Goal: Task Accomplishment & Management: Manage account settings

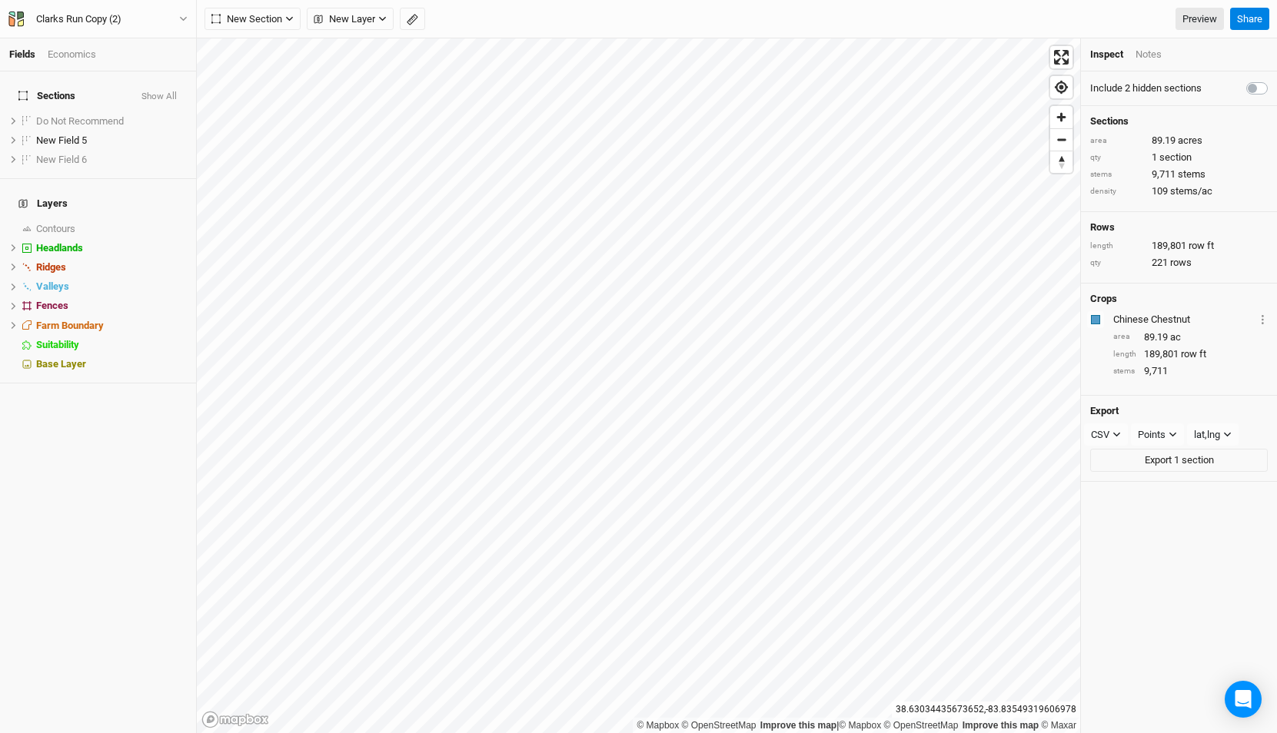
click at [129, 31] on div "Clarks Run Copy (2) Back Project Settings User settings Imperial Metric Keyboar…" at bounding box center [98, 19] width 197 height 38
click at [130, 20] on div "Clarks Run Copy (2)" at bounding box center [79, 19] width 110 height 15
click at [119, 36] on button "Back" at bounding box center [127, 43] width 121 height 20
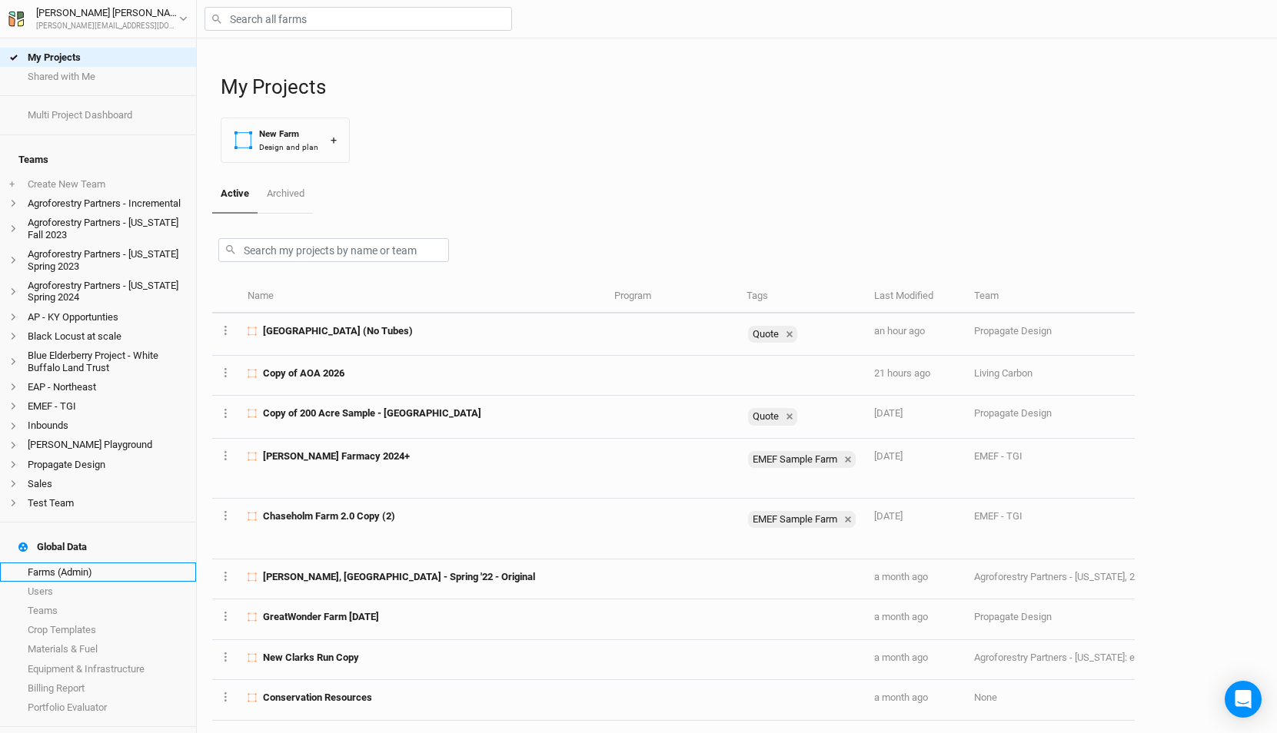
click at [110, 563] on link "Farms (Admin)" at bounding box center [98, 572] width 196 height 19
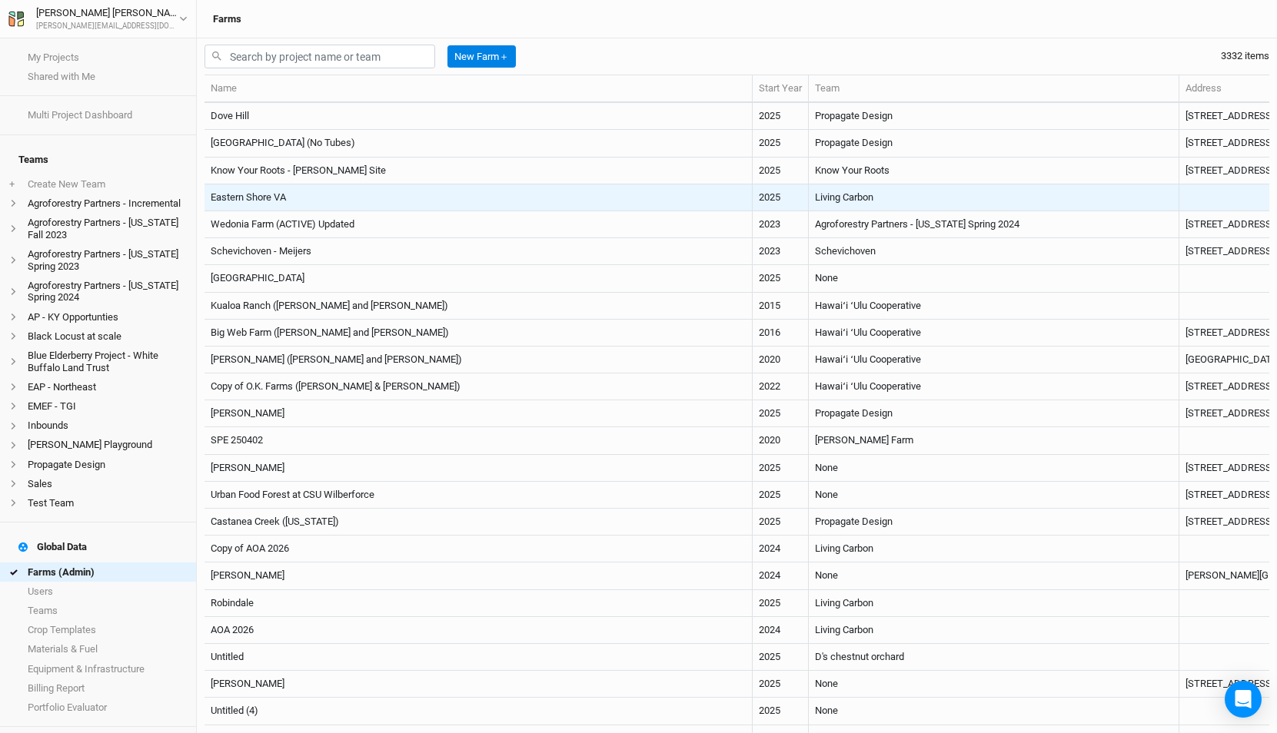
click at [364, 199] on td "Eastern Shore VA" at bounding box center [478, 198] width 548 height 27
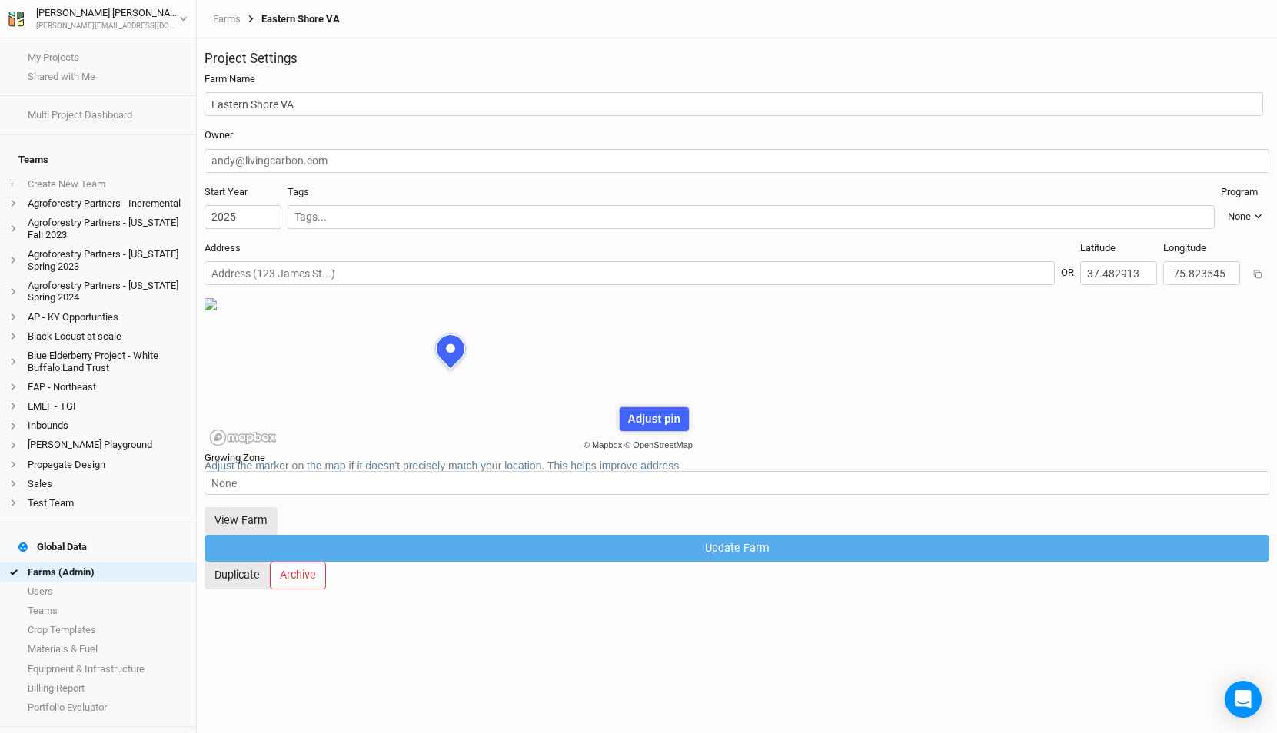
scroll to position [77, 246]
click at [278, 527] on button "View Farm" at bounding box center [240, 520] width 73 height 27
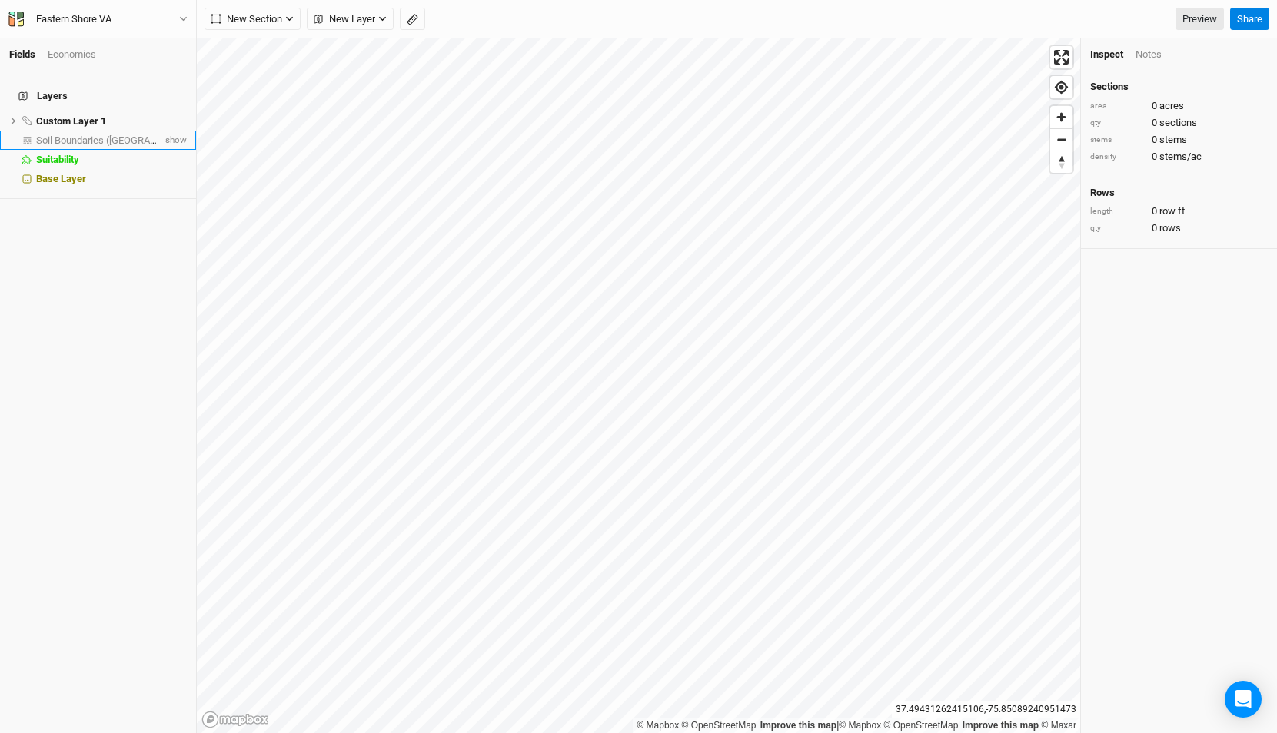
click at [175, 131] on span "show" at bounding box center [174, 140] width 25 height 19
click at [108, 135] on span "Soil Boundaries (US)" at bounding box center [124, 141] width 176 height 12
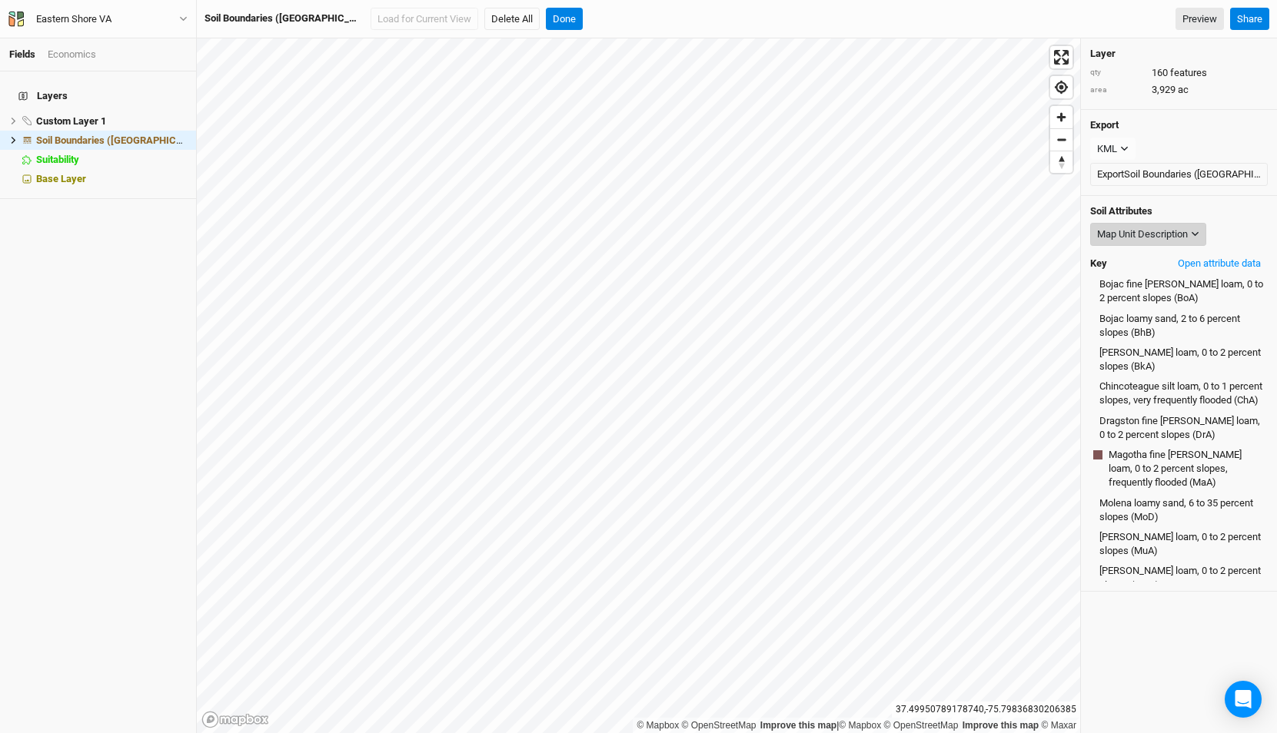
click at [1154, 234] on div "Map Unit Description" at bounding box center [1142, 234] width 91 height 15
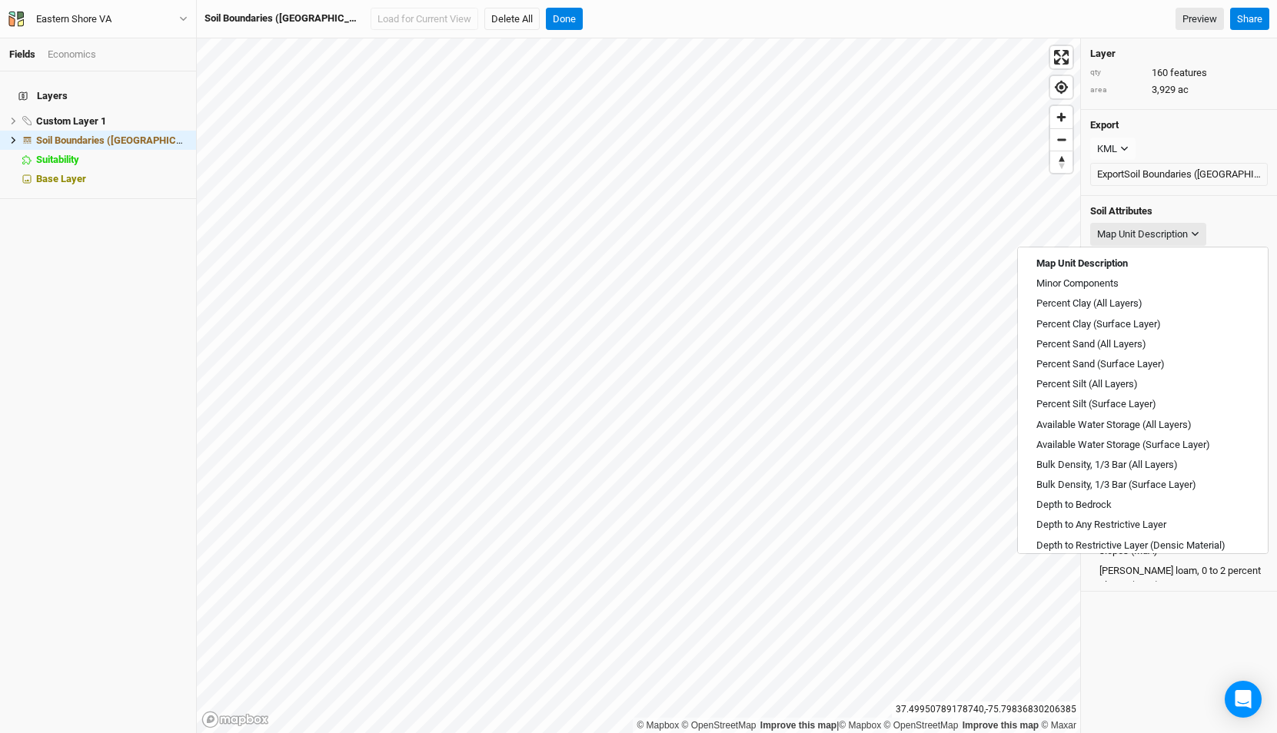
click at [1193, 202] on div "Soil Attributes Map Unit Description Key Open attribute data Bojac fine sandy l…" at bounding box center [1179, 394] width 196 height 397
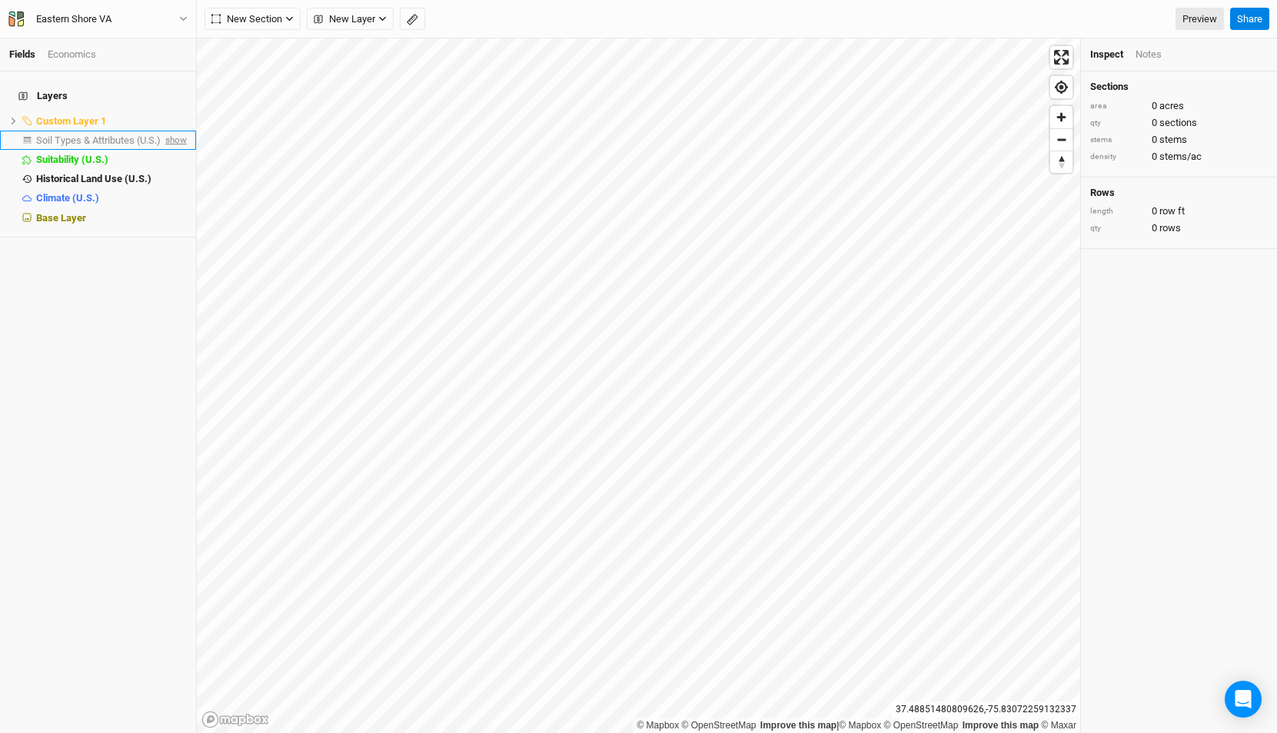
click at [175, 132] on span "show" at bounding box center [174, 140] width 25 height 19
click at [141, 137] on li "Soil Types & Attributes (U.S.) hide" at bounding box center [98, 140] width 196 height 19
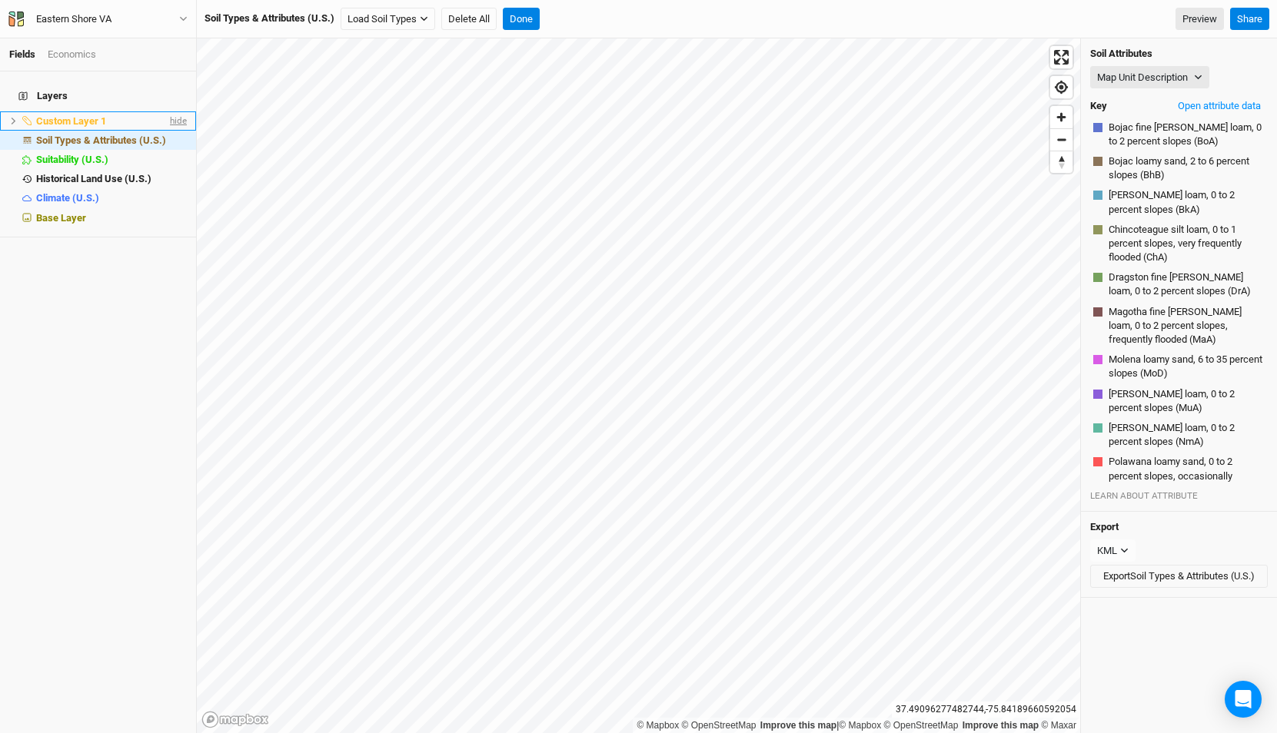
click at [178, 112] on span "hide" at bounding box center [177, 120] width 20 height 19
click at [1160, 71] on button "Map Unit Description" at bounding box center [1149, 77] width 119 height 23
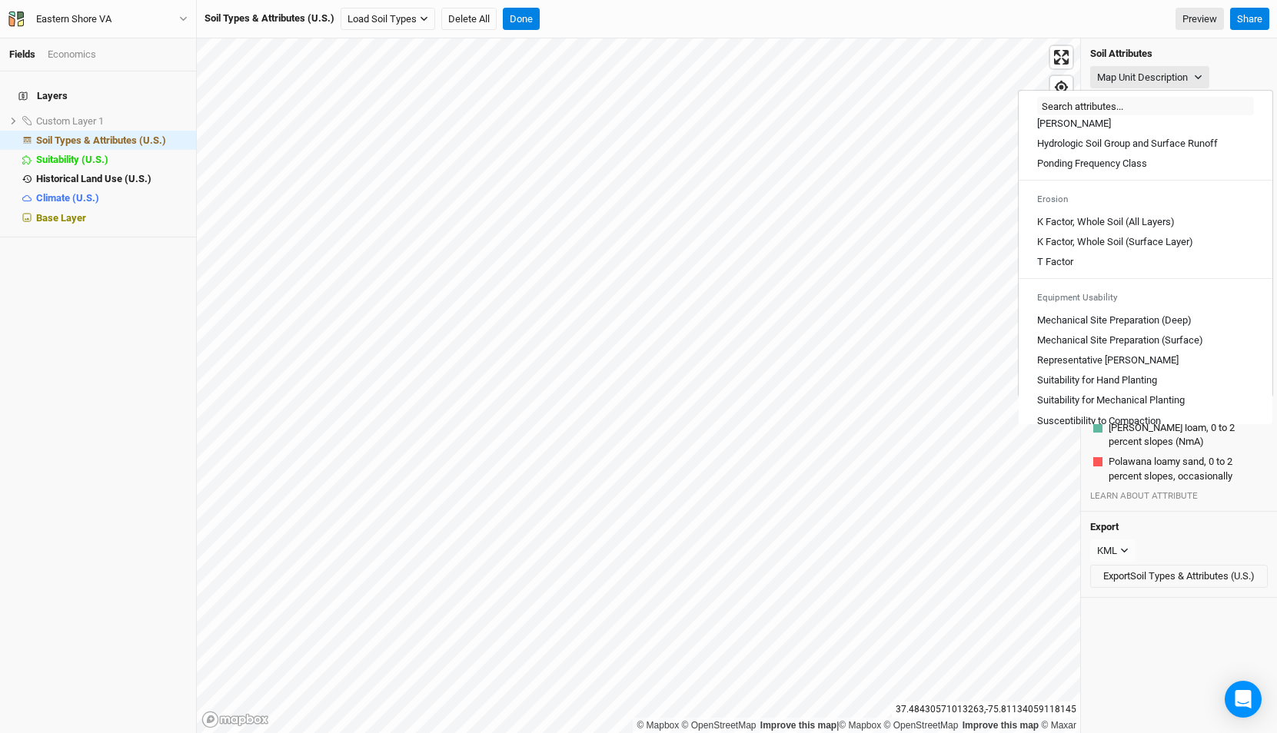
scroll to position [850, 0]
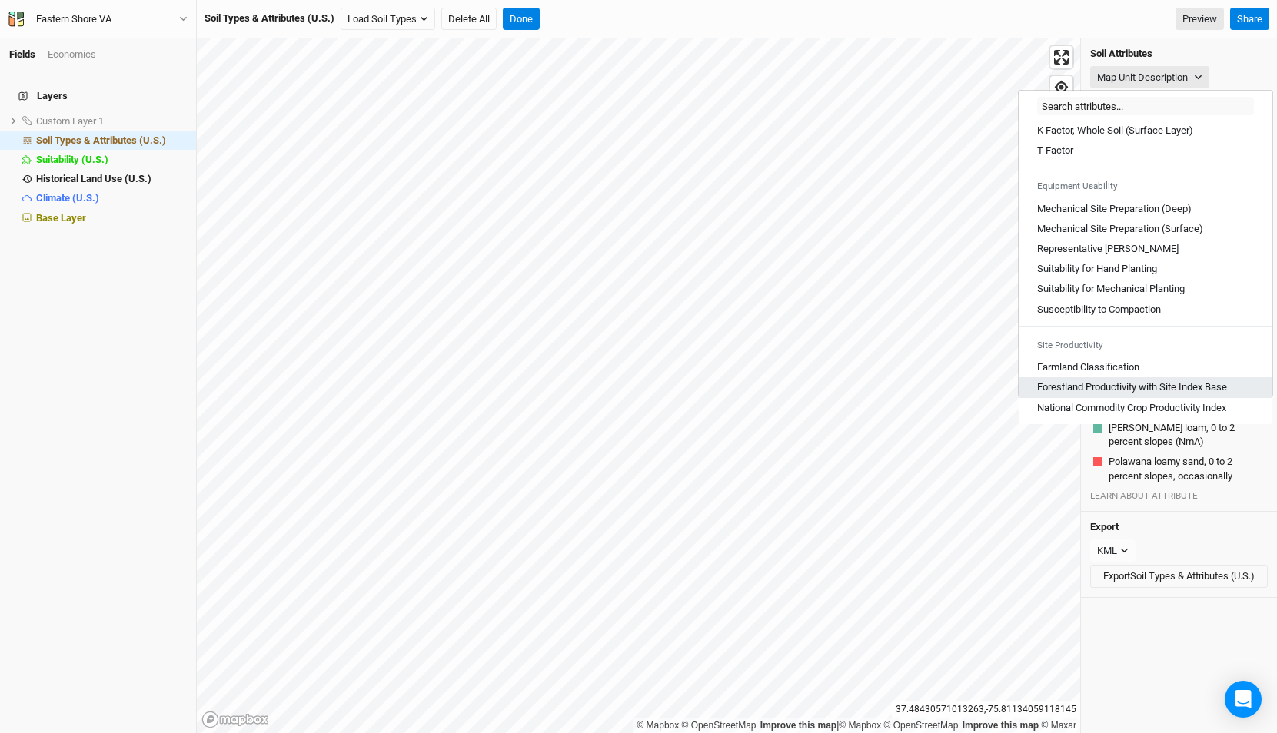
click at [1159, 385] on Base "Forestland Productivity with Site Index Base" at bounding box center [1132, 388] width 190 height 14
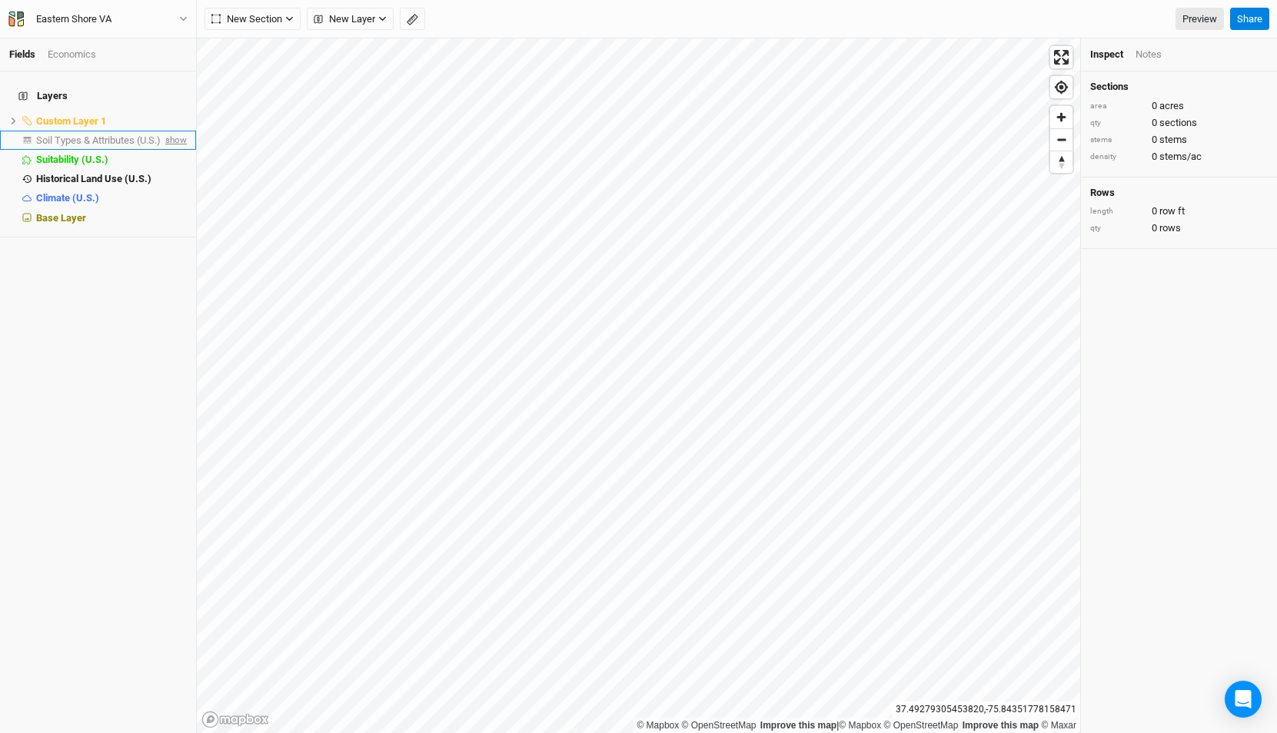
click at [178, 136] on span "show" at bounding box center [174, 140] width 25 height 19
click at [112, 135] on span "Soil Types & Attributes (U.S.)" at bounding box center [101, 141] width 130 height 12
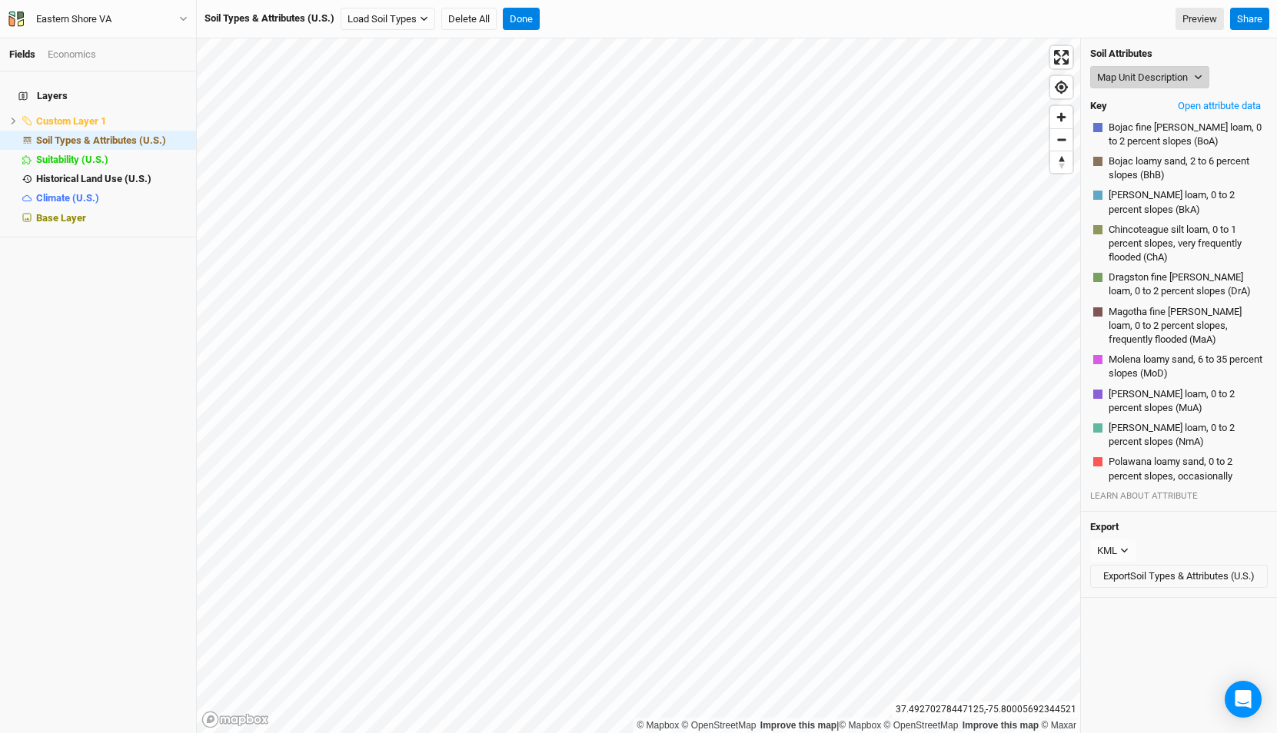
click at [1135, 68] on button "Map Unit Description" at bounding box center [1149, 77] width 119 height 23
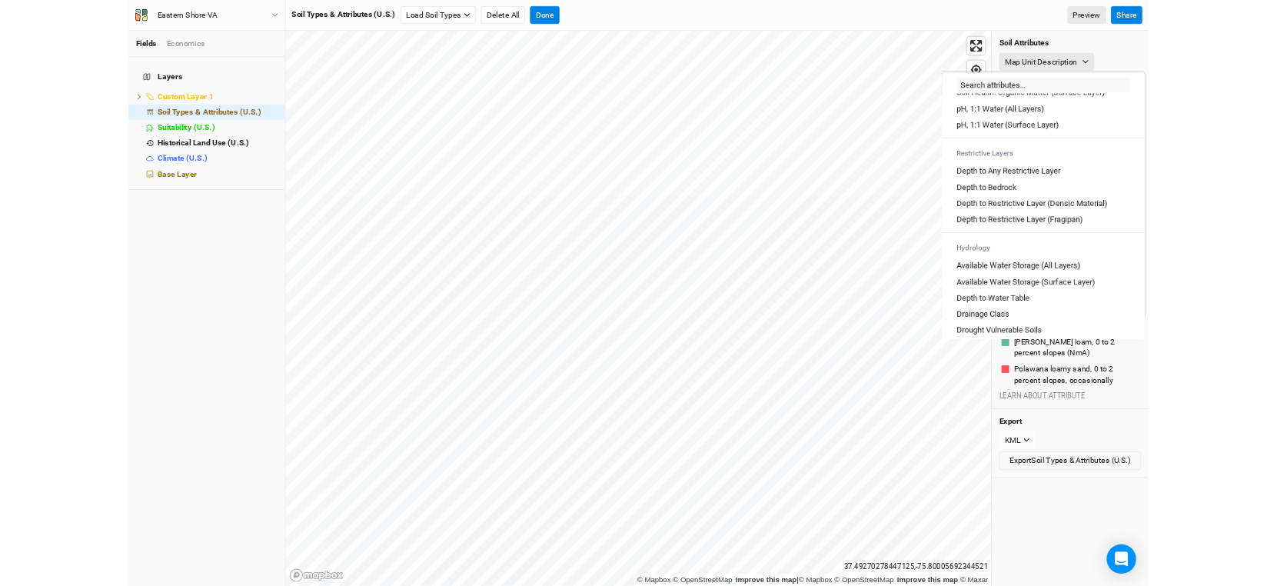
scroll to position [850, 0]
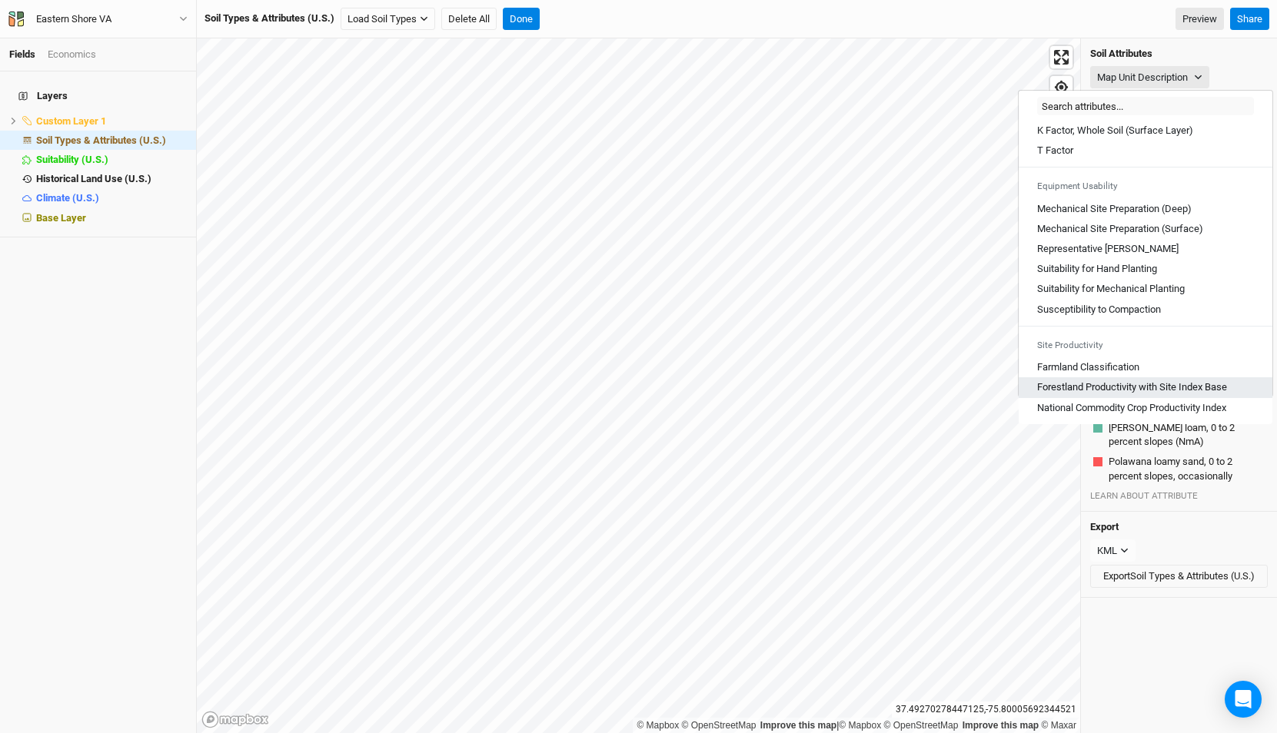
click at [1136, 391] on Base "Forestland Productivity with Site Index Base" at bounding box center [1132, 388] width 190 height 14
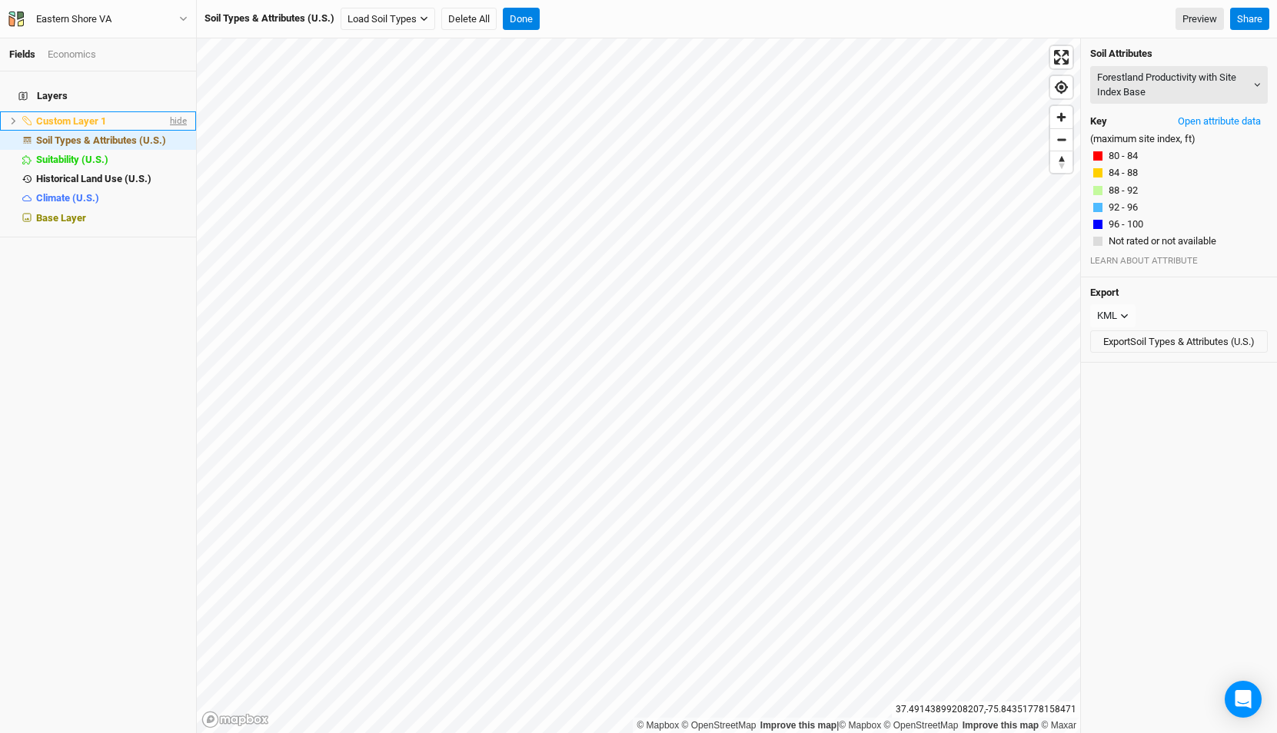
click at [175, 111] on span "hide" at bounding box center [177, 120] width 20 height 19
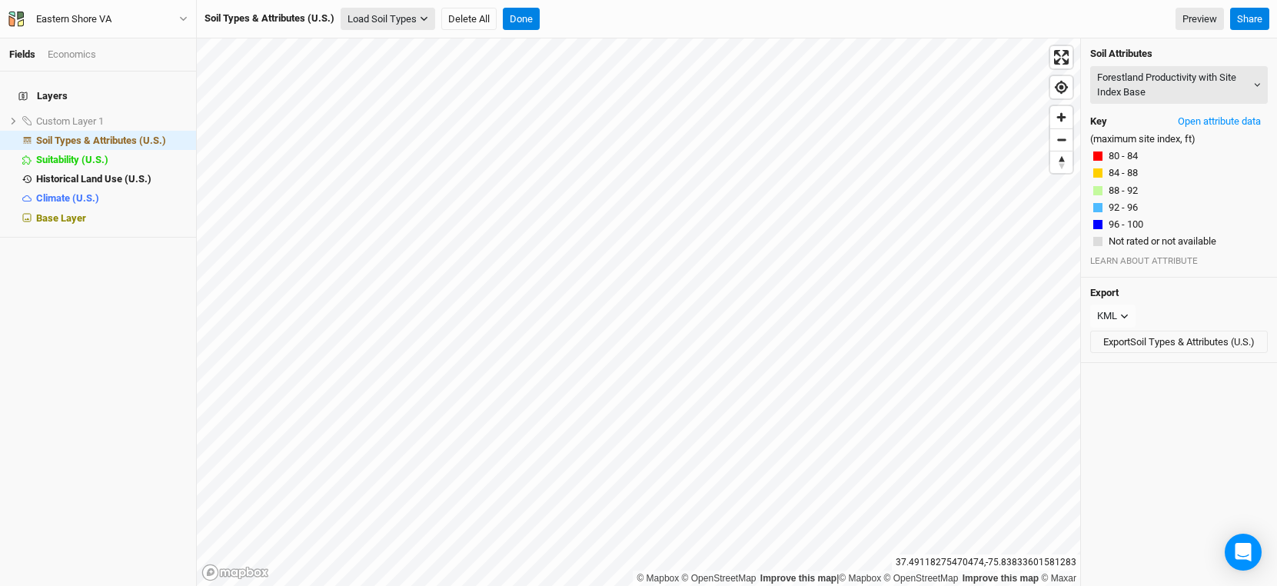
click at [374, 25] on button "Load Soil Types" at bounding box center [388, 19] width 95 height 23
click at [377, 51] on button "Load for Current View" at bounding box center [402, 46] width 121 height 20
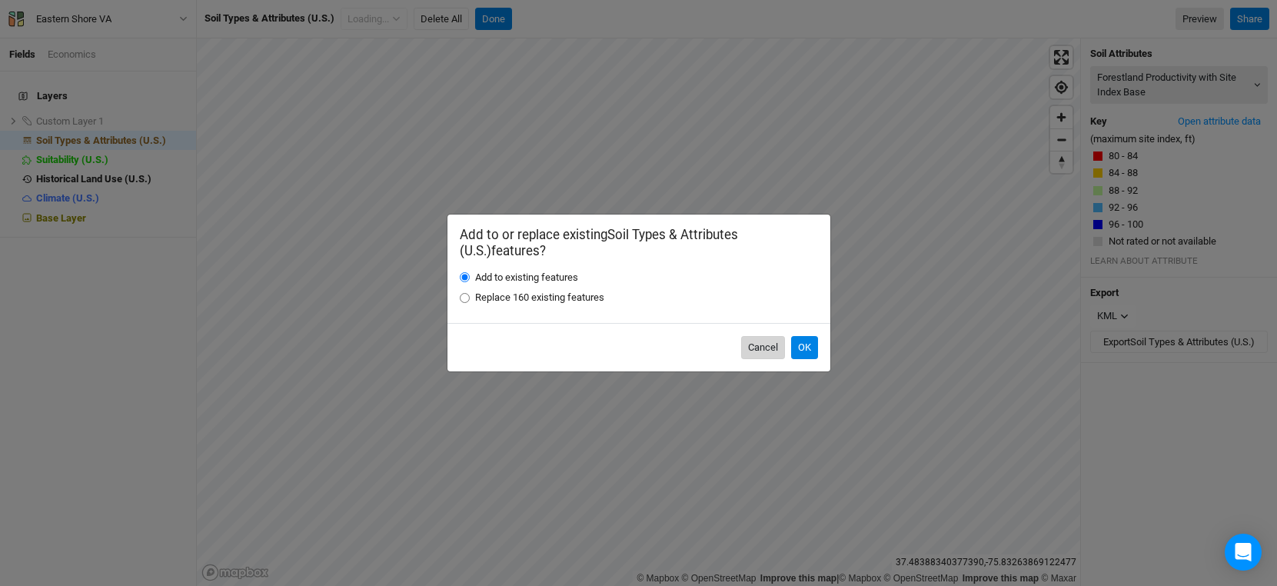
click at [758, 345] on button "Cancel" at bounding box center [763, 347] width 44 height 23
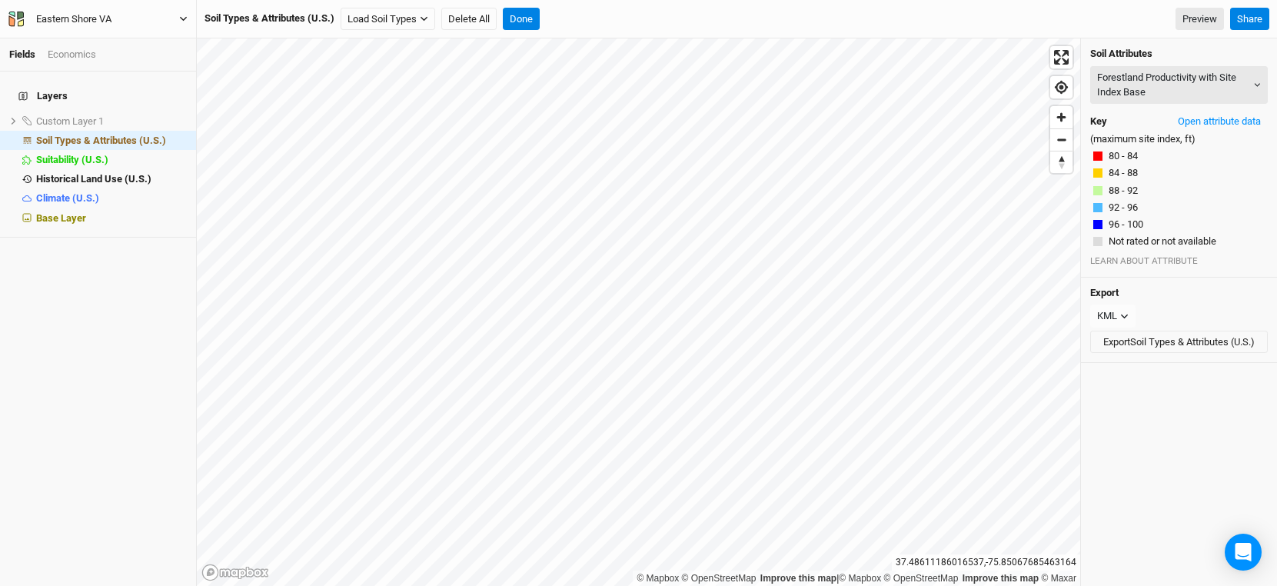
click at [159, 13] on button "Eastern Shore VA" at bounding box center [98, 19] width 181 height 17
click at [156, 65] on button "Project Settings" at bounding box center [127, 63] width 121 height 20
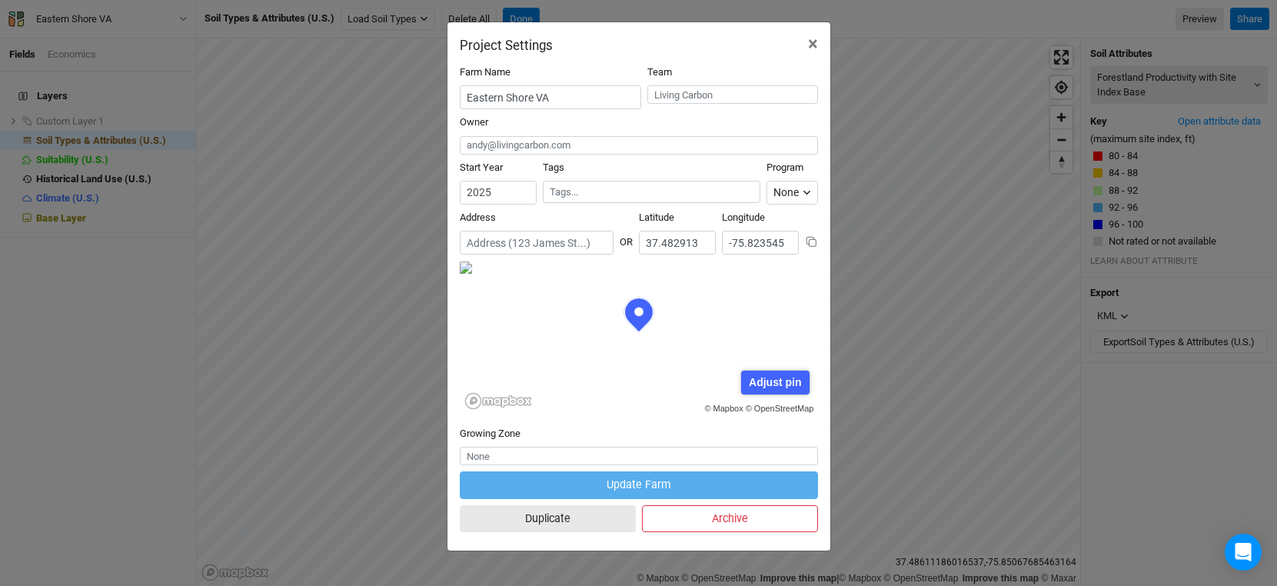
scroll to position [77, 179]
click at [696, 101] on input "text" at bounding box center [732, 94] width 171 height 18
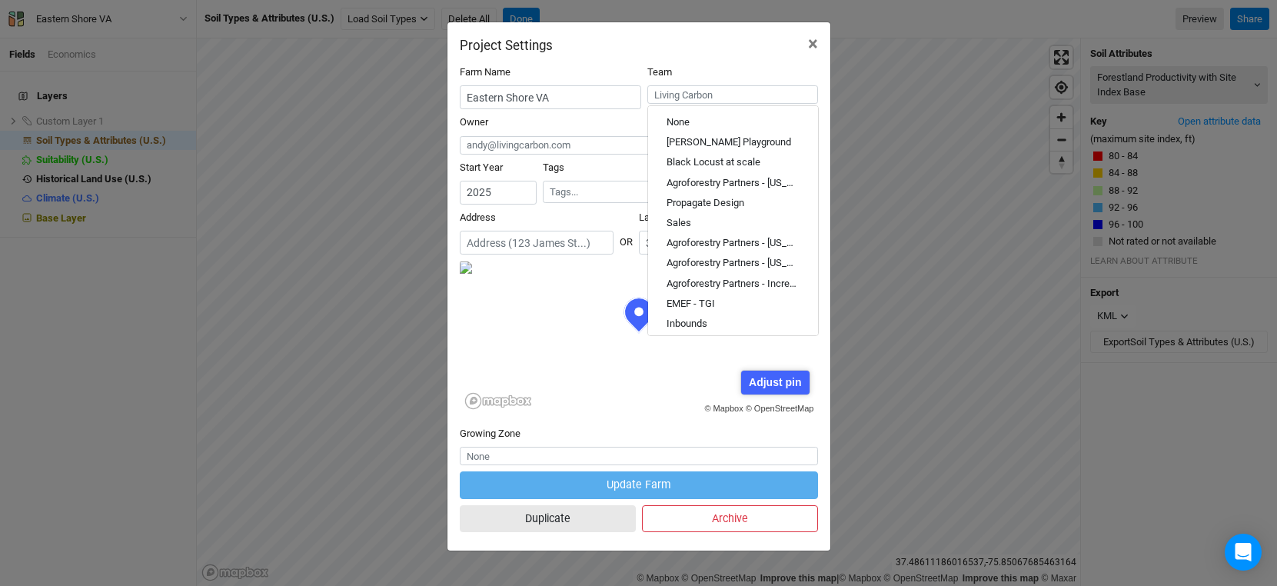
click at [701, 55] on div "Farm Name Eastern Shore VA Team None Jeremy Playground Black Locust at scale Ag…" at bounding box center [638, 301] width 383 height 497
click at [592, 524] on button "Duplicate" at bounding box center [548, 518] width 176 height 27
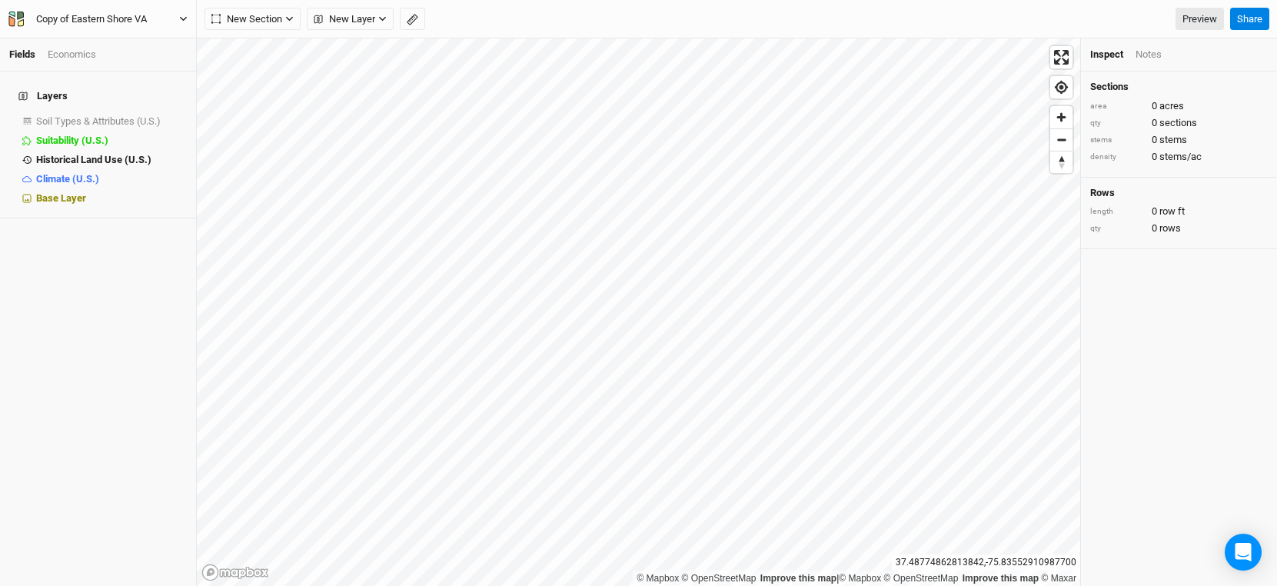
click at [137, 13] on div "Copy of Eastern Shore VA" at bounding box center [91, 19] width 111 height 15
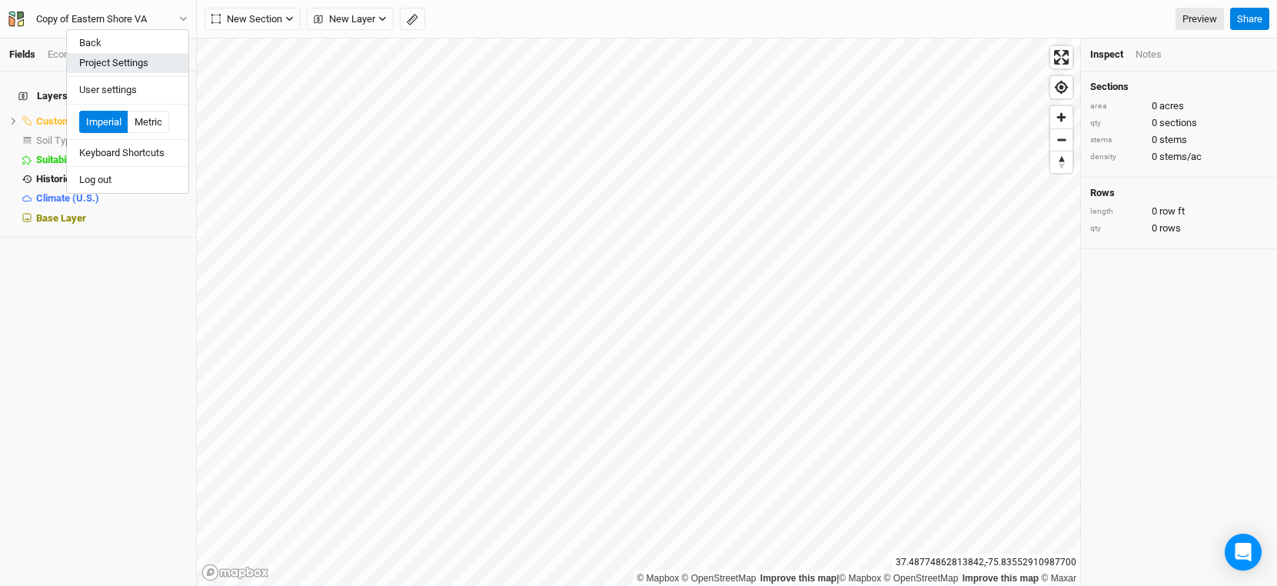
click at [129, 64] on button "Project Settings" at bounding box center [127, 63] width 121 height 20
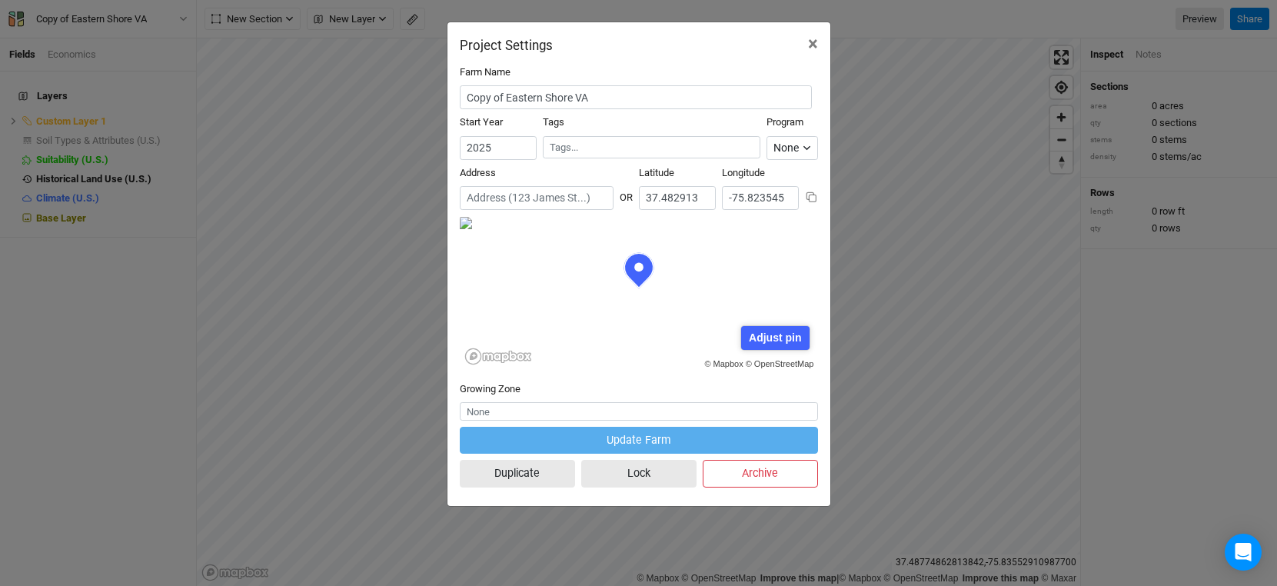
scroll to position [77, 179]
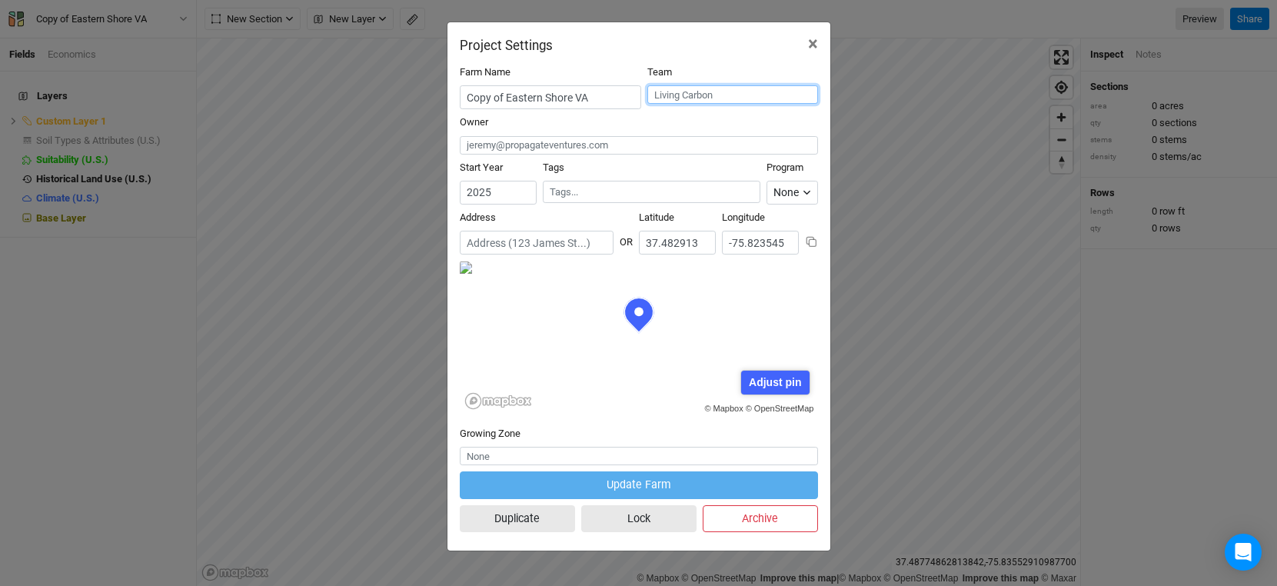
click at [681, 99] on input "text" at bounding box center [732, 94] width 171 height 18
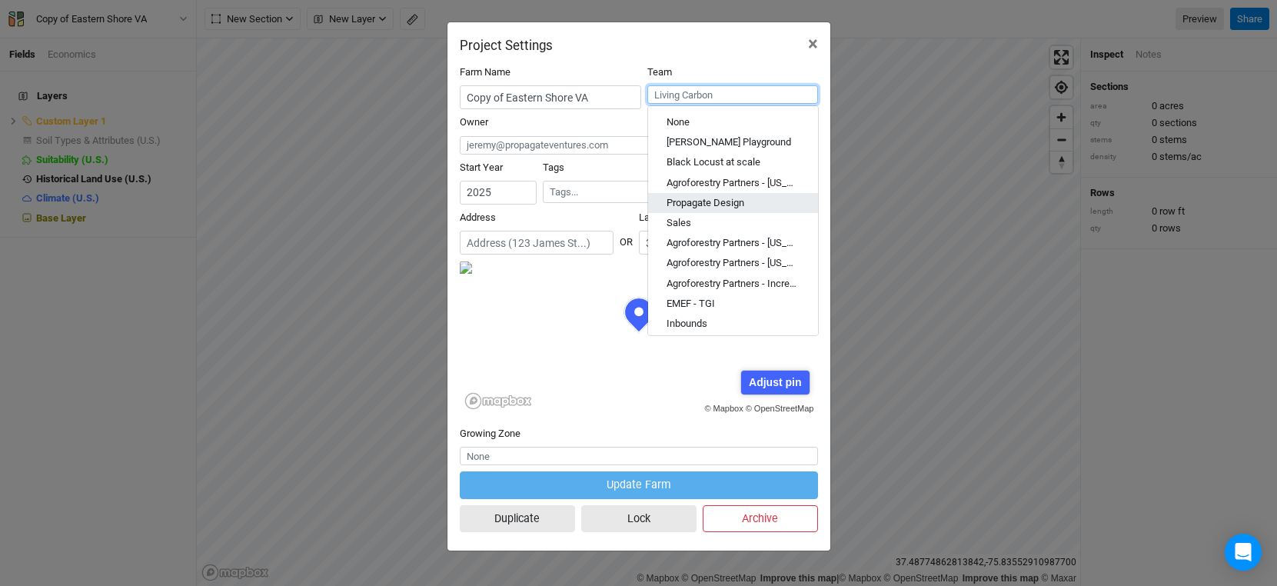
click at [729, 201] on div "Propagate Design" at bounding box center [706, 203] width 78 height 14
type input "Propagate Design"
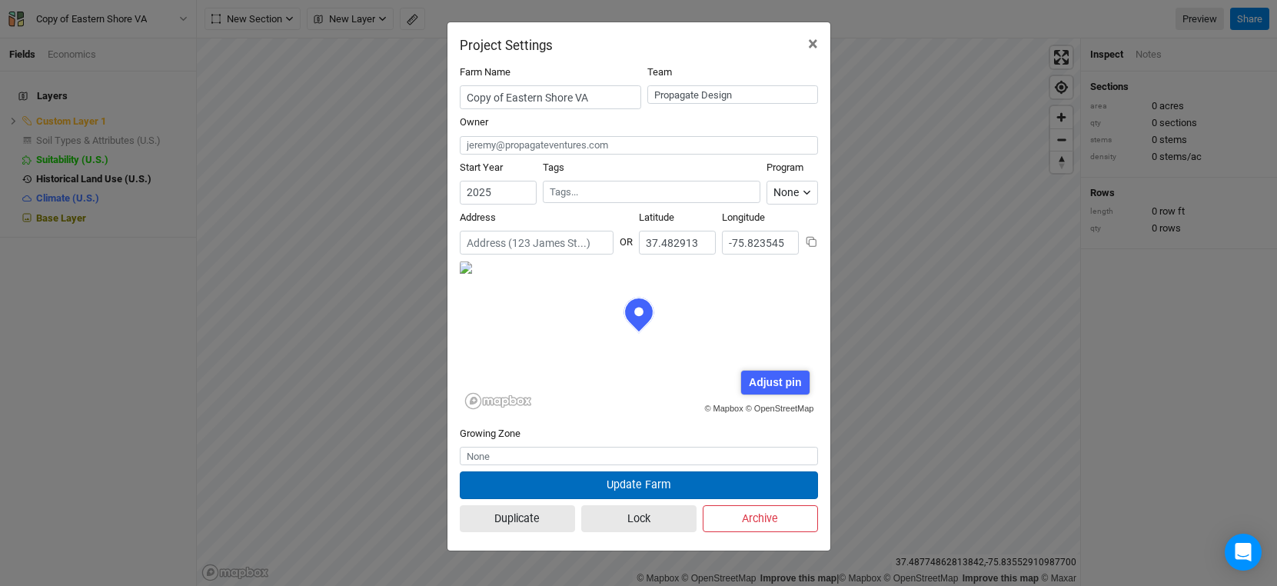
click at [717, 491] on button "Update Farm" at bounding box center [639, 484] width 358 height 27
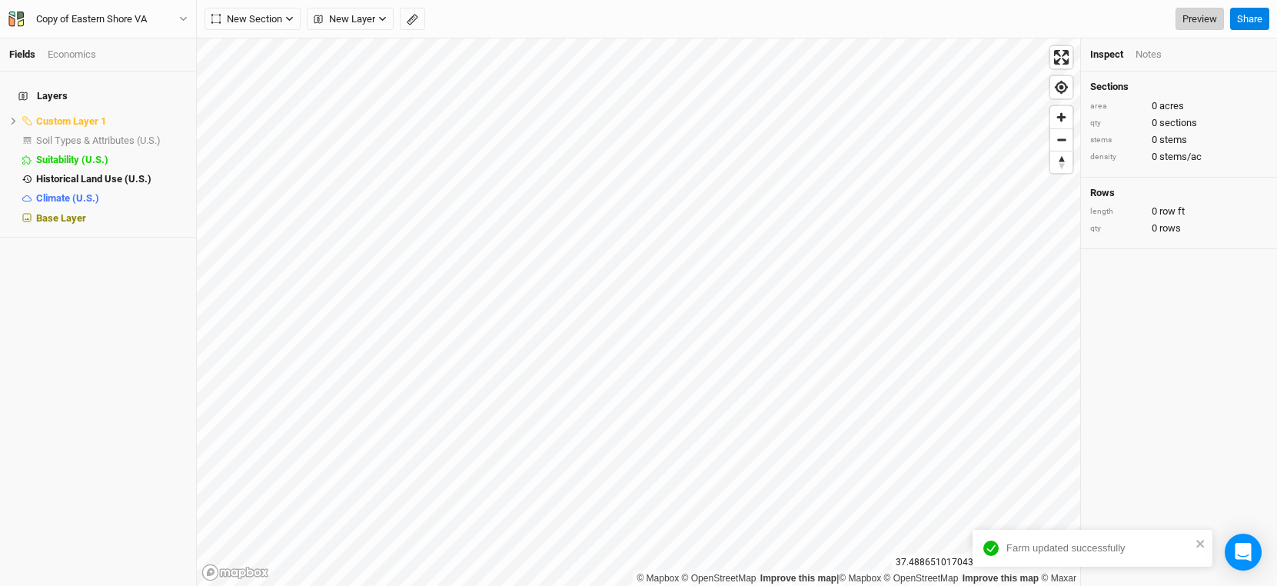
click at [1186, 24] on link "Preview" at bounding box center [1199, 19] width 48 height 23
click at [1237, 20] on button "Share" at bounding box center [1249, 19] width 39 height 23
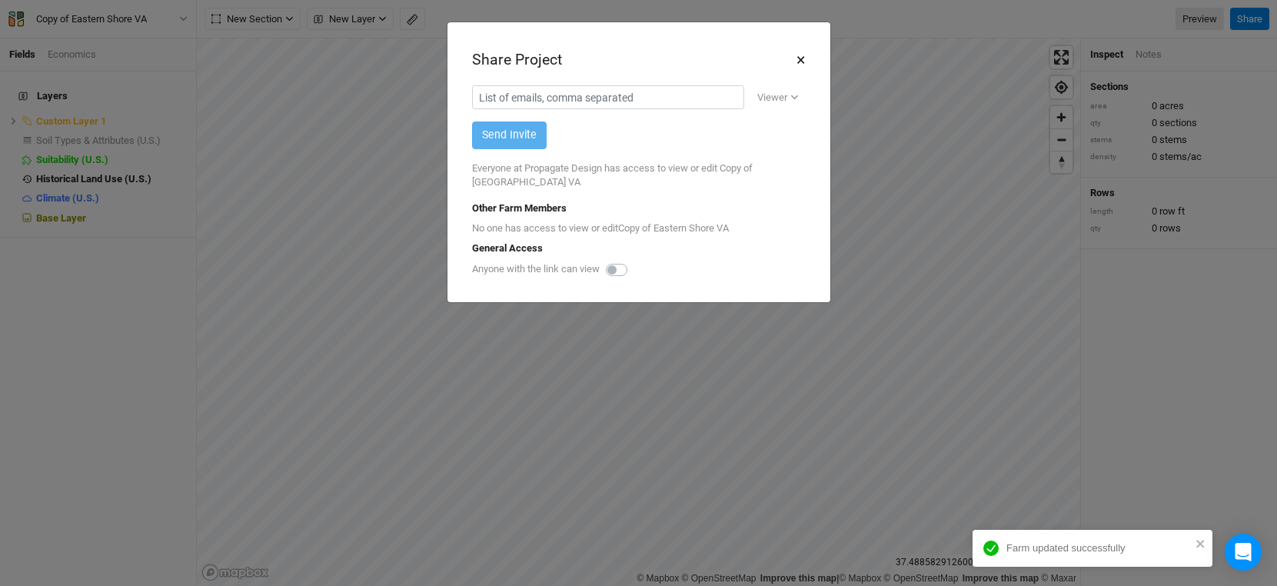
click at [798, 64] on button "×" at bounding box center [801, 60] width 10 height 26
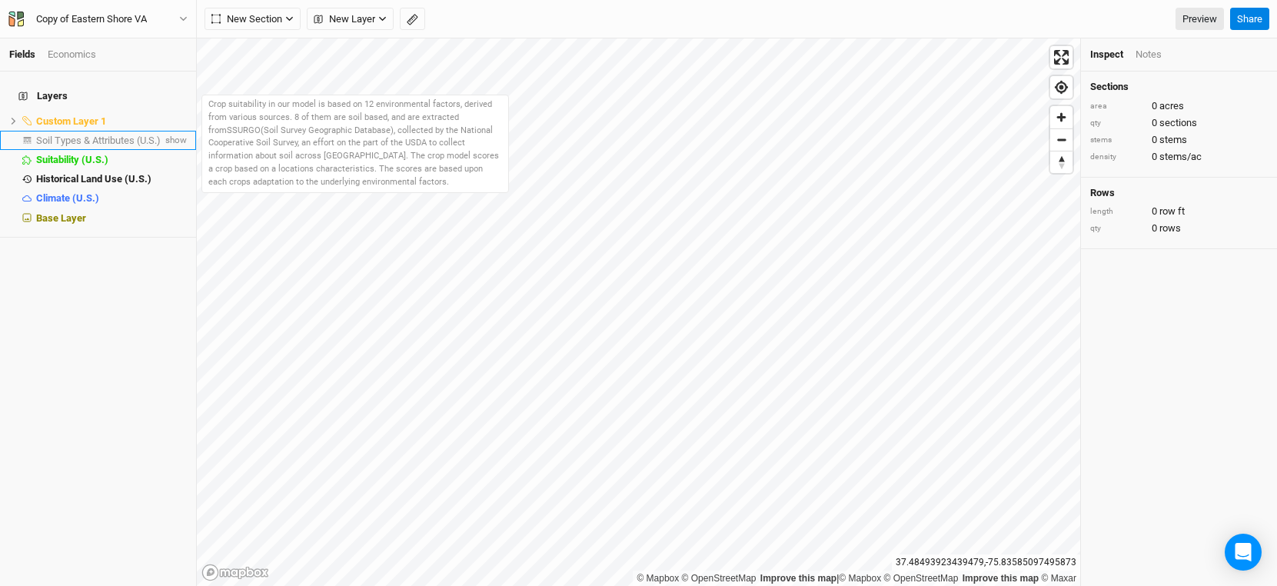
click at [118, 135] on span "Soil Types & Attributes (U.S.)" at bounding box center [98, 141] width 125 height 12
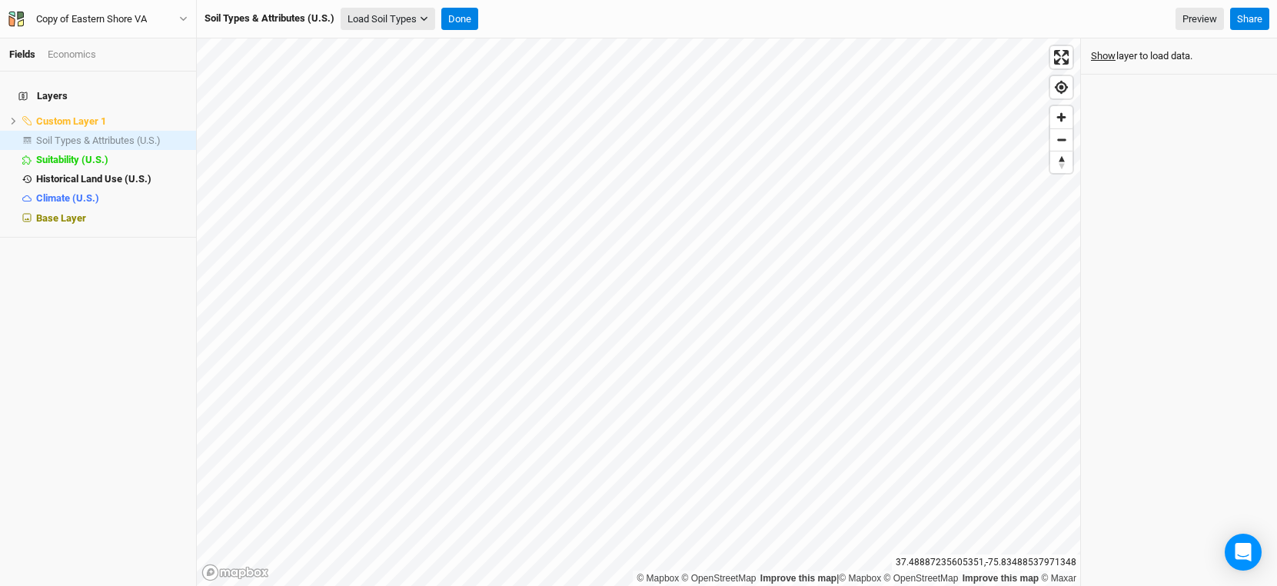
click at [419, 18] on button "Load Soil Types" at bounding box center [388, 19] width 95 height 23
click at [172, 135] on span "show" at bounding box center [174, 140] width 25 height 19
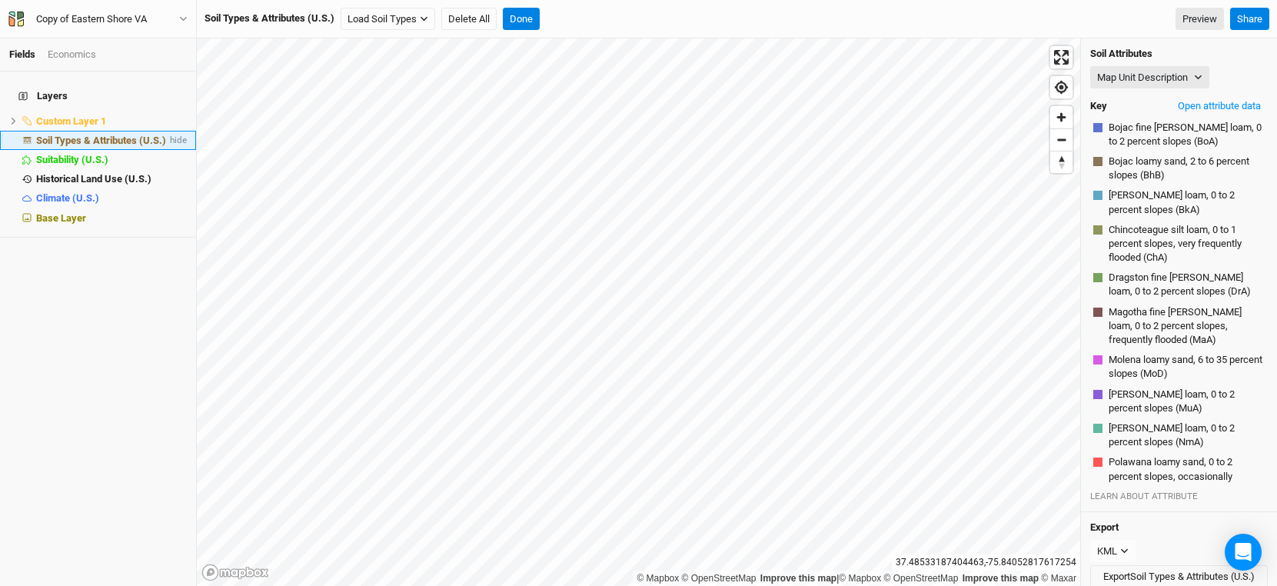
click at [125, 135] on span "Soil Types & Attributes (U.S.)" at bounding box center [101, 141] width 130 height 12
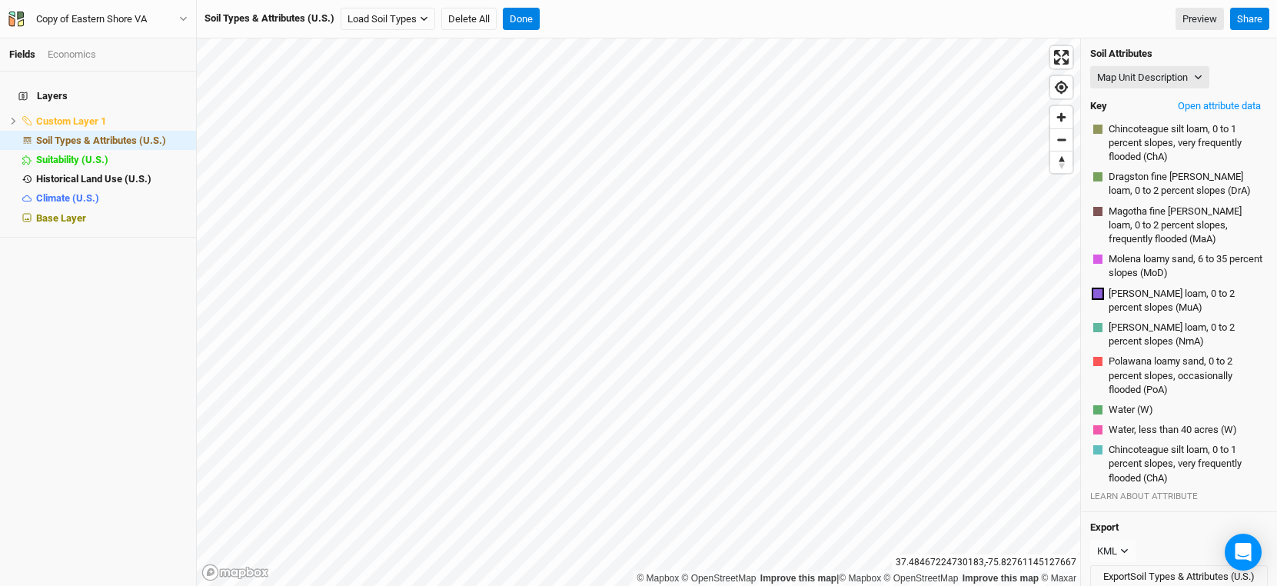
scroll to position [0, 0]
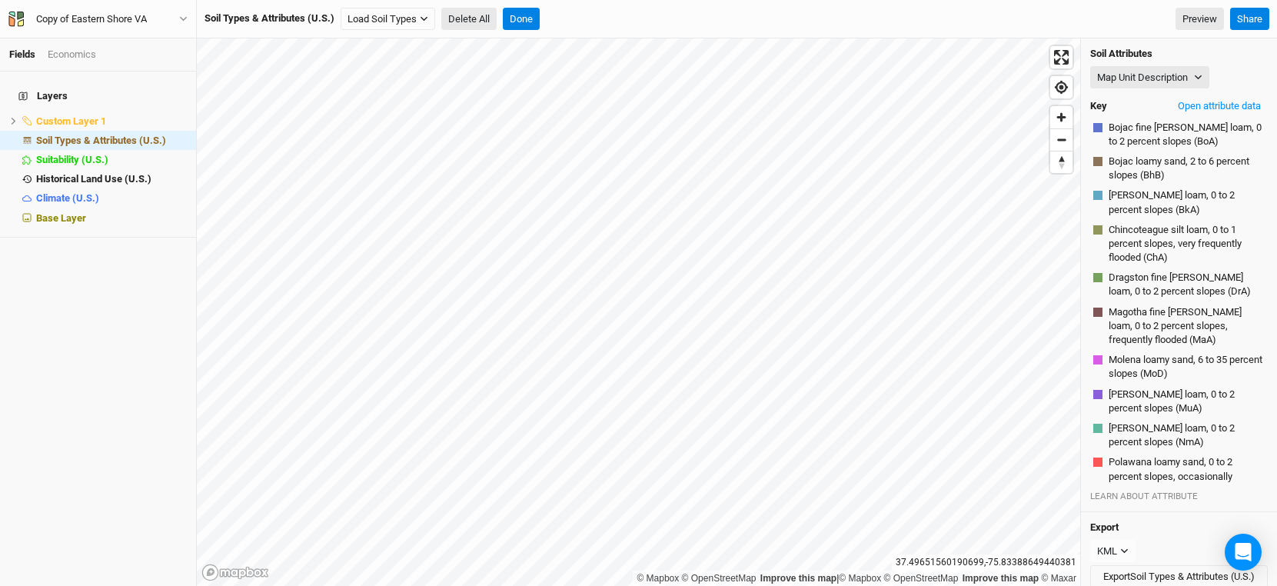
click at [479, 18] on button "Delete All" at bounding box center [468, 19] width 55 height 23
click at [617, 21] on button "Confirm" at bounding box center [618, 19] width 48 height 23
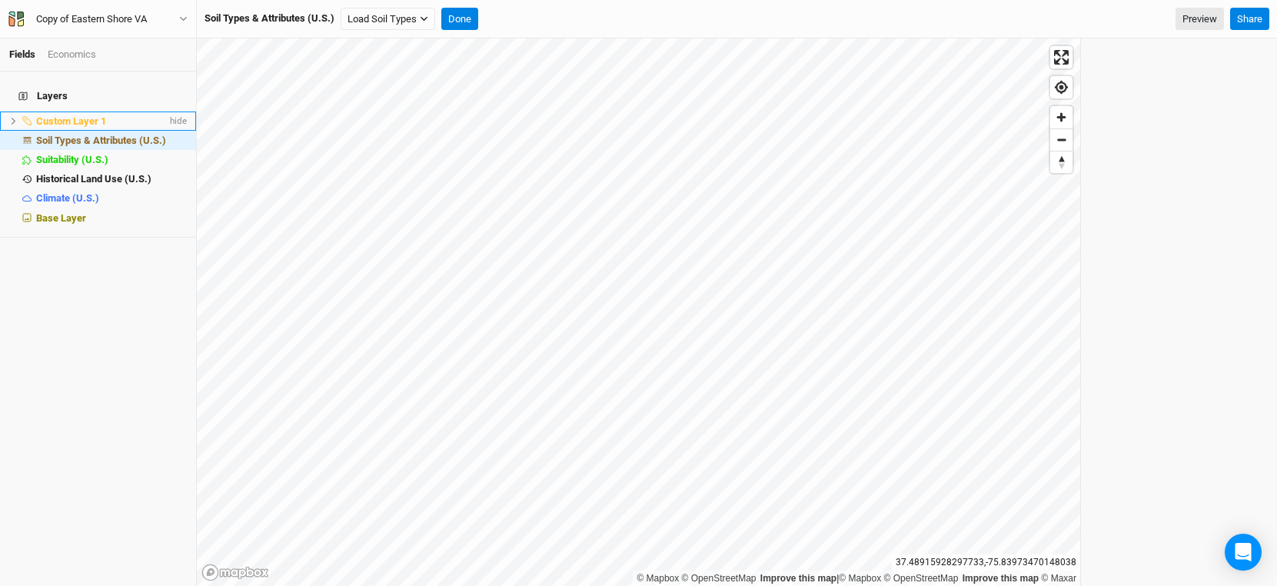
click at [9, 117] on icon at bounding box center [13, 121] width 8 height 8
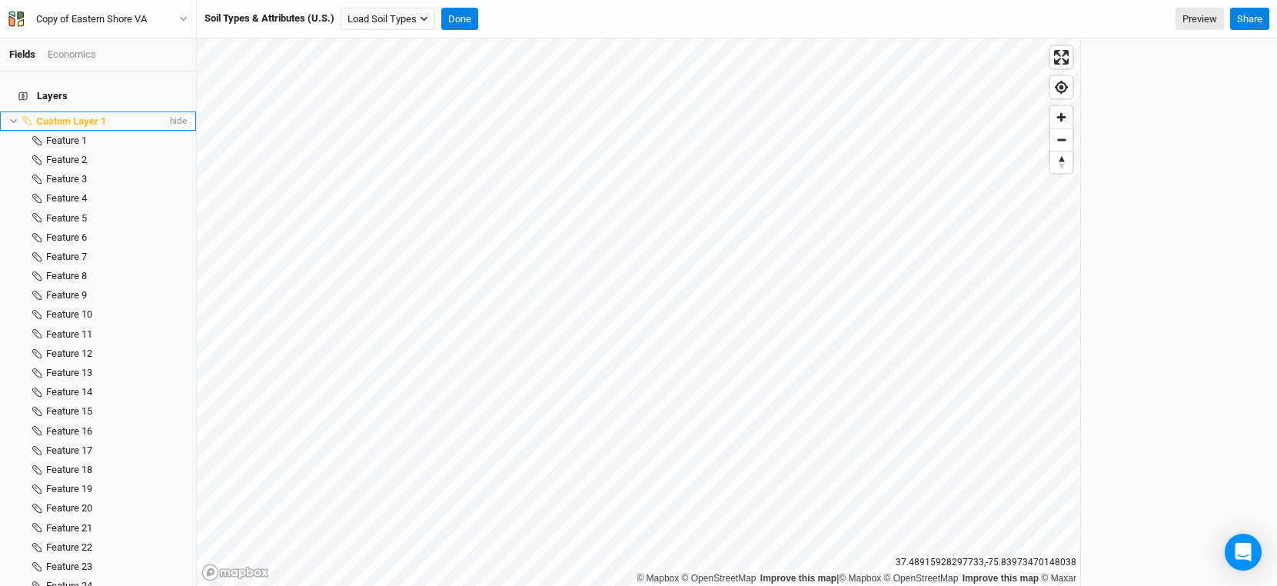
click at [13, 117] on icon at bounding box center [13, 121] width 8 height 8
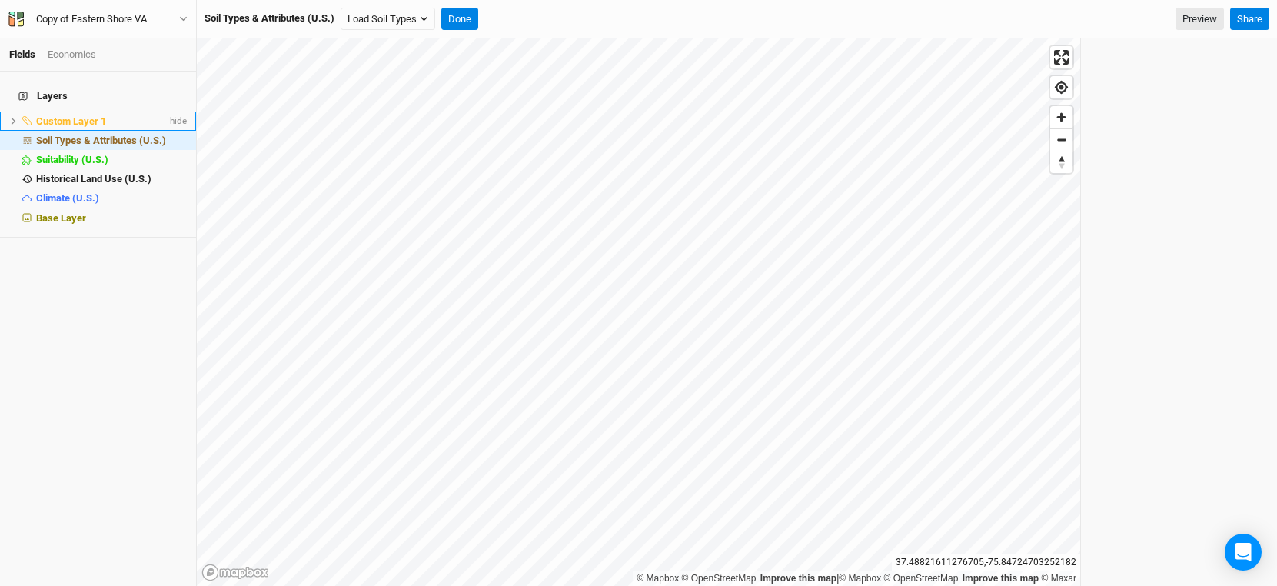
click at [85, 115] on span "Custom Layer 1" at bounding box center [71, 121] width 70 height 12
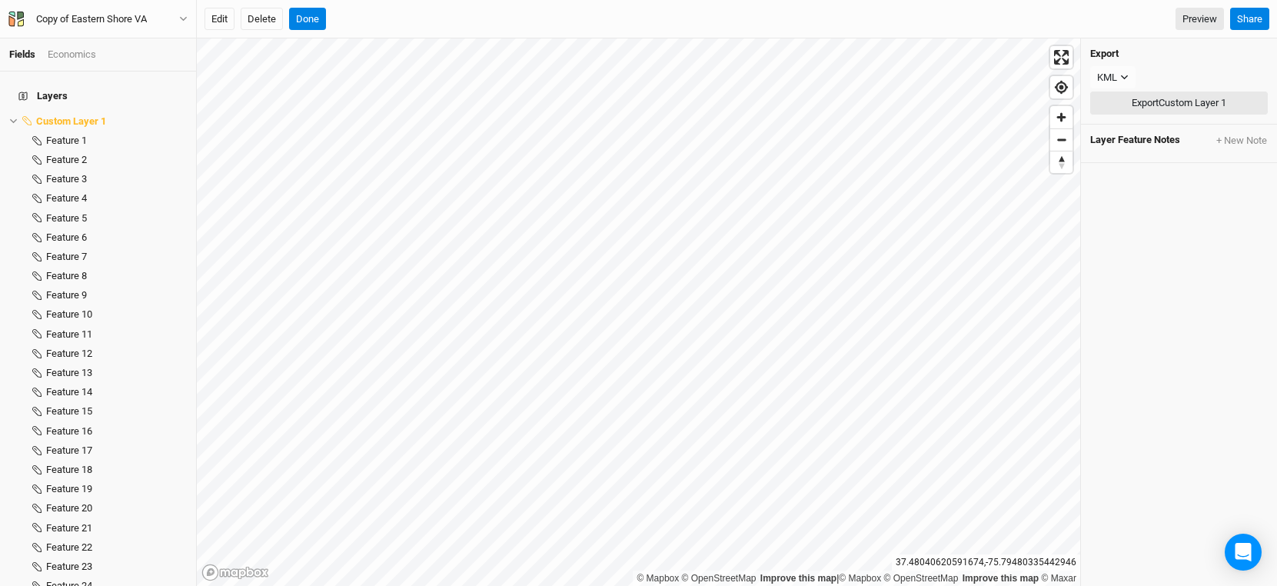
click at [1200, 105] on button "Export Custom Layer 1" at bounding box center [1179, 102] width 178 height 23
click at [10, 117] on icon at bounding box center [13, 121] width 8 height 8
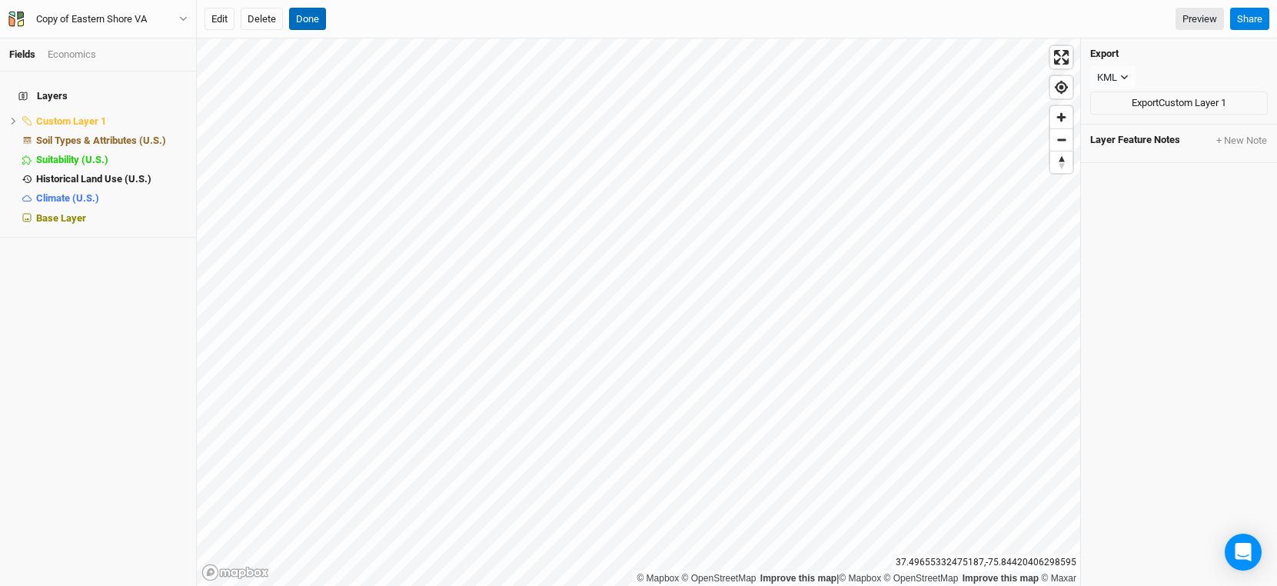
click at [308, 15] on button "Done" at bounding box center [307, 19] width 37 height 23
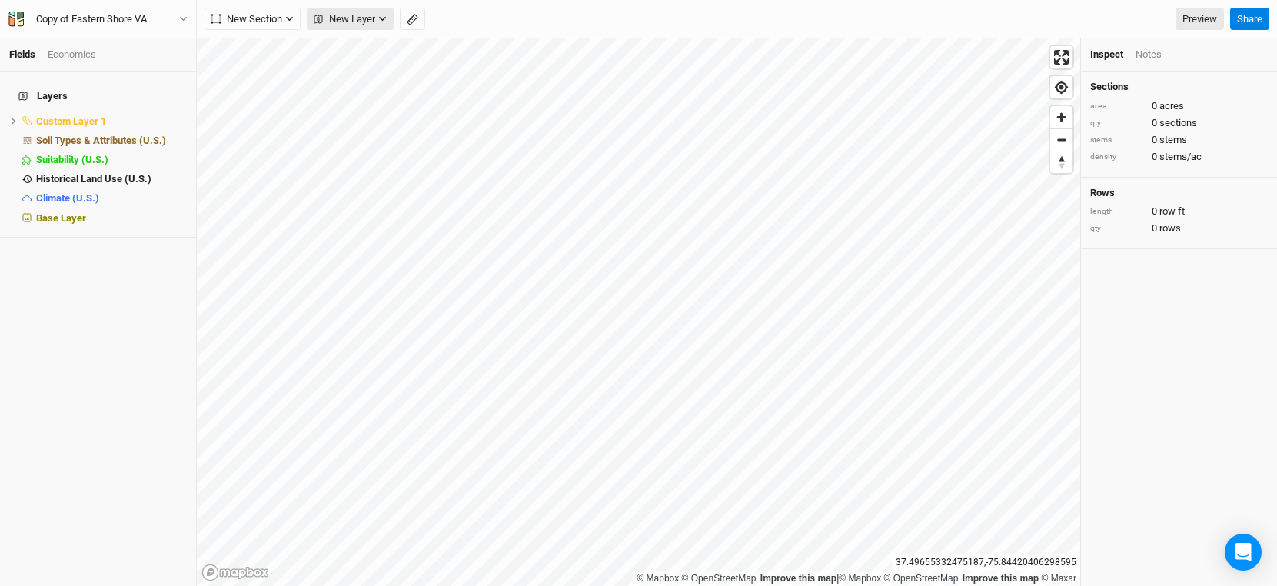
click at [348, 17] on span "New Layer" at bounding box center [345, 19] width 62 height 15
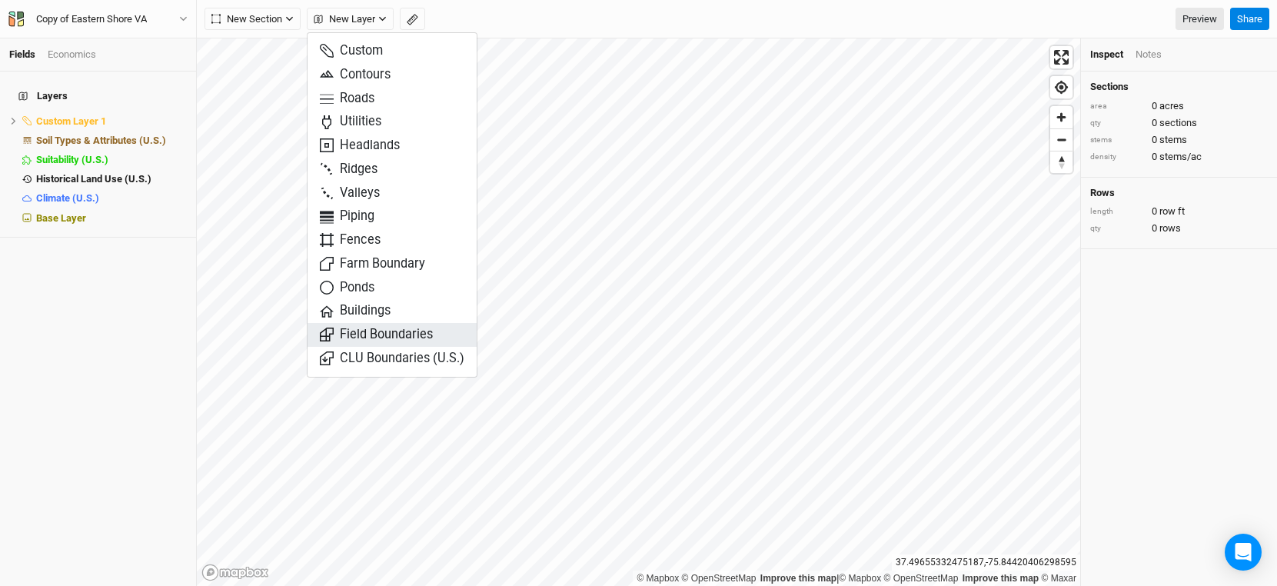
click at [379, 332] on span "Field Boundaries" at bounding box center [376, 335] width 113 height 18
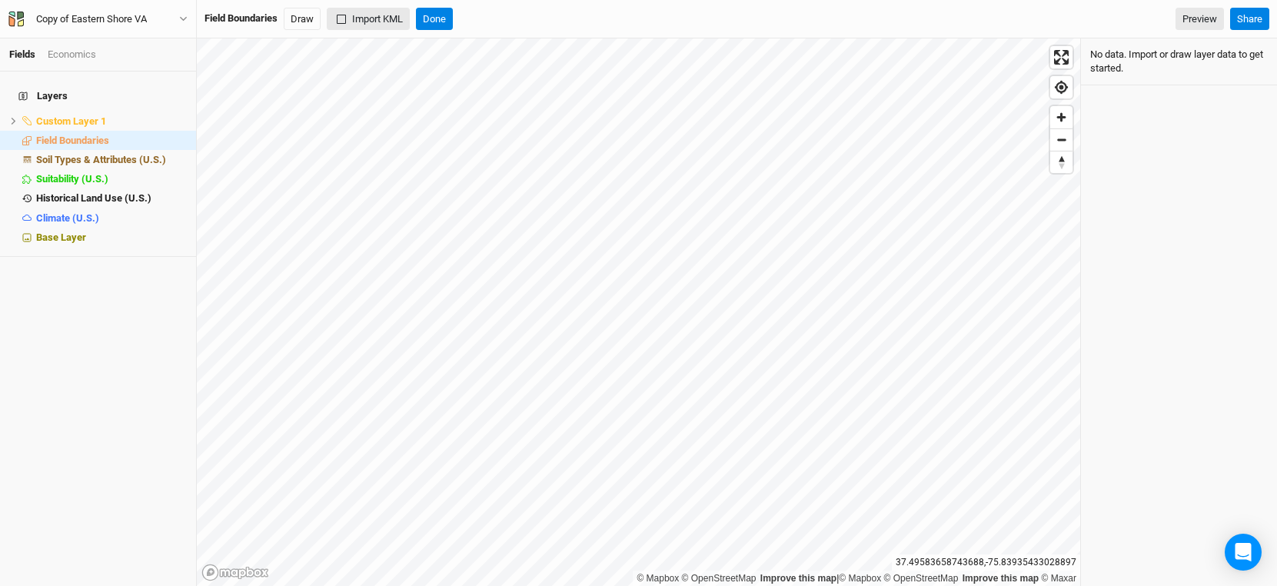
click at [357, 15] on button "Import KML" at bounding box center [368, 19] width 83 height 23
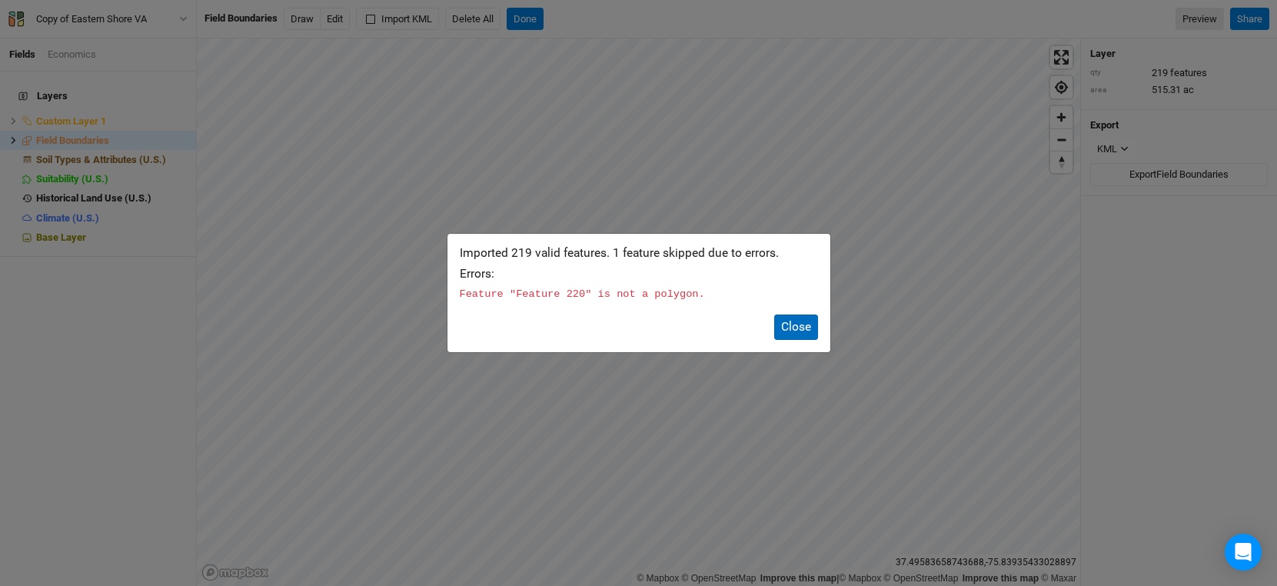
click at [804, 318] on button "Close" at bounding box center [796, 326] width 44 height 25
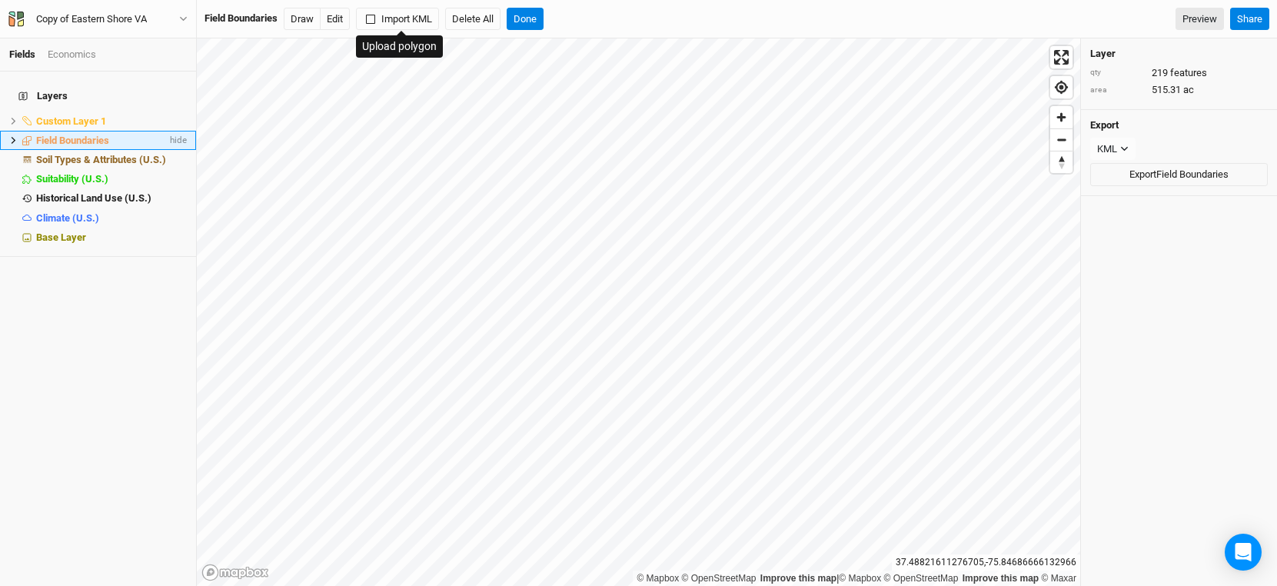
click at [13, 136] on icon at bounding box center [13, 140] width 8 height 8
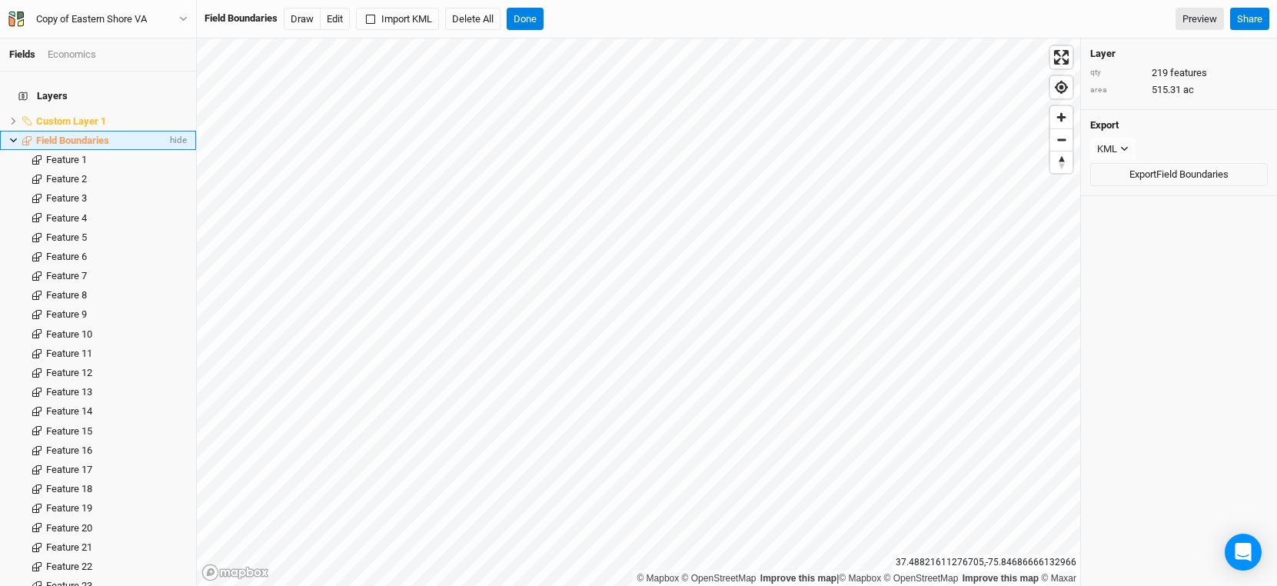
click at [59, 135] on span "Field Boundaries" at bounding box center [72, 141] width 73 height 12
click at [129, 502] on div "Feature 19" at bounding box center [106, 508] width 121 height 12
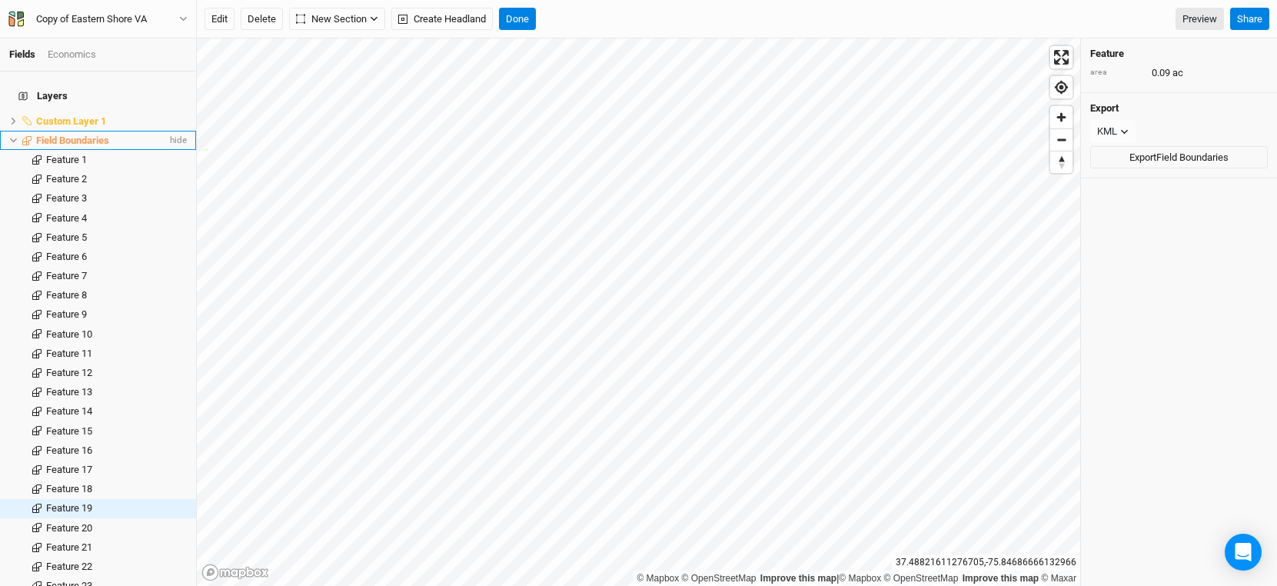
click at [11, 136] on icon at bounding box center [13, 140] width 8 height 8
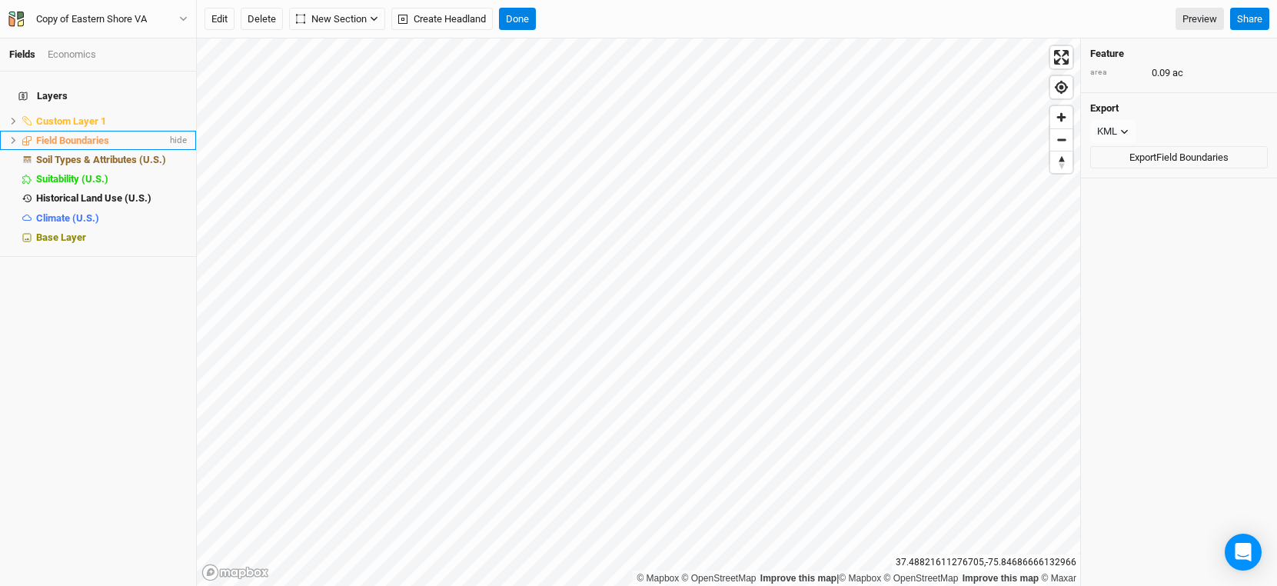
click at [52, 135] on span "Field Boundaries" at bounding box center [72, 141] width 73 height 12
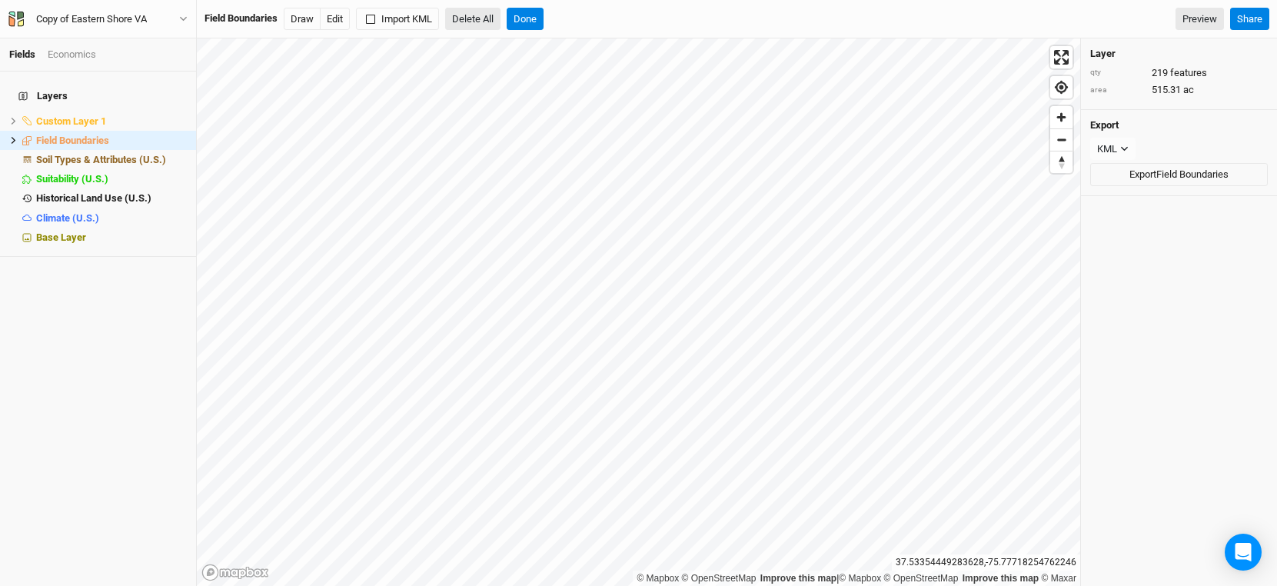
click at [474, 18] on button "Delete All" at bounding box center [472, 19] width 55 height 23
click at [578, 14] on button "Confirm" at bounding box center [561, 19] width 48 height 23
click at [434, 18] on button "Done" at bounding box center [434, 19] width 37 height 23
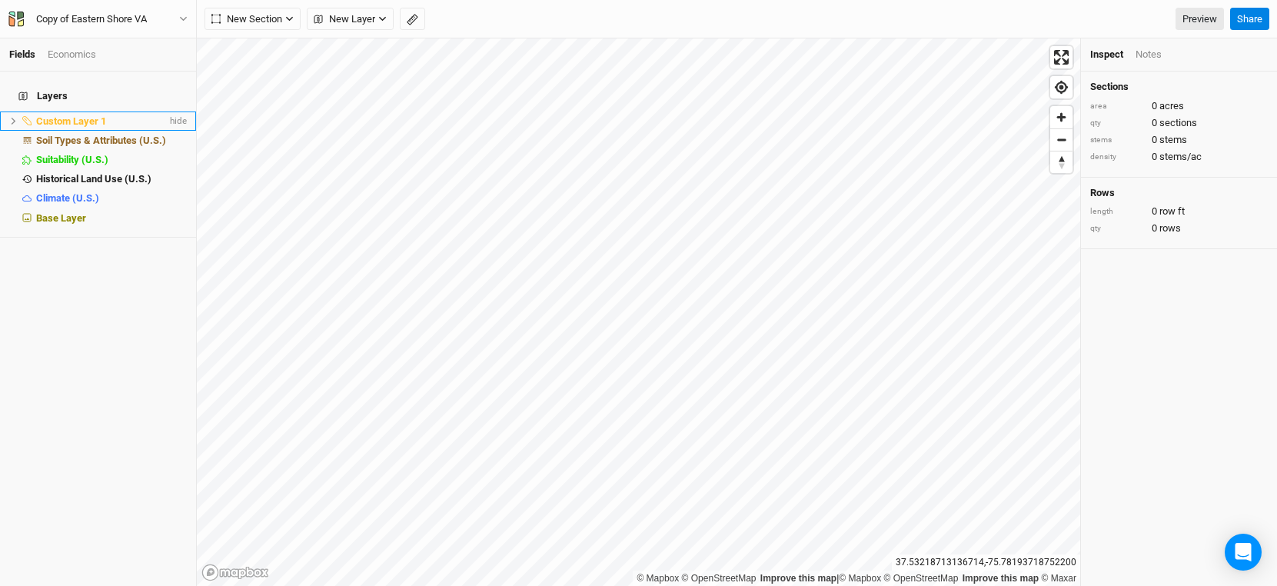
click at [58, 115] on span "Custom Layer 1" at bounding box center [71, 121] width 70 height 12
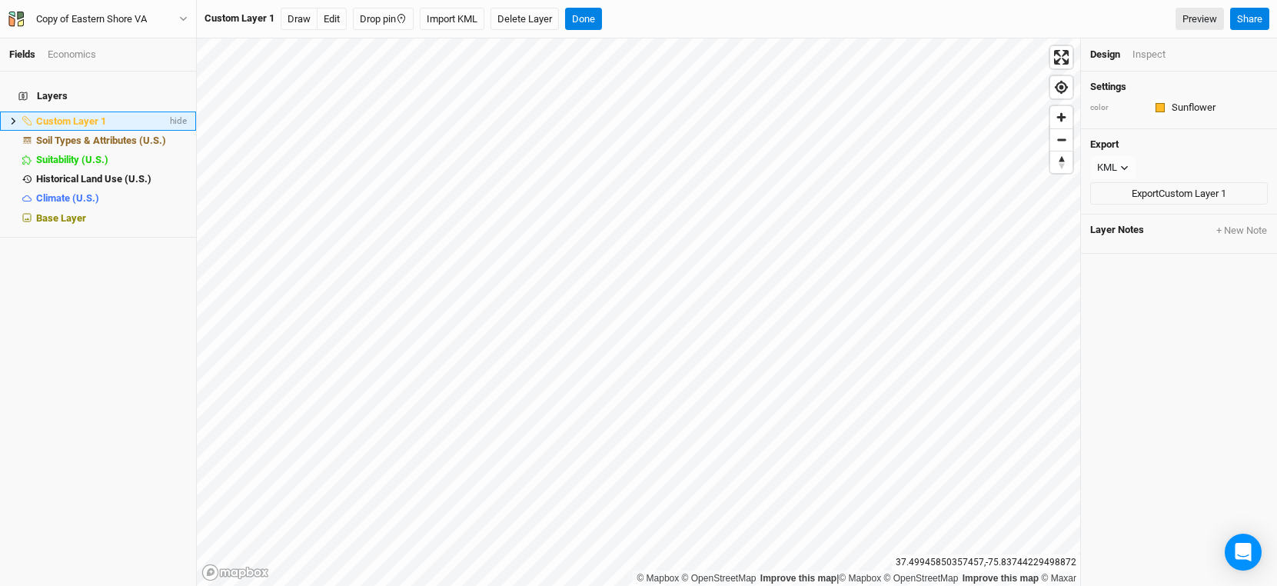
click at [12, 117] on icon at bounding box center [13, 121] width 8 height 8
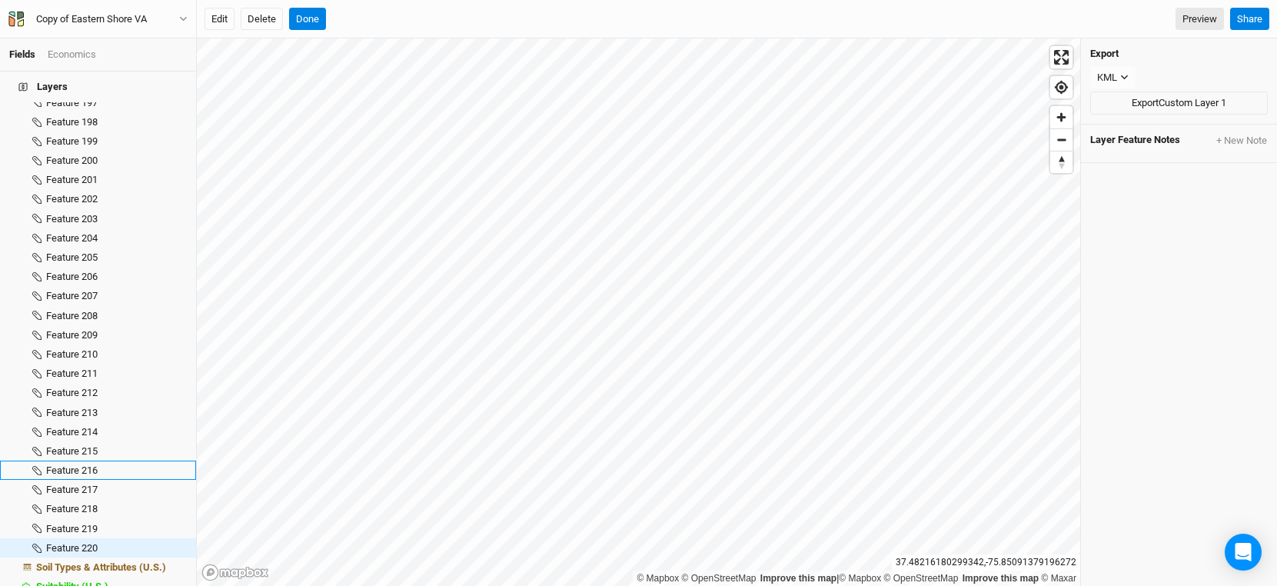
scroll to position [3902, 0]
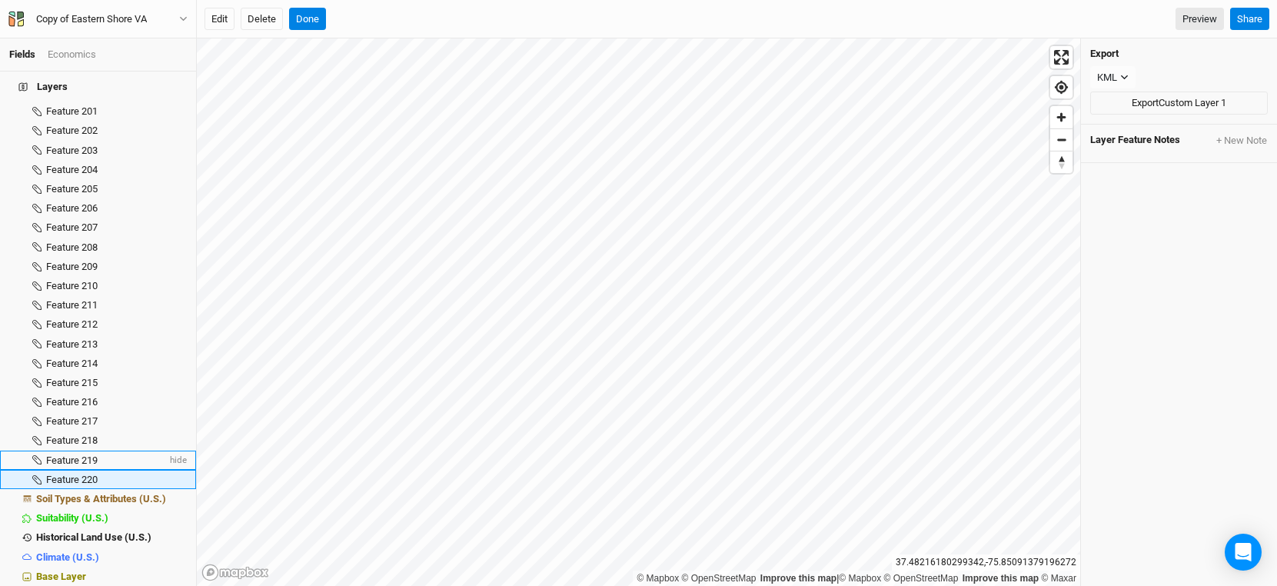
click at [101, 454] on div "Feature 219" at bounding box center [106, 460] width 121 height 12
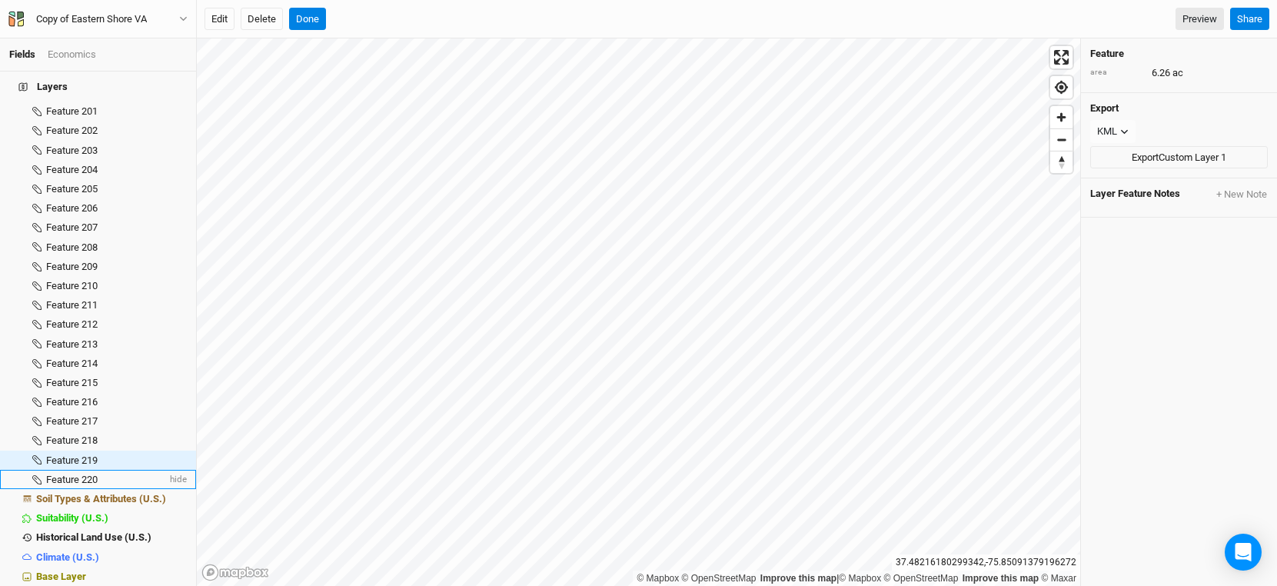
click at [100, 470] on li "Feature 220 hide" at bounding box center [98, 479] width 196 height 19
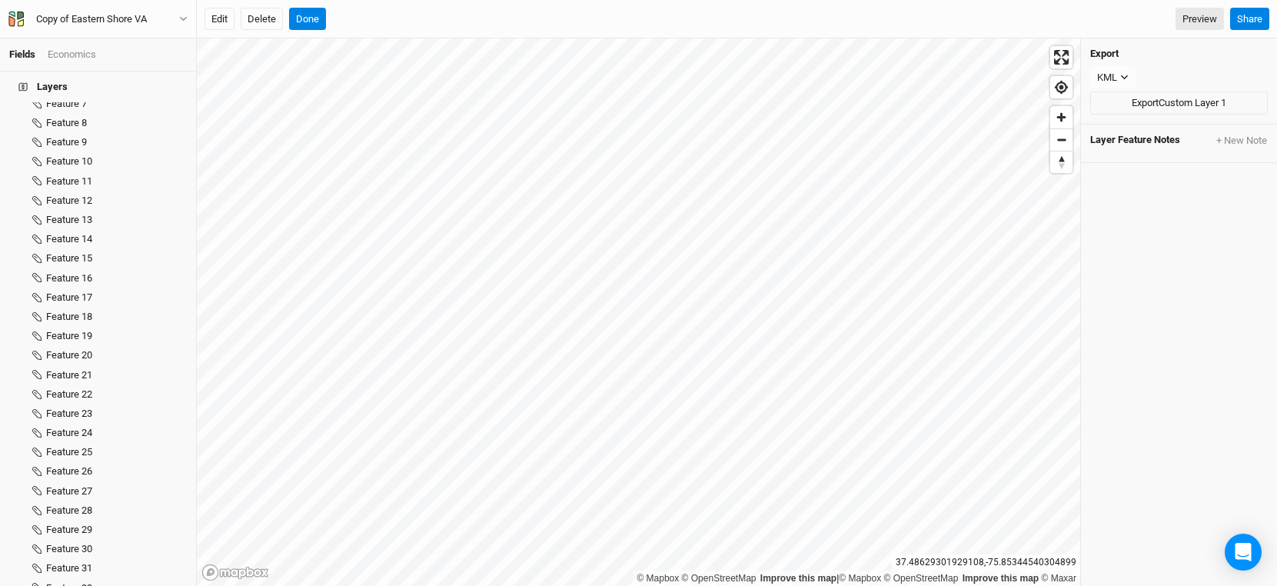
scroll to position [0, 0]
click at [12, 117] on icon at bounding box center [13, 121] width 8 height 8
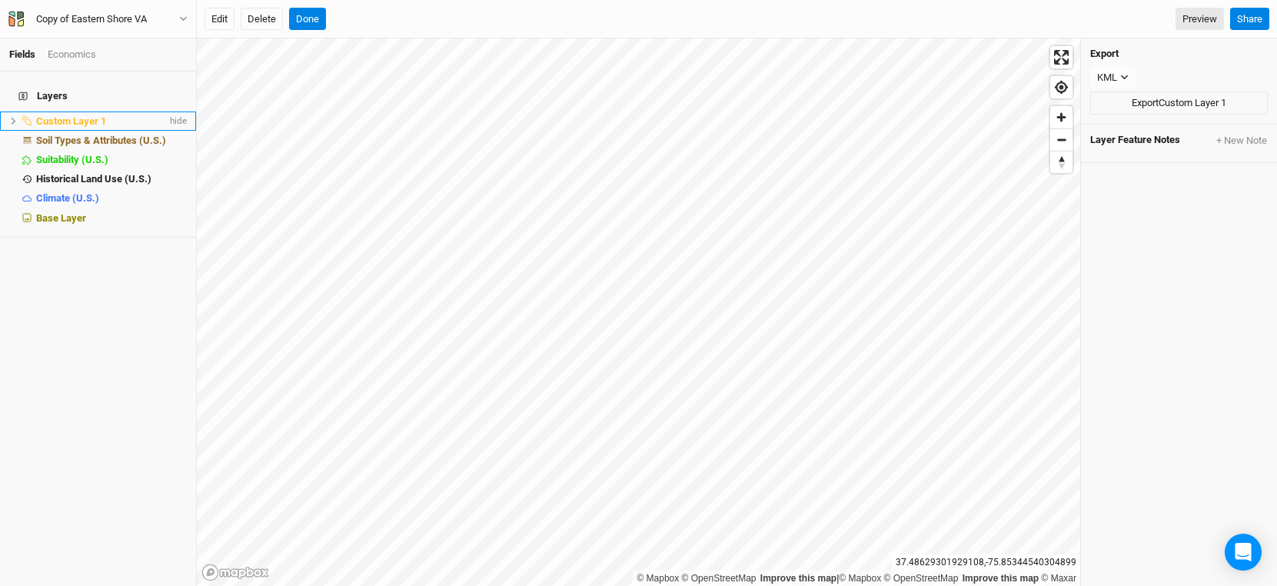
click at [80, 116] on span "Custom Layer 1" at bounding box center [71, 121] width 70 height 12
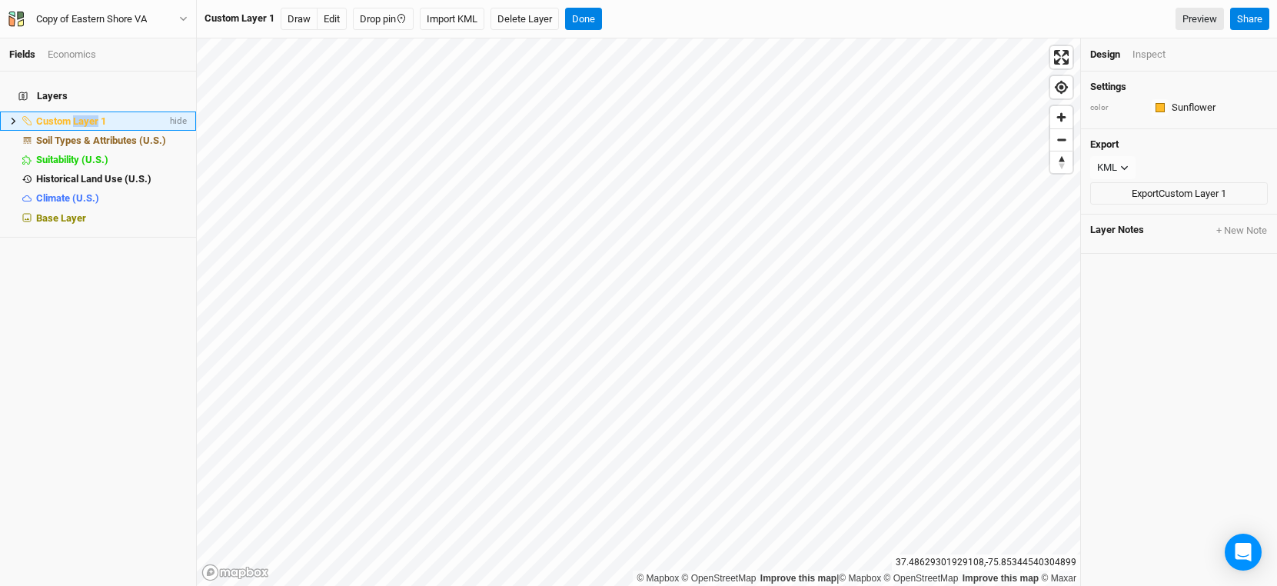
click at [80, 116] on span "Custom Layer 1" at bounding box center [71, 121] width 70 height 12
click at [123, 94] on h4 "Layers" at bounding box center [98, 96] width 178 height 31
click at [595, 14] on button "Done" at bounding box center [583, 19] width 37 height 23
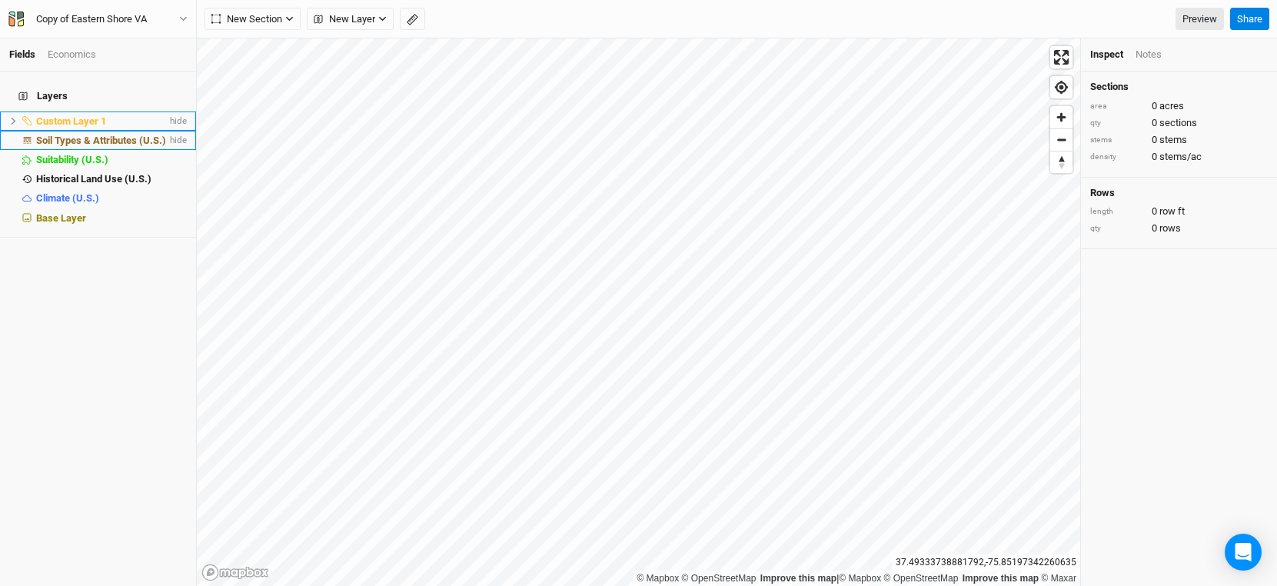
click at [134, 131] on li "Soil Types & Attributes (U.S.) hide" at bounding box center [98, 140] width 196 height 19
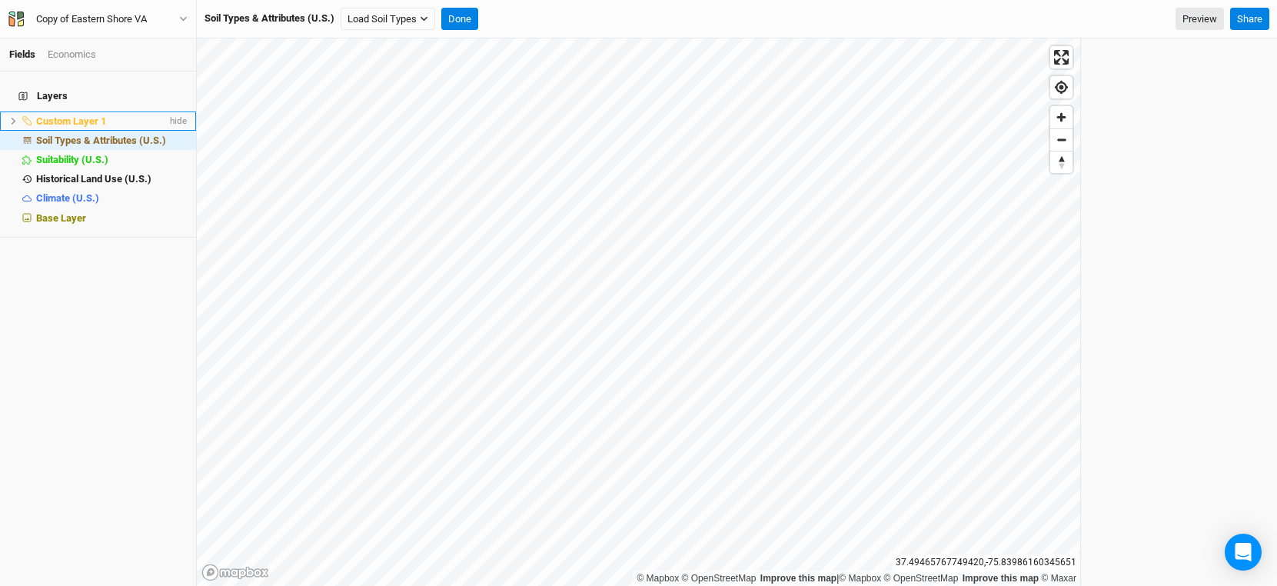
click at [397, 35] on div "Soil Types & Attributes (U.S.) Load Soil Types Load for Current View Done Previ…" at bounding box center [737, 19] width 1080 height 38
click at [397, 26] on button "Load Soil Types" at bounding box center [388, 19] width 95 height 23
click at [472, 9] on button "Done" at bounding box center [459, 19] width 37 height 23
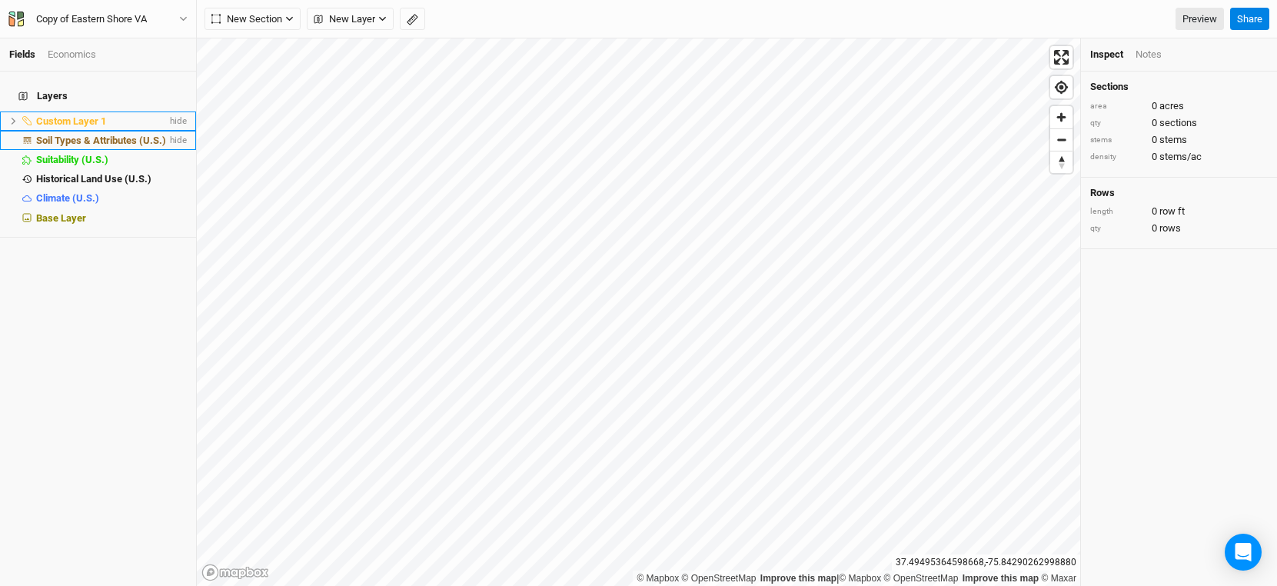
click at [134, 135] on span "Soil Types & Attributes (U.S.)" at bounding box center [101, 141] width 130 height 12
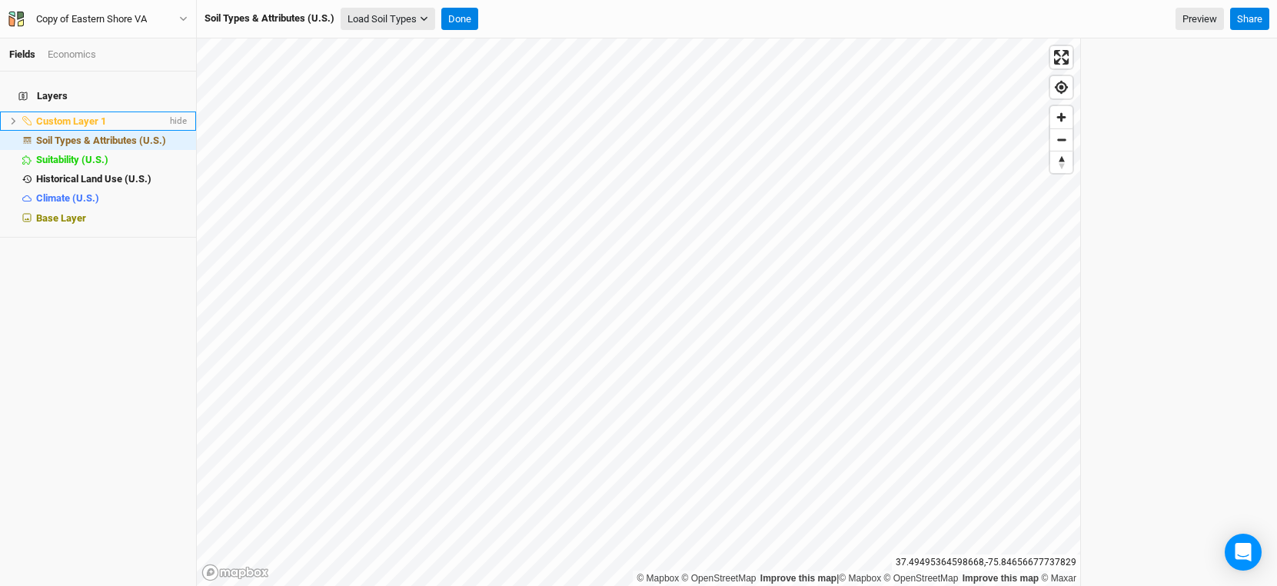
click at [401, 16] on button "Load Soil Types" at bounding box center [388, 19] width 95 height 23
click at [387, 45] on button "Load for Current View" at bounding box center [402, 46] width 121 height 20
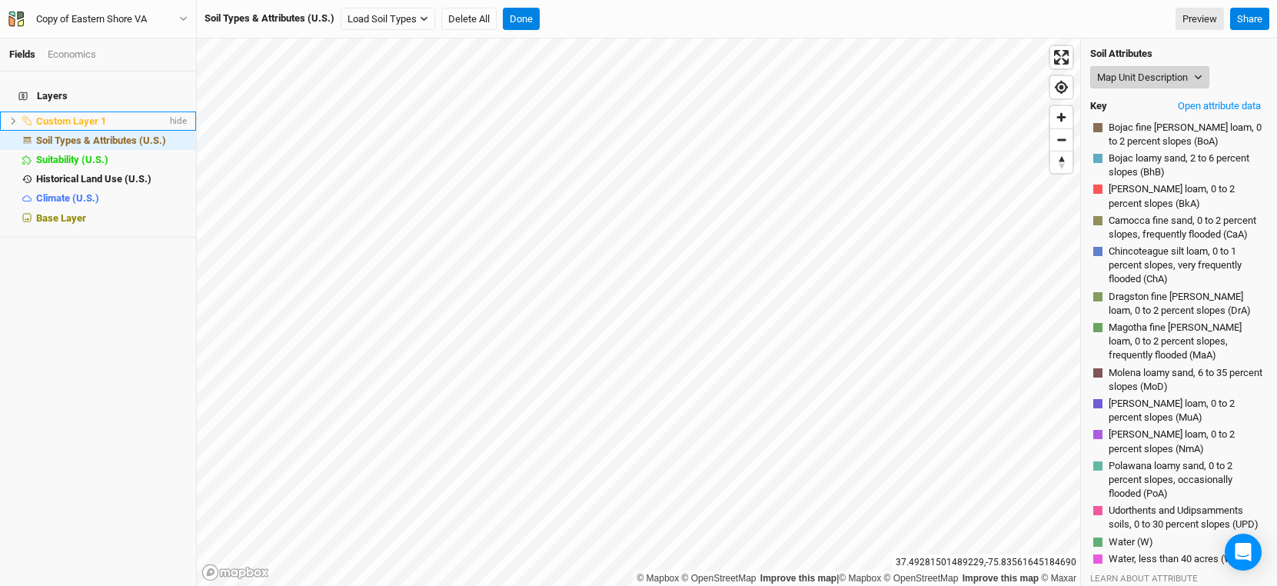
click at [1118, 76] on button "Map Unit Description" at bounding box center [1149, 77] width 119 height 23
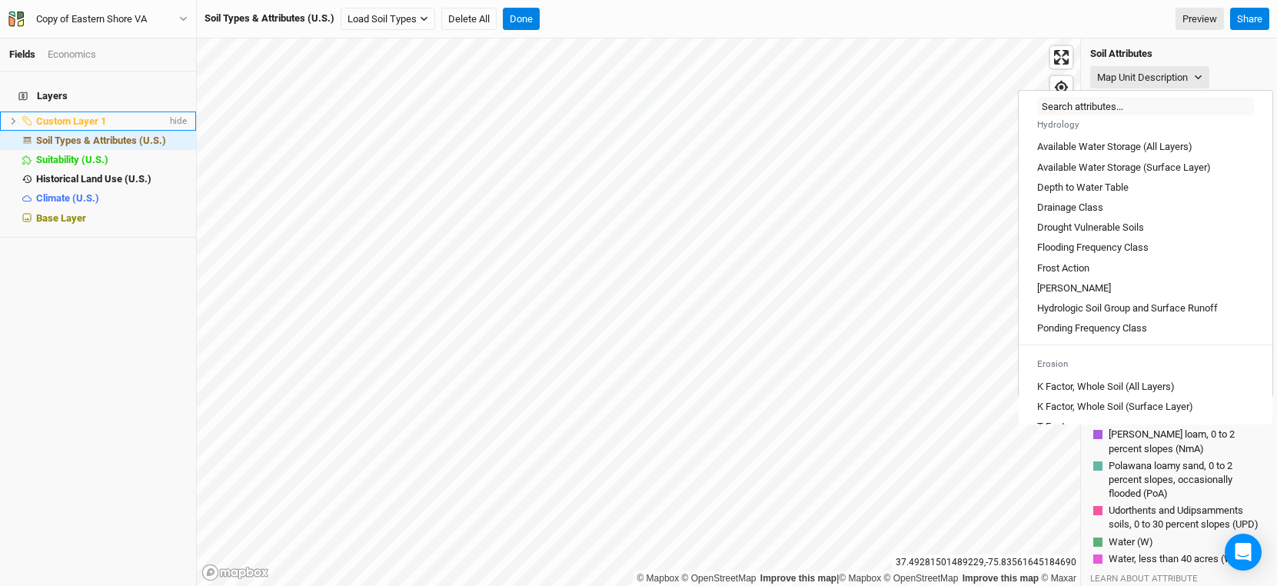
scroll to position [850, 0]
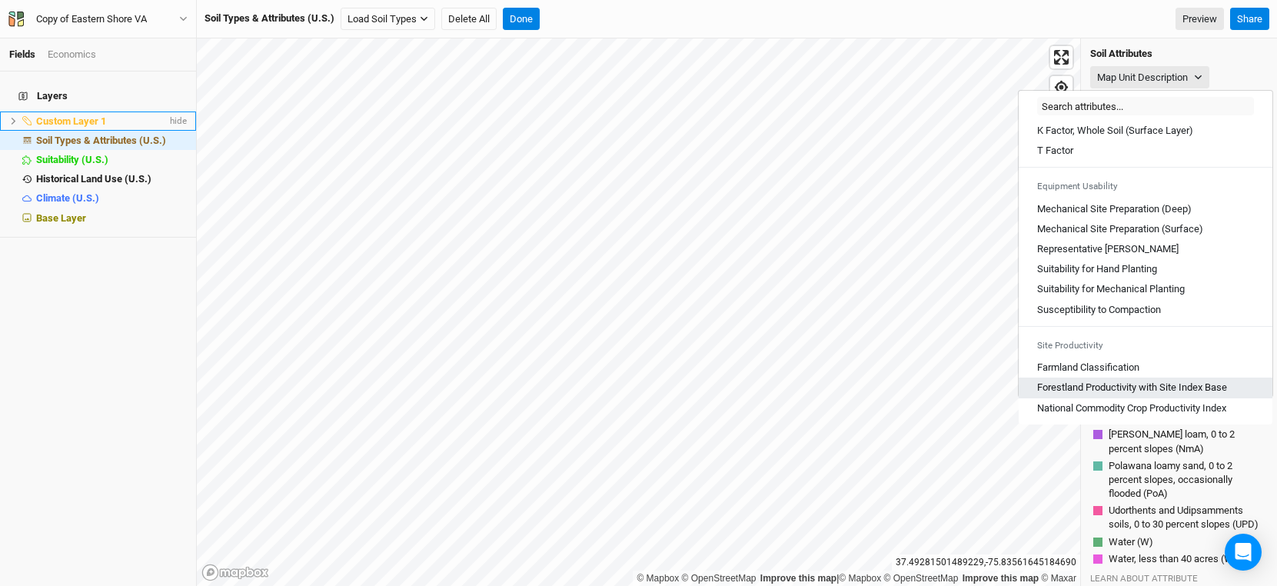
click at [1136, 392] on Base "Forestland Productivity with Site Index Base" at bounding box center [1132, 388] width 190 height 14
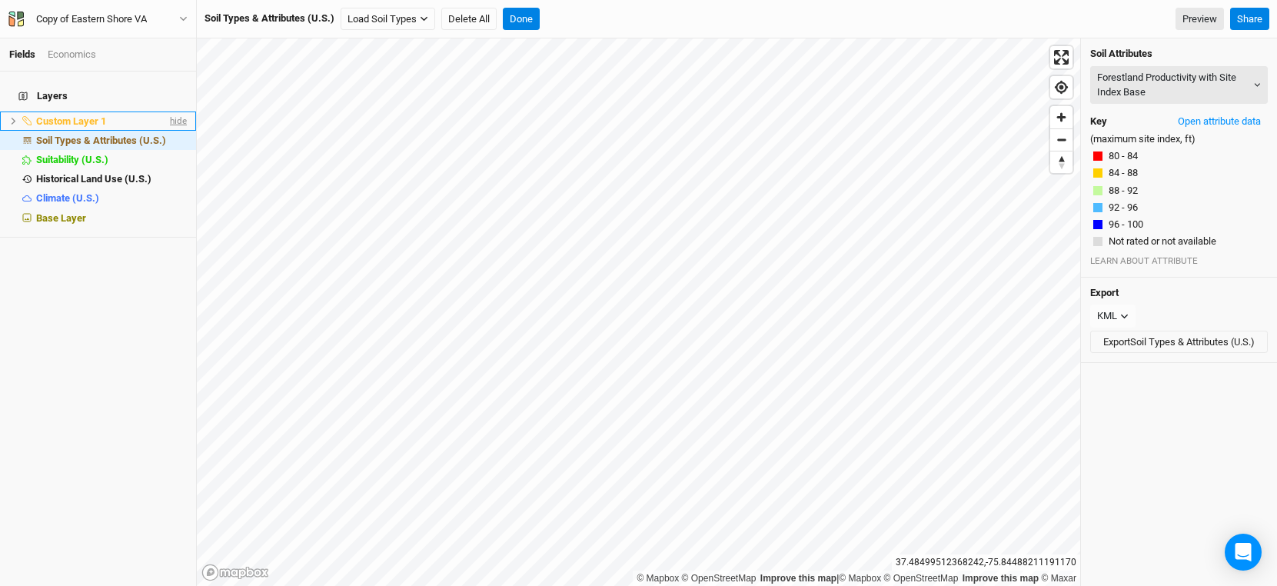
click at [171, 111] on span "hide" at bounding box center [177, 120] width 20 height 19
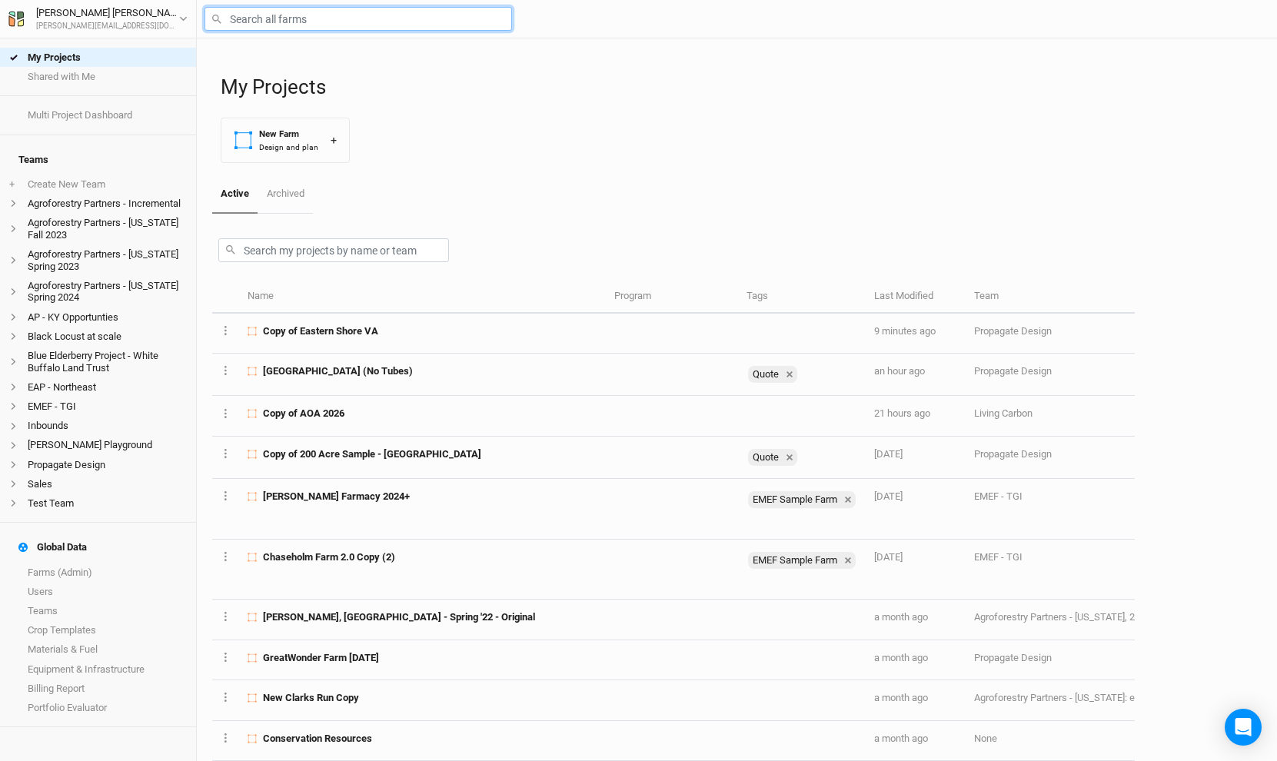
click at [292, 12] on input "text" at bounding box center [358, 19] width 308 height 24
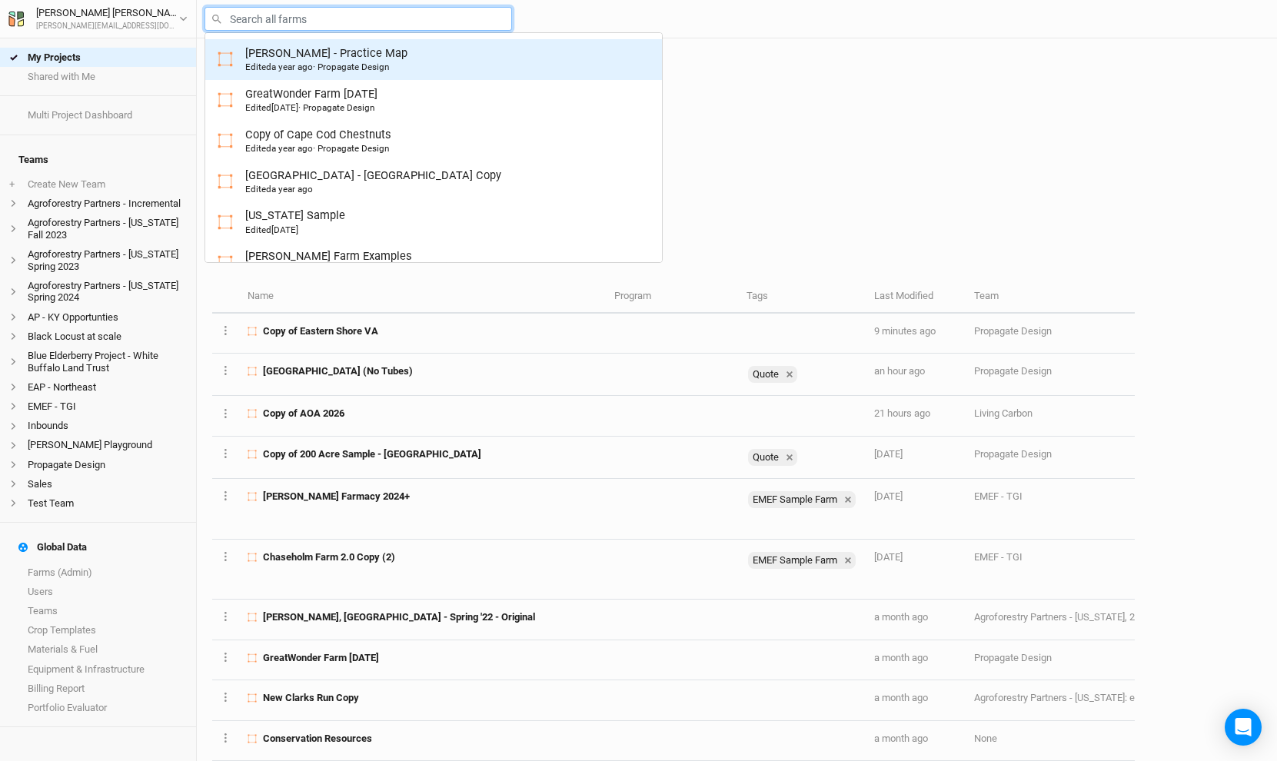
click at [307, 62] on span "a year ago" at bounding box center [292, 67] width 42 height 11
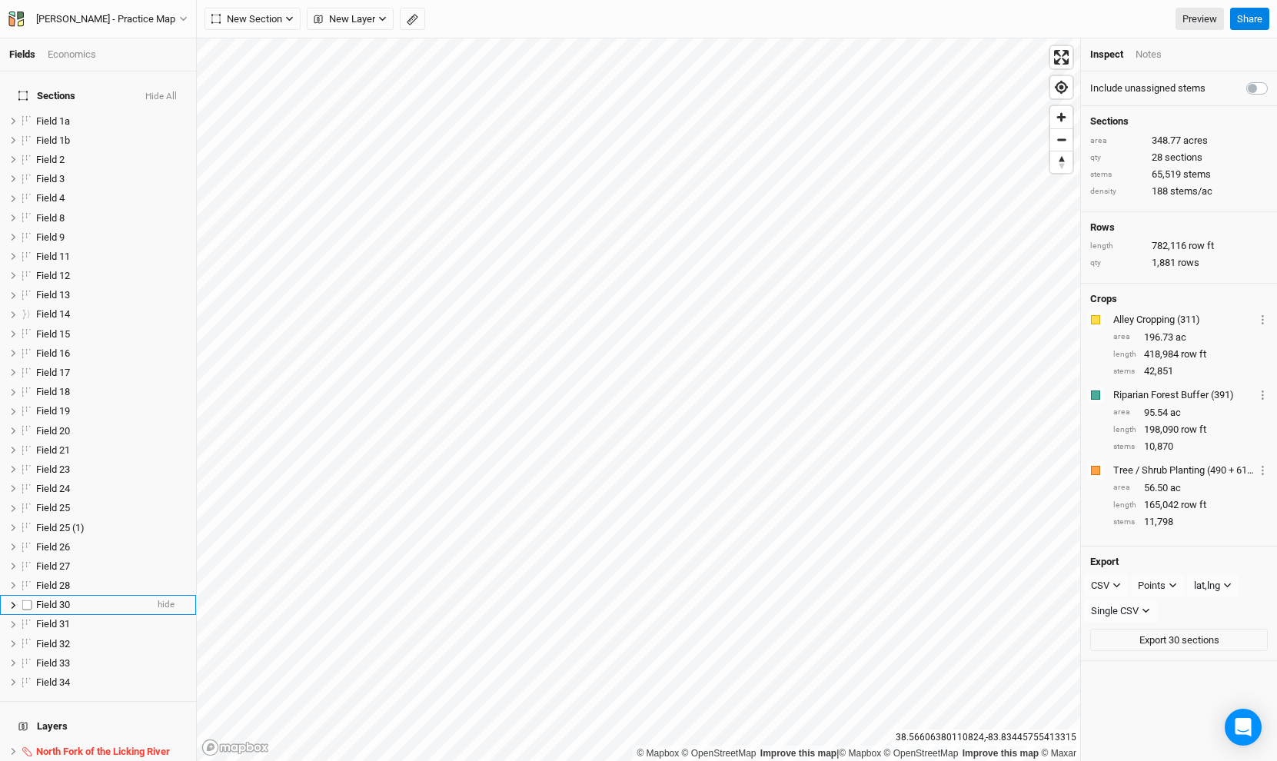
scroll to position [126, 0]
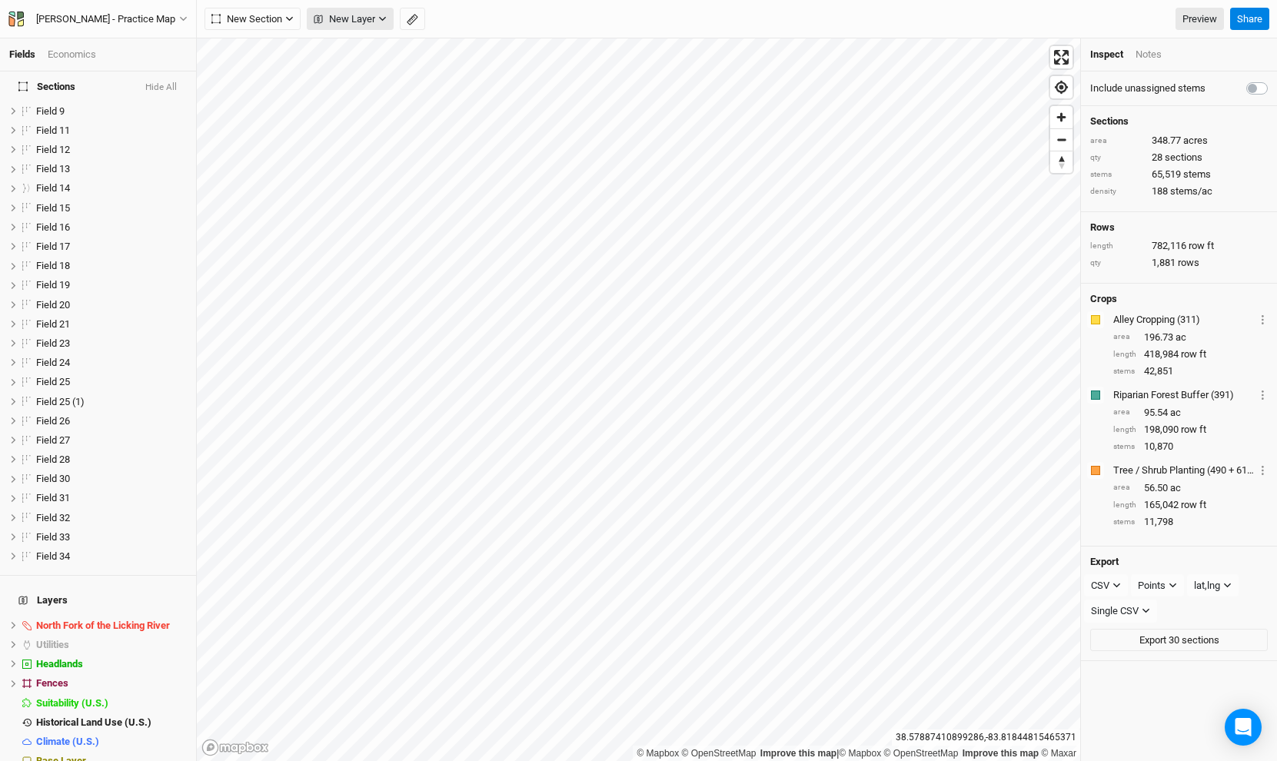
click at [359, 21] on span "New Layer" at bounding box center [345, 19] width 62 height 15
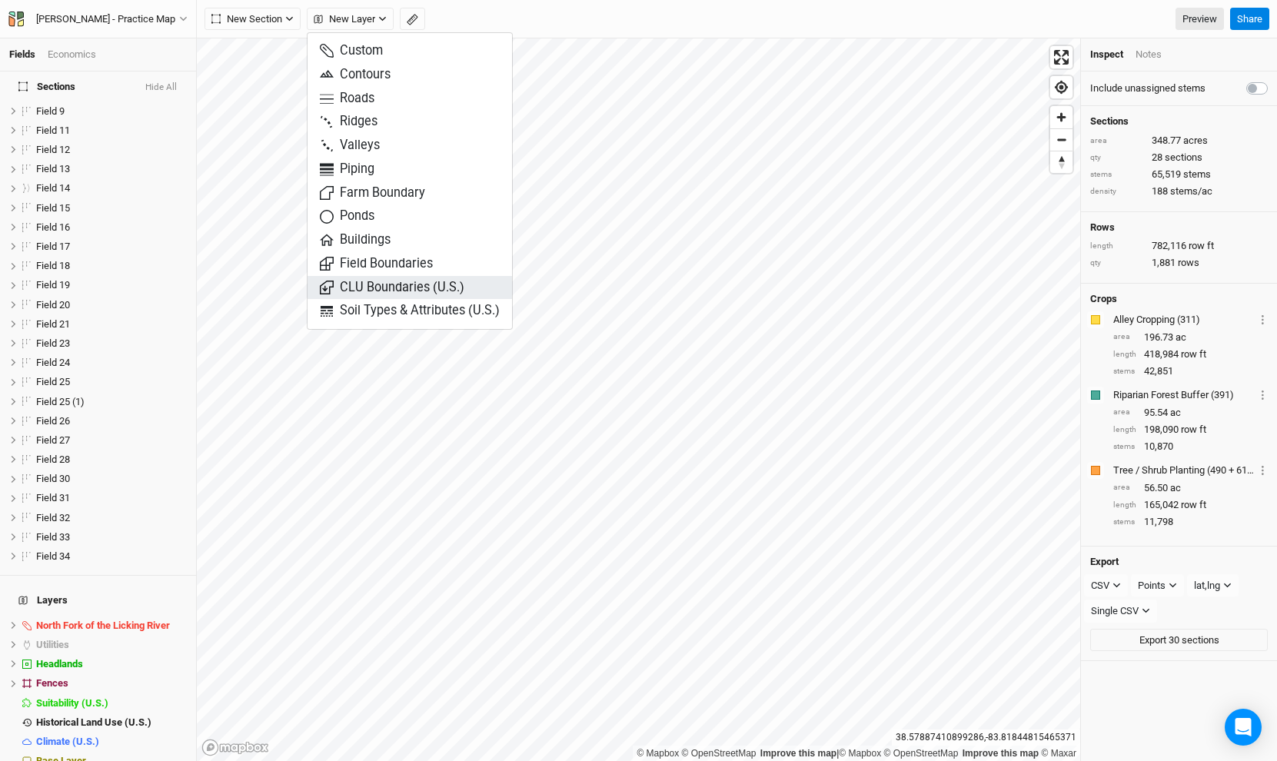
click at [376, 294] on span "CLU Boundaries (U.S.)" at bounding box center [392, 288] width 145 height 18
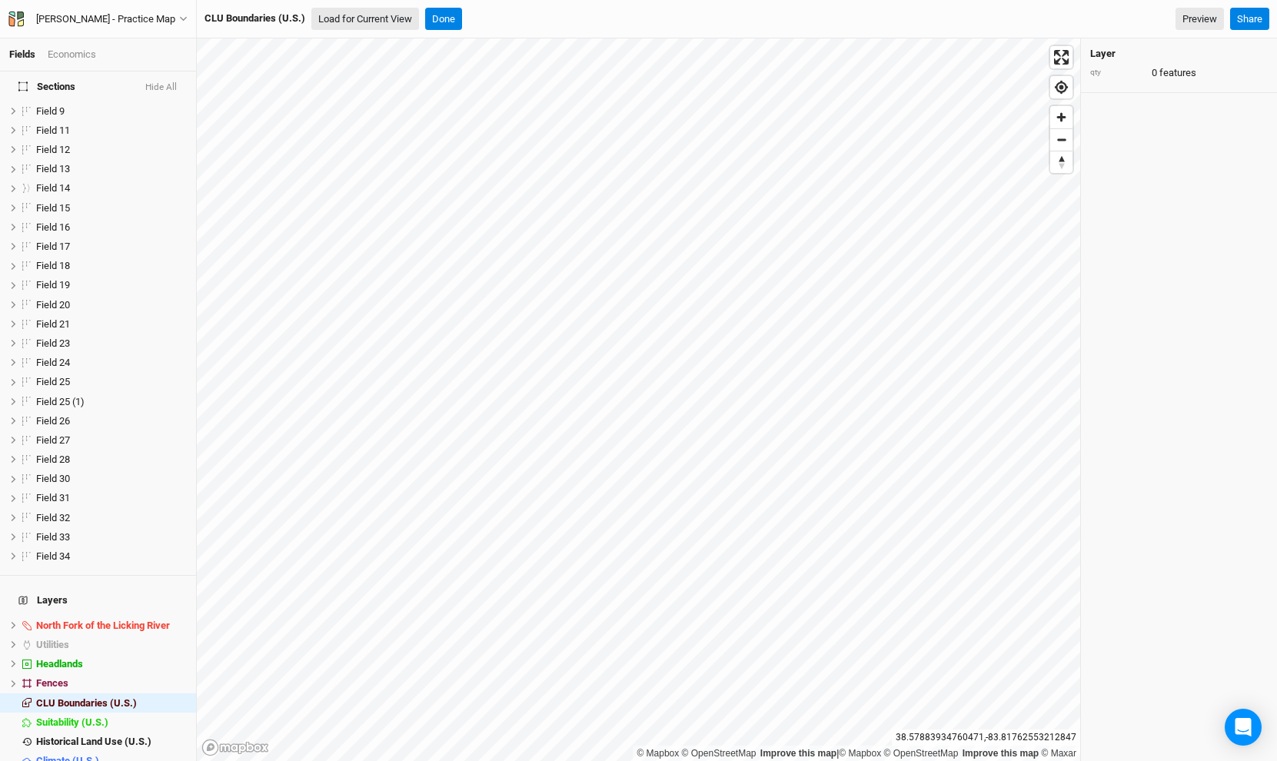
click at [386, 19] on button "Load for Current View" at bounding box center [365, 19] width 108 height 23
click at [438, 12] on button "Done" at bounding box center [443, 19] width 37 height 23
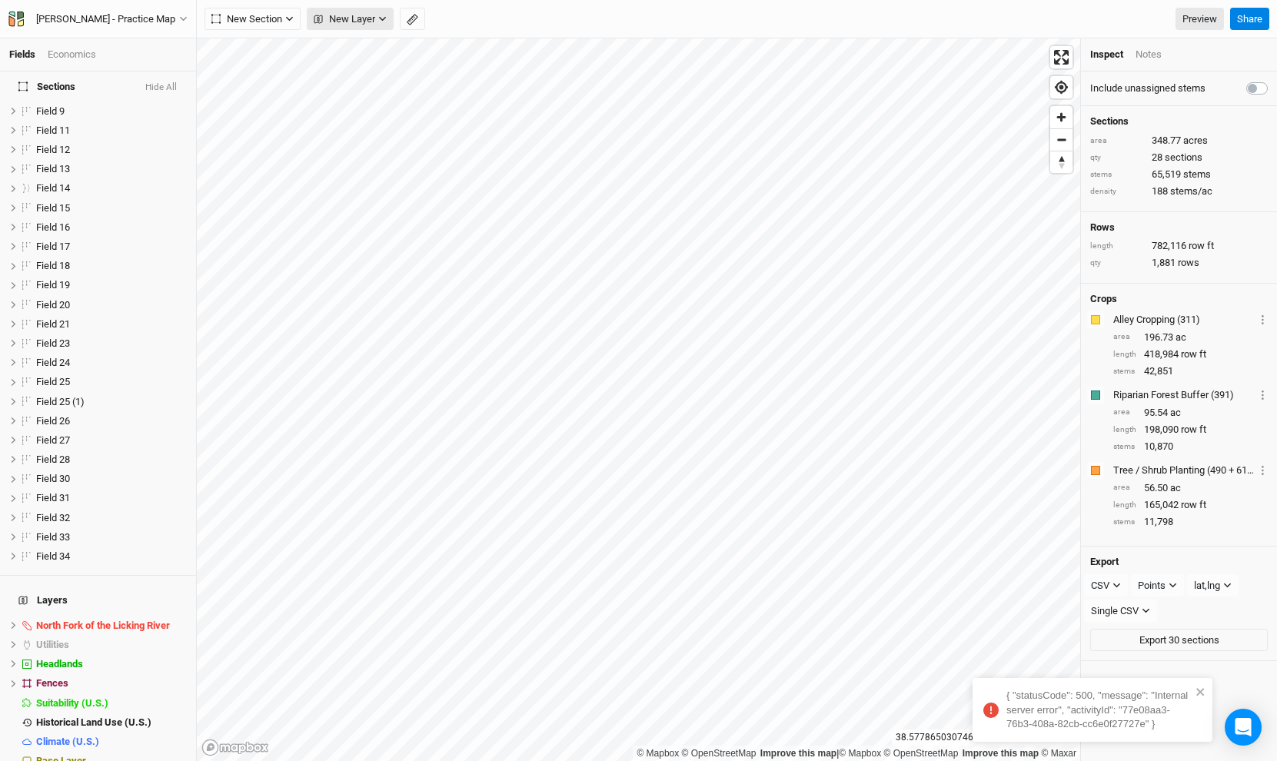
click at [347, 28] on button "New Layer" at bounding box center [350, 19] width 87 height 23
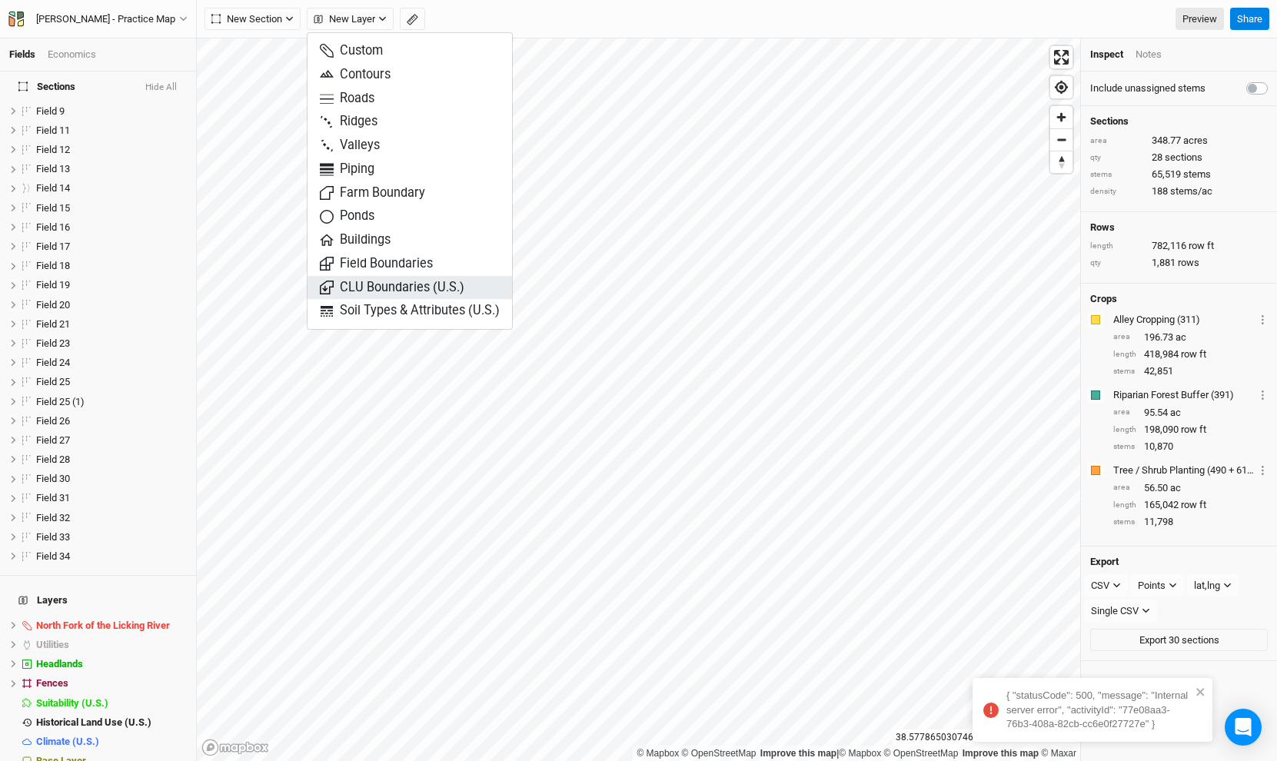
click at [413, 292] on span "CLU Boundaries (U.S.)" at bounding box center [392, 288] width 145 height 18
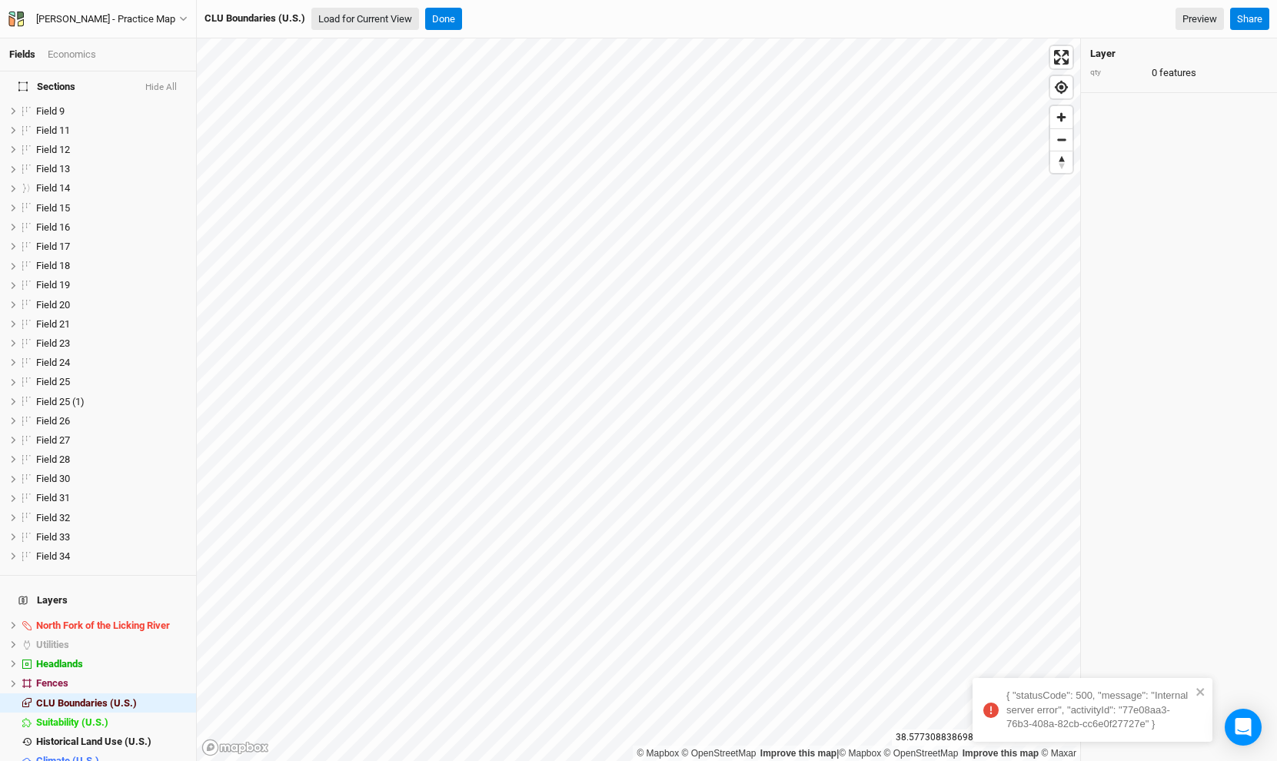
click at [377, 23] on button "Load for Current View" at bounding box center [365, 19] width 108 height 23
drag, startPoint x: 1172, startPoint y: 660, endPoint x: 1098, endPoint y: 630, distance: 80.0
click at [1098, 630] on div "{ "statusCode": 500, "message": "Internal server error", "activityId": "77e08aa…" at bounding box center [1021, 641] width 185 height 42
click at [1164, 650] on div "{ "statusCode": 500, "message": "Internal server error", "activityId": "77e08aa…" at bounding box center [1099, 641] width 185 height 42
drag, startPoint x: 1156, startPoint y: 660, endPoint x: 1212, endPoint y: 627, distance: 65.5
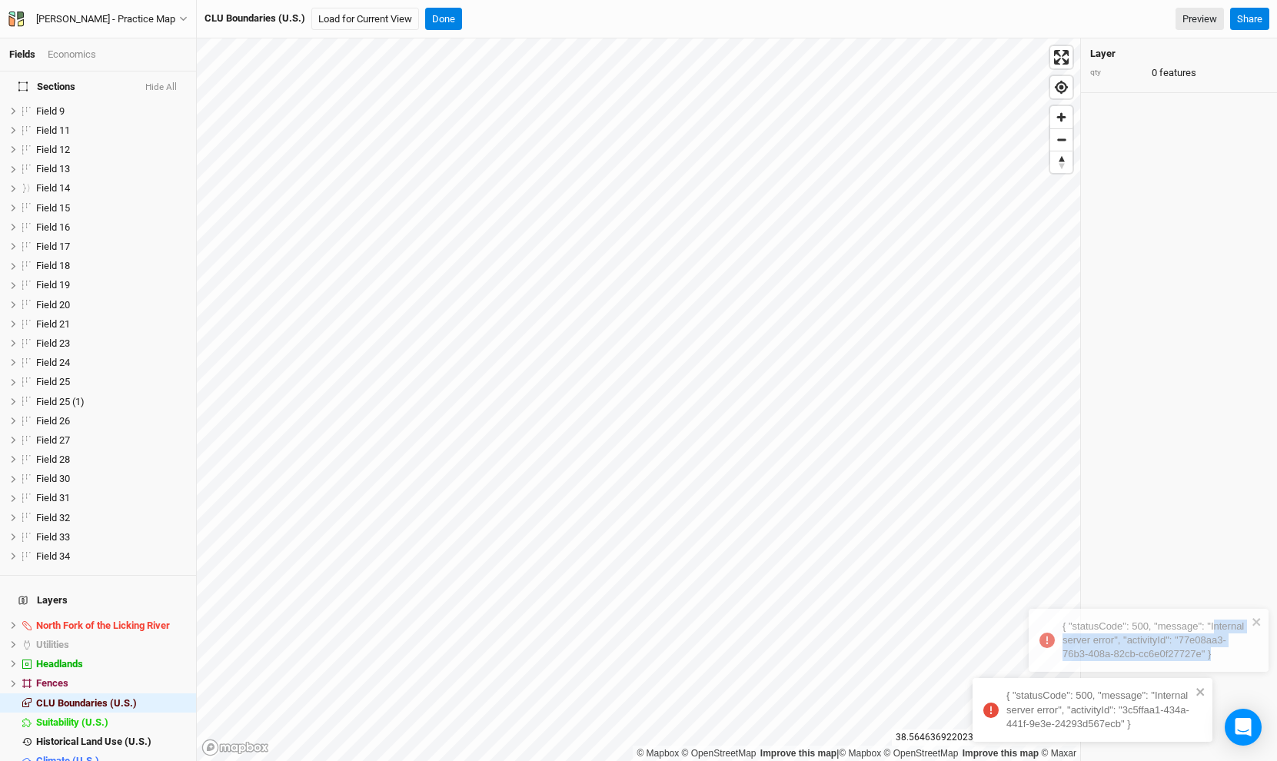
click at [1212, 627] on div "{ "statusCode": 500, "message": "Internal server error", "activityId": "77e08aa…" at bounding box center [1154, 641] width 185 height 42
drag, startPoint x: 1003, startPoint y: 623, endPoint x: 1095, endPoint y: 678, distance: 106.9
click at [1095, 678] on div "{ "statusCode": 500, "message": "Internal server error", "activityId": "77e08aa…" at bounding box center [1092, 678] width 246 height 145
copy div "{ "statusCode": 500, "message": "Internal server error", "activityId": "77e08aa…"
click at [1199, 620] on icon "close" at bounding box center [1200, 622] width 11 height 12
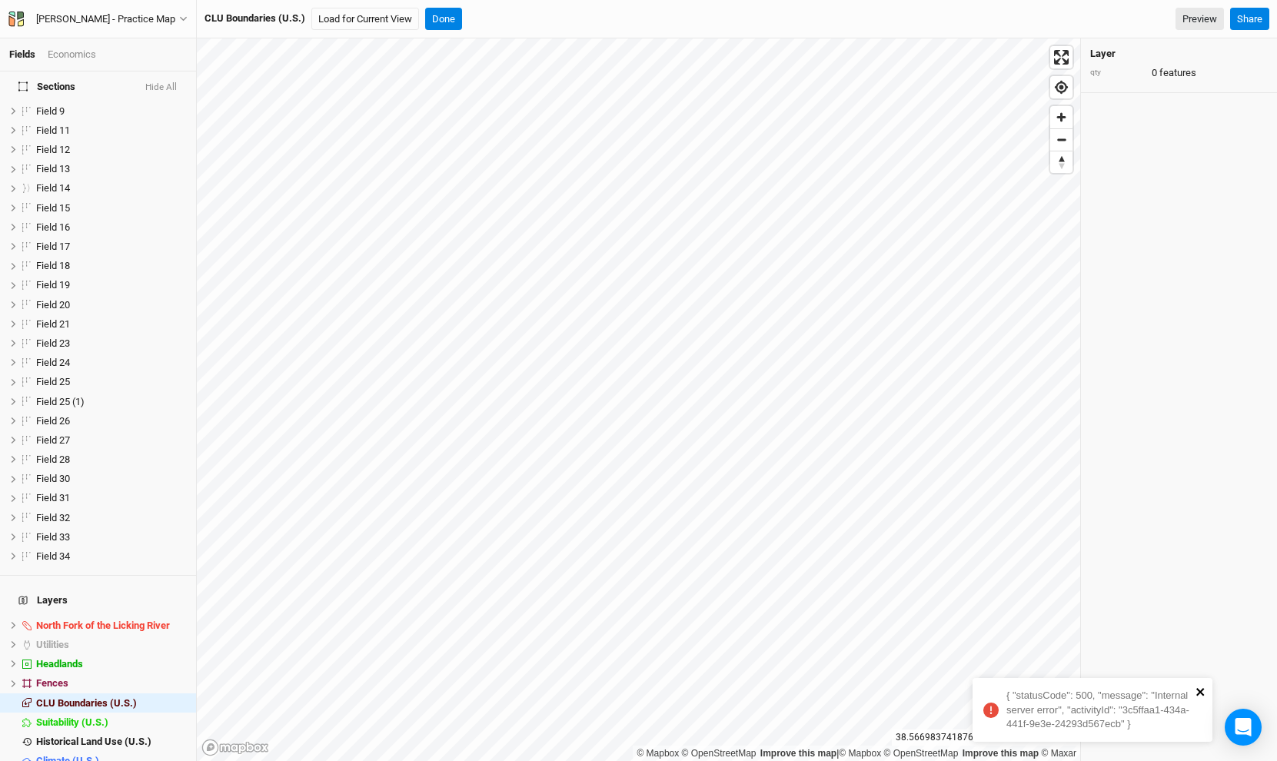
click at [1199, 689] on icon "close" at bounding box center [1200, 692] width 11 height 12
click at [441, 12] on button "Done" at bounding box center [443, 19] width 37 height 23
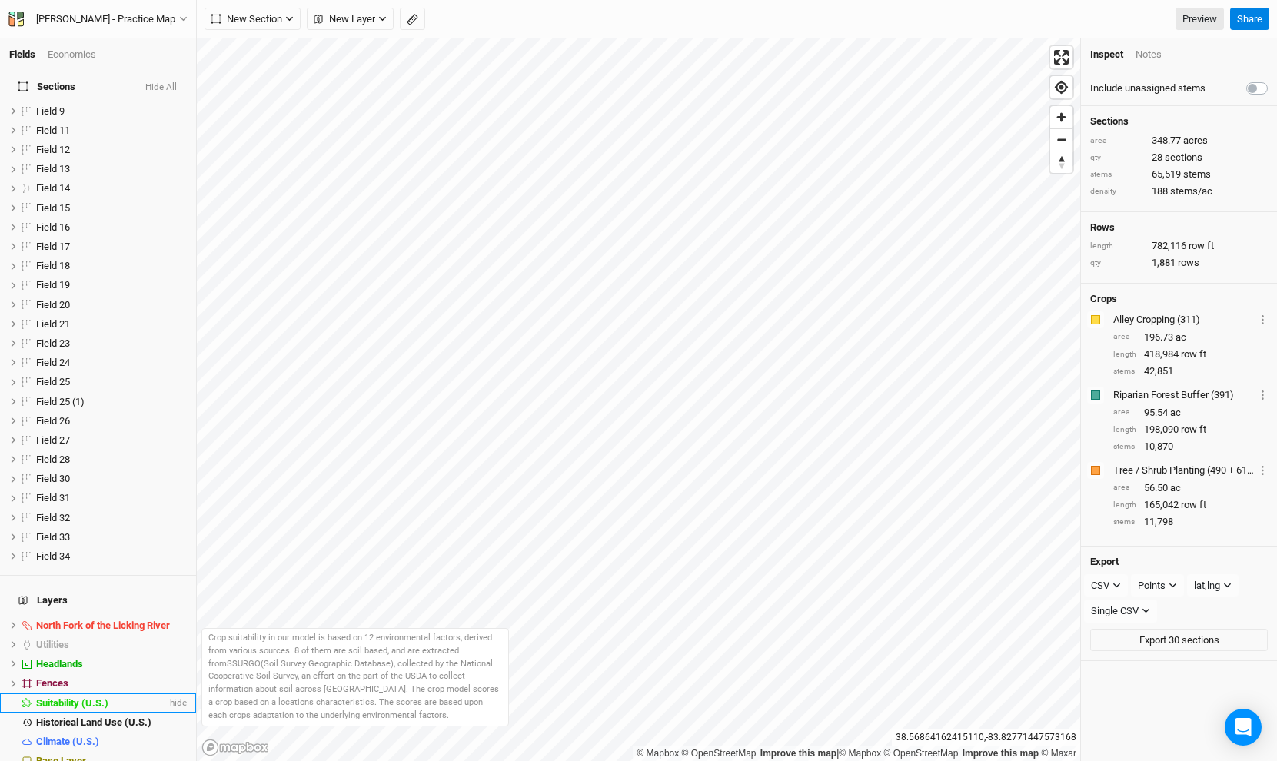
click at [88, 697] on span "Suitability (U.S.)" at bounding box center [72, 703] width 72 height 12
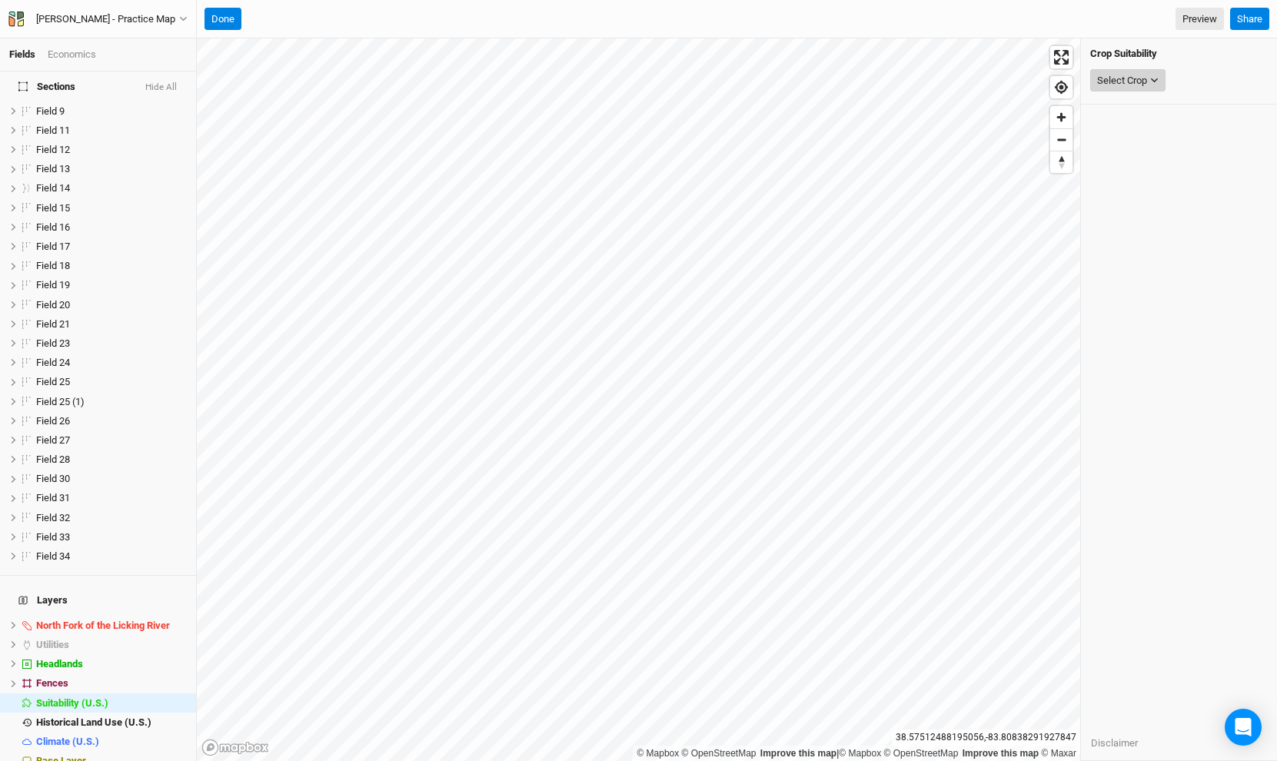
click at [1125, 85] on div "Select Crop" at bounding box center [1122, 80] width 50 height 15
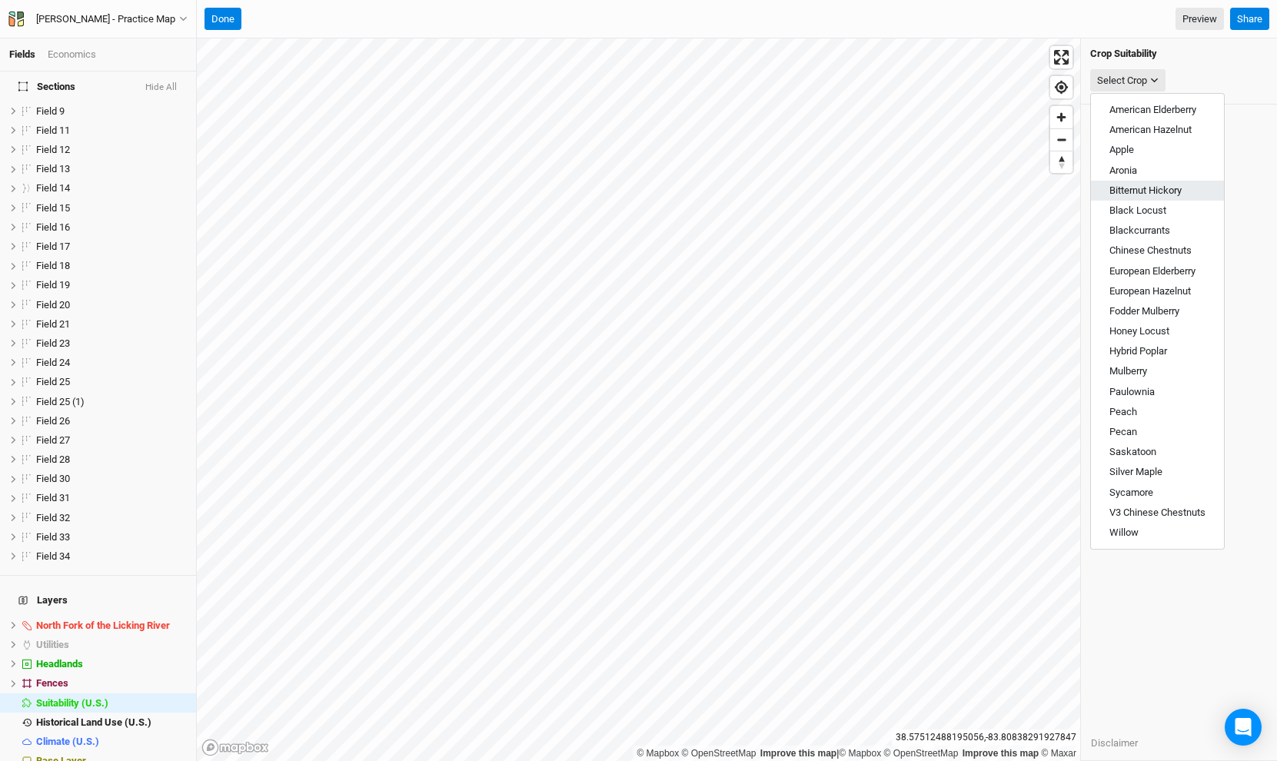
click at [1145, 195] on span "Bitternut Hickory" at bounding box center [1145, 191] width 72 height 12
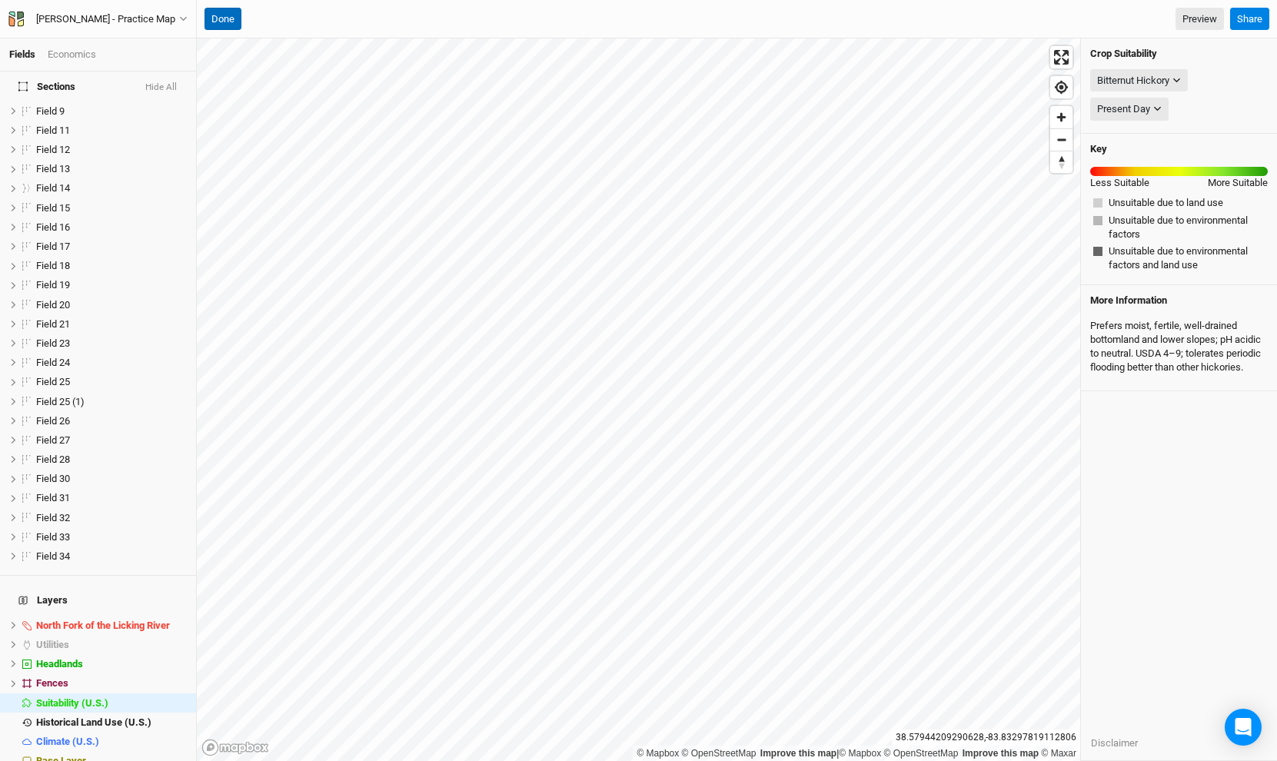
click at [228, 19] on button "Done" at bounding box center [222, 19] width 37 height 23
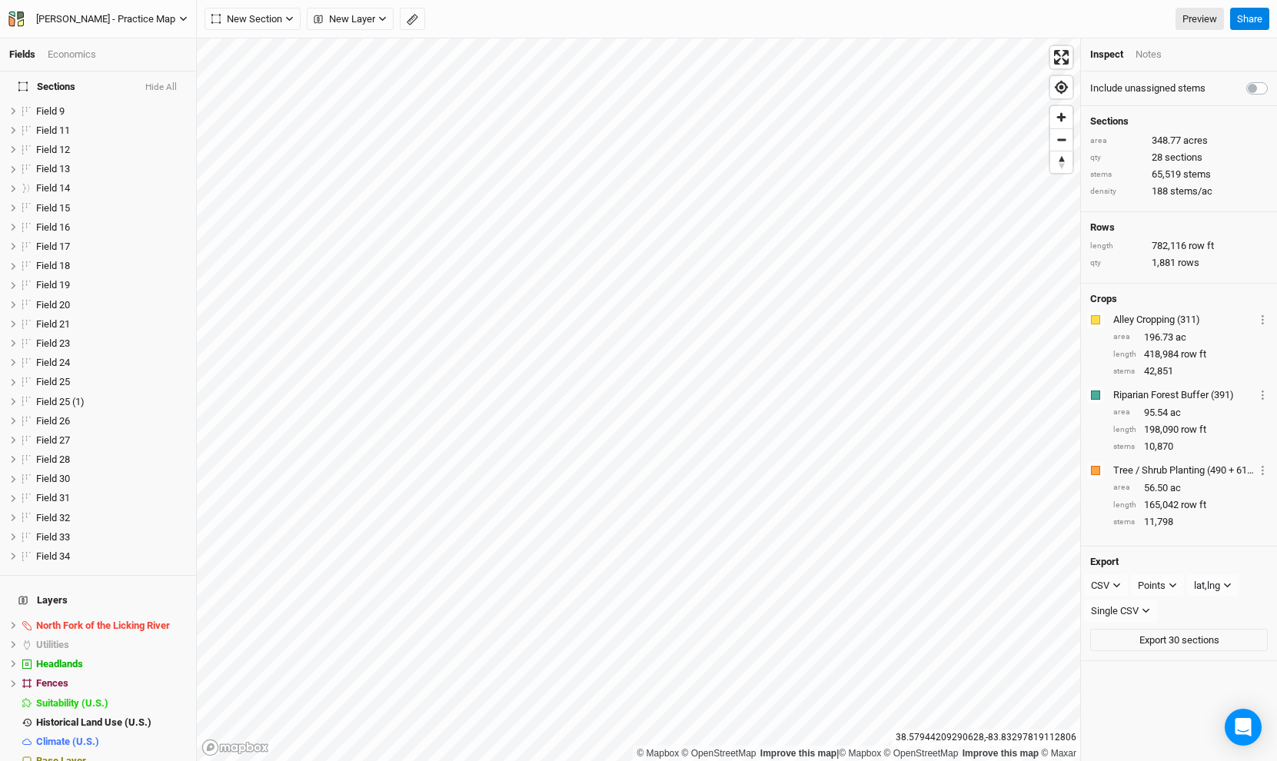
click at [151, 17] on div "[PERSON_NAME] - Practice Map" at bounding box center [105, 19] width 139 height 15
click at [151, 39] on button "Back" at bounding box center [127, 43] width 121 height 20
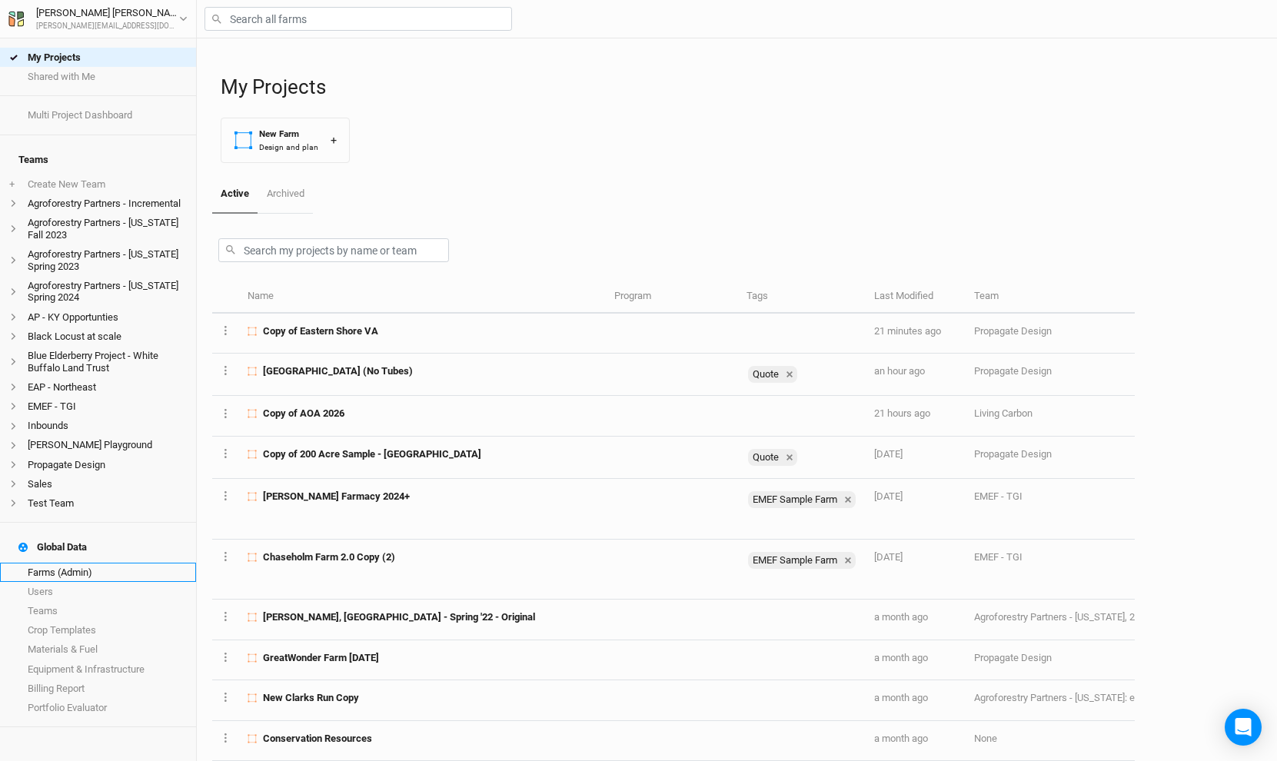
click at [81, 563] on link "Farms (Admin)" at bounding box center [98, 572] width 196 height 19
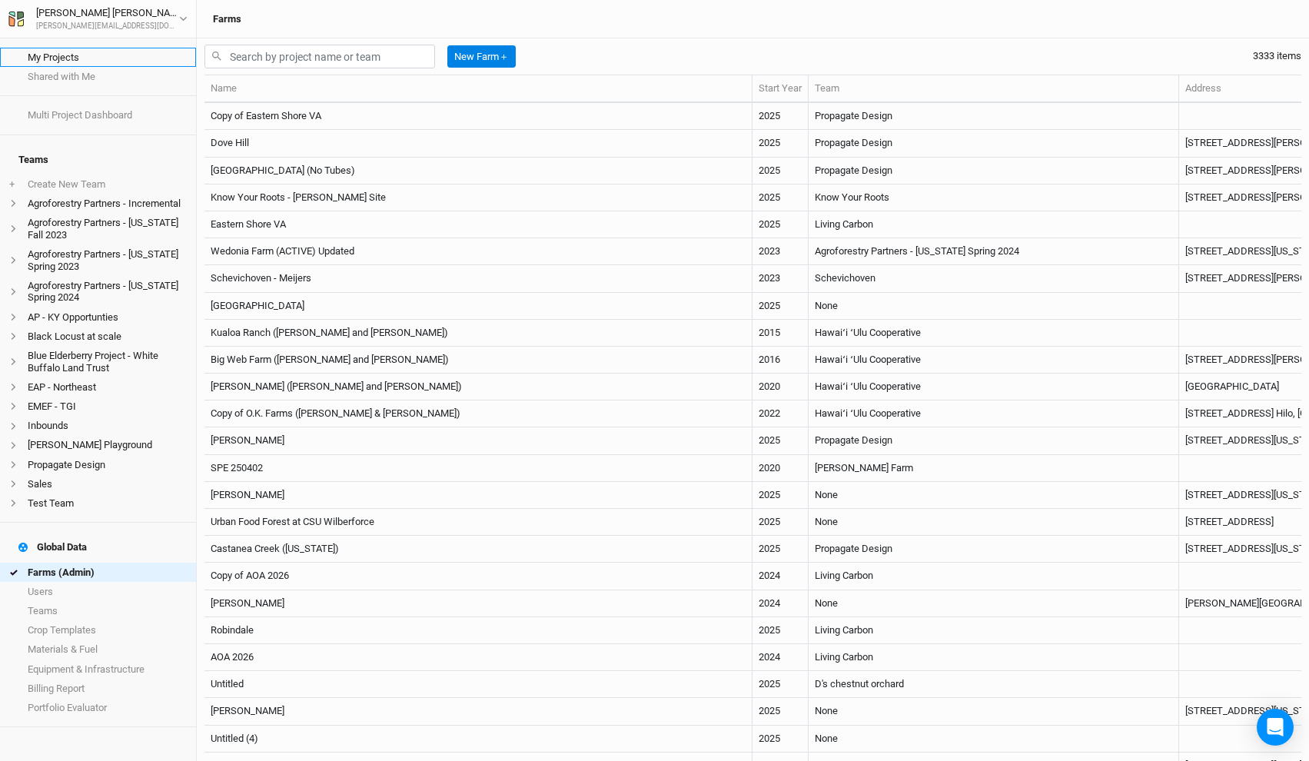
click at [80, 55] on link "My Projects" at bounding box center [98, 57] width 196 height 19
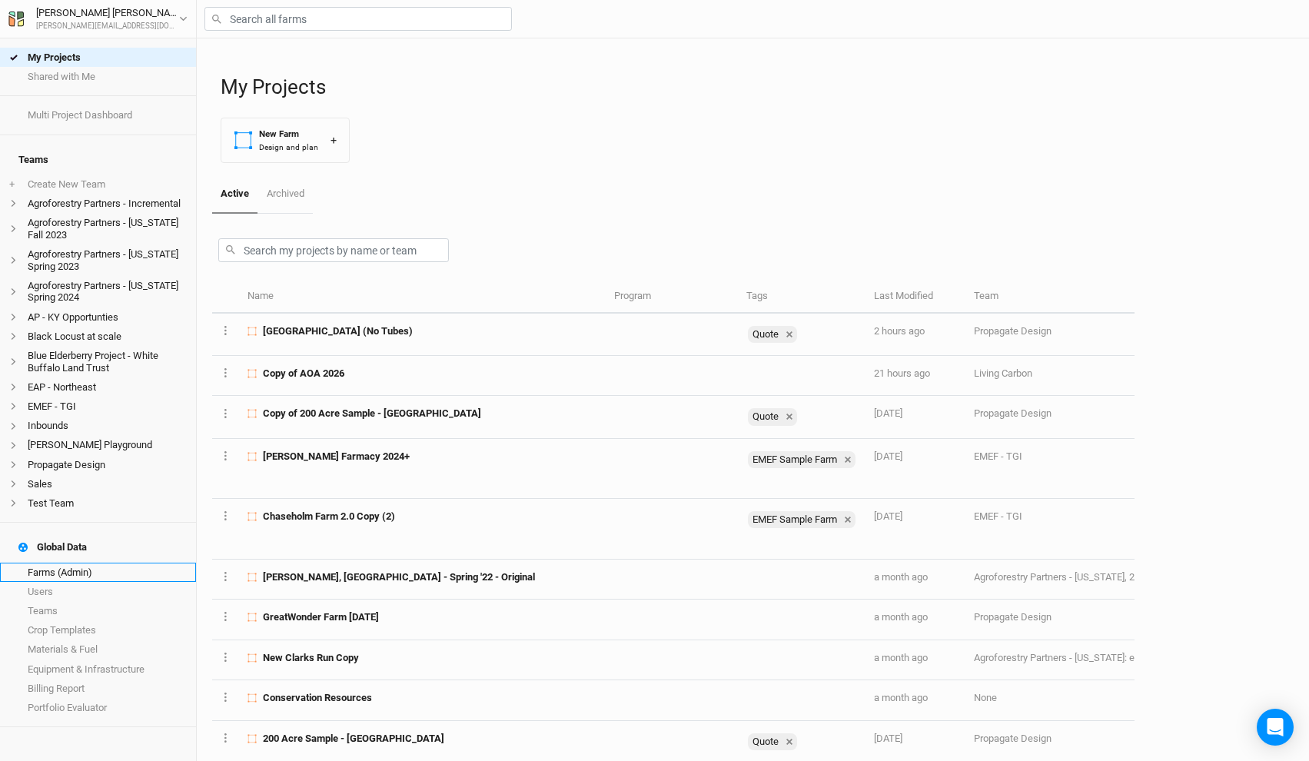
click at [70, 563] on link "Farms (Admin)" at bounding box center [98, 572] width 196 height 19
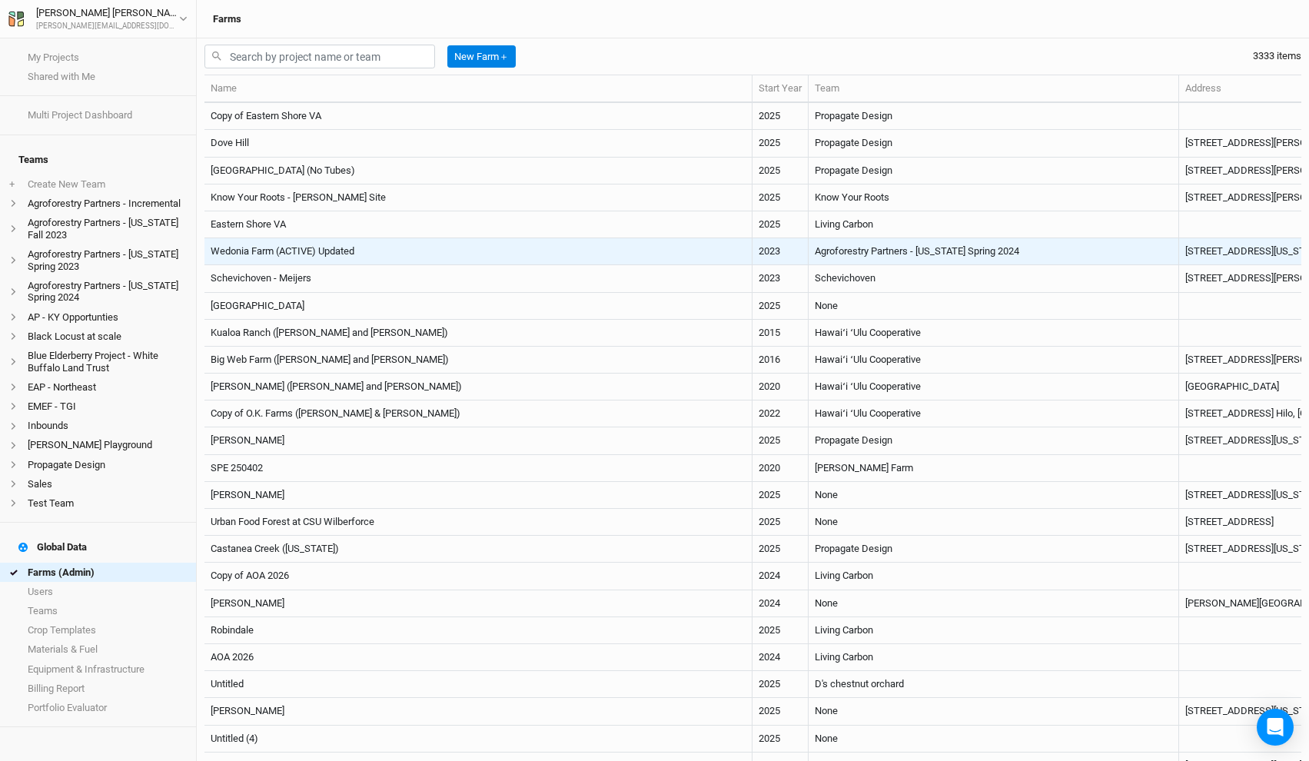
click at [623, 247] on td "Wedonia Farm (ACTIVE) Updated" at bounding box center [478, 251] width 548 height 27
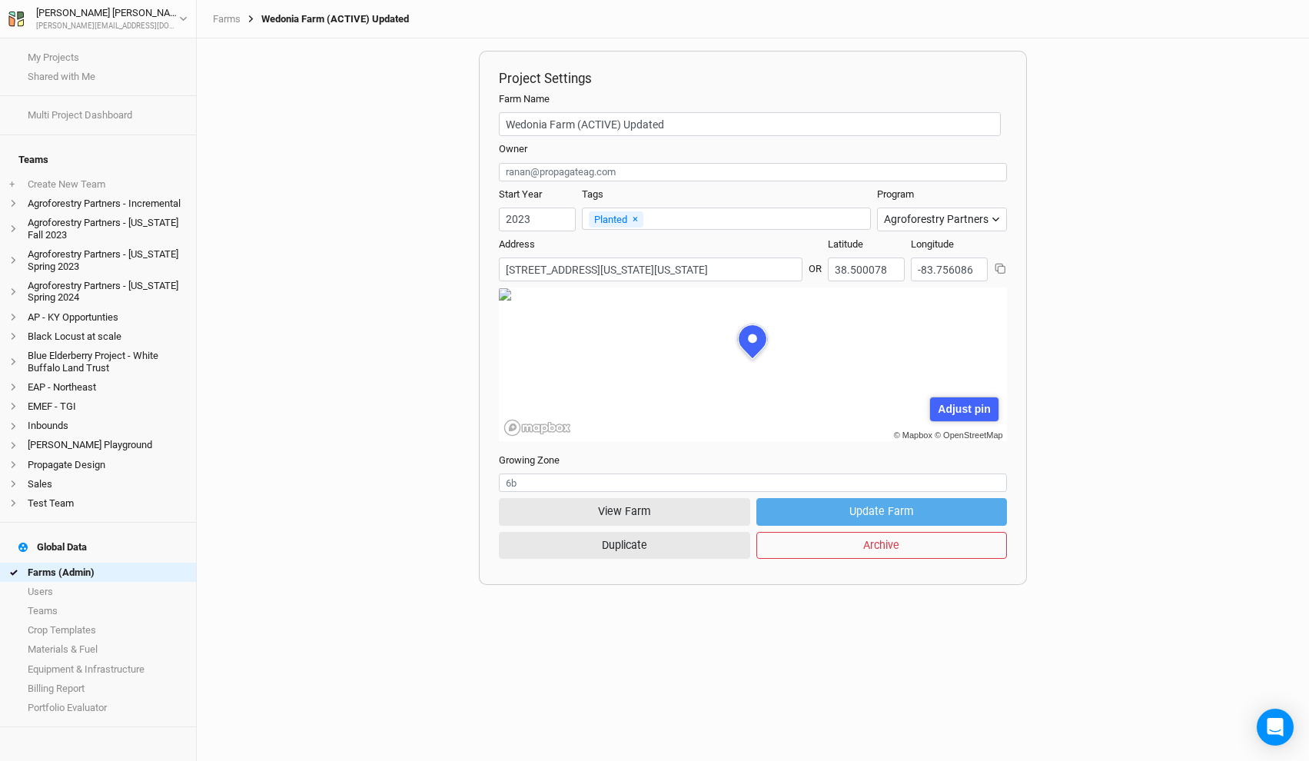
scroll to position [77, 238]
click at [652, 510] on button "View Farm" at bounding box center [624, 511] width 251 height 27
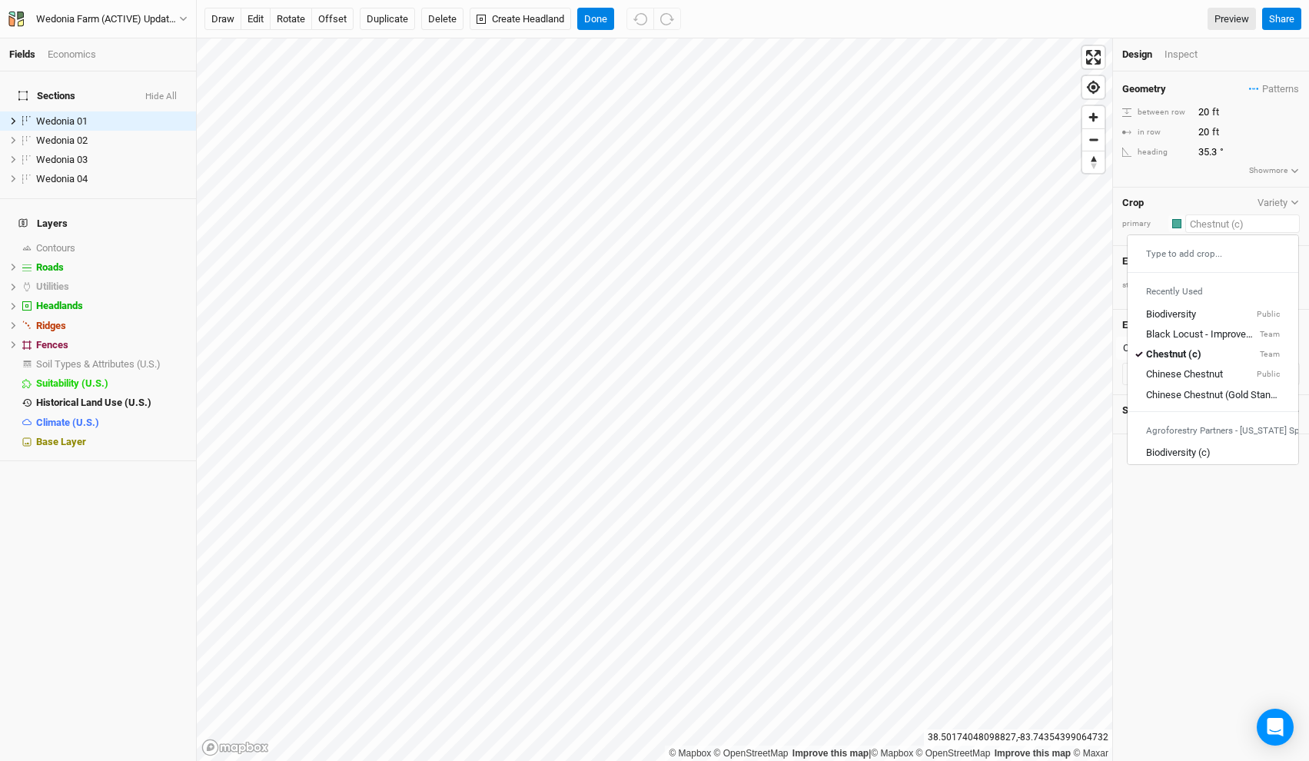
click at [1194, 218] on input "text" at bounding box center [1242, 223] width 115 height 18
click at [1193, 204] on div "Crop Variety" at bounding box center [1211, 203] width 178 height 12
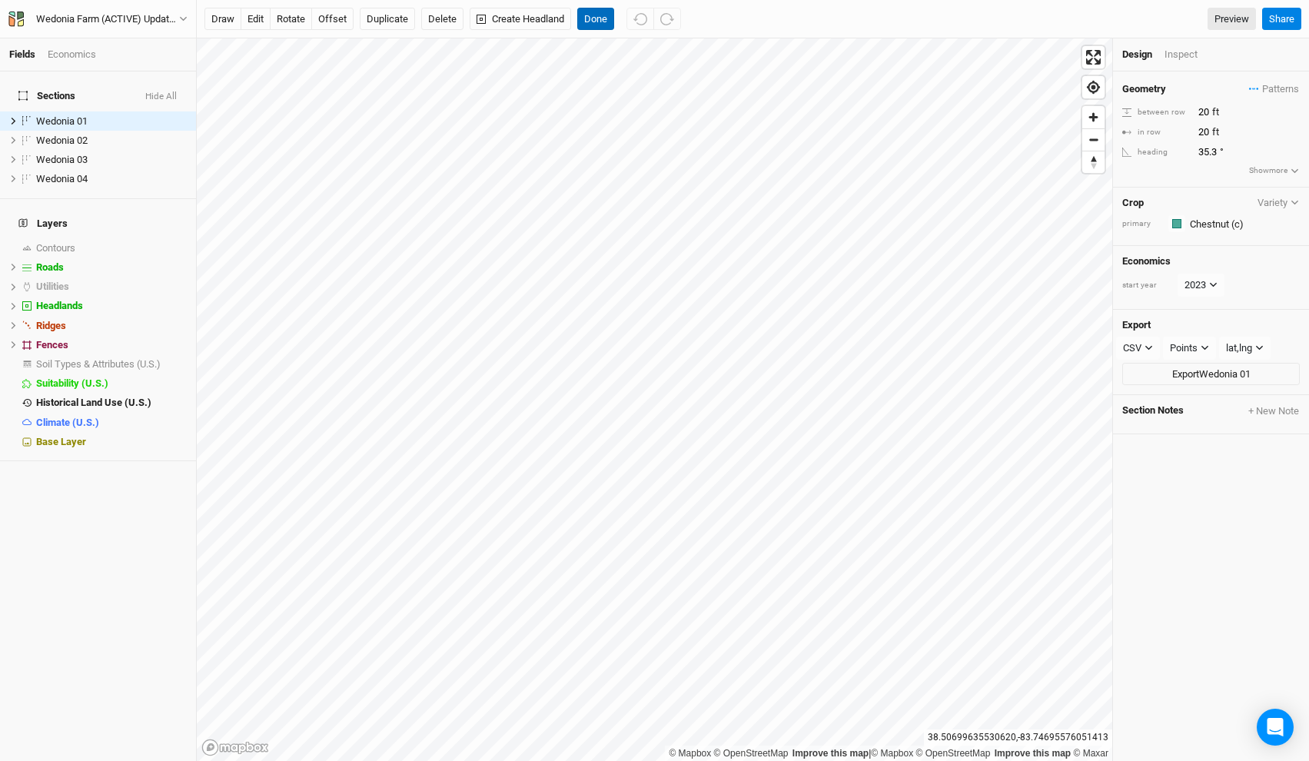
click at [598, 16] on button "Done" at bounding box center [595, 19] width 37 height 23
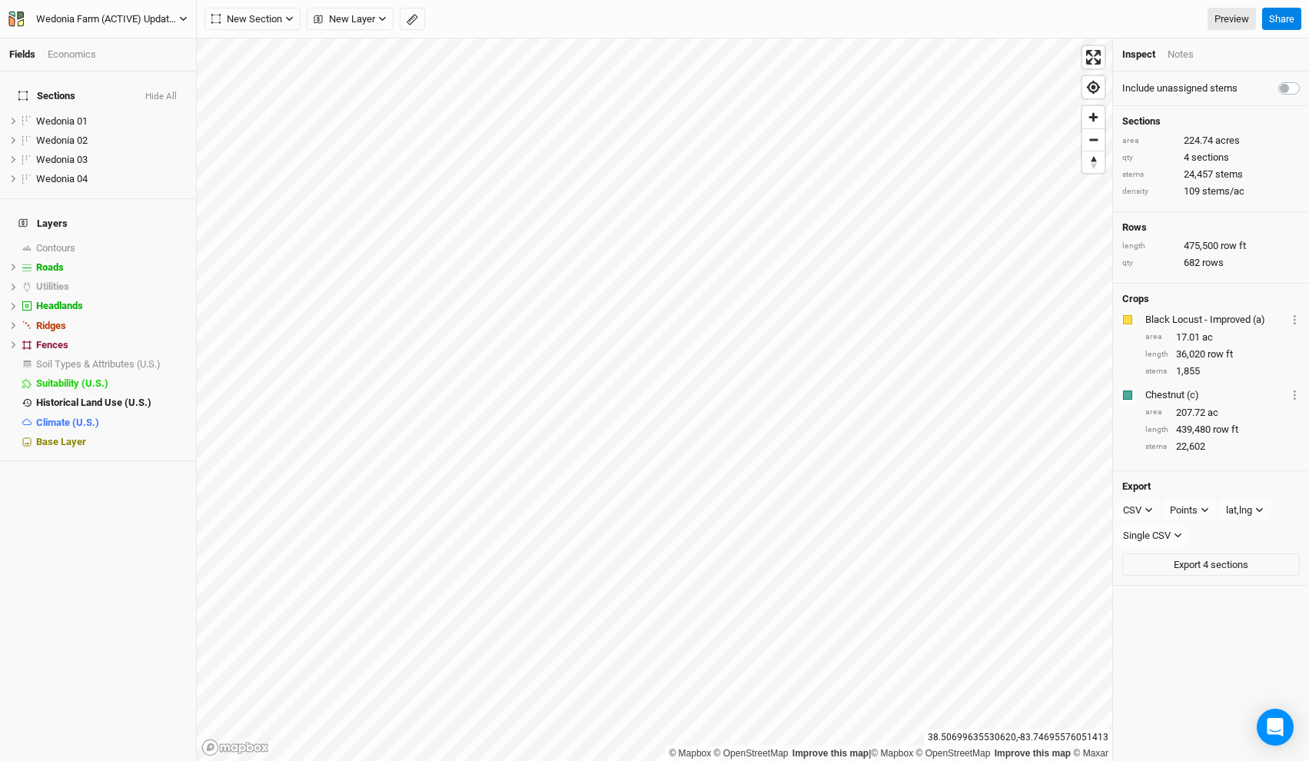
click at [77, 12] on div "Wedonia Farm (ACTIVE) Updated" at bounding box center [107, 19] width 143 height 15
click at [92, 43] on button "Back" at bounding box center [127, 43] width 121 height 20
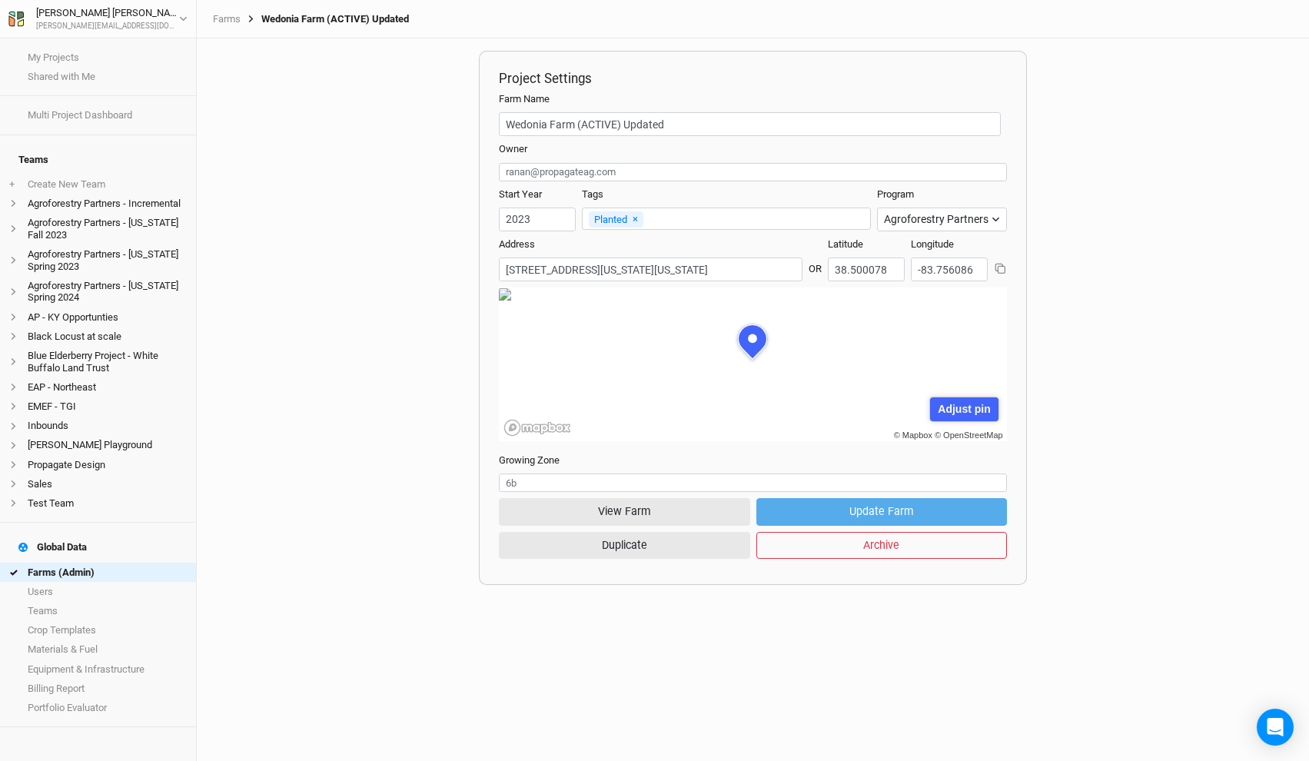
scroll to position [77, 238]
click at [233, 24] on link "Farms" at bounding box center [227, 19] width 28 height 12
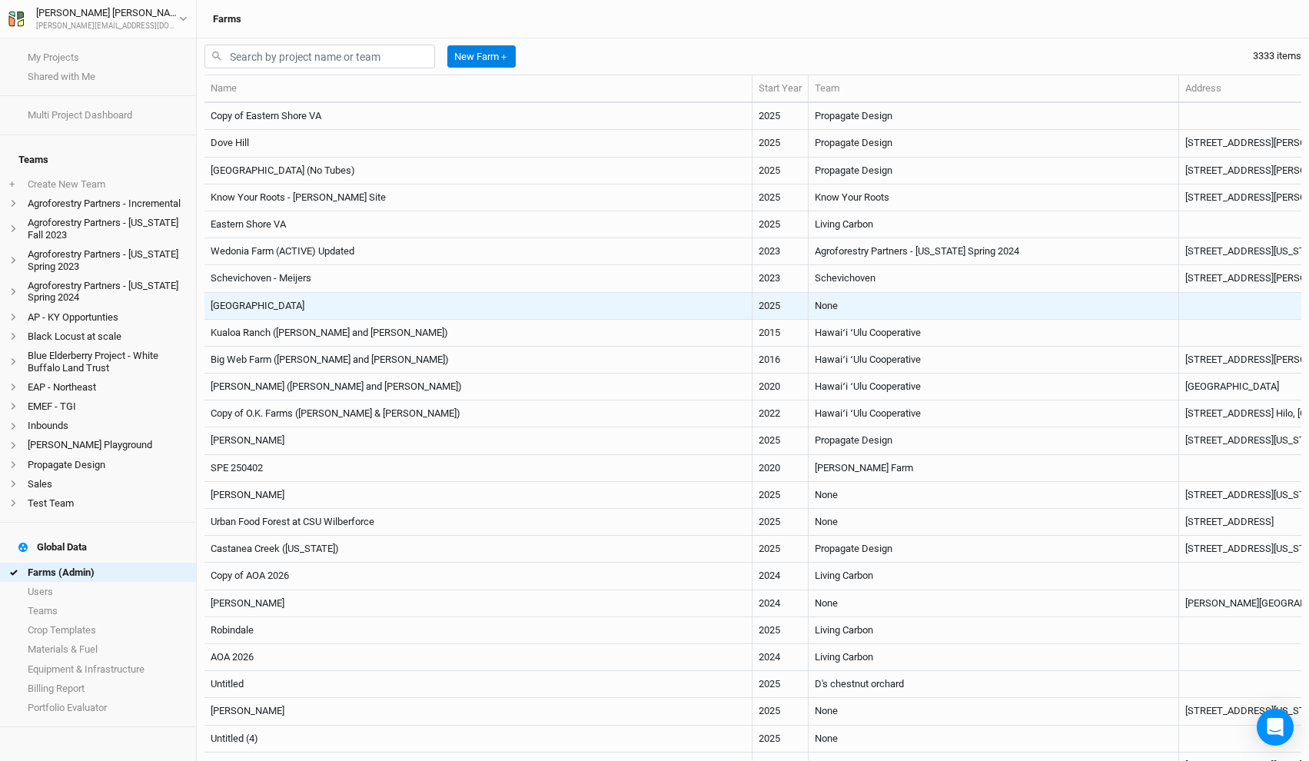
click at [344, 298] on td "Tamil Nadu" at bounding box center [478, 306] width 548 height 27
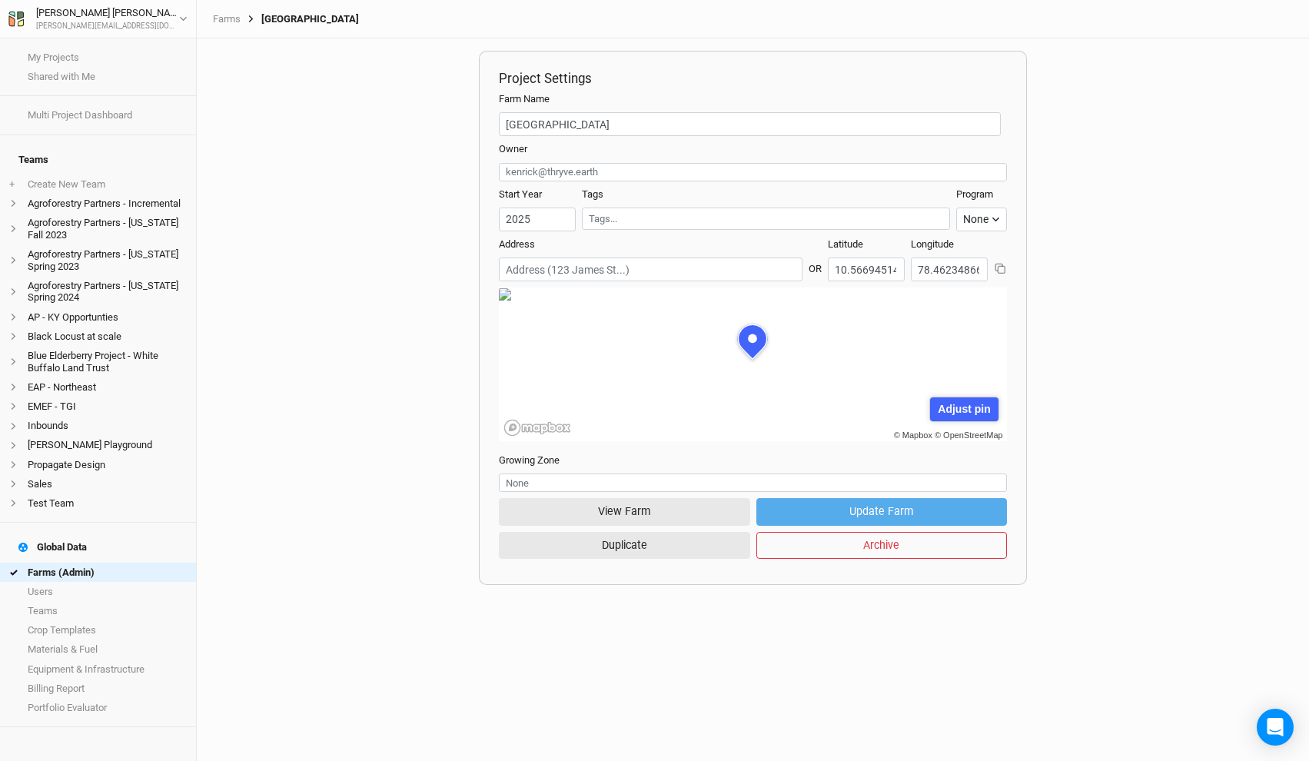
scroll to position [77, 238]
click at [565, 504] on button "View Farm" at bounding box center [624, 511] width 251 height 27
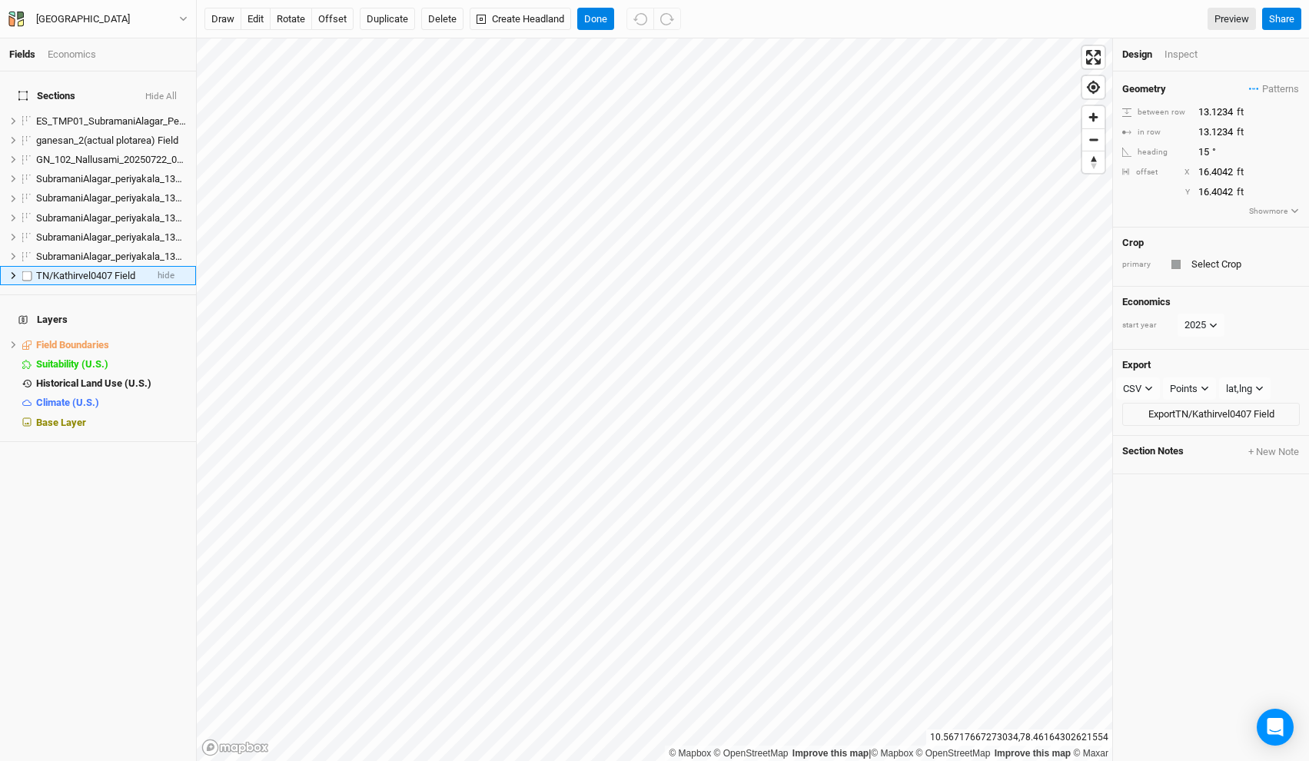
click at [12, 271] on icon at bounding box center [13, 275] width 8 height 8
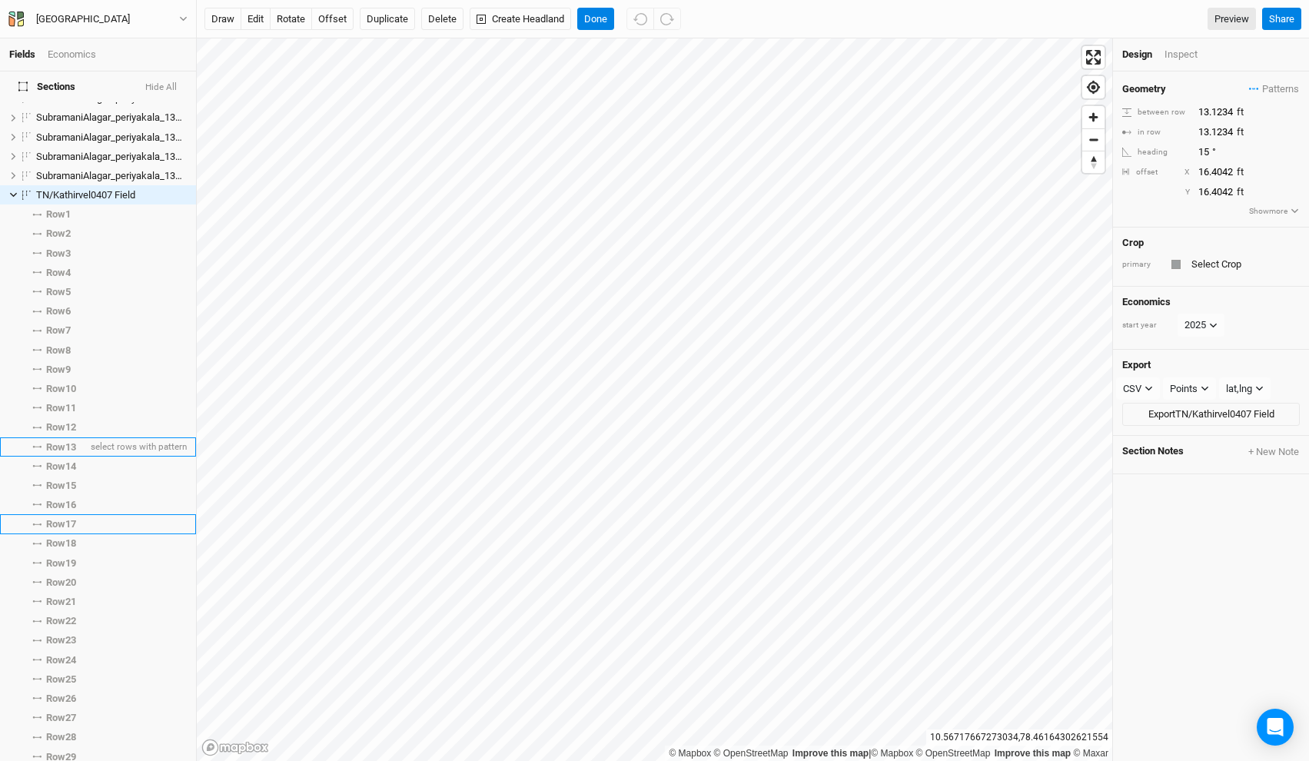
scroll to position [82, 0]
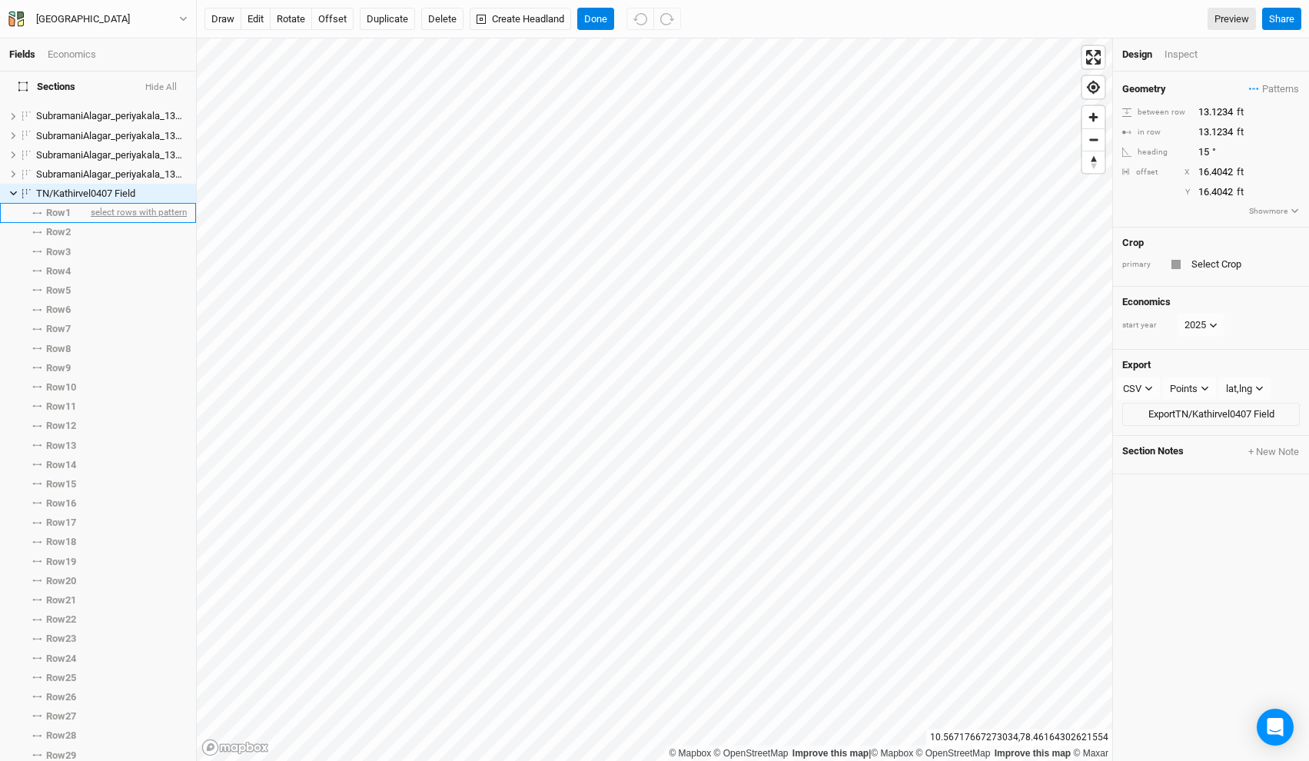
click at [112, 204] on span "select rows with pattern" at bounding box center [137, 213] width 99 height 19
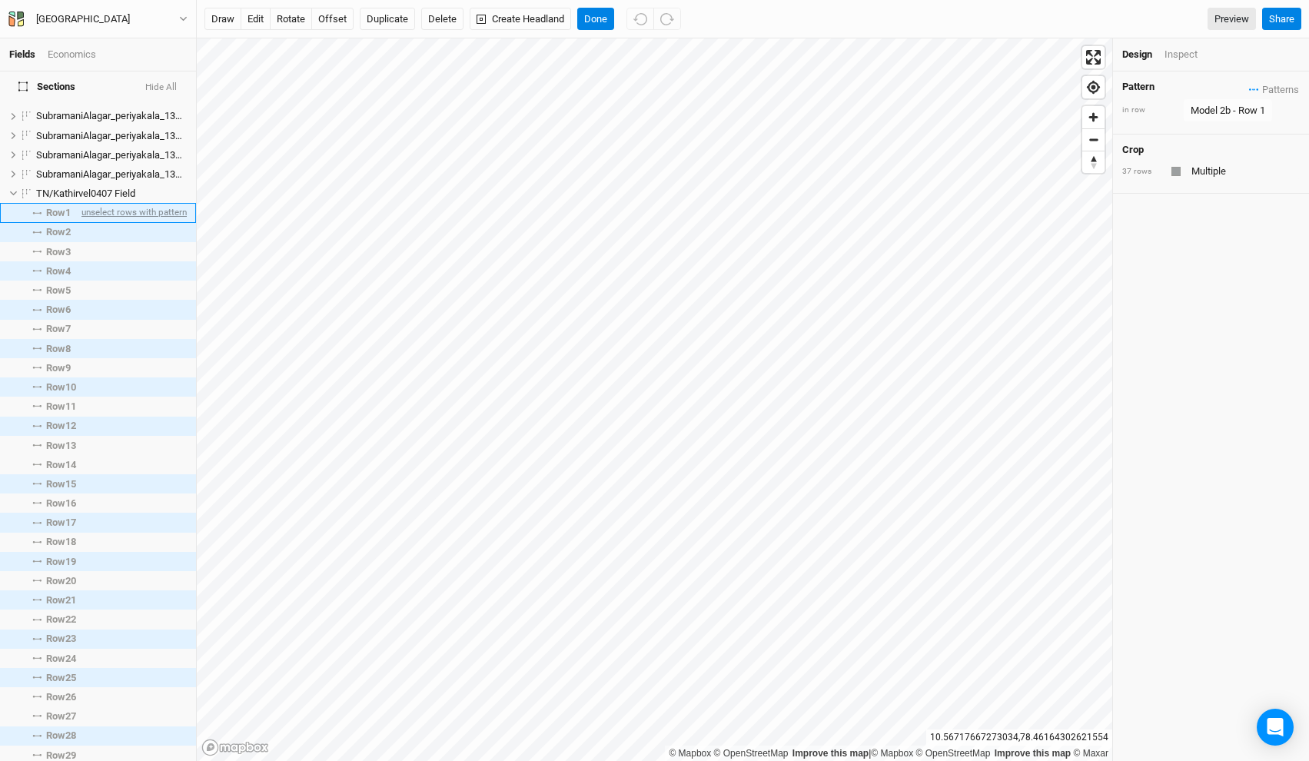
click at [131, 204] on span "unselect rows with pattern" at bounding box center [132, 213] width 108 height 19
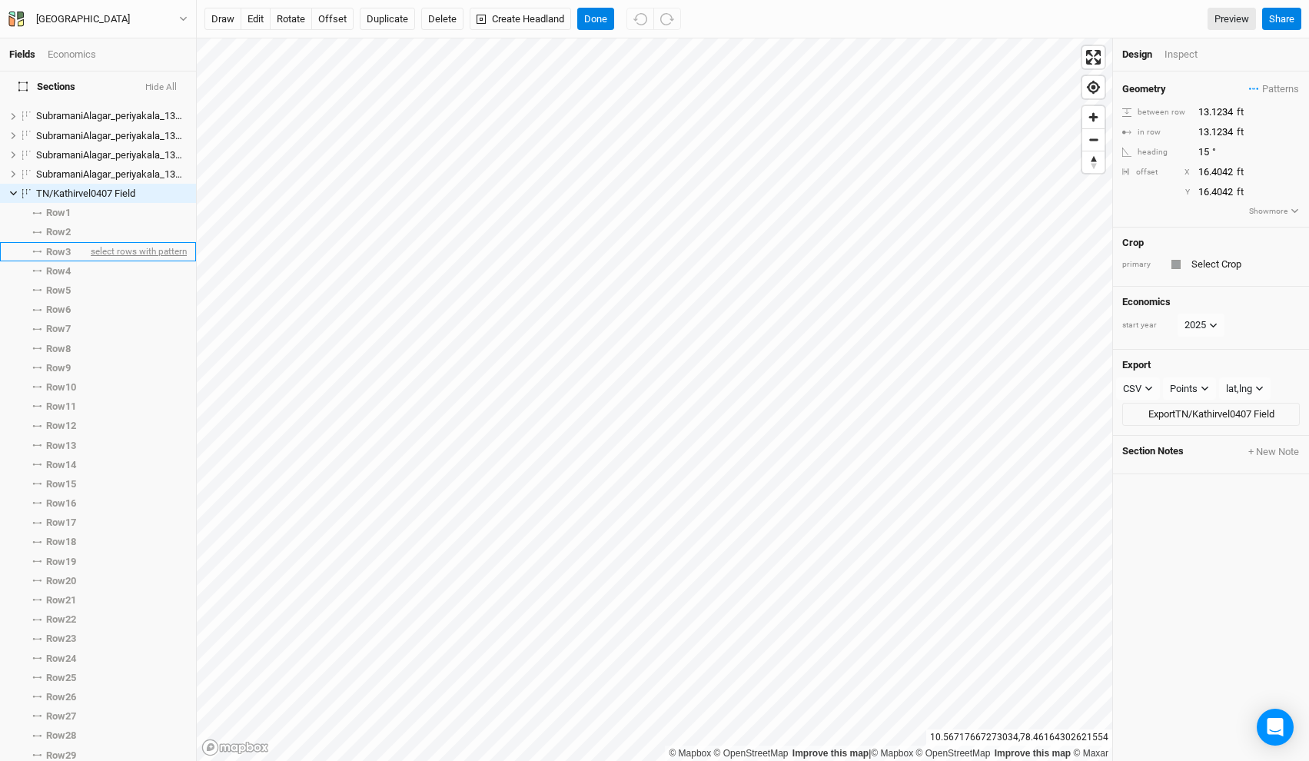
click at [133, 242] on span "select rows with pattern" at bounding box center [137, 251] width 99 height 19
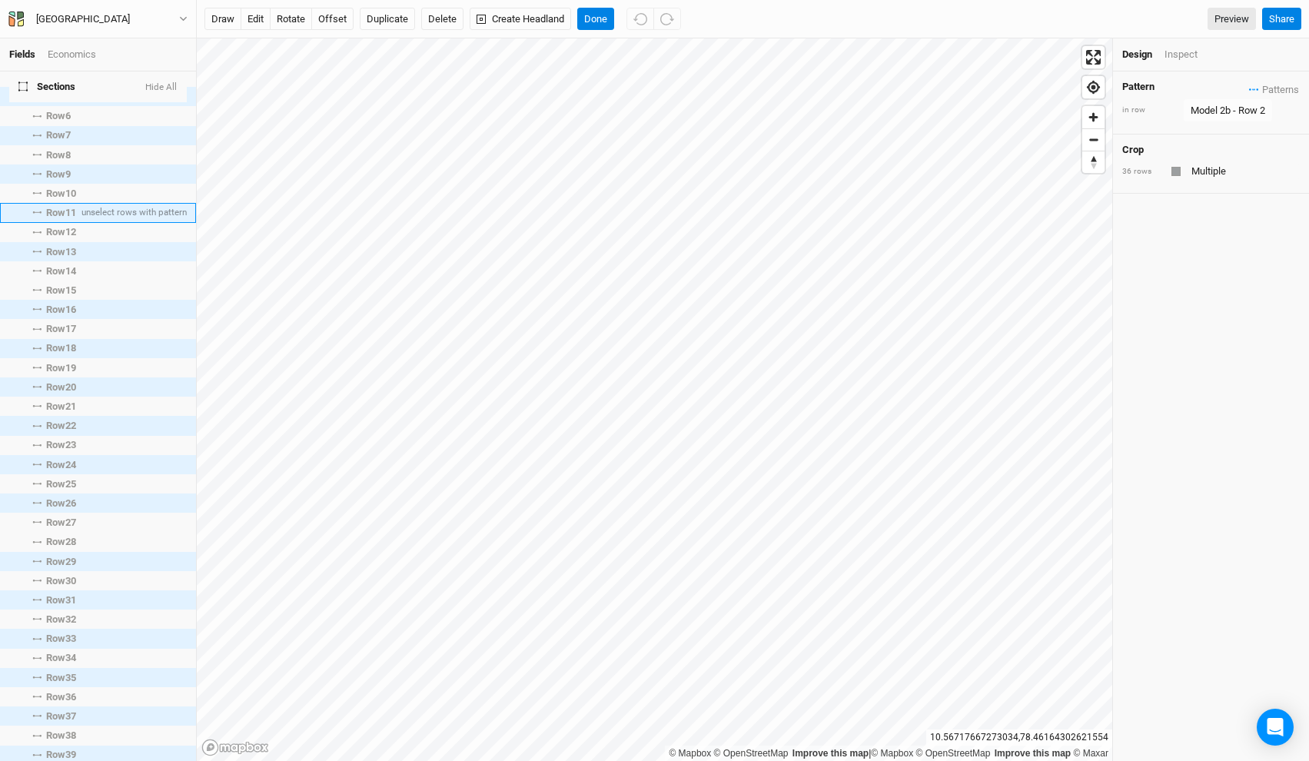
scroll to position [0, 0]
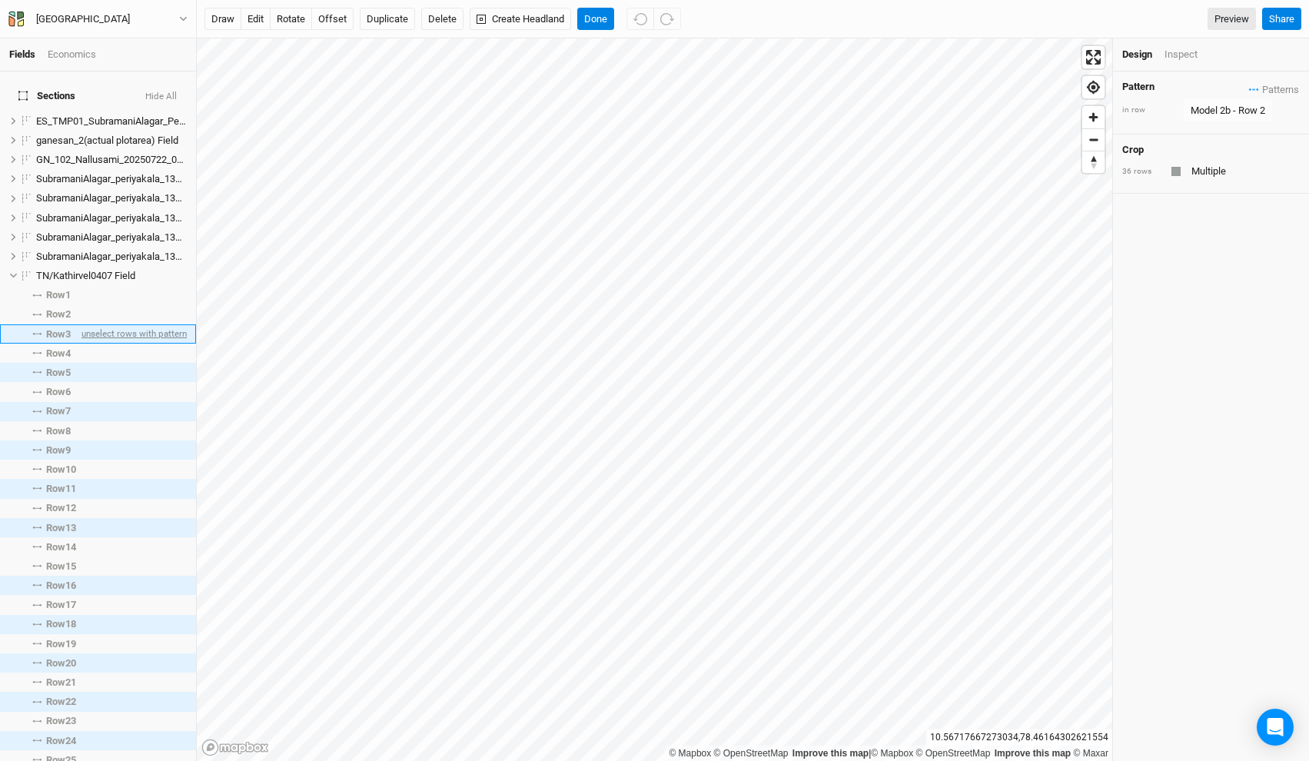
click at [142, 324] on span "unselect rows with pattern" at bounding box center [132, 333] width 108 height 19
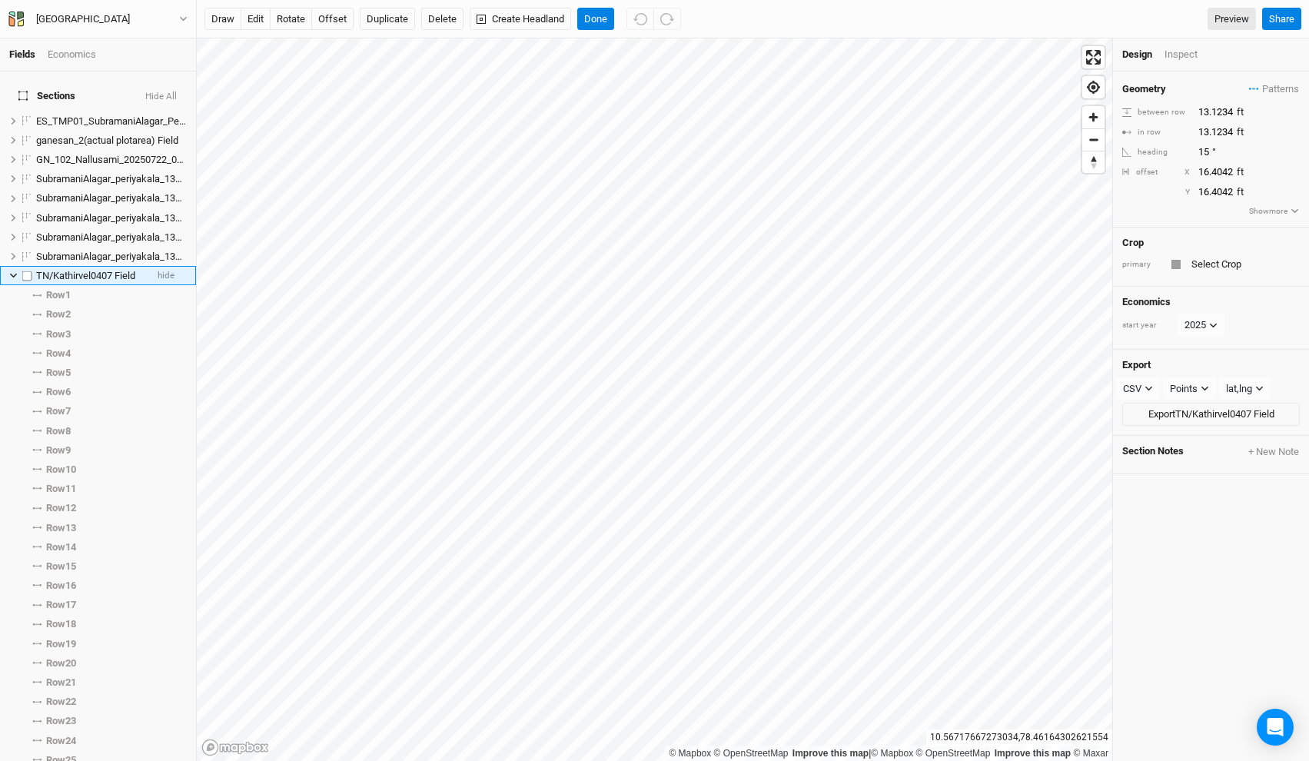
click at [12, 274] on icon at bounding box center [13, 276] width 7 height 5
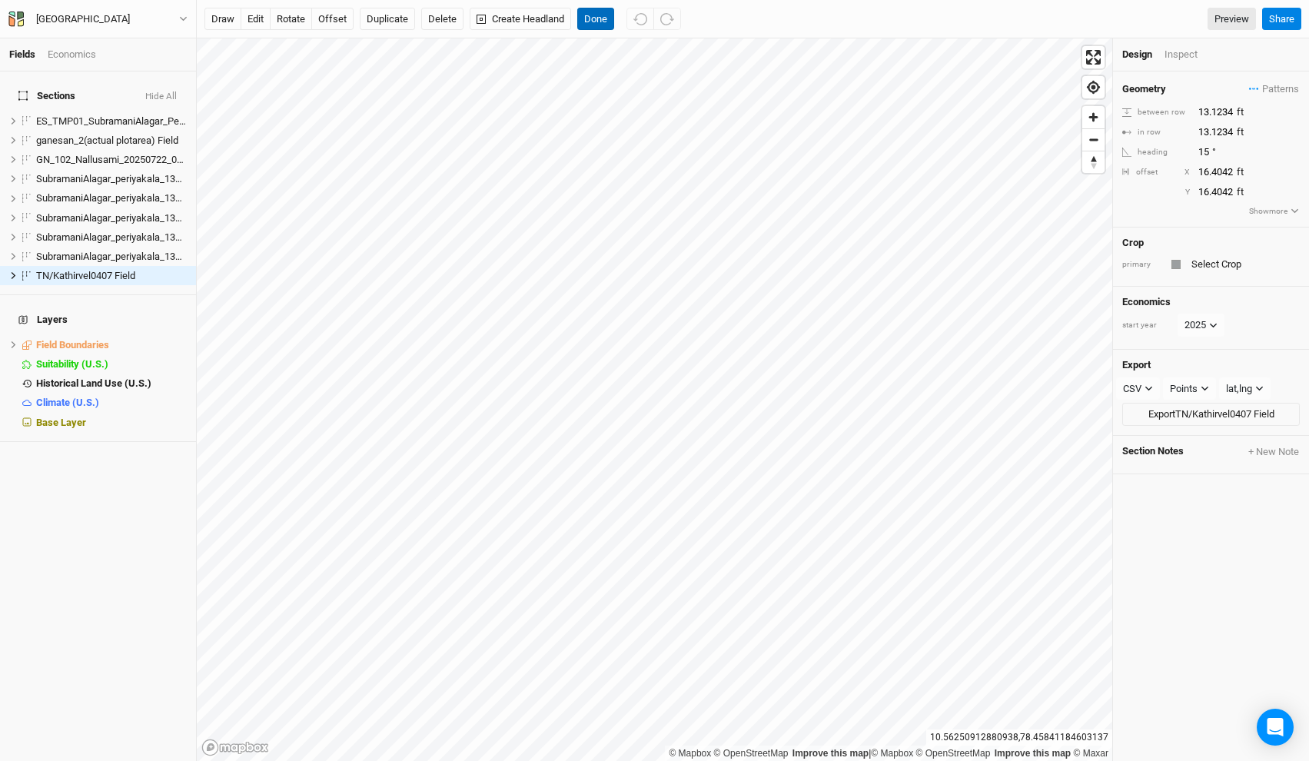
click at [593, 19] on button "Done" at bounding box center [595, 19] width 37 height 23
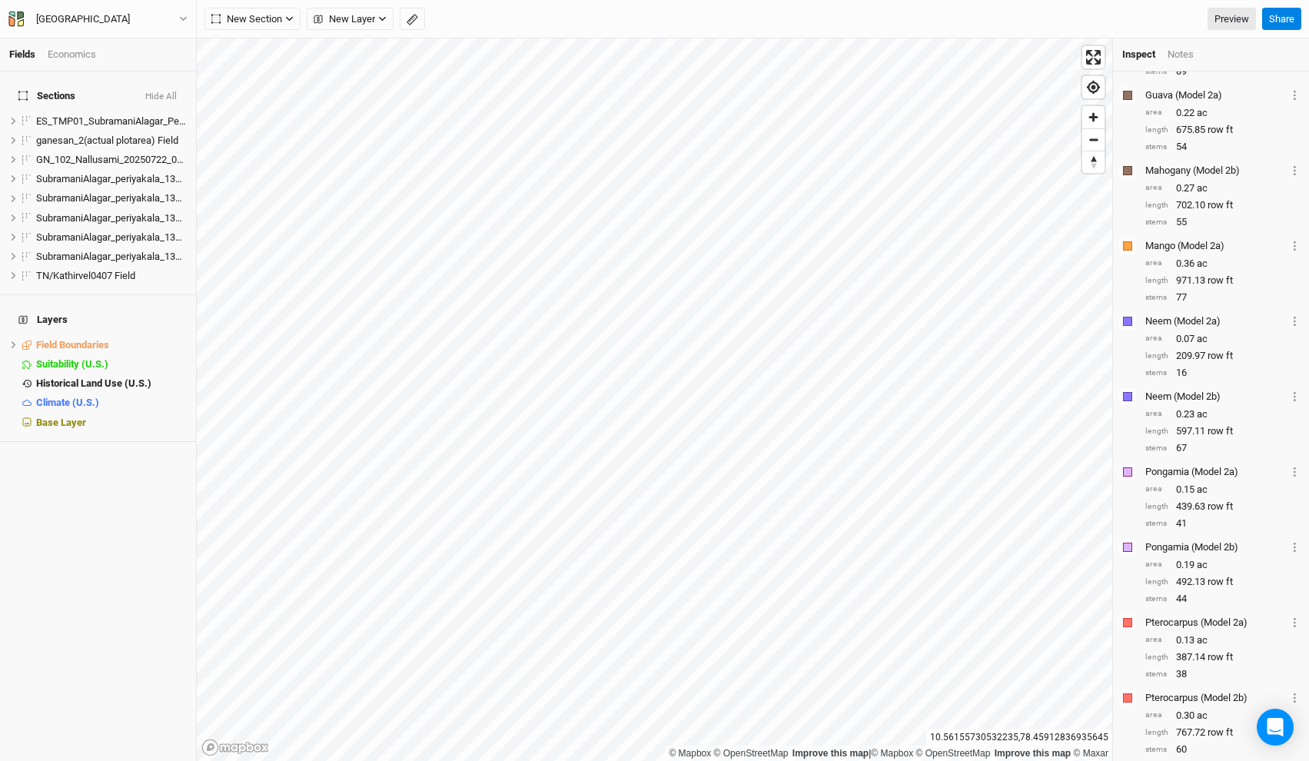
scroll to position [673, 0]
click at [85, 63] on div "Fields Economics" at bounding box center [98, 54] width 196 height 33
click at [83, 57] on div "Economics" at bounding box center [72, 55] width 48 height 14
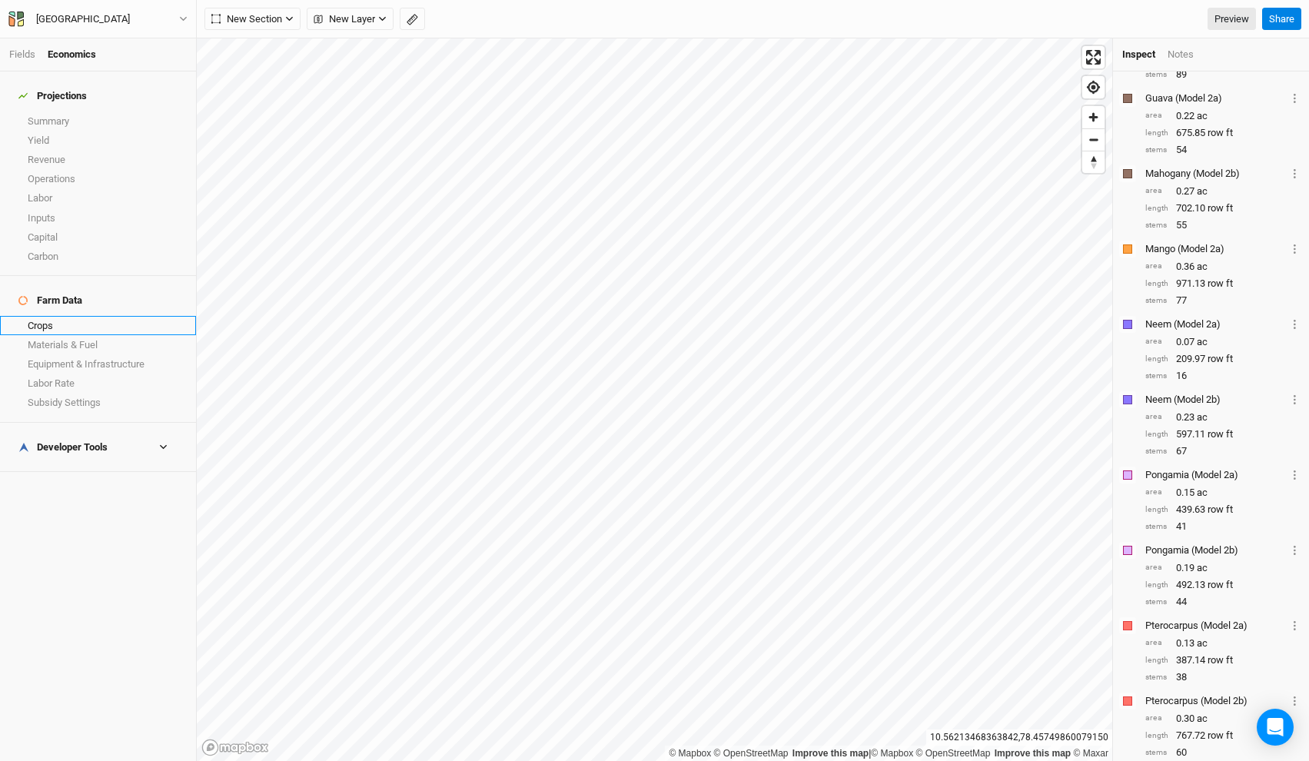
click at [55, 316] on link "Crops" at bounding box center [98, 325] width 196 height 19
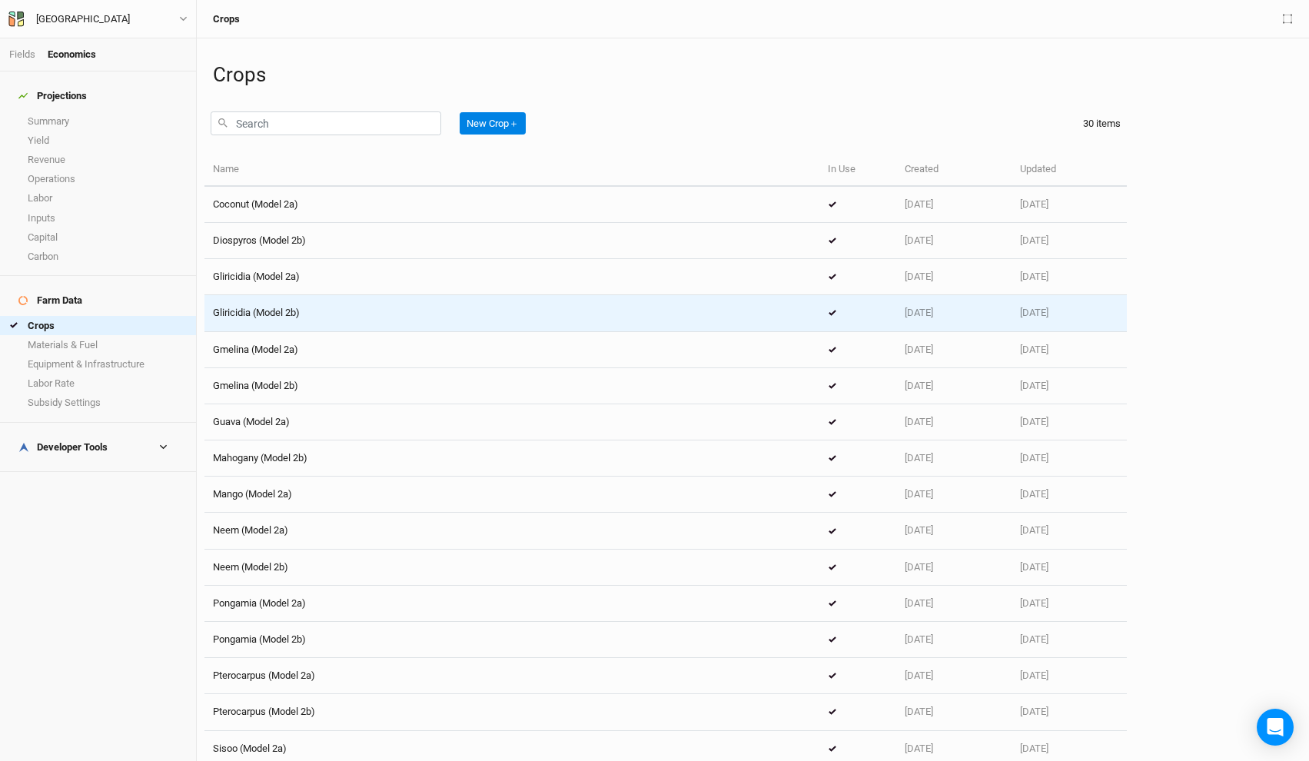
click at [283, 308] on span "Gliricidia (Model 2b)" at bounding box center [256, 313] width 87 height 12
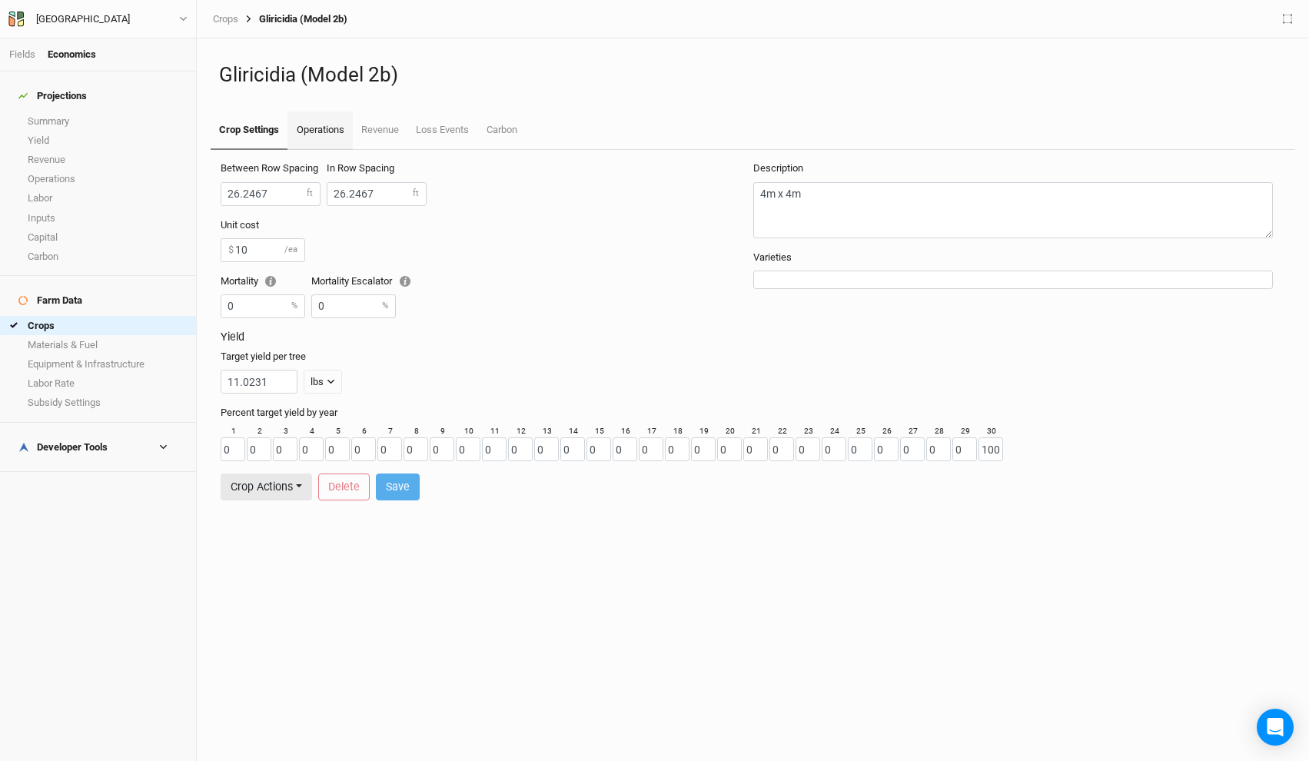
click at [310, 135] on link "Operations" at bounding box center [320, 130] width 65 height 38
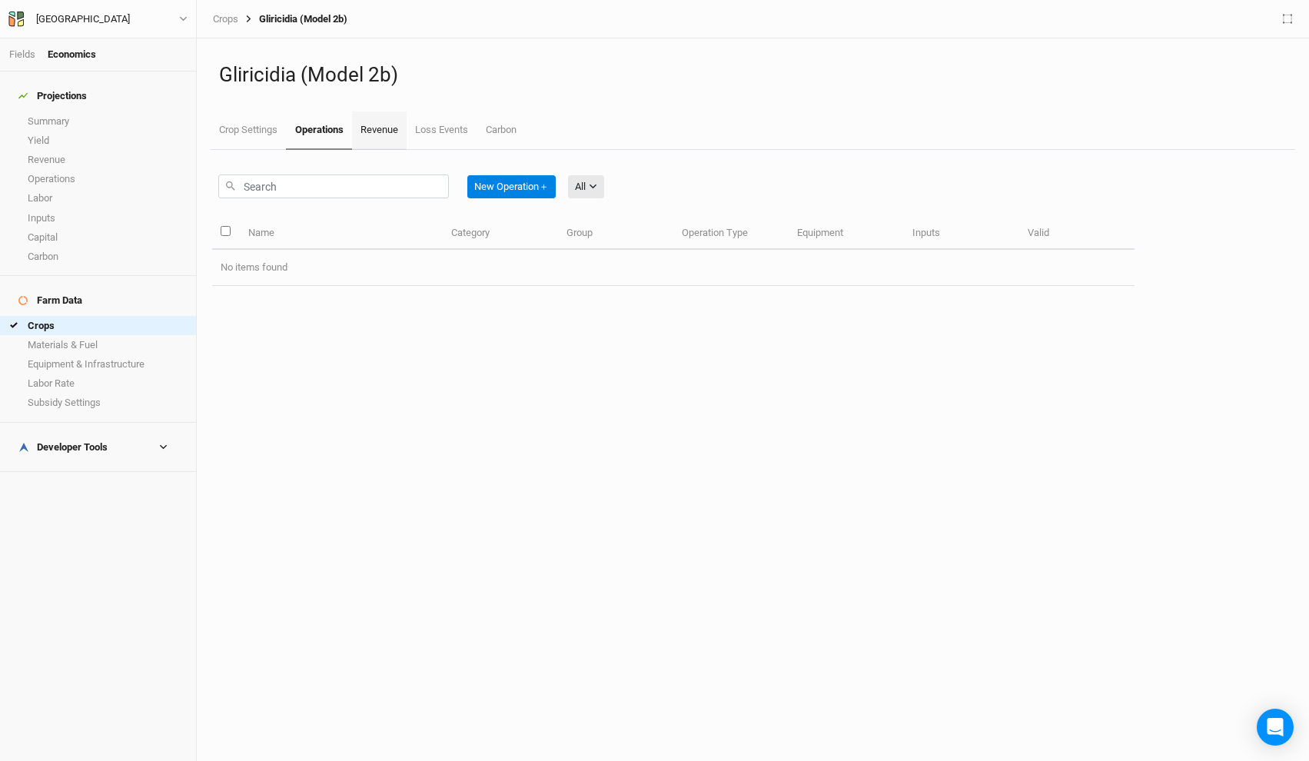
click at [387, 128] on link "Revenue" at bounding box center [379, 130] width 55 height 38
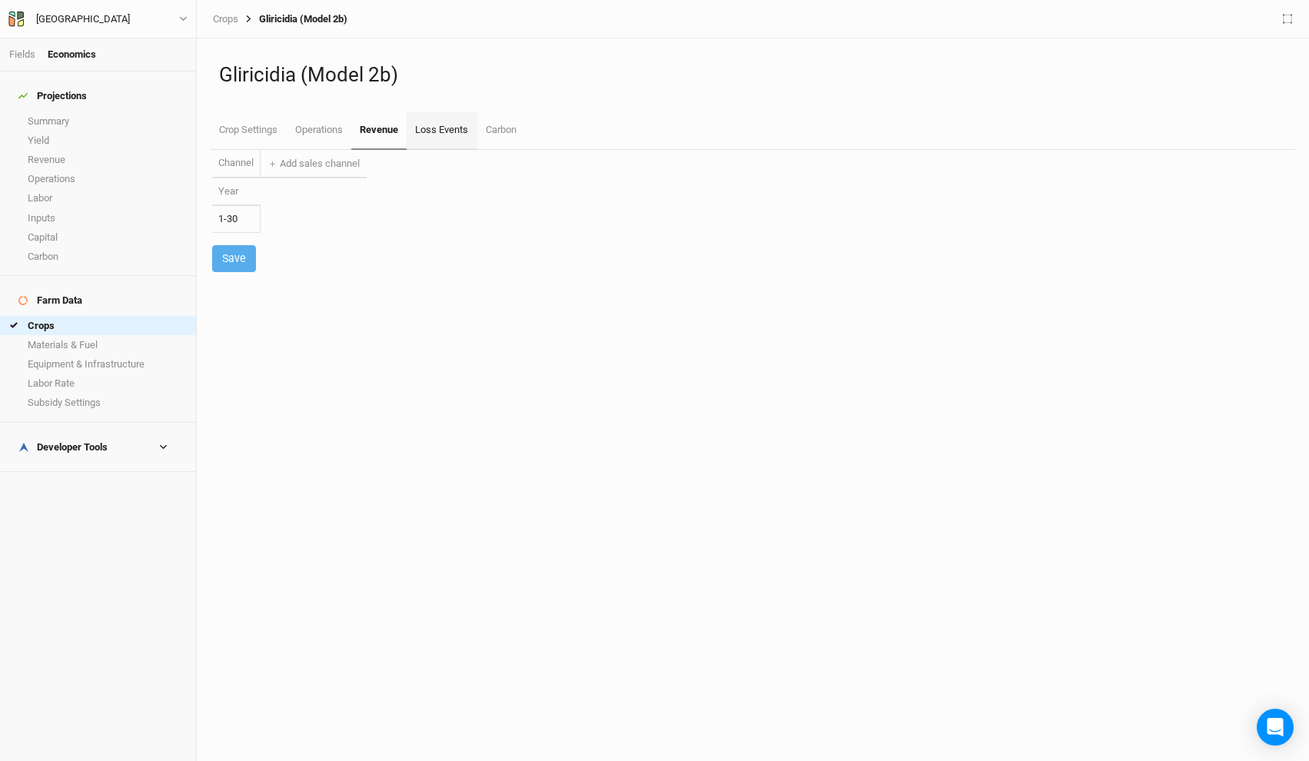
click at [439, 131] on link "Loss Events" at bounding box center [442, 130] width 70 height 38
click at [506, 138] on link "Carbon" at bounding box center [501, 130] width 48 height 38
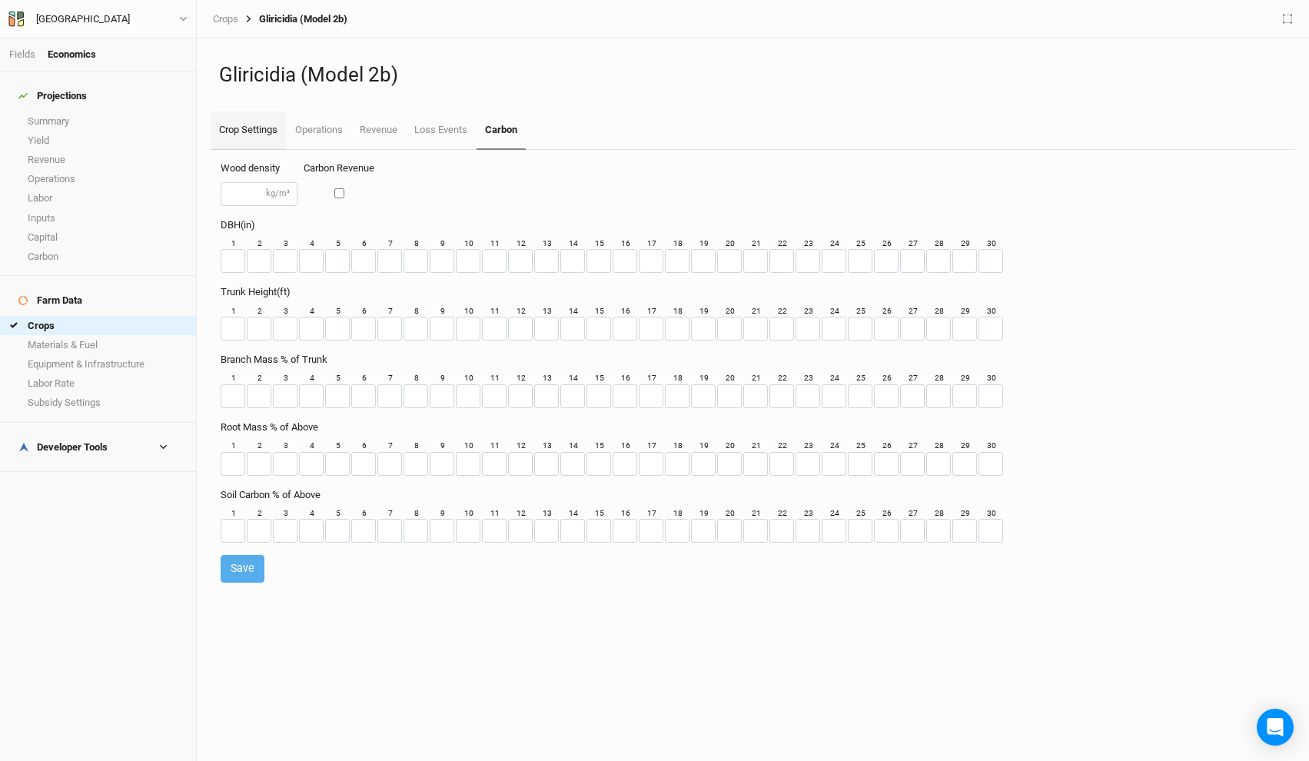
click at [269, 139] on link "Crop Settings" at bounding box center [248, 130] width 75 height 38
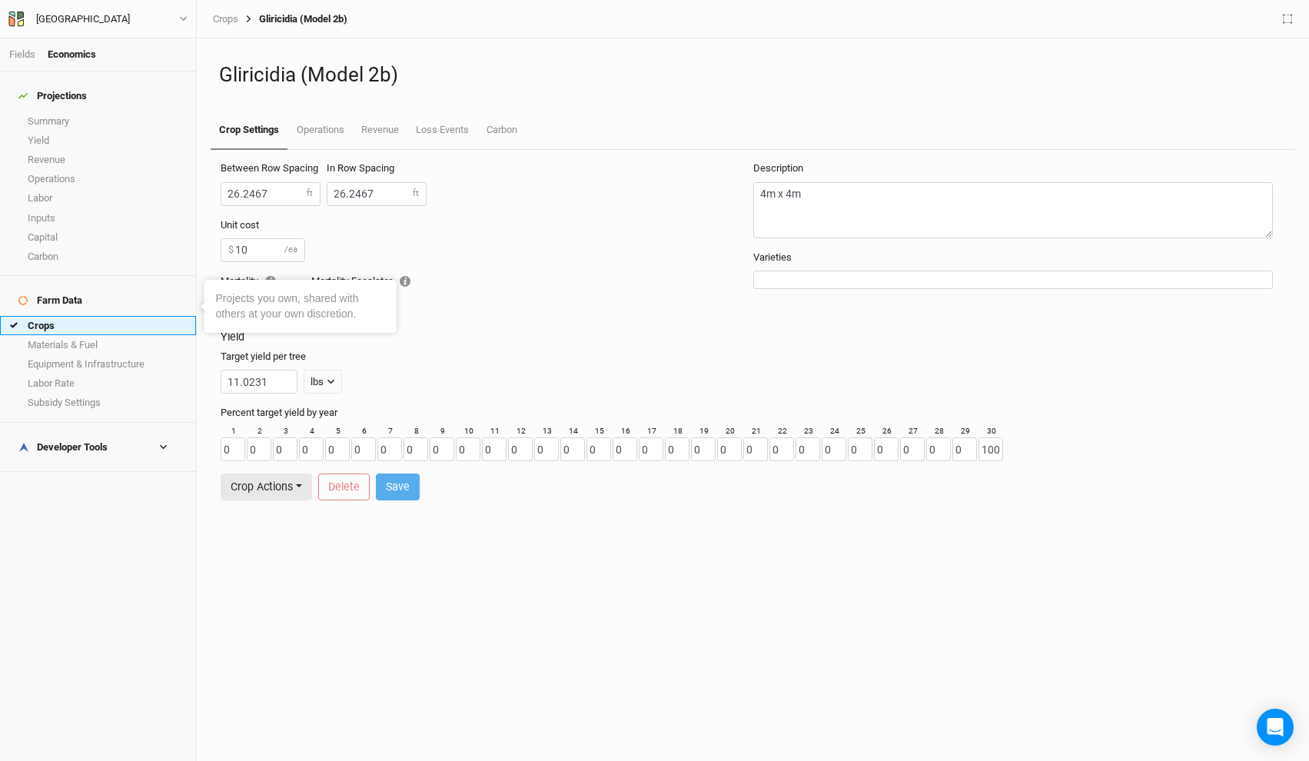
click at [97, 316] on link "Crops" at bounding box center [98, 325] width 196 height 19
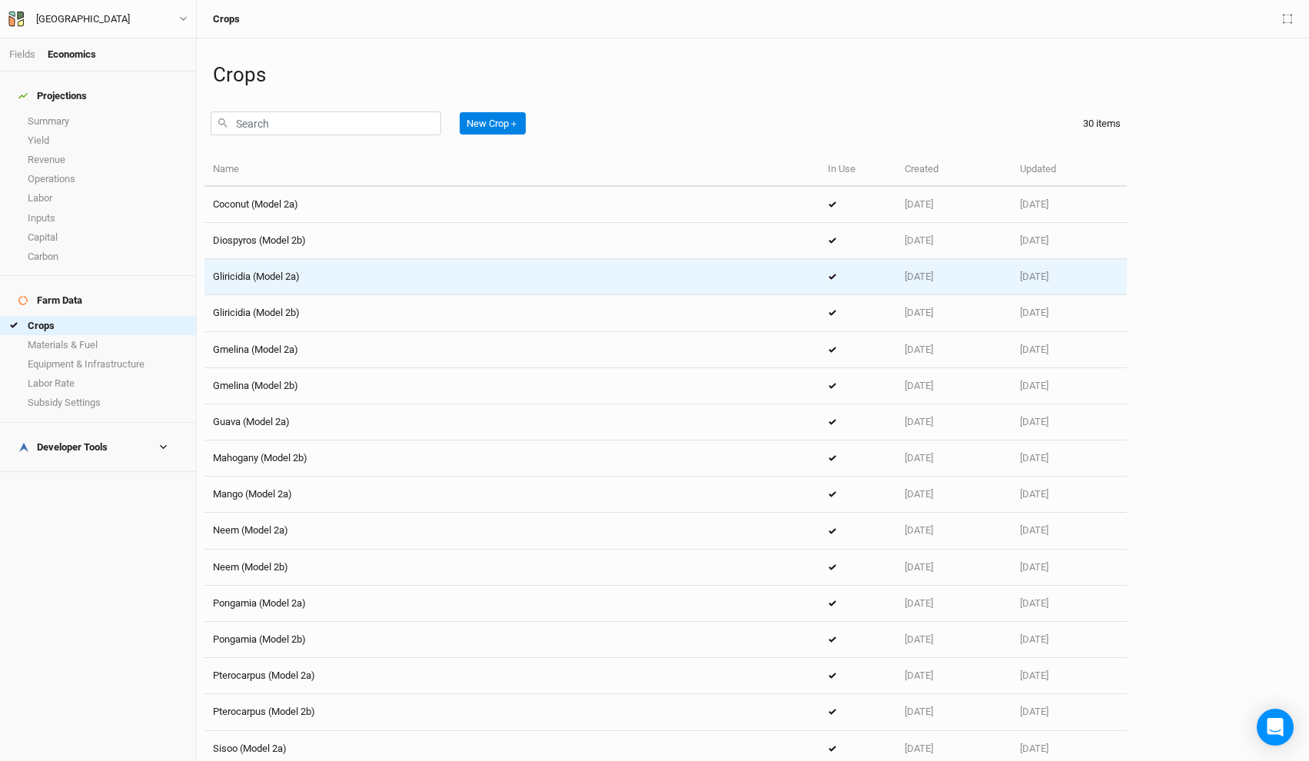
click at [335, 275] on div "Gliricidia (Model 2a)" at bounding box center [512, 277] width 598 height 14
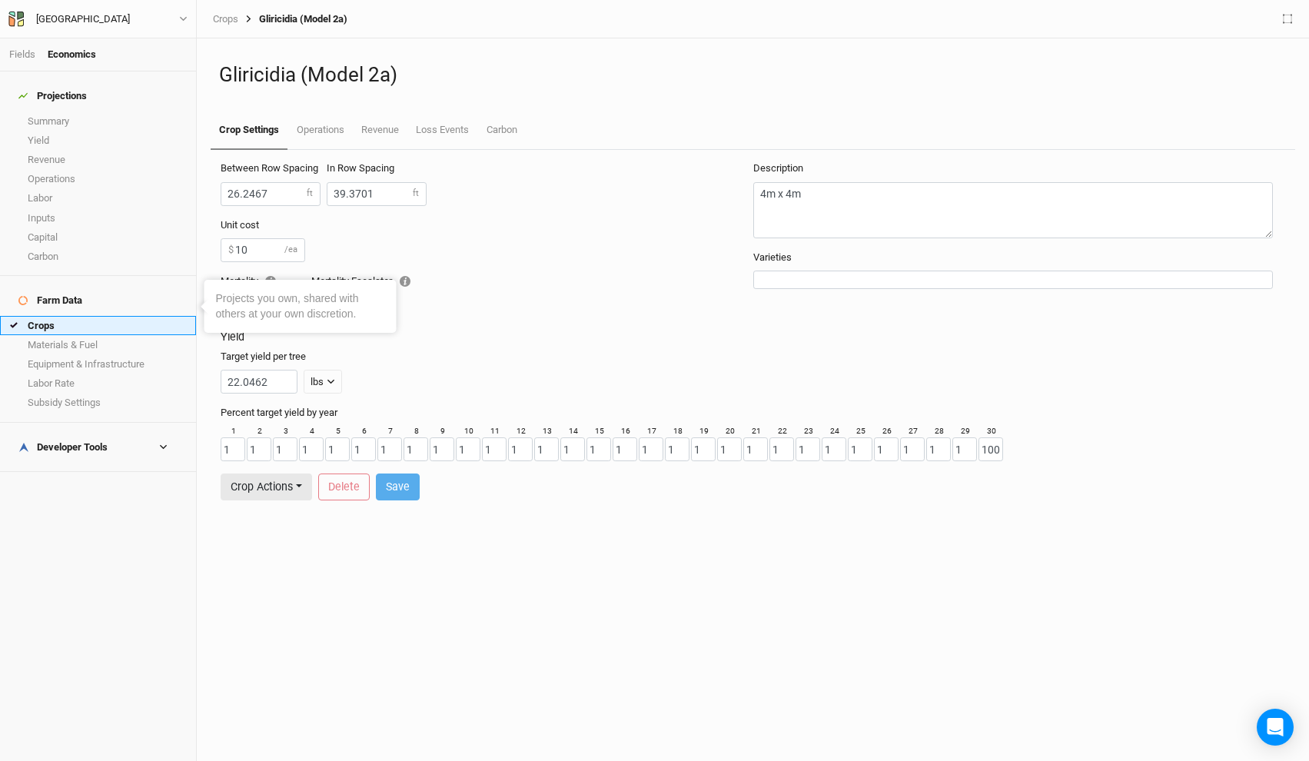
click at [114, 316] on link "Crops" at bounding box center [98, 325] width 196 height 19
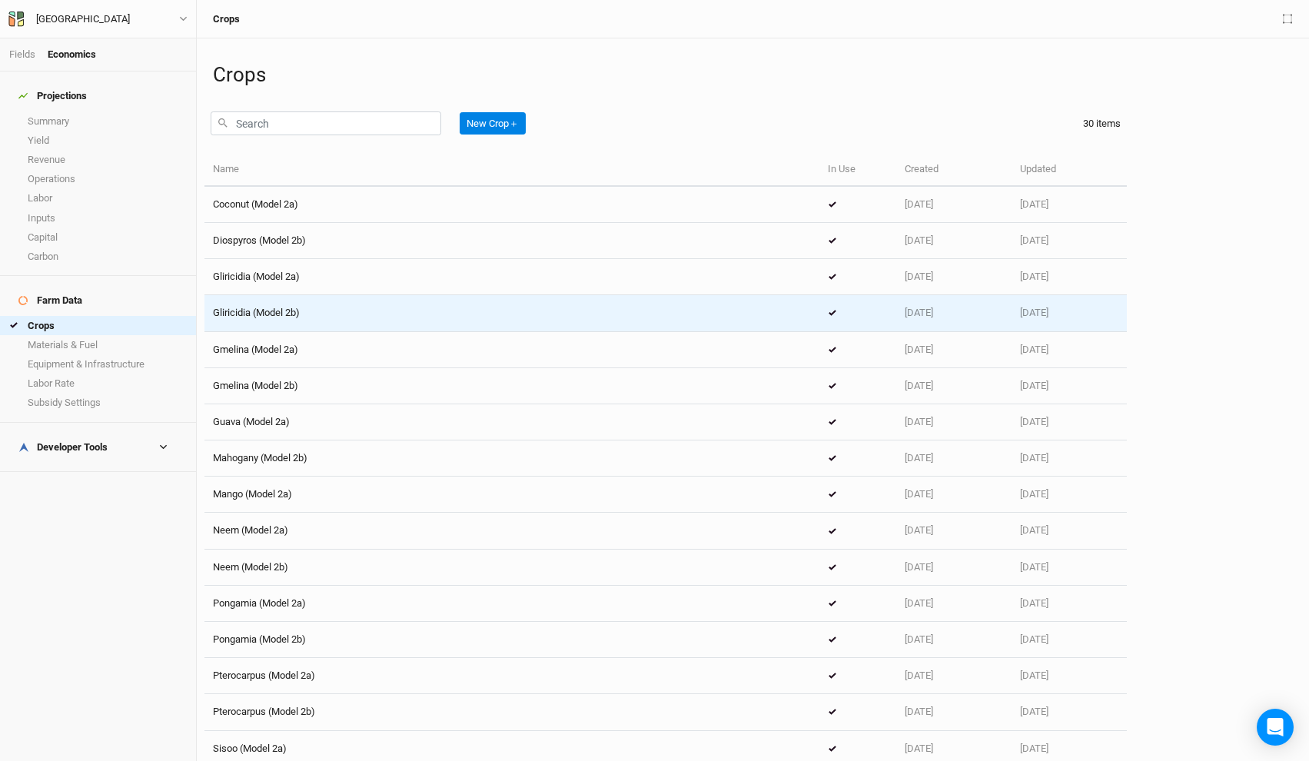
click at [308, 310] on div "Gliricidia (Model 2b)" at bounding box center [512, 313] width 598 height 14
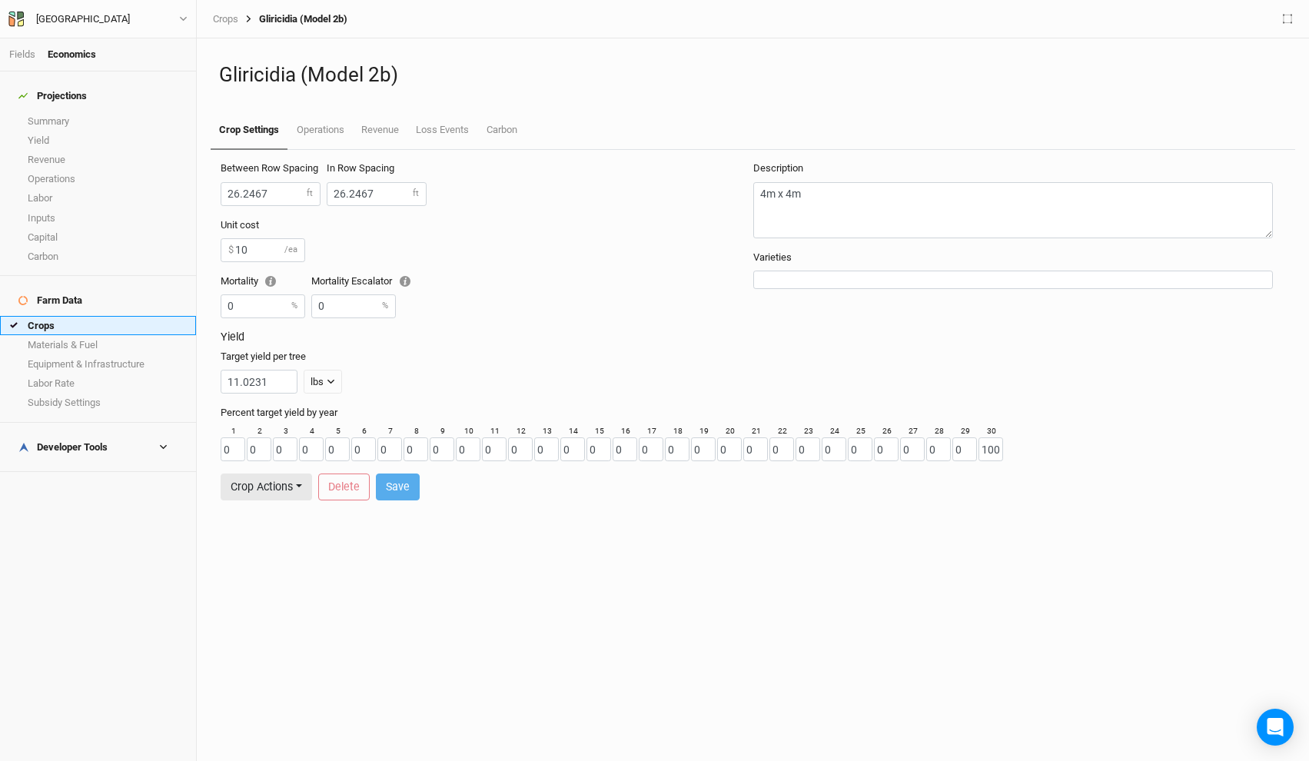
click at [105, 316] on link "Crops" at bounding box center [98, 325] width 196 height 19
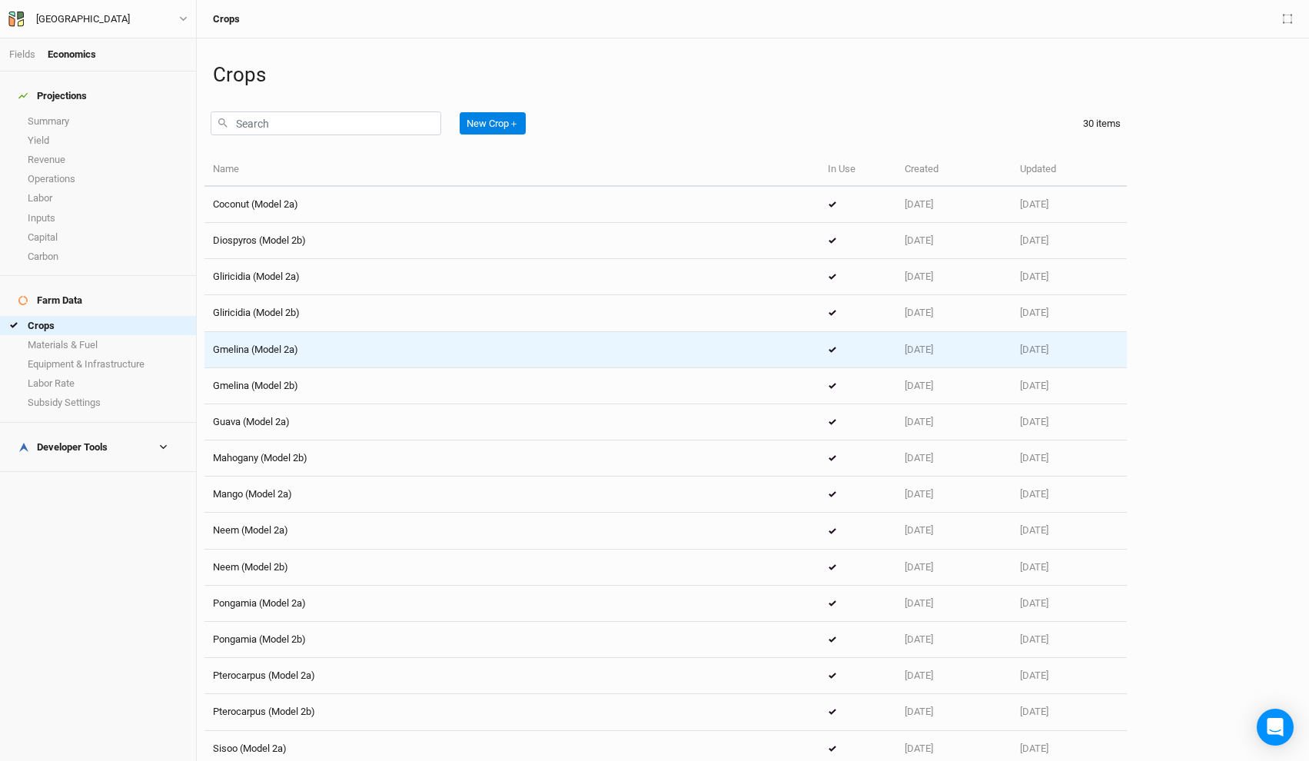
click at [318, 351] on div "Gmelina (Model 2a)" at bounding box center [512, 350] width 598 height 14
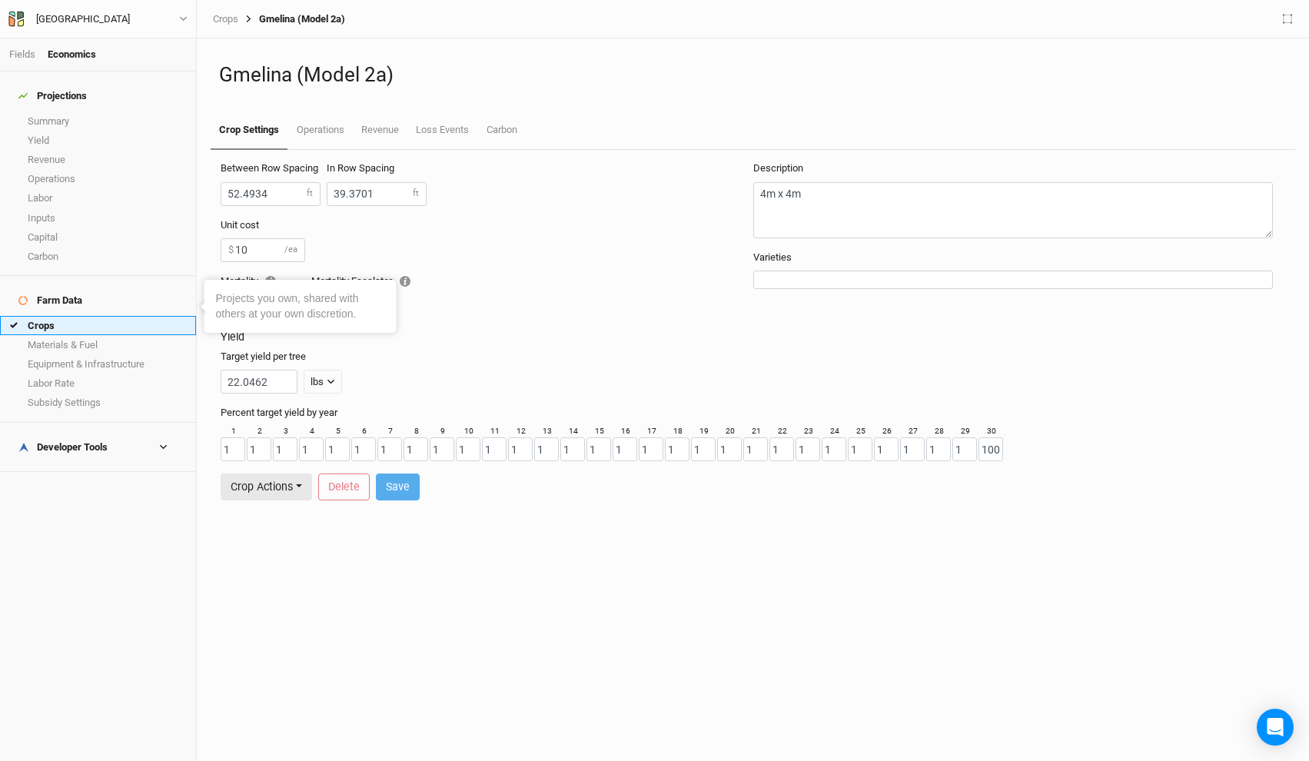
click at [81, 316] on link "Crops" at bounding box center [98, 325] width 196 height 19
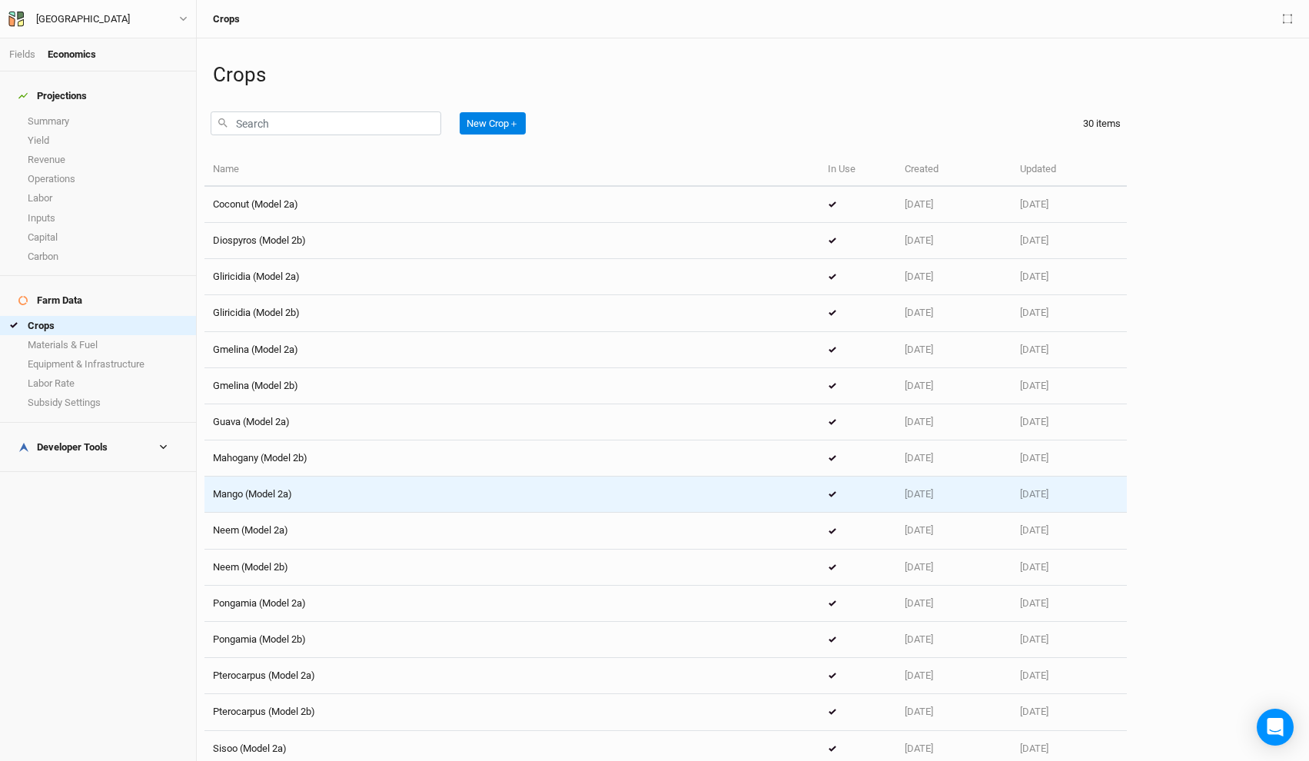
click at [330, 497] on div "Mango (Model 2a)" at bounding box center [512, 494] width 598 height 14
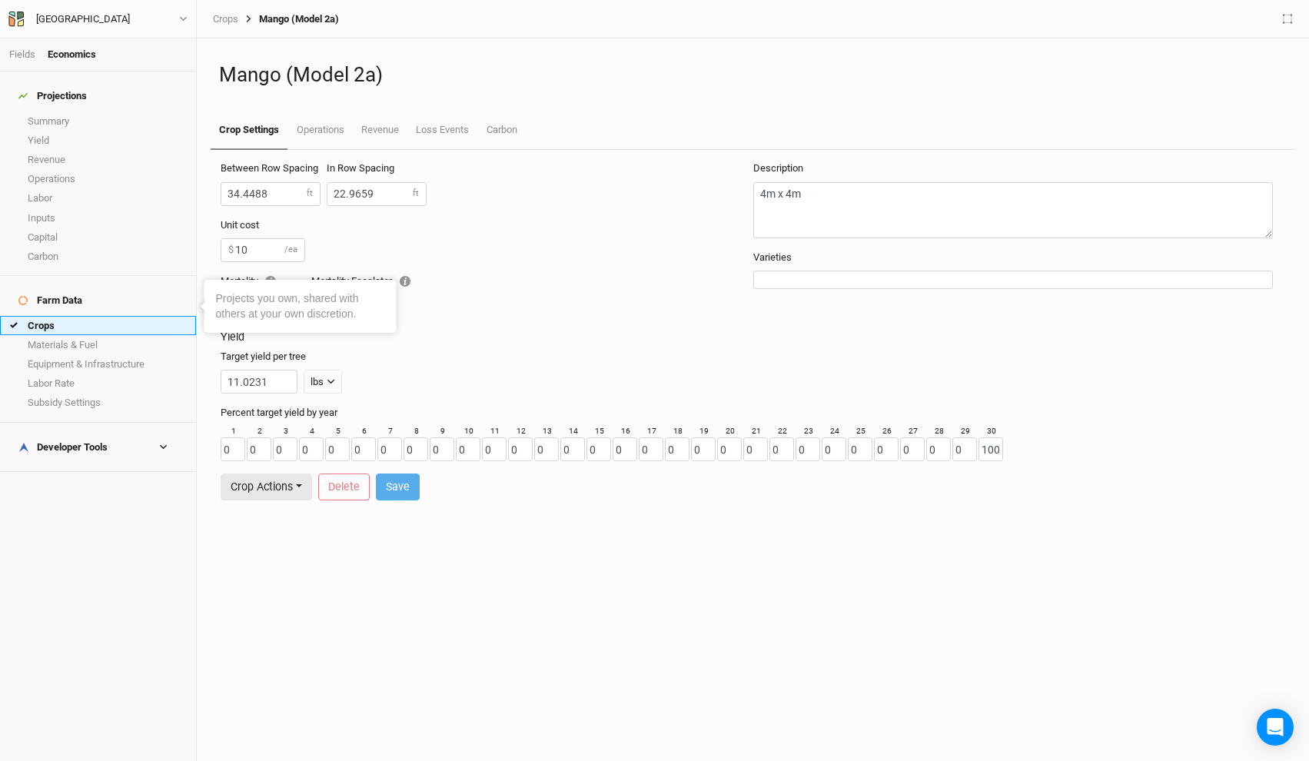
click at [86, 316] on link "Crops" at bounding box center [98, 325] width 196 height 19
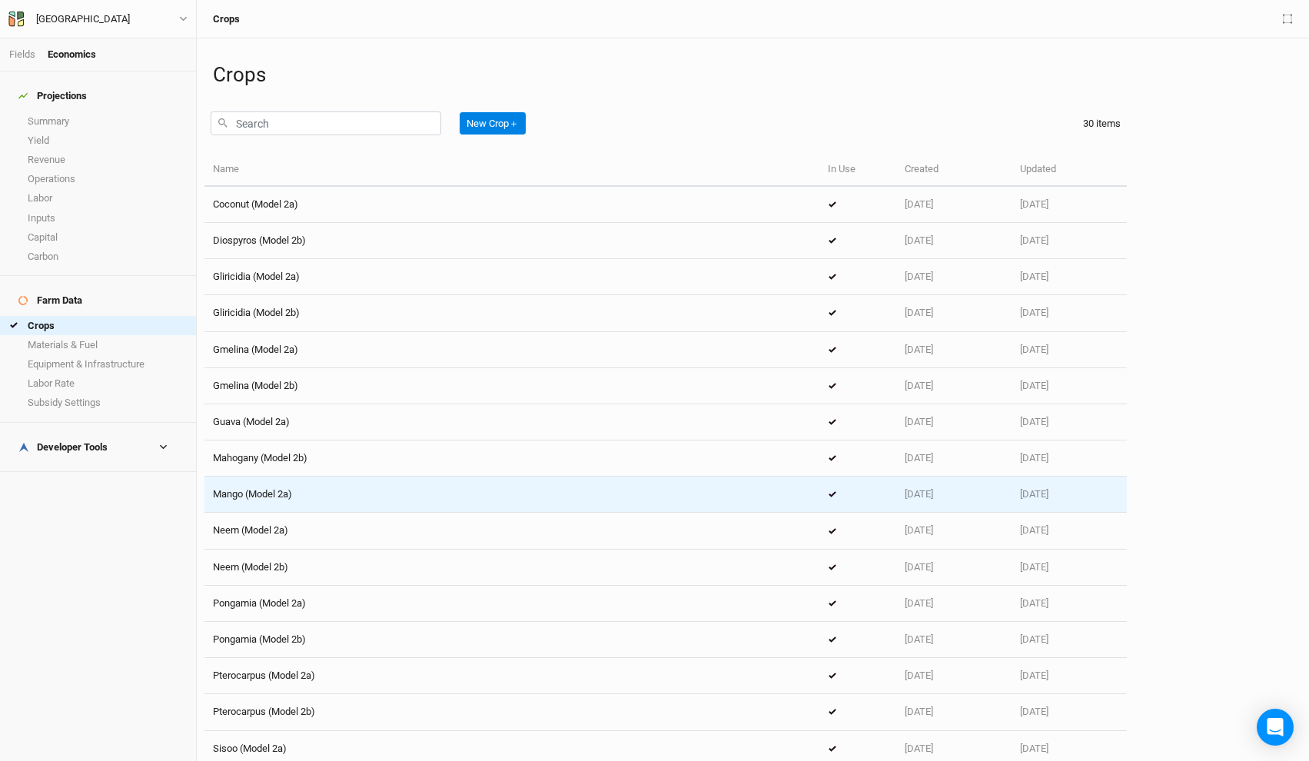
click at [314, 495] on div "Mango (Model 2a)" at bounding box center [512, 494] width 598 height 14
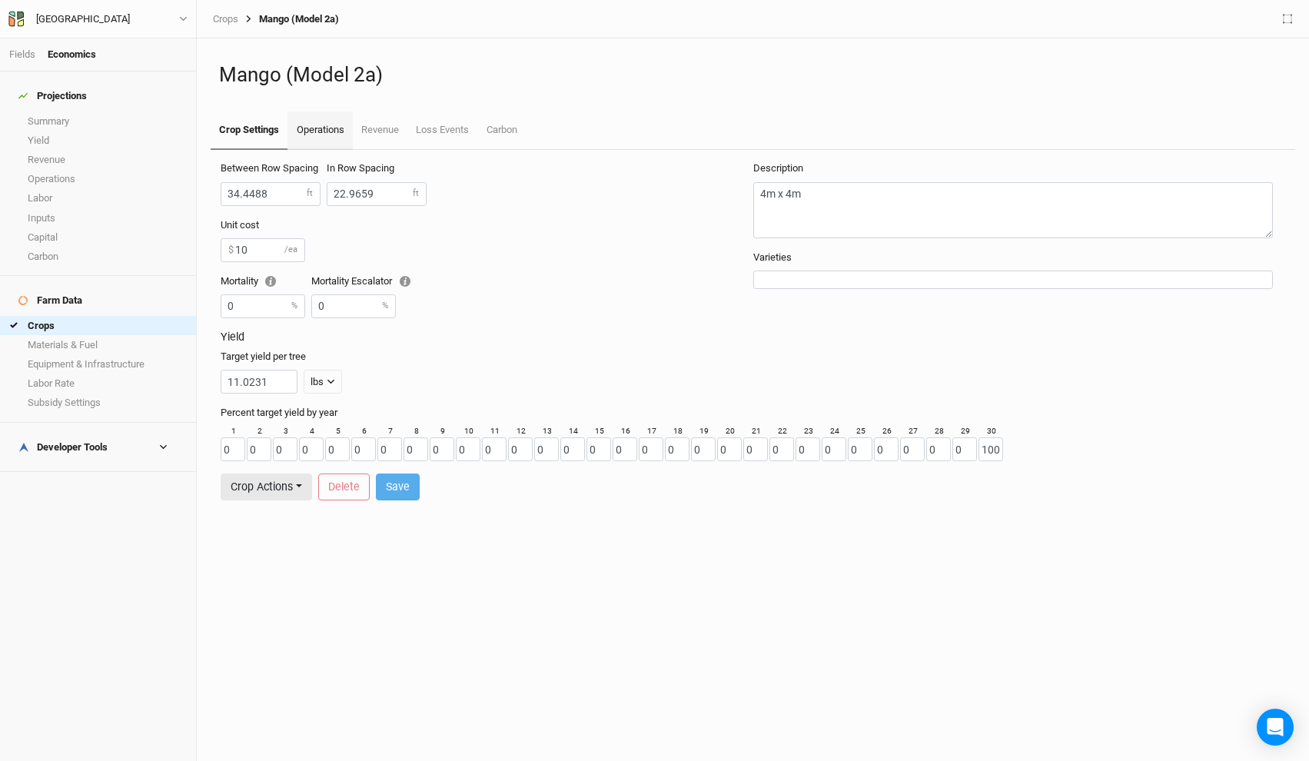
click at [345, 129] on link "Operations" at bounding box center [320, 130] width 65 height 38
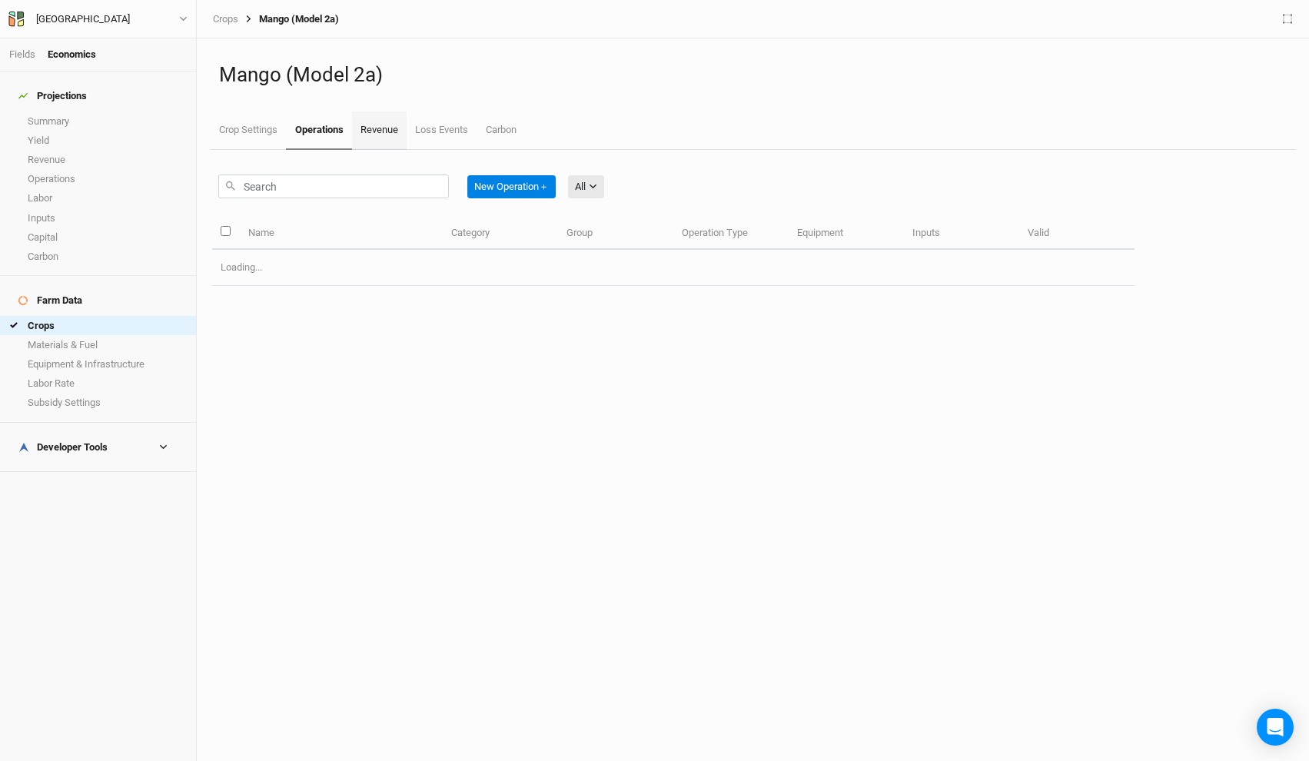
click at [388, 129] on link "Revenue" at bounding box center [379, 130] width 55 height 38
click at [311, 127] on link "Operations" at bounding box center [318, 130] width 65 height 38
click at [263, 130] on link "Crop Settings" at bounding box center [248, 130] width 75 height 38
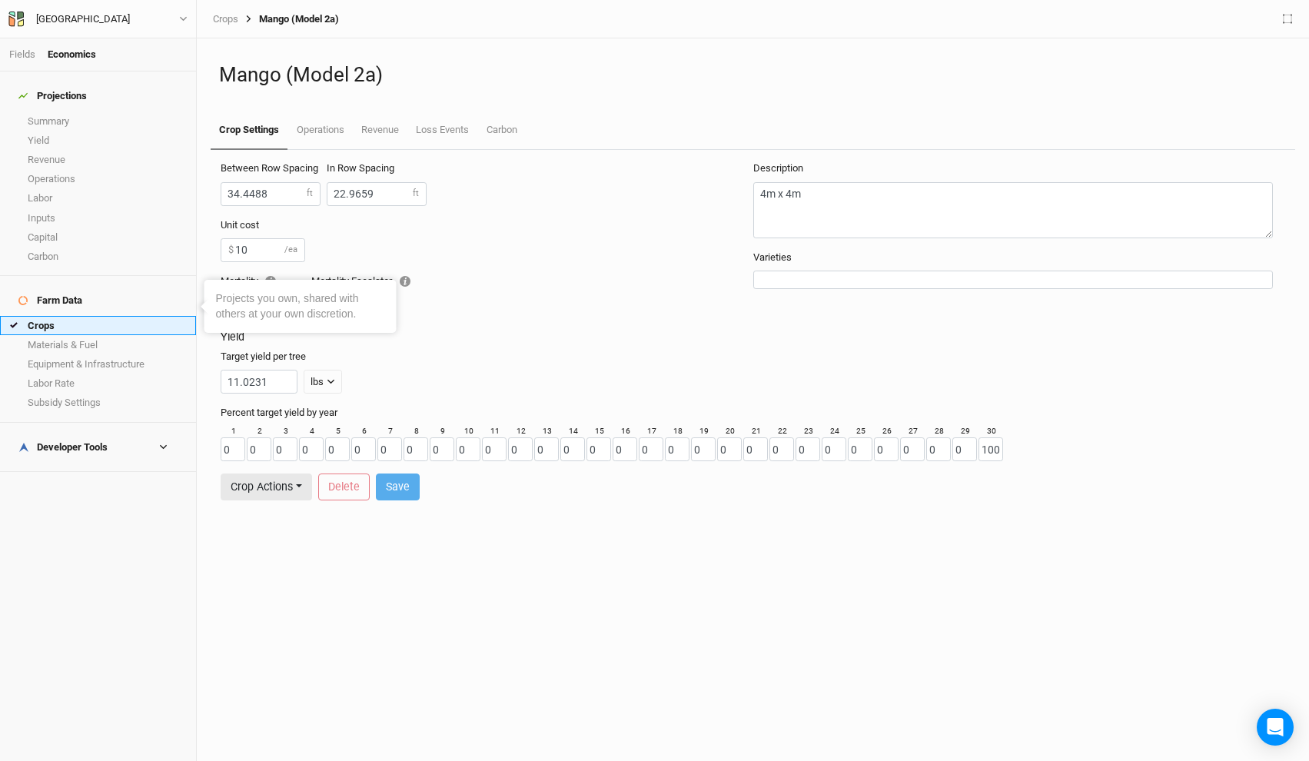
click at [96, 316] on link "Crops" at bounding box center [98, 325] width 196 height 19
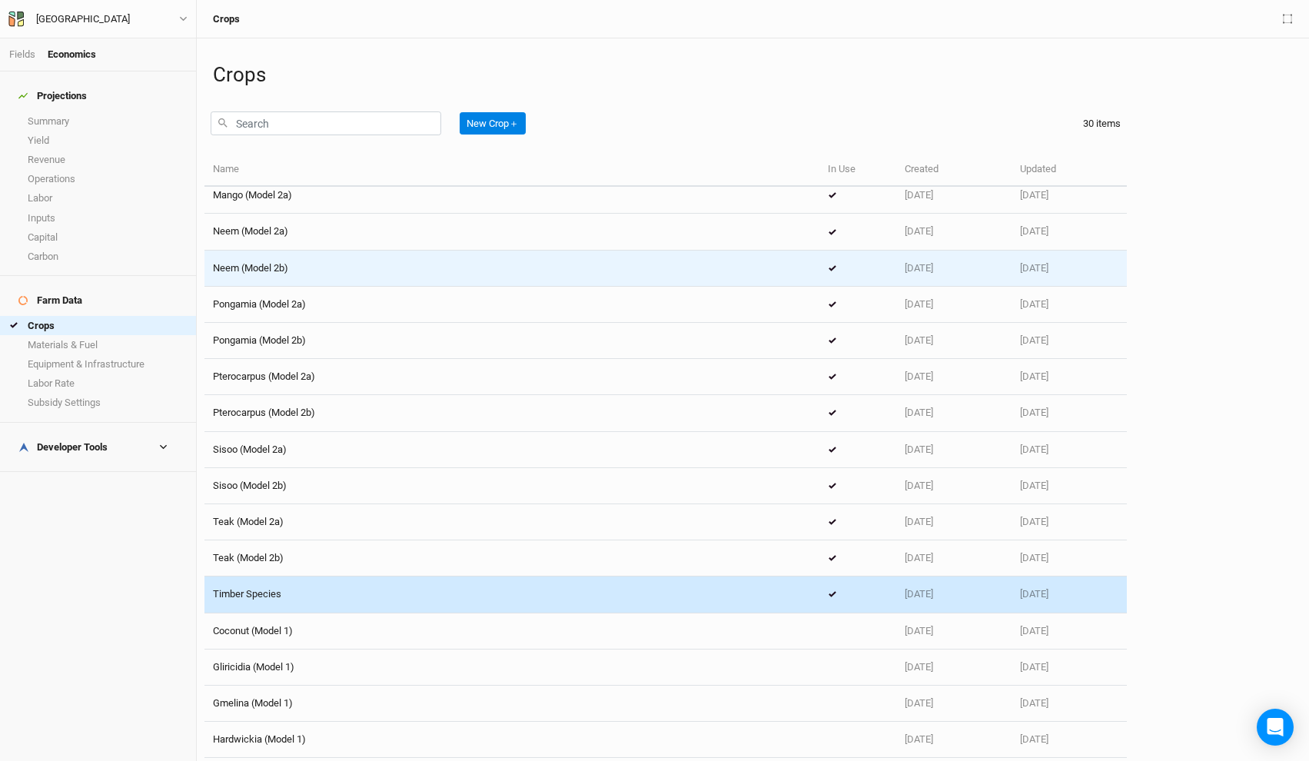
scroll to position [322, 0]
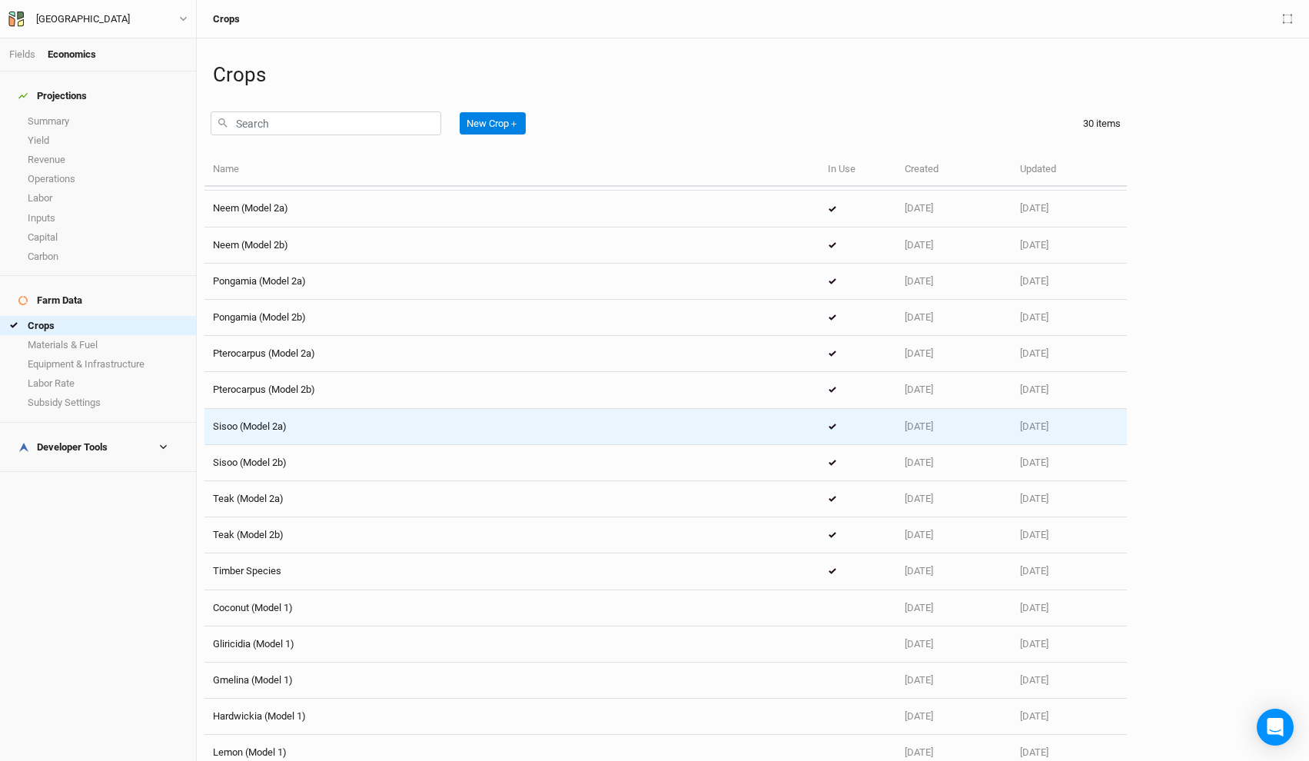
click at [328, 426] on div "Sisoo (Model 2a)" at bounding box center [512, 427] width 598 height 14
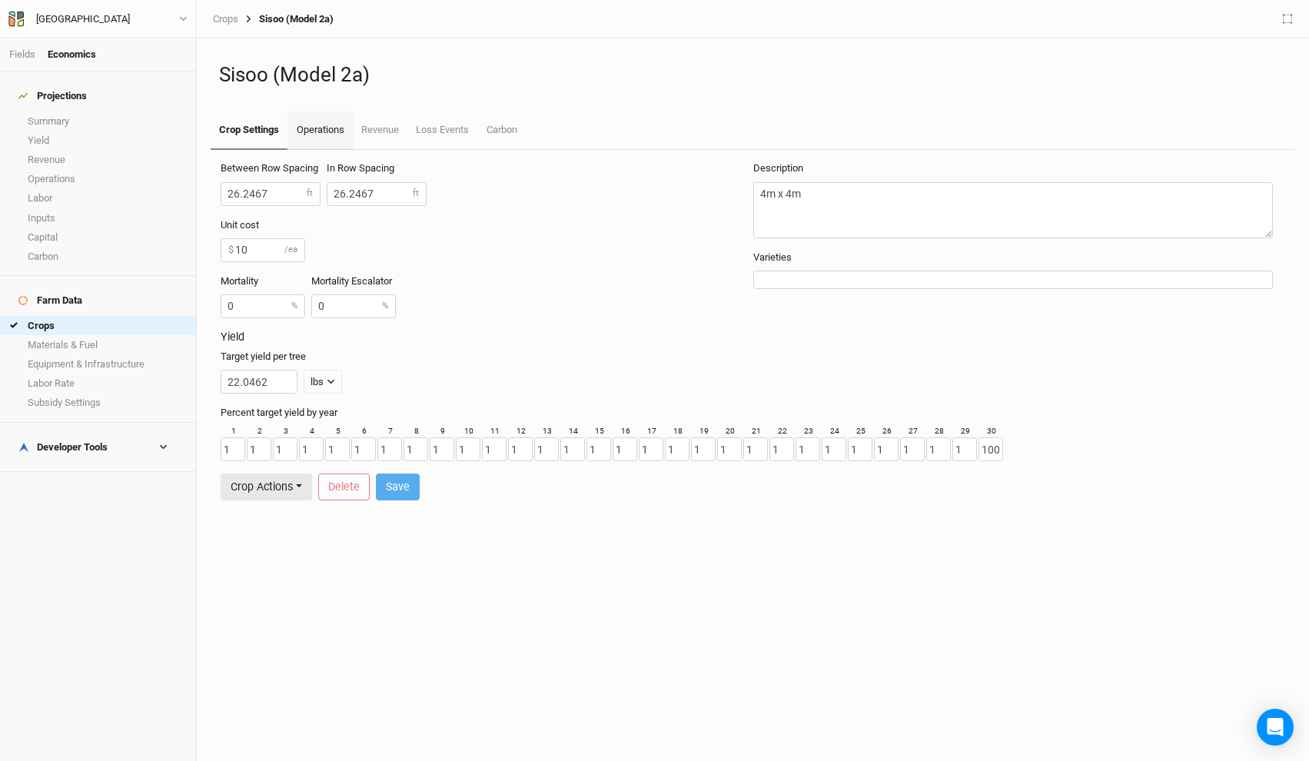
click at [304, 148] on link "Operations" at bounding box center [320, 130] width 65 height 38
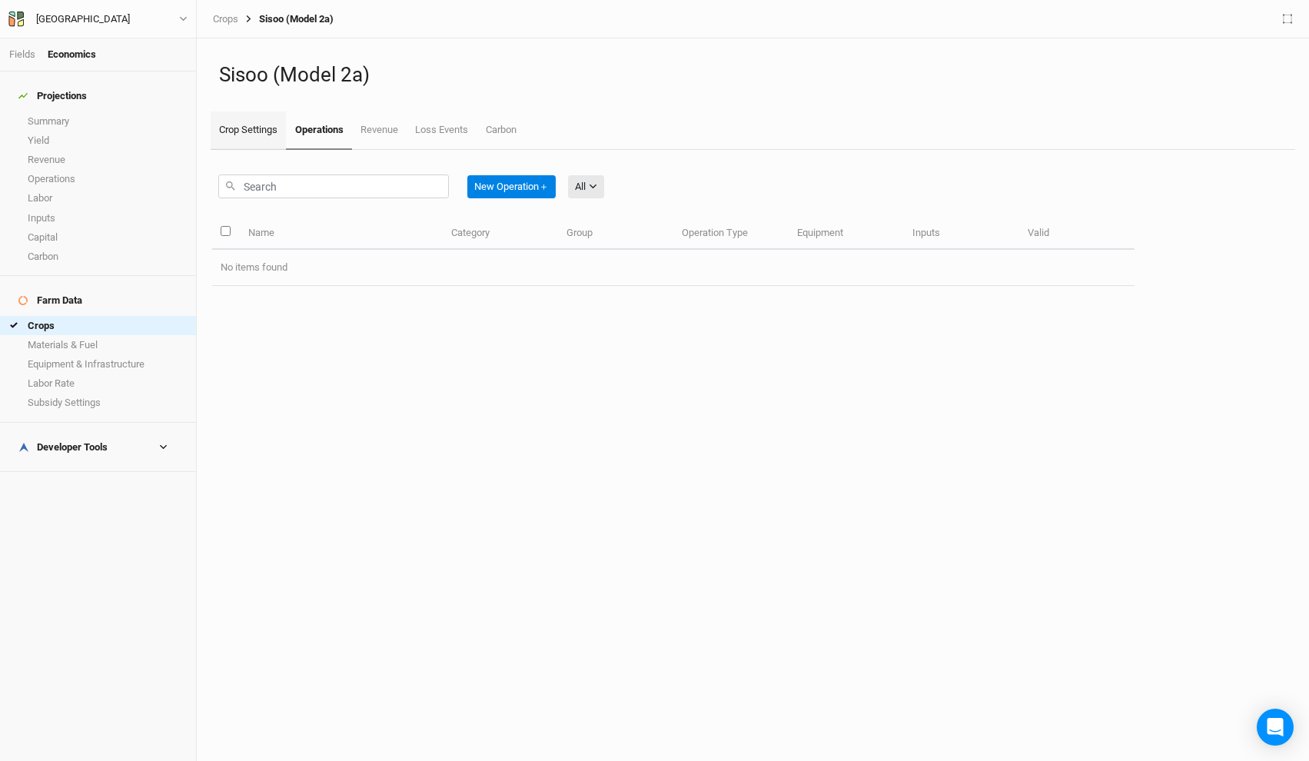
click at [258, 135] on link "Crop Settings" at bounding box center [248, 130] width 75 height 38
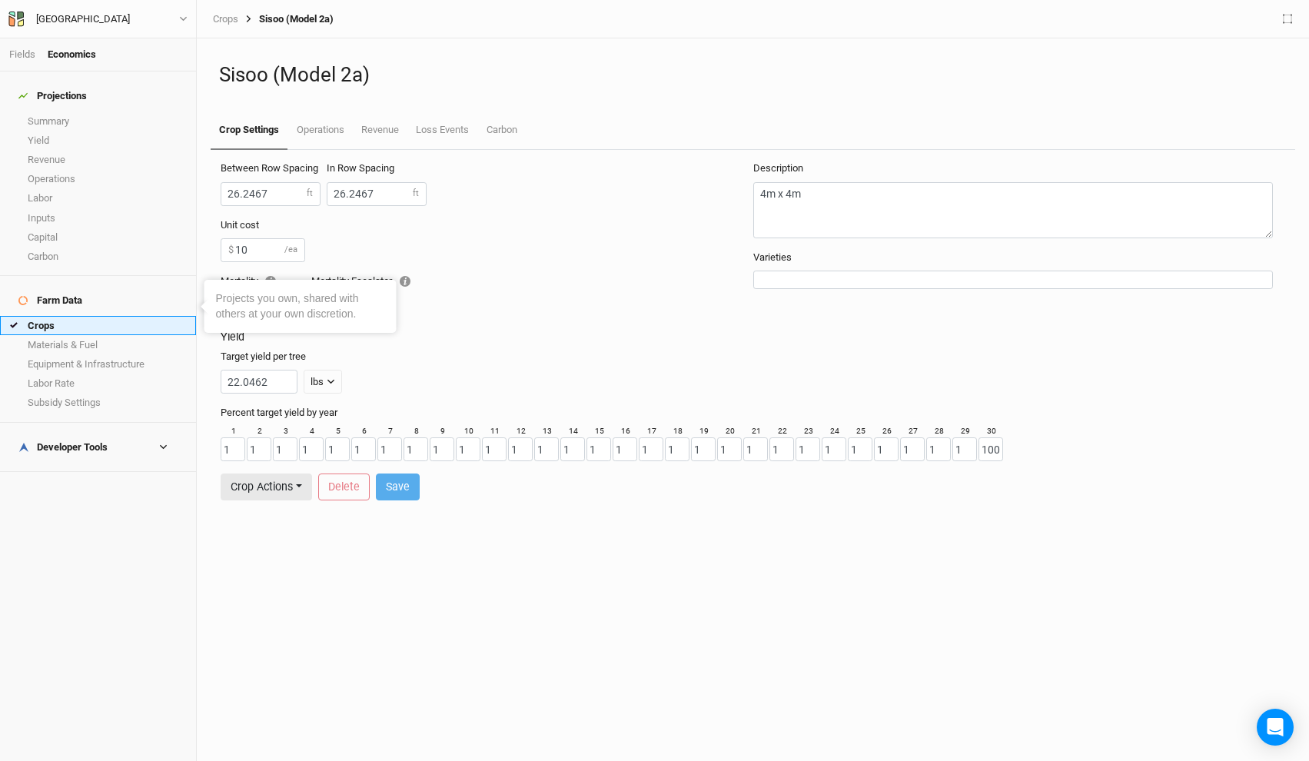
click at [93, 316] on link "Crops" at bounding box center [98, 325] width 196 height 19
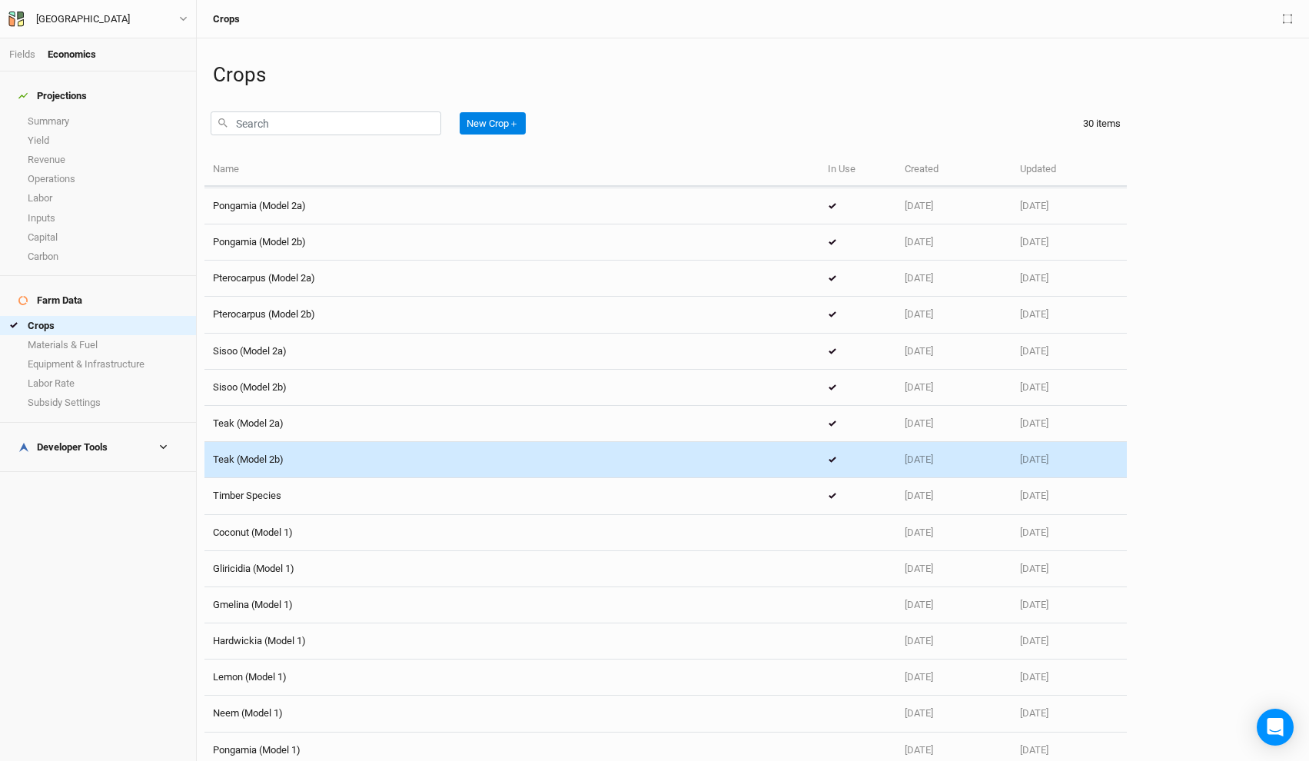
scroll to position [405, 0]
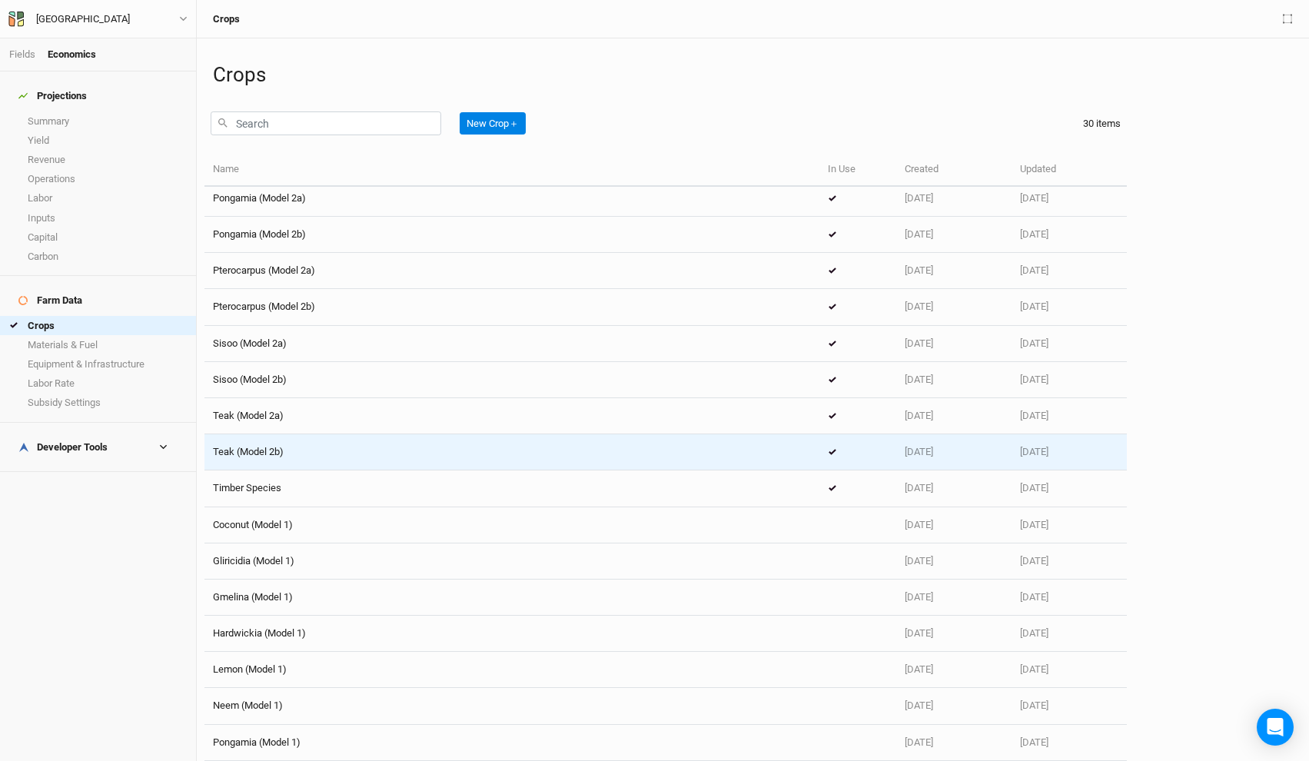
click at [316, 458] on div "Teak (Model 2b)" at bounding box center [512, 452] width 598 height 14
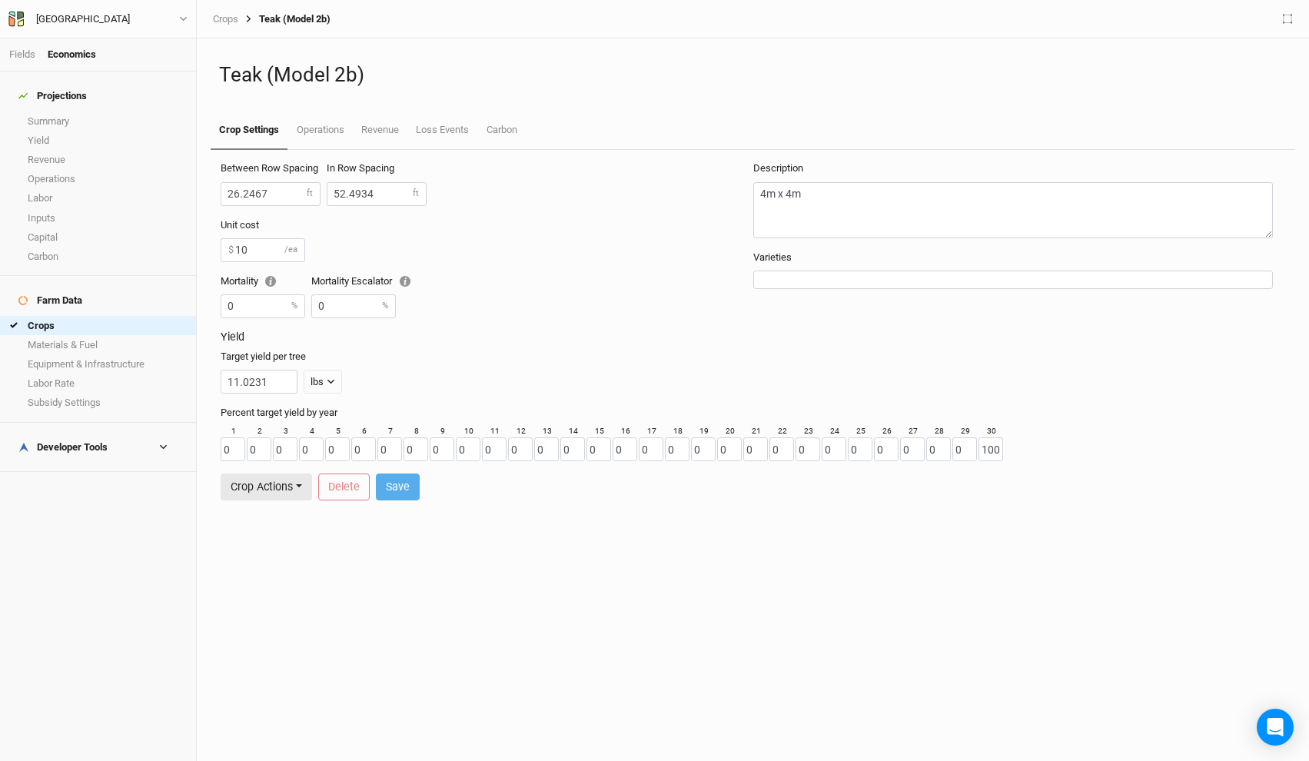
click at [23, 62] on div "Fields Economics" at bounding box center [98, 54] width 196 height 33
click at [23, 55] on link "Fields" at bounding box center [22, 54] width 26 height 12
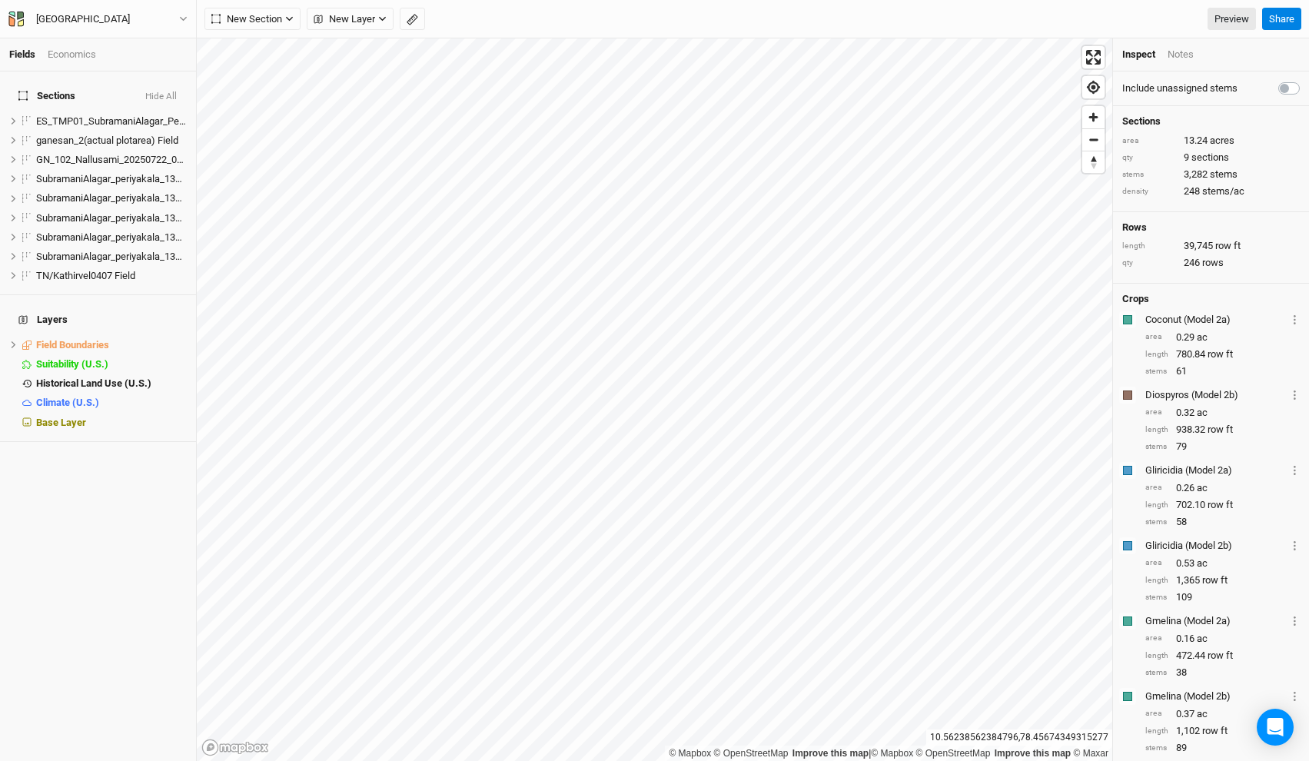
click at [79, 47] on div "Fields Economics" at bounding box center [98, 54] width 196 height 33
click at [79, 23] on div "Tamil Nadu" at bounding box center [83, 19] width 94 height 15
click at [82, 36] on button "Back" at bounding box center [127, 43] width 121 height 20
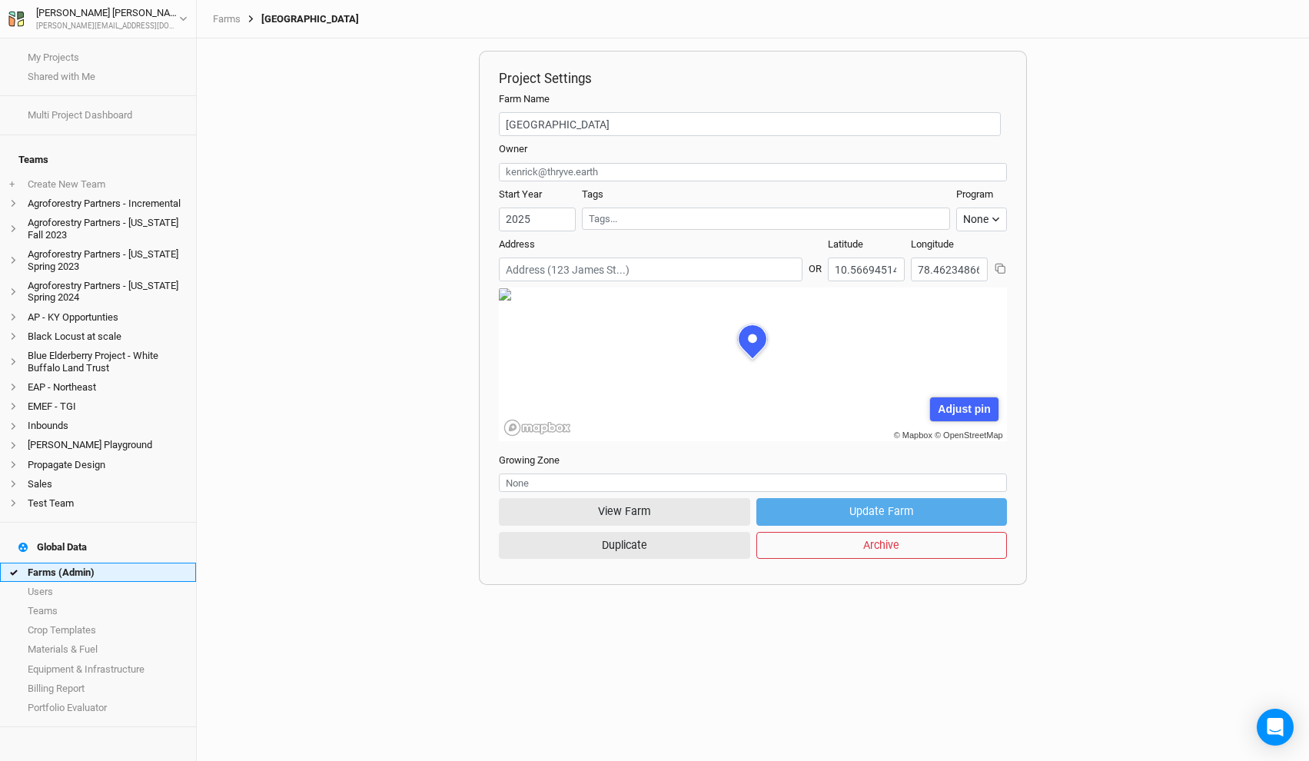
scroll to position [77, 238]
click at [76, 563] on link "Farms (Admin)" at bounding box center [98, 572] width 196 height 19
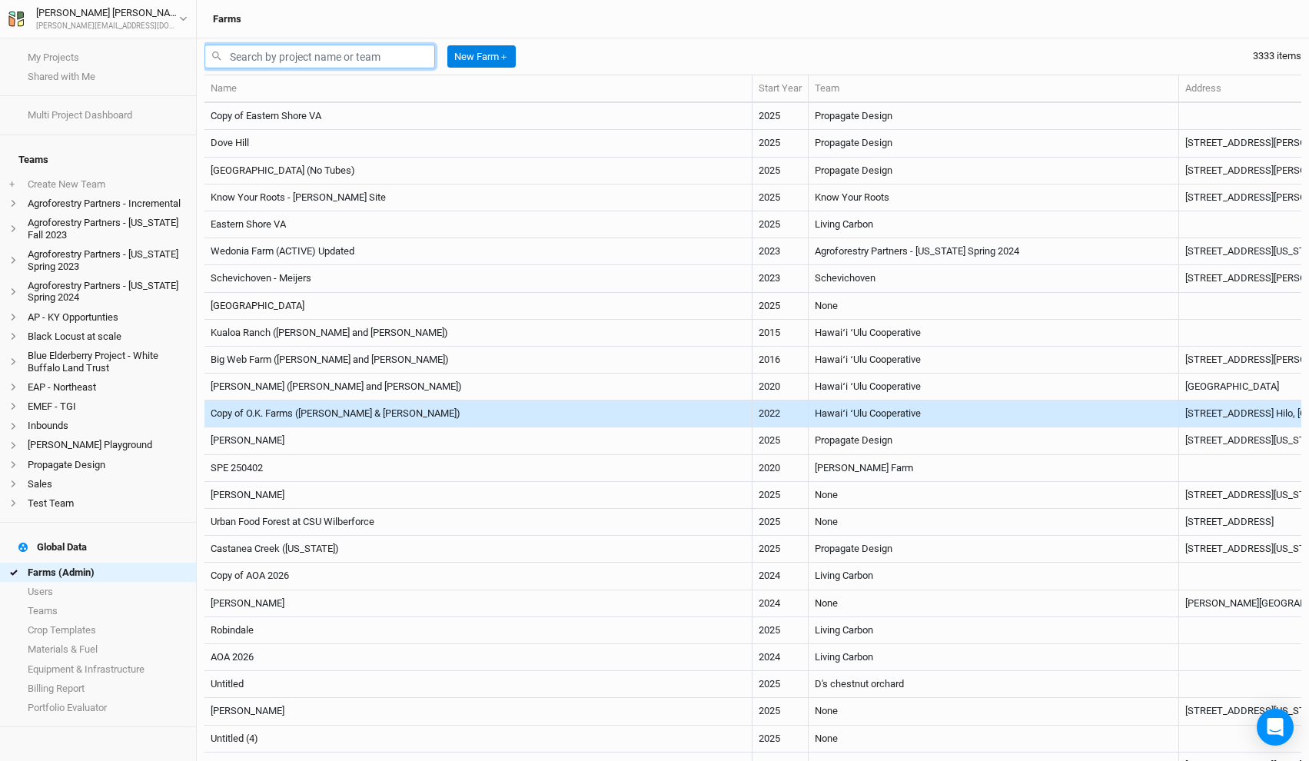
click at [291, 56] on input "text" at bounding box center [319, 57] width 231 height 24
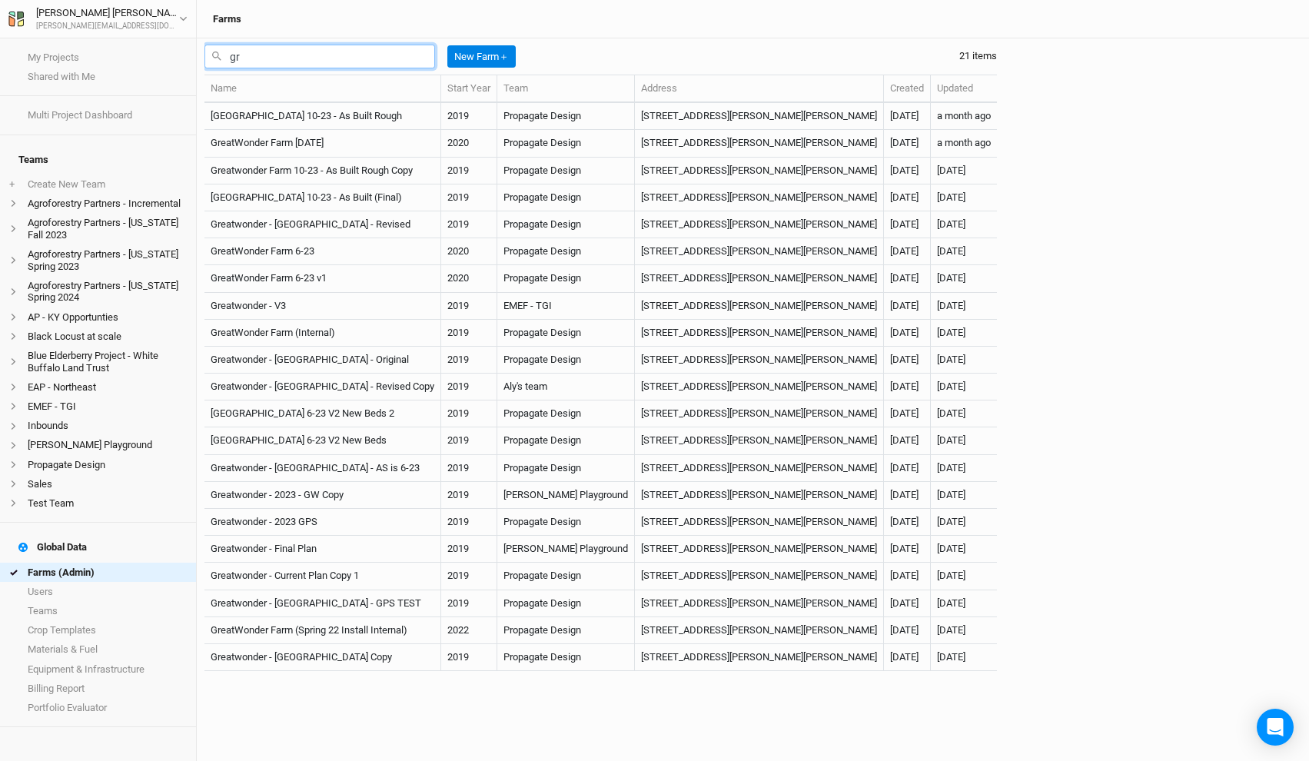
type input "g"
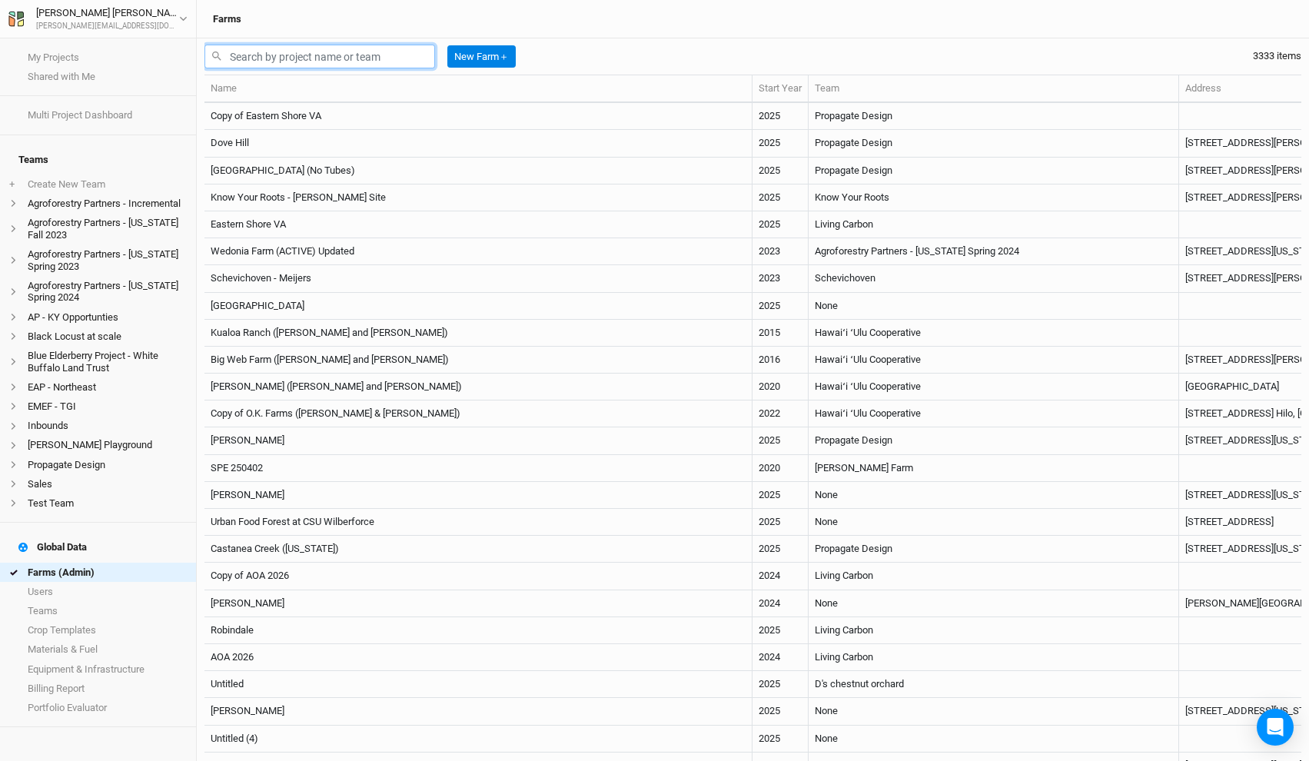
type input "l"
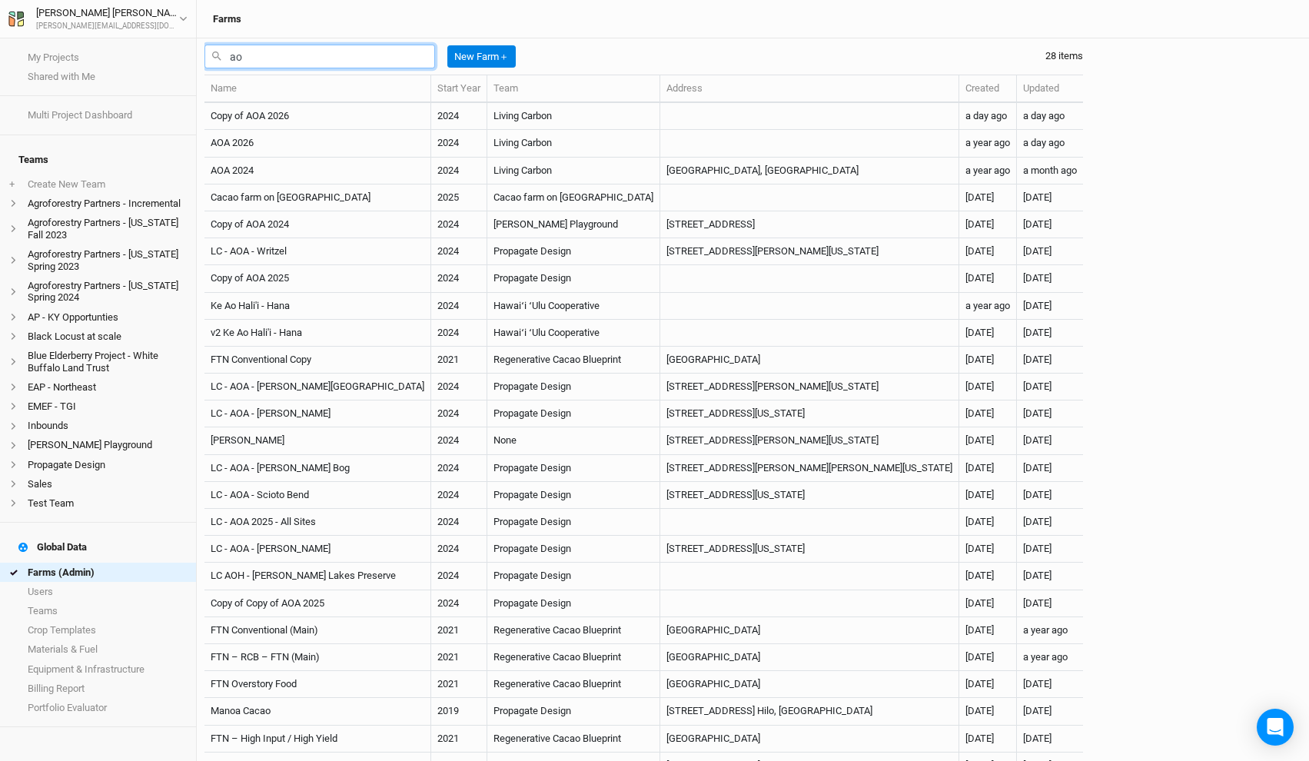
type input "a"
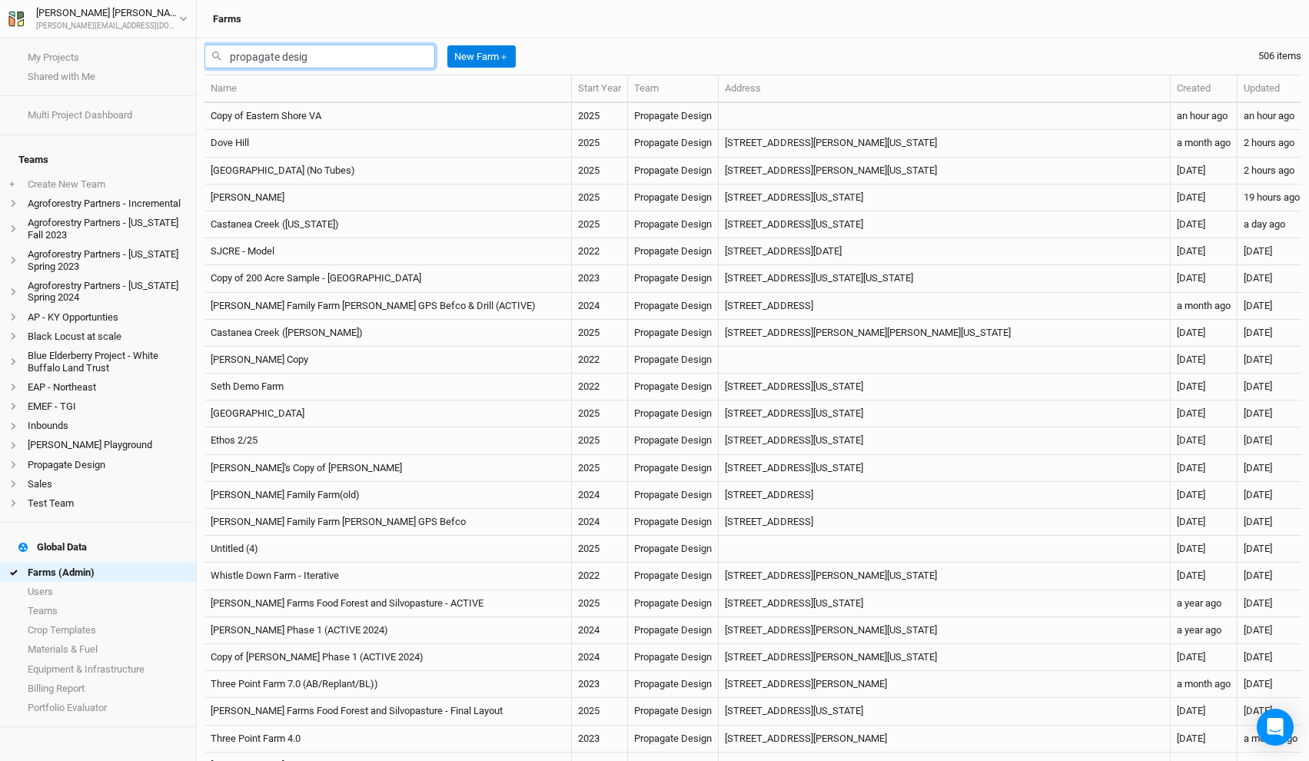
type input "propagate design"
click at [299, 55] on input "propagate design" at bounding box center [319, 57] width 231 height 24
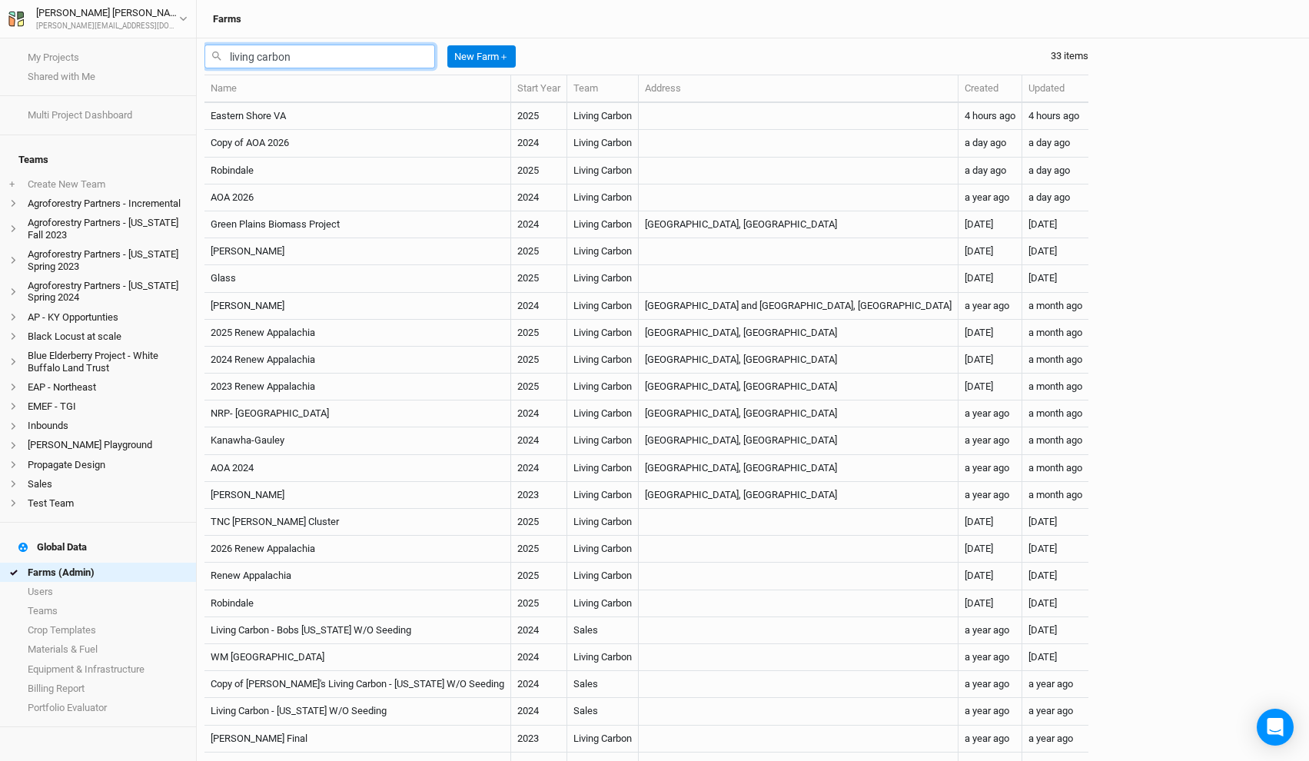
click at [299, 55] on input "living carbon" at bounding box center [319, 57] width 231 height 24
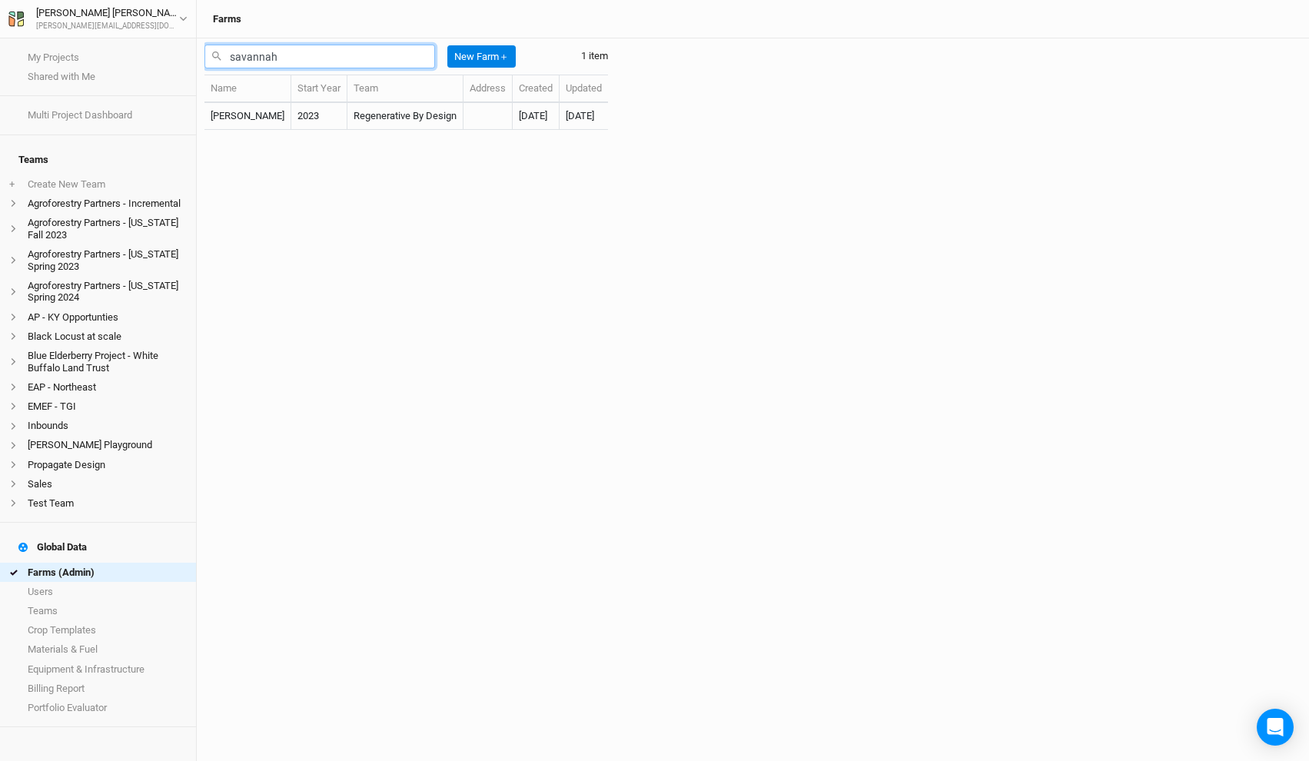
type input "savanna"
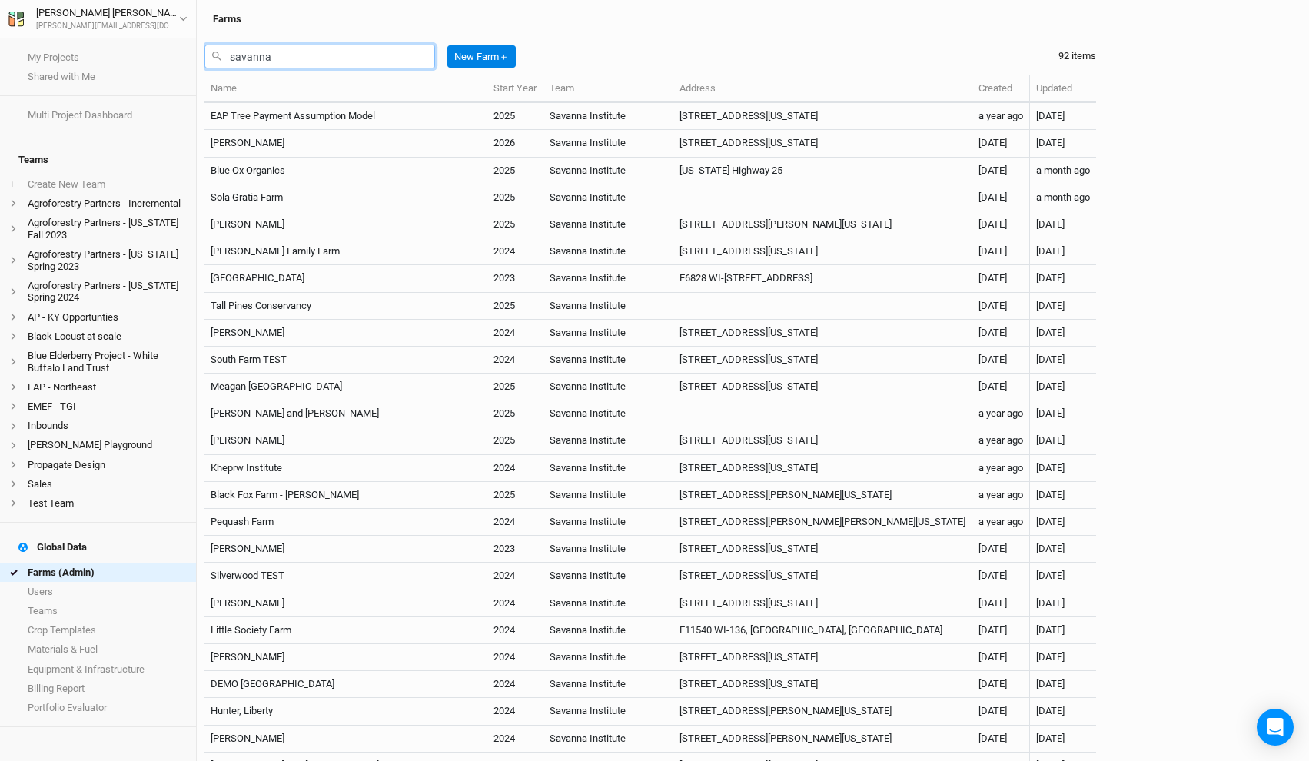
click at [299, 55] on input "savanna" at bounding box center [319, 57] width 231 height 24
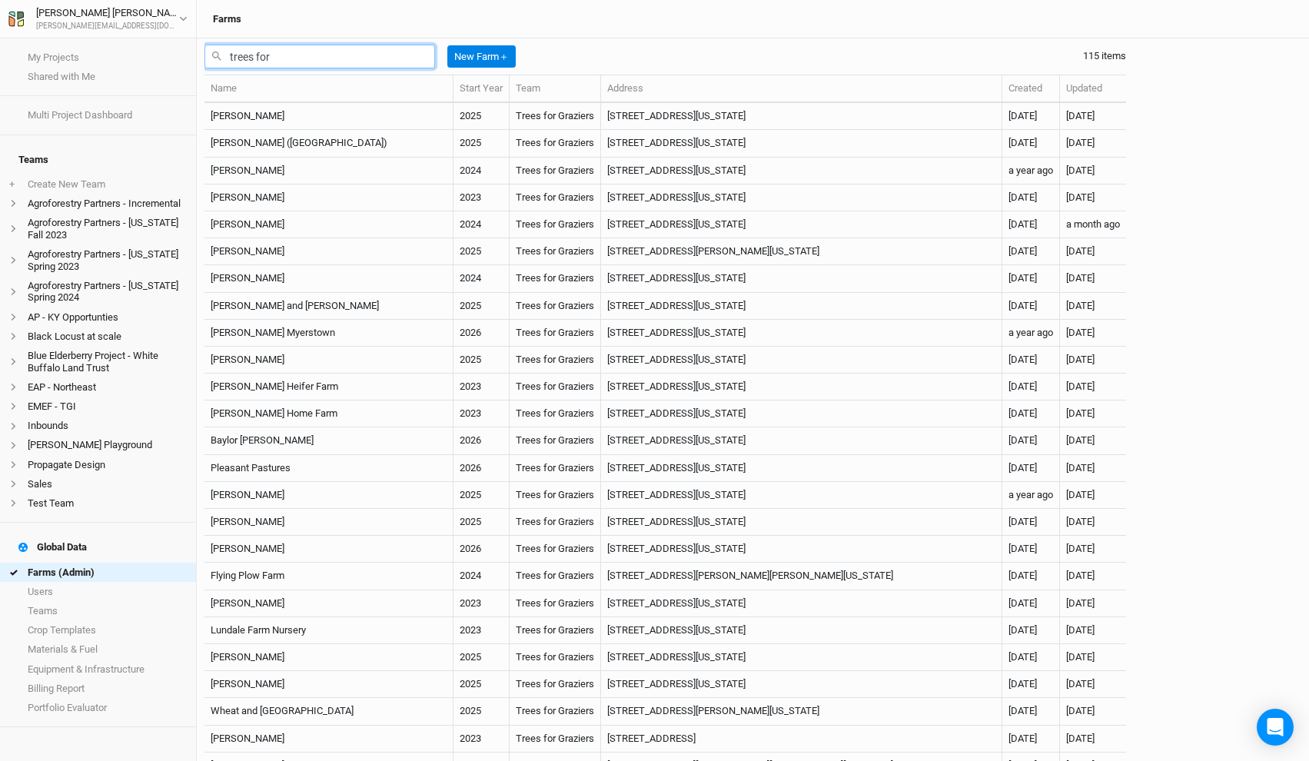
type input "trees for"
click at [299, 55] on input "trees for" at bounding box center [319, 57] width 231 height 24
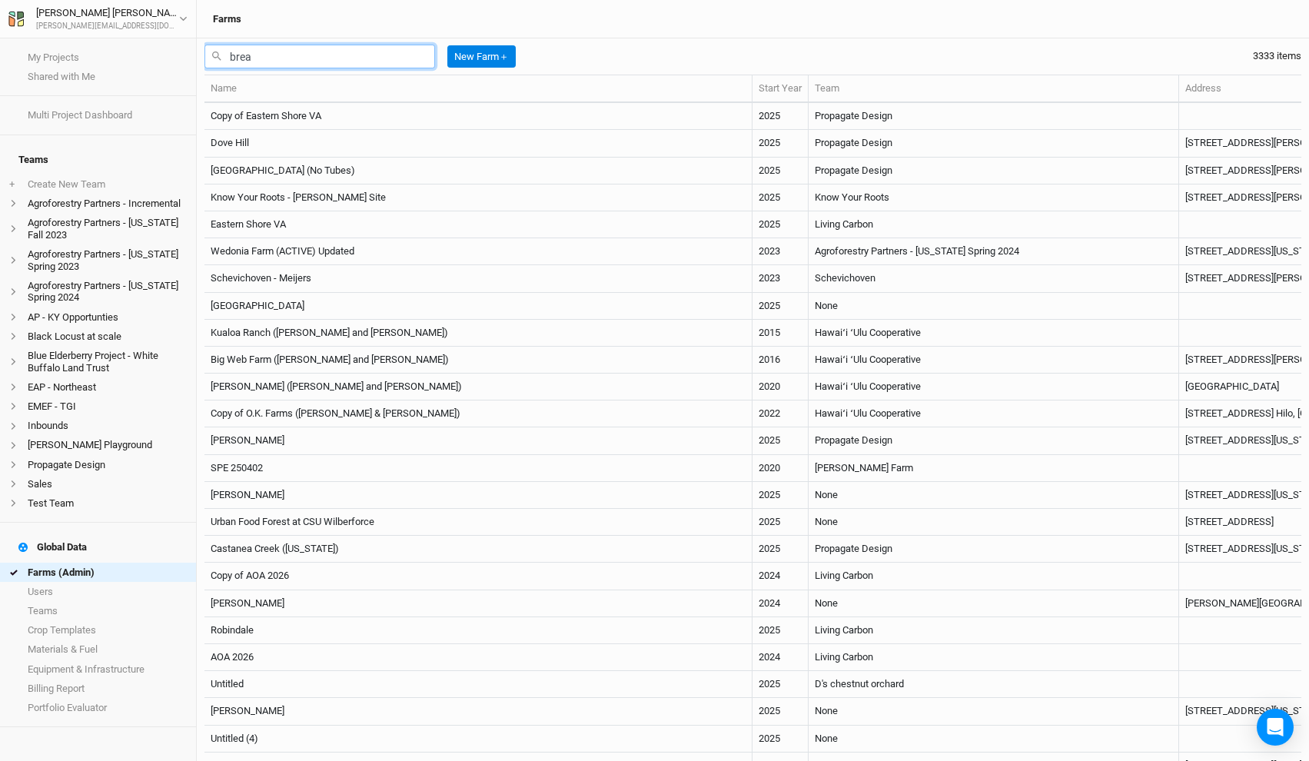
type input "bread"
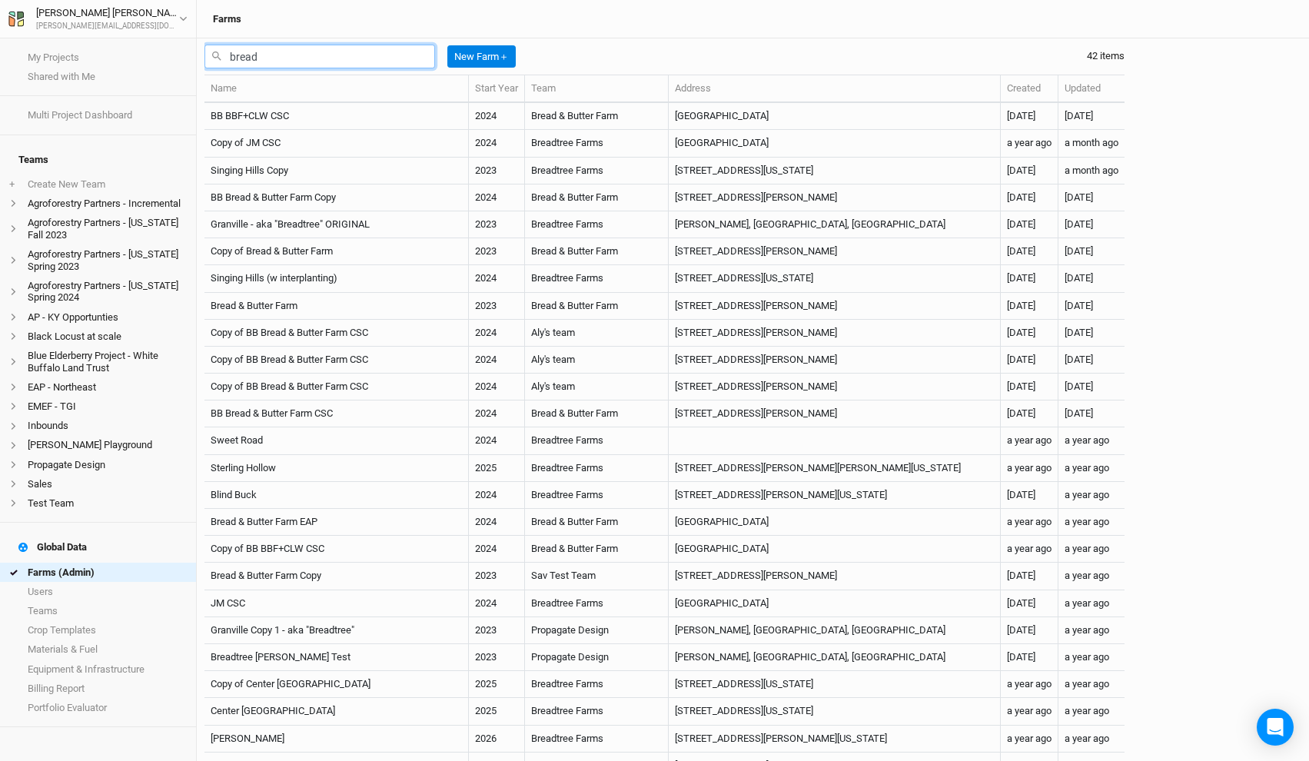
click at [299, 55] on input "bread" at bounding box center [319, 57] width 231 height 24
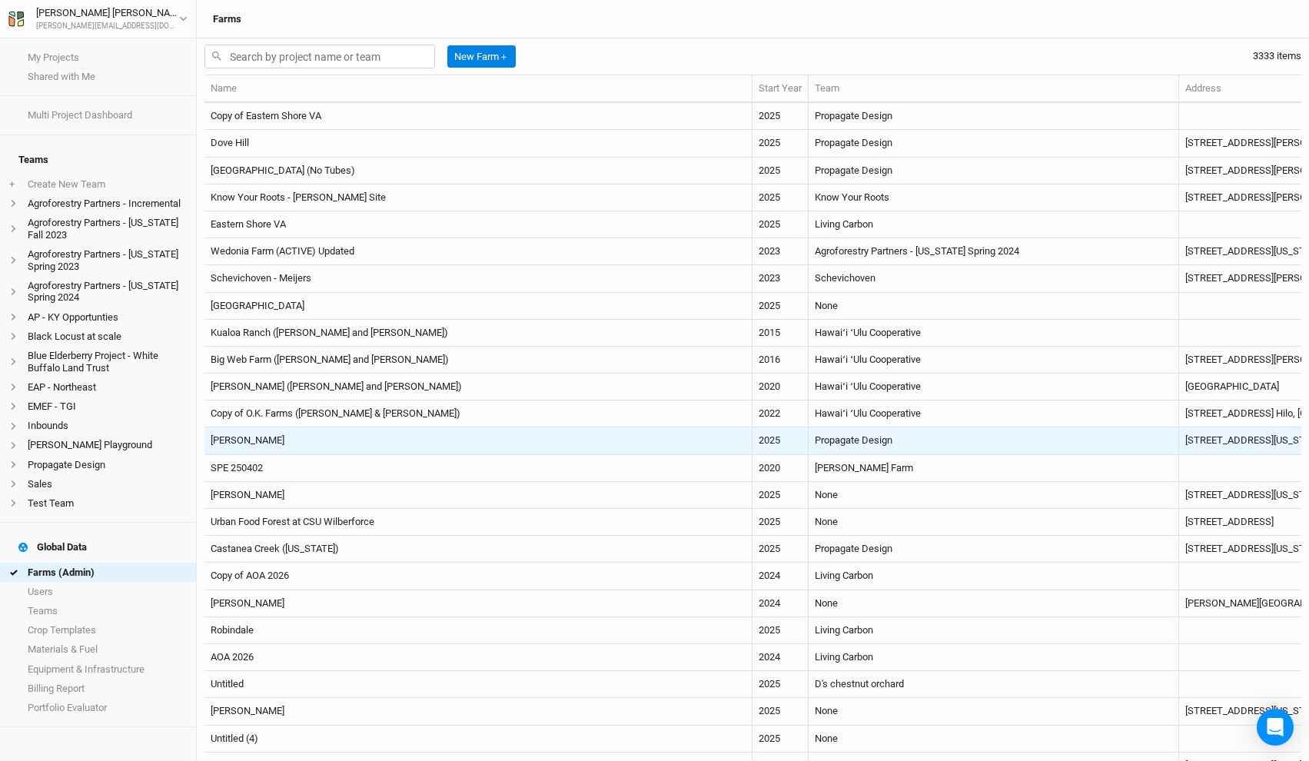
click at [434, 441] on td "[PERSON_NAME]" at bounding box center [478, 440] width 548 height 27
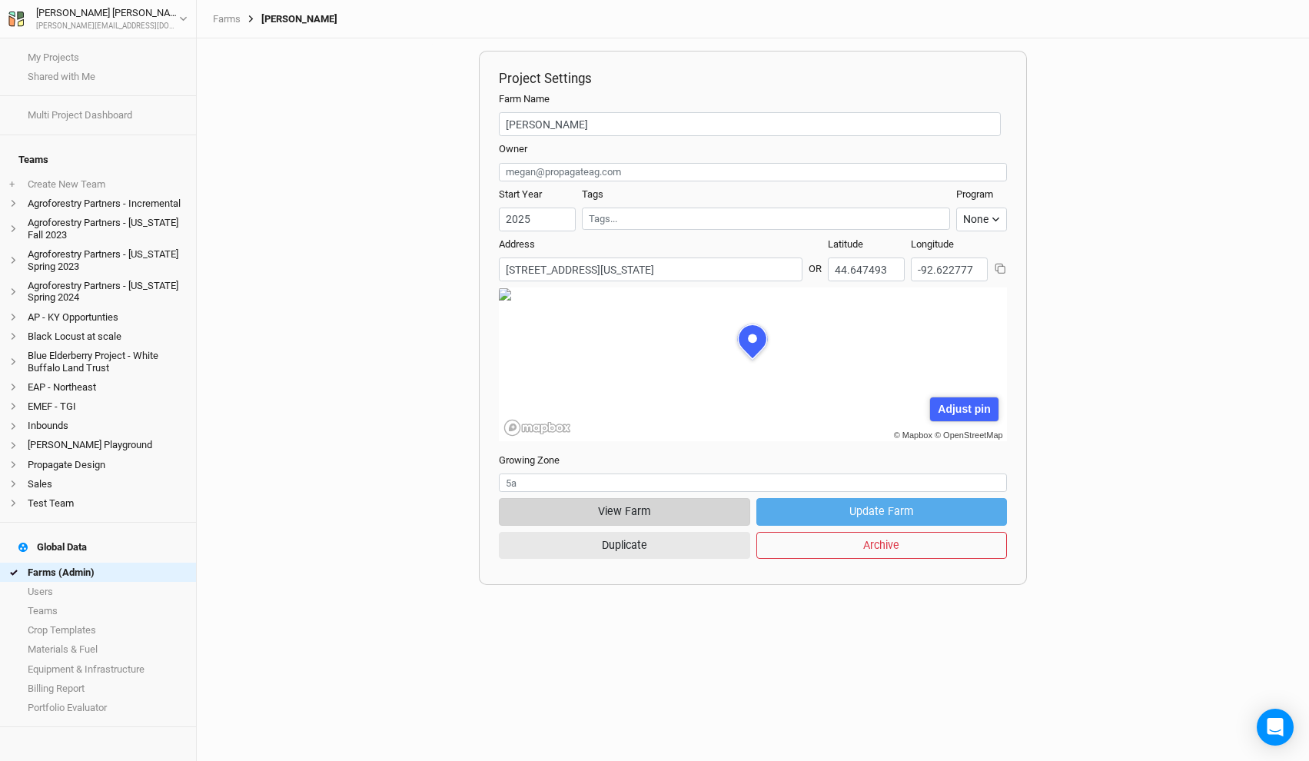
scroll to position [77, 238]
click at [640, 514] on button "View Farm" at bounding box center [624, 511] width 251 height 27
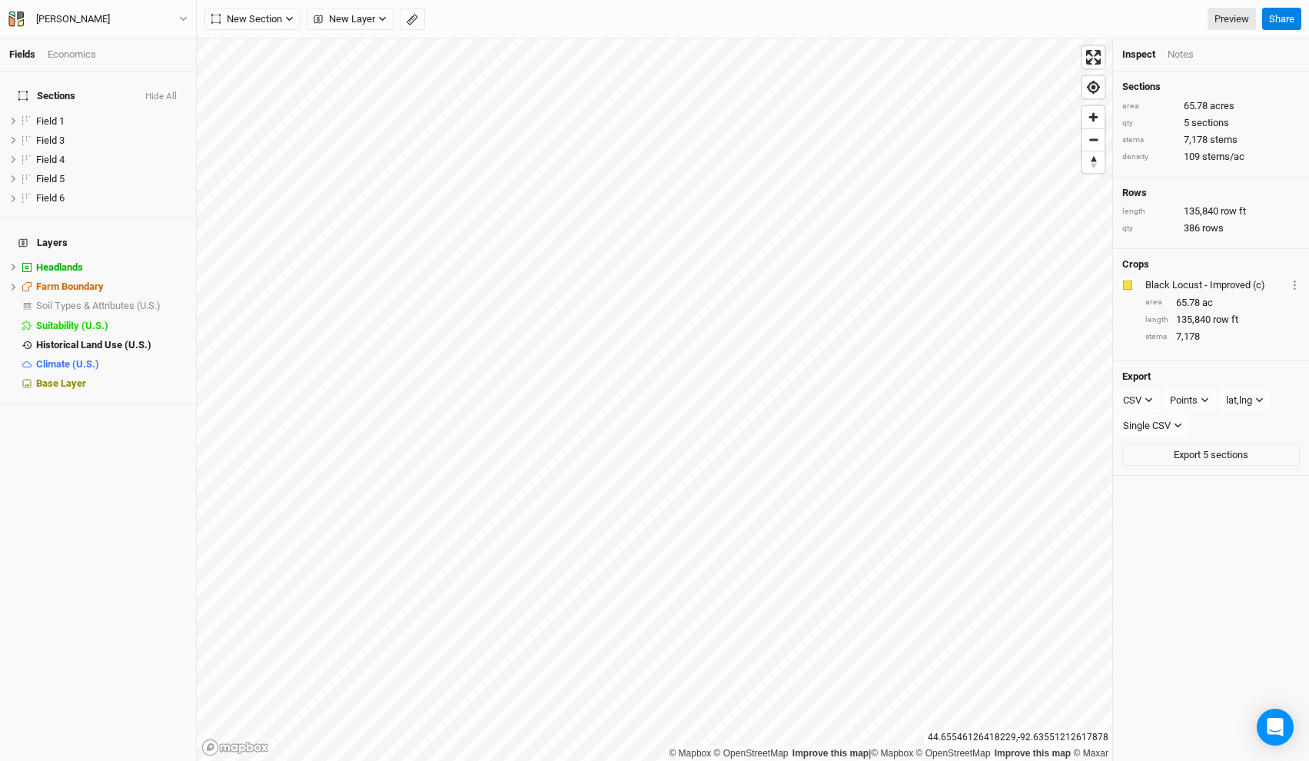
click at [164, 91] on button "Hide All" at bounding box center [161, 96] width 33 height 11
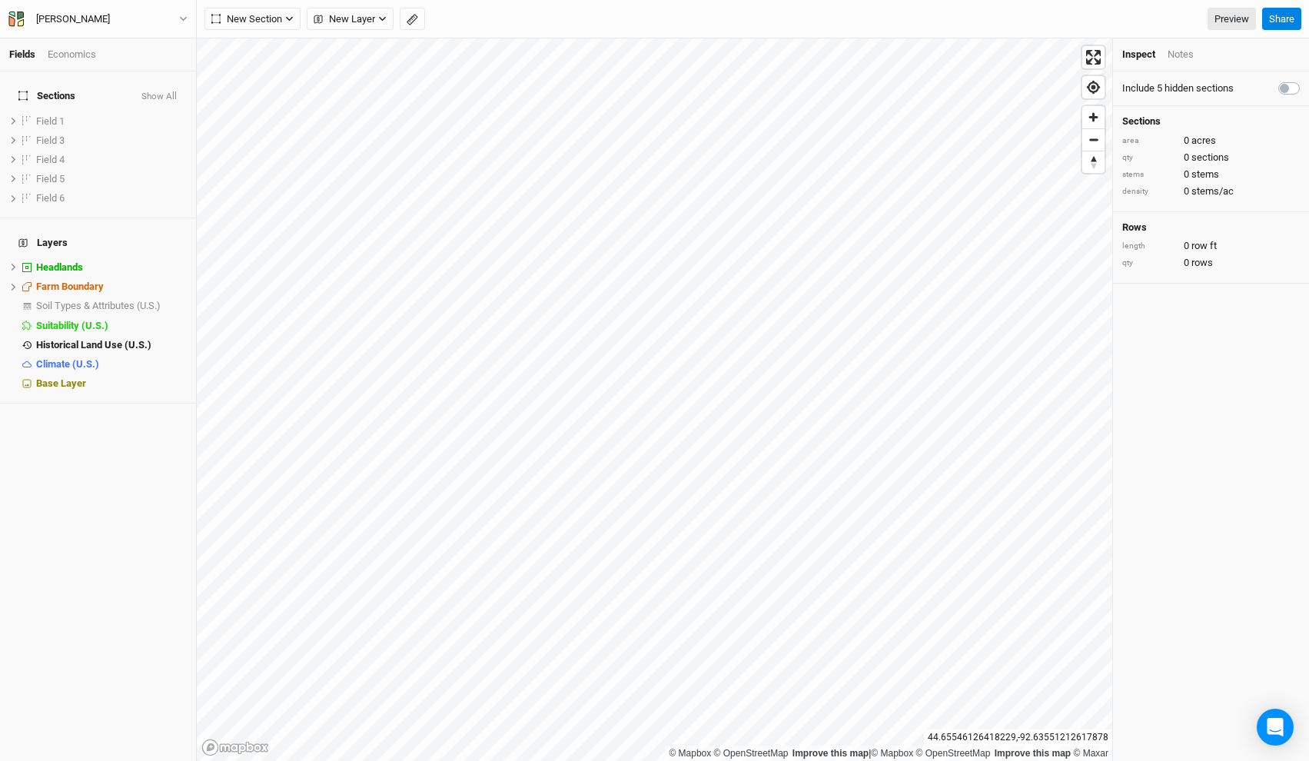
click at [164, 91] on button "Show All" at bounding box center [159, 96] width 37 height 11
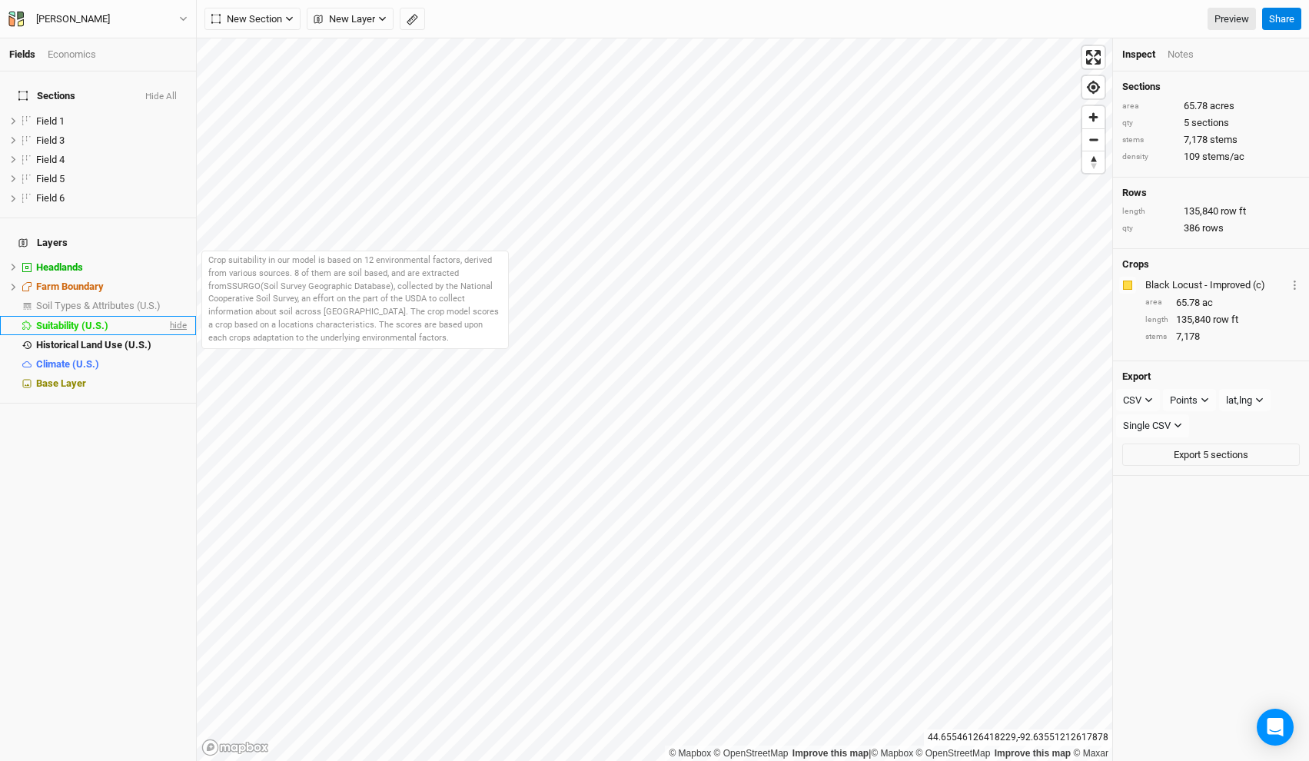
click at [181, 316] on span "hide" at bounding box center [177, 325] width 20 height 19
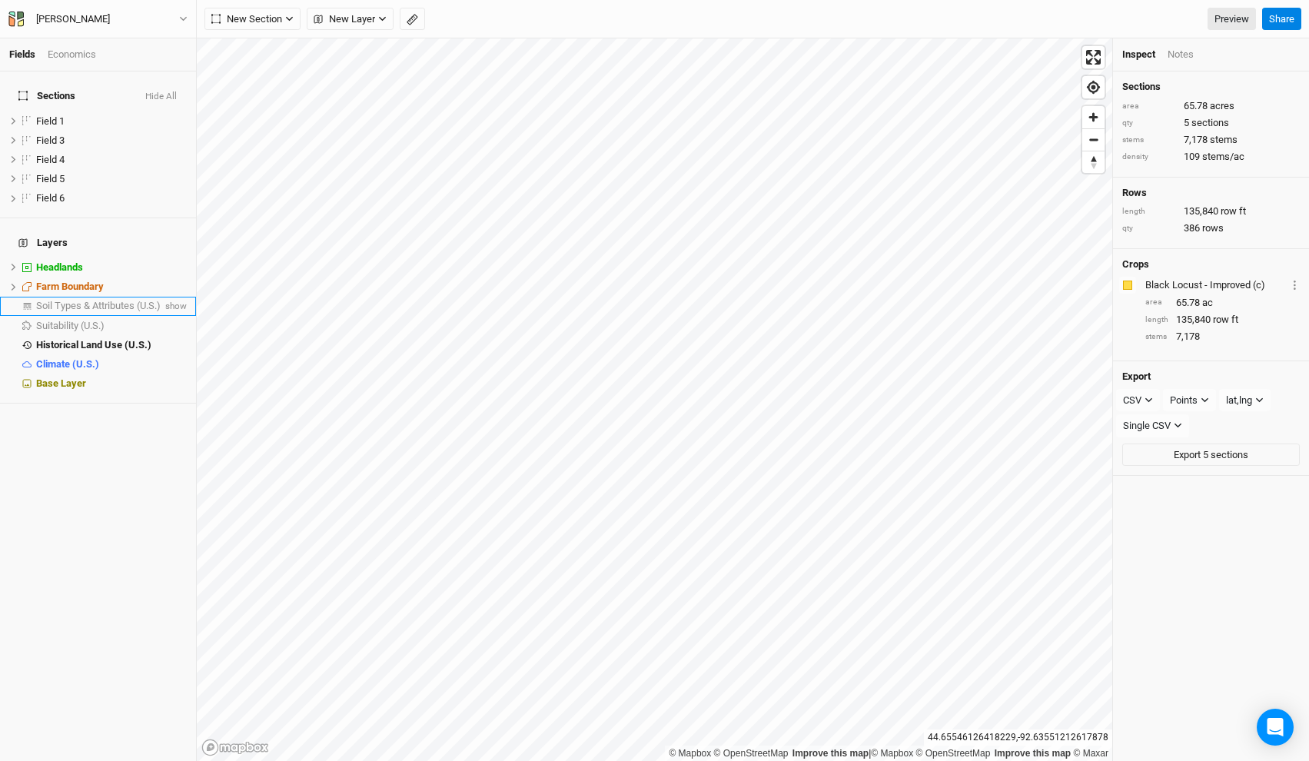
click at [130, 300] on span "Soil Types & Attributes (U.S.)" at bounding box center [98, 306] width 125 height 12
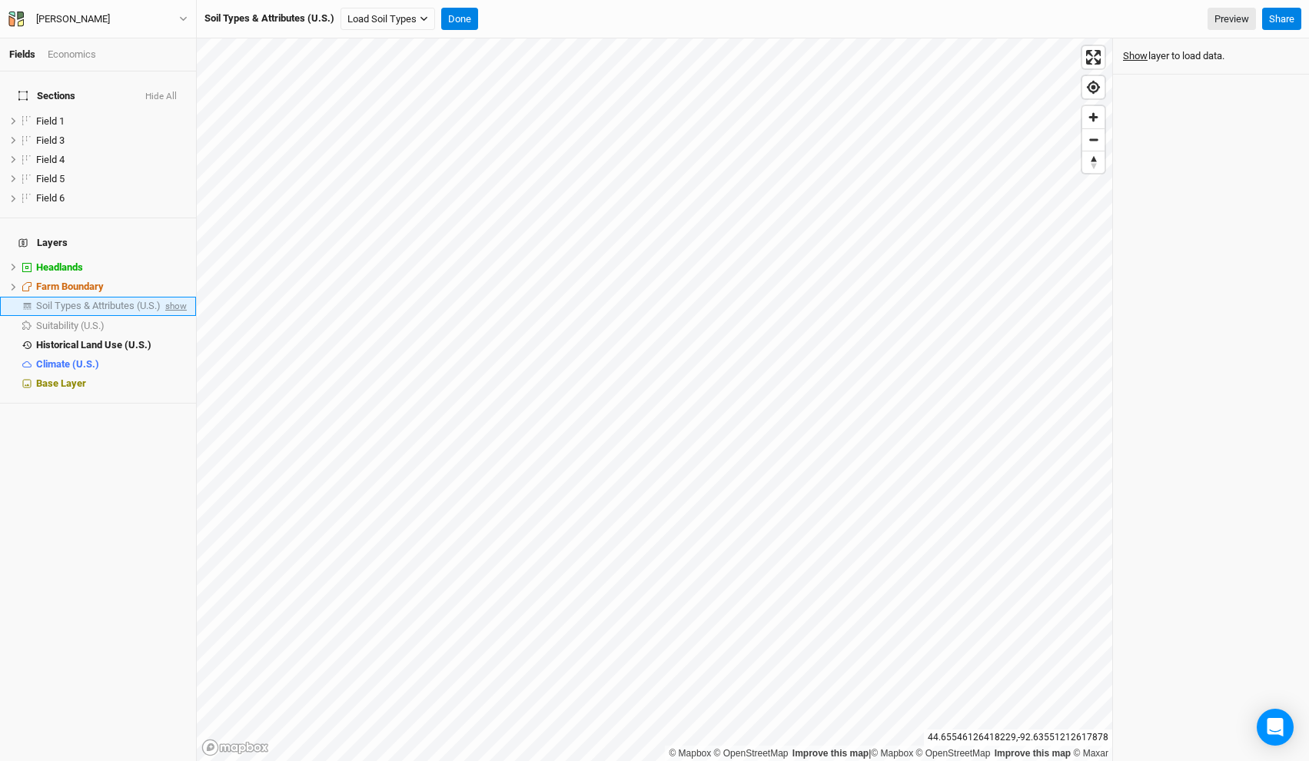
click at [171, 297] on span "show" at bounding box center [174, 306] width 25 height 19
click at [127, 300] on span "Soil Types & Attributes (U.S.)" at bounding box center [101, 306] width 130 height 12
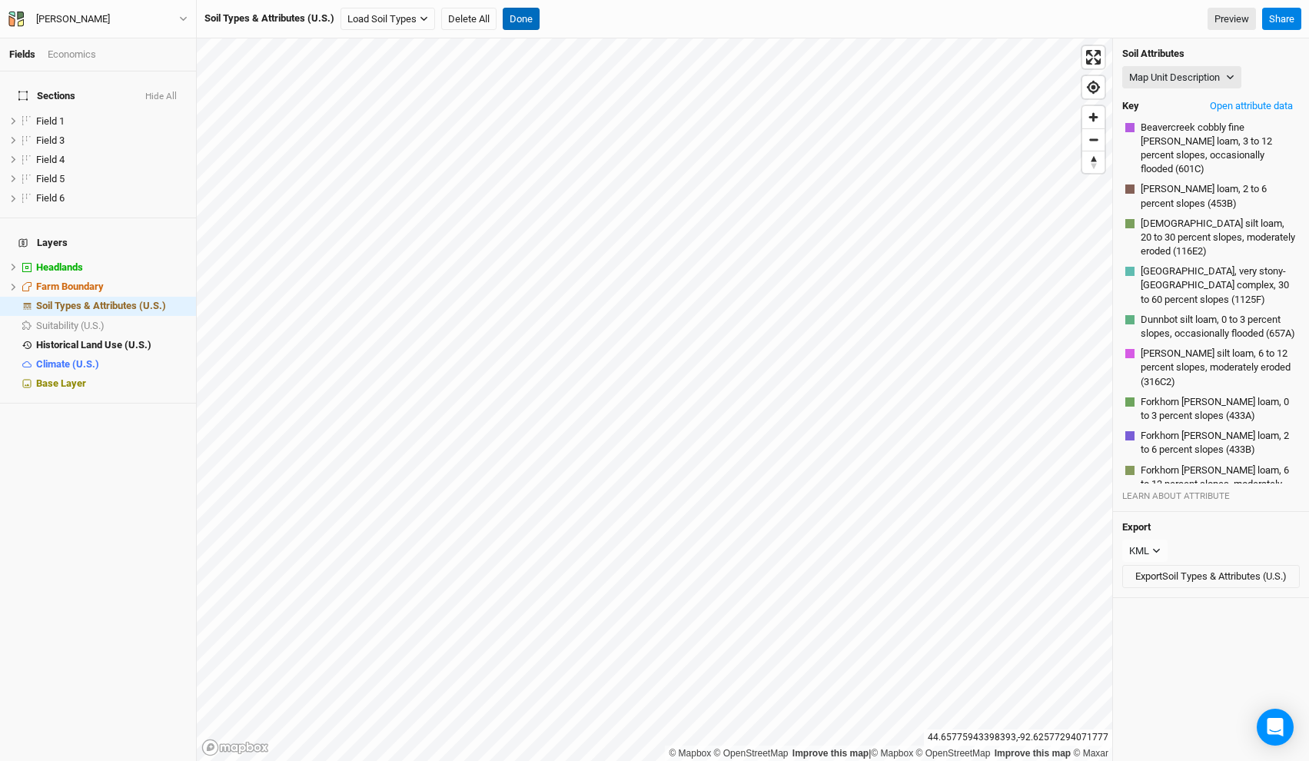
click at [523, 18] on button "Done" at bounding box center [521, 19] width 37 height 23
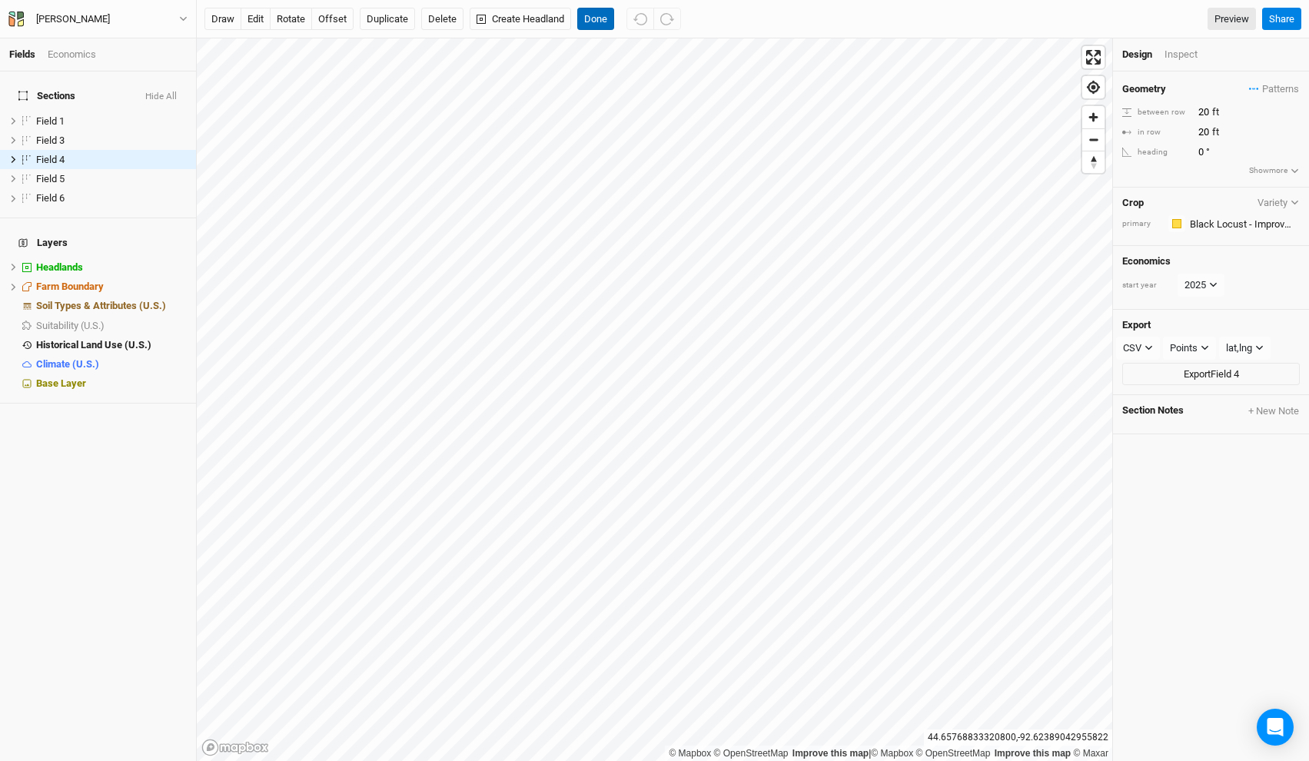
click at [604, 23] on button "Done" at bounding box center [595, 19] width 37 height 23
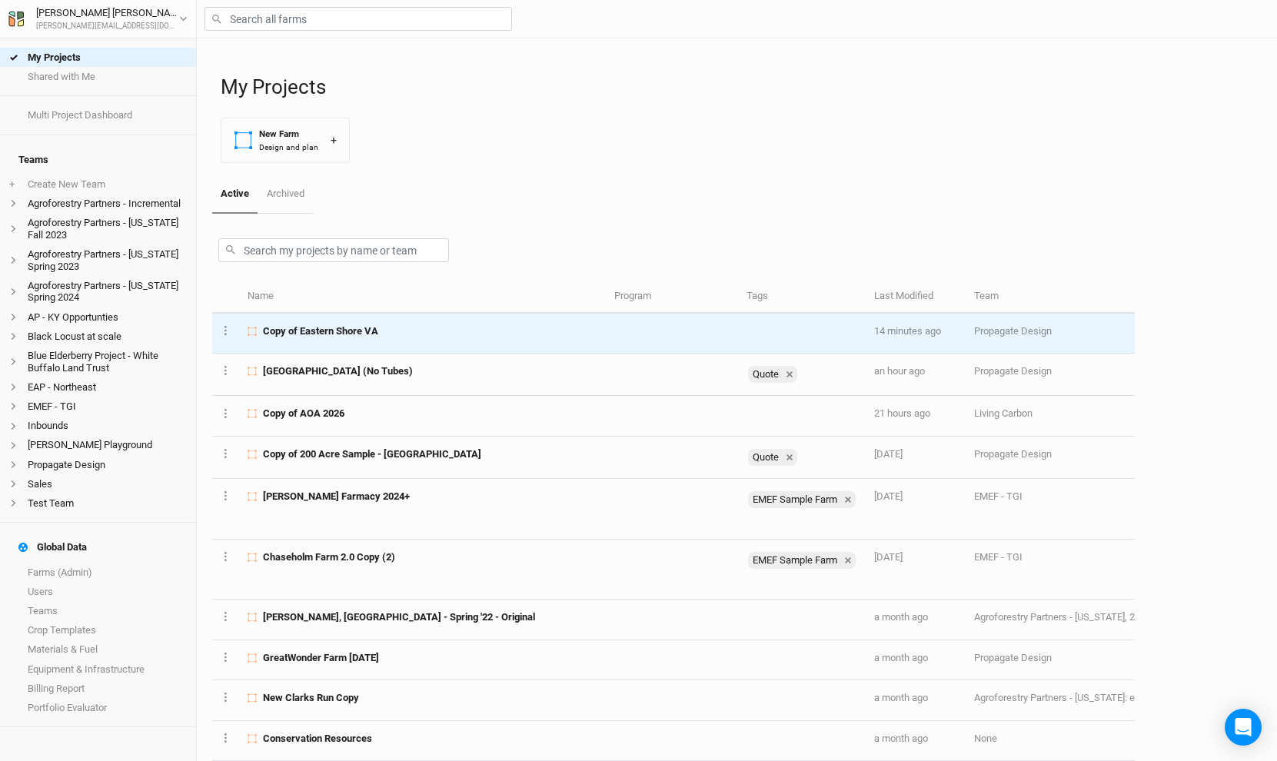
click at [605, 324] on td at bounding box center [671, 334] width 132 height 40
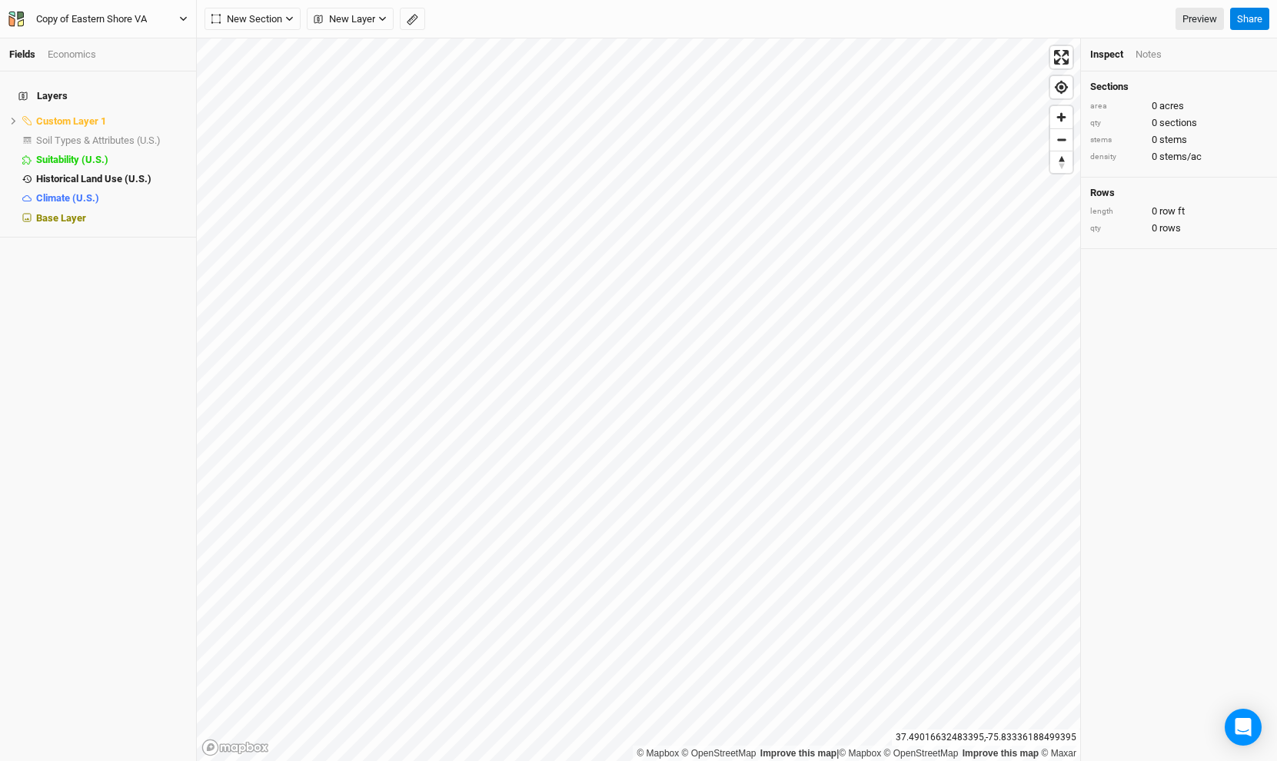
click at [122, 25] on div "Copy of Eastern Shore VA" at bounding box center [91, 19] width 111 height 15
click at [93, 43] on button "Back" at bounding box center [127, 43] width 121 height 20
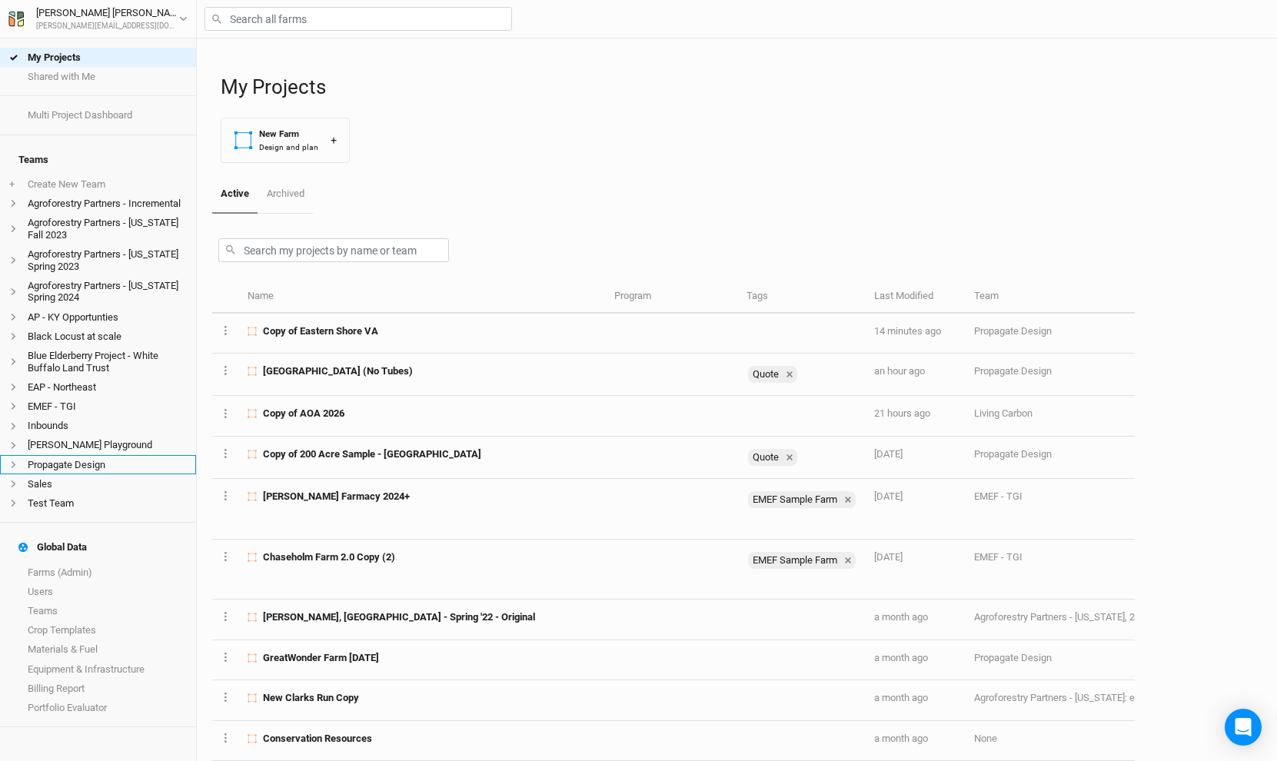
click at [90, 455] on li "Propagate Design" at bounding box center [98, 464] width 196 height 19
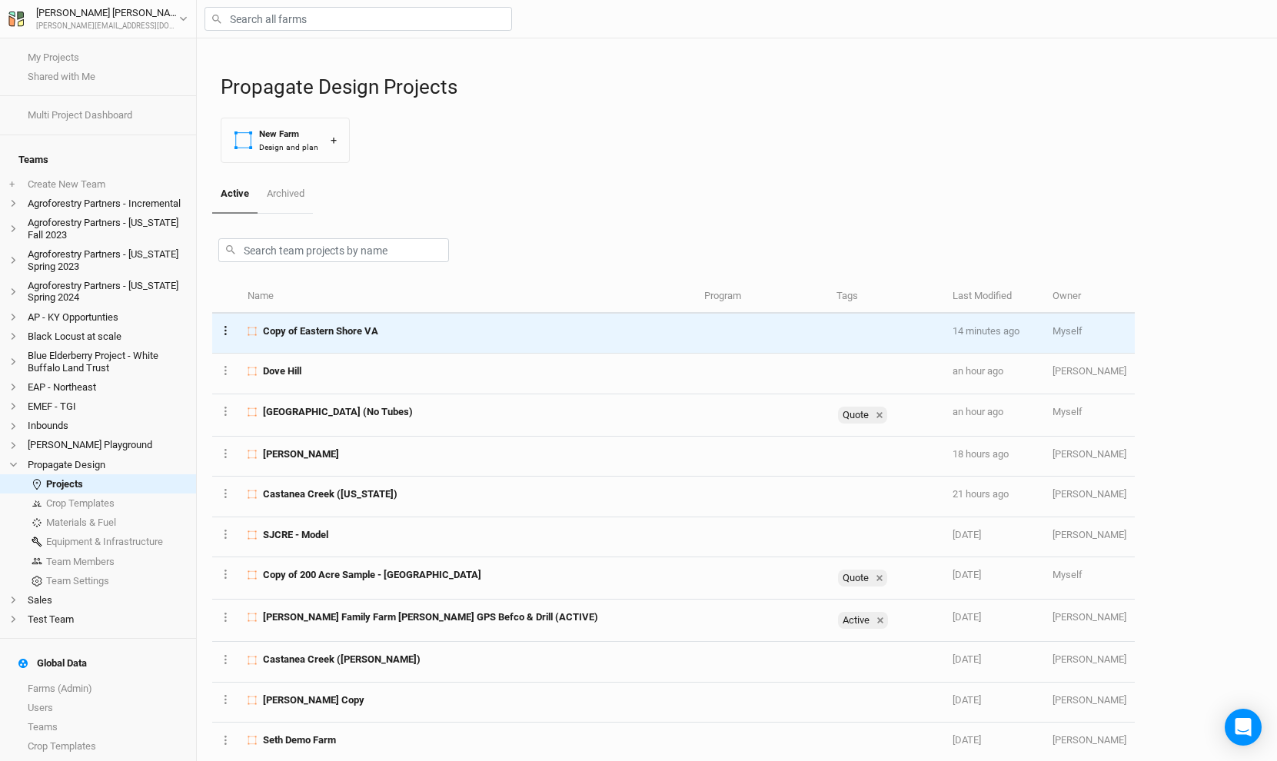
click at [228, 329] on button "Layer 1" at bounding box center [226, 330] width 10 height 18
click at [291, 454] on button "Archive Farm" at bounding box center [283, 444] width 125 height 24
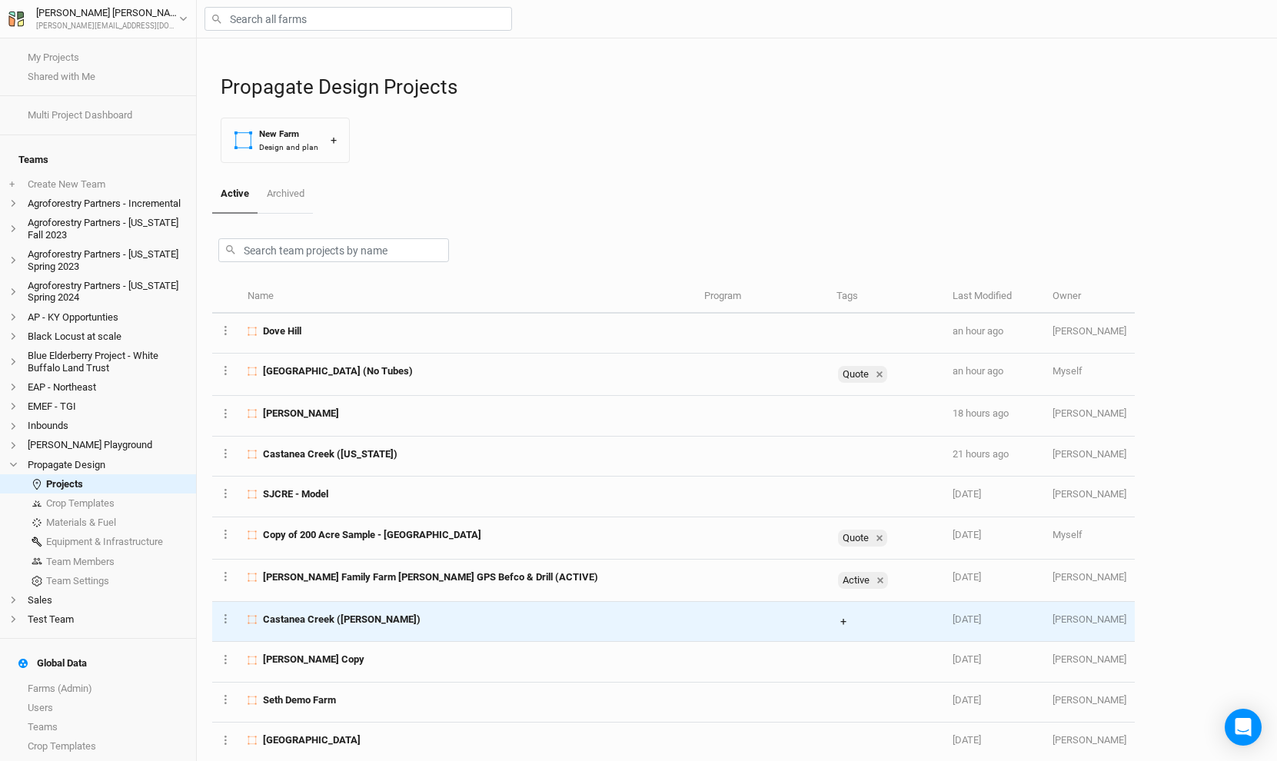
click at [836, 618] on button "+" at bounding box center [843, 622] width 14 height 18
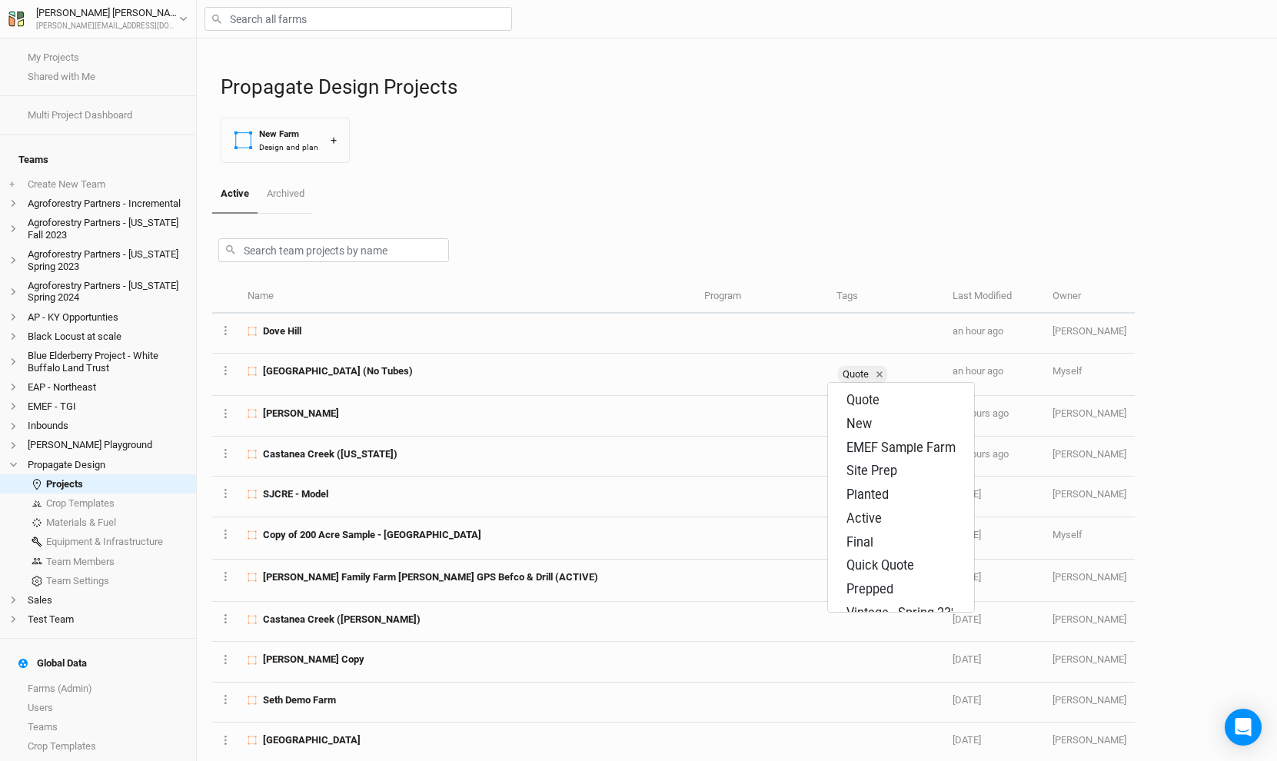
click at [848, 193] on div "Active Archived" at bounding box center [673, 194] width 923 height 38
click at [304, 199] on link "Archived" at bounding box center [285, 194] width 55 height 38
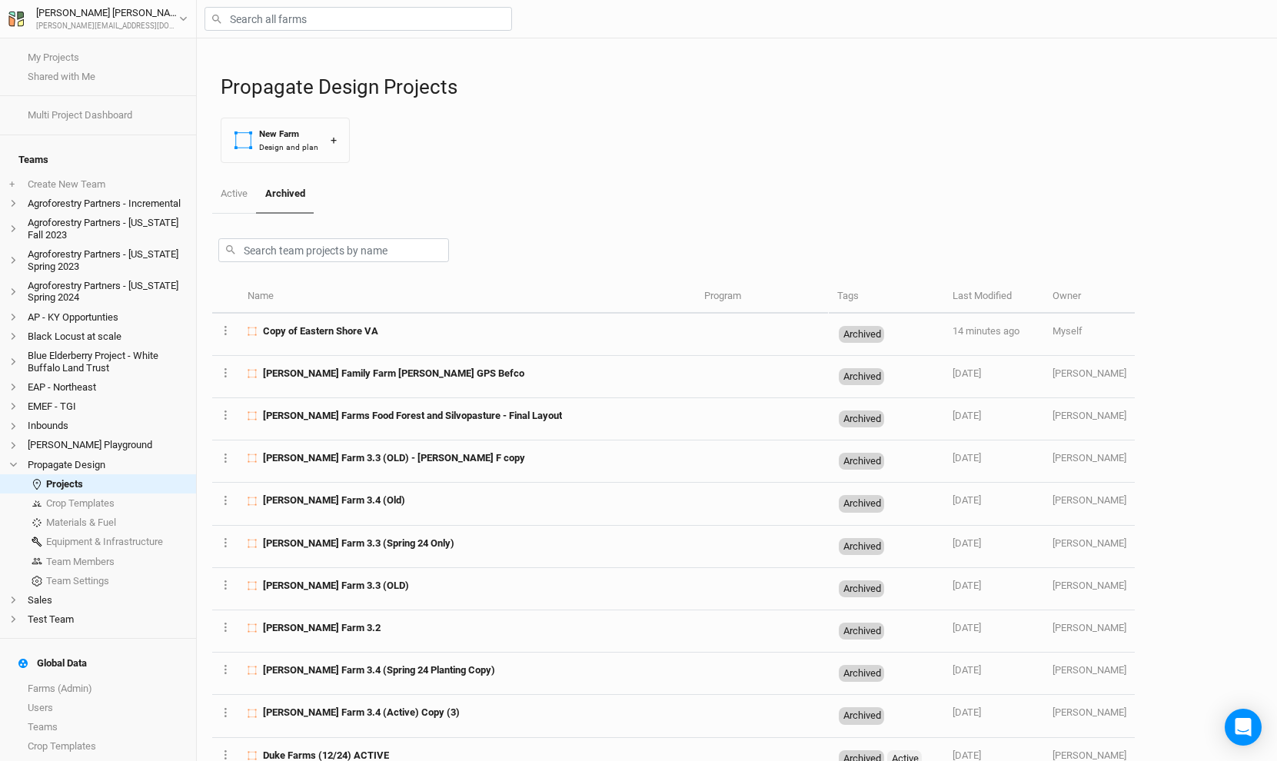
click at [216, 200] on link "Active" at bounding box center [234, 193] width 44 height 37
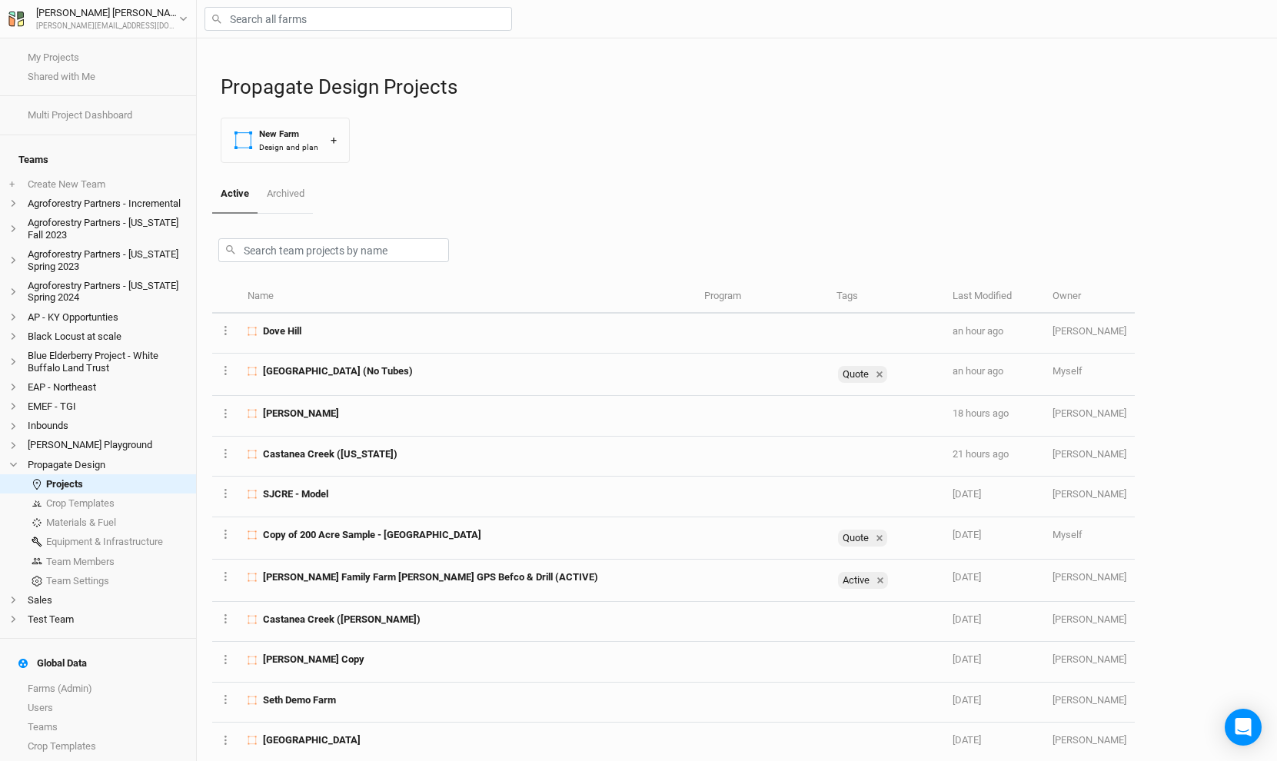
click at [235, 205] on link "Active" at bounding box center [234, 194] width 45 height 38
click at [281, 198] on link "Archived" at bounding box center [285, 194] width 55 height 38
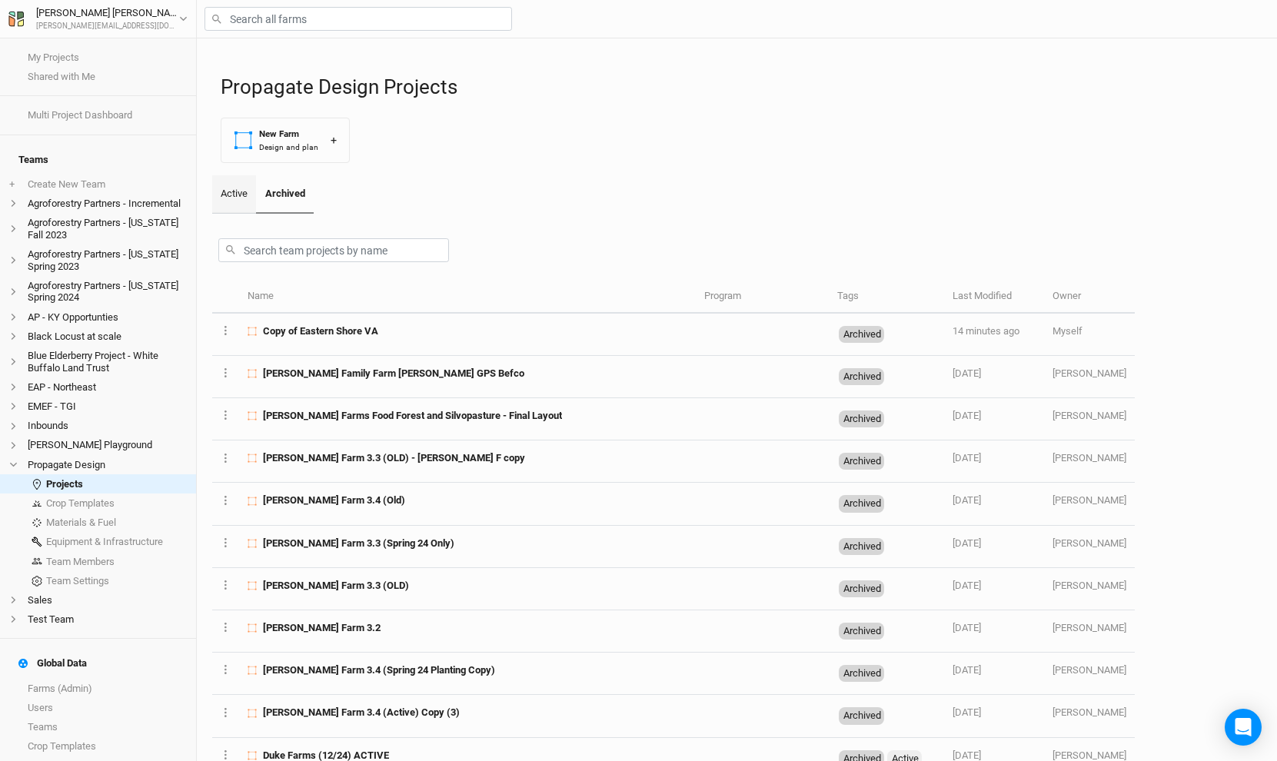
click at [237, 196] on link "Active" at bounding box center [234, 194] width 44 height 38
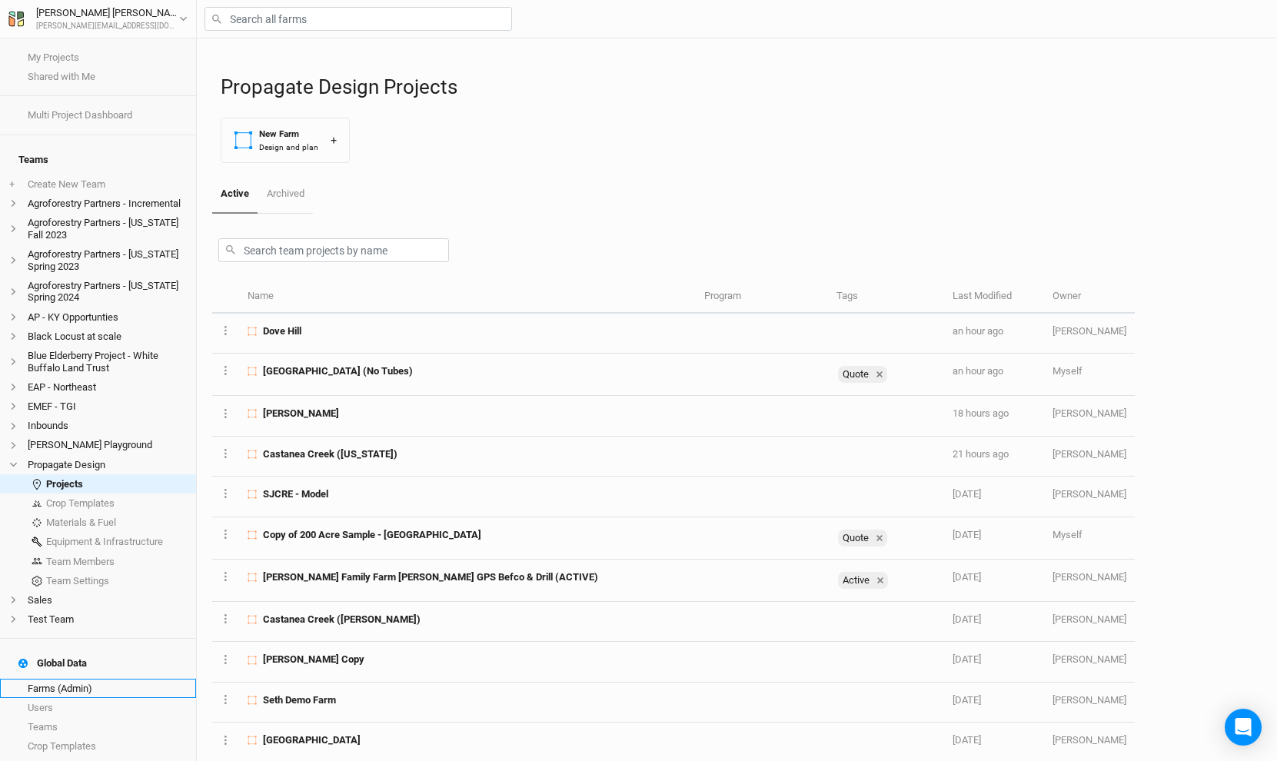
click at [76, 679] on link "Farms (Admin)" at bounding box center [98, 688] width 196 height 19
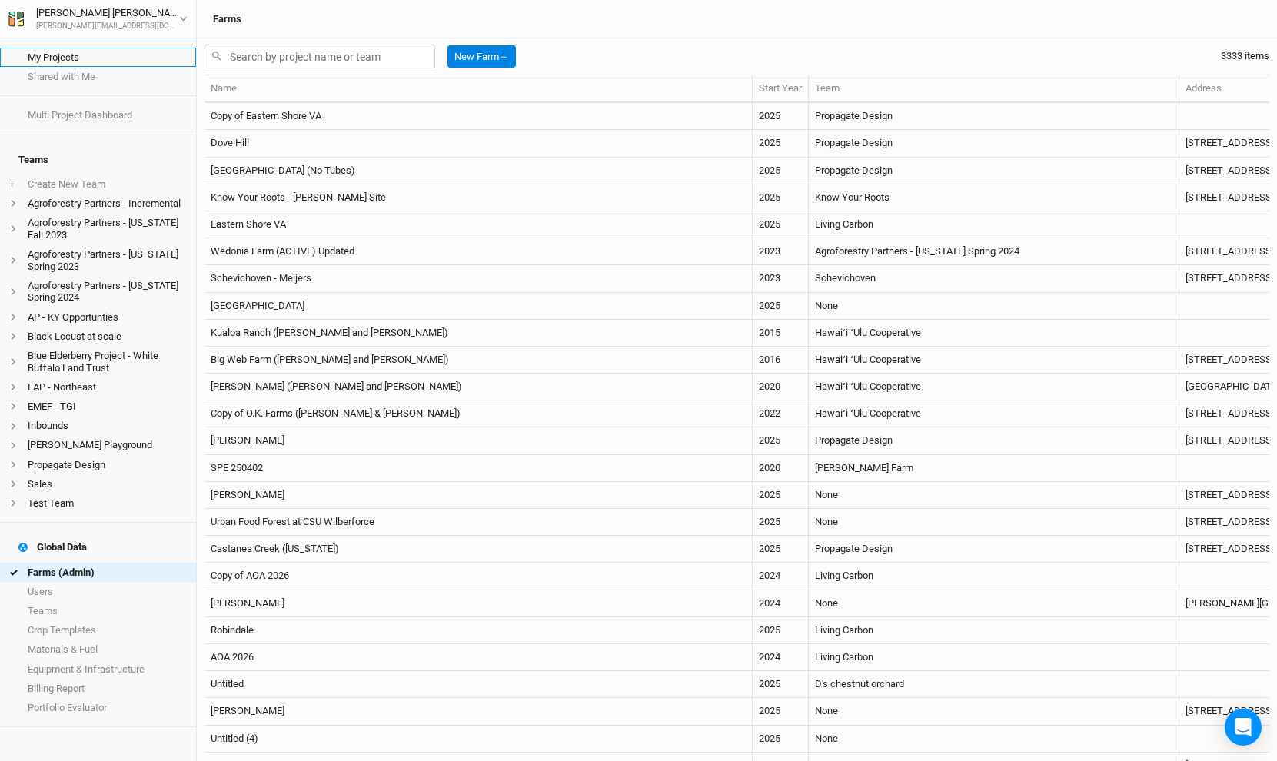
click at [66, 52] on link "My Projects" at bounding box center [98, 57] width 196 height 19
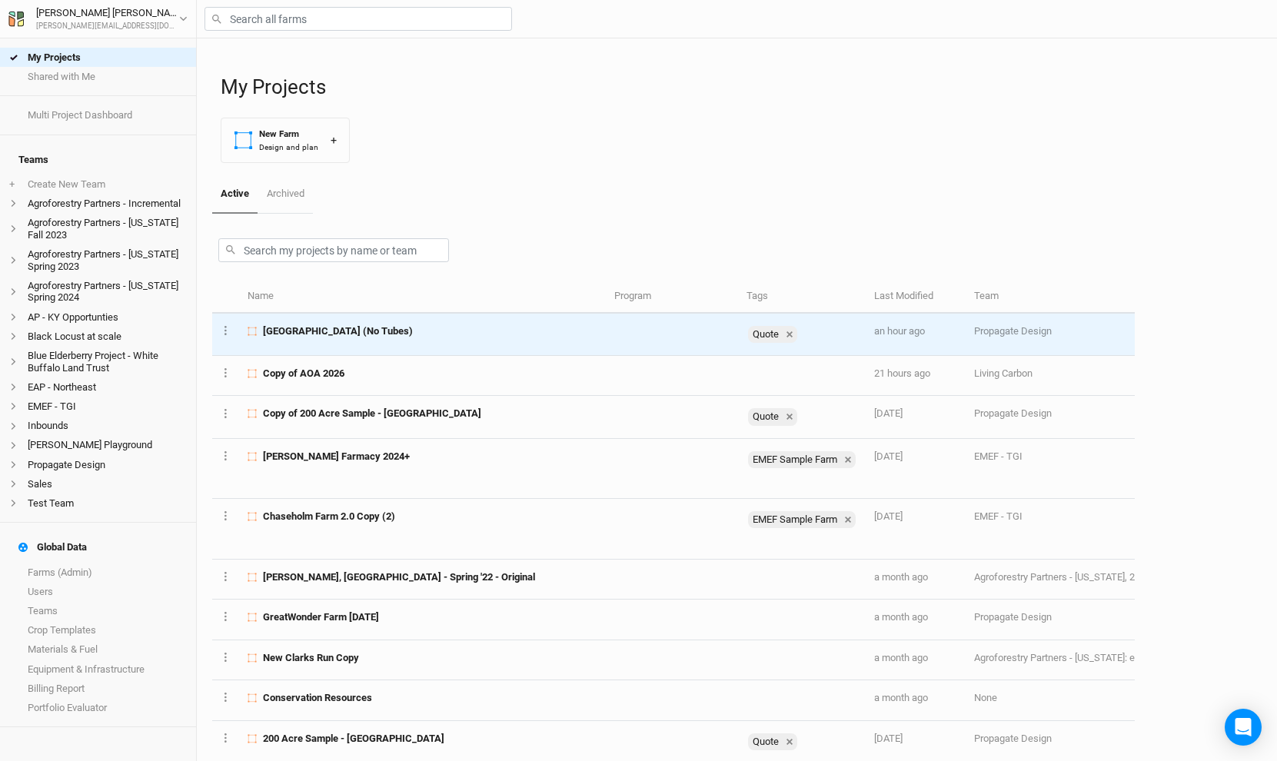
click at [292, 343] on td "Little Springs Farm (No Tubes)" at bounding box center [422, 335] width 366 height 42
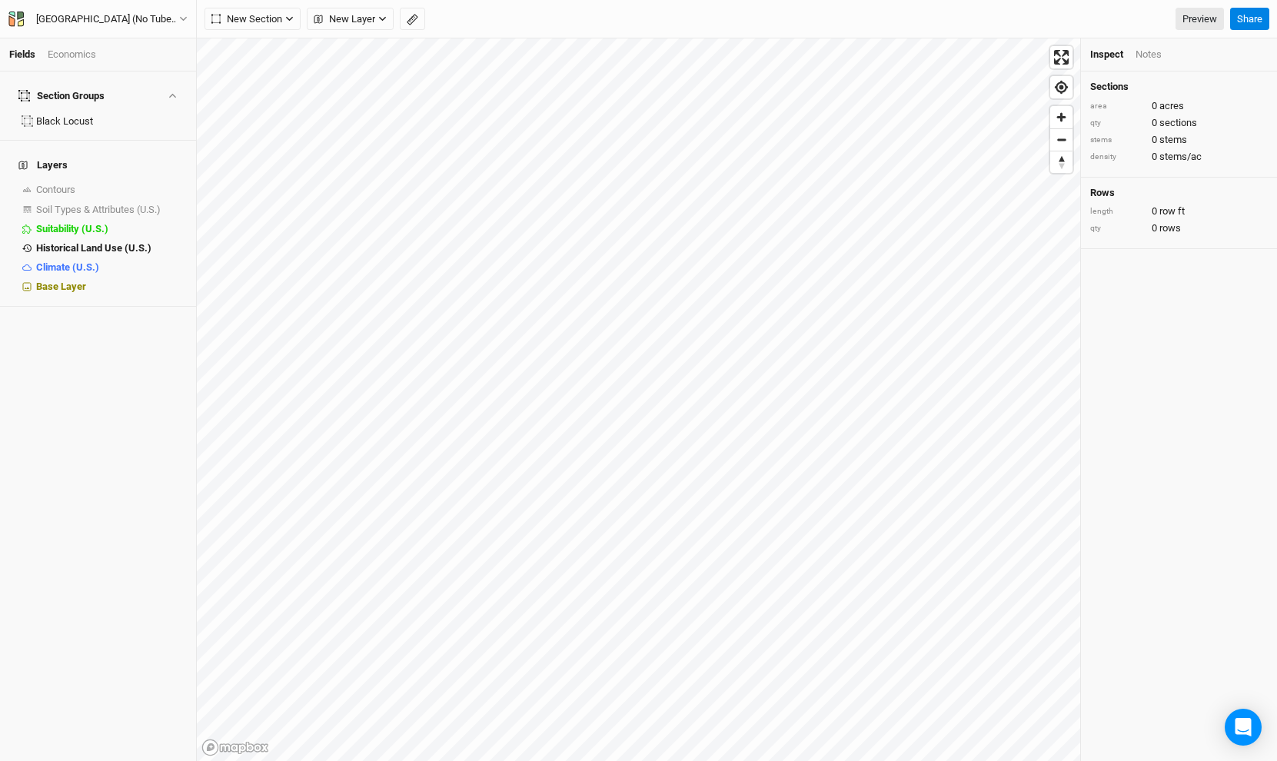
click at [81, 51] on div "Economics" at bounding box center [72, 55] width 48 height 14
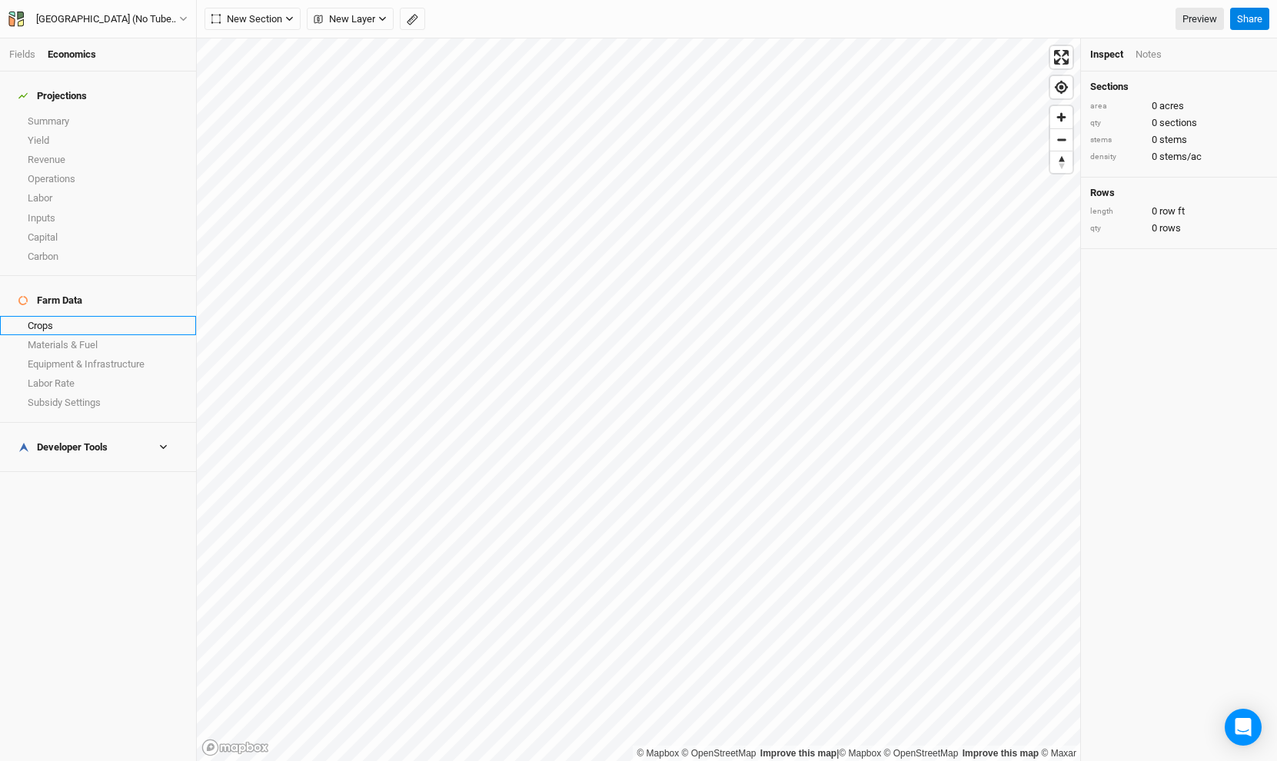
click at [78, 316] on link "Crops" at bounding box center [98, 325] width 196 height 19
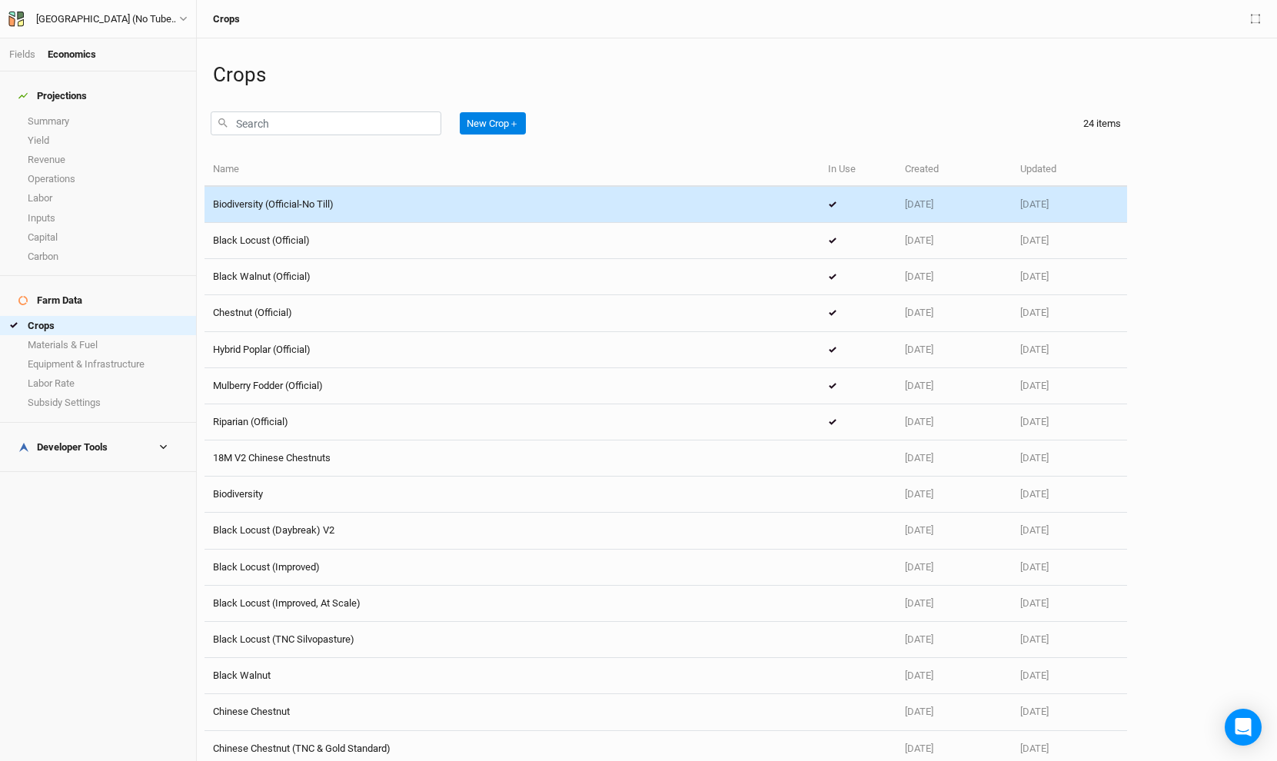
click at [299, 213] on td "Biodiversity (Official-No Till)" at bounding box center [511, 205] width 615 height 36
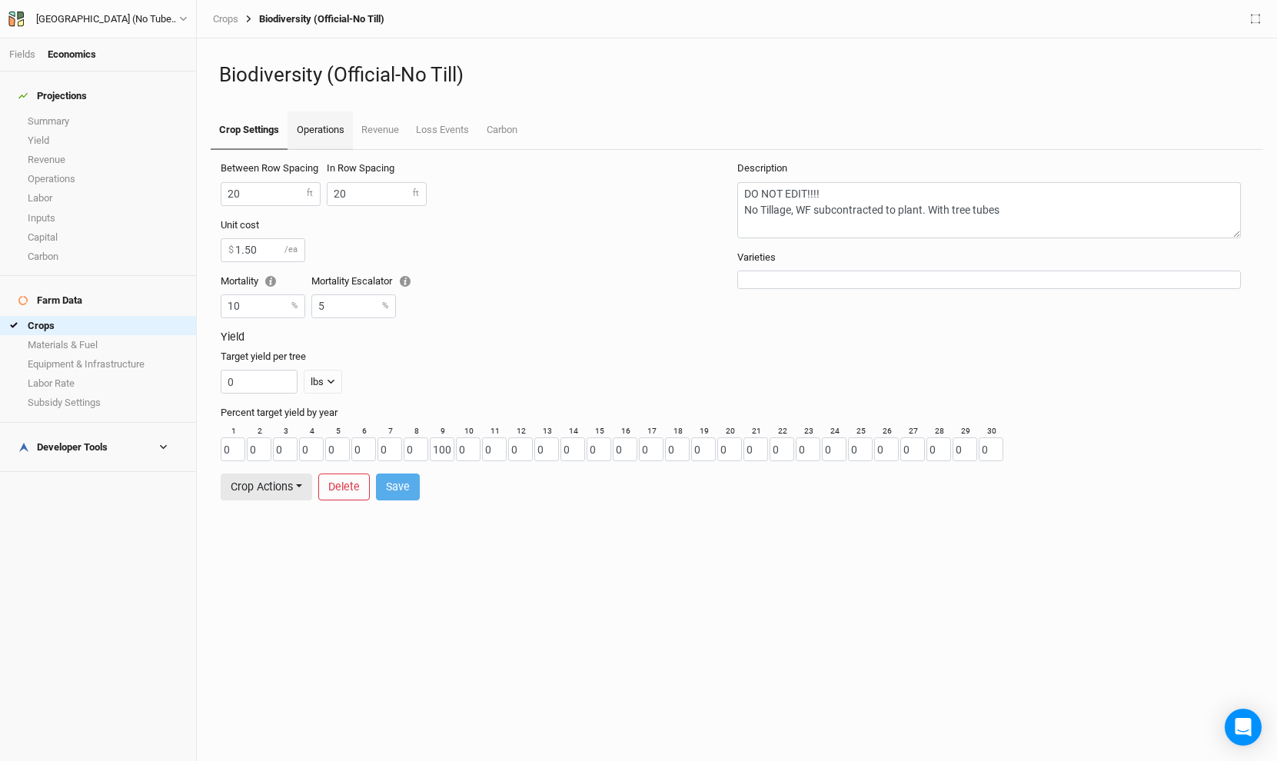
click at [318, 135] on link "Operations" at bounding box center [320, 130] width 65 height 38
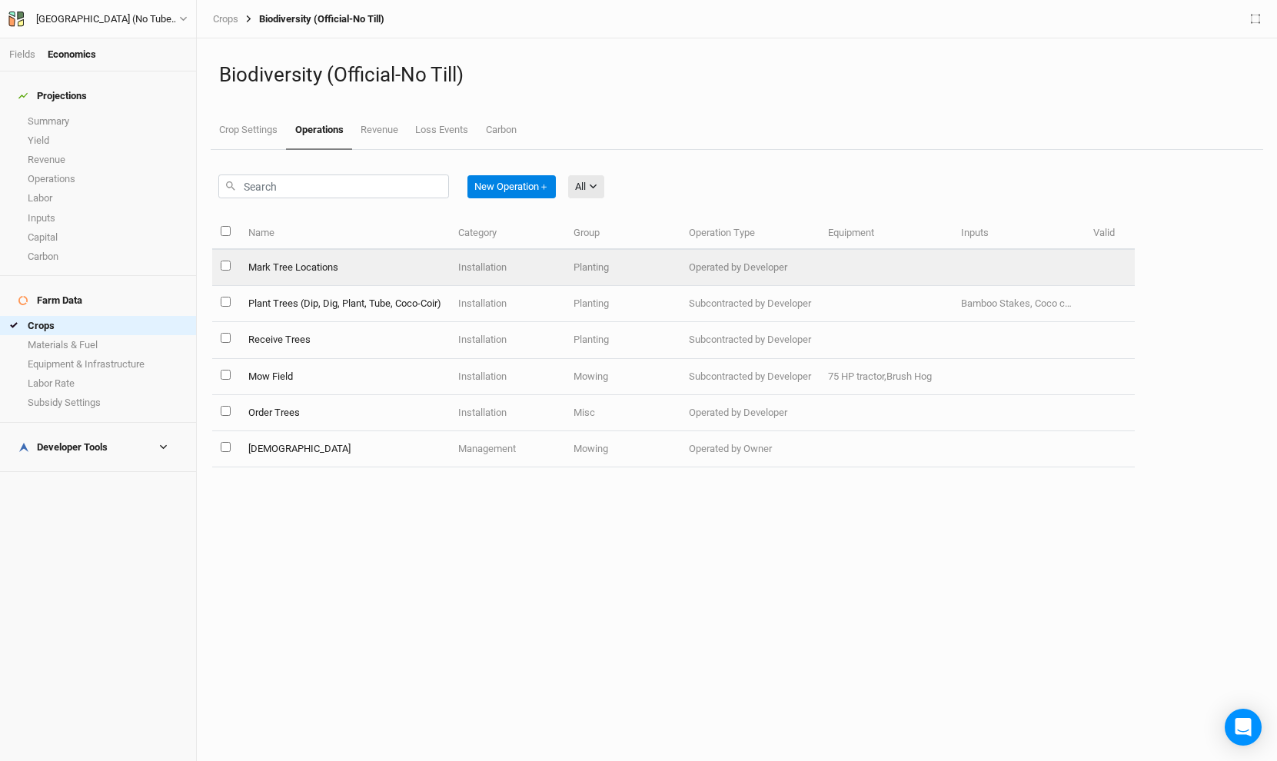
click at [379, 266] on td "Mark Tree Locations" at bounding box center [344, 268] width 210 height 36
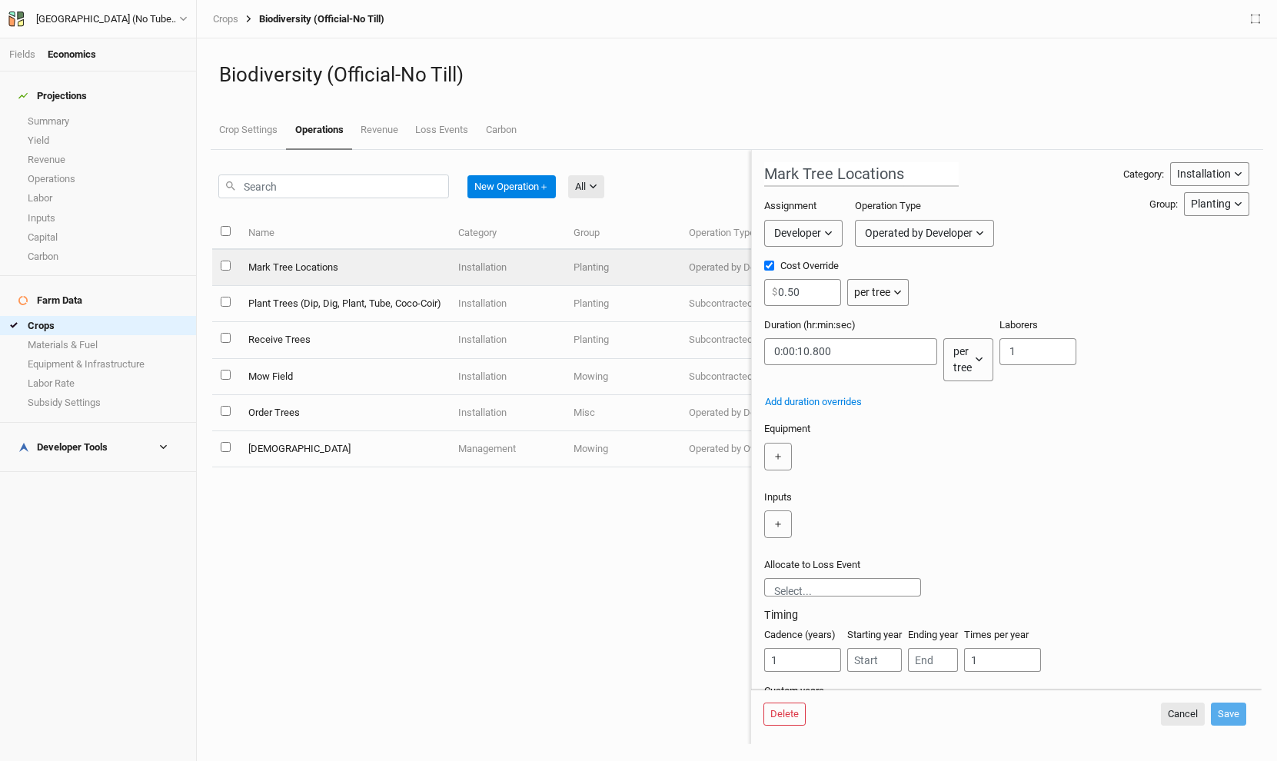
click at [959, 352] on button "per tree" at bounding box center [968, 359] width 50 height 43
click at [955, 405] on span "per ac" at bounding box center [955, 402] width 35 height 18
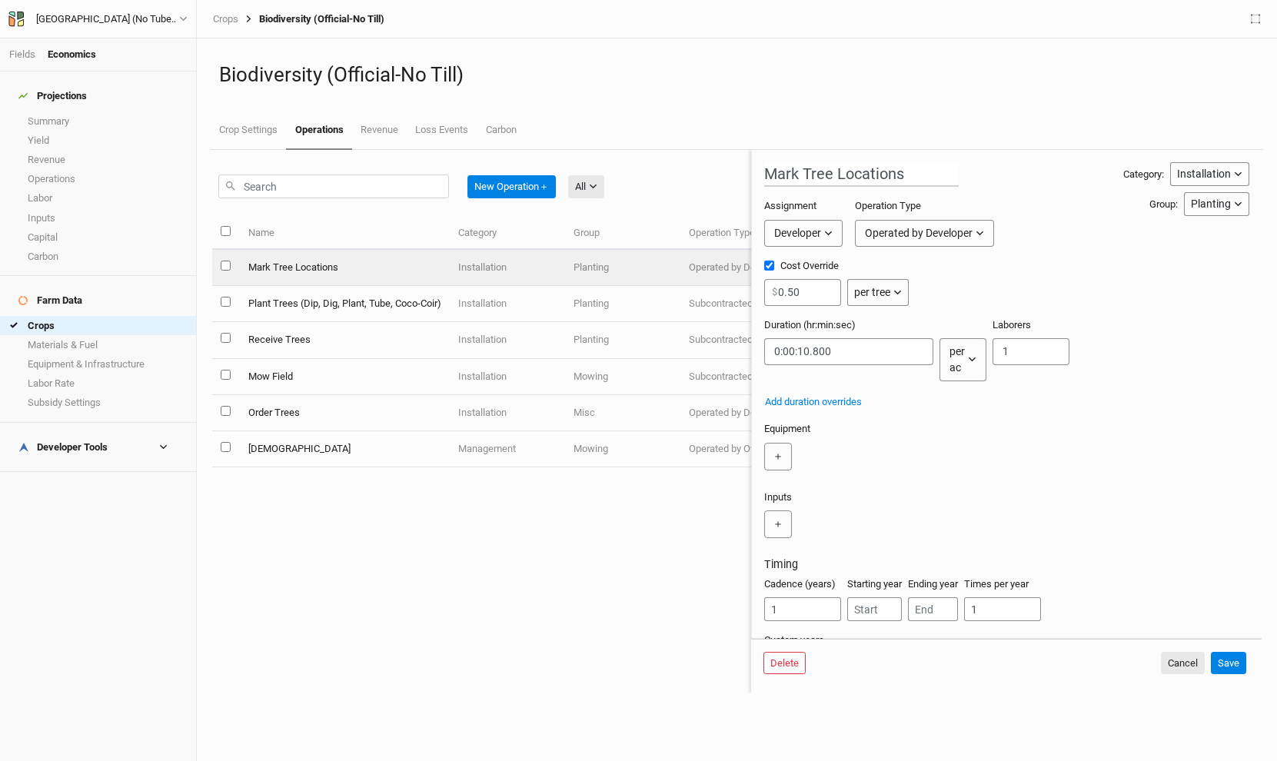
click at [968, 358] on icon "button" at bounding box center [972, 359] width 8 height 8
click at [950, 420] on span "per tree" at bounding box center [956, 426] width 44 height 18
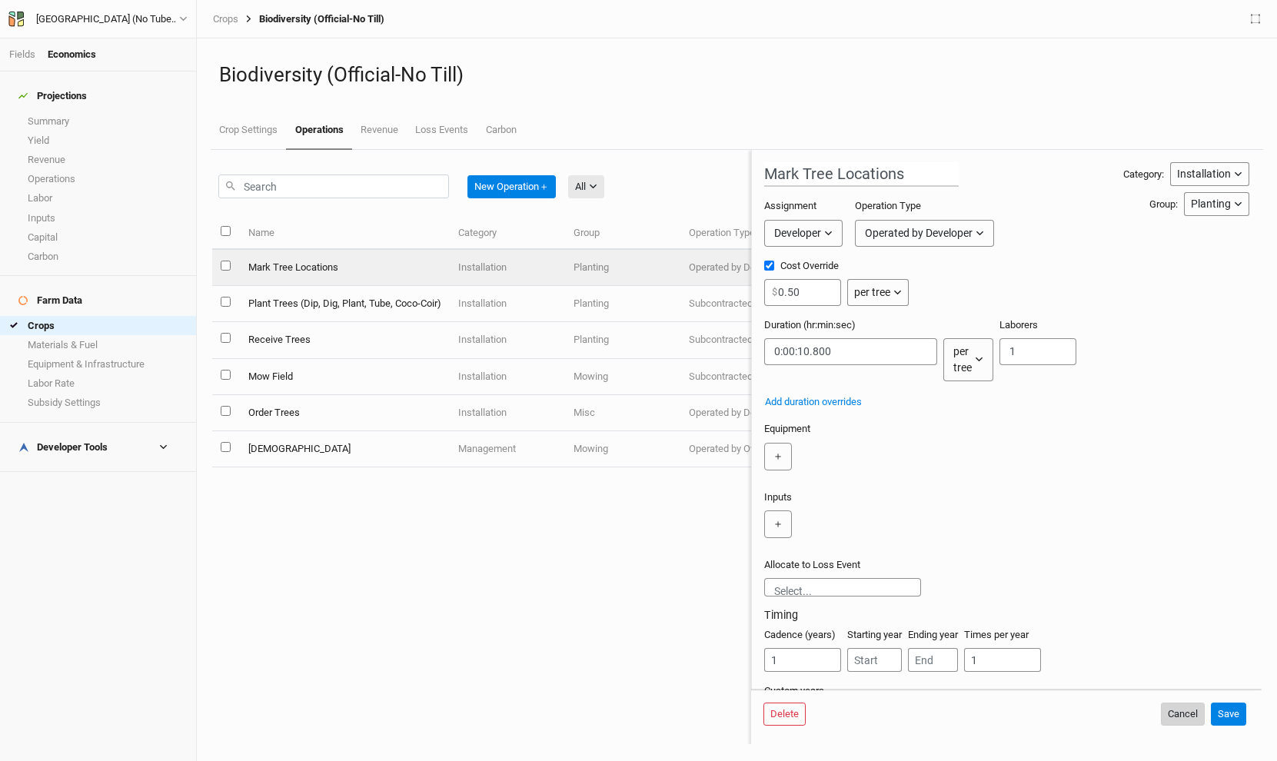
click at [1172, 711] on button "Cancel" at bounding box center [1183, 714] width 44 height 23
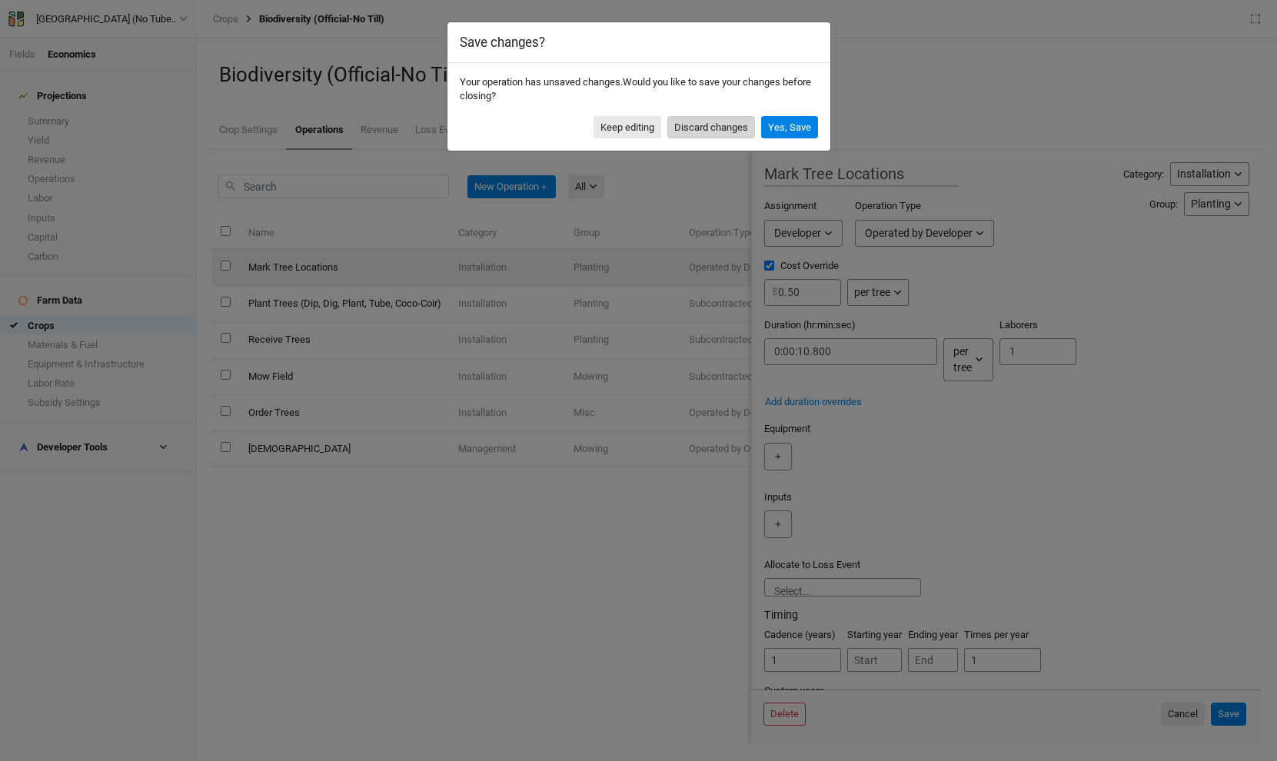
click at [720, 125] on button "Discard changes" at bounding box center [711, 127] width 88 height 23
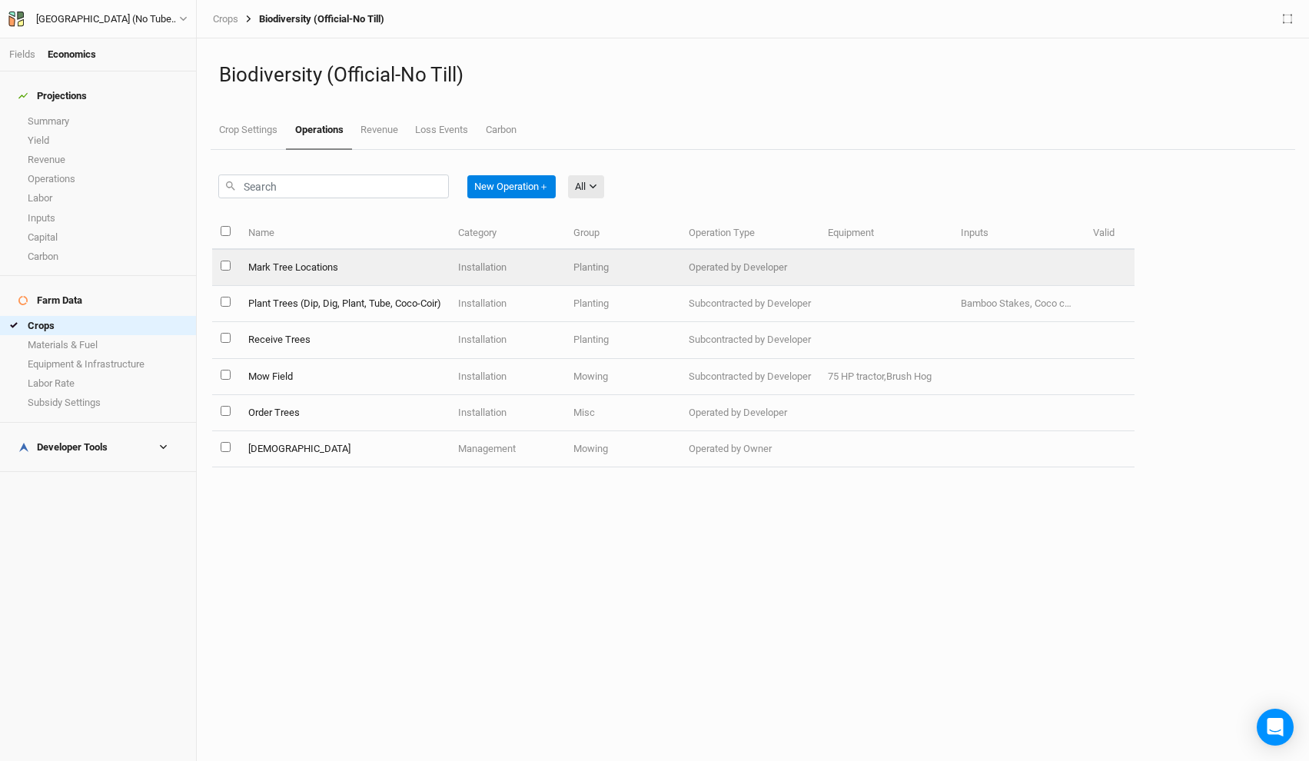
click at [510, 282] on td "Installation" at bounding box center [507, 268] width 115 height 36
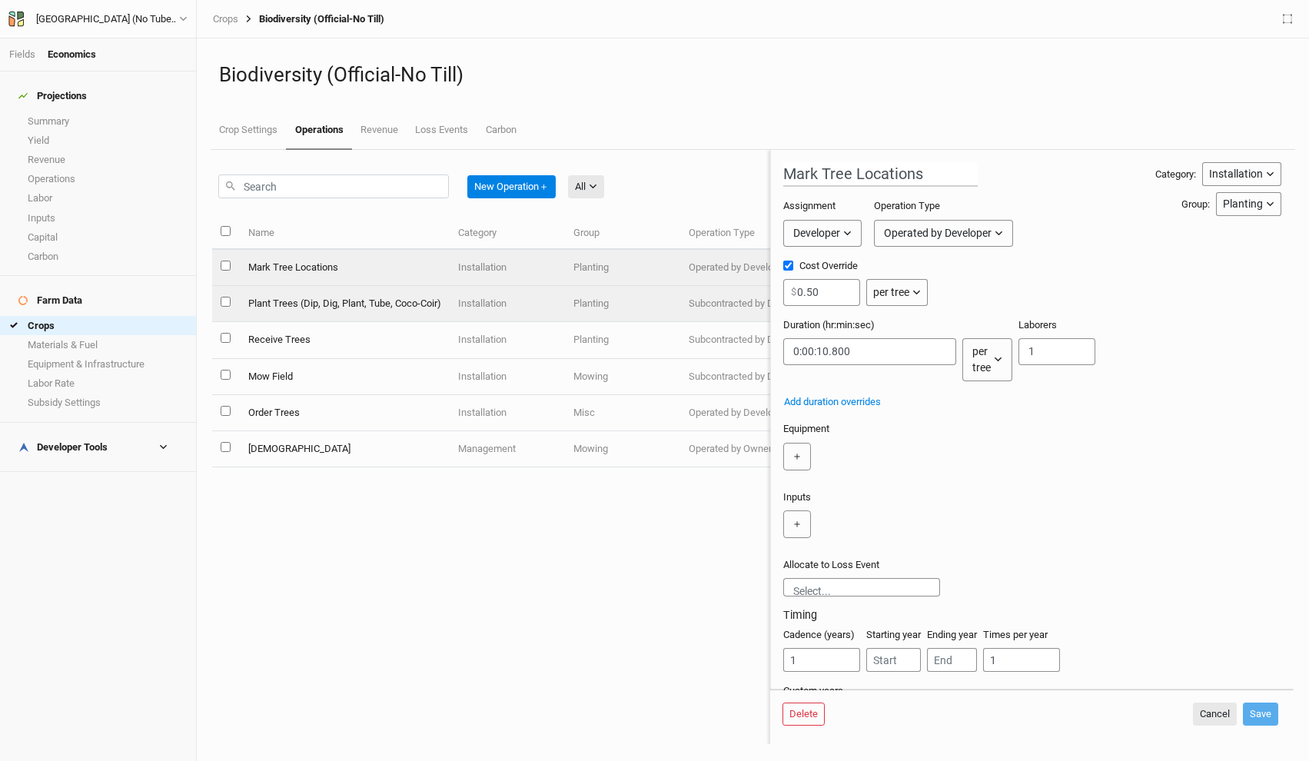
click at [369, 297] on td "Plant Trees (Dip, Dig, Plant, Tube, Coco-Coir)" at bounding box center [344, 304] width 210 height 36
type input "Plant Trees (Dip, Dig, Plant, Tube, Coco-Coir)"
type input "5.50"
type input "0:06:13"
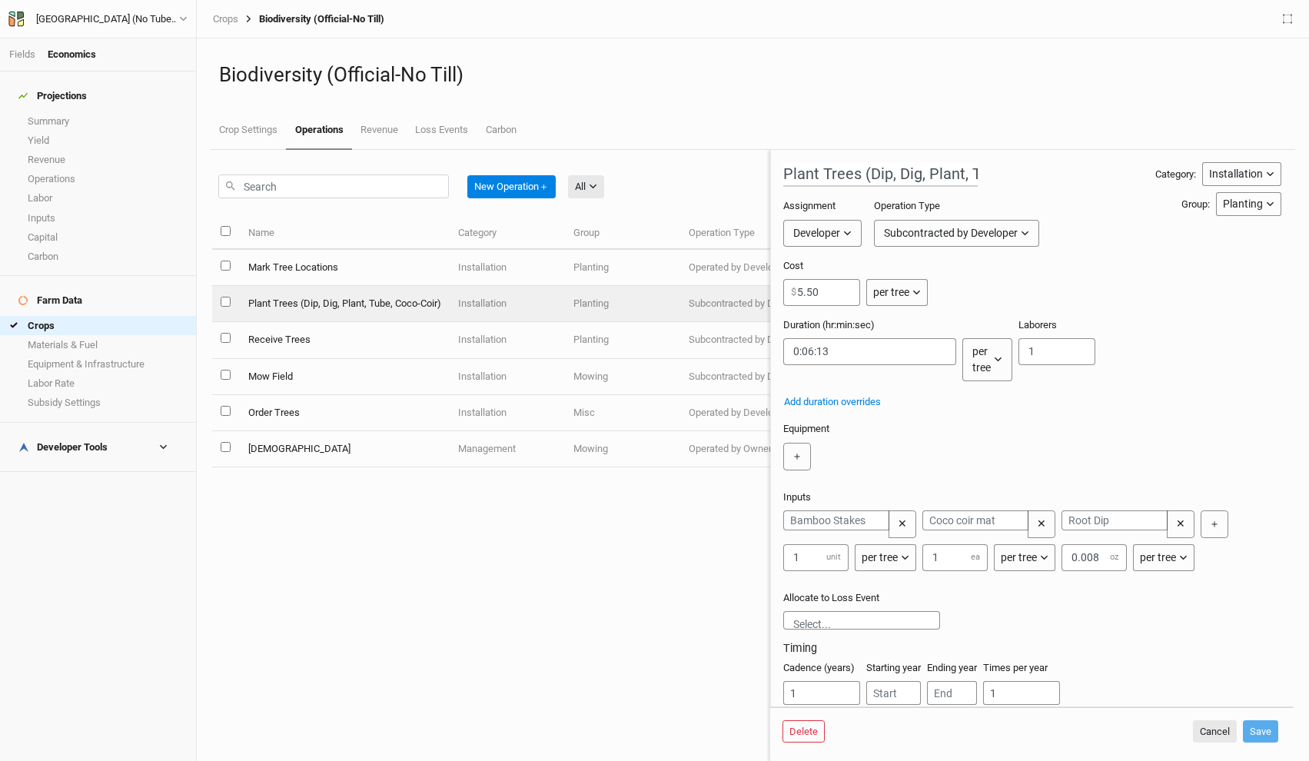
click at [977, 365] on button "per tree" at bounding box center [988, 359] width 50 height 43
click at [994, 361] on icon "button" at bounding box center [998, 359] width 8 height 8
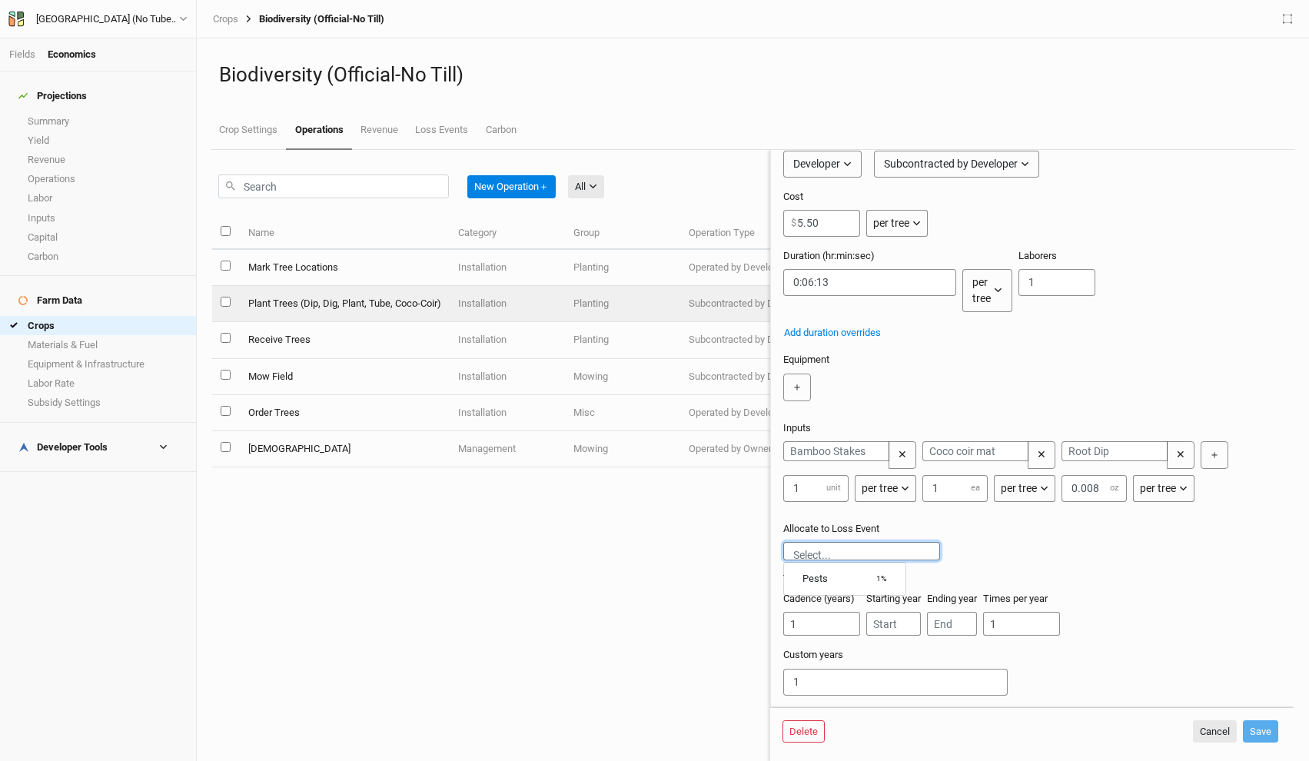
click at [833, 556] on input "text" at bounding box center [861, 555] width 137 height 16
click at [832, 574] on div "Pests 1%" at bounding box center [845, 579] width 85 height 14
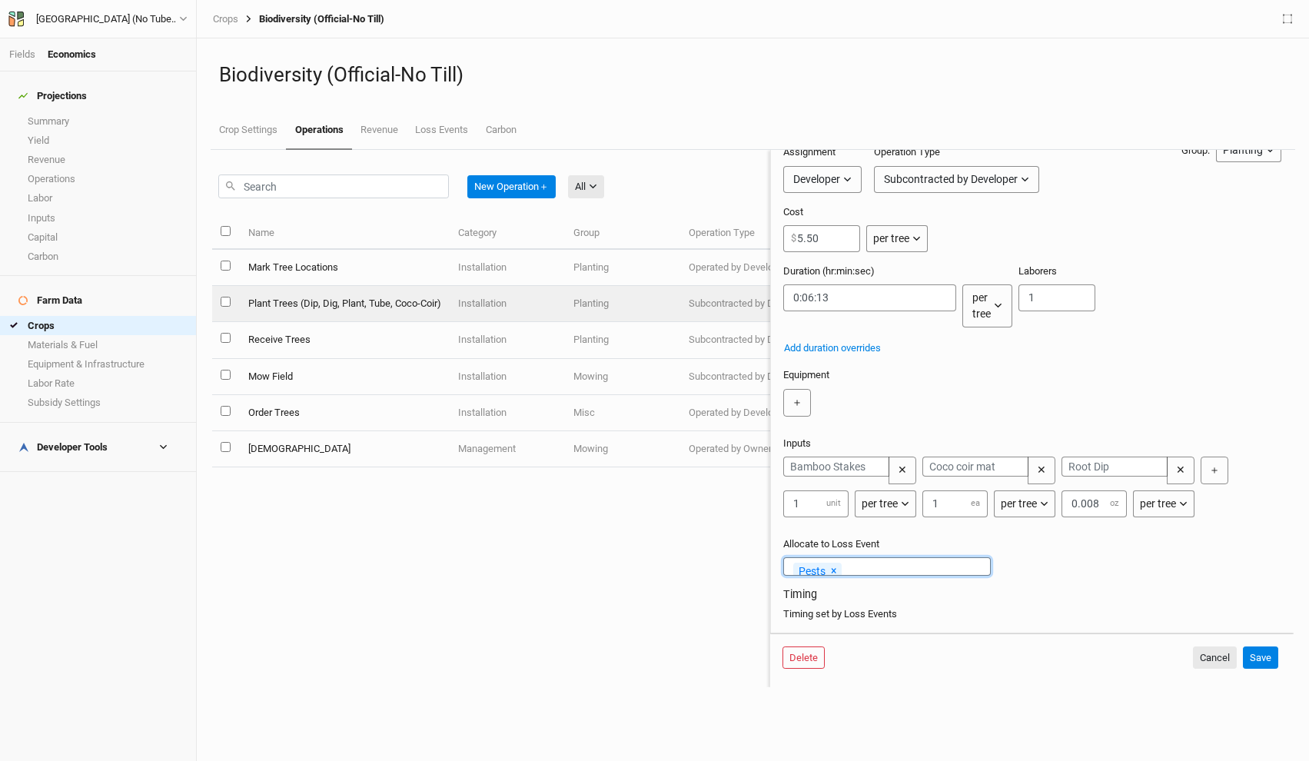
scroll to position [54, 0]
click at [1200, 660] on button "Cancel" at bounding box center [1215, 658] width 44 height 23
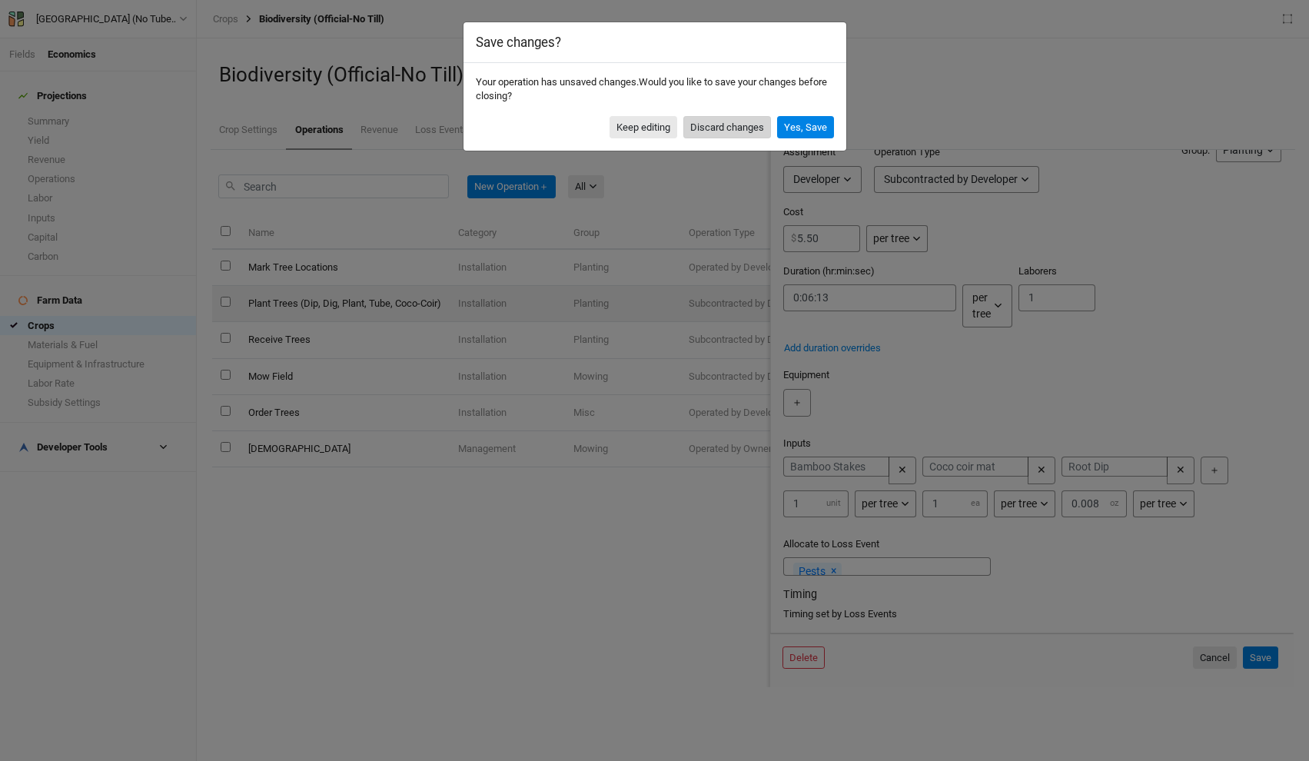
click at [731, 125] on button "Discard changes" at bounding box center [727, 127] width 88 height 23
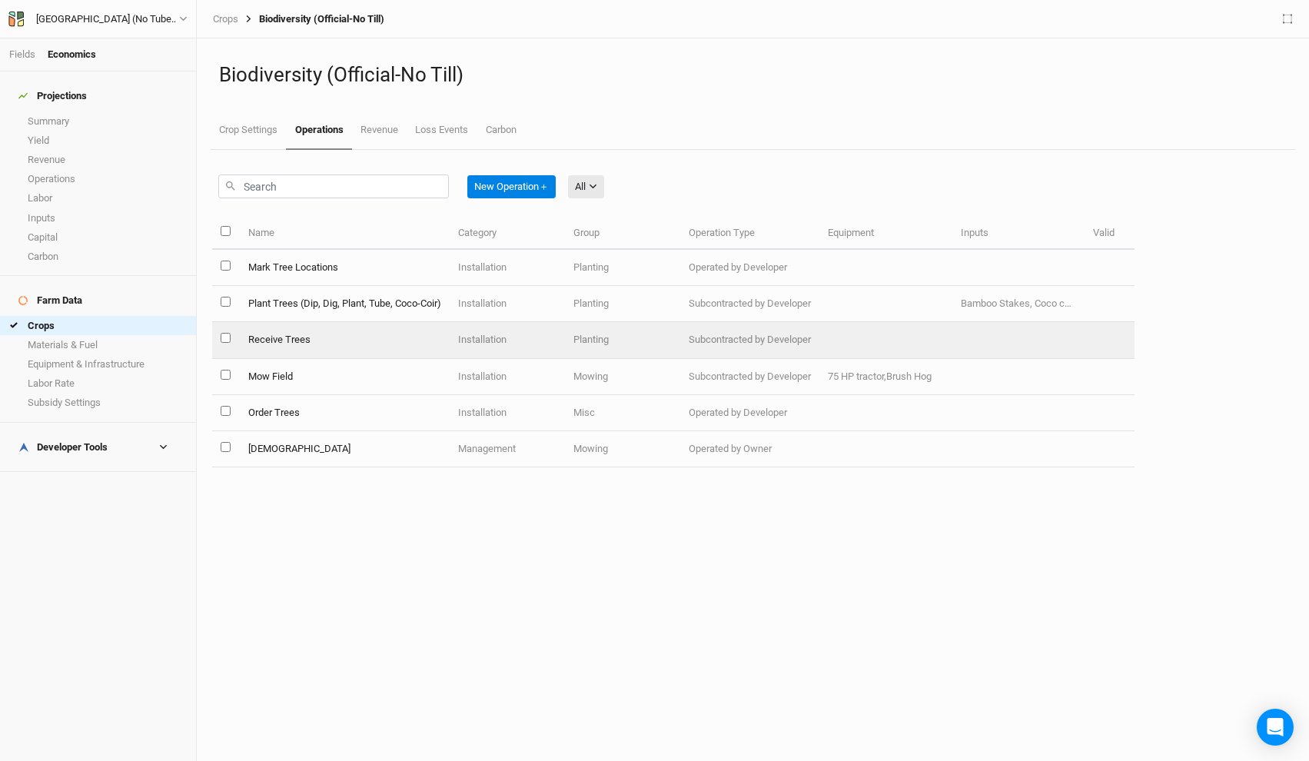
click at [461, 343] on td "Installation" at bounding box center [507, 340] width 115 height 36
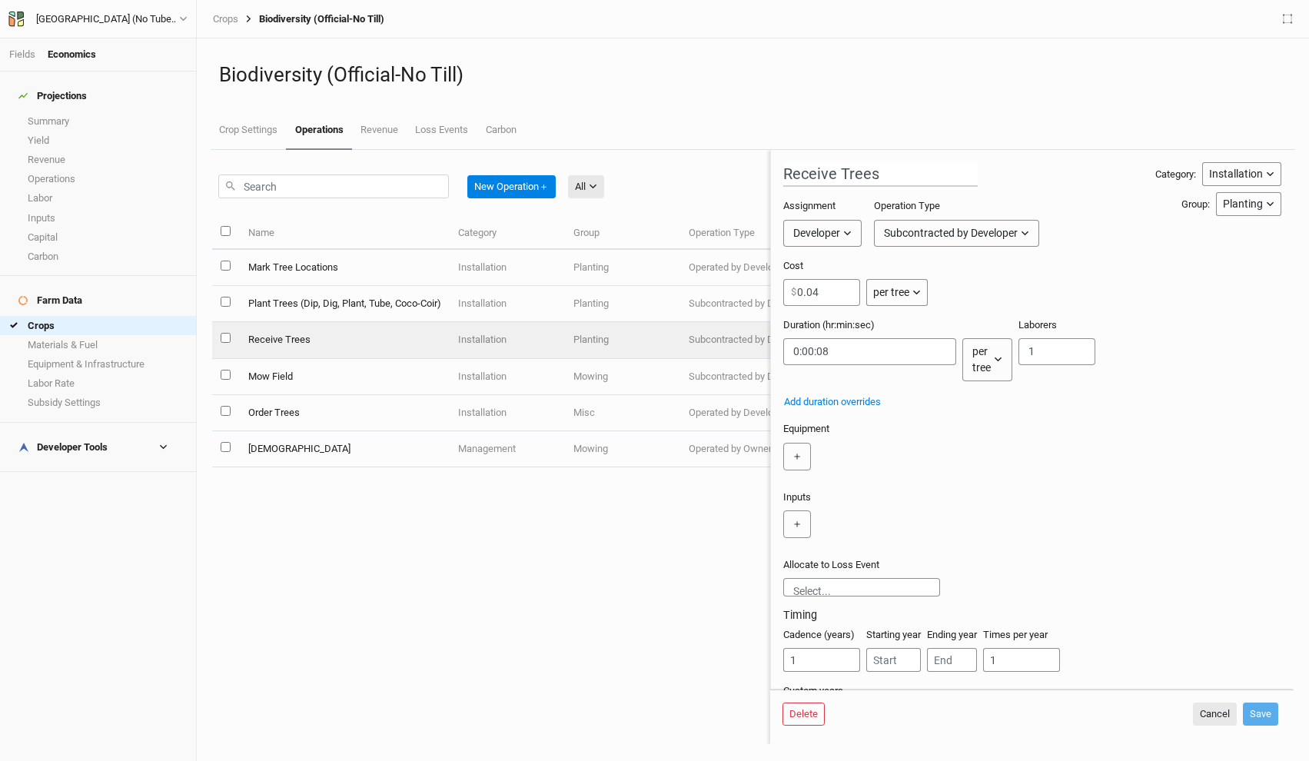
click at [1124, 255] on div "Assignment Developer Owner Developer Operation Type Subcontracted by Developer …" at bounding box center [969, 228] width 372 height 59
click at [968, 229] on div "Subcontracted by Developer" at bounding box center [951, 233] width 134 height 16
click at [986, 267] on span "Operated by Developer" at bounding box center [958, 267] width 128 height 18
click at [982, 235] on div "Operated by Developer" at bounding box center [938, 233] width 108 height 16
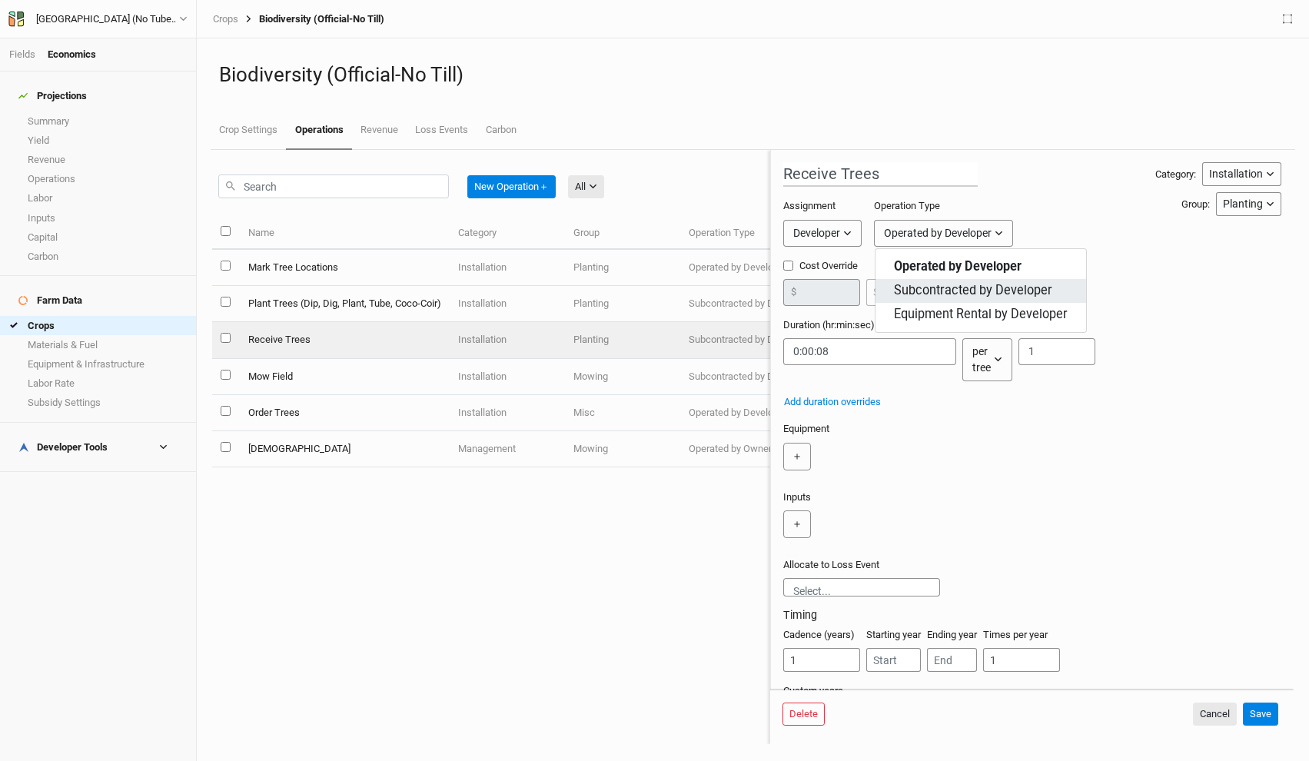
click at [976, 289] on span "Subcontracted by Developer" at bounding box center [973, 291] width 158 height 18
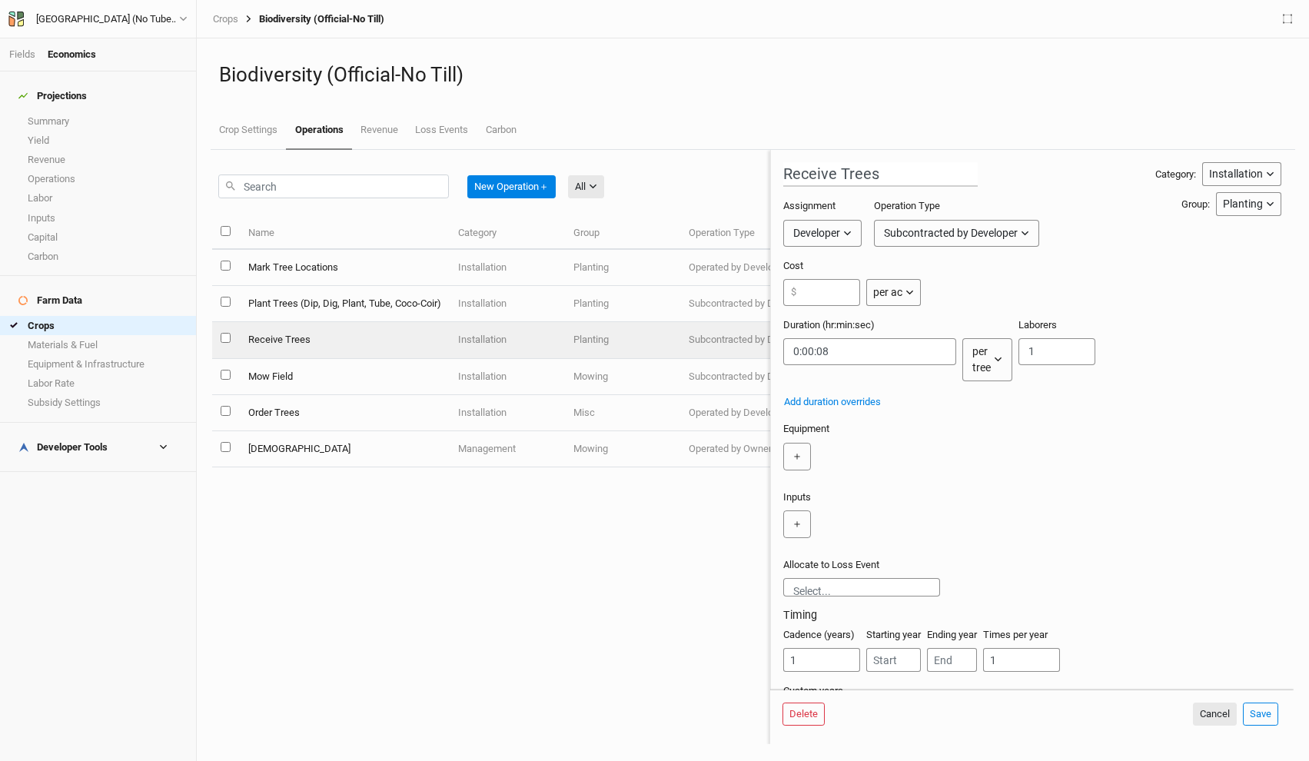
click at [974, 225] on div "Subcontracted by Developer" at bounding box center [951, 233] width 134 height 16
click at [977, 301] on button "Subcontracted by Developer" at bounding box center [981, 291] width 211 height 24
click at [981, 238] on div "Subcontracted by Developer" at bounding box center [951, 233] width 134 height 16
click at [981, 304] on button "Equipment Rental by Developer" at bounding box center [981, 315] width 211 height 24
click at [979, 234] on div "Equipment Rental by Developer" at bounding box center [958, 233] width 148 height 16
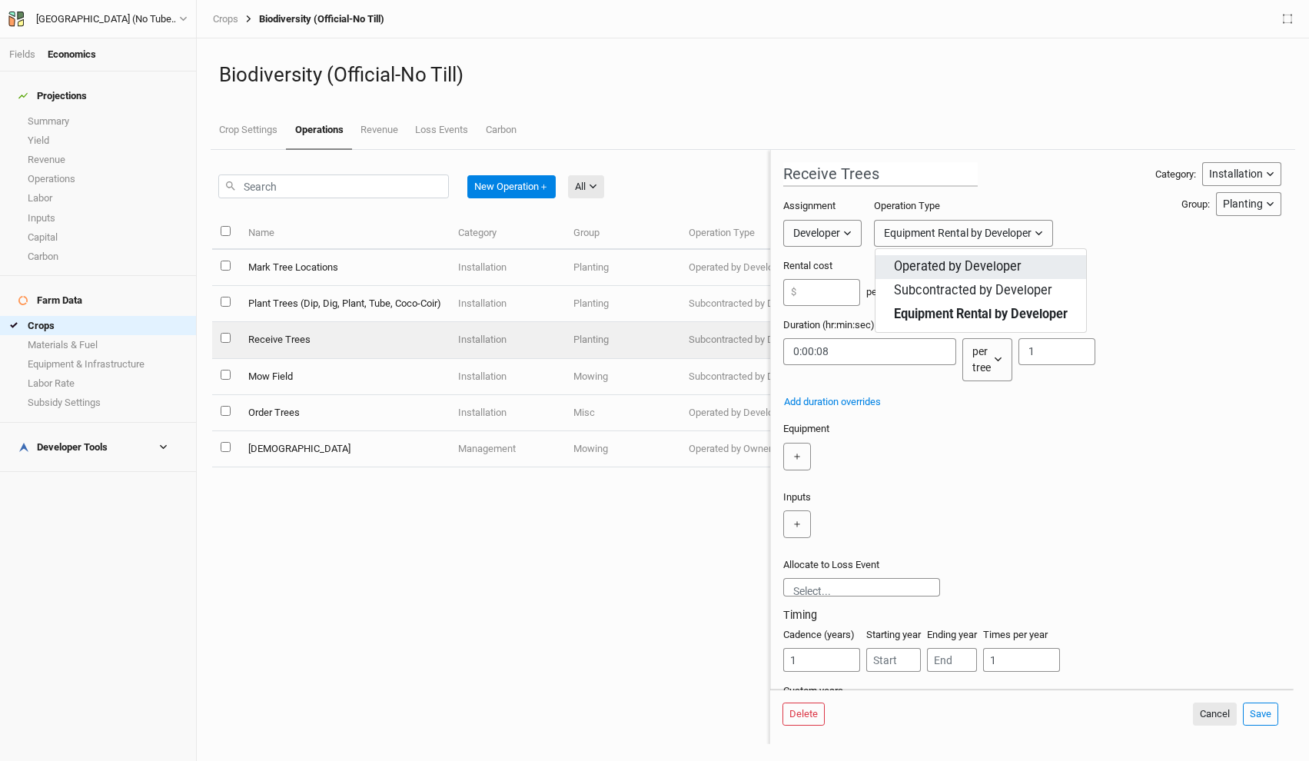
click at [975, 268] on span "Operated by Developer" at bounding box center [958, 267] width 128 height 18
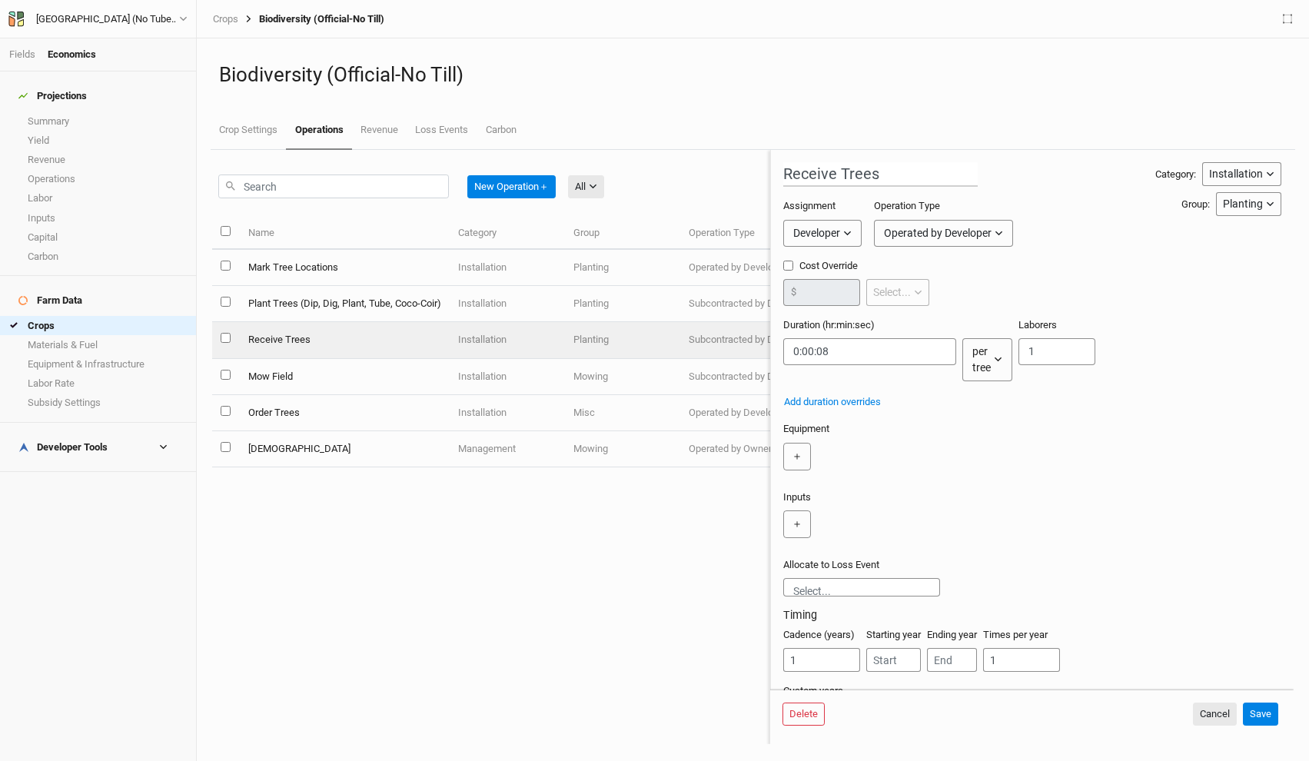
click at [977, 234] on div "Operated by Developer" at bounding box center [938, 233] width 108 height 16
click at [977, 289] on span "Subcontracted by Developer" at bounding box center [973, 291] width 158 height 18
click at [974, 230] on div "Subcontracted by Developer" at bounding box center [951, 233] width 134 height 16
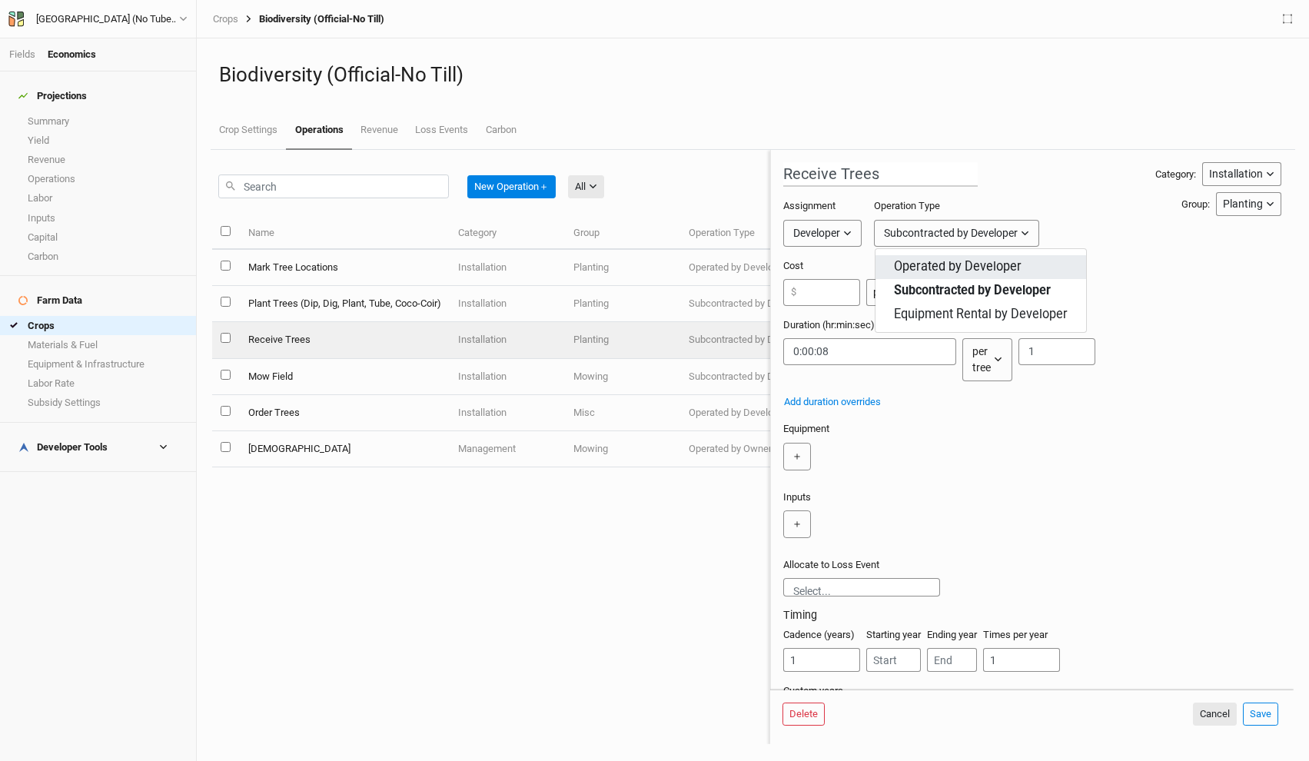
click at [971, 276] on button "Operated by Developer" at bounding box center [981, 267] width 211 height 24
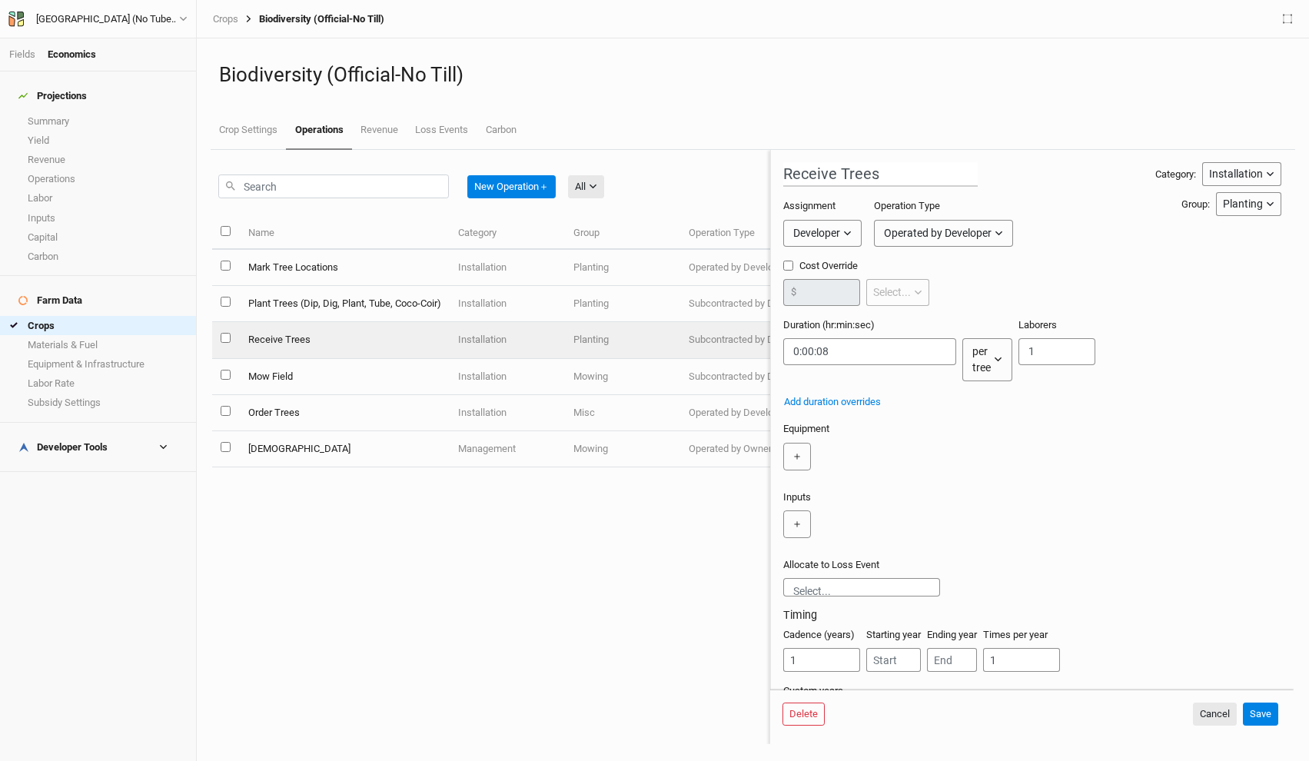
click at [934, 231] on div "Operated by Developer" at bounding box center [938, 233] width 108 height 16
click at [1149, 223] on div "Assignment Developer Owner Developer Operation Type Operated by Developer" at bounding box center [969, 228] width 372 height 59
click at [786, 264] on input "Cost Override" at bounding box center [788, 266] width 10 height 10
checkbox input "false"
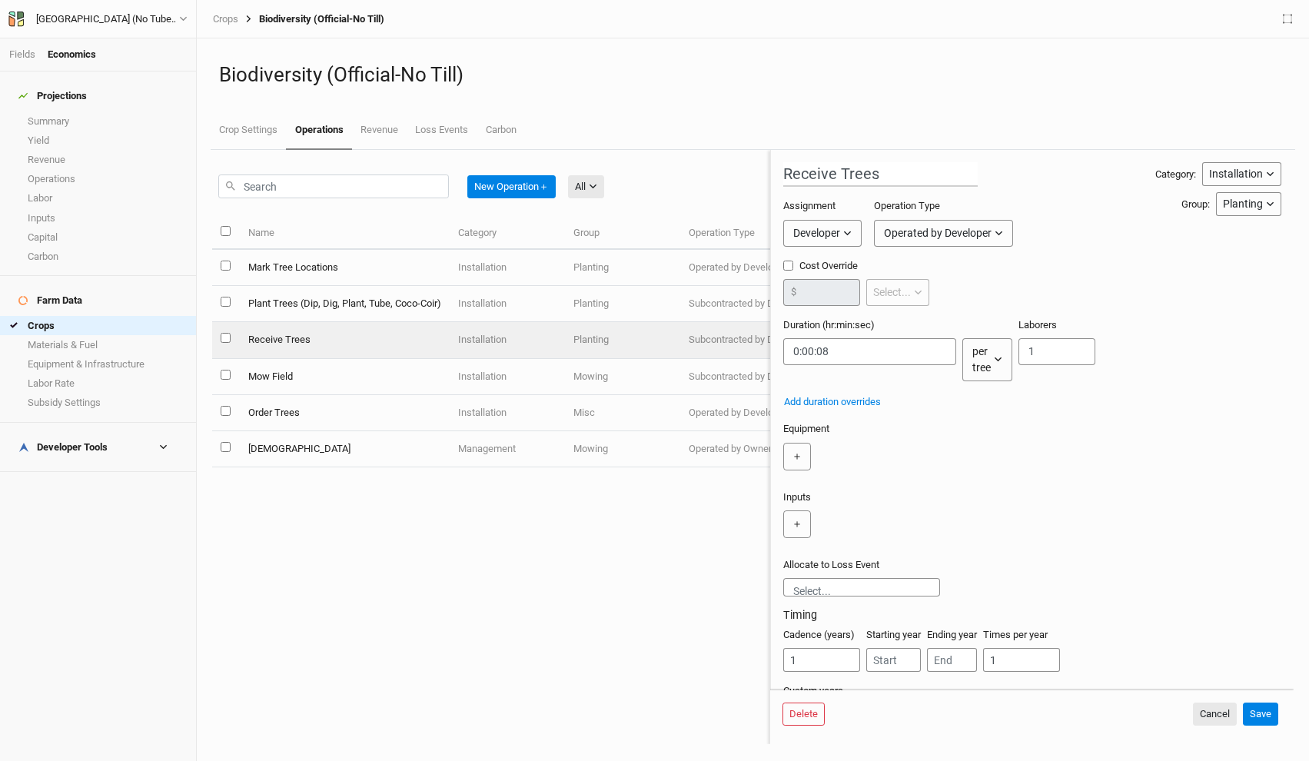
click at [981, 228] on div "Operated by Developer" at bounding box center [938, 233] width 108 height 16
click at [972, 309] on span "Equipment Rental by Developer" at bounding box center [981, 315] width 174 height 18
click at [888, 295] on div "per day" at bounding box center [882, 292] width 32 height 14
click at [953, 243] on button "Equipment Rental by Developer" at bounding box center [963, 233] width 179 height 27
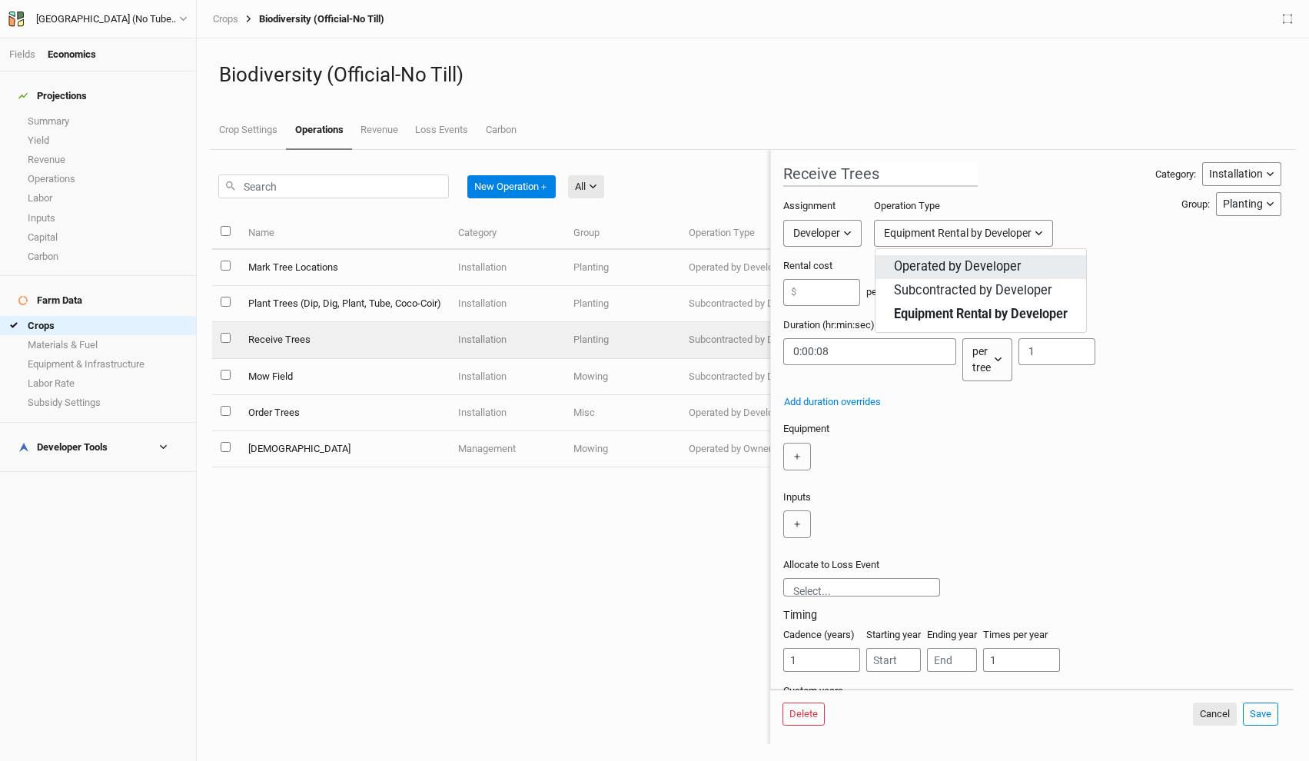
click at [946, 256] on button "Operated by Developer" at bounding box center [981, 267] width 211 height 24
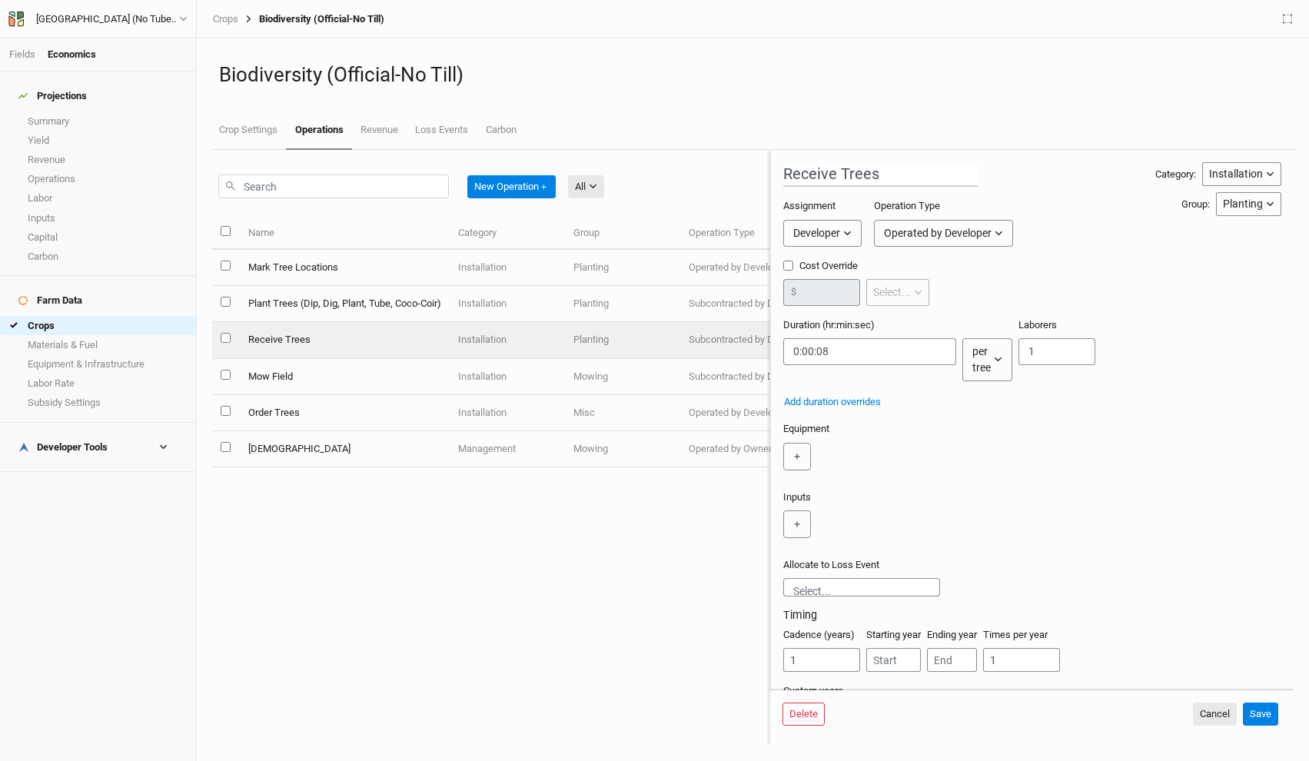
click at [1081, 226] on div "Assignment Developer Owner Developer Operation Type Operated by Developer Opera…" at bounding box center [969, 228] width 372 height 59
click at [799, 525] on button "＋" at bounding box center [797, 524] width 28 height 28
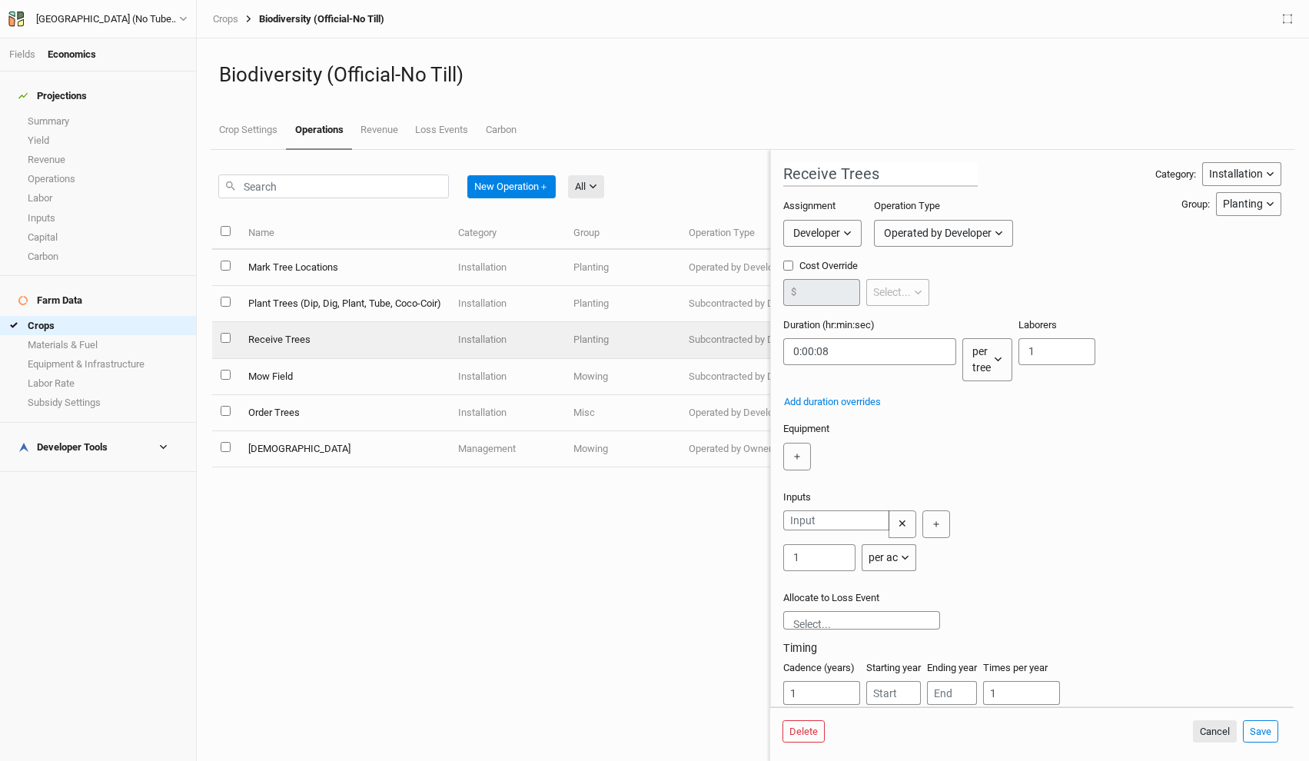
scroll to position [69, 0]
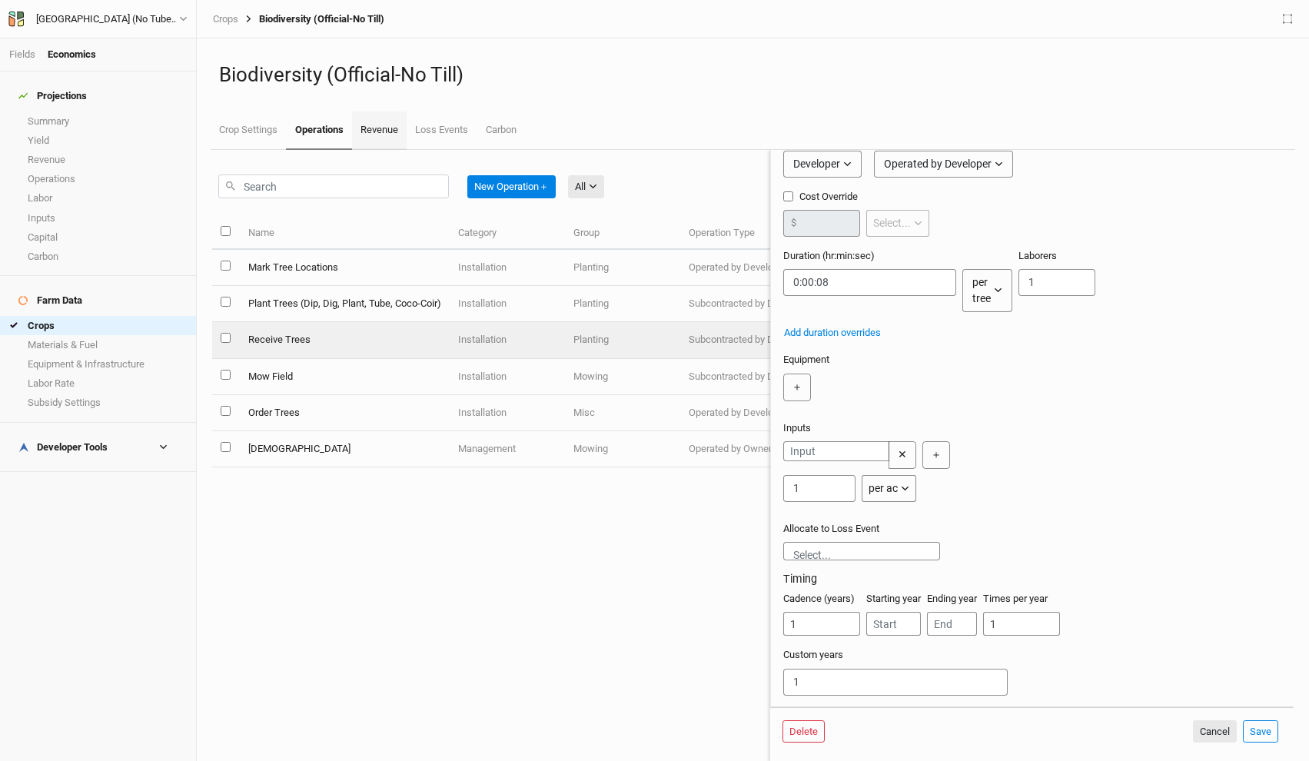
click at [381, 146] on link "Revenue" at bounding box center [379, 130] width 55 height 38
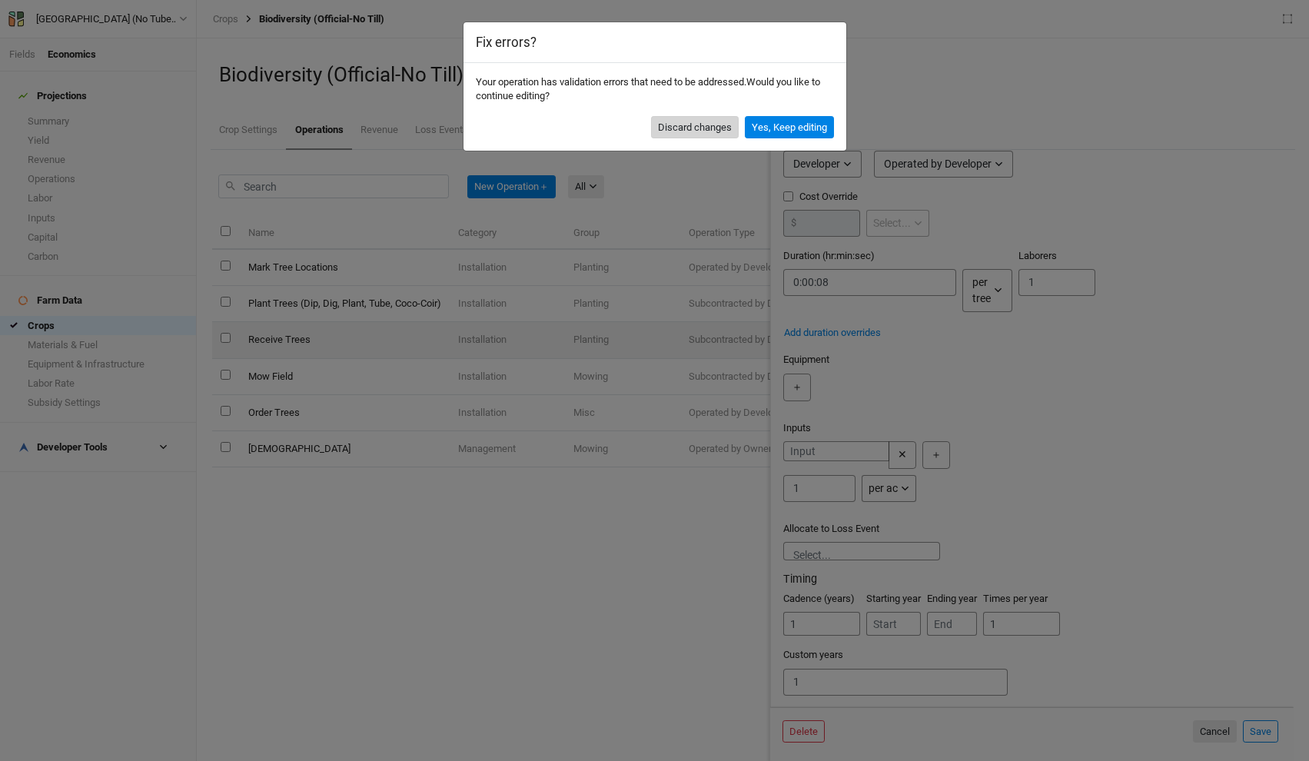
click at [682, 135] on button "Discard changes" at bounding box center [695, 127] width 88 height 23
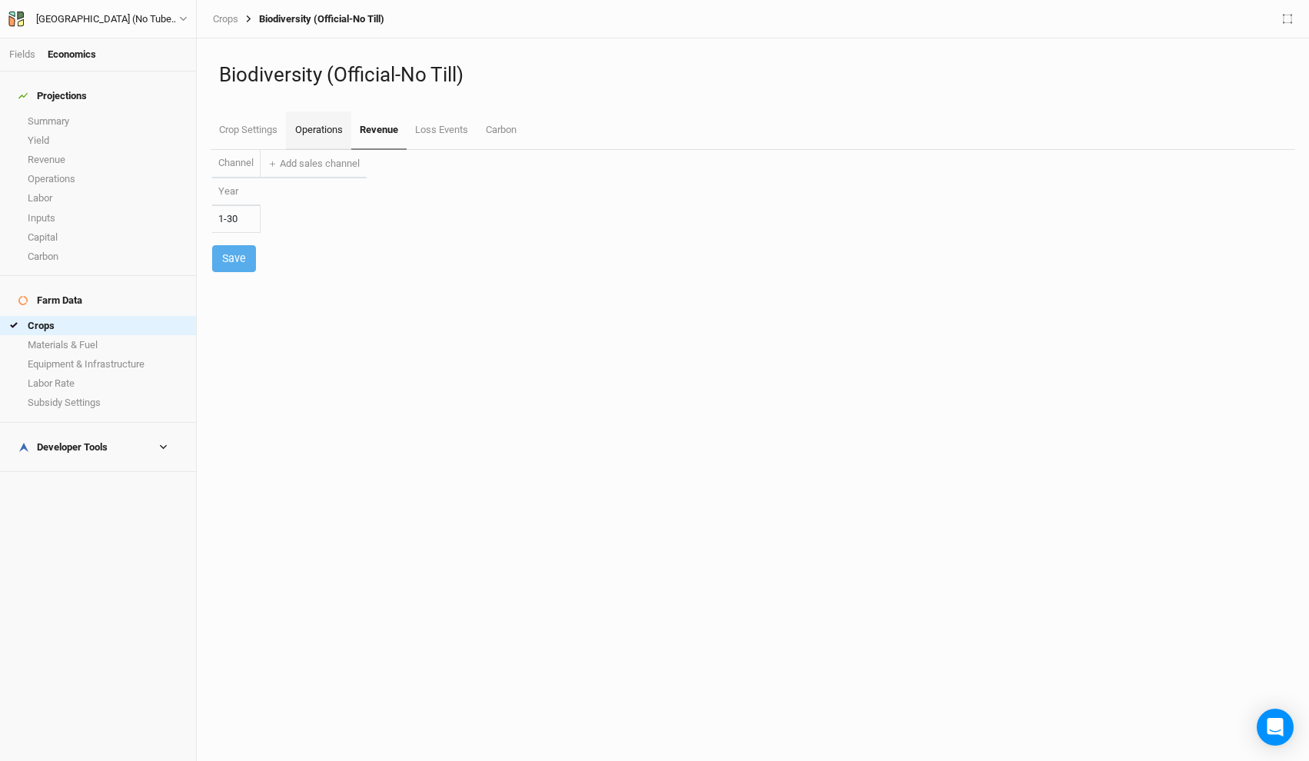
click at [328, 125] on link "Operations" at bounding box center [318, 130] width 65 height 38
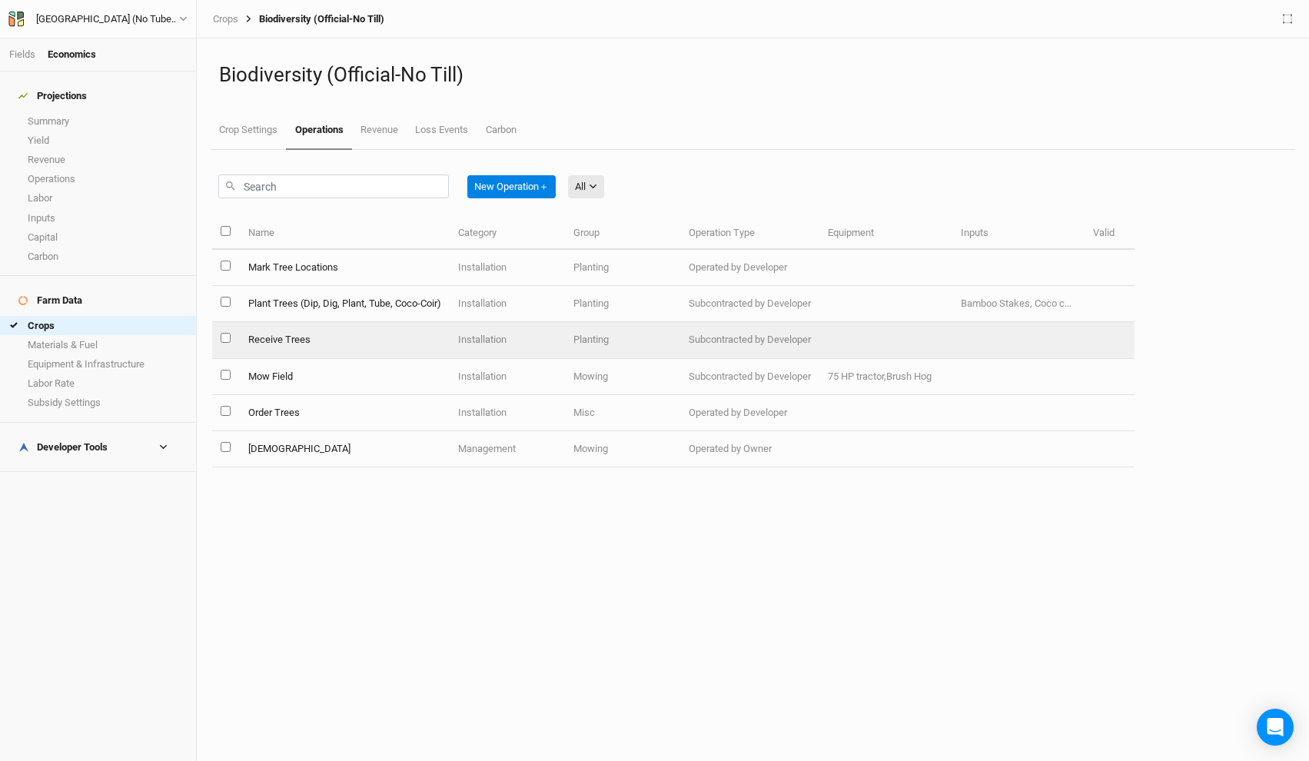
click at [381, 347] on td "Receive Trees" at bounding box center [344, 340] width 210 height 36
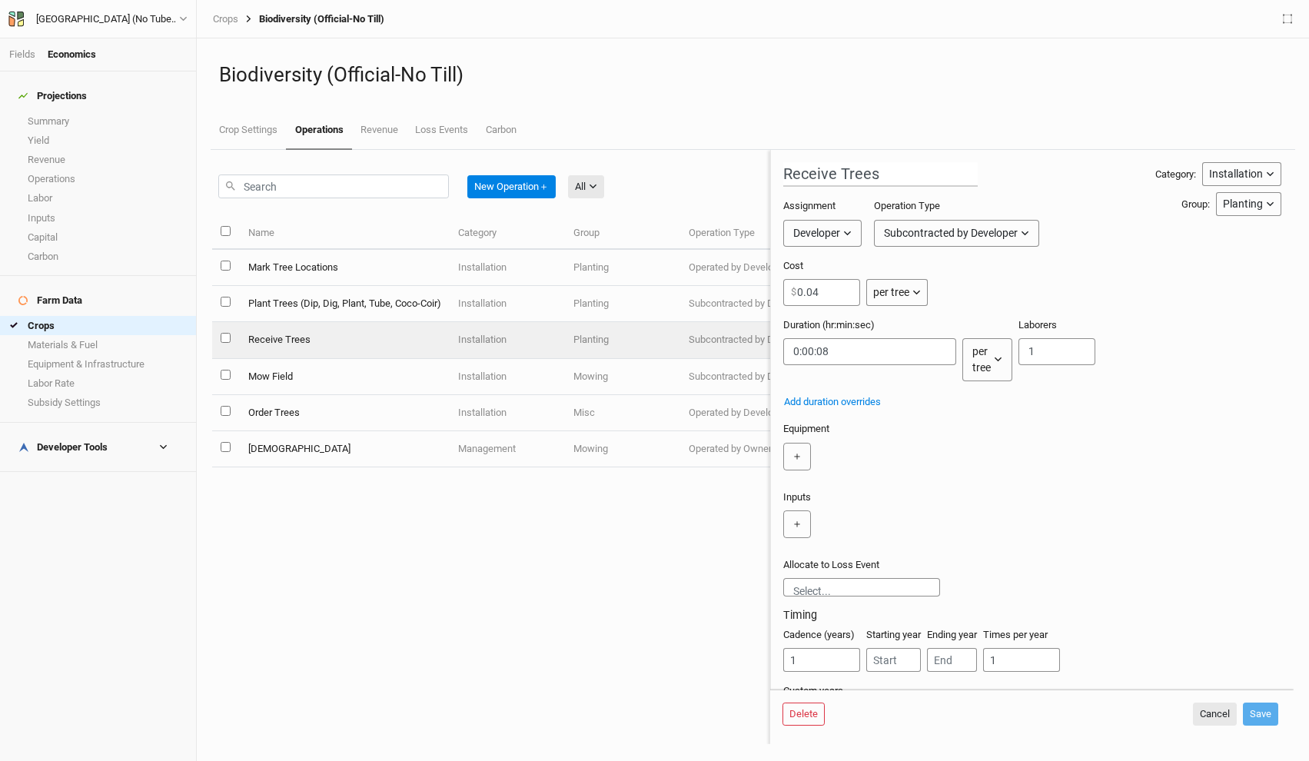
scroll to position [54, 0]
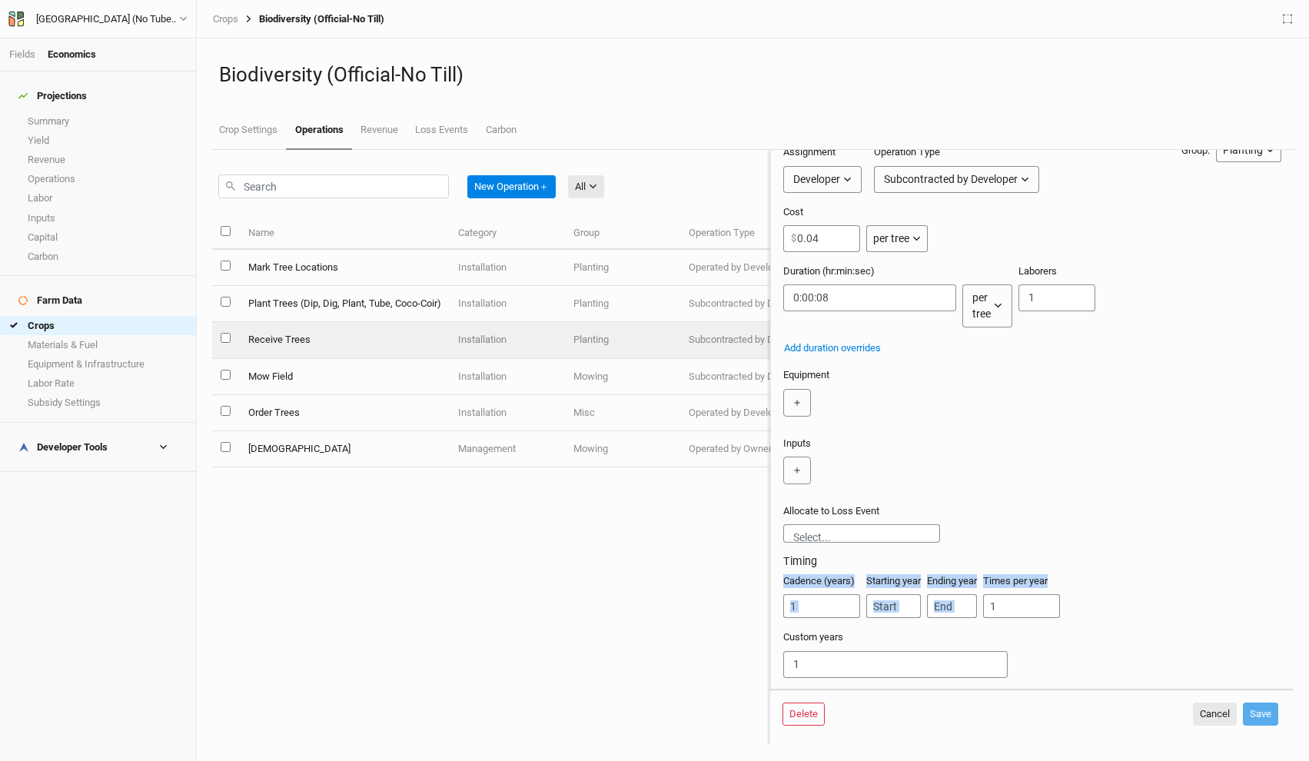
drag, startPoint x: 1052, startPoint y: 577, endPoint x: 775, endPoint y: 586, distance: 277.7
click at [775, 586] on form "Receive Trees Category: Installation Installation Management Harvest Marketing …" at bounding box center [1032, 420] width 524 height 540
copy div "Cadence (years) Starting year Ending year Times per year"
click at [259, 128] on link "Crop Settings" at bounding box center [248, 130] width 75 height 38
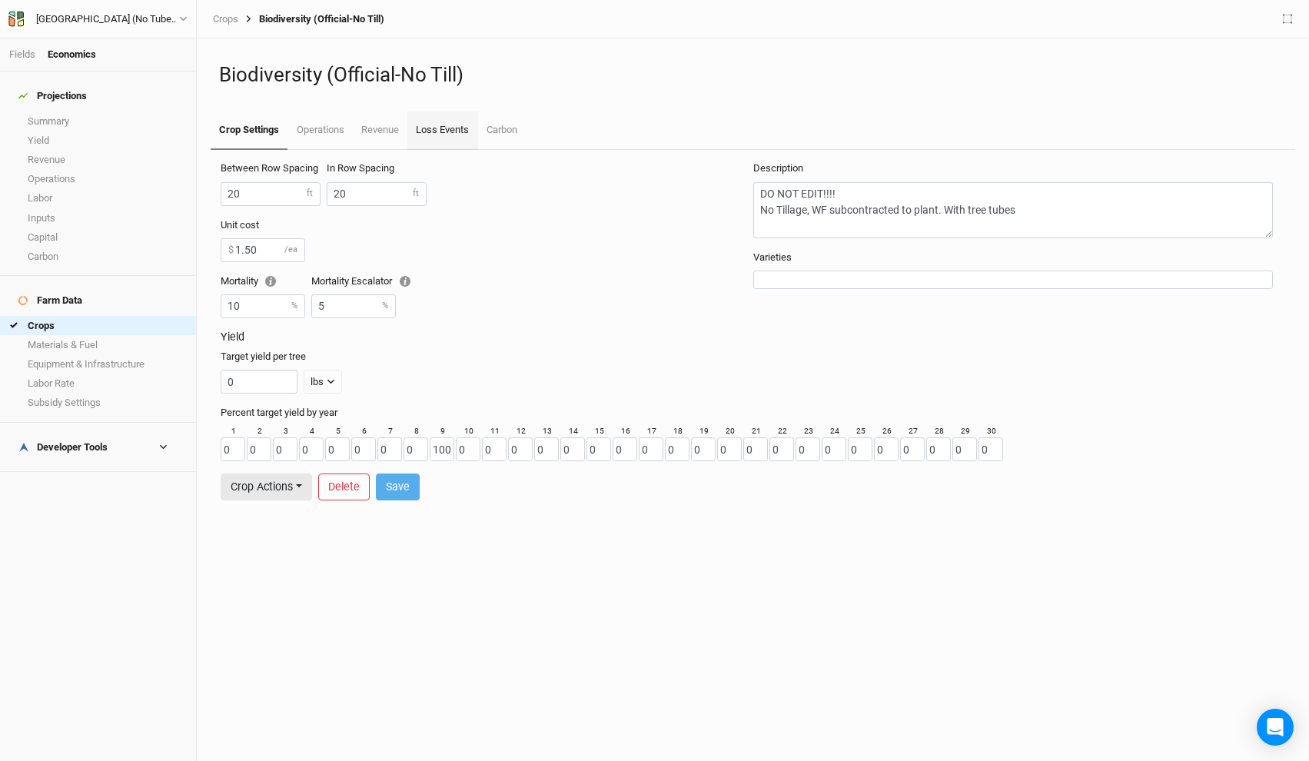
click at [430, 134] on link "Loss Events" at bounding box center [442, 130] width 70 height 38
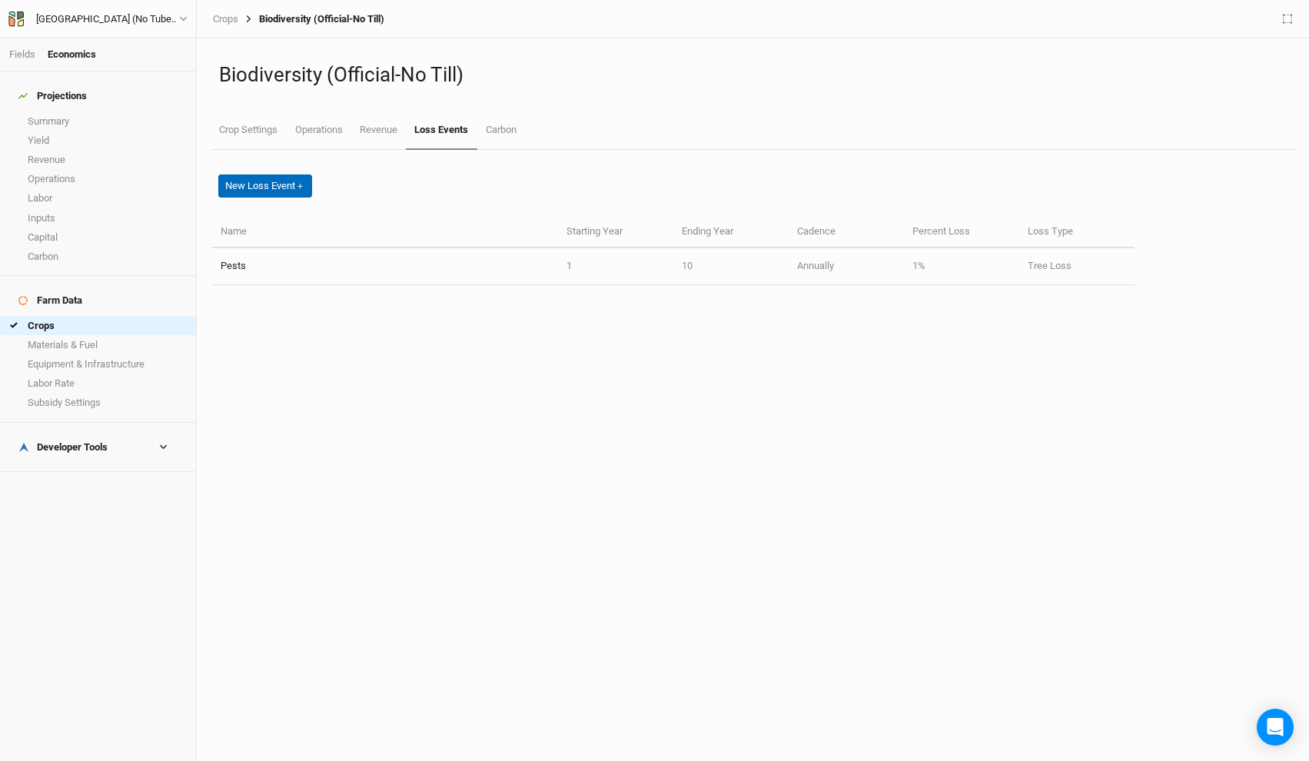
click at [281, 192] on button "New Loss Event ＋" at bounding box center [265, 186] width 94 height 23
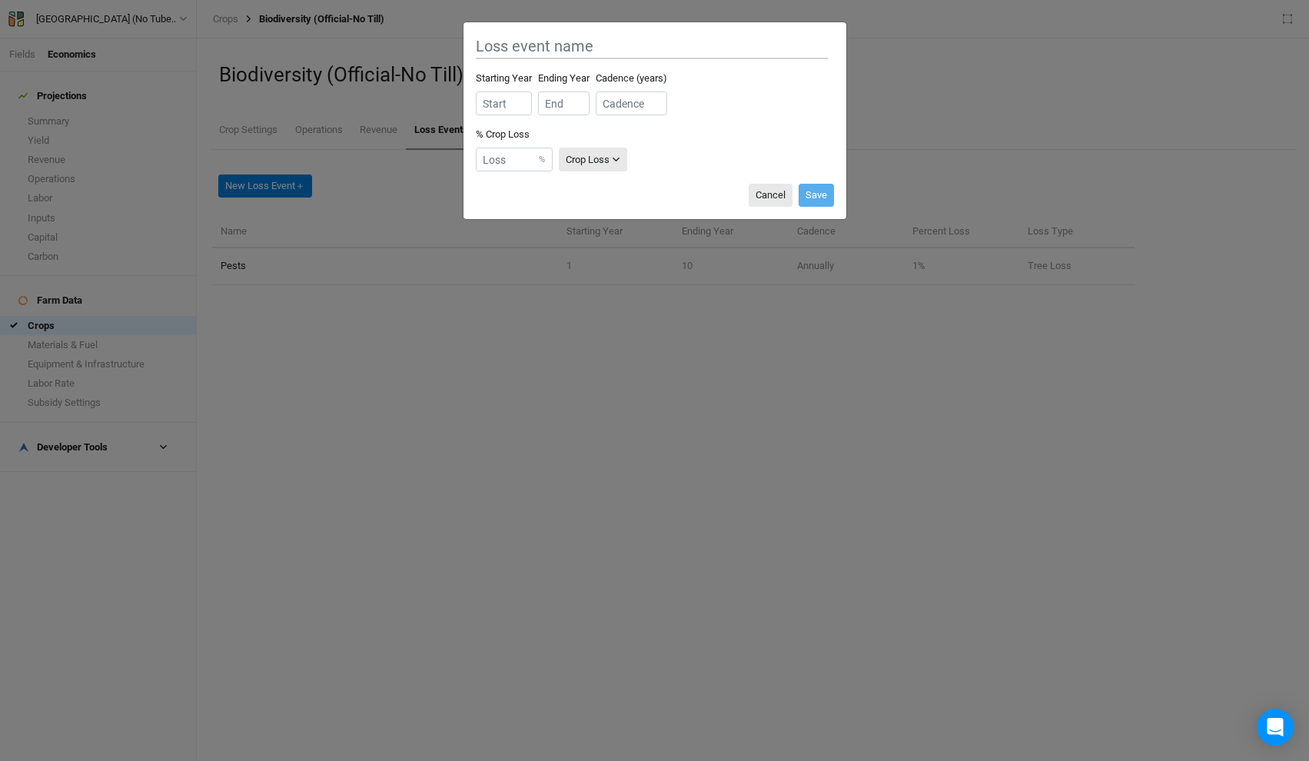
click at [622, 169] on button "Crop Loss" at bounding box center [593, 160] width 69 height 24
click at [608, 216] on span "Tree Loss" at bounding box center [605, 216] width 55 height 18
click at [761, 197] on button "Cancel" at bounding box center [771, 195] width 44 height 23
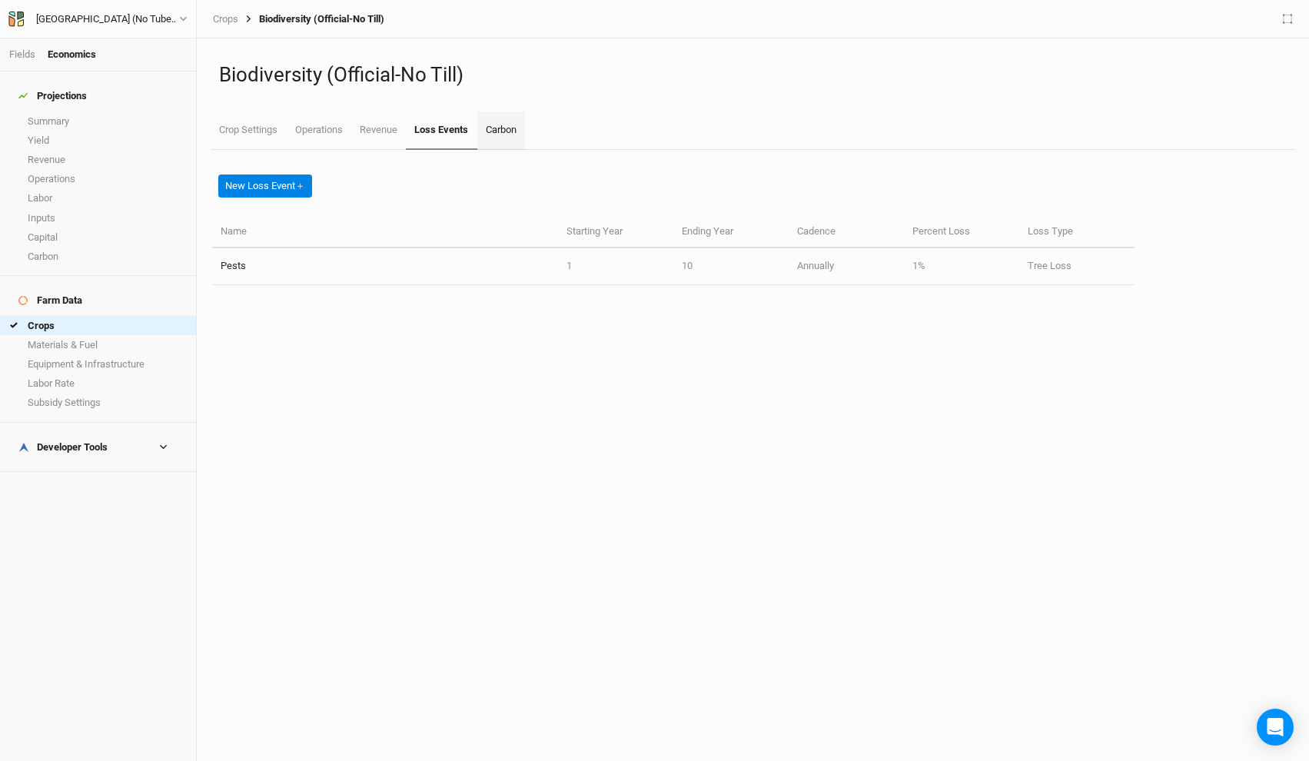
click at [504, 141] on link "Carbon" at bounding box center [501, 130] width 48 height 38
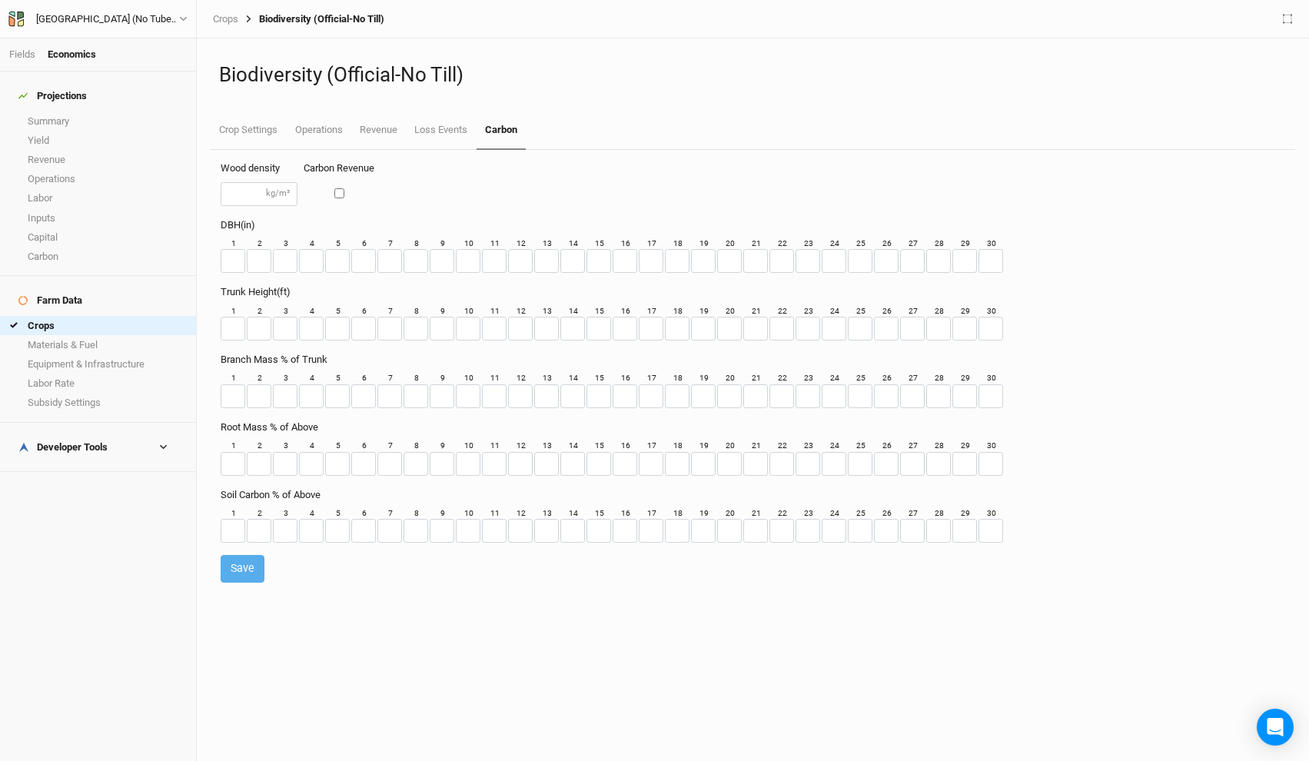
click at [478, 198] on div "Wood density kg/m³ Carbon Revenue" at bounding box center [753, 189] width 1065 height 56
click at [1107, 116] on ul "Crop Settings Operations Revenue Loss Events Carbon" at bounding box center [753, 130] width 1085 height 38
click at [453, 138] on link "Loss Events" at bounding box center [441, 130] width 70 height 38
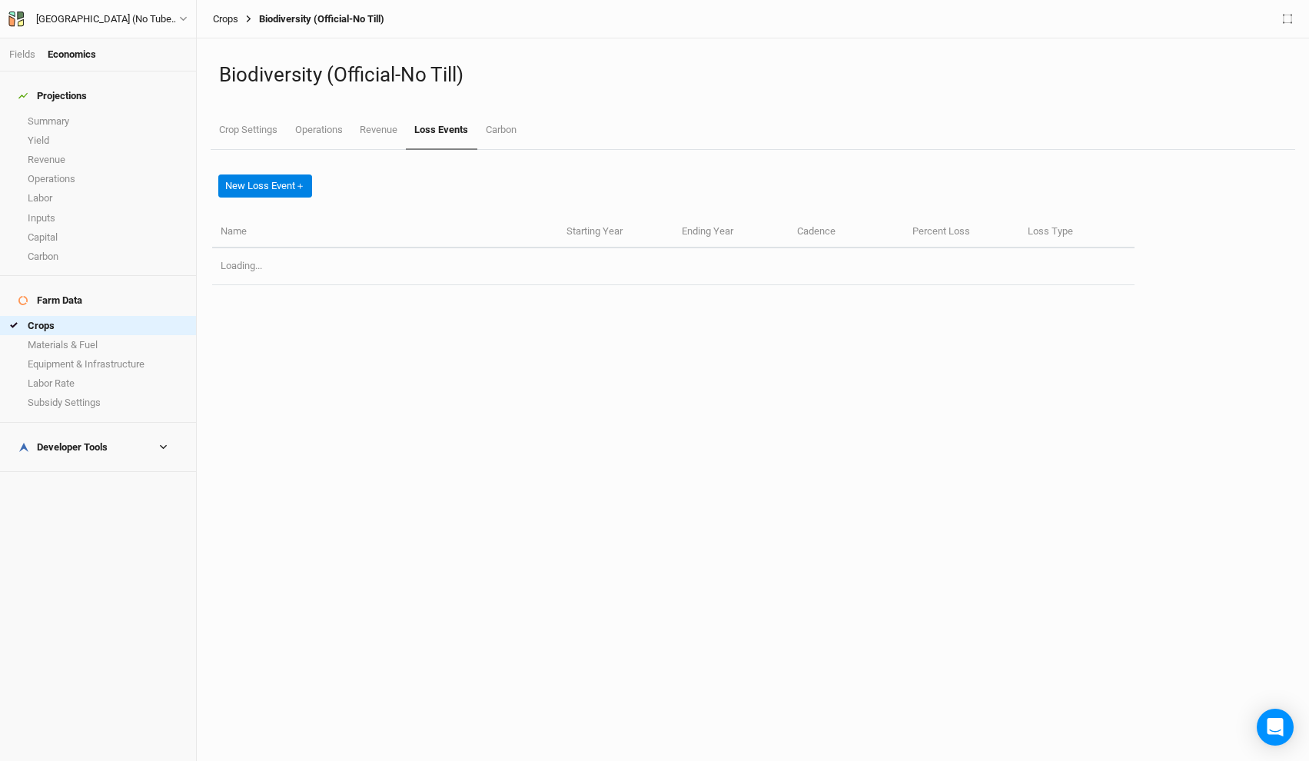
click at [230, 22] on link "Crops" at bounding box center [225, 19] width 25 height 12
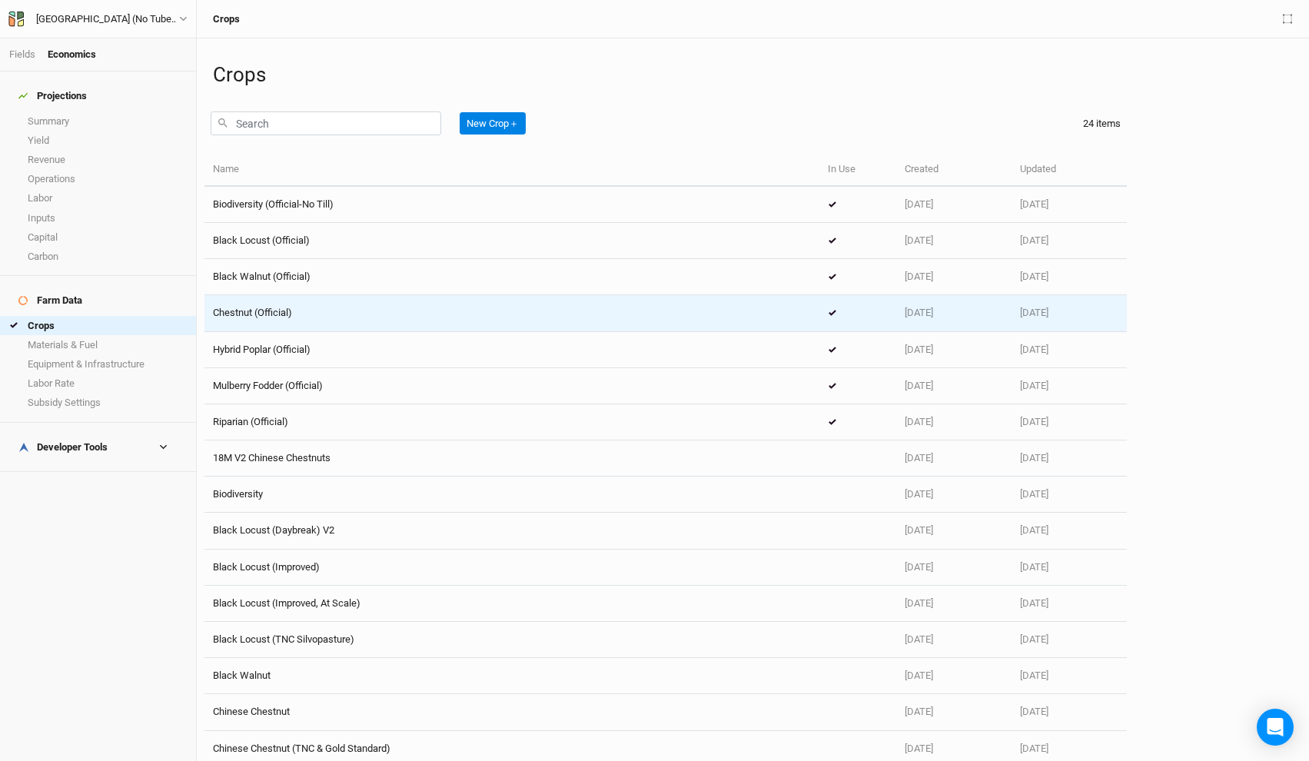
click at [325, 318] on div "Chestnut (Official)" at bounding box center [512, 313] width 598 height 14
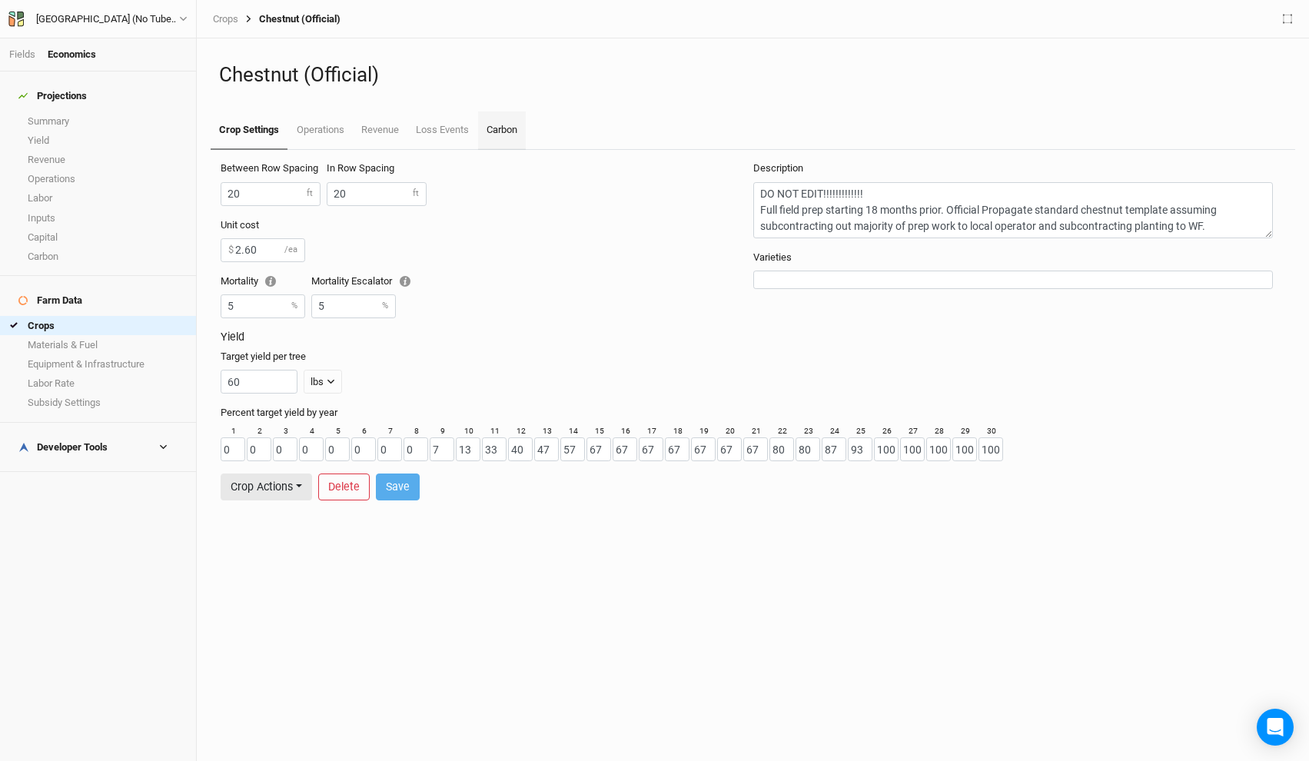
click at [523, 133] on link "Carbon" at bounding box center [502, 130] width 48 height 38
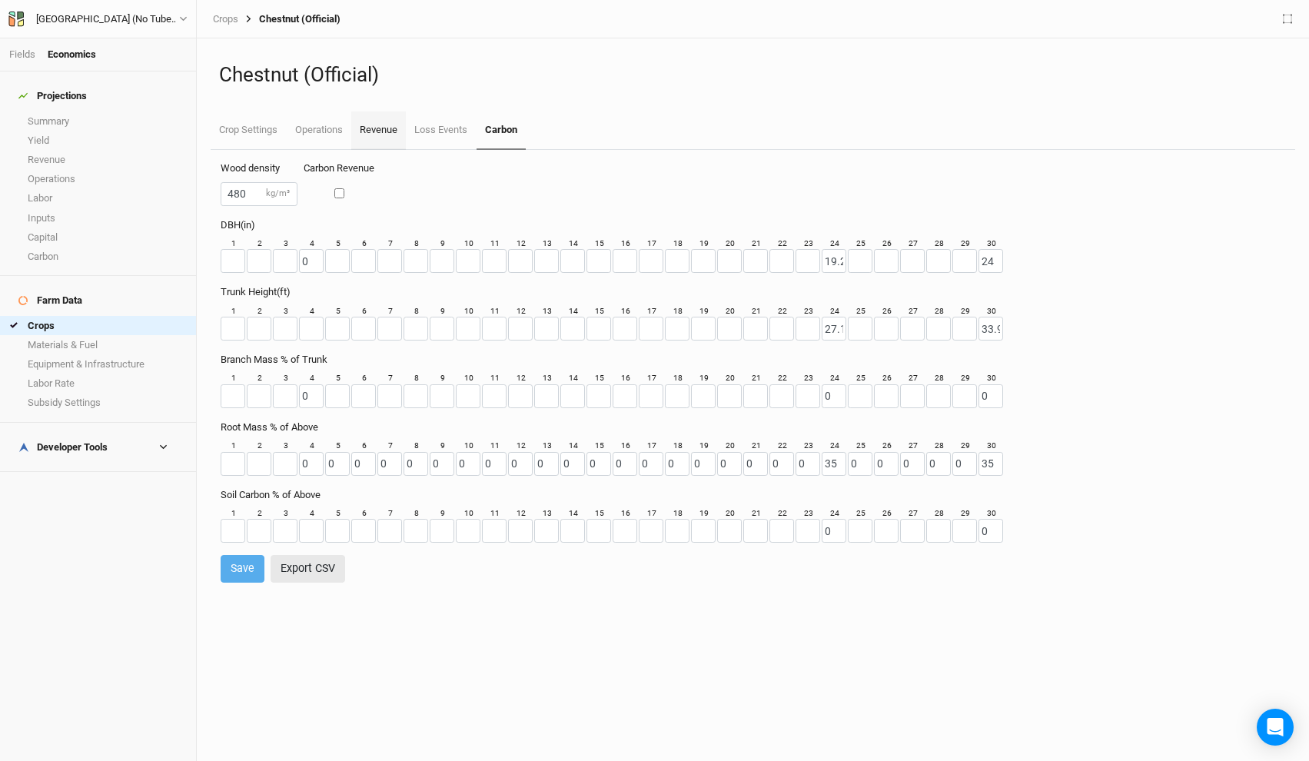
click at [362, 123] on link "Revenue" at bounding box center [378, 130] width 55 height 38
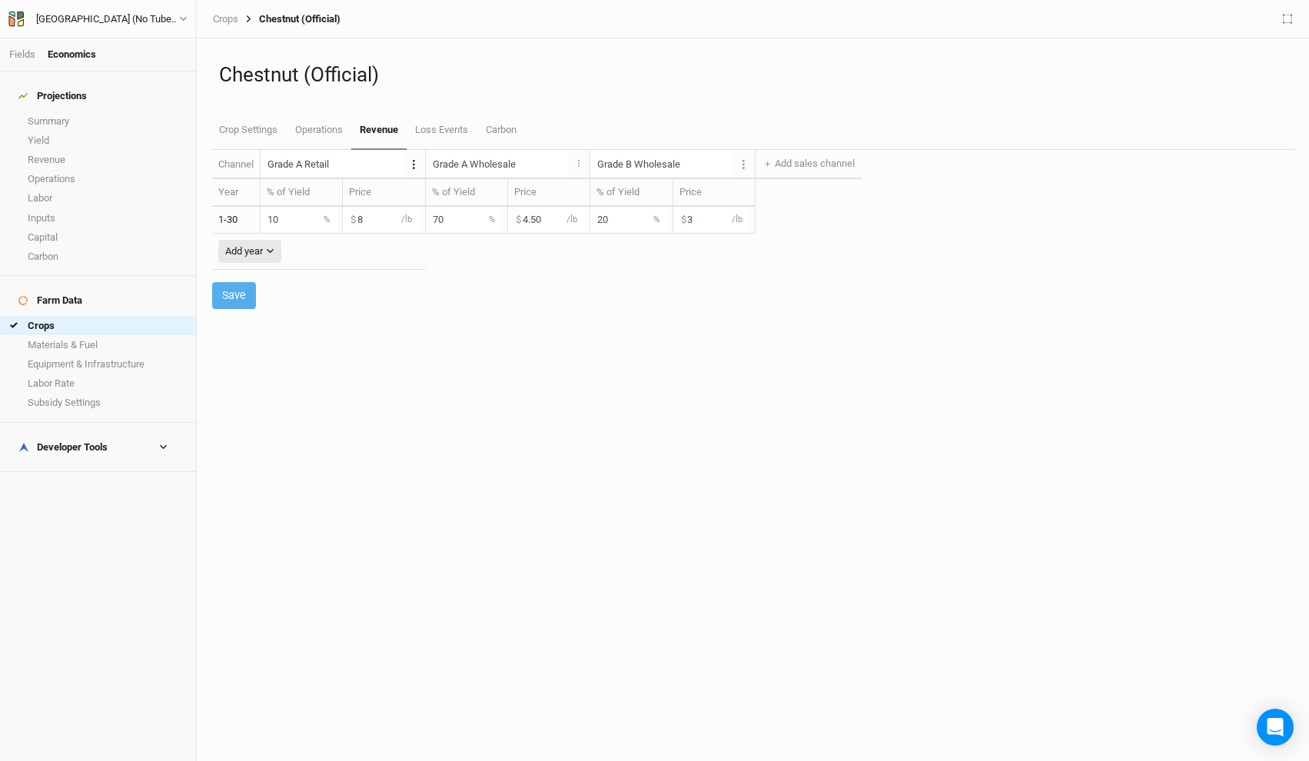
click at [407, 166] on button "Layer 1" at bounding box center [414, 163] width 22 height 27
click at [421, 191] on button "Edit units" at bounding box center [454, 198] width 121 height 24
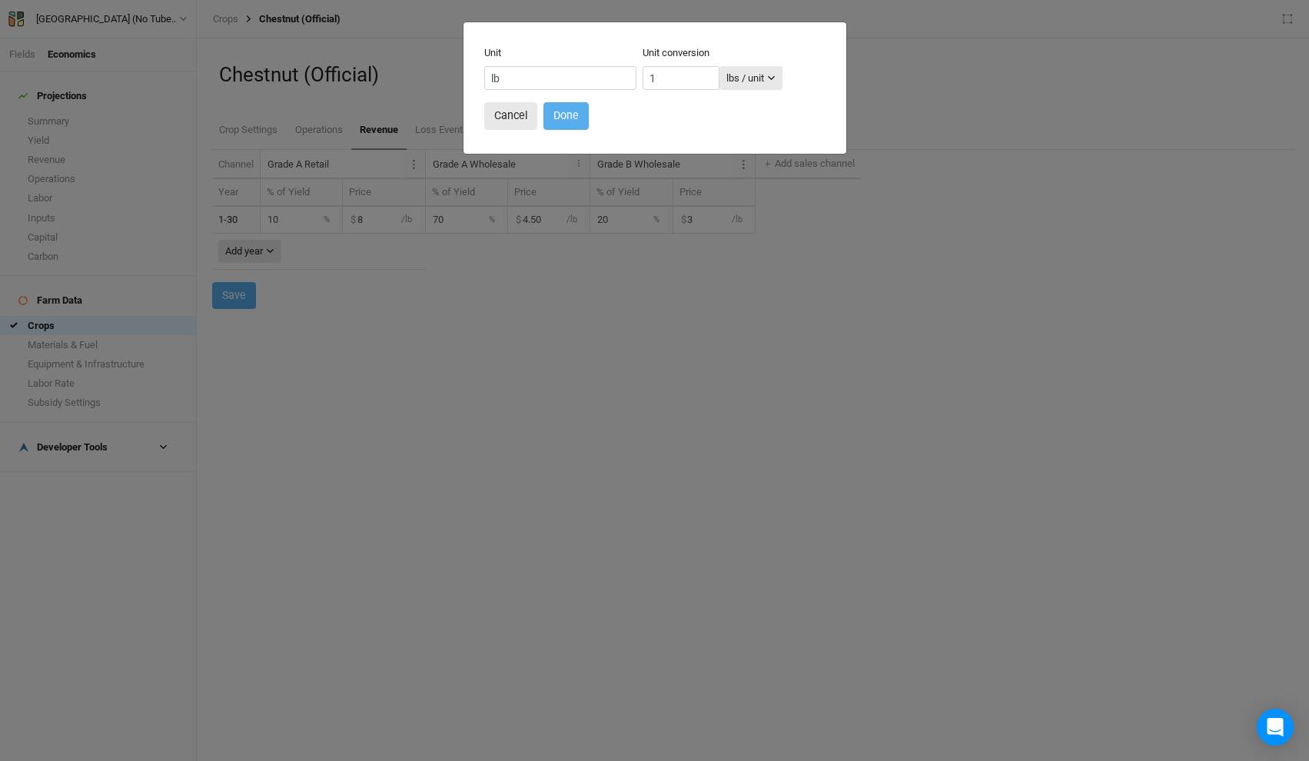
click at [741, 71] on button "lbs / unit" at bounding box center [751, 78] width 63 height 24
click at [809, 50] on div "Unit lb Unit conversion 1 lbs / unit" at bounding box center [654, 74] width 341 height 56
click at [726, 81] on div "lbs / unit" at bounding box center [745, 78] width 38 height 15
click at [750, 136] on span "units / tree" at bounding box center [744, 134] width 61 height 18
click at [500, 118] on button "Cancel" at bounding box center [510, 115] width 53 height 27
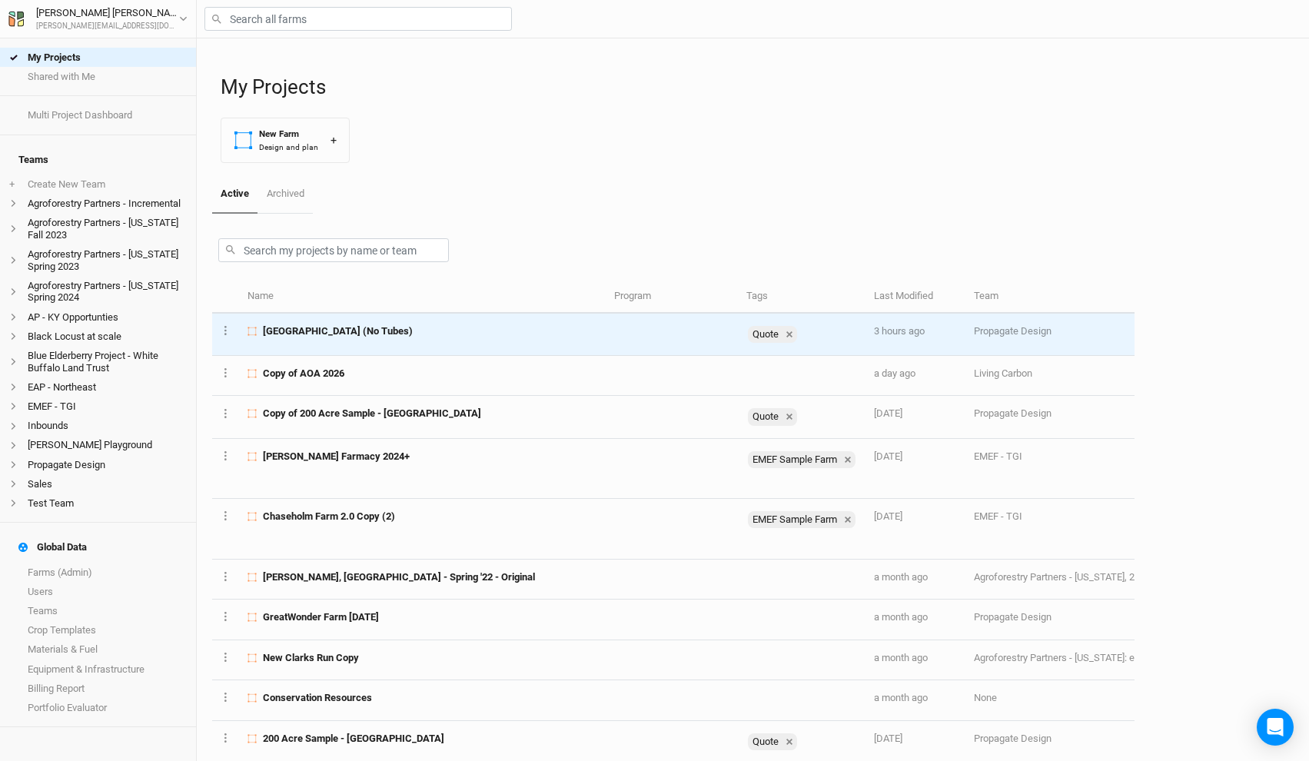
click at [383, 335] on span "[GEOGRAPHIC_DATA] (No Tubes)" at bounding box center [338, 331] width 150 height 14
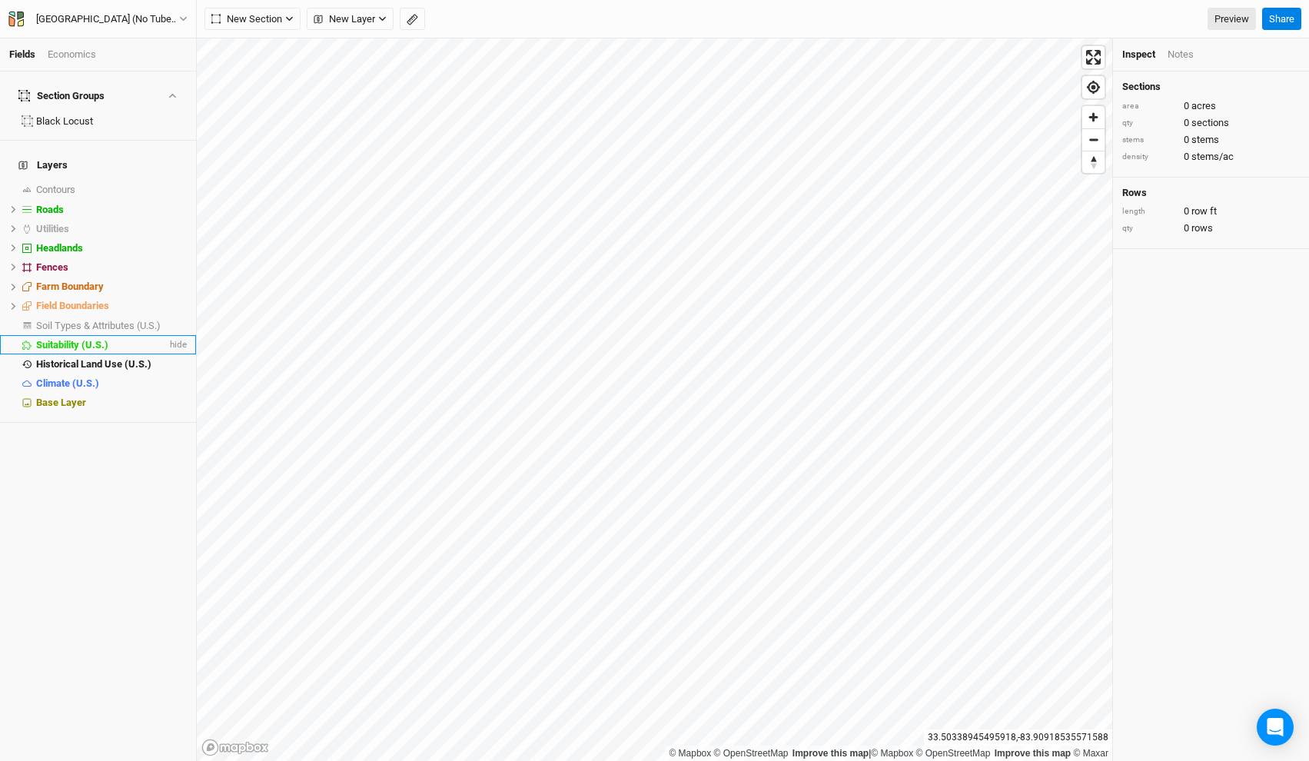
click at [96, 339] on span "Suitability (U.S.)" at bounding box center [72, 345] width 72 height 12
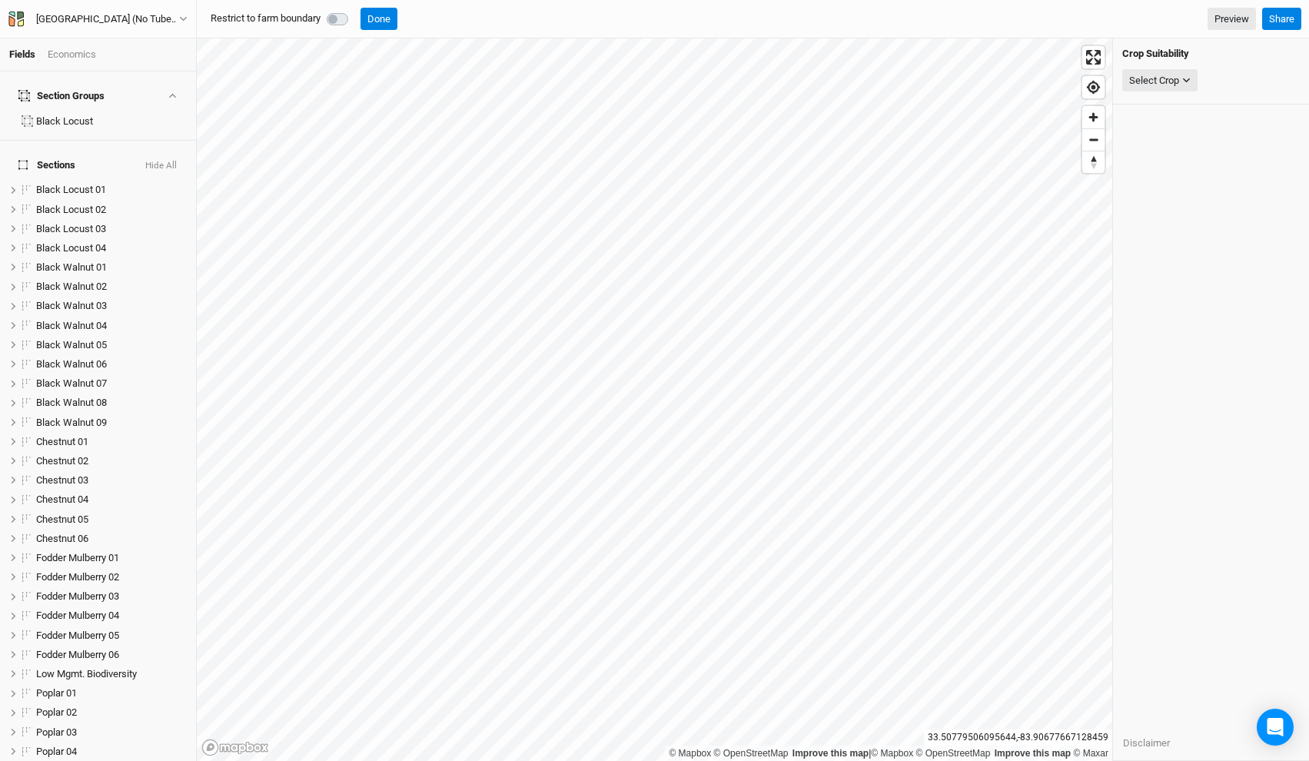
click at [354, 10] on label at bounding box center [354, 10] width 0 height 0
click at [1158, 81] on div "Select Crop" at bounding box center [1154, 80] width 50 height 15
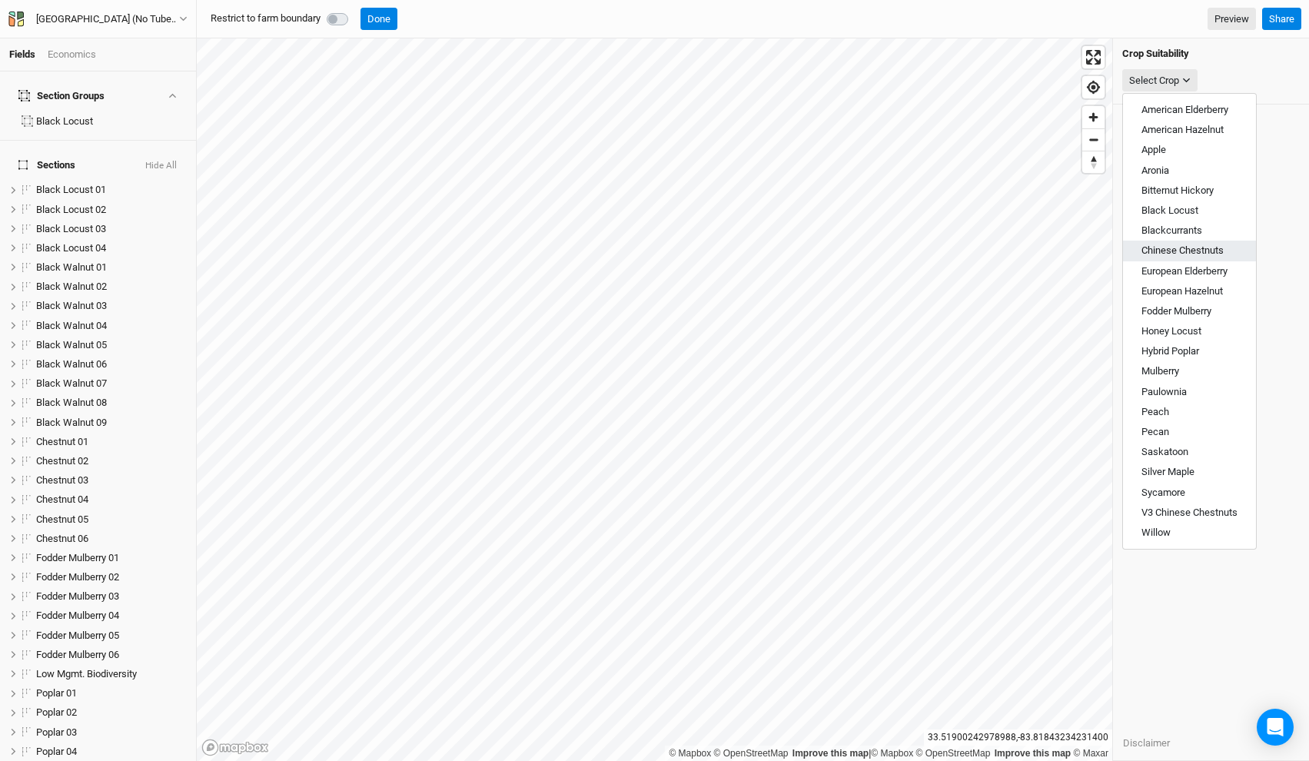
click at [1191, 247] on span "Chinese Chestnuts" at bounding box center [1183, 250] width 82 height 12
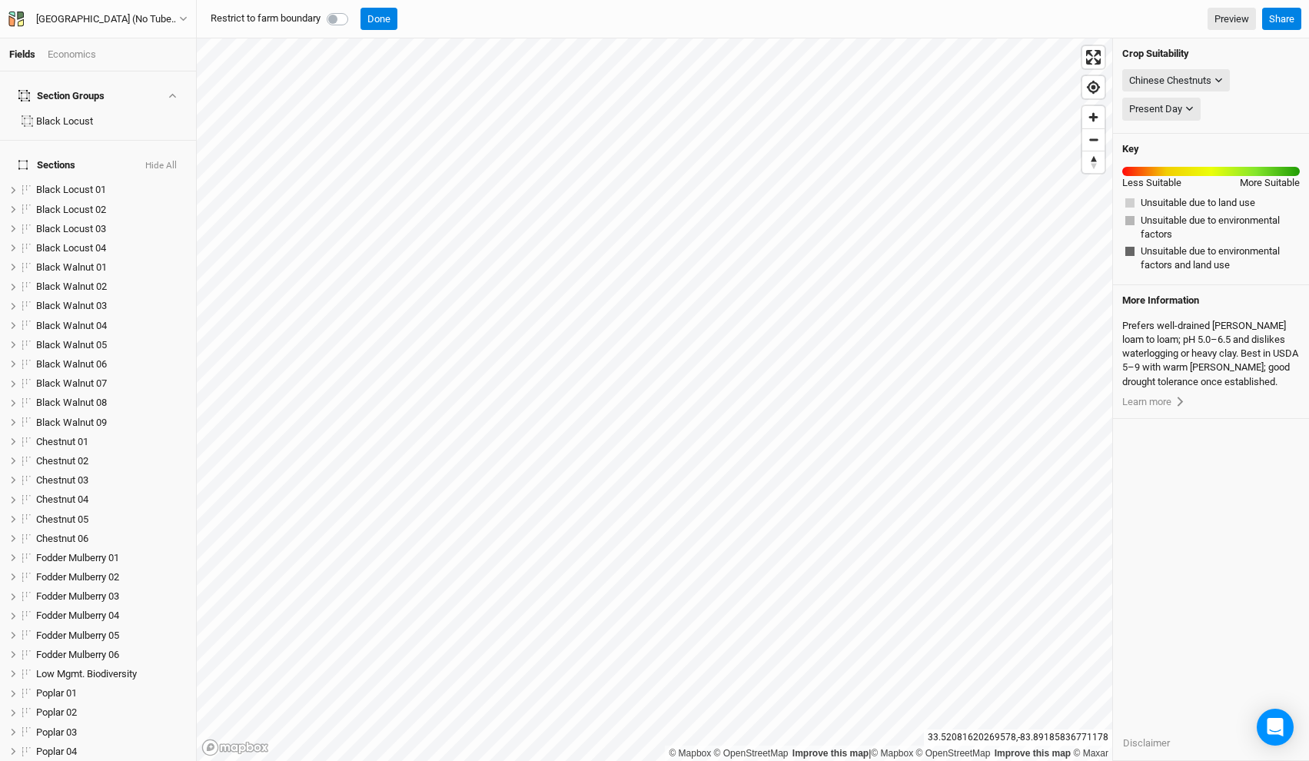
click at [354, 10] on label at bounding box center [354, 10] width 0 height 0
click at [336, 18] on input "checkbox" at bounding box center [333, 17] width 12 height 15
checkbox input "true"
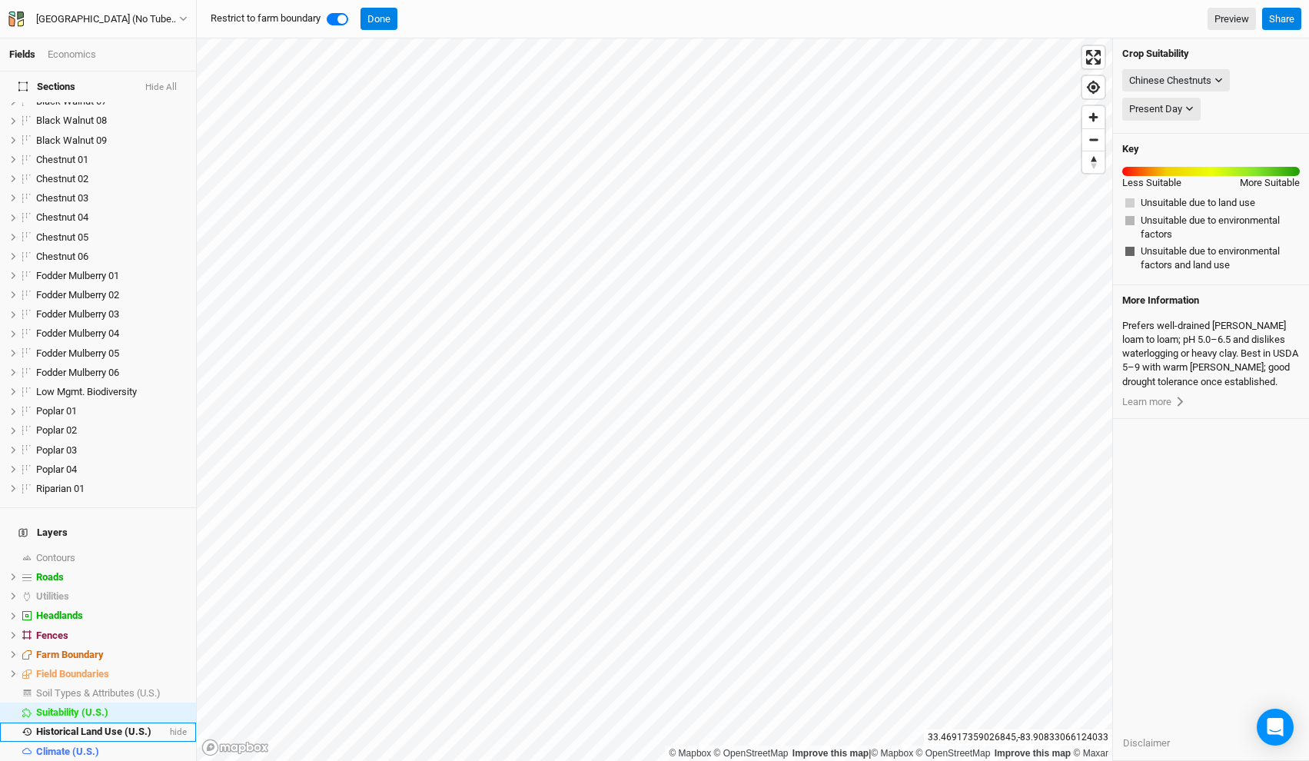
click at [105, 723] on li "Historical Land Use (U.S.) hide" at bounding box center [98, 732] width 196 height 19
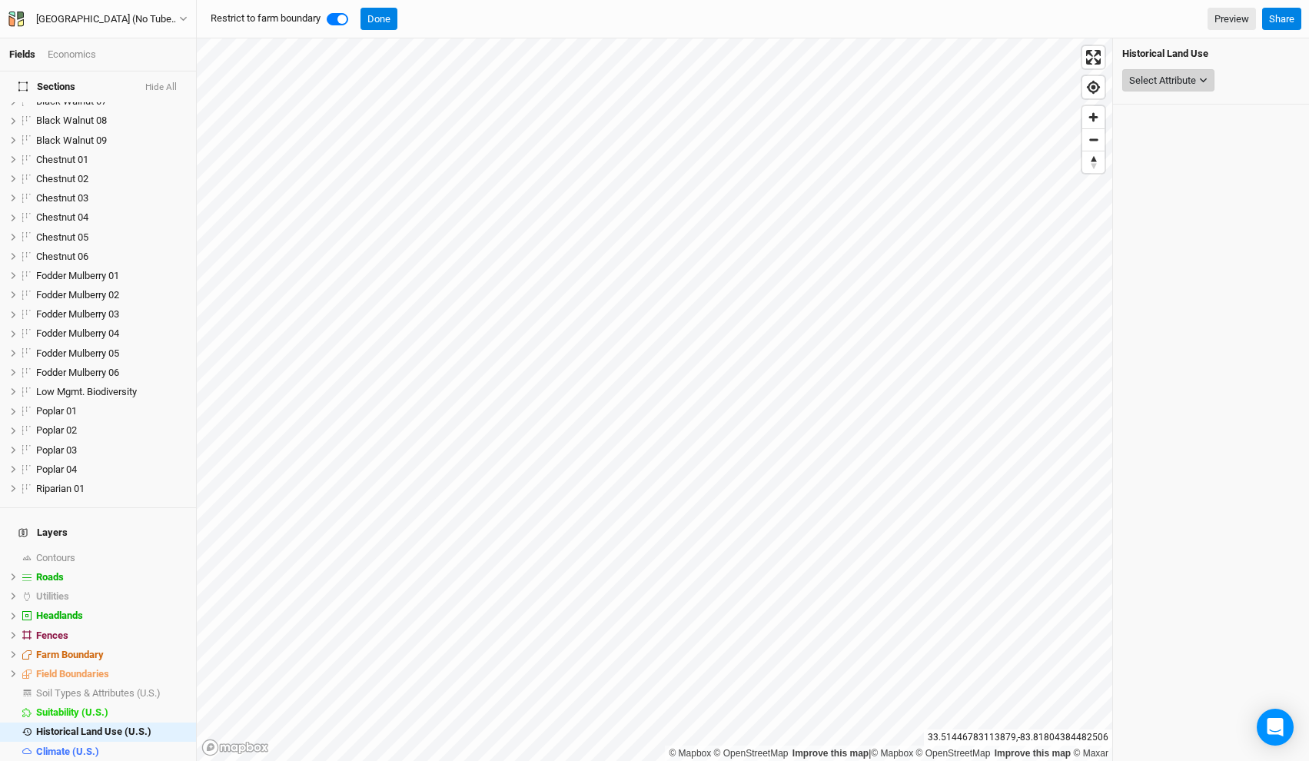
click at [1175, 80] on div "Select Attribute" at bounding box center [1162, 80] width 67 height 15
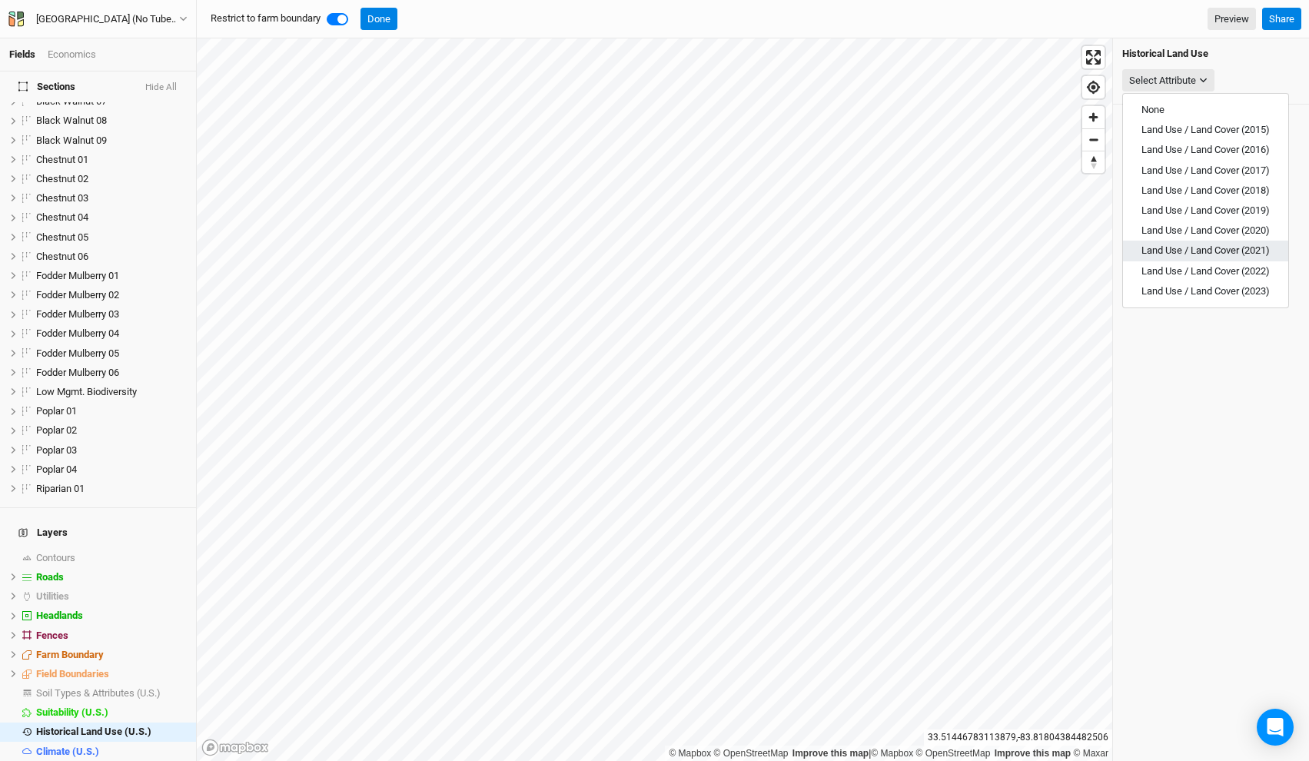
click at [1187, 249] on span "Land Use / Land Cover (2021)" at bounding box center [1206, 250] width 128 height 12
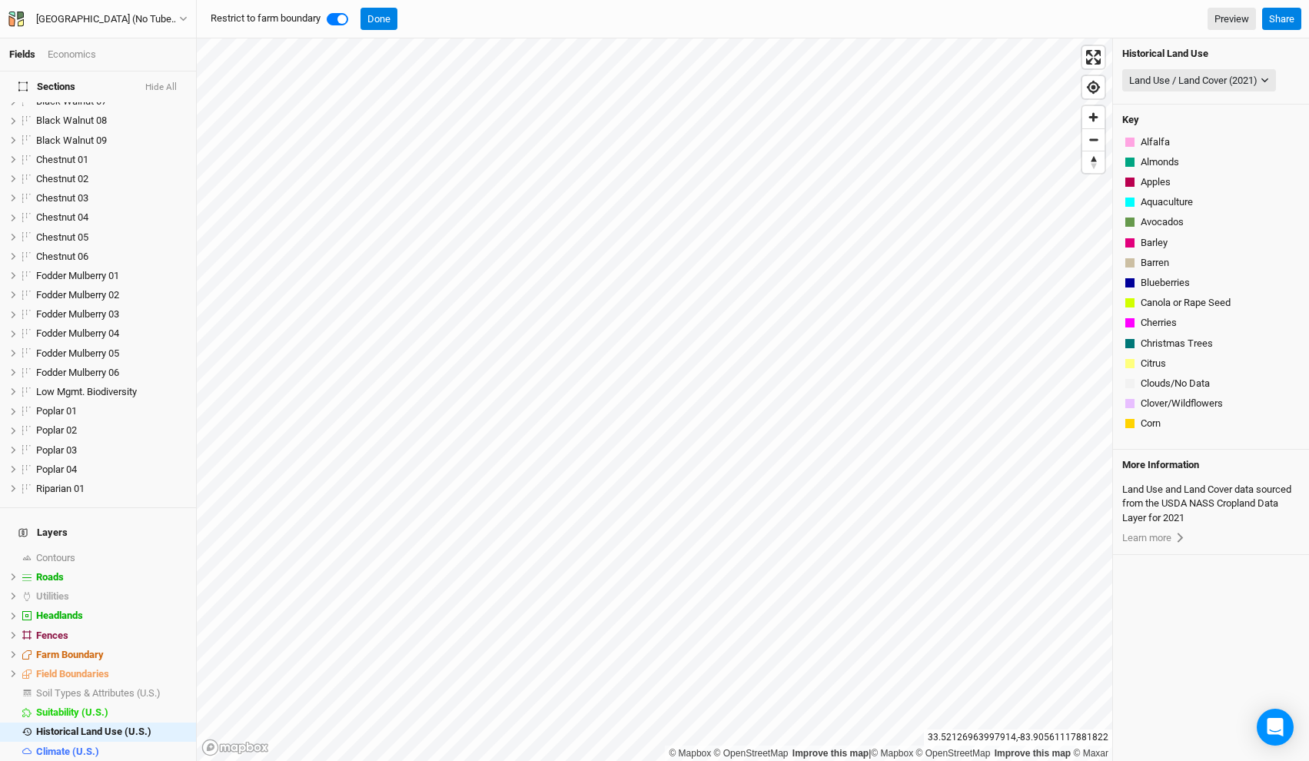
click at [164, 89] on button "Hide All" at bounding box center [161, 87] width 33 height 11
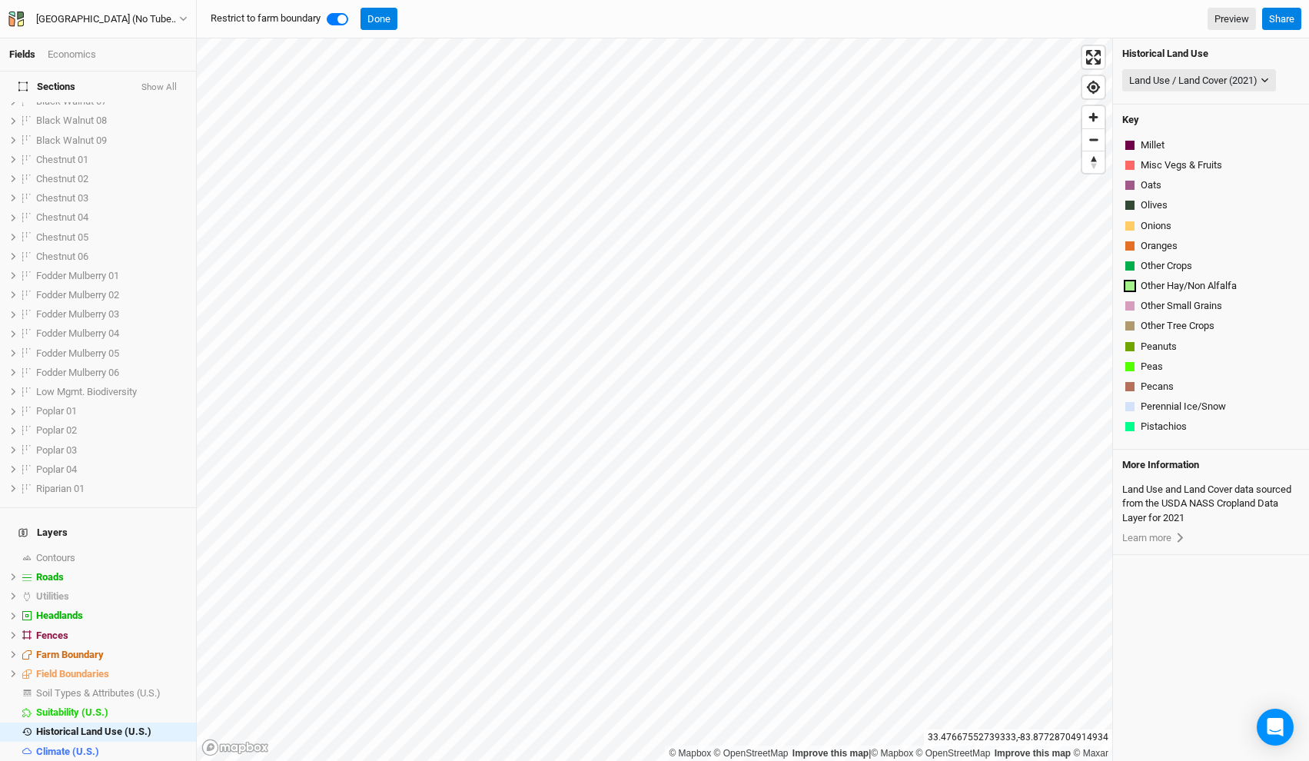
scroll to position [540, 0]
click at [1170, 75] on div "Land Use / Land Cover (2021)" at bounding box center [1193, 80] width 128 height 15
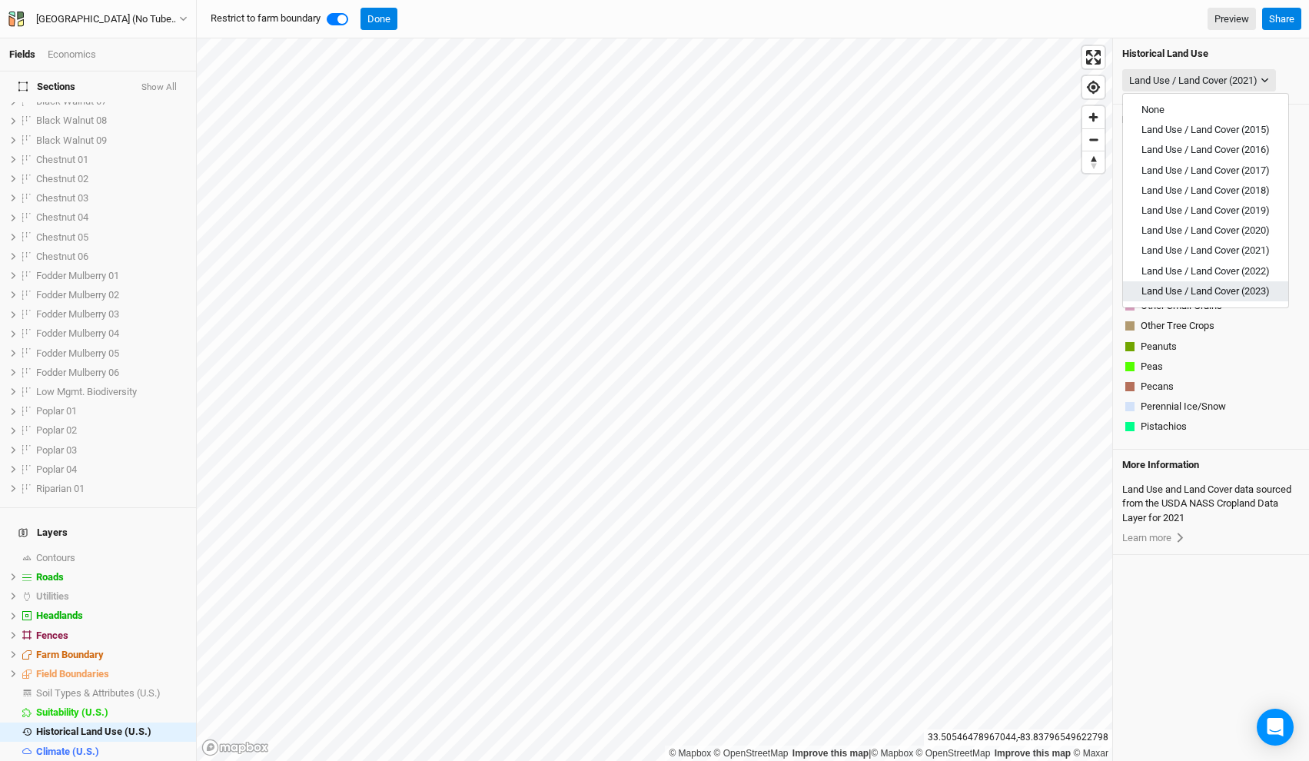
click at [1204, 284] on button "Land Use / Land Cover (2023)" at bounding box center [1205, 291] width 165 height 20
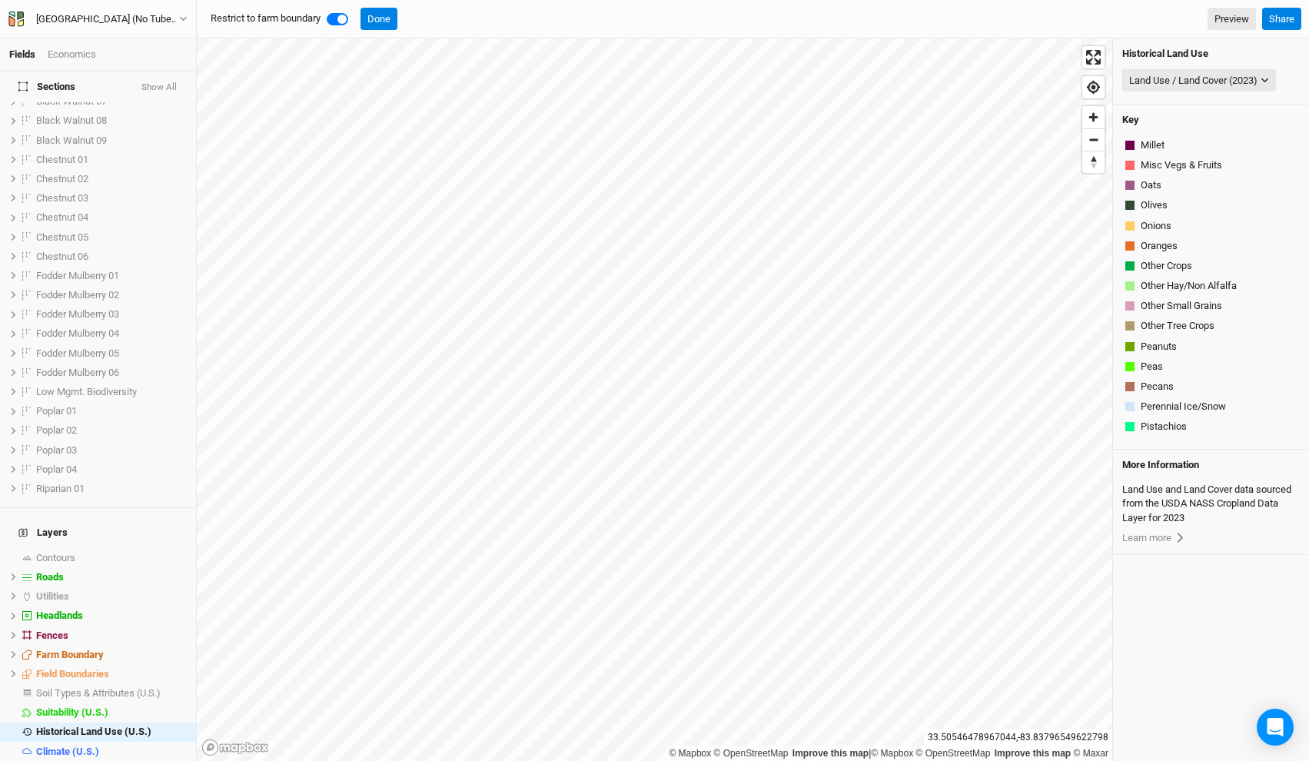
click at [1238, 65] on div "Historical Land Use Land Use / Land Cover (2023) None Land Use / Land Cover (20…" at bounding box center [1211, 71] width 196 height 66
click at [1232, 83] on div "Land Use / Land Cover (2023)" at bounding box center [1193, 80] width 128 height 15
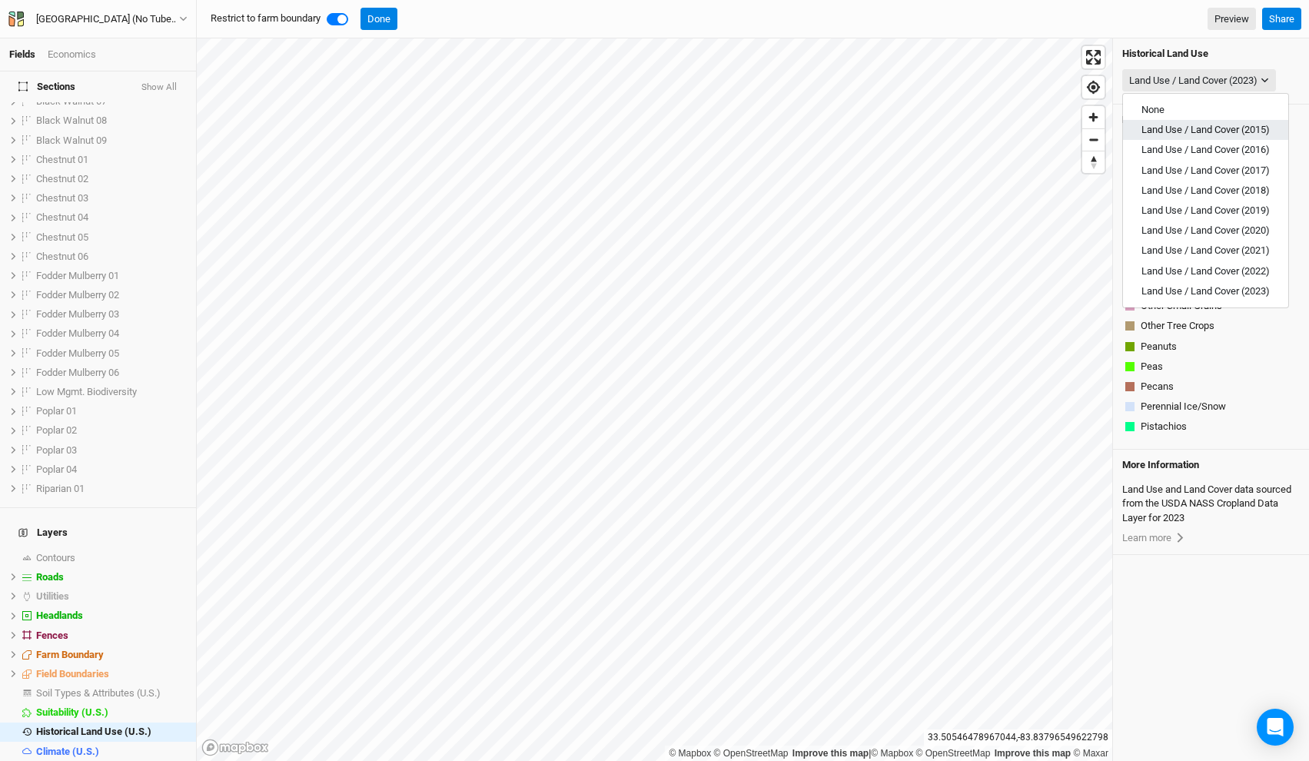
click at [1202, 125] on span "Land Use / Land Cover (2015)" at bounding box center [1206, 130] width 128 height 12
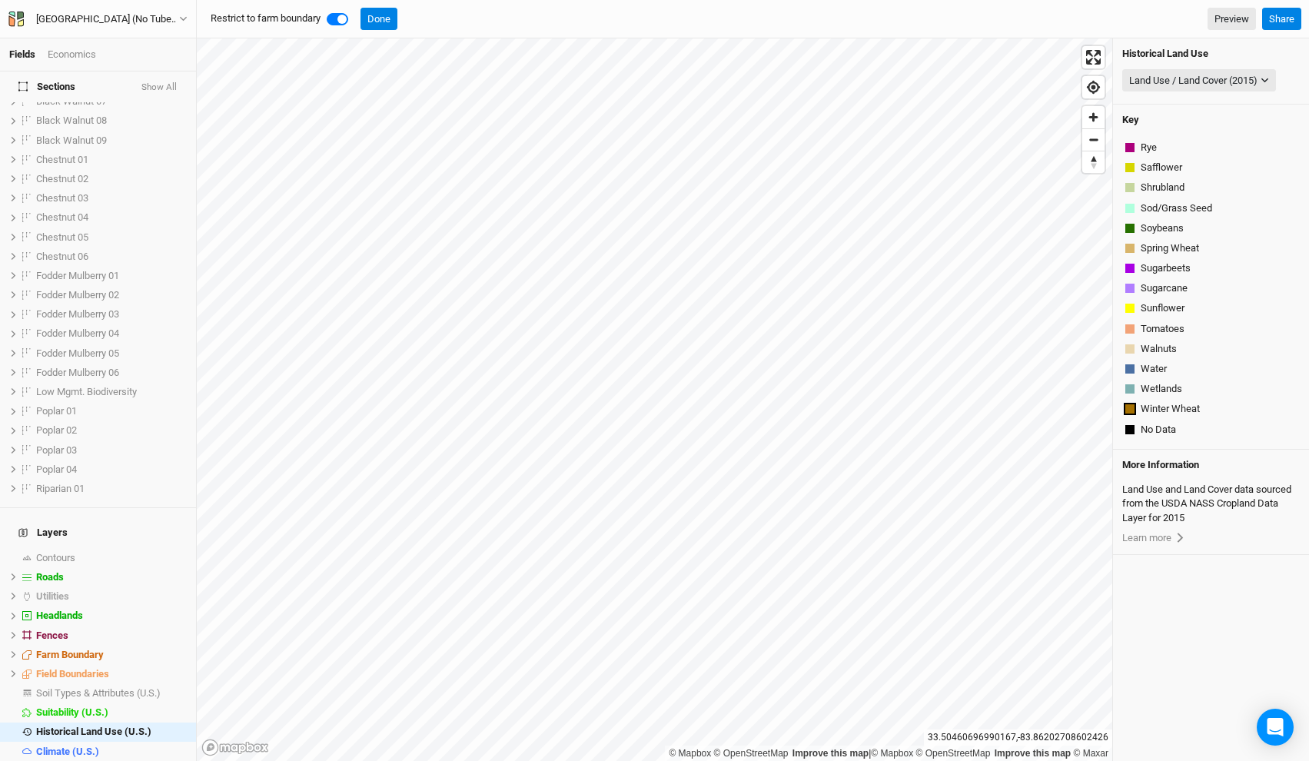
scroll to position [783, 0]
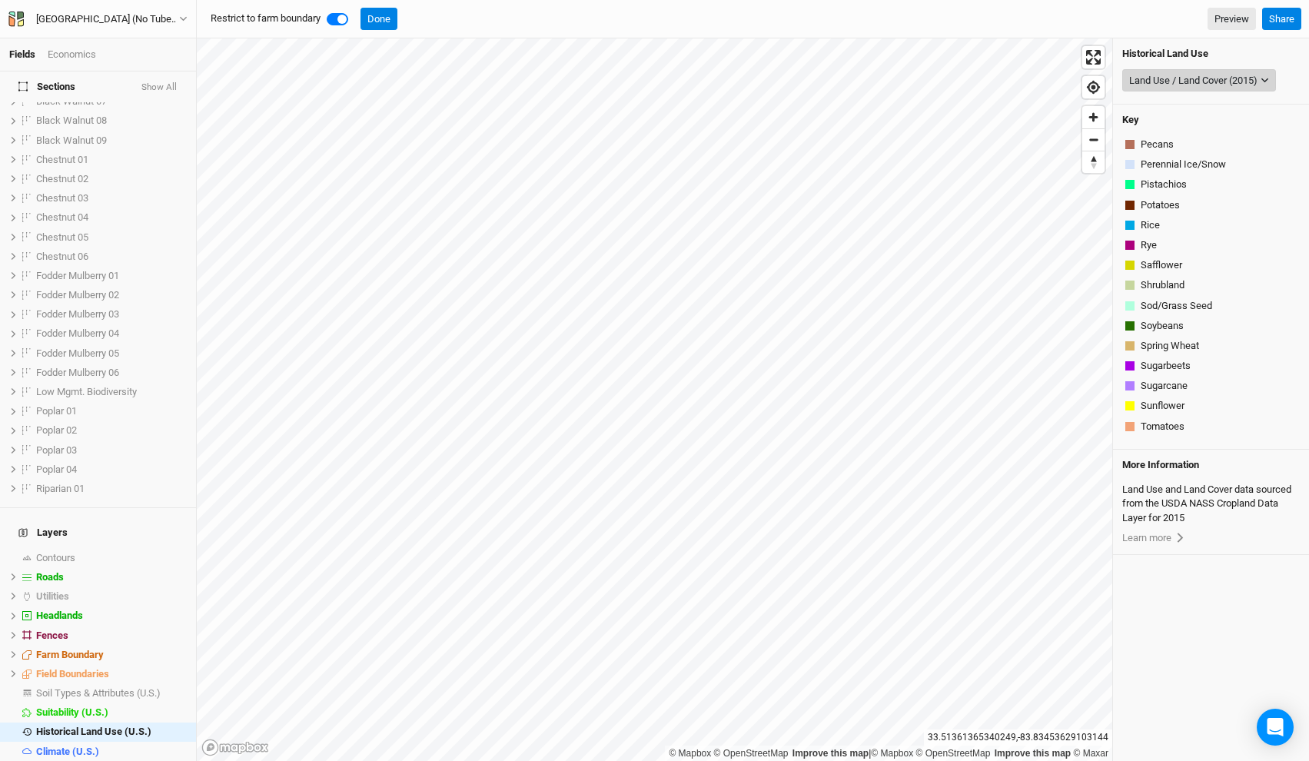
click at [1182, 75] on div "Land Use / Land Cover (2015)" at bounding box center [1193, 80] width 128 height 15
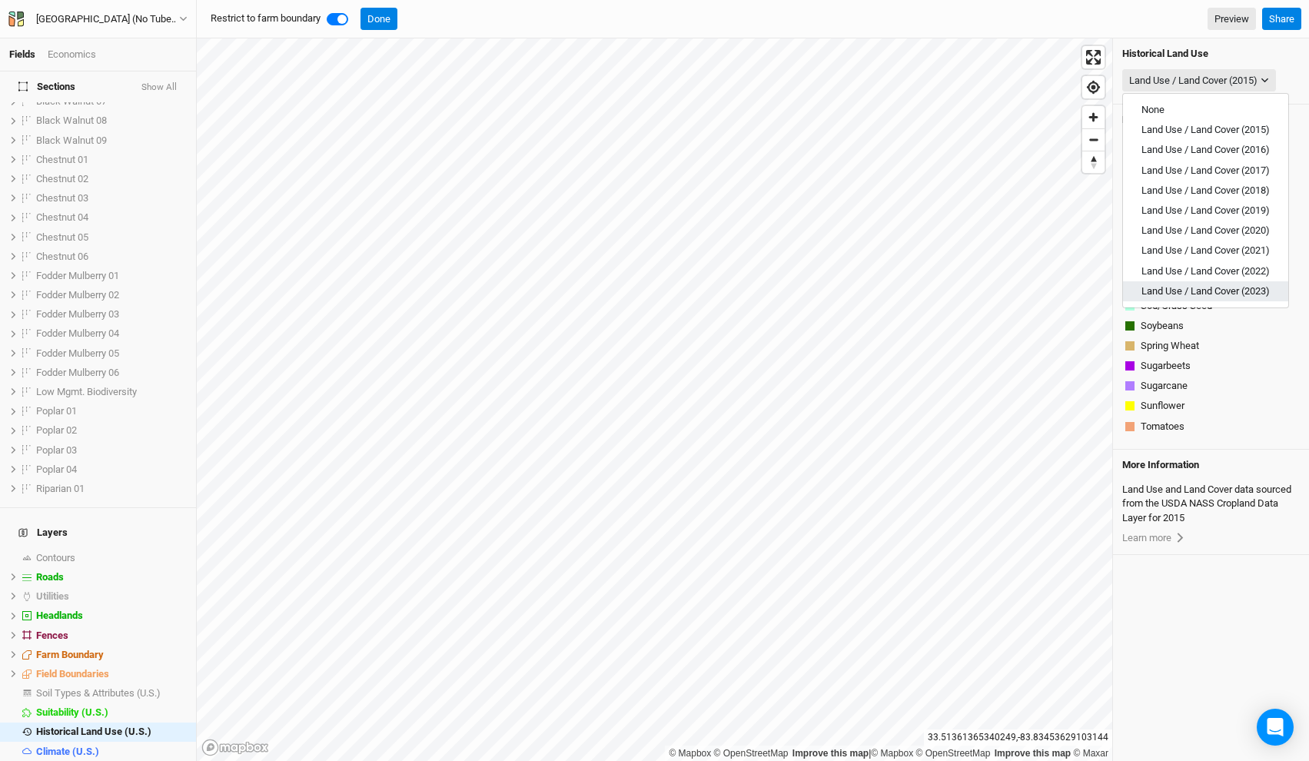
click at [1193, 286] on span "Land Use / Land Cover (2023)" at bounding box center [1206, 291] width 128 height 12
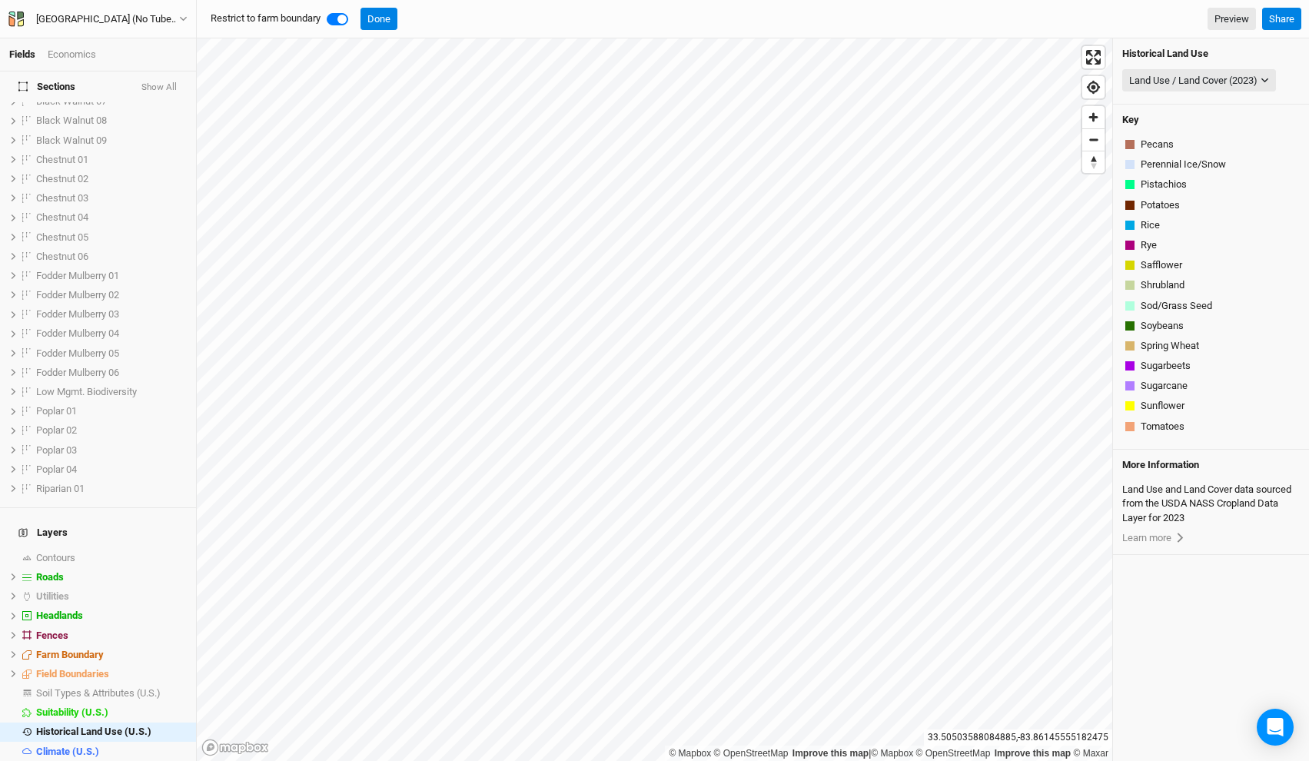
scroll to position [299, 0]
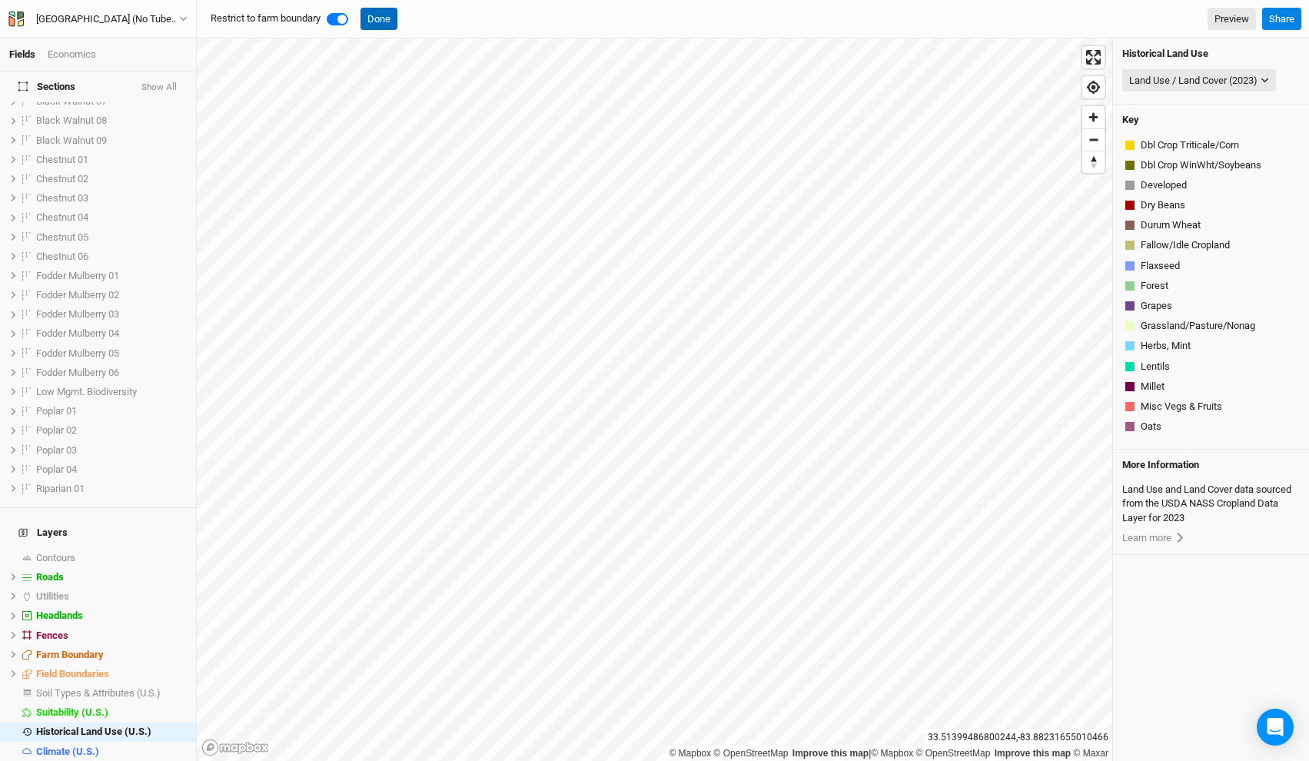
click at [383, 14] on button "Done" at bounding box center [379, 19] width 37 height 23
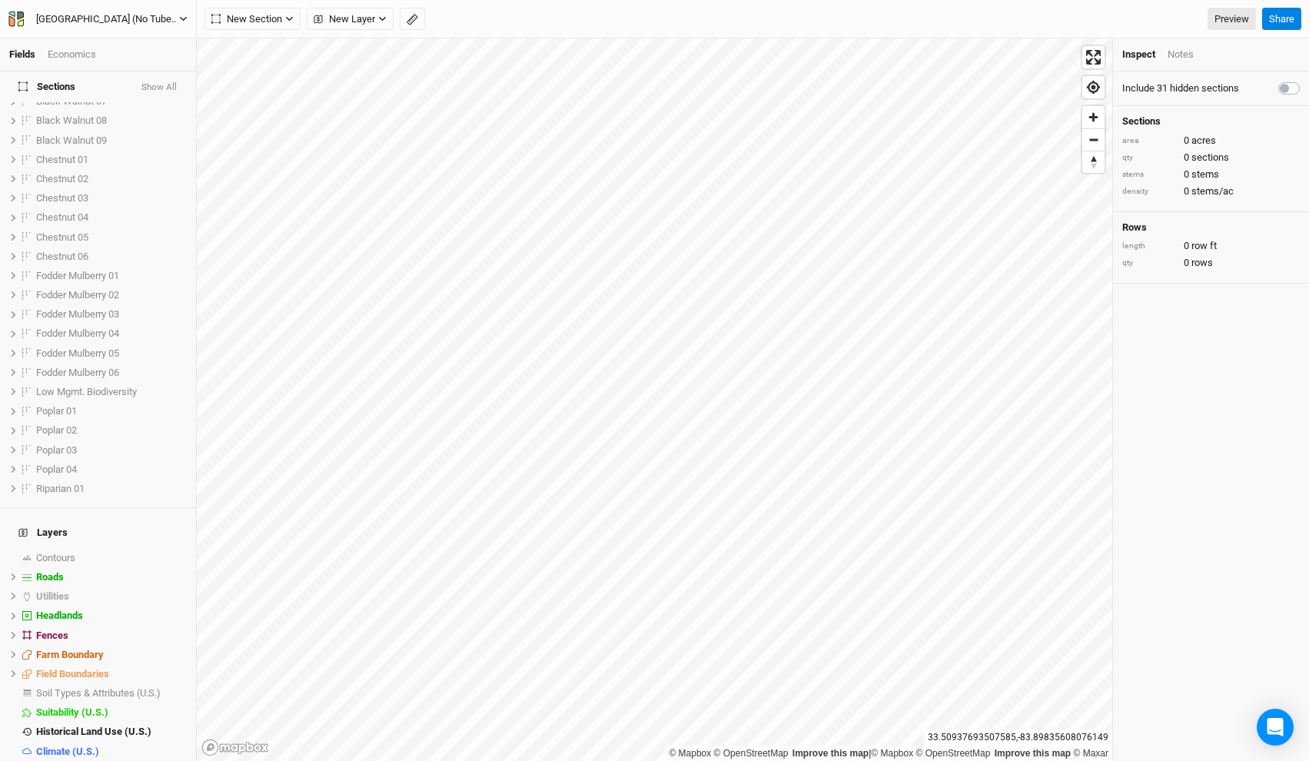
click at [119, 11] on button "[GEOGRAPHIC_DATA] (No Tubes)" at bounding box center [98, 19] width 181 height 17
click at [124, 40] on button "Back" at bounding box center [127, 43] width 121 height 20
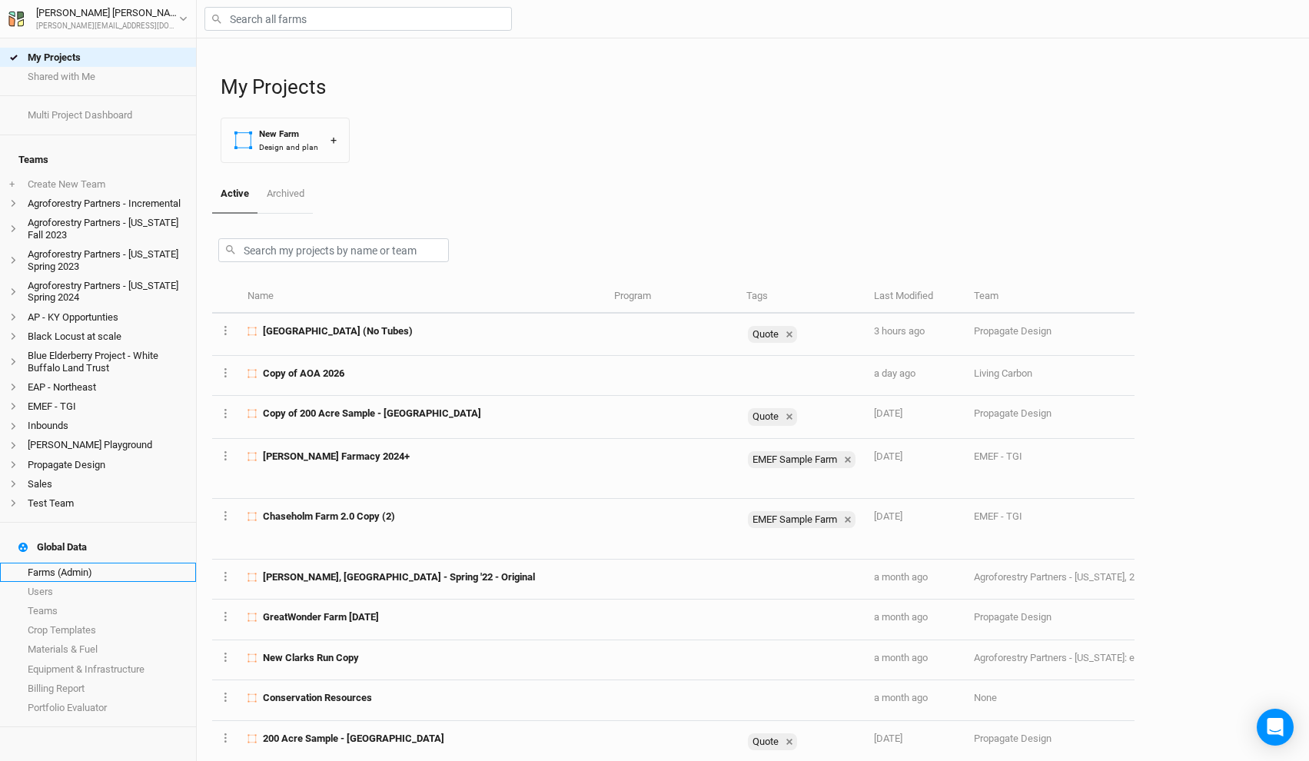
click at [101, 563] on link "Farms (Admin)" at bounding box center [98, 572] width 196 height 19
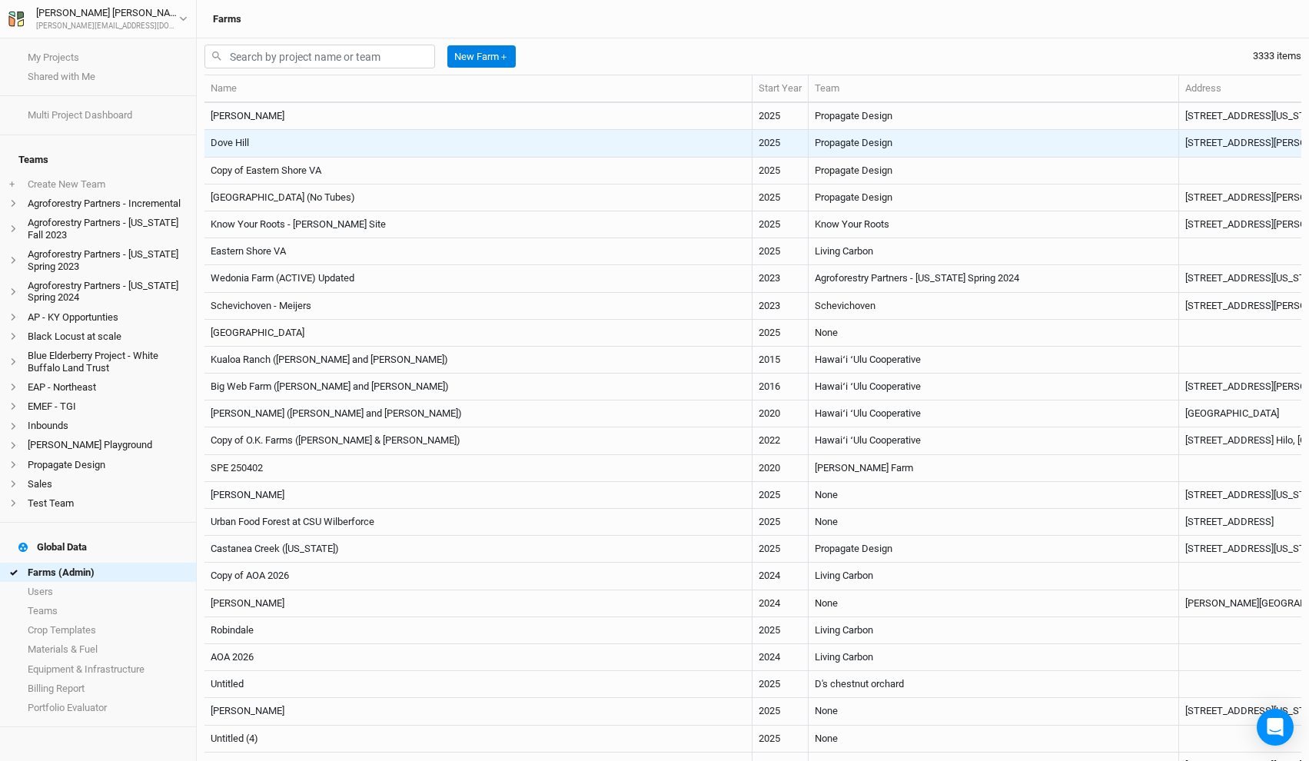
click at [361, 143] on td "Dove Hill" at bounding box center [478, 143] width 548 height 27
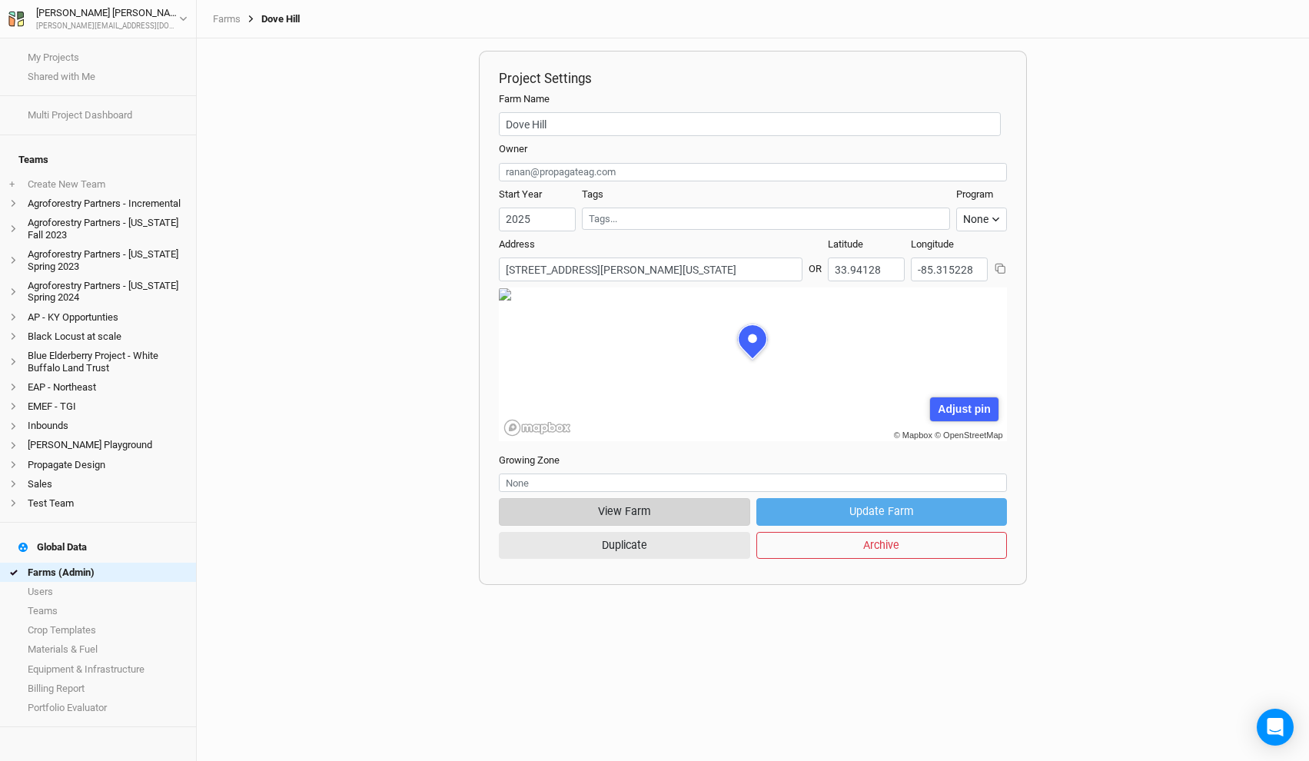
scroll to position [77, 238]
click at [654, 507] on button "View Farm" at bounding box center [624, 511] width 251 height 27
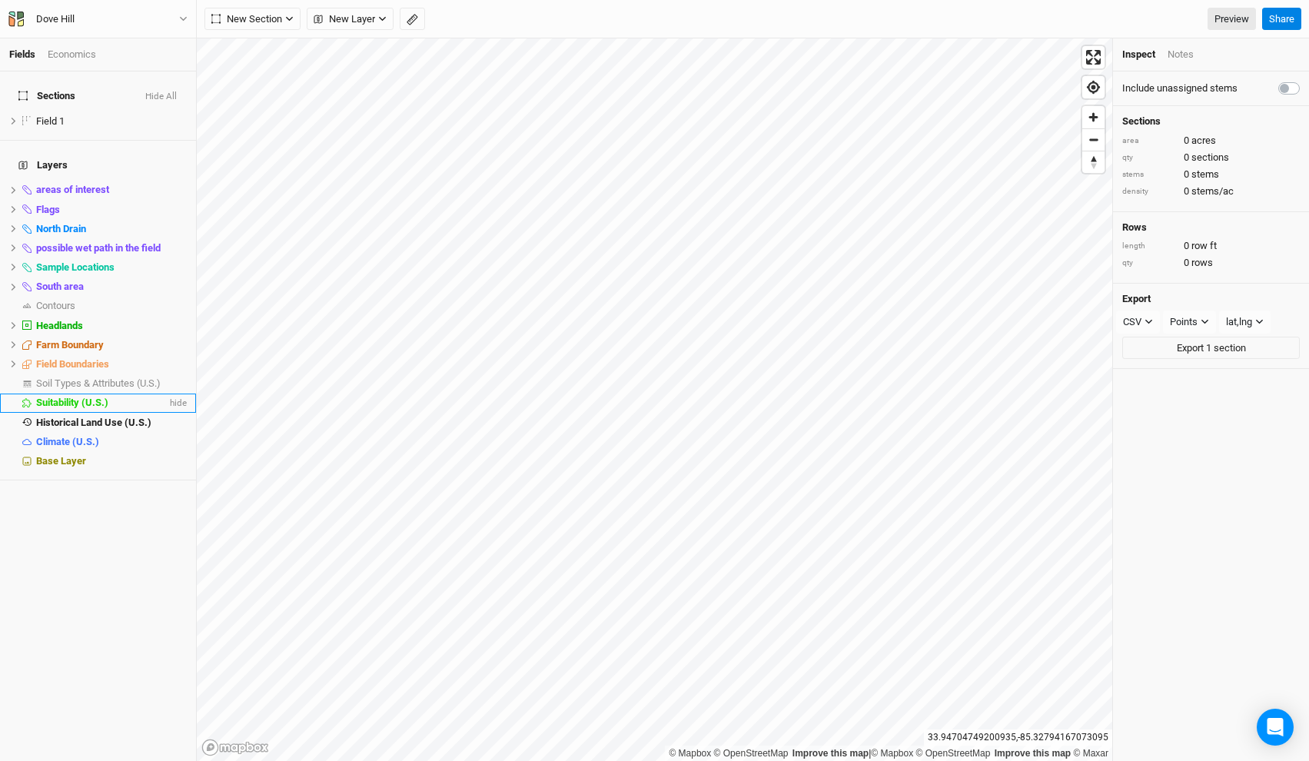
click at [131, 397] on div "Suitability (U.S.)" at bounding box center [101, 403] width 131 height 12
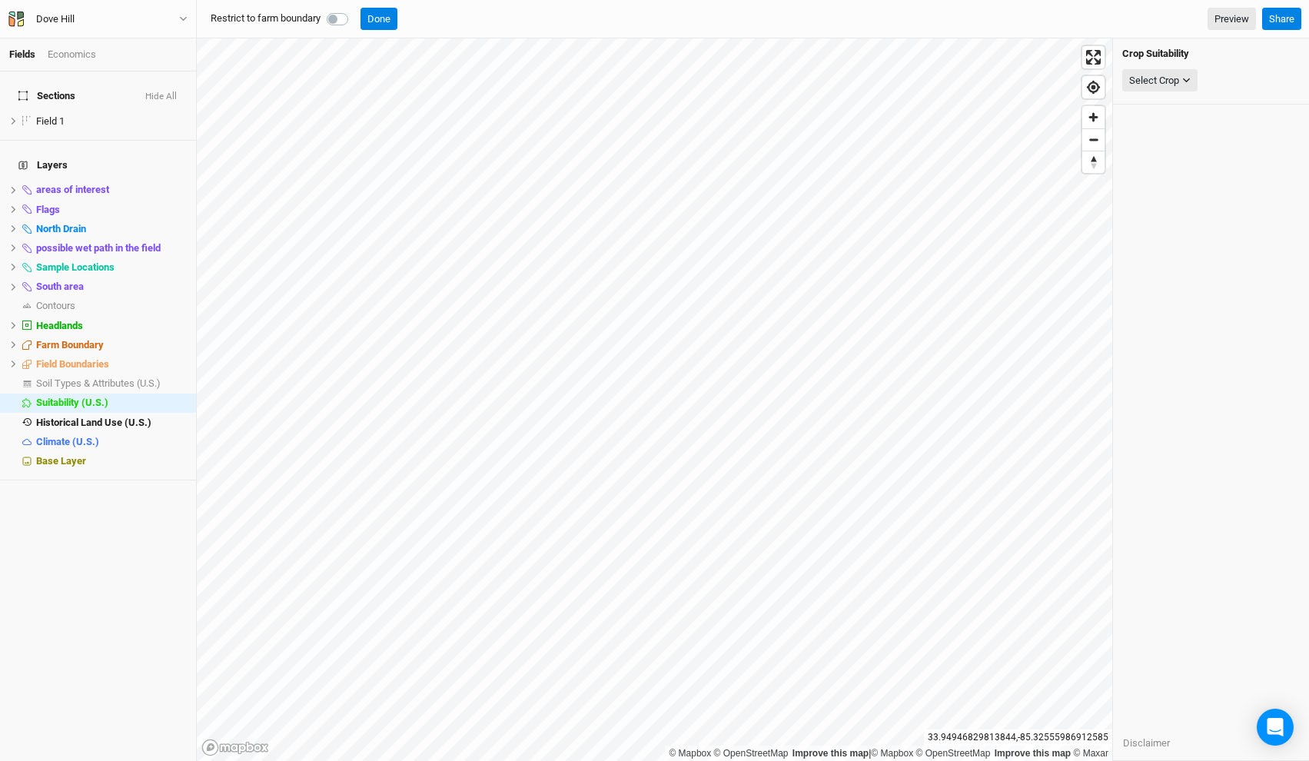
click at [354, 10] on label at bounding box center [354, 10] width 0 height 0
click at [334, 16] on input "checkbox" at bounding box center [333, 17] width 12 height 15
checkbox input "true"
click at [387, 20] on button "Done" at bounding box center [379, 19] width 37 height 23
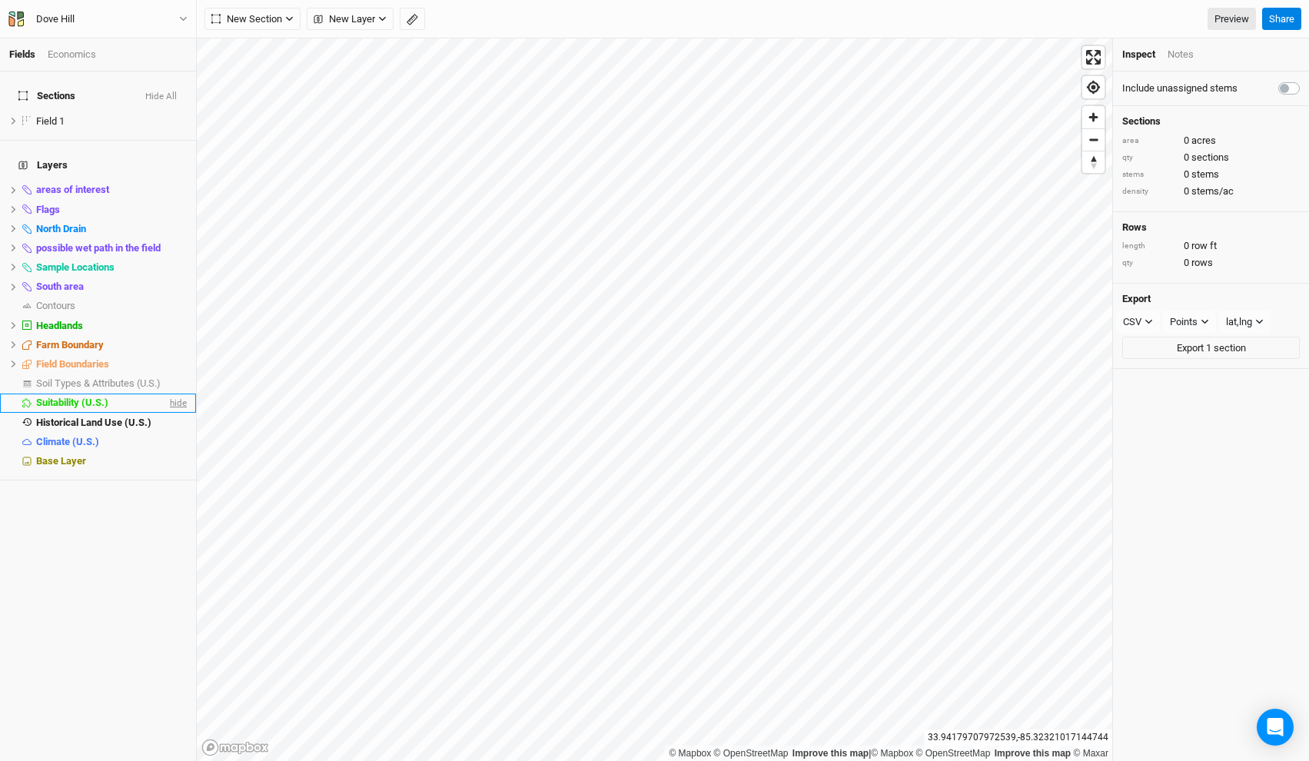
click at [178, 394] on span "hide" at bounding box center [177, 403] width 20 height 19
click at [145, 417] on span "Historical Land Use (U.S.)" at bounding box center [93, 423] width 115 height 12
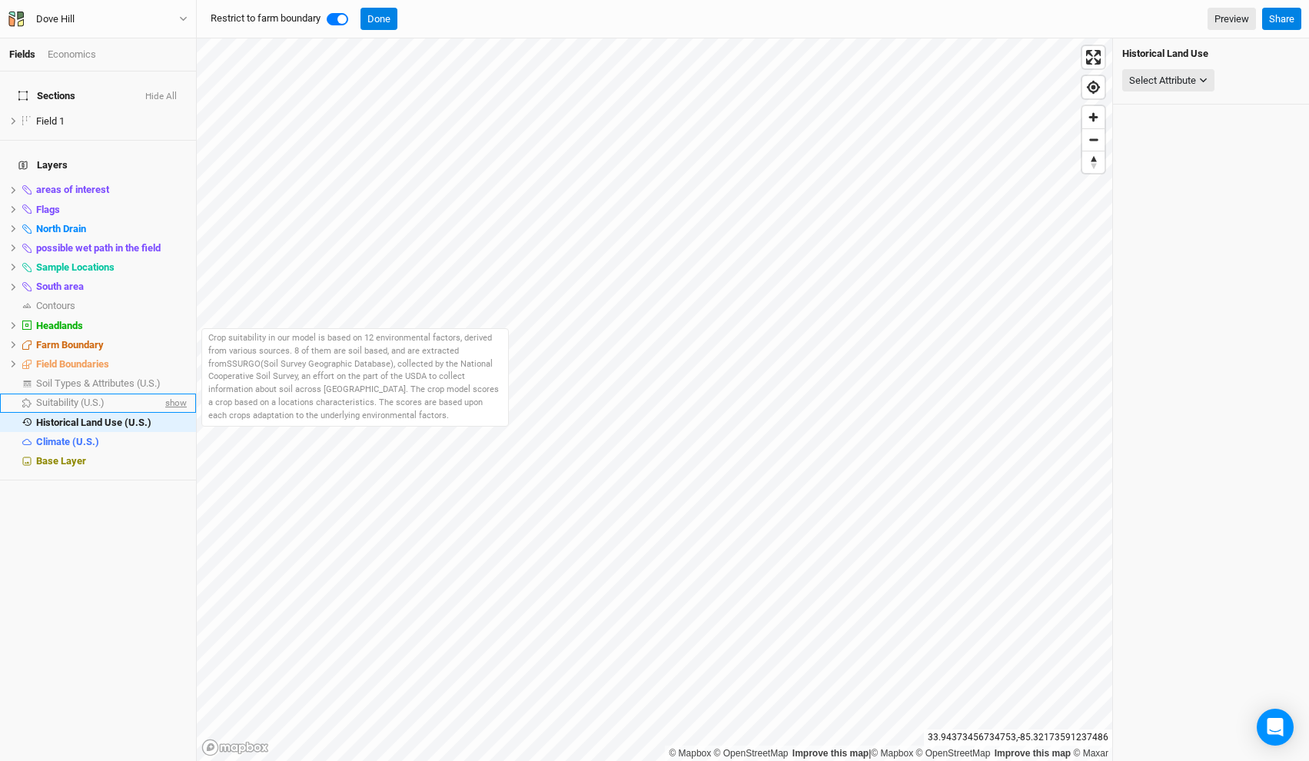
click at [174, 394] on span "show" at bounding box center [174, 403] width 25 height 19
click at [178, 413] on span "hide" at bounding box center [177, 422] width 20 height 19
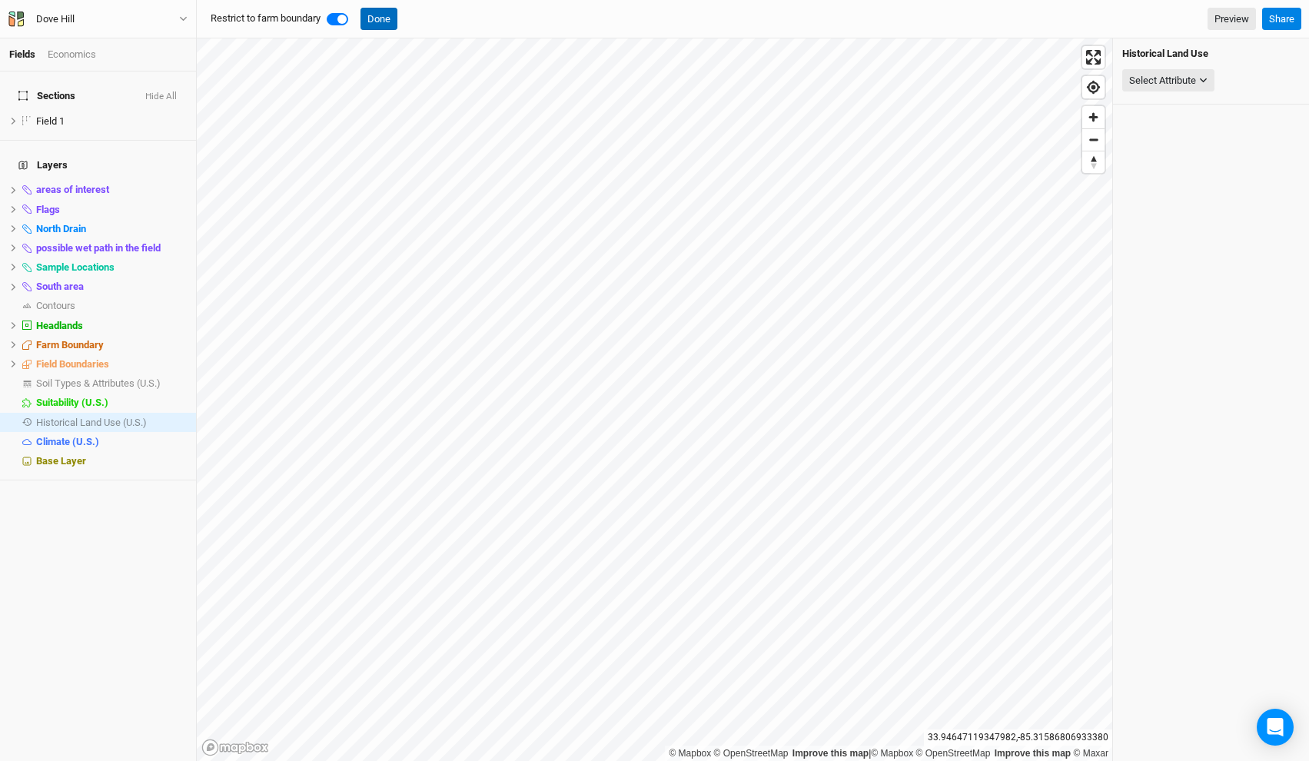
click at [389, 26] on button "Done" at bounding box center [379, 19] width 37 height 23
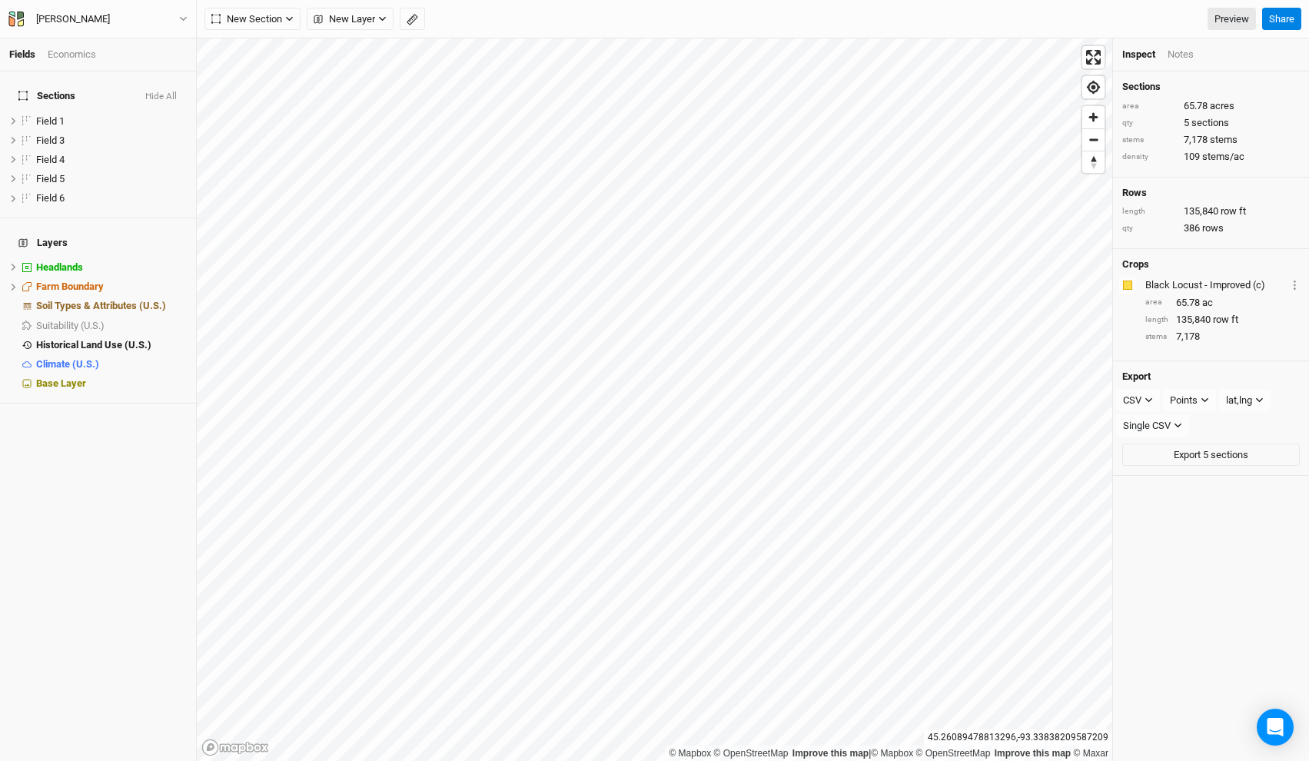
click at [167, 5] on div "[PERSON_NAME] Back Project Settings User settings Imperial Metric Keyboard Shor…" at bounding box center [98, 19] width 197 height 38
click at [167, 14] on button "[PERSON_NAME]" at bounding box center [98, 19] width 181 height 17
click at [138, 48] on button "Back" at bounding box center [127, 43] width 121 height 20
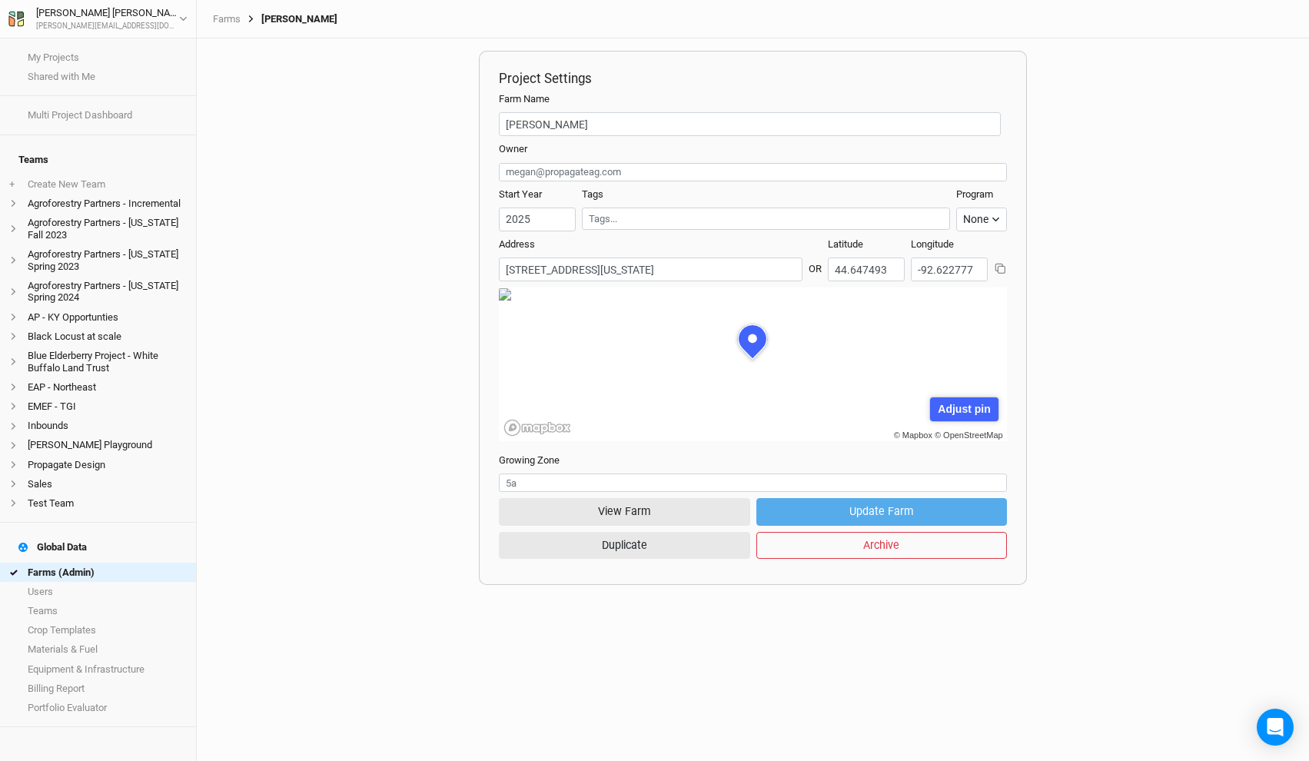
scroll to position [77, 238]
click at [87, 563] on link "Farms (Admin)" at bounding box center [98, 572] width 196 height 19
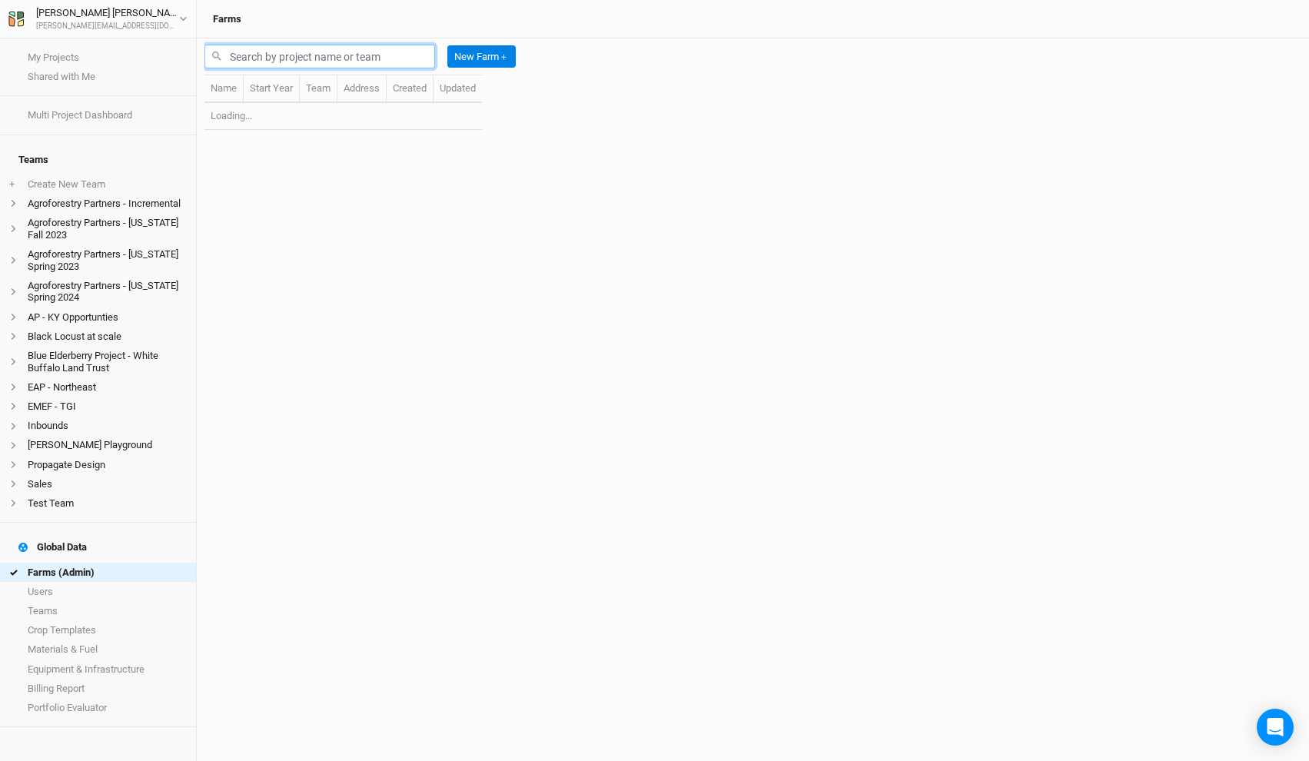
click at [341, 58] on input "text" at bounding box center [319, 57] width 231 height 24
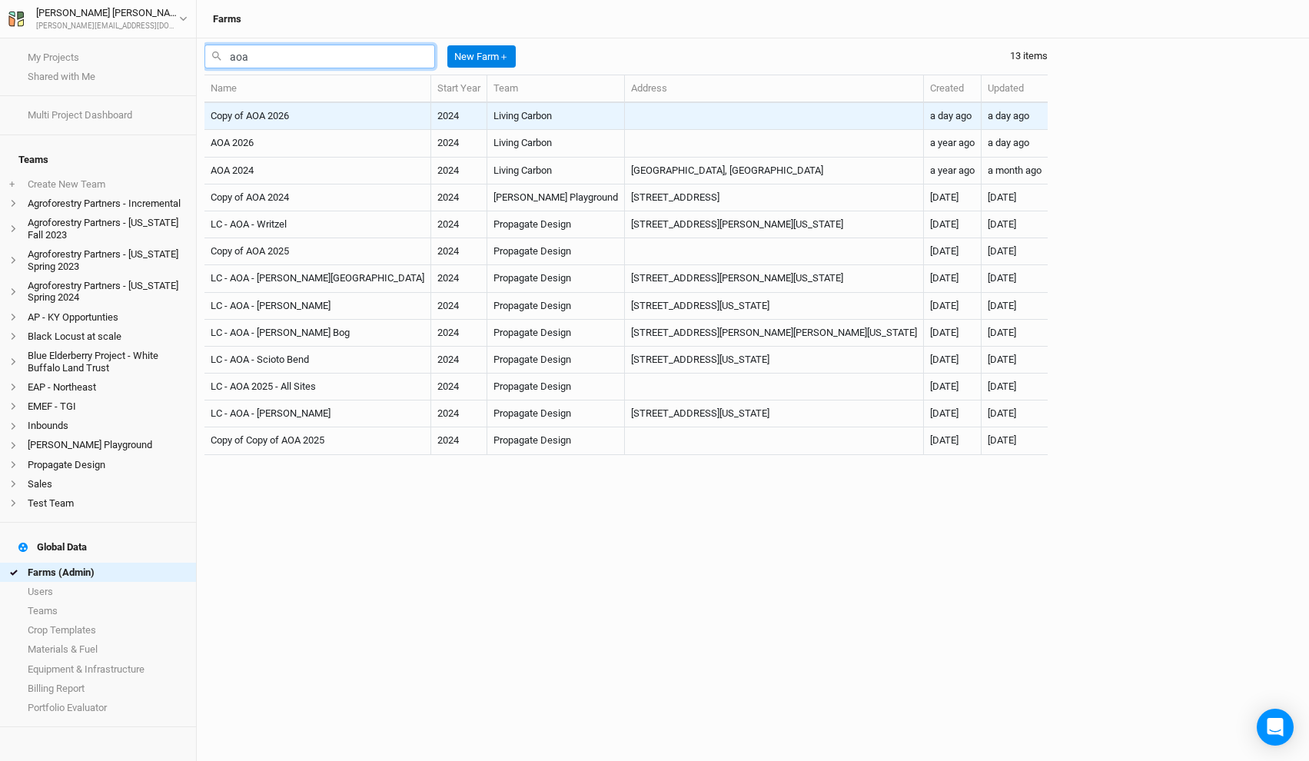
type input "aoa"
click at [487, 109] on td "Living Carbon" at bounding box center [556, 116] width 138 height 27
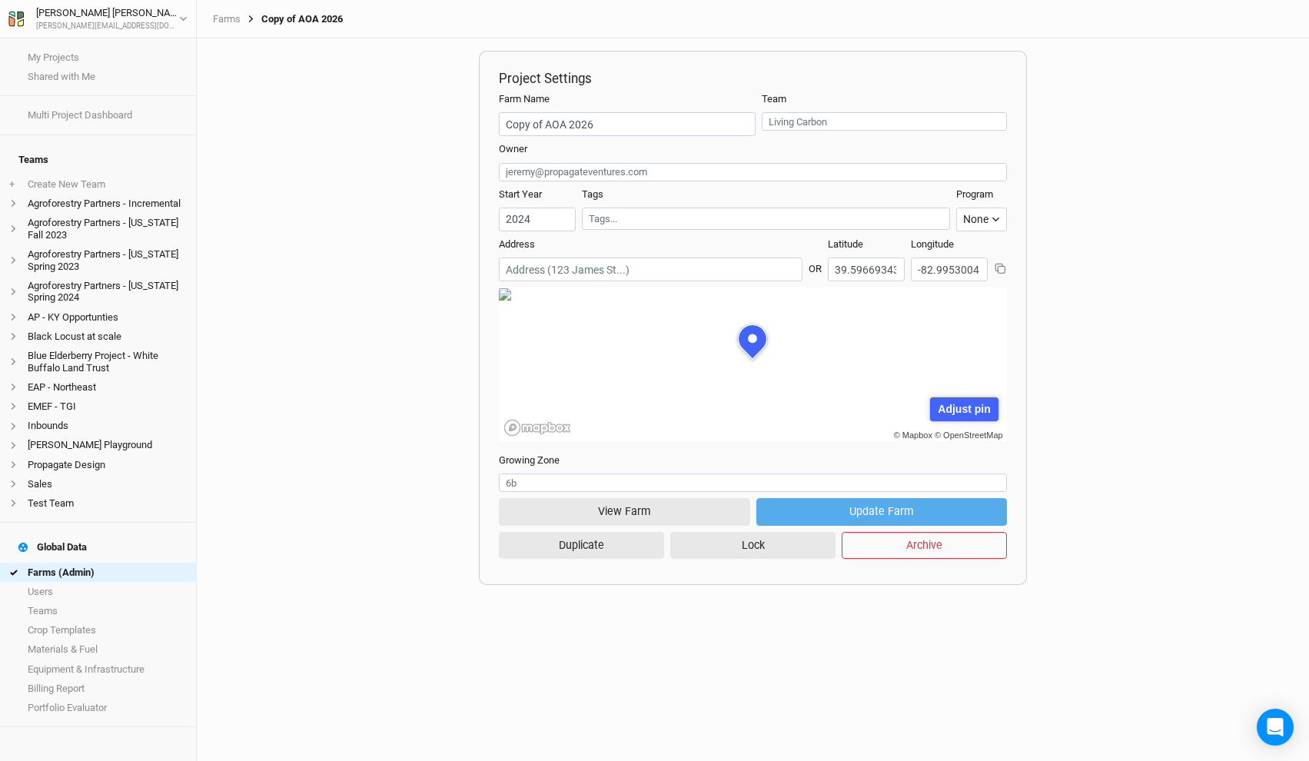
scroll to position [77, 238]
click at [810, 121] on input "text" at bounding box center [884, 121] width 245 height 18
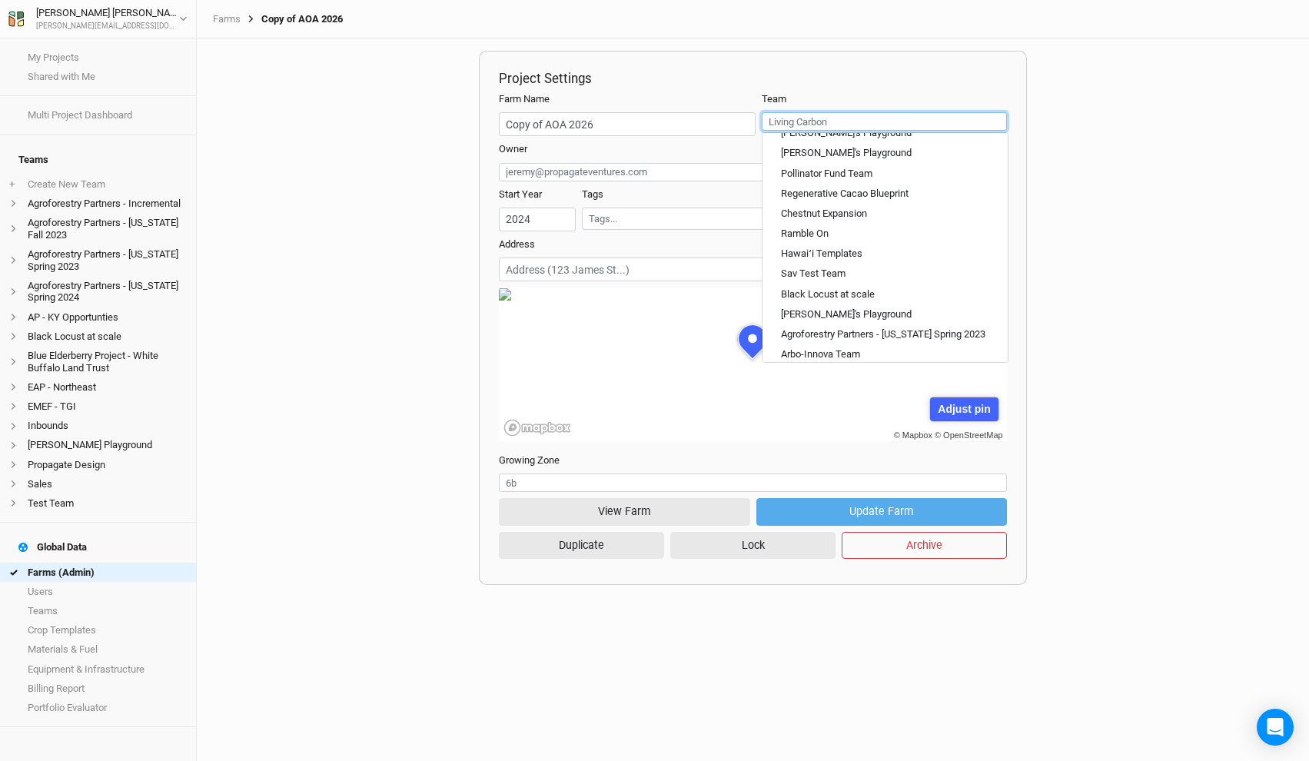
scroll to position [138, 0]
type input "pro"
type input "propagate Design"
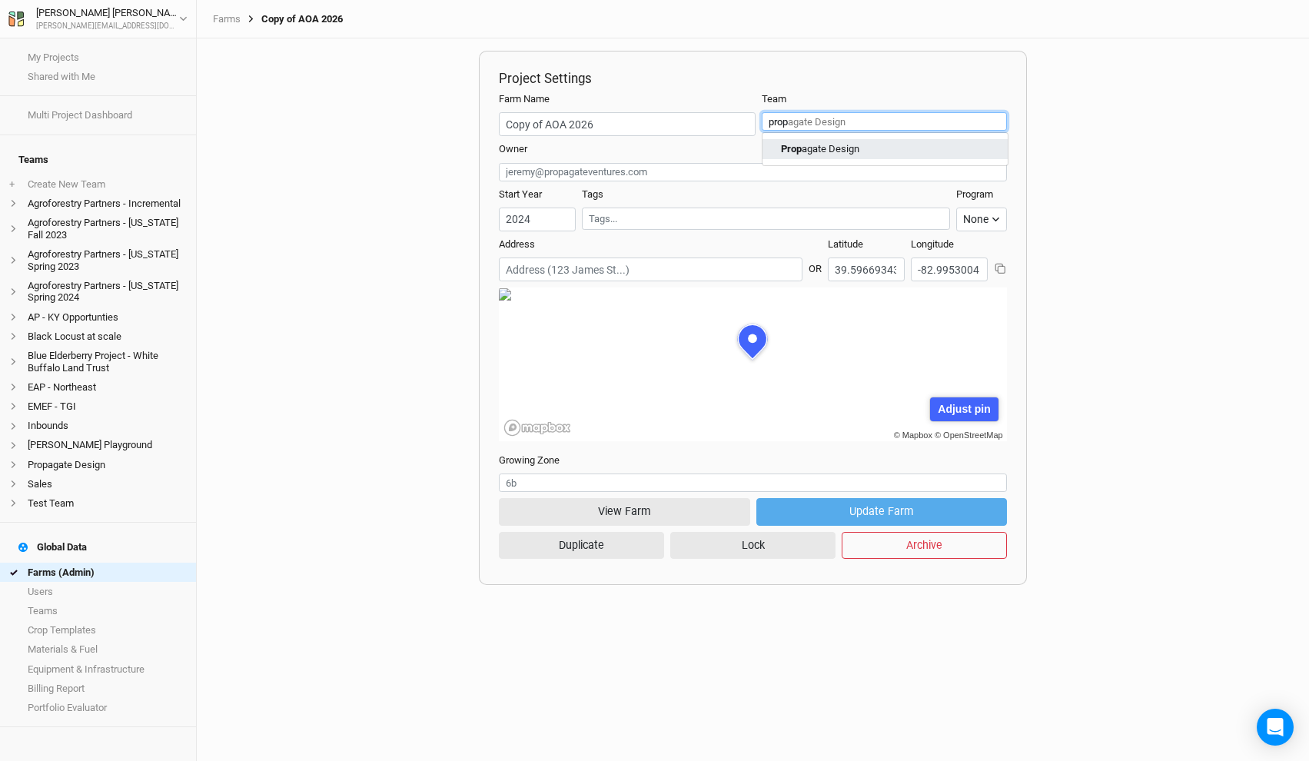
click at [842, 148] on div "Prop agate Design" at bounding box center [820, 149] width 78 height 14
type input "Propagate Design"
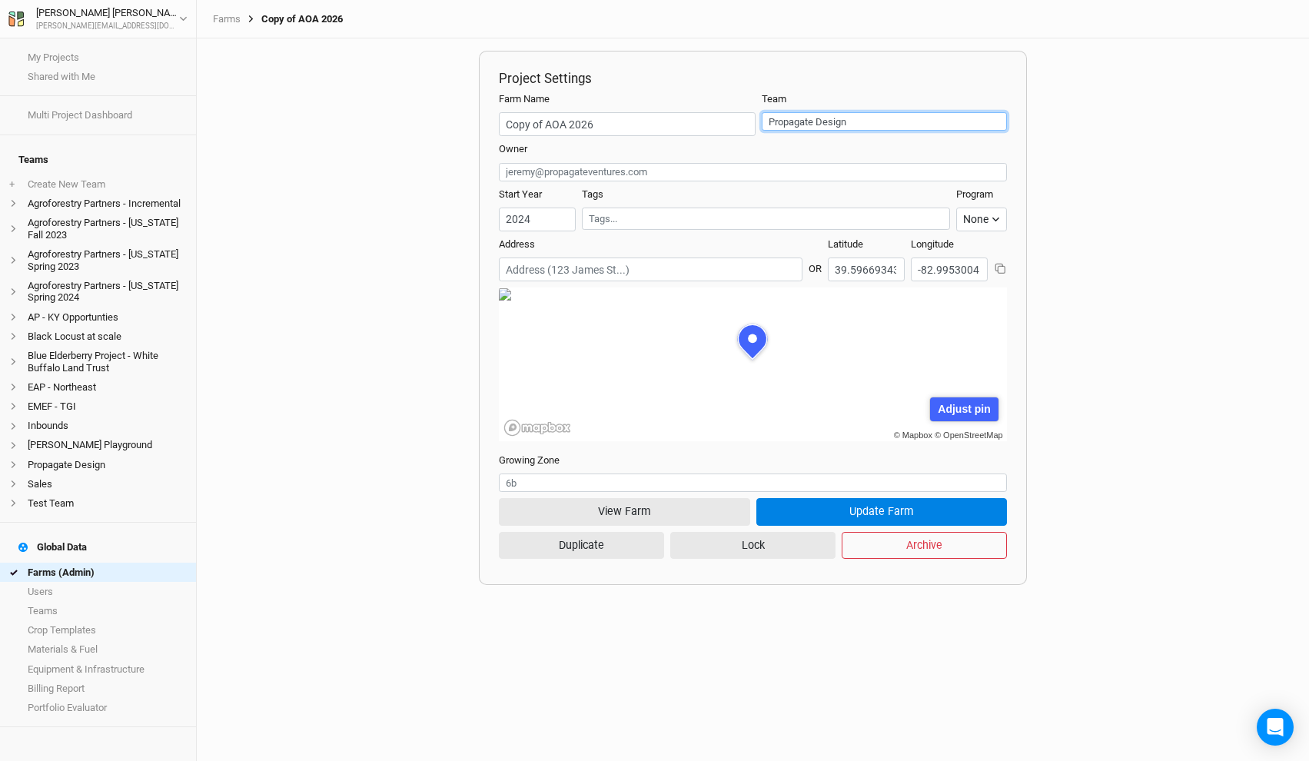
click at [792, 123] on input "Propagate Design" at bounding box center [884, 121] width 245 height 18
type input "j"
type input "[PERSON_NAME] Playground"
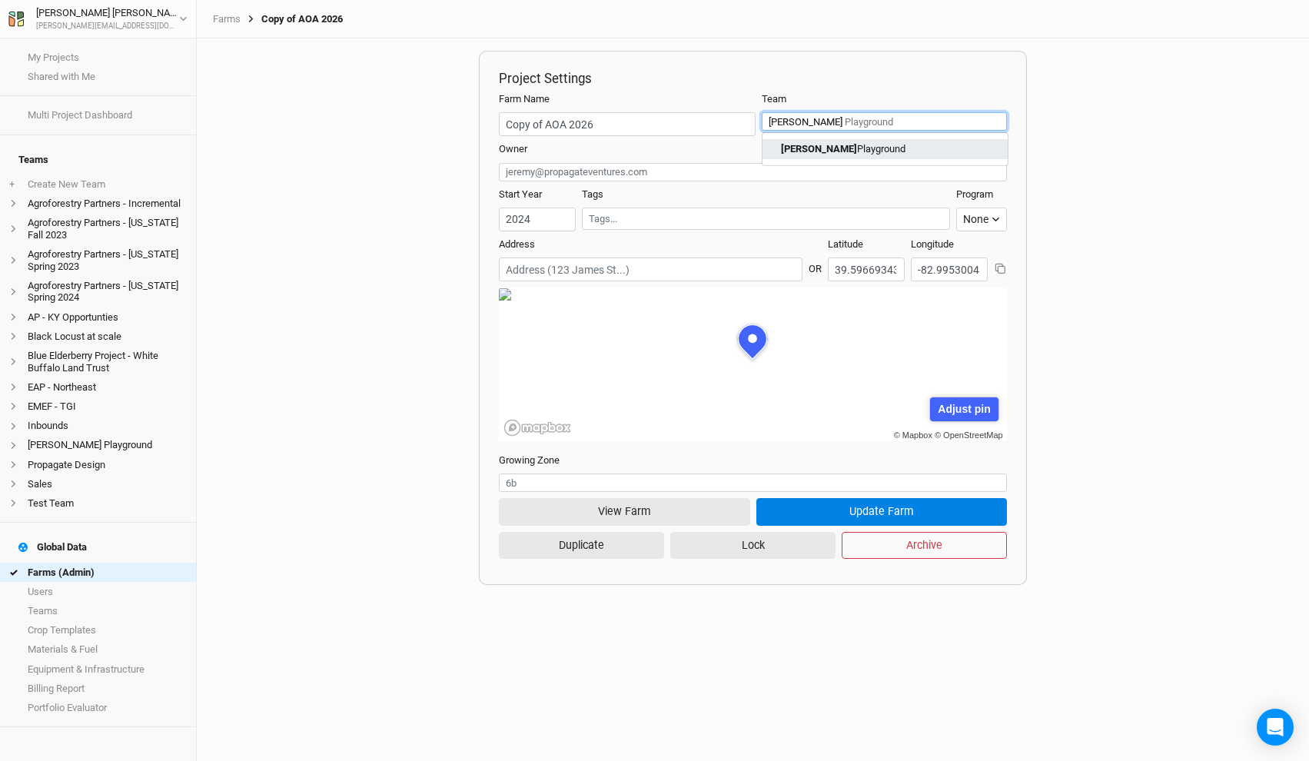
click at [798, 148] on mark "[PERSON_NAME]" at bounding box center [819, 149] width 76 height 12
type input "[PERSON_NAME] Playground"
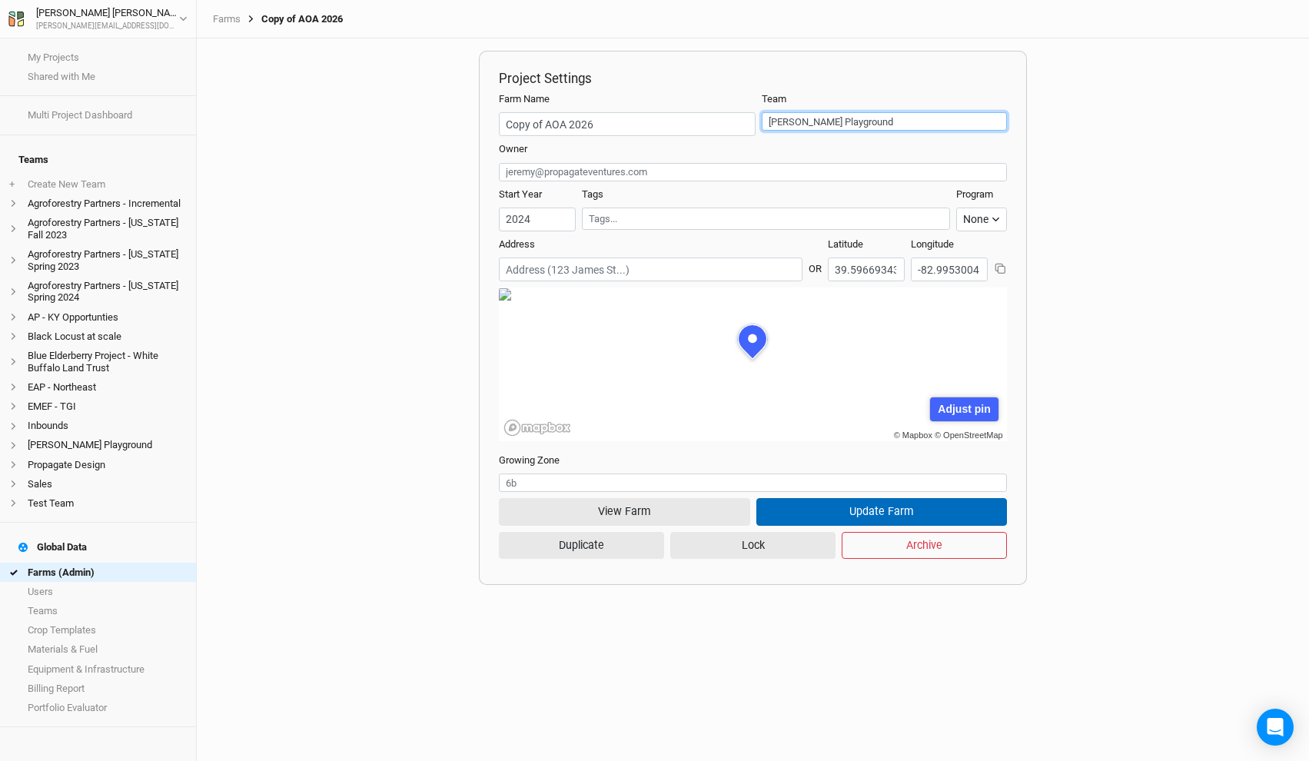
type input "[PERSON_NAME] Playground"
click at [844, 520] on button "Update Farm" at bounding box center [881, 511] width 251 height 27
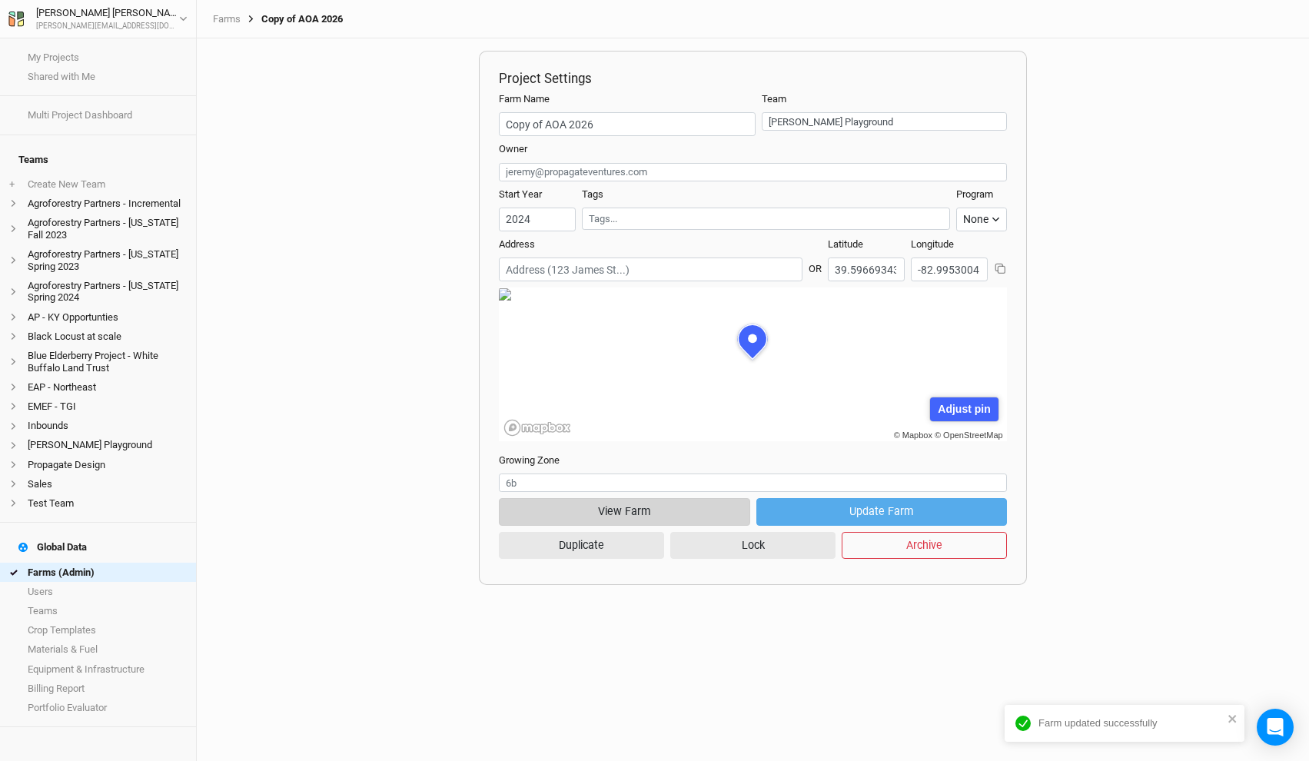
click at [647, 516] on button "View Farm" at bounding box center [624, 511] width 251 height 27
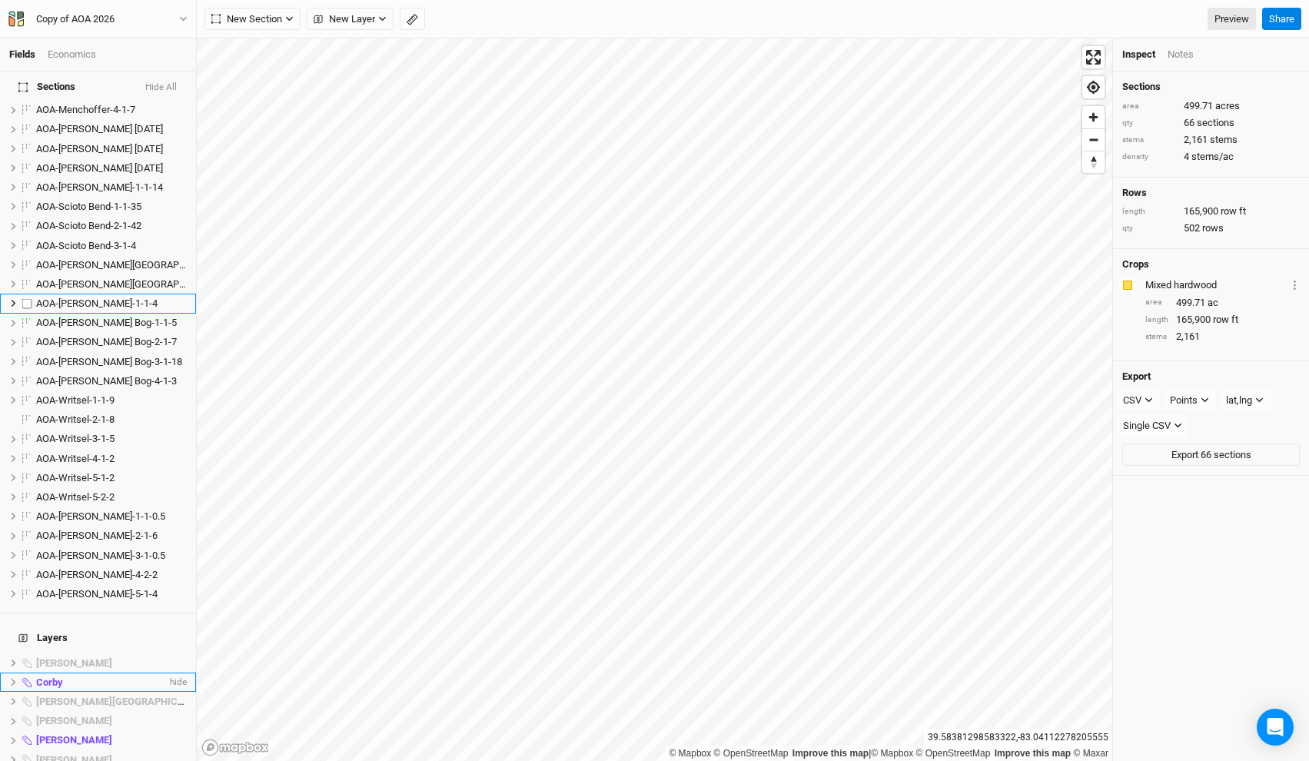
scroll to position [1269, 0]
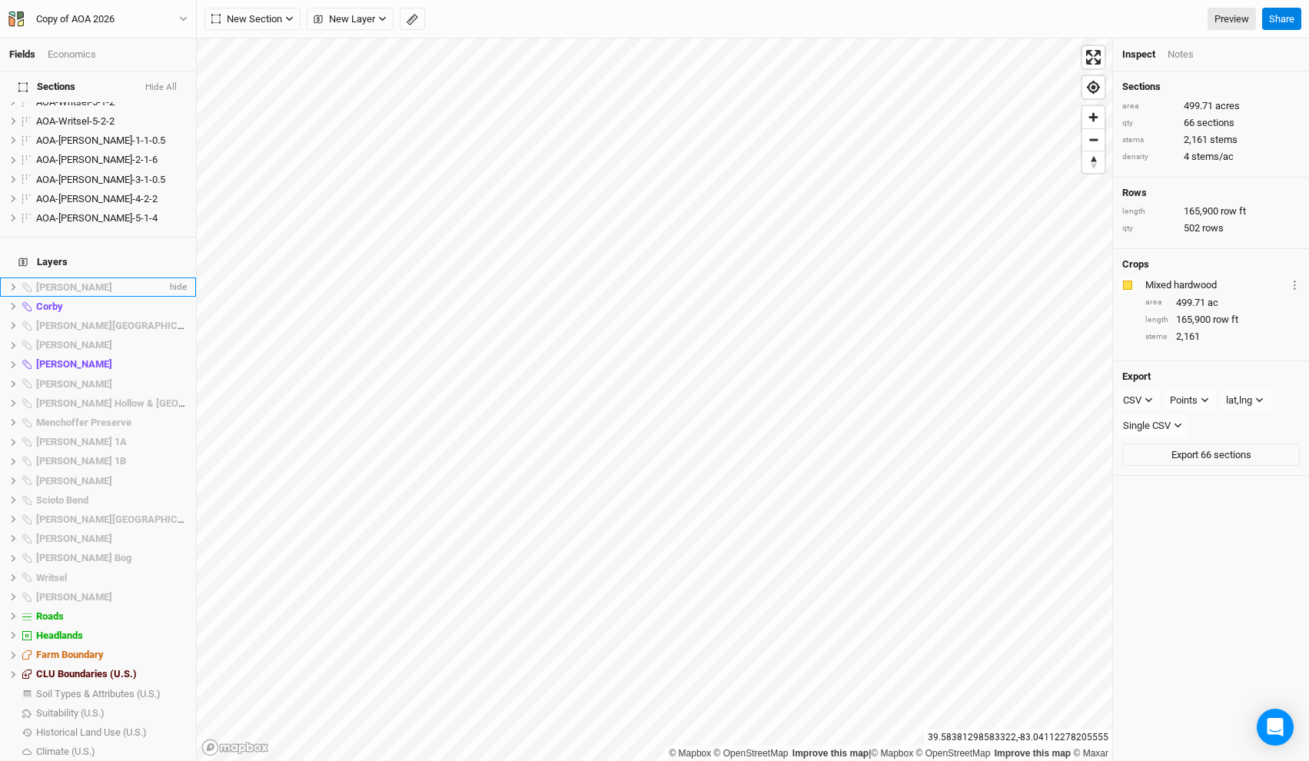
click at [97, 281] on span "Adelphi Moraine" at bounding box center [74, 287] width 76 height 12
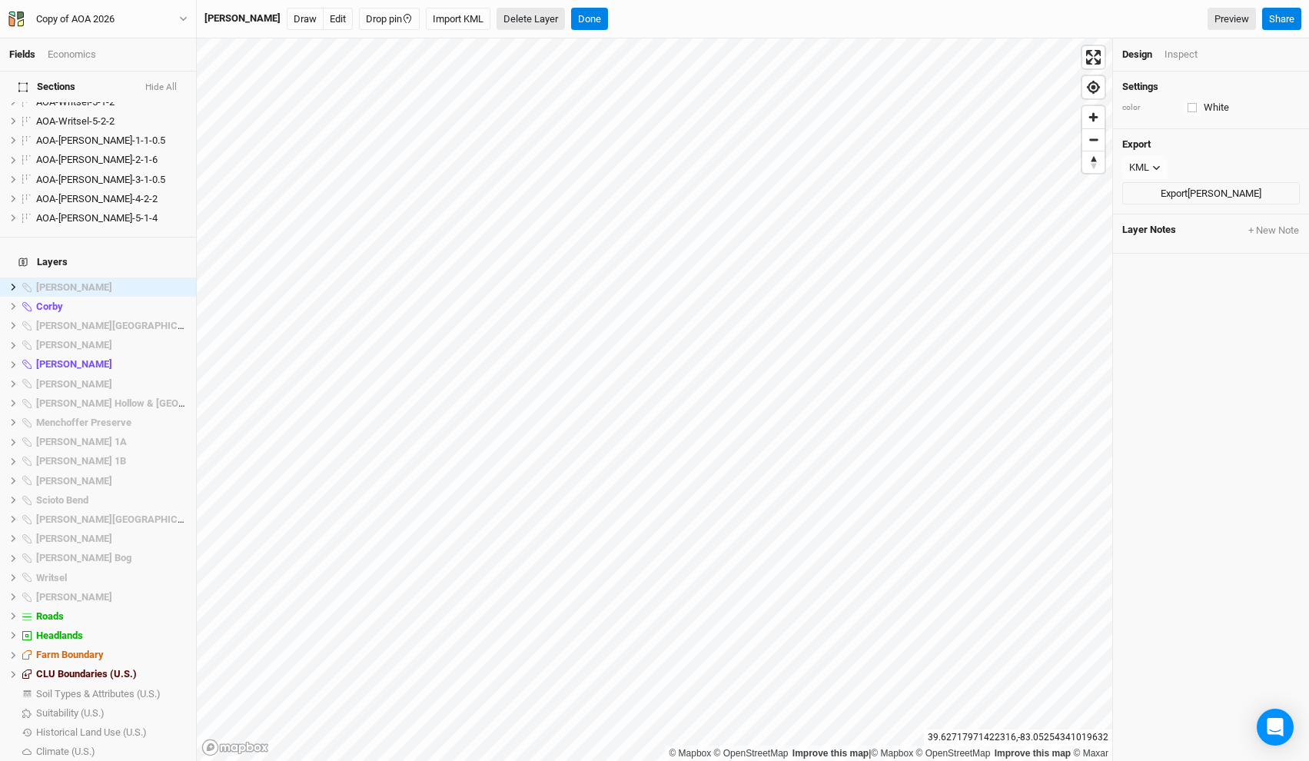
click at [525, 22] on button "Delete Layer" at bounding box center [531, 19] width 68 height 23
click at [570, 18] on button "Confirm" at bounding box center [564, 19] width 48 height 23
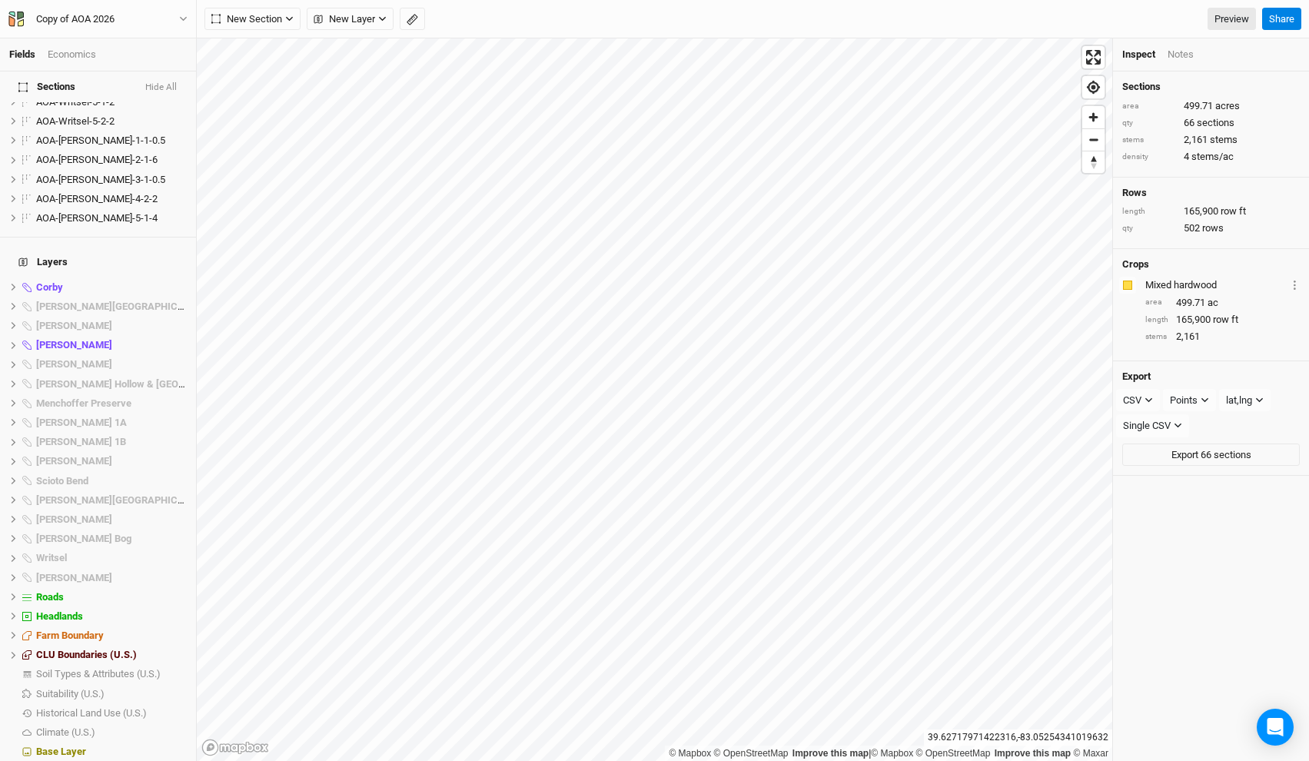
scroll to position [1250, 0]
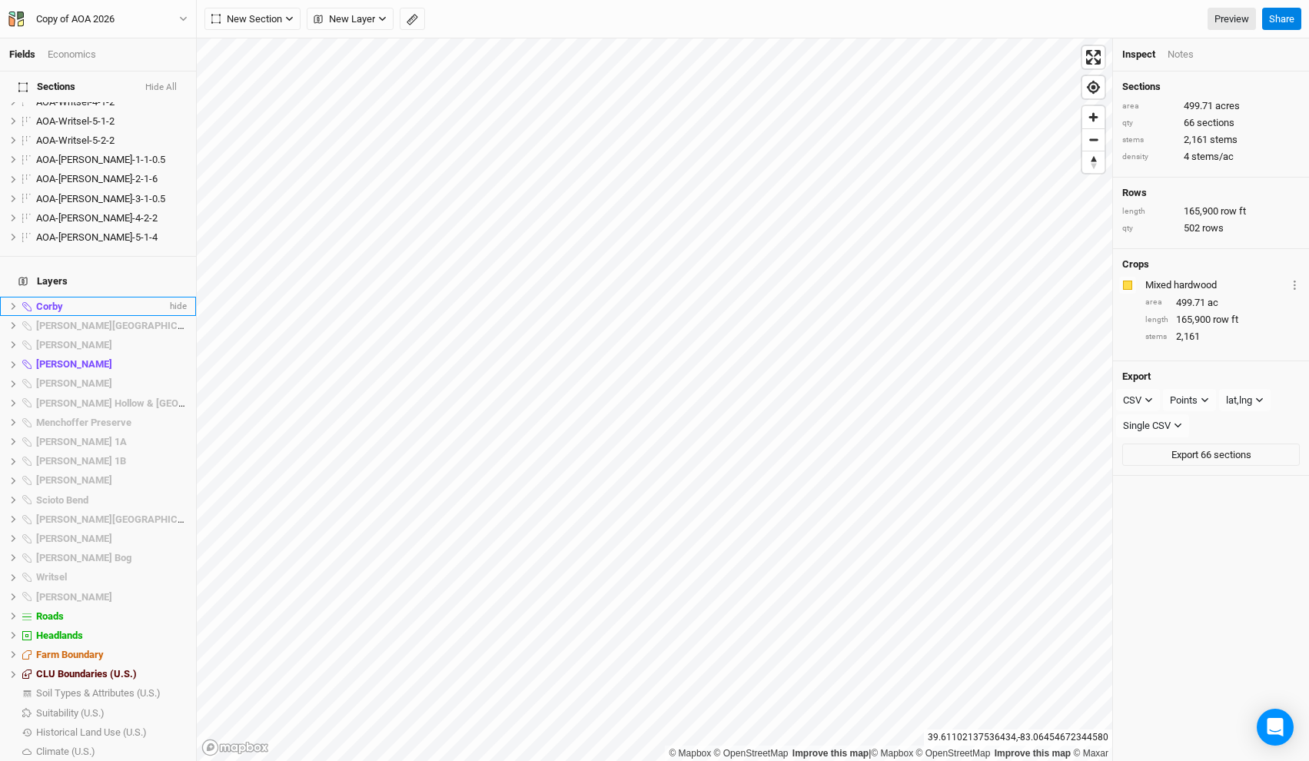
click at [77, 297] on li "Corby hide" at bounding box center [98, 306] width 196 height 19
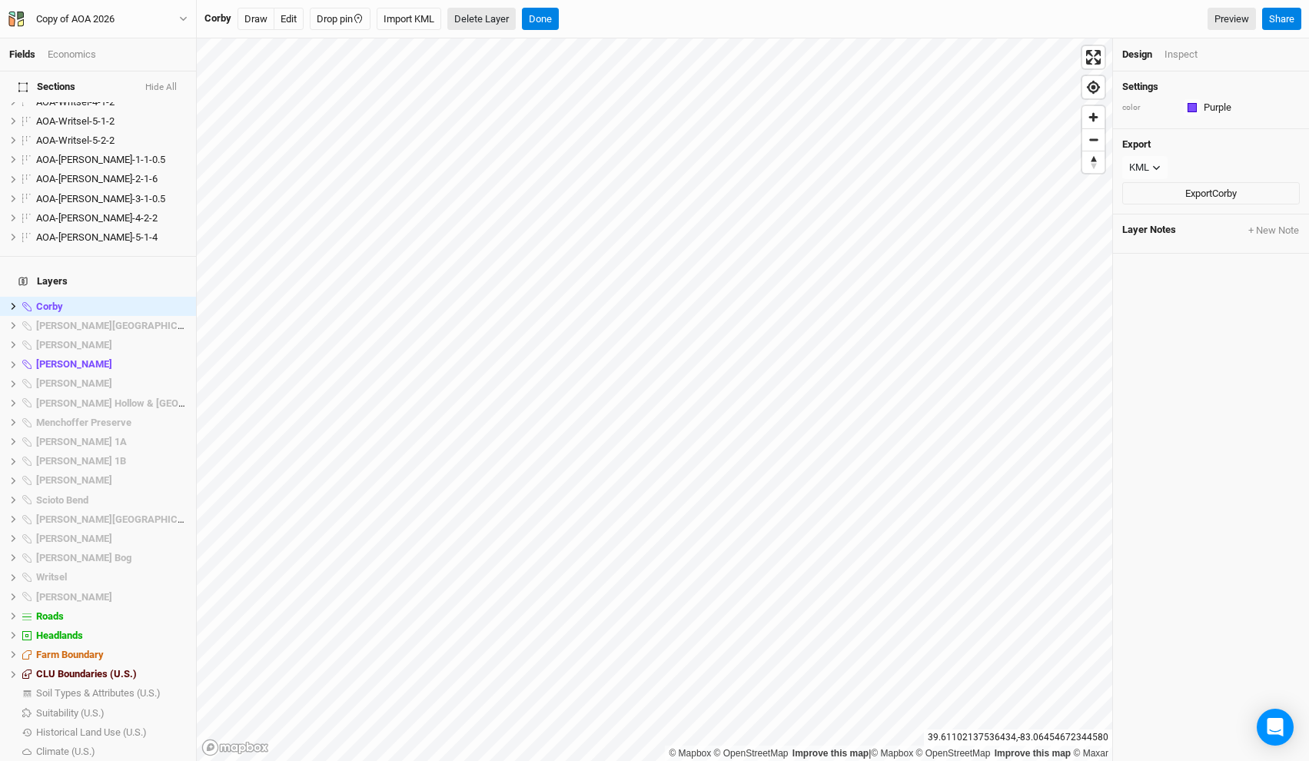
click at [478, 18] on button "Delete Layer" at bounding box center [481, 19] width 68 height 23
click at [510, 15] on button "Confirm" at bounding box center [515, 19] width 48 height 23
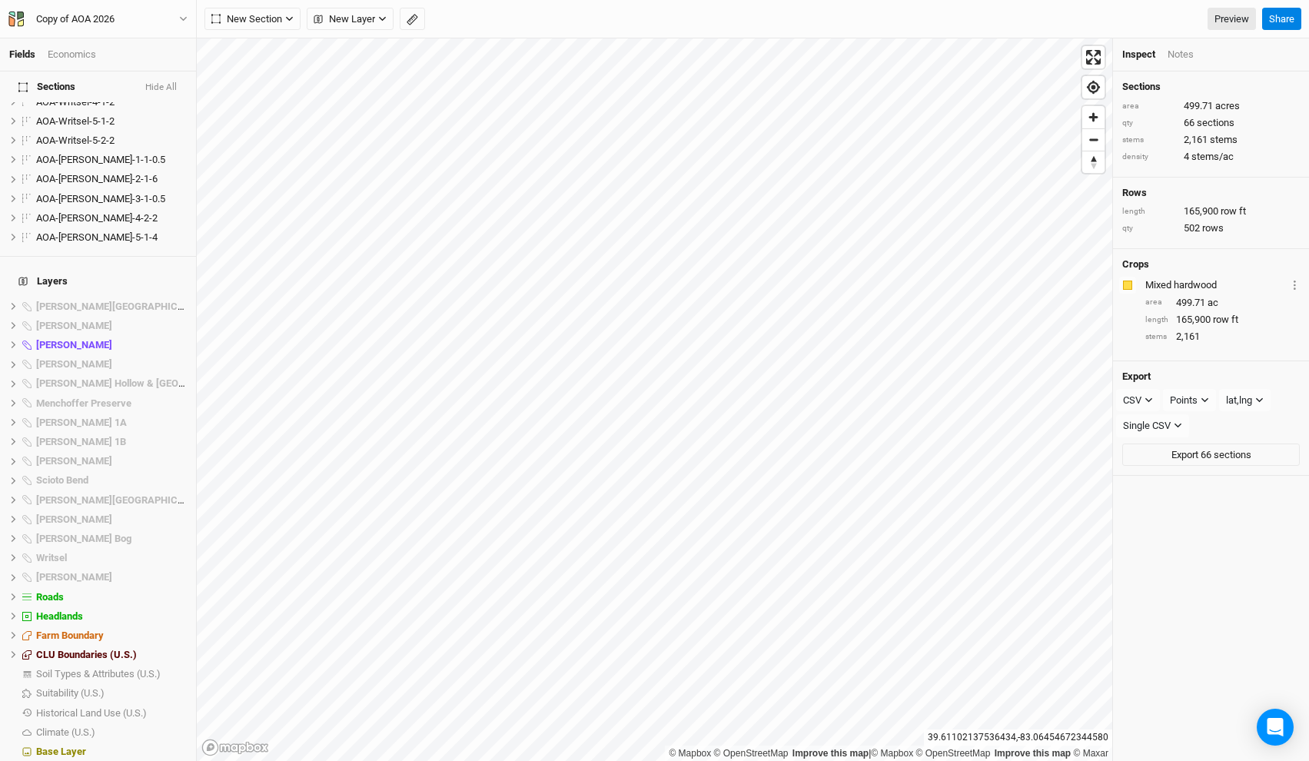
scroll to position [1231, 0]
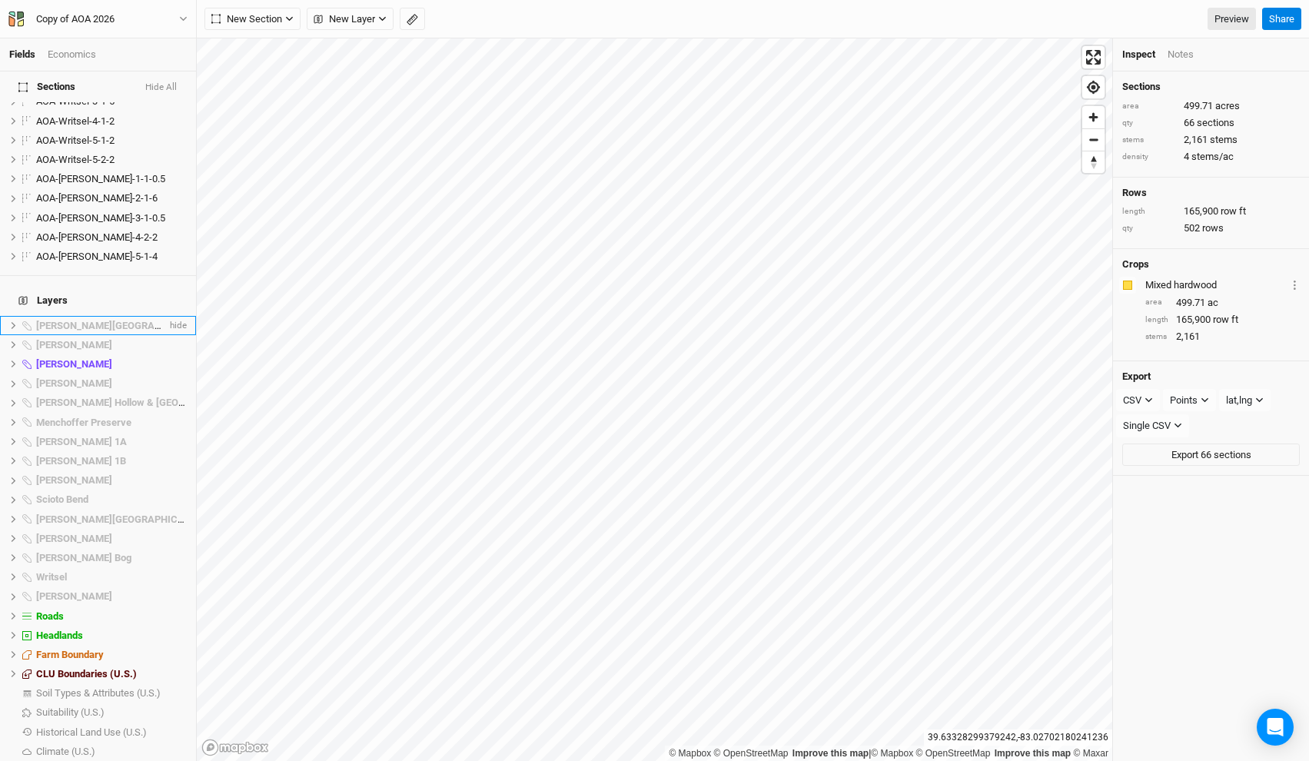
click at [71, 320] on span "Darby Lakes Preserve" at bounding box center [123, 326] width 174 height 12
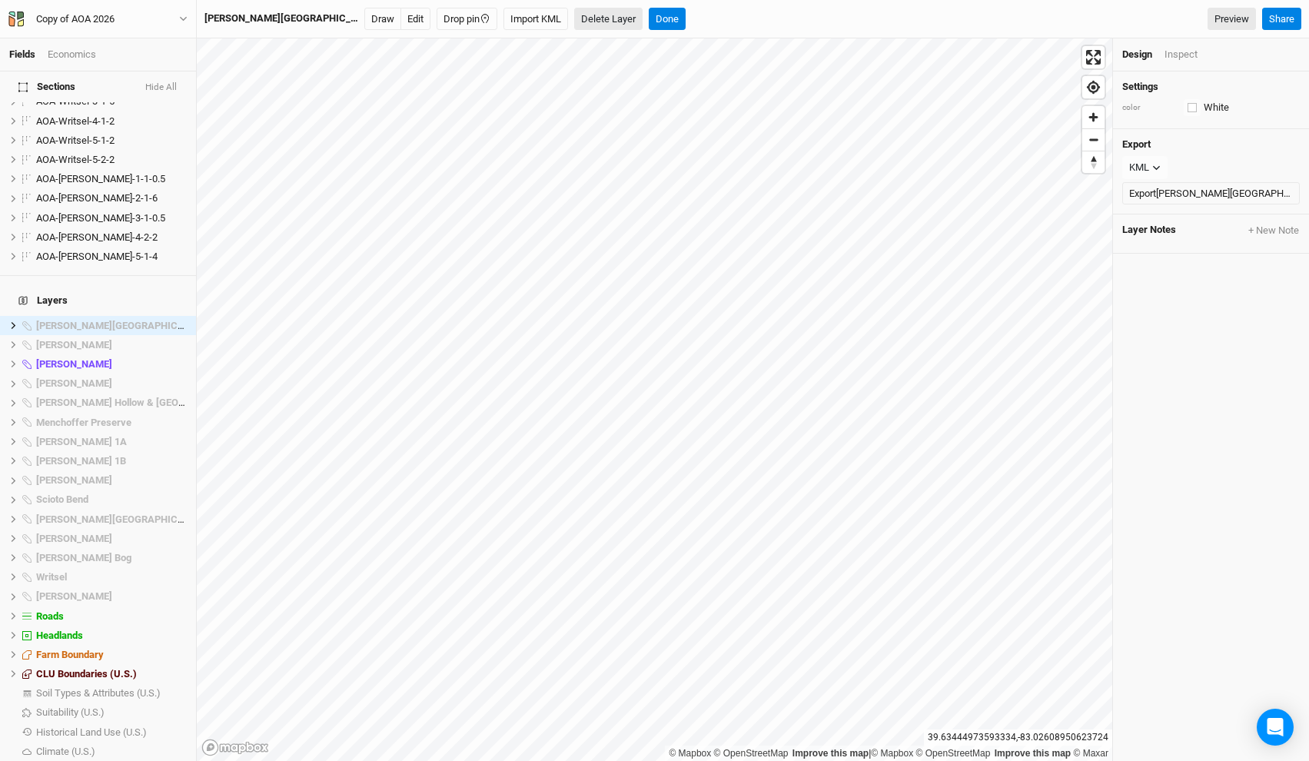
click at [574, 17] on button "Delete Layer" at bounding box center [608, 19] width 68 height 23
click at [638, 15] on button "Confirm" at bounding box center [662, 19] width 48 height 23
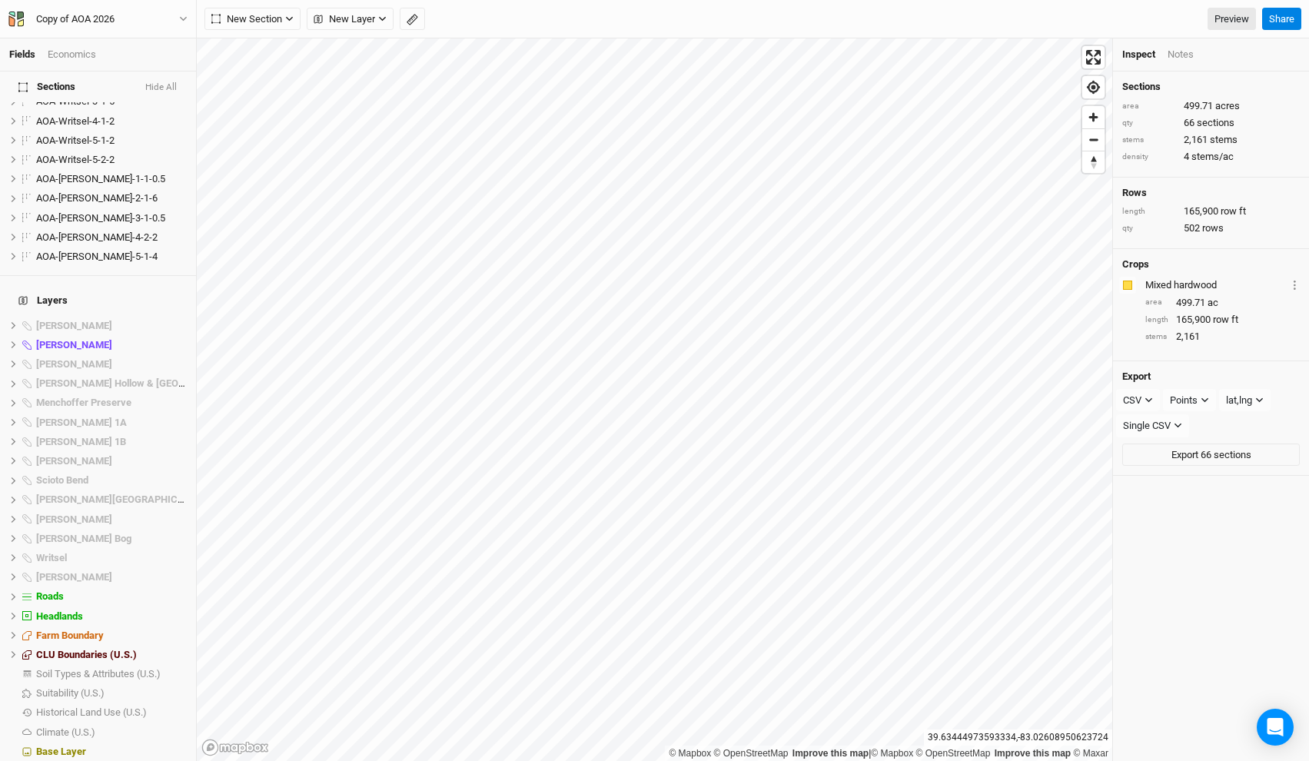
scroll to position [1212, 0]
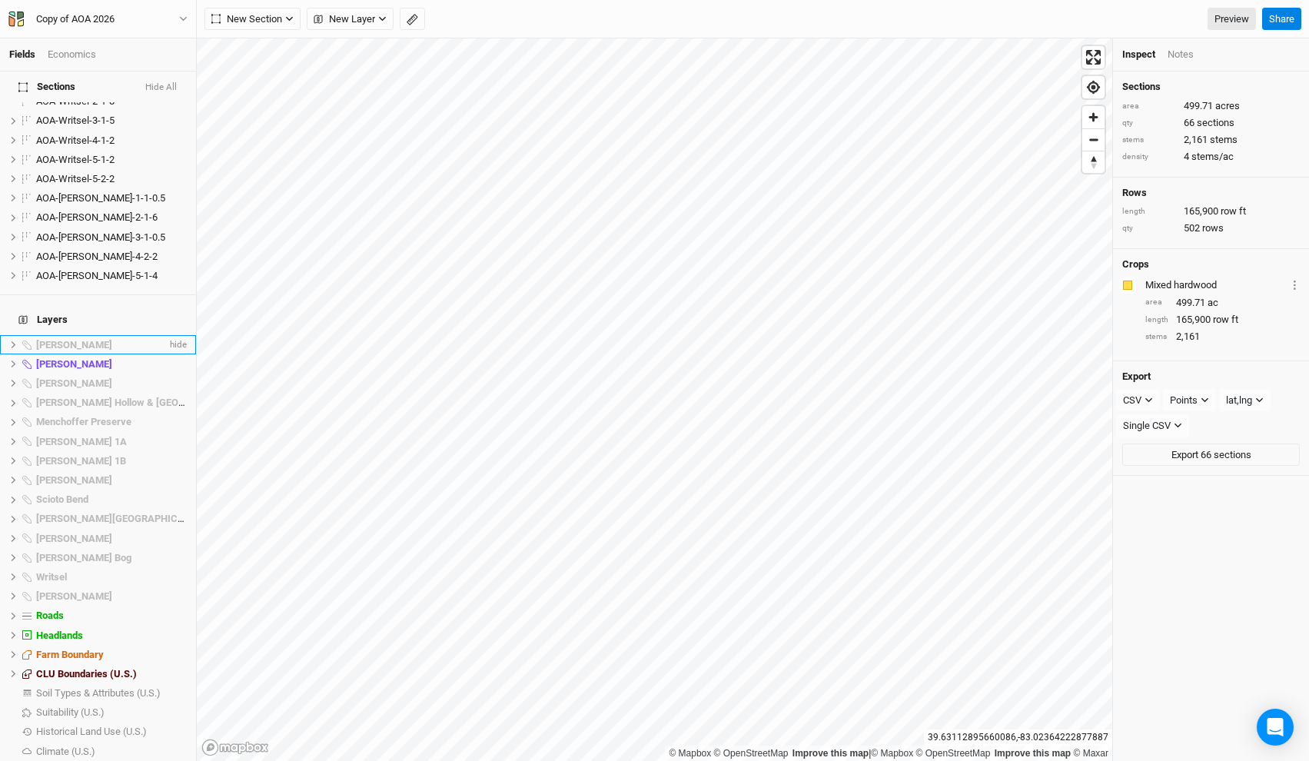
click at [68, 339] on span "Darby Oaks" at bounding box center [74, 345] width 76 height 12
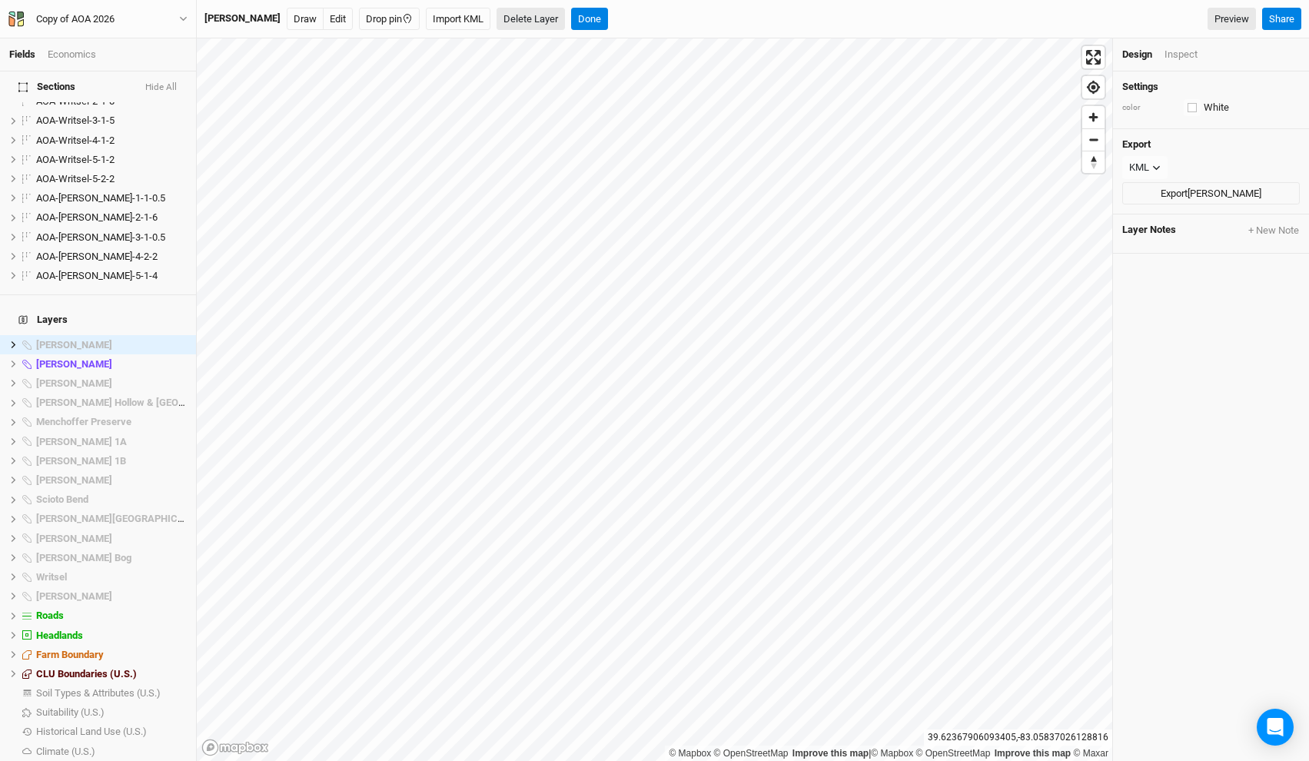
click at [521, 12] on button "Delete Layer" at bounding box center [531, 19] width 68 height 23
click at [547, 18] on button "Confirm" at bounding box center [564, 19] width 48 height 23
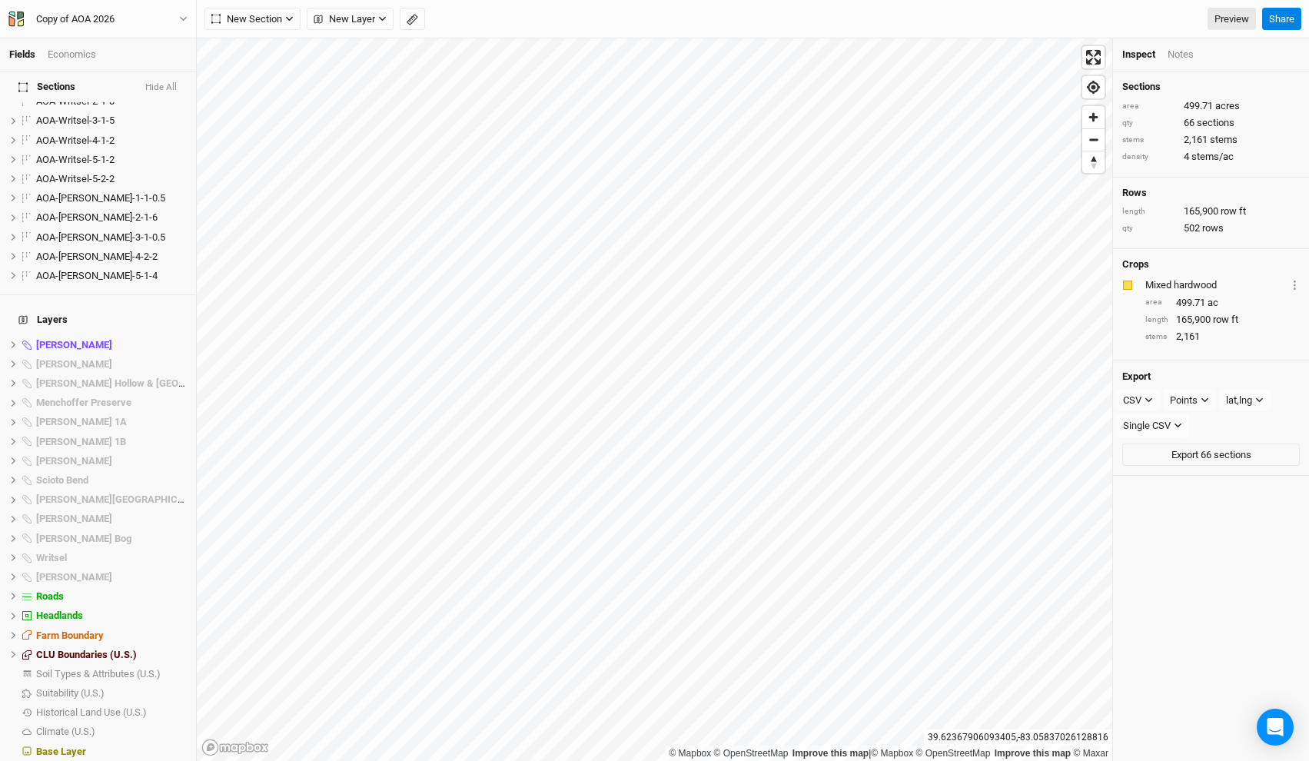
scroll to position [1192, 0]
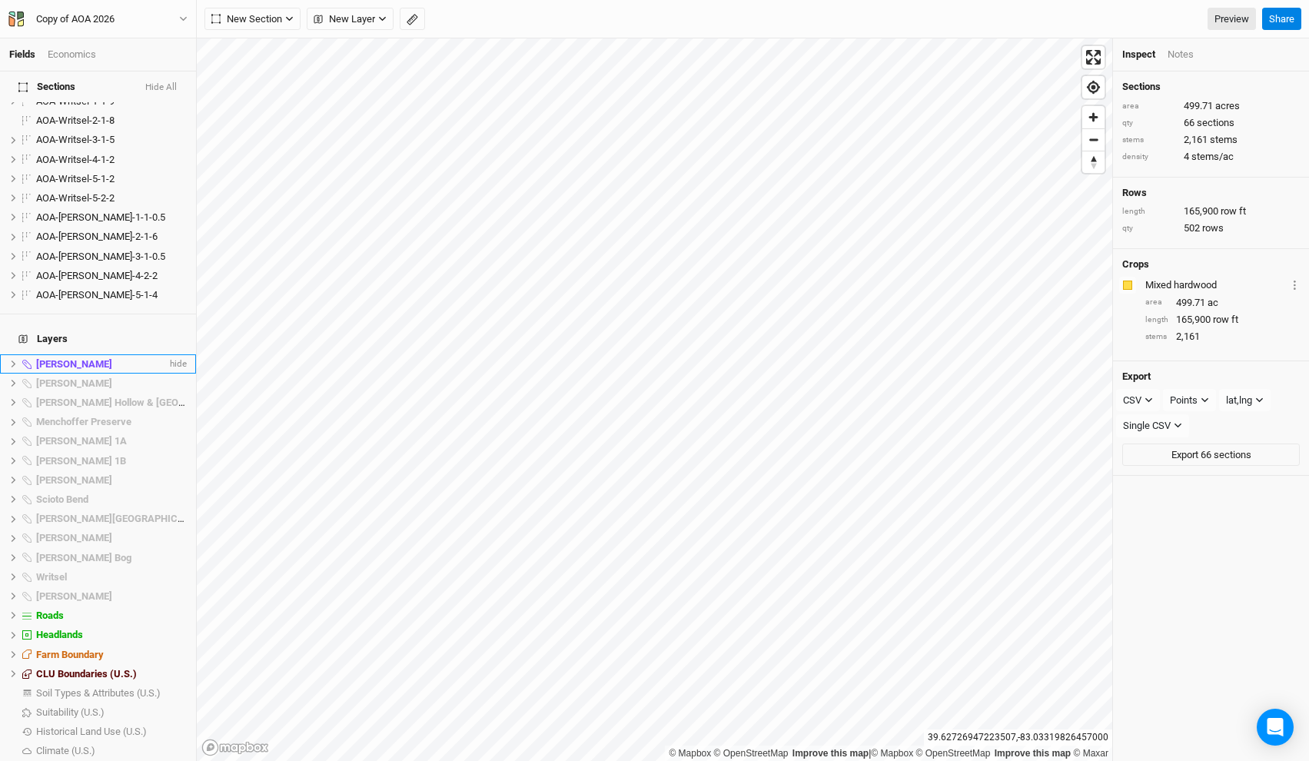
click at [78, 358] on div "Elick" at bounding box center [101, 364] width 131 height 12
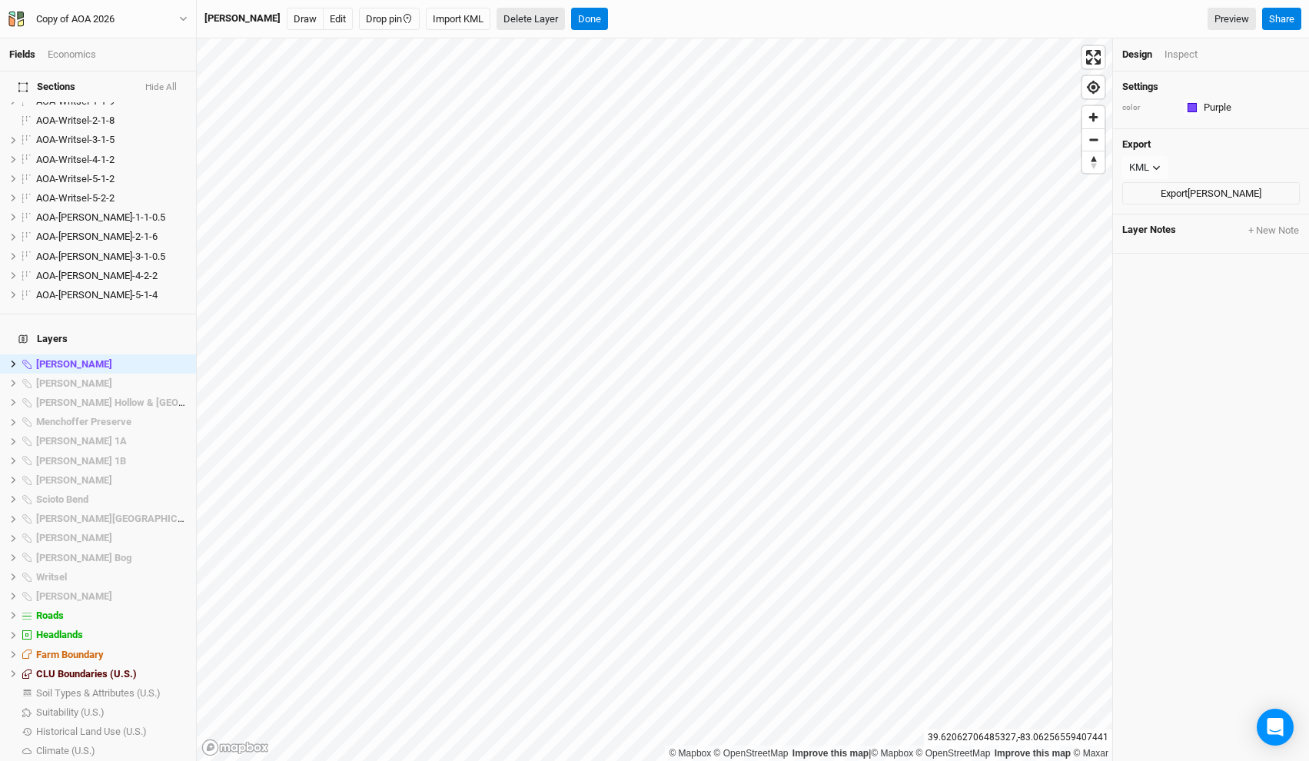
click at [497, 18] on button "Delete Layer" at bounding box center [531, 19] width 68 height 23
click at [540, 17] on button "Confirm" at bounding box center [564, 19] width 48 height 23
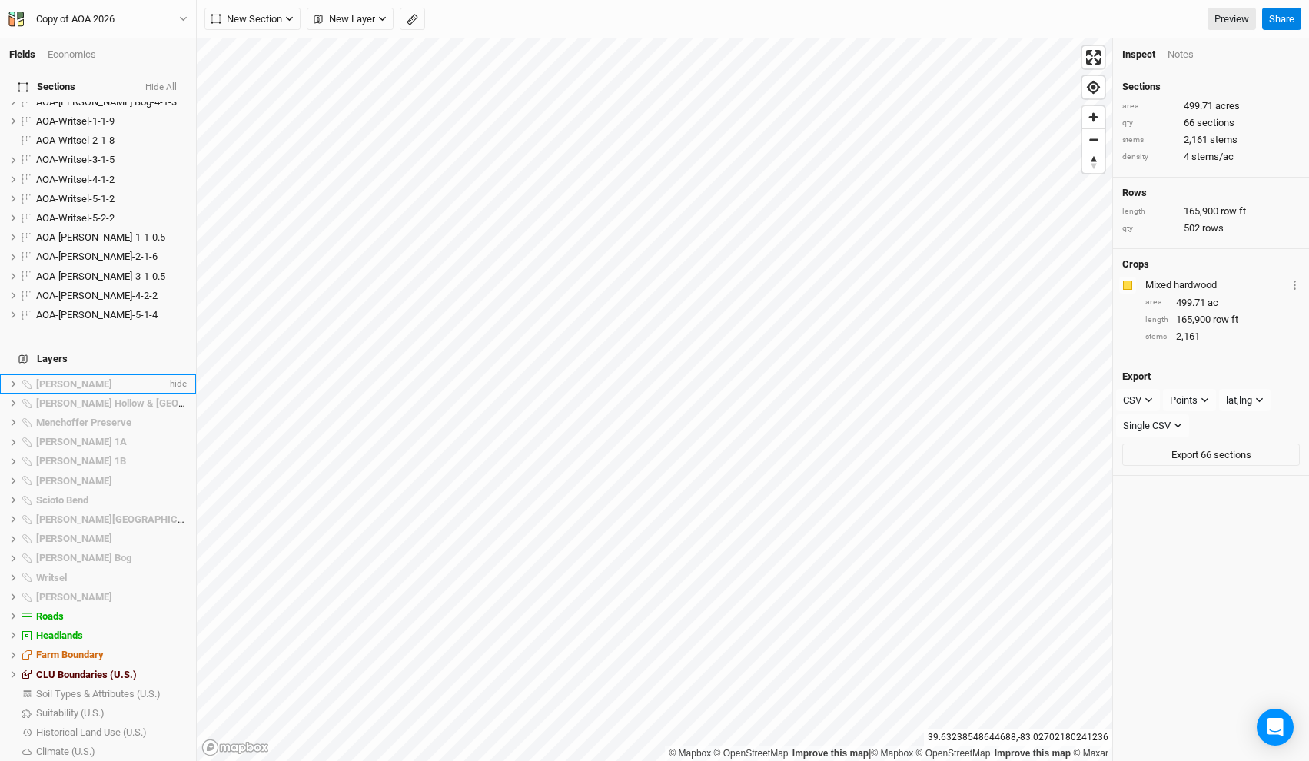
click at [75, 378] on div "Genevieve Jones" at bounding box center [101, 384] width 131 height 12
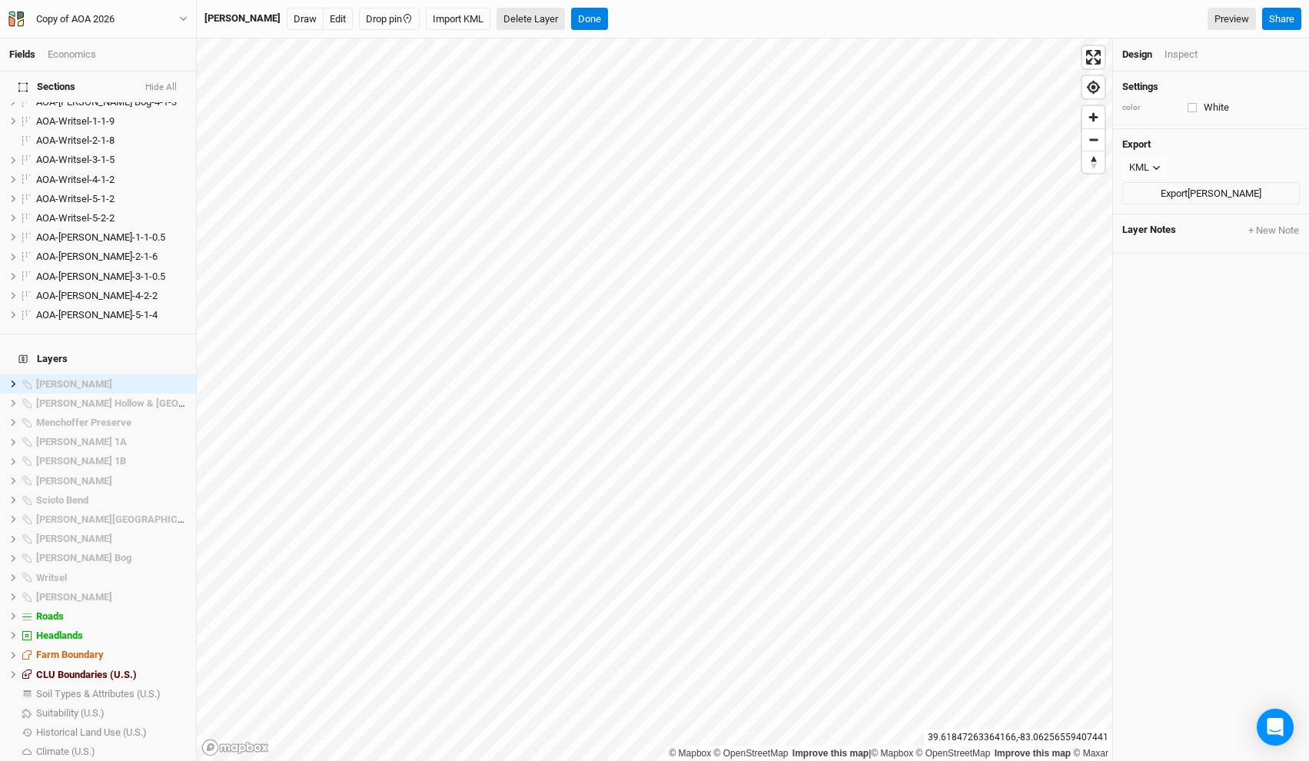
click at [532, 16] on button "Delete Layer" at bounding box center [531, 19] width 68 height 23
click at [564, 18] on button "Confirm" at bounding box center [564, 19] width 48 height 23
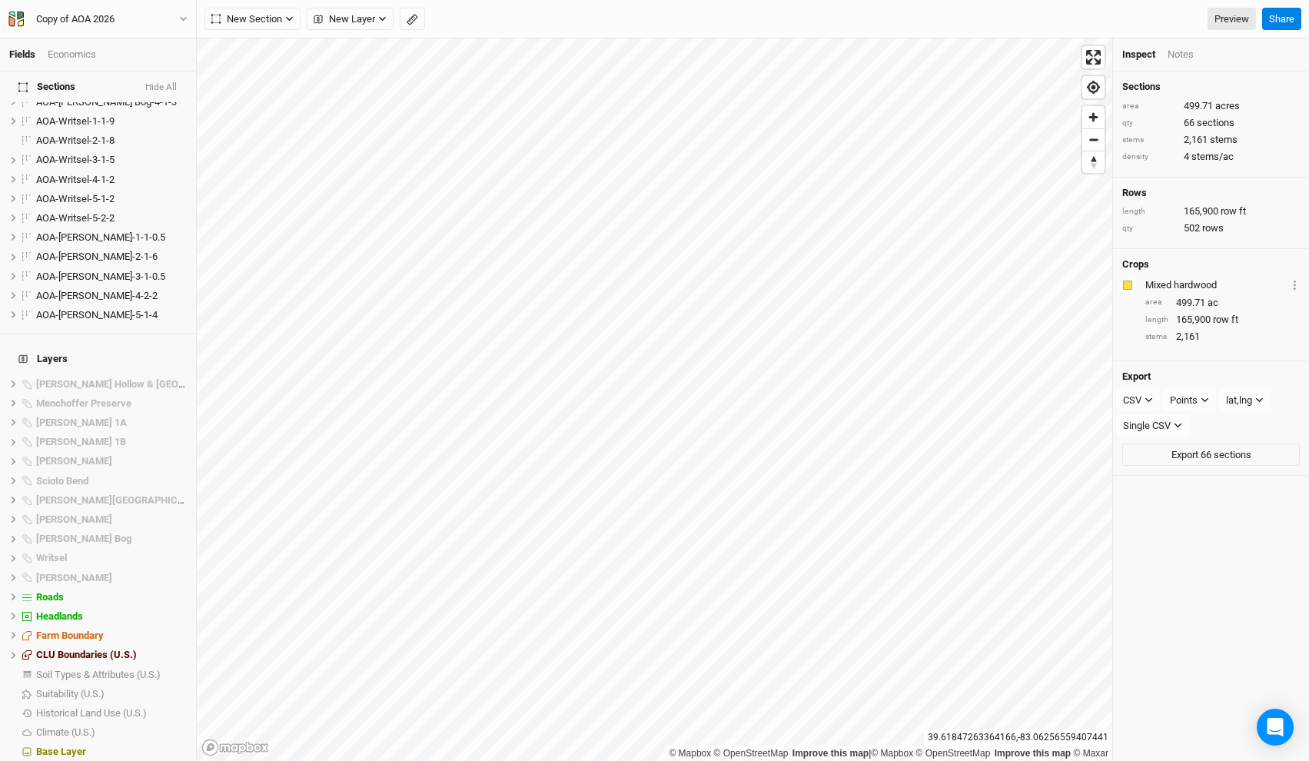
scroll to position [1153, 0]
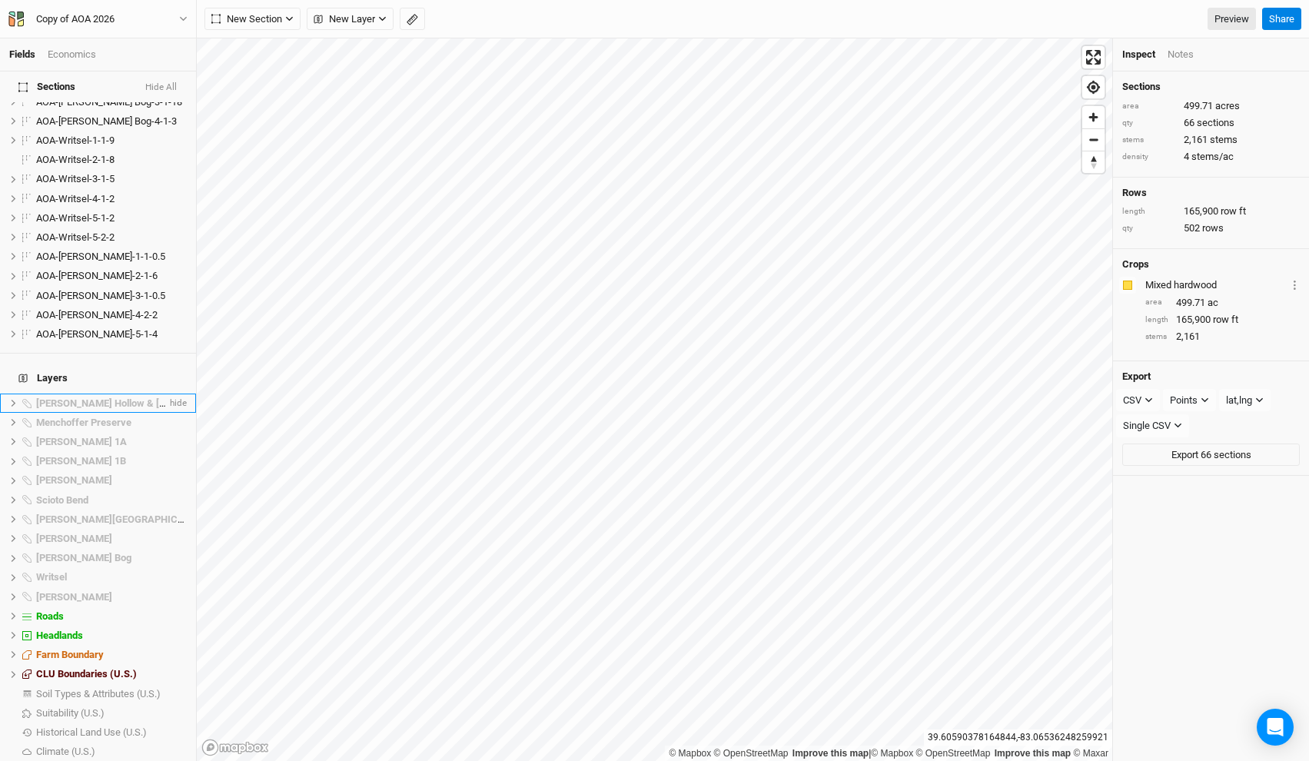
click at [118, 397] on span "Hintz Hollow & Stone Canyon" at bounding box center [145, 403] width 218 height 12
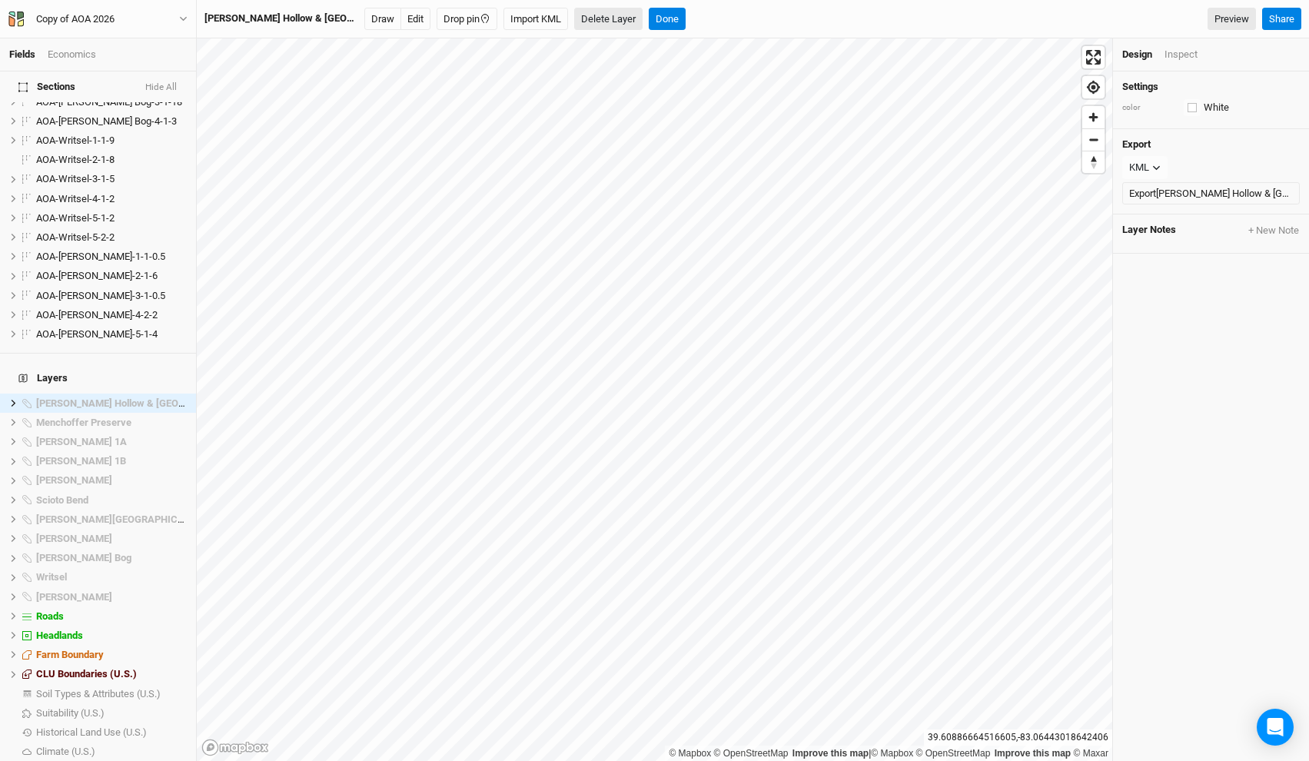
click at [590, 22] on button "Delete Layer" at bounding box center [608, 19] width 68 height 23
click at [682, 16] on button "Confirm" at bounding box center [706, 19] width 48 height 23
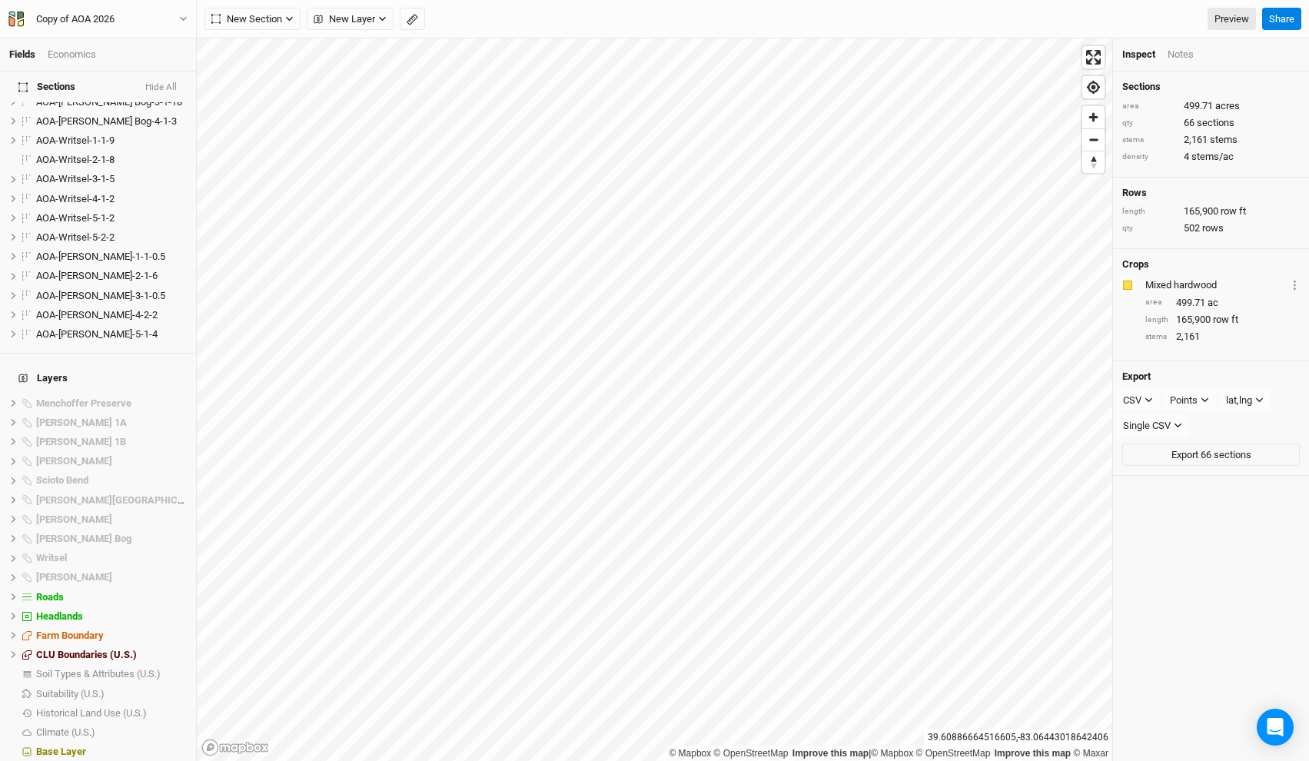
scroll to position [1134, 0]
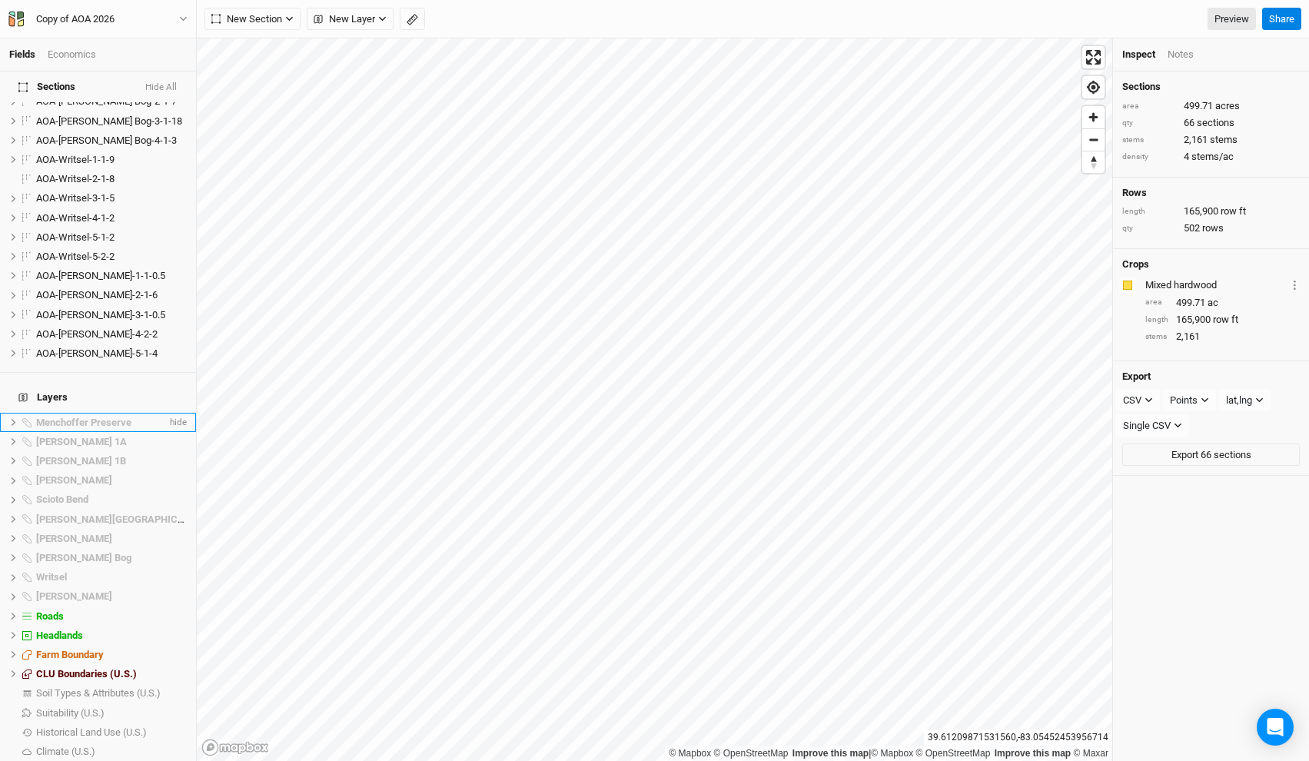
click at [84, 417] on span "Menchoffer Preserve" at bounding box center [83, 423] width 95 height 12
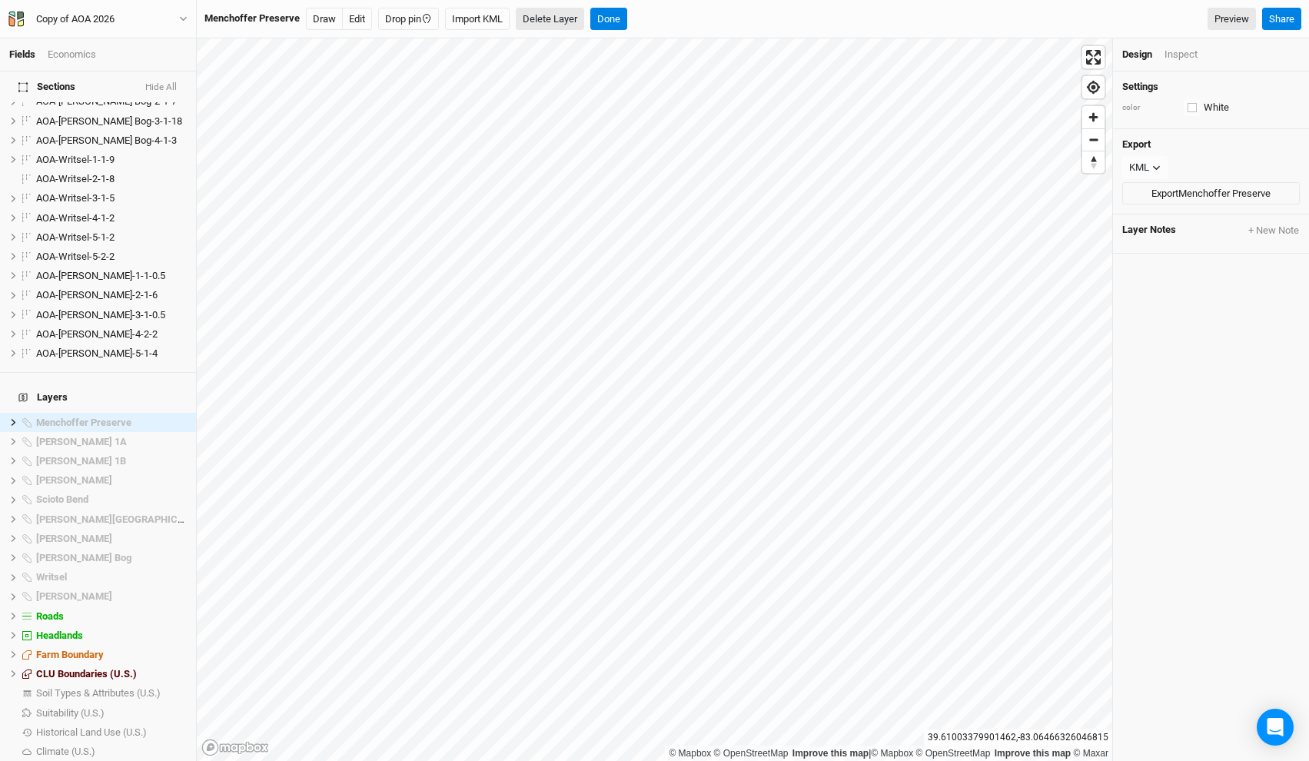
click at [568, 19] on button "Delete Layer" at bounding box center [550, 19] width 68 height 23
click at [603, 18] on button "Confirm" at bounding box center [584, 19] width 48 height 23
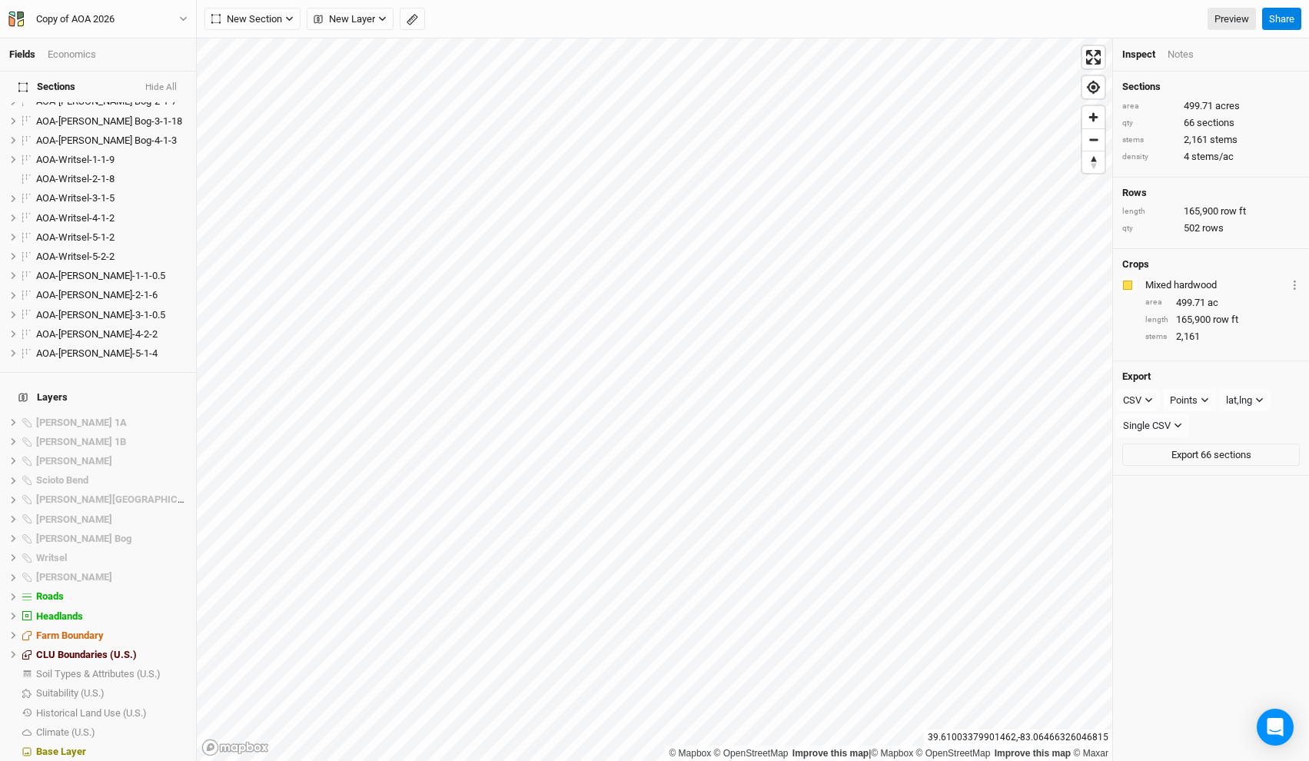
scroll to position [1115, 0]
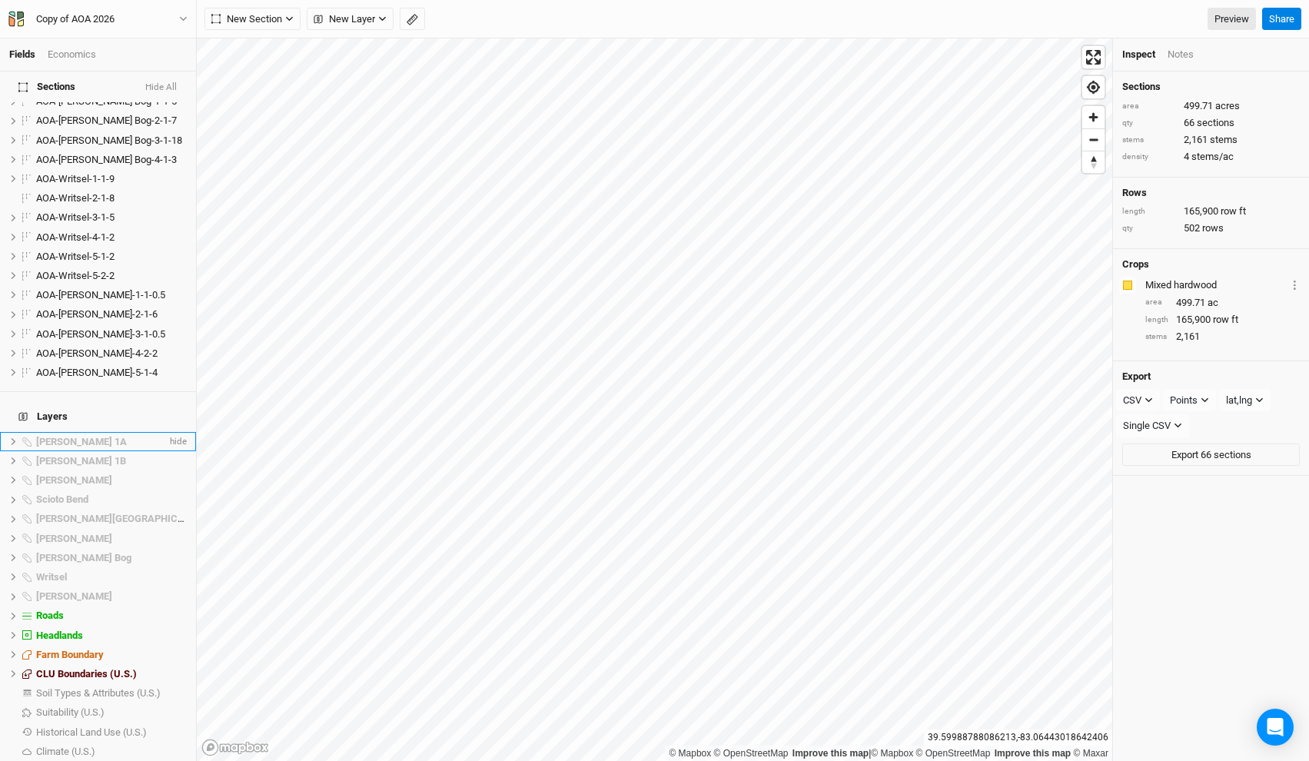
click at [121, 436] on div "Poston 1A" at bounding box center [101, 442] width 131 height 12
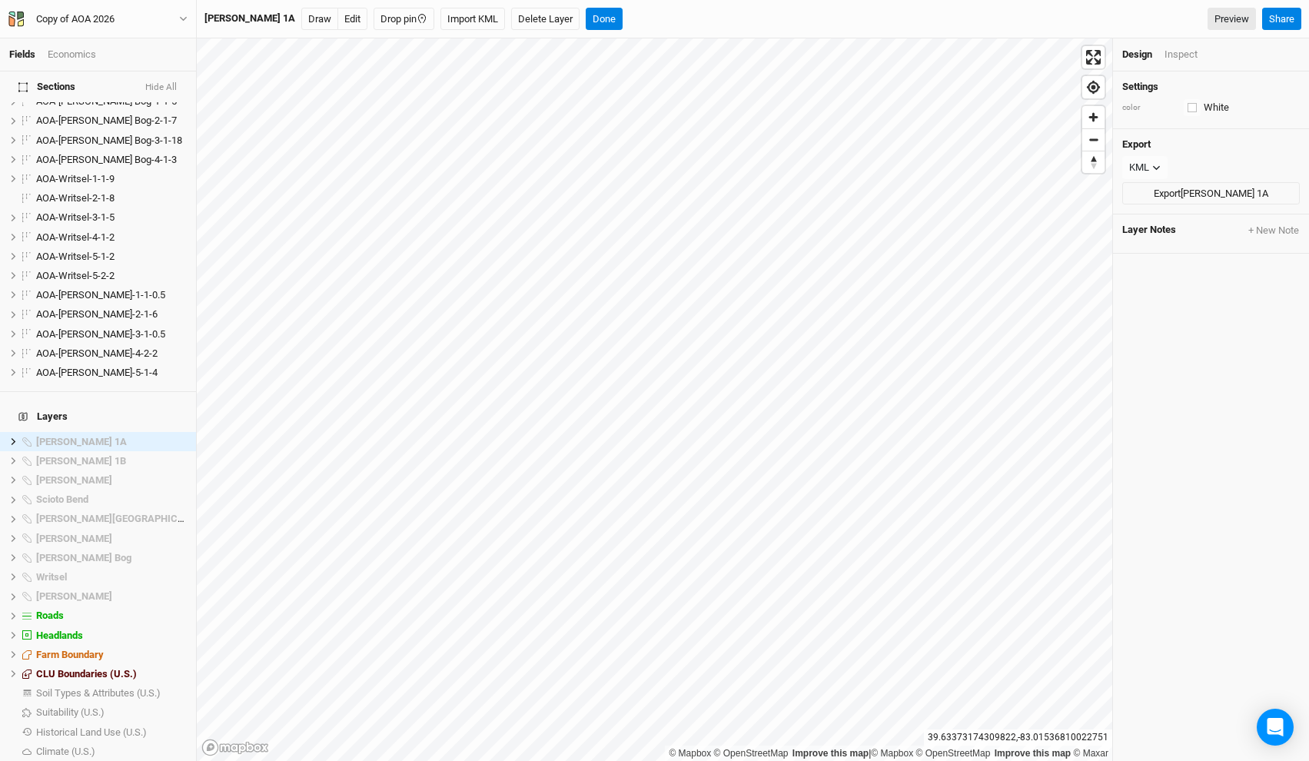
click at [507, 31] on div "Poston 1A Draw Edit Drop pin Import KML Delete Layer Done Preview Share" at bounding box center [753, 19] width 1112 height 38
click at [514, 12] on button "Delete Layer" at bounding box center [545, 19] width 68 height 23
click at [555, 9] on button "Confirm" at bounding box center [579, 19] width 48 height 23
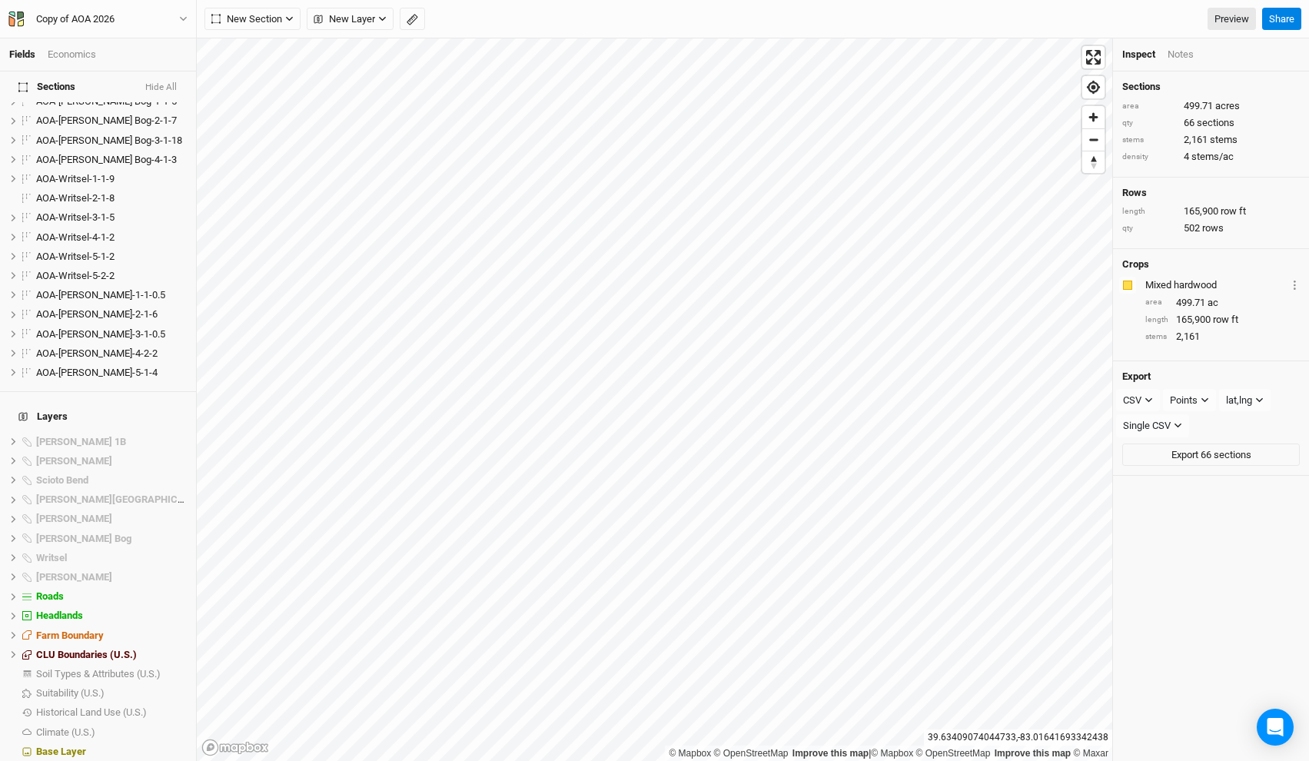
scroll to position [1096, 0]
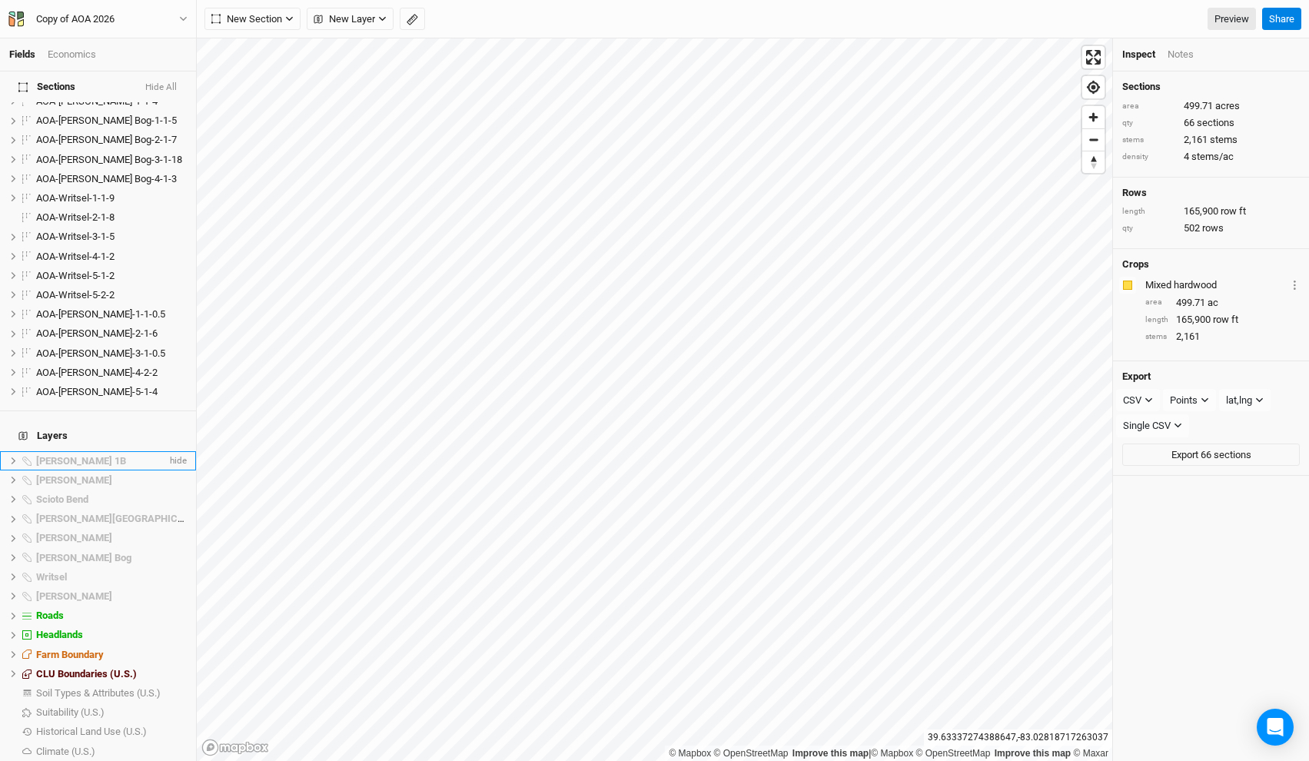
click at [104, 451] on li "Poston 1B hide" at bounding box center [98, 460] width 196 height 19
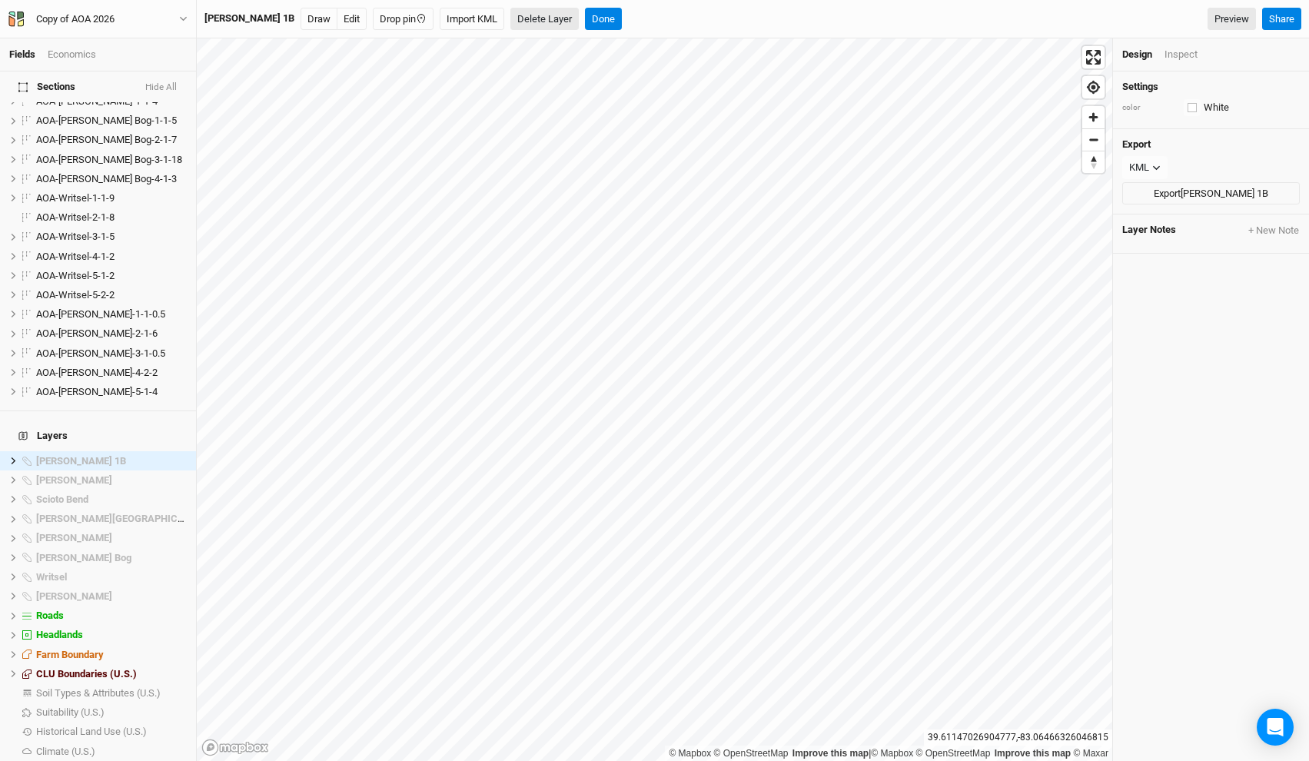
click at [510, 16] on button "Delete Layer" at bounding box center [544, 19] width 68 height 23
click at [554, 18] on button "Confirm" at bounding box center [578, 19] width 48 height 23
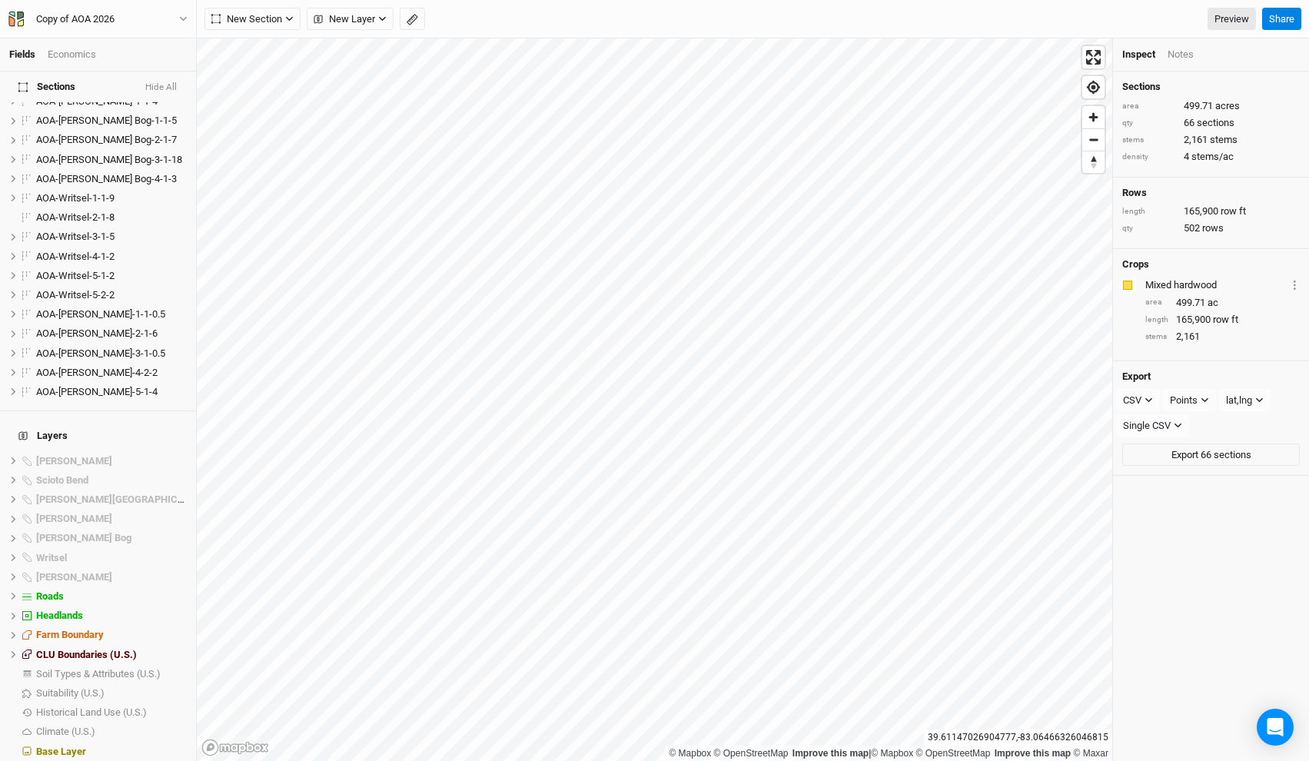
scroll to position [1076, 0]
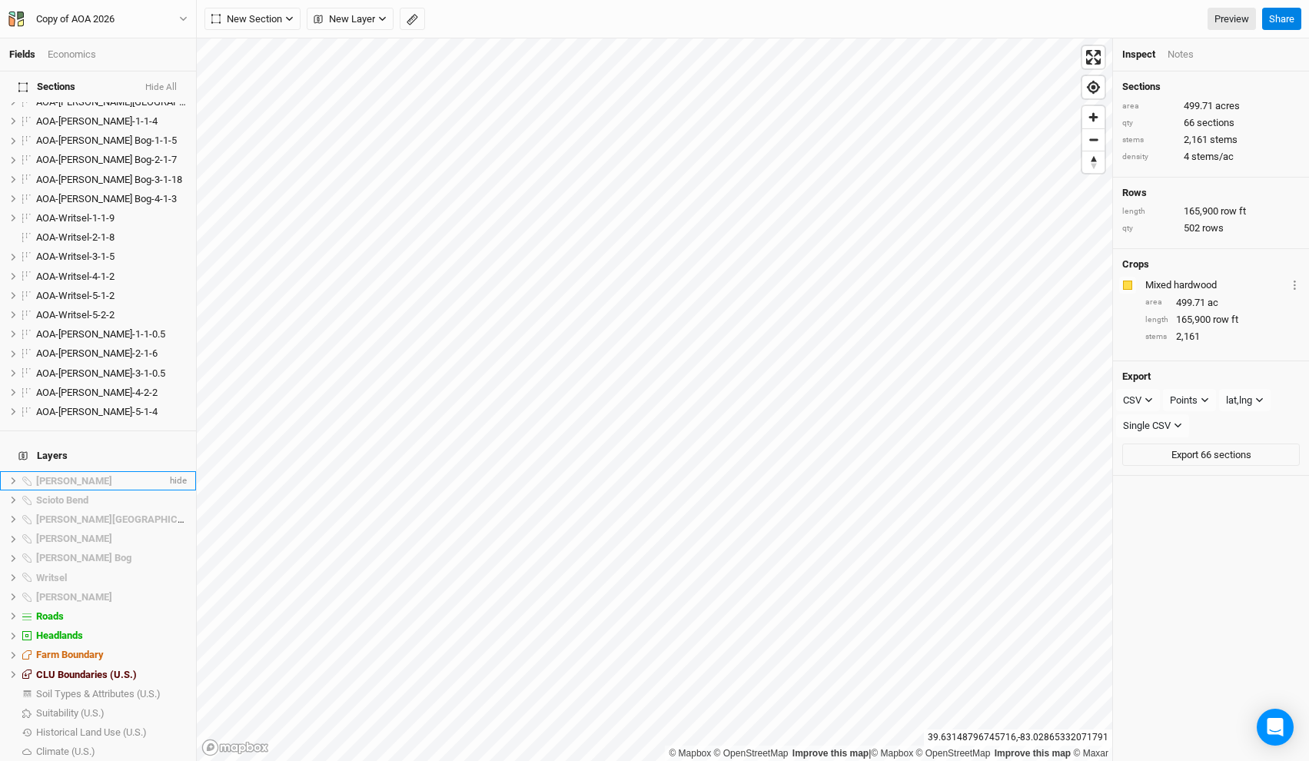
click at [66, 475] on div "Riddle" at bounding box center [101, 481] width 131 height 12
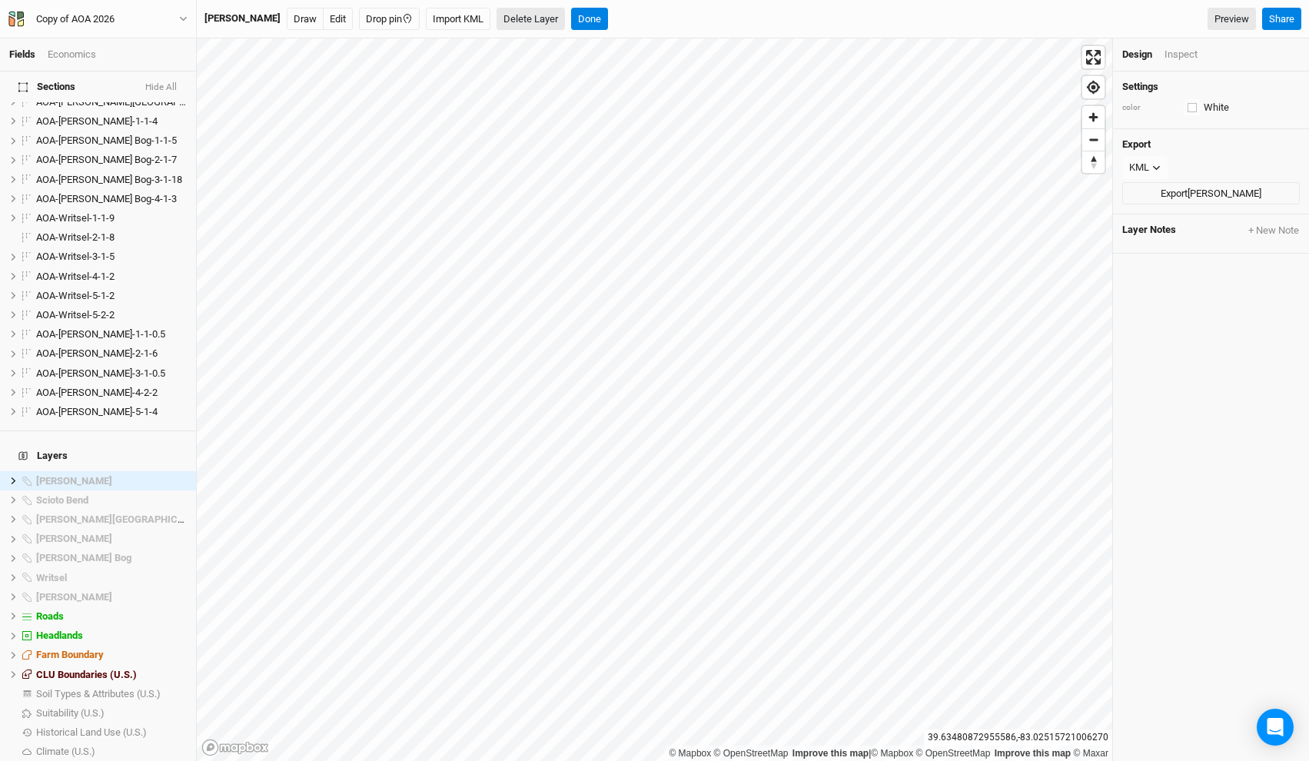
click at [497, 18] on button "Delete Layer" at bounding box center [531, 19] width 68 height 23
click at [540, 18] on button "Confirm" at bounding box center [564, 19] width 48 height 23
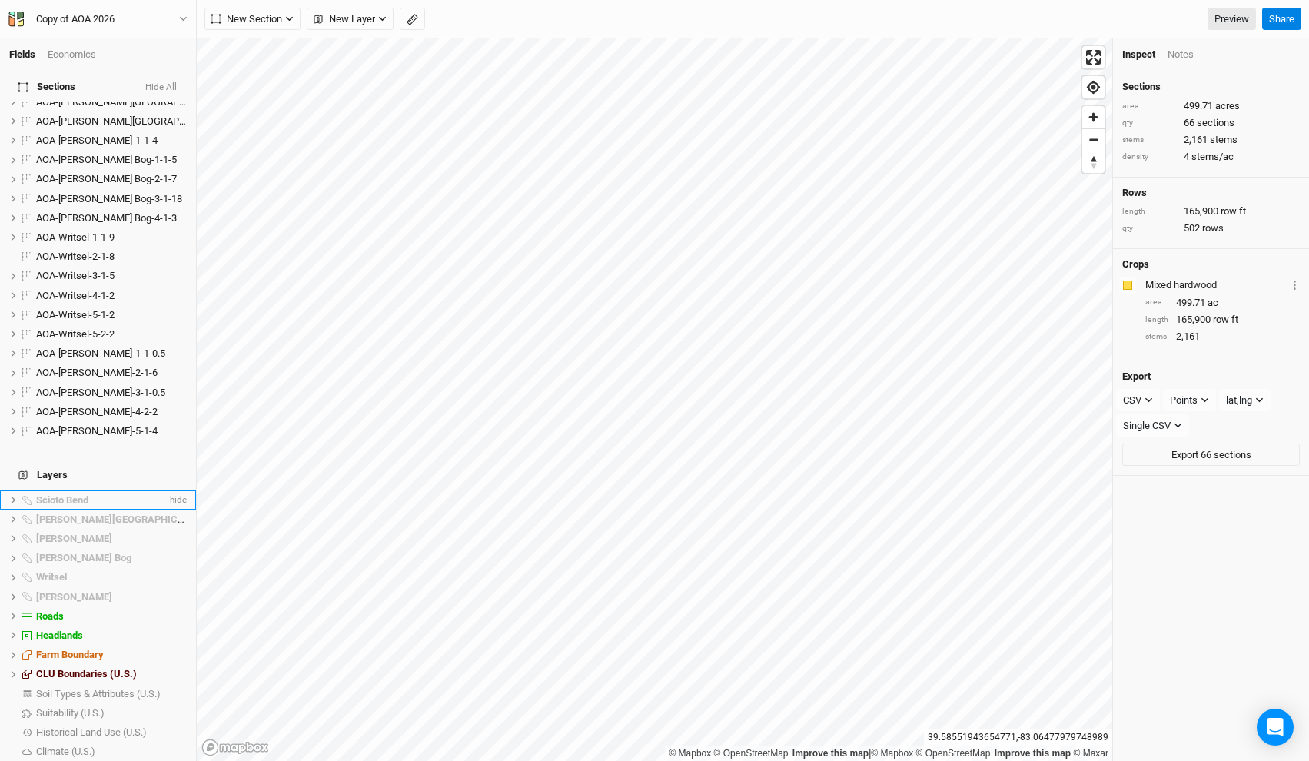
click at [111, 494] on div "Scioto Bend" at bounding box center [101, 500] width 131 height 12
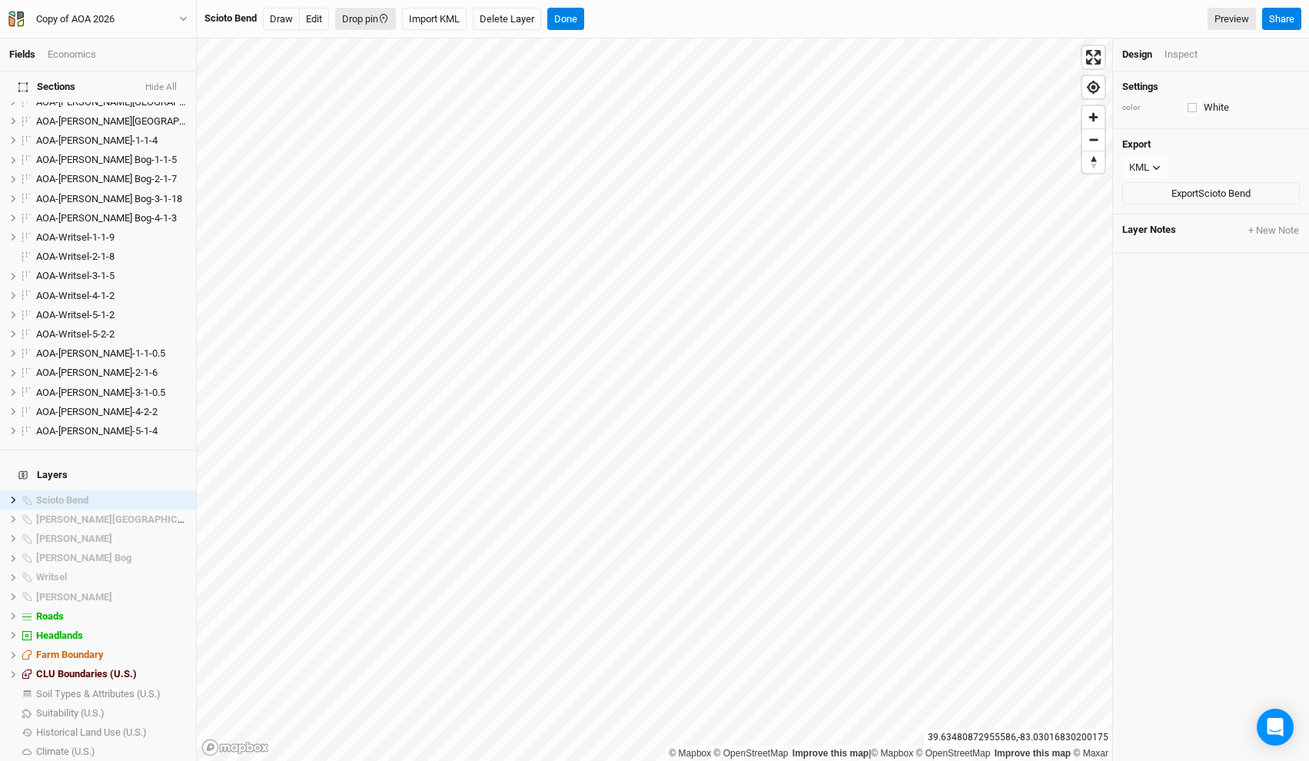
click at [384, 21] on icon "button" at bounding box center [383, 19] width 11 height 11
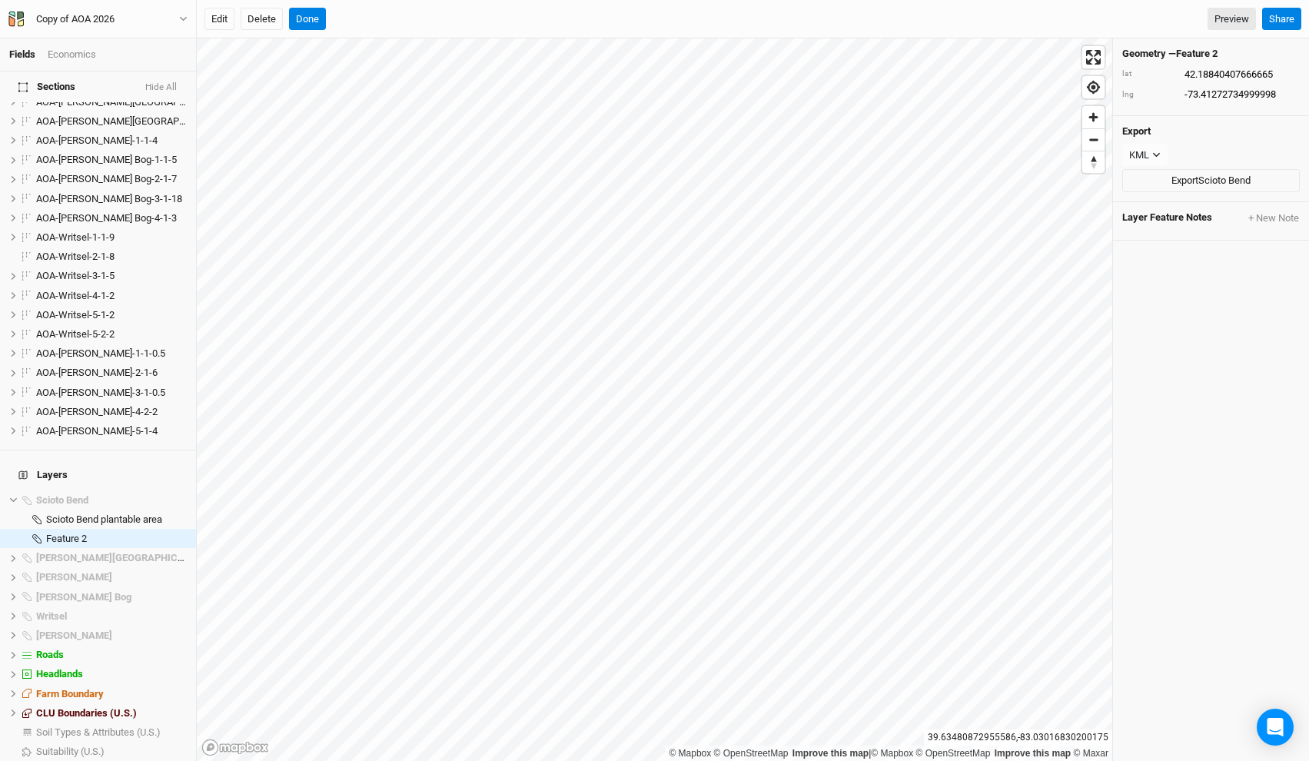
scroll to position [1096, 0]
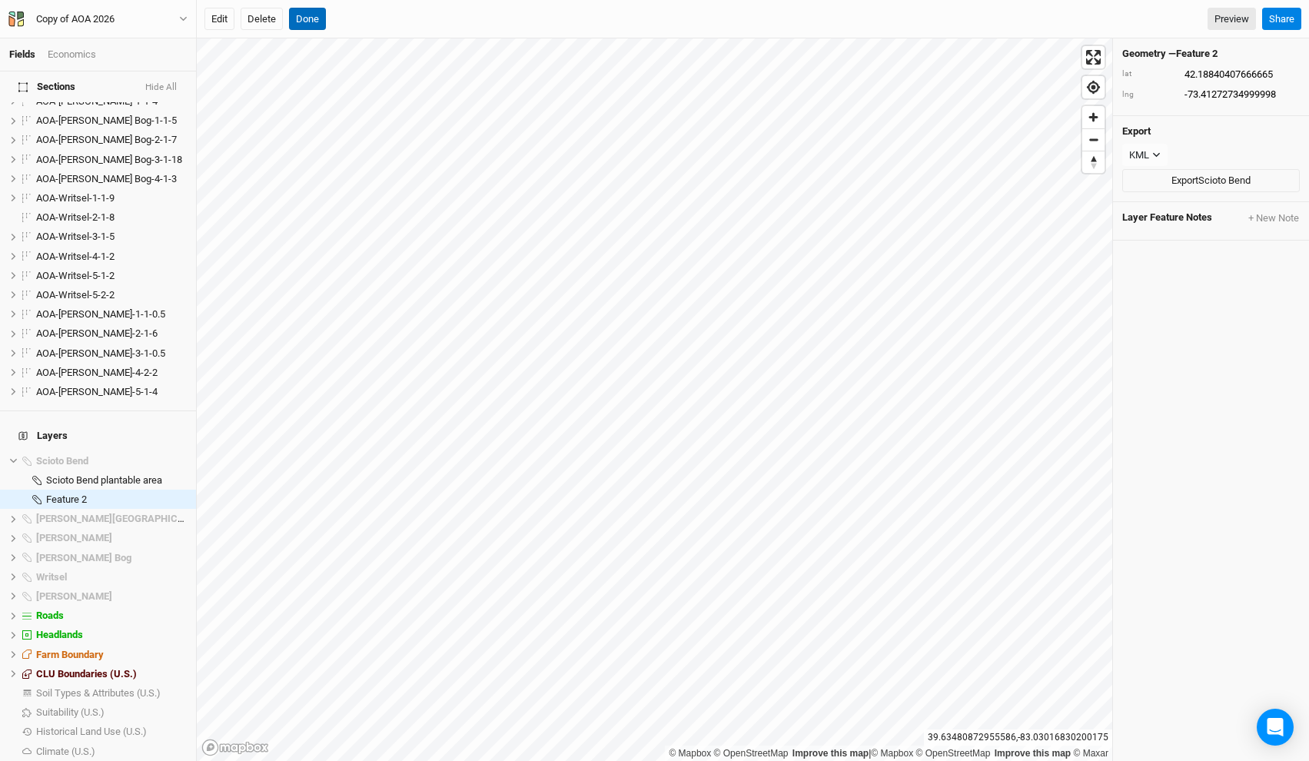
click at [293, 16] on button "Done" at bounding box center [307, 19] width 37 height 23
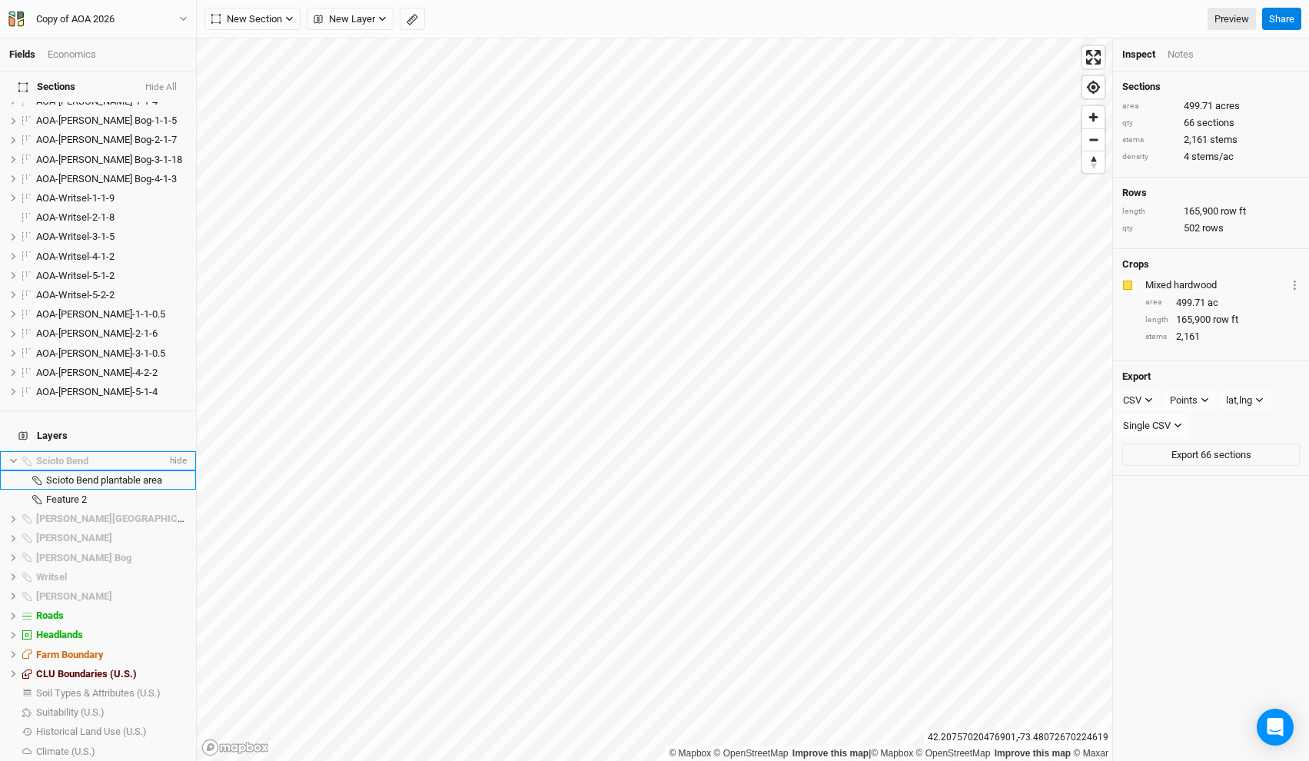
click at [95, 455] on div "Scioto Bend" at bounding box center [101, 461] width 131 height 12
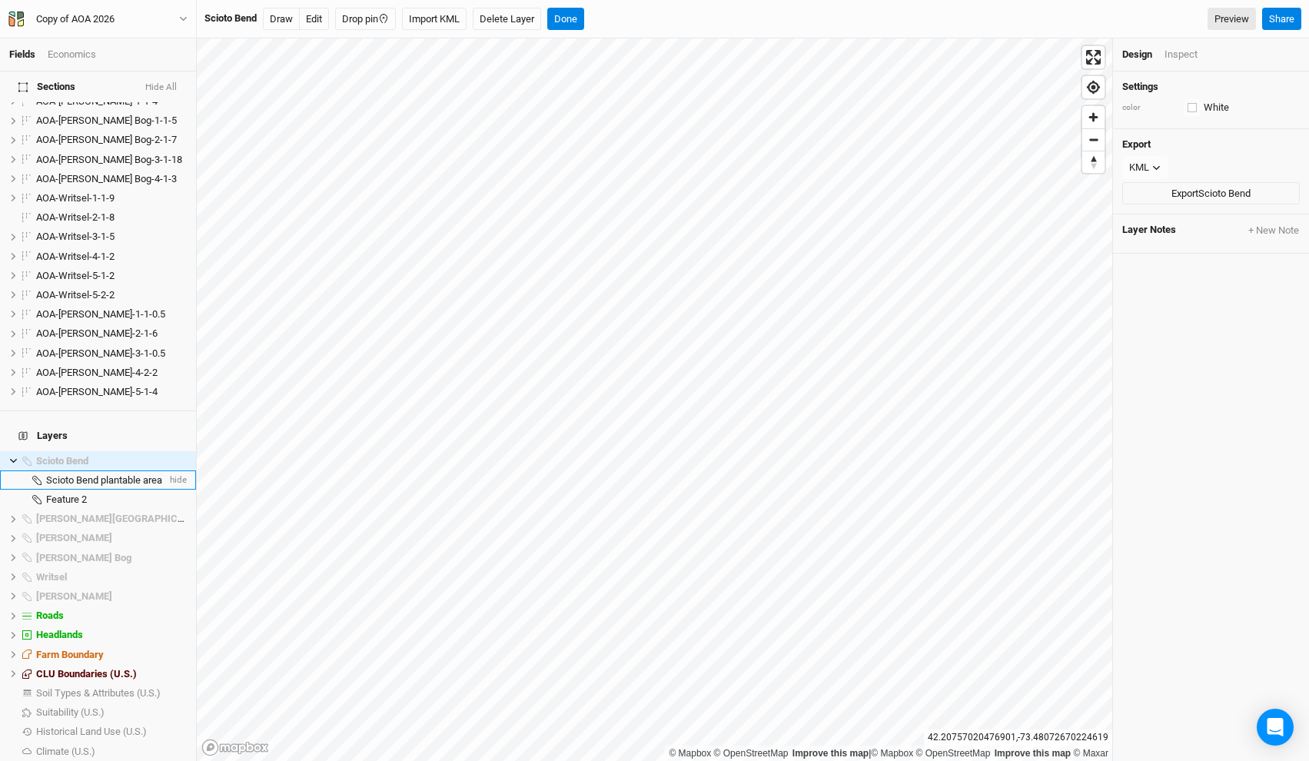
click at [95, 474] on span "Scioto Bend plantable area" at bounding box center [104, 480] width 116 height 12
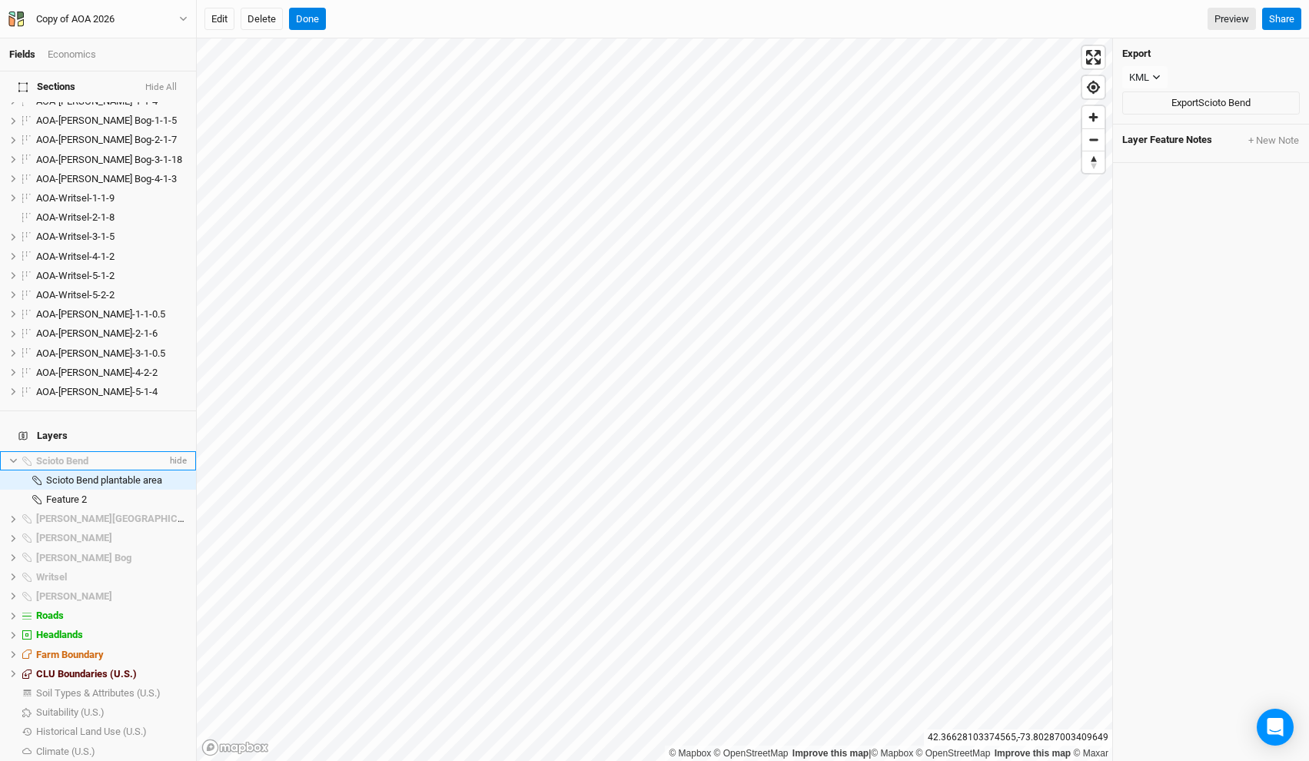
click at [88, 455] on span "Scioto Bend" at bounding box center [62, 461] width 52 height 12
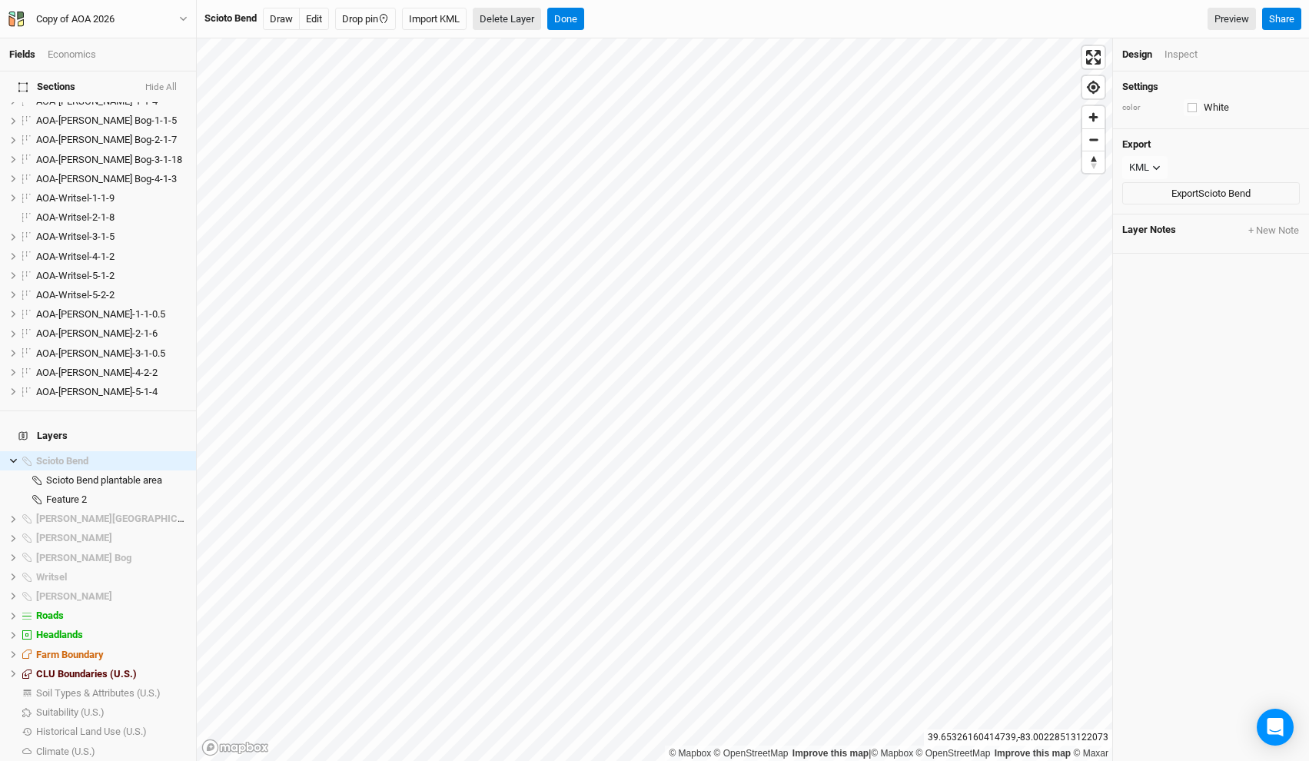
click at [522, 26] on button "Delete Layer" at bounding box center [507, 19] width 68 height 23
click at [556, 18] on button "Confirm" at bounding box center [541, 19] width 48 height 23
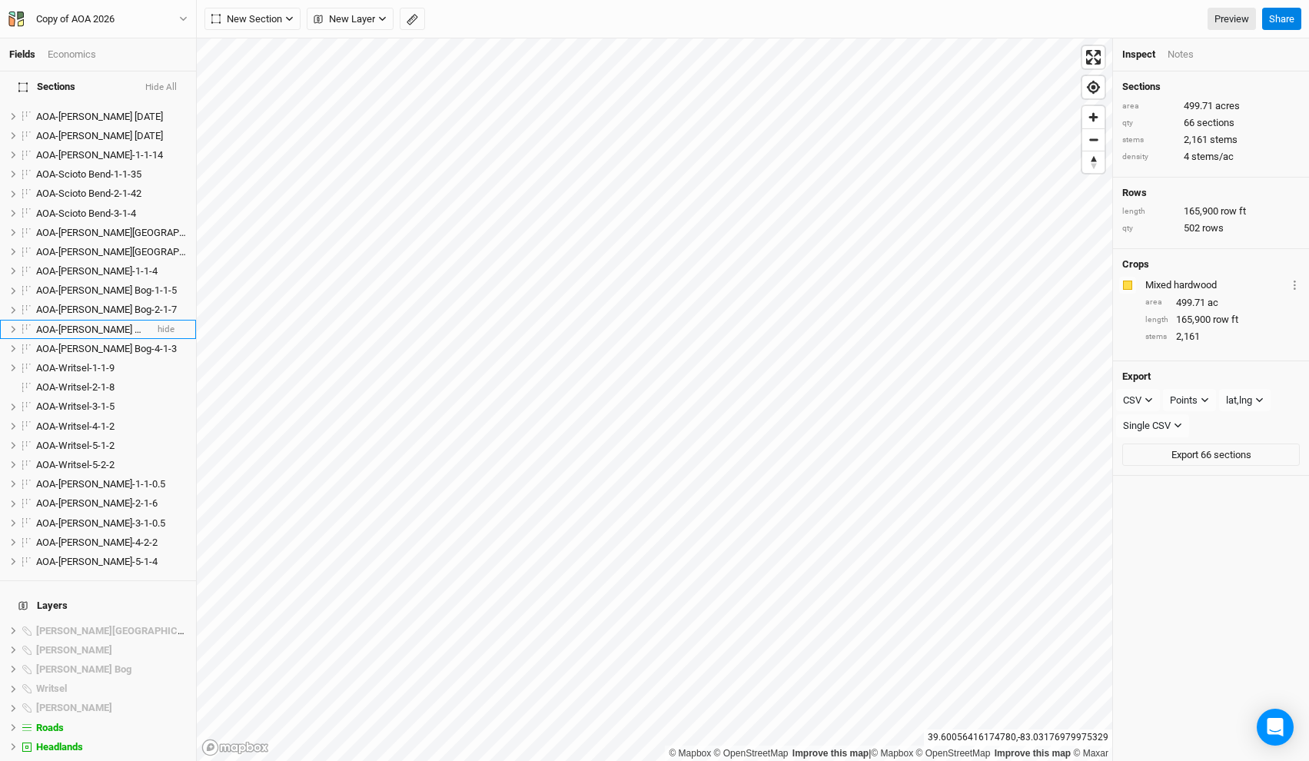
scroll to position [1037, 0]
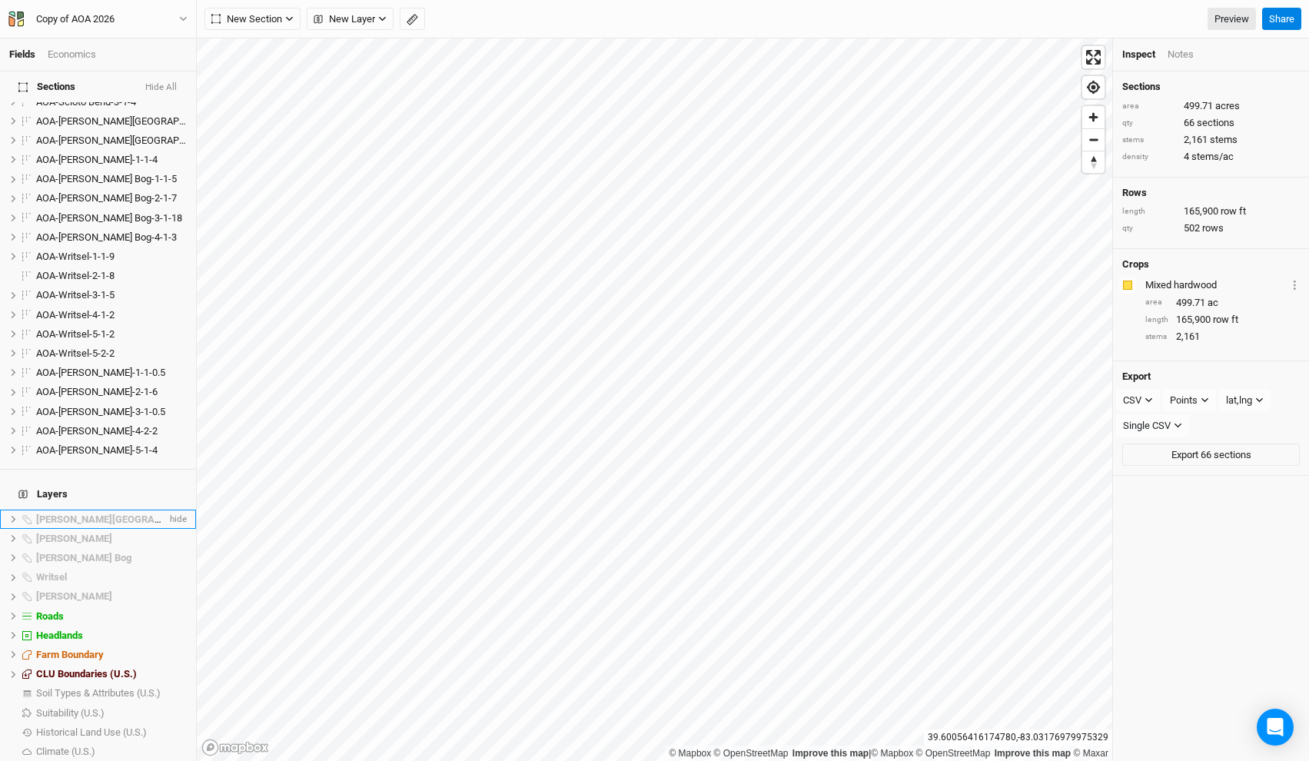
click at [67, 514] on span "Scott Creek Falls" at bounding box center [123, 520] width 174 height 12
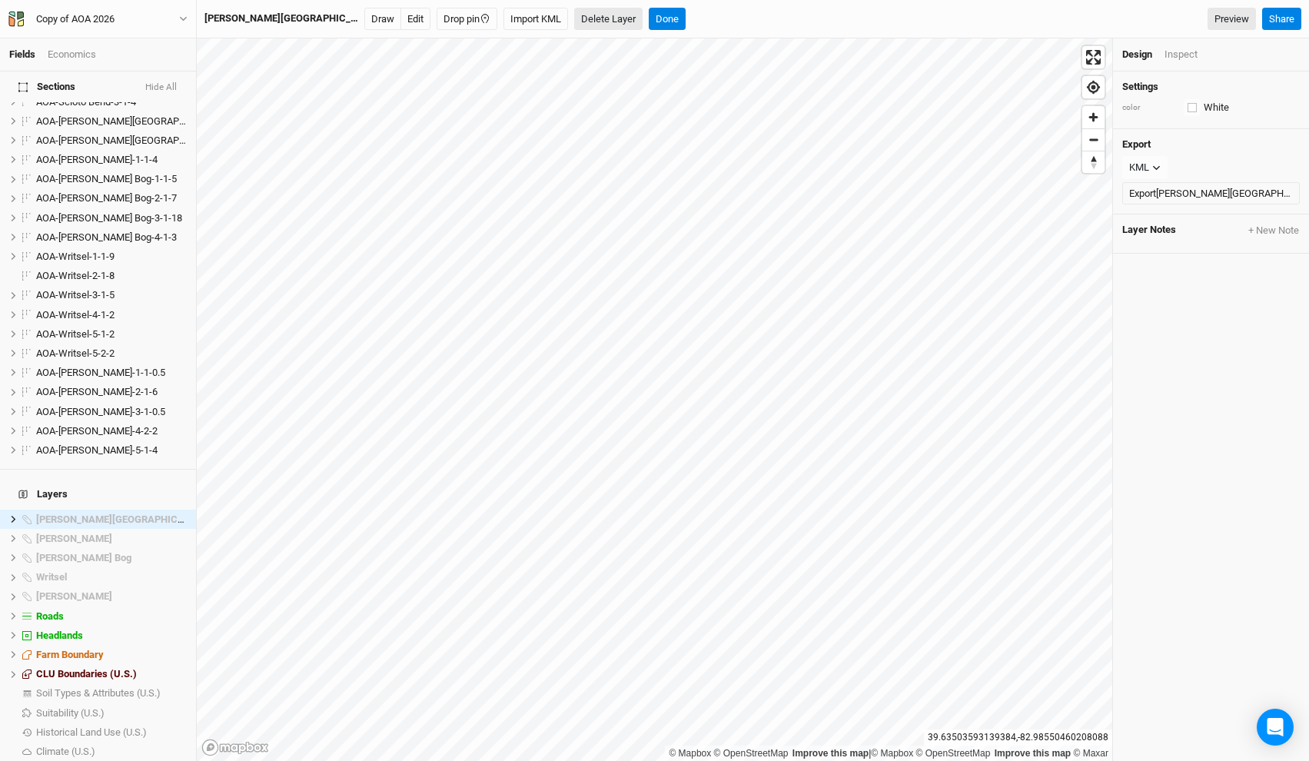
click at [574, 19] on button "Delete Layer" at bounding box center [608, 19] width 68 height 23
click at [638, 12] on button "Confirm" at bounding box center [662, 19] width 48 height 23
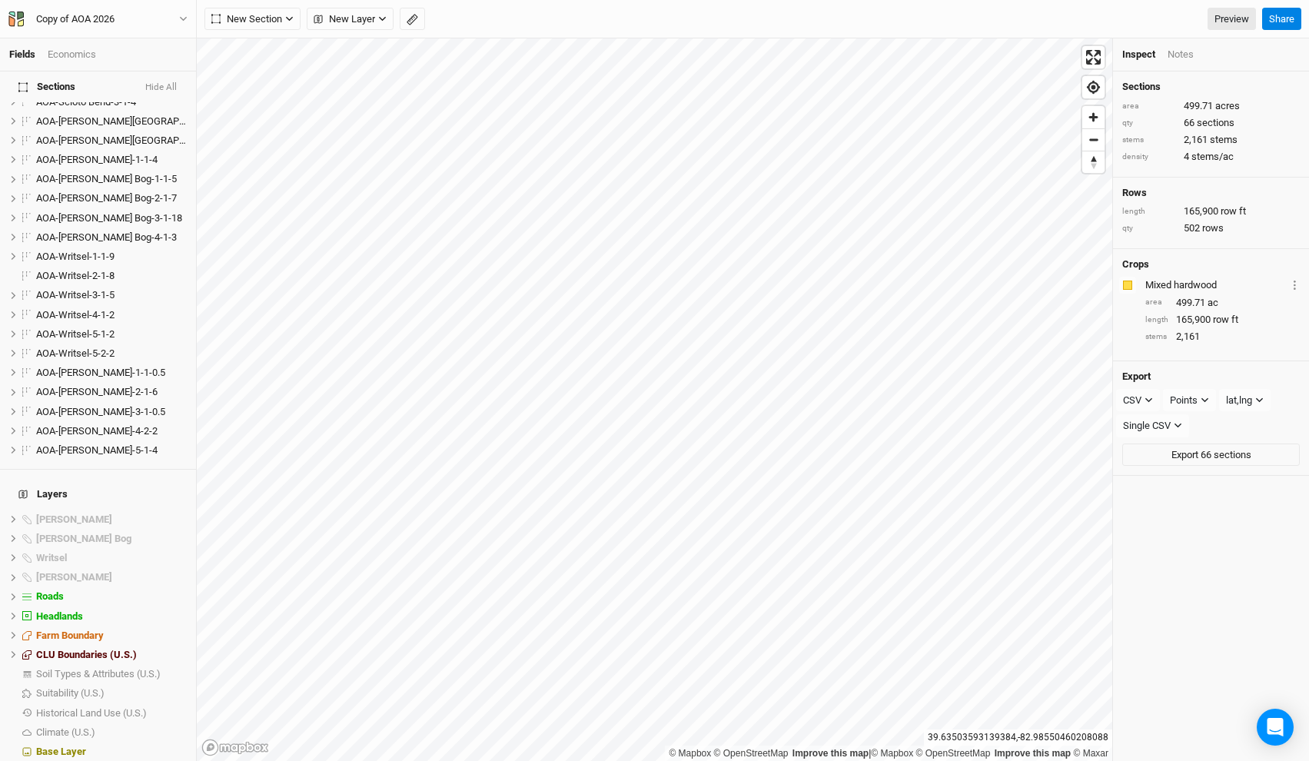
scroll to position [1018, 0]
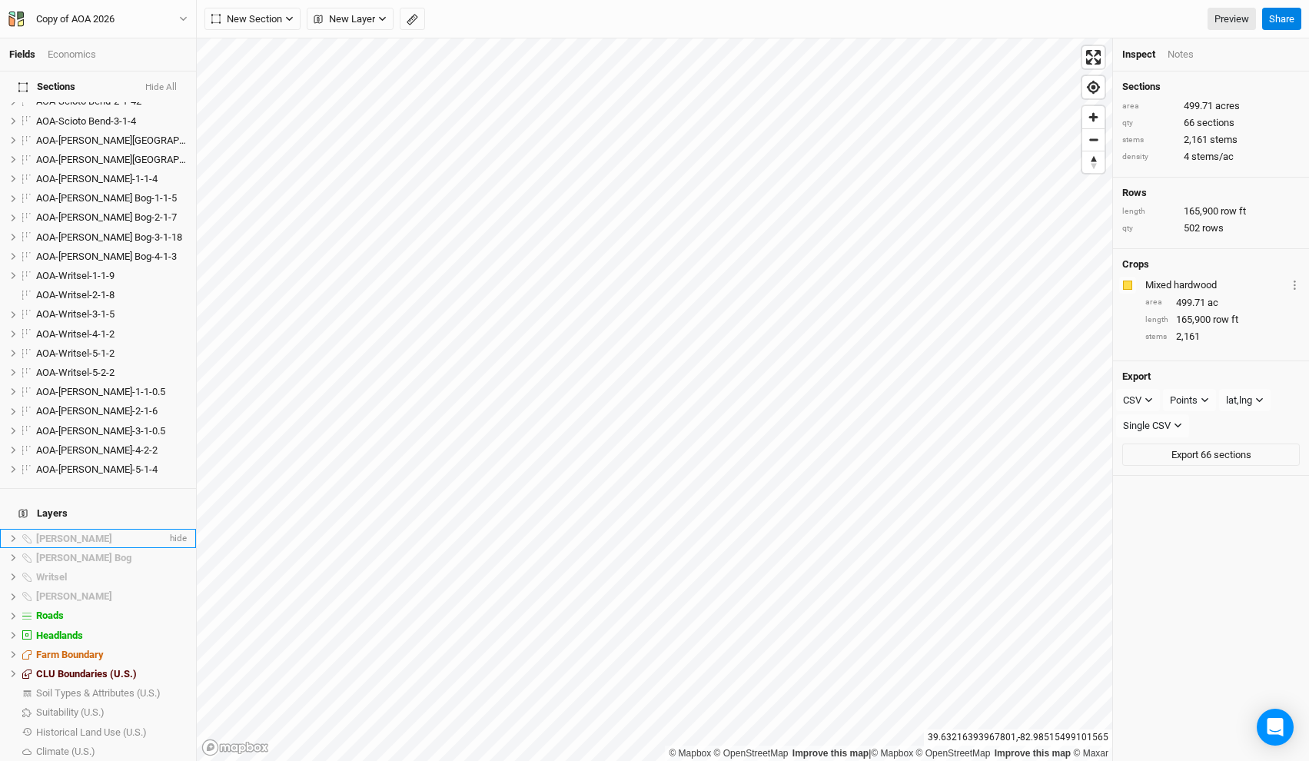
click at [90, 529] on li "Stevens hide" at bounding box center [98, 538] width 196 height 19
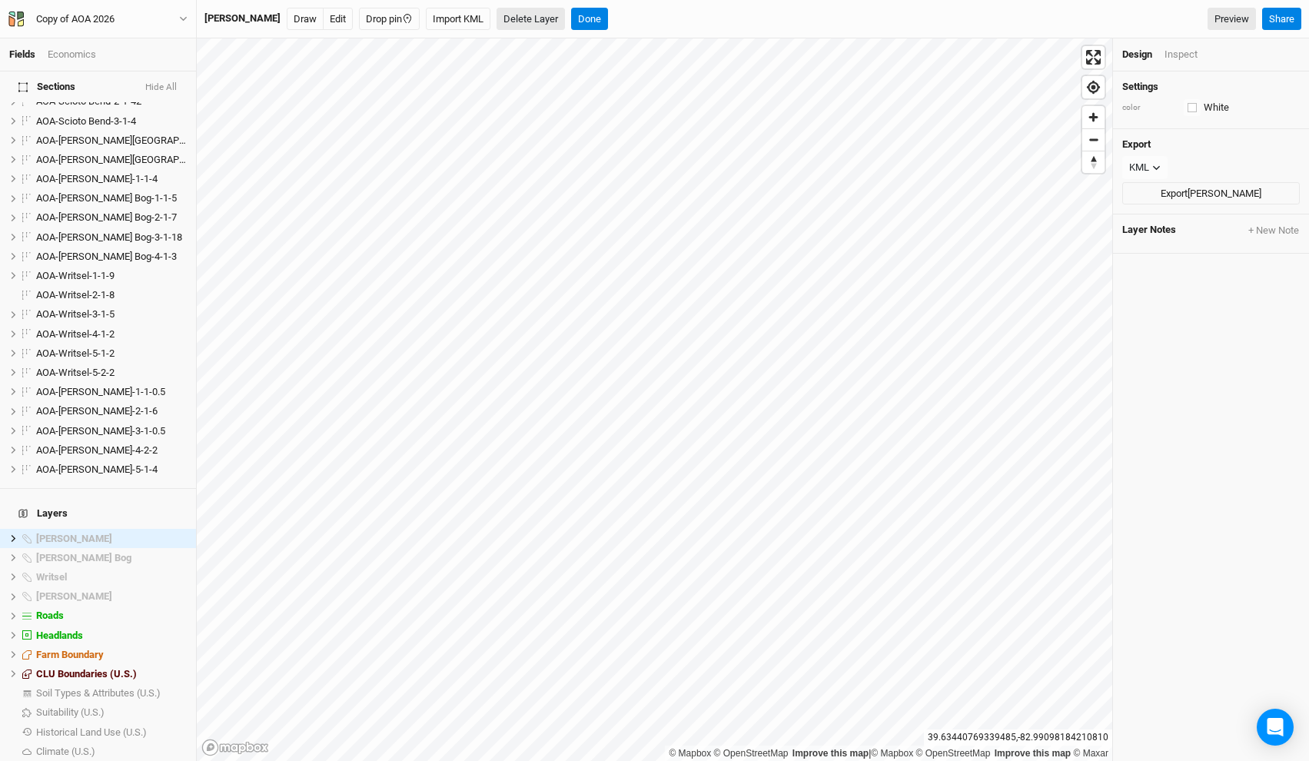
click at [497, 22] on button "Delete Layer" at bounding box center [531, 19] width 68 height 23
click at [540, 15] on button "Confirm" at bounding box center [564, 19] width 48 height 23
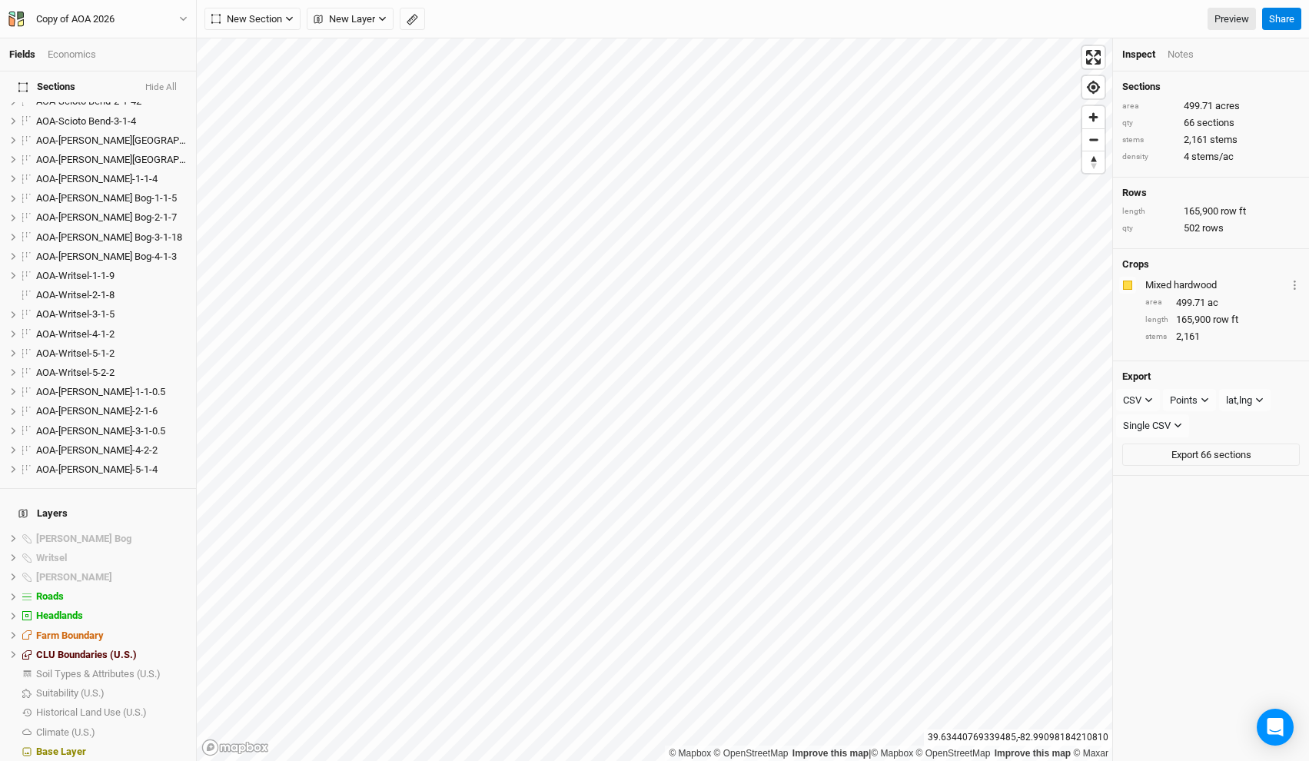
scroll to position [999, 0]
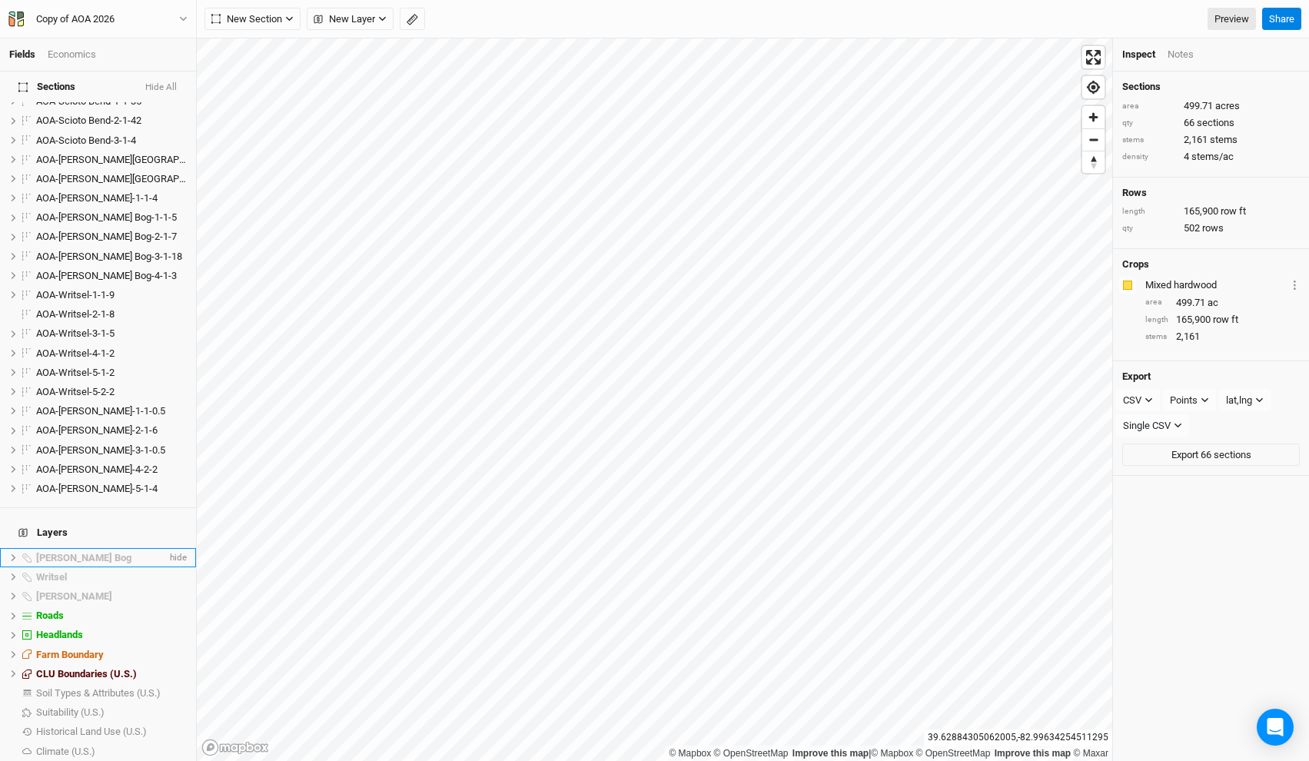
click at [87, 548] on li "Utzinger Bog hide" at bounding box center [98, 557] width 196 height 19
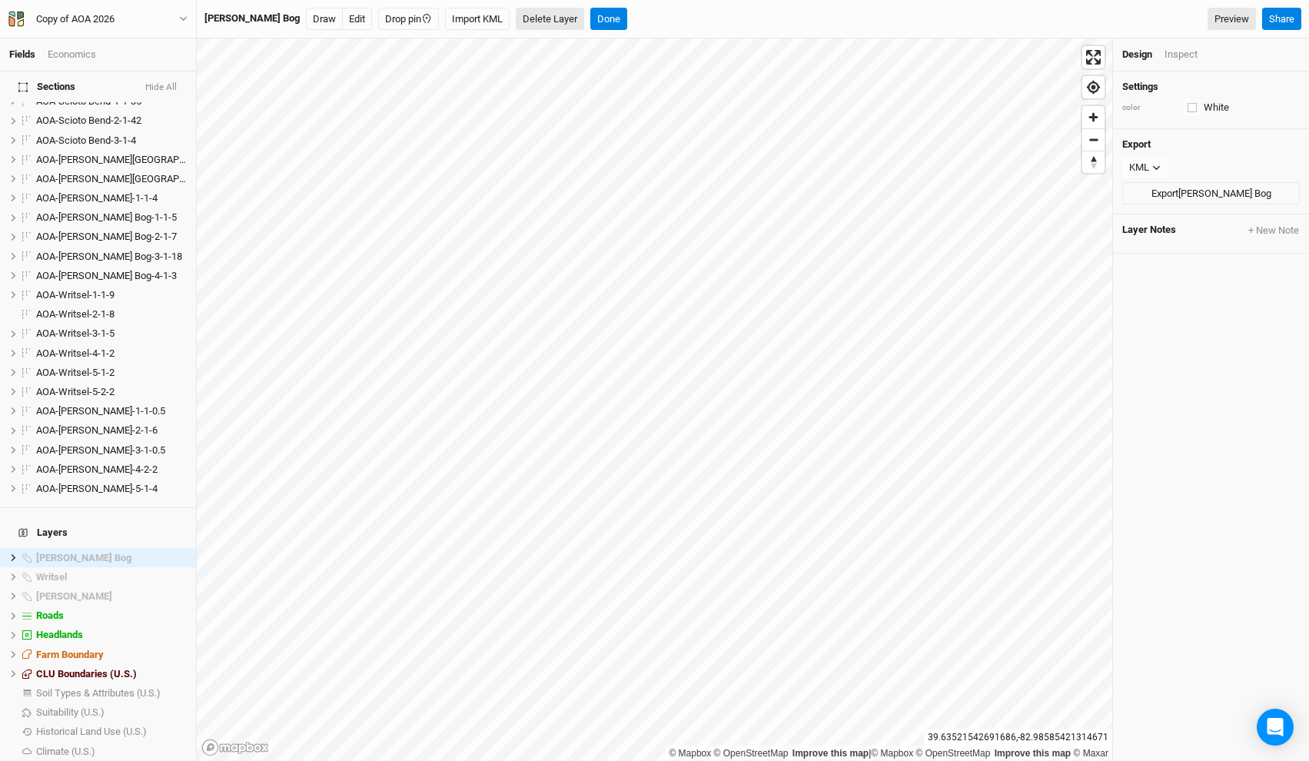
click at [516, 25] on button "Delete Layer" at bounding box center [550, 19] width 68 height 23
click at [560, 18] on button "Confirm" at bounding box center [584, 19] width 48 height 23
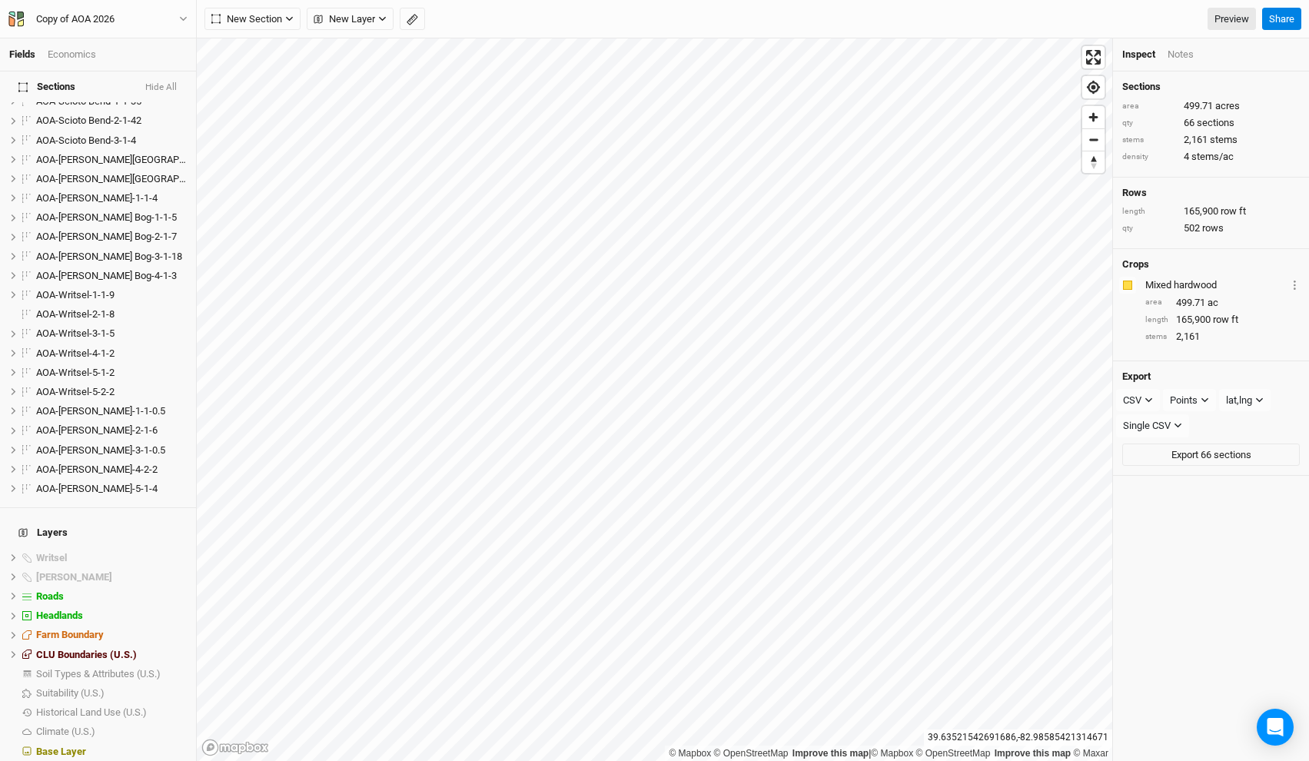
scroll to position [979, 0]
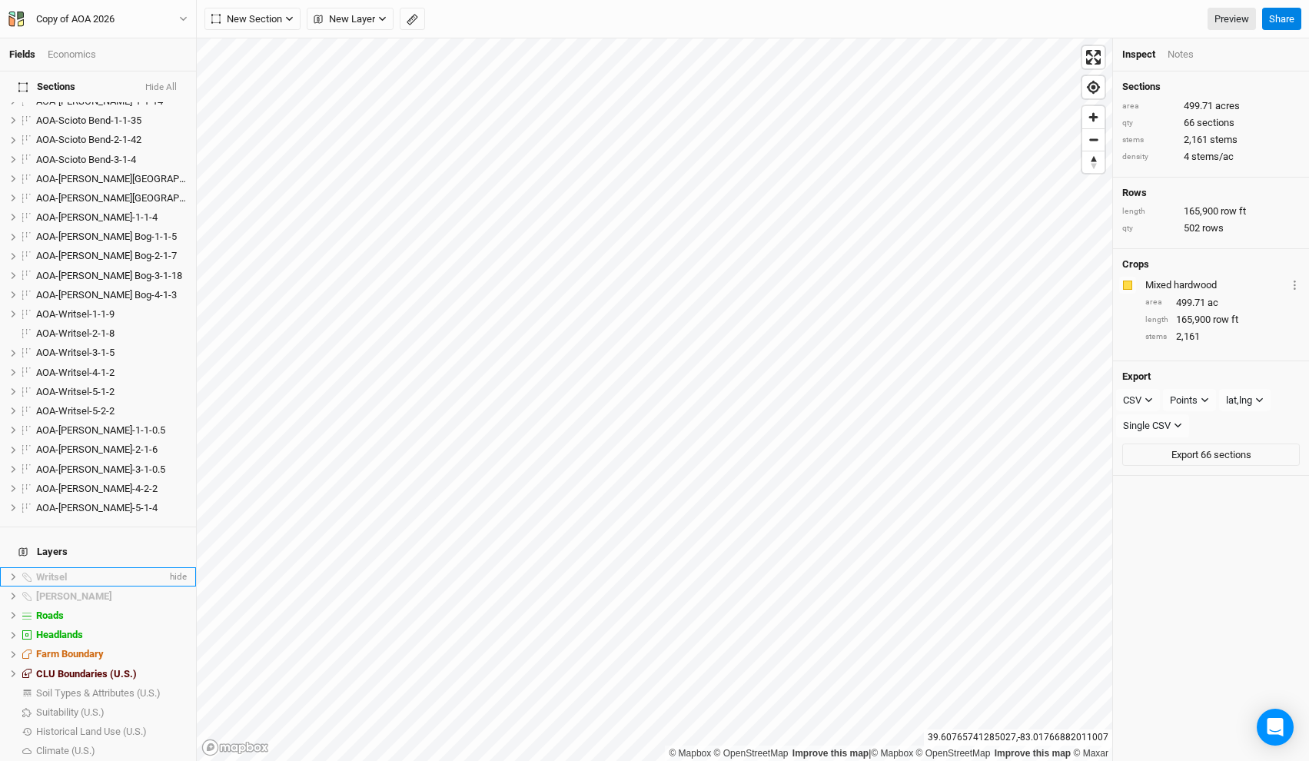
click at [75, 571] on div "Writsel" at bounding box center [101, 577] width 131 height 12
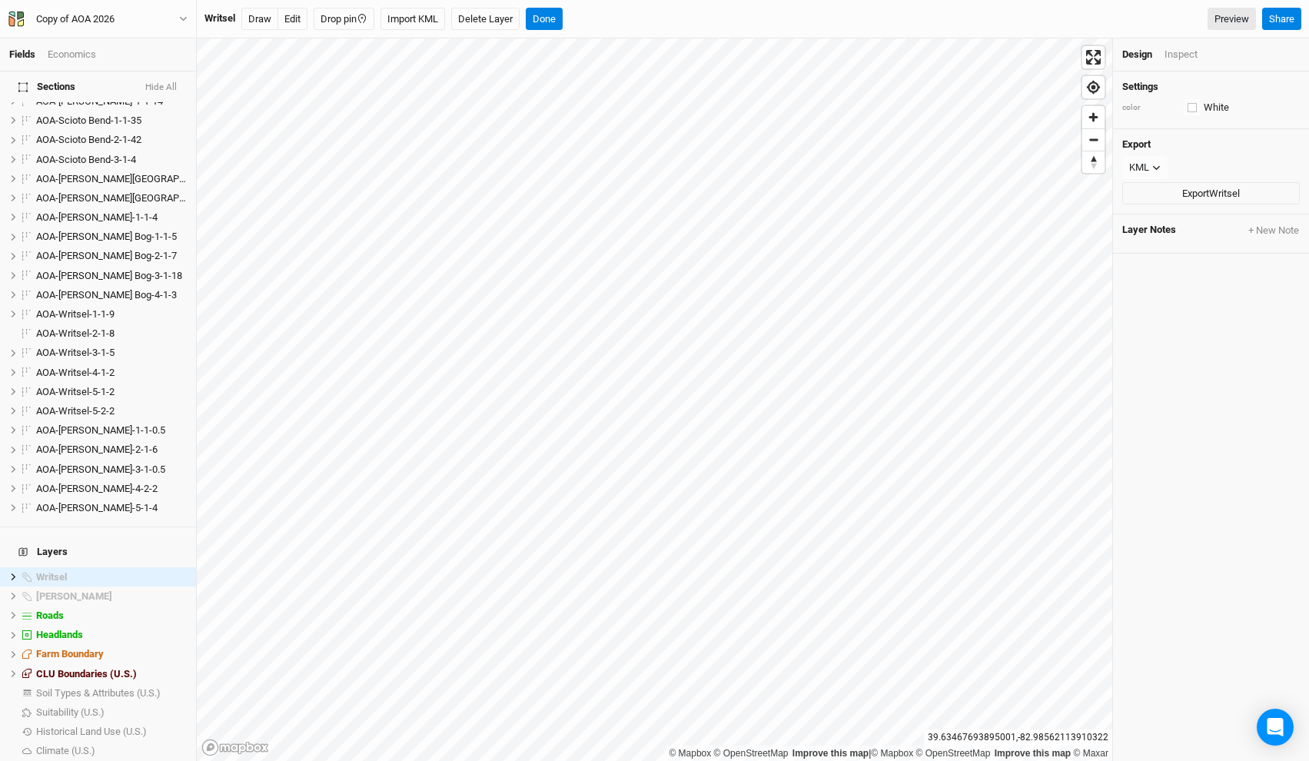
click at [497, 36] on div "Writsel Draw Edit Drop pin Import KML Delete Layer Done Preview Share" at bounding box center [753, 19] width 1112 height 38
click at [497, 30] on div "Writsel Draw Edit Drop pin Import KML Delete Layer Done Preview Share" at bounding box center [753, 19] width 1112 height 38
click at [494, 26] on button "Delete Layer" at bounding box center [485, 19] width 68 height 23
click at [529, 20] on button "Confirm" at bounding box center [519, 19] width 48 height 23
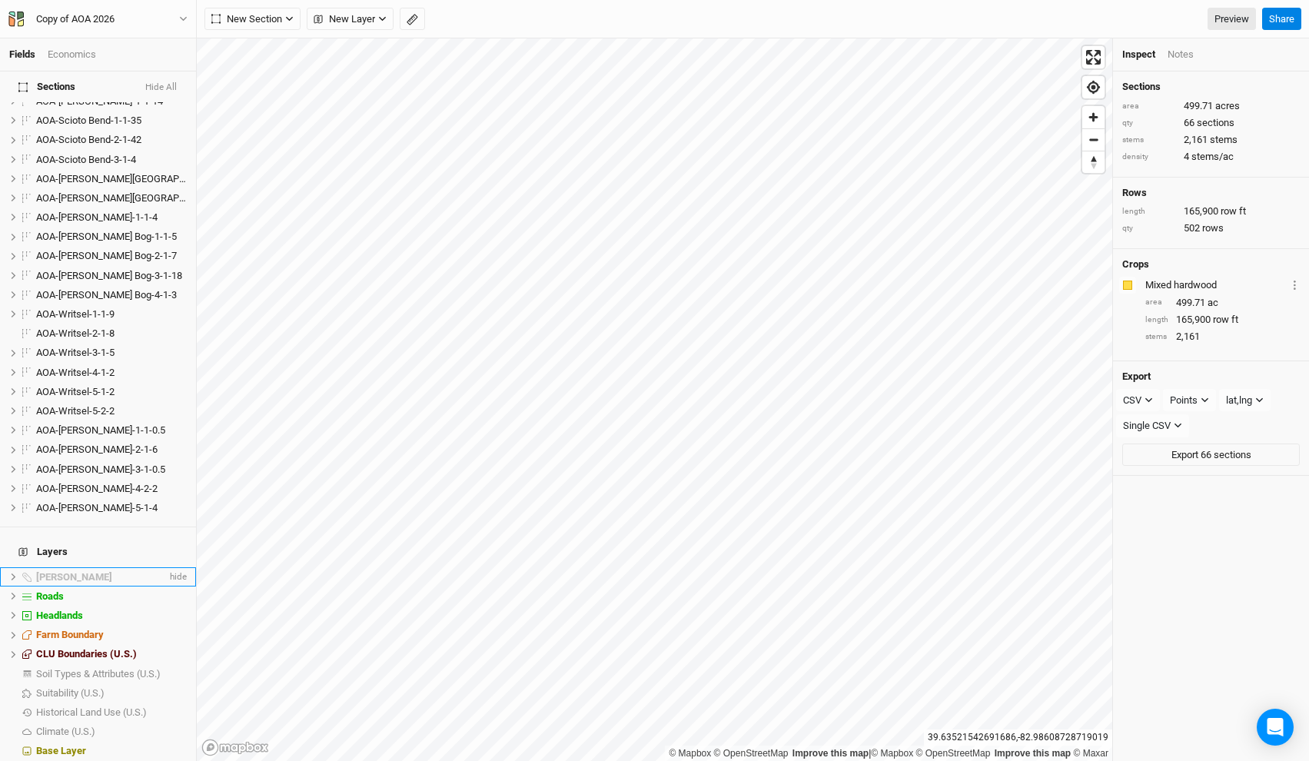
scroll to position [959, 0]
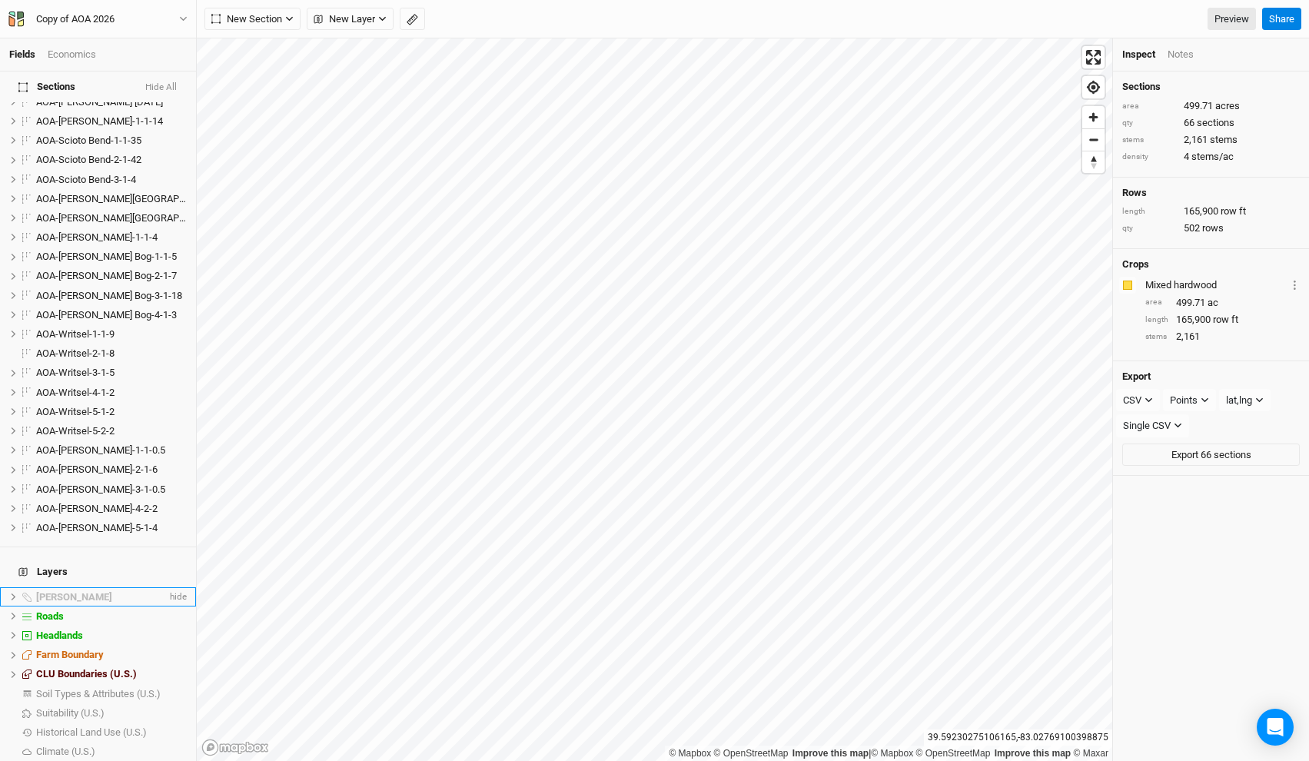
click at [121, 591] on div "Wylie Ridge" at bounding box center [101, 597] width 131 height 12
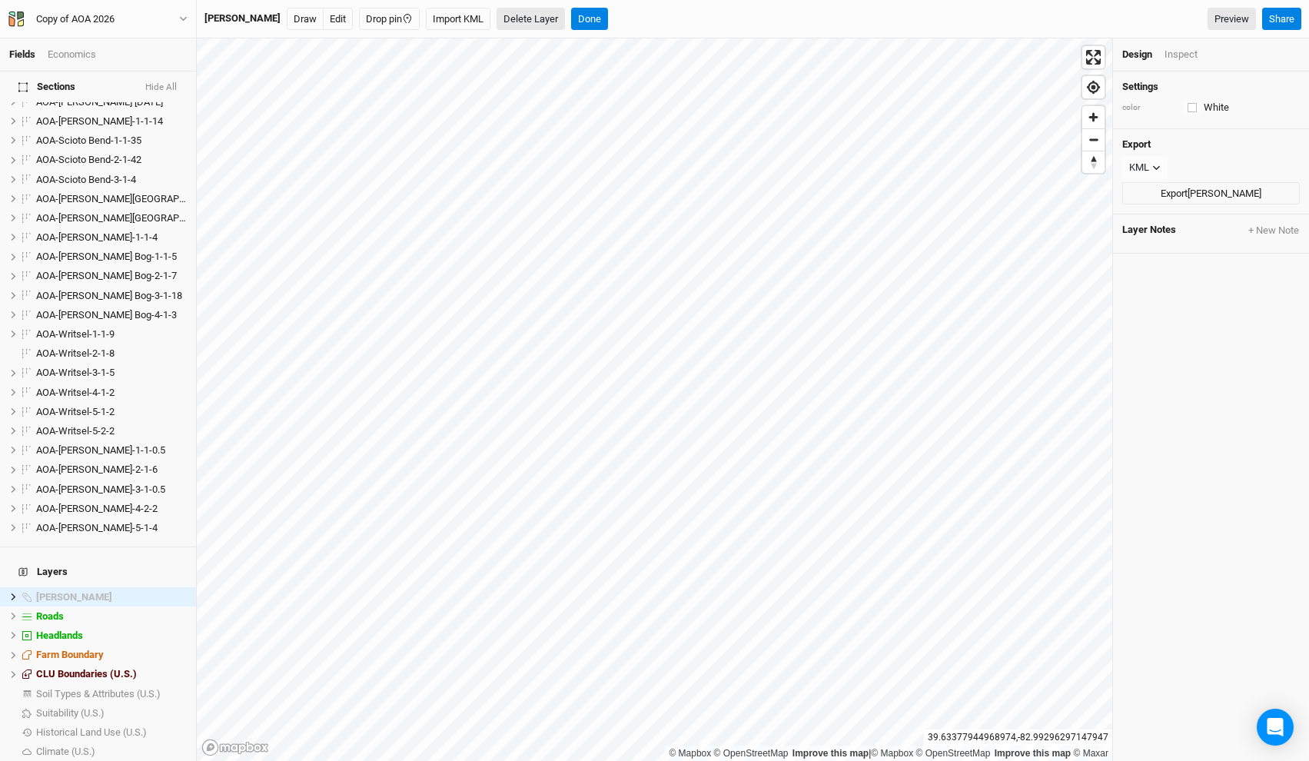
click at [503, 22] on button "Delete Layer" at bounding box center [531, 19] width 68 height 23
click at [543, 18] on button "Confirm" at bounding box center [564, 19] width 48 height 23
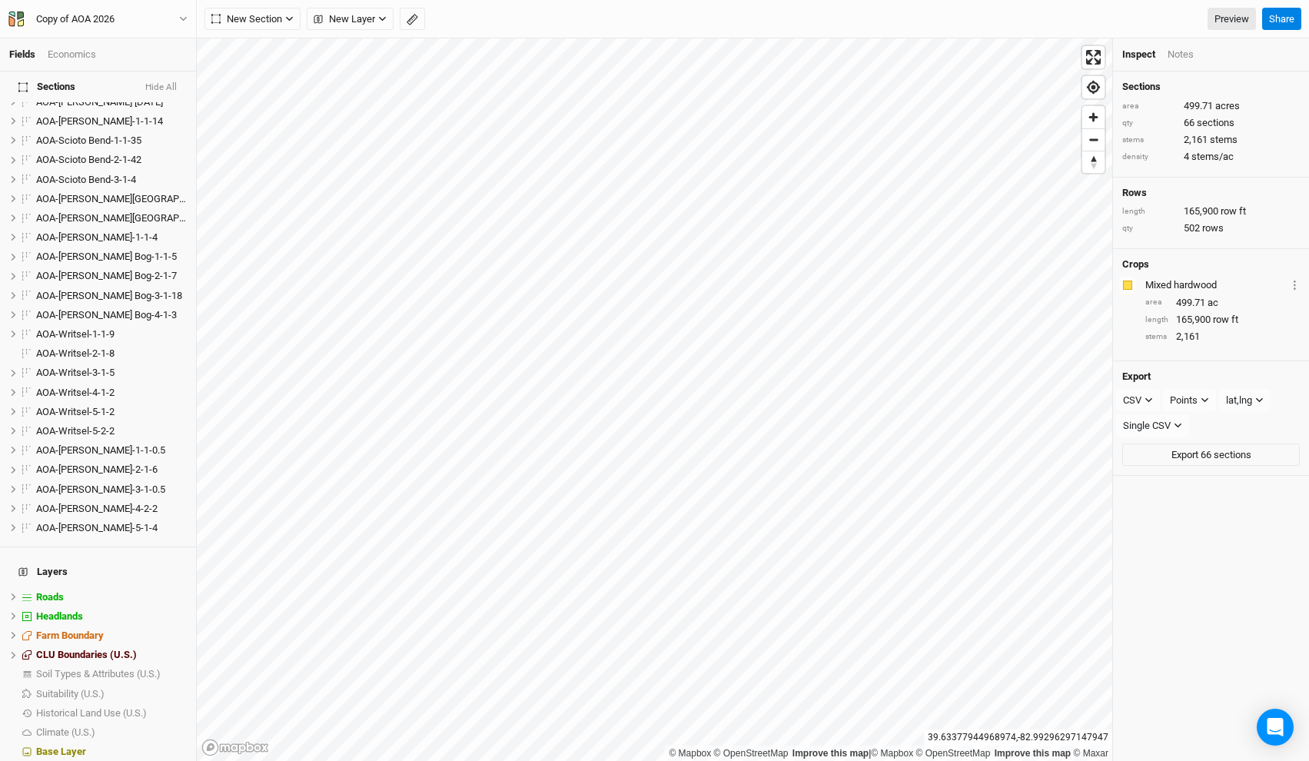
scroll to position [940, 0]
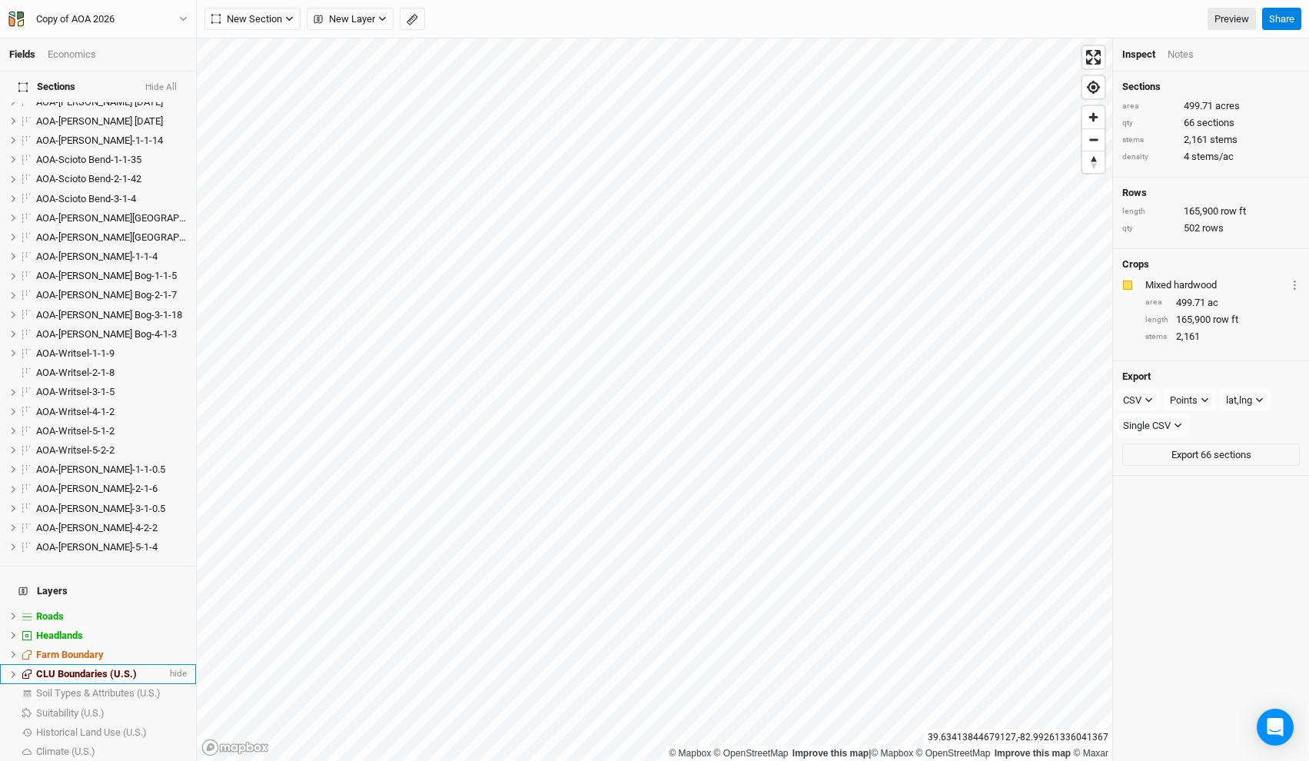
click at [91, 668] on span "CLU Boundaries (U.S.)" at bounding box center [86, 674] width 101 height 12
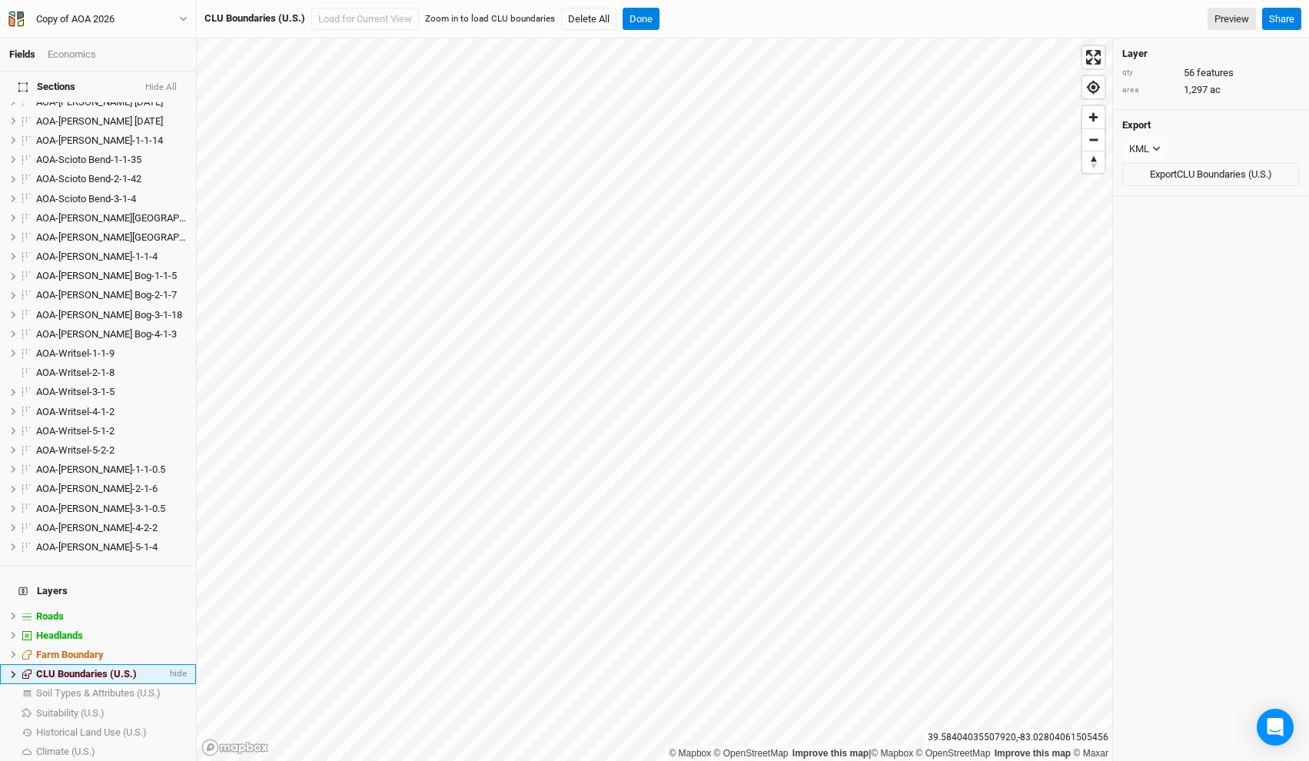
click at [15, 670] on icon at bounding box center [13, 674] width 8 height 8
click at [74, 703] on li "20948089 hide" at bounding box center [98, 712] width 196 height 19
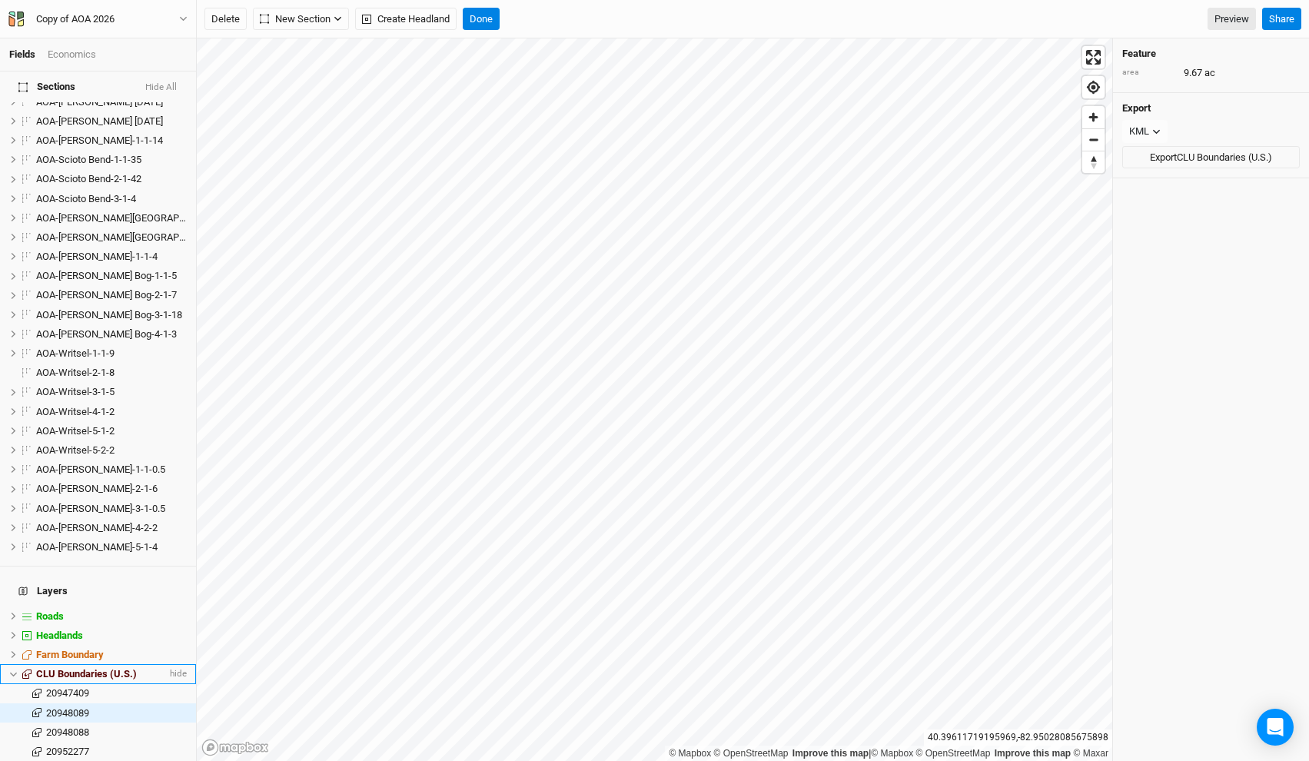
click at [117, 668] on span "CLU Boundaries (U.S.)" at bounding box center [86, 674] width 101 height 12
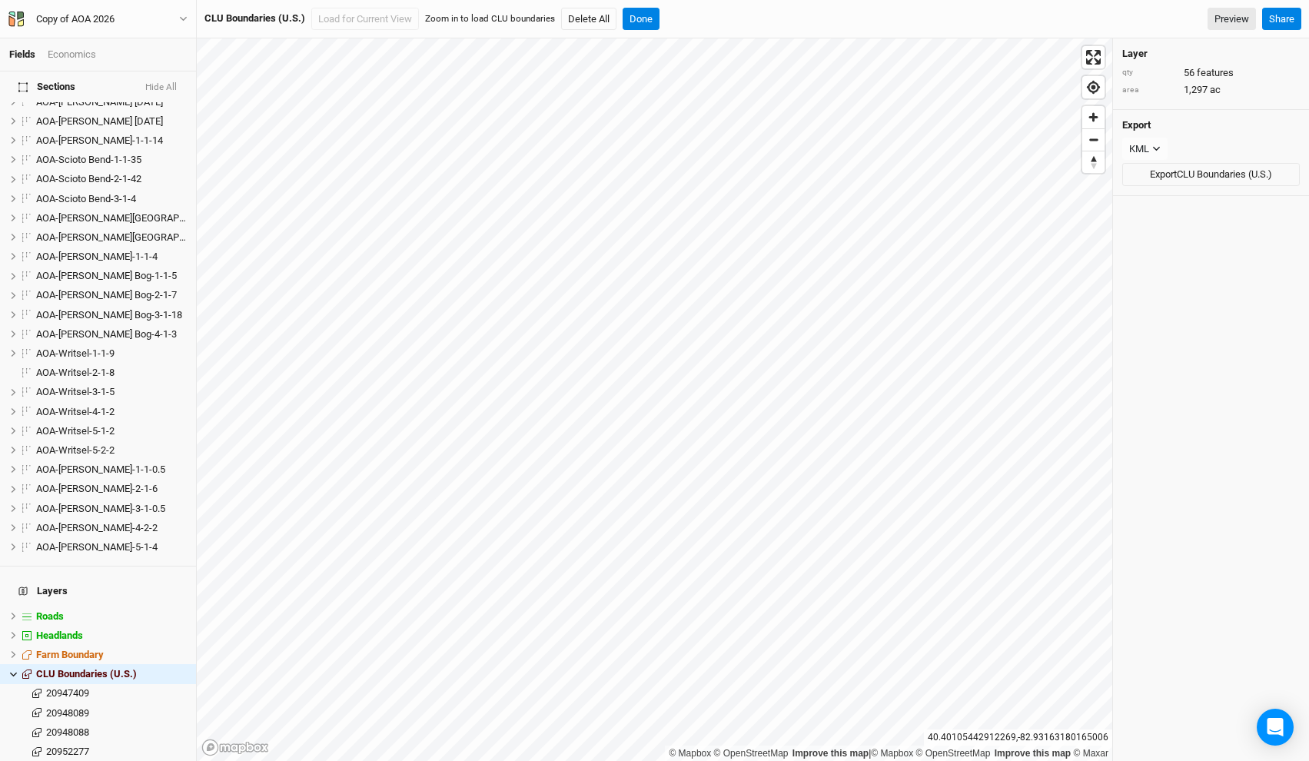
click at [516, 13] on div "Zoom in to load CLU boundaries" at bounding box center [490, 18] width 130 height 12
click at [391, 20] on button "Load for Current View" at bounding box center [365, 19] width 108 height 23
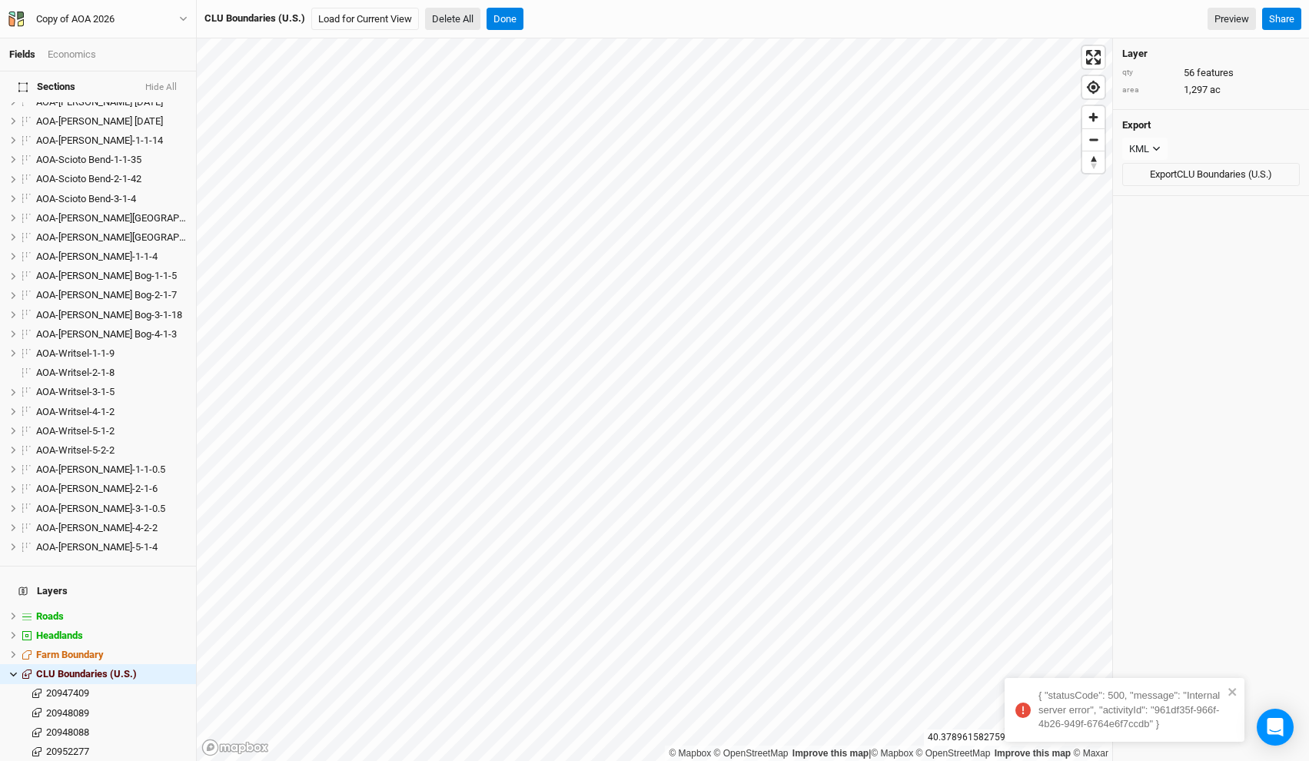
click at [444, 11] on button "Delete All" at bounding box center [452, 19] width 55 height 23
click at [587, 20] on button "Confirm" at bounding box center [589, 19] width 48 height 23
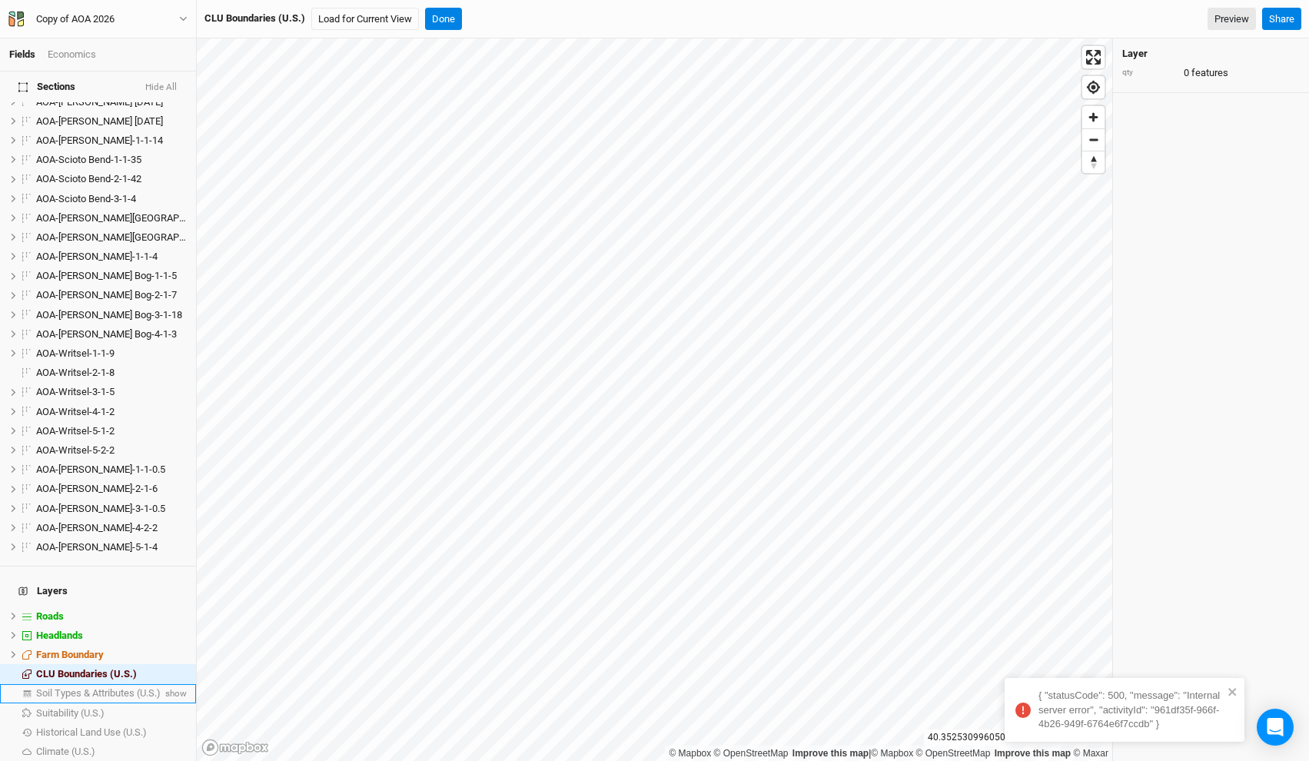
click at [128, 687] on span "Soil Types & Attributes (U.S.)" at bounding box center [98, 693] width 125 height 12
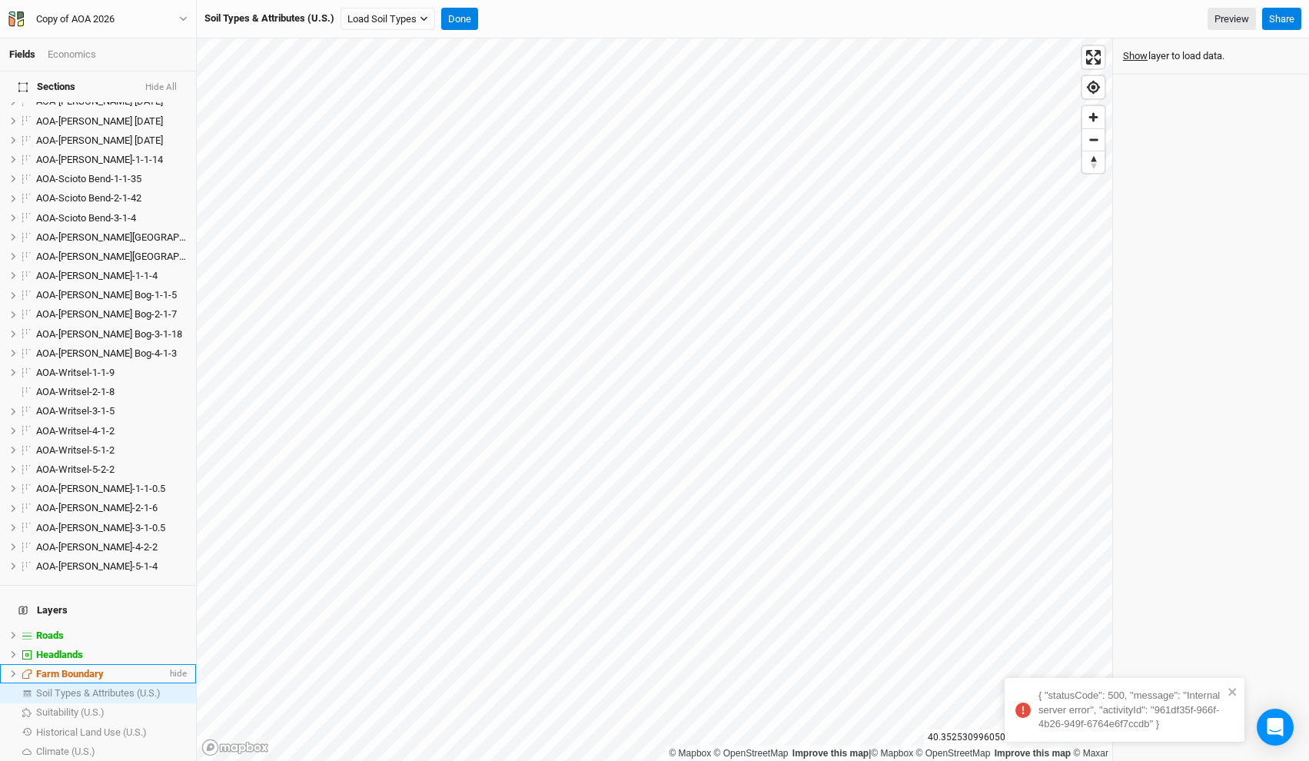
click at [14, 670] on icon at bounding box center [14, 673] width 5 height 7
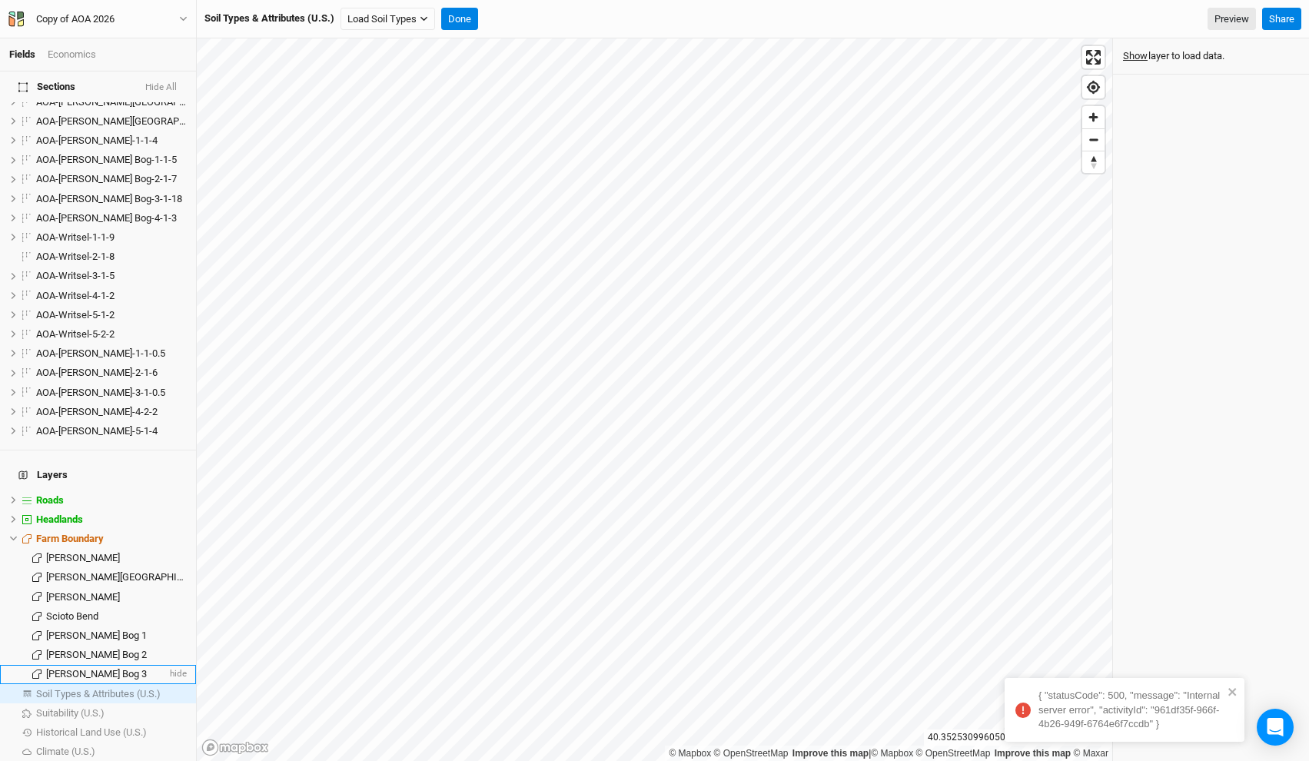
click at [101, 668] on span "Utzinger Bog 3" at bounding box center [96, 674] width 101 height 12
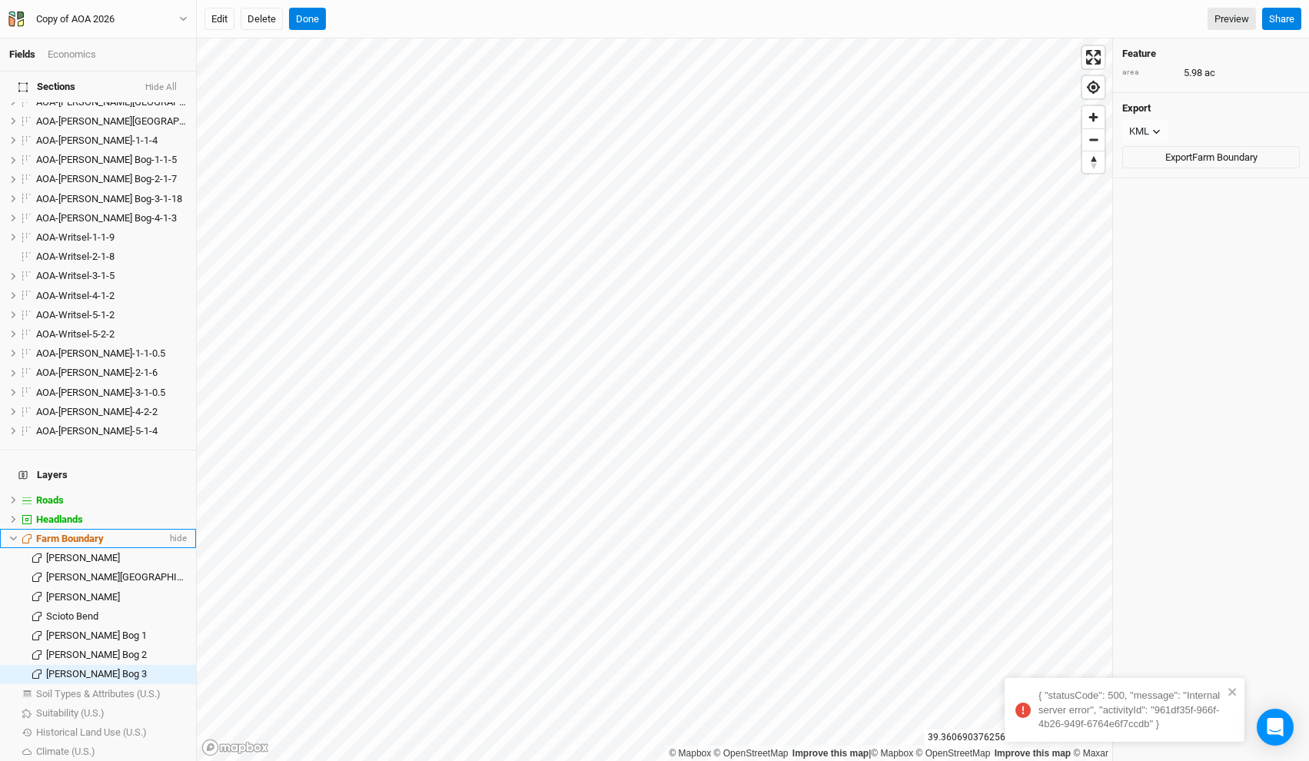
click at [88, 533] on span "Farm Boundary" at bounding box center [70, 539] width 68 height 12
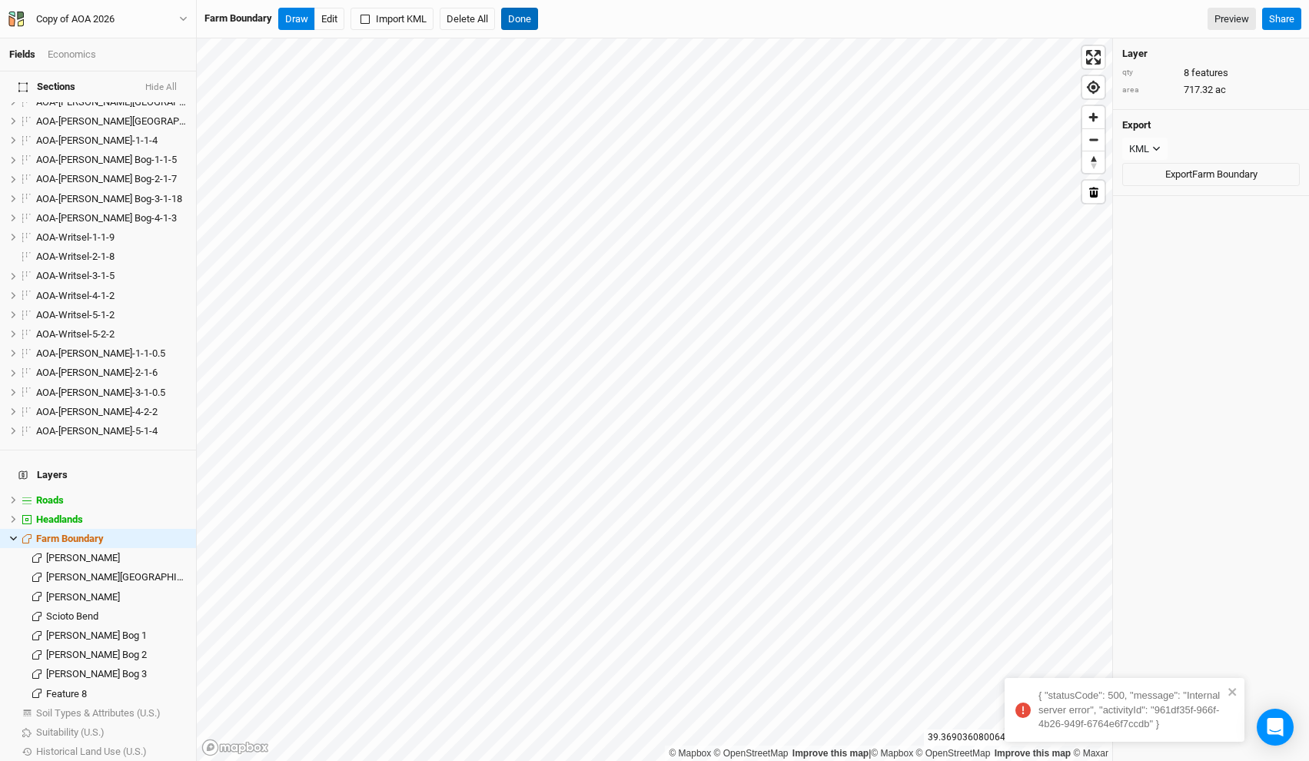
click at [534, 28] on button "Done" at bounding box center [519, 19] width 37 height 23
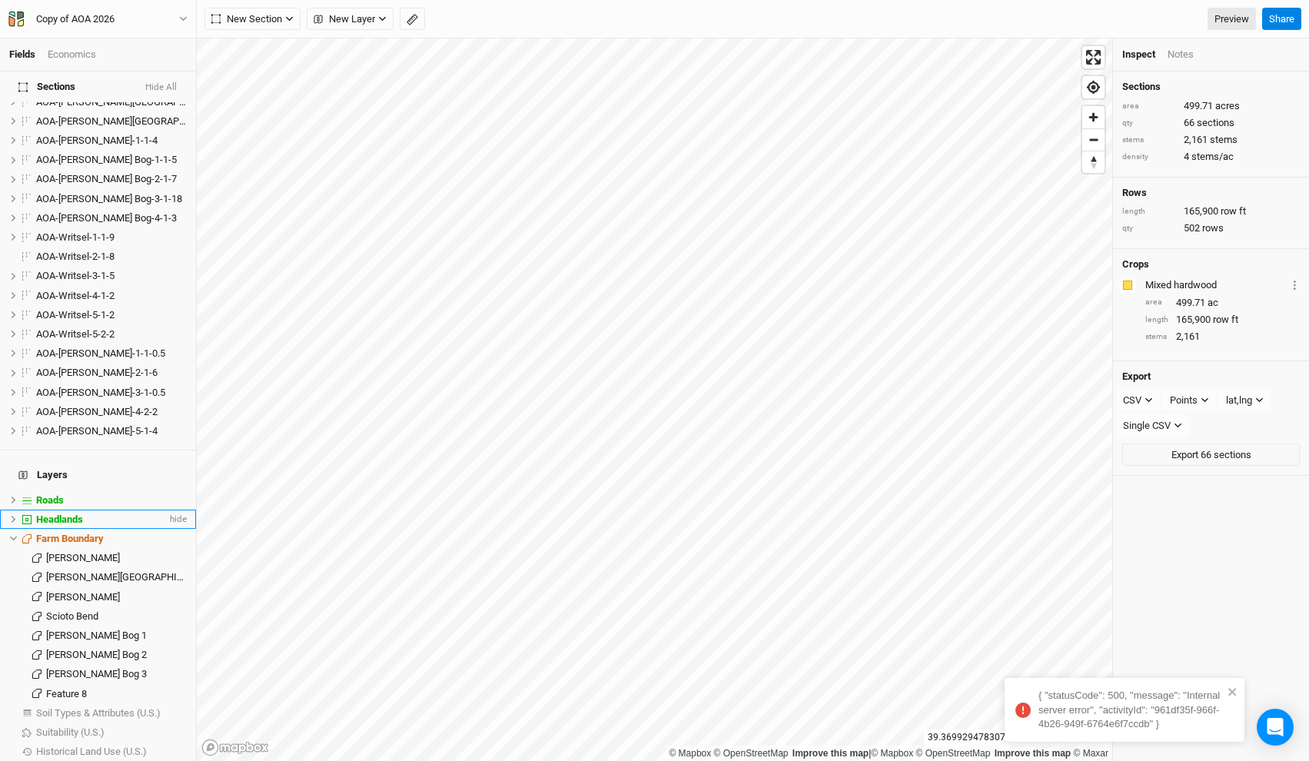
click at [91, 510] on li "Headlands hide" at bounding box center [98, 519] width 196 height 19
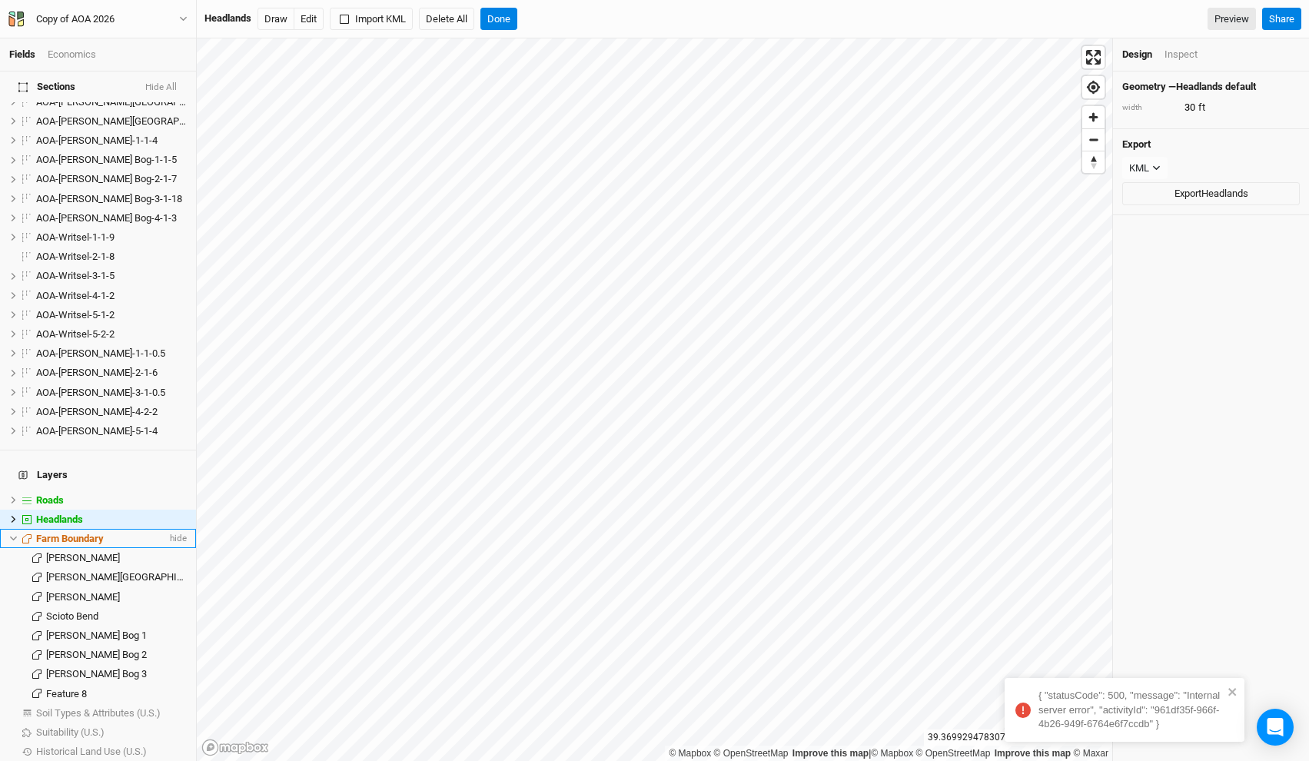
click at [91, 533] on span "Farm Boundary" at bounding box center [70, 539] width 68 height 12
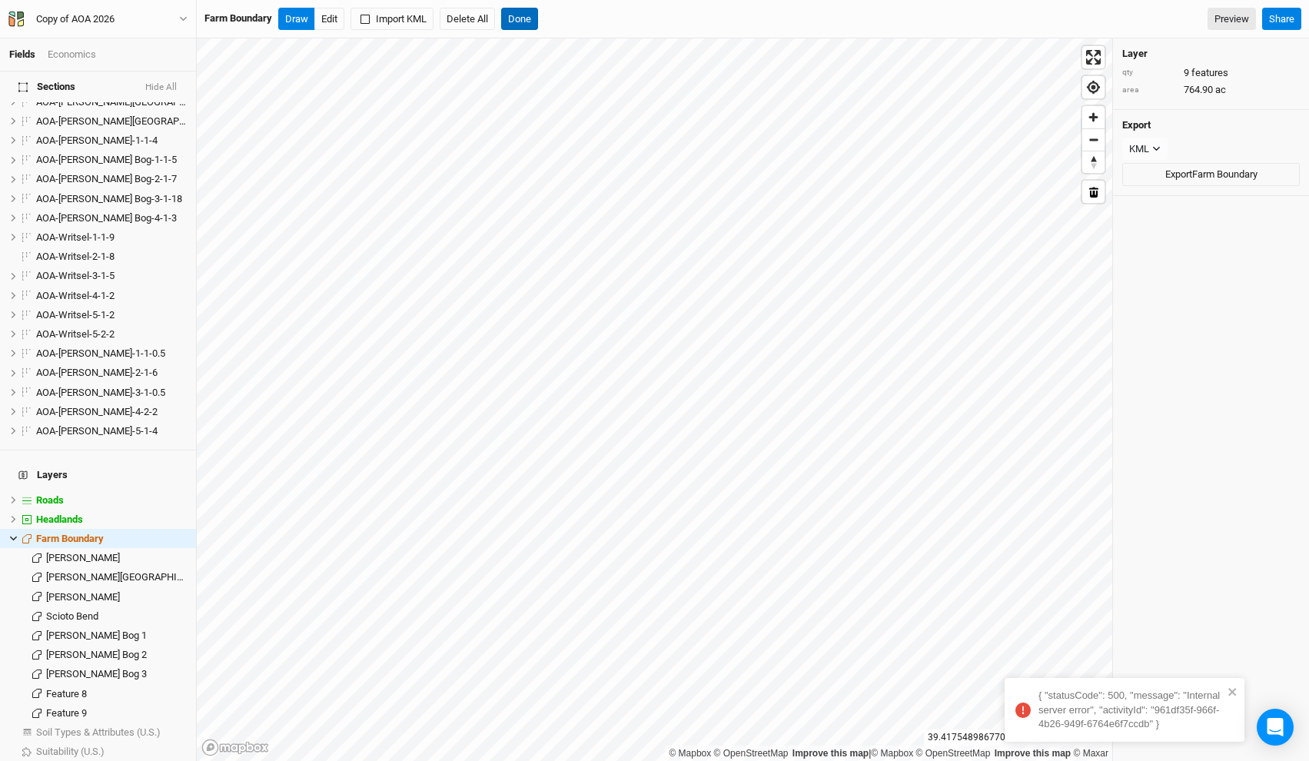
click at [518, 12] on button "Done" at bounding box center [519, 19] width 37 height 23
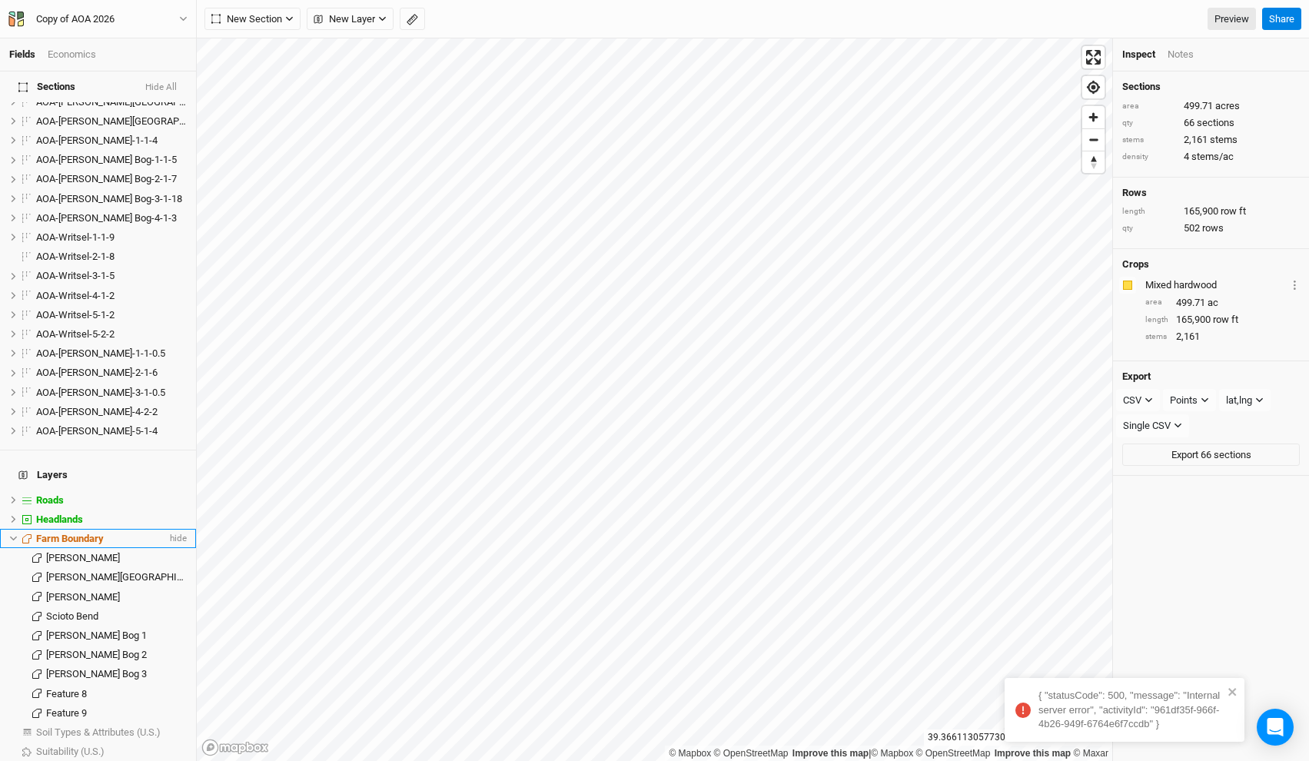
click at [105, 533] on div "Farm Boundary" at bounding box center [101, 539] width 131 height 12
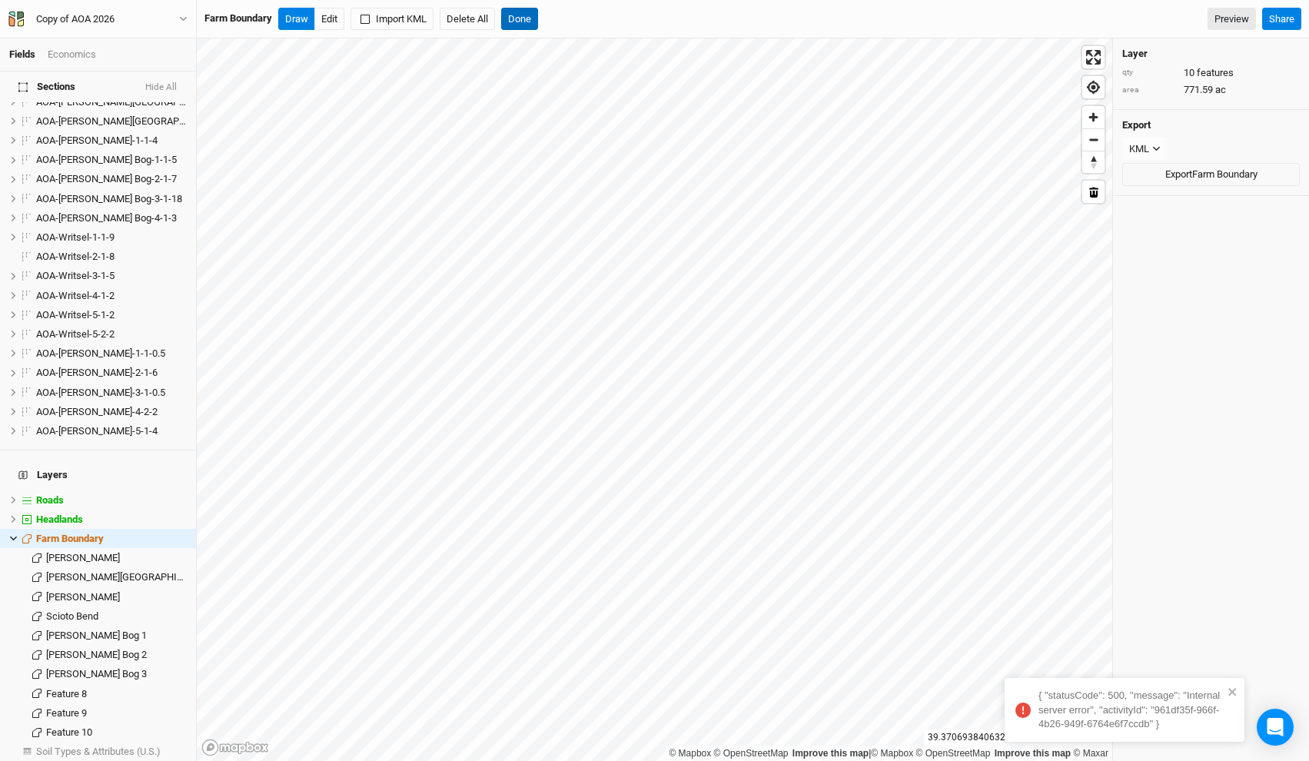
click at [527, 13] on button "Done" at bounding box center [519, 19] width 37 height 23
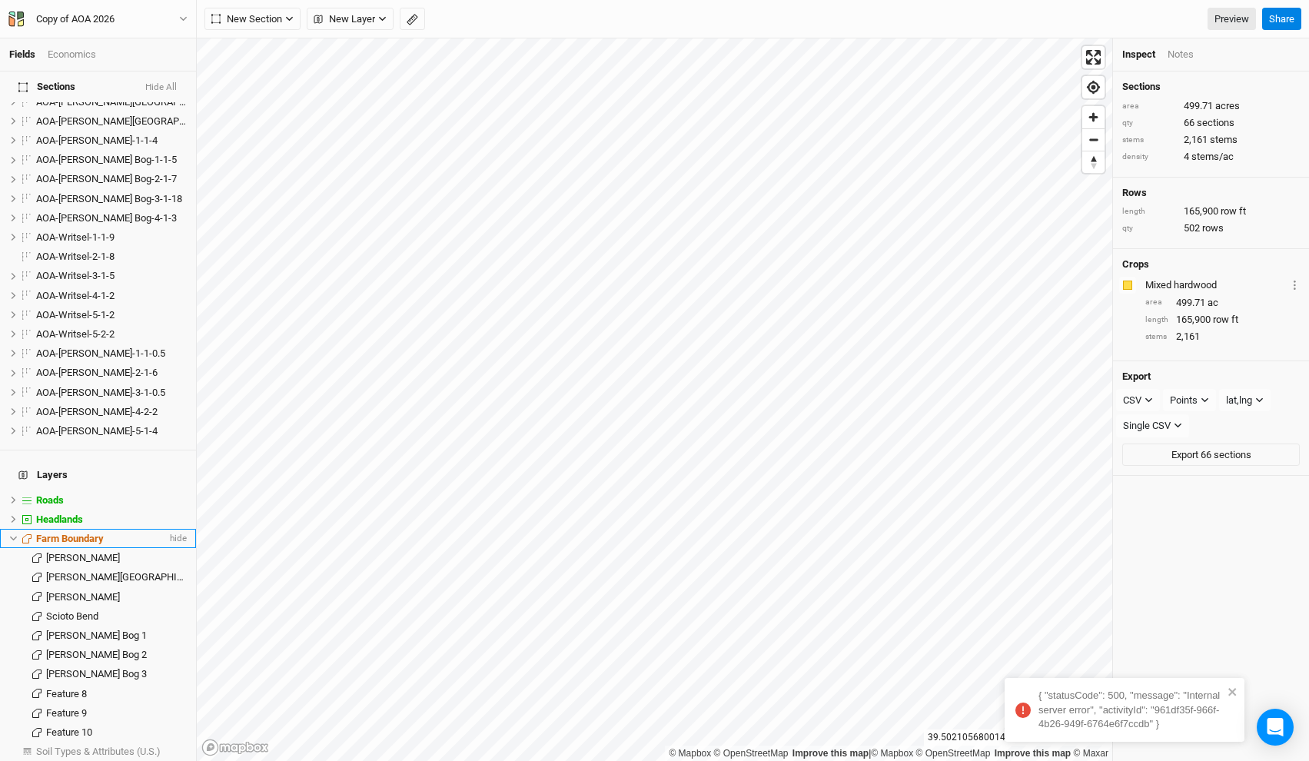
click at [84, 533] on span "Farm Boundary" at bounding box center [70, 539] width 68 height 12
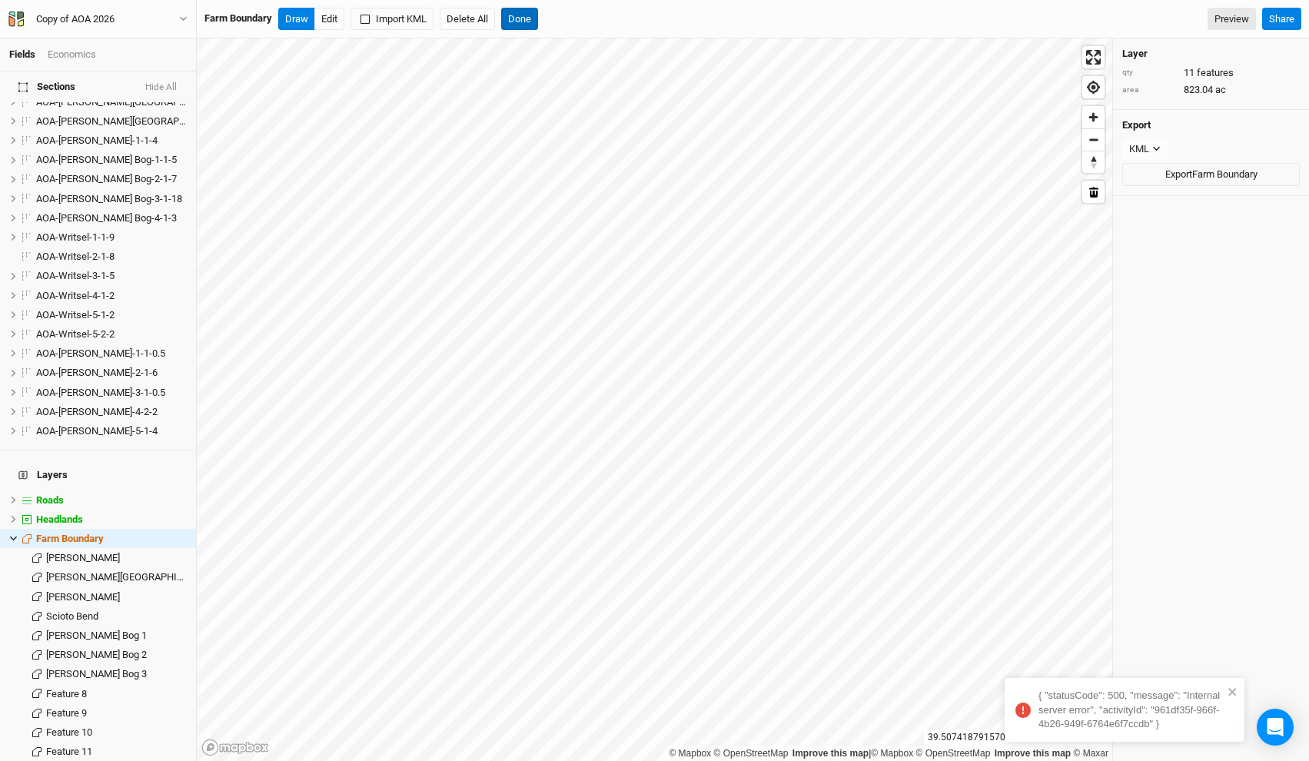
click at [530, 11] on button "Done" at bounding box center [519, 19] width 37 height 23
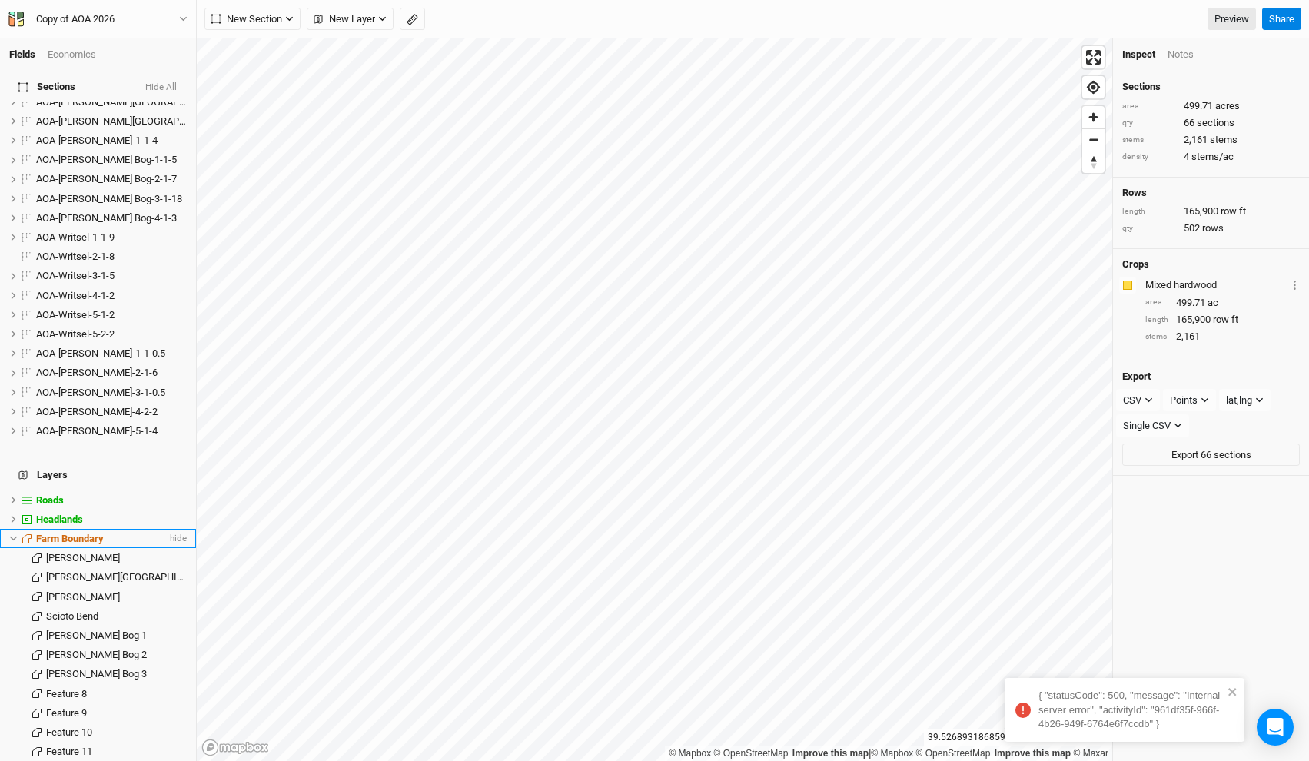
click at [69, 533] on span "Farm Boundary" at bounding box center [70, 539] width 68 height 12
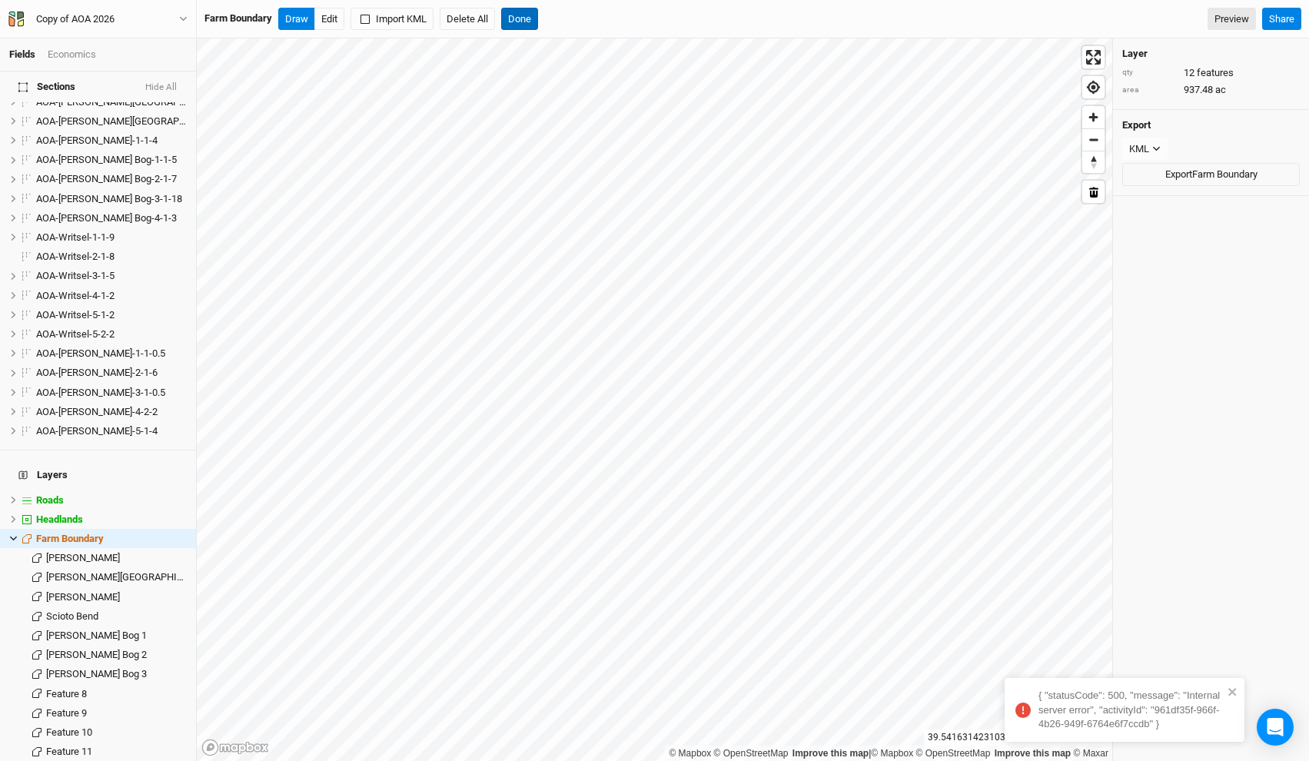
click at [523, 23] on button "Done" at bounding box center [519, 19] width 37 height 23
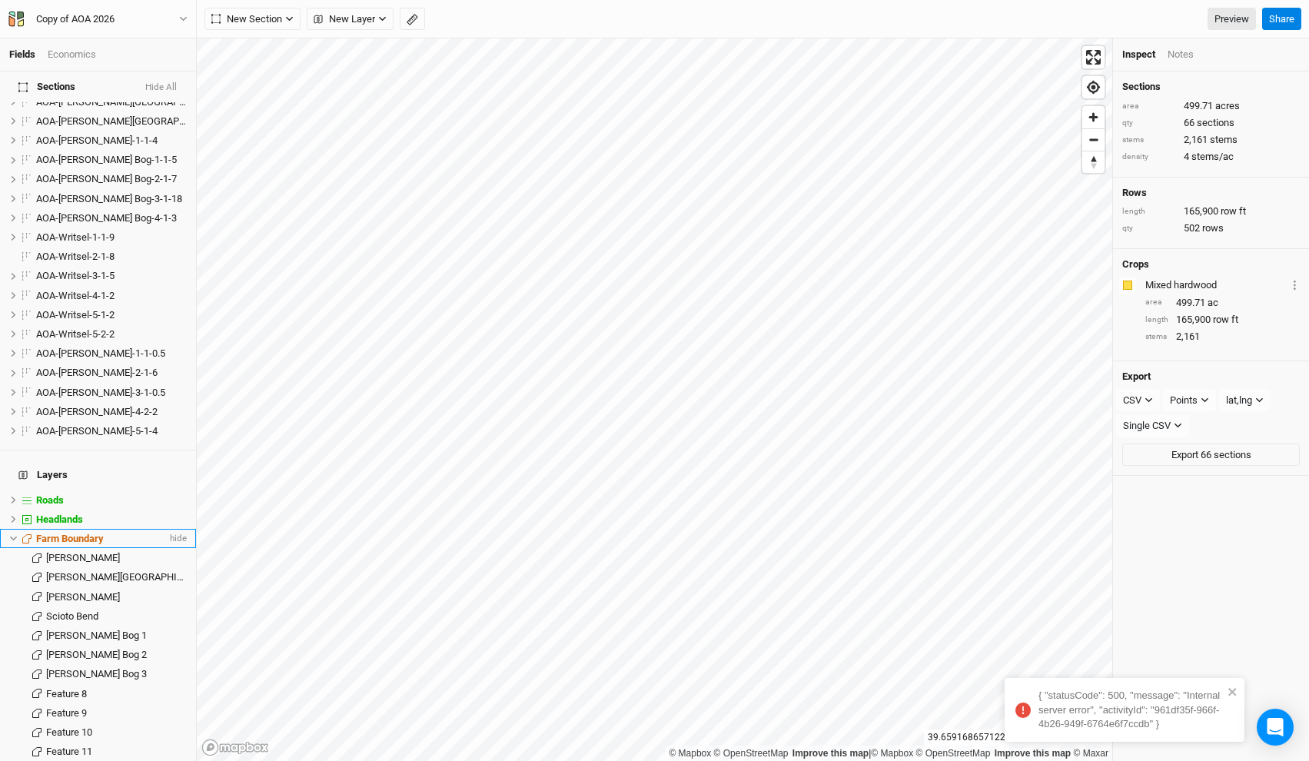
click at [98, 533] on span "Farm Boundary" at bounding box center [70, 539] width 68 height 12
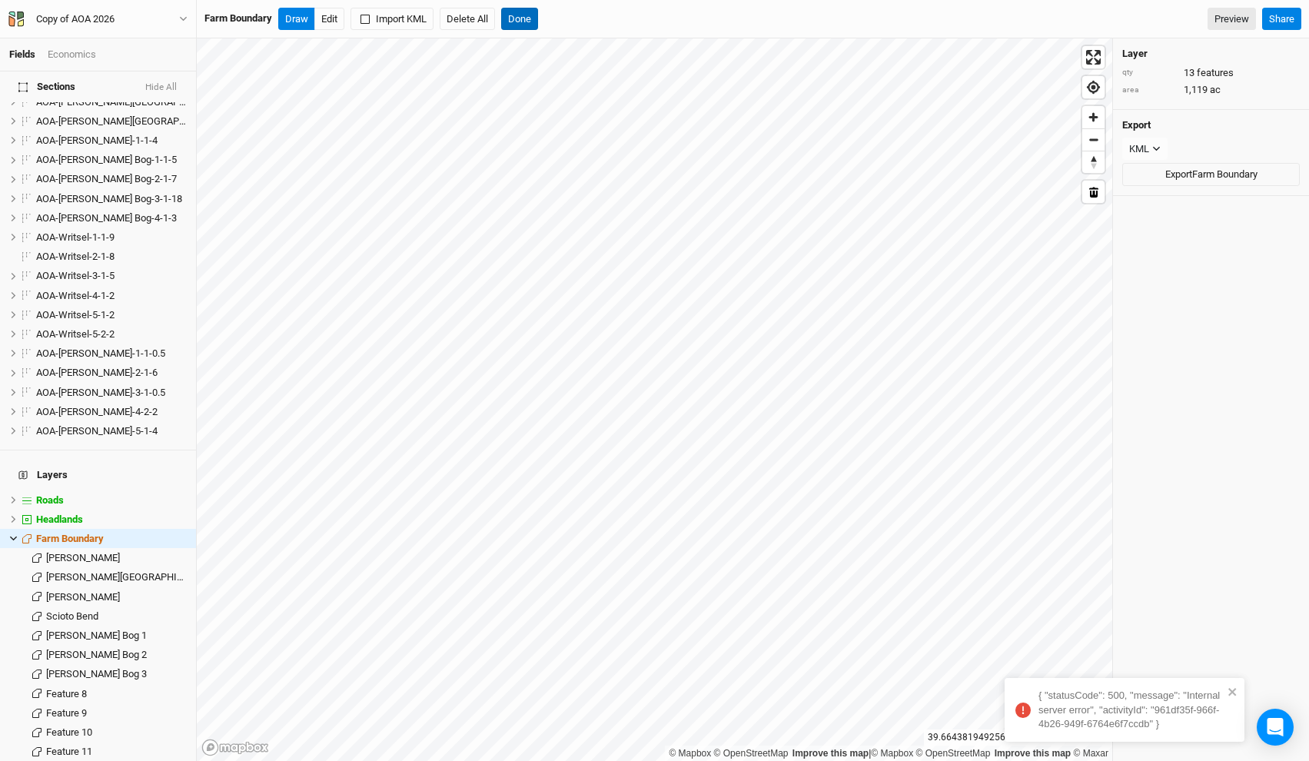
click at [522, 15] on button "Done" at bounding box center [519, 19] width 37 height 23
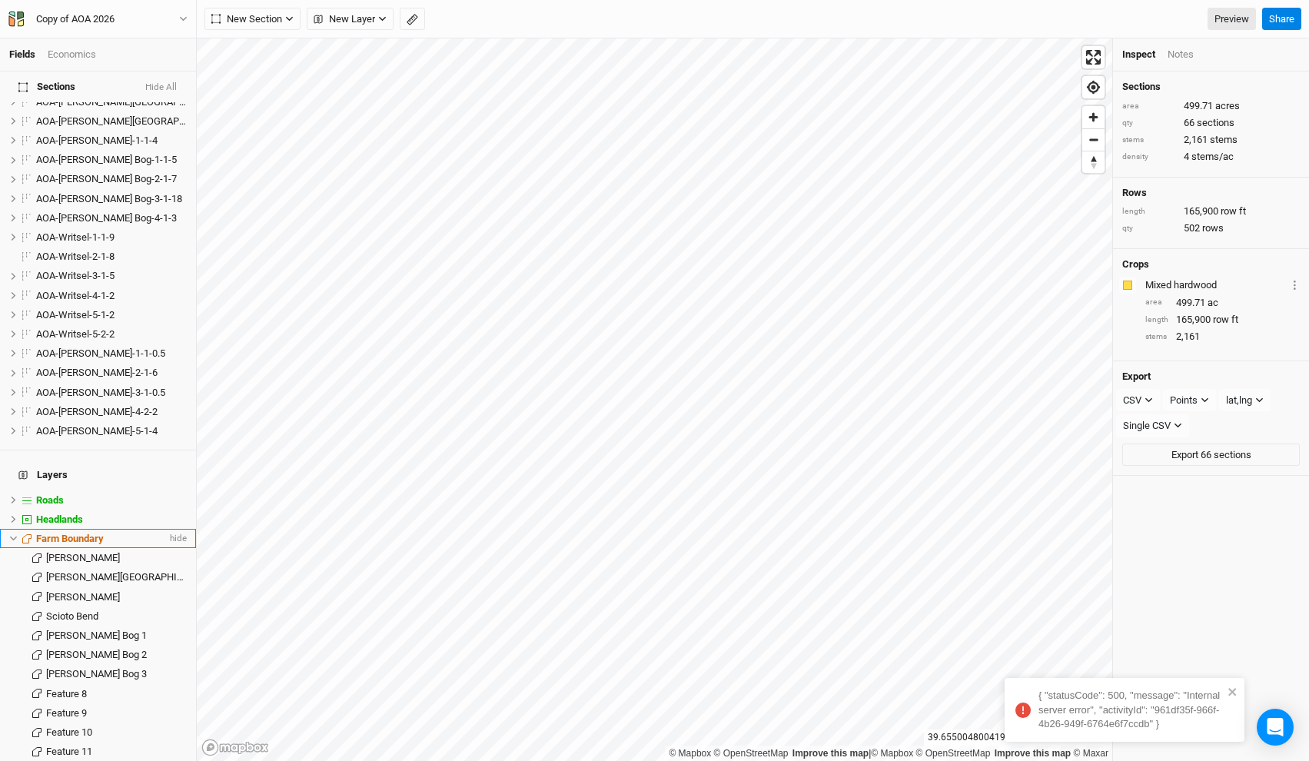
click at [58, 533] on span "Farm Boundary" at bounding box center [70, 539] width 68 height 12
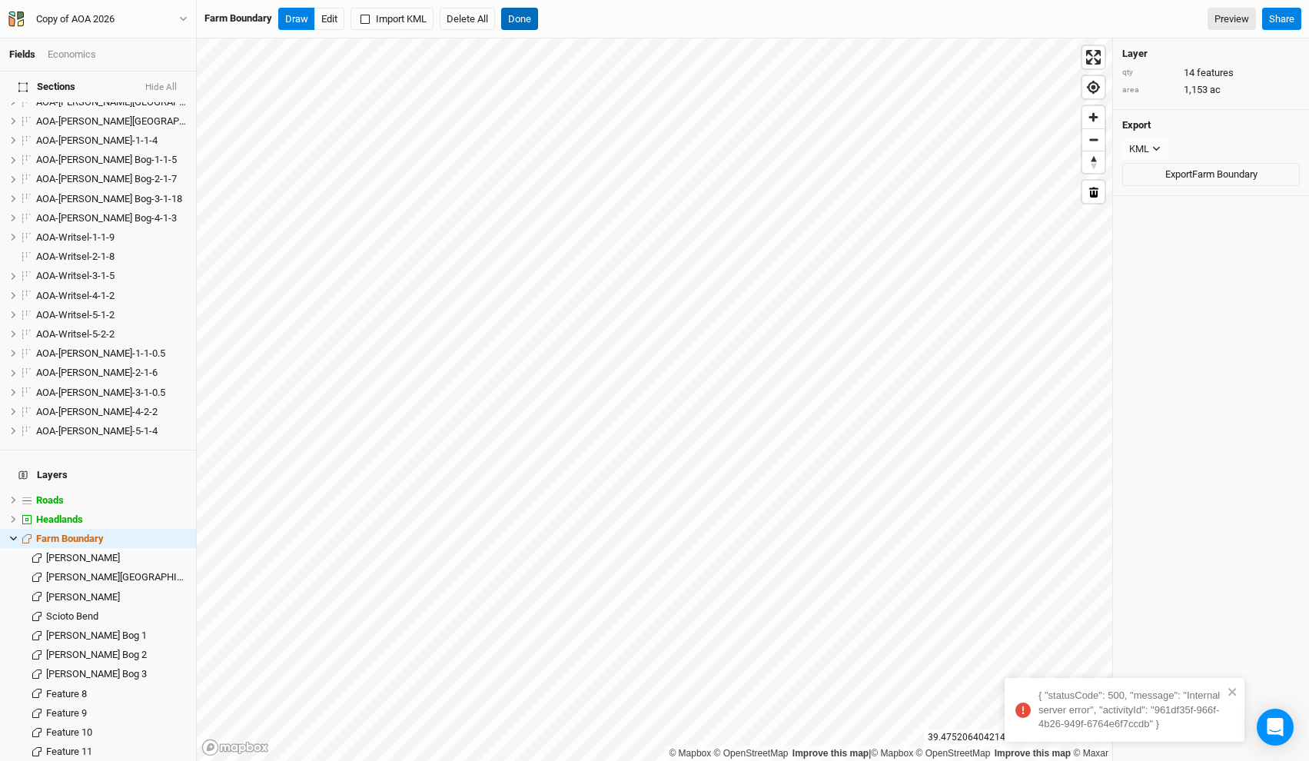
click at [518, 16] on button "Done" at bounding box center [519, 19] width 37 height 23
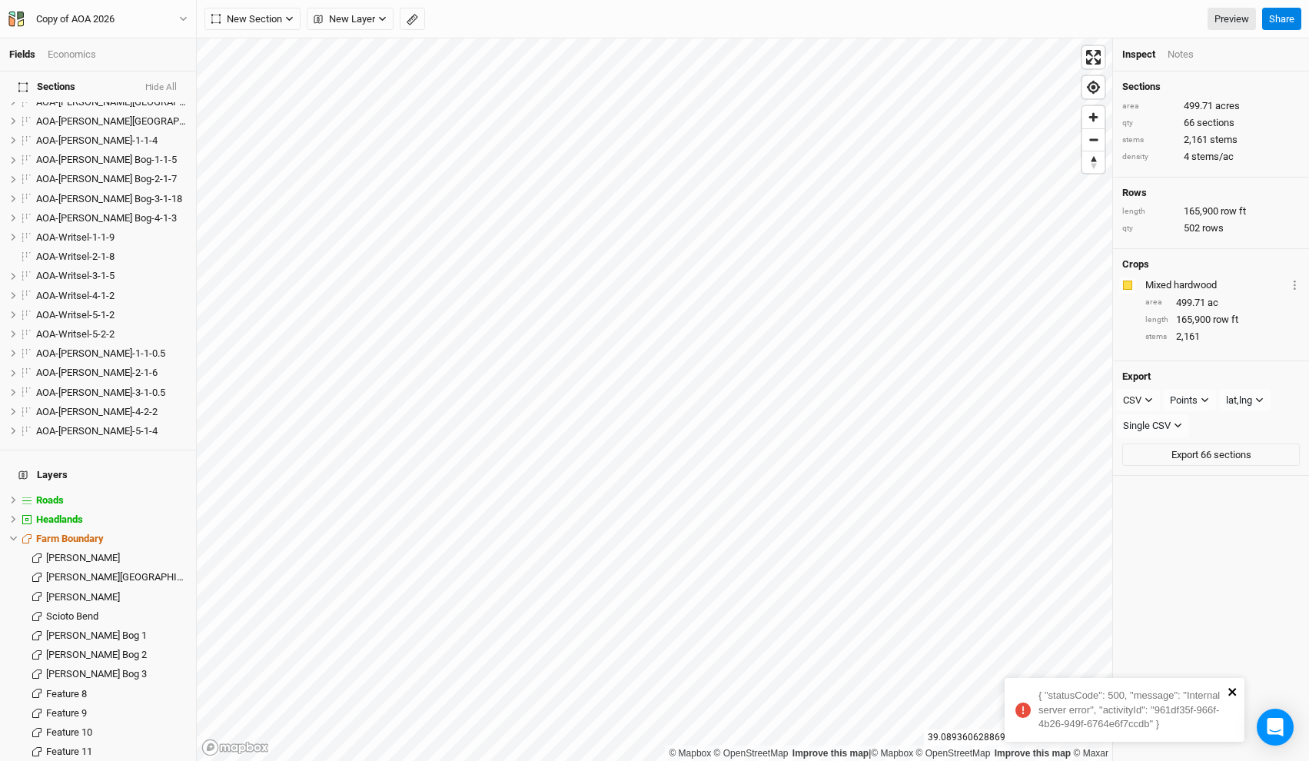
click at [1232, 689] on icon "close" at bounding box center [1233, 692] width 11 height 12
click at [78, 406] on span "AOA-Wylie Ridge-4-2-2" at bounding box center [96, 412] width 121 height 12
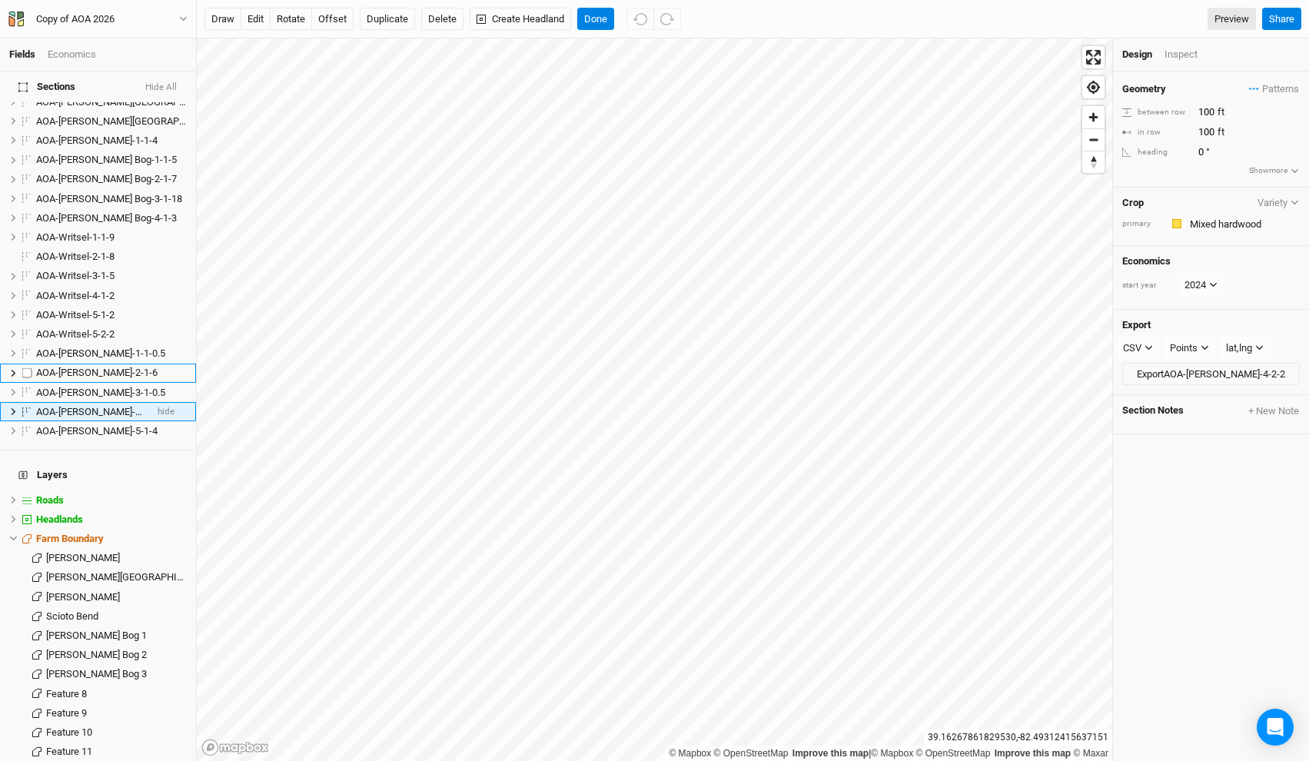
scroll to position [1032, 0]
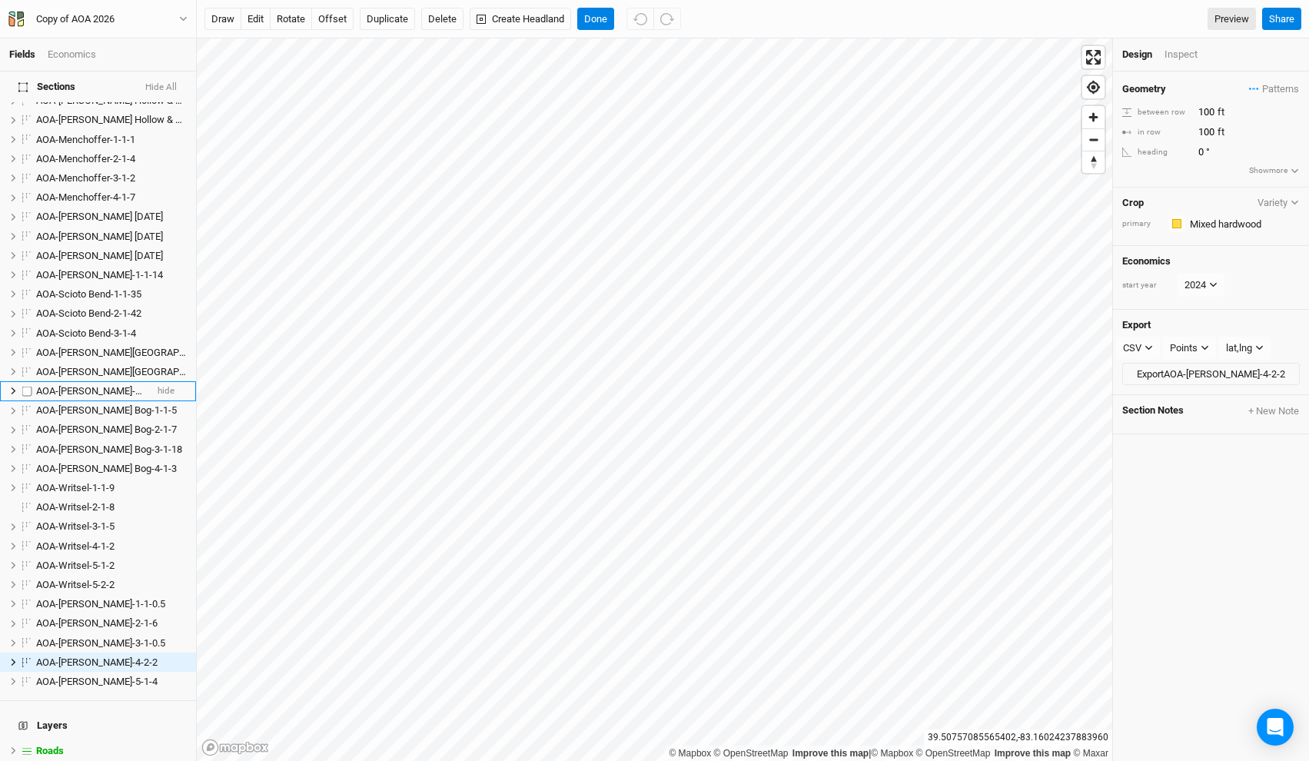
click at [90, 385] on span "AOA-Stevens-1-1-4" at bounding box center [96, 391] width 121 height 12
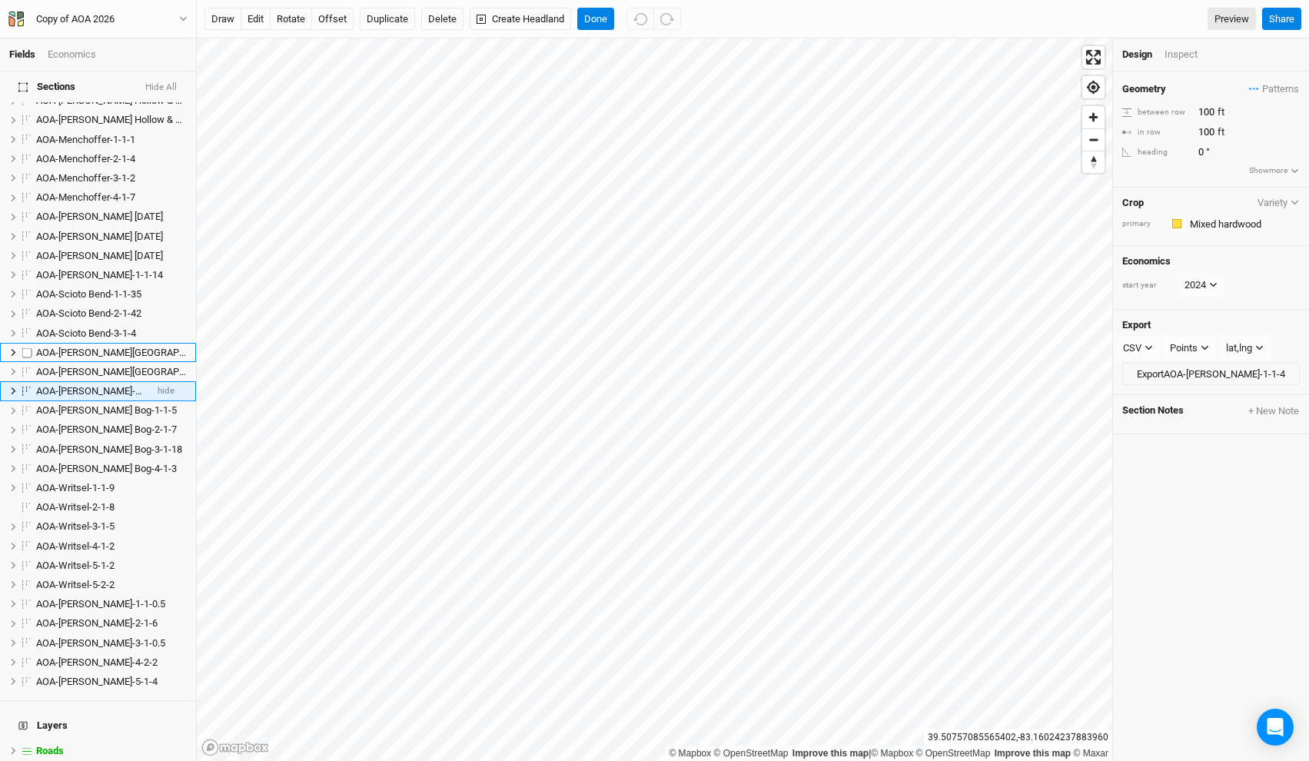
scroll to position [761, 0]
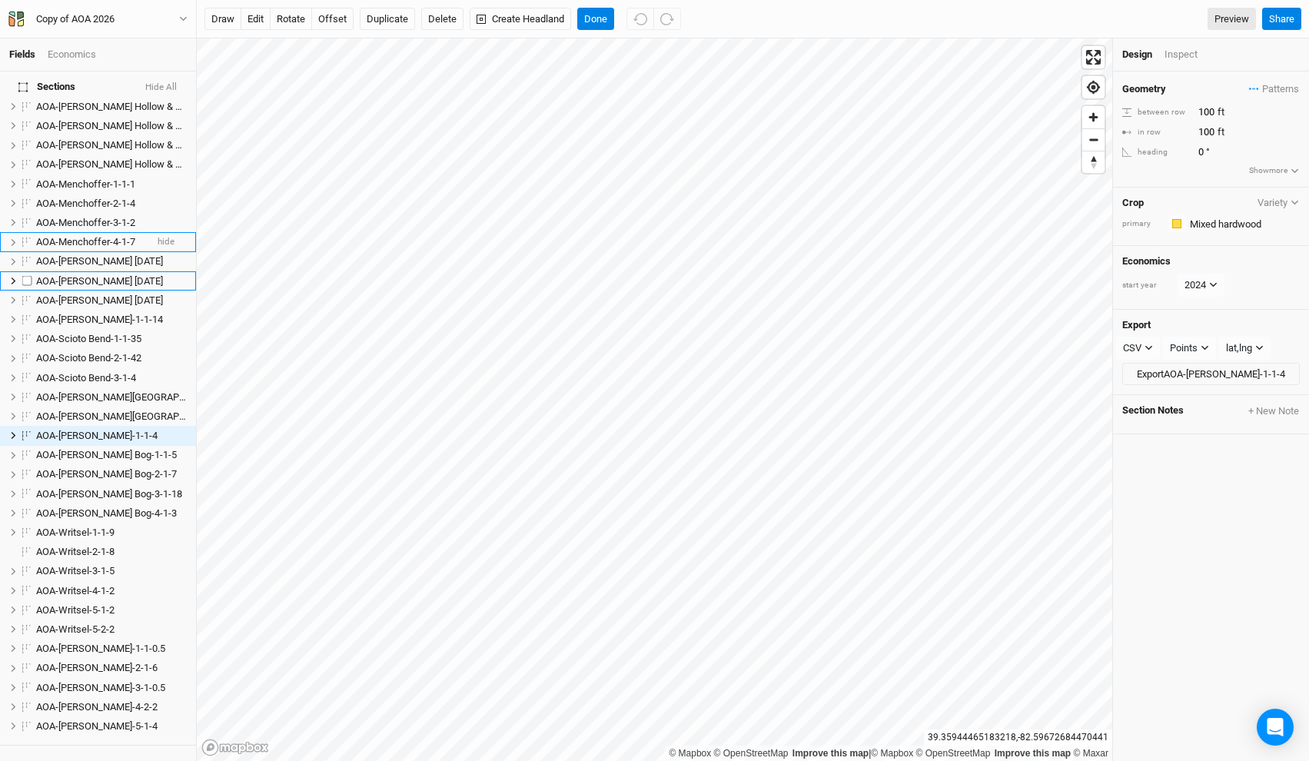
click at [85, 236] on span "AOA-Menchoffer-4-1-7" at bounding box center [85, 242] width 99 height 12
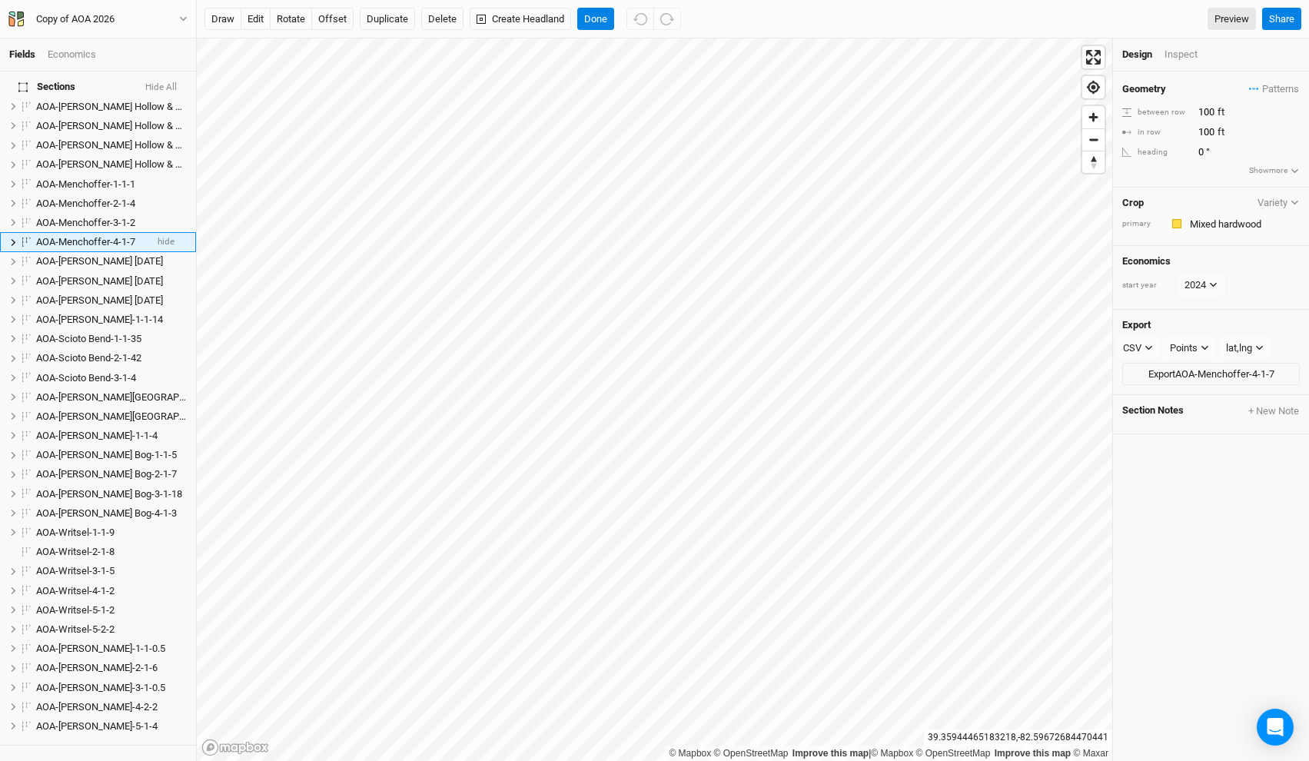
scroll to position [567, 0]
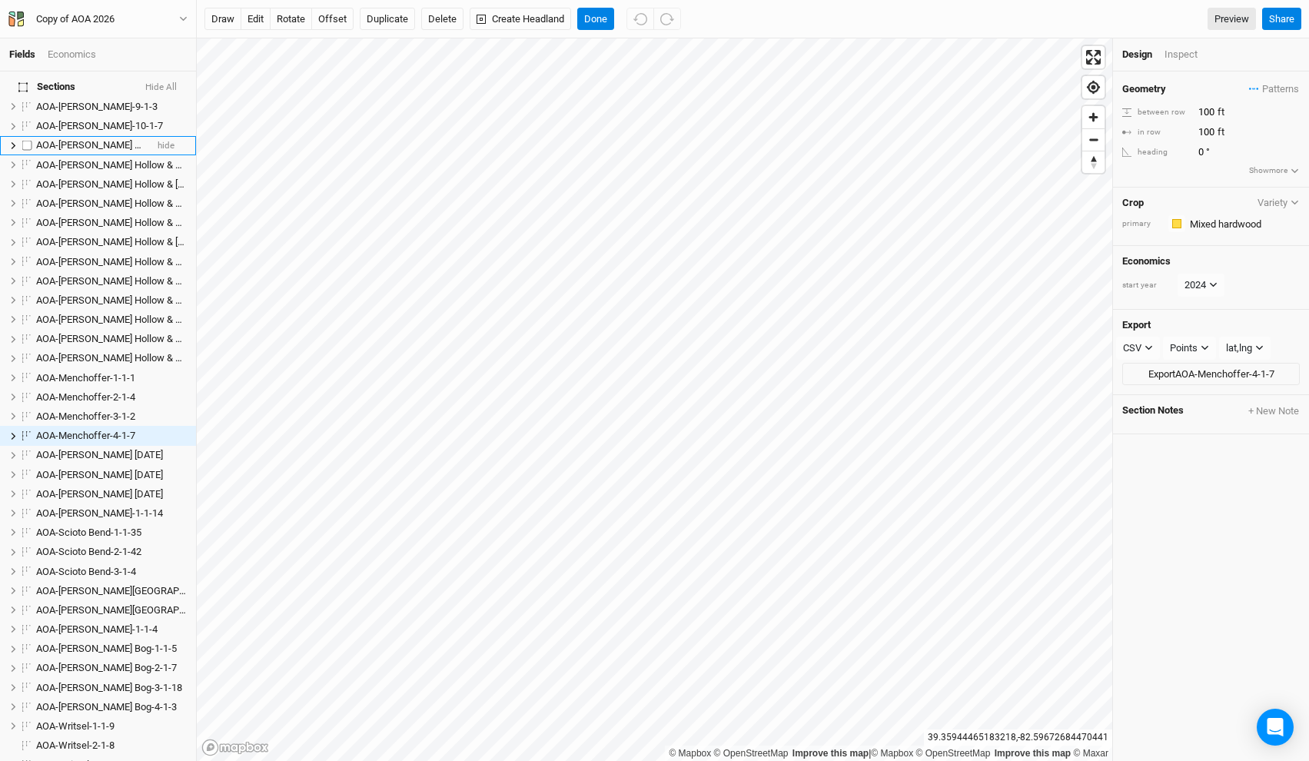
click at [90, 139] on span "AOA-Hintz Hollow & Stone Canyon-1-1-8" at bounding box center [165, 145] width 258 height 12
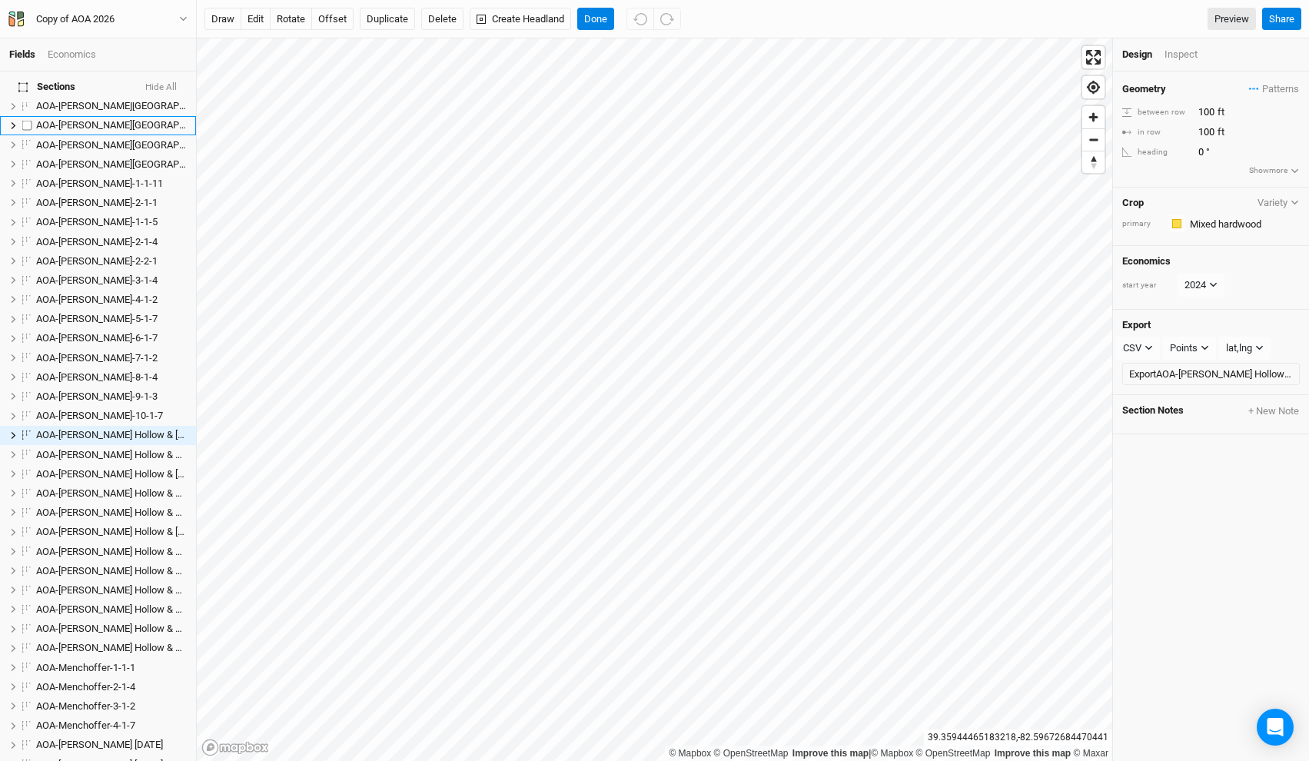
scroll to position [19, 0]
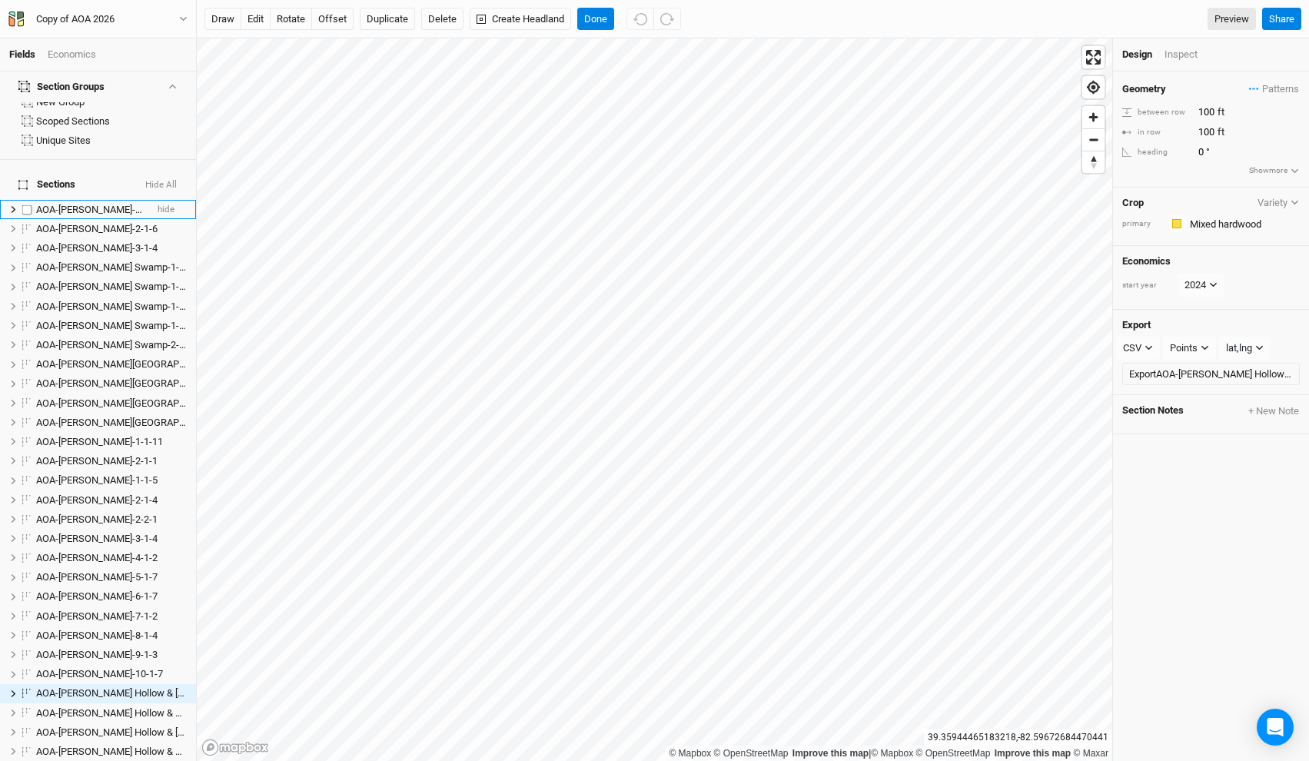
click at [87, 204] on span "AOA-Adelphi Moraine-1-1-7" at bounding box center [96, 210] width 121 height 12
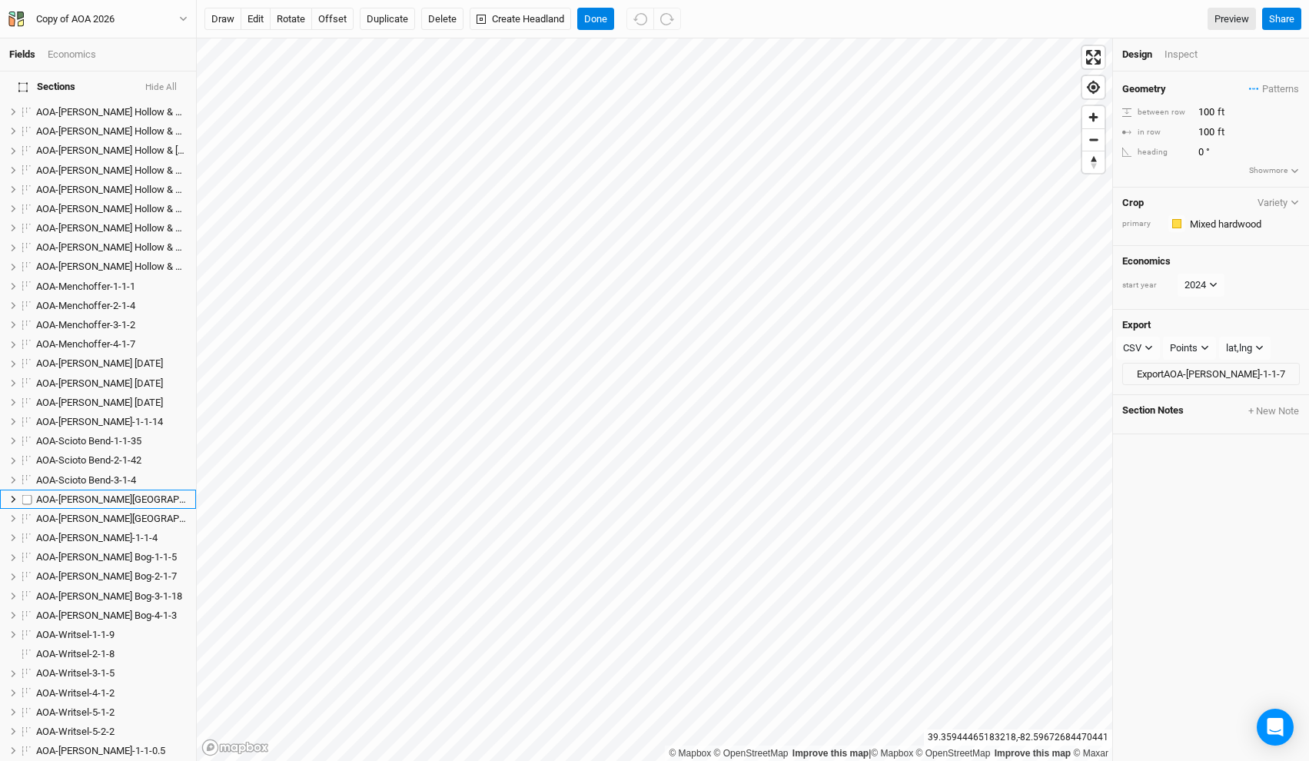
scroll to position [705, 0]
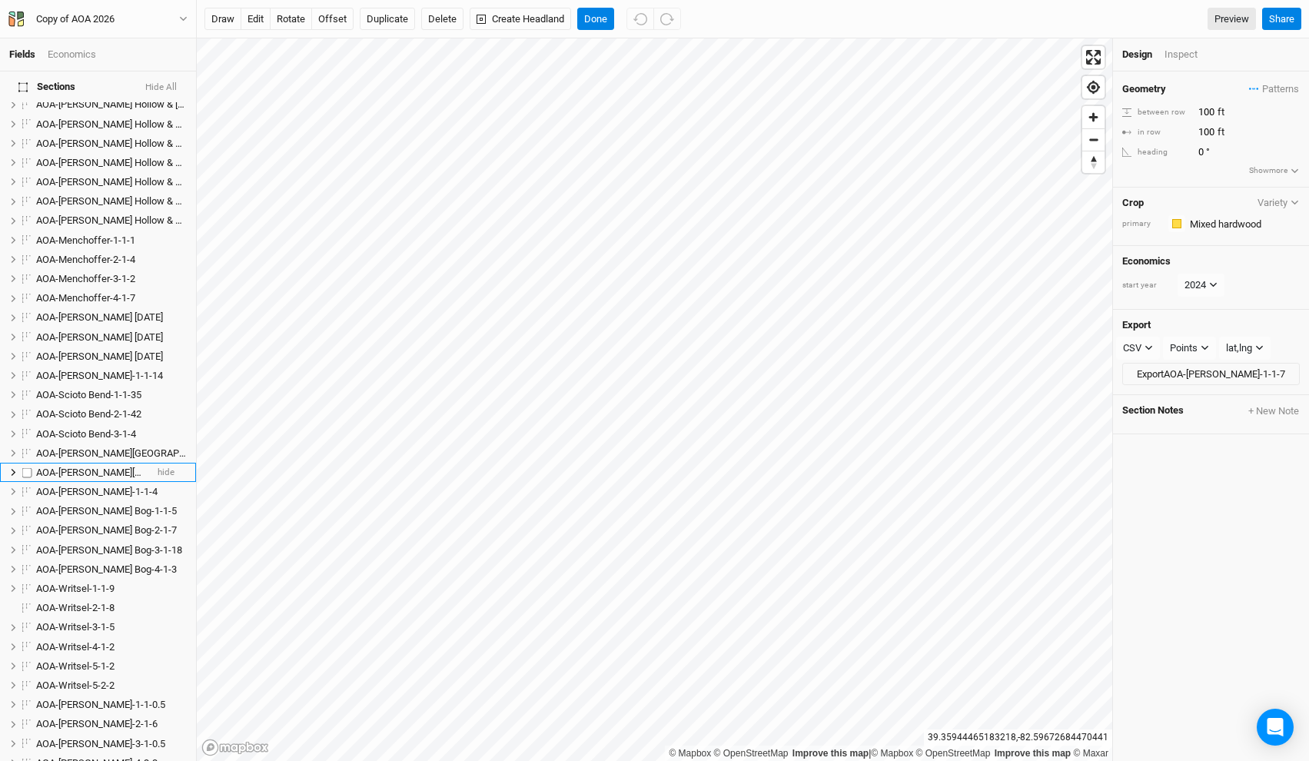
click at [89, 467] on span "AOA-Scott Creek Falls-2-1-19" at bounding box center [146, 473] width 221 height 12
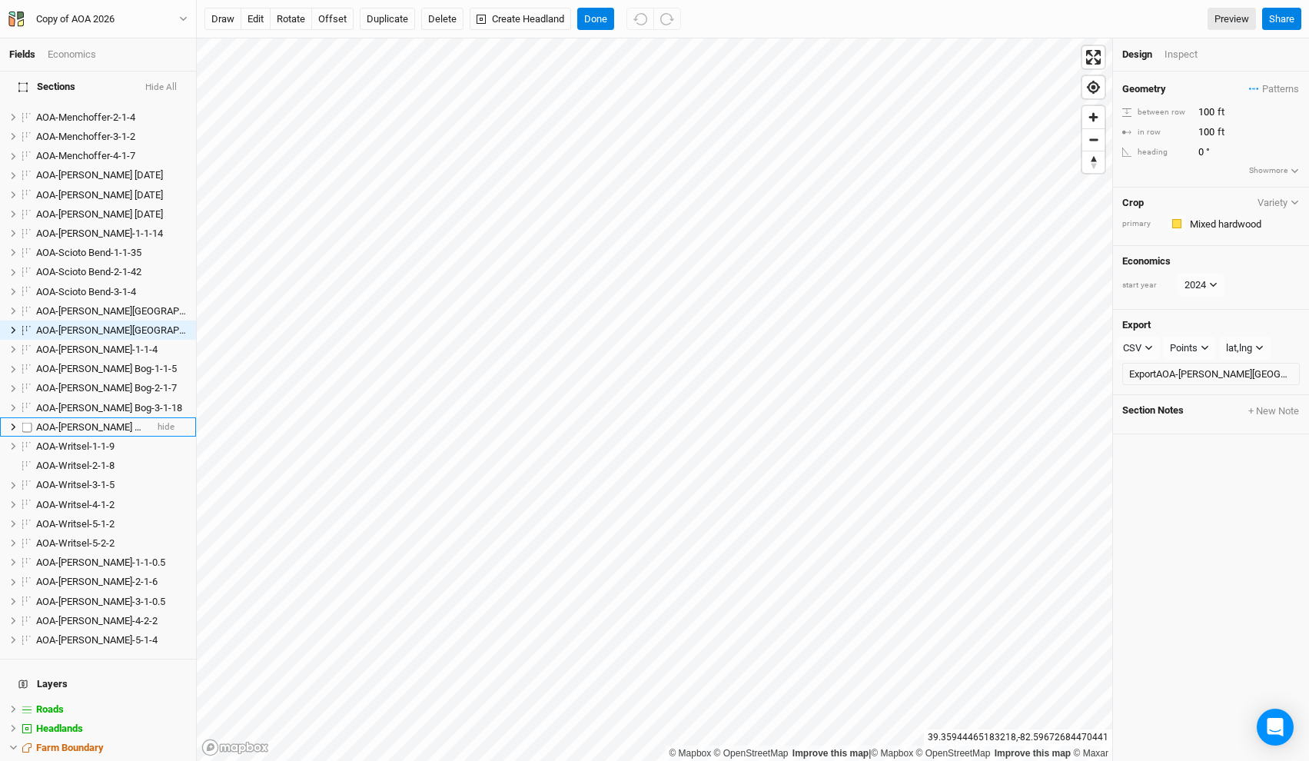
click at [88, 417] on li "AOA-Utzinger Bog-4-1-3 hide" at bounding box center [98, 426] width 196 height 19
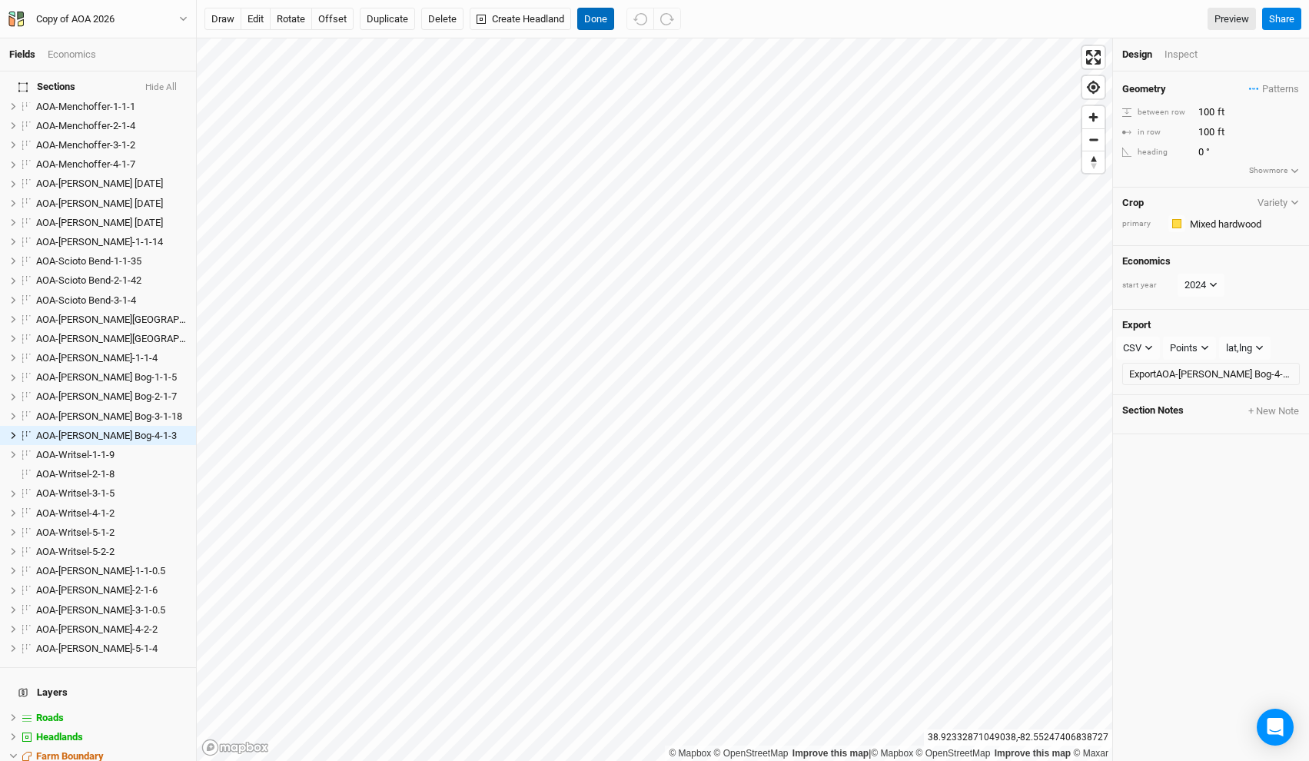
click at [610, 14] on button "Done" at bounding box center [595, 19] width 37 height 23
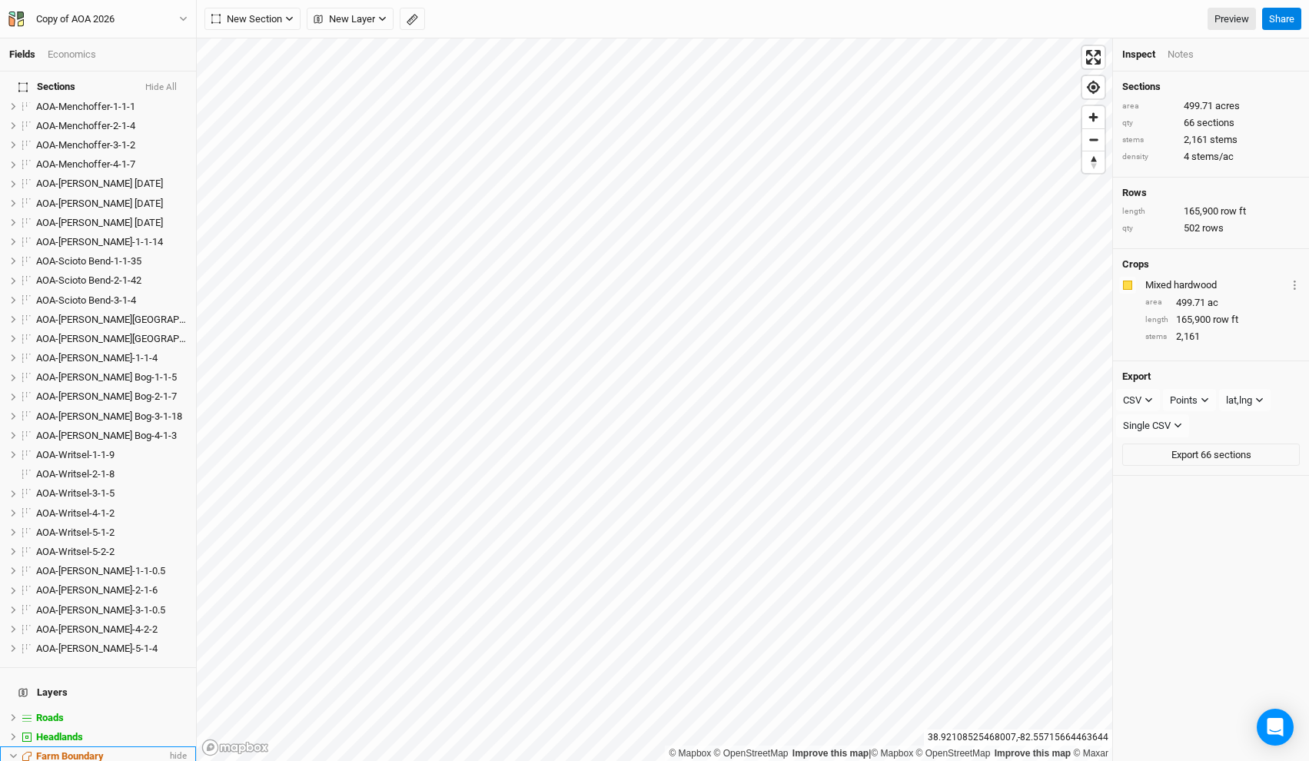
click at [115, 750] on div "Farm Boundary" at bounding box center [101, 756] width 131 height 12
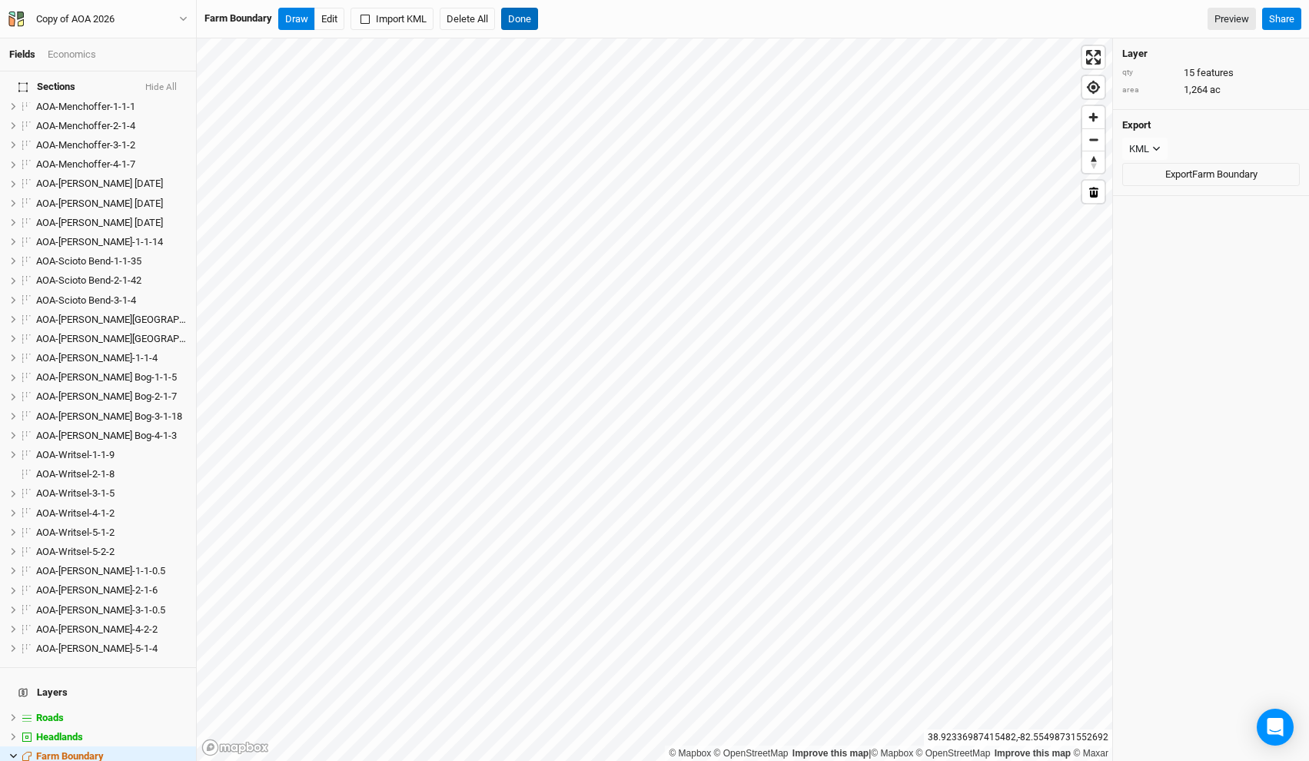
click at [534, 17] on button "Done" at bounding box center [519, 19] width 37 height 23
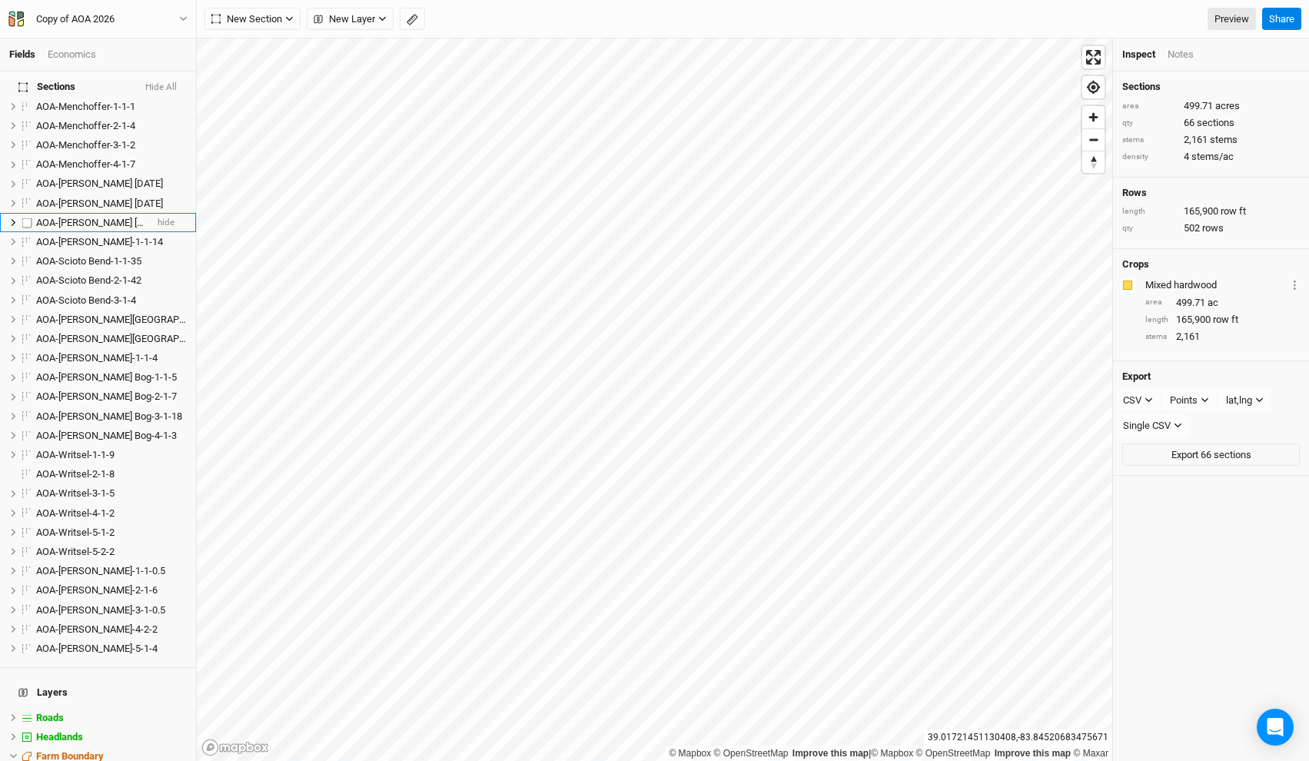
click at [92, 217] on span "AOA-Poston 3-1-12" at bounding box center [99, 223] width 127 height 12
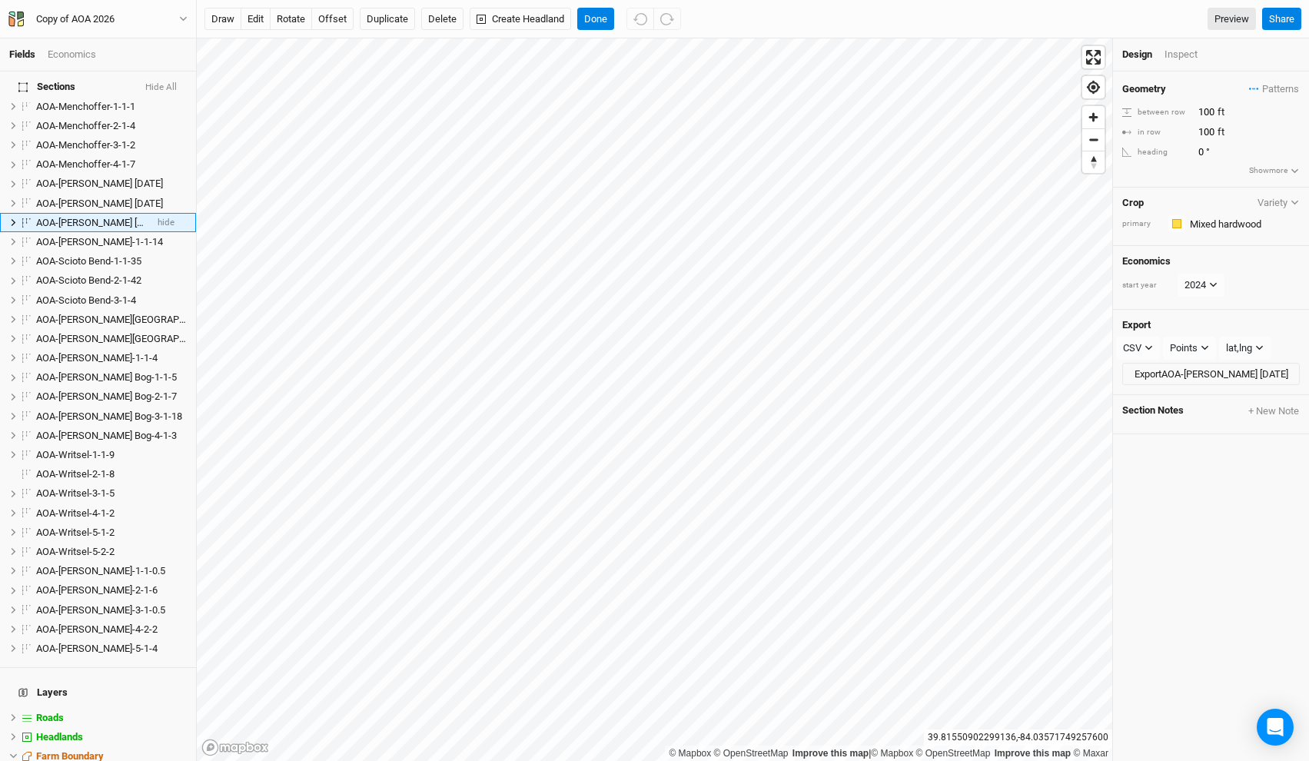
scroll to position [626, 0]
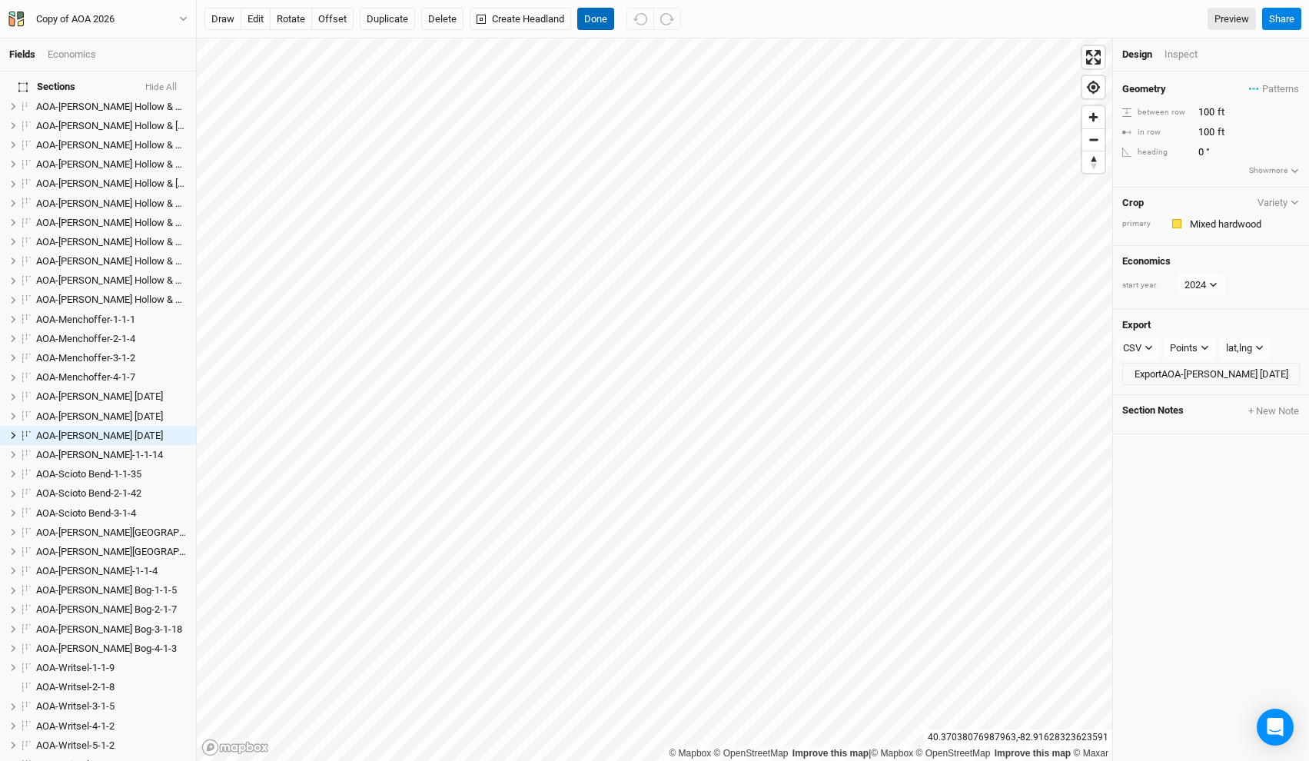
click at [597, 16] on button "Done" at bounding box center [595, 19] width 37 height 23
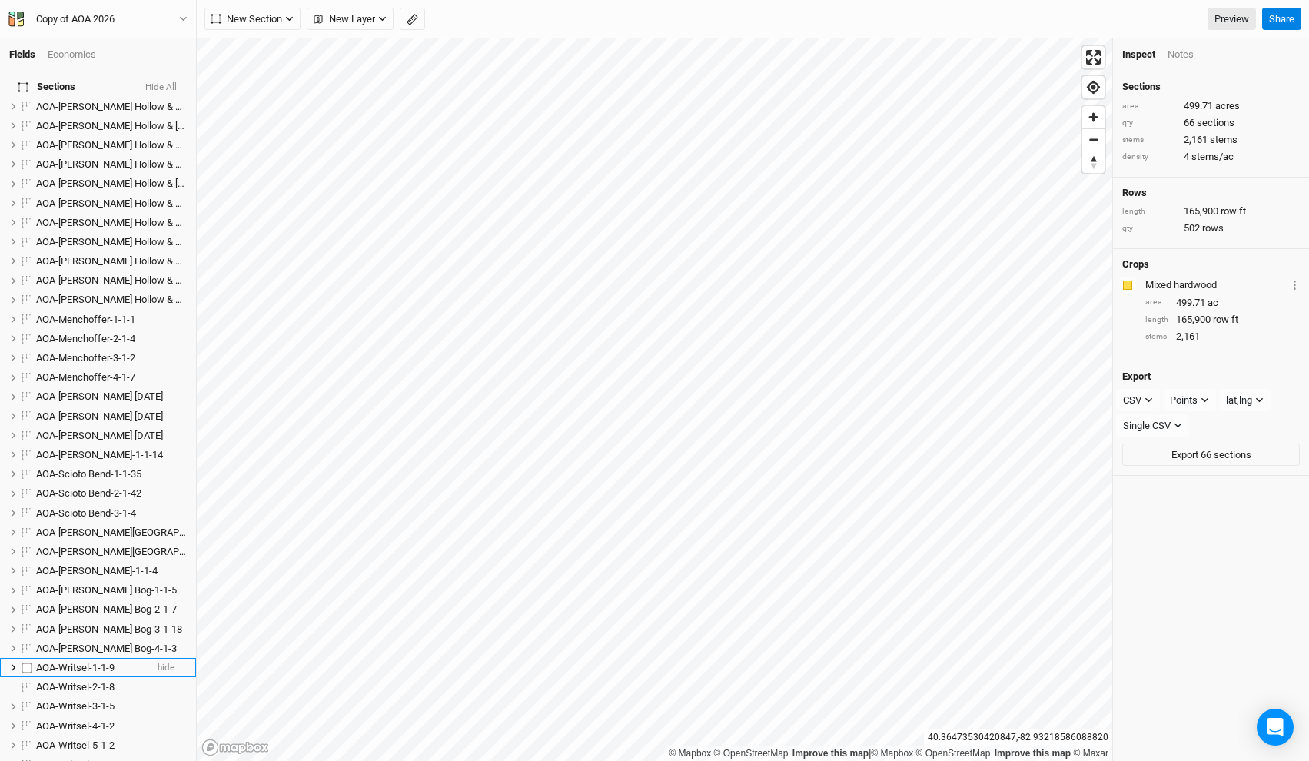
scroll to position [1212, 0]
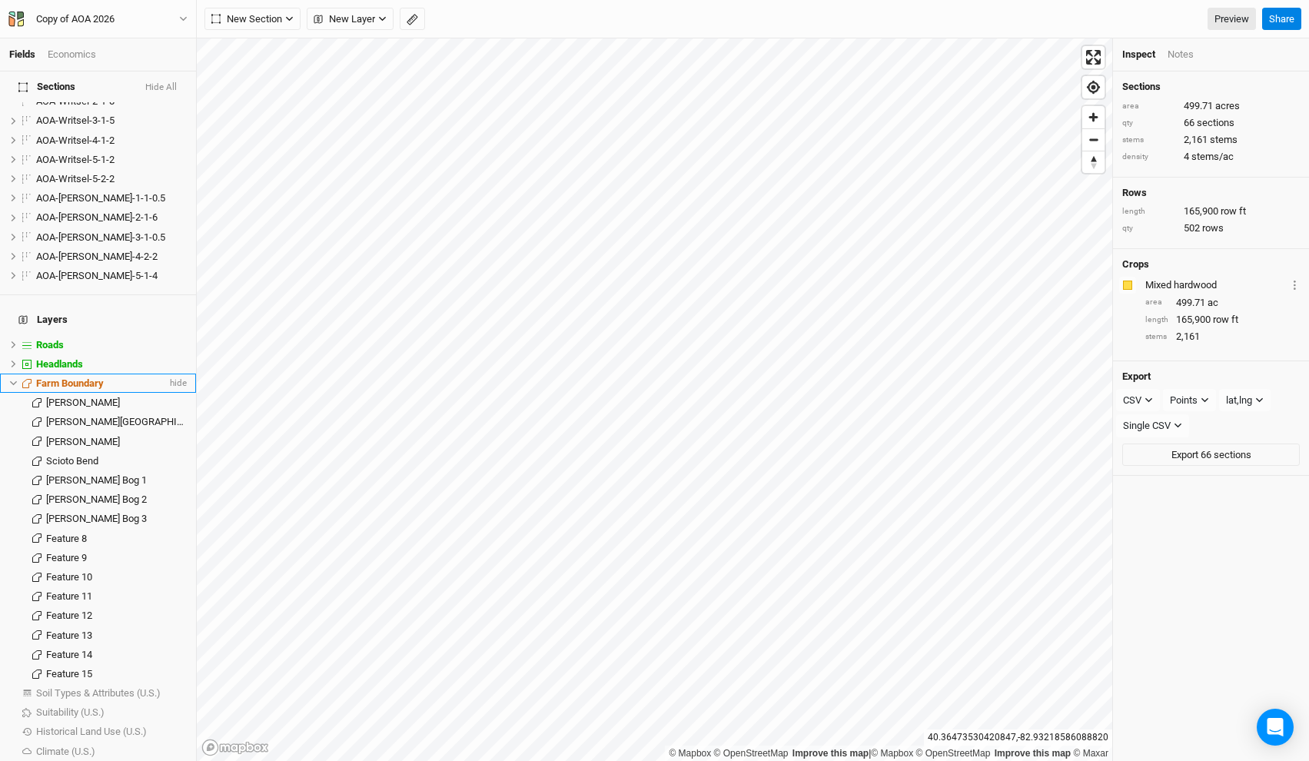
click at [92, 377] on span "Farm Boundary" at bounding box center [70, 383] width 68 height 12
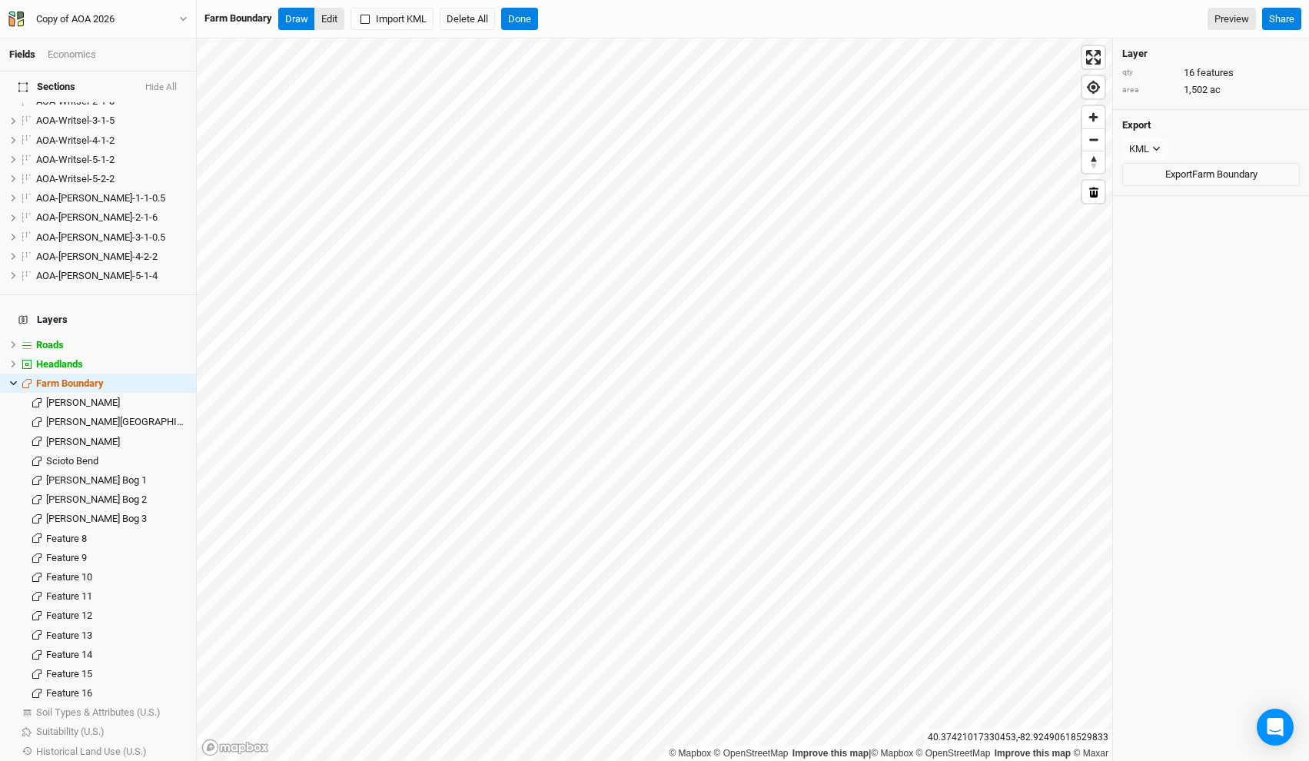
click at [332, 22] on button "Edit" at bounding box center [329, 19] width 30 height 23
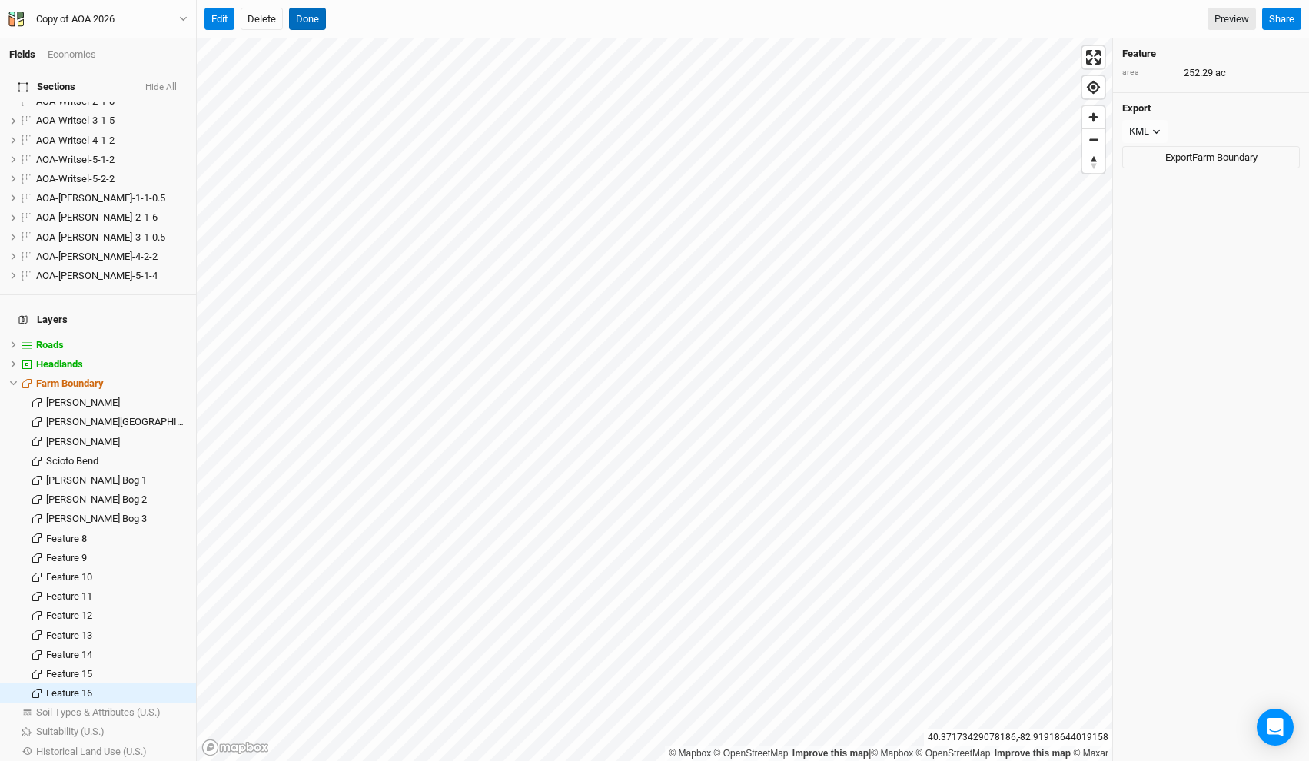
click at [312, 15] on button "Done" at bounding box center [307, 19] width 37 height 23
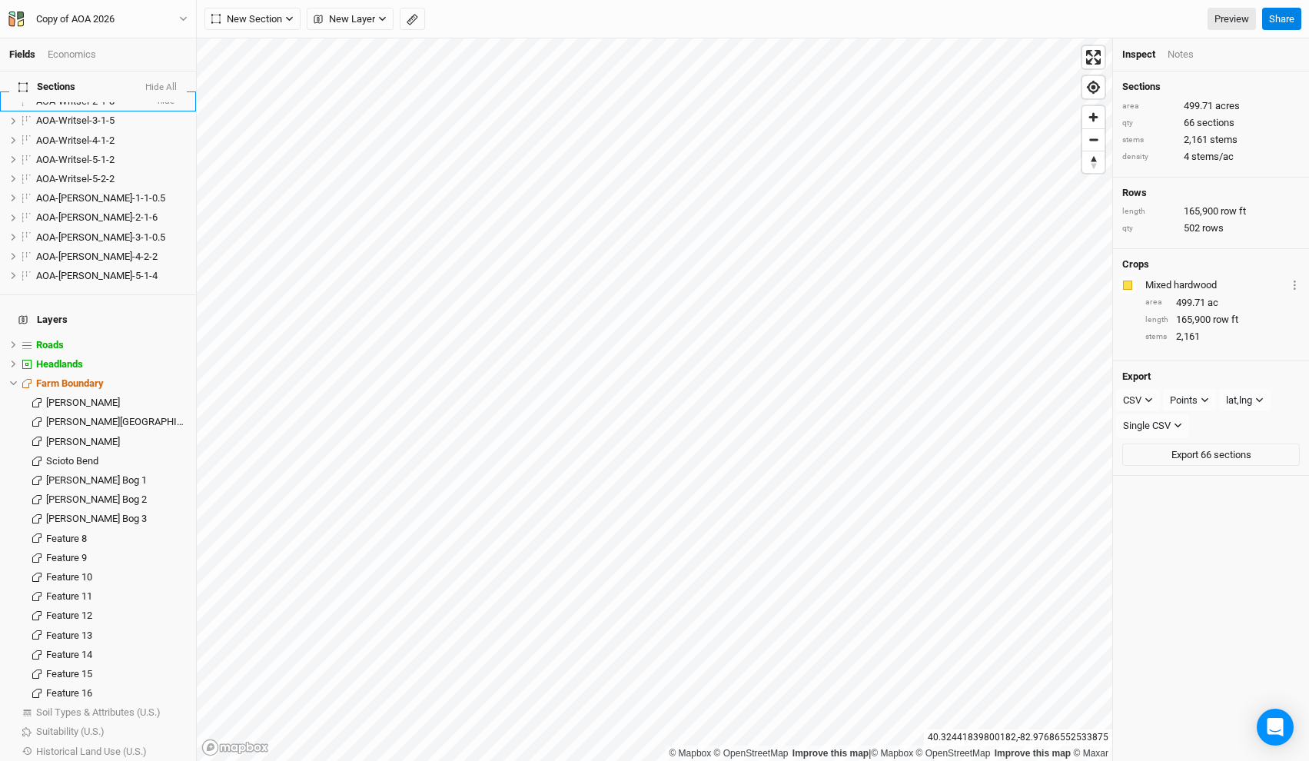
drag, startPoint x: 12, startPoint y: 354, endPoint x: 47, endPoint y: 367, distance: 37.4
click at [11, 379] on icon at bounding box center [13, 383] width 8 height 8
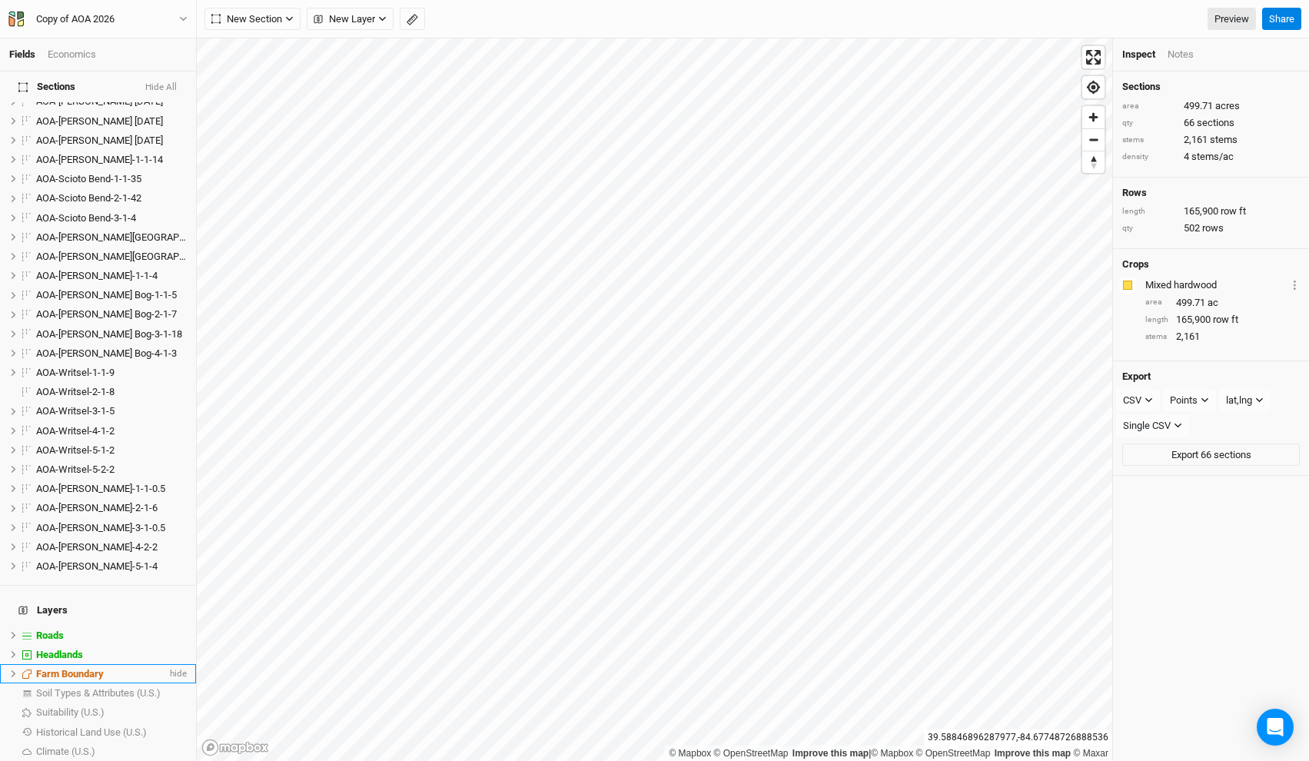
click at [11, 670] on icon at bounding box center [13, 674] width 8 height 8
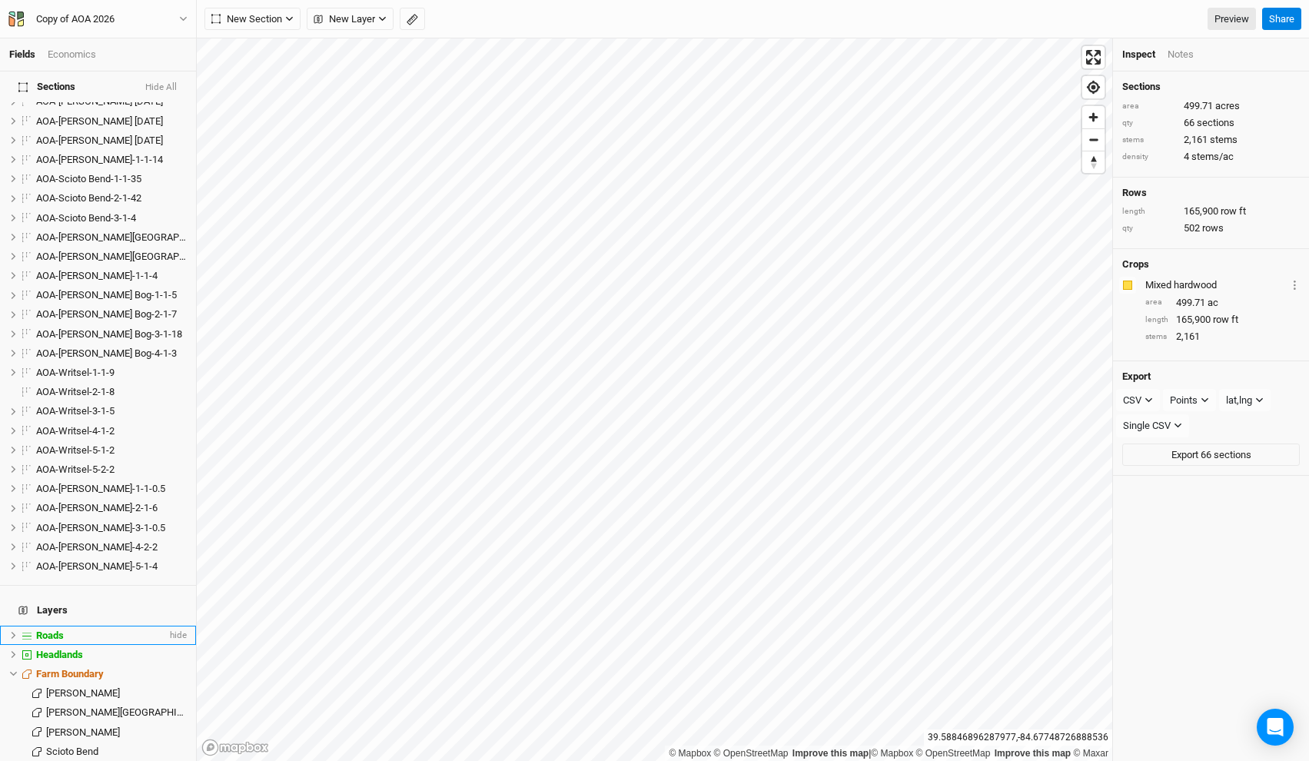
scroll to position [1231, 0]
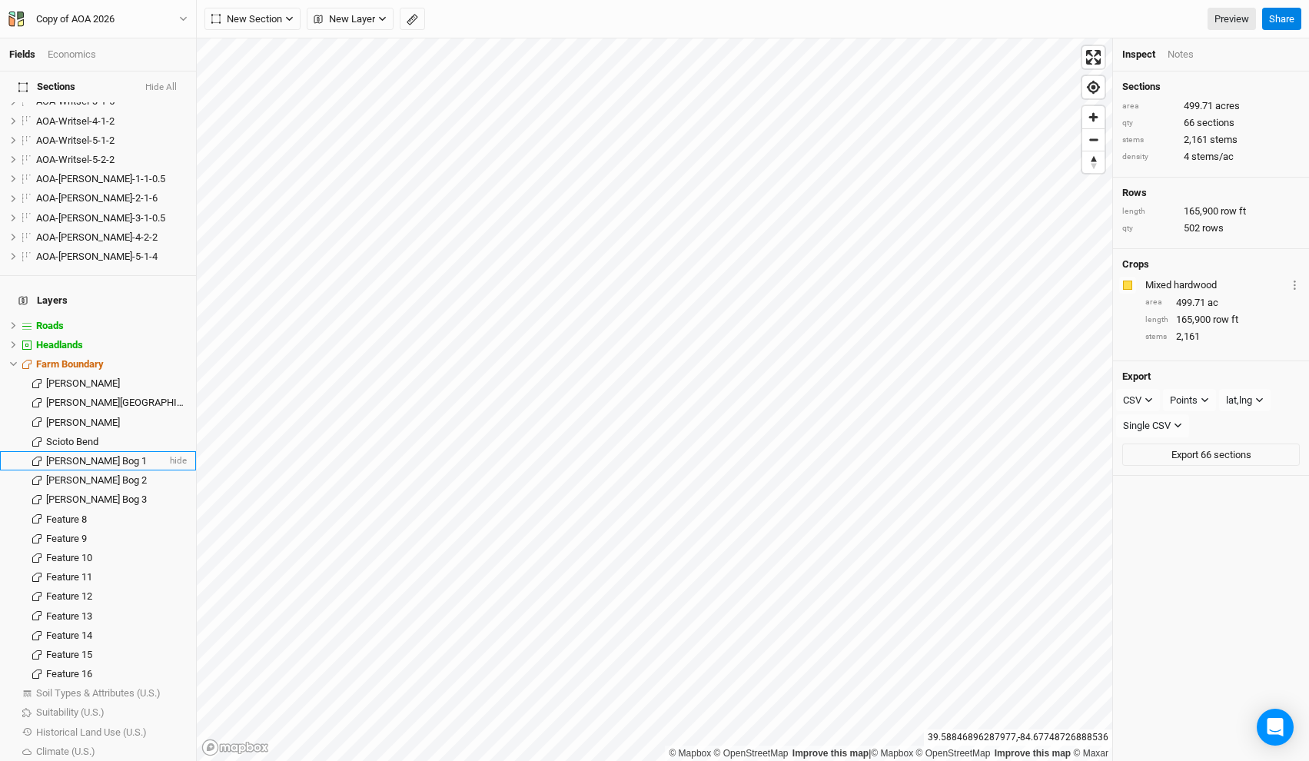
click at [109, 455] on span "Utzinger Bog 1" at bounding box center [96, 461] width 101 height 12
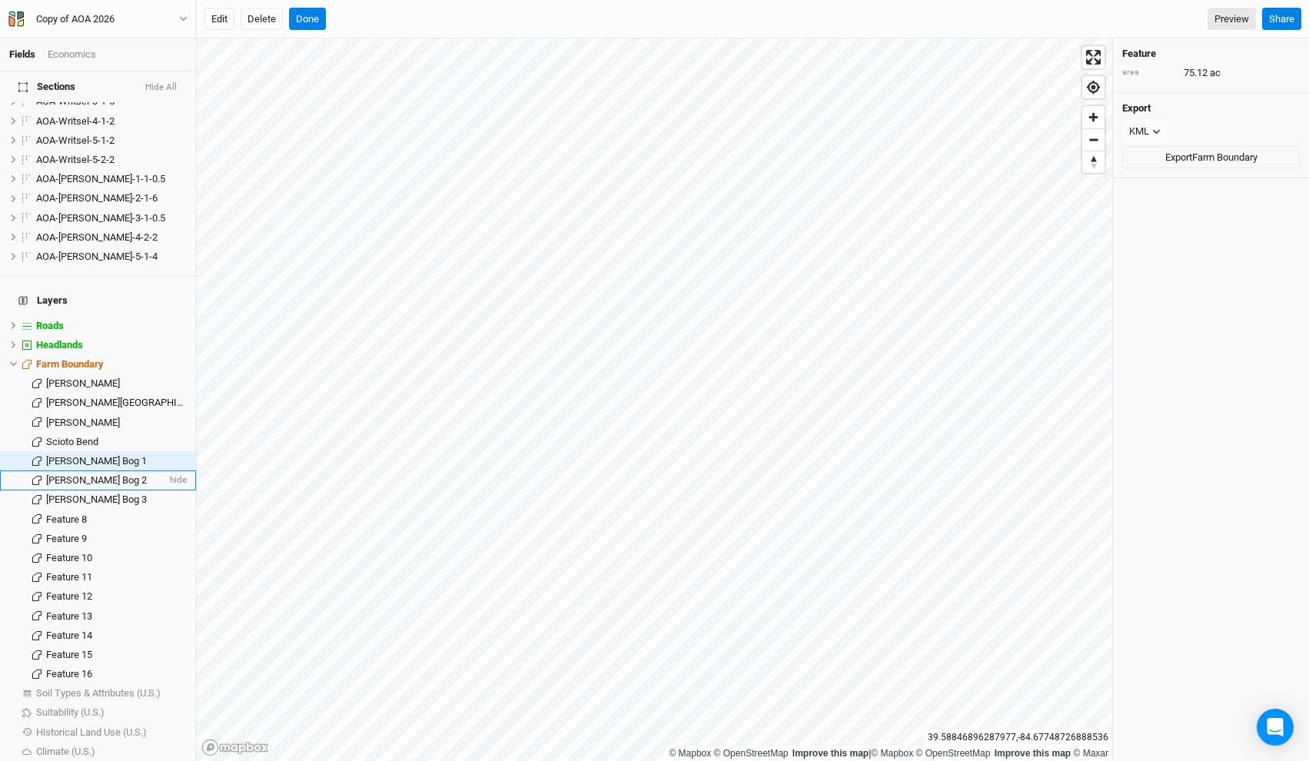
click at [108, 474] on span "Utzinger Bog 2" at bounding box center [96, 480] width 101 height 12
click at [106, 490] on li "Utzinger Bog 3 hide" at bounding box center [98, 499] width 196 height 19
click at [94, 451] on li "Utzinger Bog 1 hide" at bounding box center [98, 460] width 196 height 19
click at [79, 474] on span "Utzinger Bog 2" at bounding box center [96, 480] width 101 height 12
click at [80, 494] on span "Utzinger Bog 3" at bounding box center [96, 500] width 101 height 12
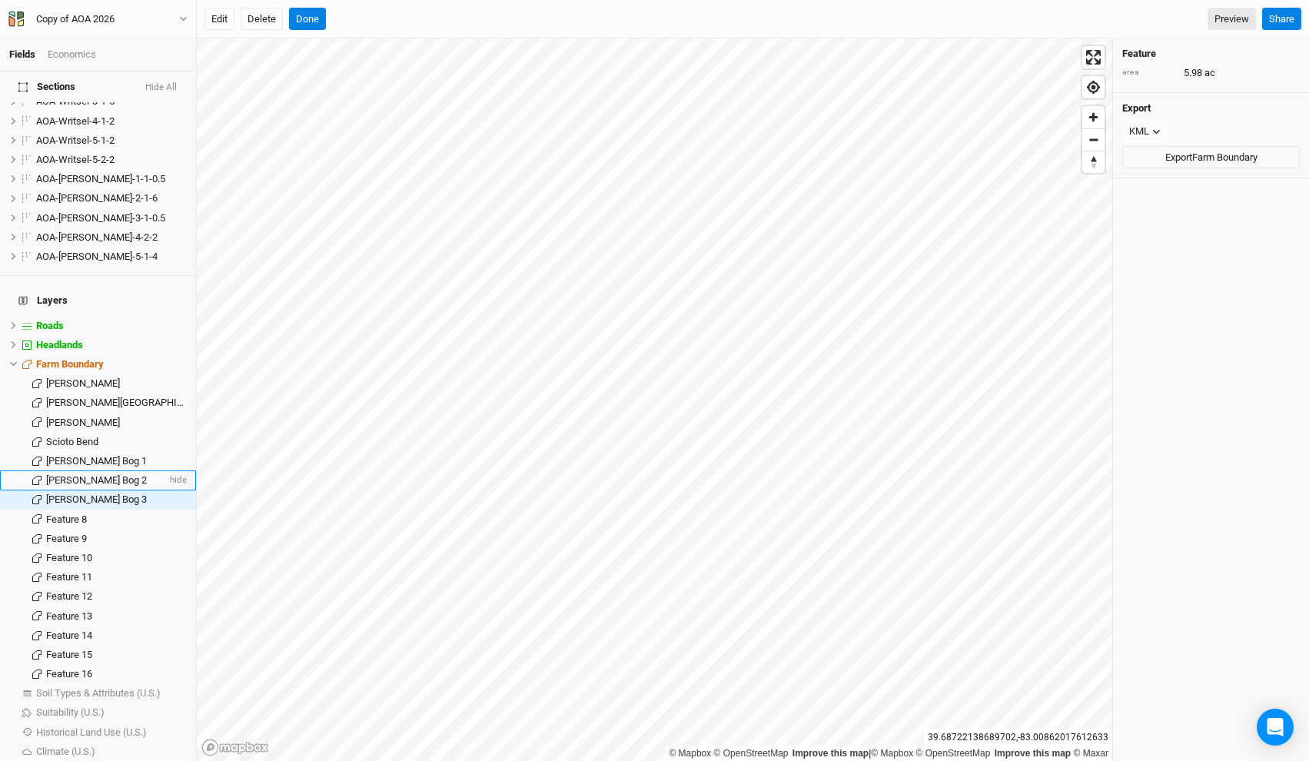
click at [80, 474] on span "Utzinger Bog 2" at bounding box center [96, 480] width 101 height 12
click at [259, 24] on button "Delete" at bounding box center [262, 19] width 42 height 23
click at [504, 18] on button "Confirm" at bounding box center [528, 19] width 48 height 23
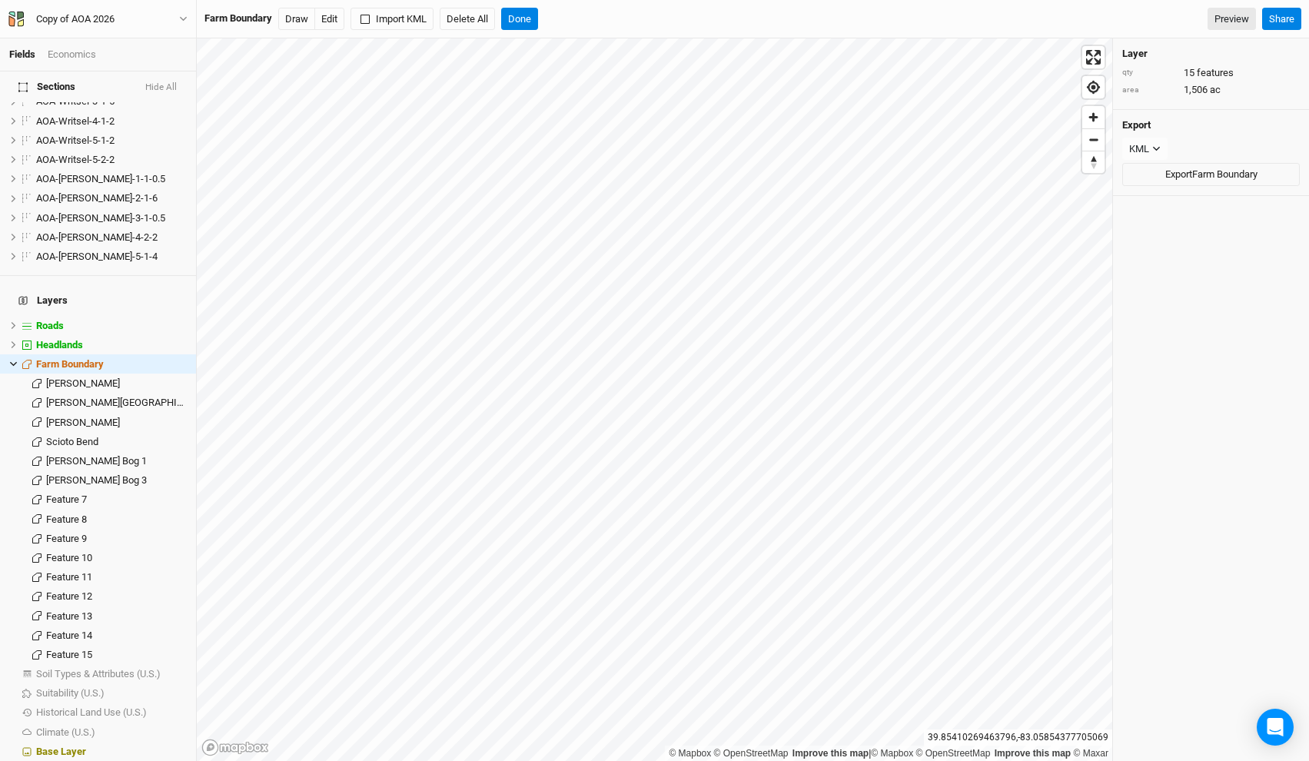
scroll to position [1212, 0]
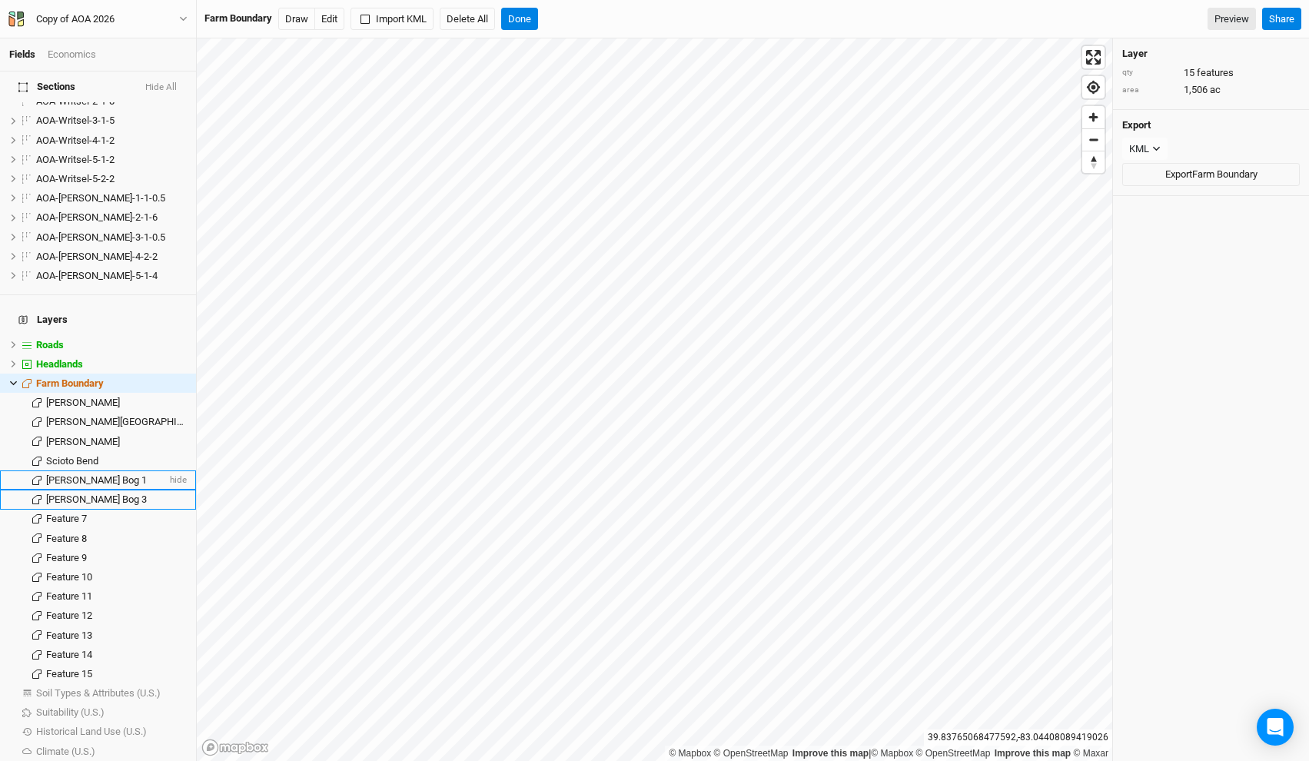
click at [96, 474] on span "Utzinger Bog 1" at bounding box center [96, 480] width 101 height 12
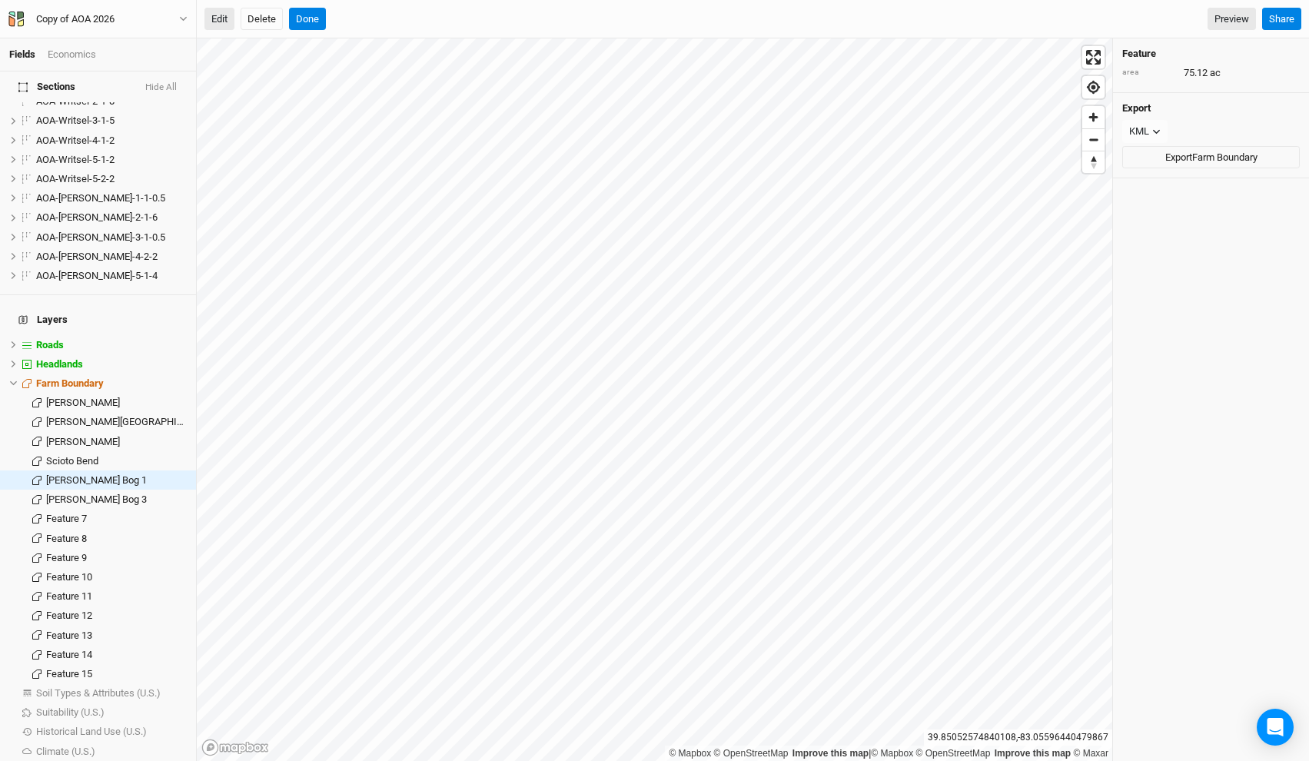
click at [230, 26] on button "Edit" at bounding box center [219, 19] width 30 height 23
click at [307, 22] on button "Done" at bounding box center [307, 19] width 37 height 23
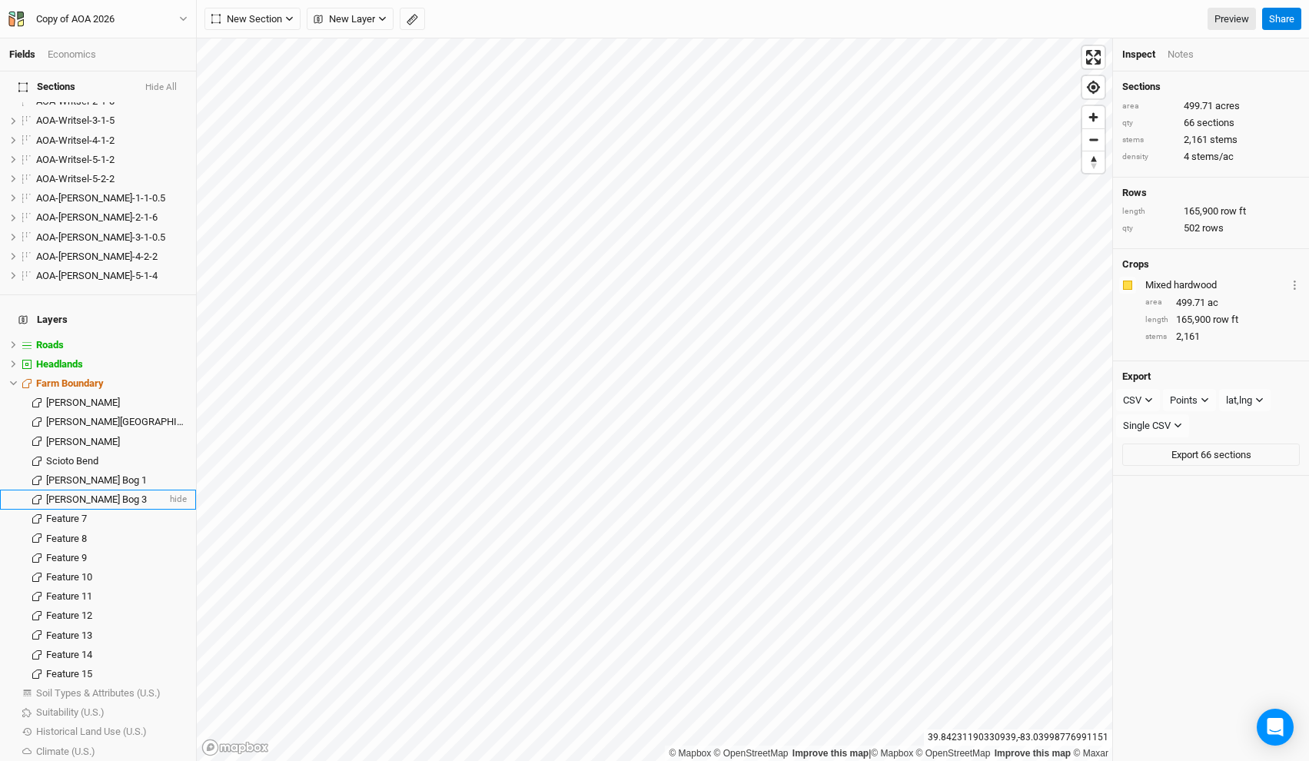
click at [121, 494] on div "Utzinger Bog 3" at bounding box center [106, 500] width 121 height 12
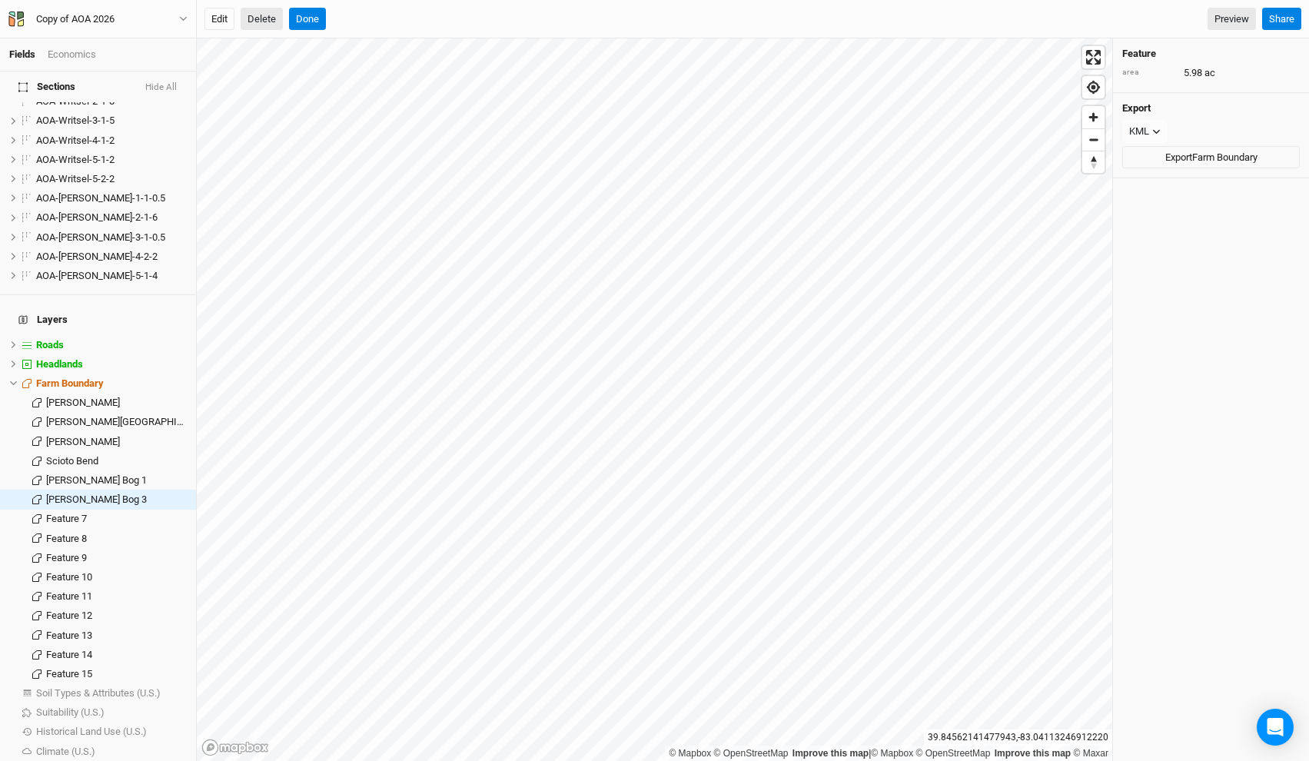
click at [253, 24] on button "Delete" at bounding box center [262, 19] width 42 height 23
click at [504, 12] on button "Confirm" at bounding box center [528, 19] width 48 height 23
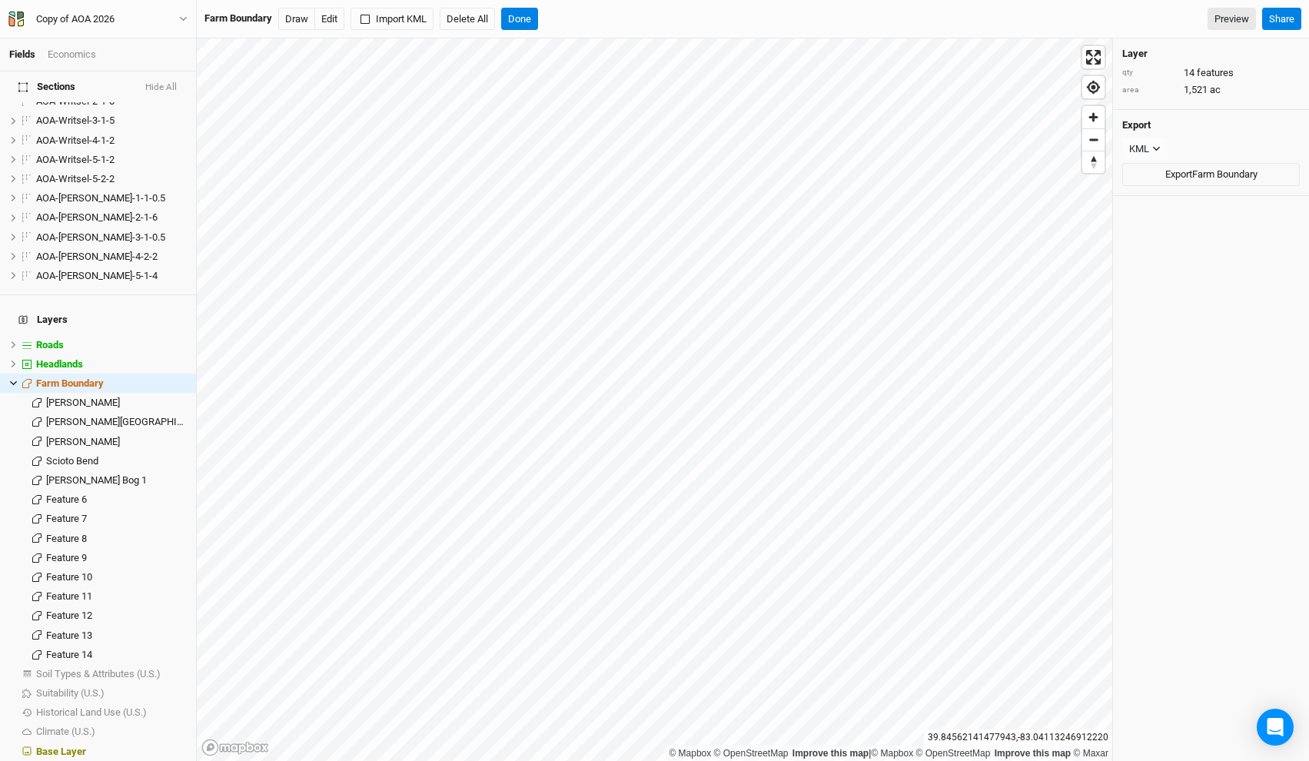
scroll to position [1192, 0]
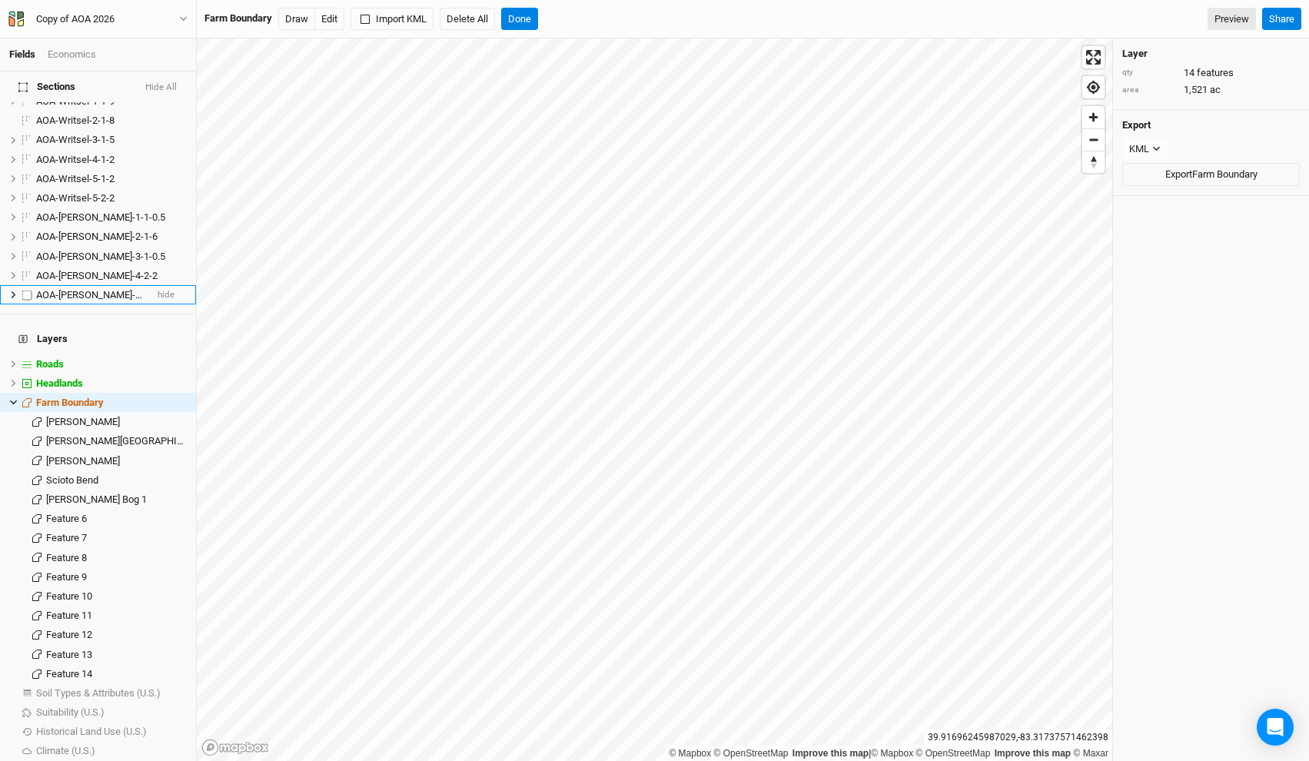
click at [101, 289] on span "AOA-Wylie Ridge-5-1-4" at bounding box center [96, 295] width 121 height 12
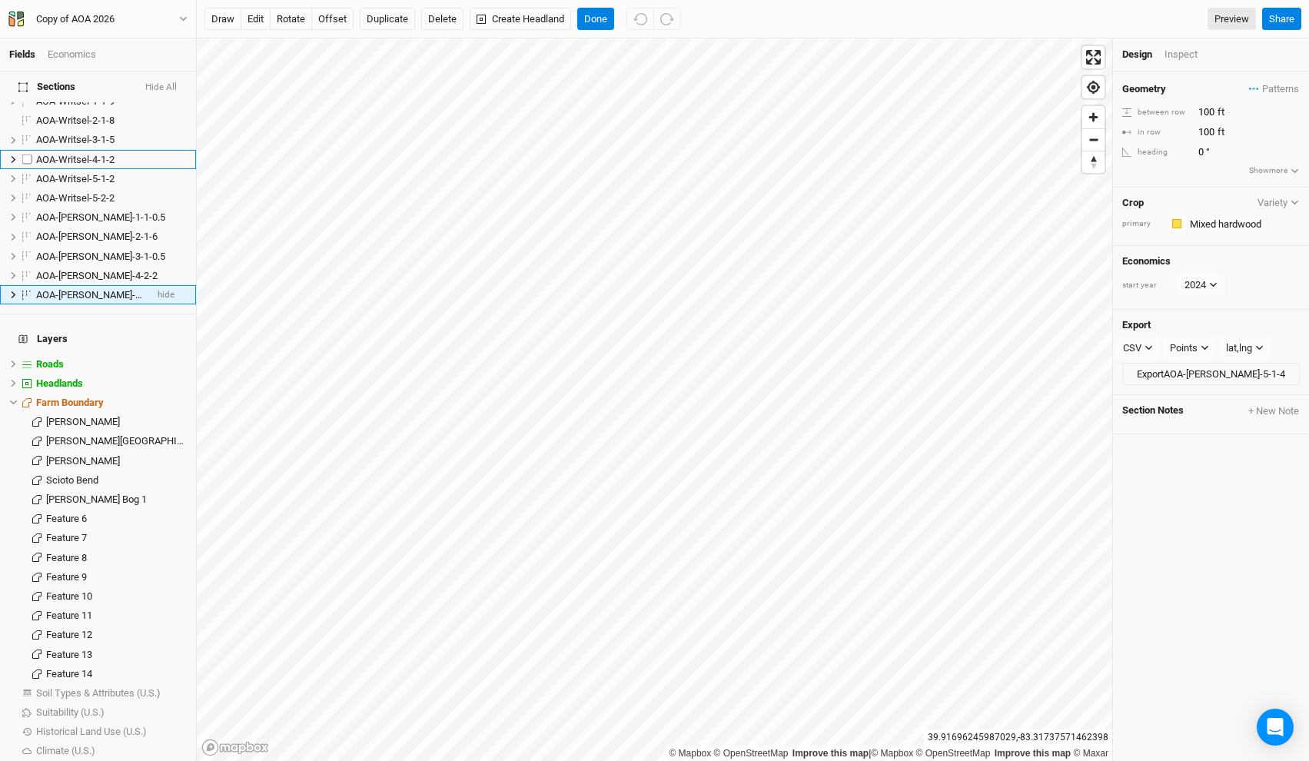
scroll to position [1052, 0]
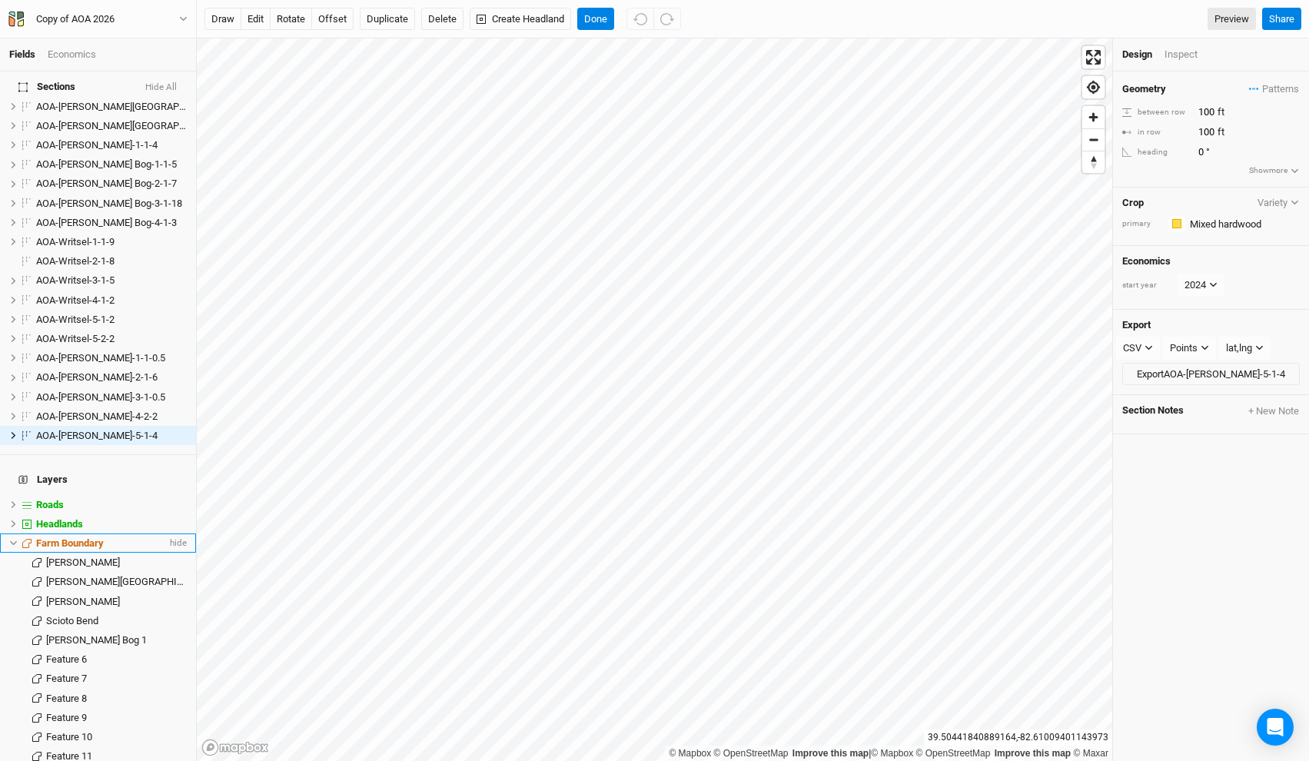
click at [85, 537] on span "Farm Boundary" at bounding box center [70, 543] width 68 height 12
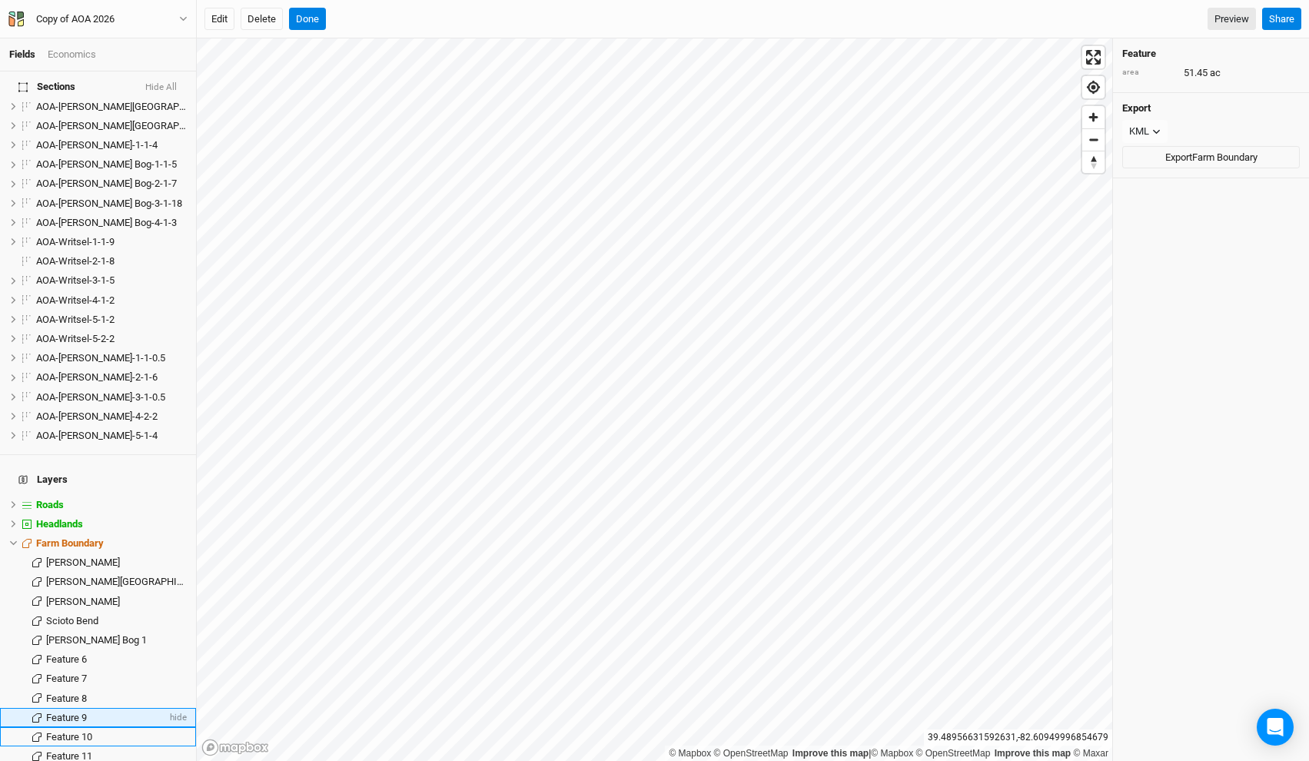
click at [67, 712] on div "Feature 9" at bounding box center [106, 718] width 121 height 12
click at [67, 712] on span "Feature 9" at bounding box center [66, 718] width 41 height 12
type input "Wylie Ridge"
click at [92, 294] on div "AOA-Writsel-4-1-2" at bounding box center [90, 300] width 109 height 12
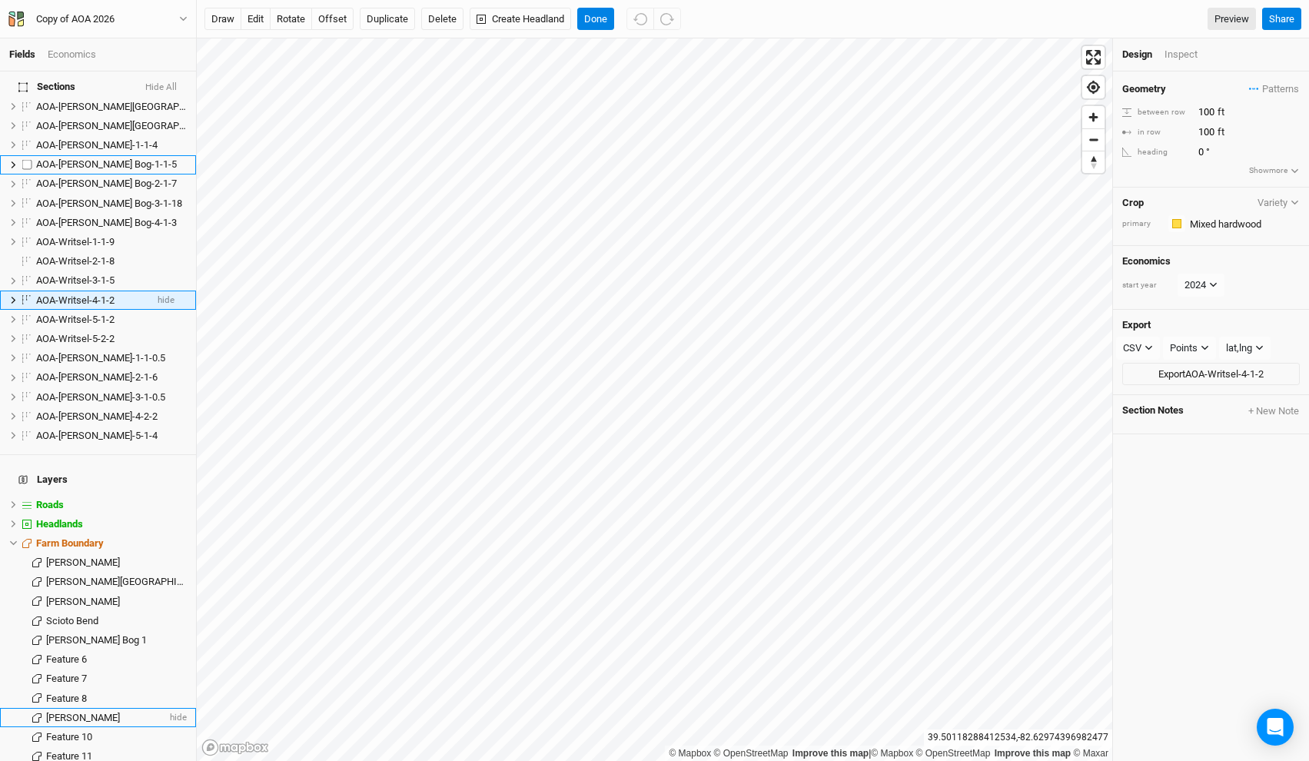
scroll to position [916, 0]
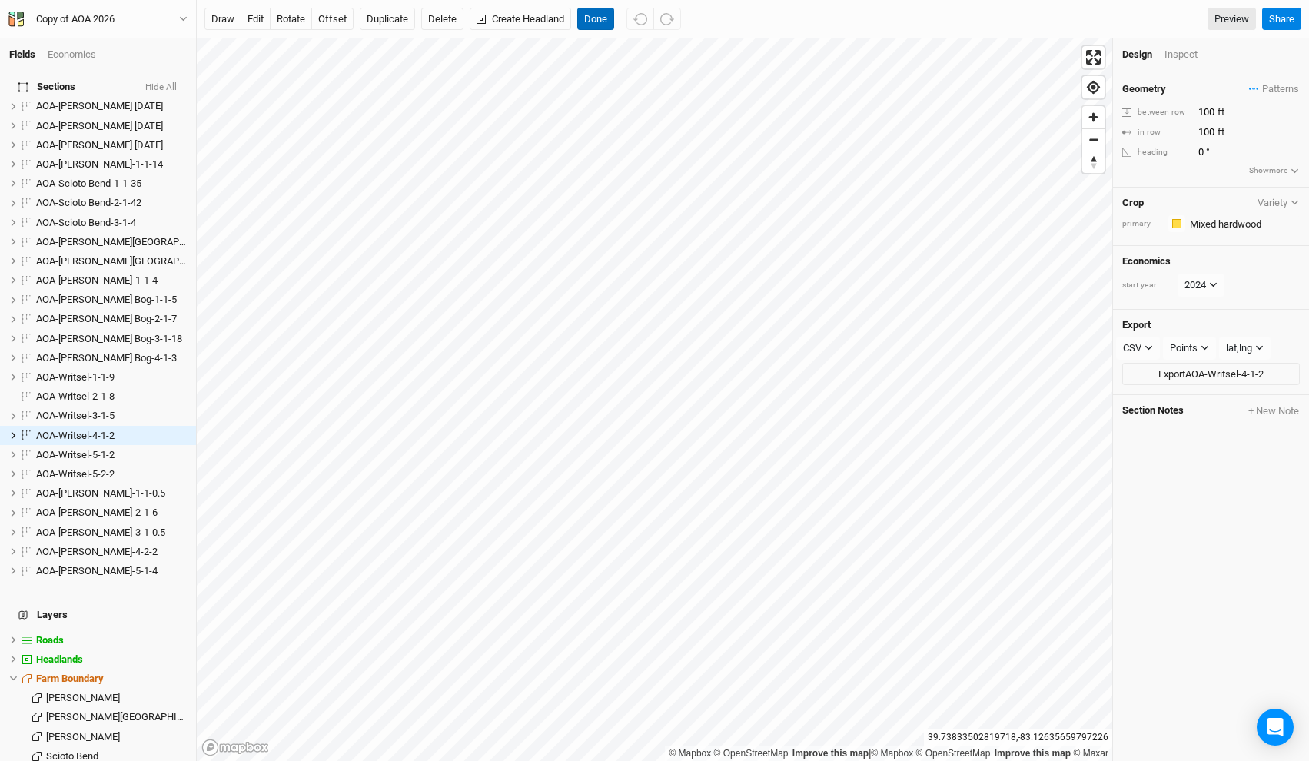
click at [583, 25] on button "Done" at bounding box center [595, 19] width 37 height 23
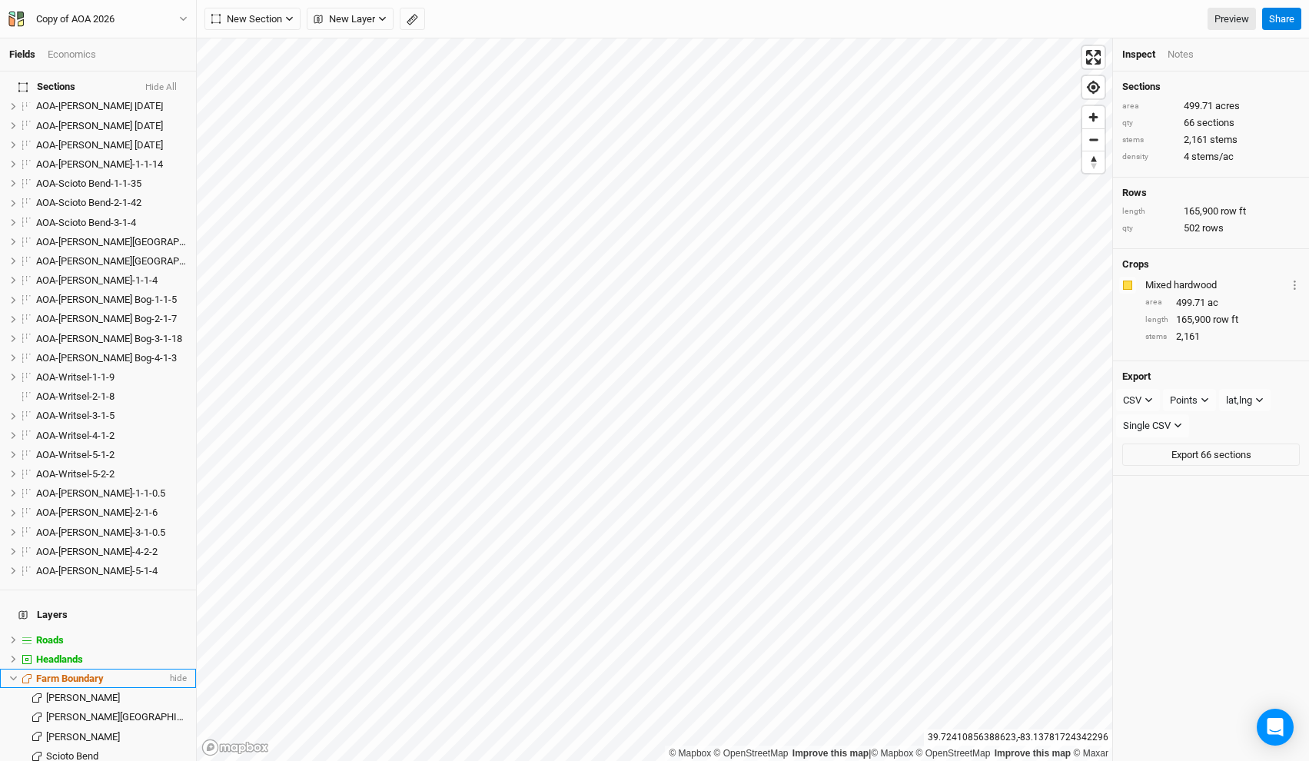
click at [118, 673] on div "Farm Boundary" at bounding box center [101, 679] width 131 height 12
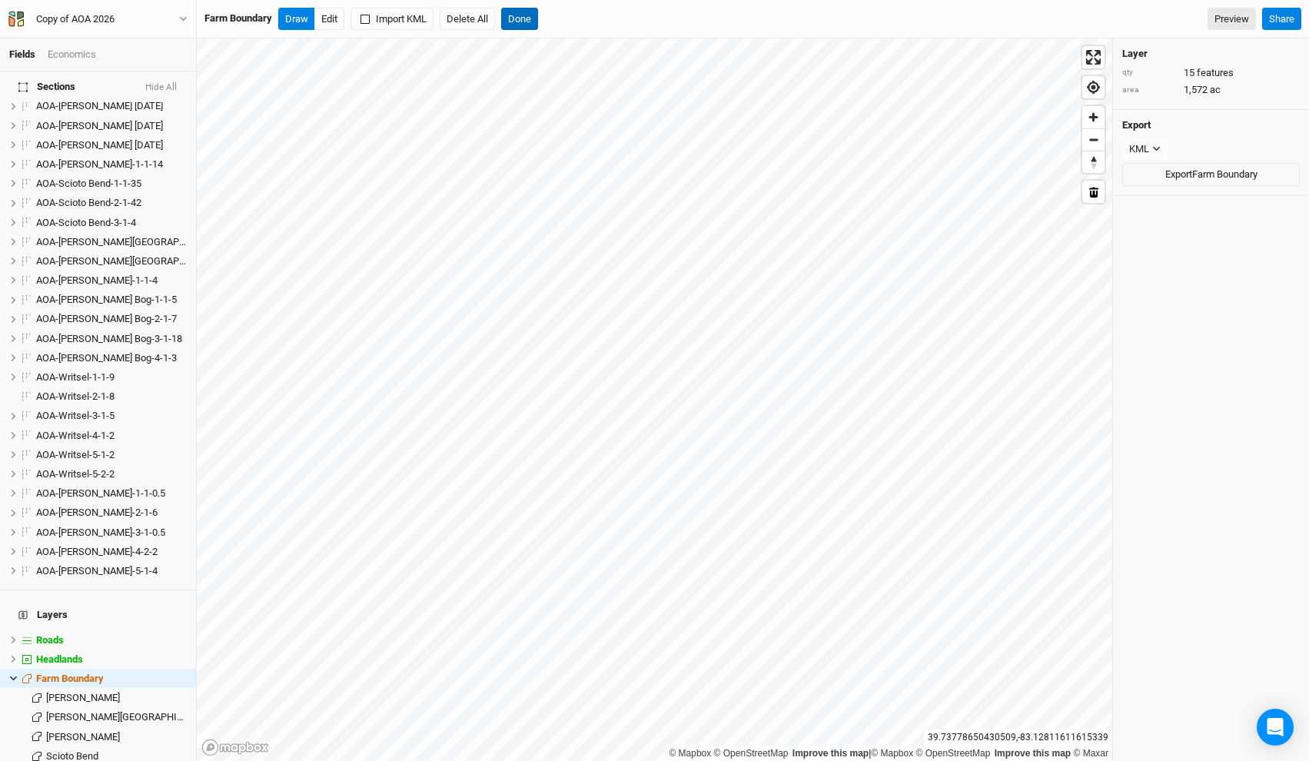
click at [528, 13] on button "Done" at bounding box center [519, 19] width 37 height 23
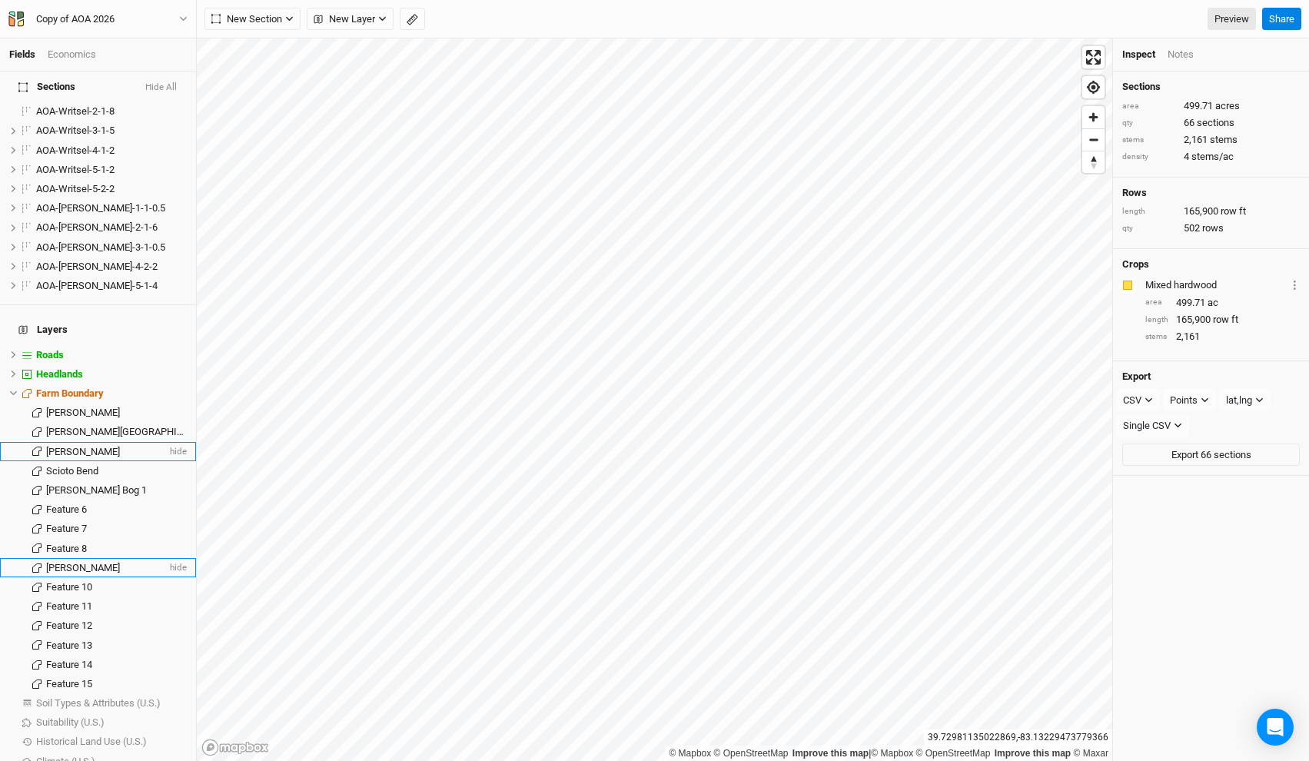
scroll to position [1212, 0]
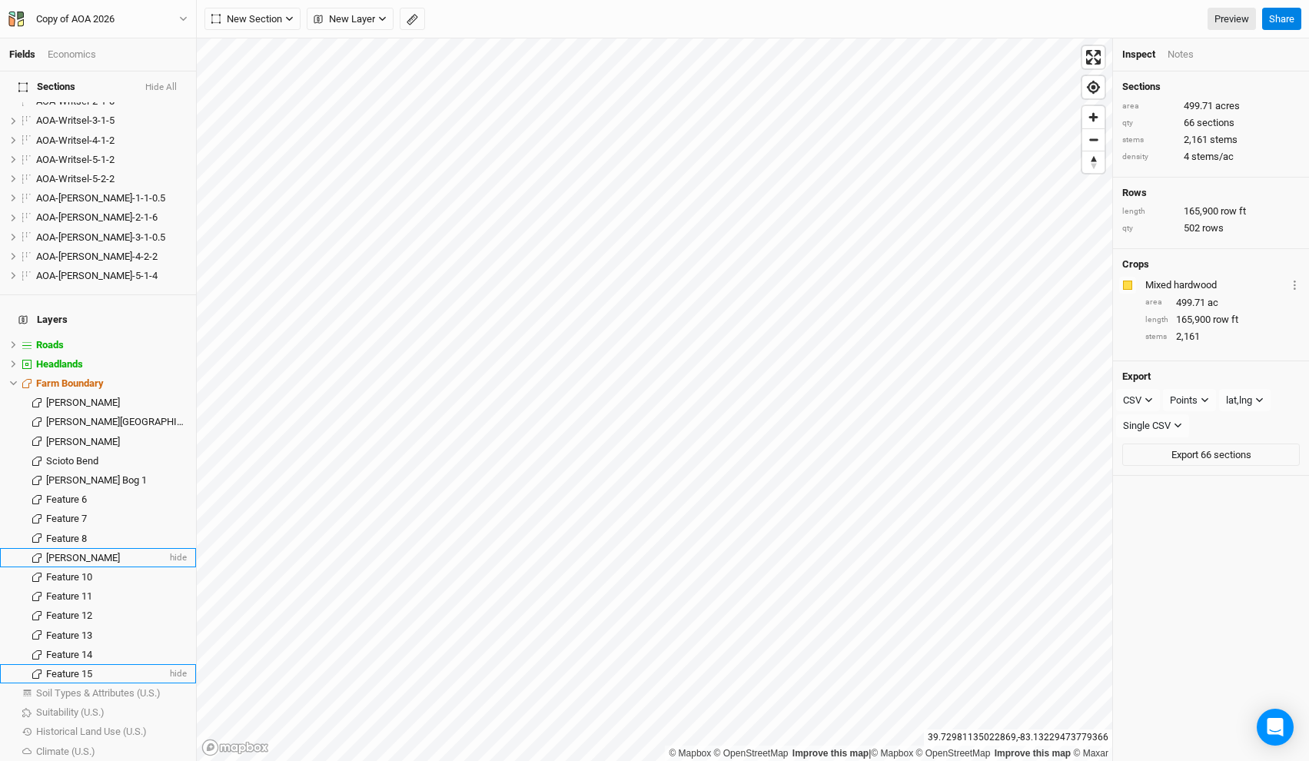
click at [79, 668] on span "Feature 15" at bounding box center [69, 674] width 46 height 12
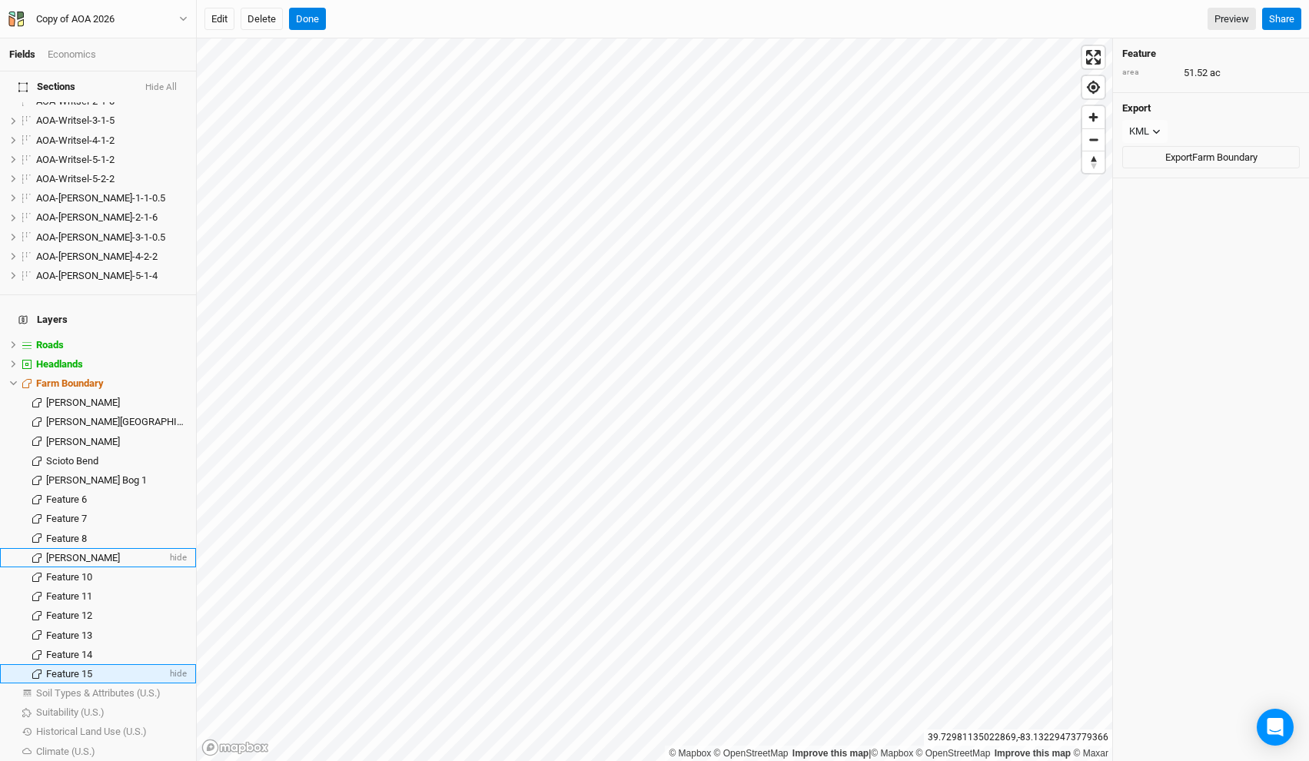
click at [79, 668] on span "Feature 15" at bounding box center [69, 674] width 46 height 12
type input "Writsel"
click at [111, 649] on div "Feature 14" at bounding box center [106, 655] width 121 height 12
click at [85, 649] on span "Feature 14" at bounding box center [69, 655] width 46 height 12
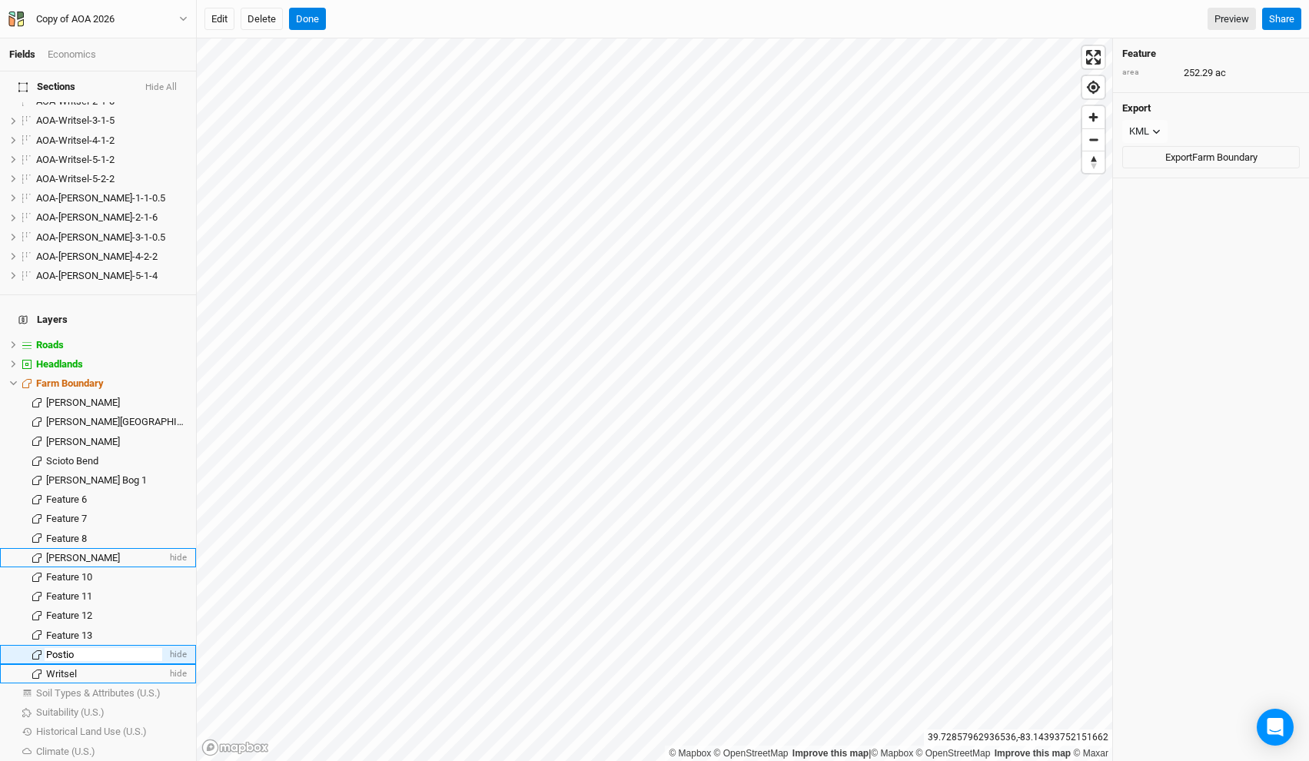
type input "Postion"
click at [118, 630] on div "Feature 13" at bounding box center [106, 636] width 121 height 12
click at [100, 649] on div "Postion" at bounding box center [106, 655] width 121 height 12
click at [115, 630] on div "Feature 13" at bounding box center [106, 636] width 121 height 12
click at [75, 630] on span "Feature 13" at bounding box center [69, 636] width 46 height 12
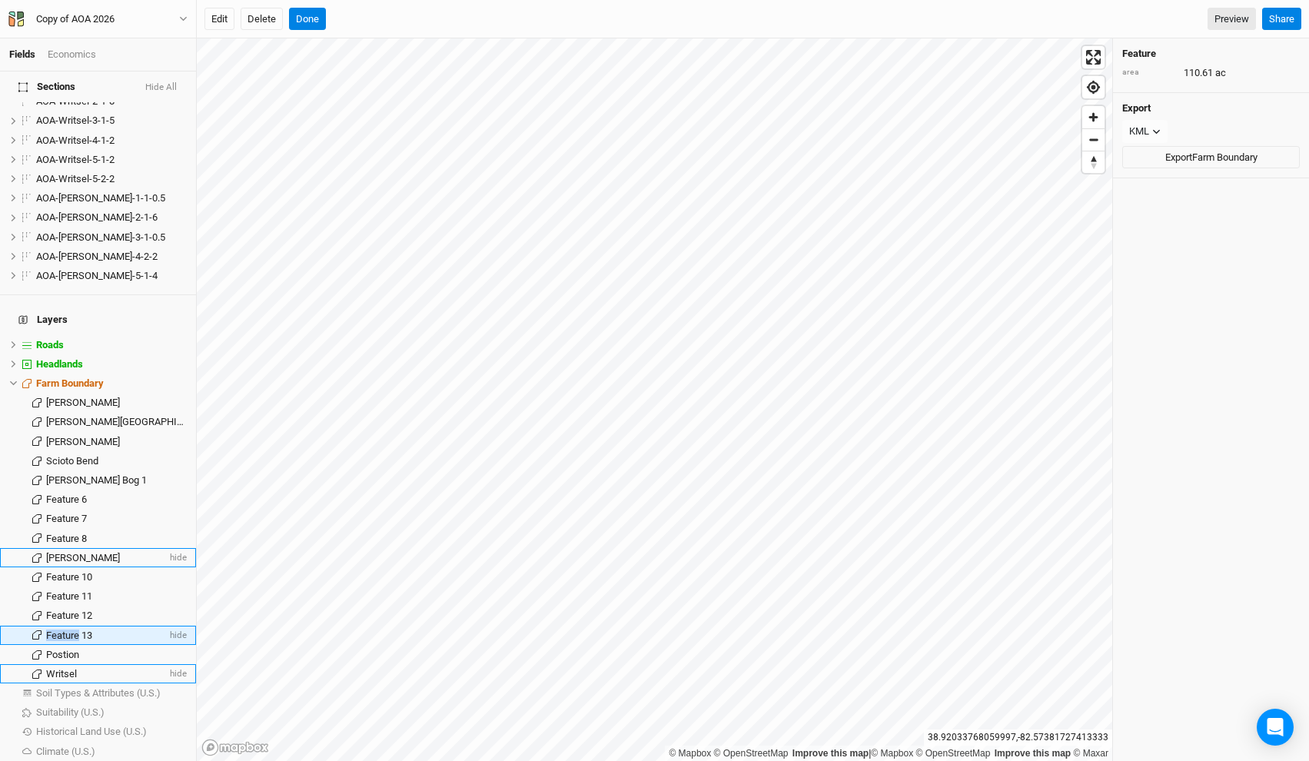
click at [75, 630] on span "Feature 13" at bounding box center [69, 636] width 46 height 12
type input "Cackley Swamp"
click at [71, 610] on span "Feature 12" at bounding box center [69, 616] width 46 height 12
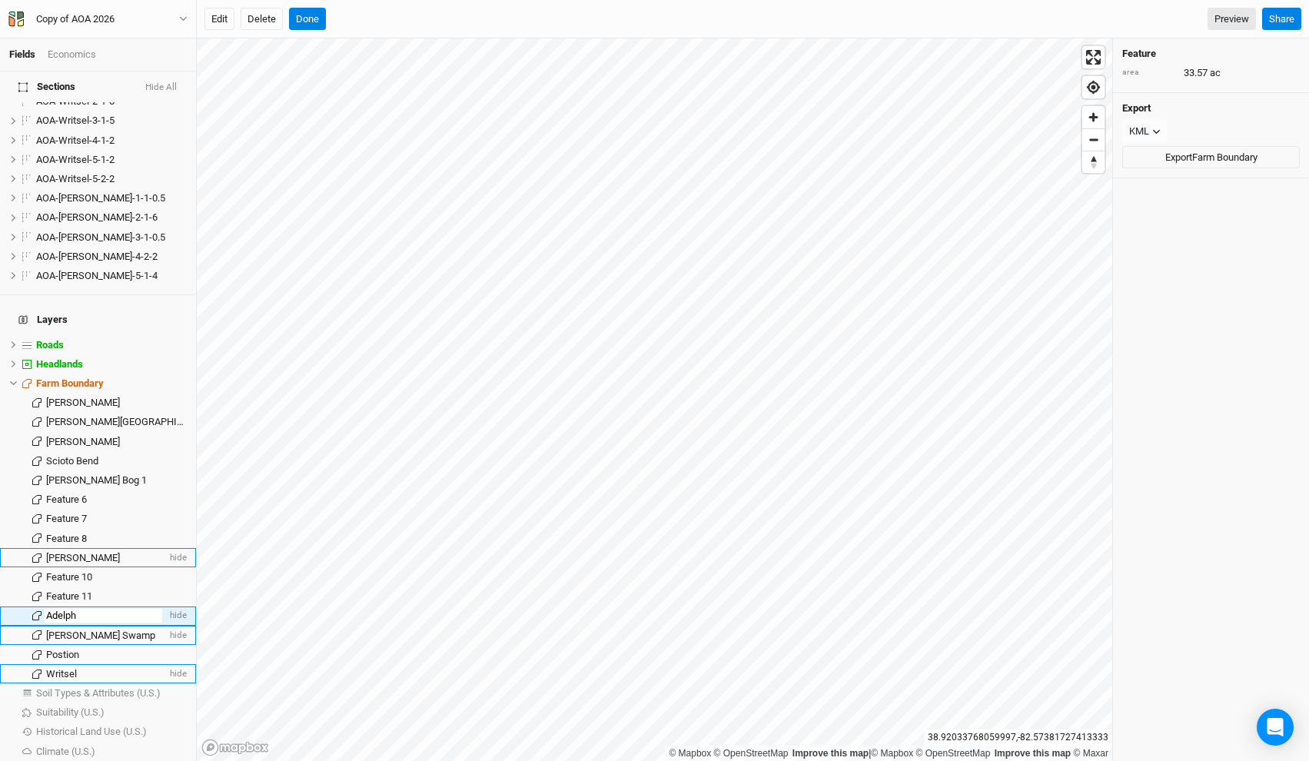
type input "Adelphi"
click at [70, 590] on span "Feature 11" at bounding box center [69, 596] width 46 height 12
click at [56, 607] on li "Adelphi hide" at bounding box center [98, 616] width 196 height 19
click at [67, 590] on span "Feature 11" at bounding box center [69, 596] width 46 height 12
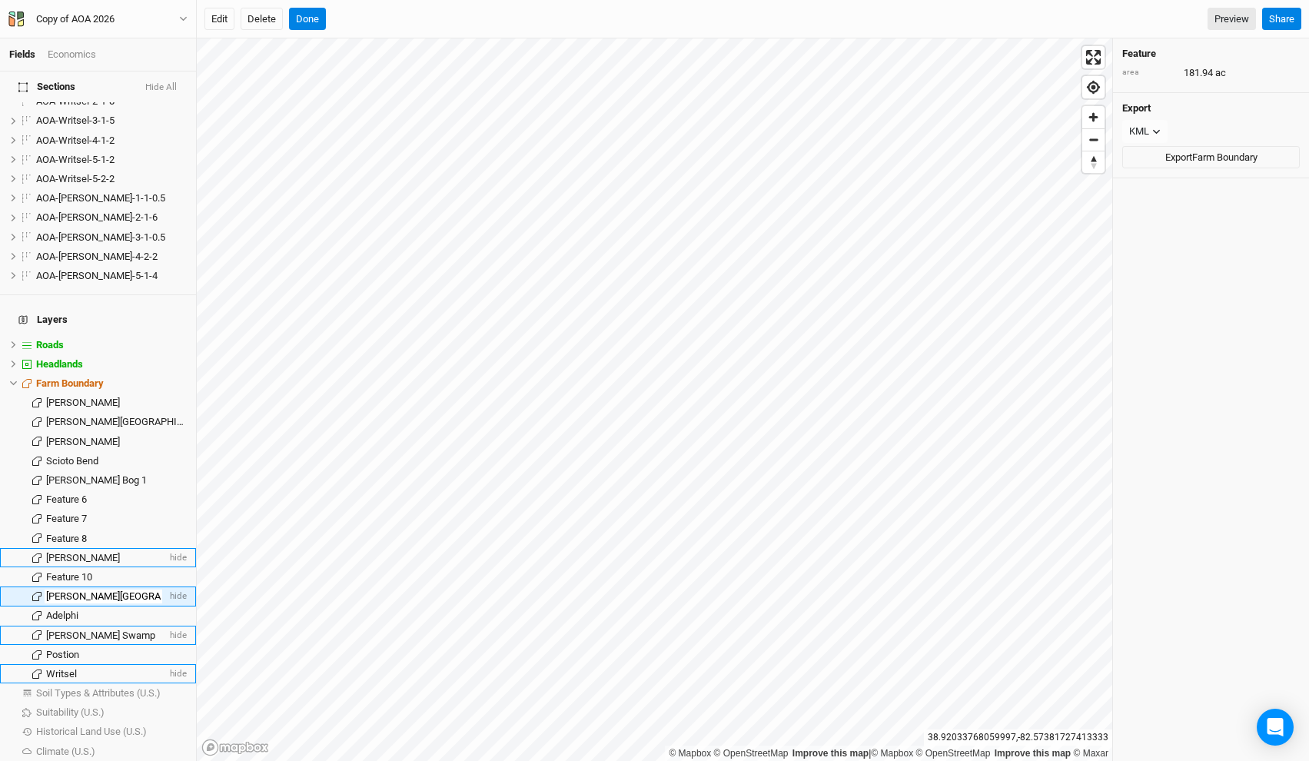
scroll to position [0, 5]
click at [100, 590] on input "Hintz Hollow Stone Canyon" at bounding box center [104, 597] width 118 height 14
type input "Hintz Hollow - Stone Canyon"
click at [78, 548] on li "Wylie Ridge hide" at bounding box center [98, 557] width 196 height 19
click at [81, 571] on span "Feature 10" at bounding box center [69, 577] width 46 height 12
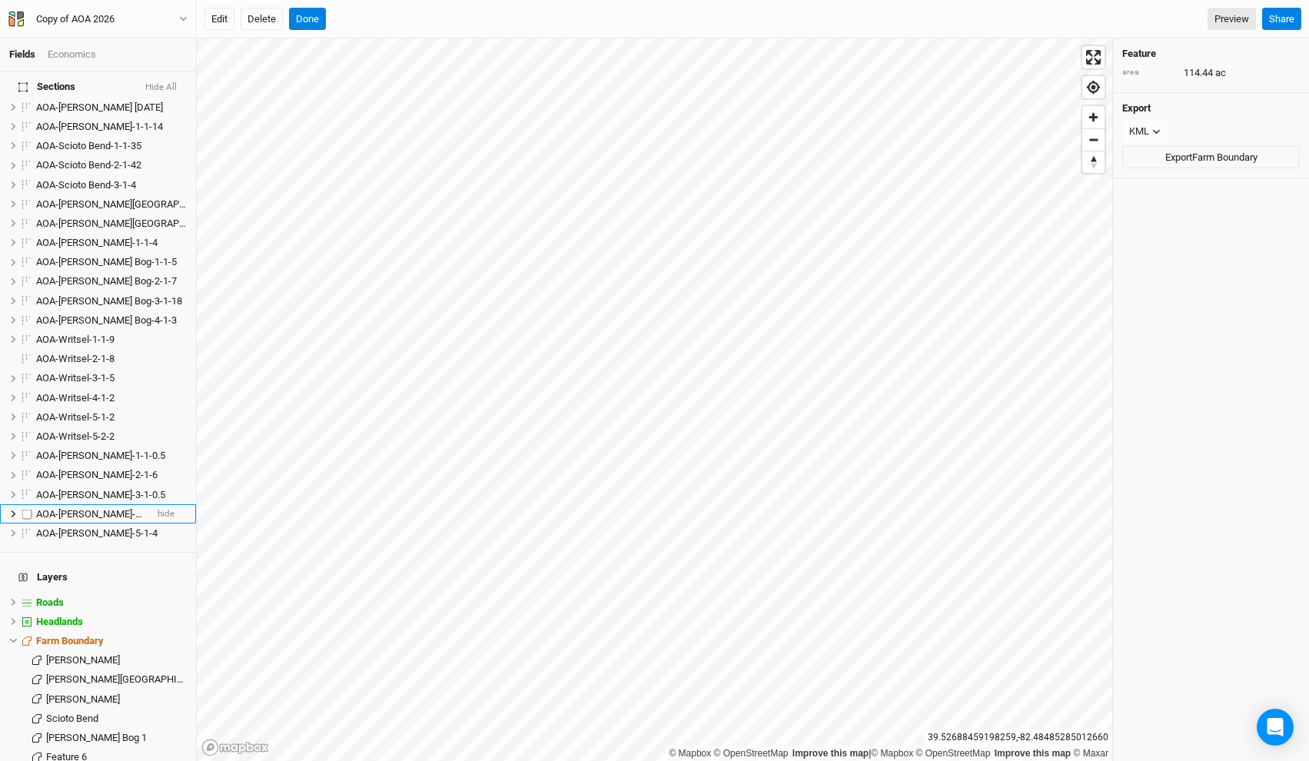
scroll to position [1212, 0]
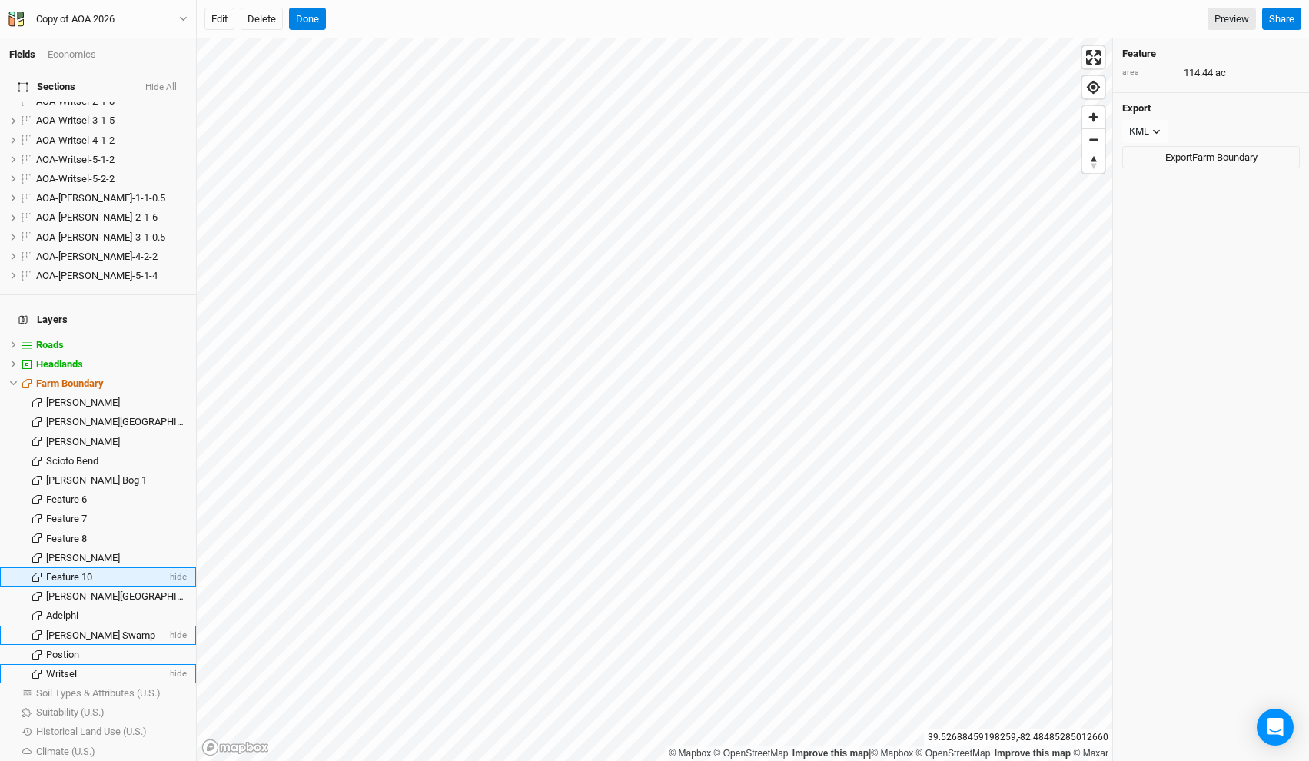
click at [78, 571] on span "Feature 10" at bounding box center [69, 577] width 46 height 12
type input "Scotts Creek"
click at [77, 533] on span "Feature 8" at bounding box center [66, 539] width 41 height 12
click at [79, 533] on span "Feature 8" at bounding box center [66, 539] width 41 height 12
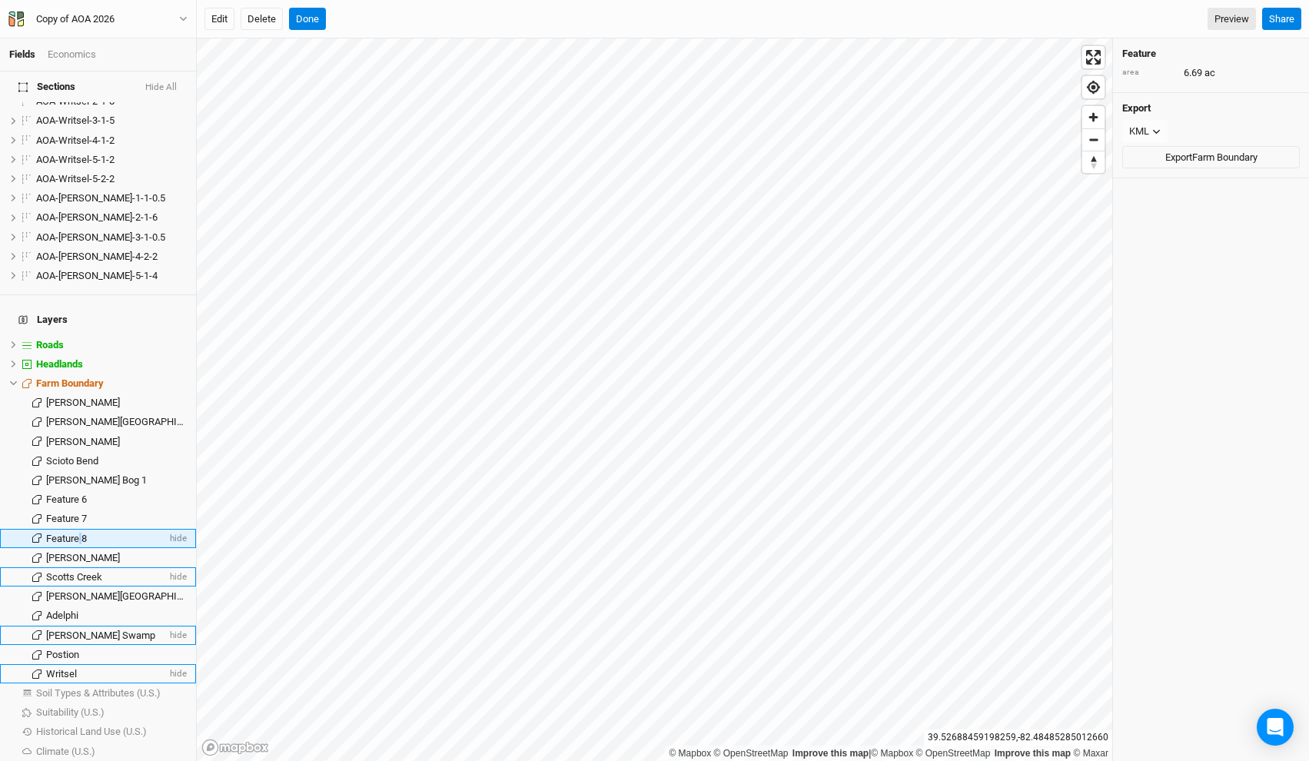
click at [79, 533] on span "Feature 8" at bounding box center [66, 539] width 41 height 12
type input "Stevens"
click at [87, 513] on span "Feature 7" at bounding box center [66, 519] width 41 height 12
click at [100, 16] on div "Copy of AOA 2026" at bounding box center [75, 19] width 78 height 15
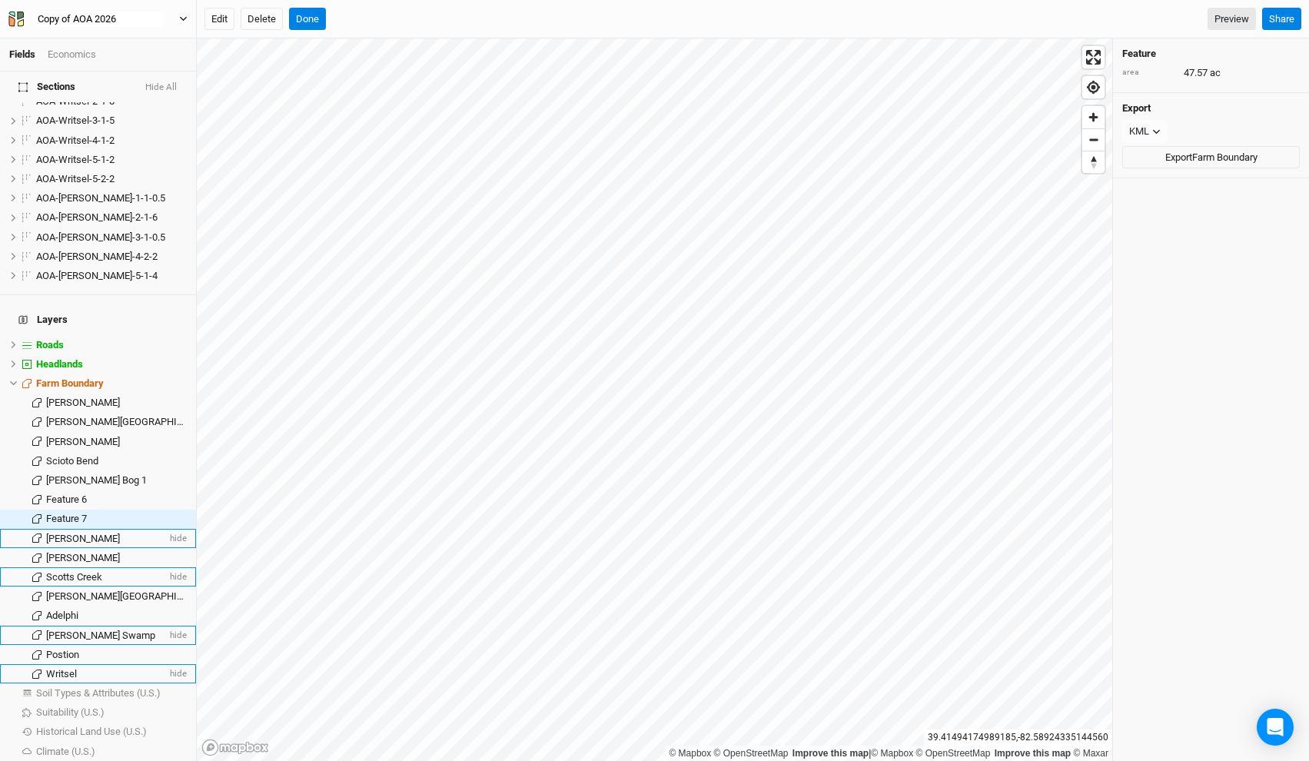
click at [47, 18] on input "Copy of AOA 2026" at bounding box center [99, 19] width 127 height 17
click at [8, 11] on button "Propagate of AOA 2026" at bounding box center [98, 19] width 181 height 17
click at [8, 11] on button "Propagate Copy of AOA 2026" at bounding box center [98, 19] width 181 height 17
click at [123, 17] on input "Propagate Copy - of AOA 2026" at bounding box center [99, 19] width 127 height 17
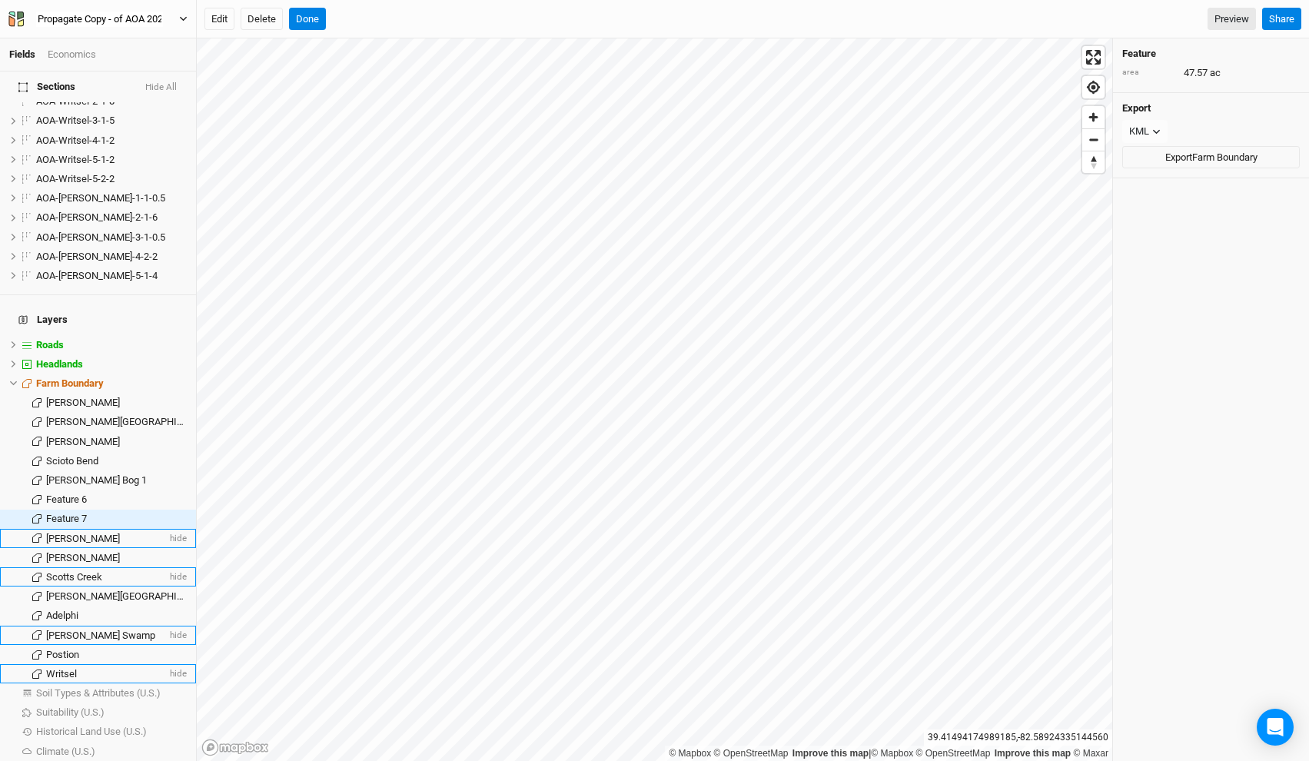
click at [123, 17] on input "Propagate Copy - of AOA 2026" at bounding box center [99, 19] width 127 height 17
drag, startPoint x: 135, startPoint y: 20, endPoint x: 253, endPoint y: 20, distance: 117.6
click at [253, 20] on div "Fields Economics Section Groups New Group Scoped Sections Unique Sites Sections…" at bounding box center [654, 380] width 1309 height 761
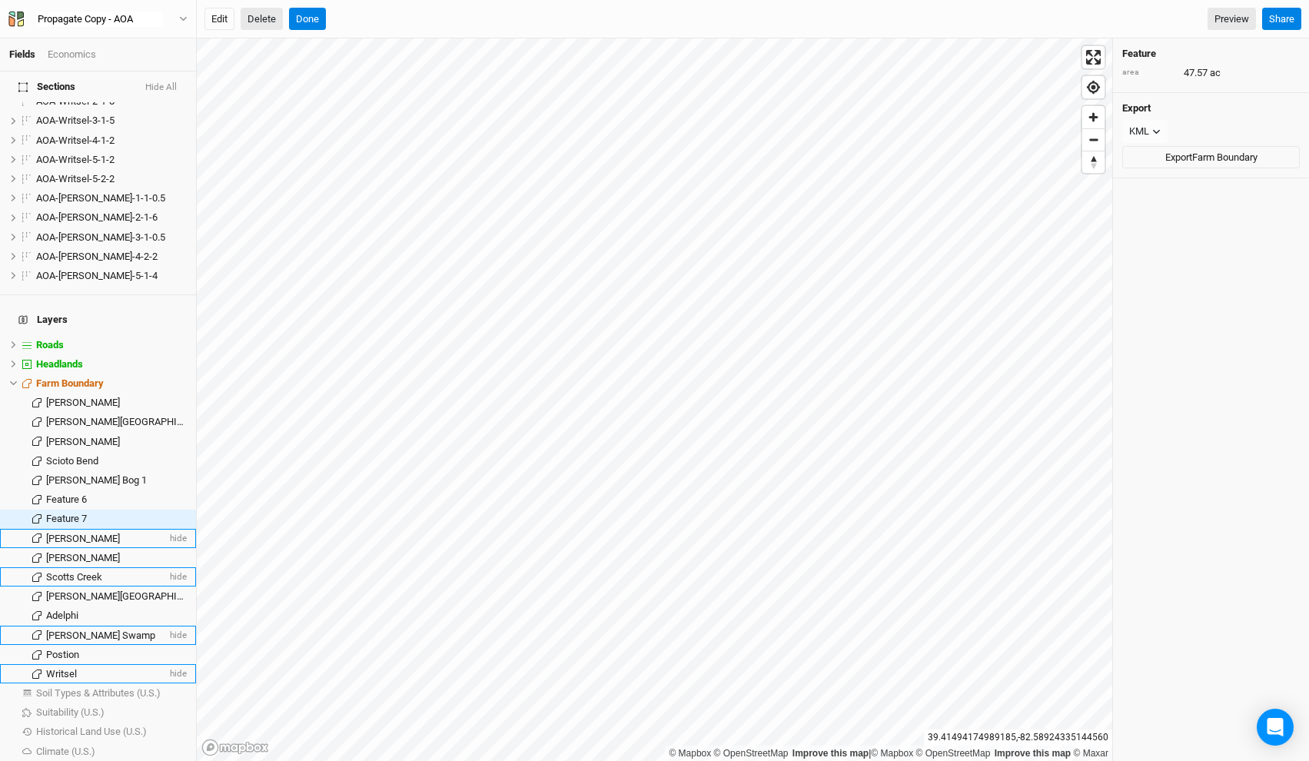
click at [8, 11] on button "Propagate Copy - AOA" at bounding box center [98, 19] width 181 height 17
click at [71, 12] on input "Propagate Copy - AOA Sites" at bounding box center [99, 19] width 127 height 17
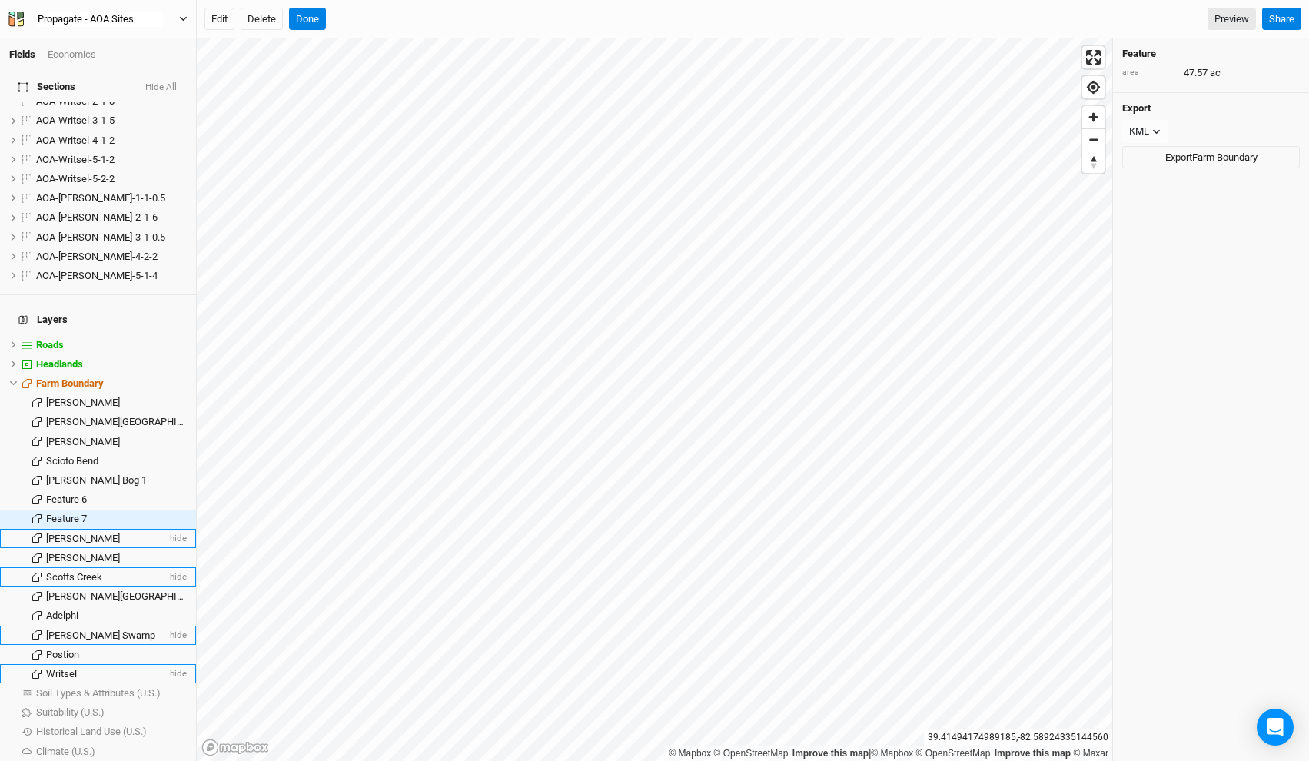
click at [71, 18] on input "Propagate - AOA Sites" at bounding box center [99, 19] width 127 height 17
click at [8, 11] on button "Site - AOA Sites" at bounding box center [98, 19] width 181 height 17
type input "Site Prep - AOA Sites"
click at [8, 11] on button "Site Prep - AOA Sites" at bounding box center [98, 19] width 181 height 17
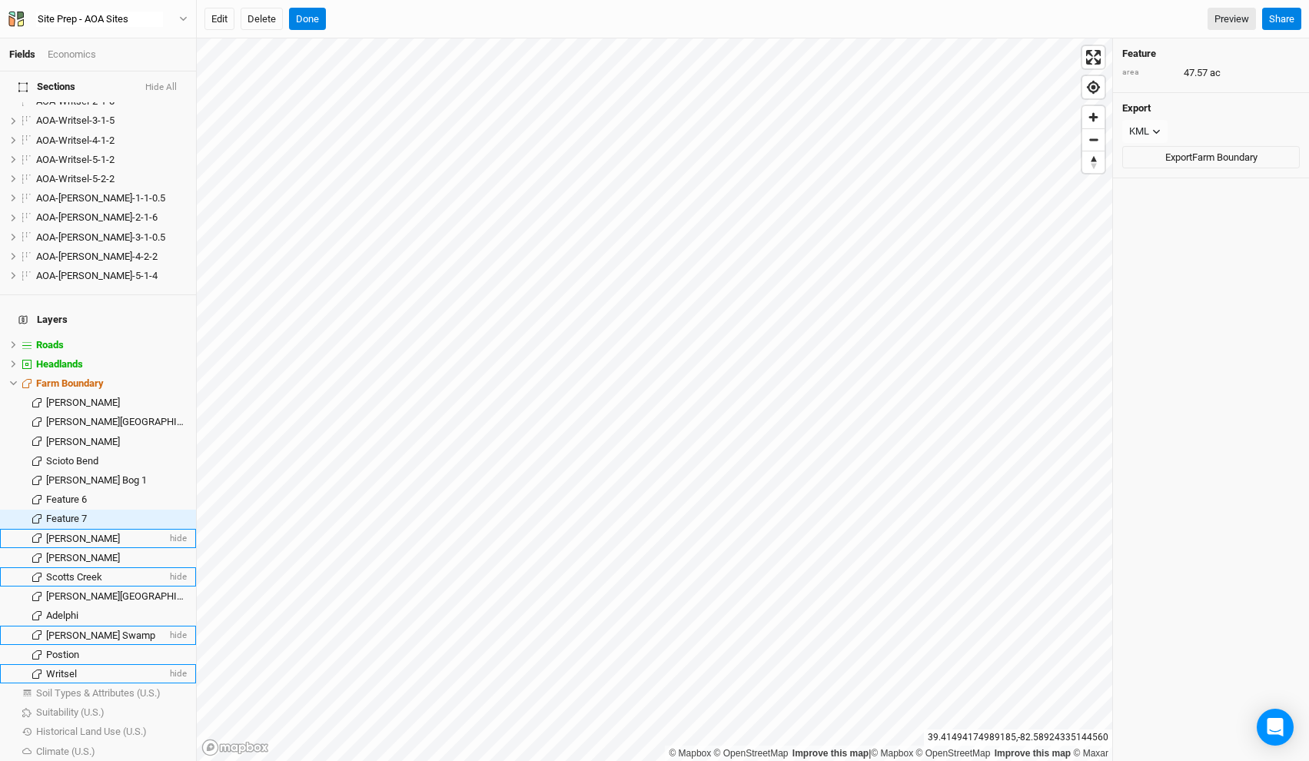
click at [467, 7] on div "Edit Delete Done Preview Share" at bounding box center [753, 19] width 1112 height 38
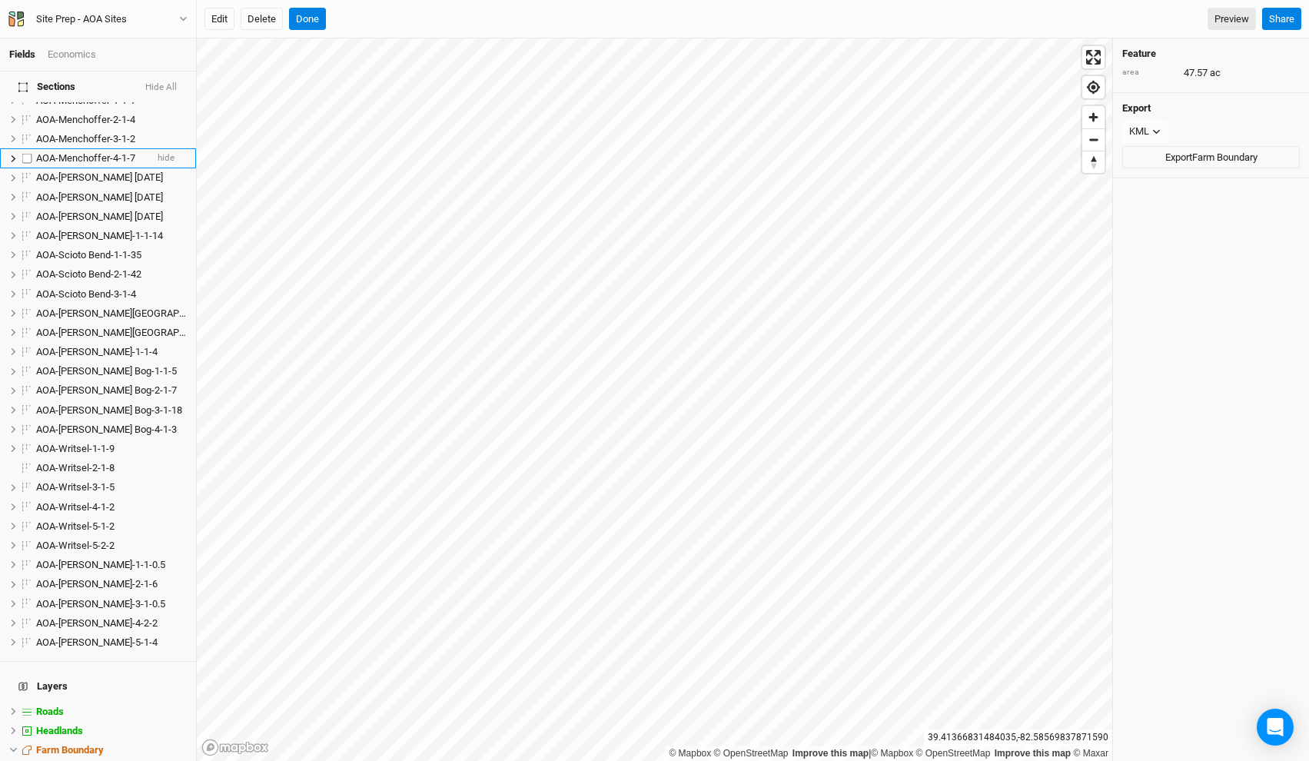
scroll to position [1212, 0]
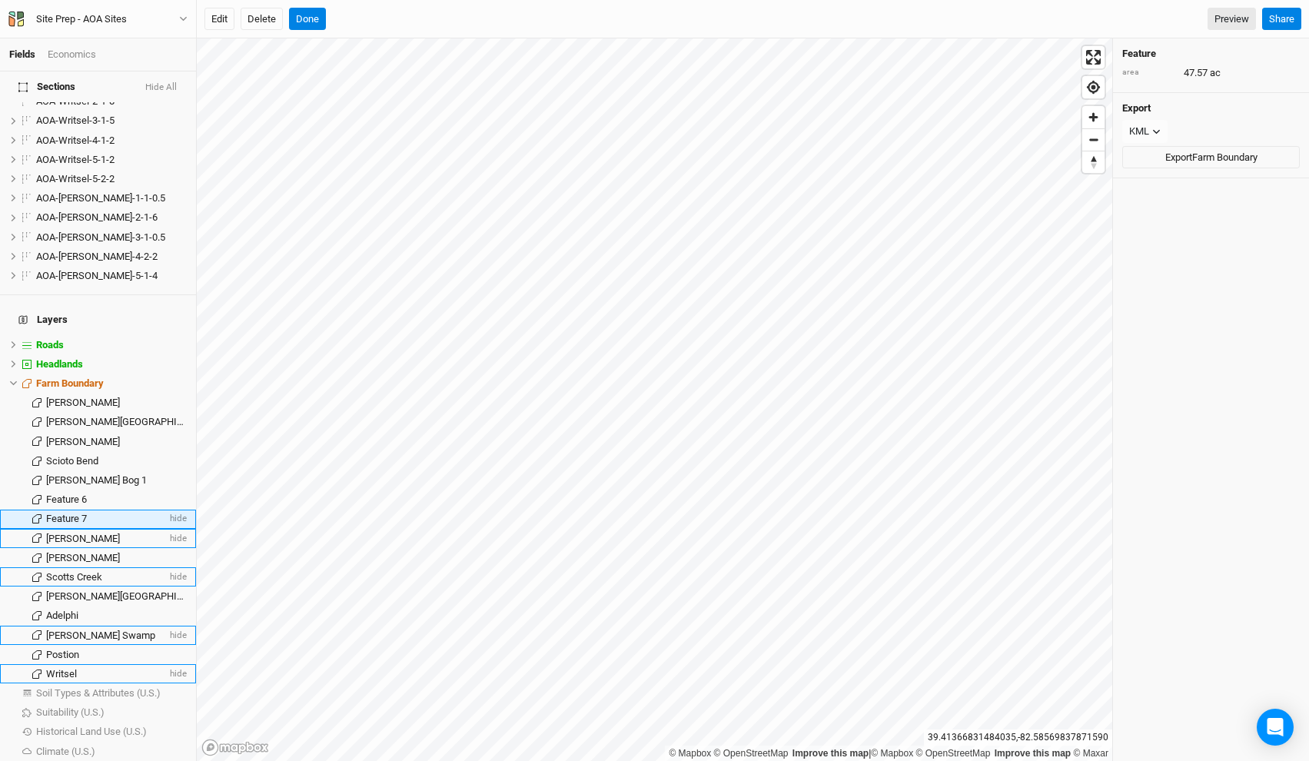
click at [76, 513] on span "Feature 7" at bounding box center [66, 519] width 41 height 12
type input "Menchoffer"
click at [84, 494] on span "Feature 6" at bounding box center [66, 500] width 41 height 12
click at [315, 24] on button "Done" at bounding box center [307, 19] width 37 height 23
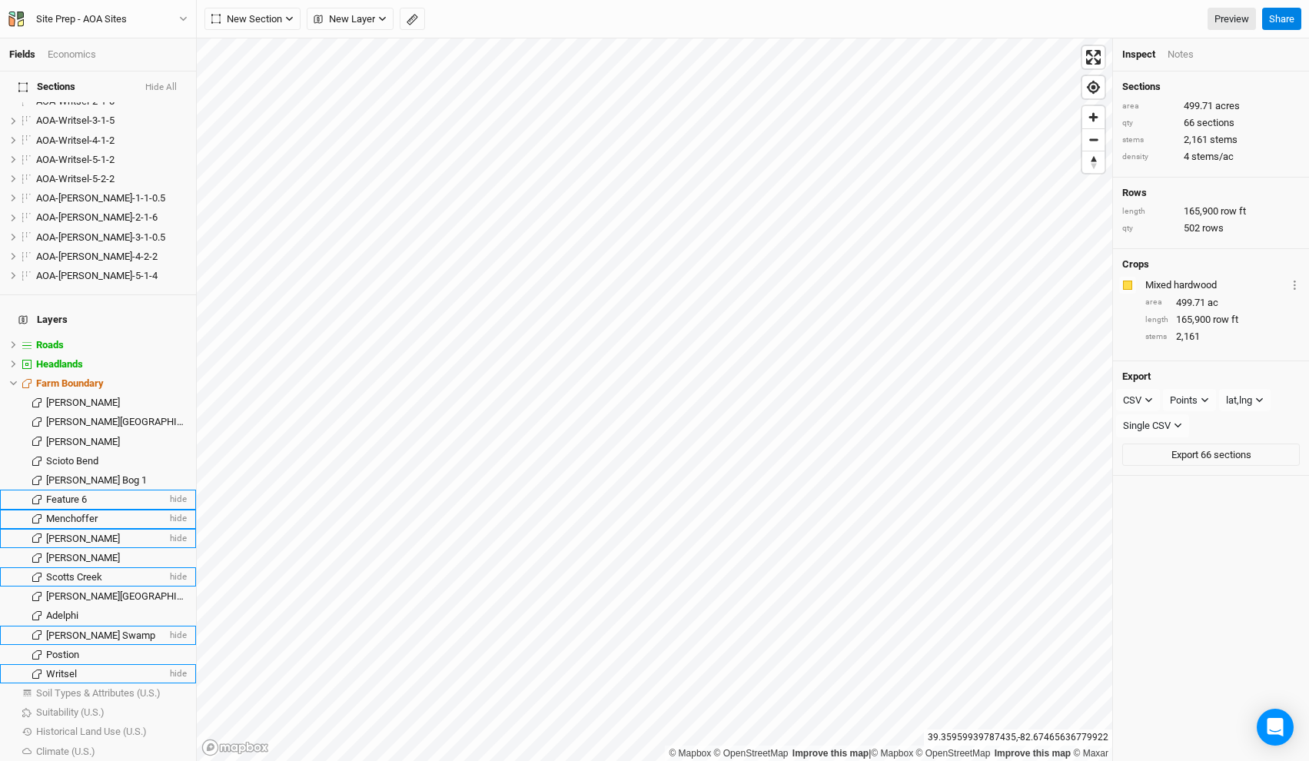
click at [95, 494] on div "Feature 6" at bounding box center [106, 500] width 121 height 12
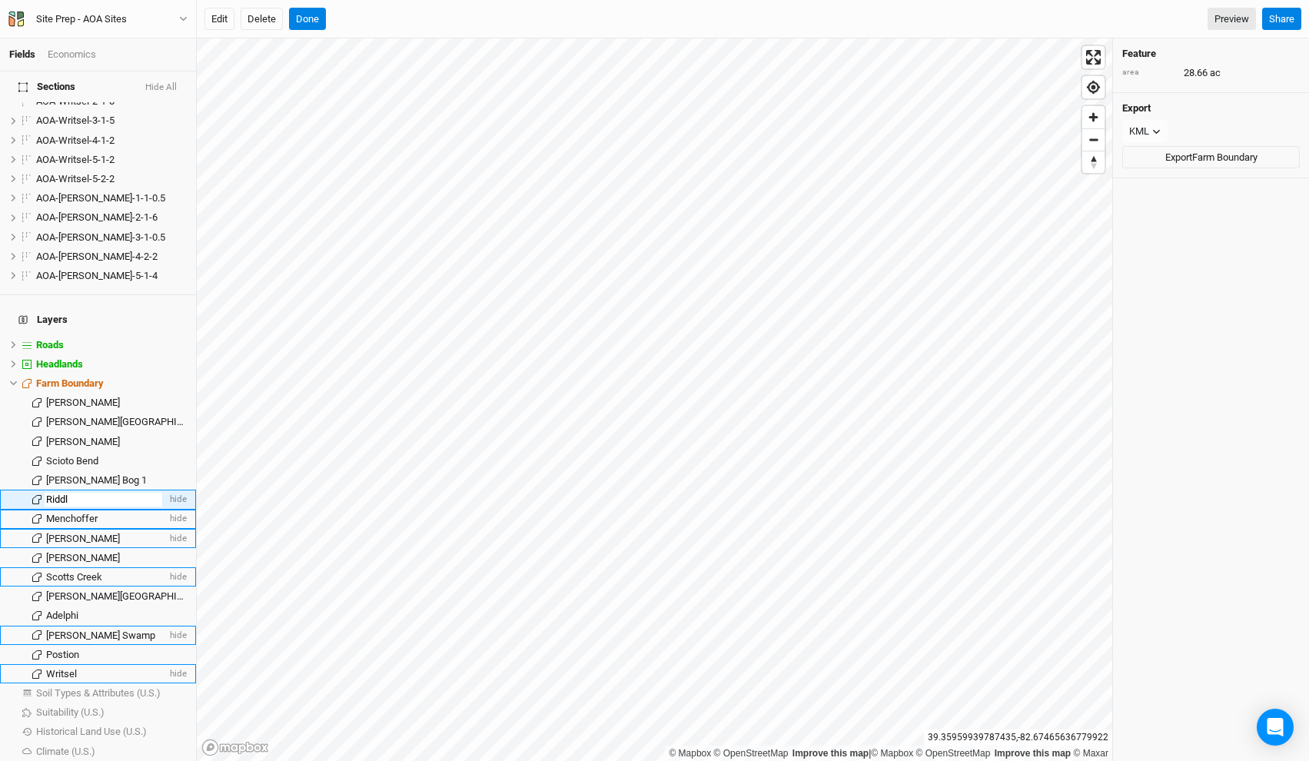
type input "Riddle"
click at [84, 377] on span "Farm Boundary" at bounding box center [70, 383] width 68 height 12
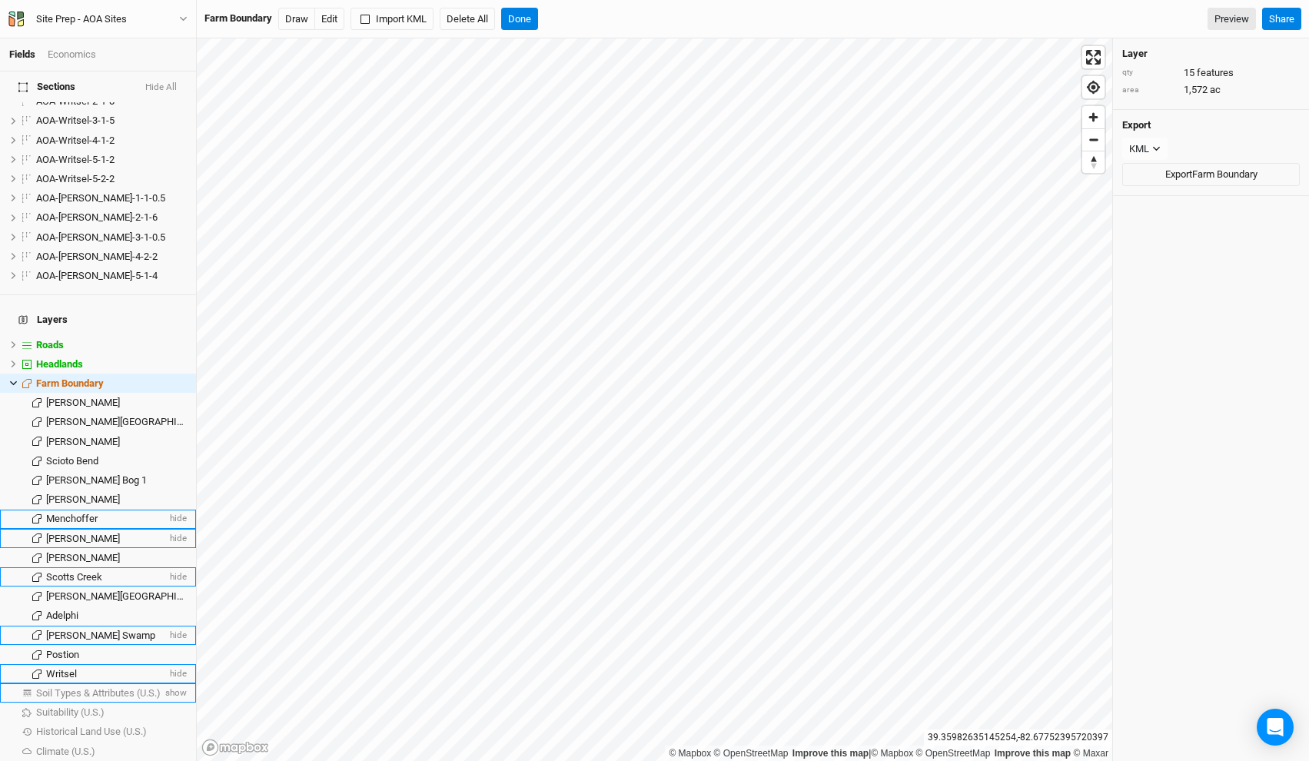
click at [101, 687] on span "Soil Types & Attributes (U.S.)" at bounding box center [98, 693] width 125 height 12
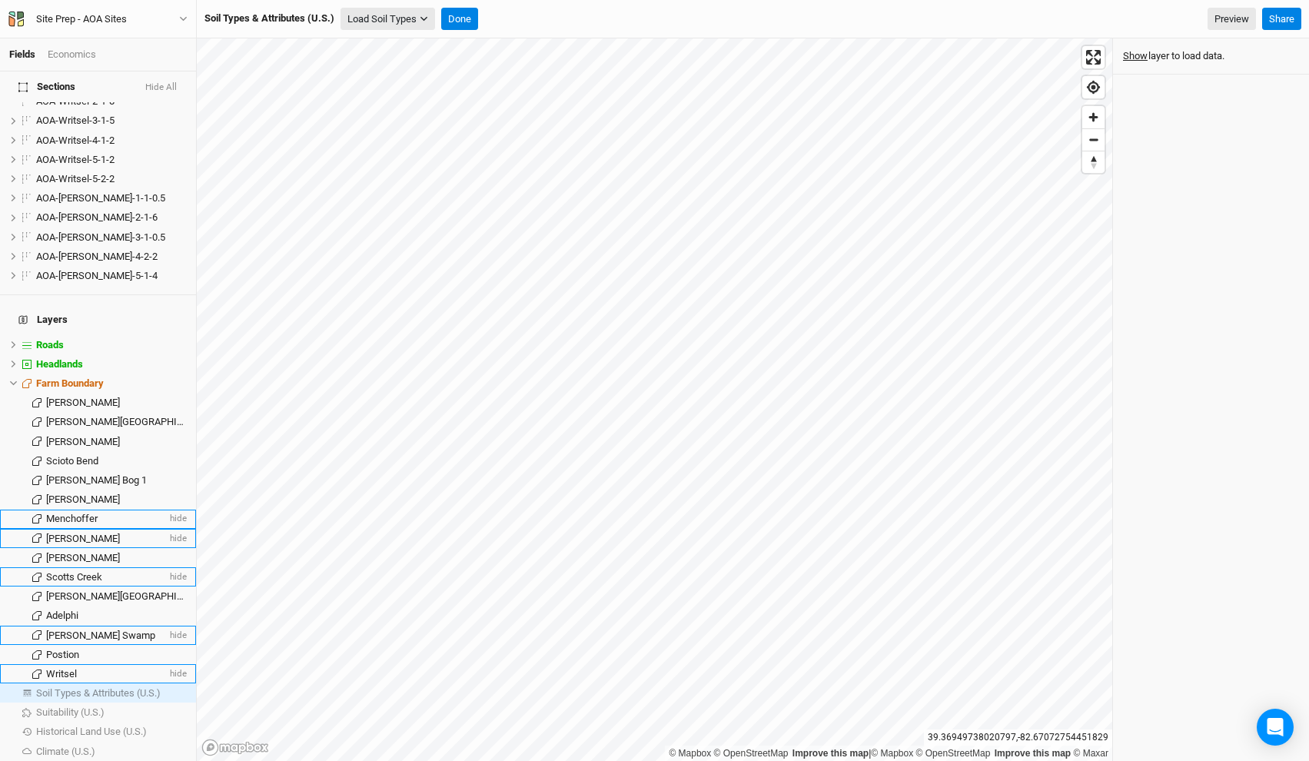
click at [397, 18] on button "Load Soil Types" at bounding box center [388, 19] width 95 height 23
click at [414, 42] on button "Load for Farm Boundary" at bounding box center [406, 46] width 128 height 20
click at [176, 683] on span "show" at bounding box center [174, 692] width 25 height 19
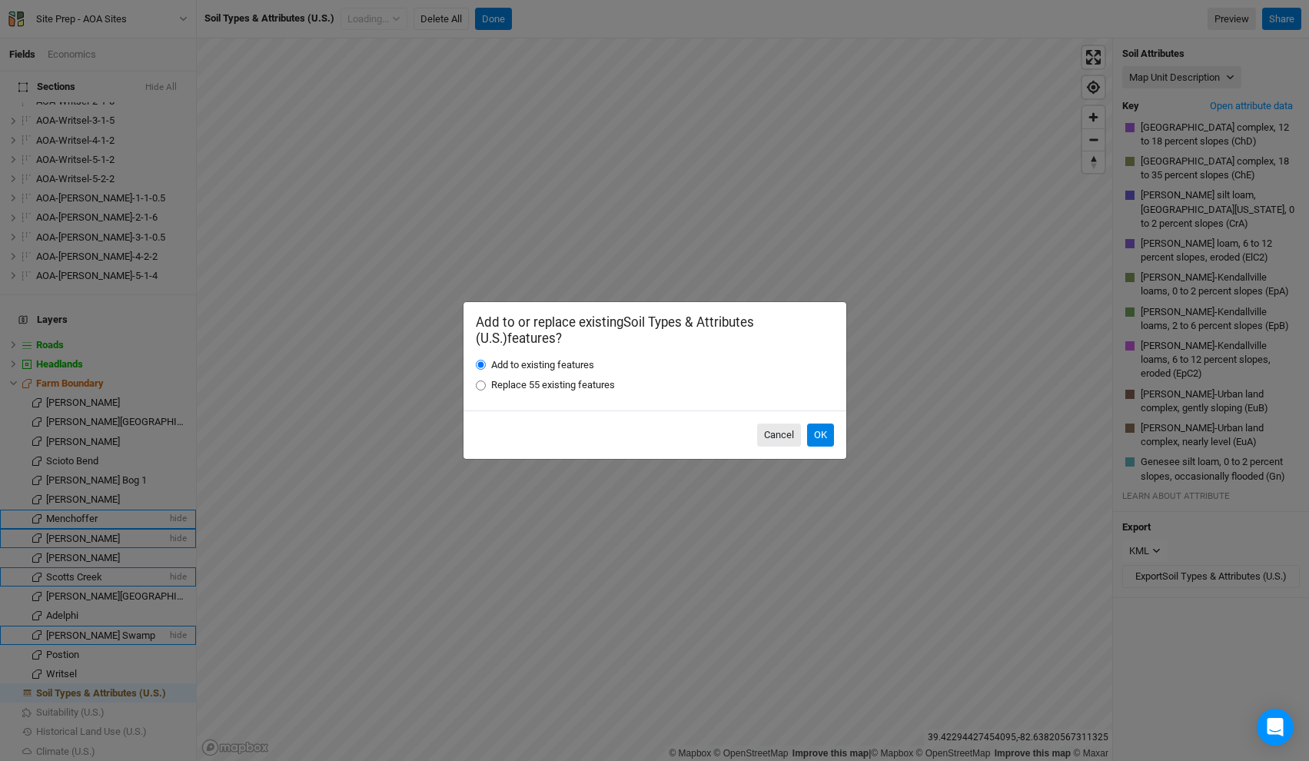
click at [567, 387] on label "Replace 55 existing features" at bounding box center [553, 385] width 124 height 14
click at [486, 387] on input "Replace 55 existing features" at bounding box center [481, 386] width 10 height 10
radio input "true"
click at [826, 437] on button "OK" at bounding box center [820, 435] width 27 height 23
radio input "true"
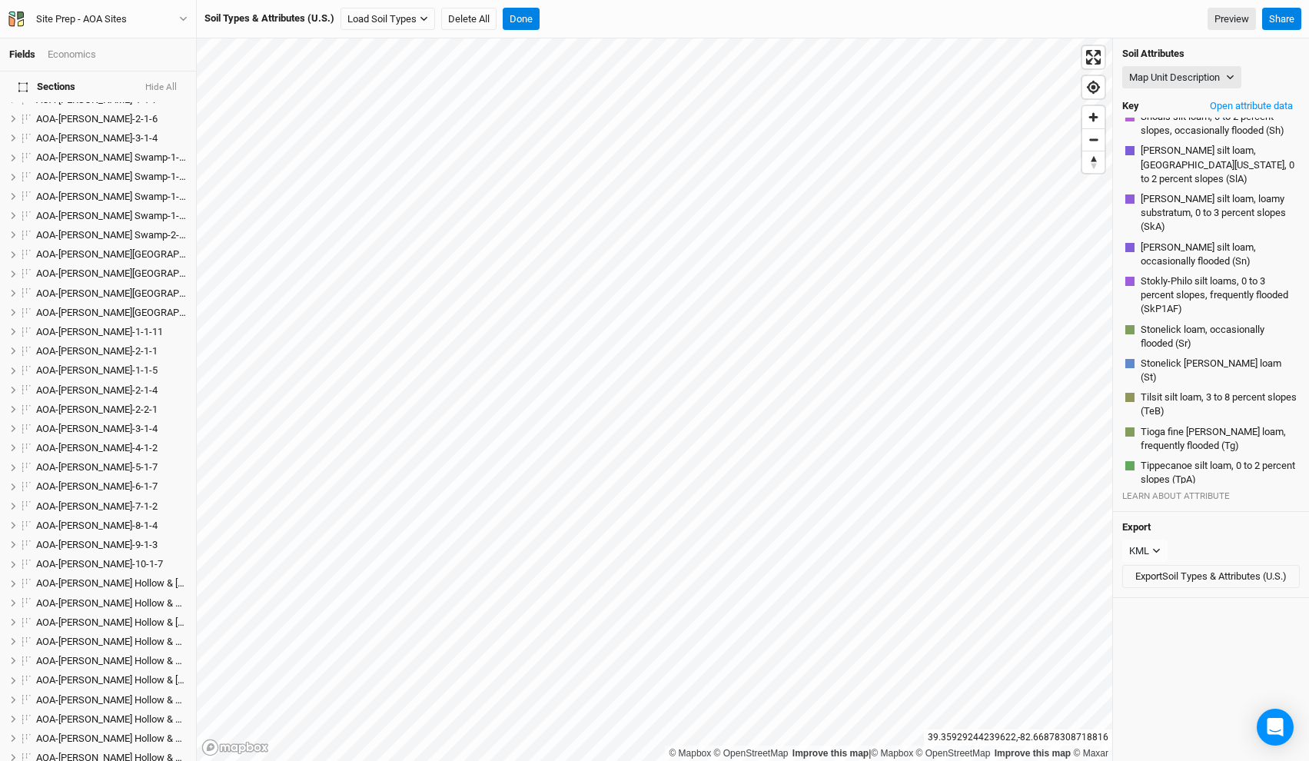
scroll to position [0, 0]
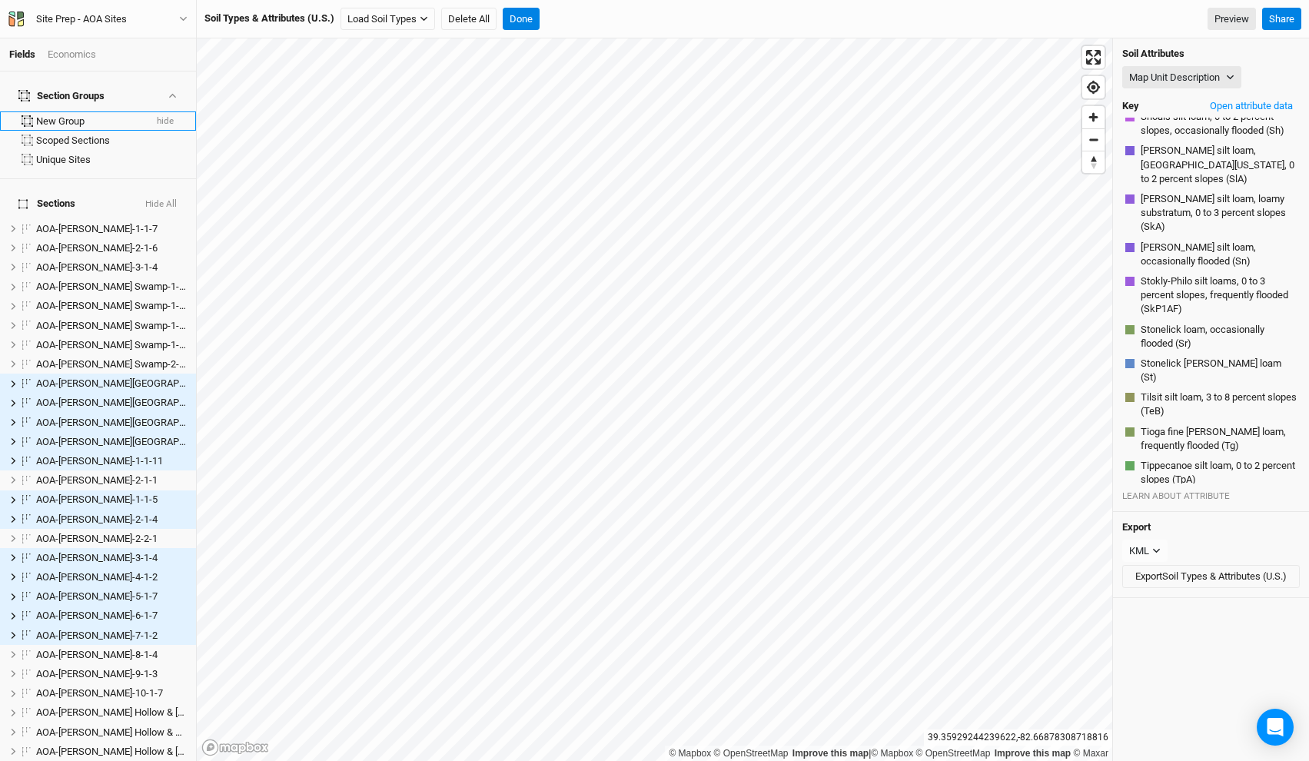
click at [106, 115] on div "New Group" at bounding box center [90, 121] width 108 height 12
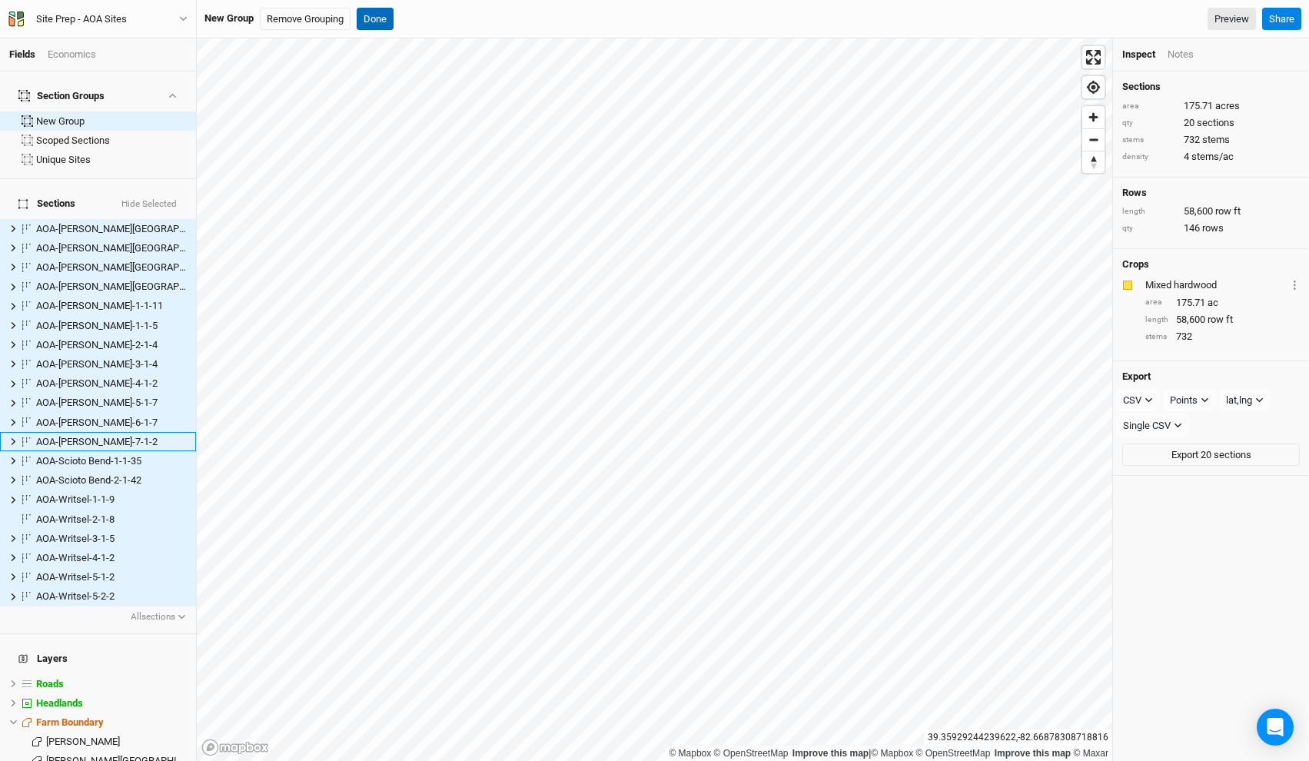
scroll to position [316, 0]
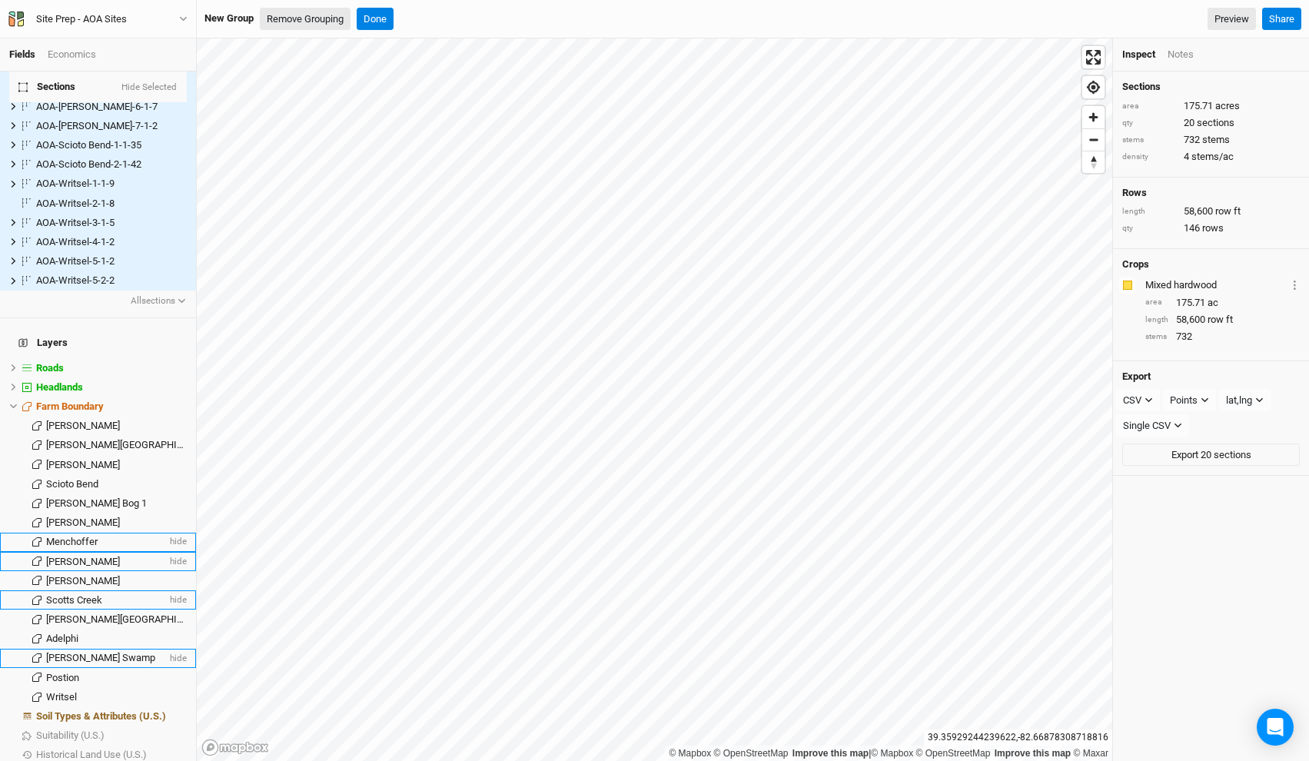
click at [318, 18] on button "Remove Grouping" at bounding box center [305, 19] width 91 height 23
click at [496, 14] on button "Confirm" at bounding box center [488, 19] width 48 height 23
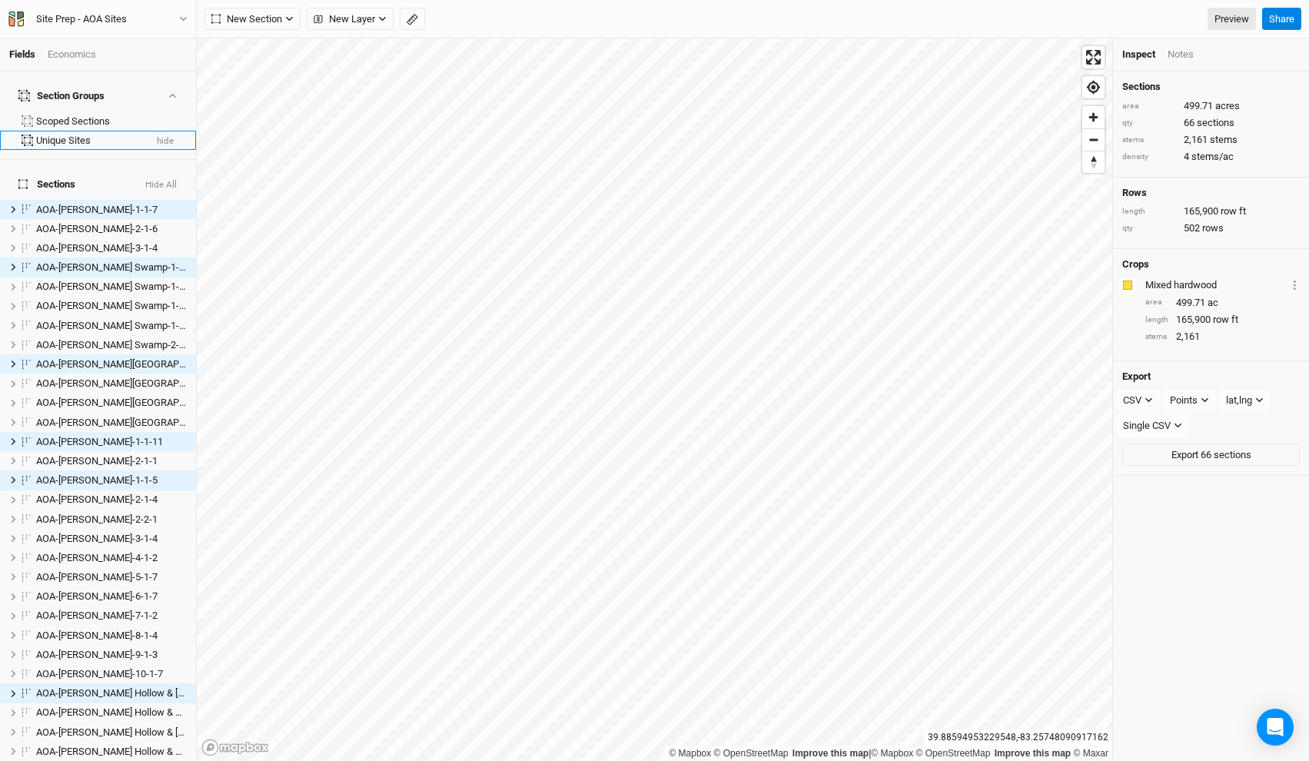
click at [85, 135] on div "Unique Sites" at bounding box center [90, 141] width 108 height 12
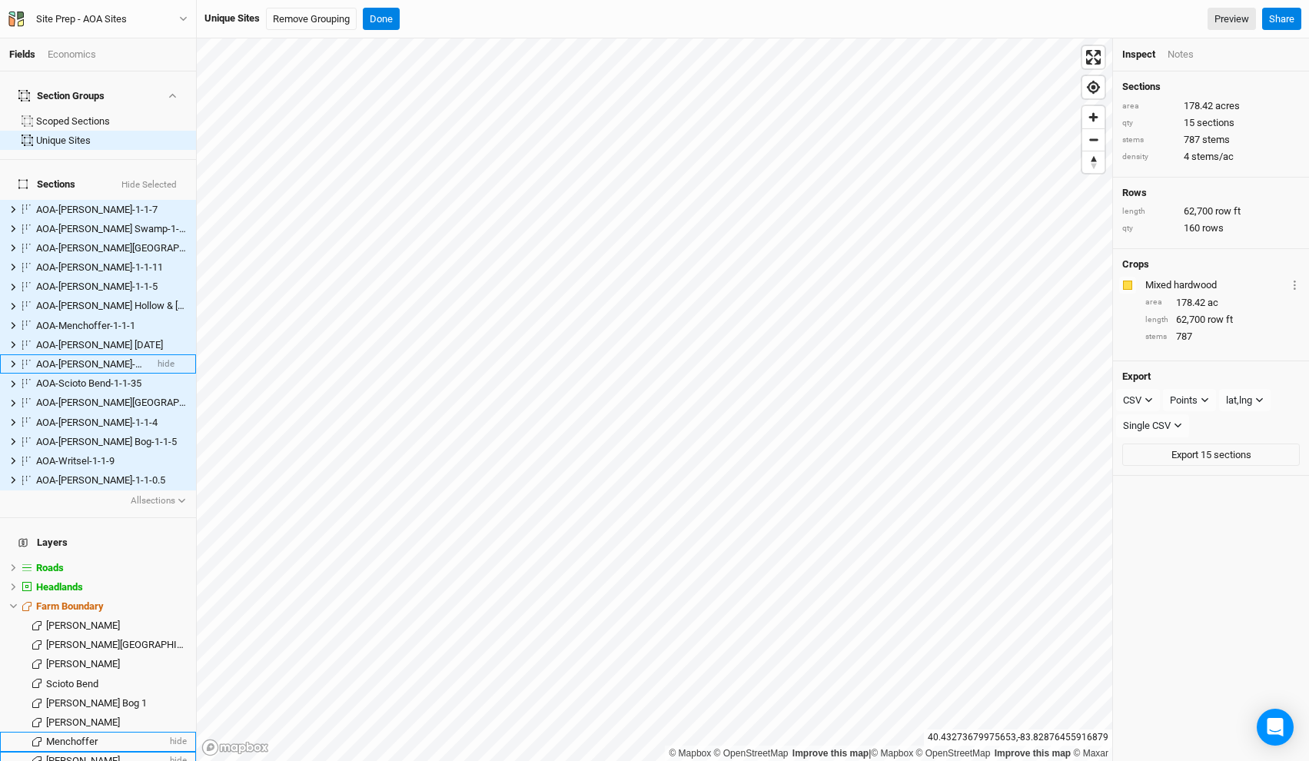
scroll to position [223, 0]
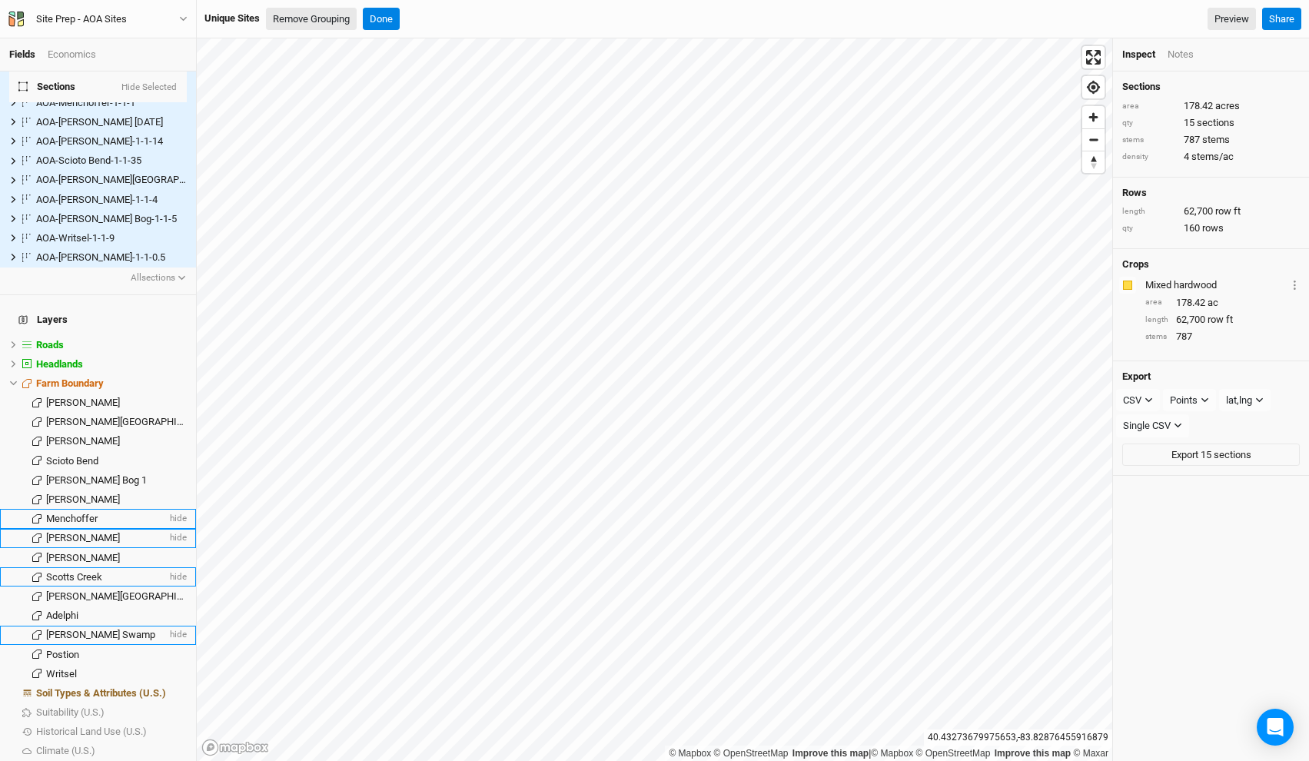
click at [324, 16] on button "Remove Grouping" at bounding box center [311, 19] width 91 height 23
click at [481, 18] on button "Confirm" at bounding box center [488, 19] width 48 height 23
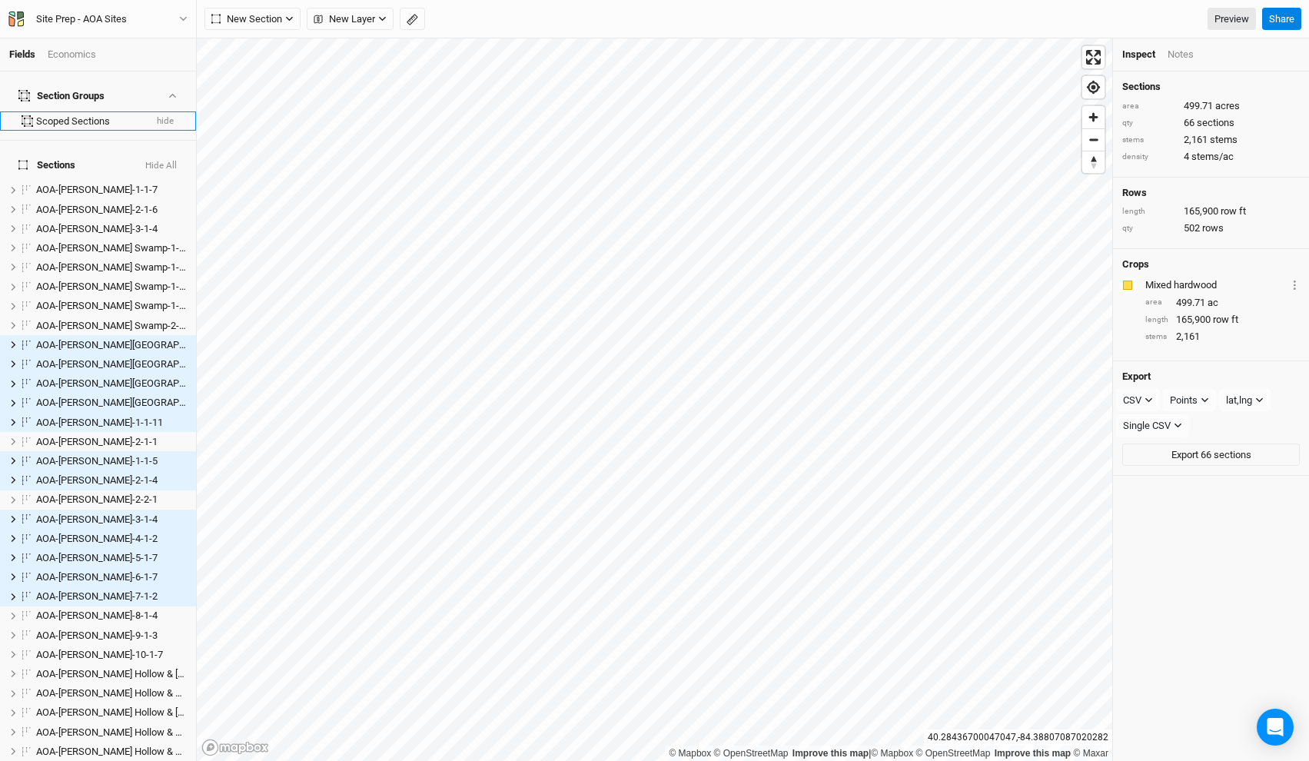
click at [97, 115] on div "Scoped Sections" at bounding box center [90, 121] width 108 height 12
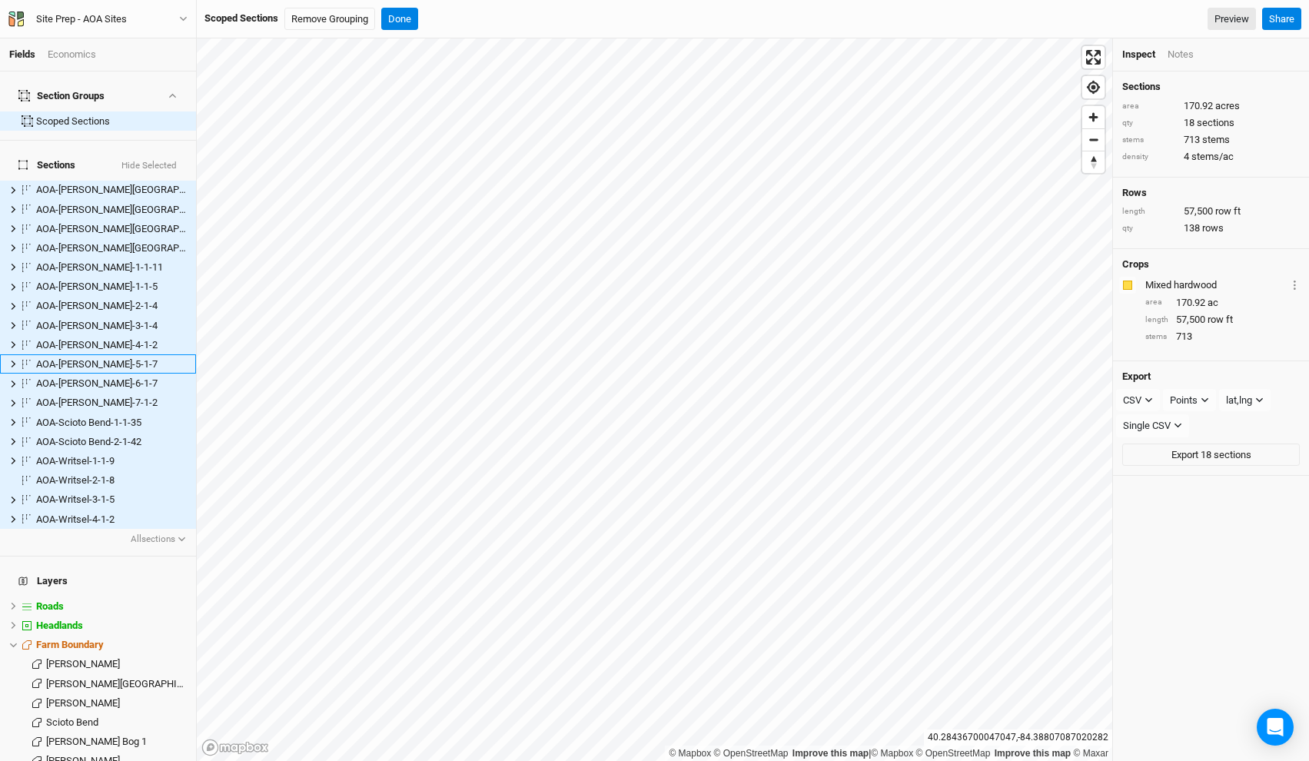
scroll to position [238, 0]
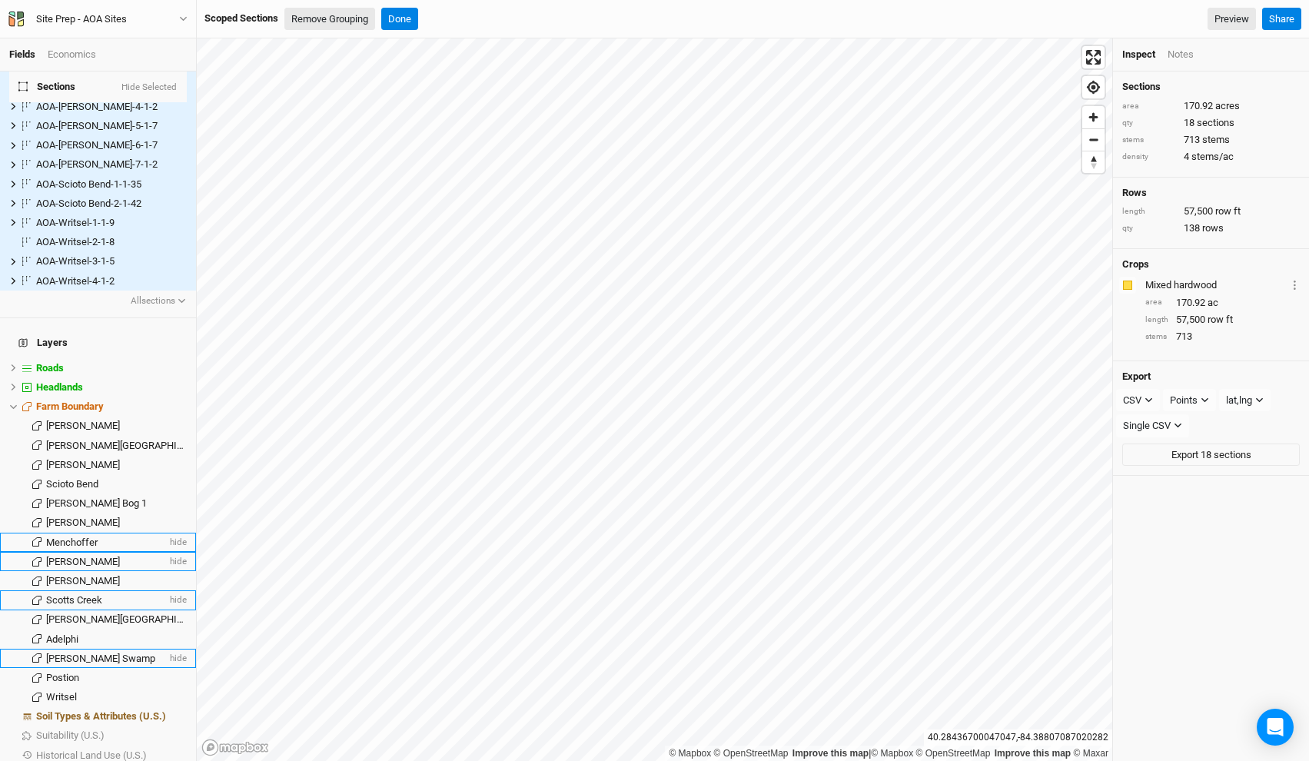
click at [341, 25] on button "Remove Grouping" at bounding box center [329, 19] width 91 height 23
click at [485, 17] on button "Confirm" at bounding box center [488, 19] width 48 height 23
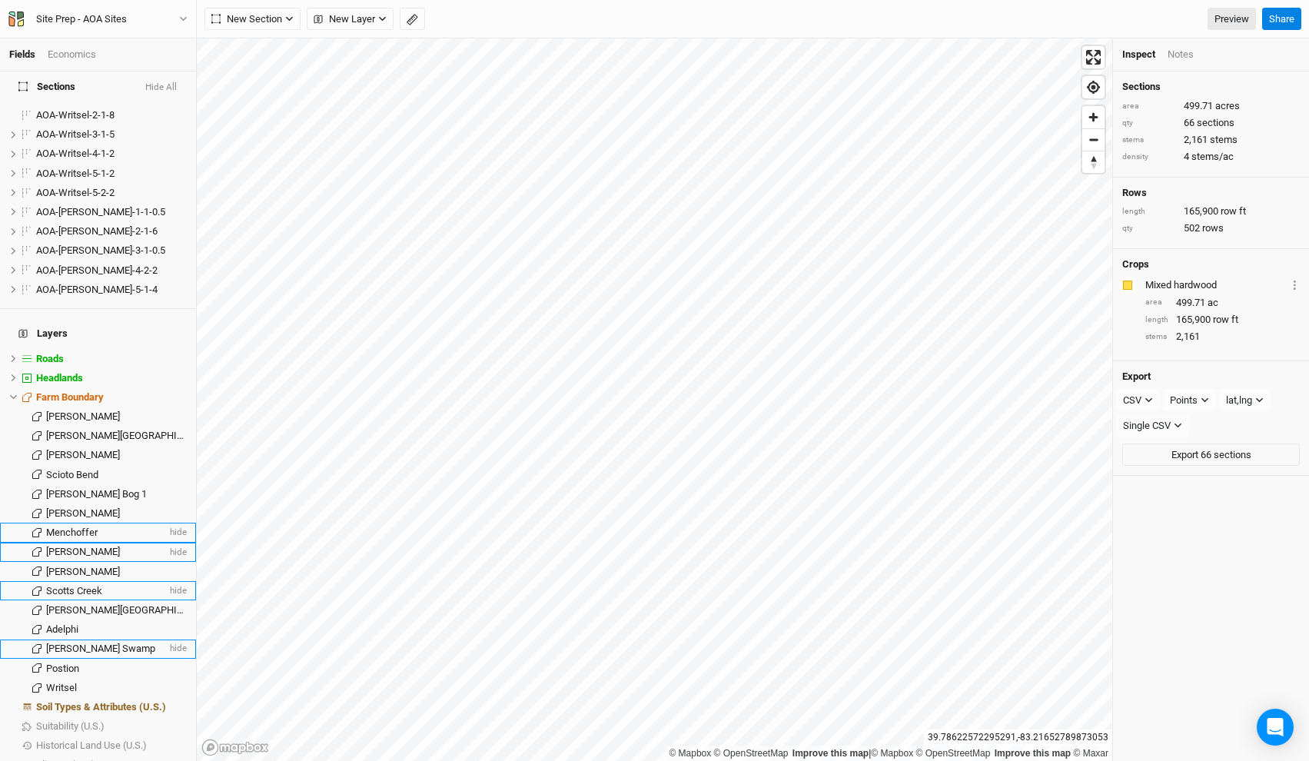
click at [82, 643] on span "Cackley Swamp" at bounding box center [100, 649] width 109 height 12
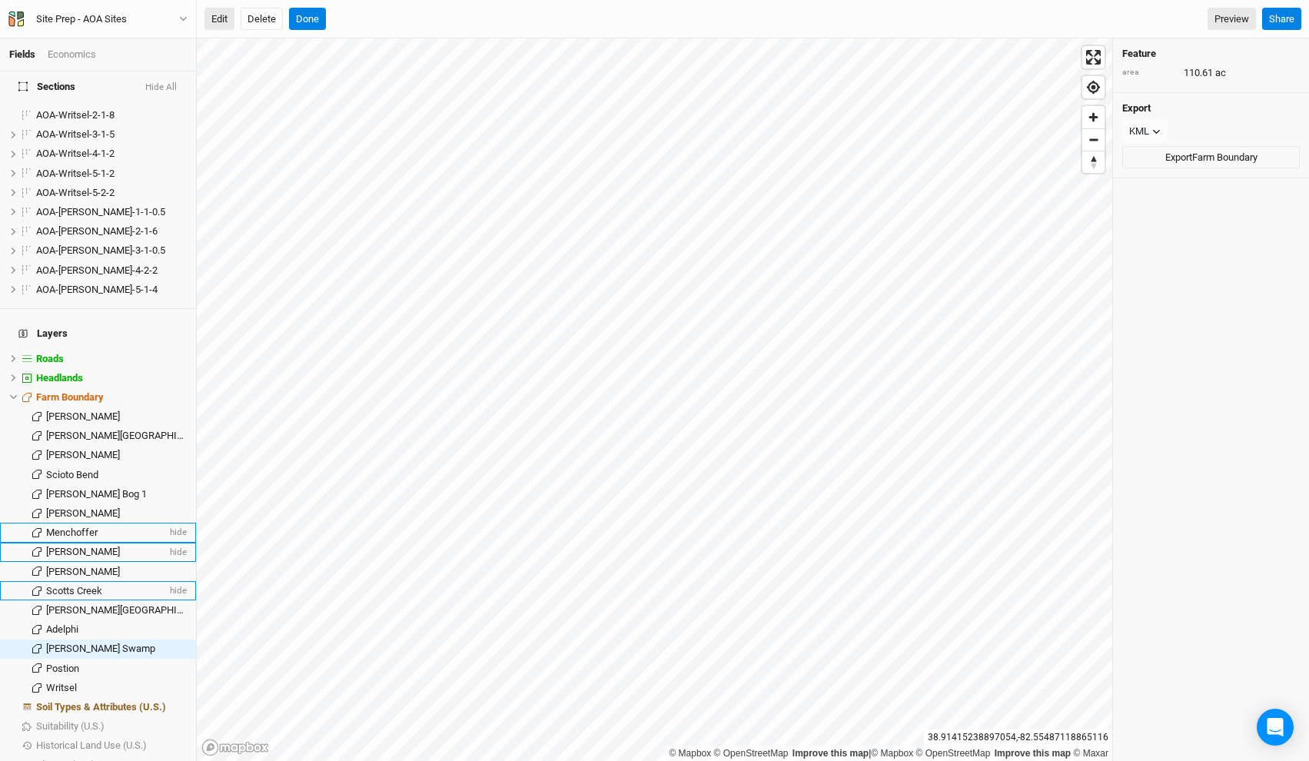
click at [224, 19] on button "Edit" at bounding box center [219, 19] width 30 height 23
click at [315, 21] on button "Done" at bounding box center [307, 19] width 37 height 23
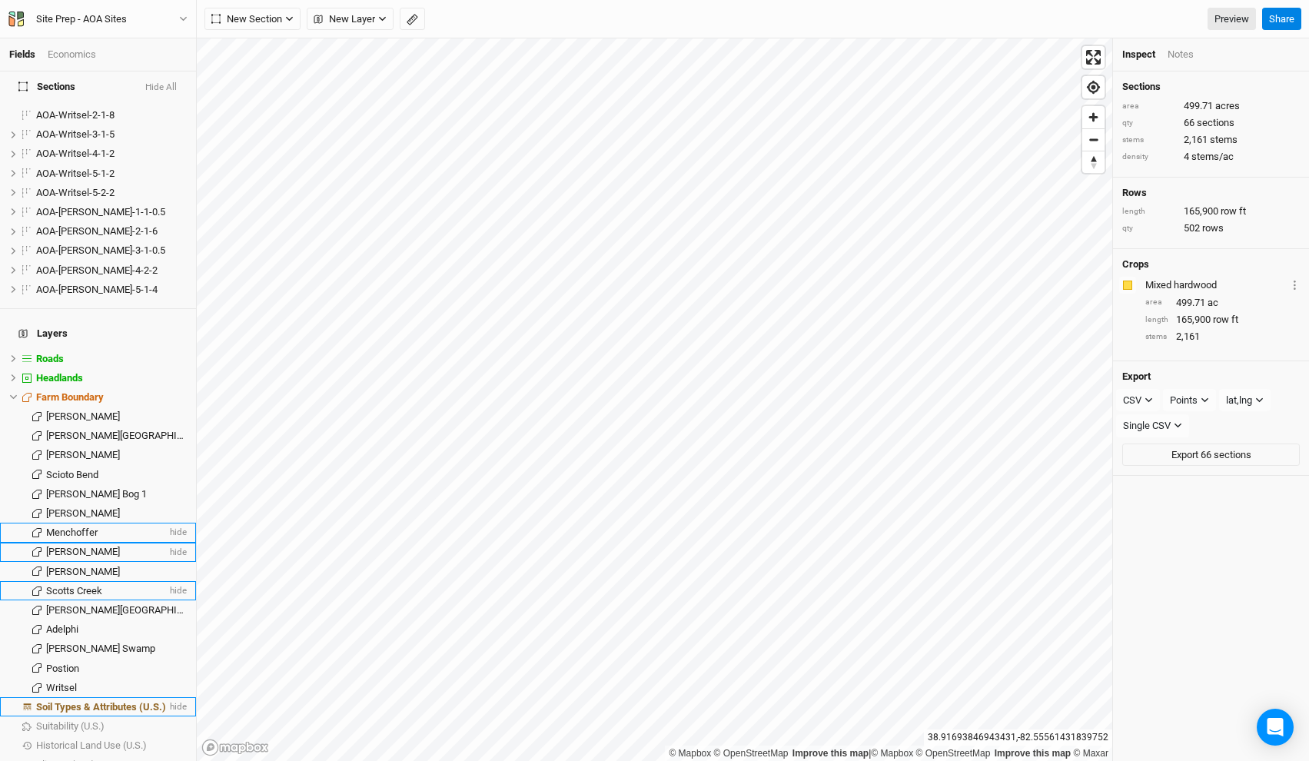
click at [120, 697] on li "Soil Types & Attributes (U.S.) hide" at bounding box center [98, 706] width 196 height 19
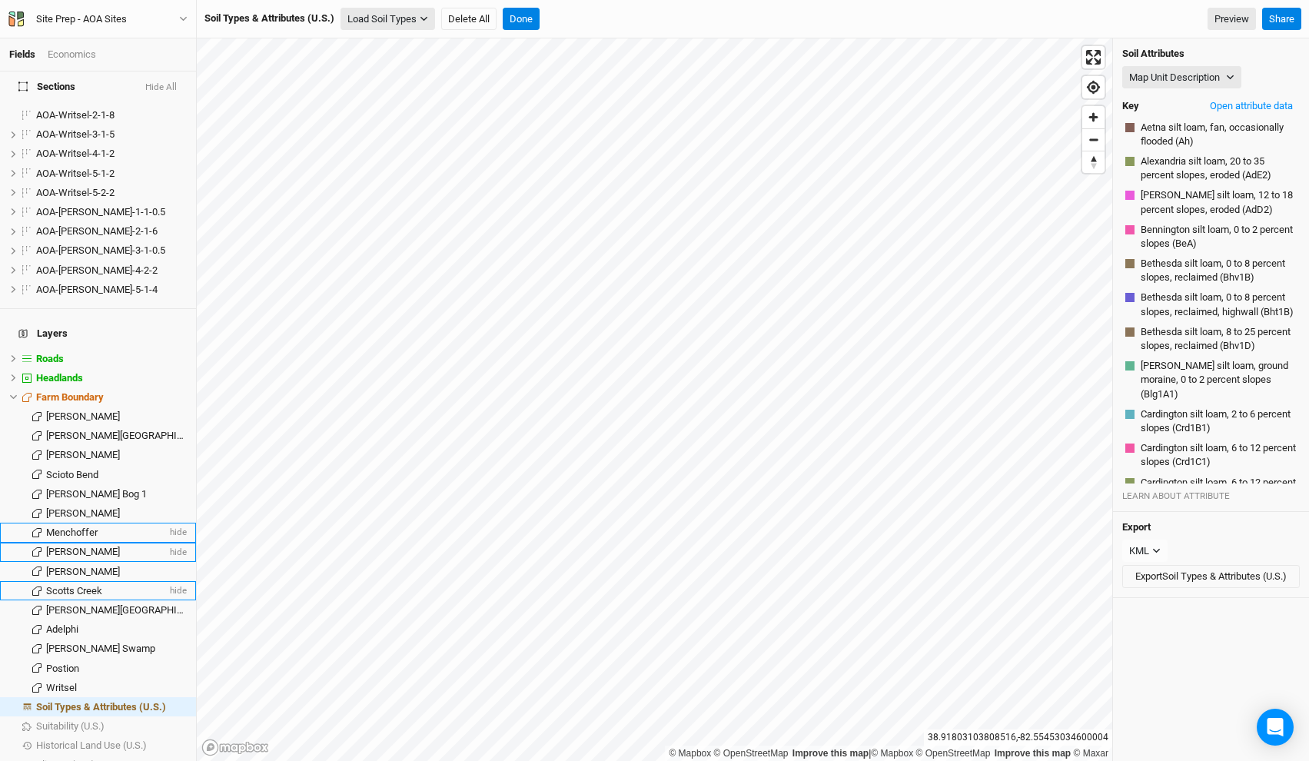
click at [411, 22] on button "Load Soil Types" at bounding box center [388, 19] width 95 height 23
click at [407, 45] on button "Load for Farm Boundary" at bounding box center [406, 46] width 128 height 20
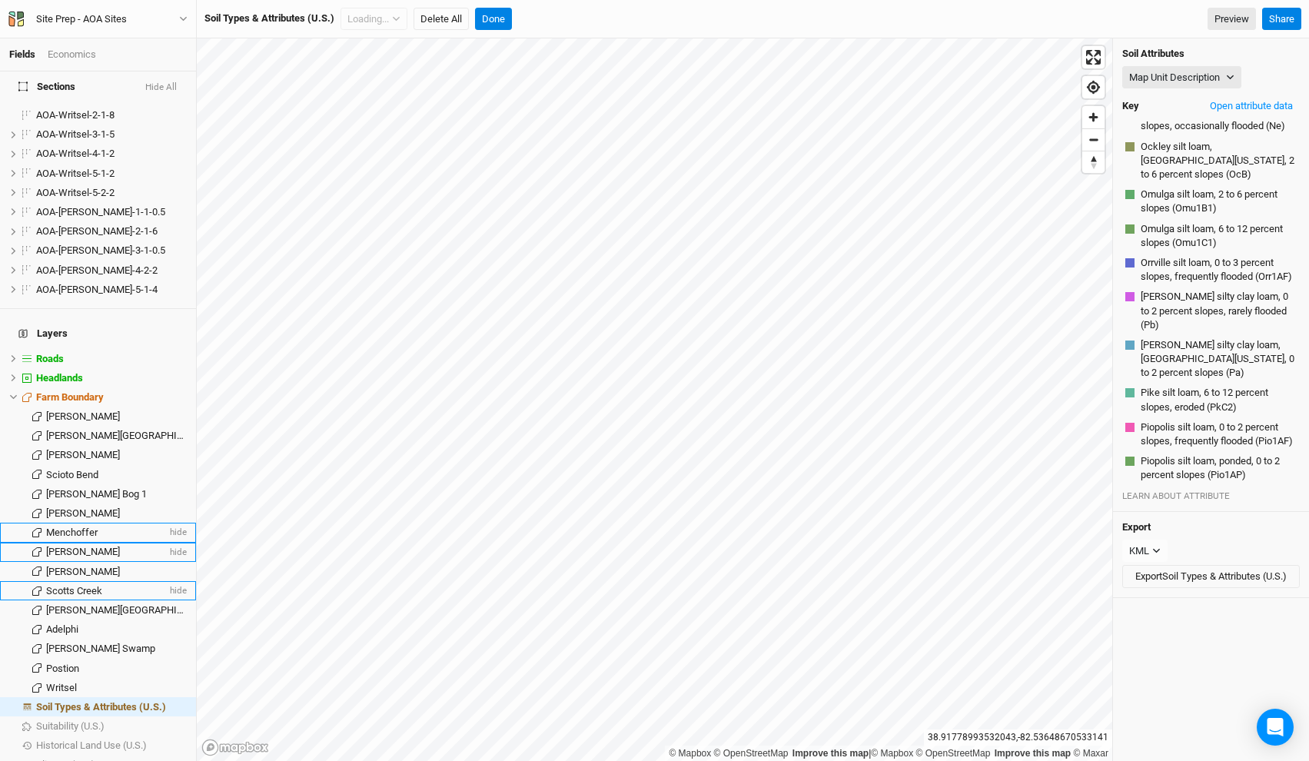
scroll to position [2601, 0]
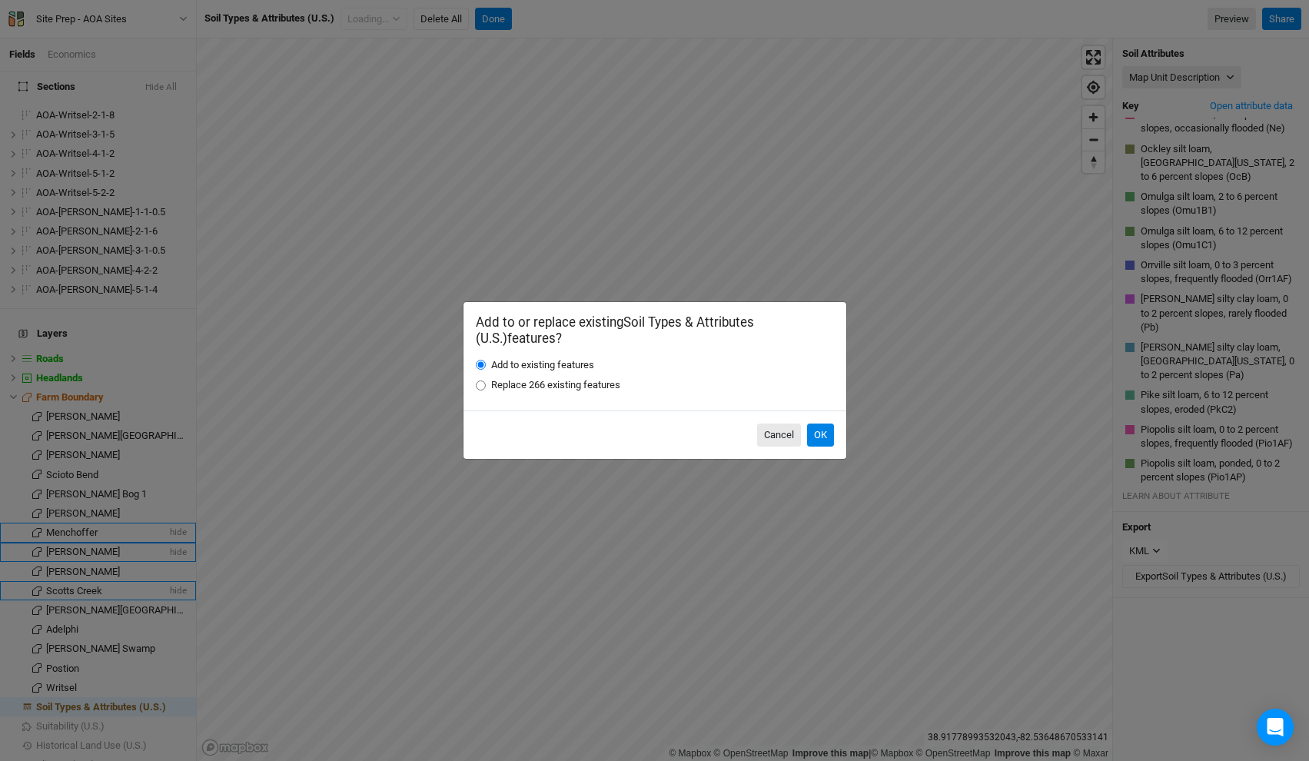
click at [597, 389] on label "Replace 266 existing features" at bounding box center [555, 385] width 129 height 14
click at [486, 389] on input "Replace 266 existing features" at bounding box center [481, 386] width 10 height 10
radio input "true"
click at [820, 433] on button "OK" at bounding box center [820, 435] width 27 height 23
radio input "true"
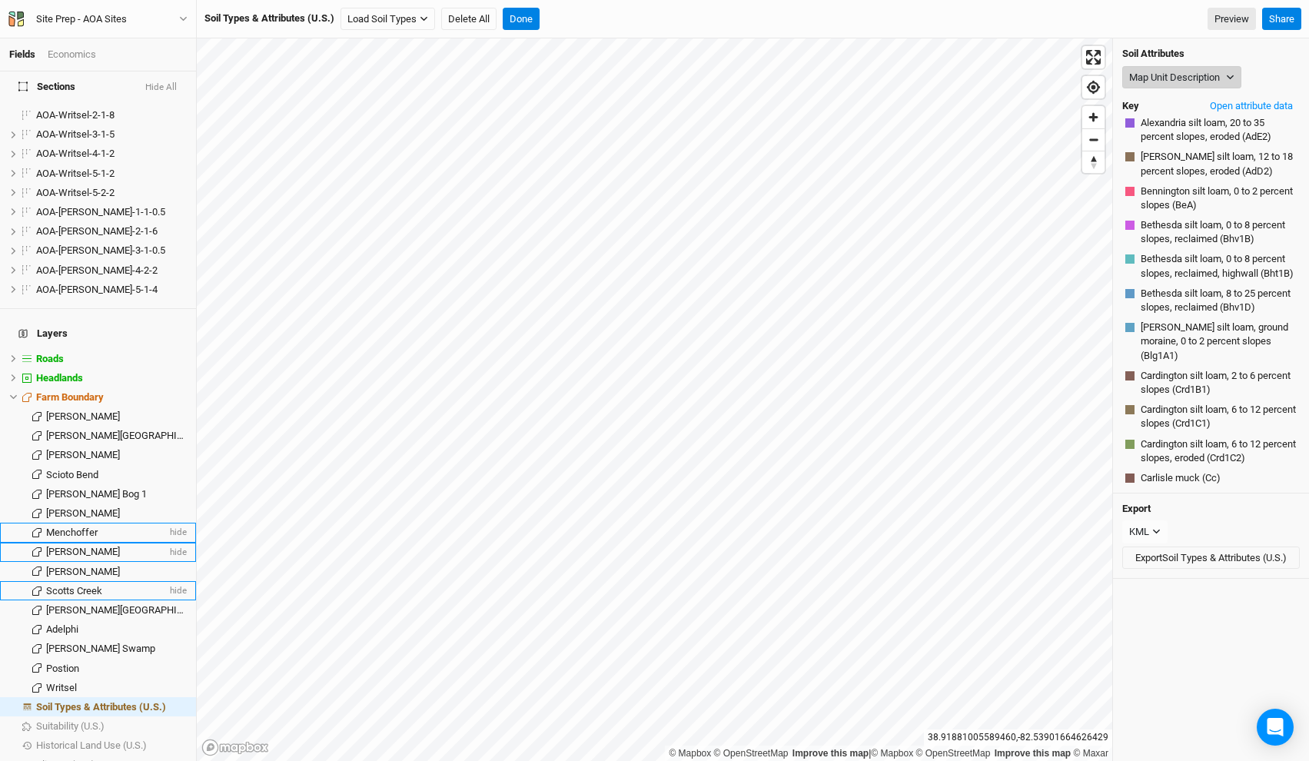
scroll to position [2367, 0]
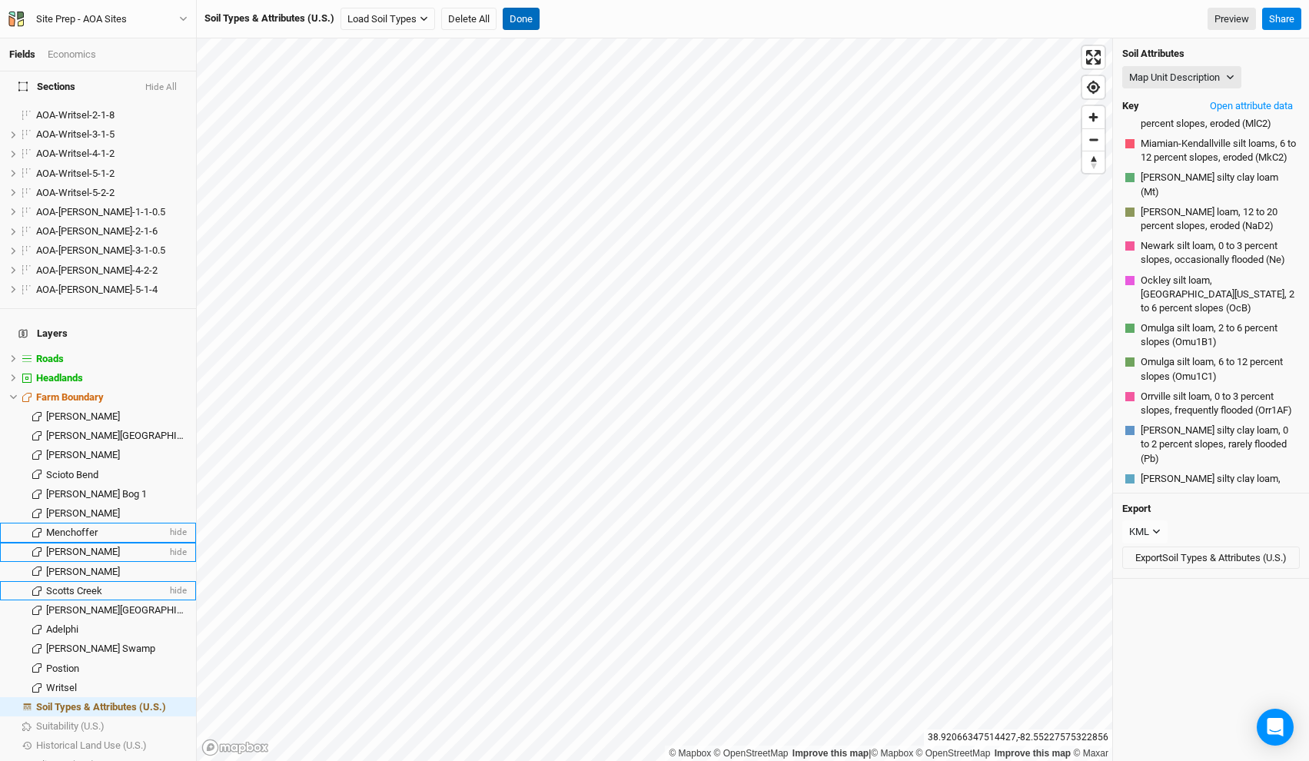
click at [519, 26] on button "Done" at bounding box center [521, 19] width 37 height 23
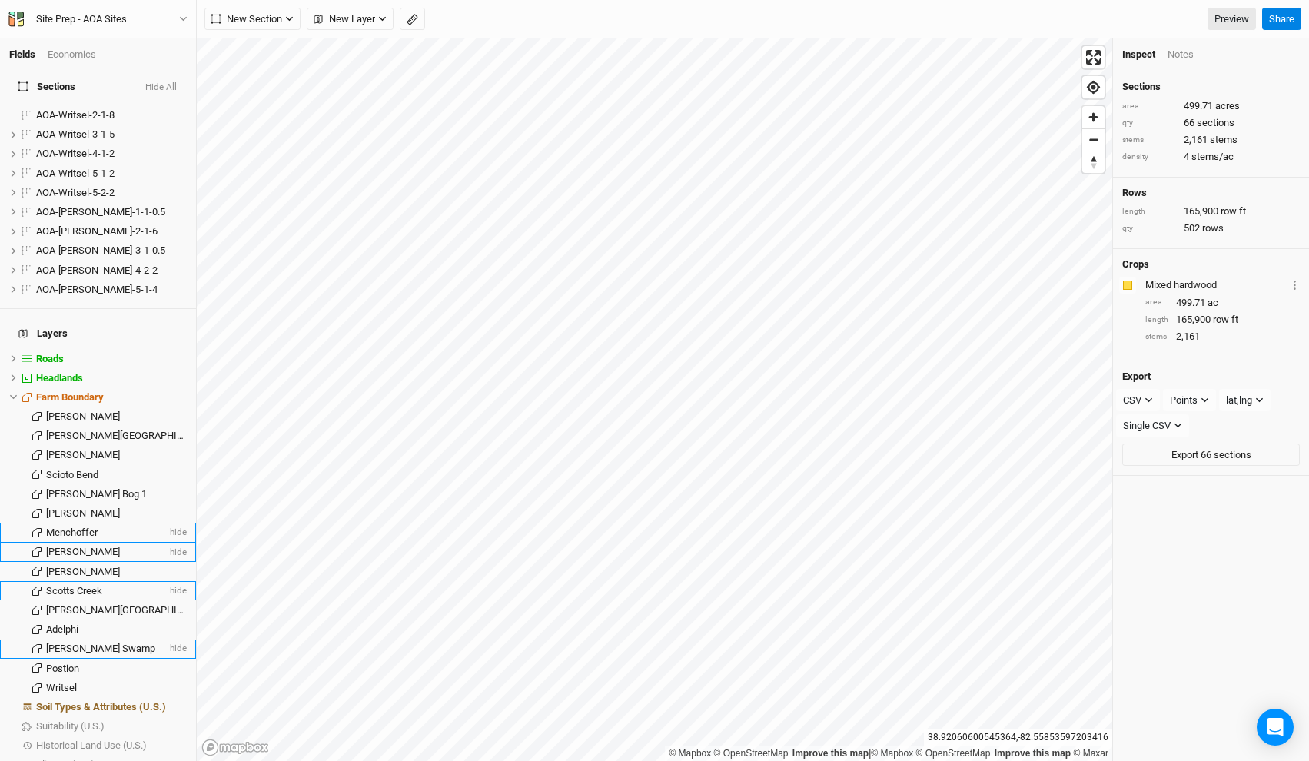
click at [90, 643] on span "Cackley Swamp" at bounding box center [100, 649] width 109 height 12
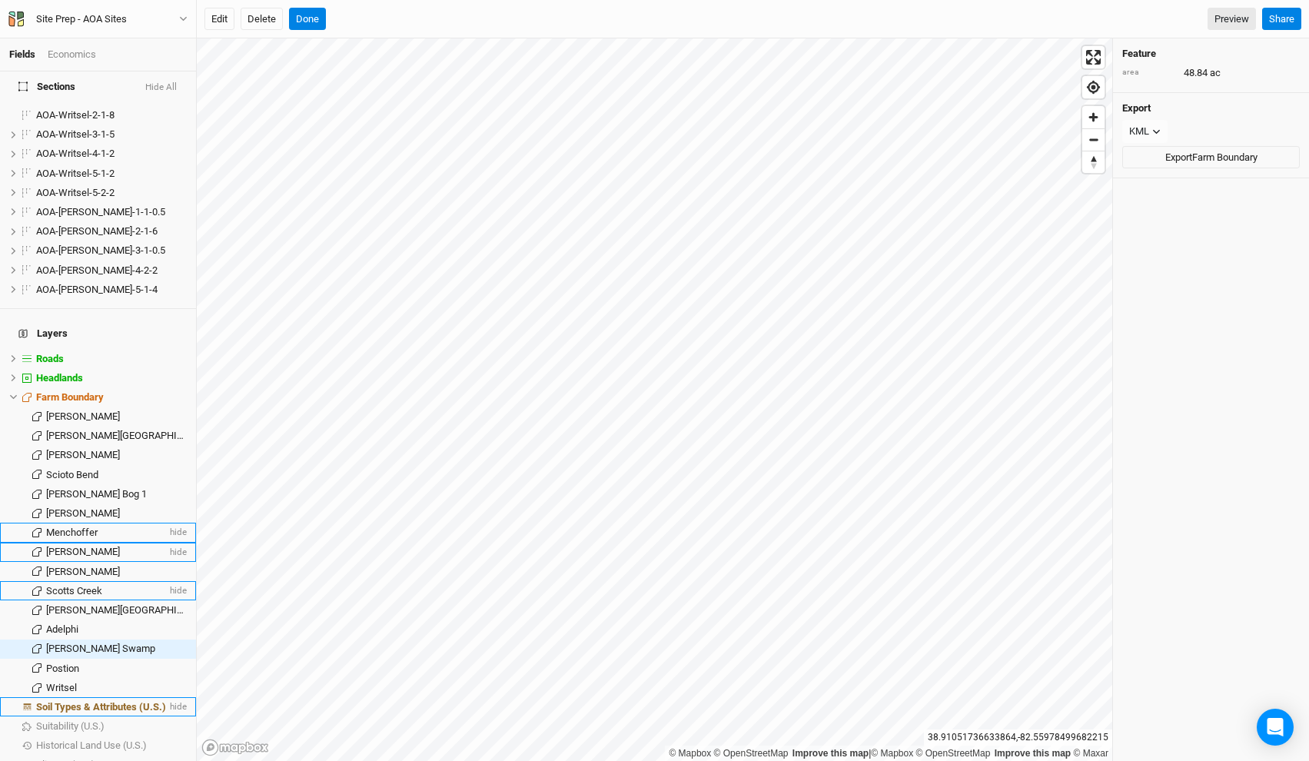
click at [129, 701] on span "Soil Types & Attributes (U.S.)" at bounding box center [101, 707] width 130 height 12
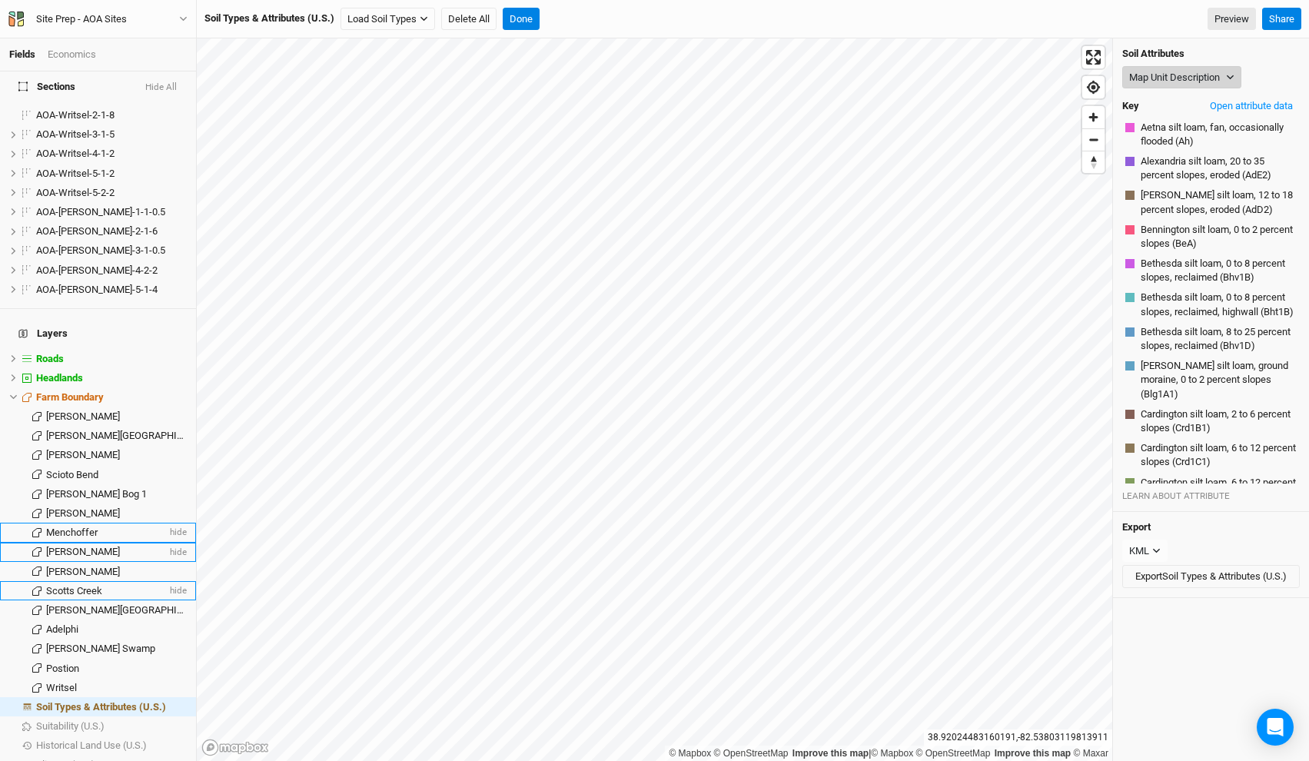
click at [1162, 75] on button "Map Unit Description" at bounding box center [1181, 77] width 119 height 23
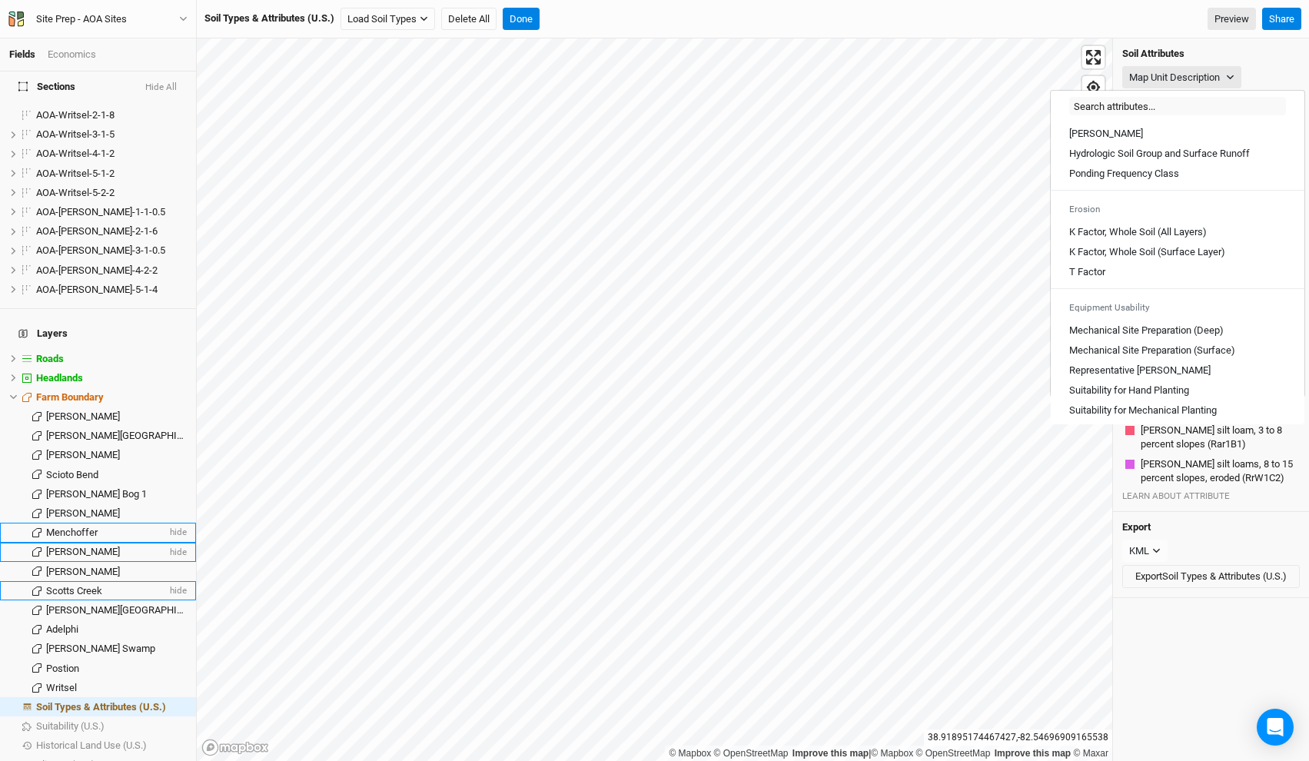
scroll to position [850, 0]
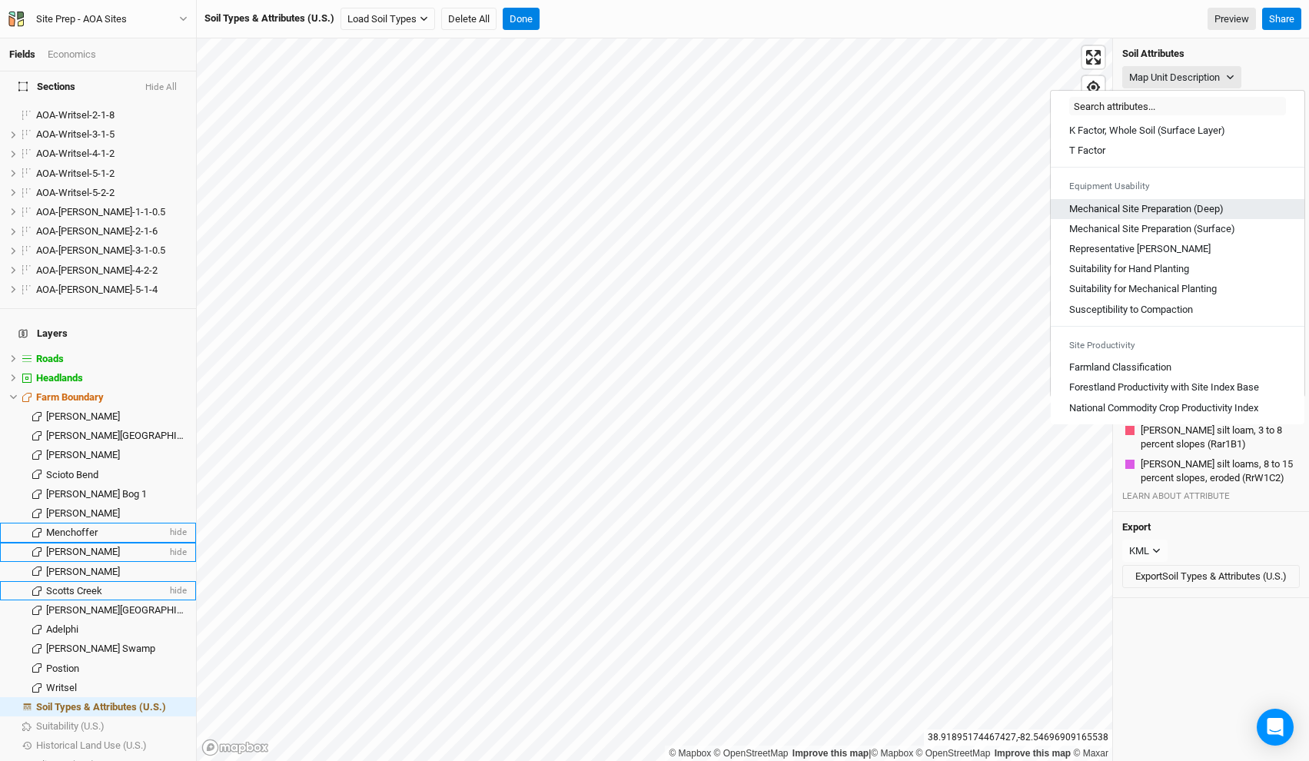
click at [1149, 211] on \(Deep\) "Mechanical Site Preparation (Deep)" at bounding box center [1146, 209] width 155 height 14
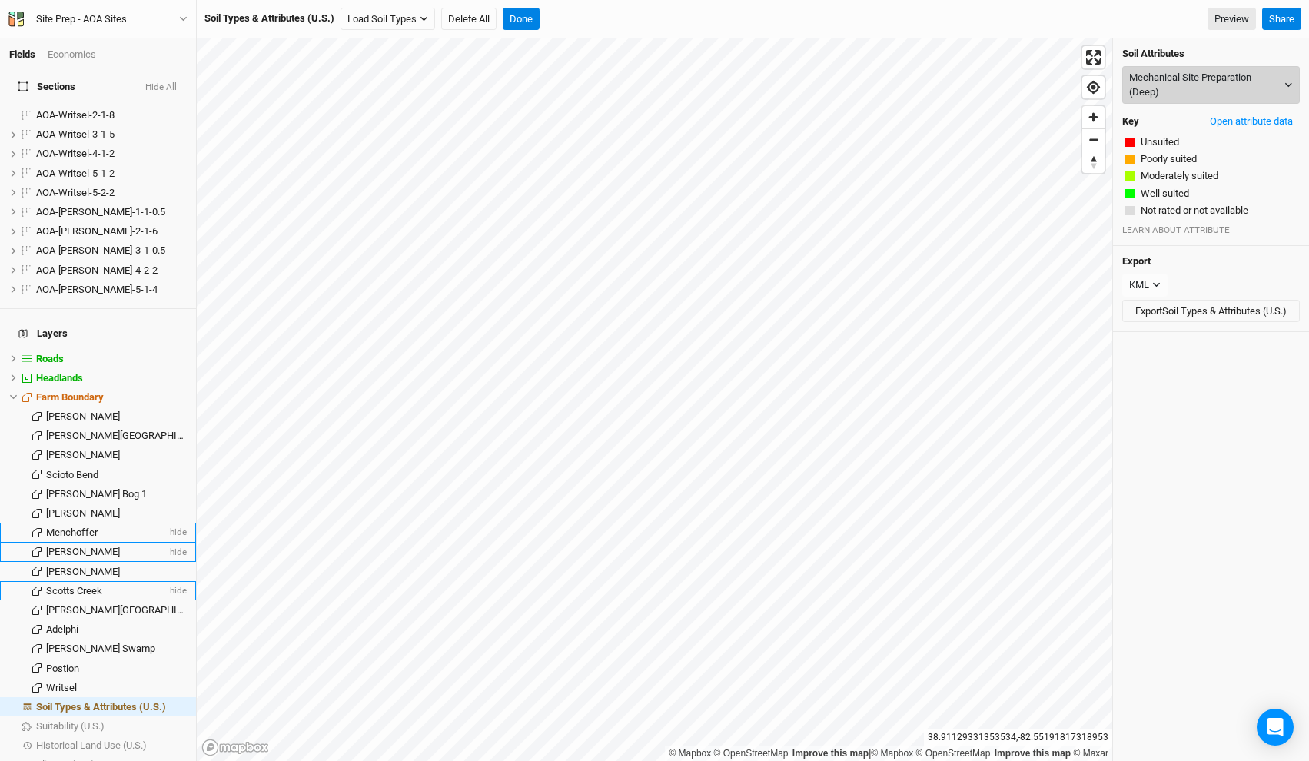
click at [1171, 82] on button "Mechanical Site Preparation (Deep)" at bounding box center [1211, 85] width 178 height 38
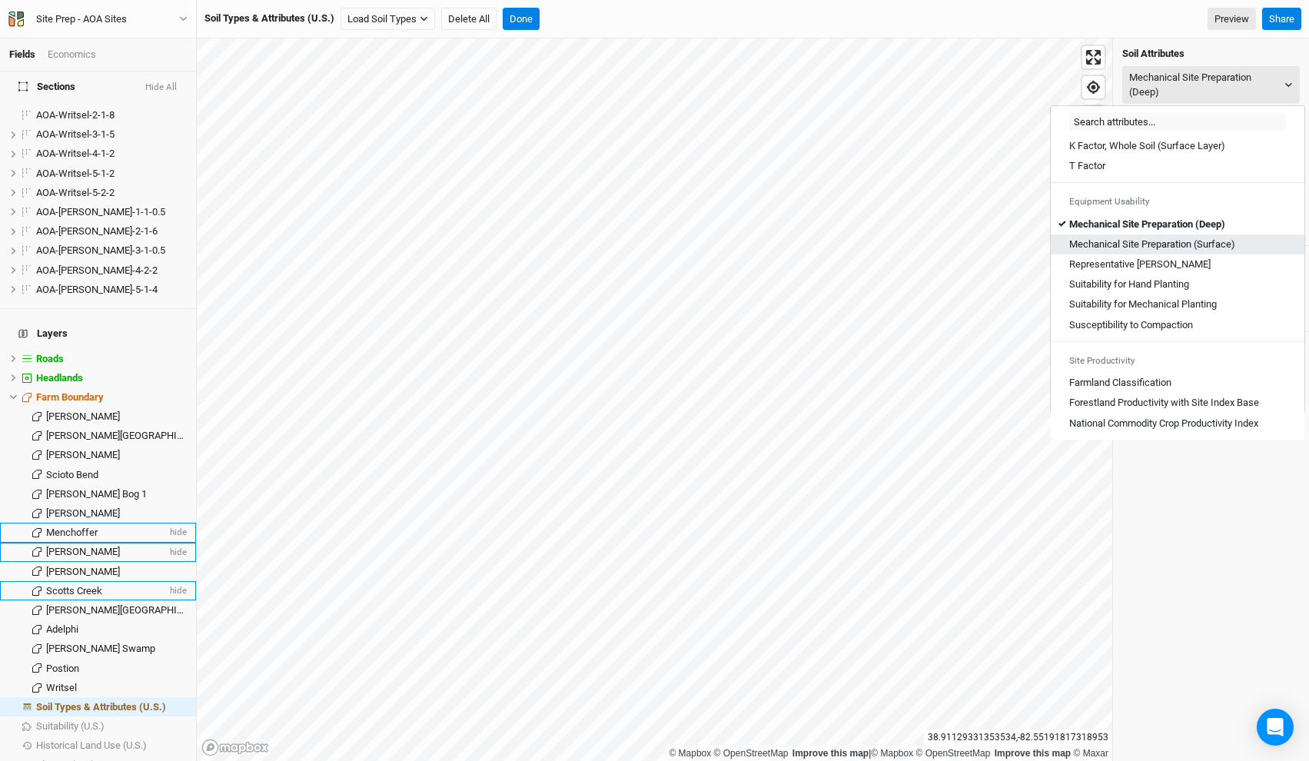
click at [1154, 245] on \(Surface\) "Mechanical Site Preparation (Surface)" at bounding box center [1152, 245] width 166 height 14
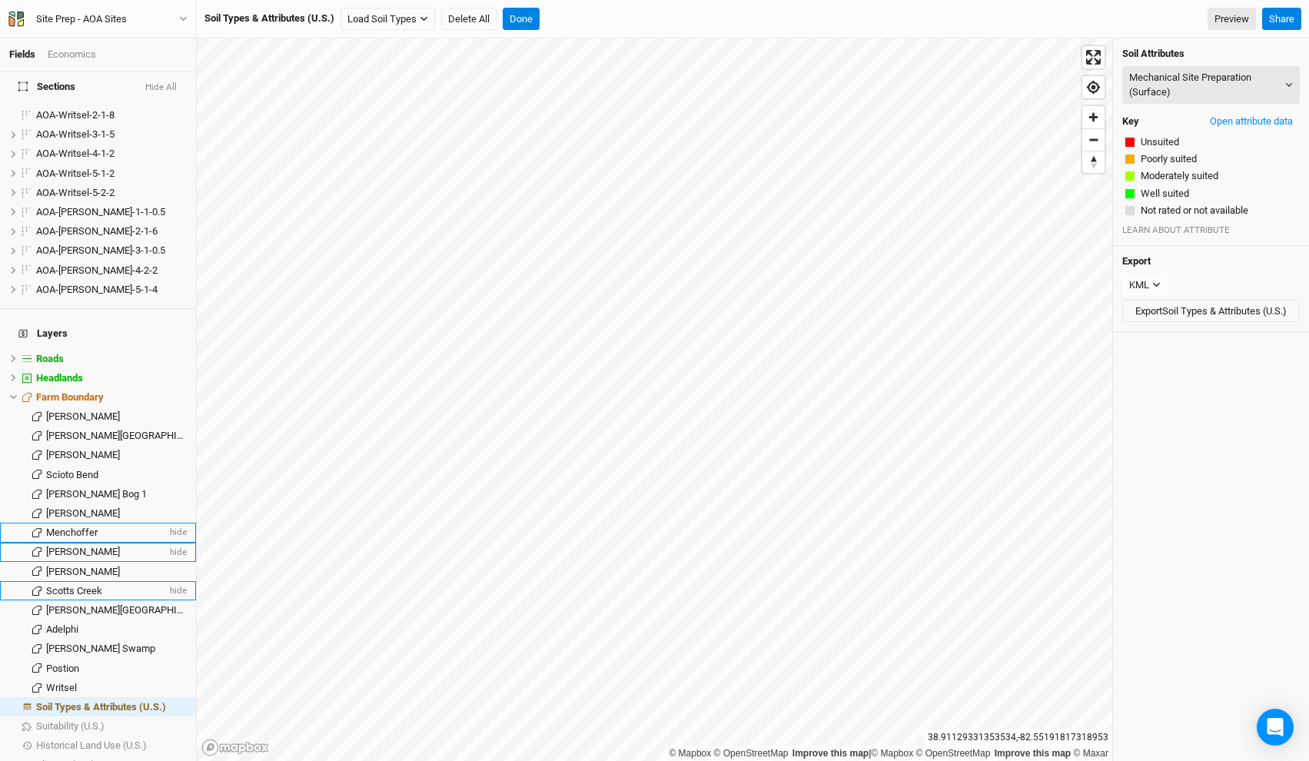
click at [1252, 105] on div "Soil Attributes Mechanical Site Preparation (Surface) Map Unit Description Mino…" at bounding box center [1211, 142] width 196 height 208
click at [1244, 115] on button "Open attribute data" at bounding box center [1251, 121] width 97 height 23
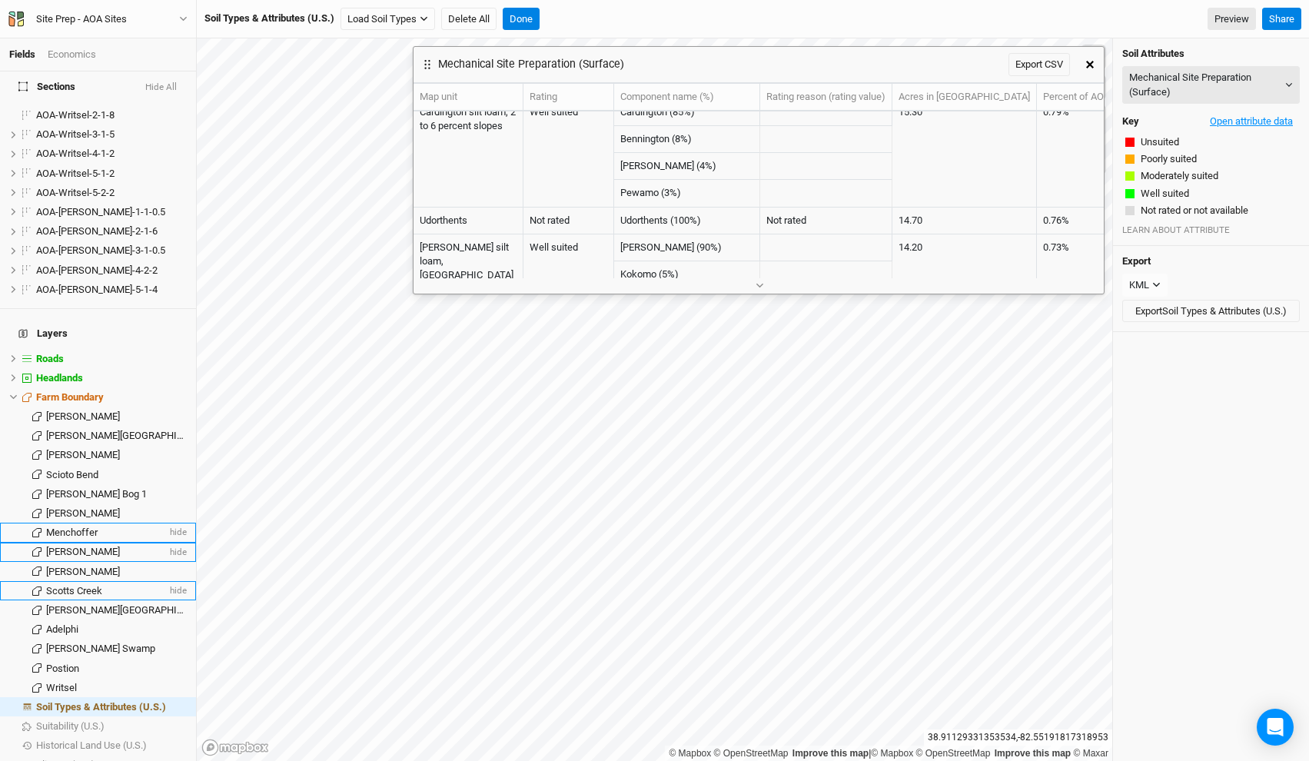
scroll to position [1140, 0]
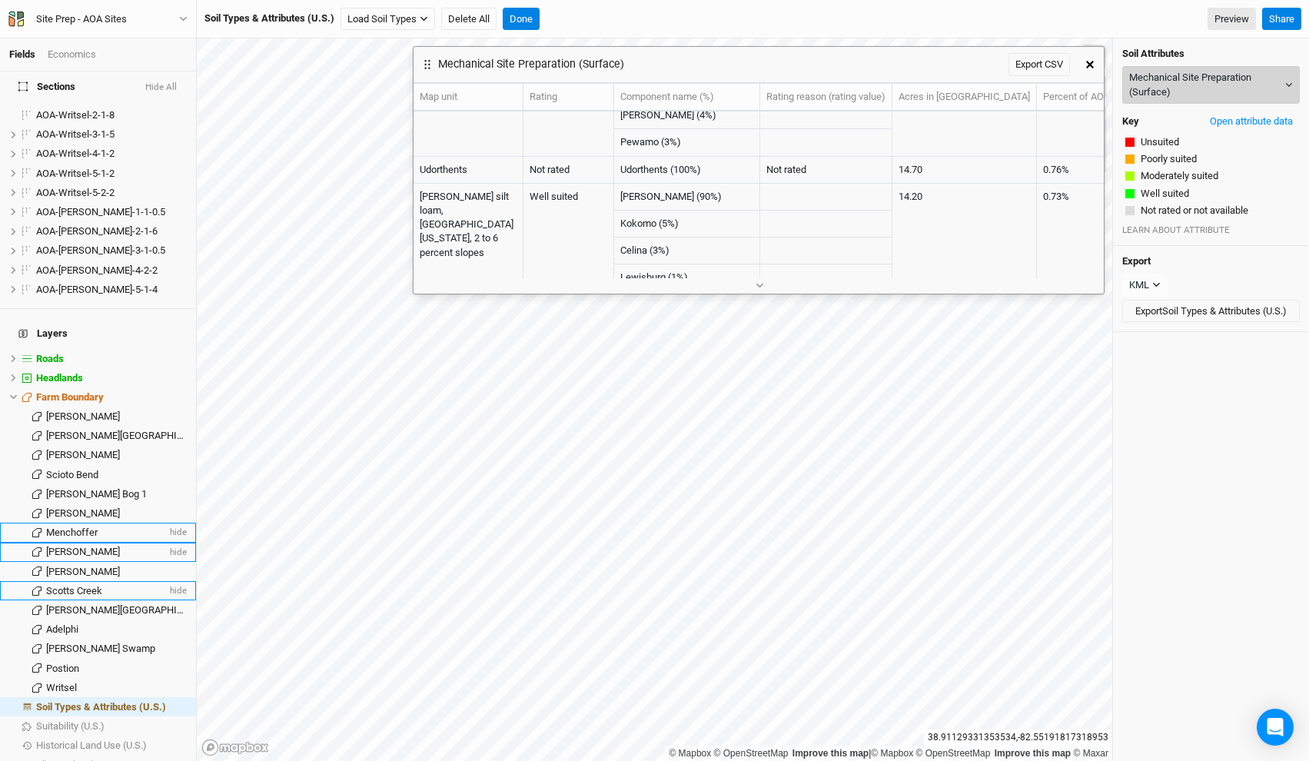
click at [1164, 79] on button "Mechanical Site Preparation (Surface)" at bounding box center [1211, 85] width 178 height 38
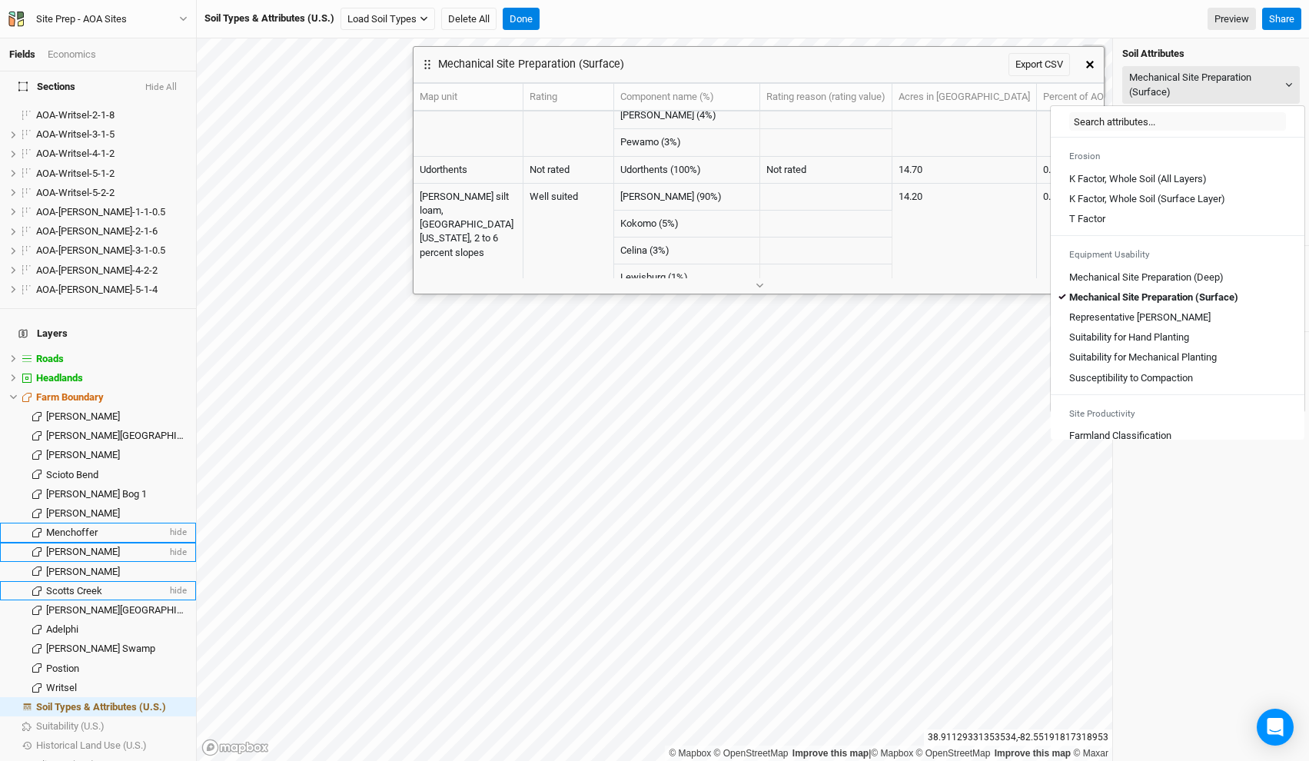
scroll to position [850, 0]
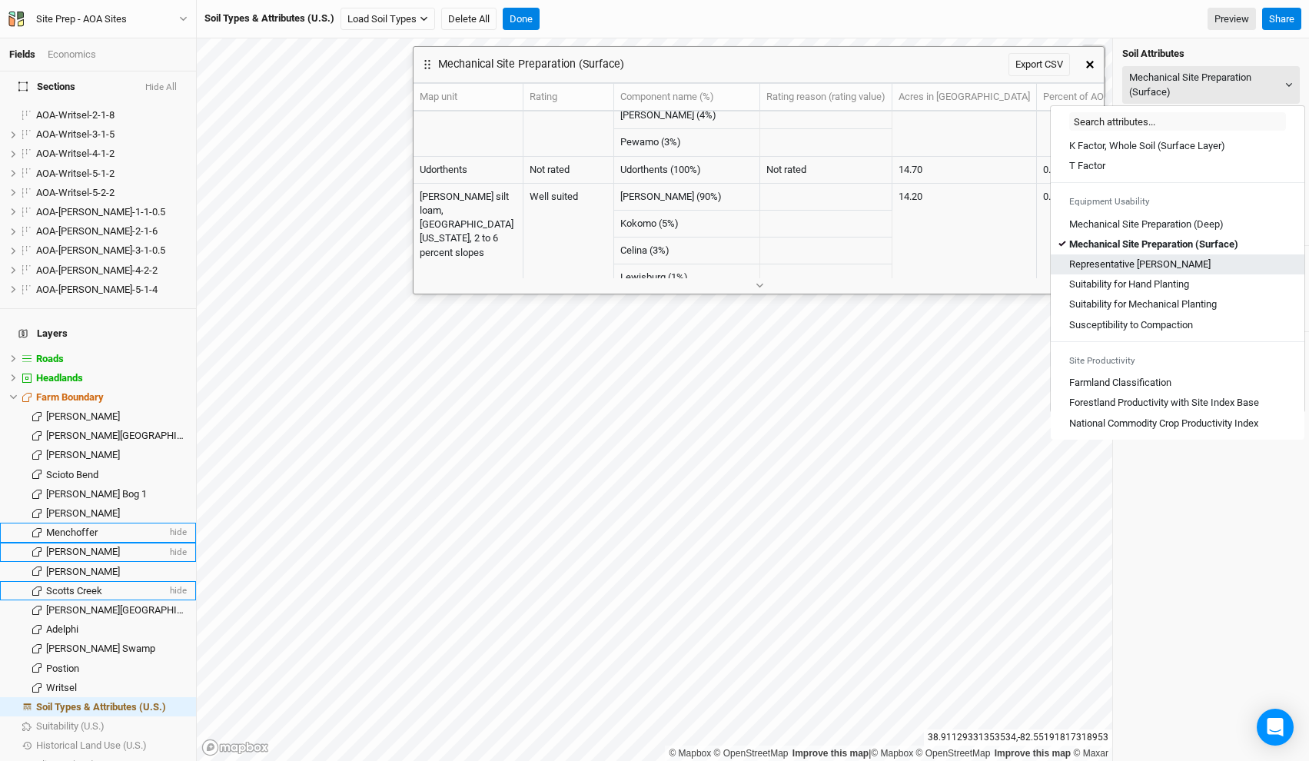
click at [1132, 264] on Slope "Representative Slope" at bounding box center [1139, 265] width 141 height 14
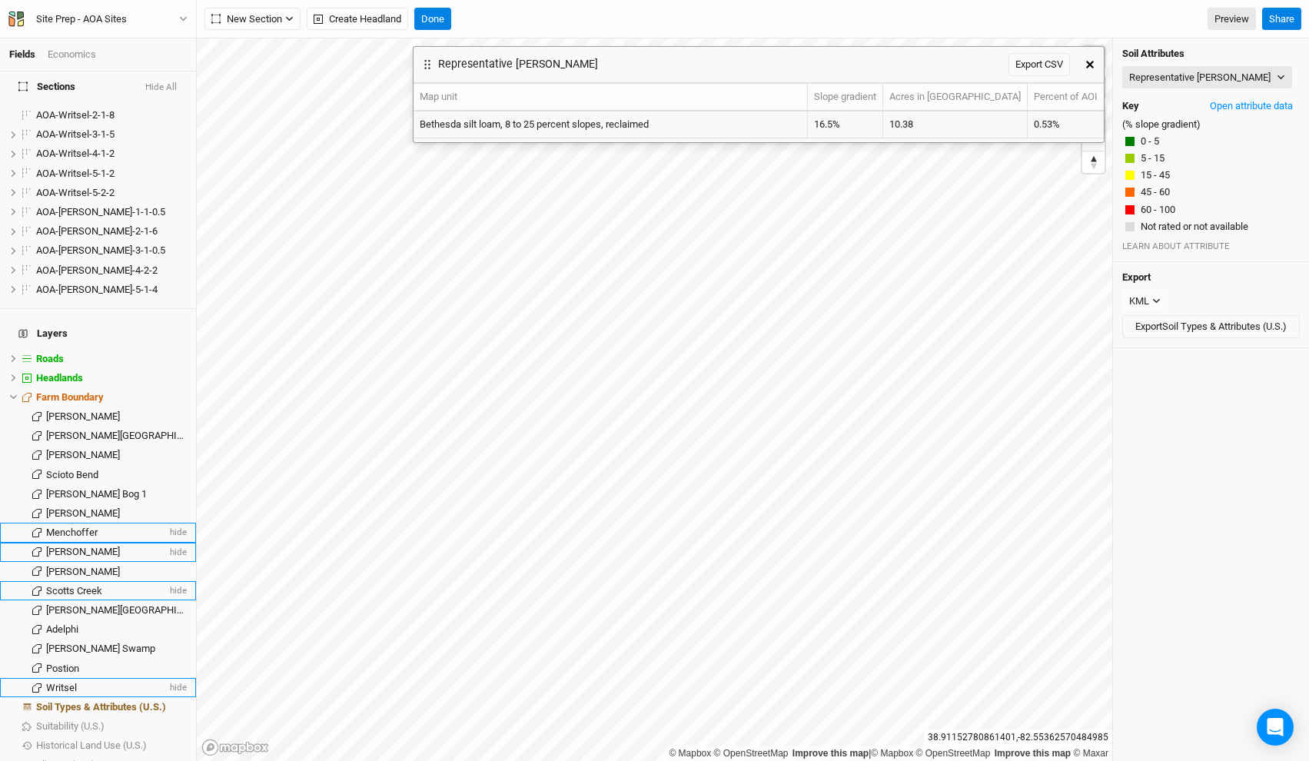
scroll to position [1113, 0]
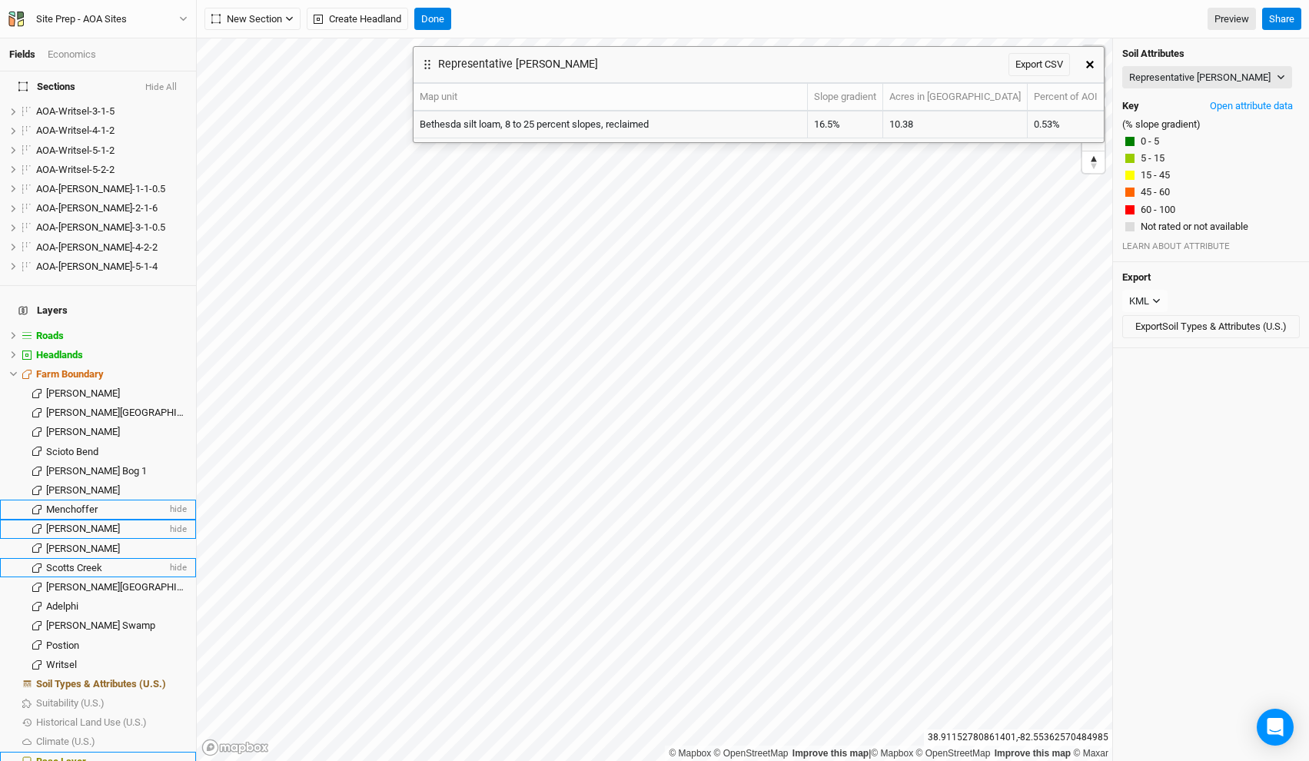
click at [77, 756] on span "Base Layer" at bounding box center [61, 762] width 50 height 12
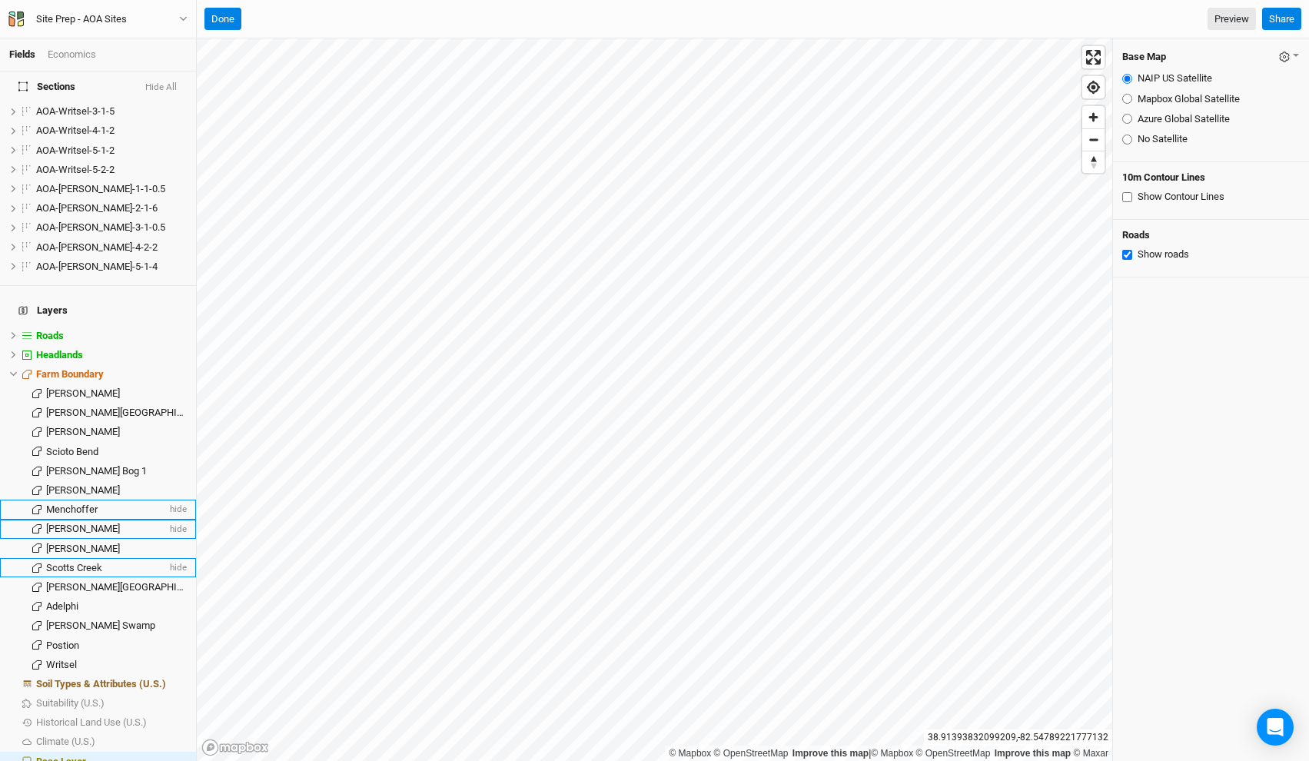
click at [1127, 118] on input "Azure Global Satellite" at bounding box center [1127, 119] width 10 height 10
radio input "true"
click at [62, 659] on span "Writsel" at bounding box center [61, 665] width 31 height 12
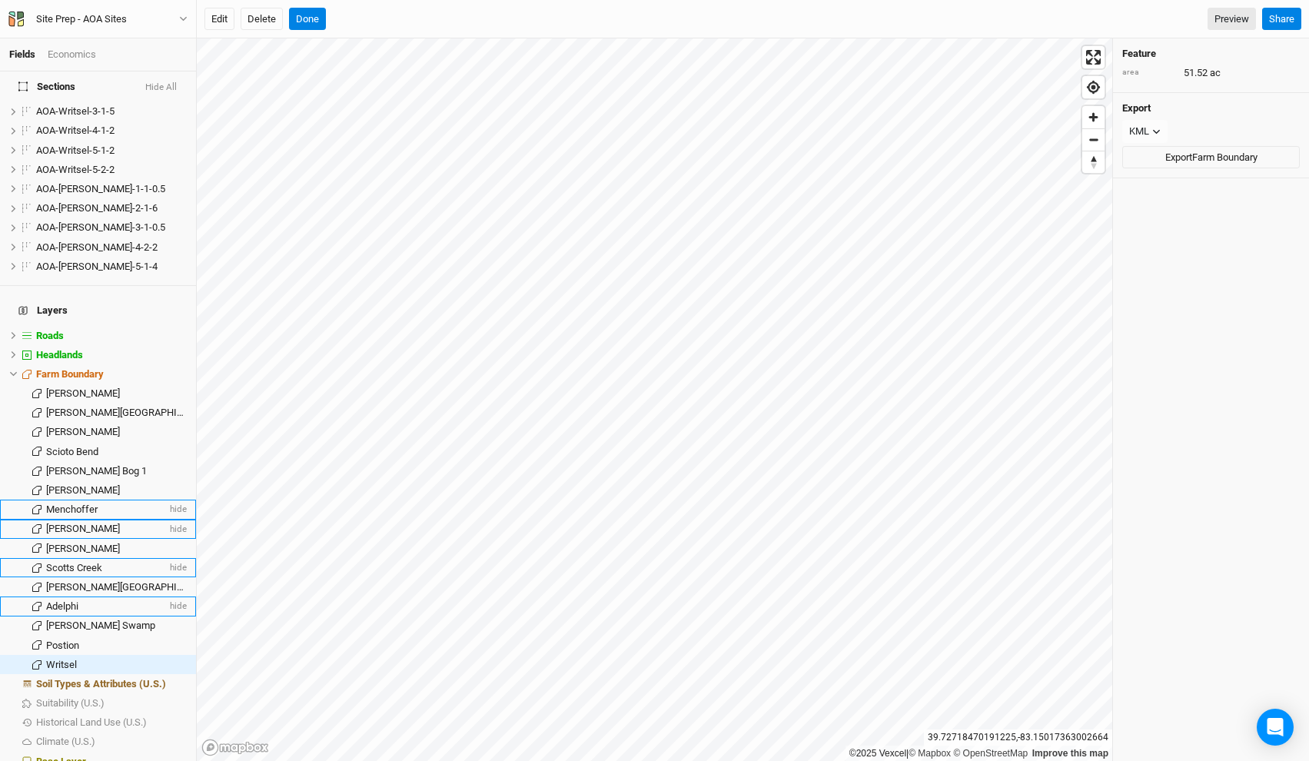
click at [78, 600] on span "Adelphi" at bounding box center [62, 606] width 32 height 12
click at [169, 84] on button "Hide All" at bounding box center [161, 87] width 33 height 11
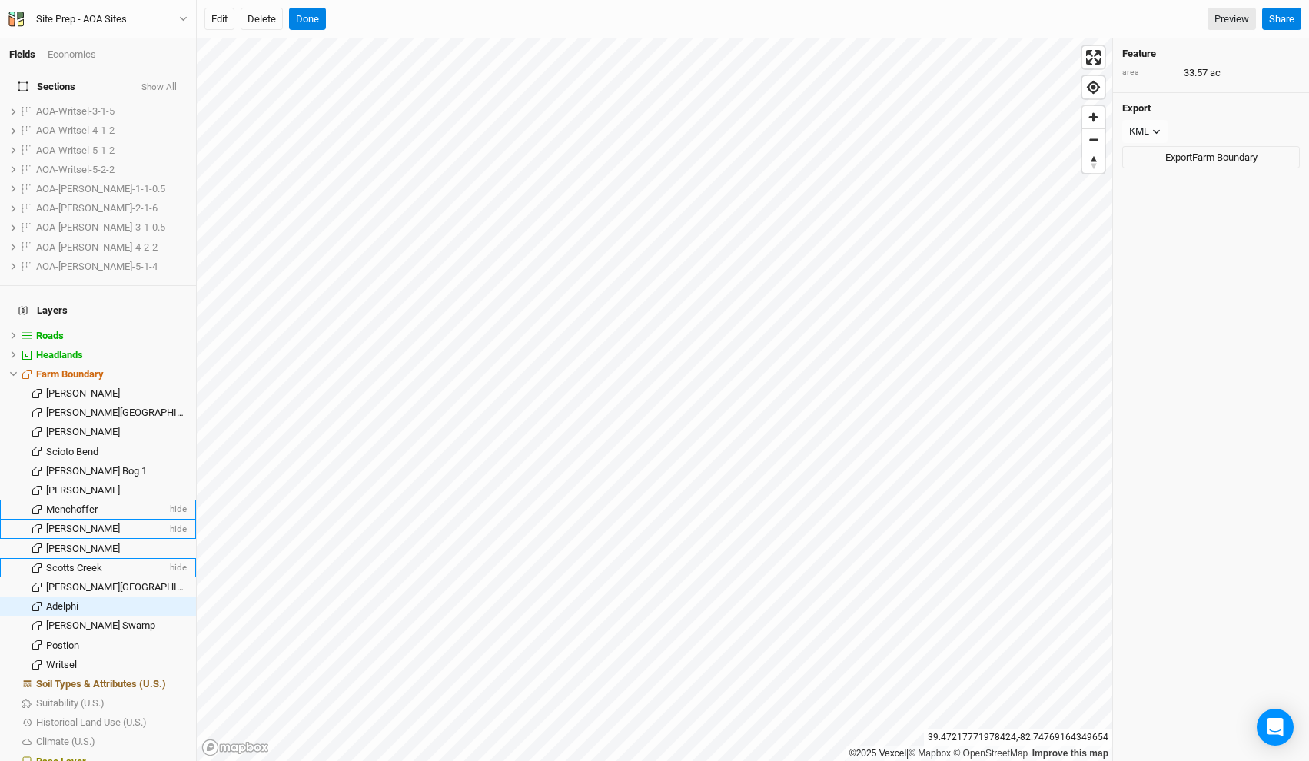
click at [169, 84] on button "Show All" at bounding box center [159, 87] width 37 height 11
click at [172, 88] on button "Hide All" at bounding box center [161, 87] width 33 height 11
click at [99, 678] on span "Soil Types & Attributes (U.S.)" at bounding box center [101, 684] width 130 height 12
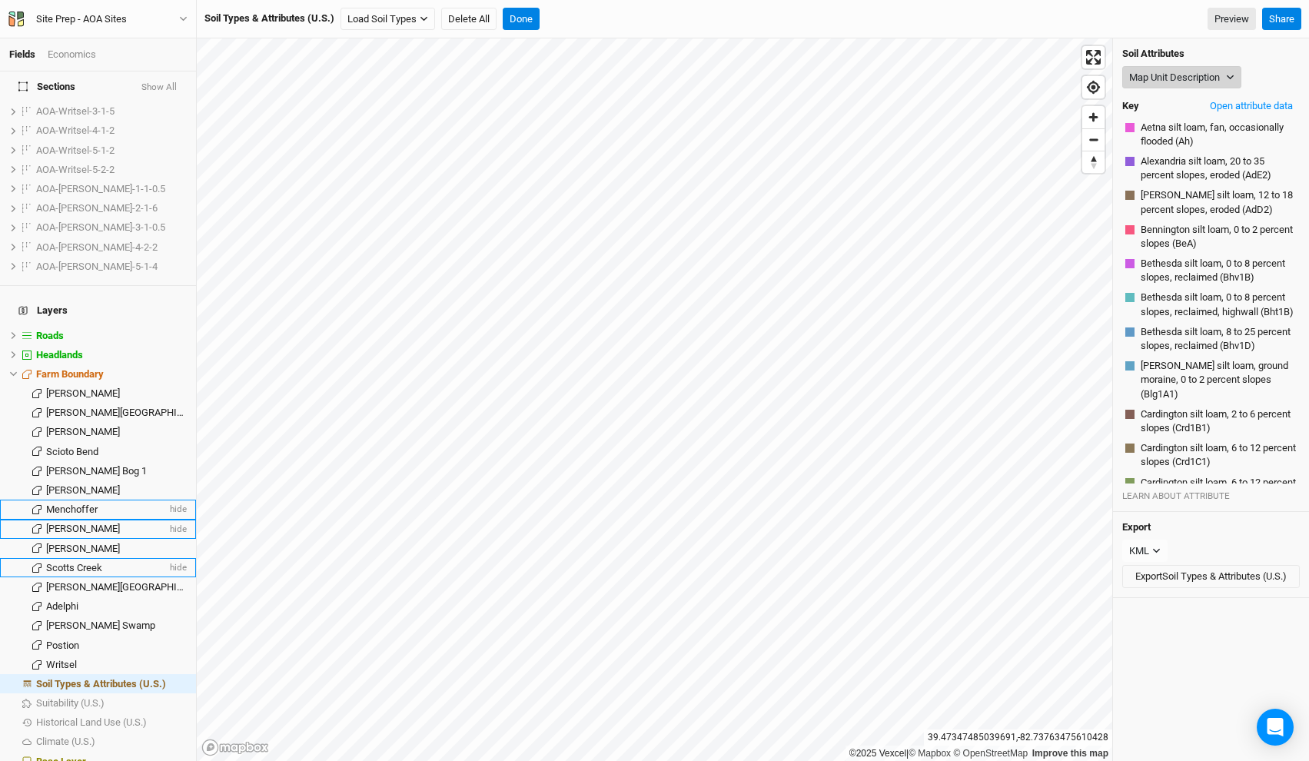
click at [1200, 78] on button "Map Unit Description" at bounding box center [1181, 77] width 119 height 23
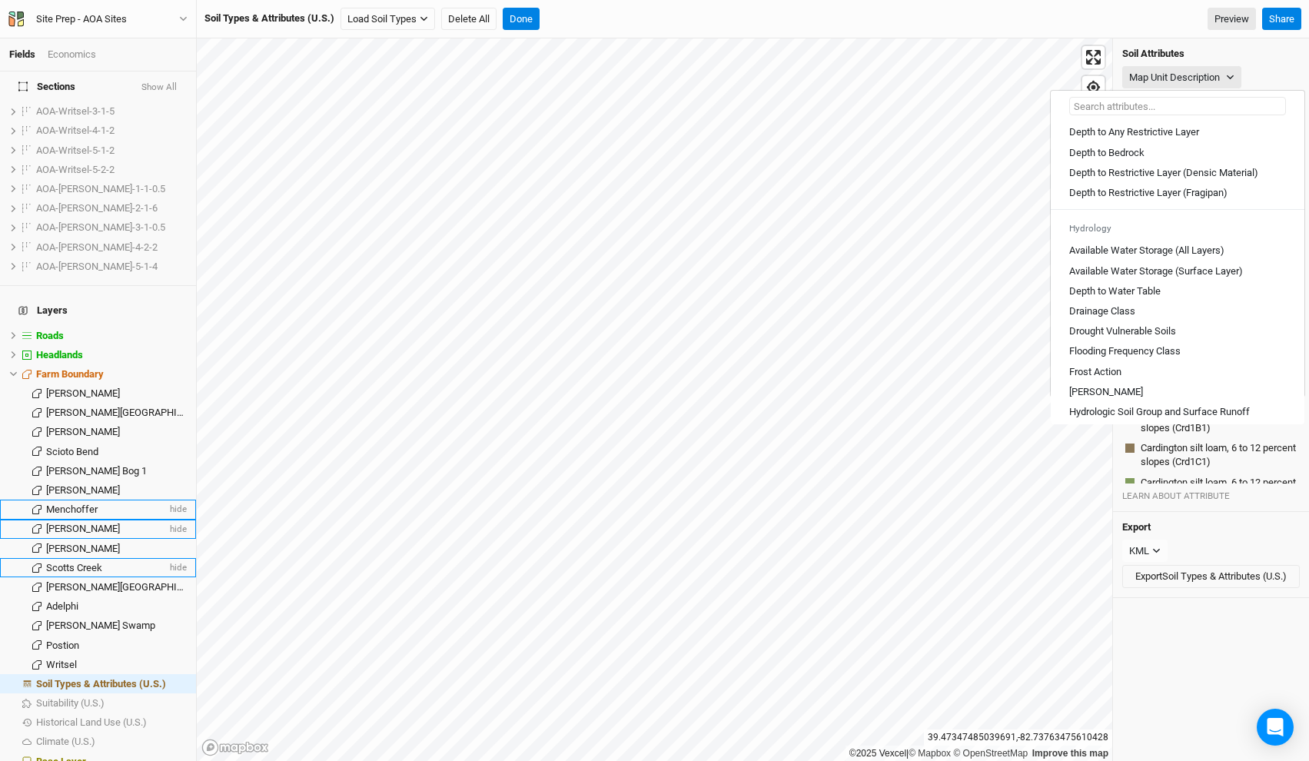
scroll to position [830, 0]
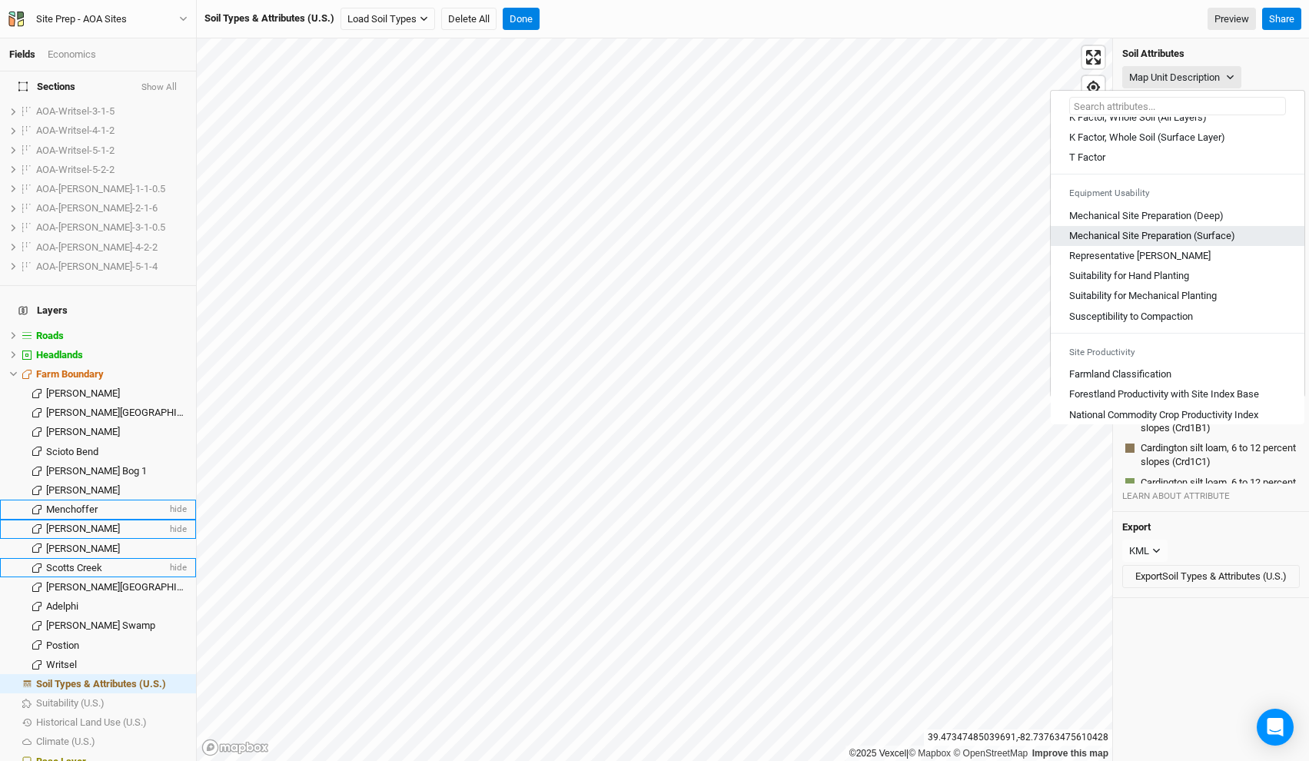
click at [1186, 243] on \(Surface\) "Mechanical Site Preparation (Surface)" at bounding box center [1152, 236] width 166 height 14
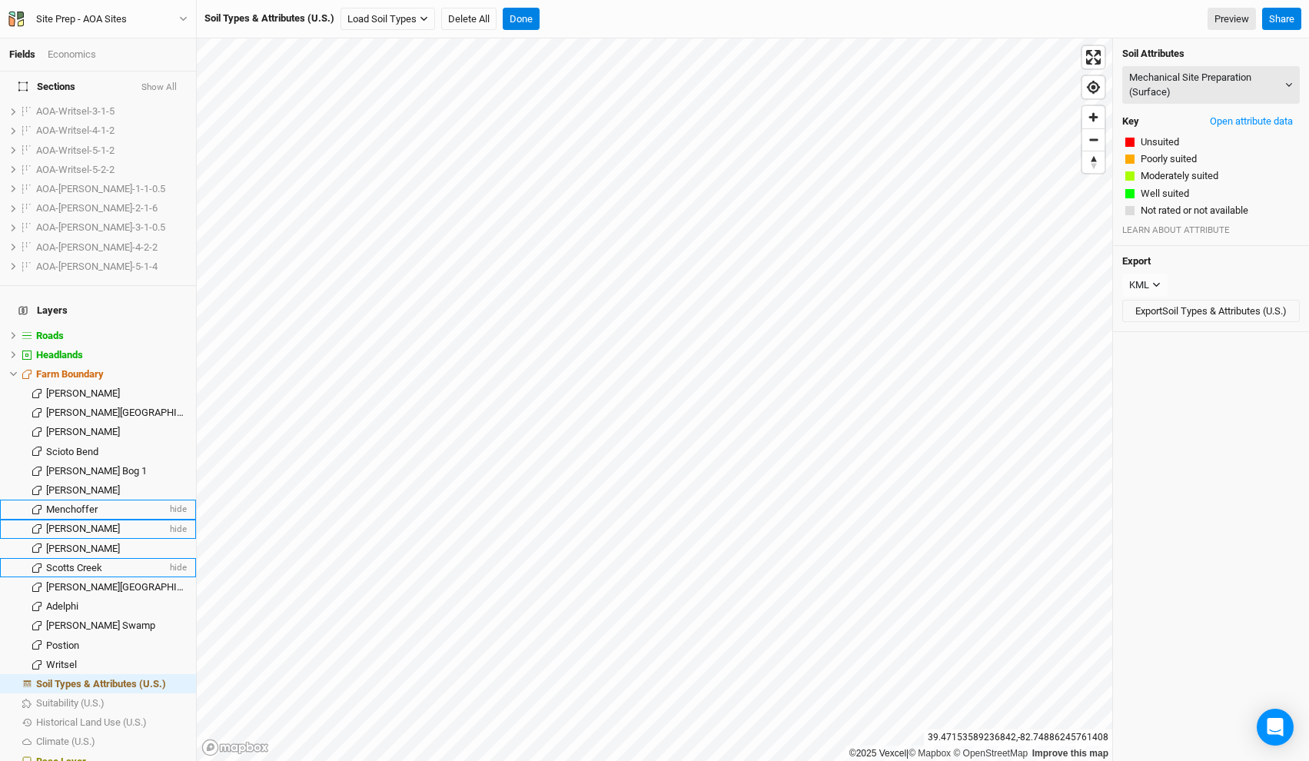
click at [173, 83] on button "Show All" at bounding box center [159, 87] width 37 height 11
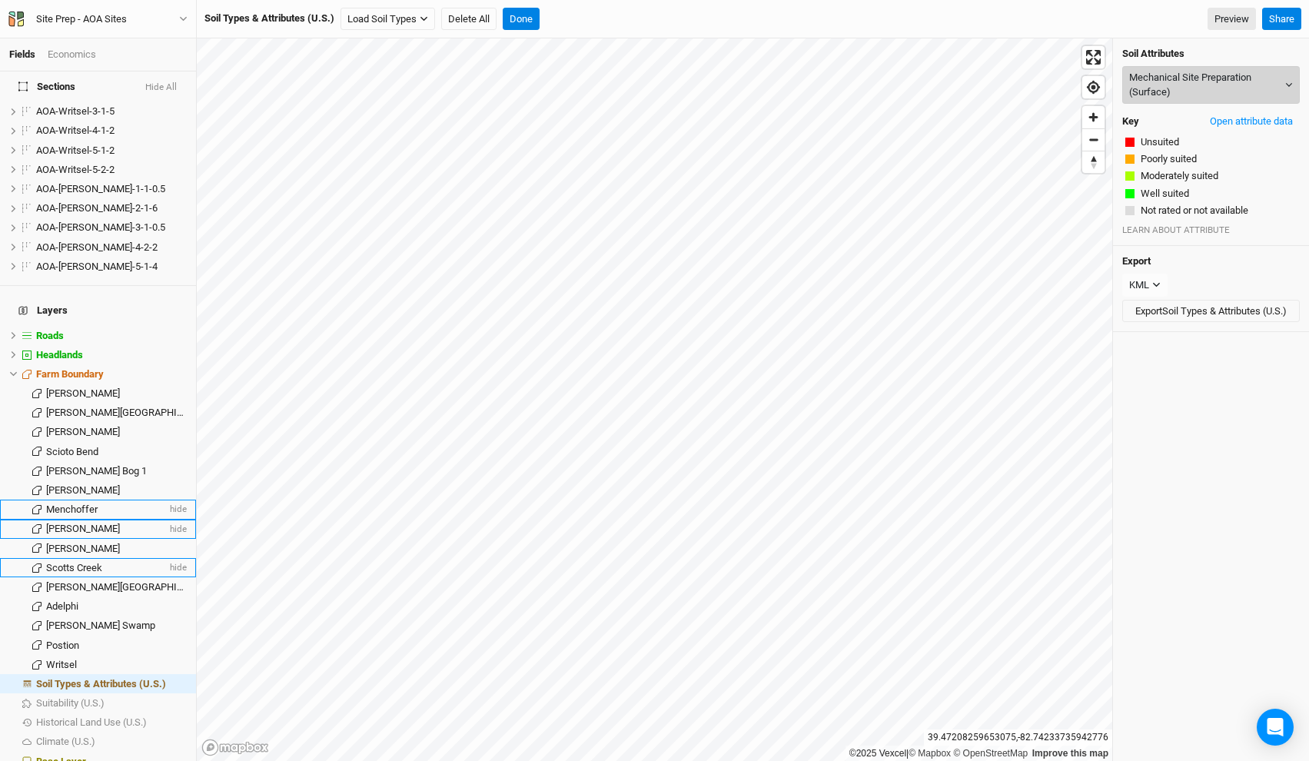
click at [1154, 77] on button "Mechanical Site Preparation (Surface)" at bounding box center [1211, 85] width 178 height 38
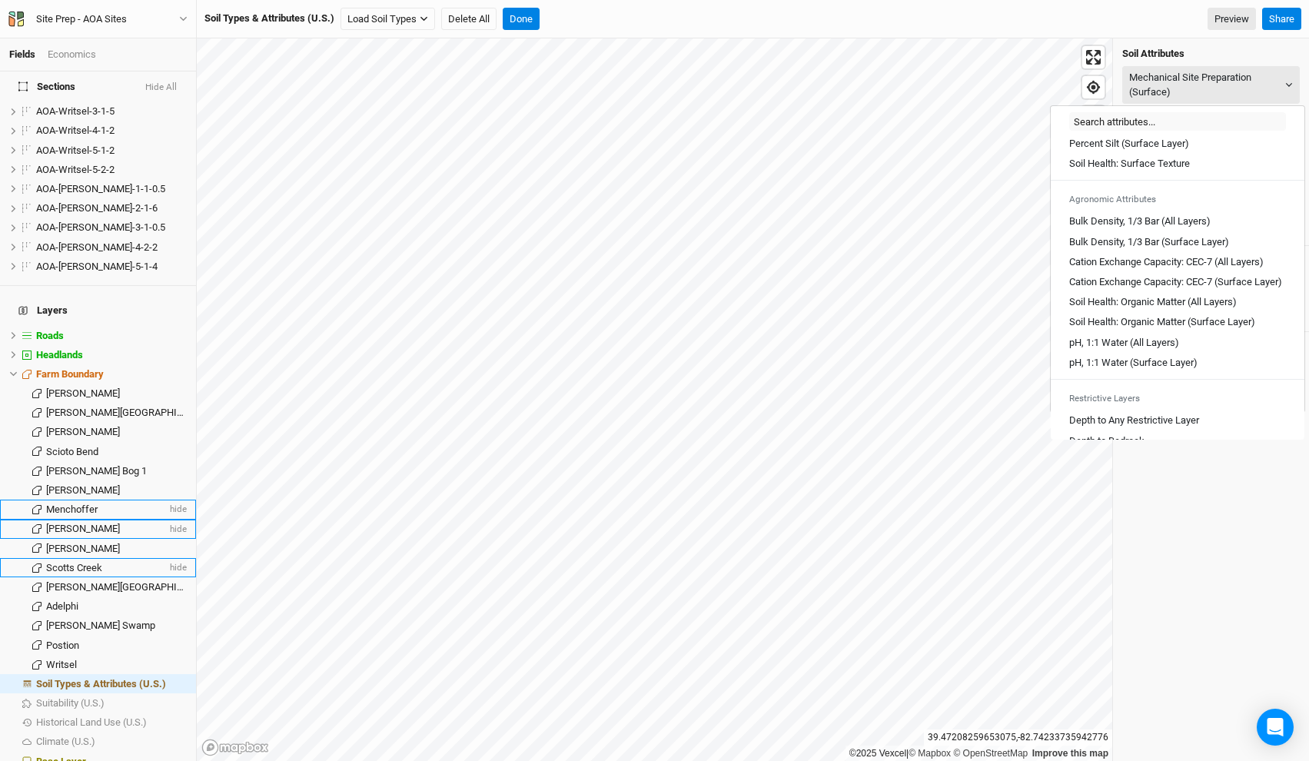
scroll to position [165, 0]
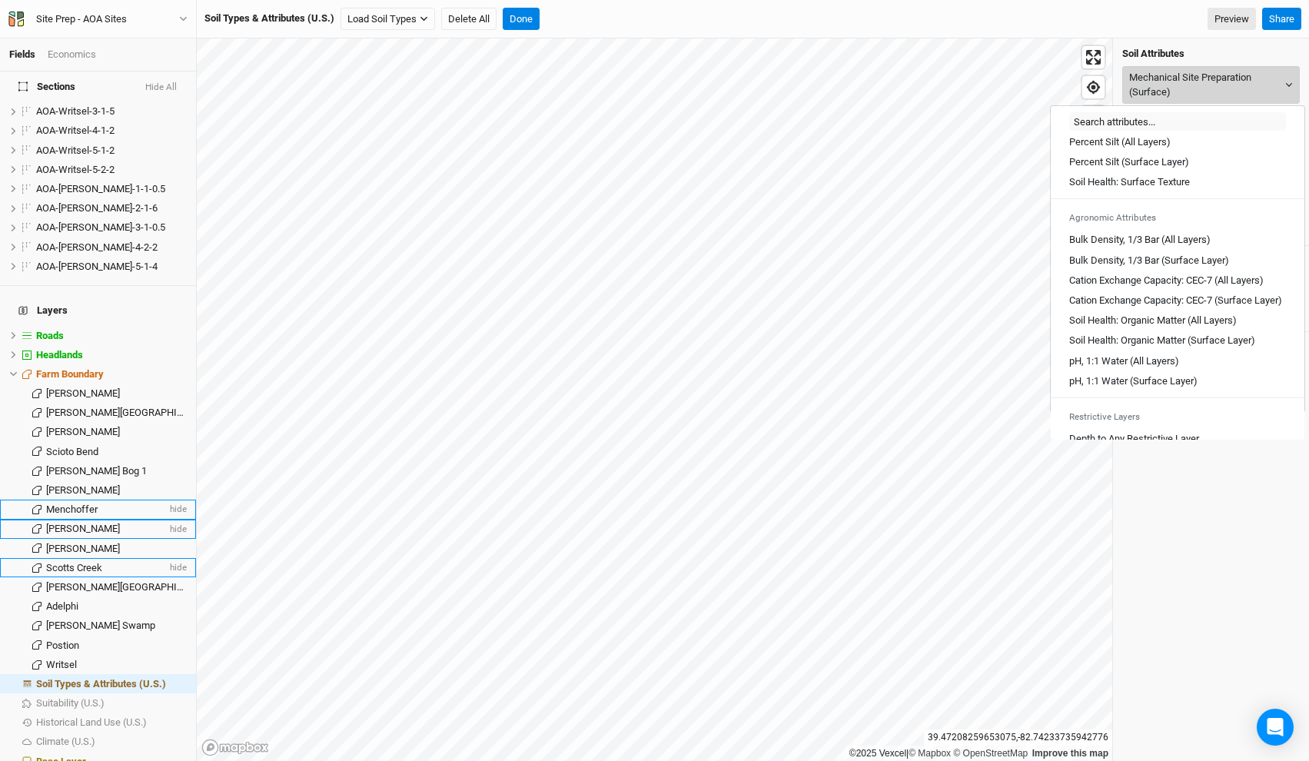
click at [1222, 84] on button "Mechanical Site Preparation (Surface)" at bounding box center [1211, 85] width 178 height 38
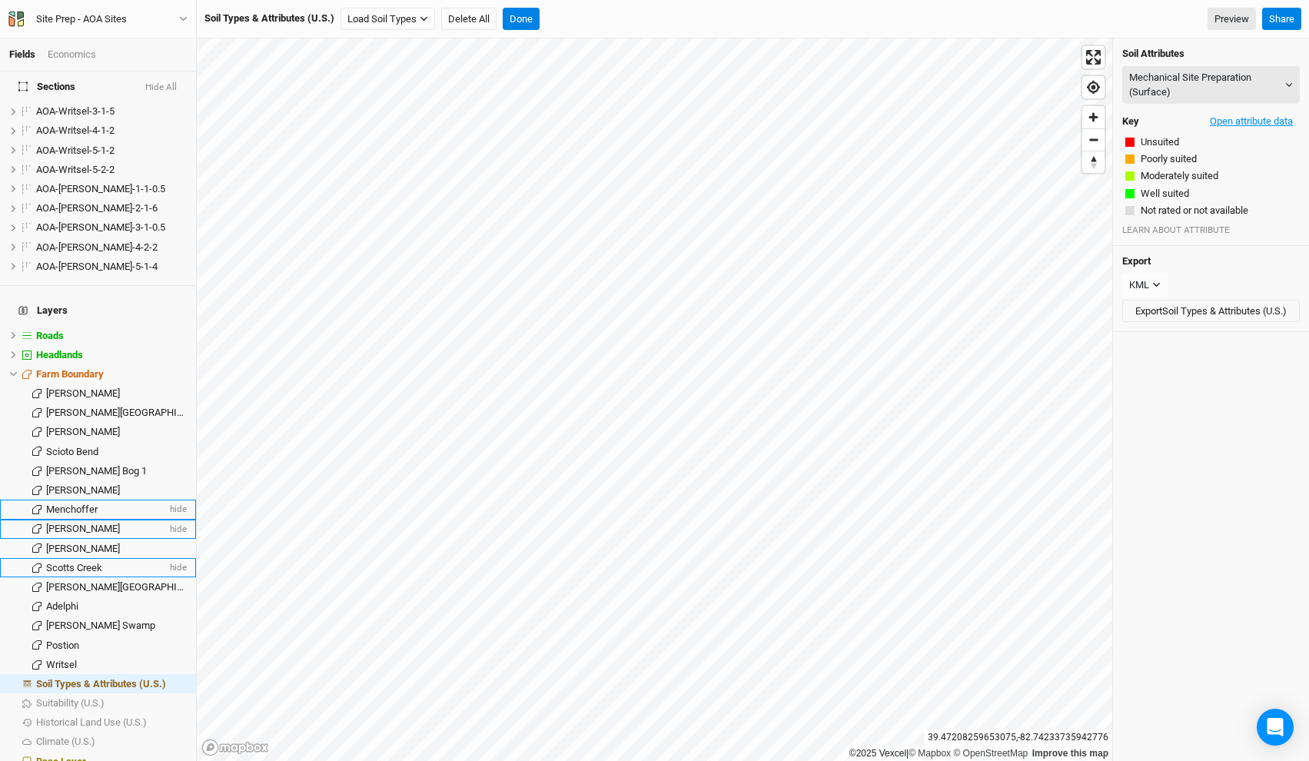
click at [1258, 123] on button "Open attribute data" at bounding box center [1251, 121] width 97 height 23
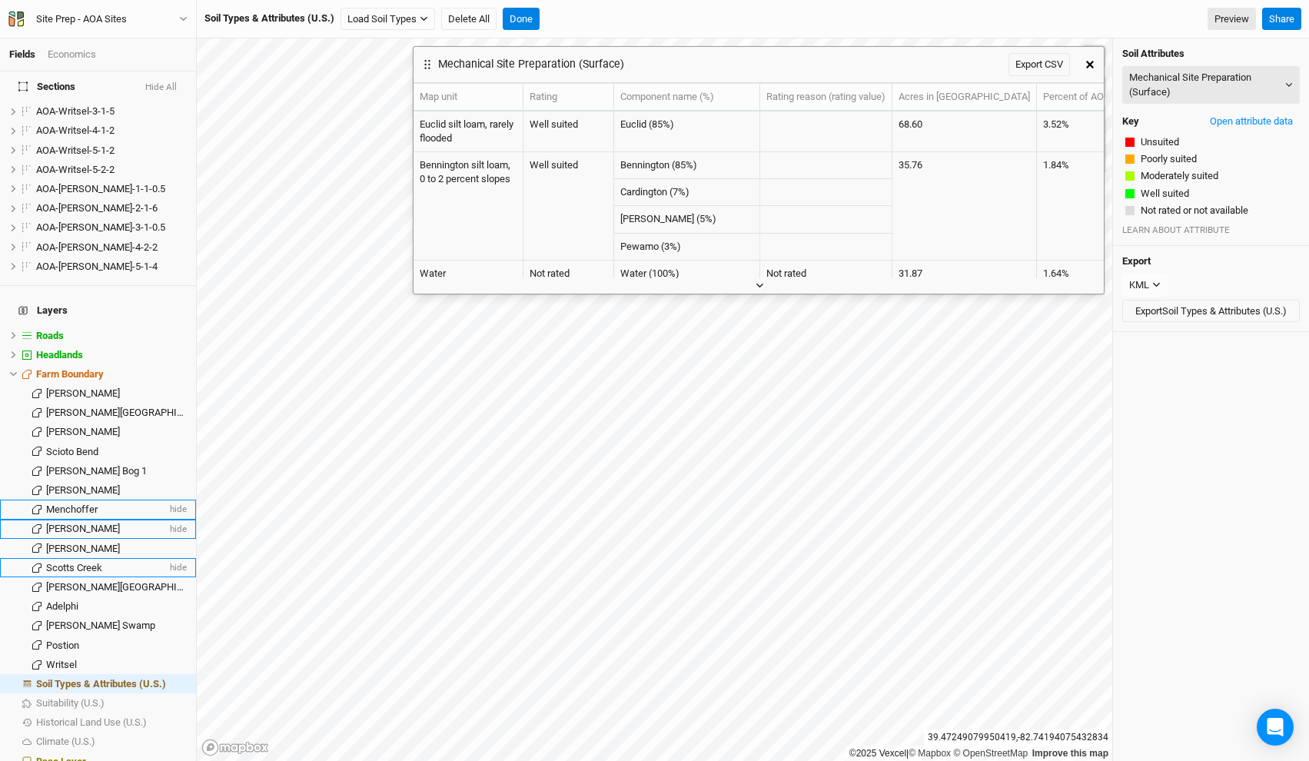
click at [760, 292] on button "button" at bounding box center [758, 286] width 25 height 16
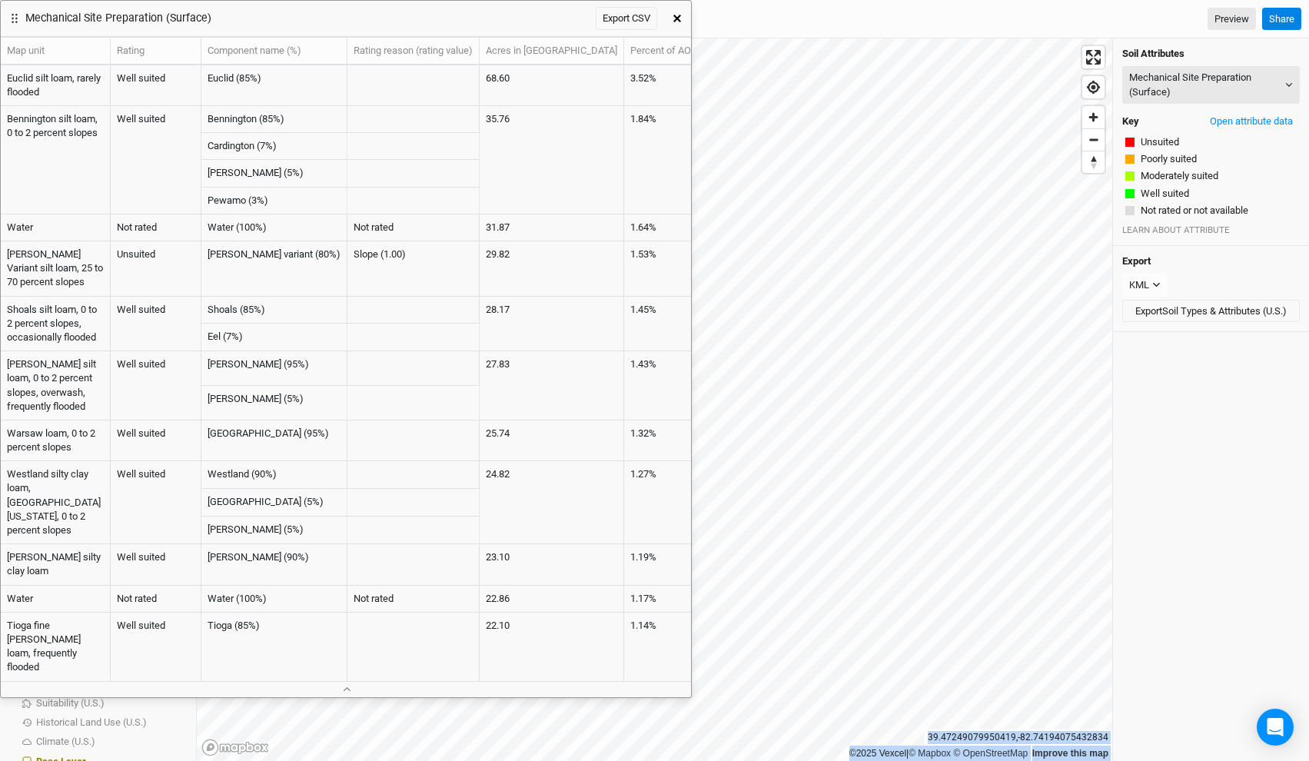
drag, startPoint x: 774, startPoint y: 55, endPoint x: 261, endPoint y: -10, distance: 516.9
click at [261, 0] on html "Fields Economics Sections Hide All AOA-Adelphi Moraine-1-1-7 hide AOA-Adelphi M…" at bounding box center [654, 380] width 1309 height 761
click at [349, 690] on icon "button" at bounding box center [347, 689] width 8 height 8
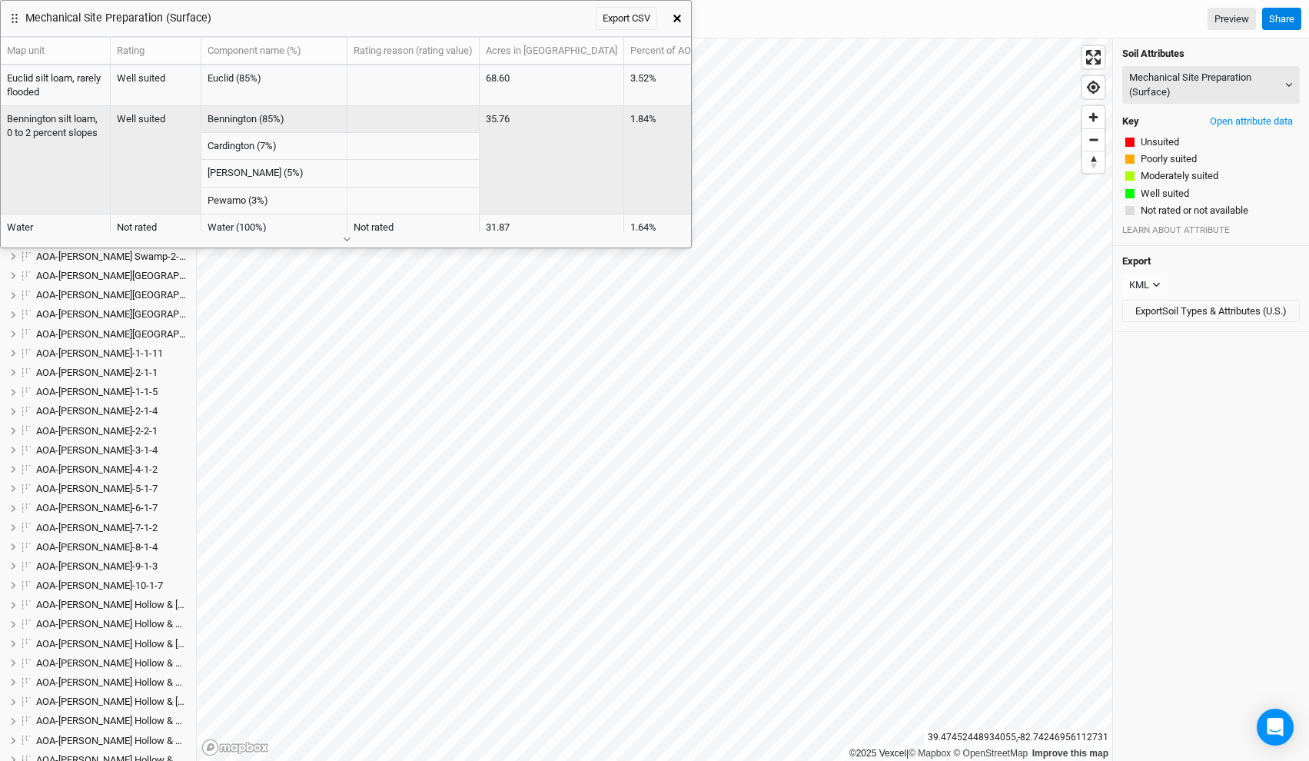
scroll to position [1113, 0]
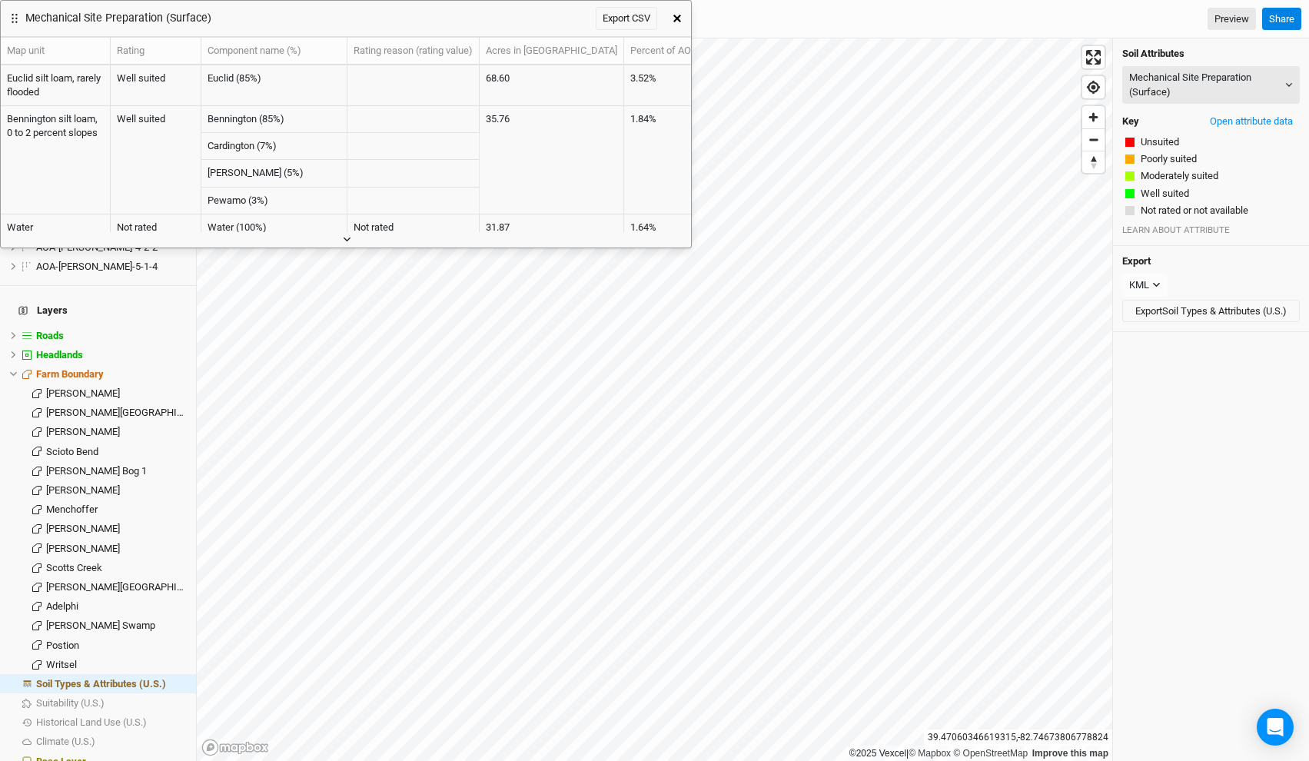
click at [350, 232] on button "button" at bounding box center [346, 239] width 25 height 16
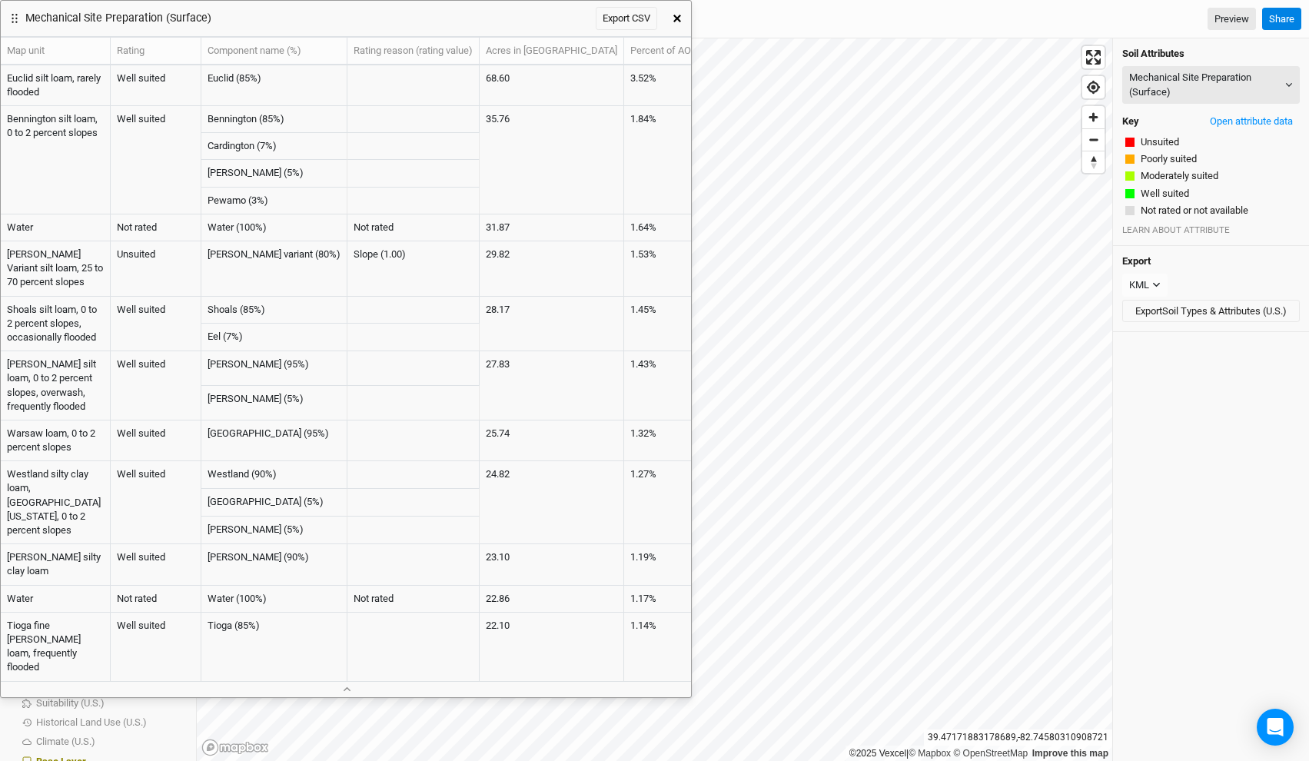
click at [679, 22] on button "button" at bounding box center [677, 19] width 28 height 28
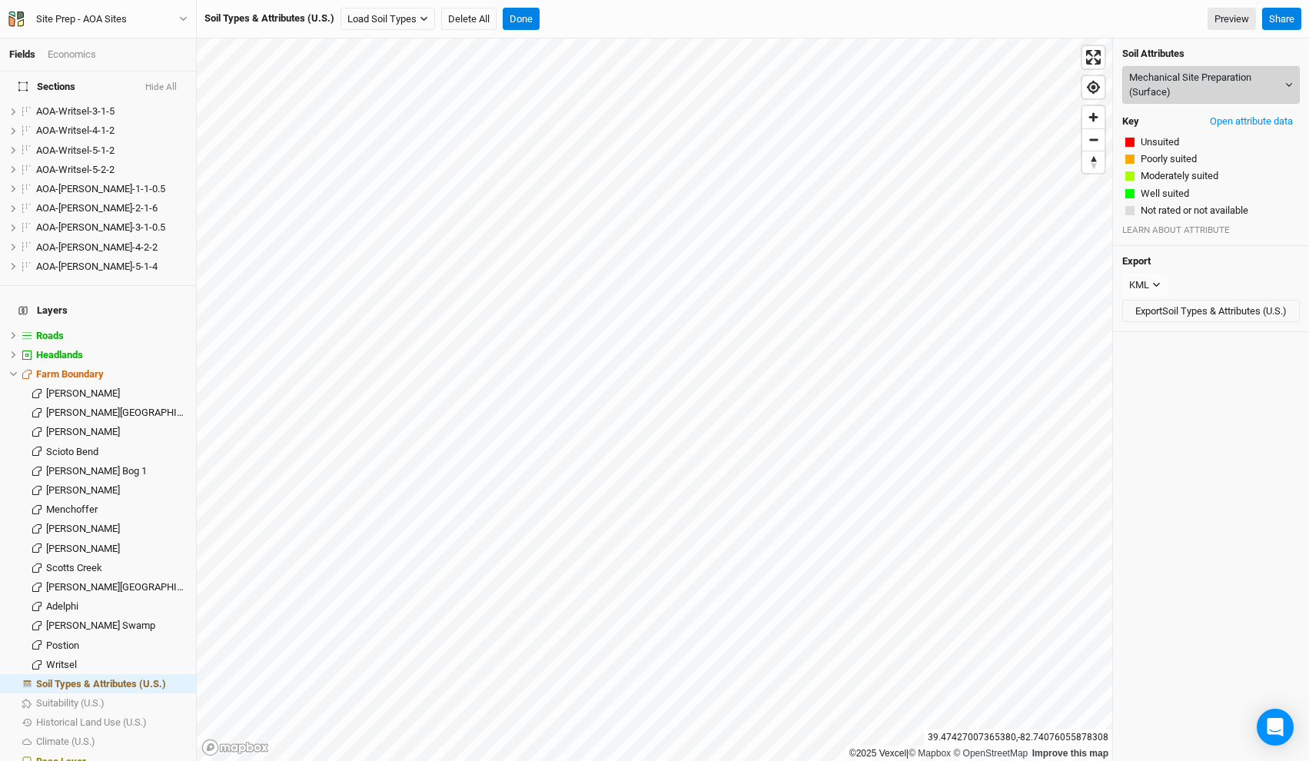
click at [1172, 78] on button "Mechanical Site Preparation (Surface)" at bounding box center [1211, 85] width 178 height 38
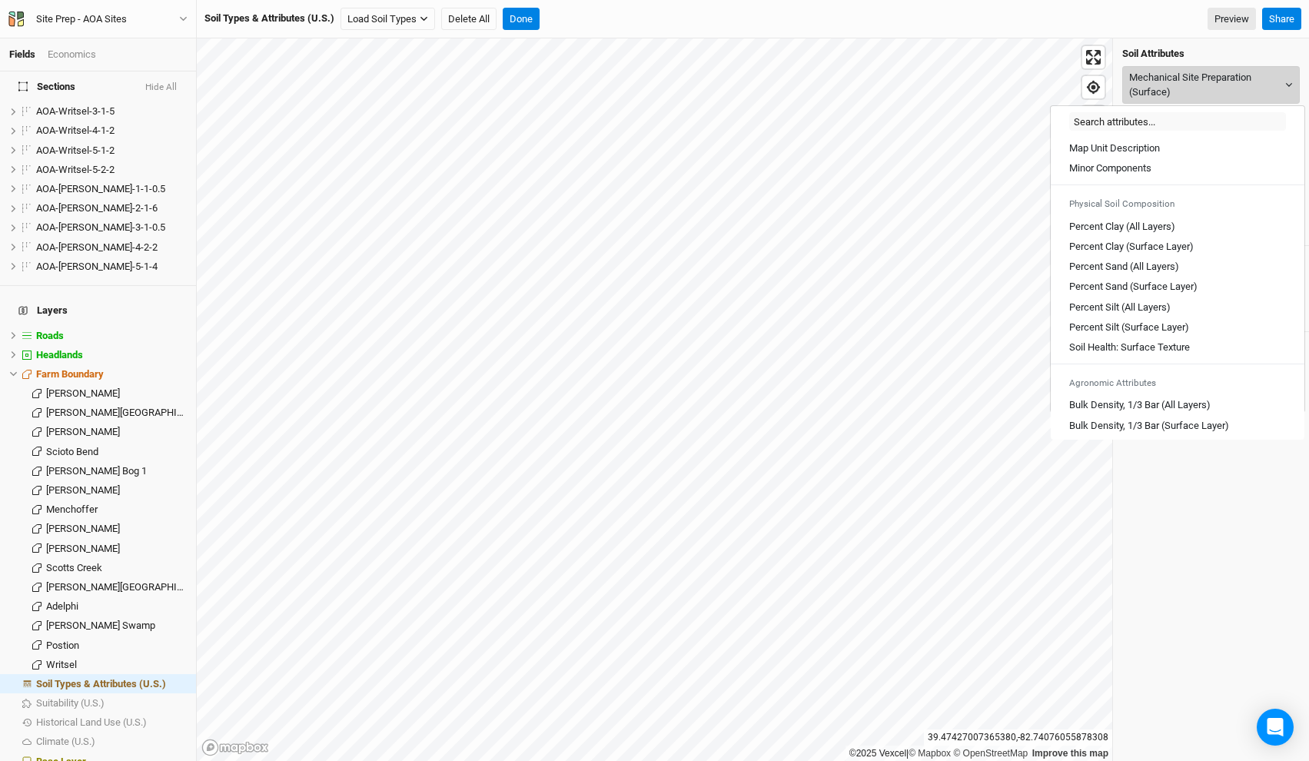
click at [1172, 78] on button "Mechanical Site Preparation (Surface)" at bounding box center [1211, 85] width 178 height 38
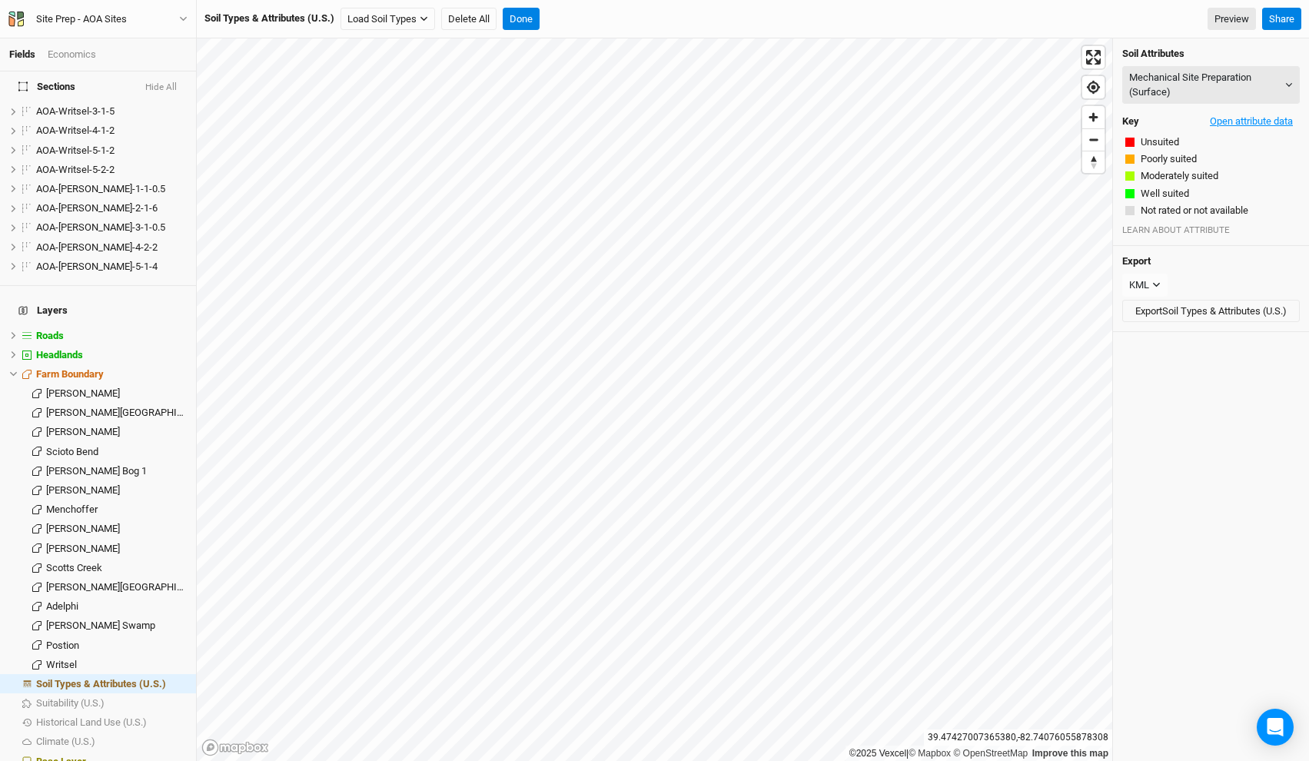
click at [1238, 125] on button "Open attribute data" at bounding box center [1251, 121] width 97 height 23
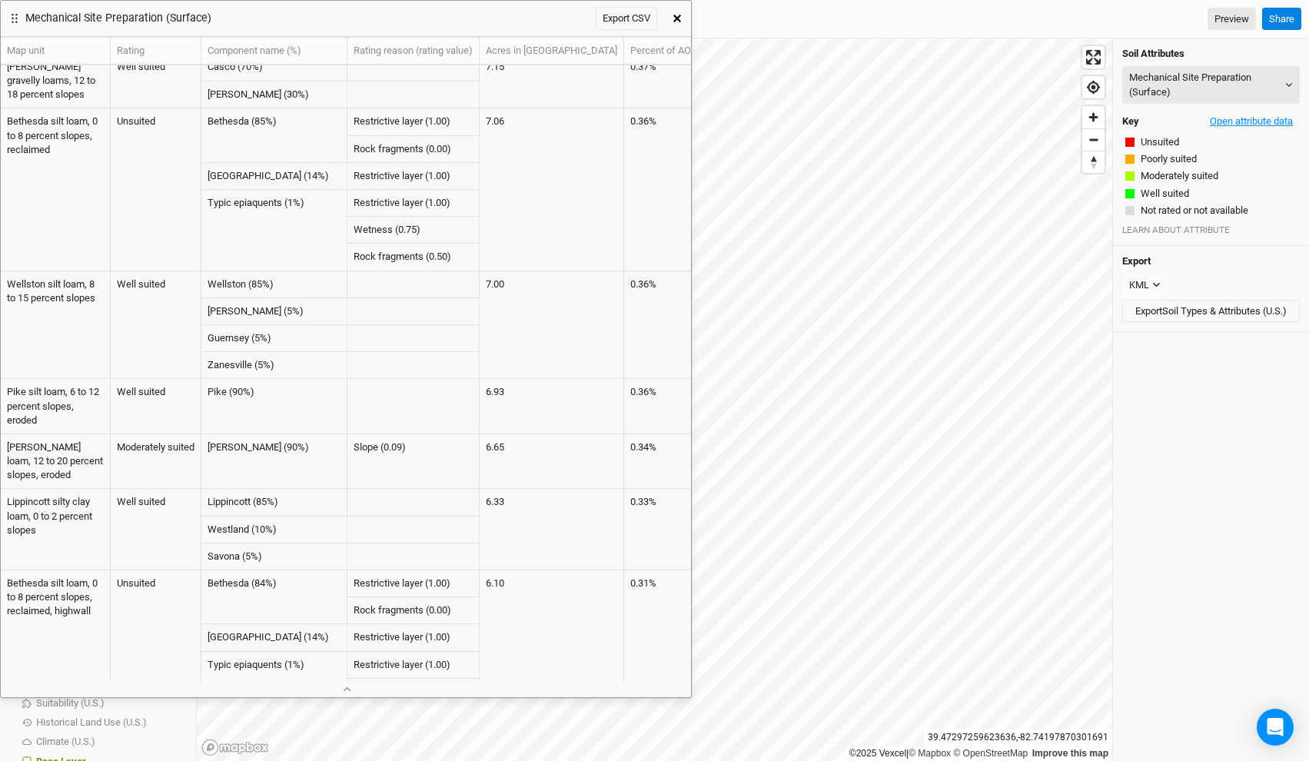
scroll to position [2782, 0]
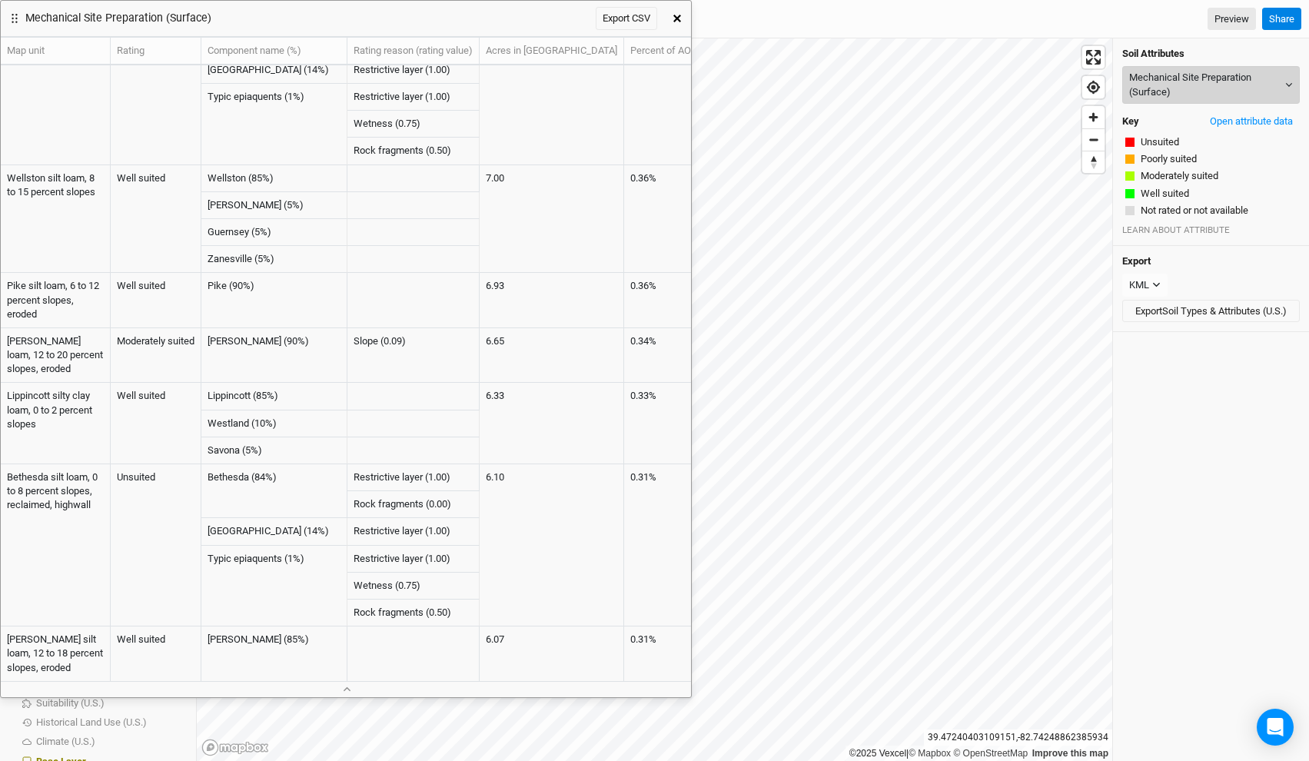
click at [1198, 66] on button "Mechanical Site Preparation (Surface)" at bounding box center [1211, 85] width 178 height 38
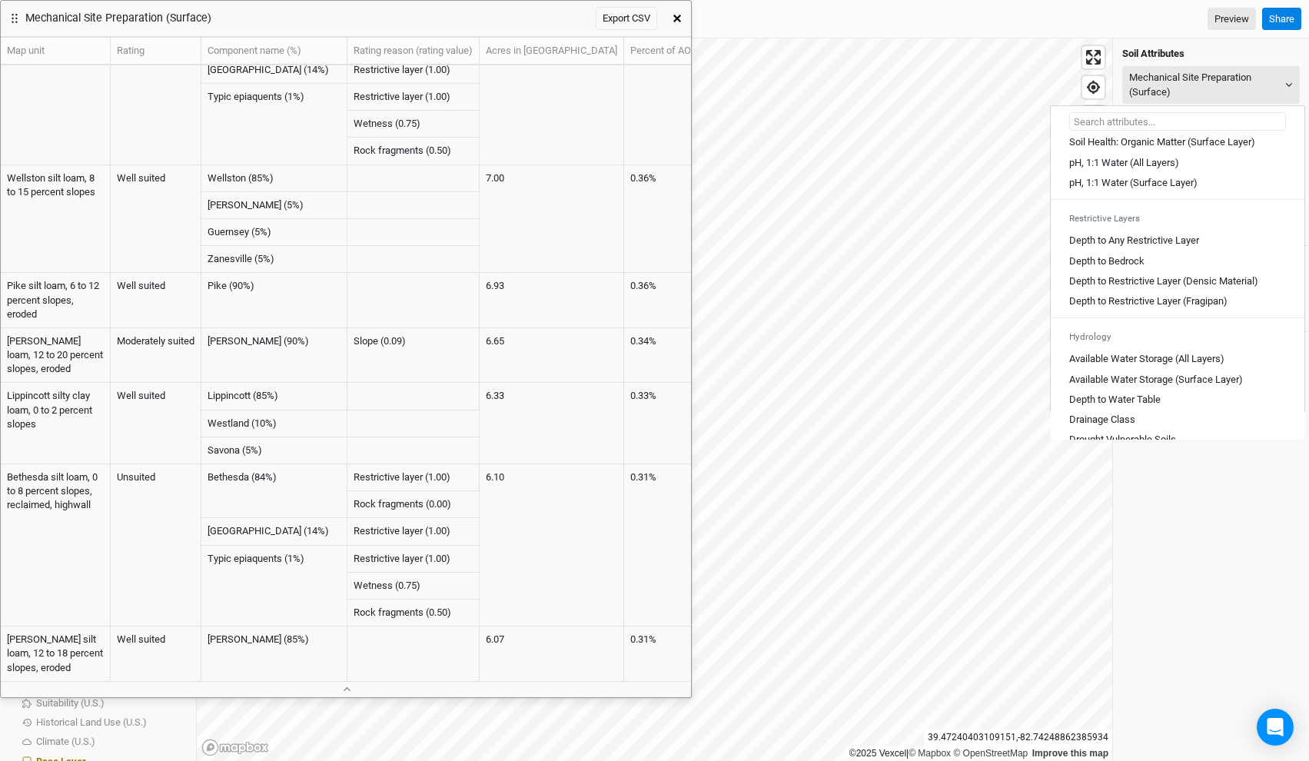
scroll to position [430, 0]
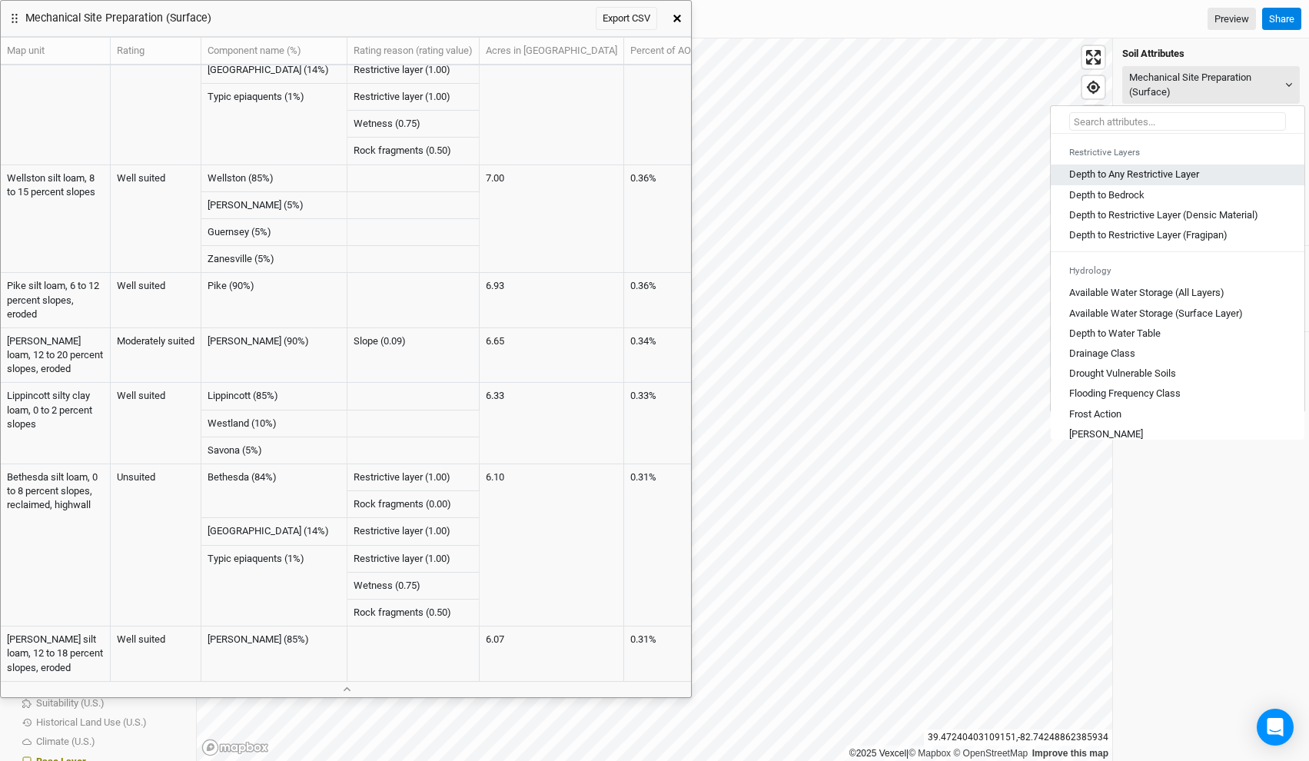
click at [1163, 181] on Layer "Depth to Any Restrictive Layer" at bounding box center [1134, 175] width 130 height 14
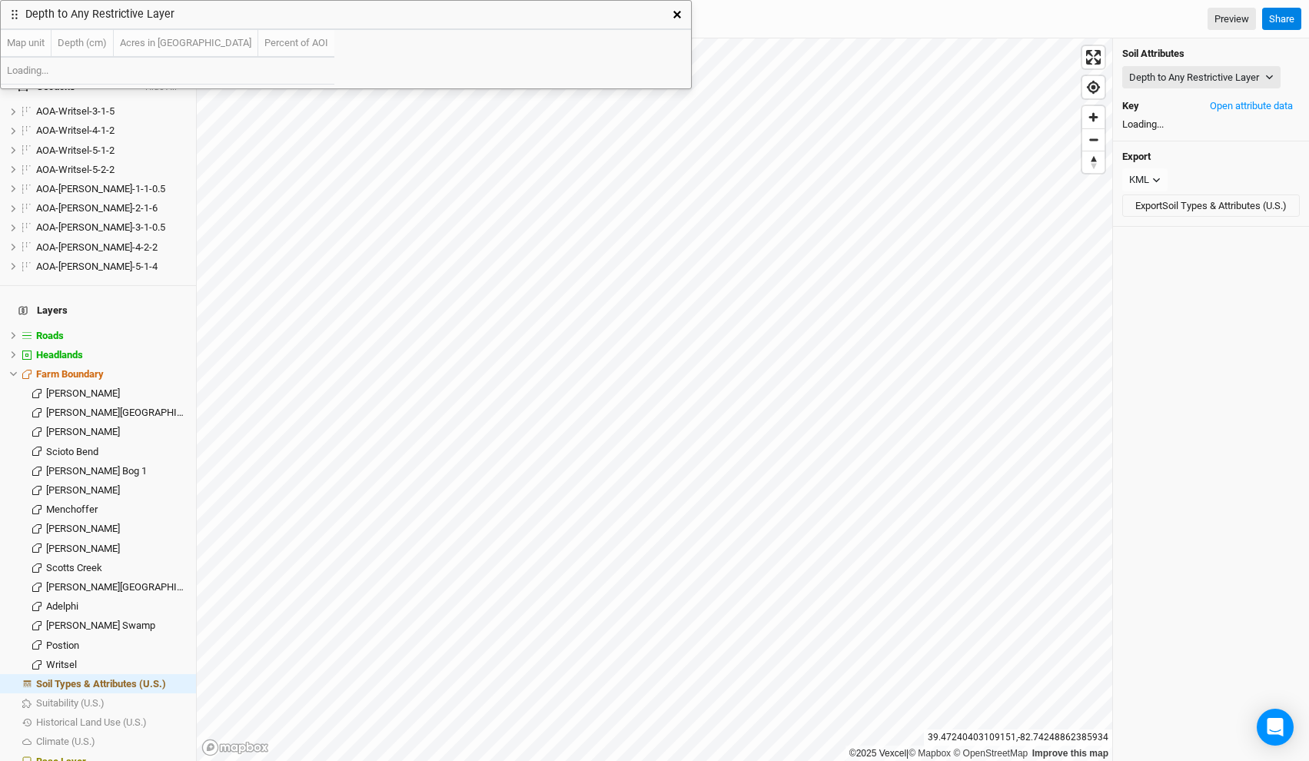
scroll to position [0, 0]
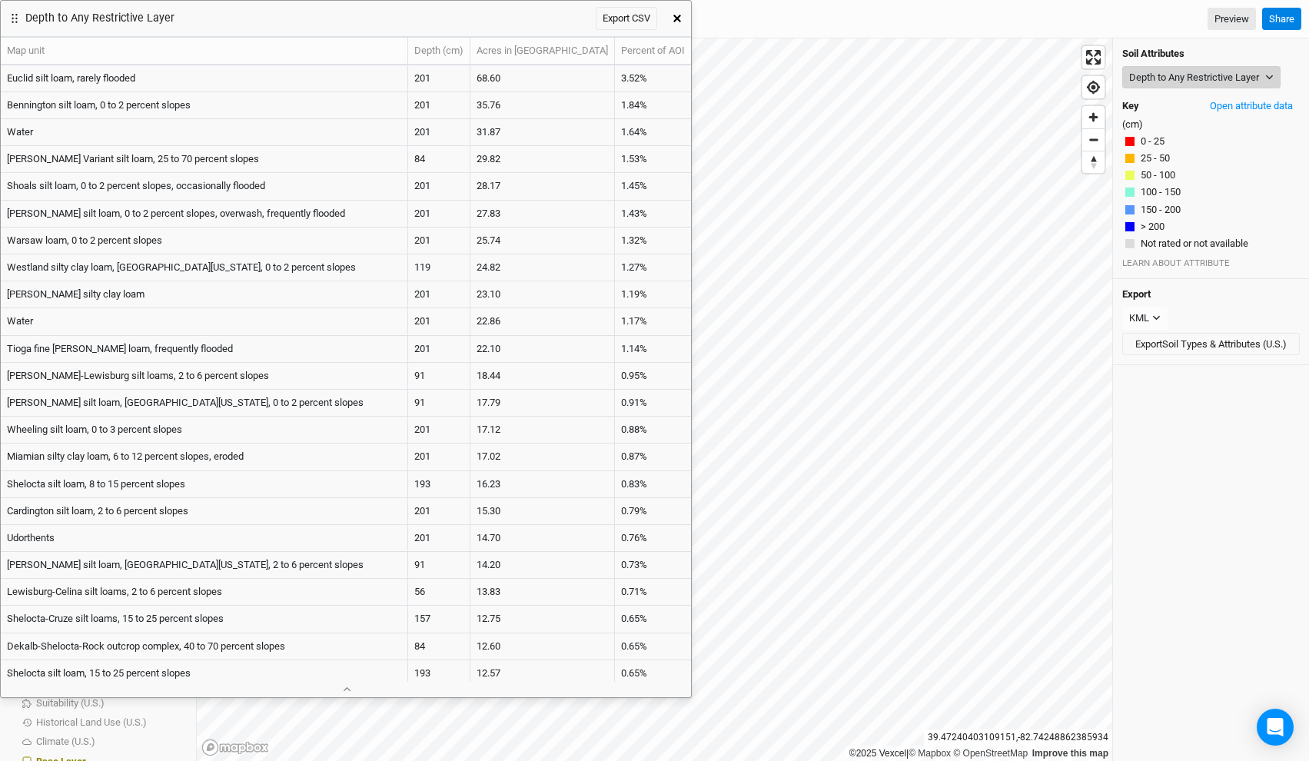
click at [1199, 84] on button "Depth to Any Restrictive Layer" at bounding box center [1201, 77] width 158 height 23
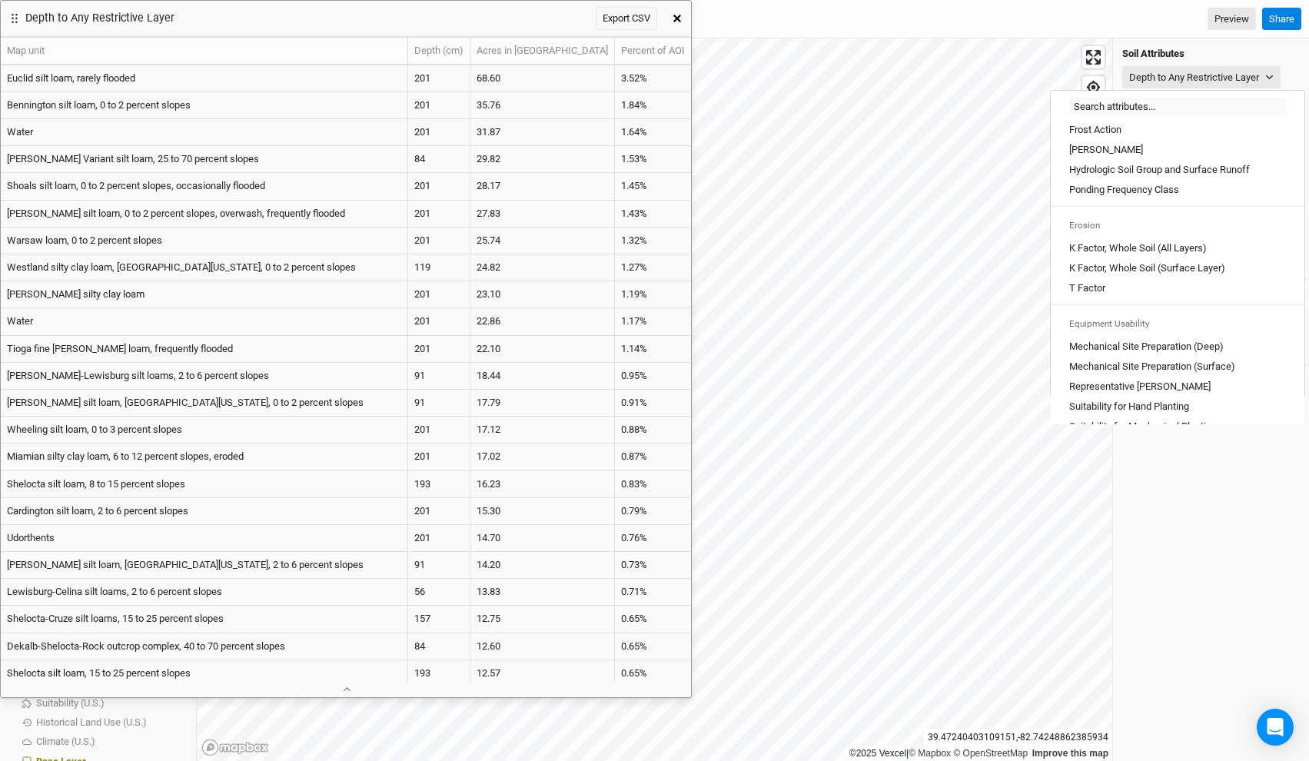
scroll to position [717, 0]
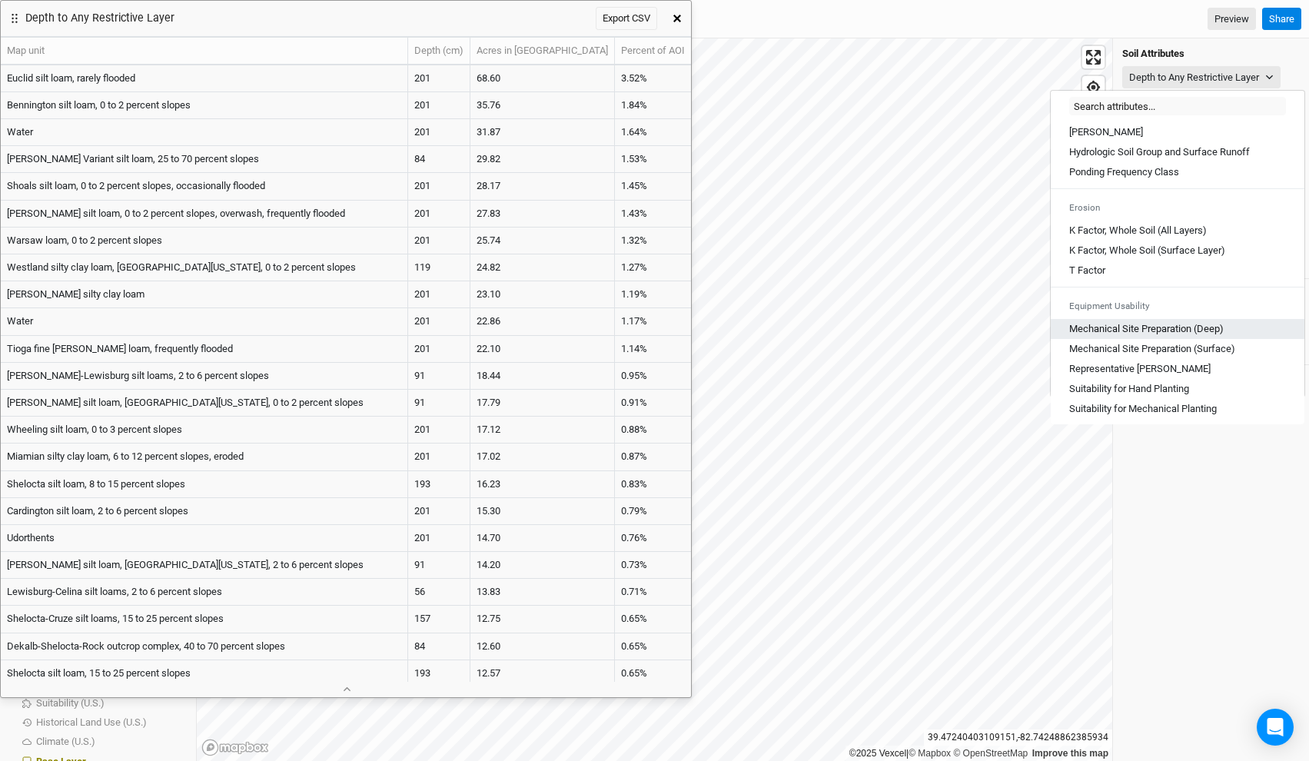
click at [1179, 336] on \(Deep\) "Mechanical Site Preparation (Deep)" at bounding box center [1146, 329] width 155 height 14
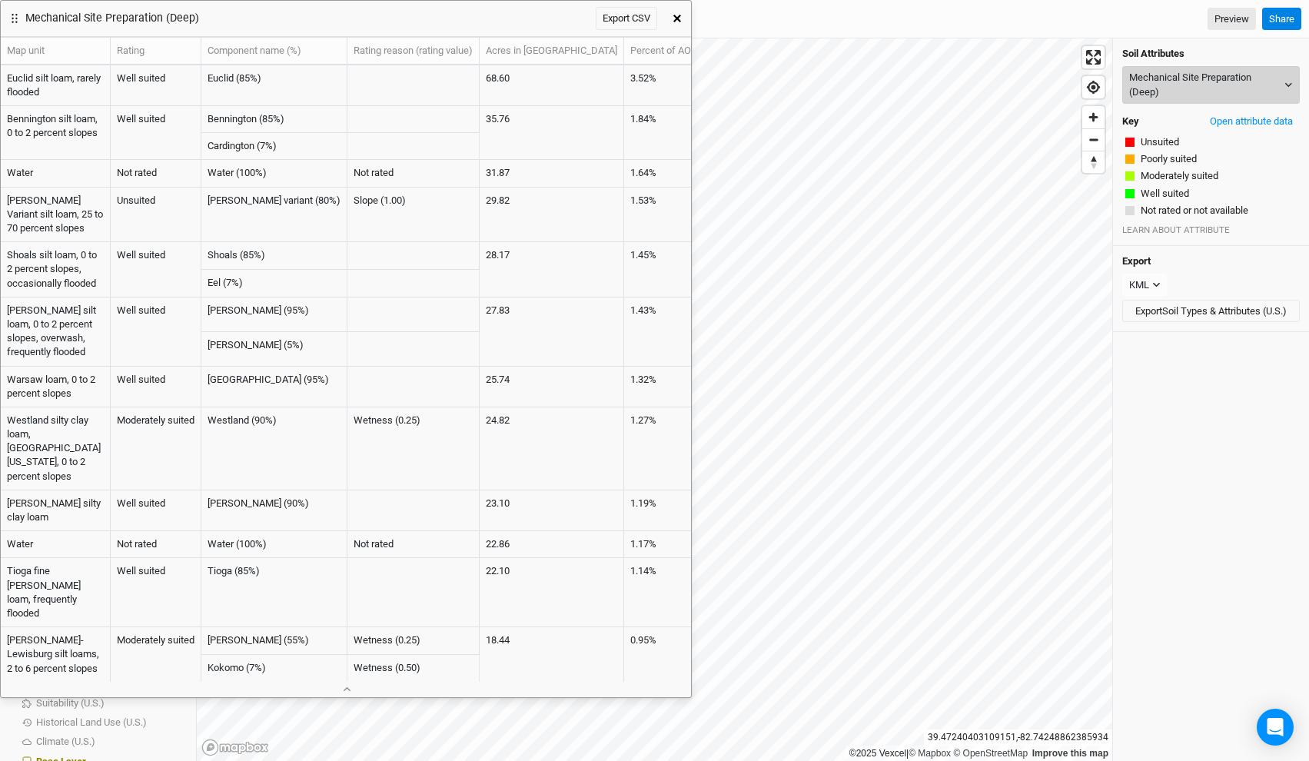
click at [1179, 83] on button "Mechanical Site Preparation (Deep)" at bounding box center [1211, 85] width 178 height 38
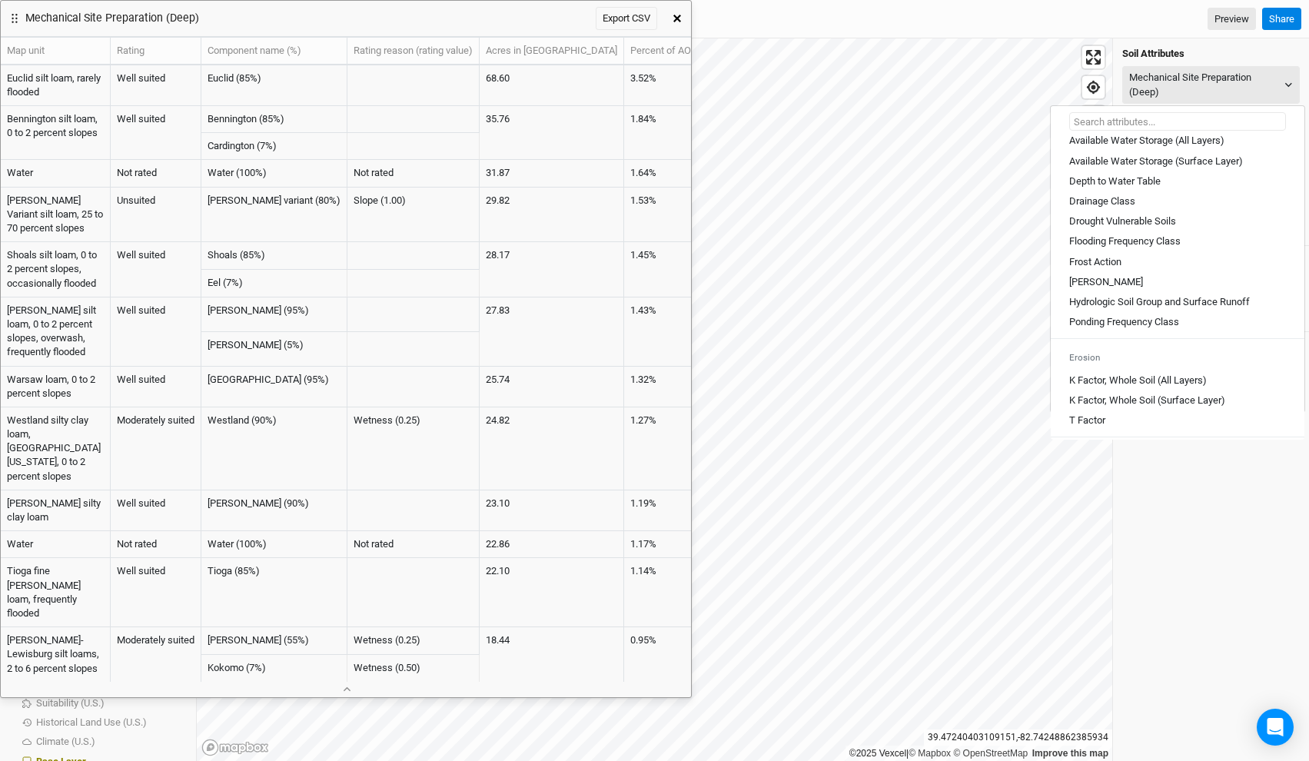
scroll to position [850, 0]
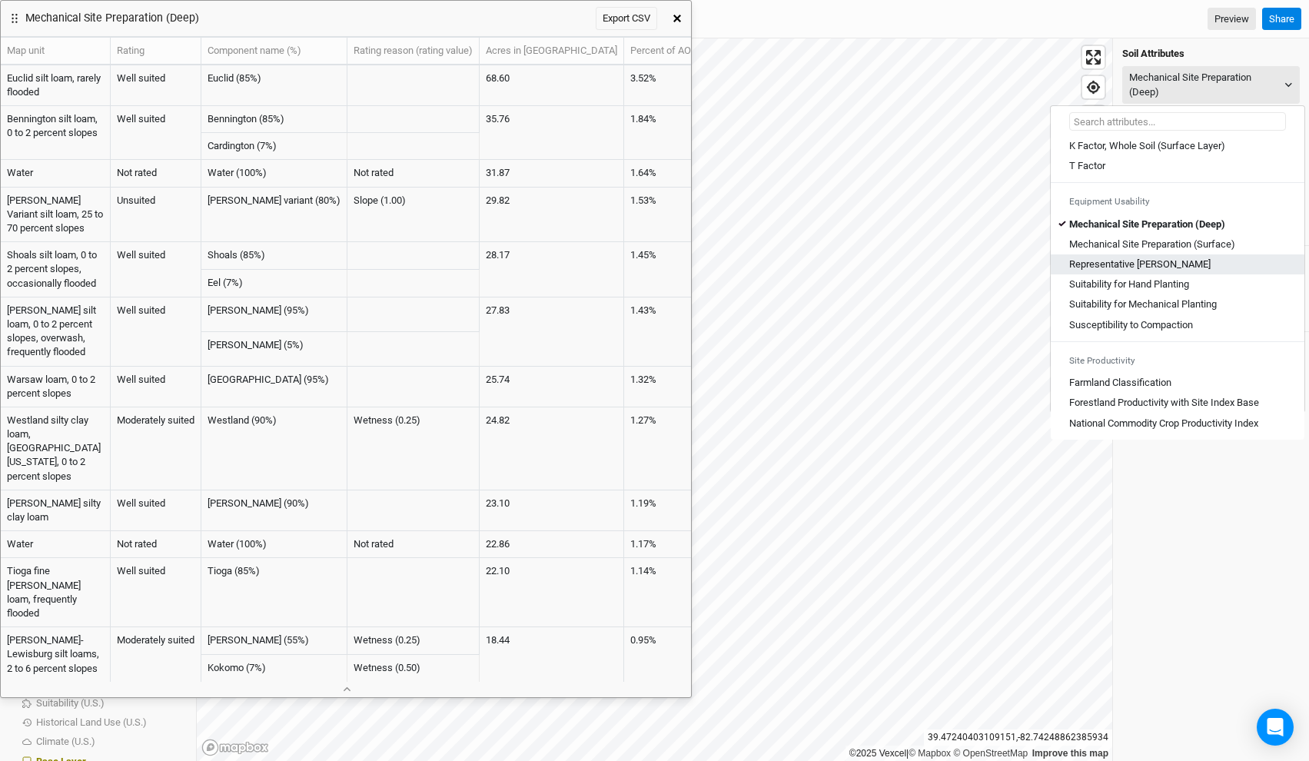
click at [1169, 271] on div "Representative [PERSON_NAME]" at bounding box center [1177, 265] width 217 height 14
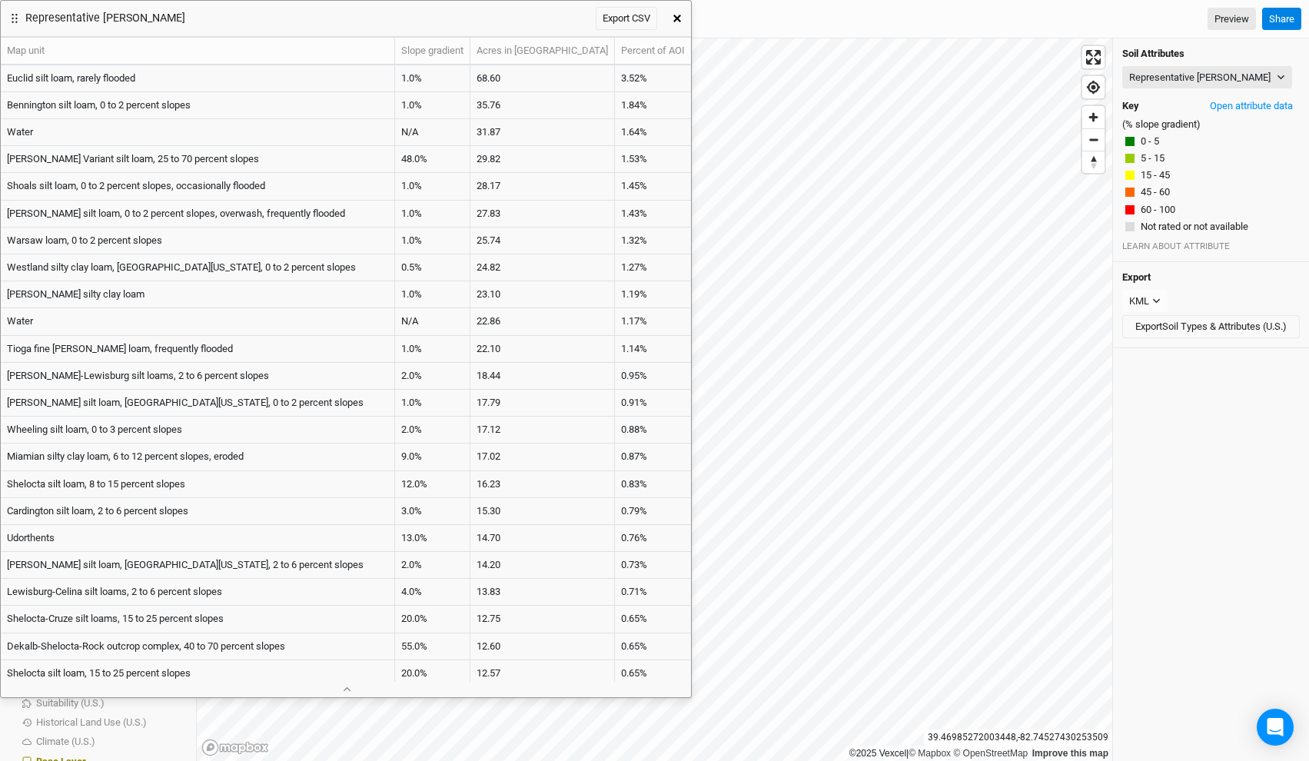
click at [676, 19] on icon "button" at bounding box center [677, 19] width 8 height 8
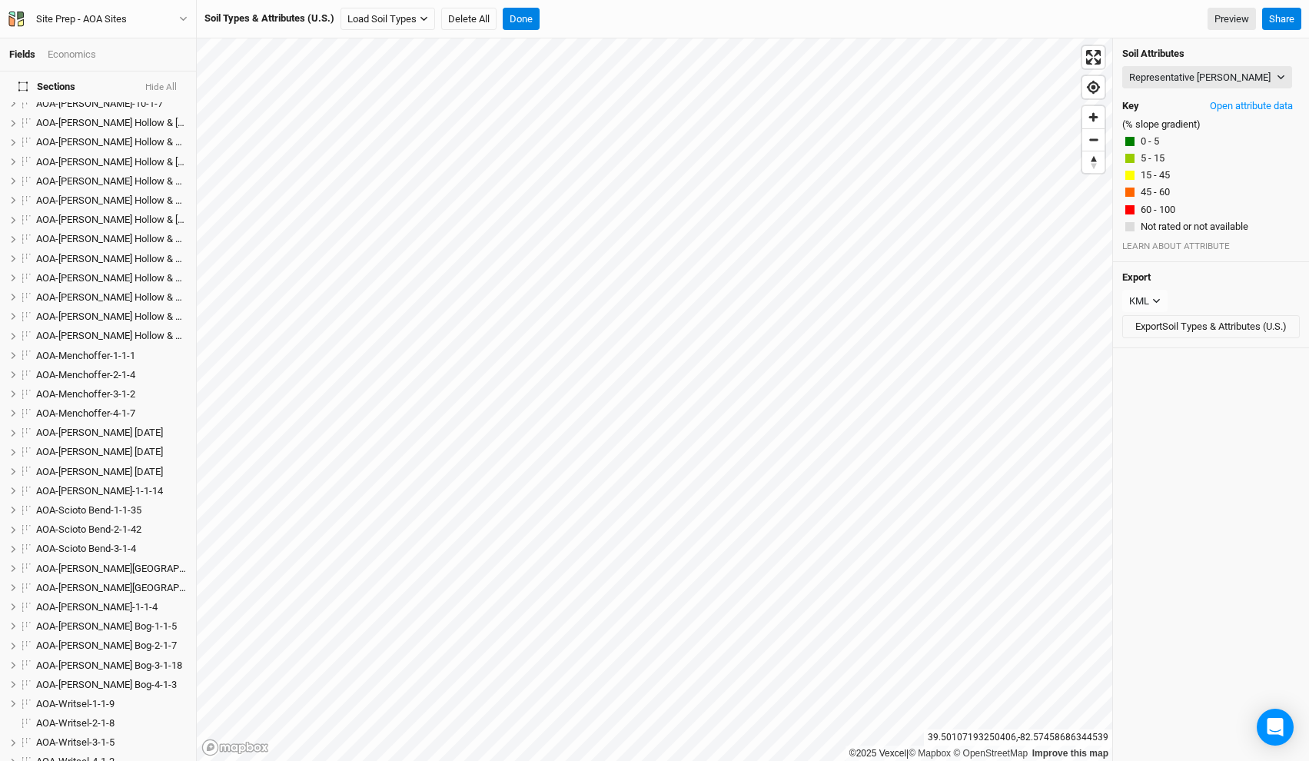
scroll to position [0, 0]
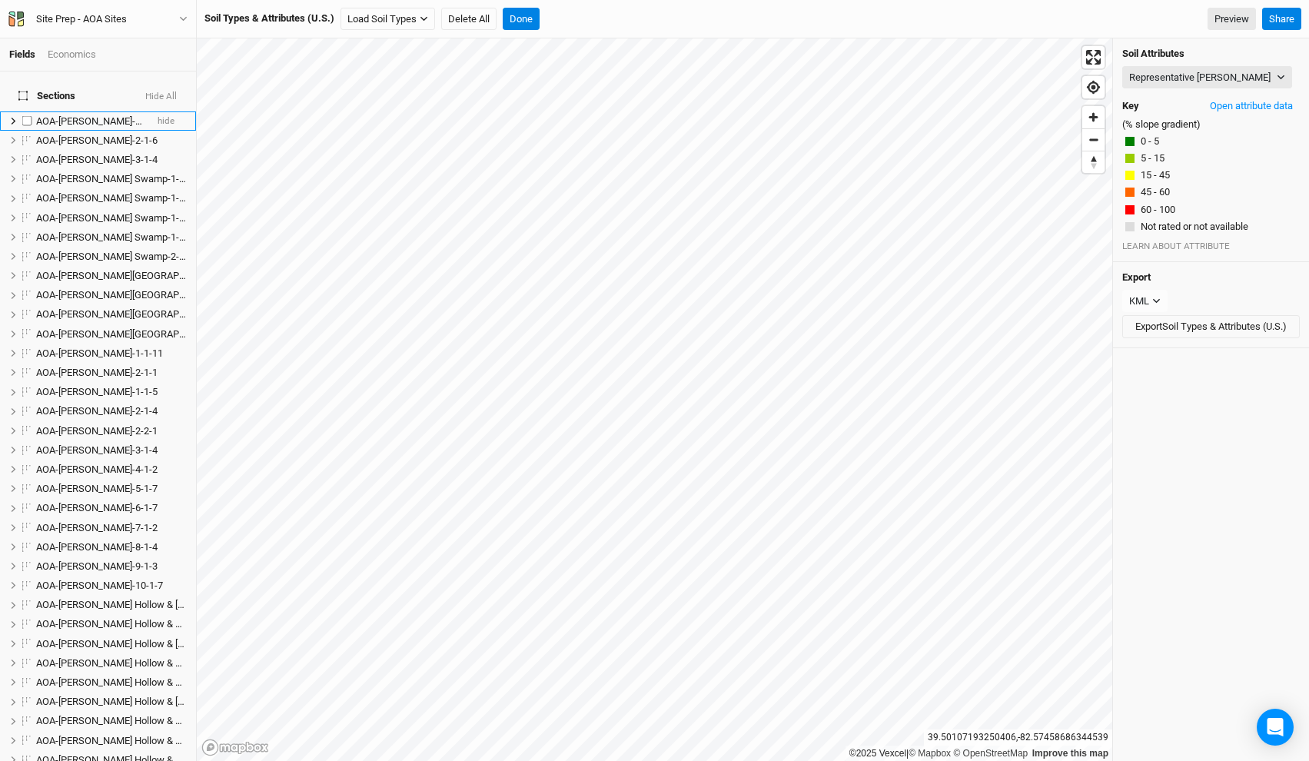
click at [28, 111] on label at bounding box center [27, 120] width 19 height 19
click at [28, 116] on input "checkbox" at bounding box center [27, 121] width 10 height 10
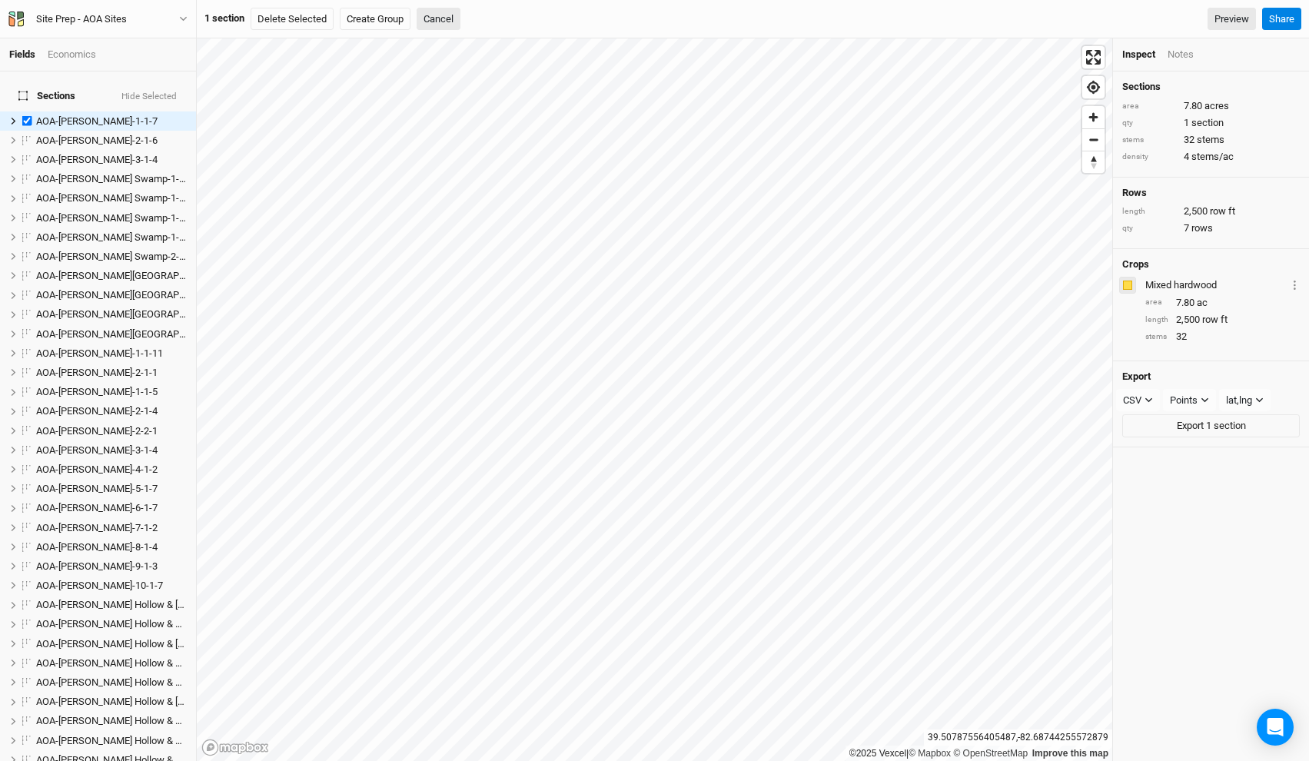
click at [1129, 281] on div "button" at bounding box center [1127, 285] width 9 height 9
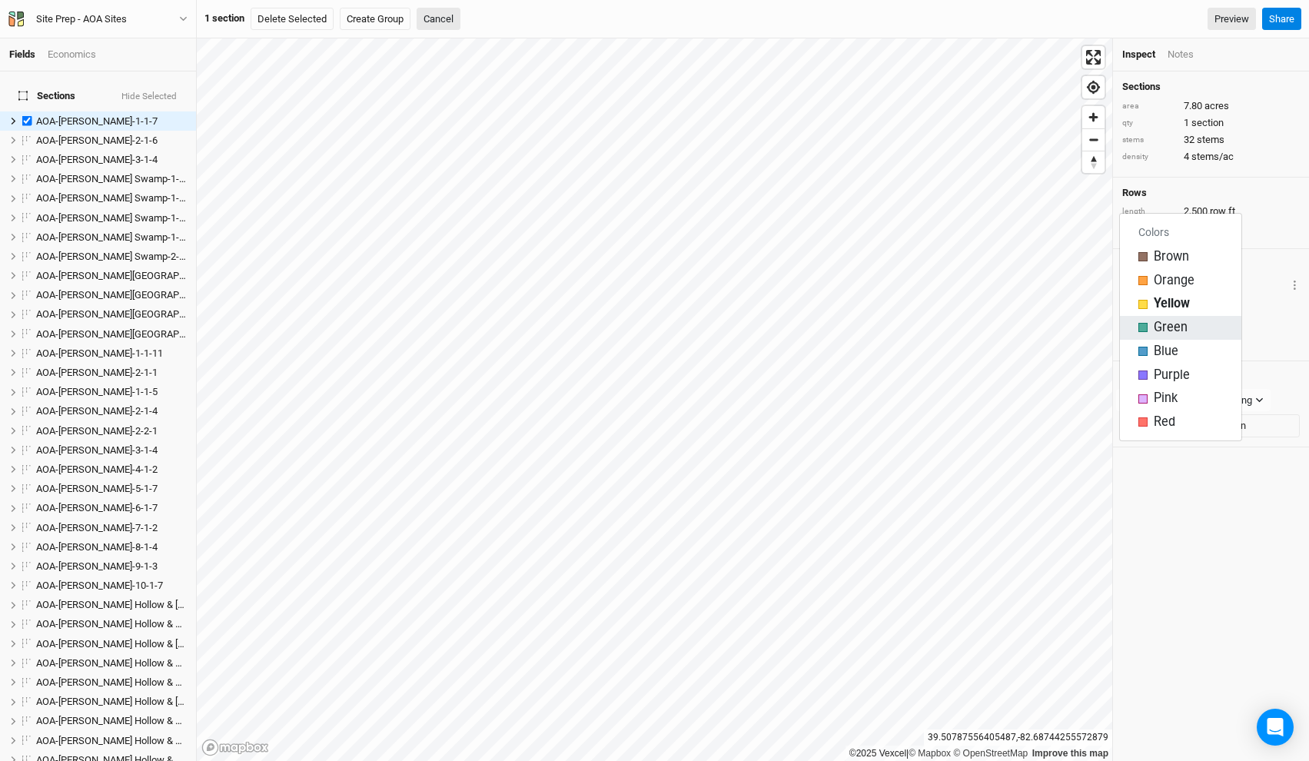
click at [1152, 325] on div "Green" at bounding box center [1181, 328] width 85 height 18
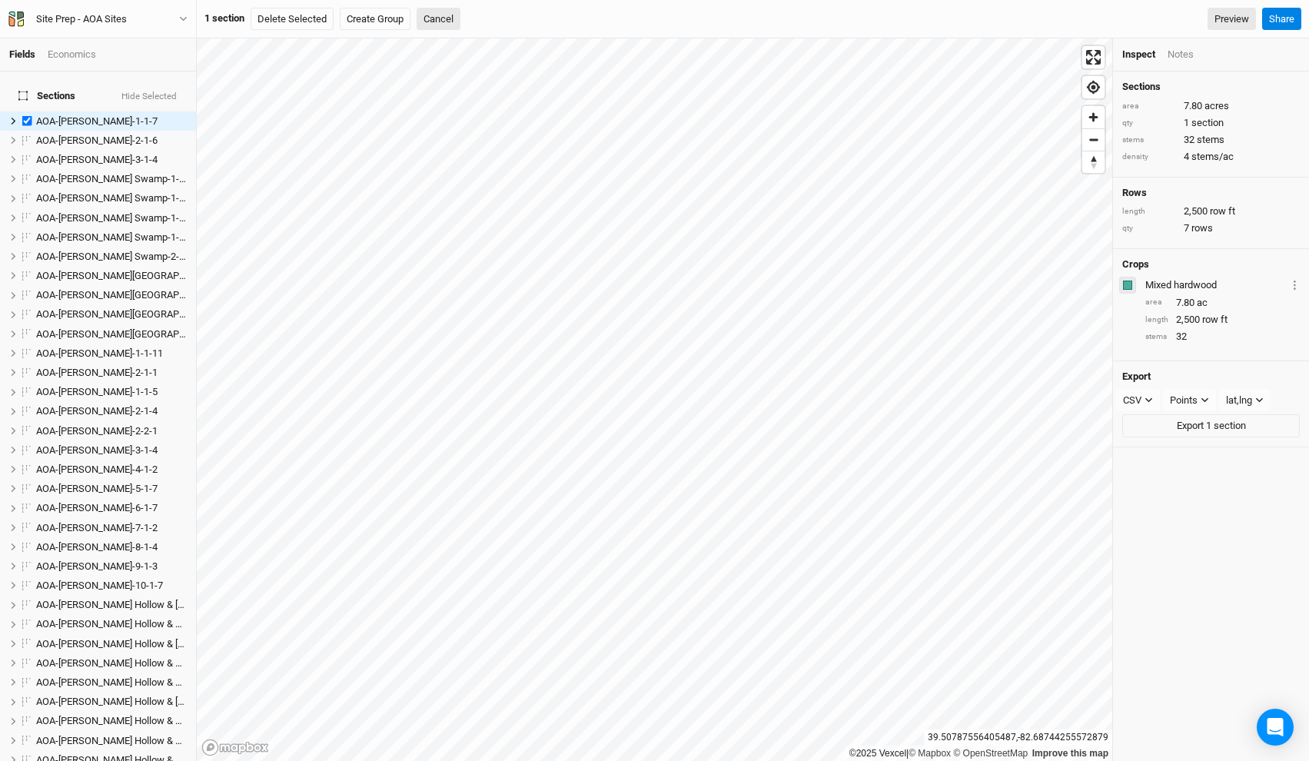
click at [1129, 290] on button "button" at bounding box center [1127, 285] width 17 height 17
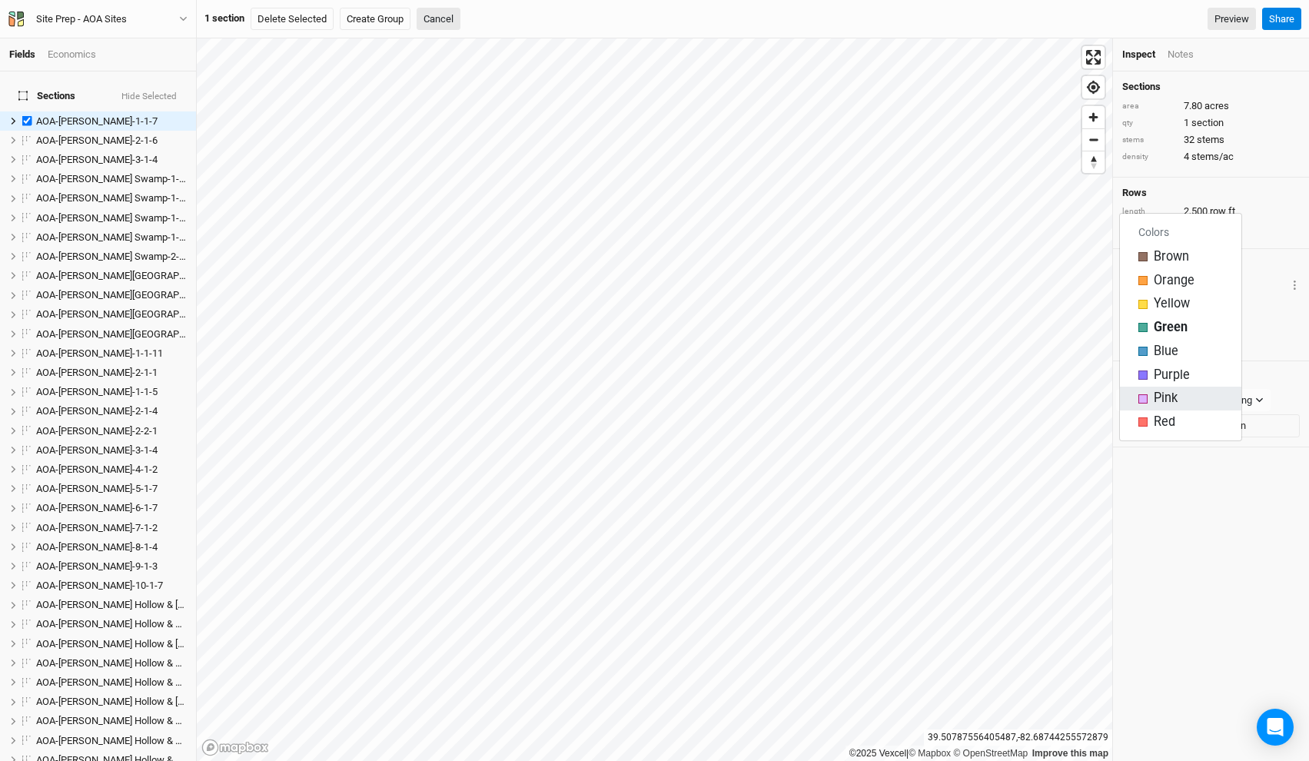
click at [1142, 396] on div "button" at bounding box center [1143, 398] width 9 height 9
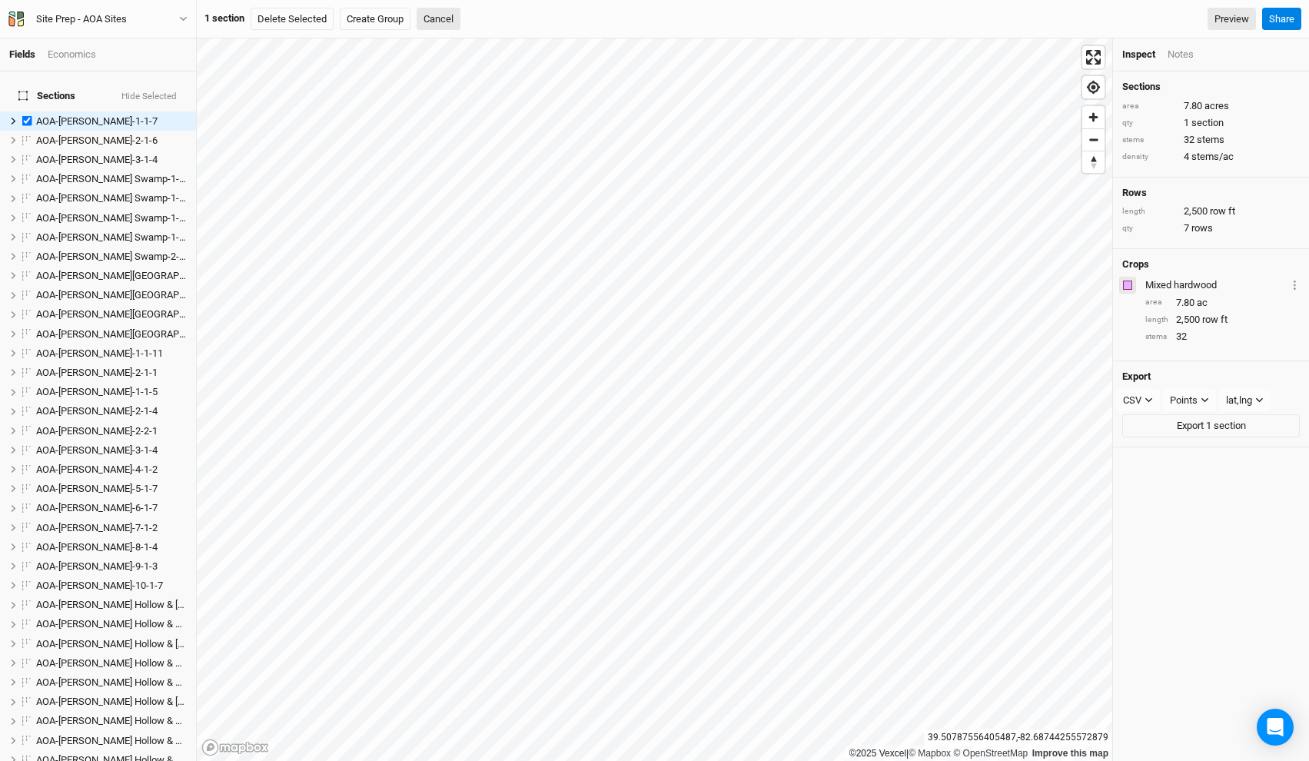
click at [1129, 281] on div "button" at bounding box center [1127, 285] width 9 height 9
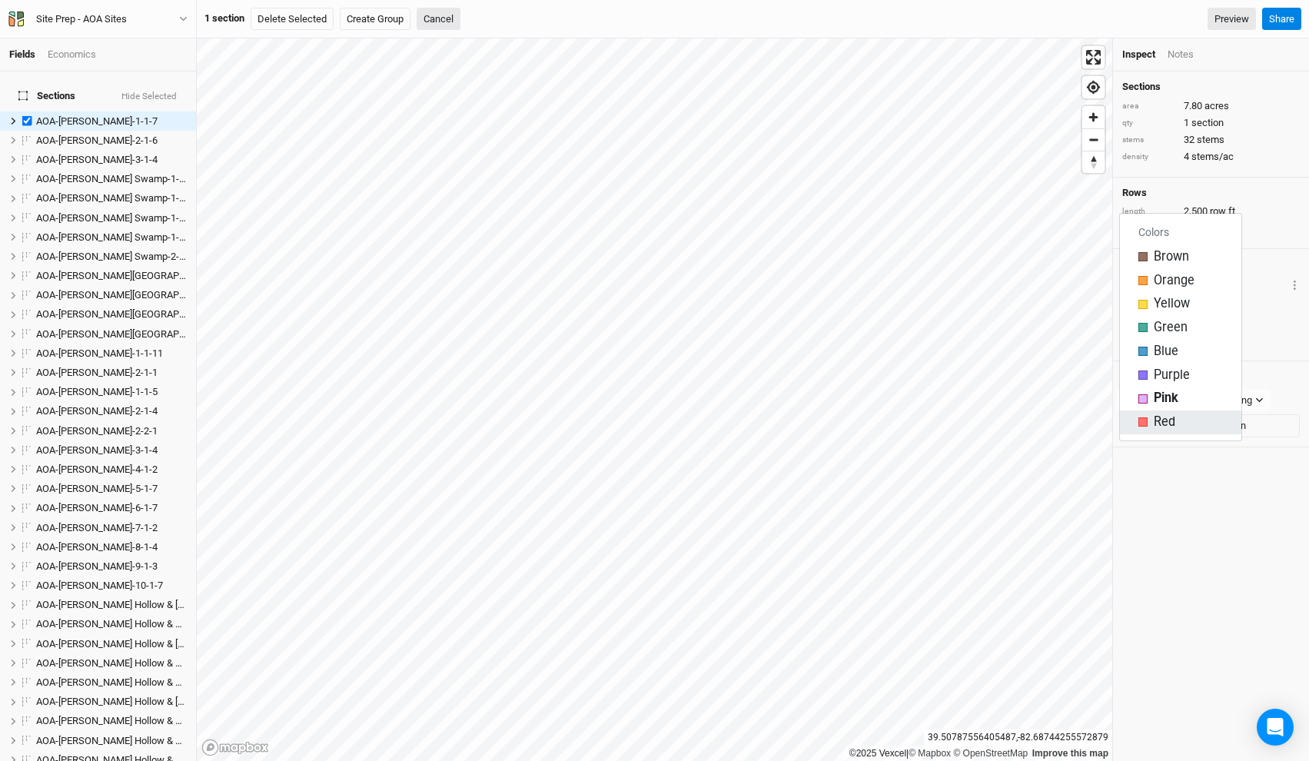
click at [1145, 421] on div "button" at bounding box center [1143, 421] width 9 height 9
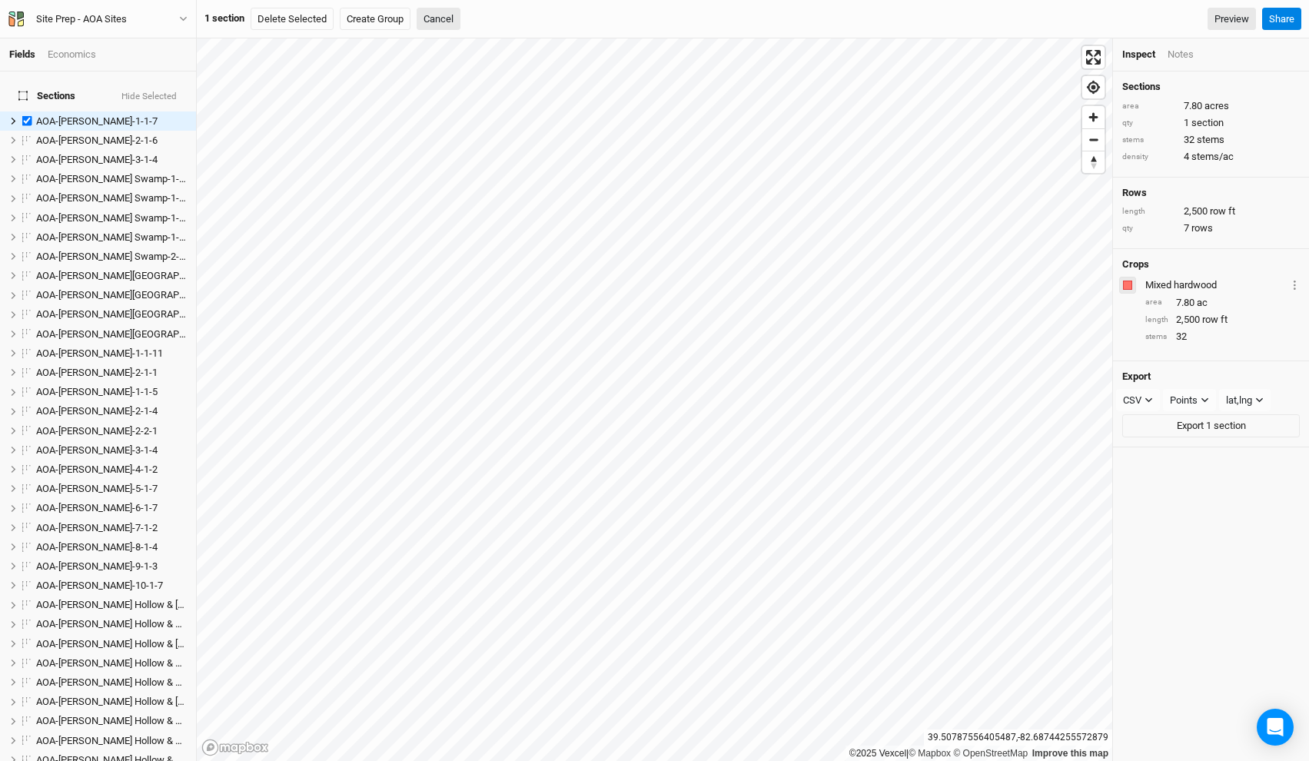
click at [1129, 285] on div "button" at bounding box center [1127, 285] width 9 height 9
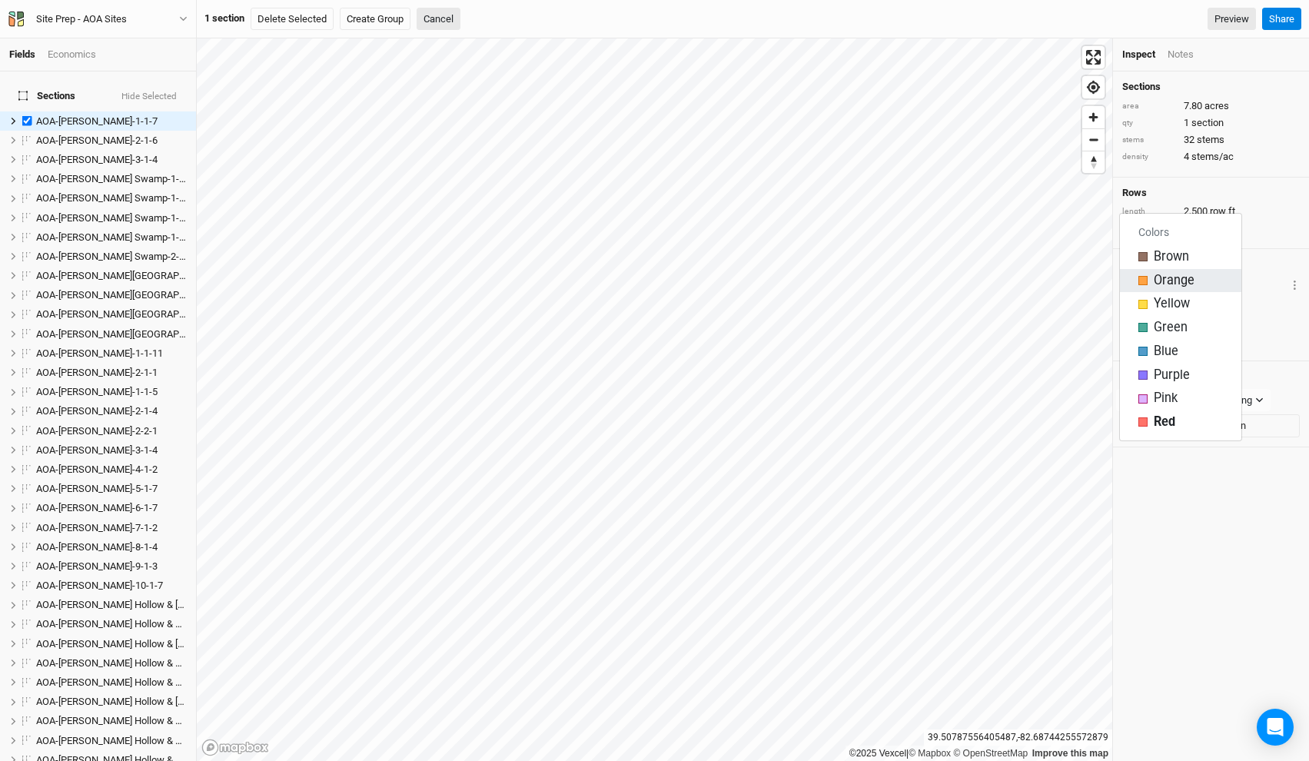
click at [1140, 283] on div "button" at bounding box center [1143, 280] width 9 height 9
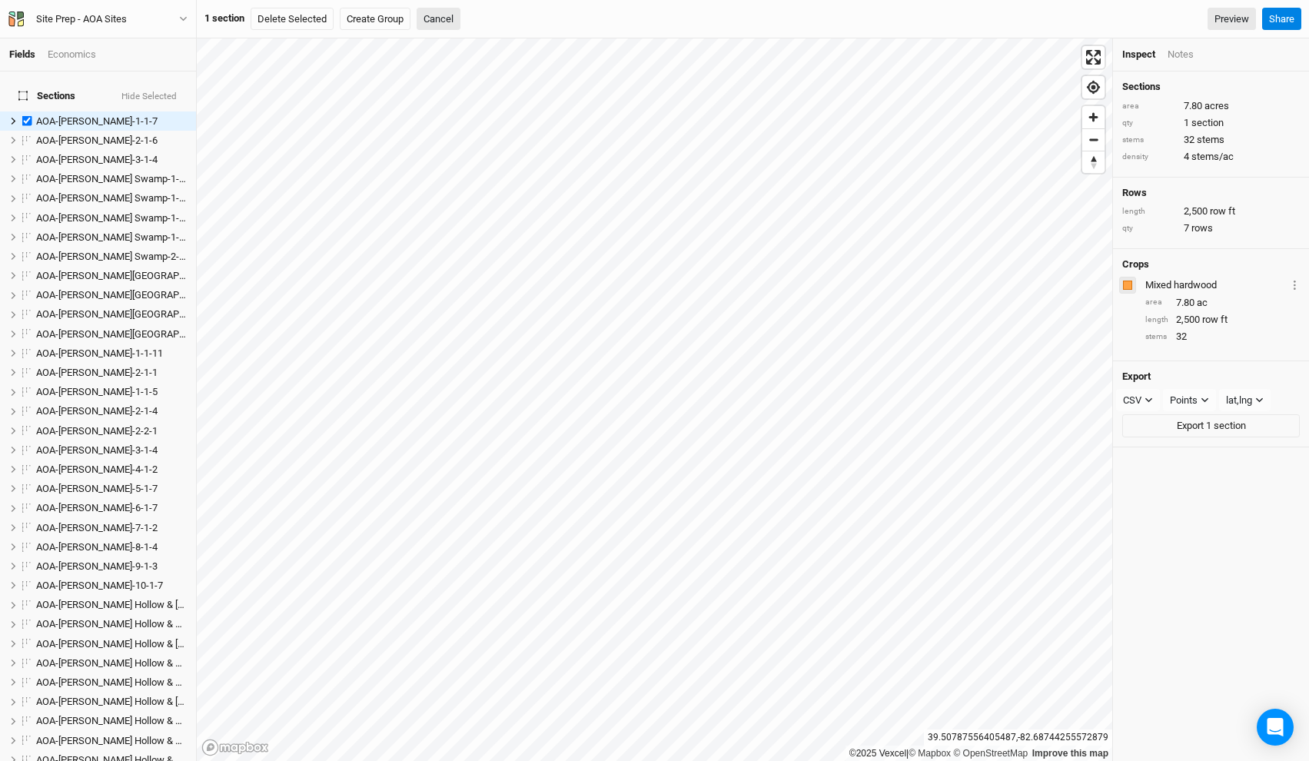
click at [1128, 277] on button "button" at bounding box center [1127, 285] width 17 height 17
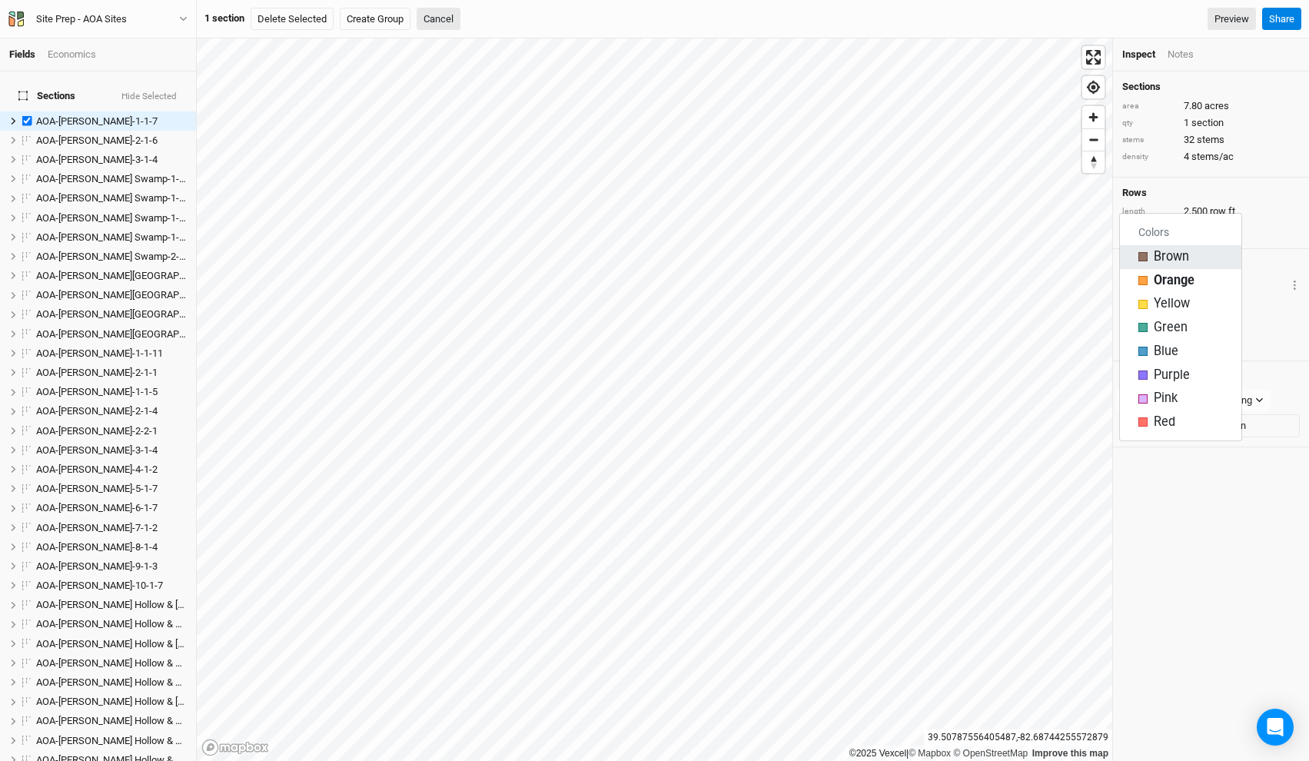
click at [1136, 250] on button "Brown" at bounding box center [1180, 257] width 121 height 24
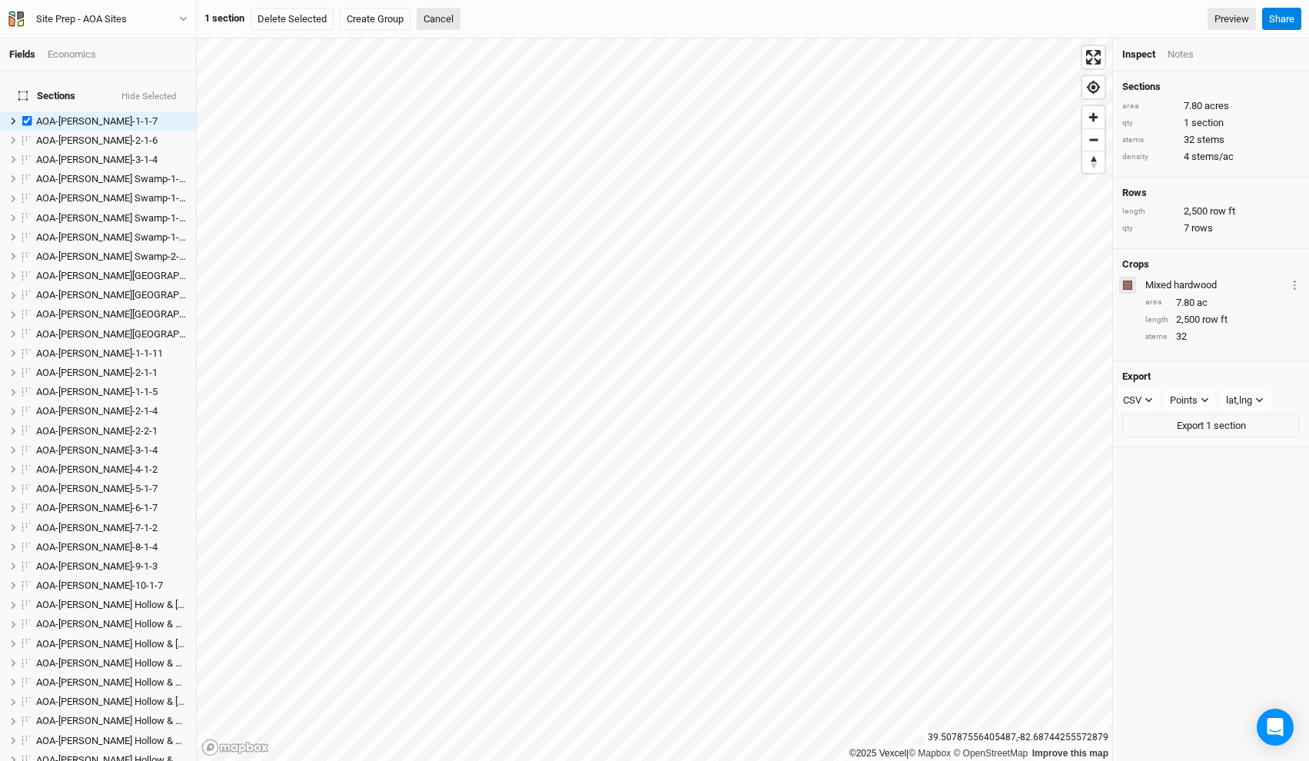
click at [1124, 283] on div "button" at bounding box center [1127, 285] width 9 height 9
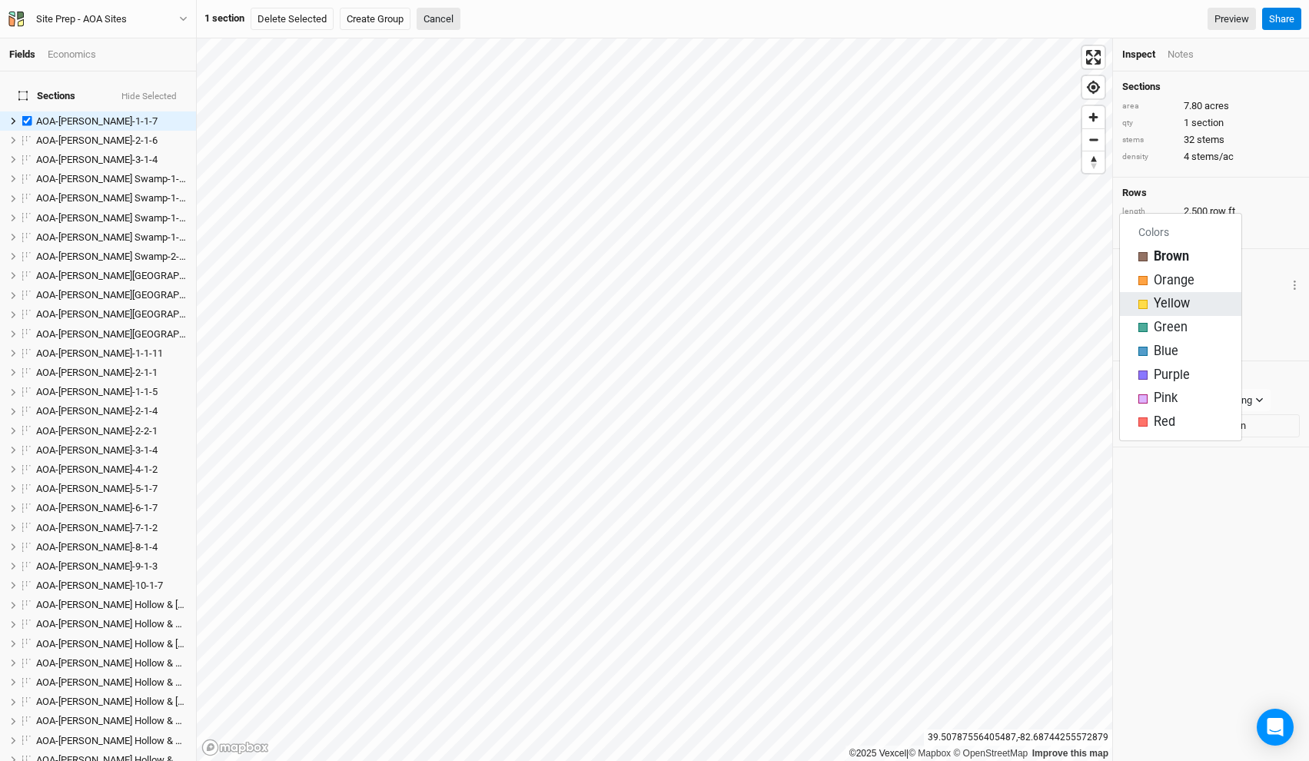
click at [1140, 308] on div "button" at bounding box center [1143, 304] width 9 height 9
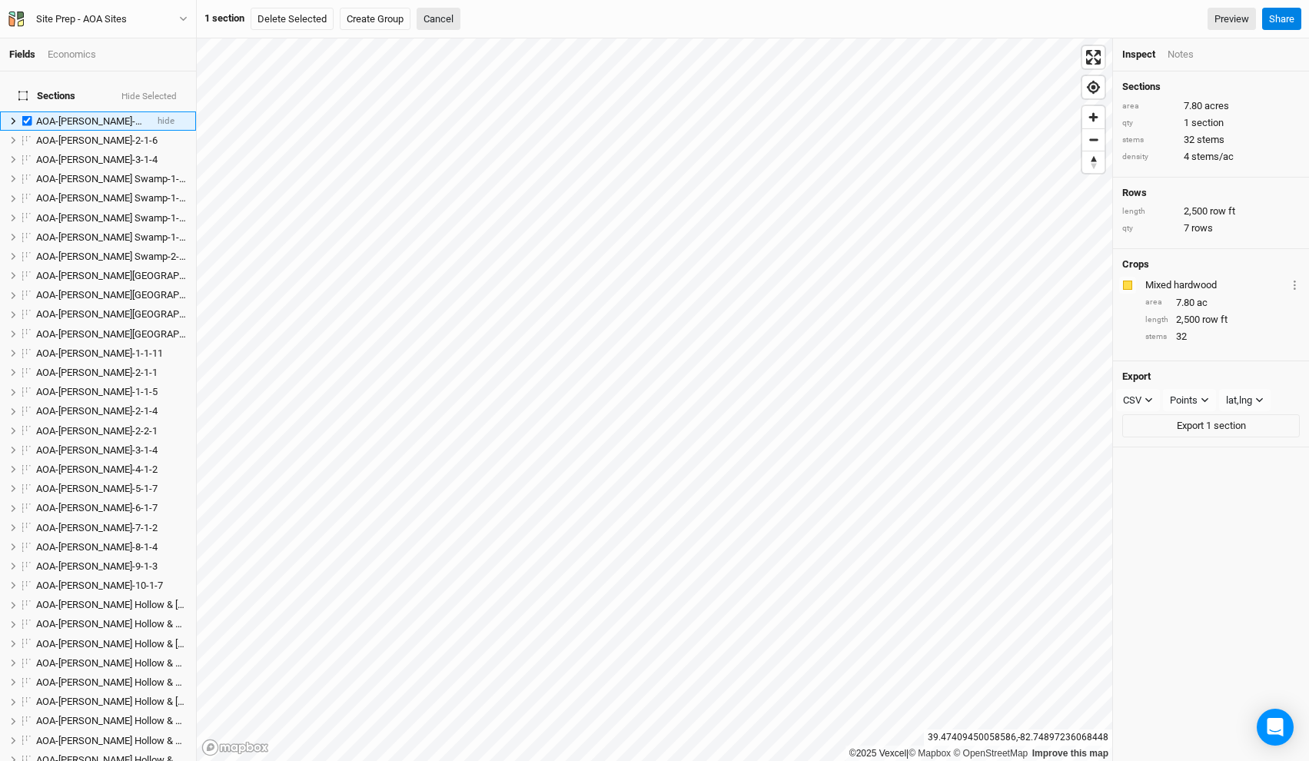
click at [26, 111] on label at bounding box center [27, 120] width 19 height 19
click at [26, 116] on input "checkbox" at bounding box center [27, 121] width 10 height 10
checkbox input "false"
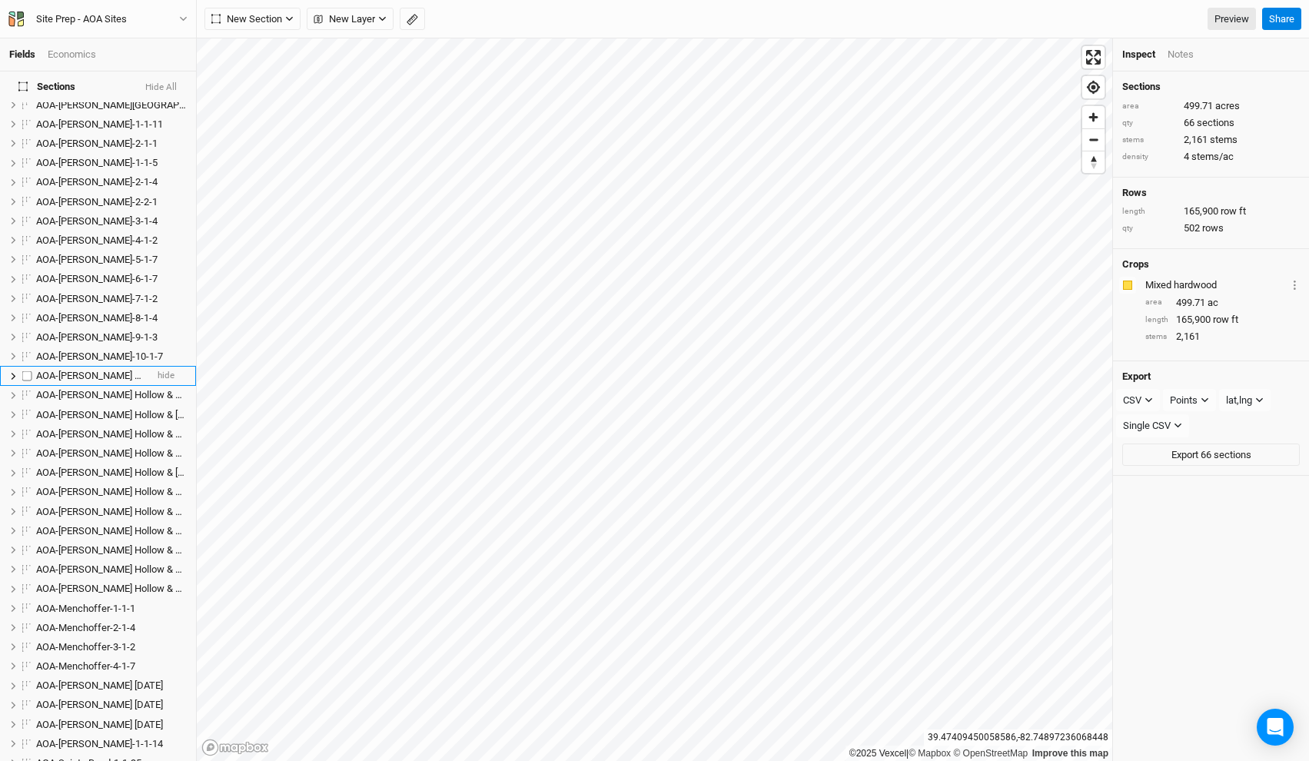
click at [81, 371] on span "AOA-[PERSON_NAME] Hollow & [GEOGRAPHIC_DATA]-1-1-8" at bounding box center [165, 376] width 258 height 12
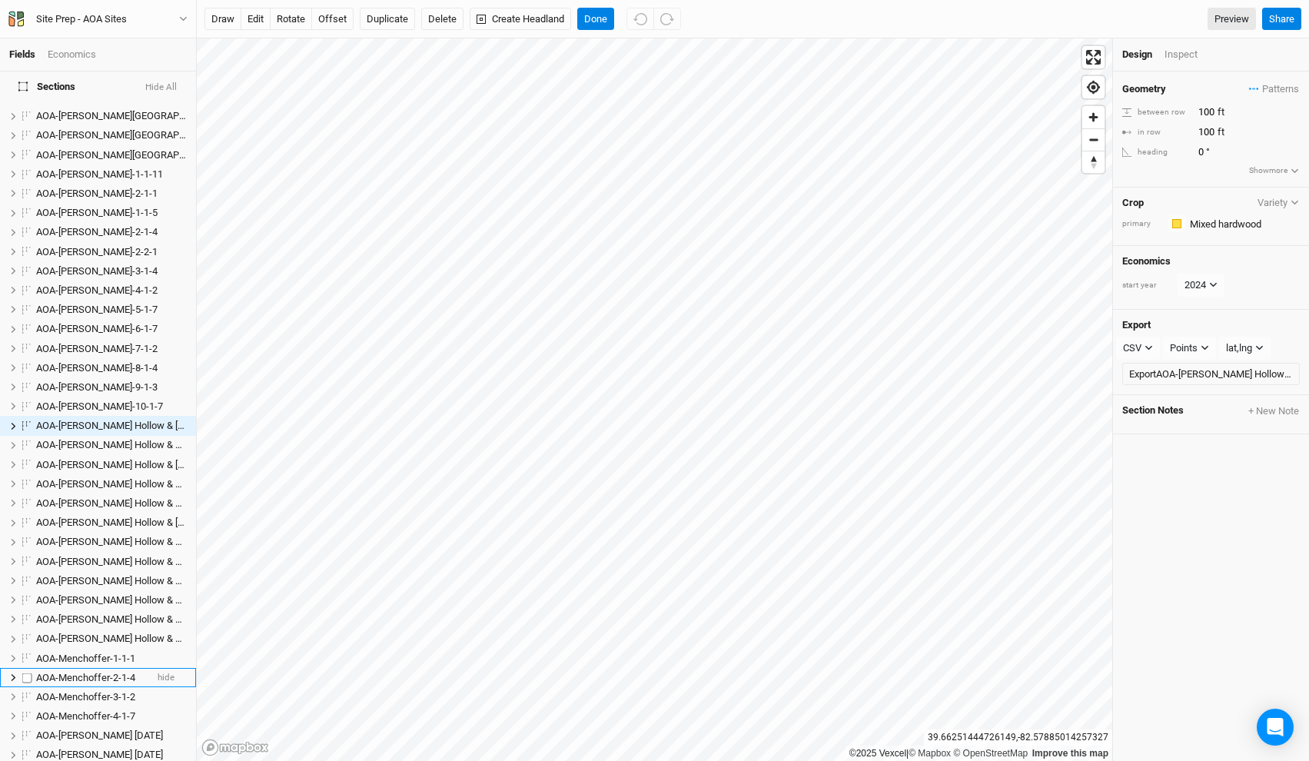
scroll to position [1113, 0]
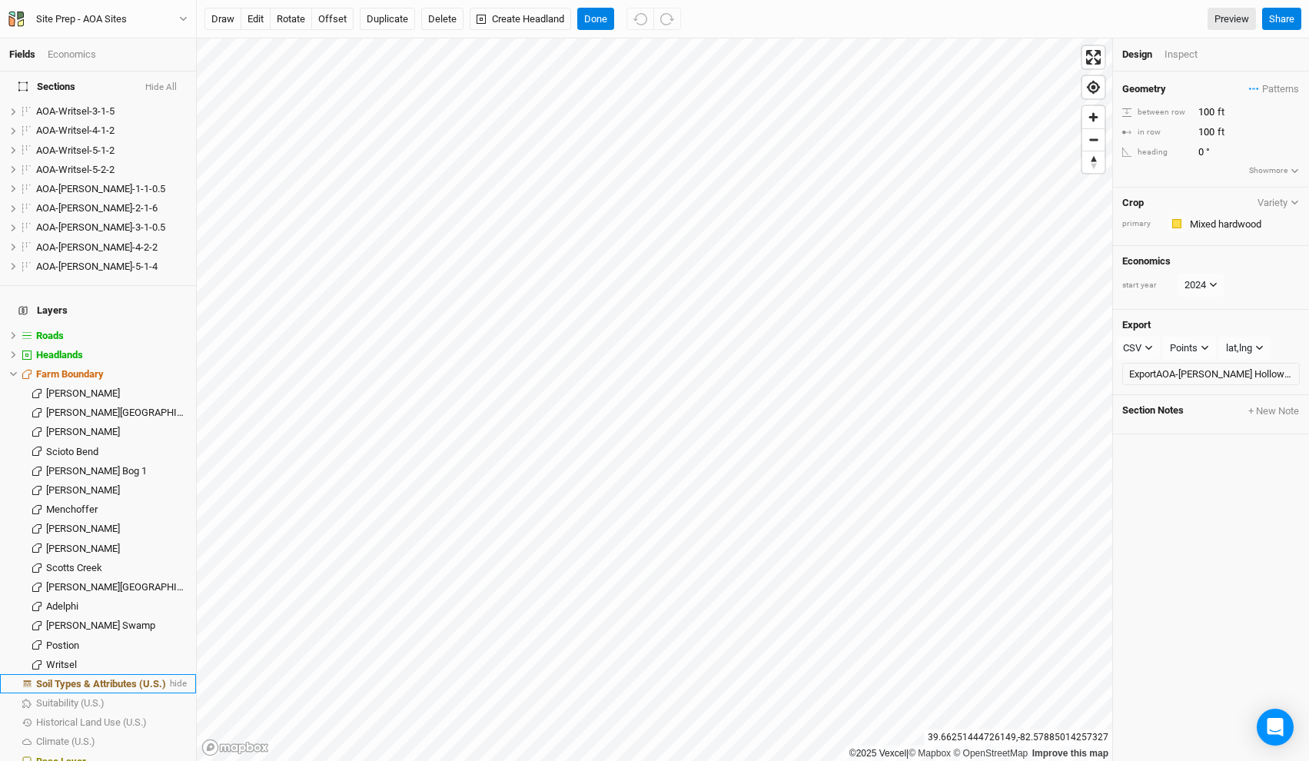
click at [84, 678] on span "Soil Types & Attributes (U.S.)" at bounding box center [101, 684] width 130 height 12
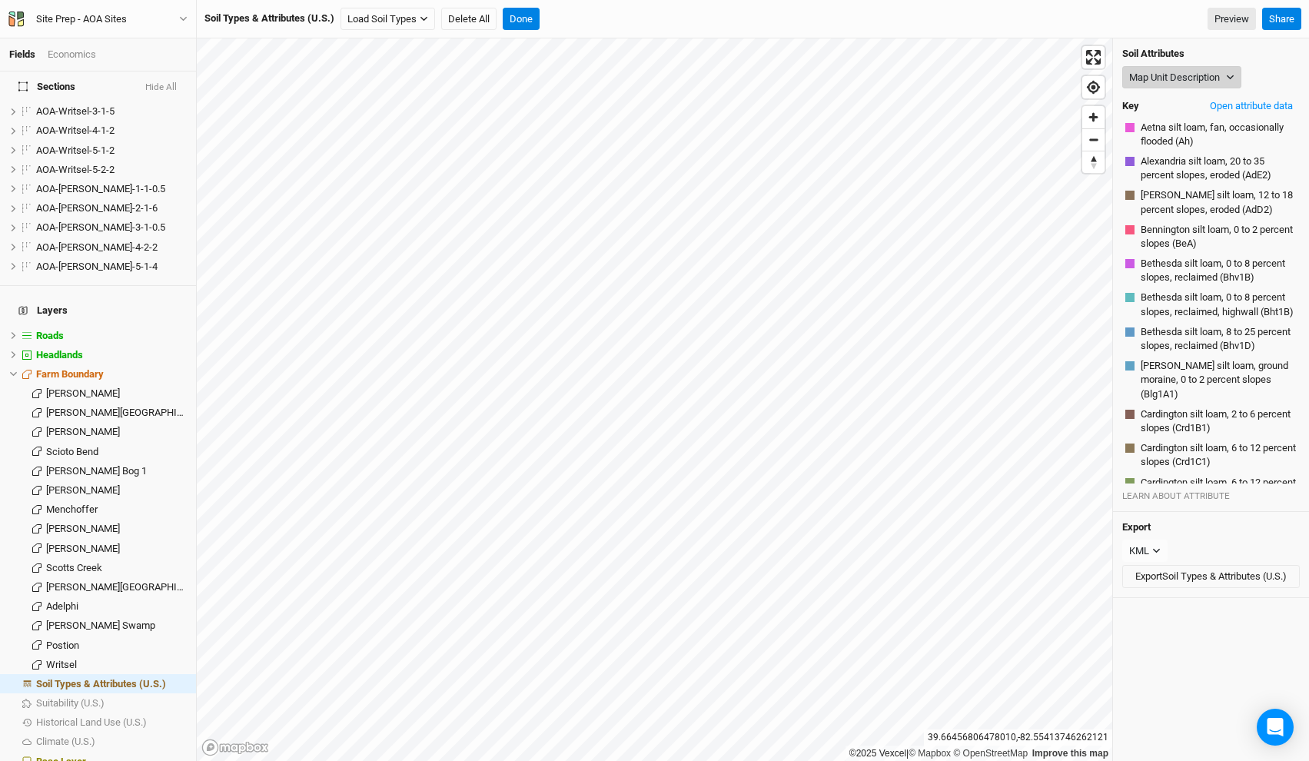
click at [1157, 75] on button "Map Unit Description" at bounding box center [1181, 77] width 119 height 23
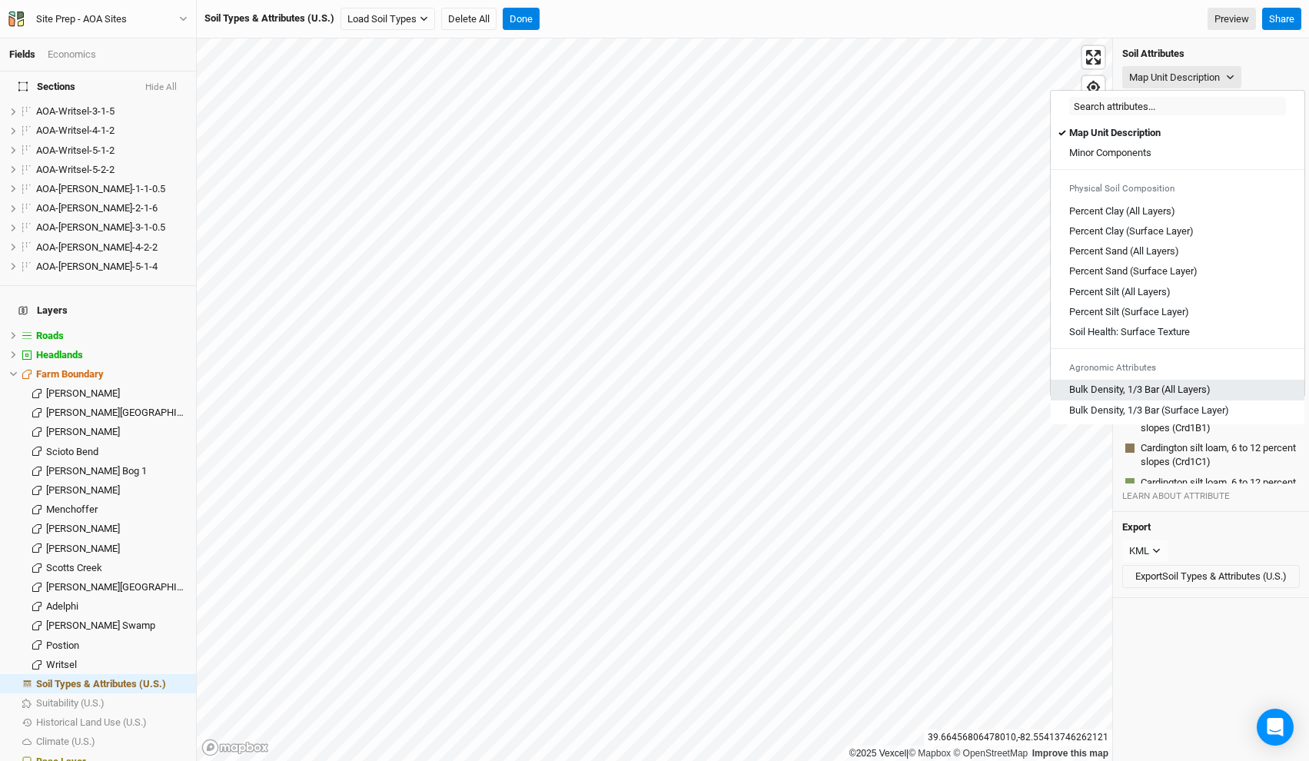
scroll to position [850, 0]
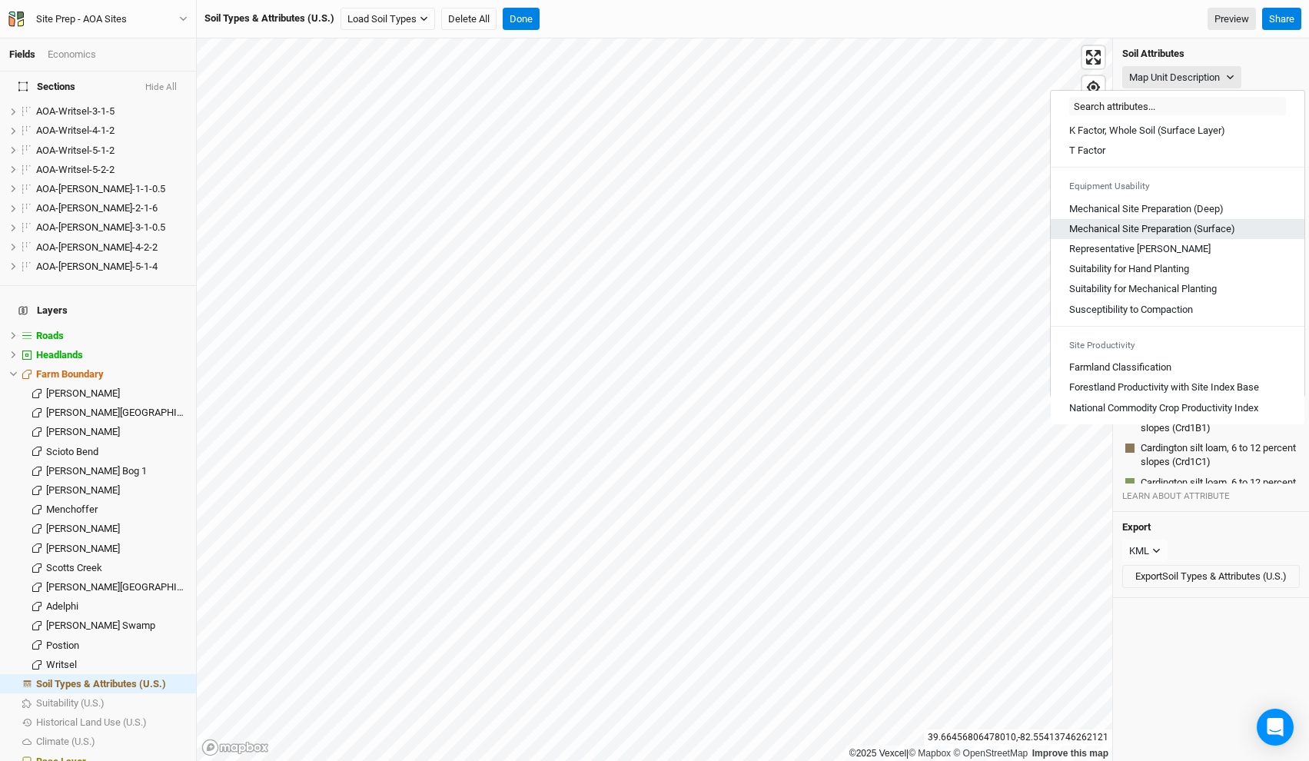
click at [1197, 228] on \(Surface\) "Mechanical Site Preparation (Surface)" at bounding box center [1152, 229] width 166 height 14
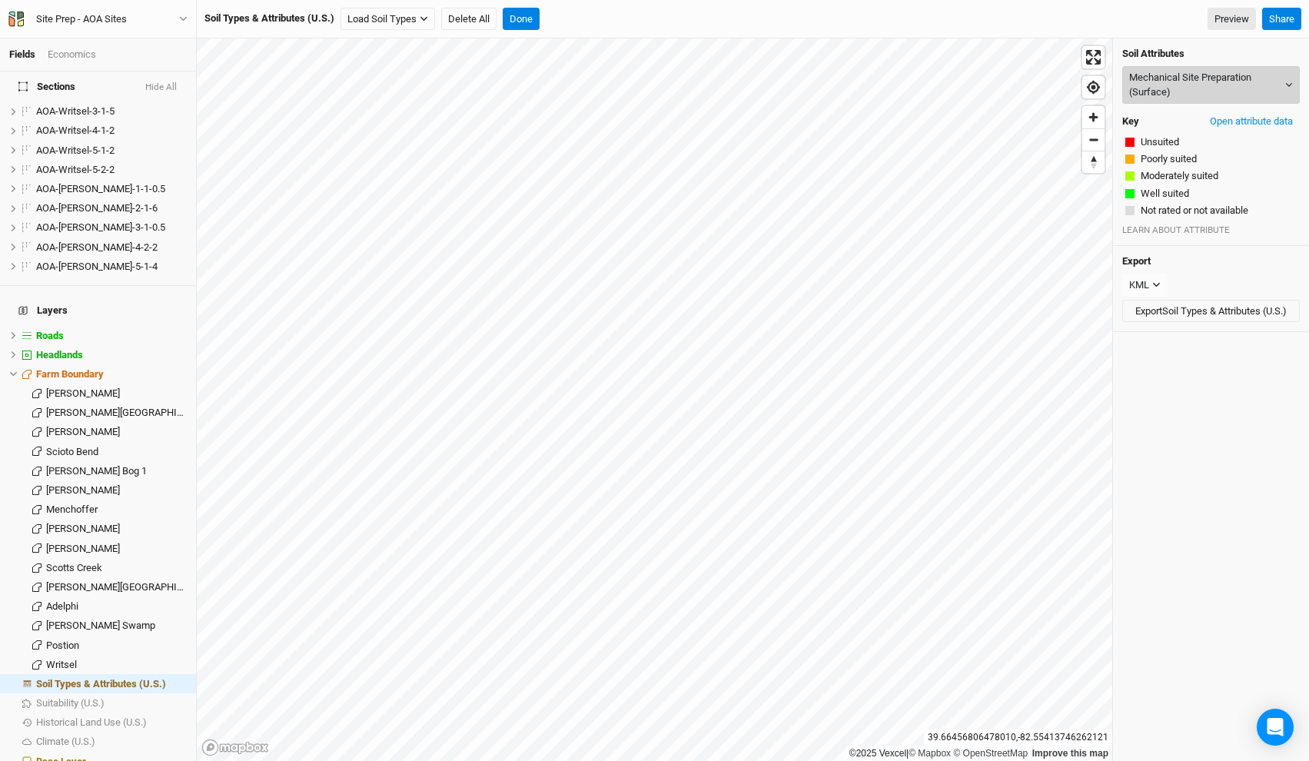
click at [1189, 95] on button "Mechanical Site Preparation (Surface)" at bounding box center [1211, 85] width 178 height 38
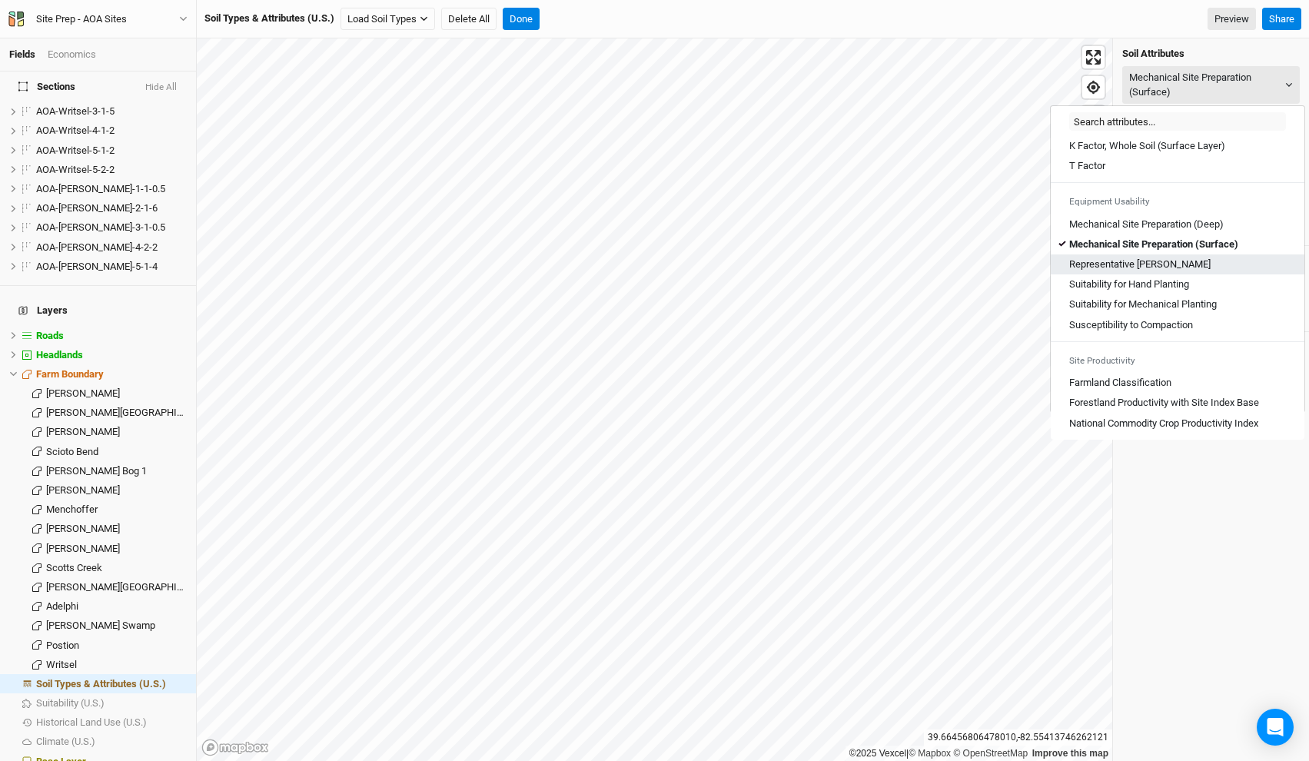
click at [1163, 261] on div "Representative [PERSON_NAME]" at bounding box center [1177, 265] width 217 height 14
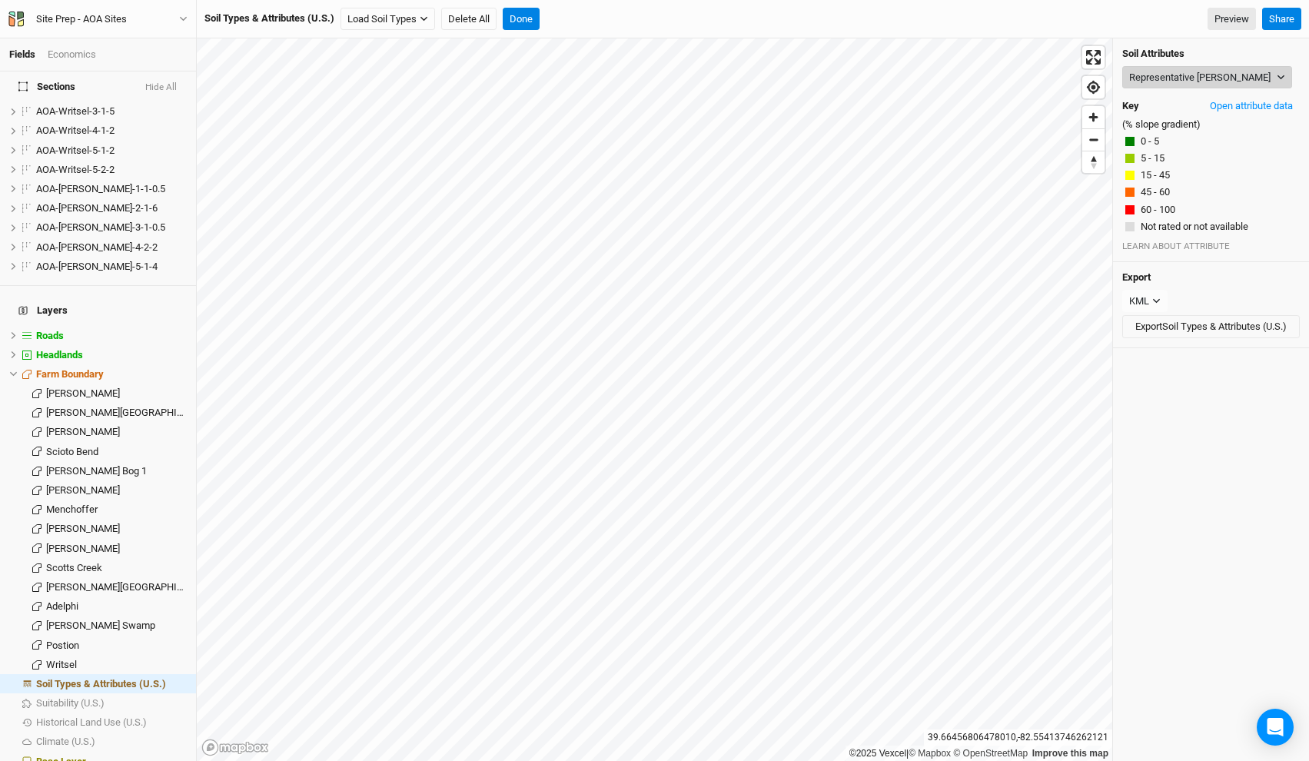
click at [1160, 75] on button "Representative [PERSON_NAME]" at bounding box center [1207, 77] width 170 height 23
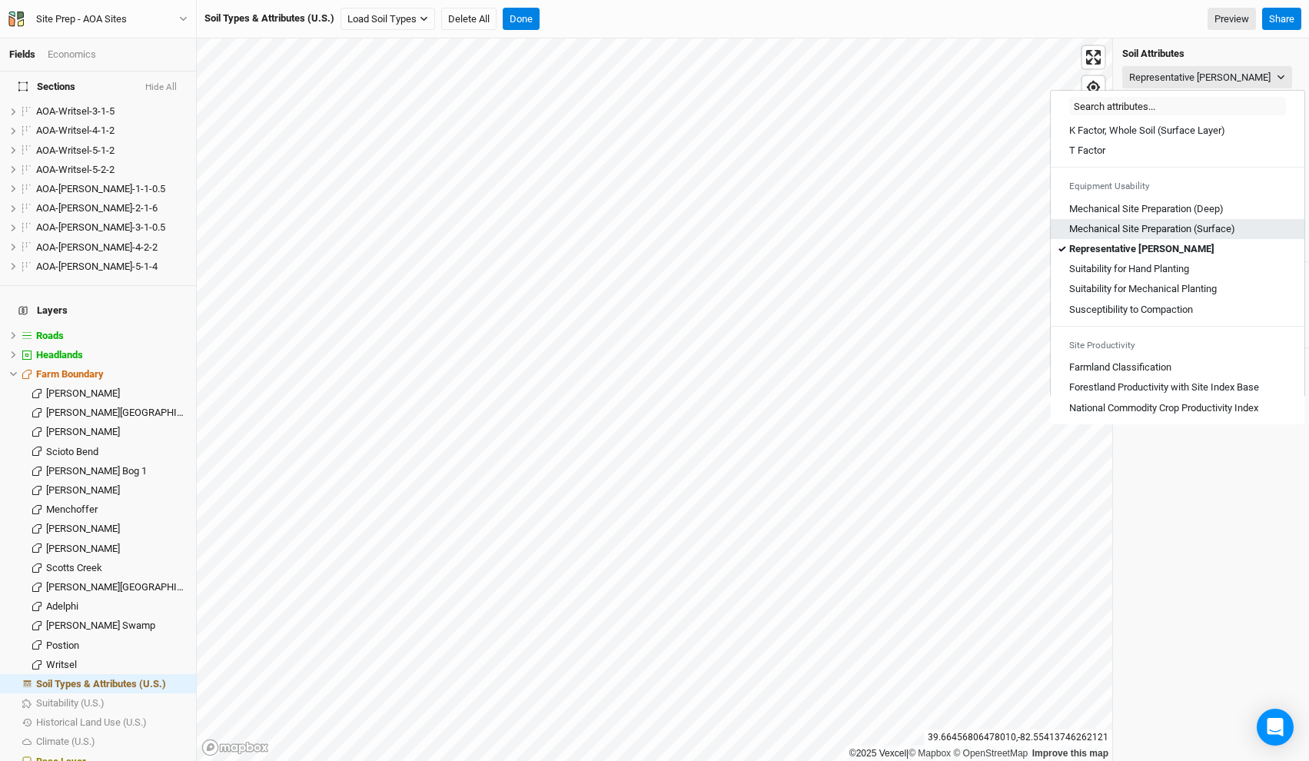
click at [1156, 228] on \(Surface\) "Mechanical Site Preparation (Surface)" at bounding box center [1152, 229] width 166 height 14
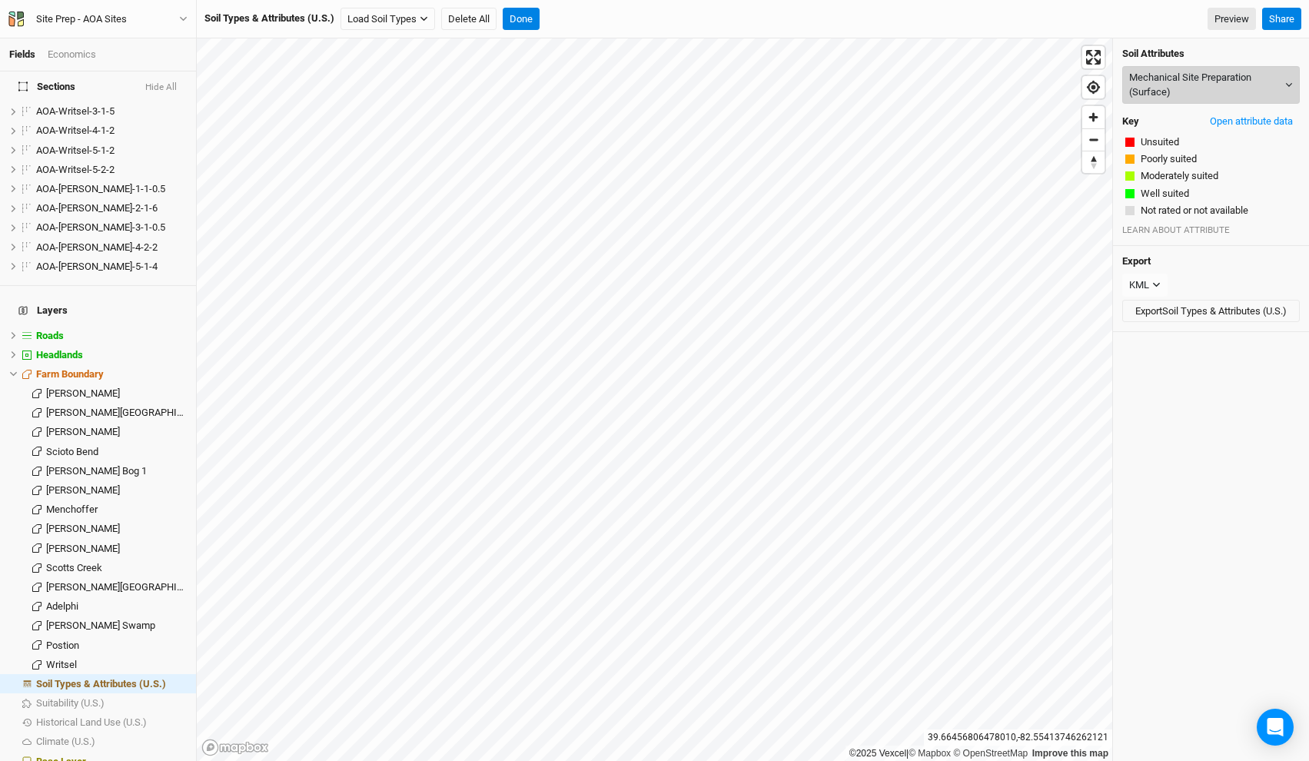
click at [1162, 78] on button "Mechanical Site Preparation (Surface)" at bounding box center [1211, 85] width 178 height 38
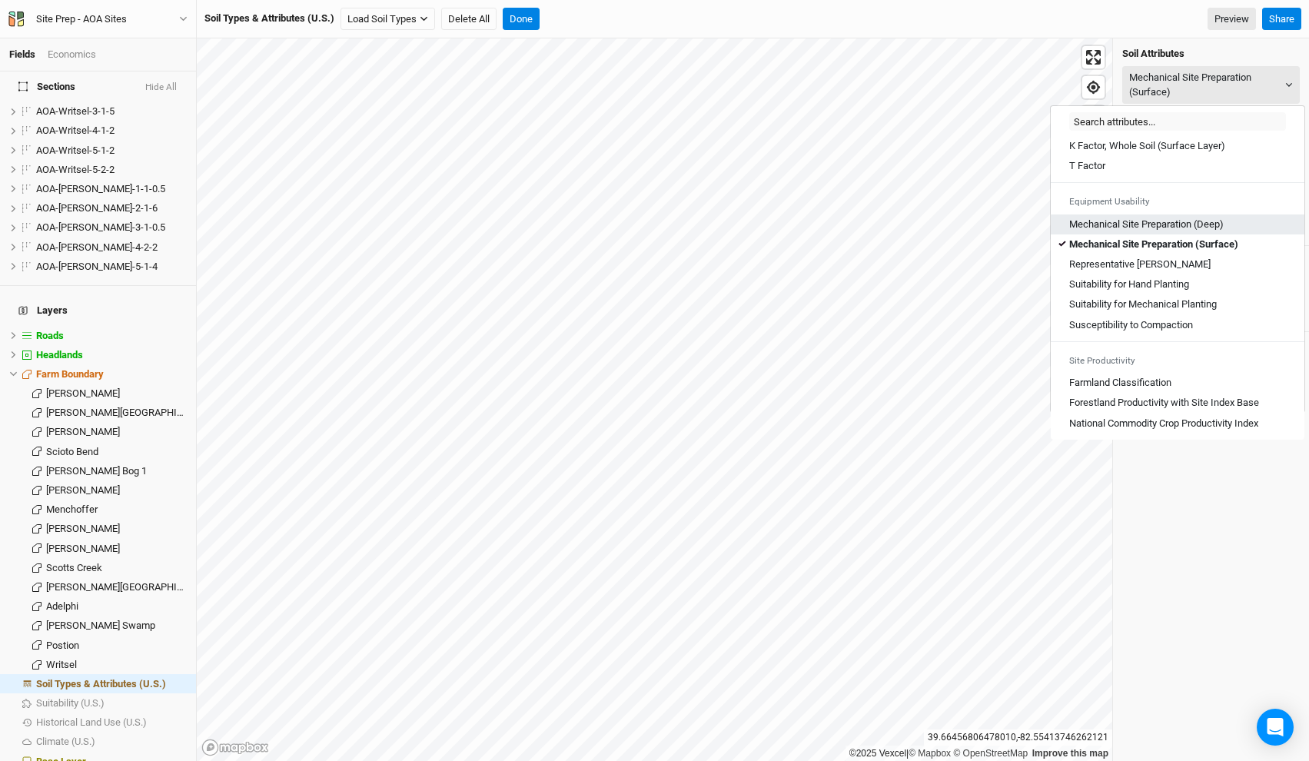
click at [1181, 223] on \(Deep\) "Mechanical Site Preparation (Deep)" at bounding box center [1146, 225] width 155 height 14
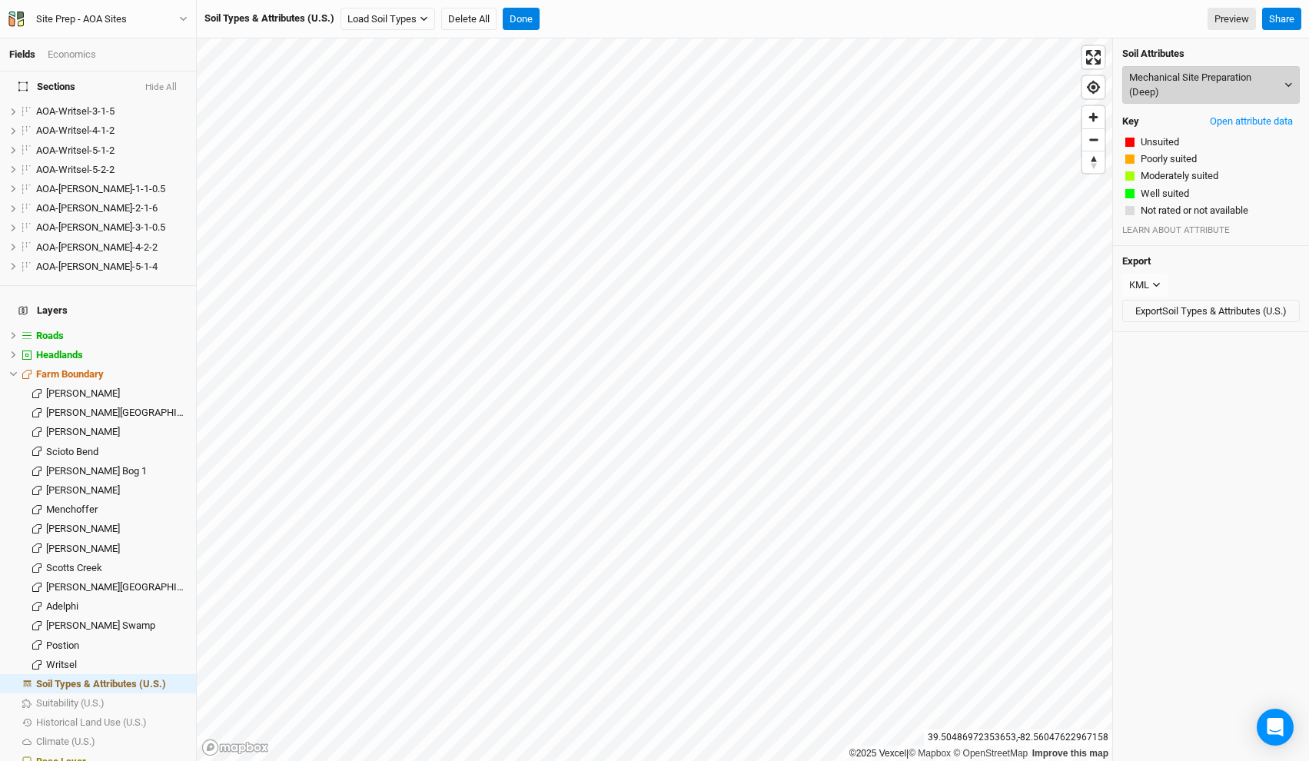
click at [1161, 86] on button "Mechanical Site Preparation (Deep)" at bounding box center [1211, 85] width 178 height 38
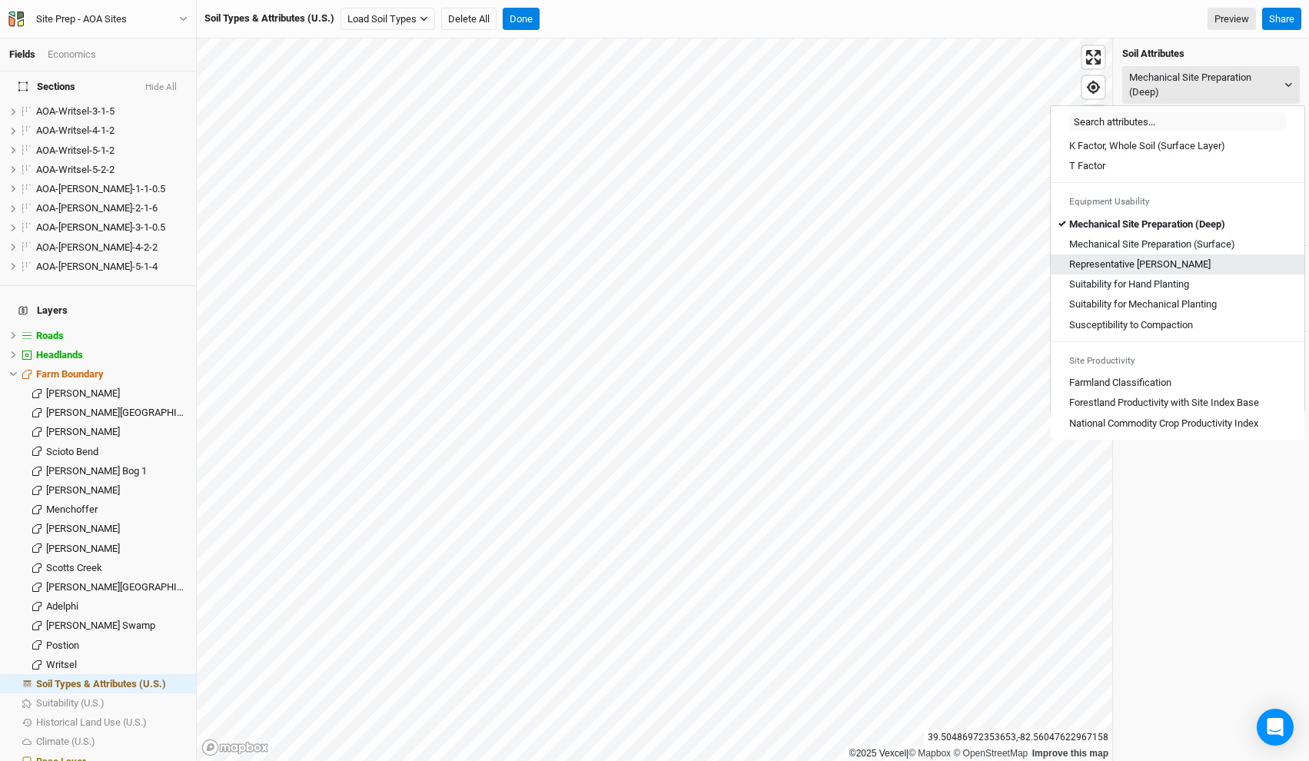
click at [1147, 265] on Slope "Representative [PERSON_NAME]" at bounding box center [1139, 265] width 141 height 14
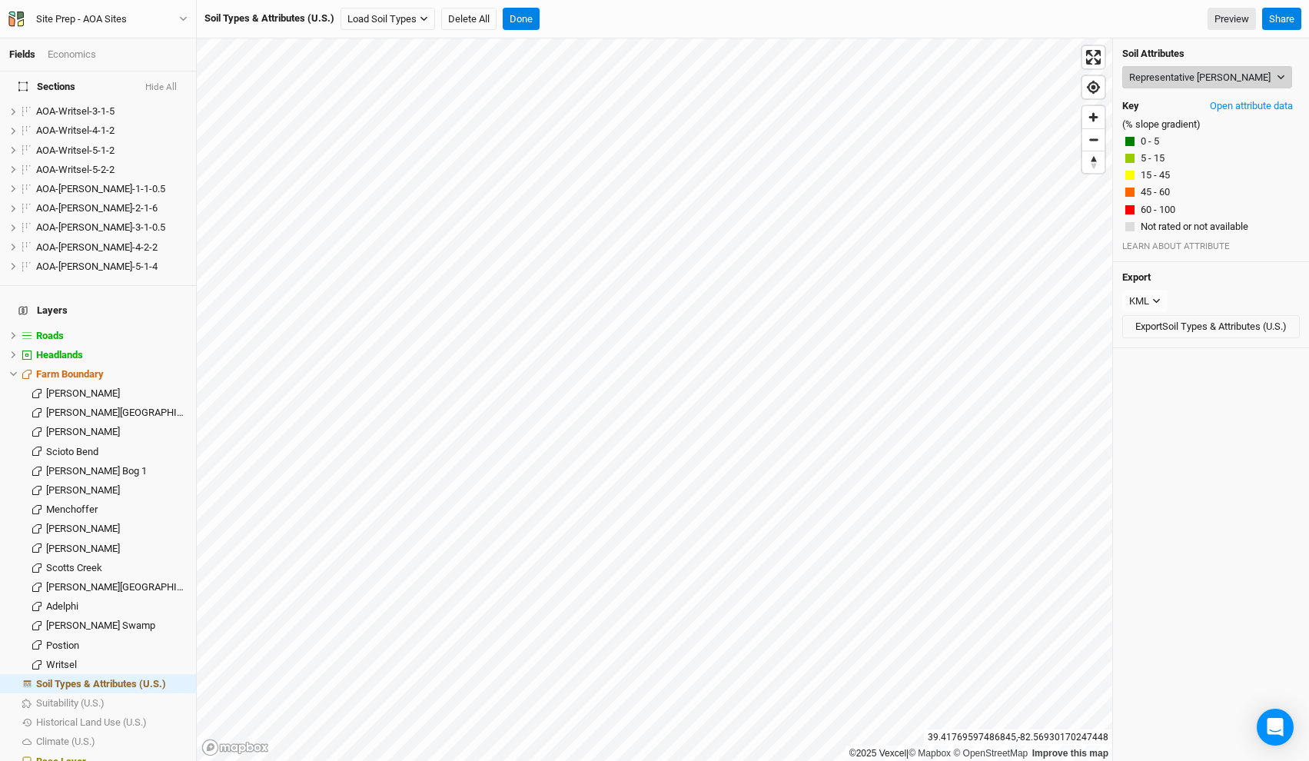
click at [1179, 73] on button "Representative [PERSON_NAME]" at bounding box center [1207, 77] width 170 height 23
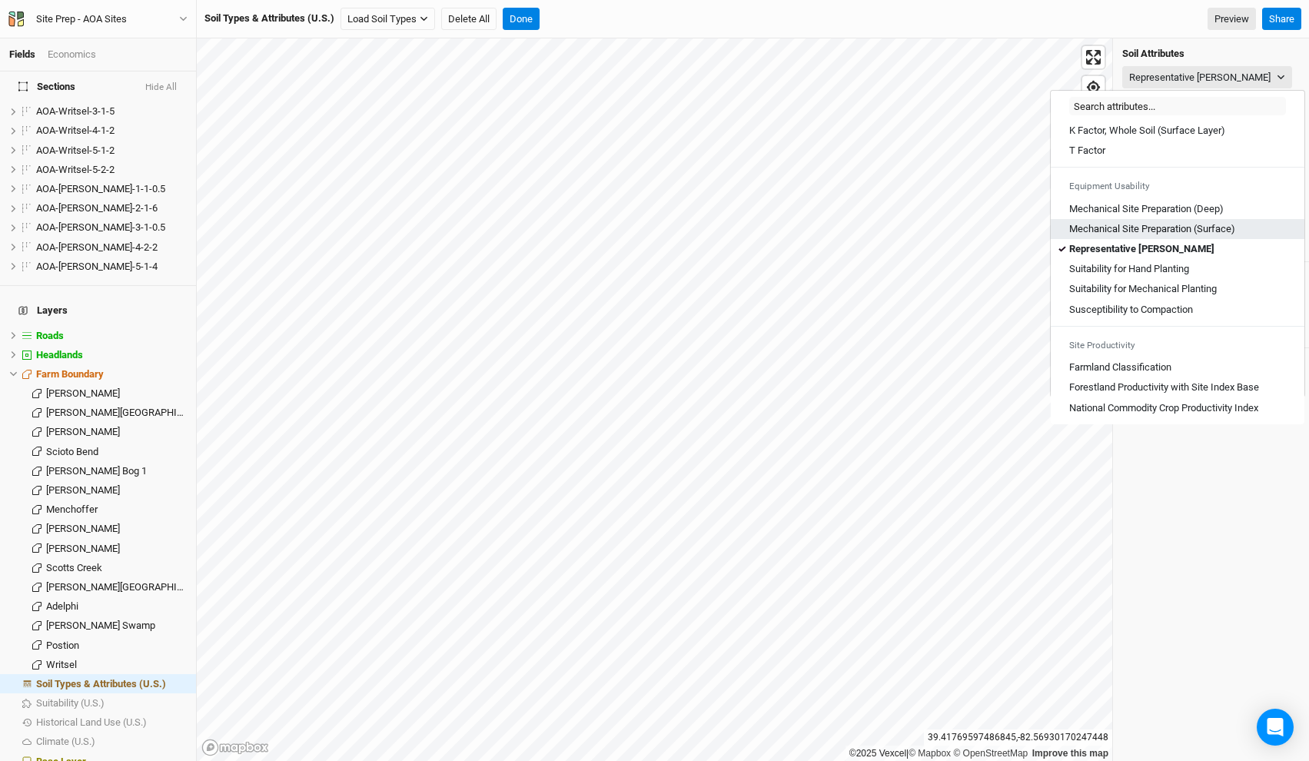
click at [1155, 228] on \(Surface\) "Mechanical Site Preparation (Surface)" at bounding box center [1152, 229] width 166 height 14
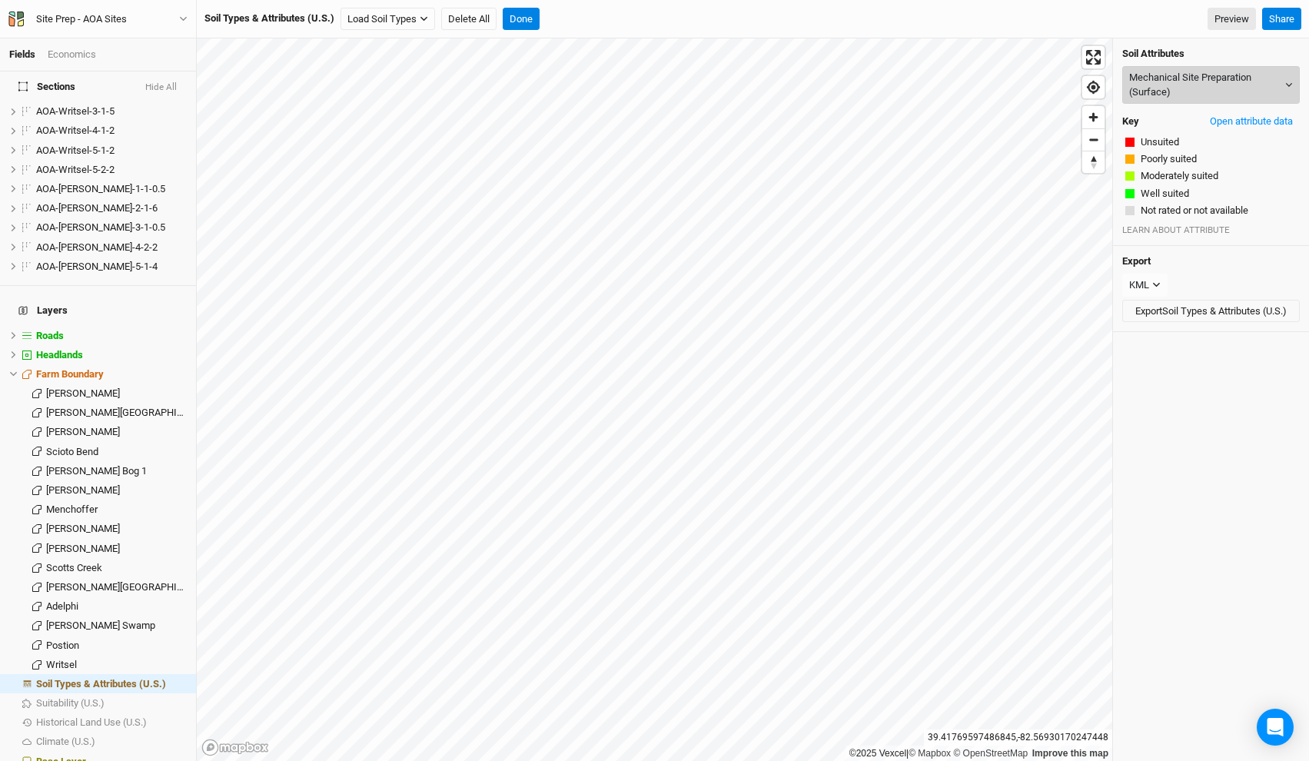
click at [1183, 90] on button "Mechanical Site Preparation (Surface)" at bounding box center [1211, 85] width 178 height 38
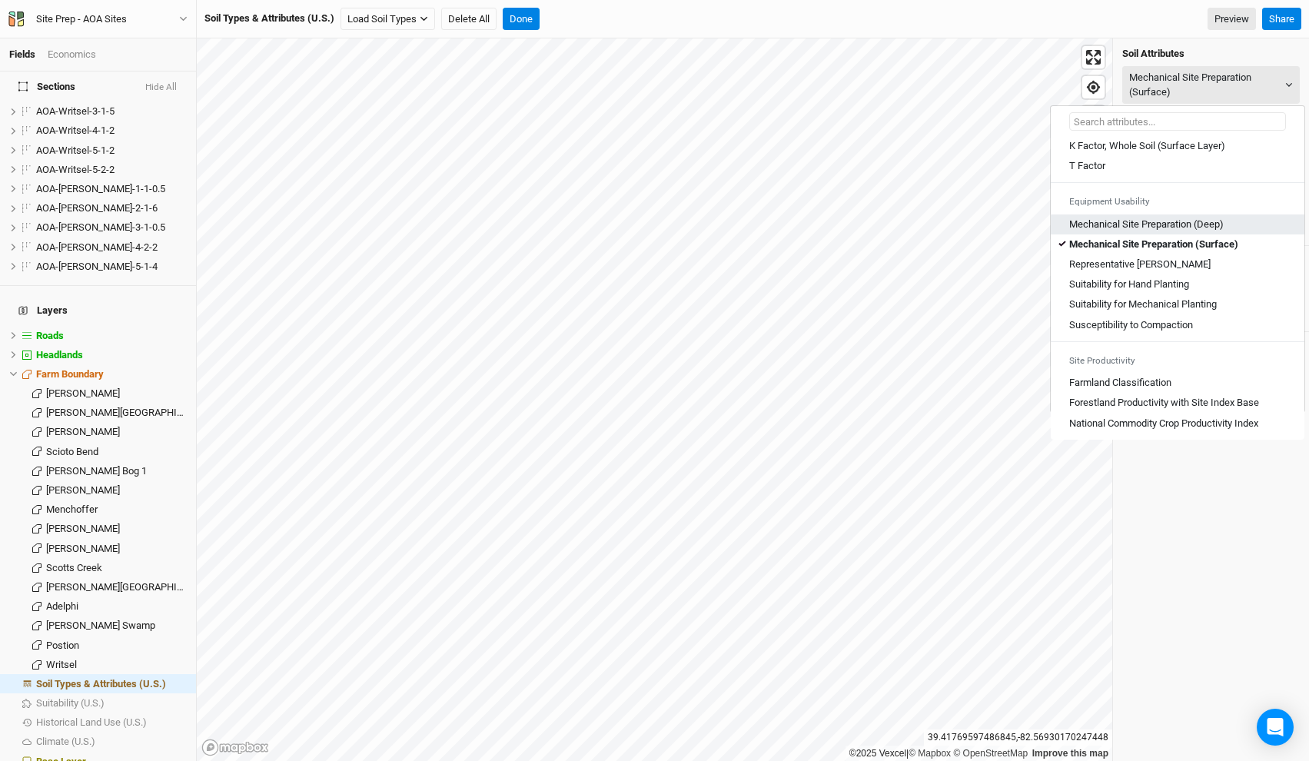
click at [1175, 218] on \(Deep\) "Mechanical Site Preparation (Deep)" at bounding box center [1146, 225] width 155 height 14
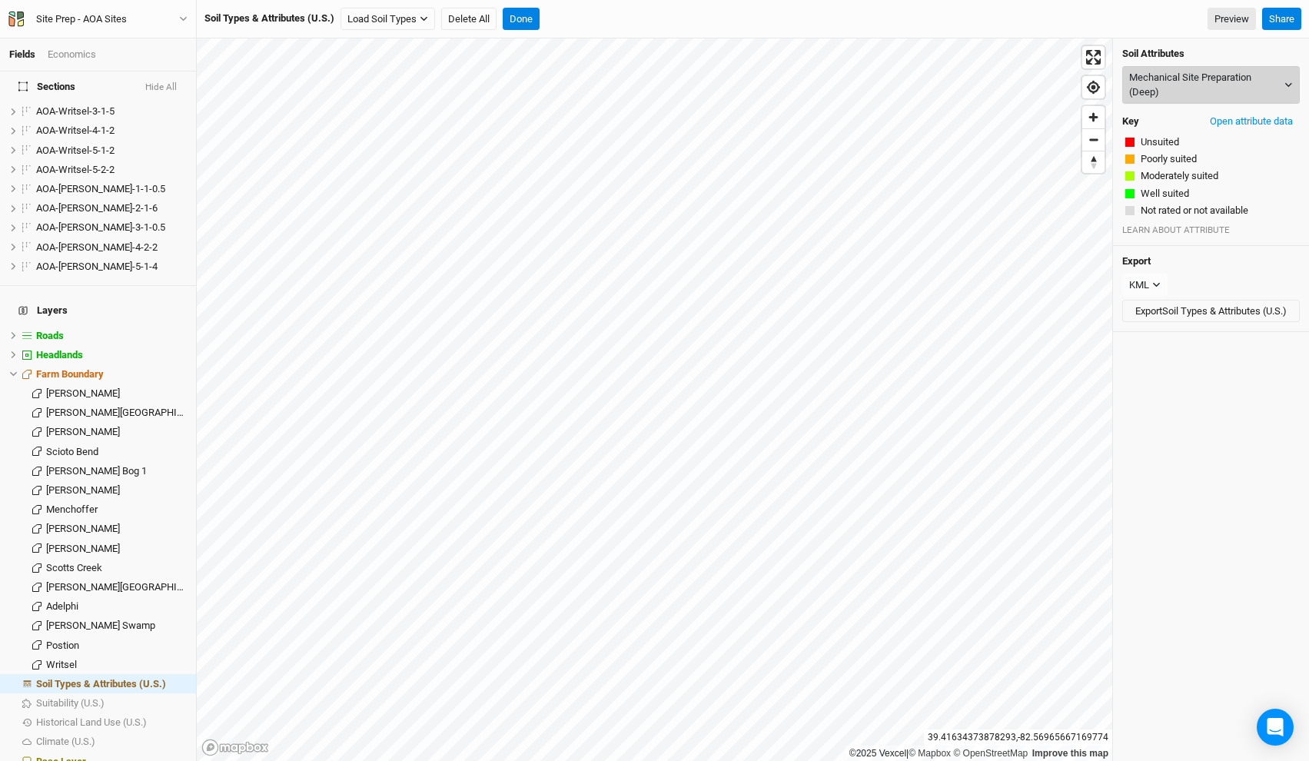
click at [1180, 91] on button "Mechanical Site Preparation (Deep)" at bounding box center [1211, 85] width 178 height 38
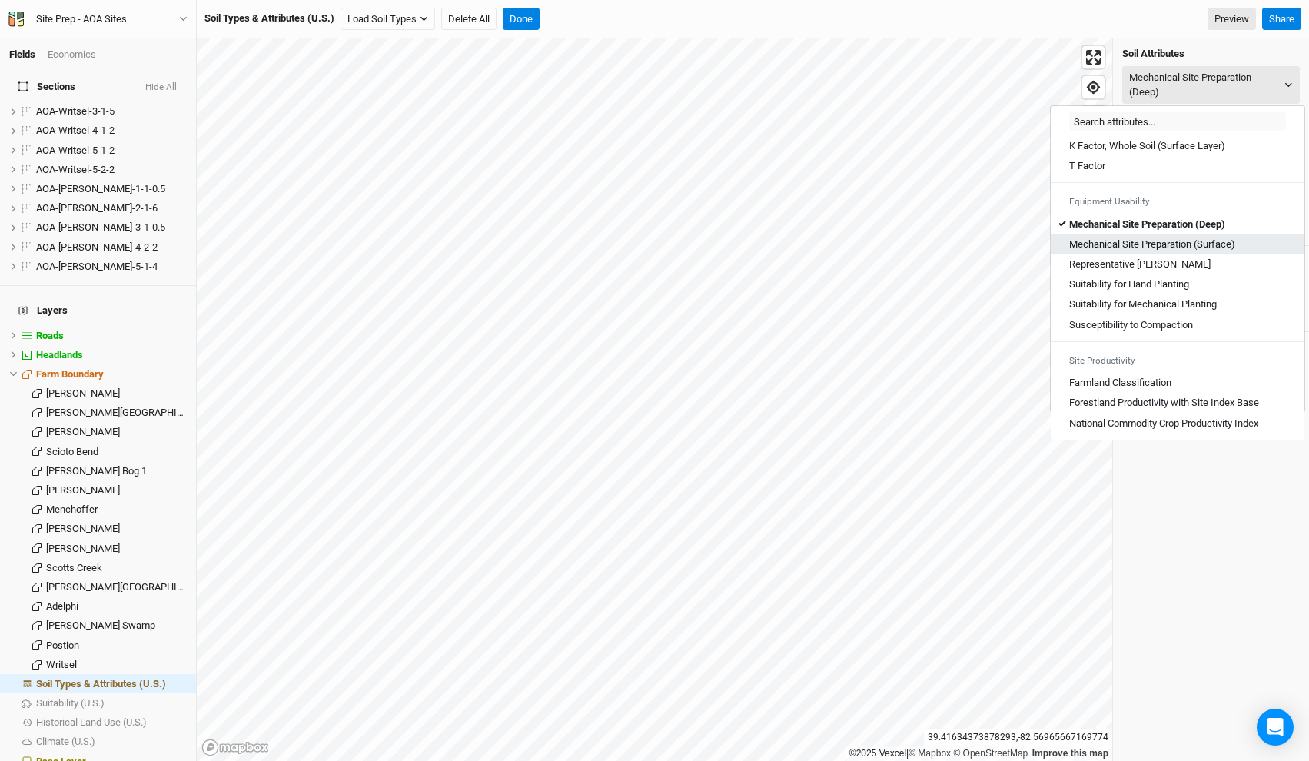
click at [1188, 238] on \(Surface\) "Mechanical Site Preparation (Surface)" at bounding box center [1152, 245] width 166 height 14
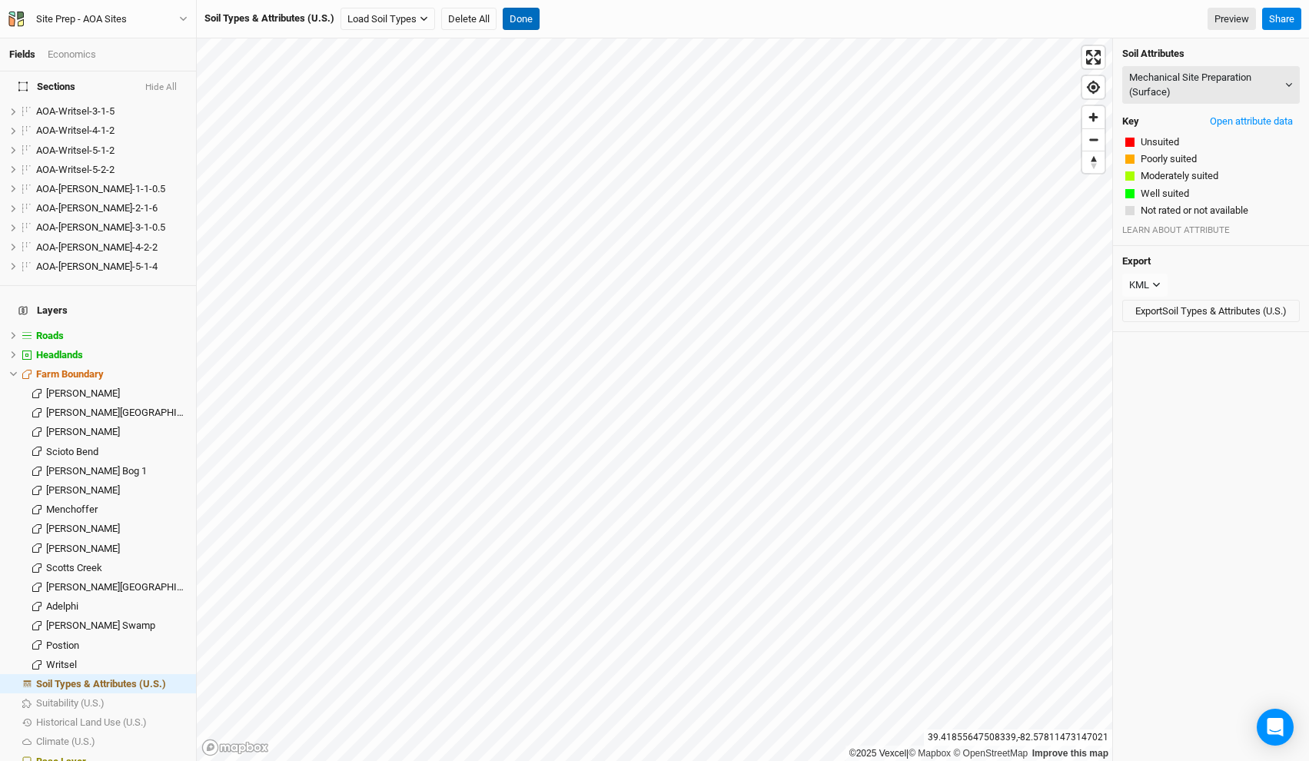
click at [517, 30] on div "Soil Types & Attributes (U.S.) Load Soil Types Load for Farm Boundary Load for …" at bounding box center [753, 19] width 1112 height 38
click at [518, 23] on button "Done" at bounding box center [521, 19] width 37 height 23
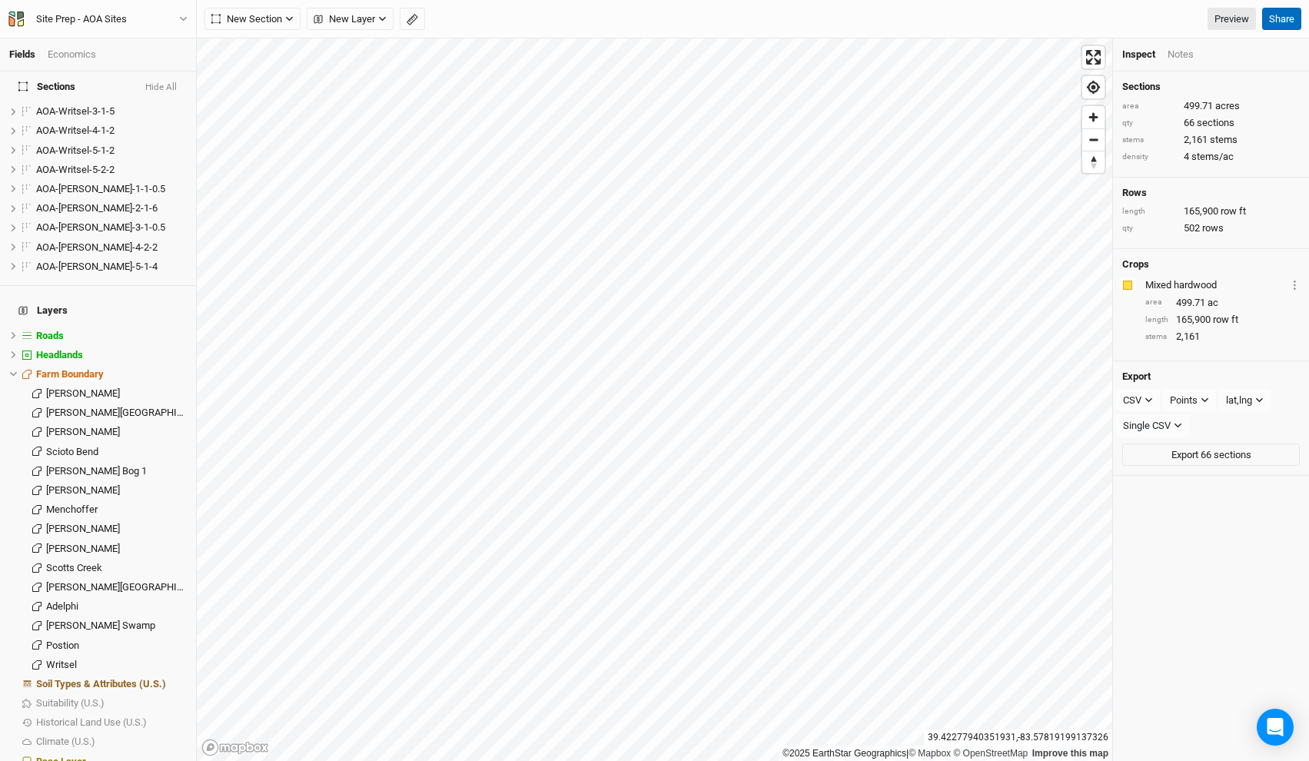
click at [1277, 21] on button "Share" at bounding box center [1281, 19] width 39 height 23
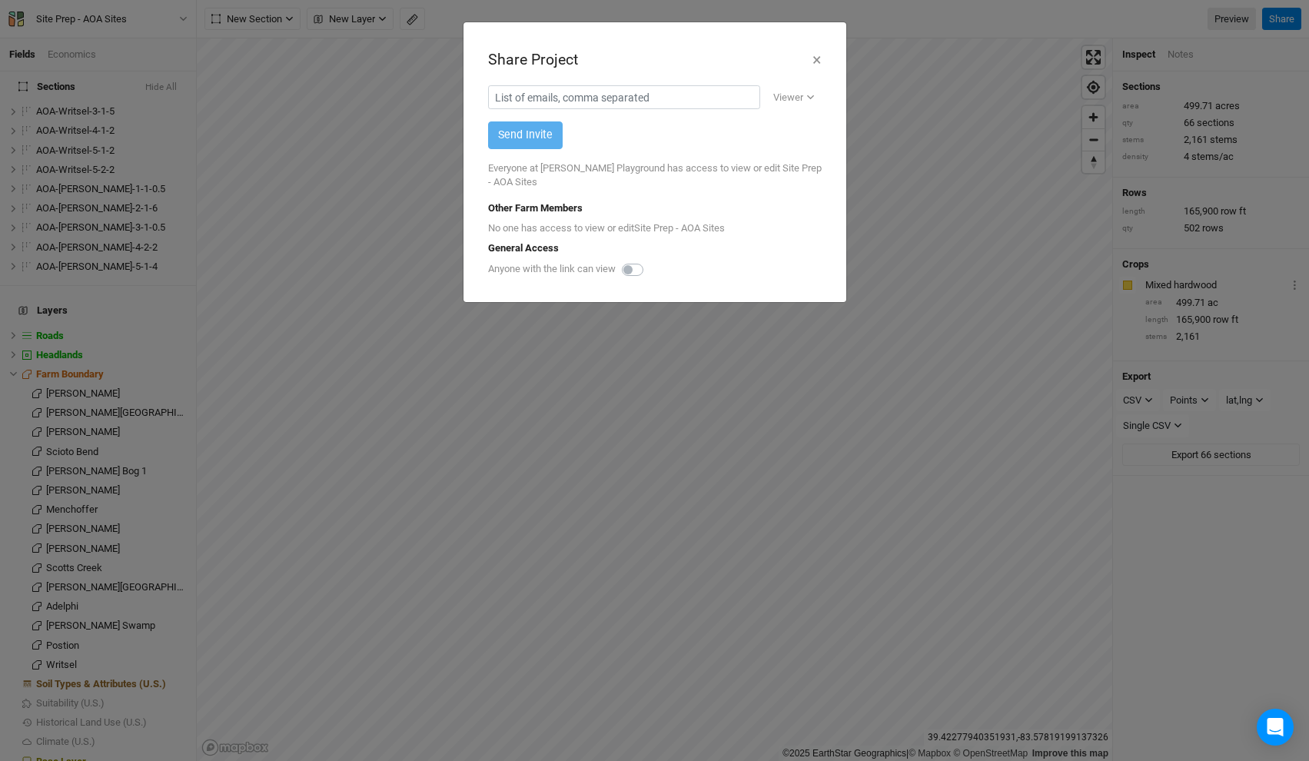
click at [650, 261] on label at bounding box center [650, 261] width 0 height 0
click at [634, 269] on input "checkbox" at bounding box center [628, 268] width 12 height 15
checkbox input "true"
click at [778, 267] on div "Copy link" at bounding box center [787, 270] width 55 height 15
click at [815, 59] on button "×" at bounding box center [817, 60] width 10 height 26
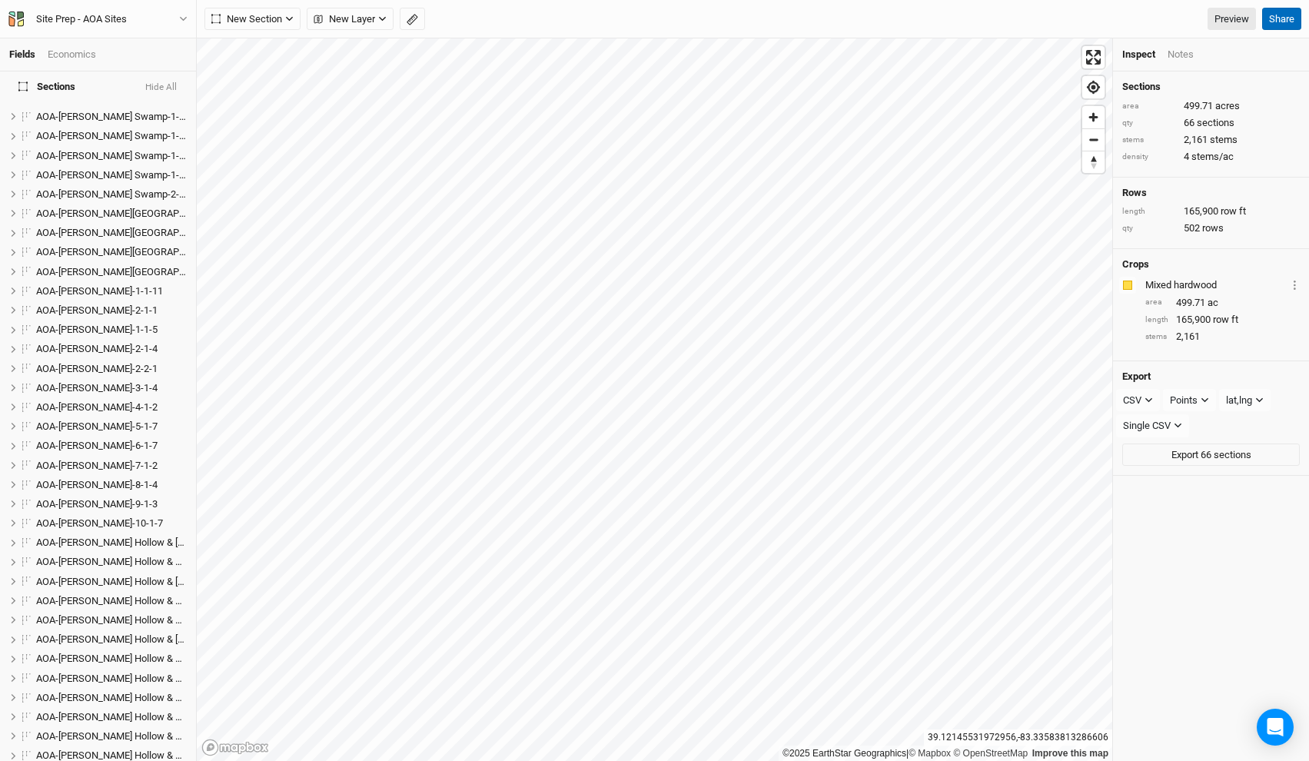
scroll to position [0, 0]
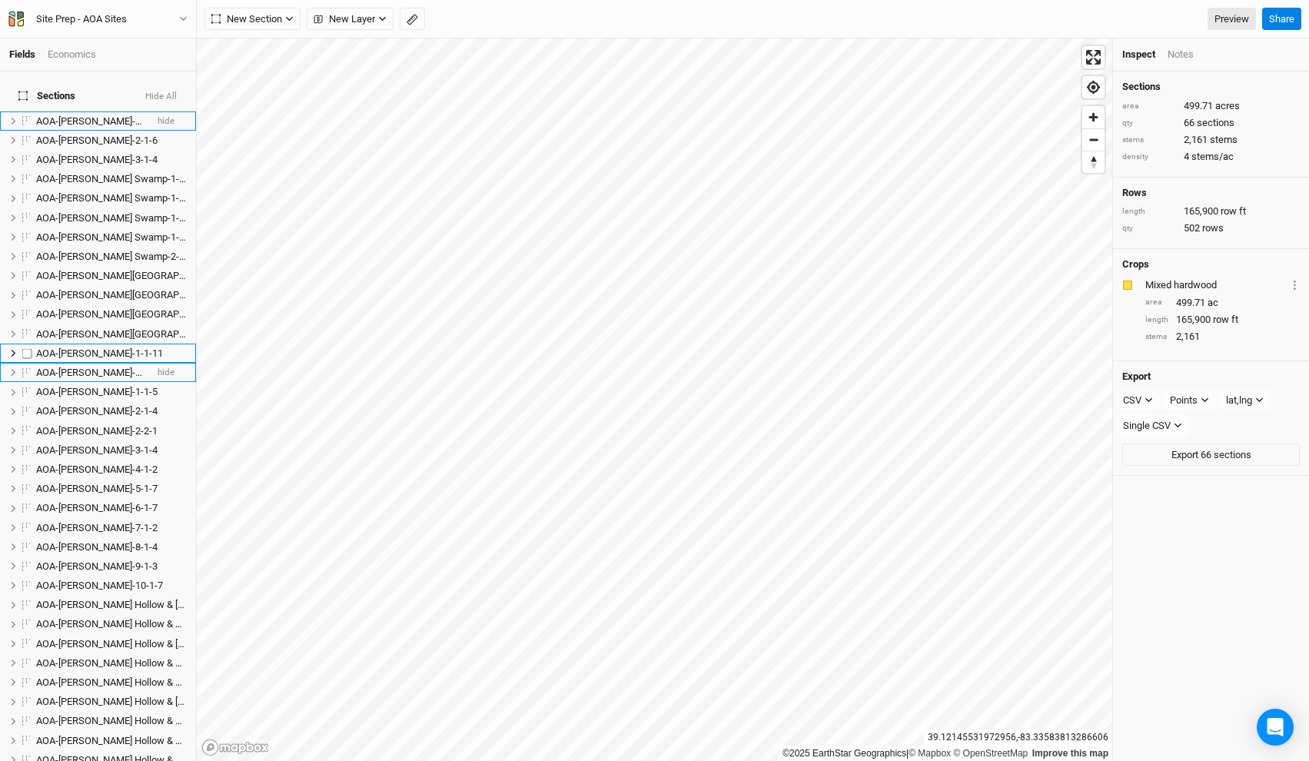
click at [85, 363] on li "AOA-Darby Oaks-2-1-1 hide" at bounding box center [98, 372] width 196 height 19
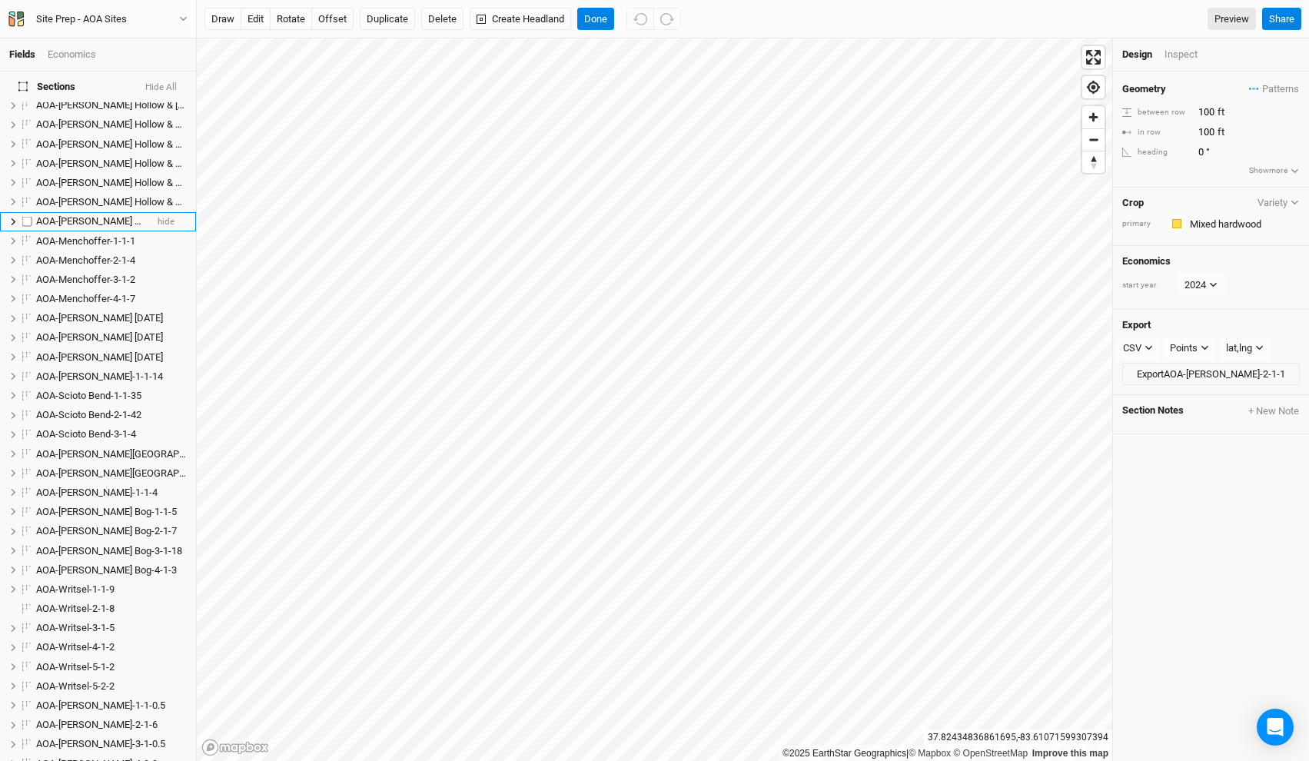
click at [95, 215] on span "AOA-[PERSON_NAME] Hollow & Stone Canyon-4-3-2" at bounding box center [148, 221] width 224 height 12
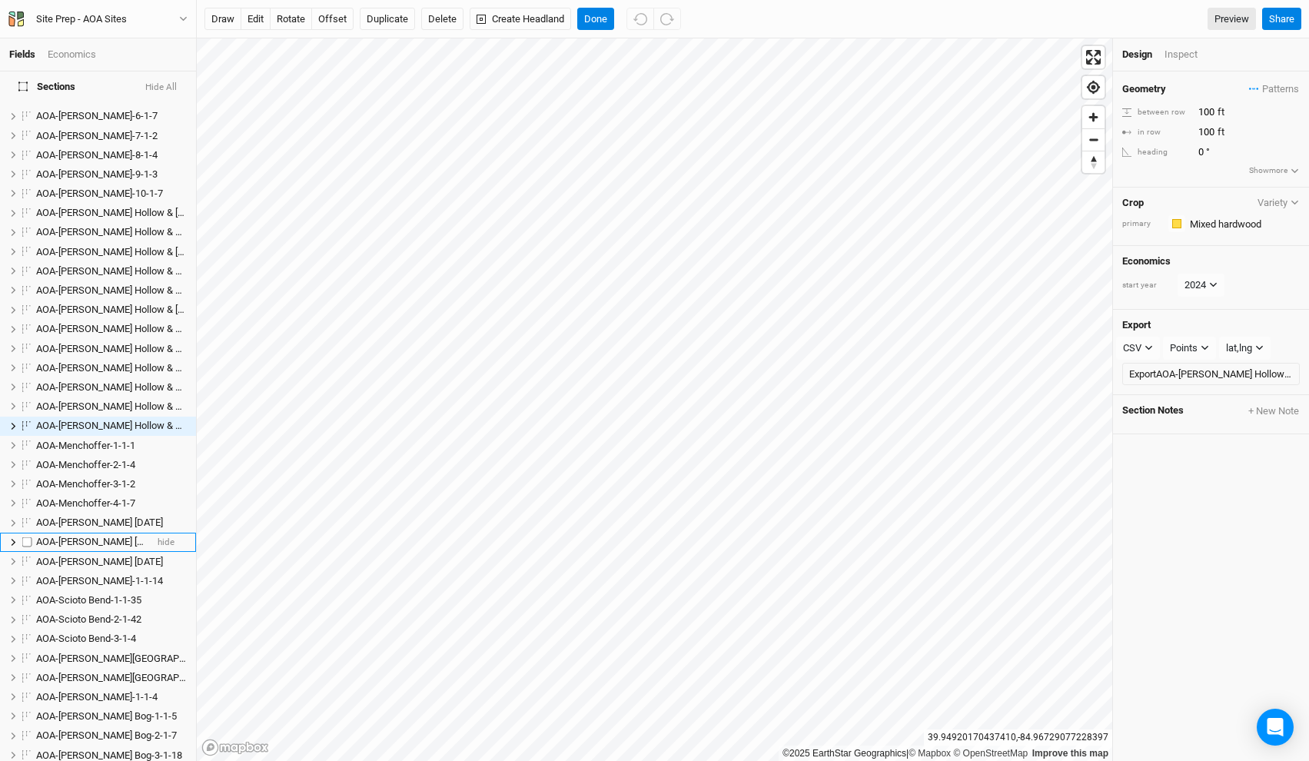
click at [82, 536] on span "AOA-[PERSON_NAME] [DATE]" at bounding box center [99, 542] width 127 height 12
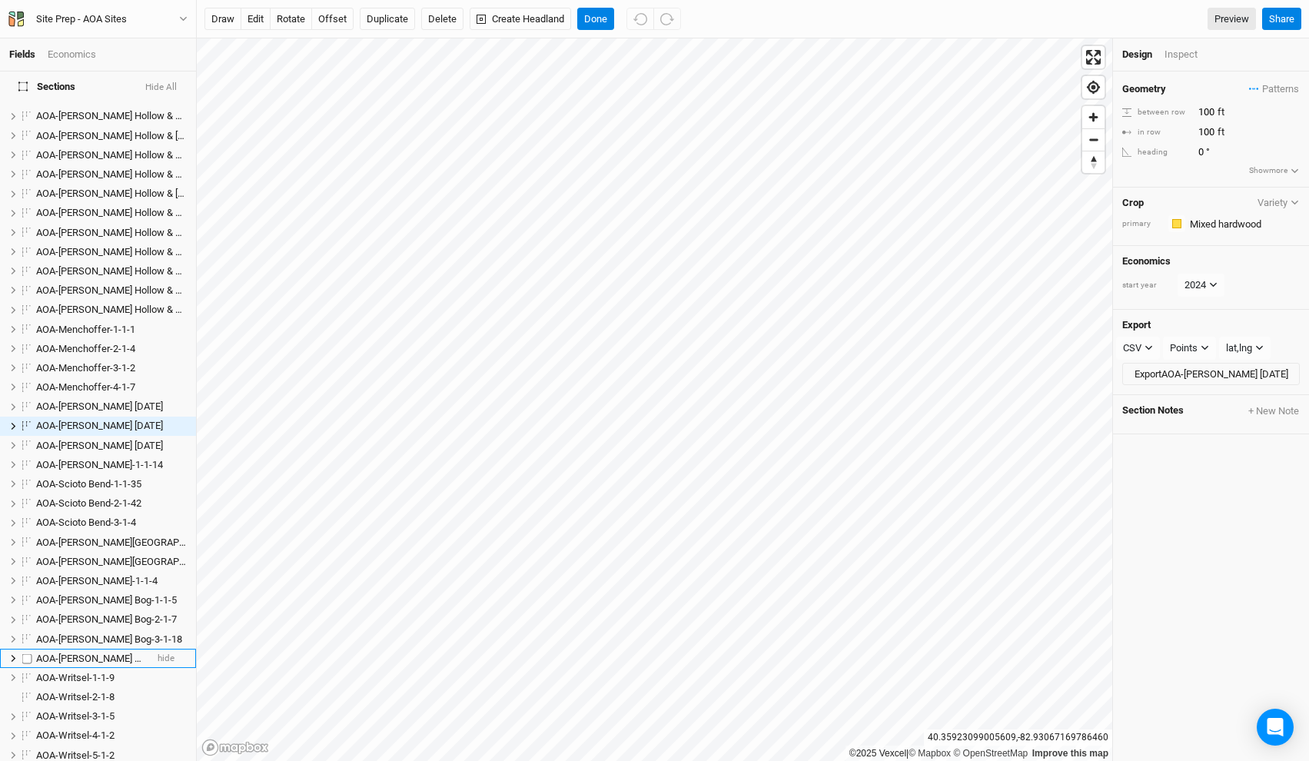
scroll to position [1113, 0]
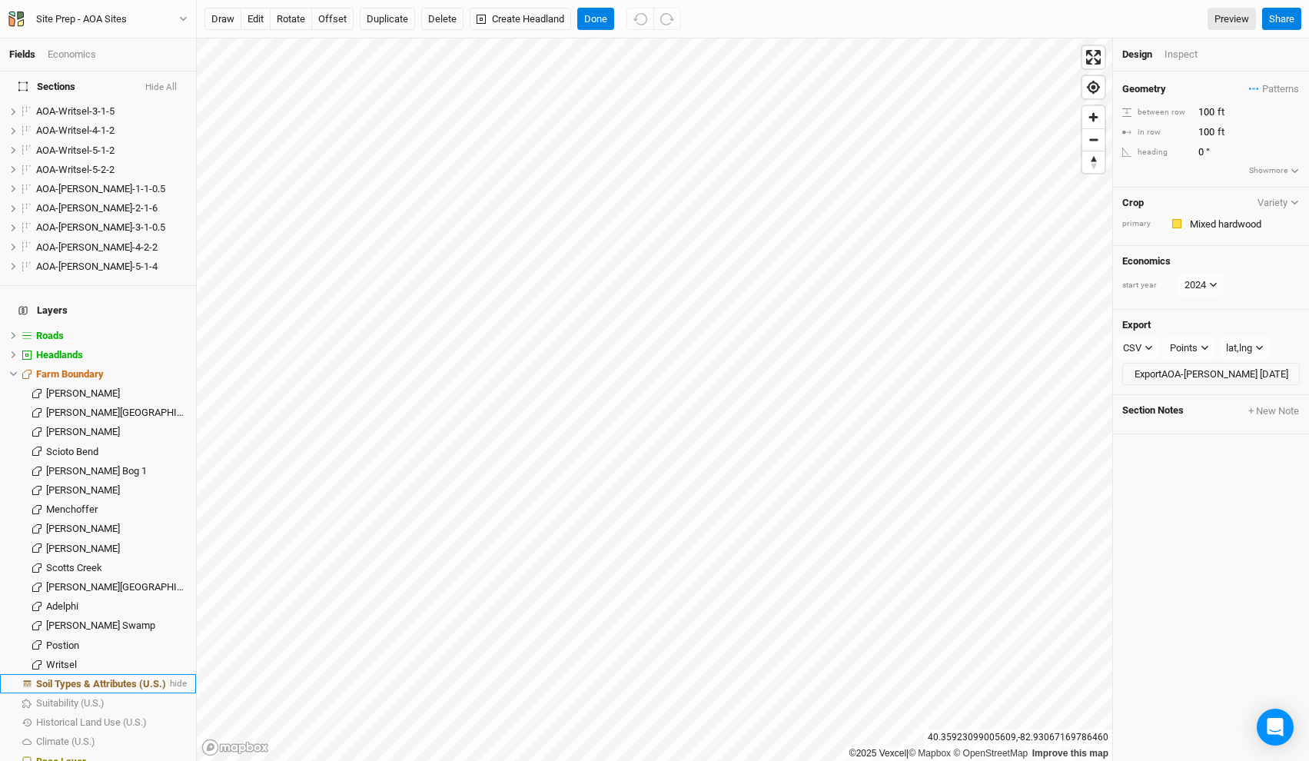
click at [113, 678] on span "Soil Types & Attributes (U.S.)" at bounding box center [101, 684] width 130 height 12
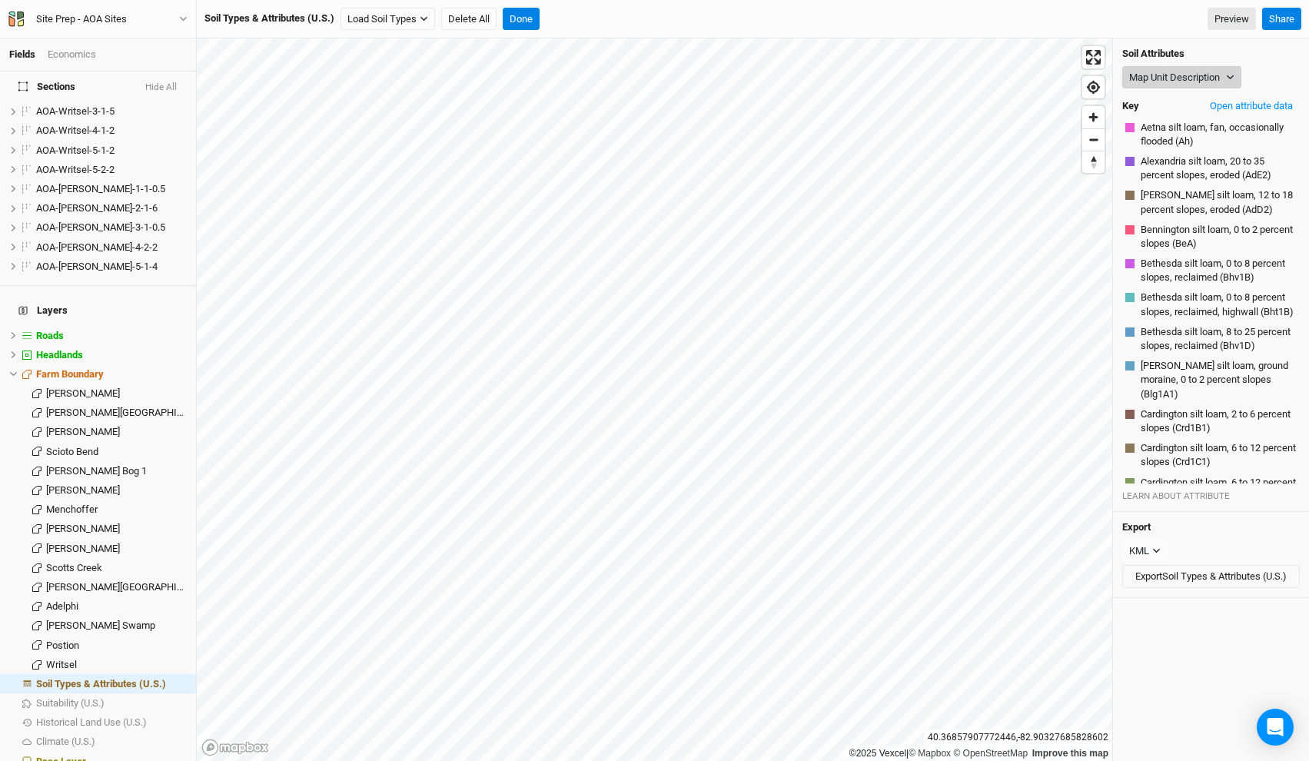
click at [1190, 73] on button "Map Unit Description" at bounding box center [1181, 77] width 119 height 23
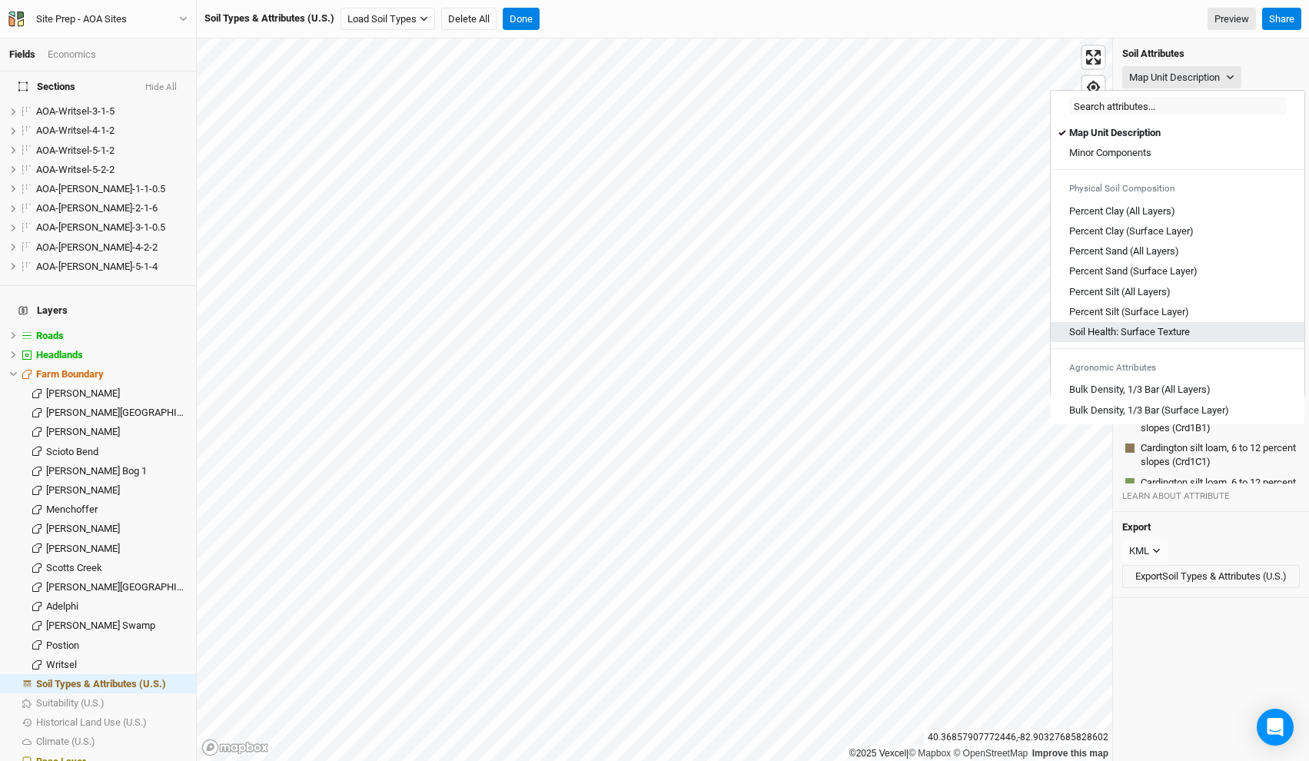
scroll to position [850, 0]
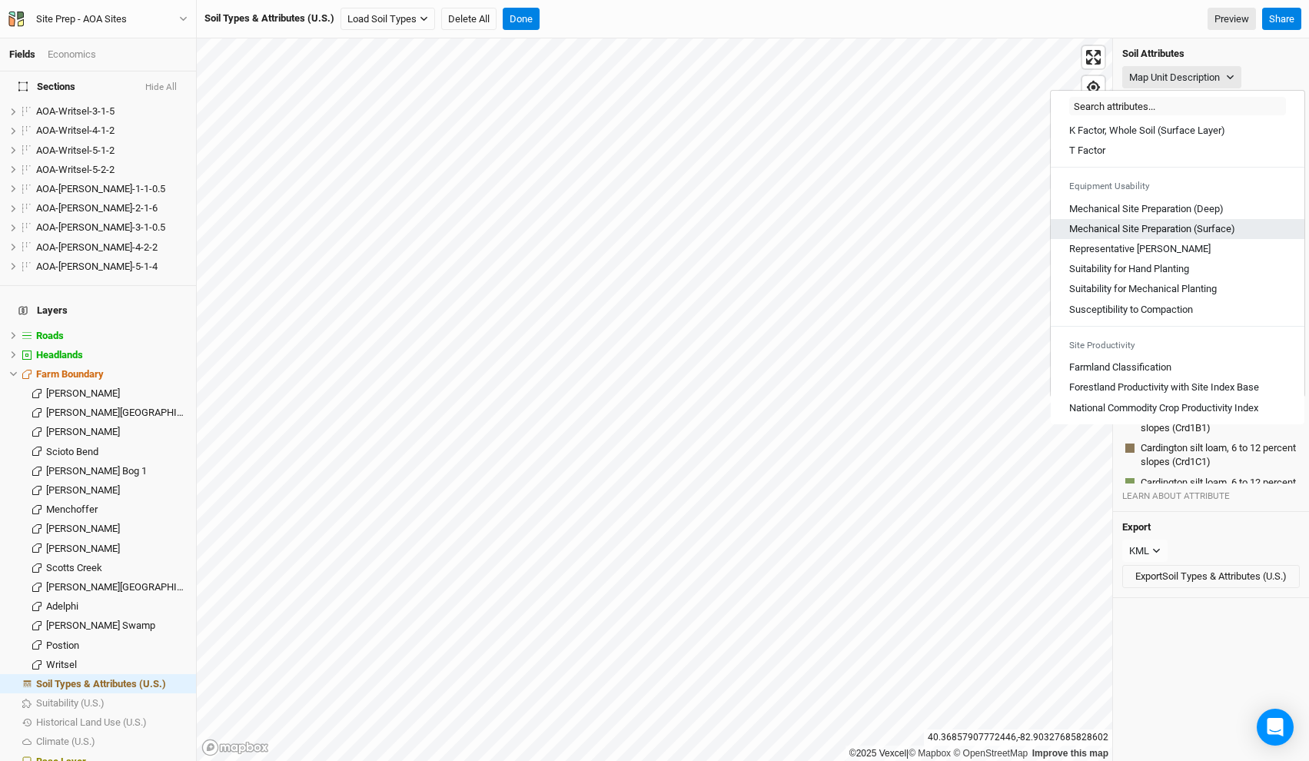
click at [1178, 228] on \(Surface\) "Mechanical Site Preparation (Surface)" at bounding box center [1152, 229] width 166 height 14
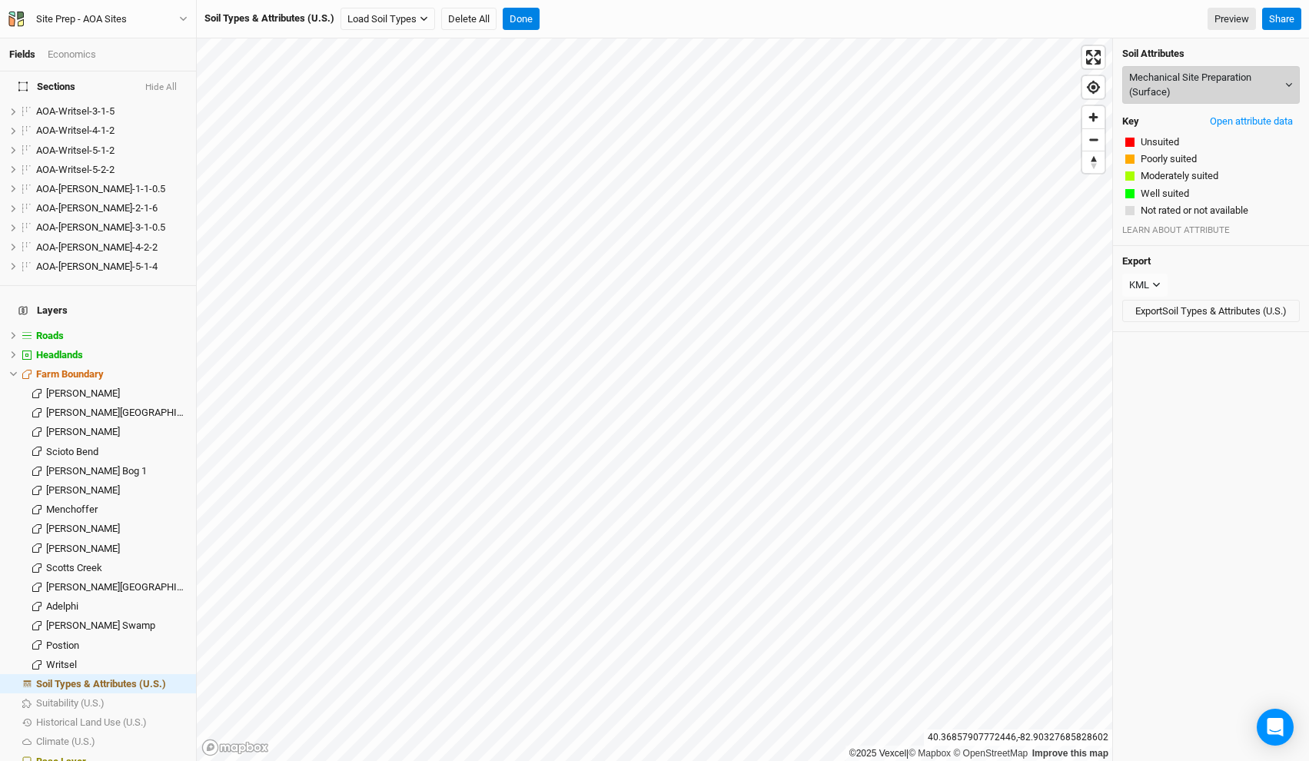
click at [1169, 84] on button "Mechanical Site Preparation (Surface)" at bounding box center [1211, 85] width 178 height 38
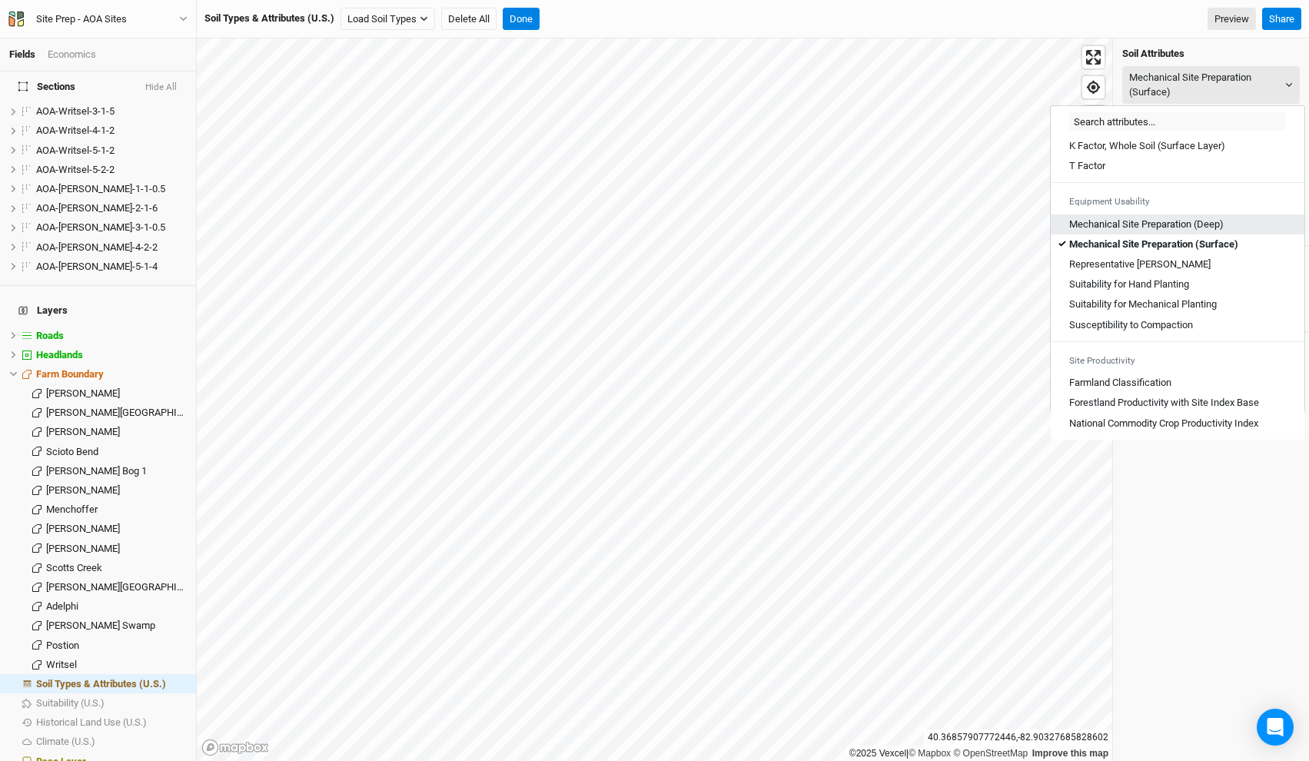
click at [1168, 218] on \(Deep\) "Mechanical Site Preparation (Deep)" at bounding box center [1146, 225] width 155 height 14
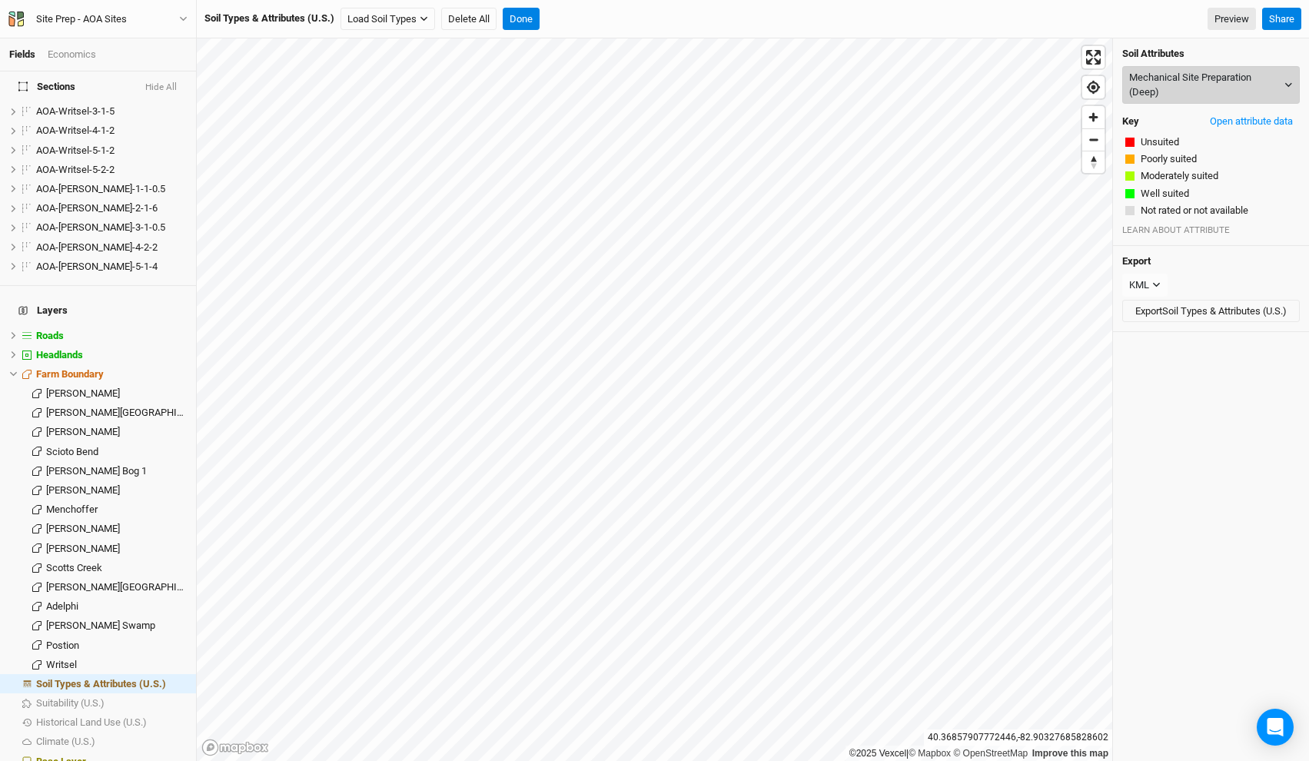
click at [1166, 82] on button "Mechanical Site Preparation (Deep)" at bounding box center [1211, 85] width 178 height 38
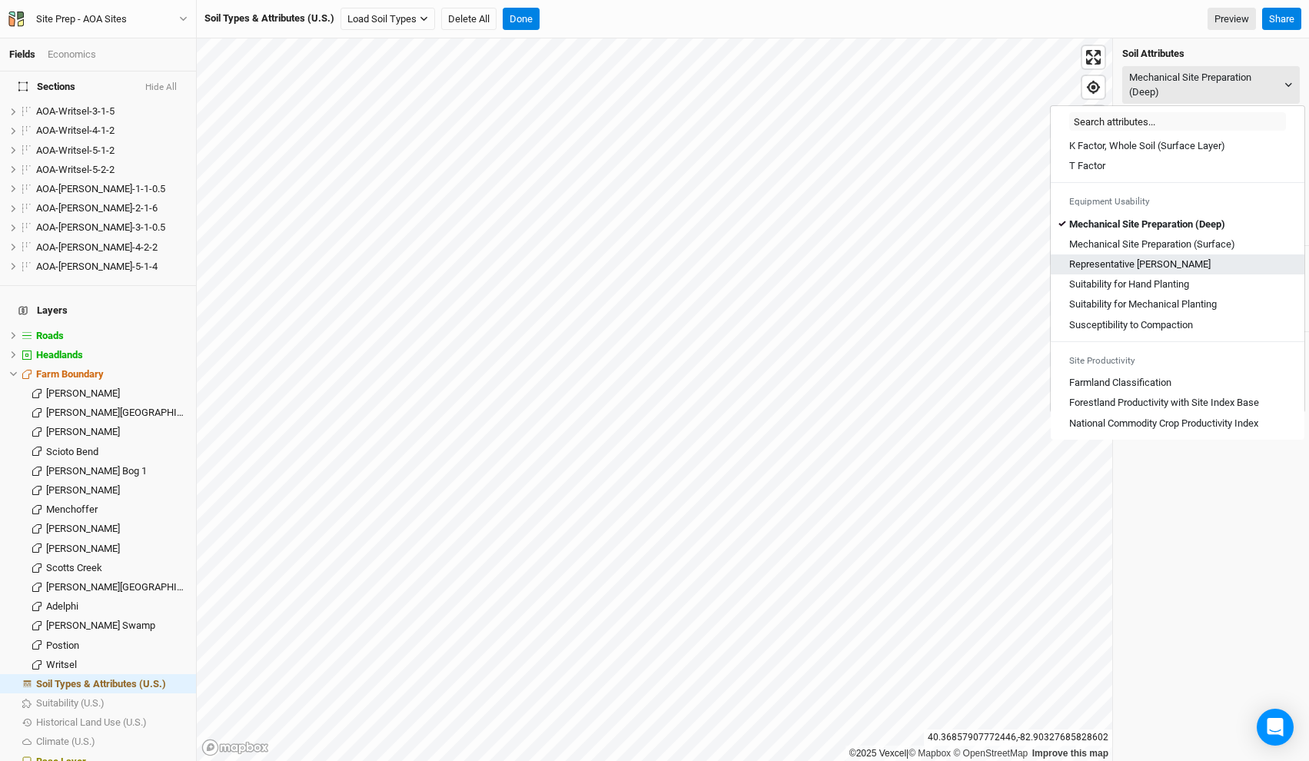
click at [1144, 266] on Slope "Representative [PERSON_NAME]" at bounding box center [1139, 265] width 141 height 14
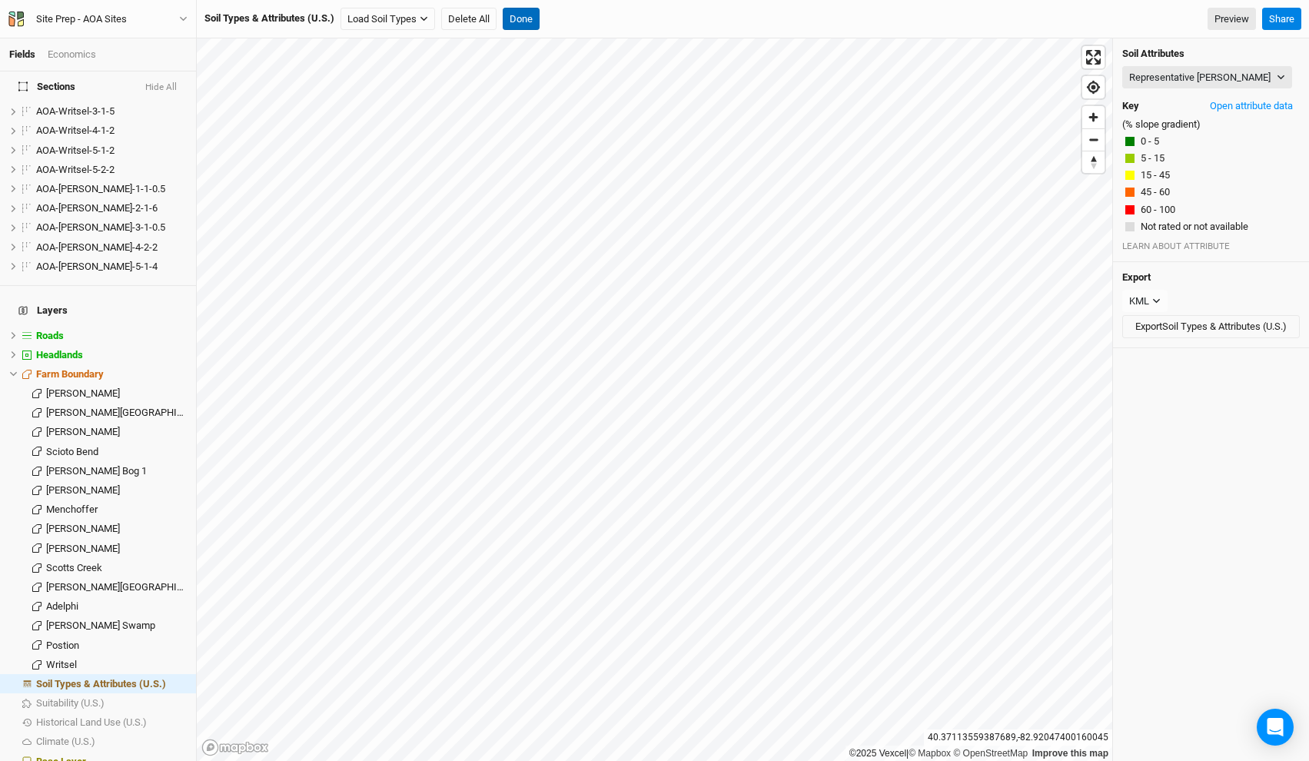
click at [532, 12] on button "Done" at bounding box center [521, 19] width 37 height 23
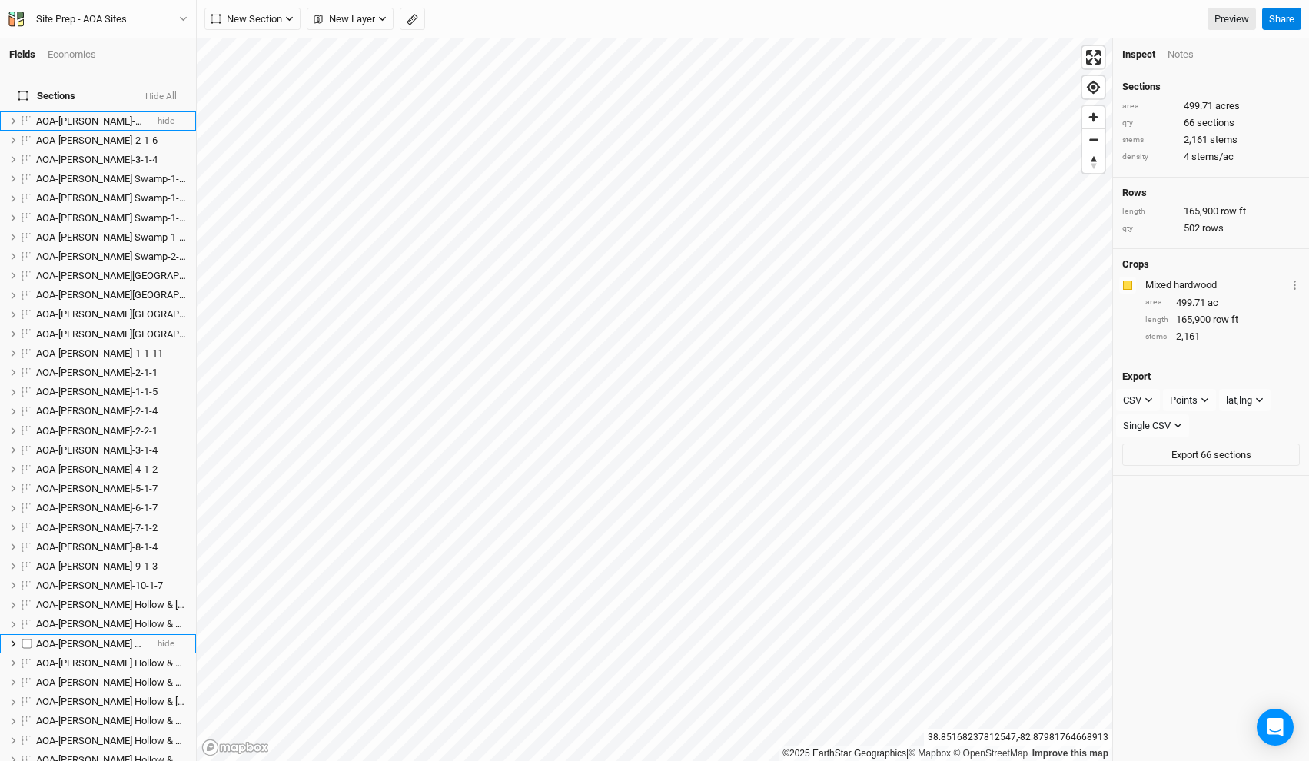
scroll to position [1113, 0]
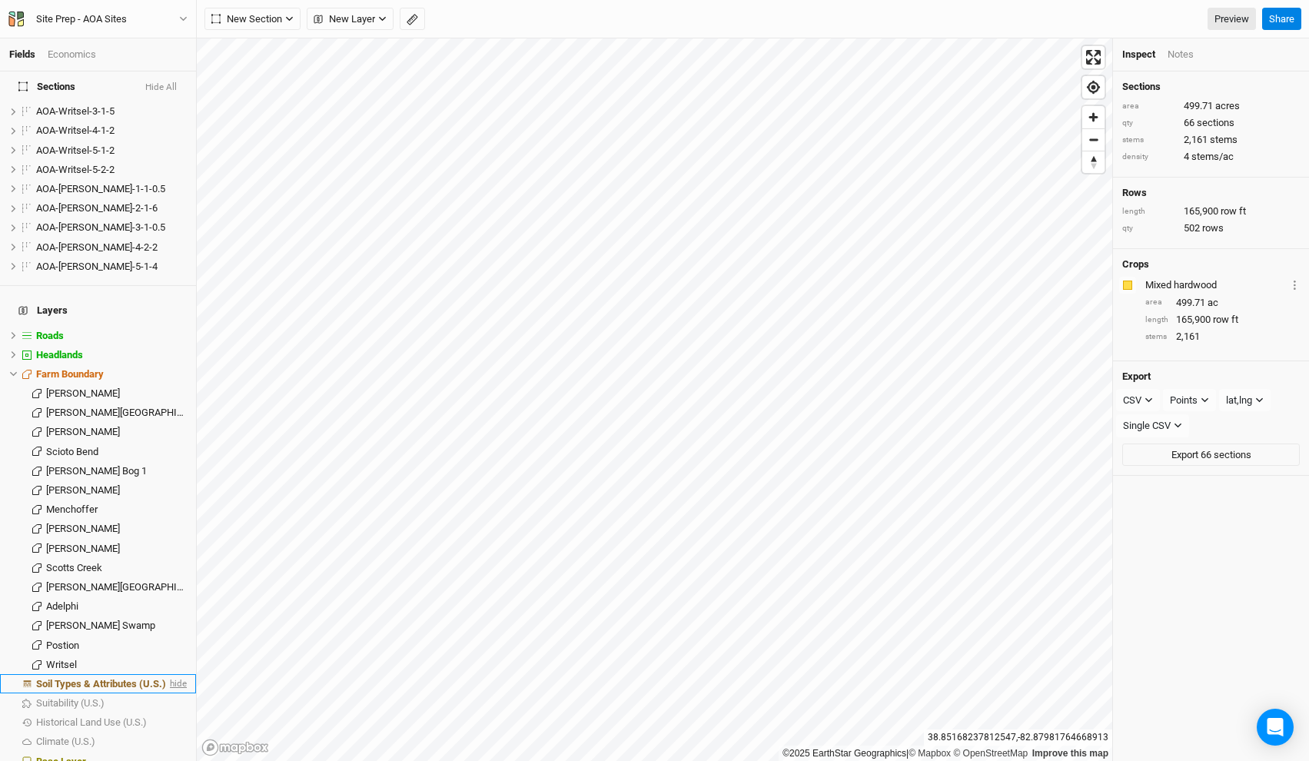
click at [175, 674] on span "hide" at bounding box center [177, 683] width 20 height 19
click at [179, 674] on span "show" at bounding box center [174, 683] width 25 height 19
click at [120, 678] on span "Soil Types & Attributes (U.S.)" at bounding box center [101, 684] width 130 height 12
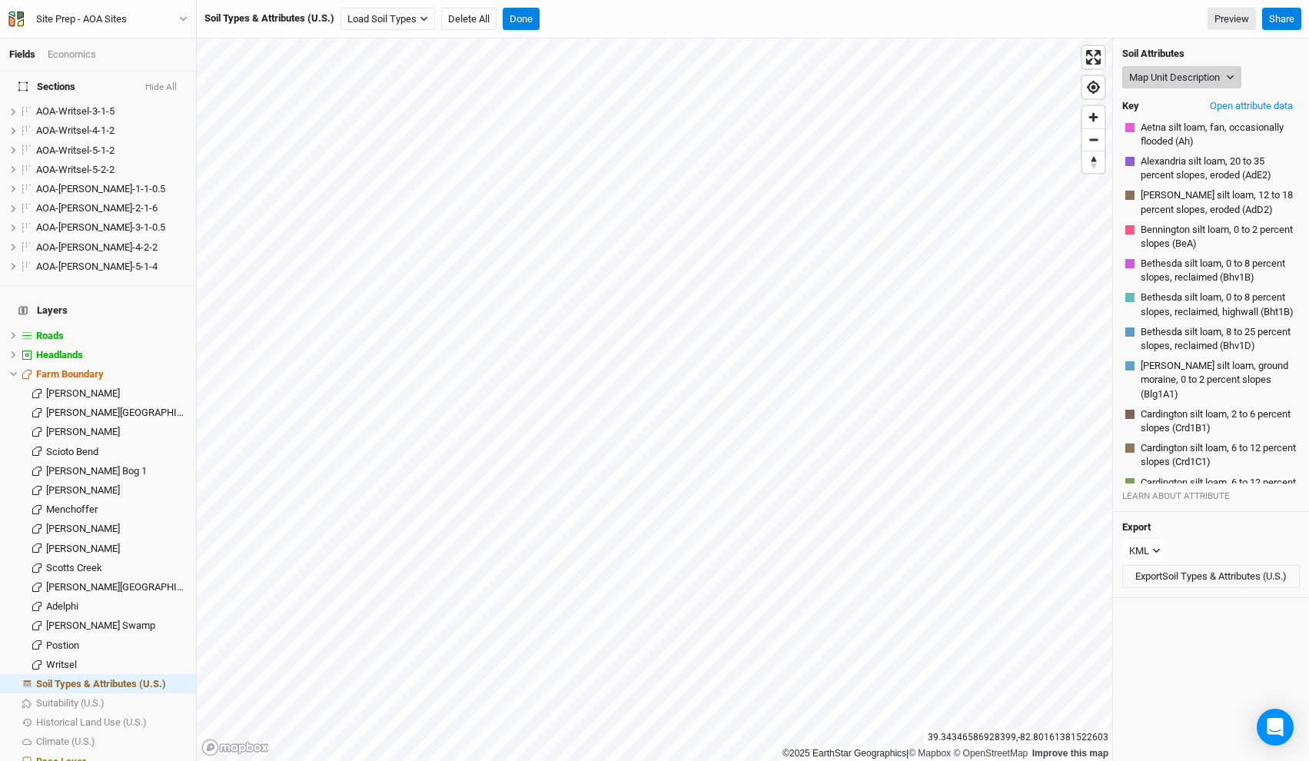
click at [1187, 78] on button "Map Unit Description" at bounding box center [1181, 77] width 119 height 23
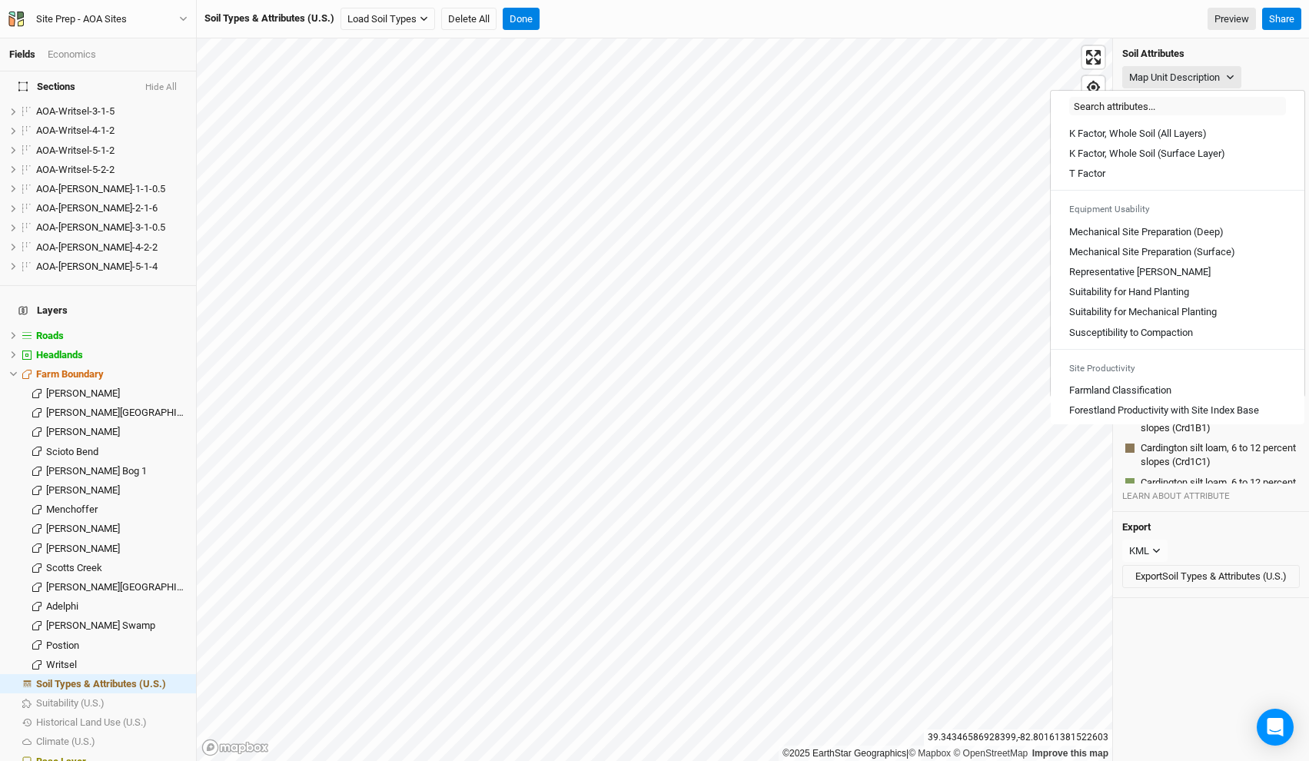
scroll to position [834, 0]
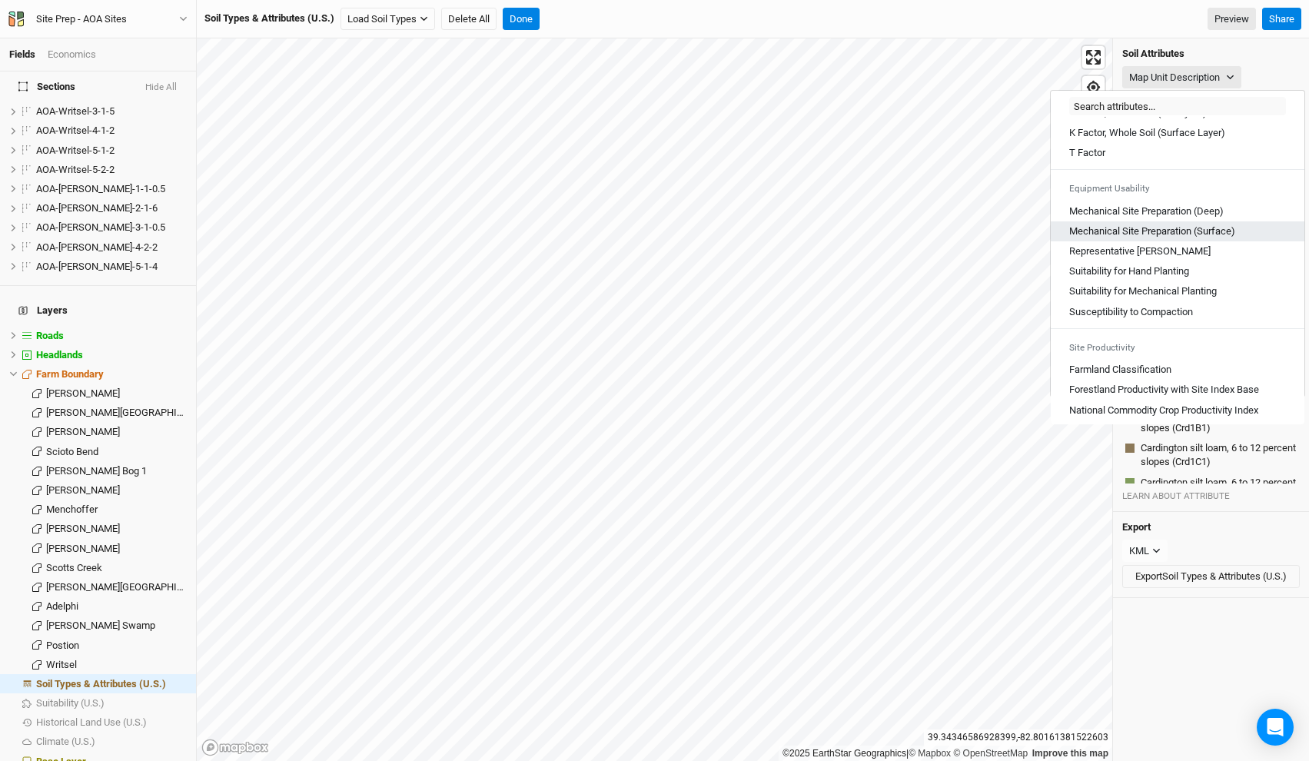
click at [1212, 238] on \(Surface\) "Mechanical Site Preparation (Surface)" at bounding box center [1152, 231] width 166 height 14
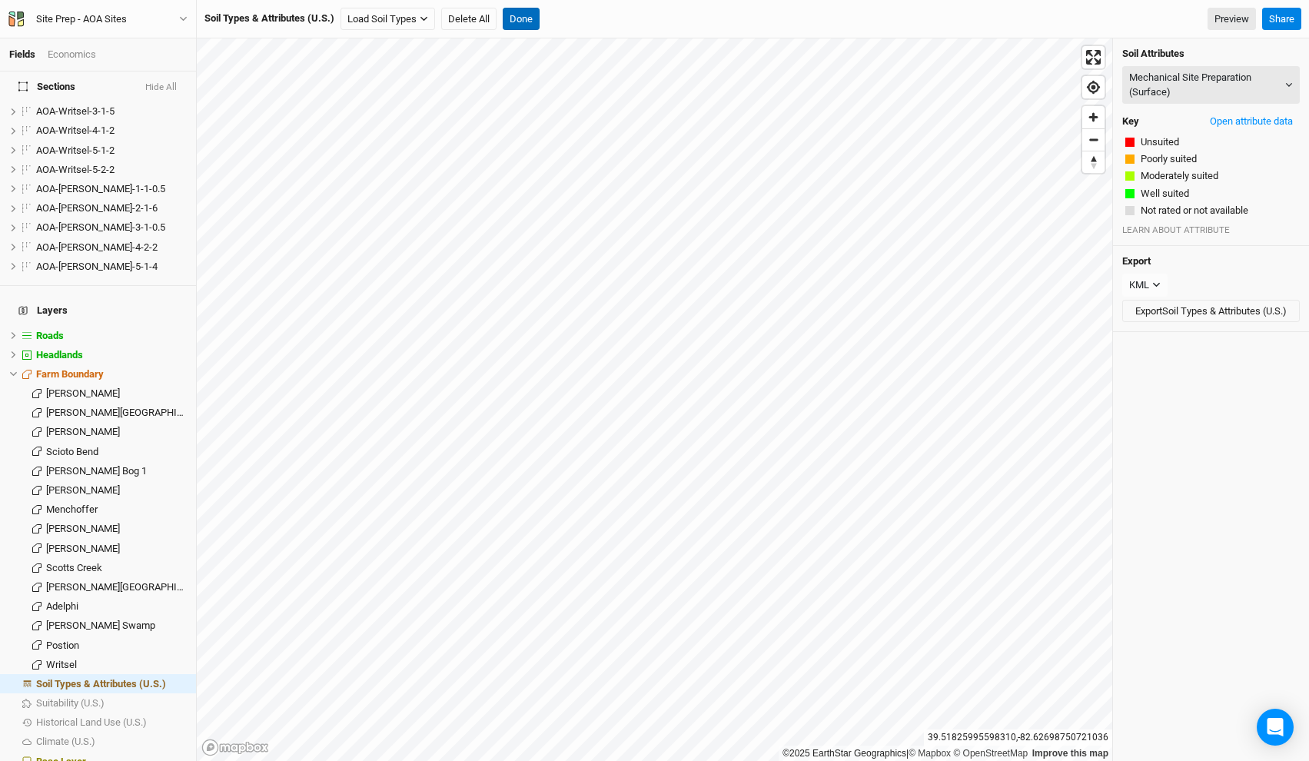
click at [523, 8] on button "Done" at bounding box center [521, 19] width 37 height 23
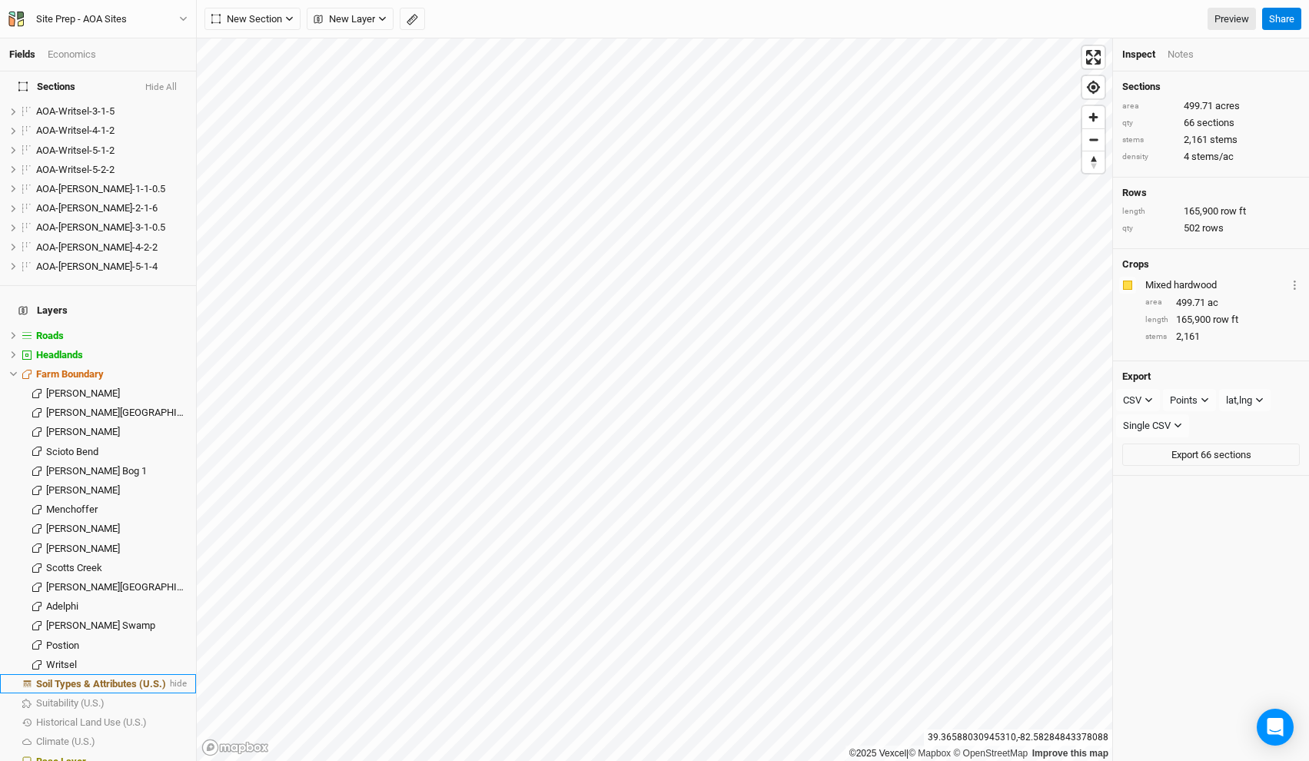
click at [99, 678] on span "Soil Types & Attributes (U.S.)" at bounding box center [101, 684] width 130 height 12
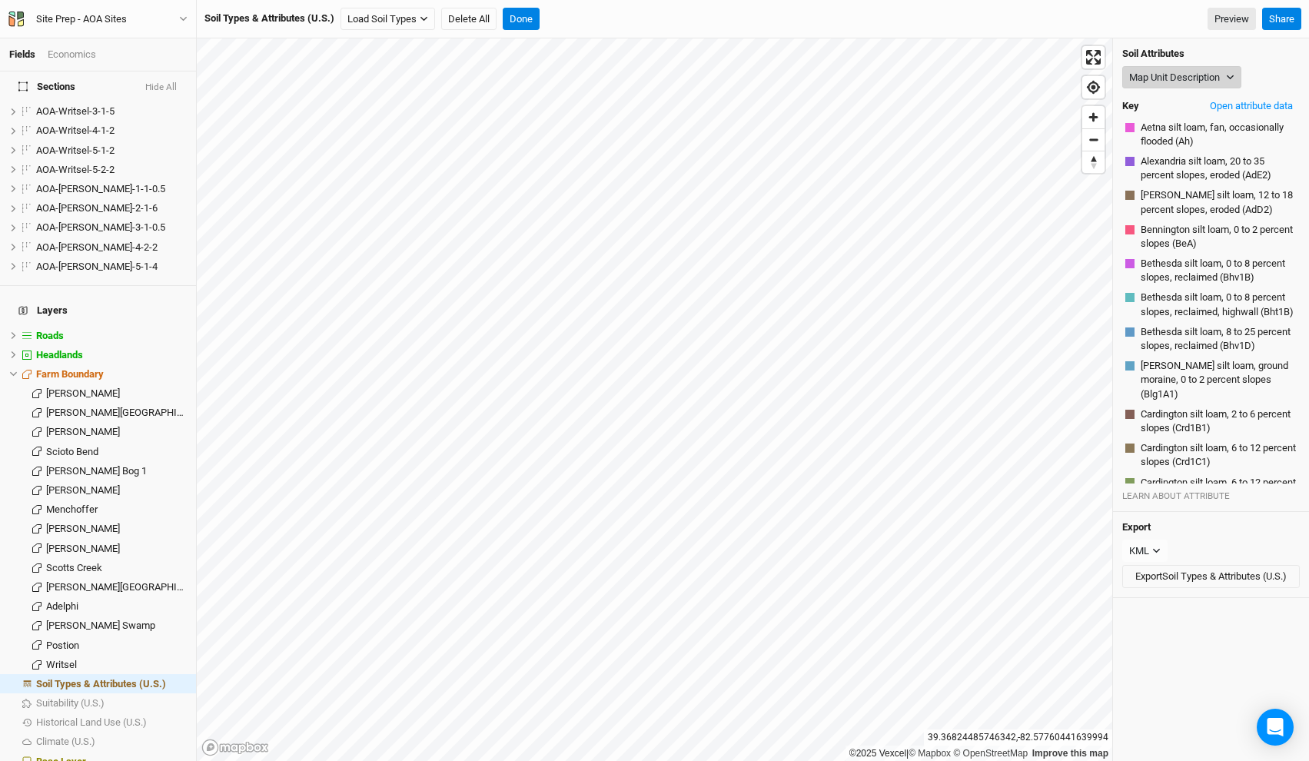
click at [1200, 75] on button "Map Unit Description" at bounding box center [1181, 77] width 119 height 23
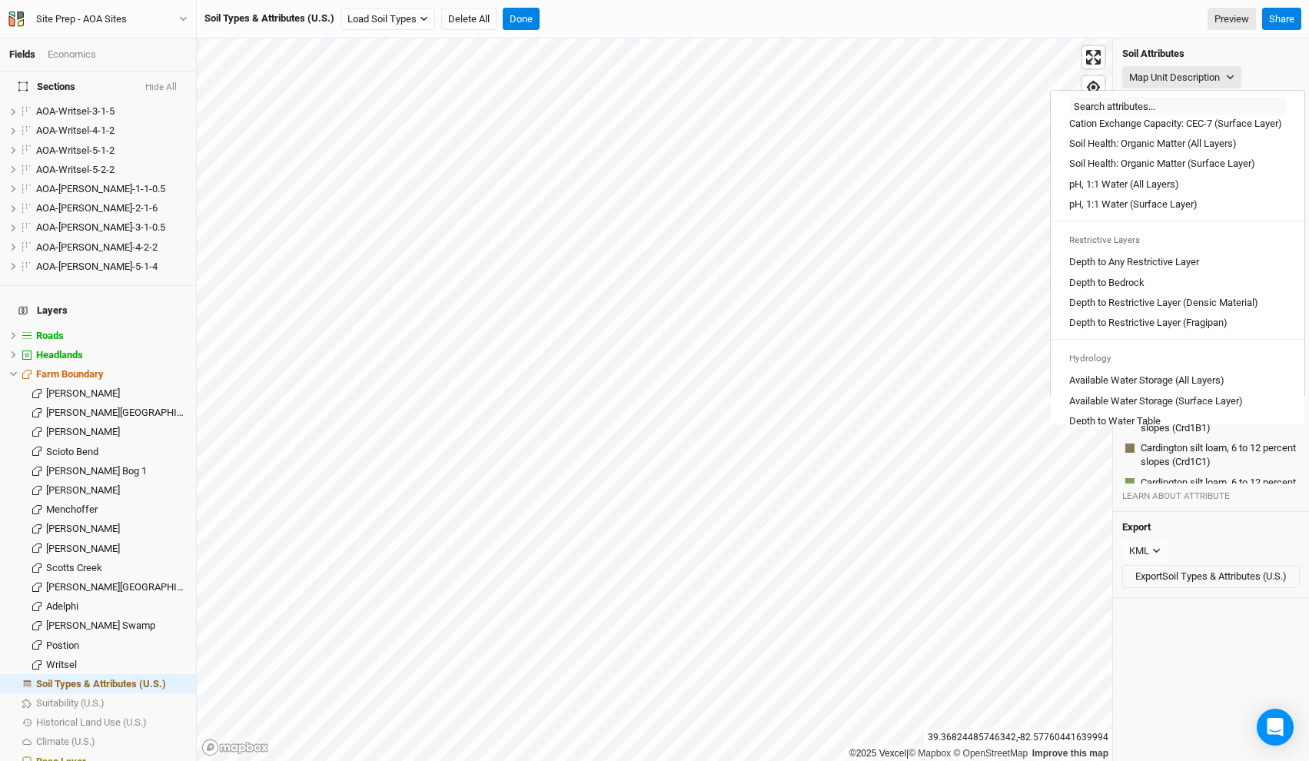
scroll to position [850, 0]
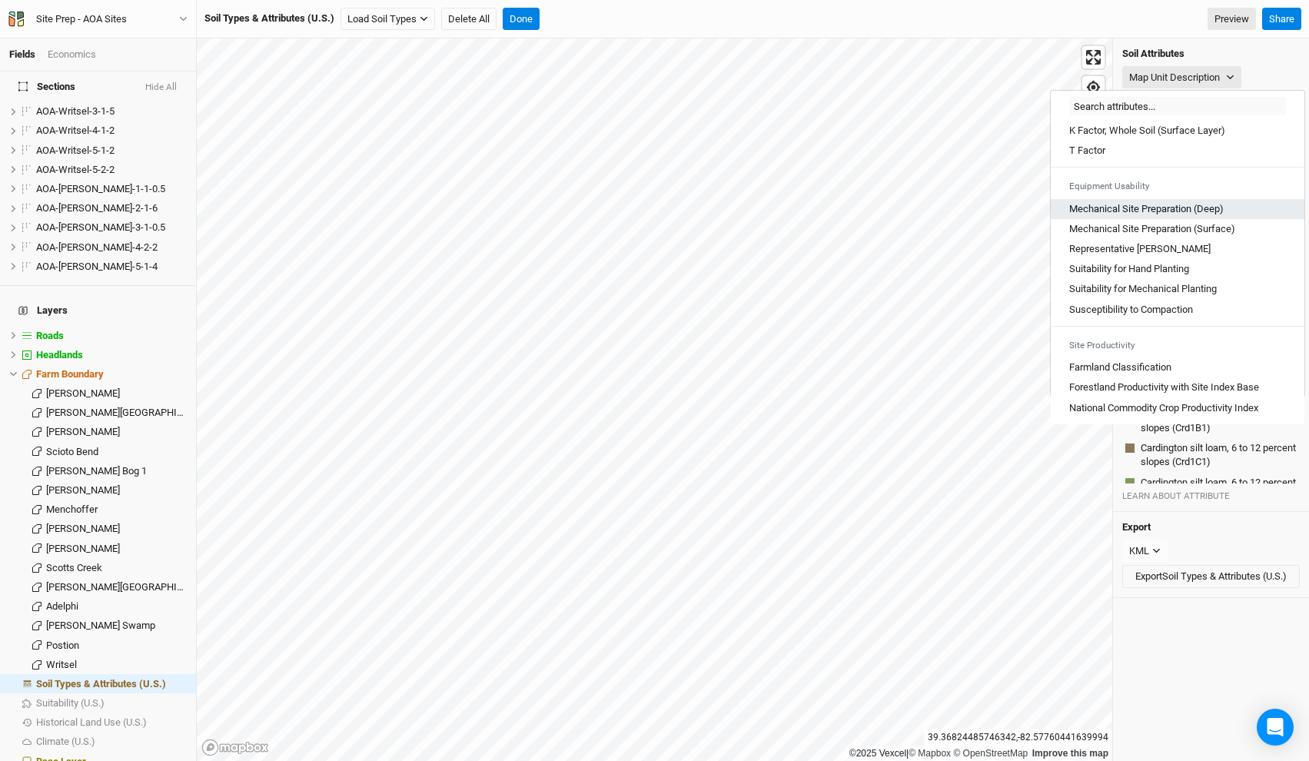
click at [1191, 210] on \(Deep\) "Mechanical Site Preparation (Deep)" at bounding box center [1146, 209] width 155 height 14
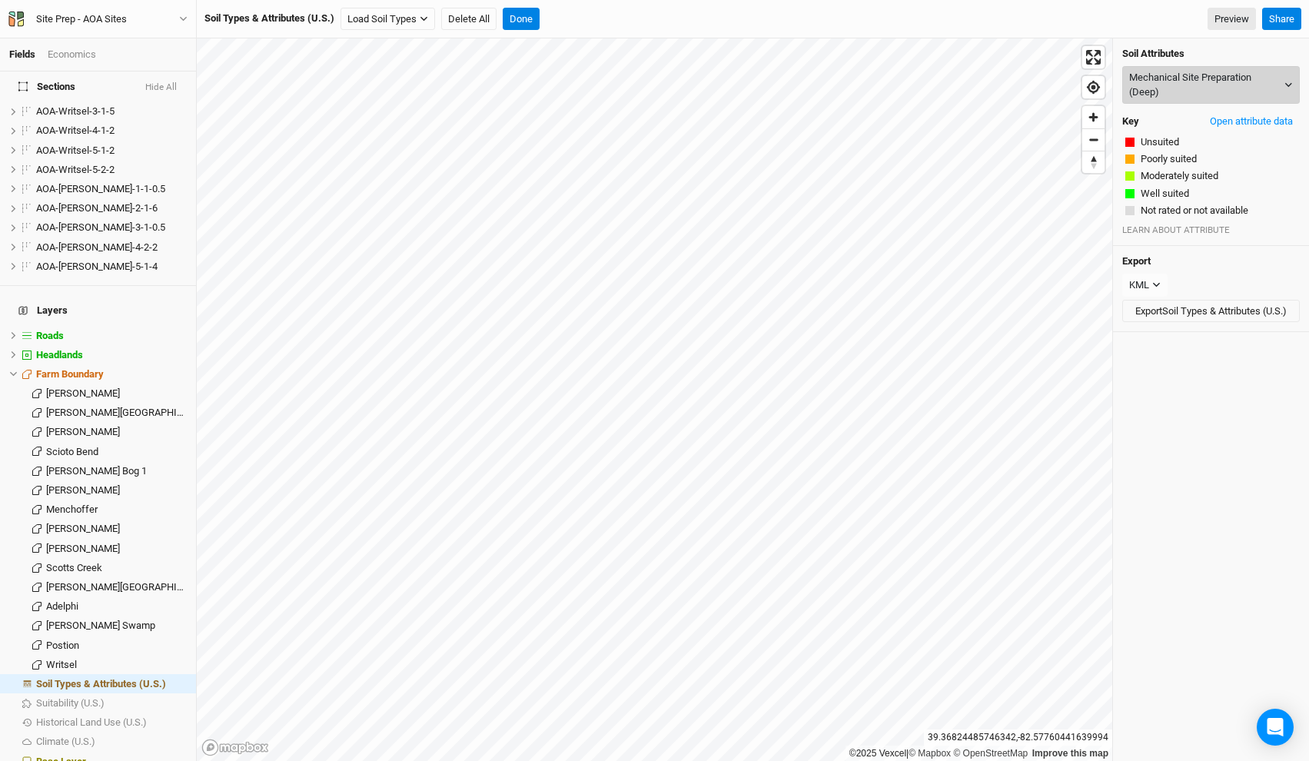
click at [1188, 91] on button "Mechanical Site Preparation (Deep)" at bounding box center [1211, 85] width 178 height 38
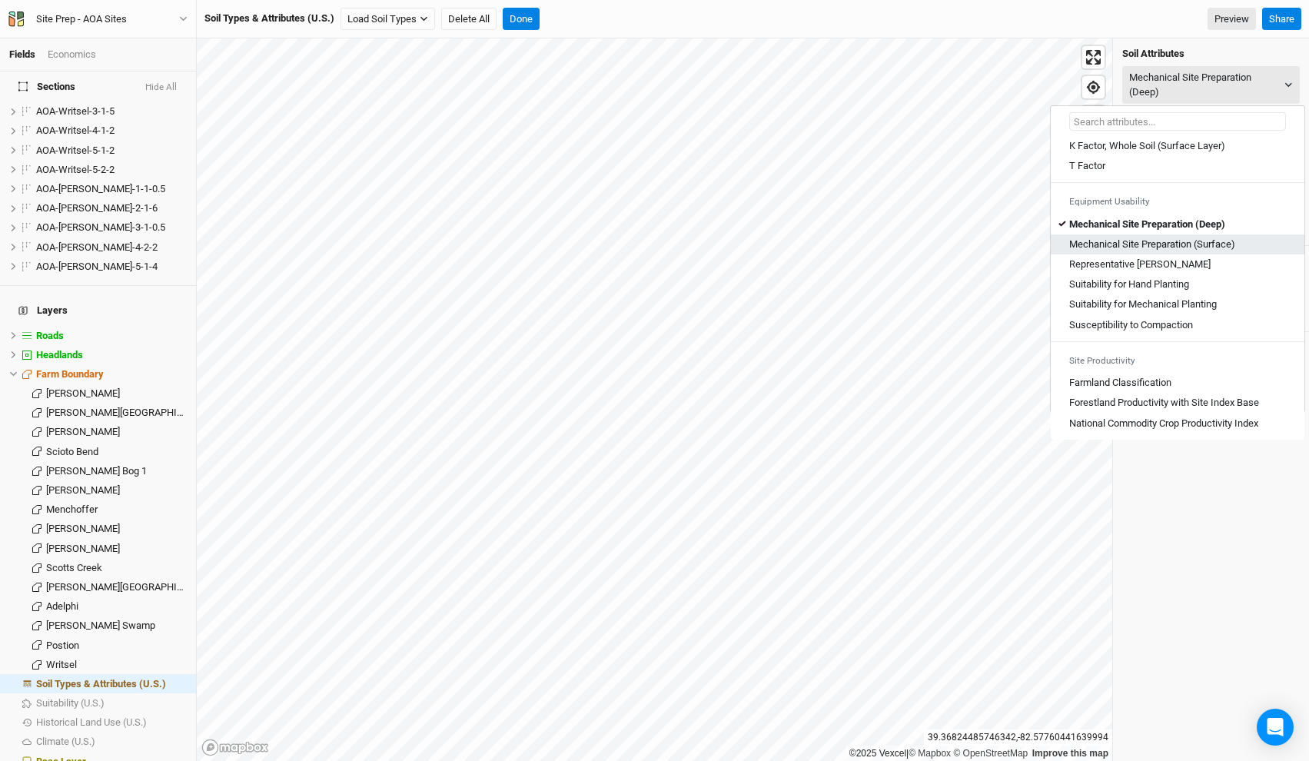
click at [1206, 244] on \(Surface\) "Mechanical Site Preparation (Surface)" at bounding box center [1152, 245] width 166 height 14
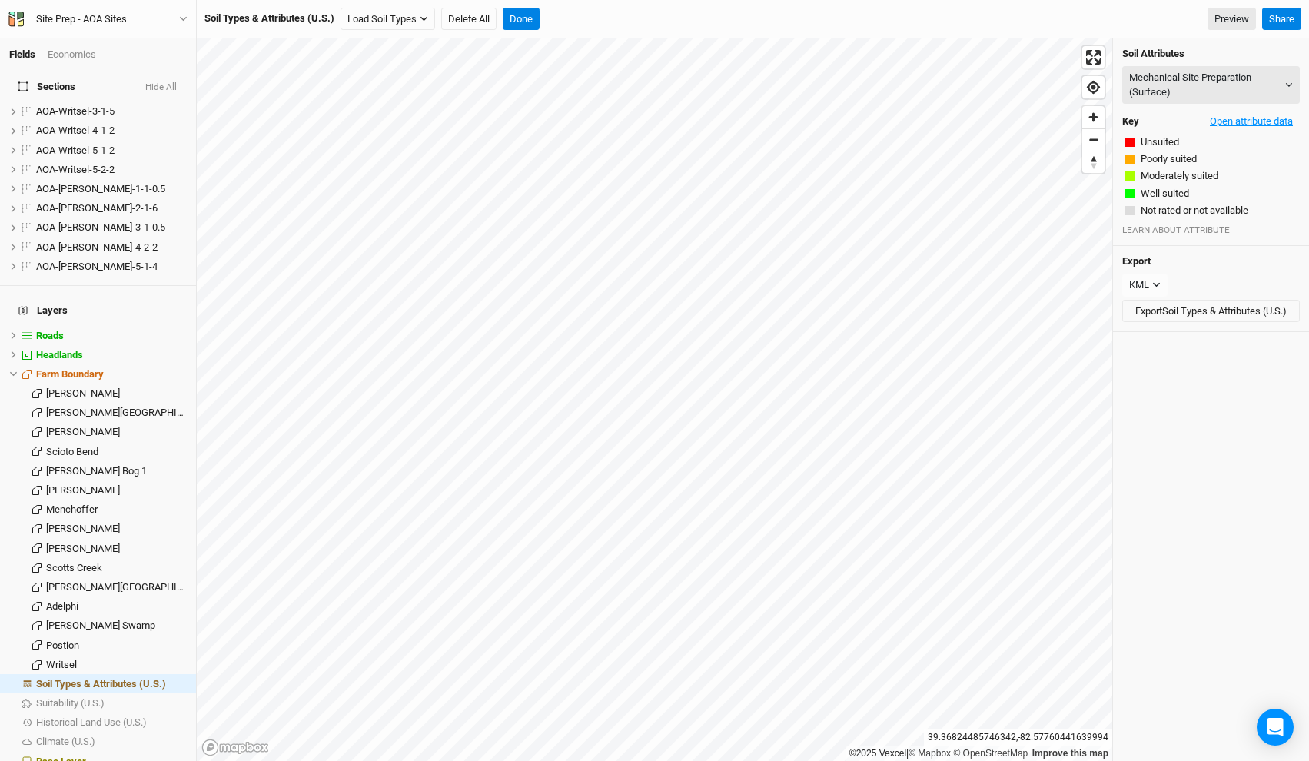
click at [1253, 125] on button "Open attribute data" at bounding box center [1251, 121] width 97 height 23
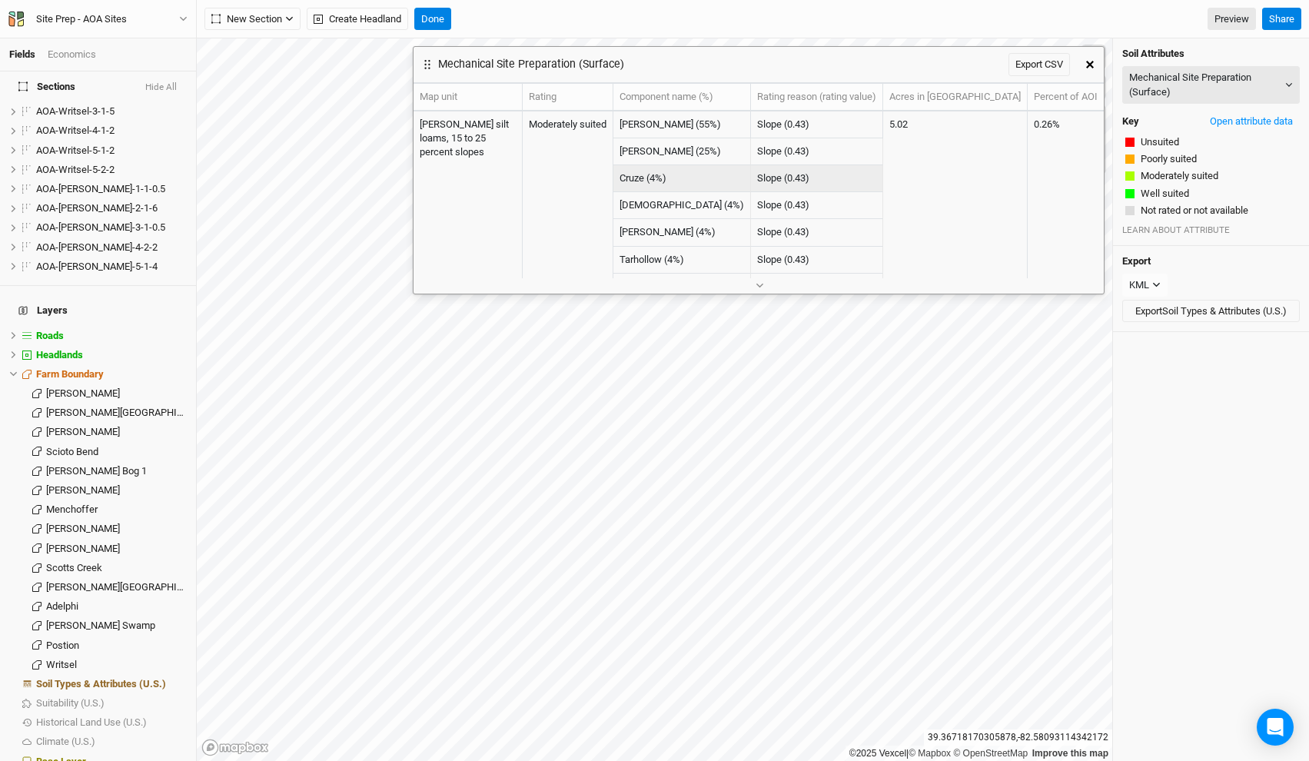
scroll to position [22, 0]
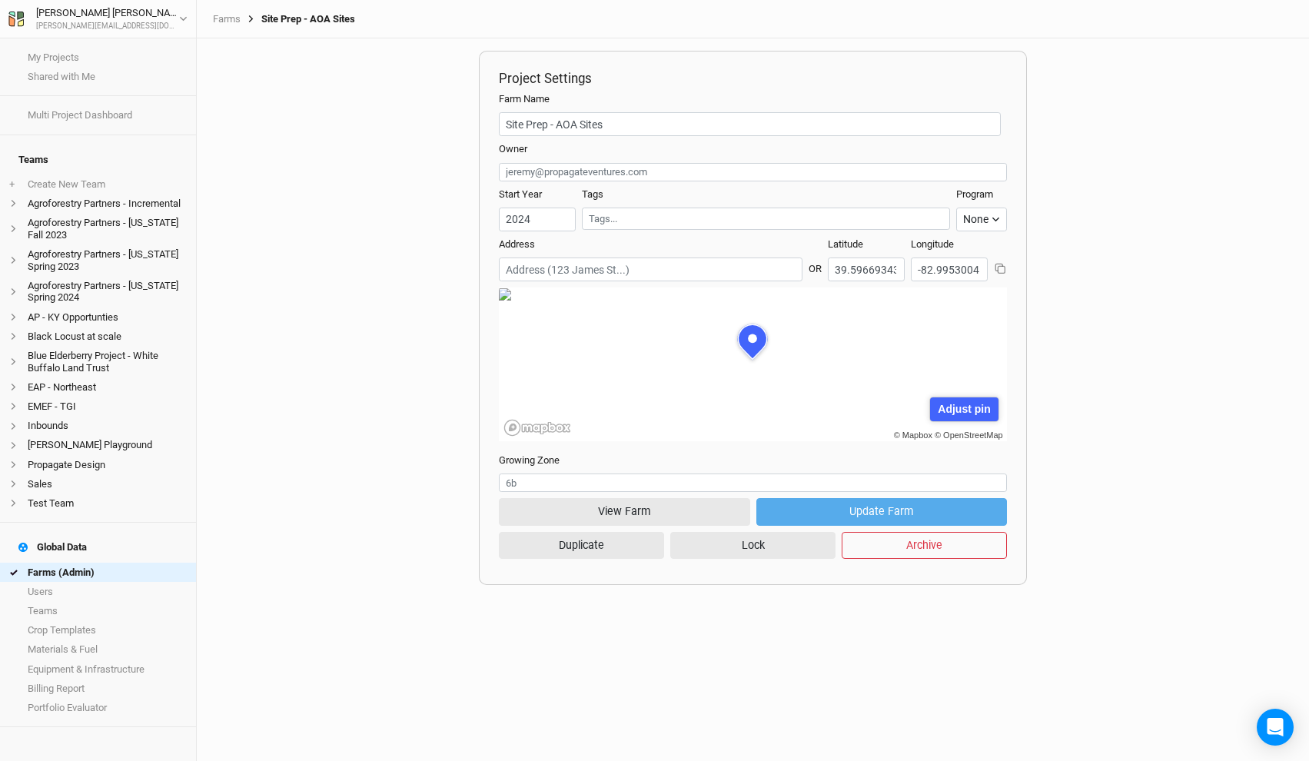
scroll to position [77, 238]
click at [641, 511] on button "View Farm" at bounding box center [624, 511] width 251 height 27
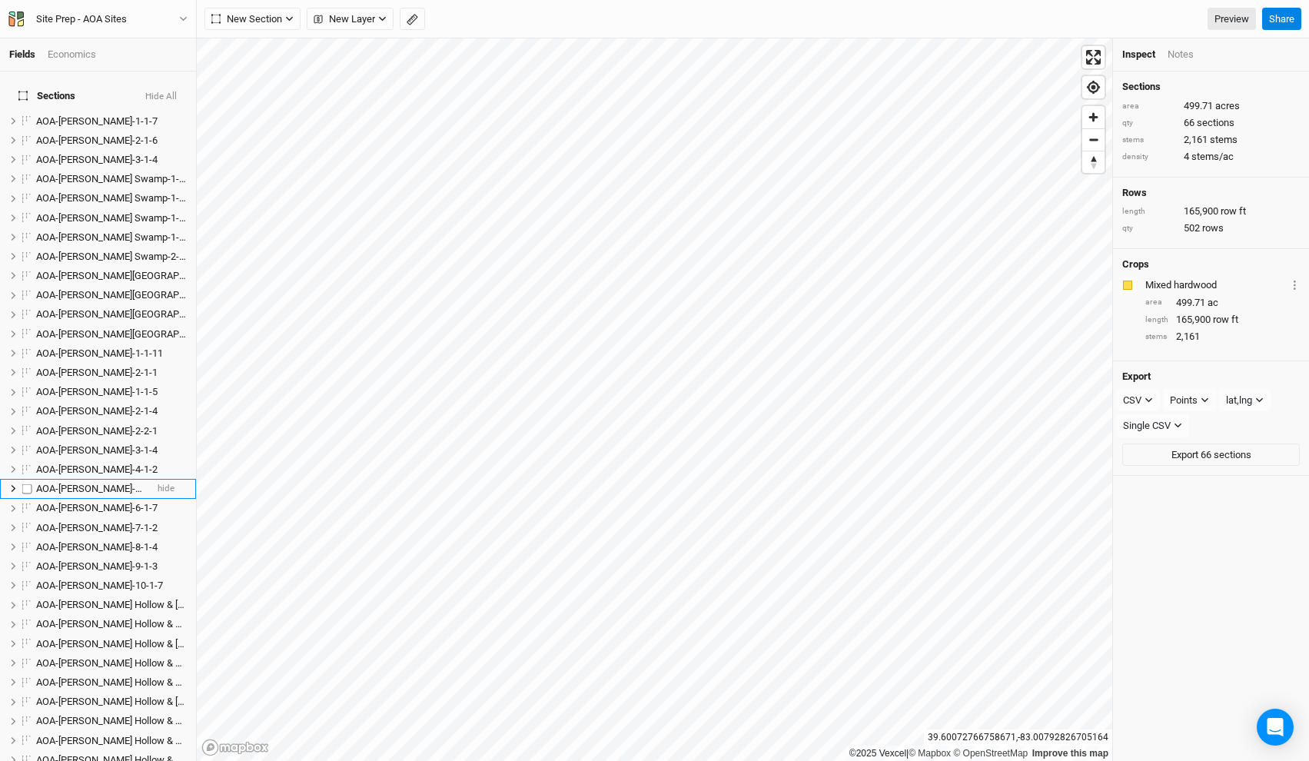
scroll to position [823, 0]
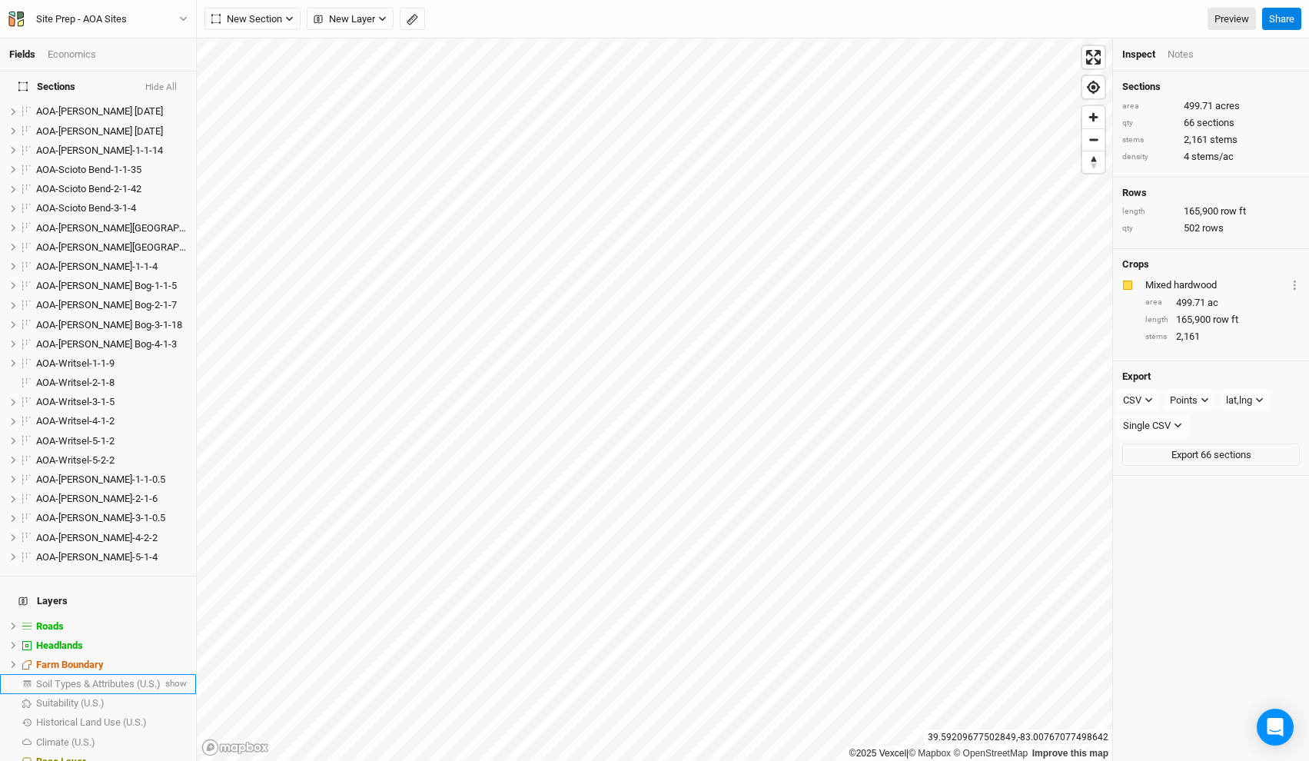
click at [143, 678] on span "Soil Types & Attributes (U.S.)" at bounding box center [98, 684] width 125 height 12
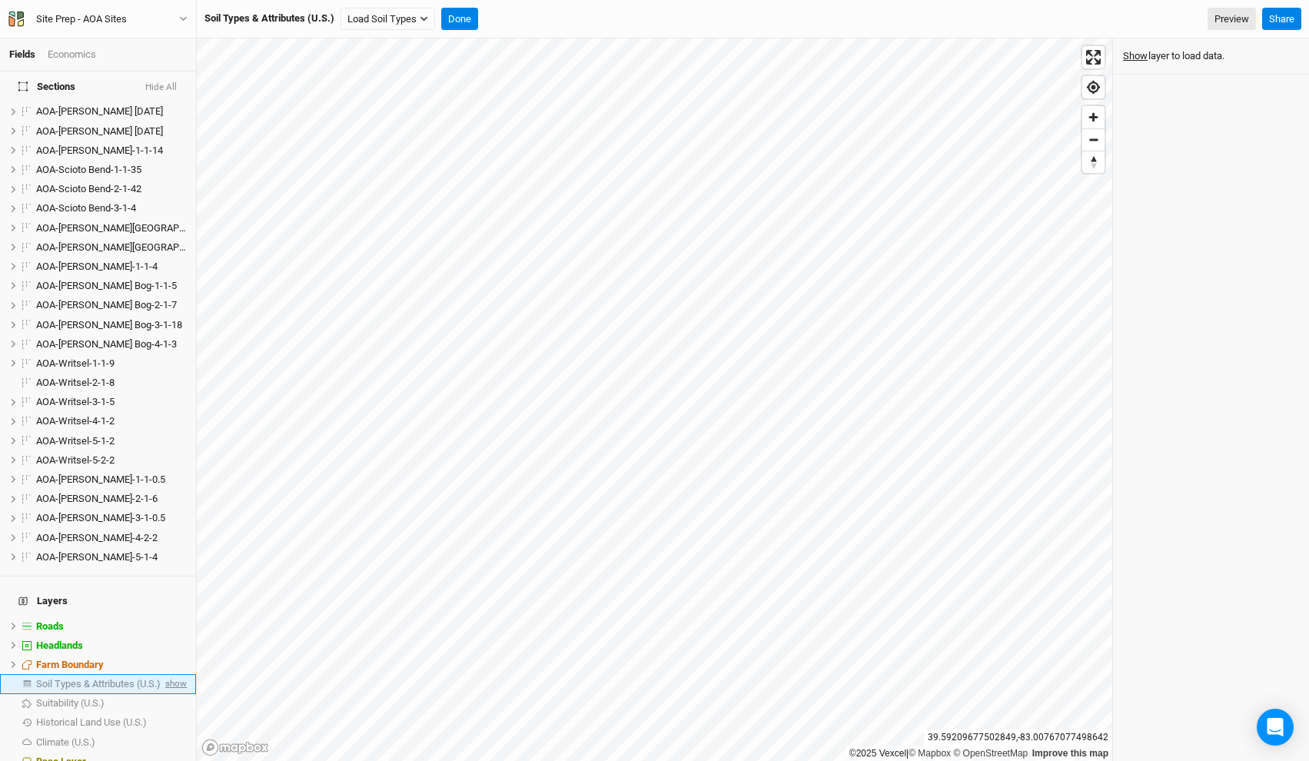
click at [179, 674] on span "show" at bounding box center [174, 683] width 25 height 19
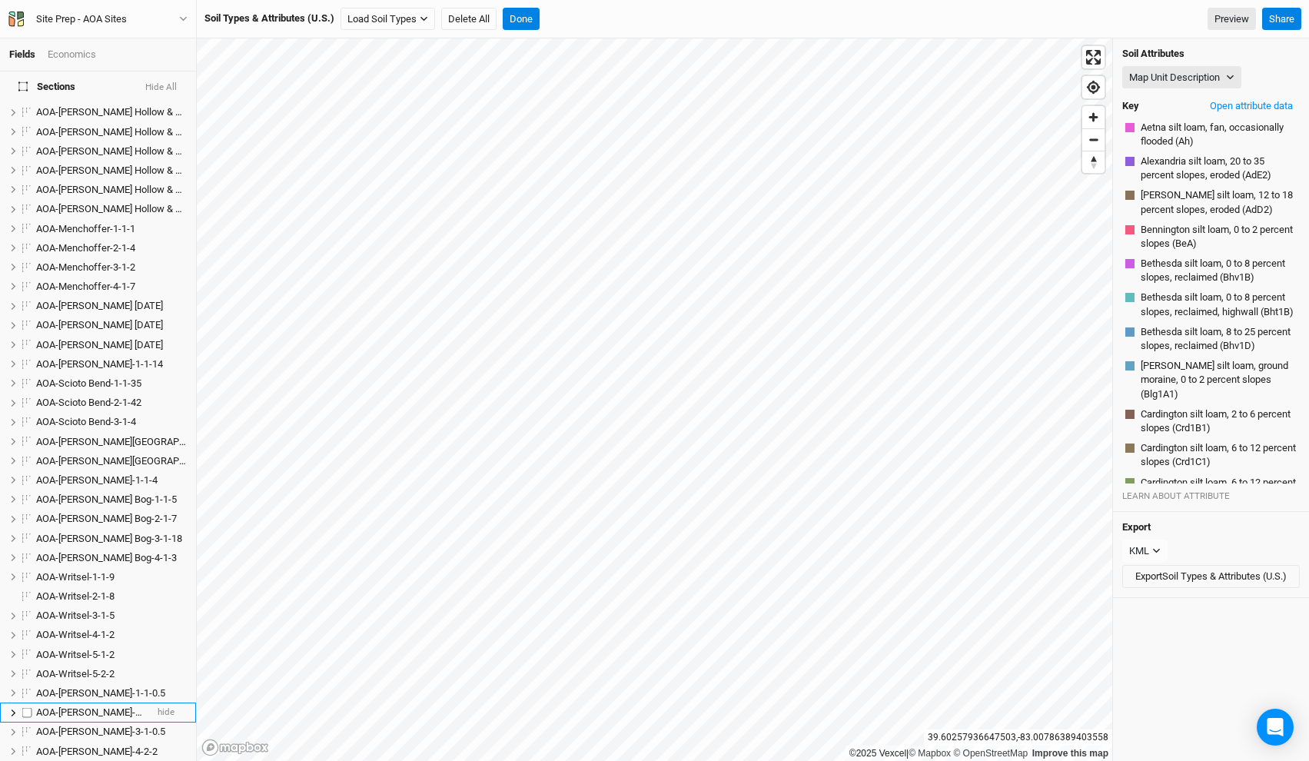
scroll to position [509, 0]
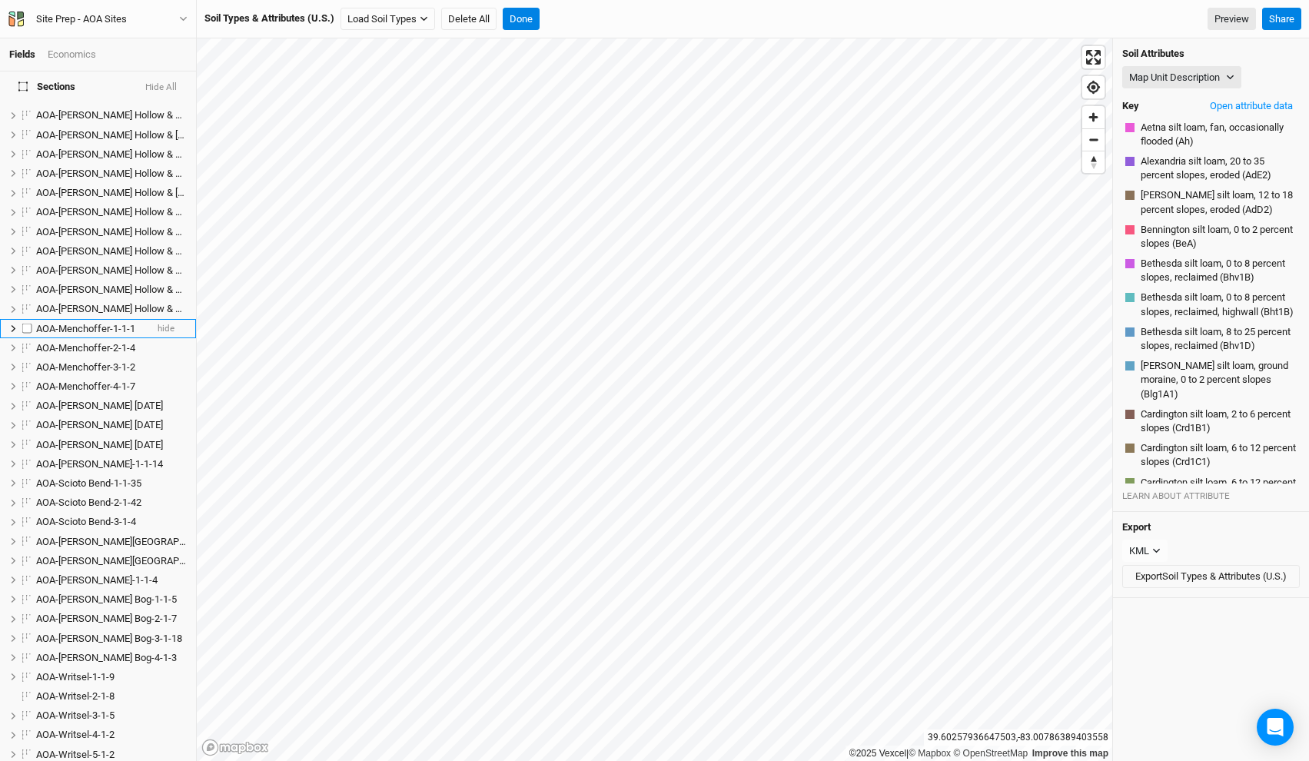
click at [95, 323] on span "AOA-Menchoffer-1-1-1" at bounding box center [85, 329] width 99 height 12
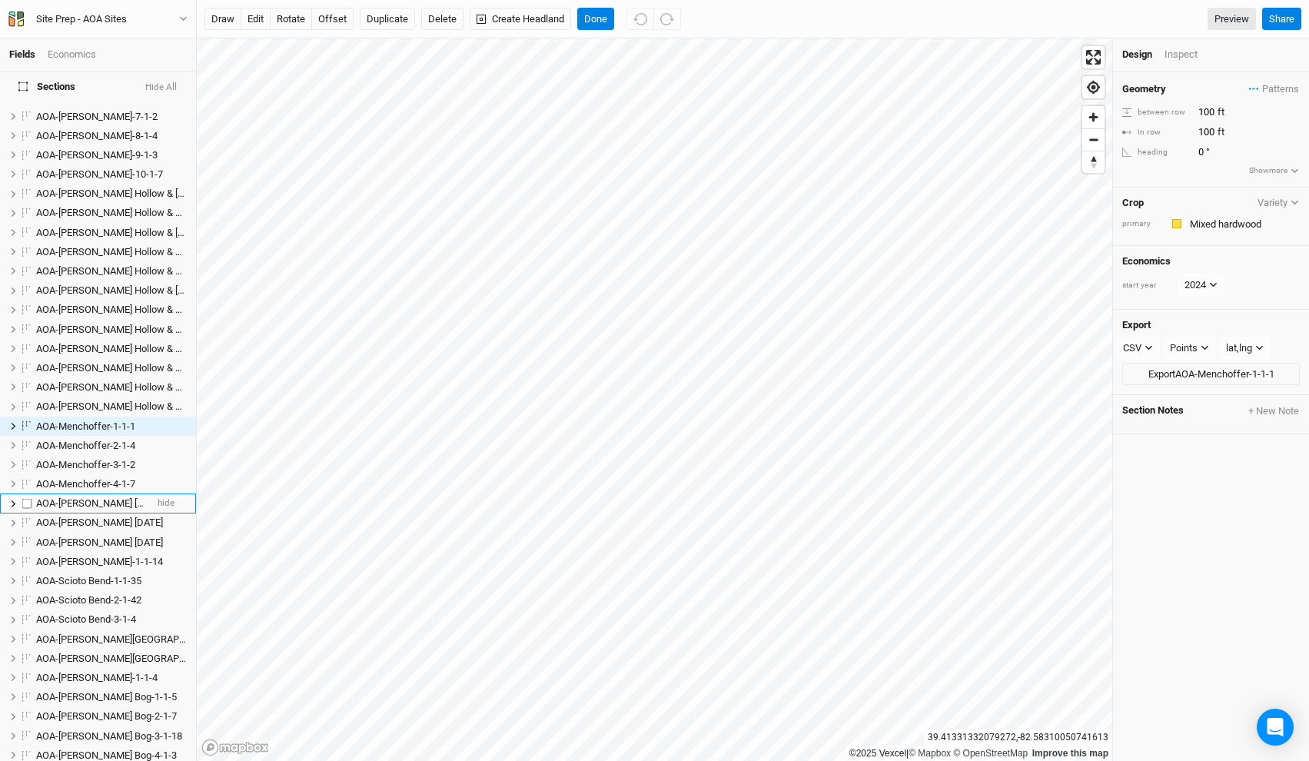
scroll to position [823, 0]
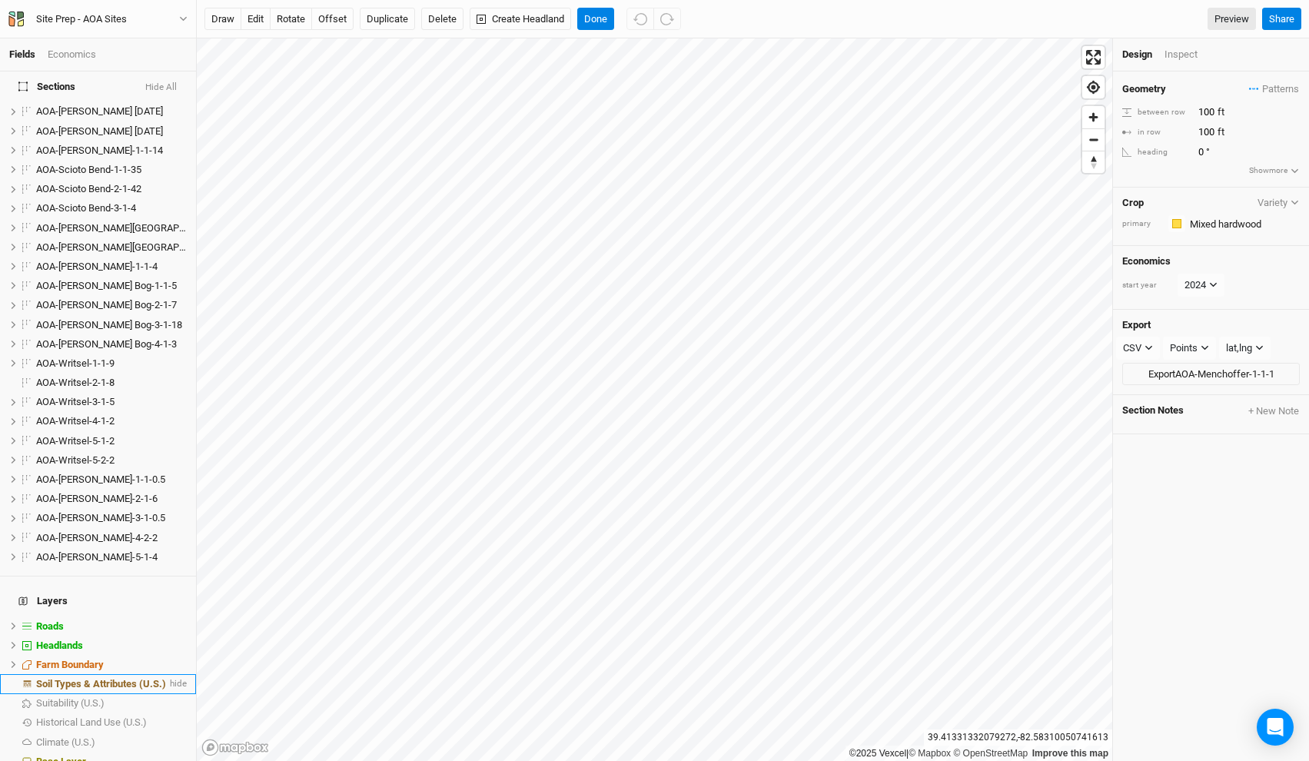
click at [118, 678] on span "Soil Types & Attributes (U.S.)" at bounding box center [101, 684] width 130 height 12
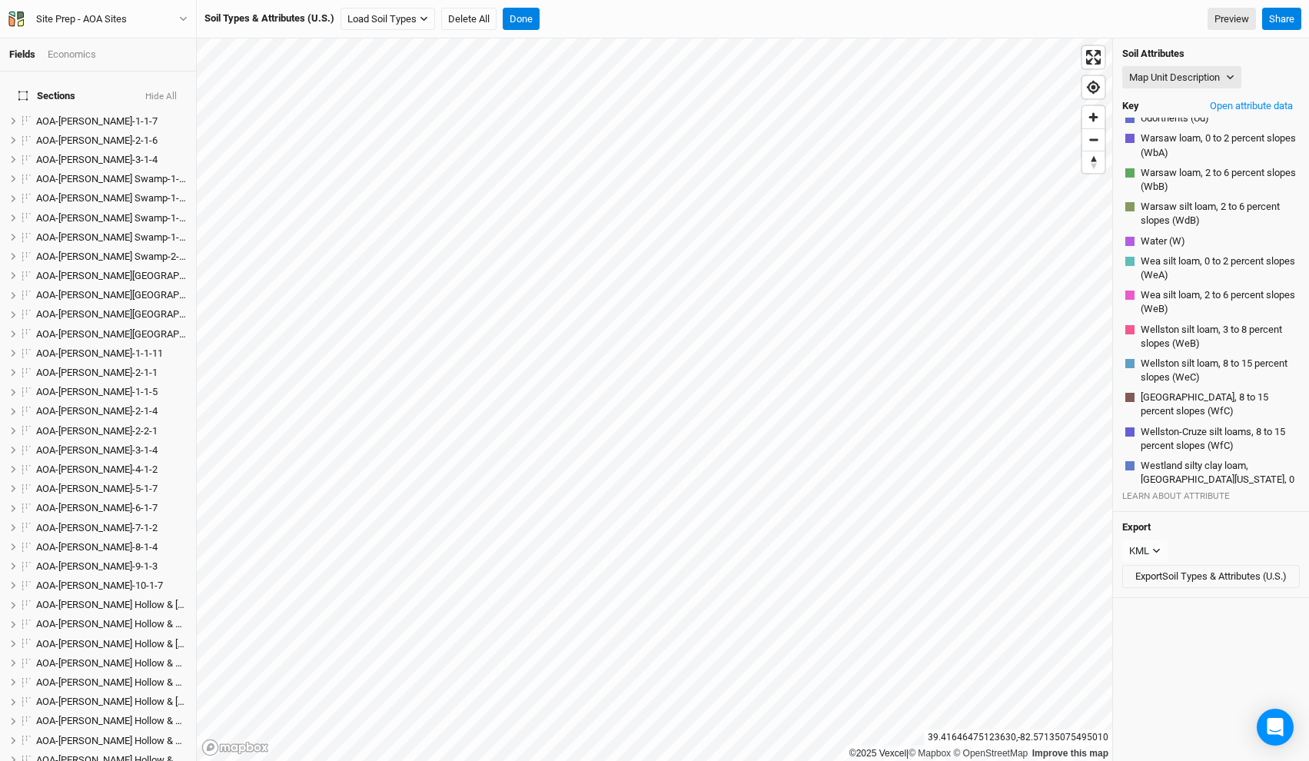
scroll to position [823, 0]
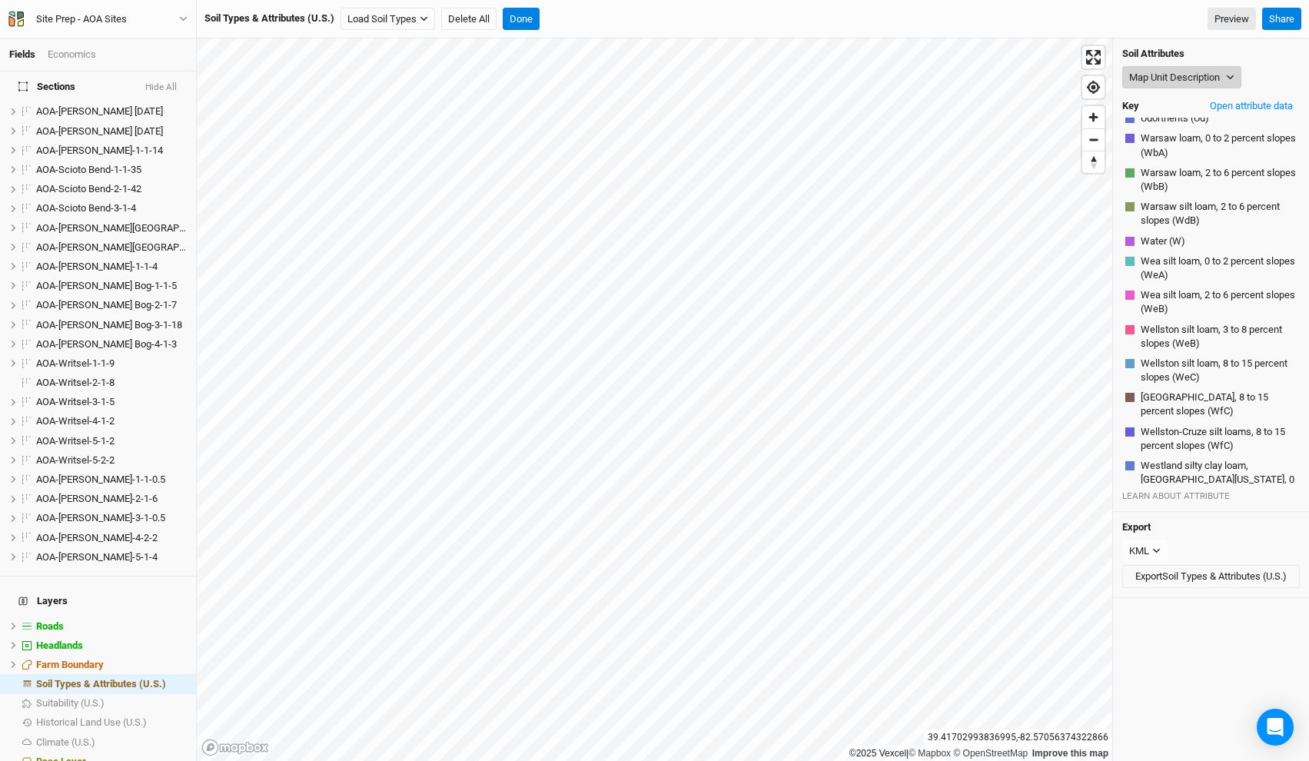
click at [1151, 74] on button "Map Unit Description" at bounding box center [1181, 77] width 119 height 23
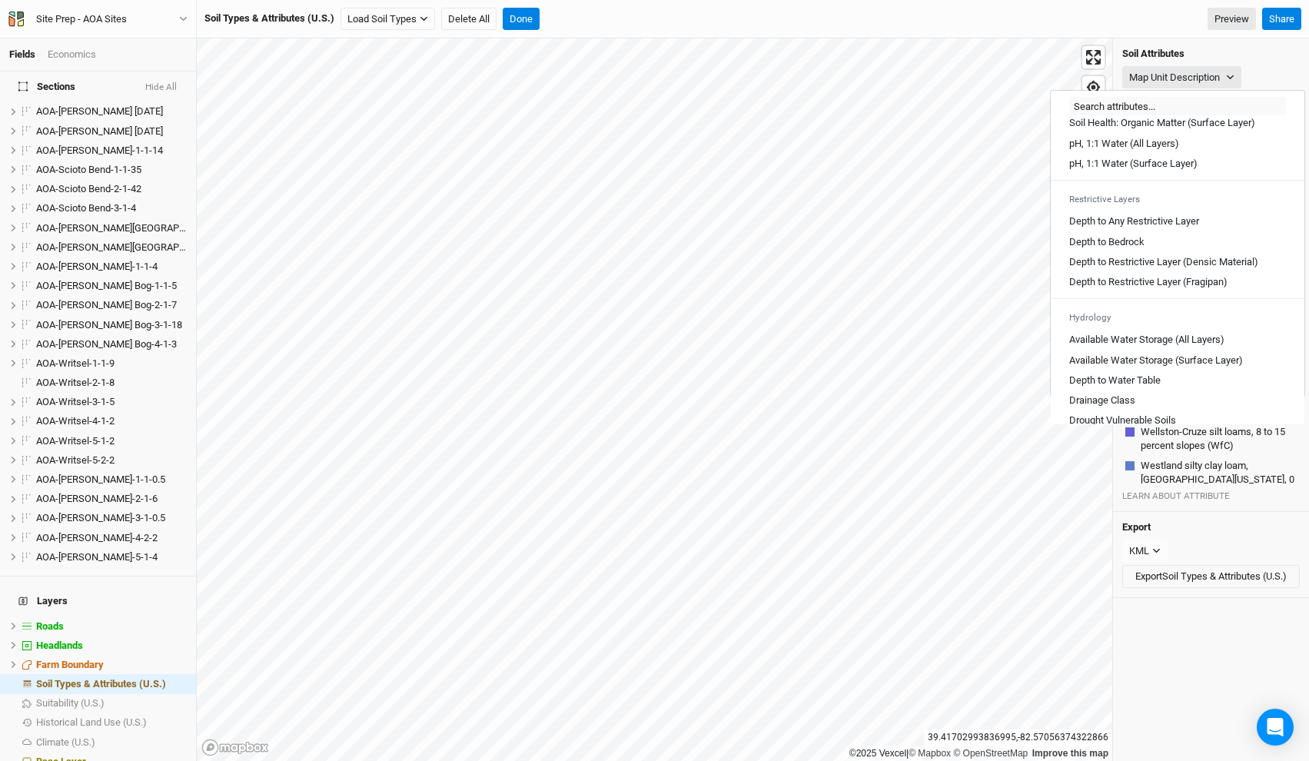
scroll to position [850, 0]
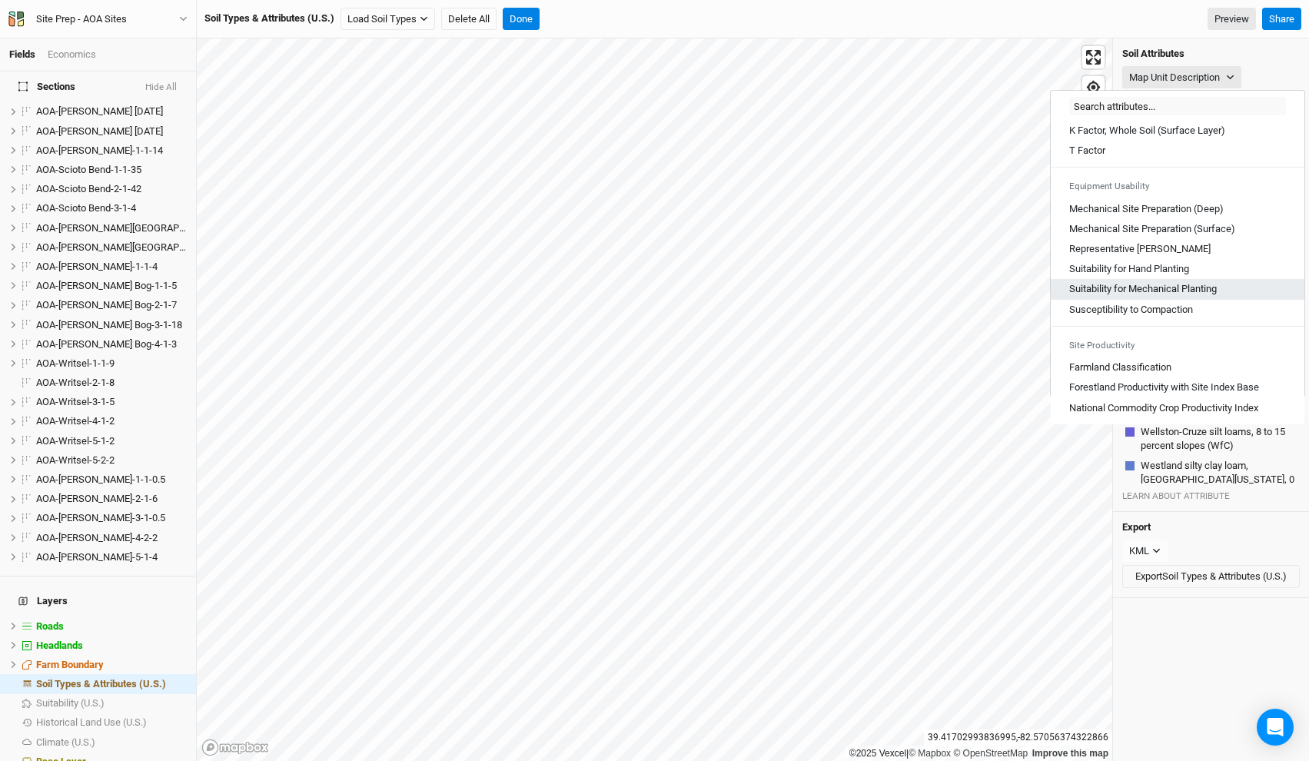
click at [1190, 295] on Planting "Suitability for Mechanical Planting" at bounding box center [1143, 289] width 148 height 14
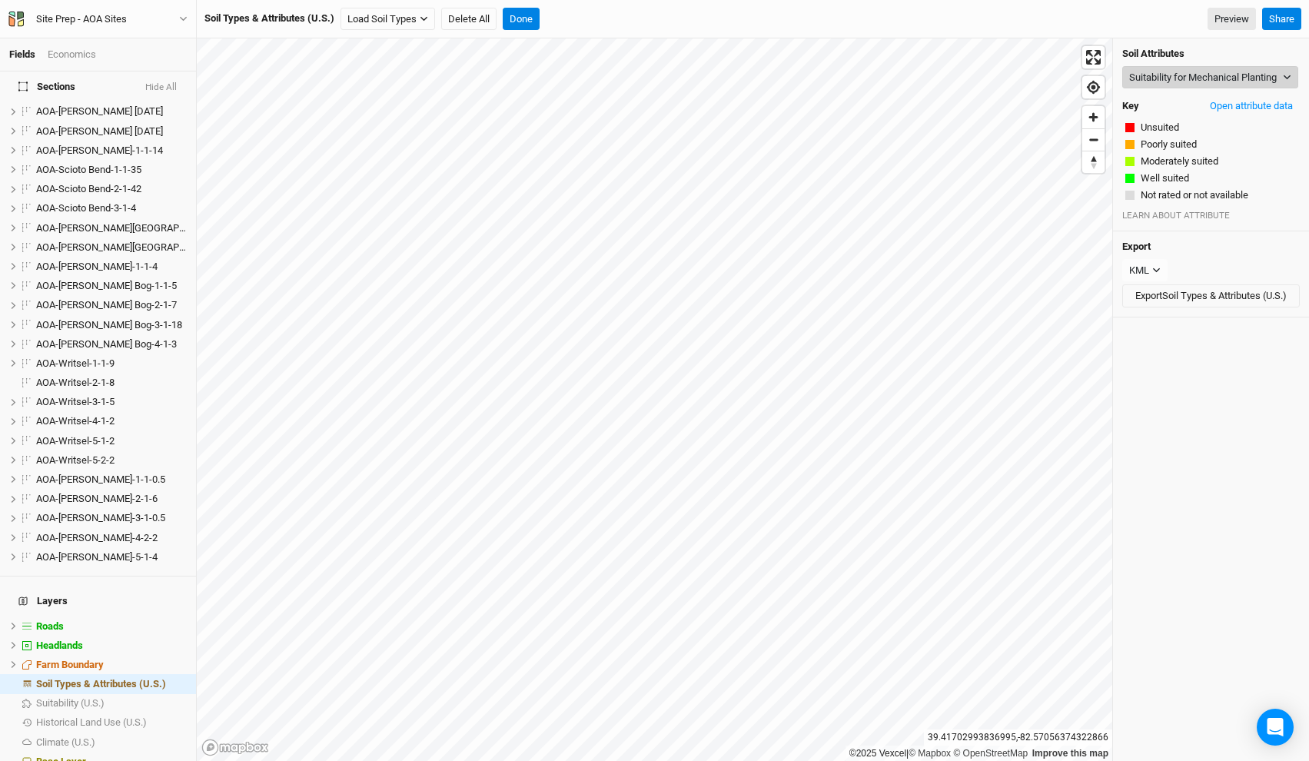
click at [1170, 75] on button "Suitability for Mechanical Planting" at bounding box center [1210, 77] width 176 height 23
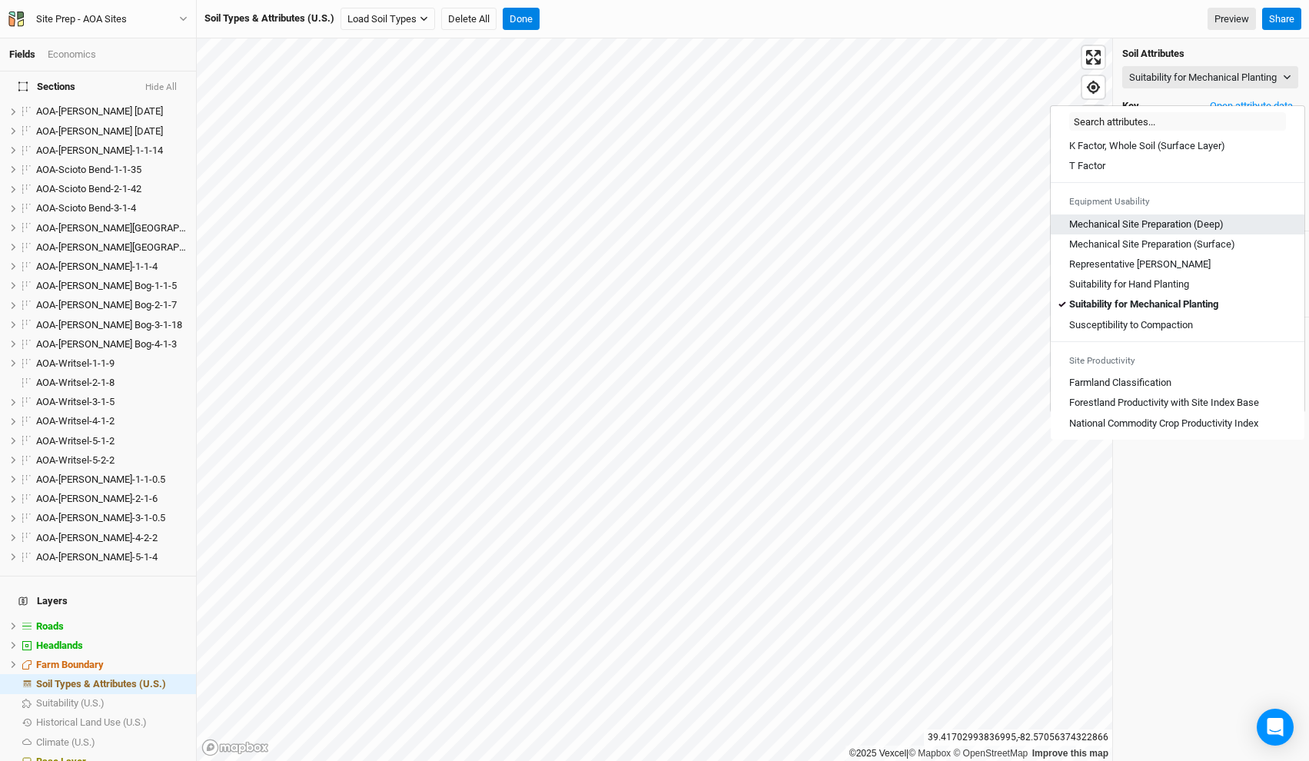
click at [1190, 225] on \(Deep\) "Mechanical Site Preparation (Deep)" at bounding box center [1146, 225] width 155 height 14
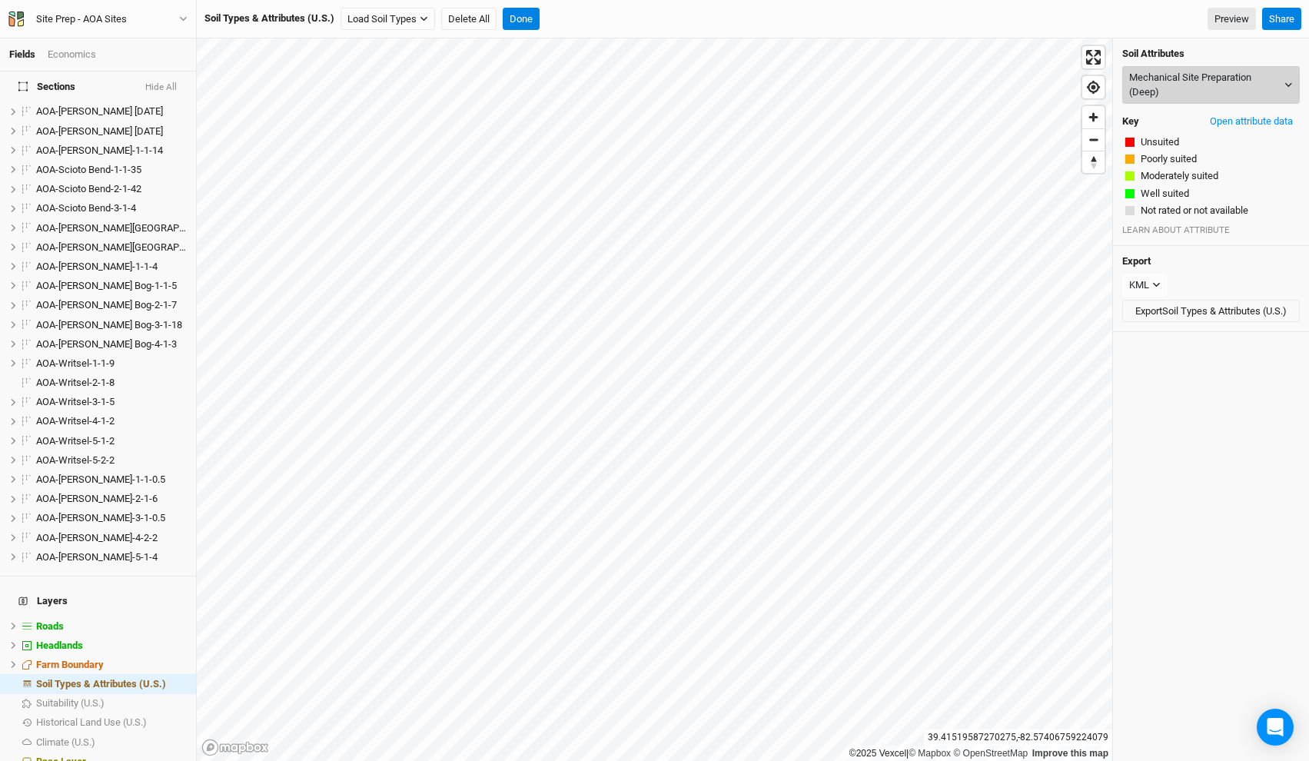
click at [1177, 85] on button "Mechanical Site Preparation (Deep)" at bounding box center [1211, 85] width 178 height 38
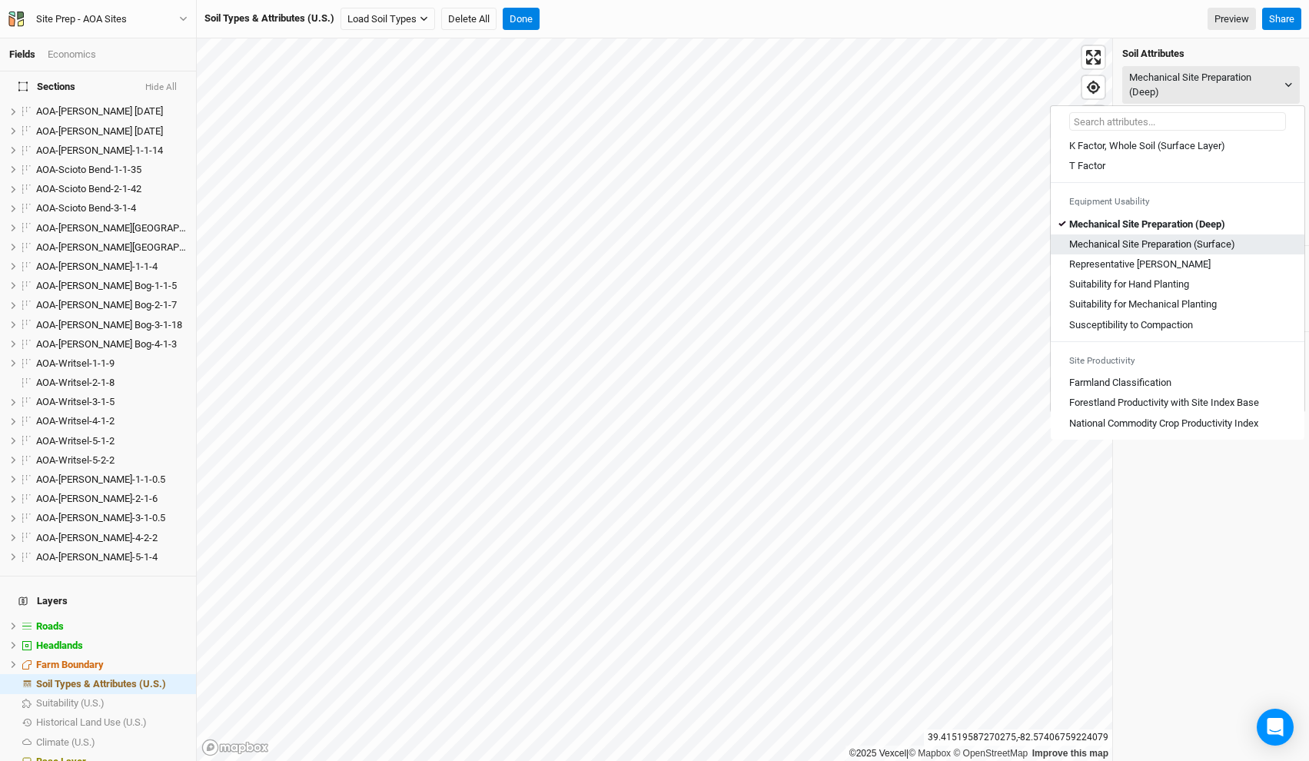
click at [1182, 241] on \(Surface\) "Mechanical Site Preparation (Surface)" at bounding box center [1152, 245] width 166 height 14
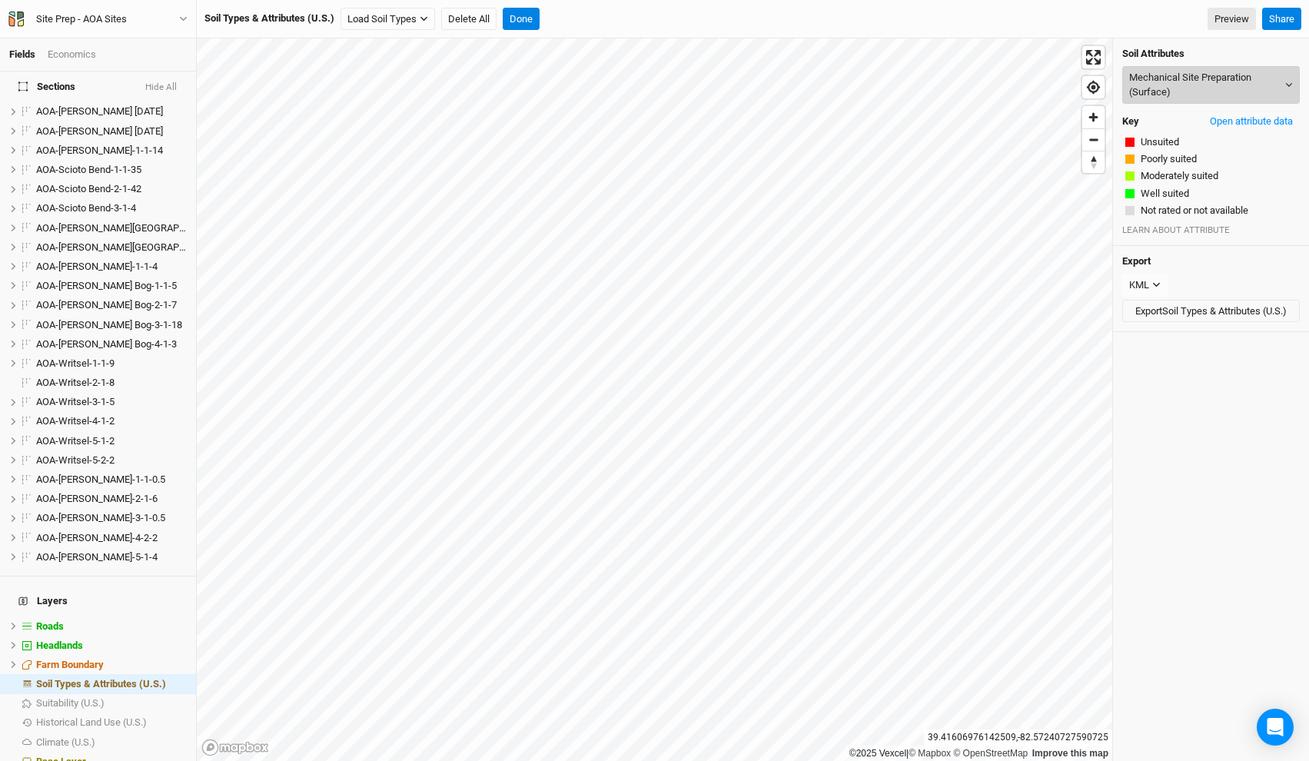
click at [1180, 84] on button "Mechanical Site Preparation (Surface)" at bounding box center [1211, 85] width 178 height 38
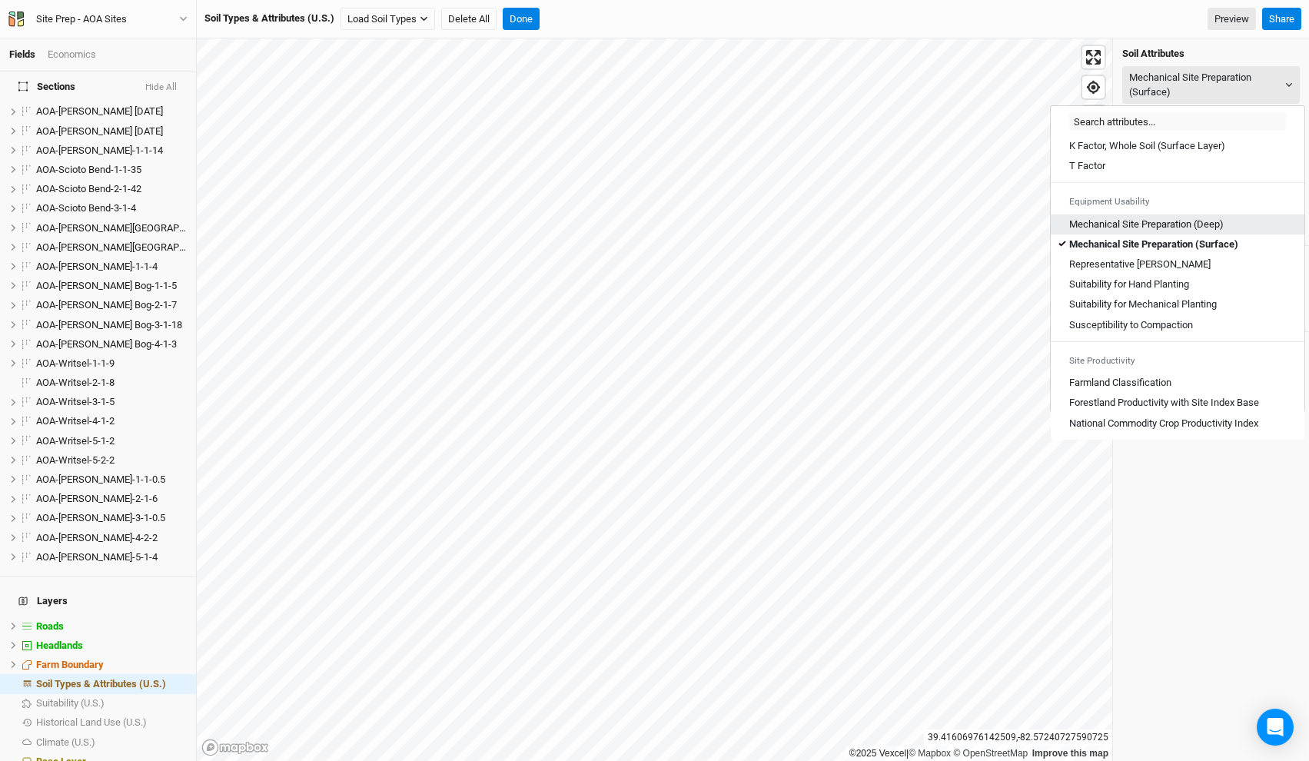
click at [1164, 221] on \(Deep\) "Mechanical Site Preparation (Deep)" at bounding box center [1146, 225] width 155 height 14
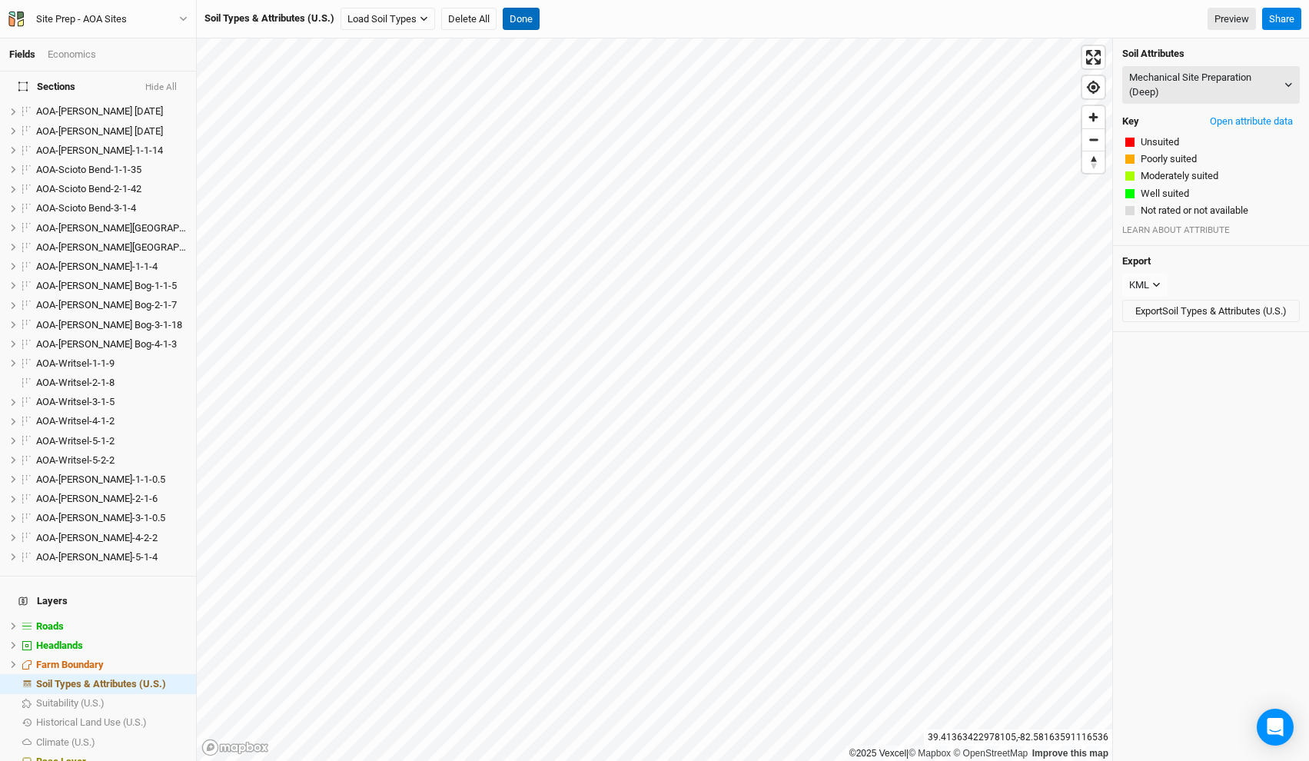
click at [517, 12] on button "Done" at bounding box center [521, 19] width 37 height 23
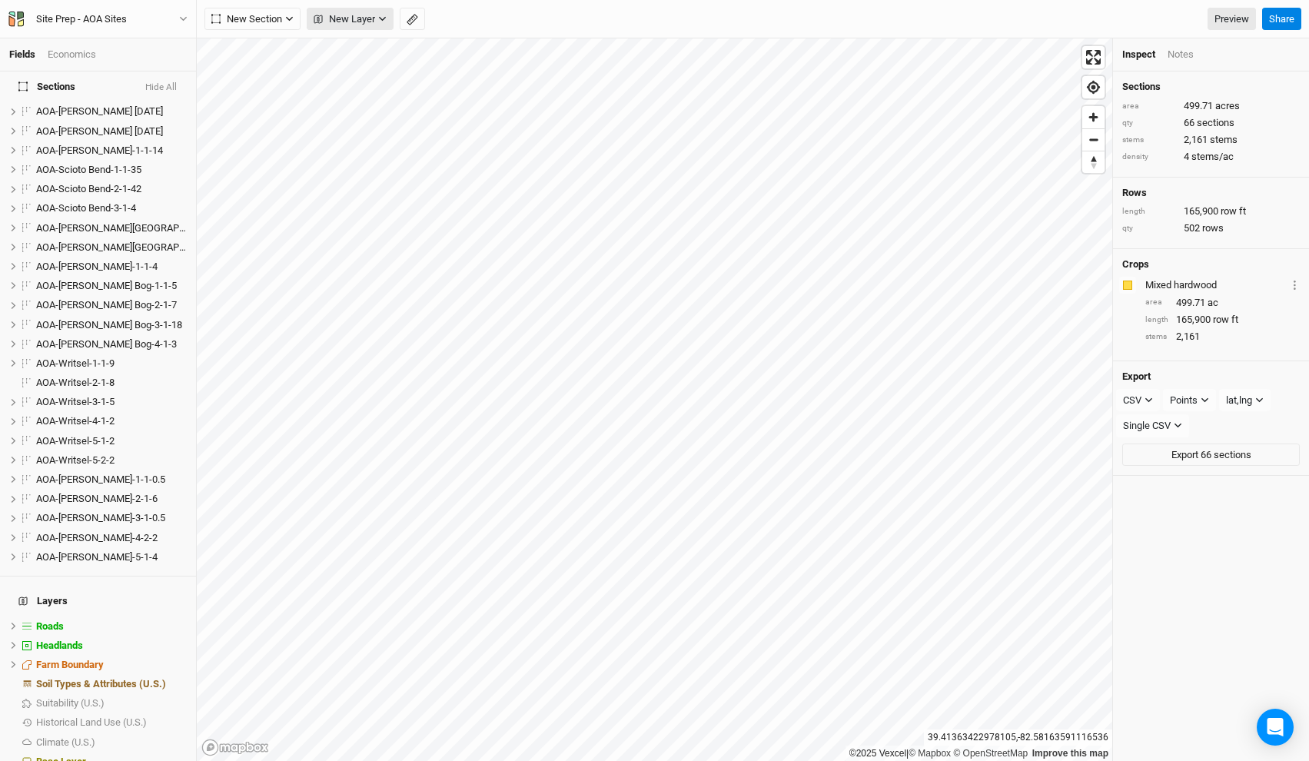
click at [377, 16] on button "New Layer" at bounding box center [350, 19] width 87 height 23
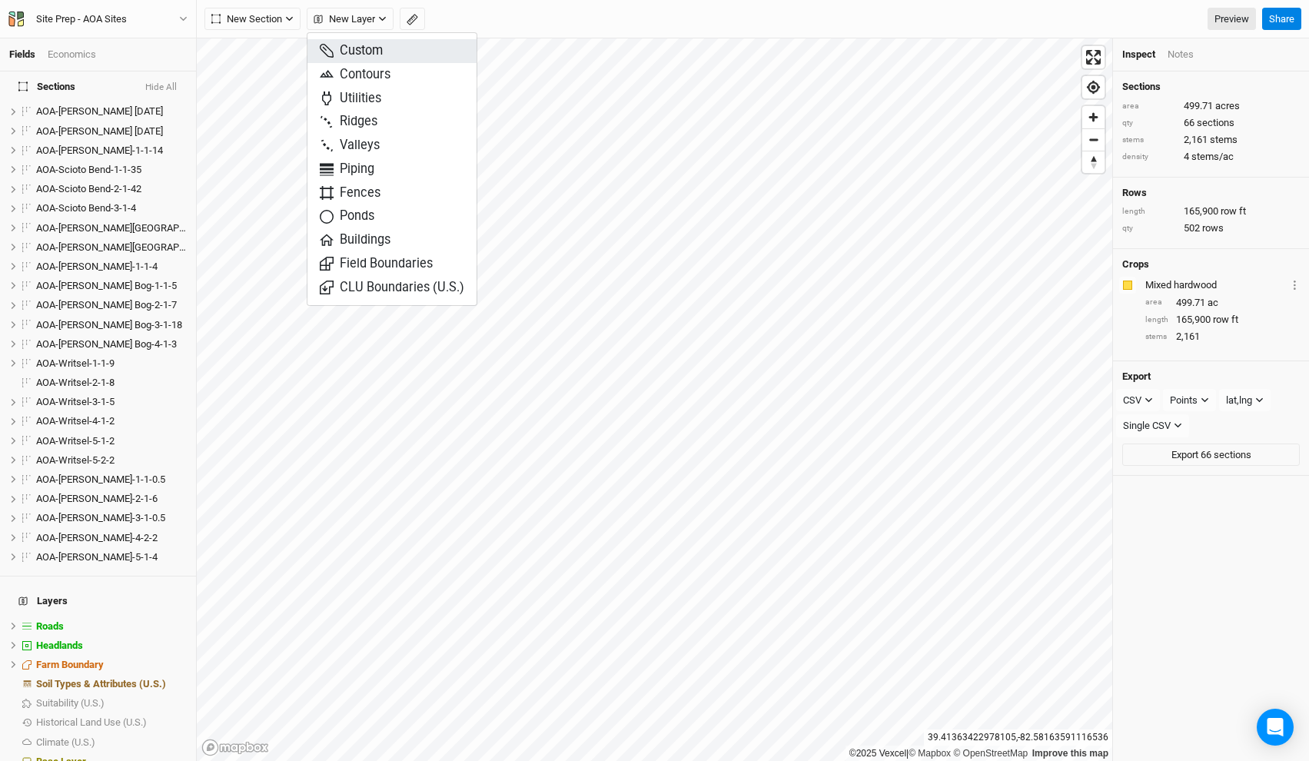
click at [363, 54] on span "Custom" at bounding box center [351, 51] width 63 height 18
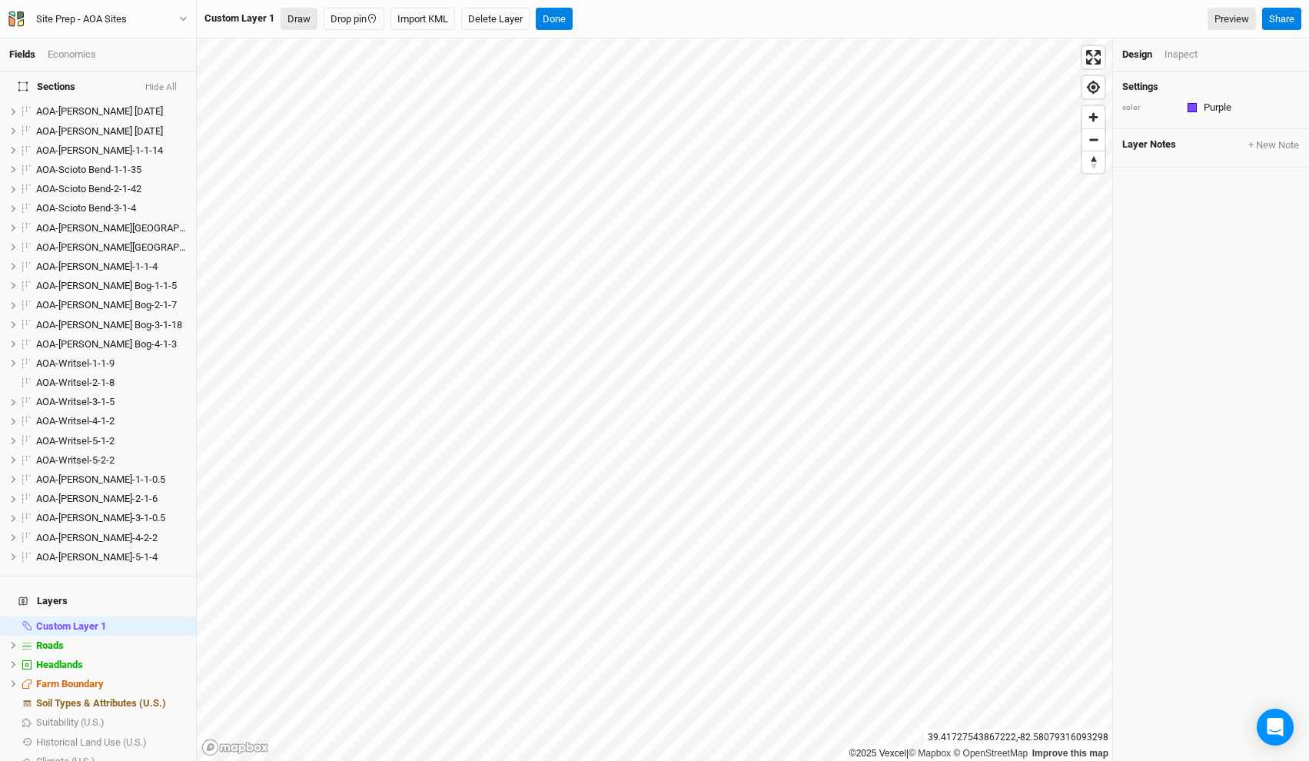
click at [301, 18] on button "Draw" at bounding box center [299, 19] width 37 height 23
click at [338, 16] on icon "button" at bounding box center [337, 19] width 12 height 12
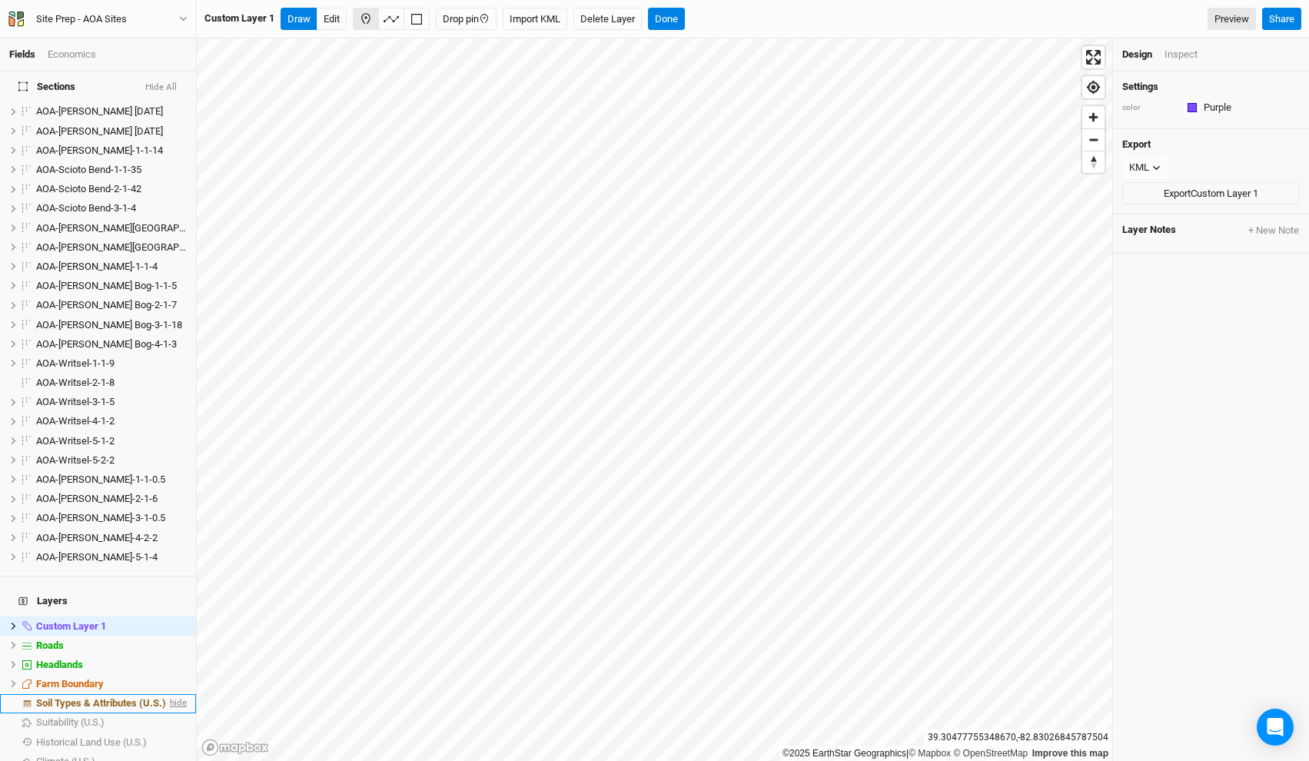
click at [179, 694] on span "hide" at bounding box center [177, 703] width 20 height 19
click at [733, 760] on html "Fields Economics Sections Hide All AOA-Adelphi Moraine-1-1-7 hide AOA-[PERSON_N…" at bounding box center [654, 380] width 1309 height 761
click at [12, 622] on icon at bounding box center [13, 626] width 8 height 8
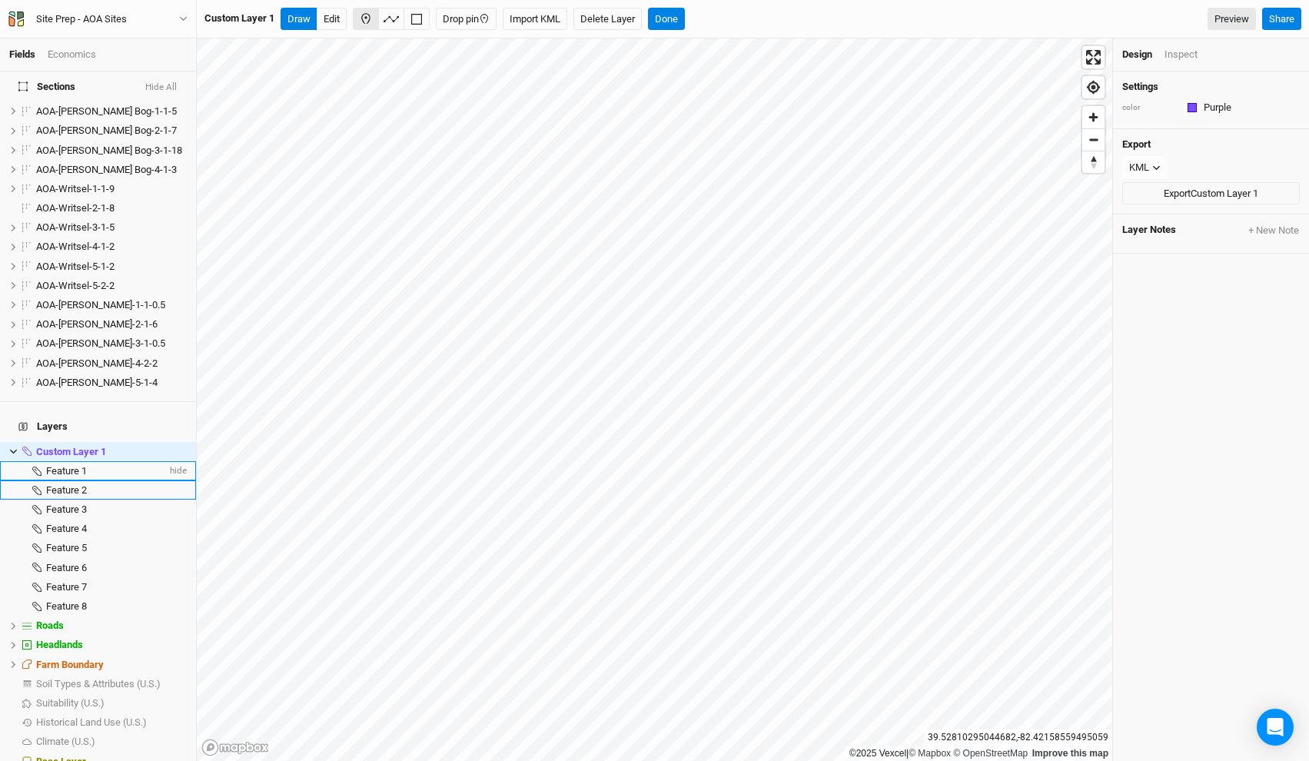
click at [91, 465] on div "Feature 1" at bounding box center [106, 471] width 121 height 12
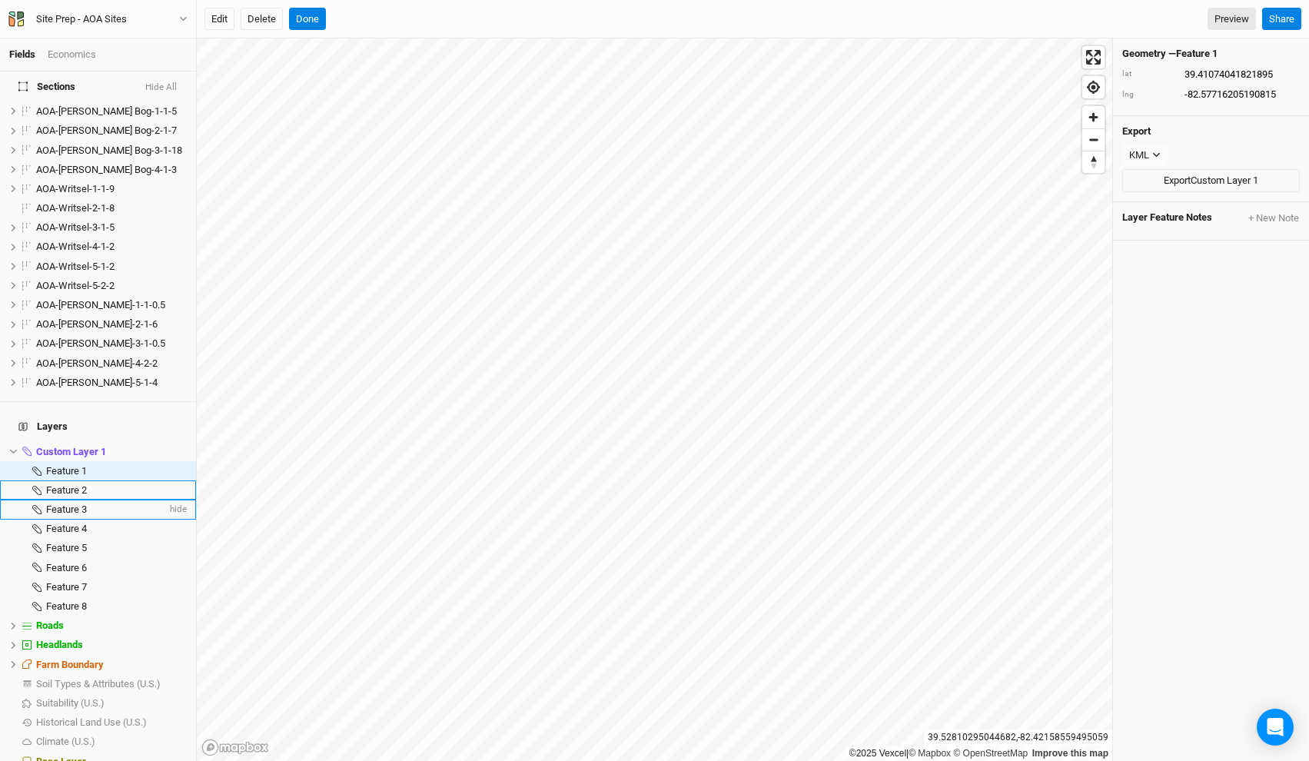
click at [89, 504] on div "Feature 3" at bounding box center [106, 510] width 121 height 12
type input "39.36267066640562"
type input "-82.66124373803609"
click at [68, 600] on span "Feature 8" at bounding box center [66, 606] width 41 height 12
type input "39.528742311500764"
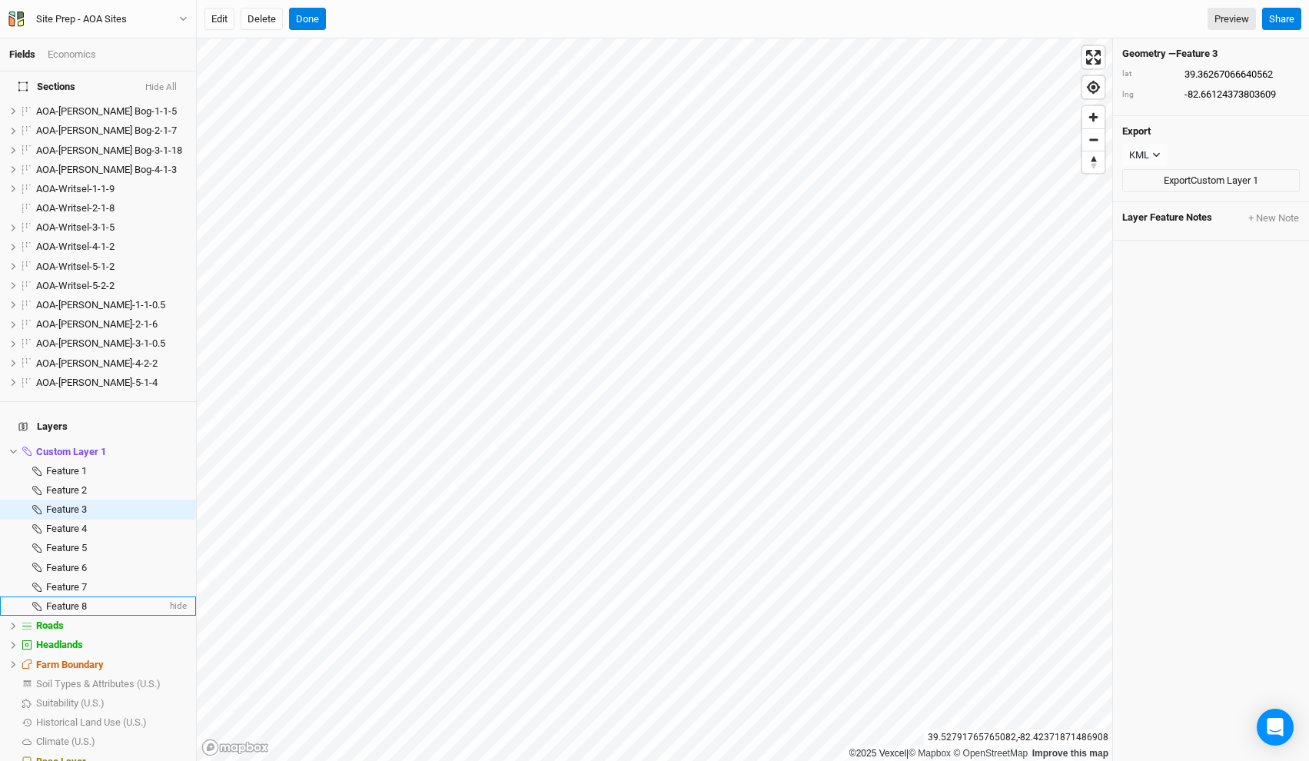
type input "-82.41912604487767"
click at [69, 581] on span "Feature 7" at bounding box center [66, 587] width 41 height 12
type input "39.52891490657154"
type input "-82.41928533027342"
click at [264, 19] on button "Delete" at bounding box center [262, 19] width 42 height 23
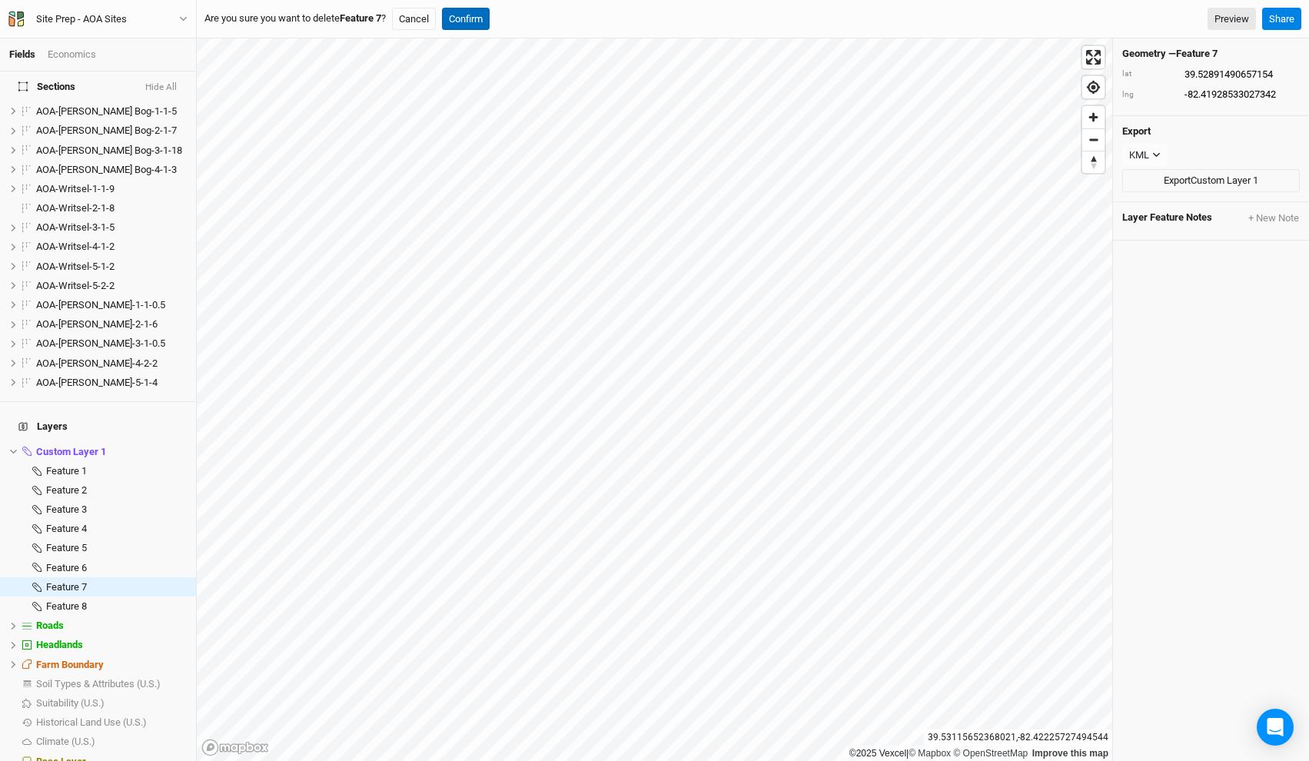
click at [463, 12] on button "Confirm" at bounding box center [466, 19] width 48 height 23
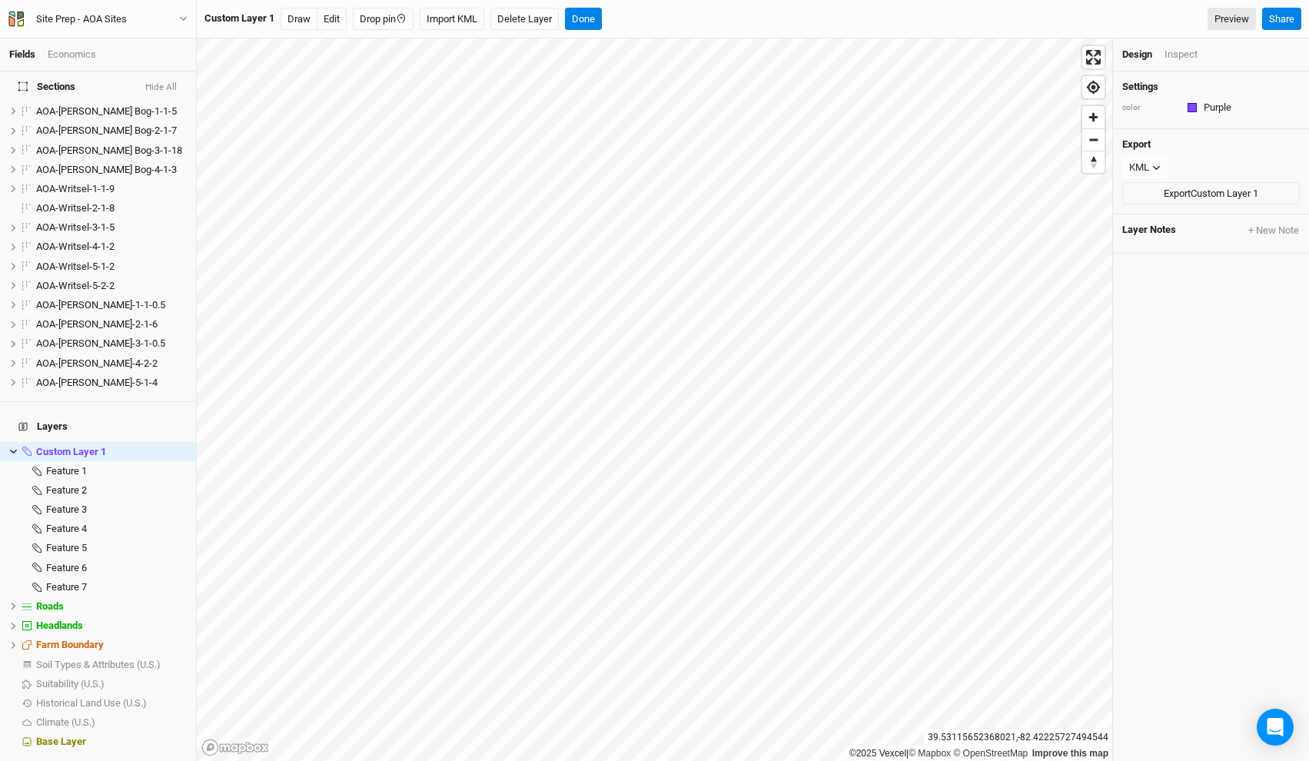
scroll to position [978, 0]
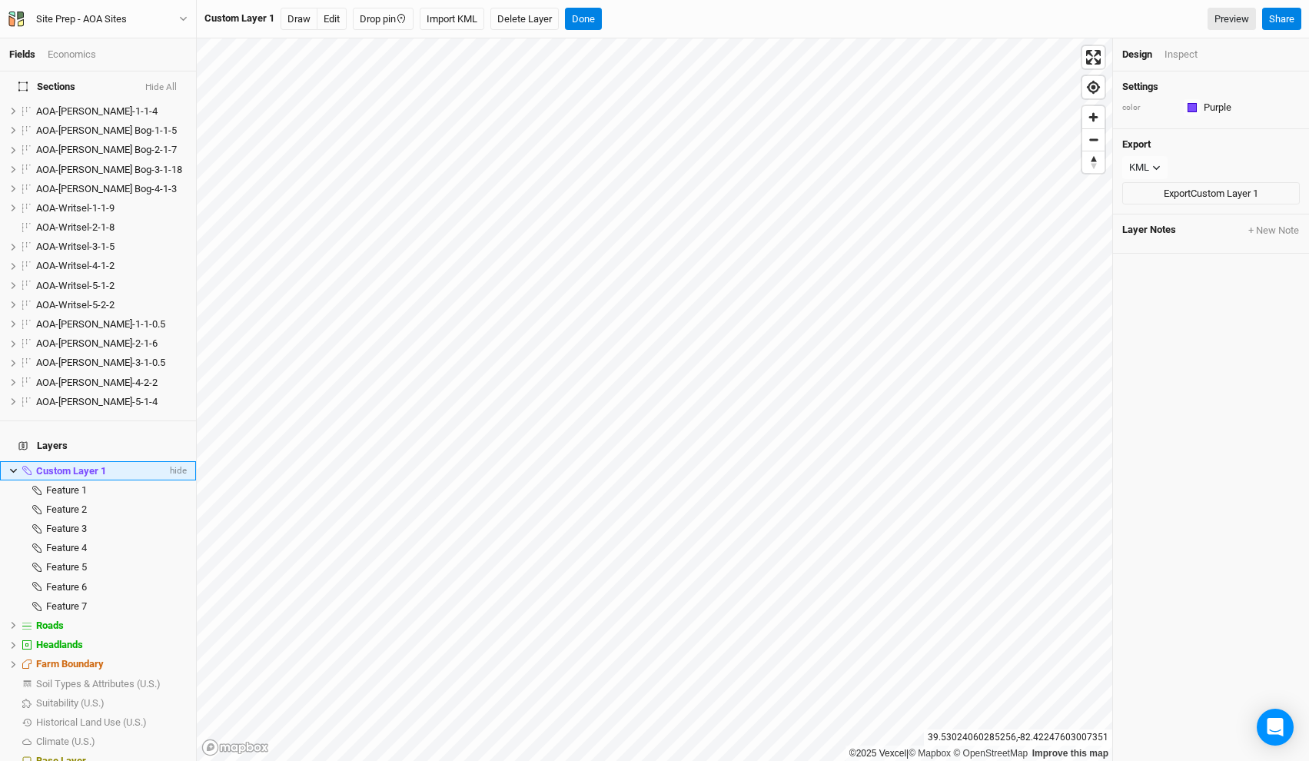
click at [76, 465] on span "Custom Layer 1" at bounding box center [71, 471] width 70 height 12
click at [296, 22] on button "Draw" at bounding box center [299, 19] width 37 height 23
click at [362, 22] on icon "button" at bounding box center [366, 19] width 12 height 12
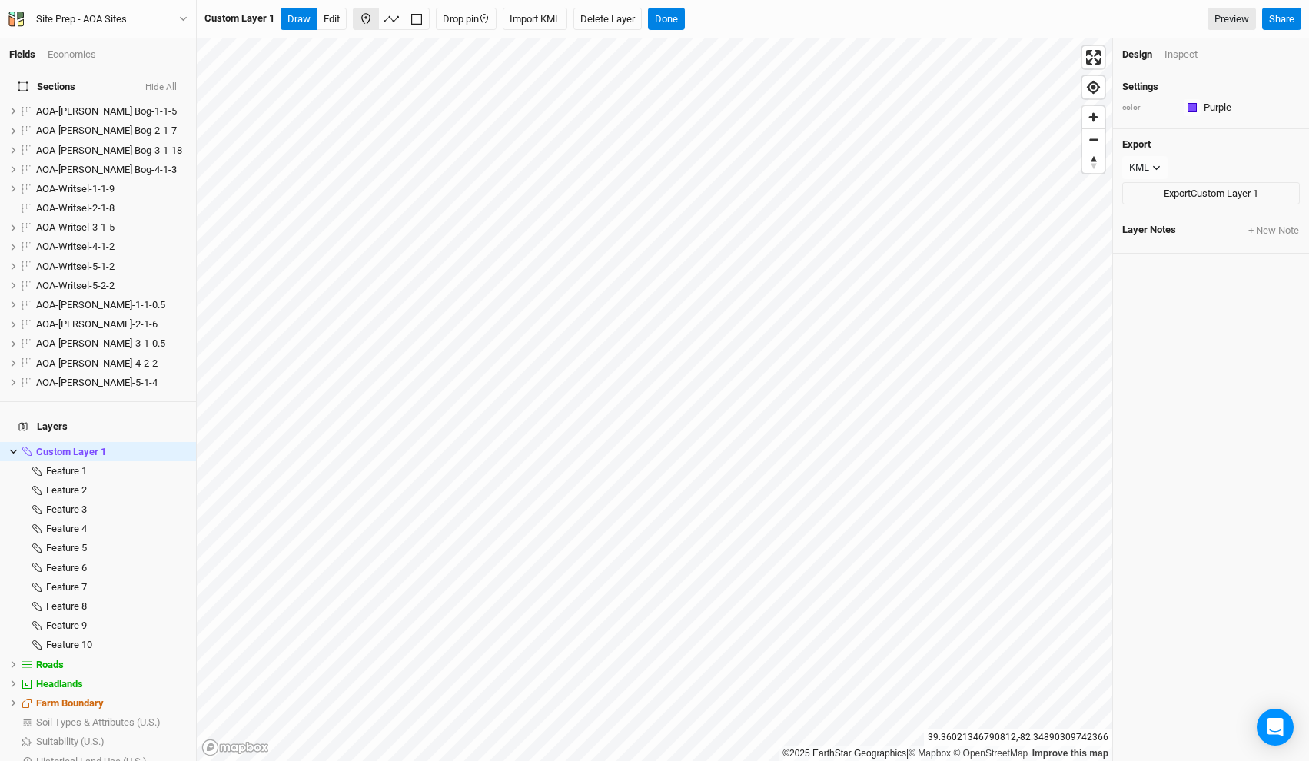
click at [587, 760] on html "Fields Economics Sections Hide All AOA-Adelphi Moraine-1-1-7 hide AOA-[PERSON_N…" at bounding box center [654, 380] width 1309 height 761
click at [670, 26] on button "Done" at bounding box center [666, 19] width 37 height 23
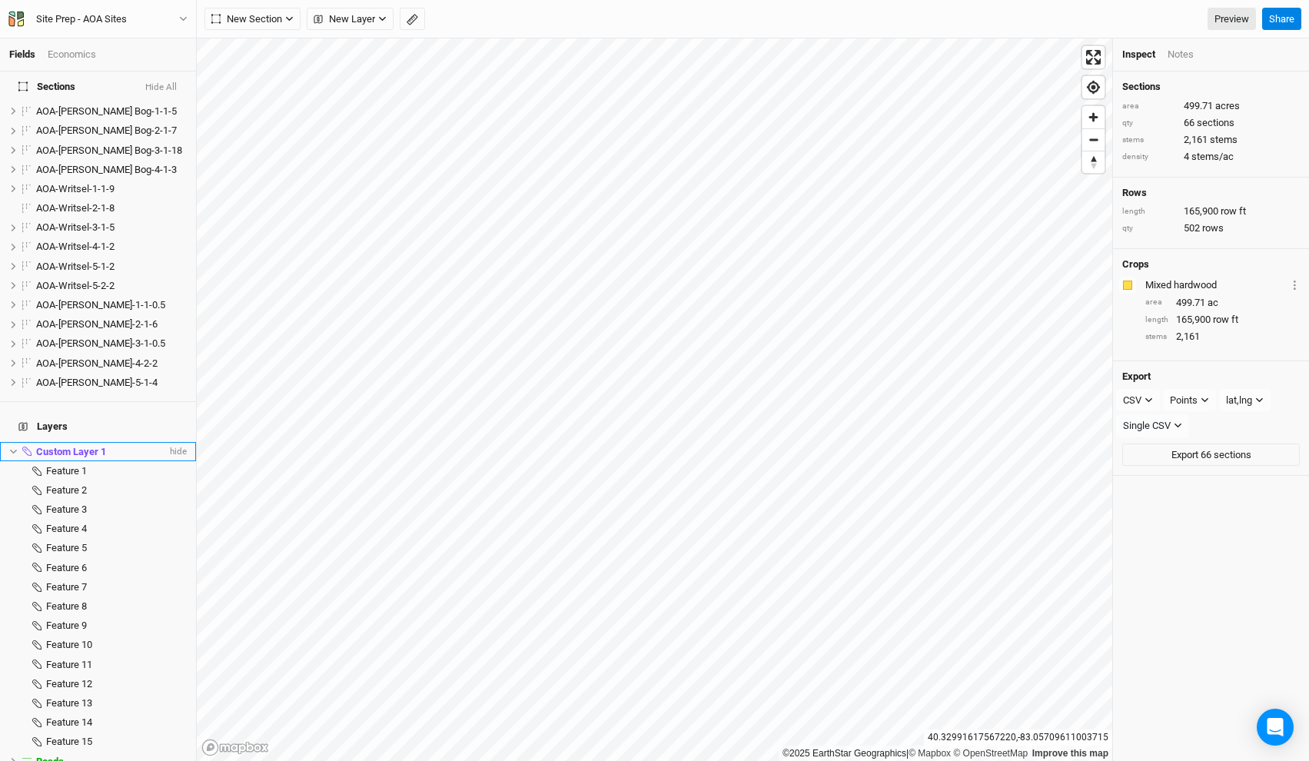
click at [89, 446] on span "Custom Layer 1" at bounding box center [71, 452] width 70 height 12
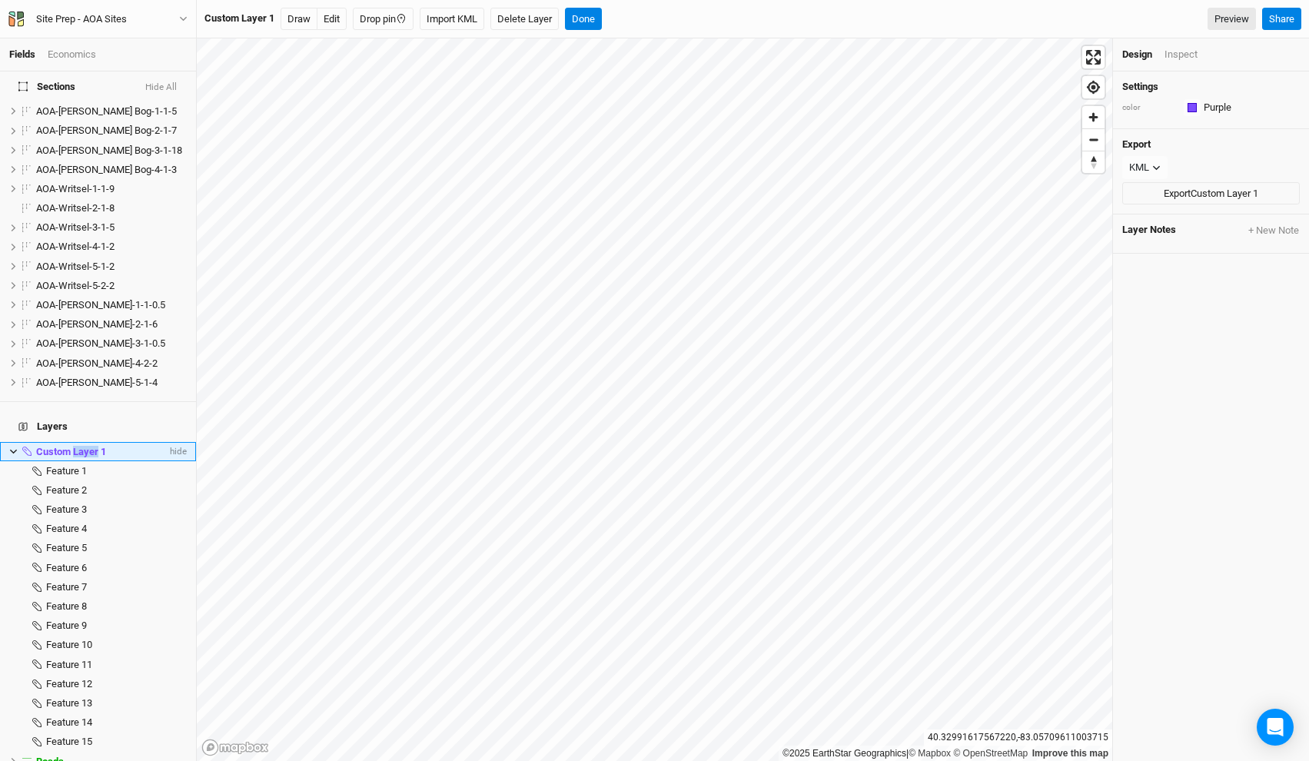
click at [89, 446] on span "Custom Layer 1" at bounding box center [71, 452] width 70 height 12
click at [72, 445] on input "Entrances" at bounding box center [98, 452] width 127 height 14
type input "Farm Entrances"
click at [9, 447] on icon at bounding box center [13, 451] width 8 height 8
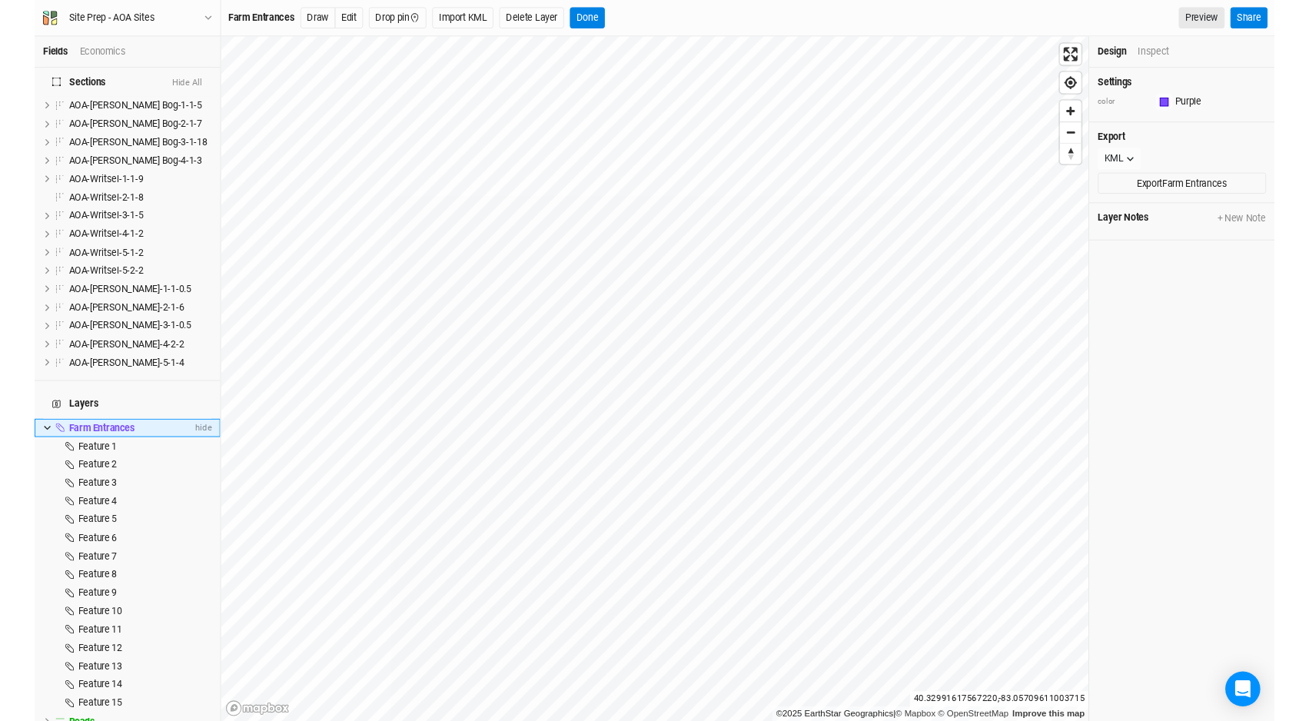
scroll to position [843, 0]
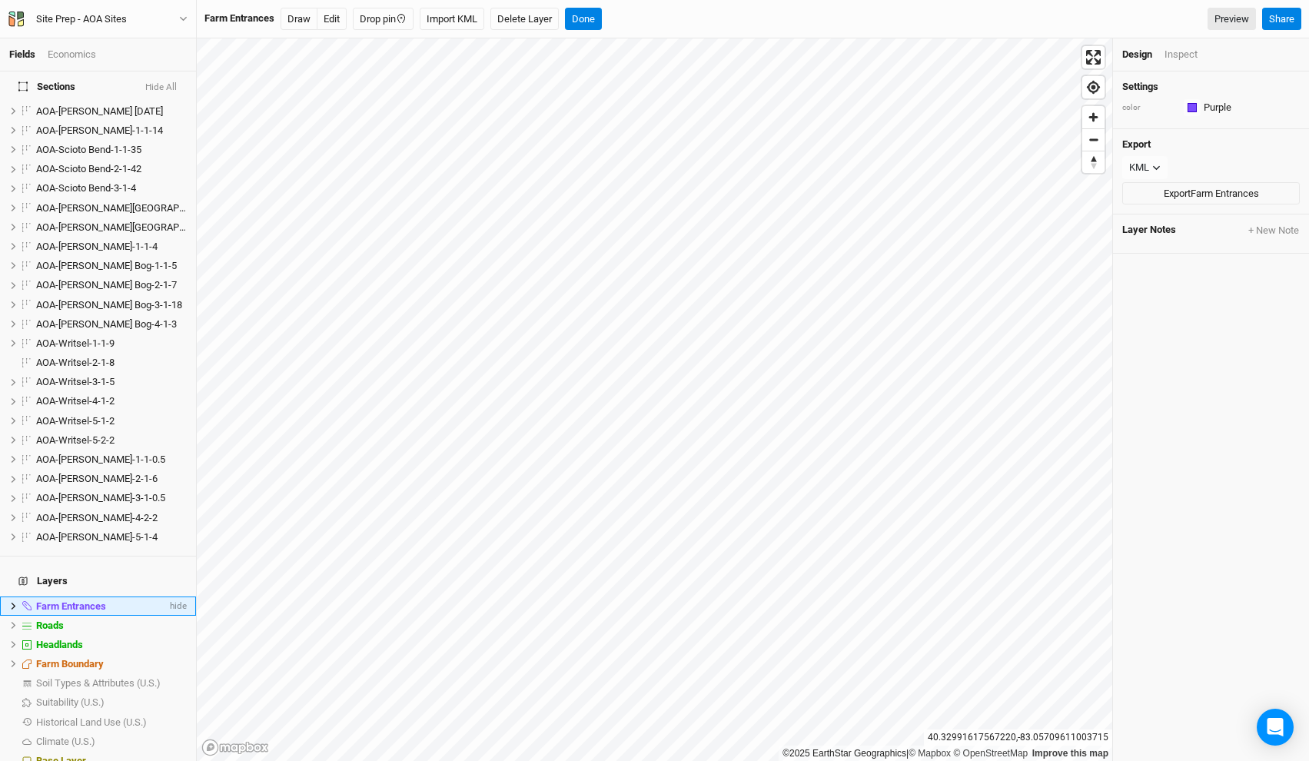
click at [88, 600] on span "Farm Entrances" at bounding box center [71, 606] width 70 height 12
click at [297, 16] on button "Draw" at bounding box center [299, 19] width 37 height 23
click at [364, 21] on icon "button" at bounding box center [366, 19] width 12 height 12
click at [670, 23] on button "Done" at bounding box center [666, 19] width 37 height 23
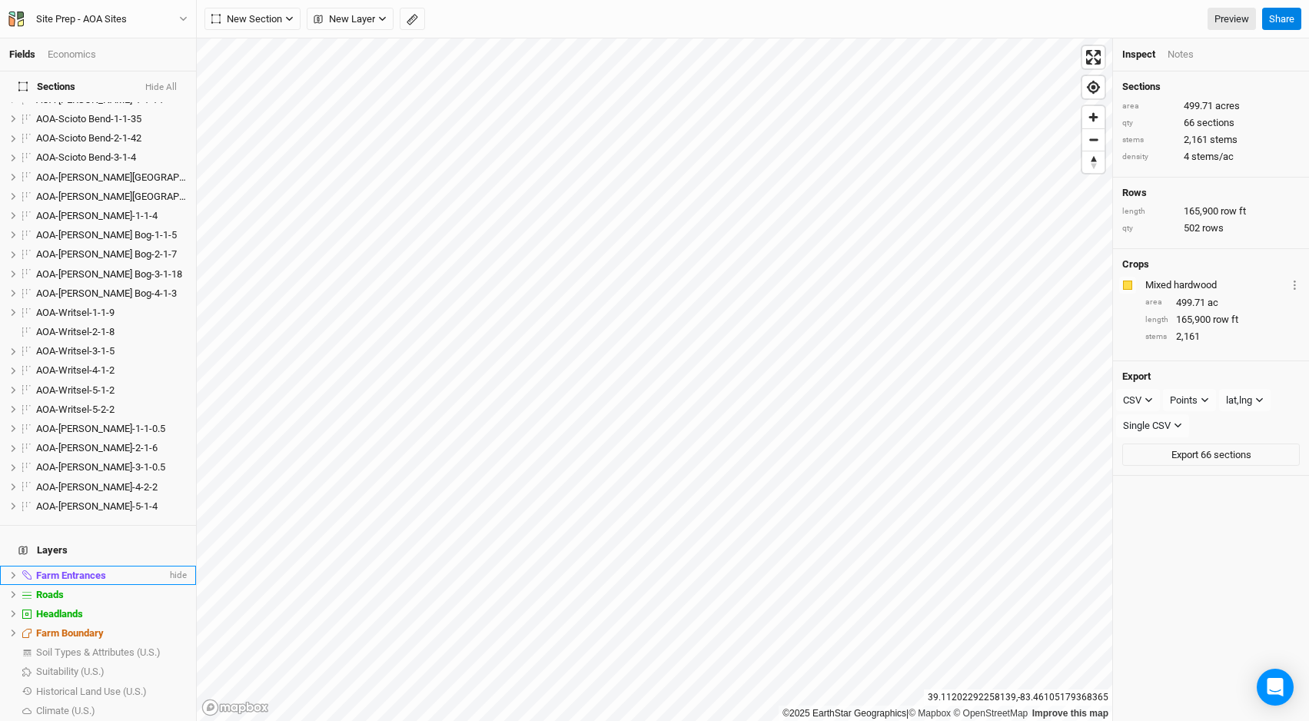
scroll to position [883, 0]
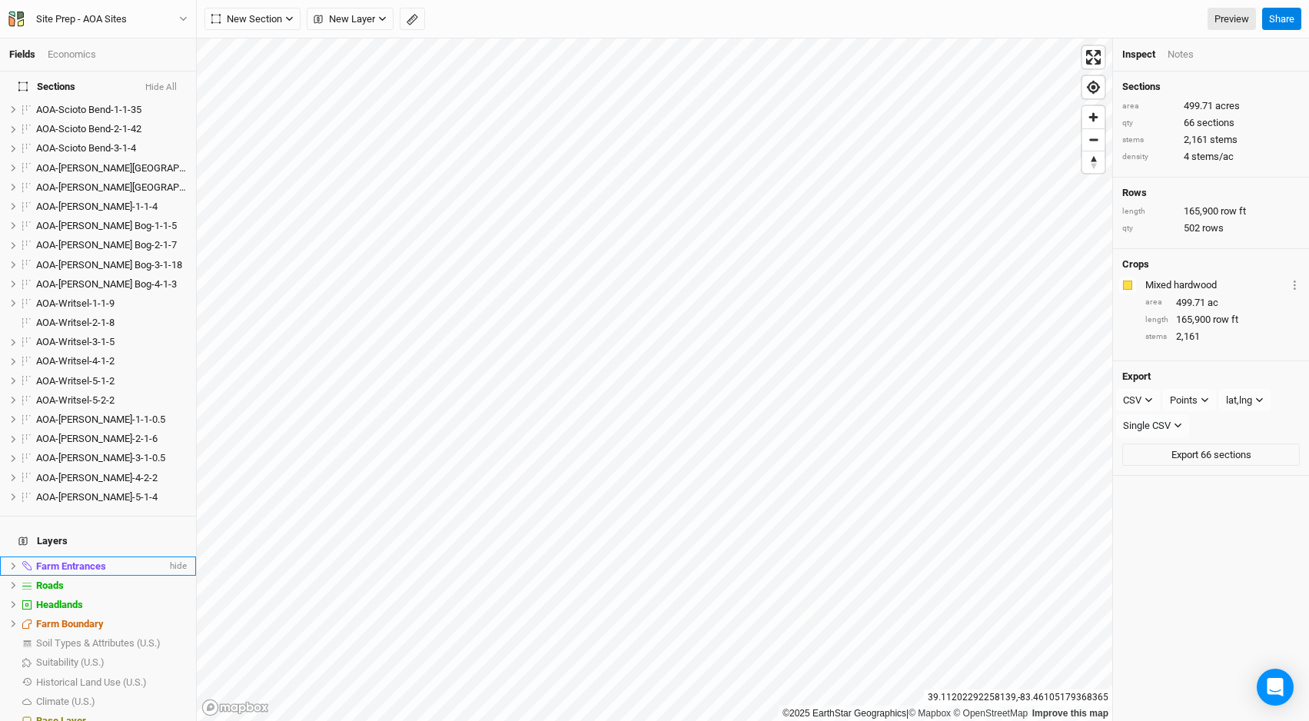
click at [11, 562] on icon at bounding box center [13, 566] width 8 height 8
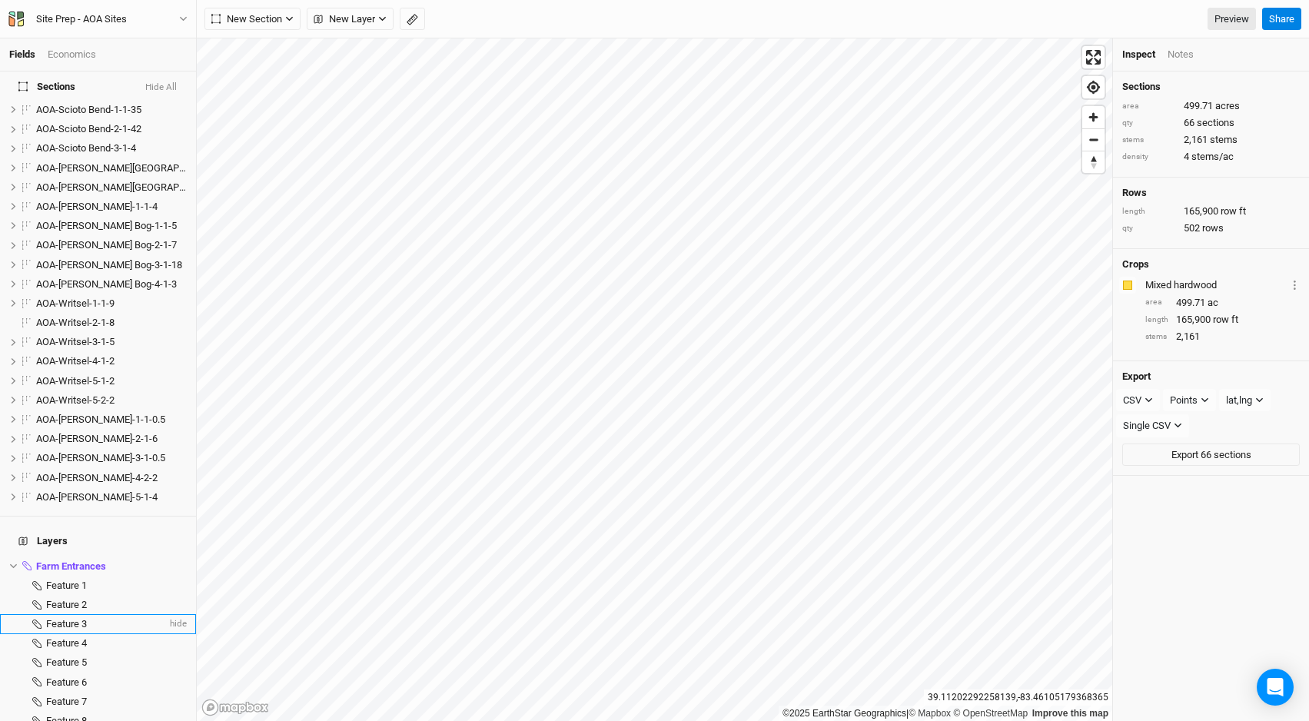
scroll to position [1199, 0]
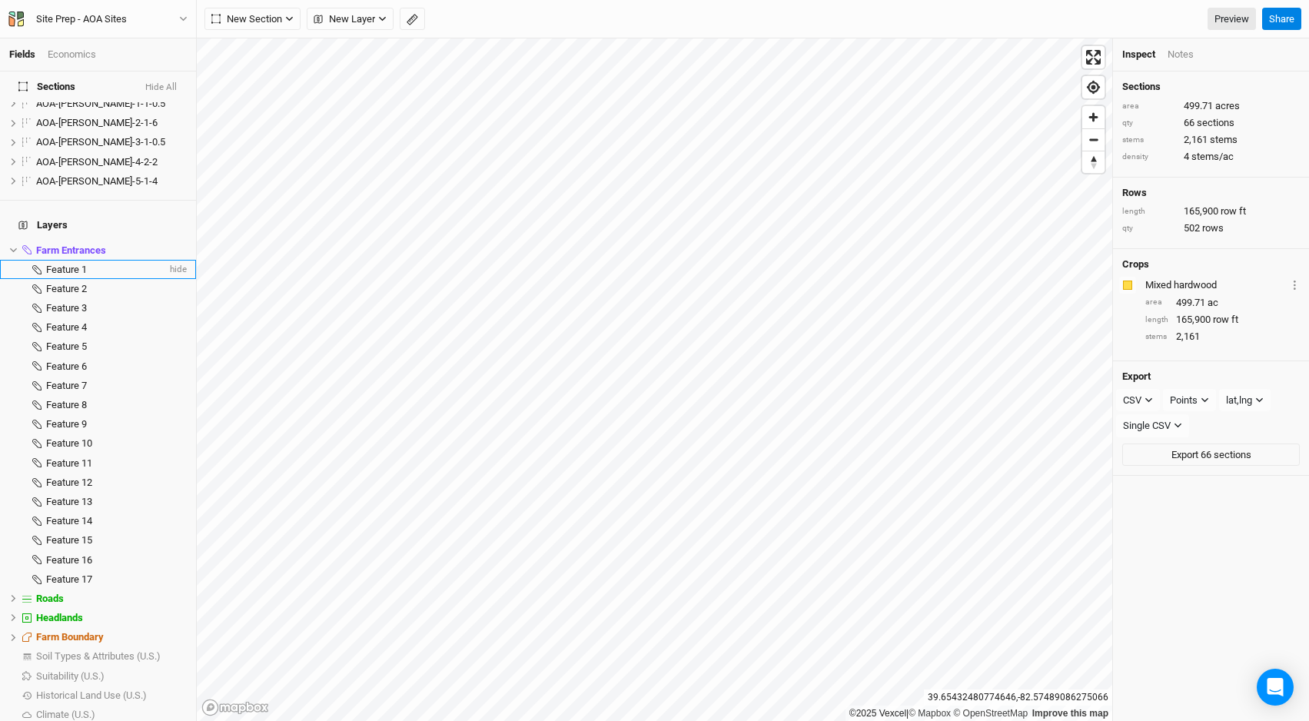
click at [85, 264] on span "Feature 1" at bounding box center [66, 270] width 41 height 12
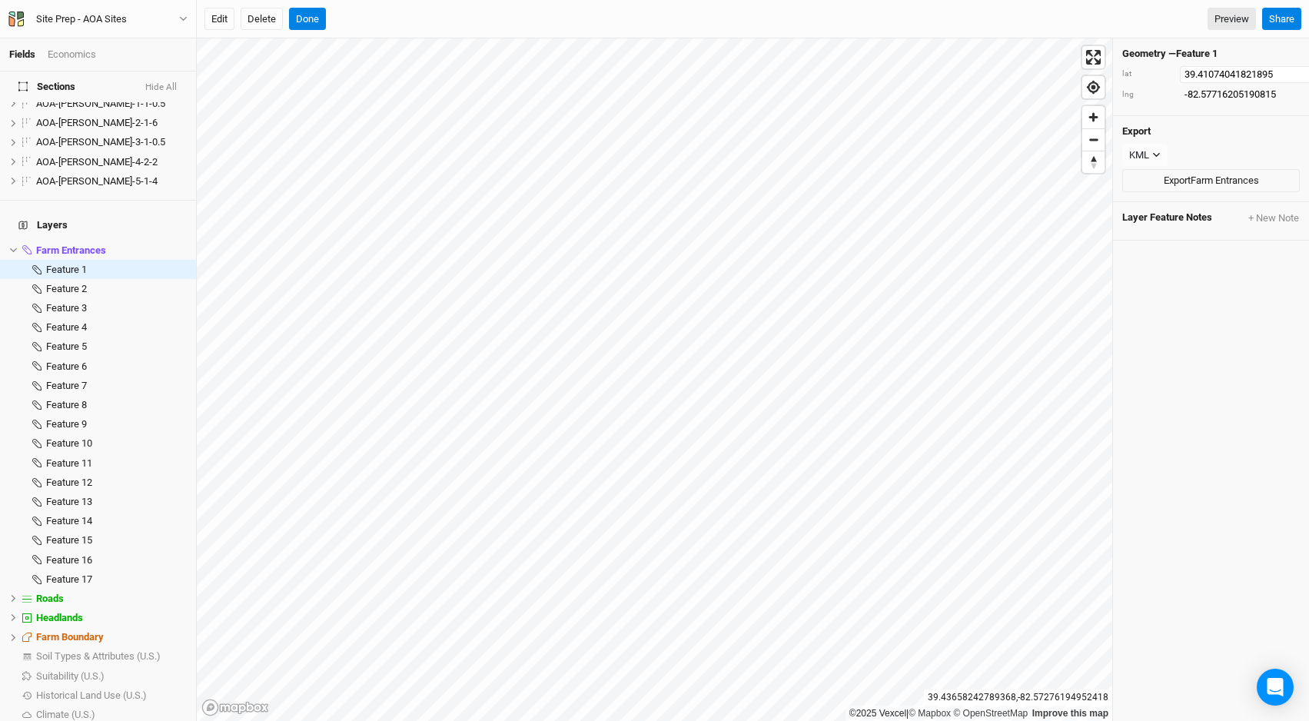
drag, startPoint x: 1185, startPoint y: 70, endPoint x: 1295, endPoint y: 131, distance: 124.9
click at [1295, 131] on div "Geometry — Feature 1 [GEOGRAPHIC_DATA] Export KML JSON KML Export Farm Entrance…" at bounding box center [1211, 379] width 196 height 683
click at [1156, 85] on div "Geometry — Feature 1 [GEOGRAPHIC_DATA]" at bounding box center [1211, 77] width 196 height 78
click at [1139, 159] on div "KML" at bounding box center [1139, 155] width 20 height 15
click at [1186, 149] on div "KML" at bounding box center [1211, 155] width 178 height 23
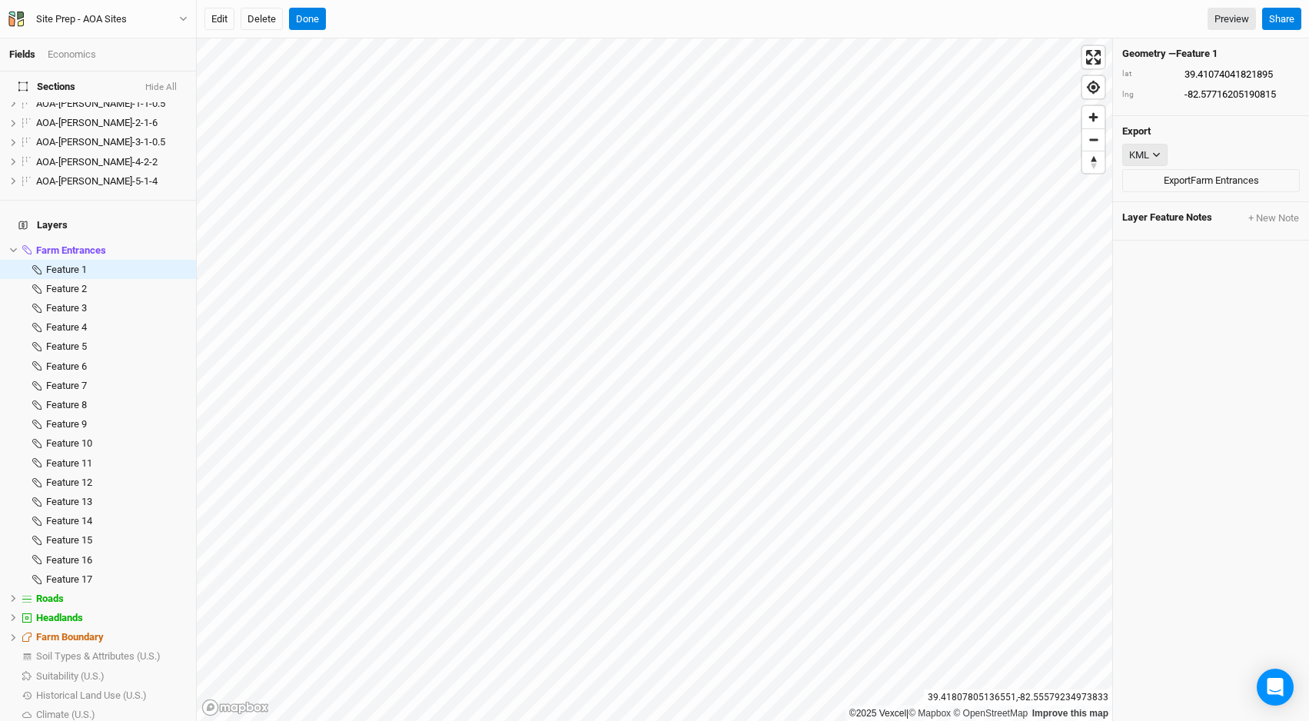
click at [1147, 151] on div "KML" at bounding box center [1139, 155] width 20 height 15
click at [1215, 144] on div "KML" at bounding box center [1211, 155] width 178 height 23
click at [103, 241] on li "Farm Entrances hide" at bounding box center [98, 250] width 196 height 19
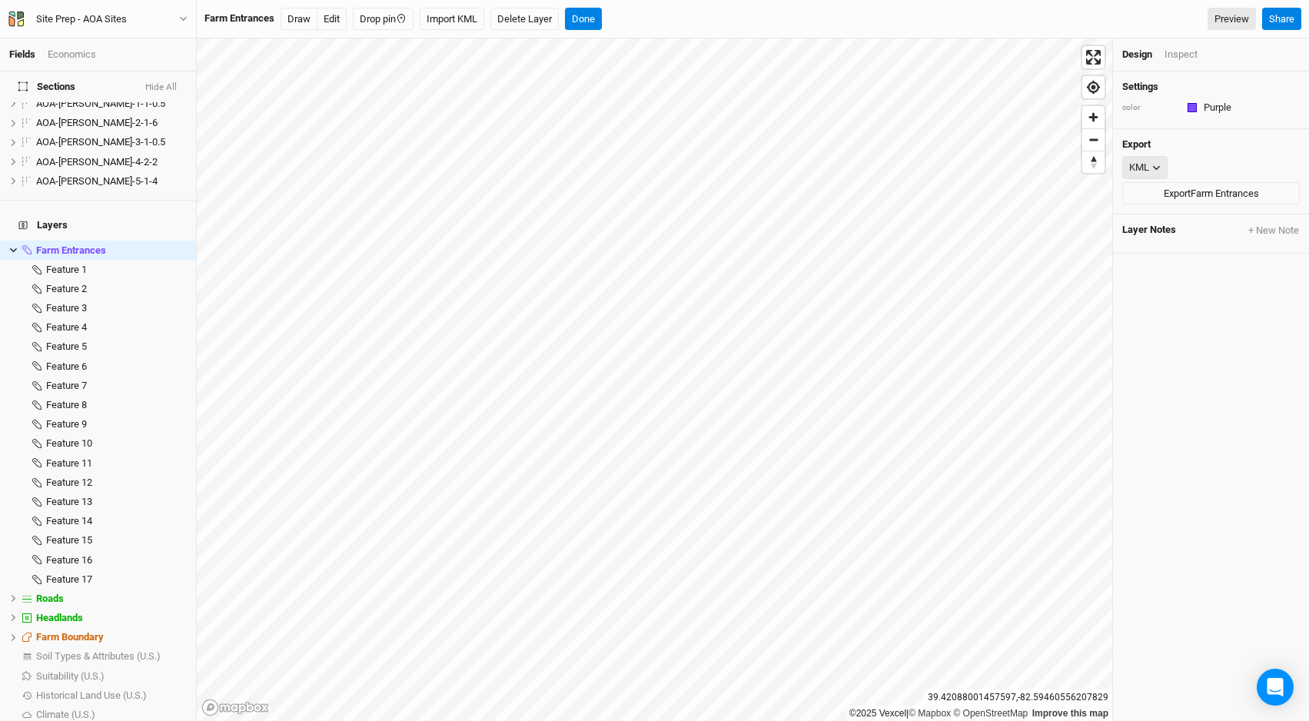
click at [1143, 163] on div "KML" at bounding box center [1139, 167] width 20 height 15
click at [1193, 148] on h4 "Export" at bounding box center [1211, 144] width 178 height 12
click at [1280, 11] on button "Share" at bounding box center [1281, 19] width 39 height 23
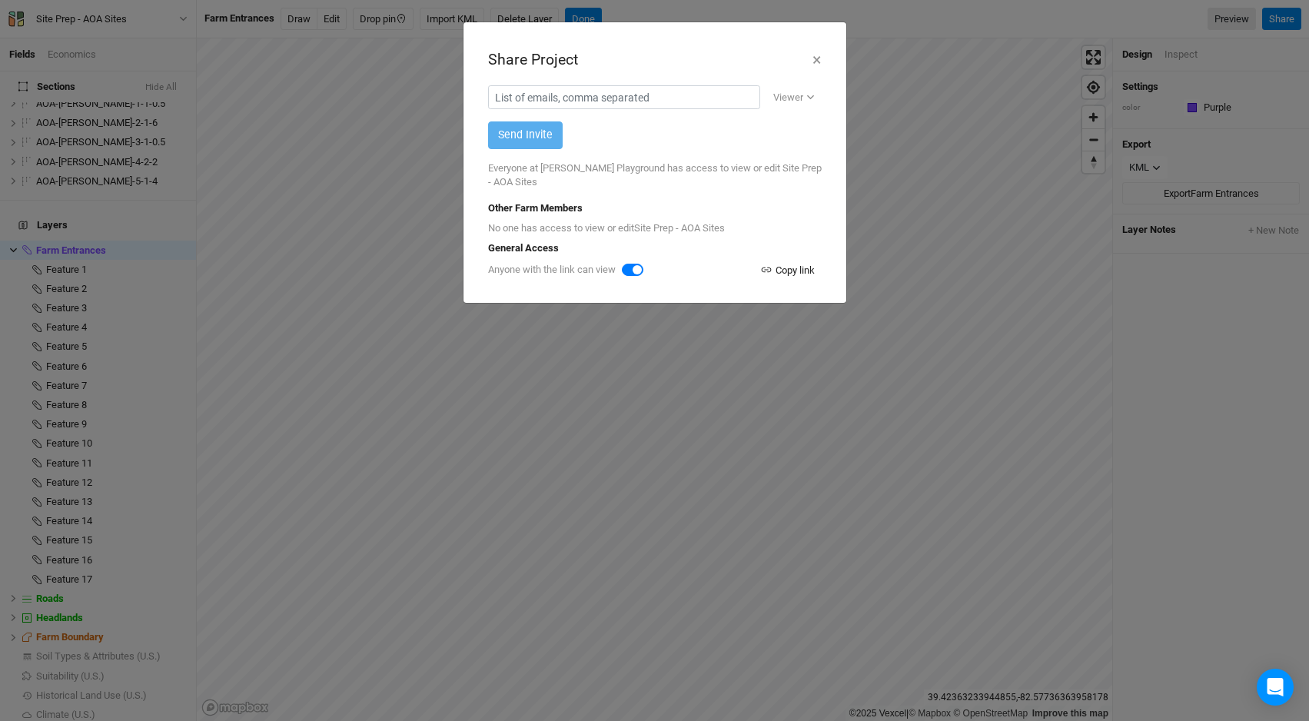
click at [788, 269] on div "Copy link" at bounding box center [787, 270] width 55 height 15
click at [819, 62] on button "×" at bounding box center [817, 60] width 10 height 26
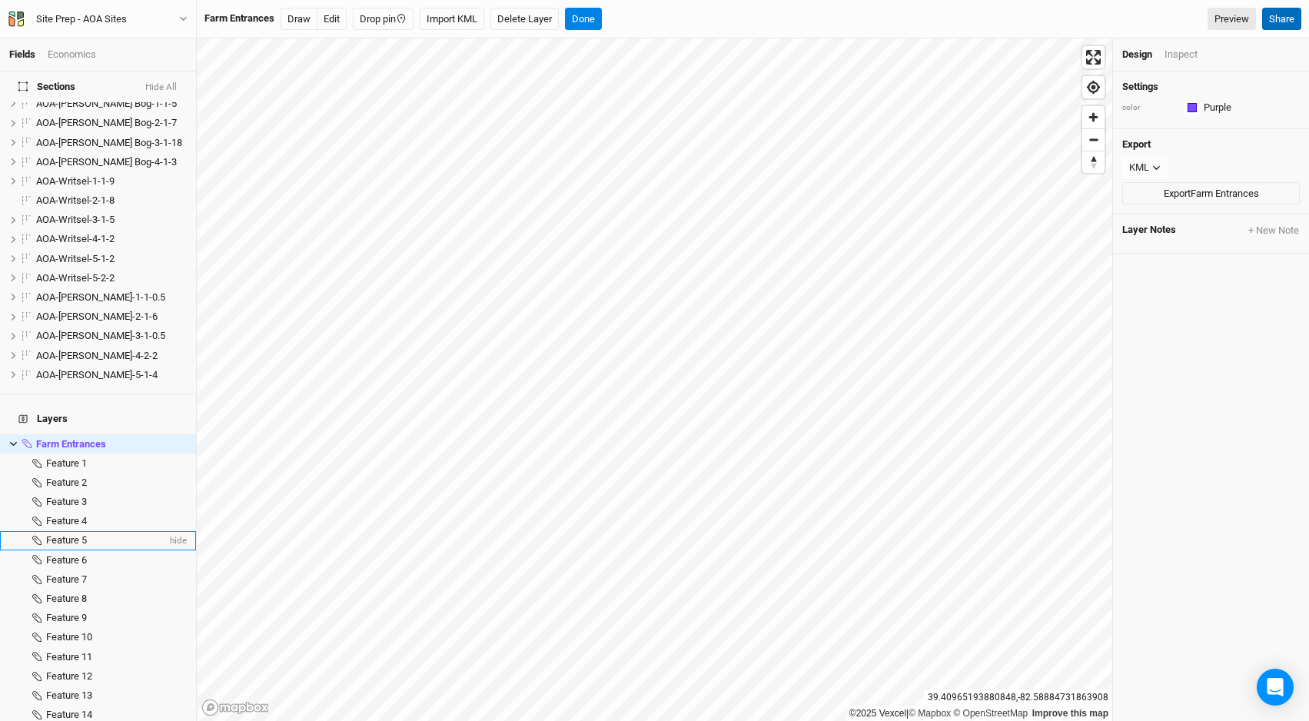
scroll to position [1212, 0]
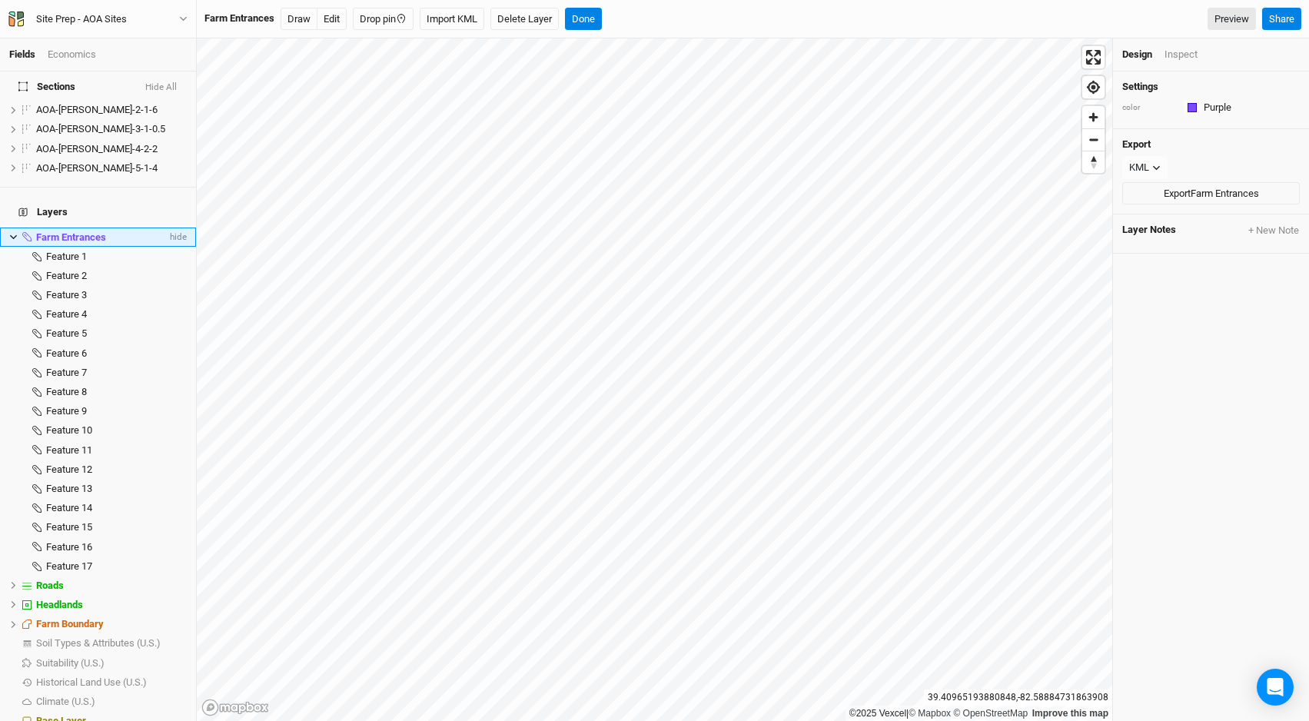
click at [13, 233] on icon at bounding box center [13, 237] width 8 height 8
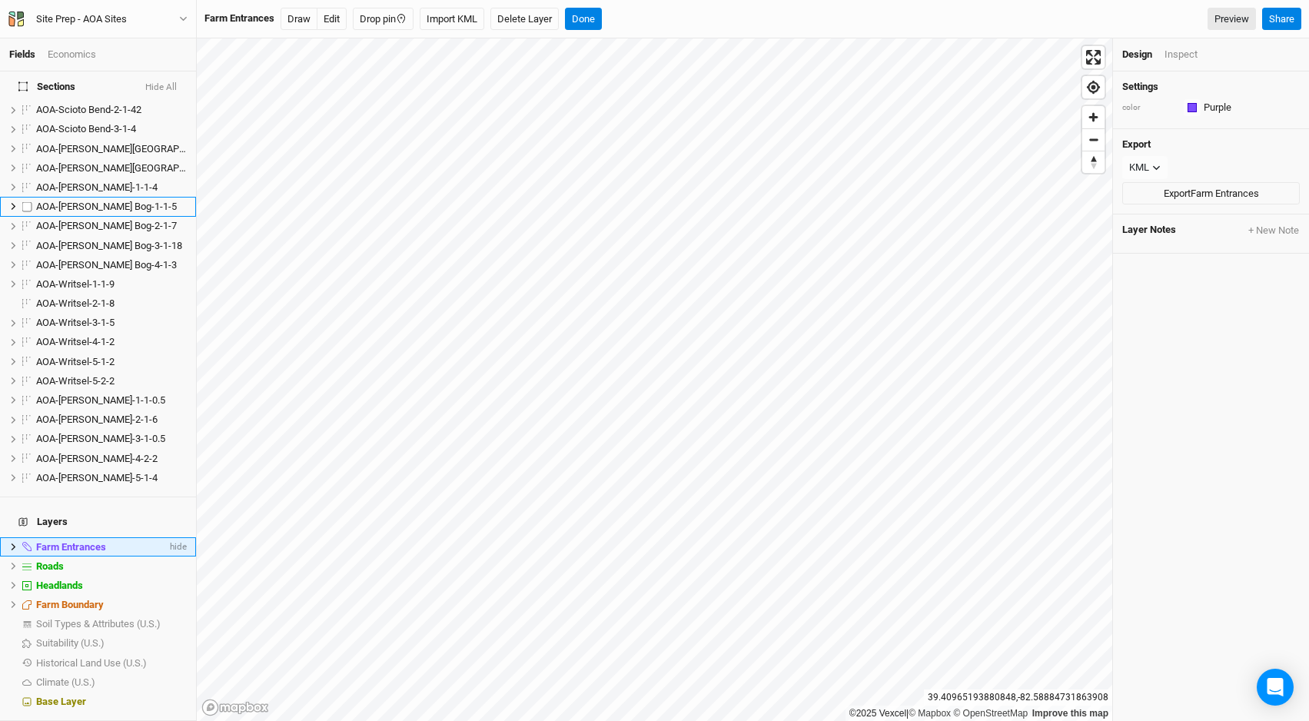
scroll to position [883, 0]
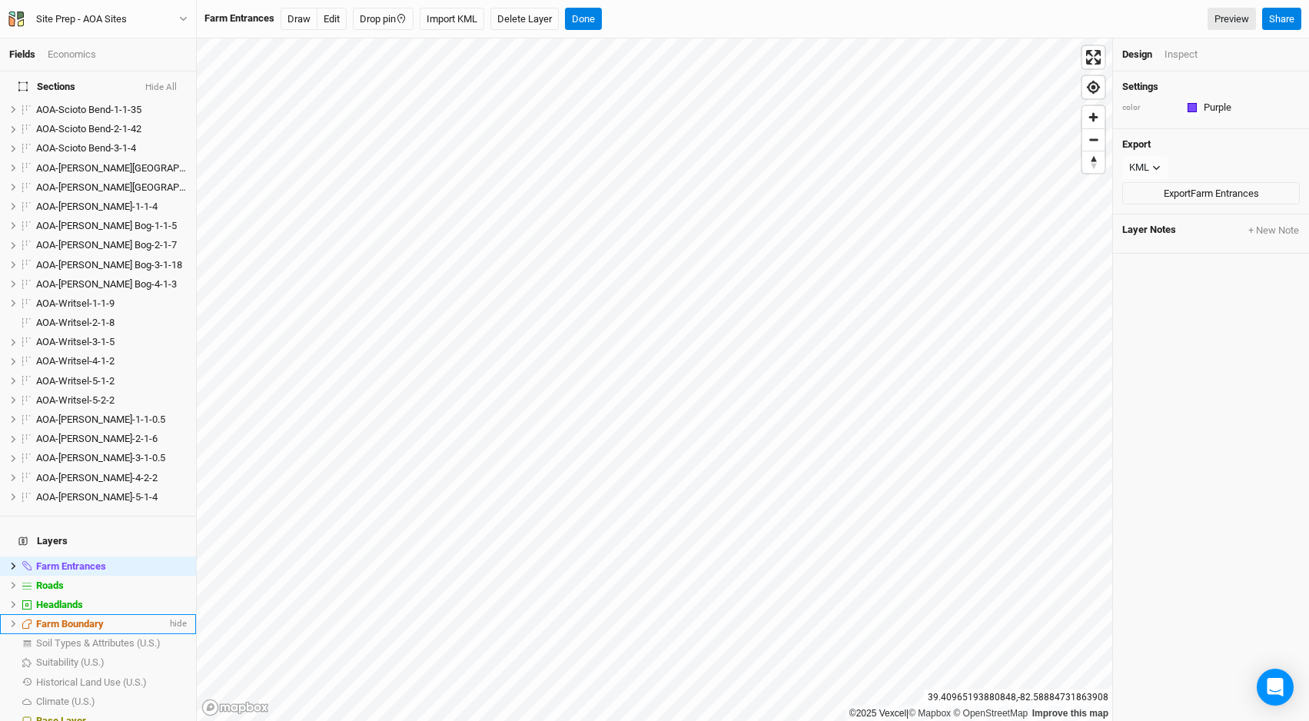
click at [13, 620] on icon at bounding box center [13, 624] width 8 height 8
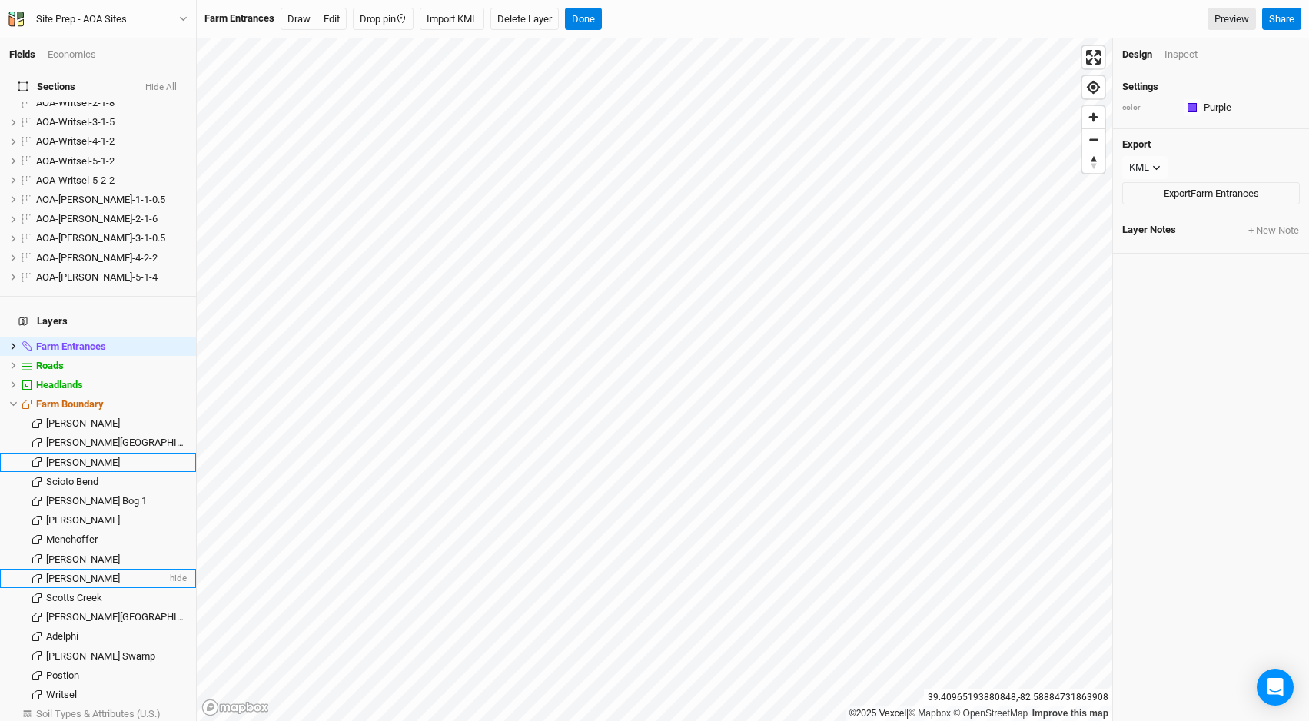
scroll to position [1170, 0]
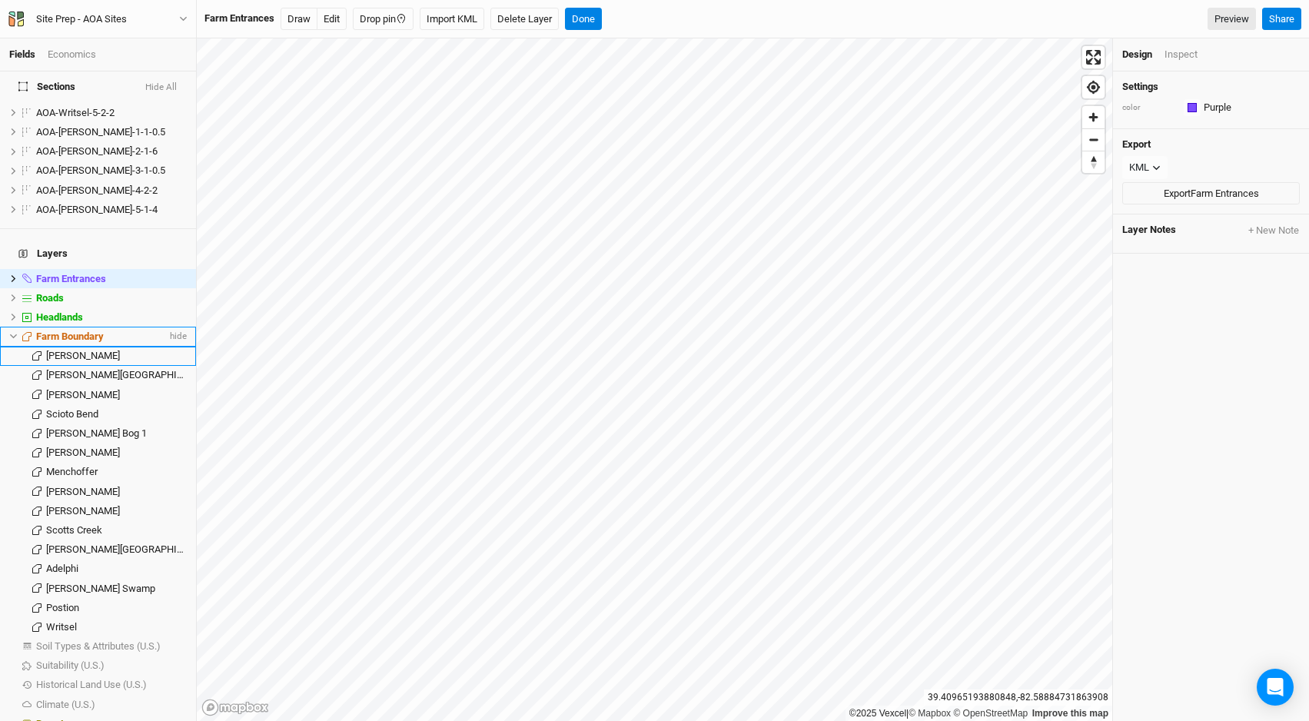
click at [11, 327] on li "Farm Boundary hide" at bounding box center [98, 336] width 196 height 19
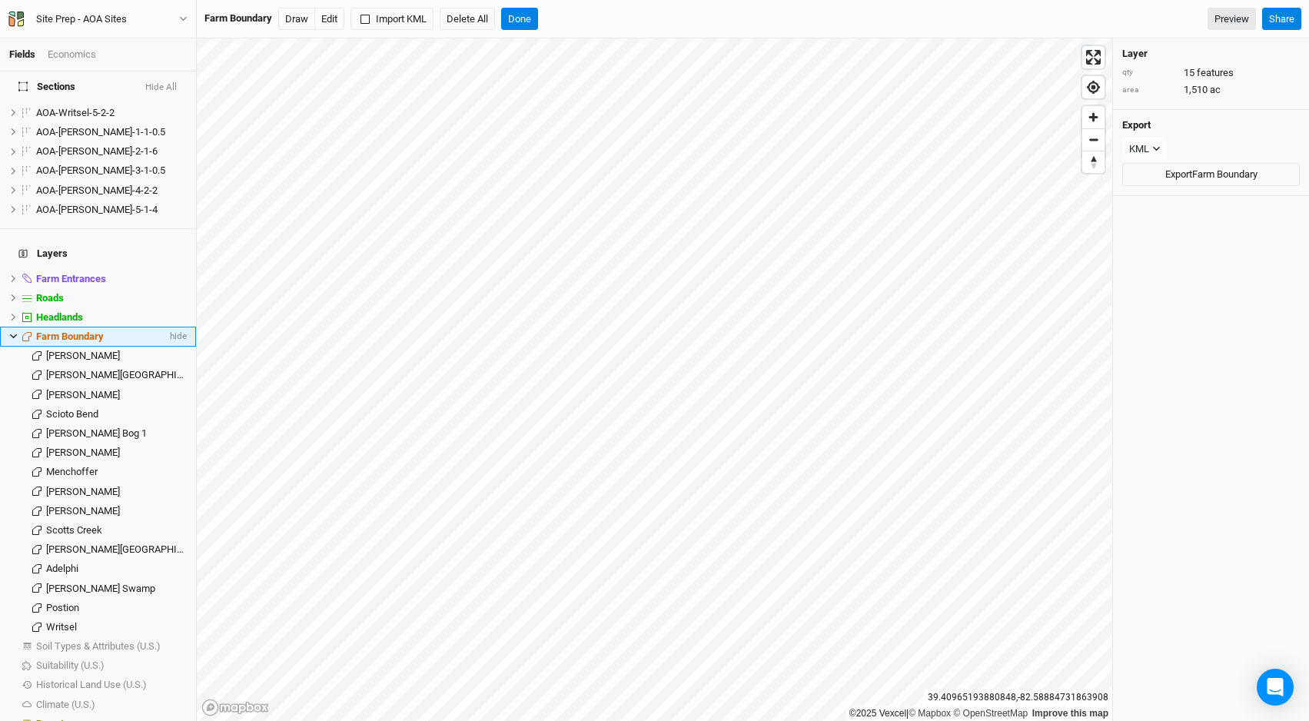
click at [13, 334] on icon at bounding box center [13, 336] width 7 height 5
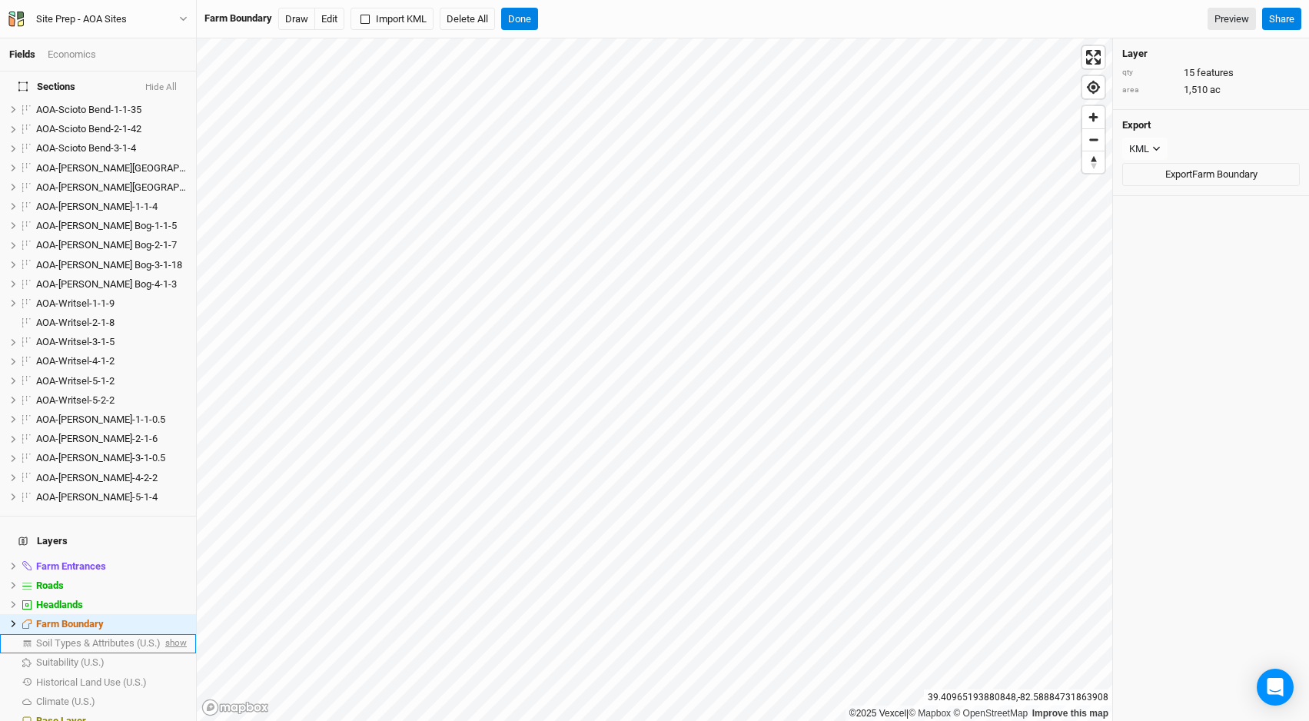
click at [186, 634] on span "show" at bounding box center [174, 643] width 25 height 19
click at [116, 637] on span "Soil Types & Attributes (U.S.)" at bounding box center [101, 643] width 130 height 12
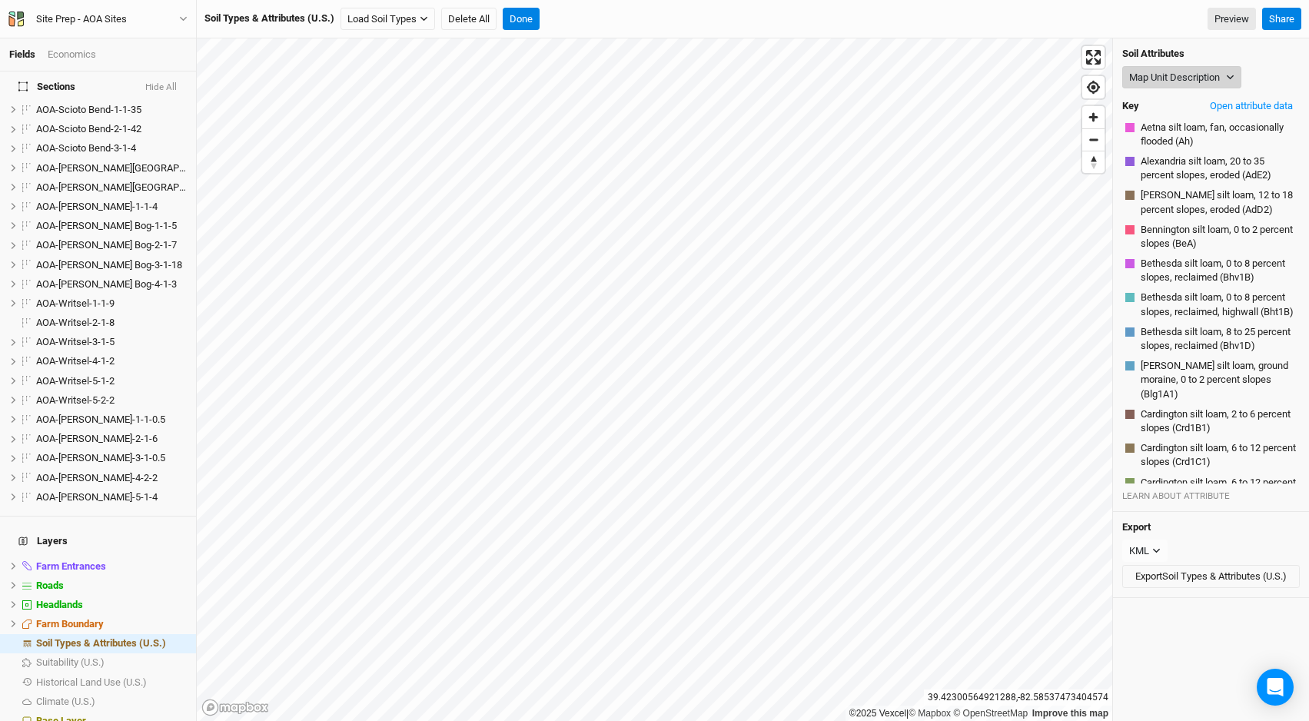
click at [1159, 78] on button "Map Unit Description" at bounding box center [1181, 77] width 119 height 23
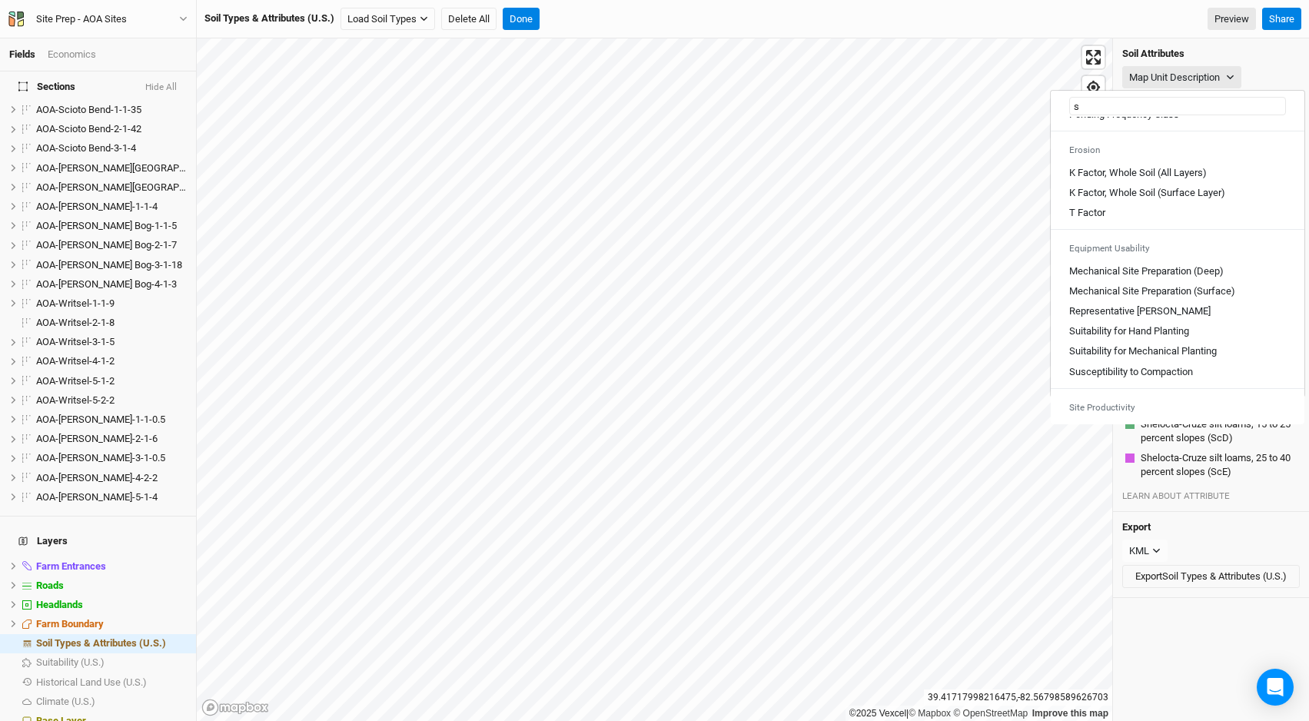
scroll to position [0, 0]
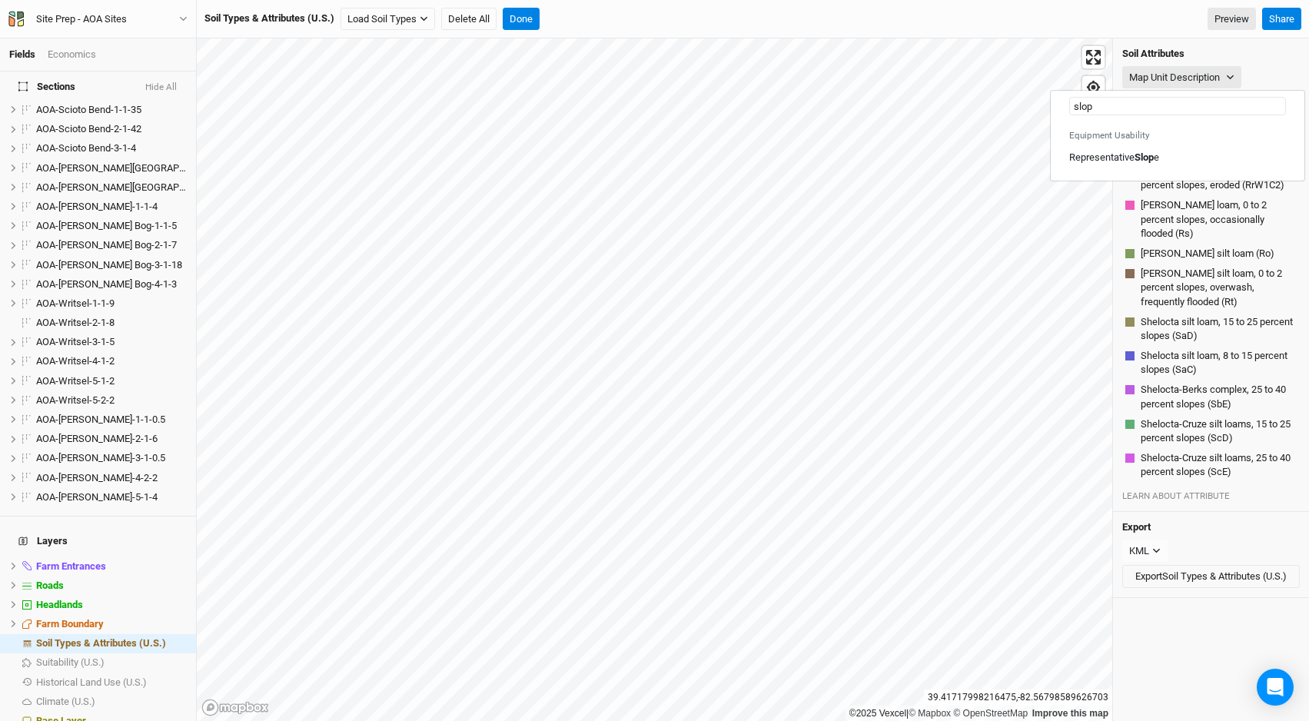
type input "slope"
click at [1159, 157] on mark "Slope" at bounding box center [1147, 157] width 25 height 12
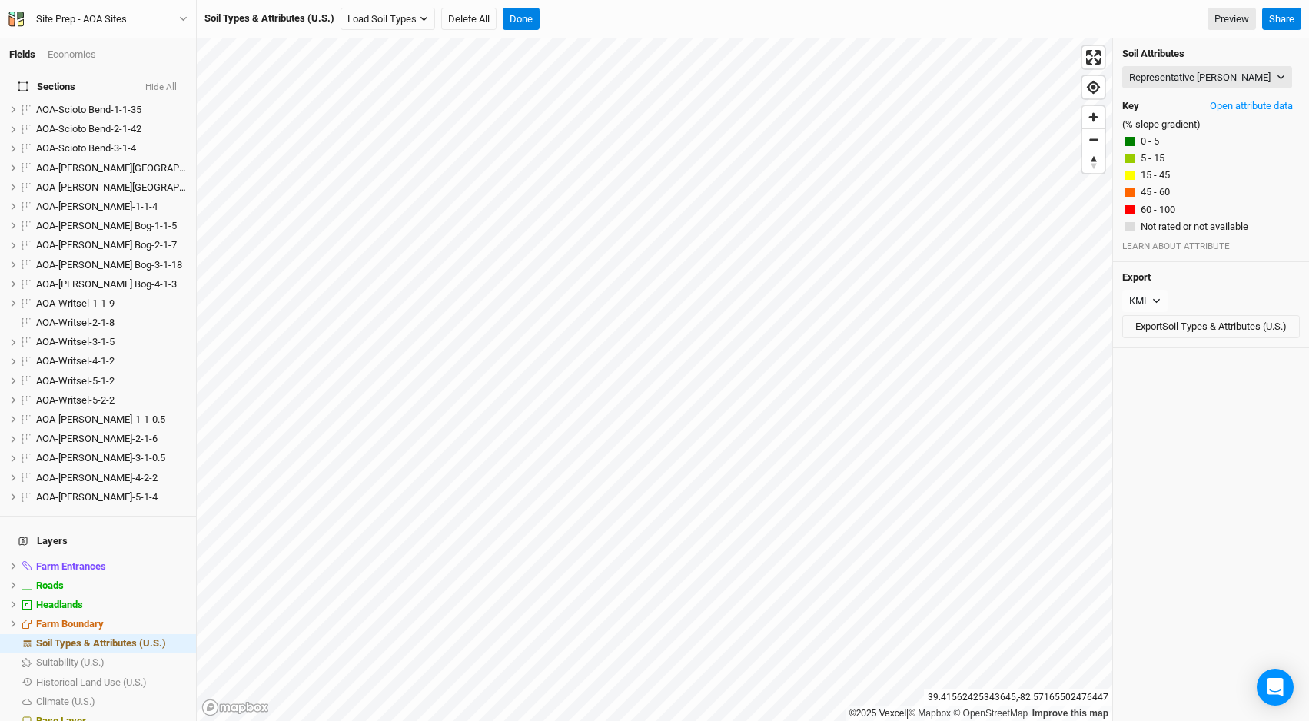
click at [1185, 158] on div "©2025 Vexcel | © Mapbox © OpenStreetMap Improve this map 39.41562425343645 , -8…" at bounding box center [753, 379] width 1112 height 683
click at [1170, 69] on button "Representative Slope" at bounding box center [1207, 77] width 170 height 23
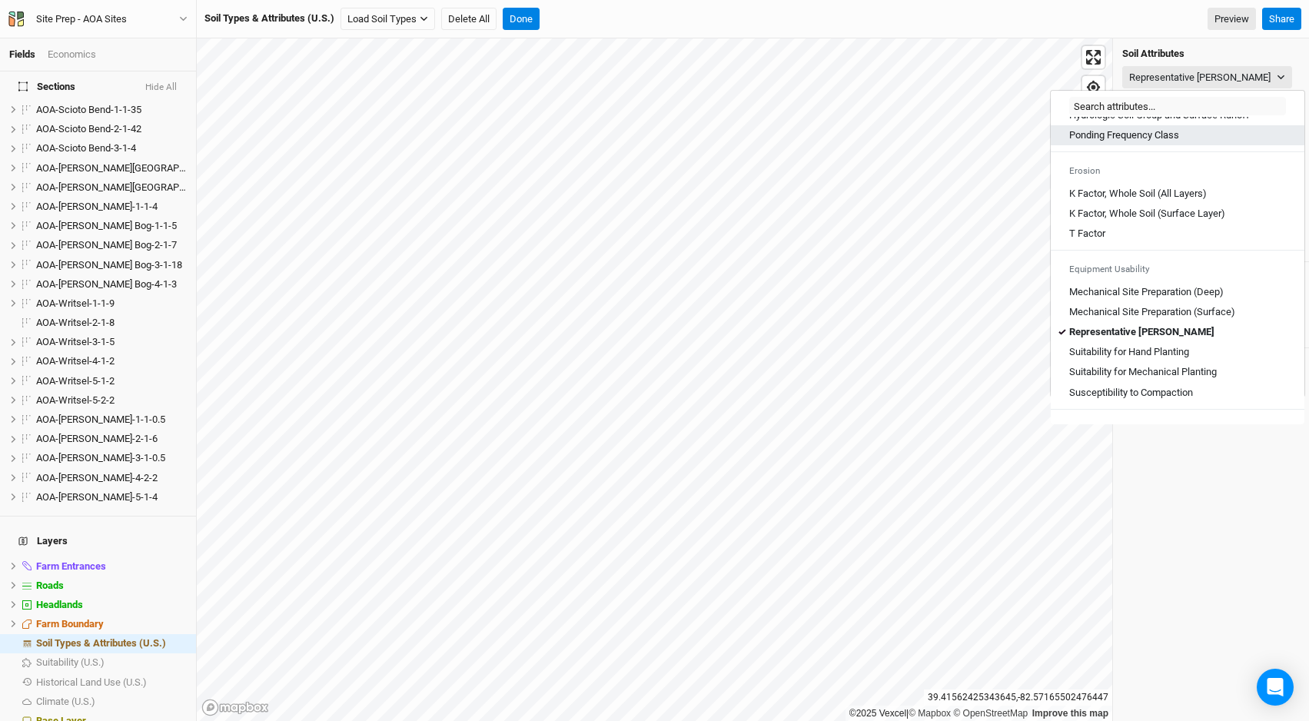
scroll to position [789, 0]
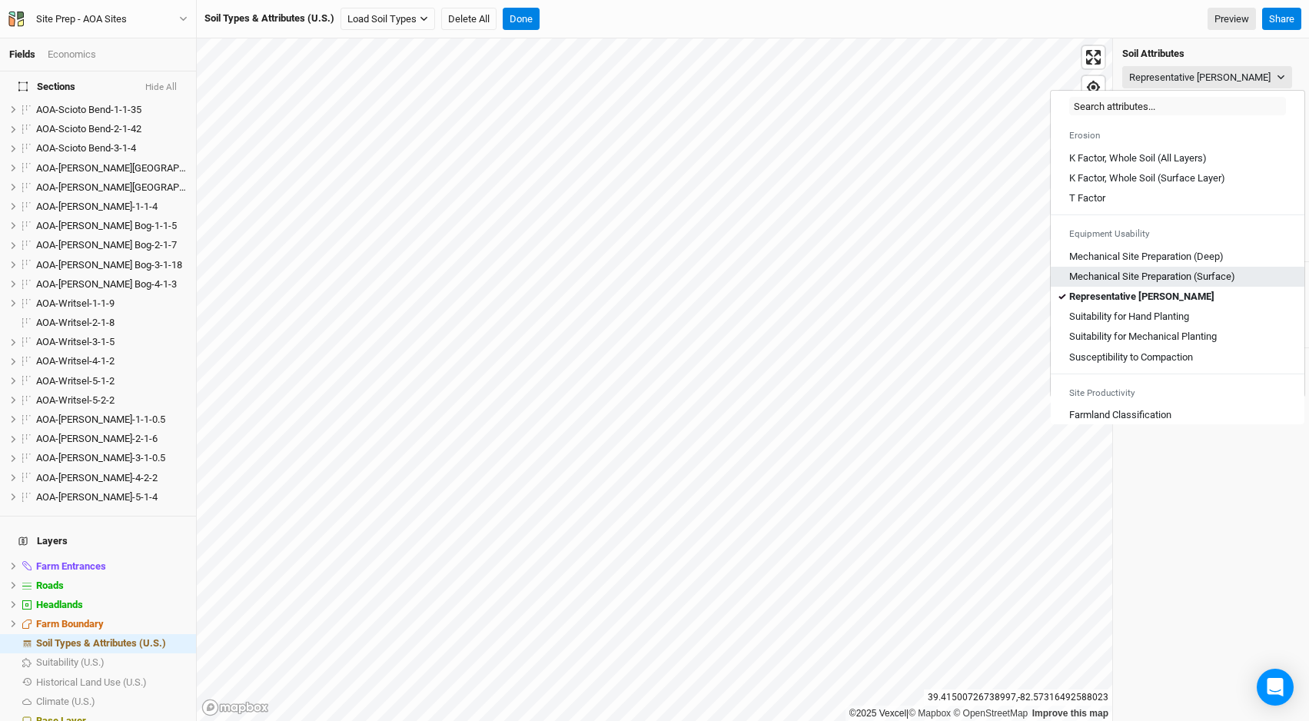
click at [1202, 284] on \(Surface\) "Mechanical Site Preparation (Surface)" at bounding box center [1152, 277] width 166 height 14
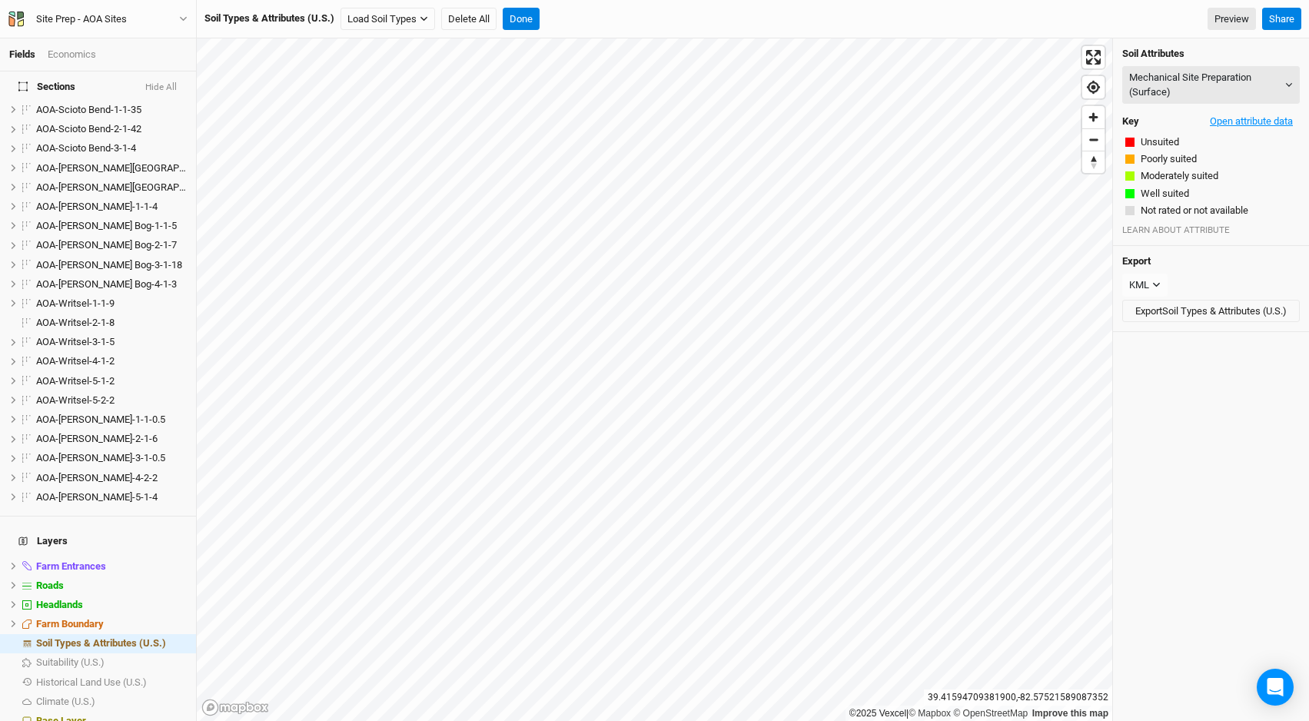
click at [1222, 121] on button "Open attribute data" at bounding box center [1251, 121] width 97 height 23
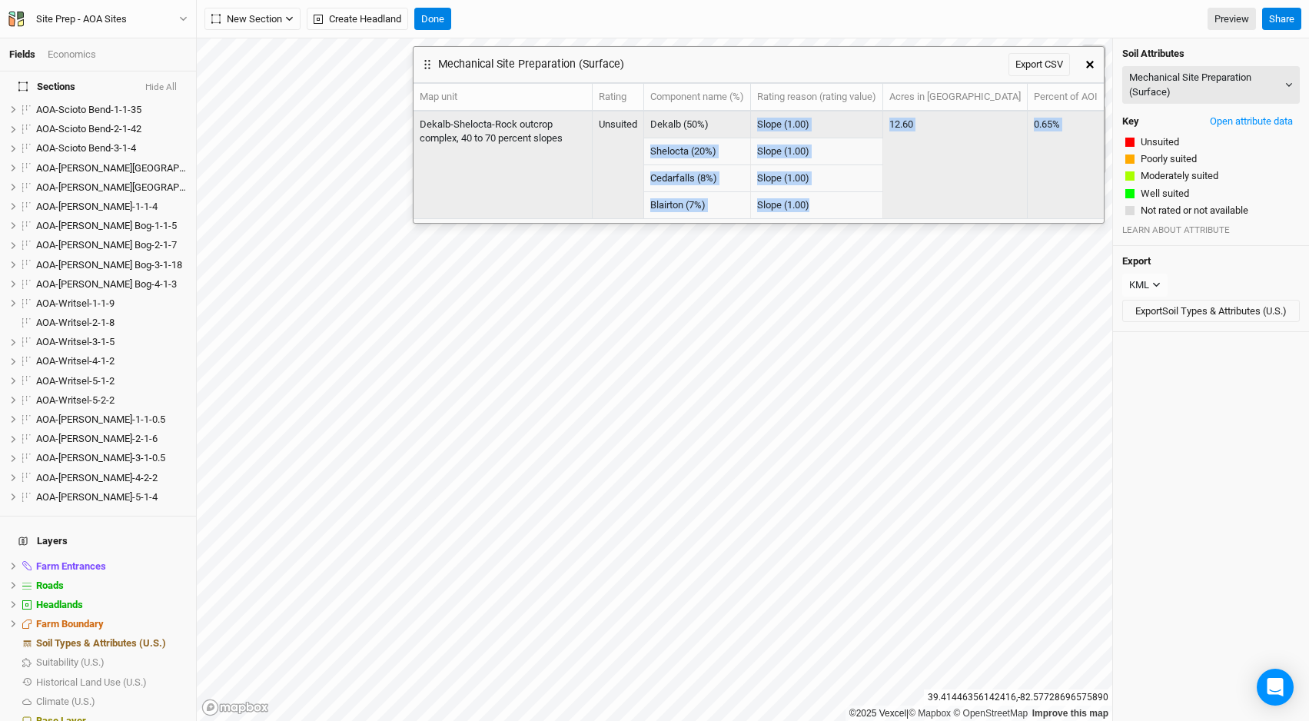
drag, startPoint x: 891, startPoint y: 201, endPoint x: 830, endPoint y: 114, distance: 106.0
click at [830, 114] on tbody "Dekalb-Shelocta-Rock outcrop complex, 40 to 70 percent slopes Unsuited Dekalb (…" at bounding box center [759, 165] width 690 height 108
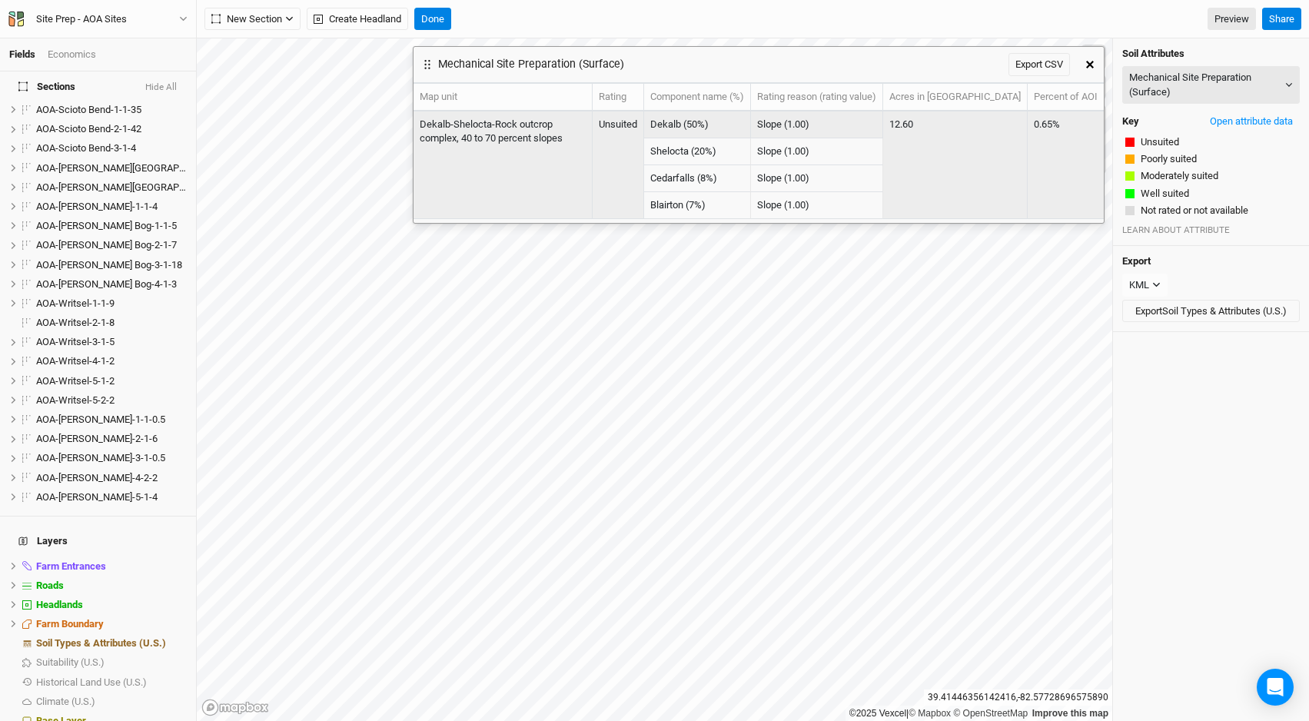
click at [835, 119] on td "Slope (1.00)" at bounding box center [817, 124] width 132 height 27
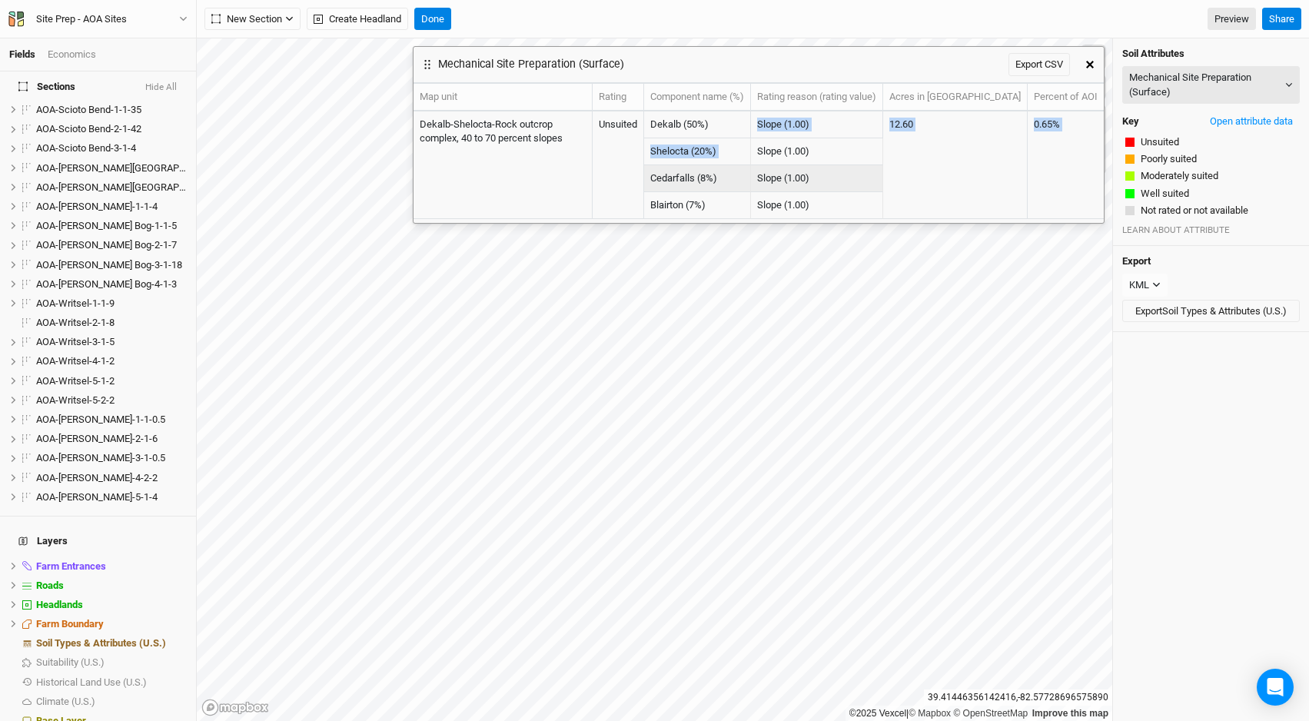
drag, startPoint x: 832, startPoint y: 119, endPoint x: 890, endPoint y: 207, distance: 105.3
click at [890, 208] on tbody "Dekalb-Shelocta-Rock outcrop complex, 40 to 70 percent slopes Unsuited Dekalb (…" at bounding box center [759, 165] width 690 height 108
click at [883, 201] on td "Slope (1.00)" at bounding box center [817, 205] width 132 height 27
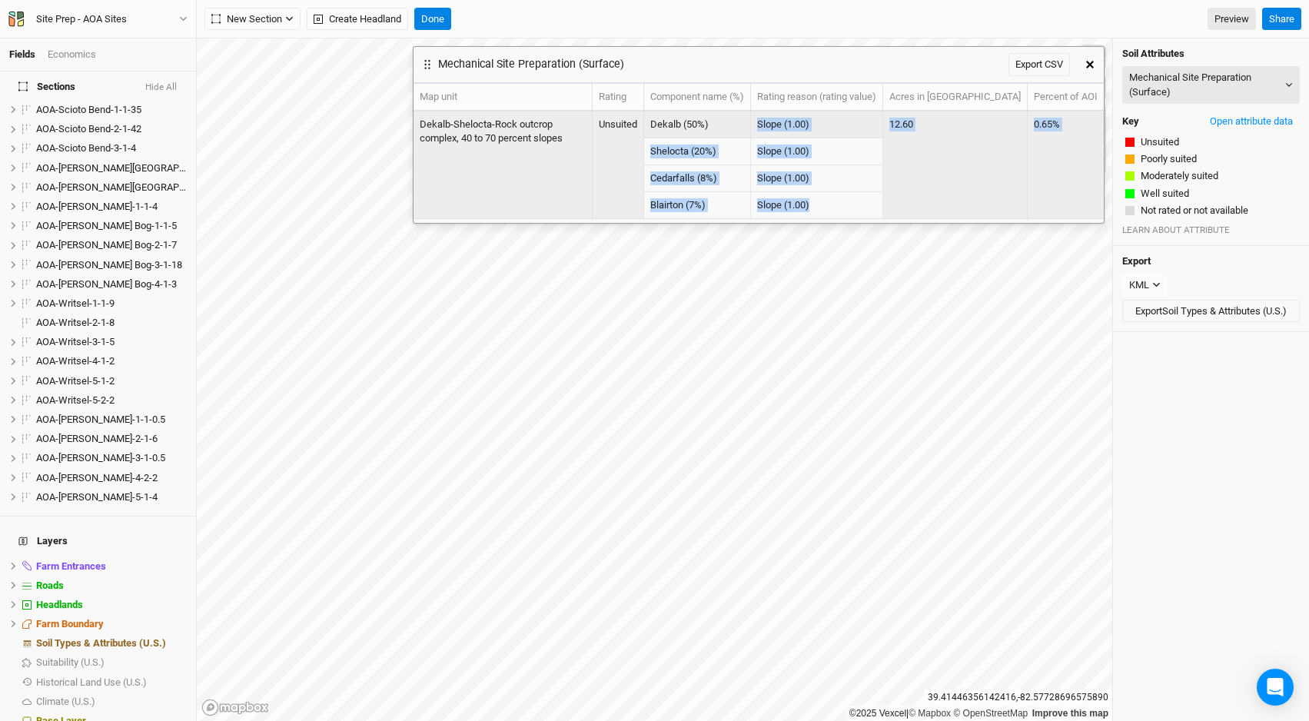
drag, startPoint x: 893, startPoint y: 201, endPoint x: 820, endPoint y: 122, distance: 107.7
click at [820, 122] on tbody "Dekalb-Shelocta-Rock outcrop complex, 40 to 70 percent slopes Unsuited Dekalb (…" at bounding box center [759, 165] width 690 height 108
click at [855, 125] on td "Slope (1.00)" at bounding box center [817, 124] width 132 height 27
drag, startPoint x: 841, startPoint y: 118, endPoint x: 896, endPoint y: 204, distance: 101.3
click at [896, 204] on tbody "Dekalb-Shelocta-Rock outcrop complex, 40 to 70 percent slopes Unsuited Dekalb (…" at bounding box center [759, 165] width 690 height 108
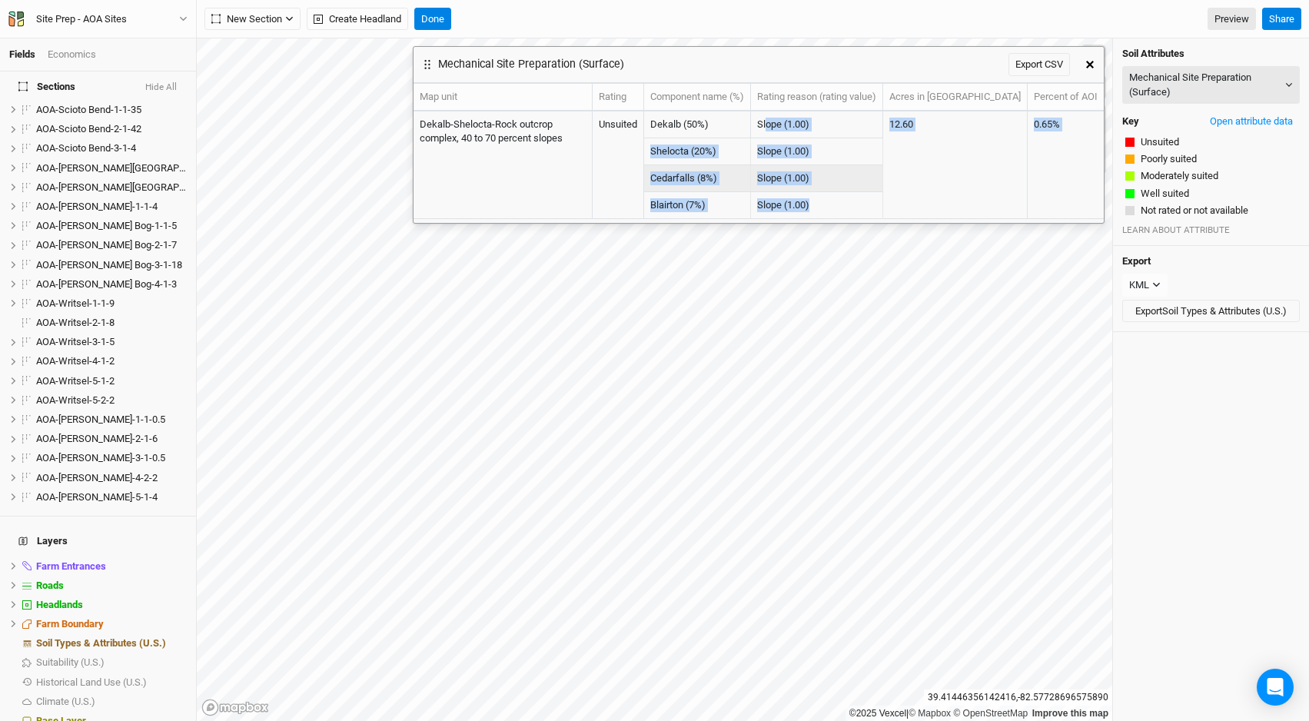
click at [883, 178] on td "Slope (1.00)" at bounding box center [817, 178] width 132 height 27
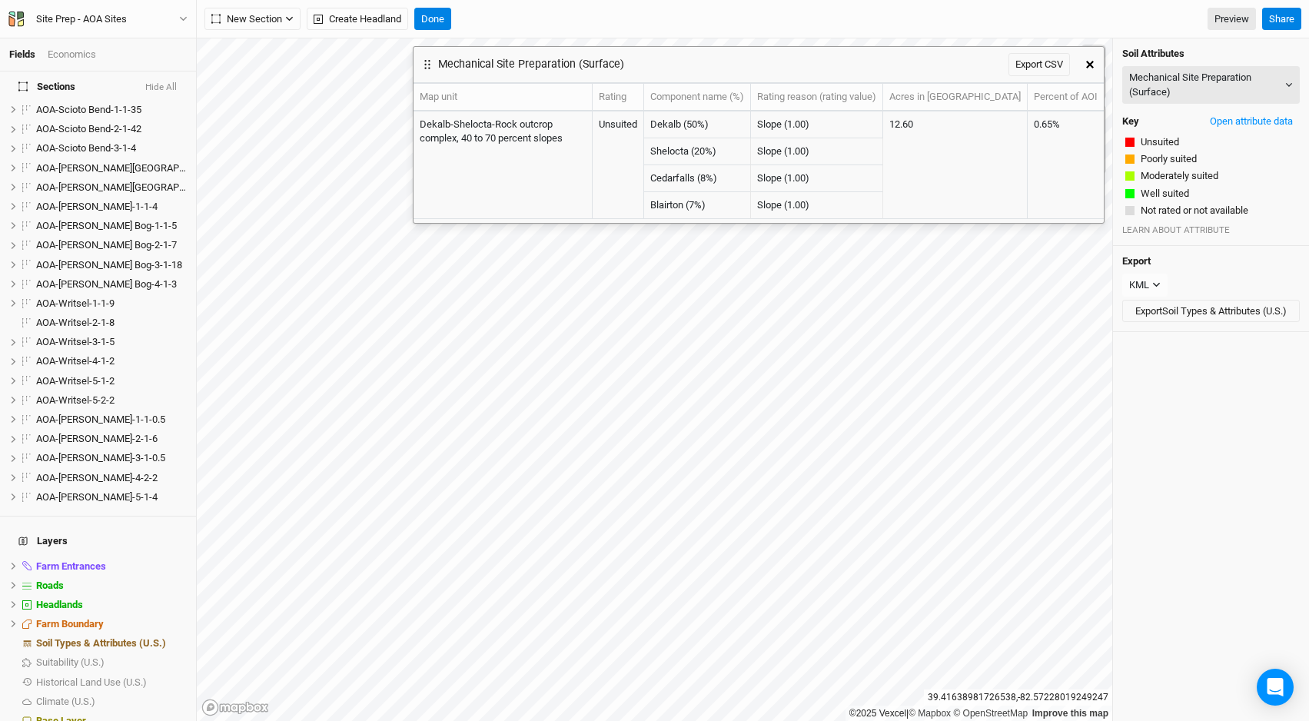
click at [1089, 65] on icon "button" at bounding box center [1090, 65] width 8 height 8
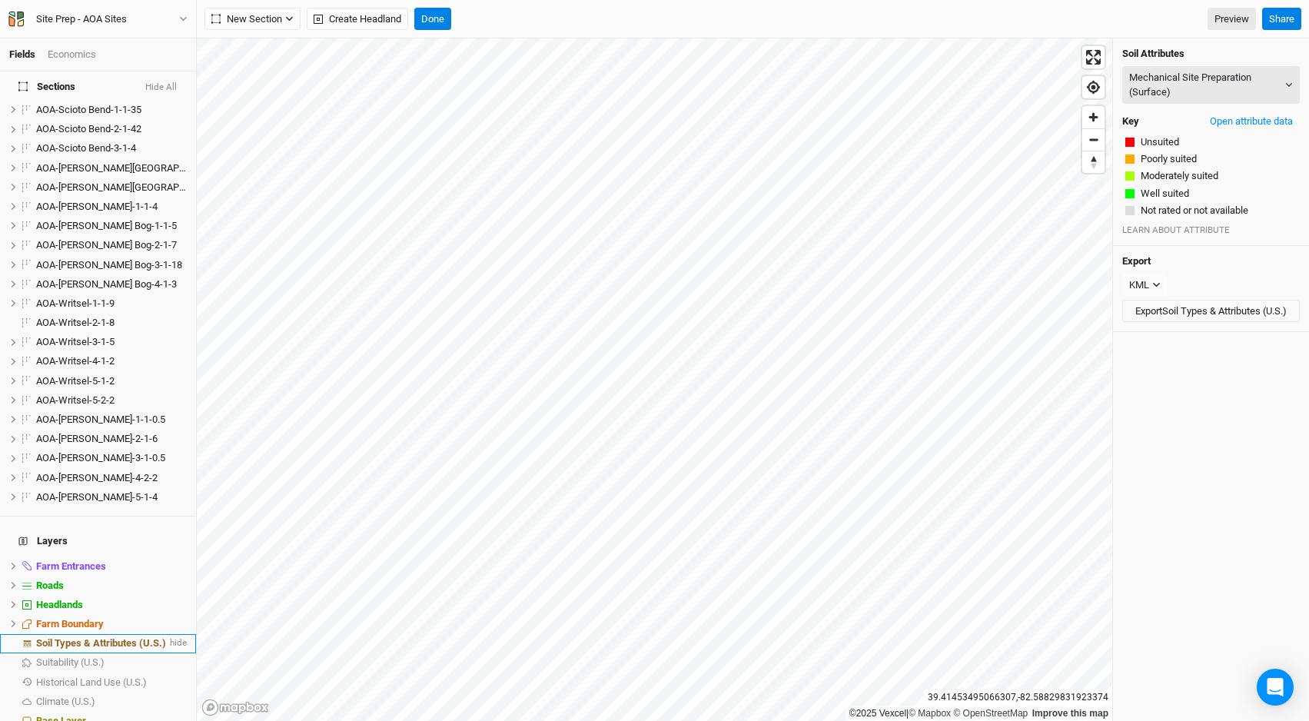
click at [135, 637] on span "Soil Types & Attributes (U.S.)" at bounding box center [101, 643] width 130 height 12
click at [12, 620] on icon at bounding box center [13, 624] width 8 height 8
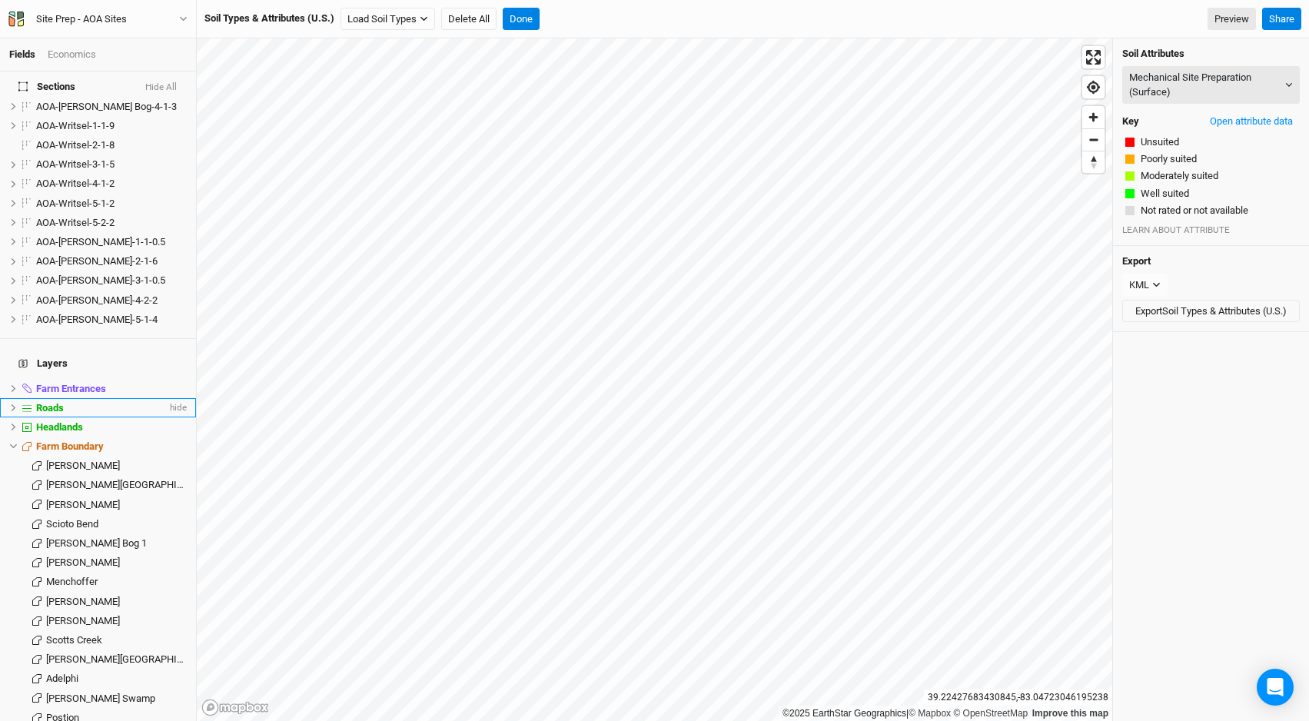
scroll to position [1096, 0]
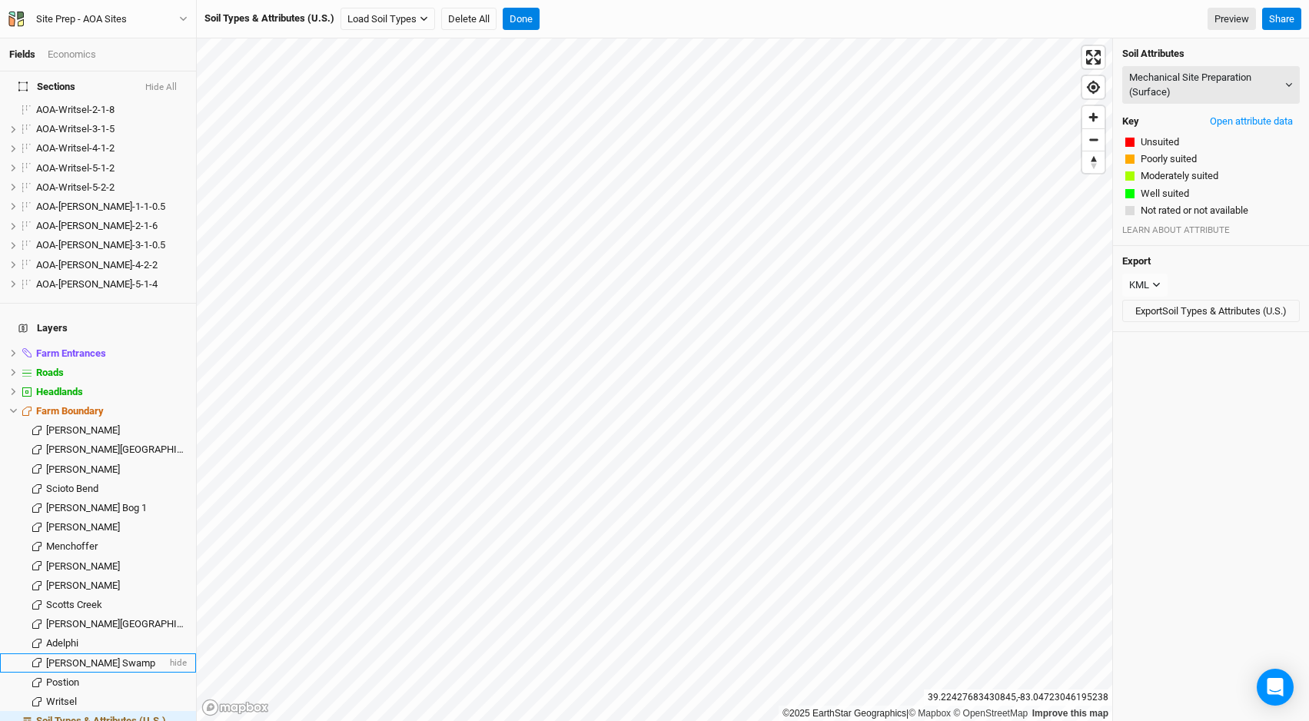
click at [96, 657] on span "Cackley Swamp" at bounding box center [100, 663] width 109 height 12
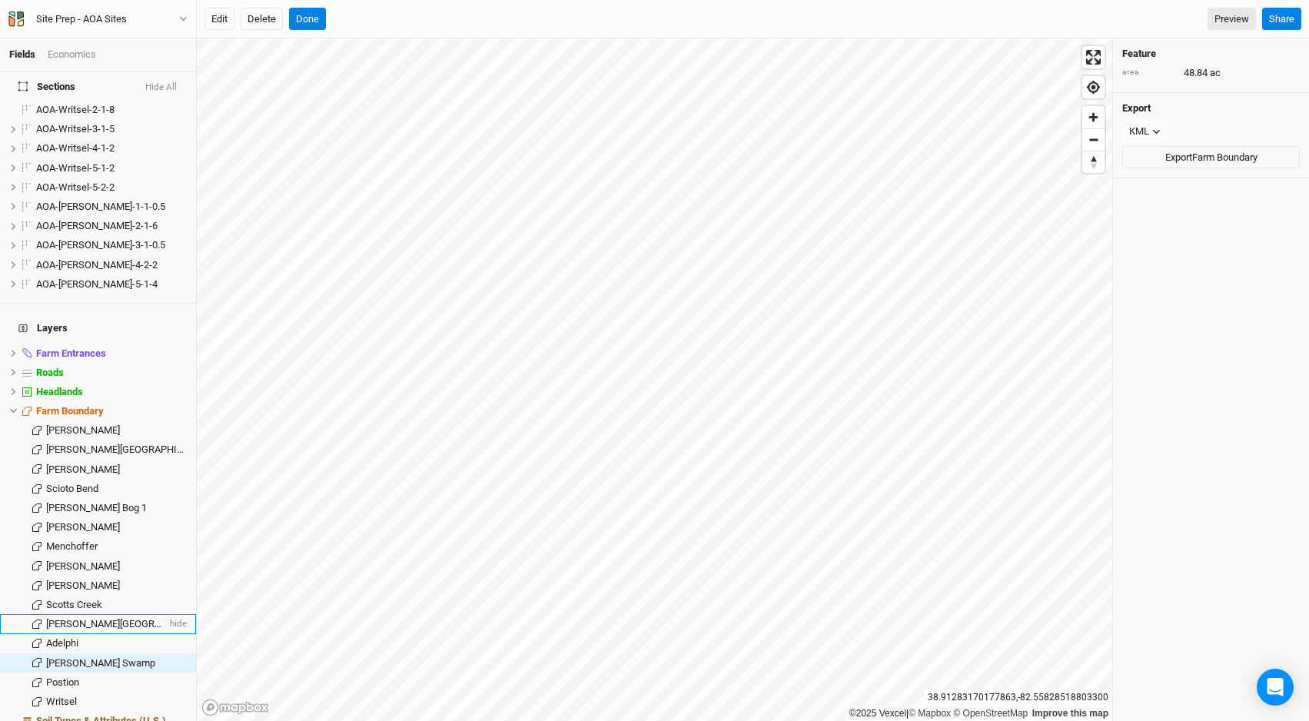
scroll to position [1172, 0]
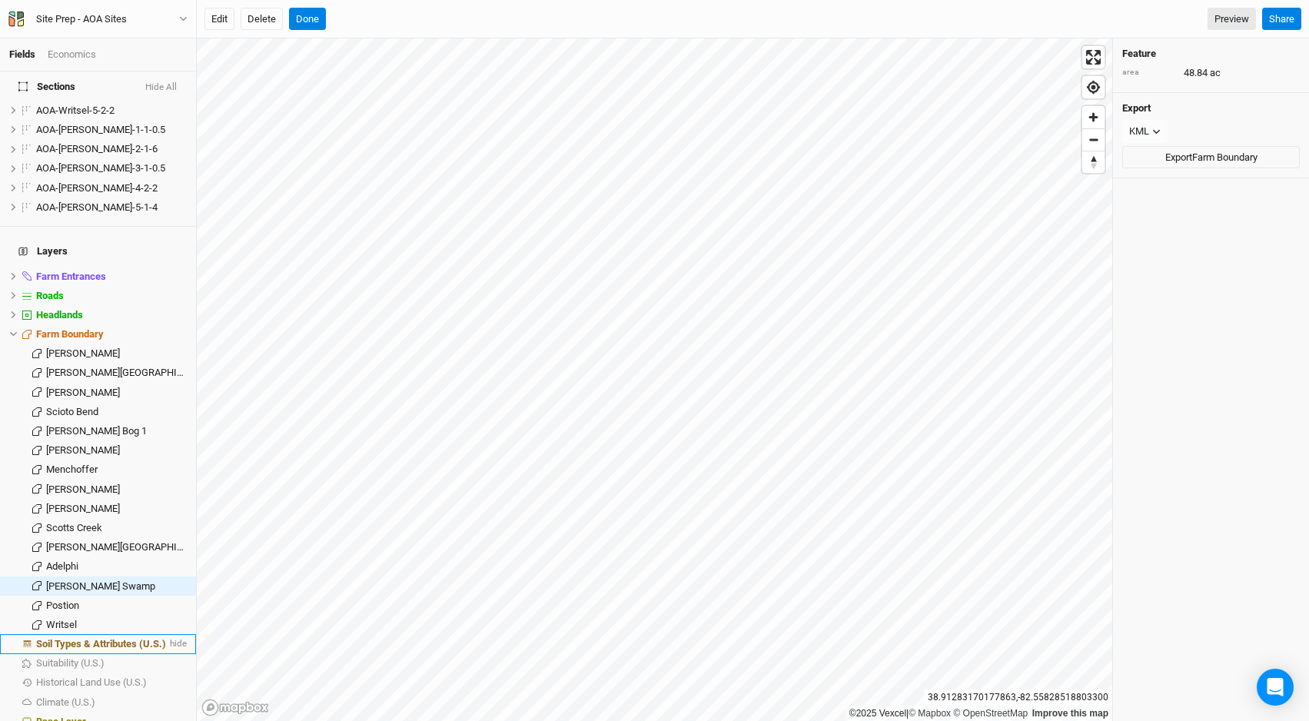
click at [102, 638] on span "Soil Types & Attributes (U.S.)" at bounding box center [101, 644] width 130 height 12
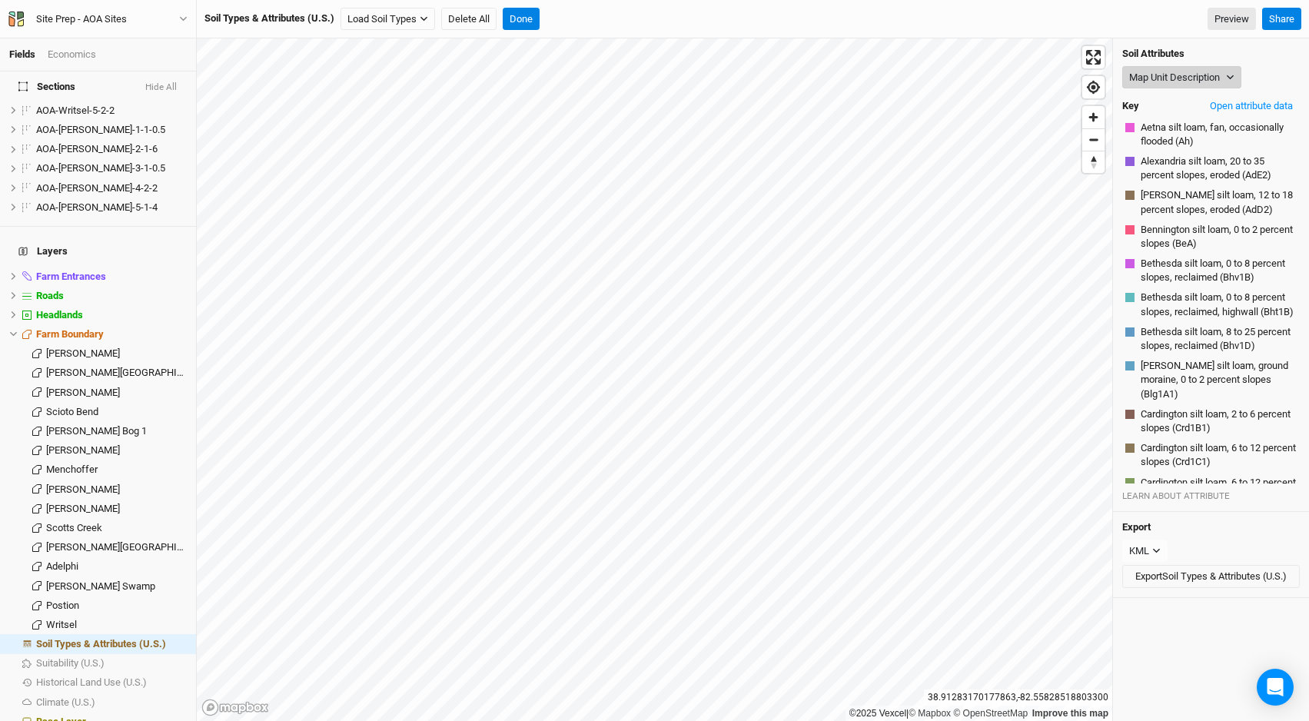
click at [1190, 82] on button "Map Unit Description" at bounding box center [1181, 77] width 119 height 23
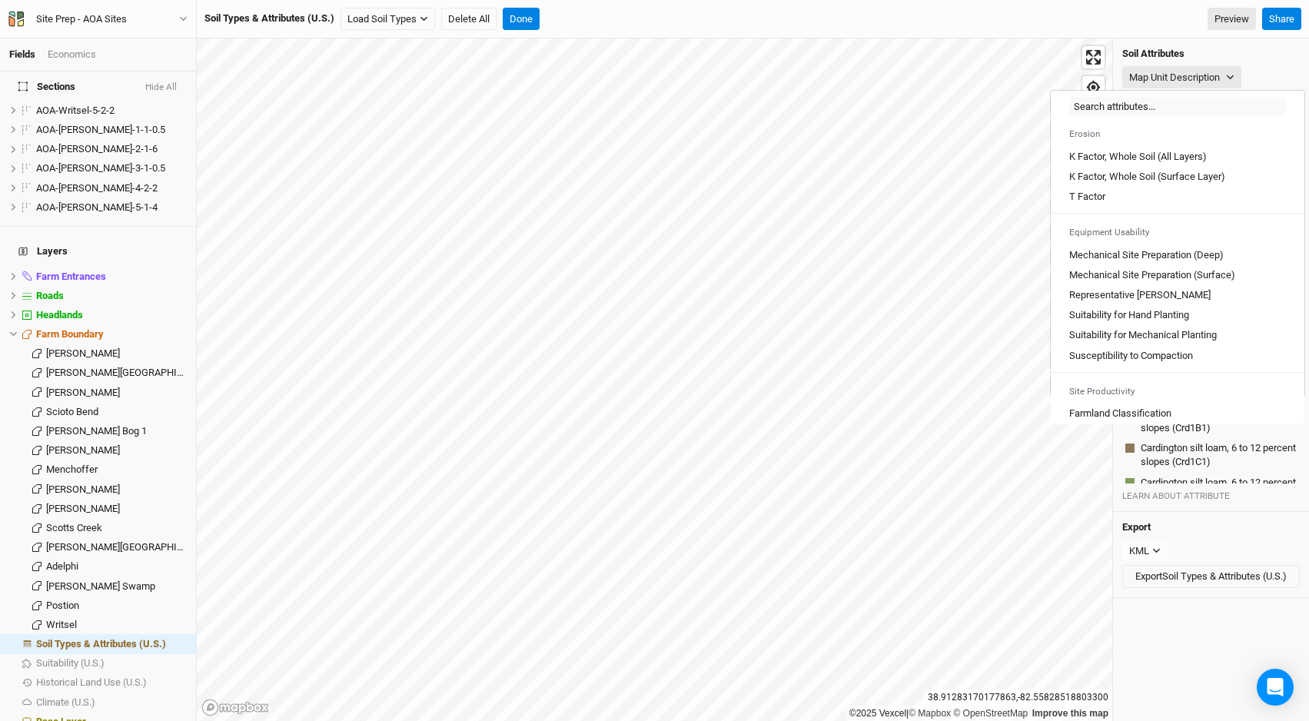
scroll to position [792, 0]
click at [1175, 281] on \(Surface\) "Mechanical Site Preparation (Surface)" at bounding box center [1152, 274] width 166 height 14
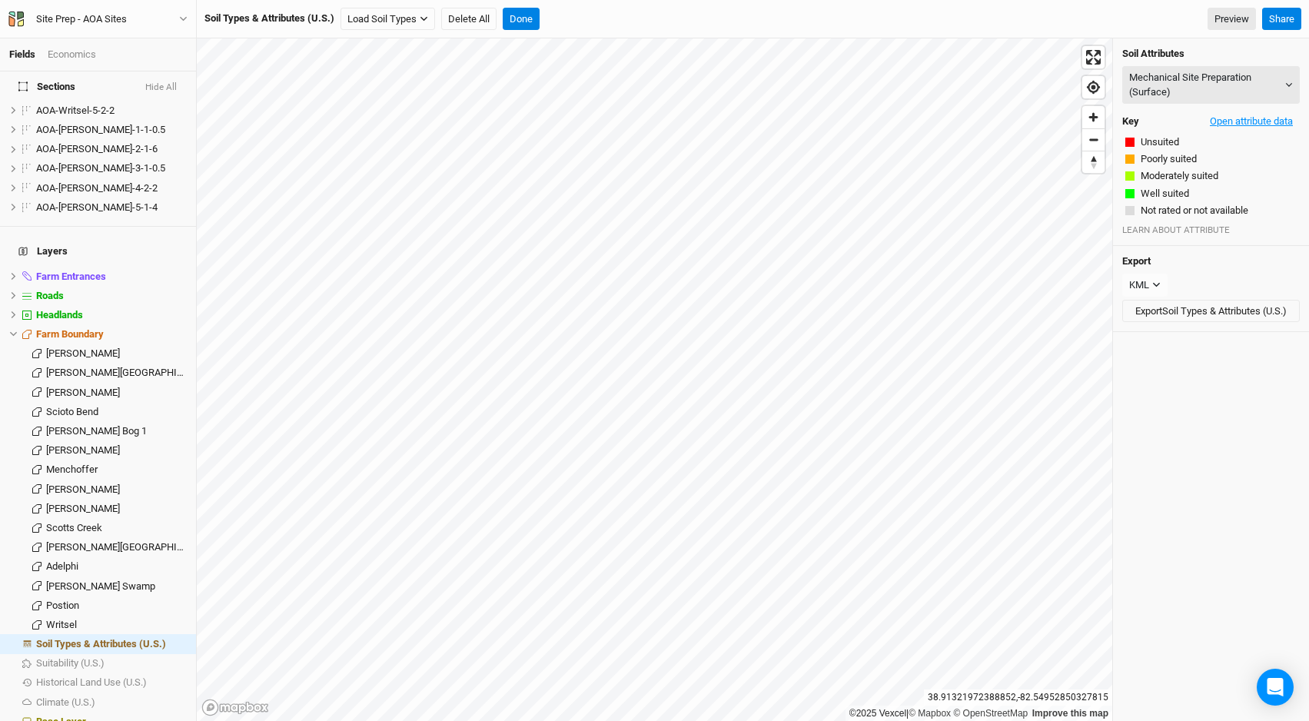
click at [1216, 119] on button "Open attribute data" at bounding box center [1251, 121] width 97 height 23
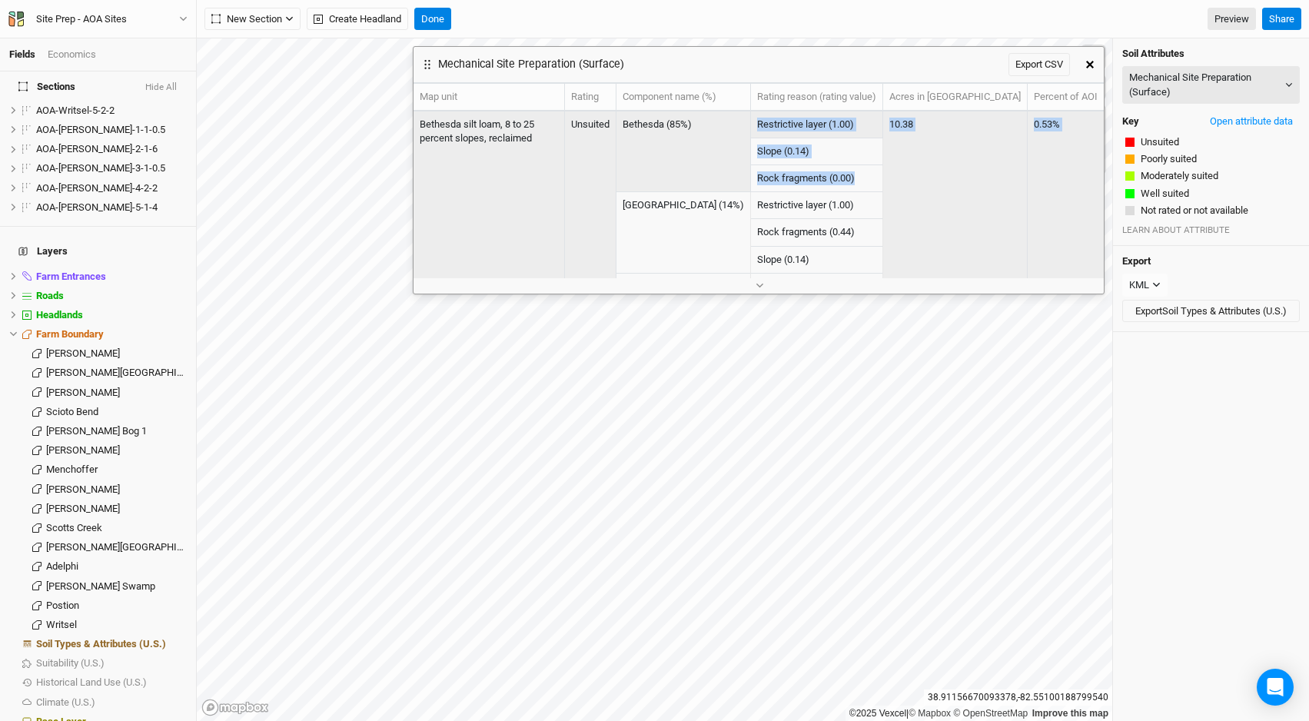
drag, startPoint x: 937, startPoint y: 175, endPoint x: 826, endPoint y: 127, distance: 120.8
click at [826, 127] on tbody "Bethesda silt loam, 8 to 25 percent slopes, reclaimed Unsuited Bethesda (85%) R…" at bounding box center [759, 233] width 690 height 244
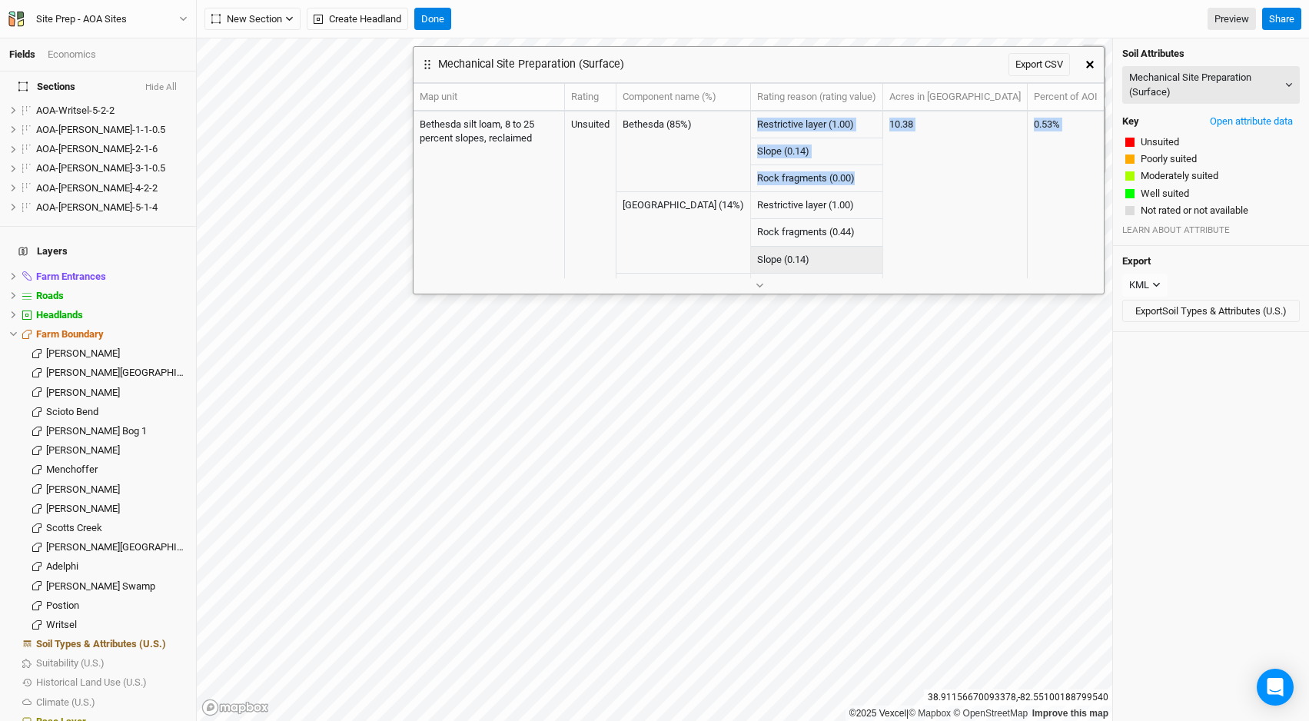
click at [883, 255] on td "Slope (0.14)" at bounding box center [817, 260] width 132 height 27
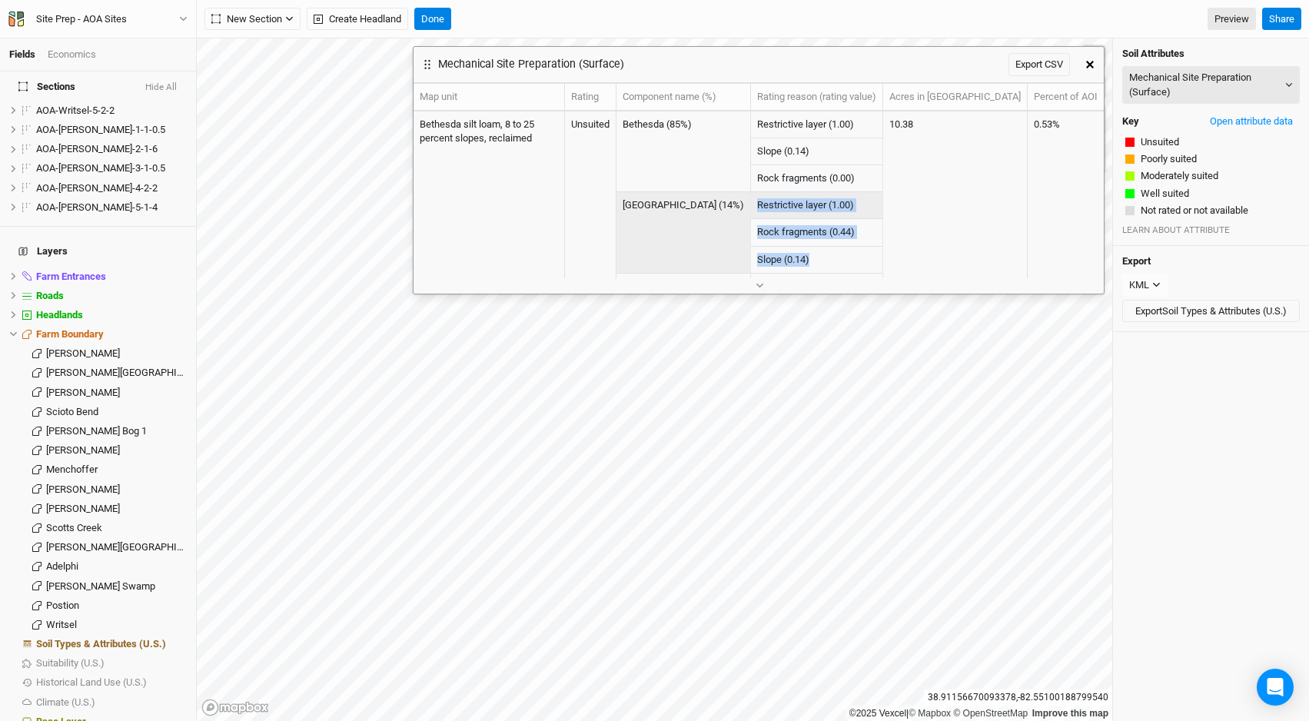
drag, startPoint x: 888, startPoint y: 265, endPoint x: 831, endPoint y: 204, distance: 83.2
click at [831, 204] on tbody "Bethesda silt loam, 8 to 25 percent slopes, reclaimed Unsuited Bethesda (85%) R…" at bounding box center [759, 233] width 690 height 244
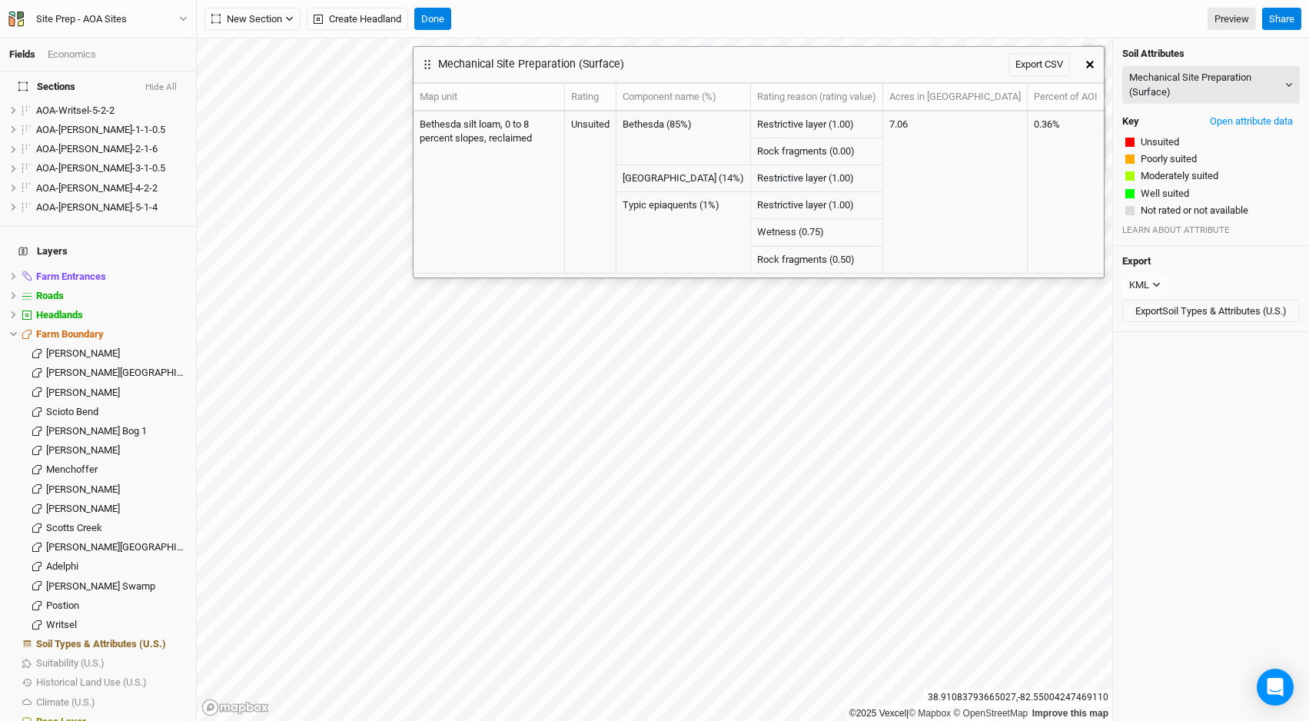
scroll to position [0, 0]
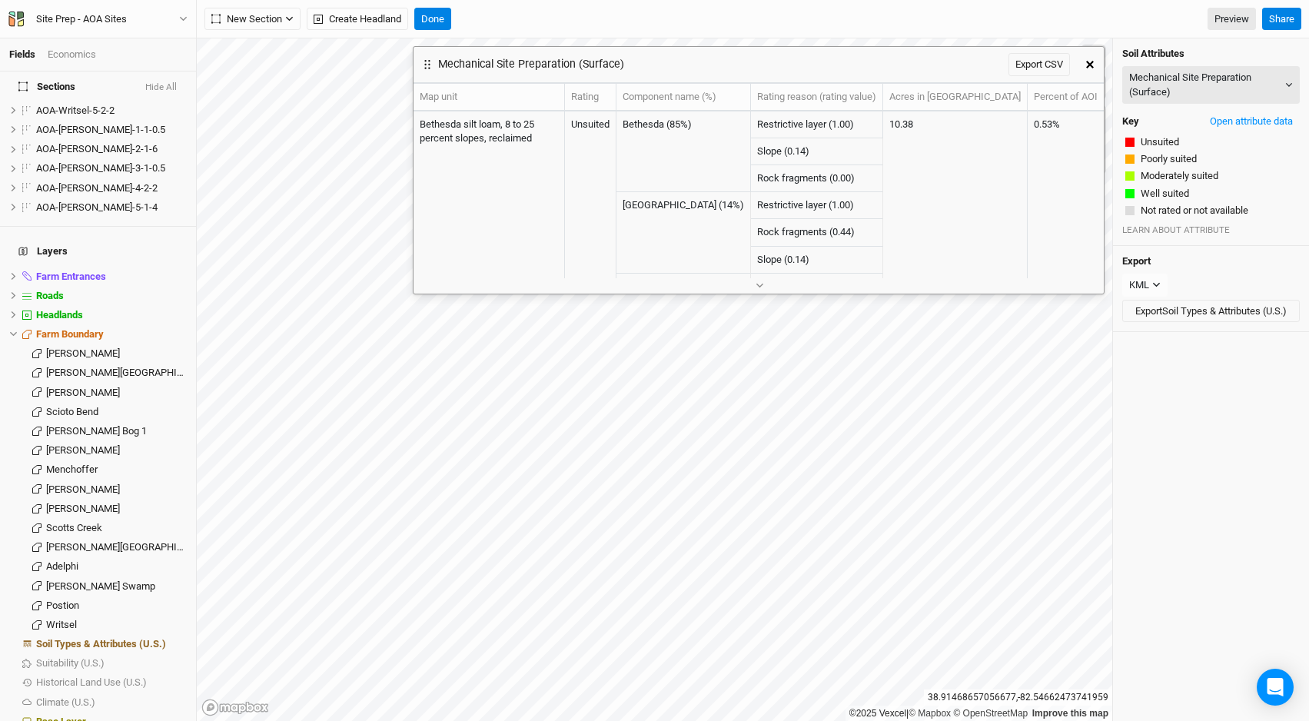
click at [1091, 63] on icon "button" at bounding box center [1090, 65] width 8 height 8
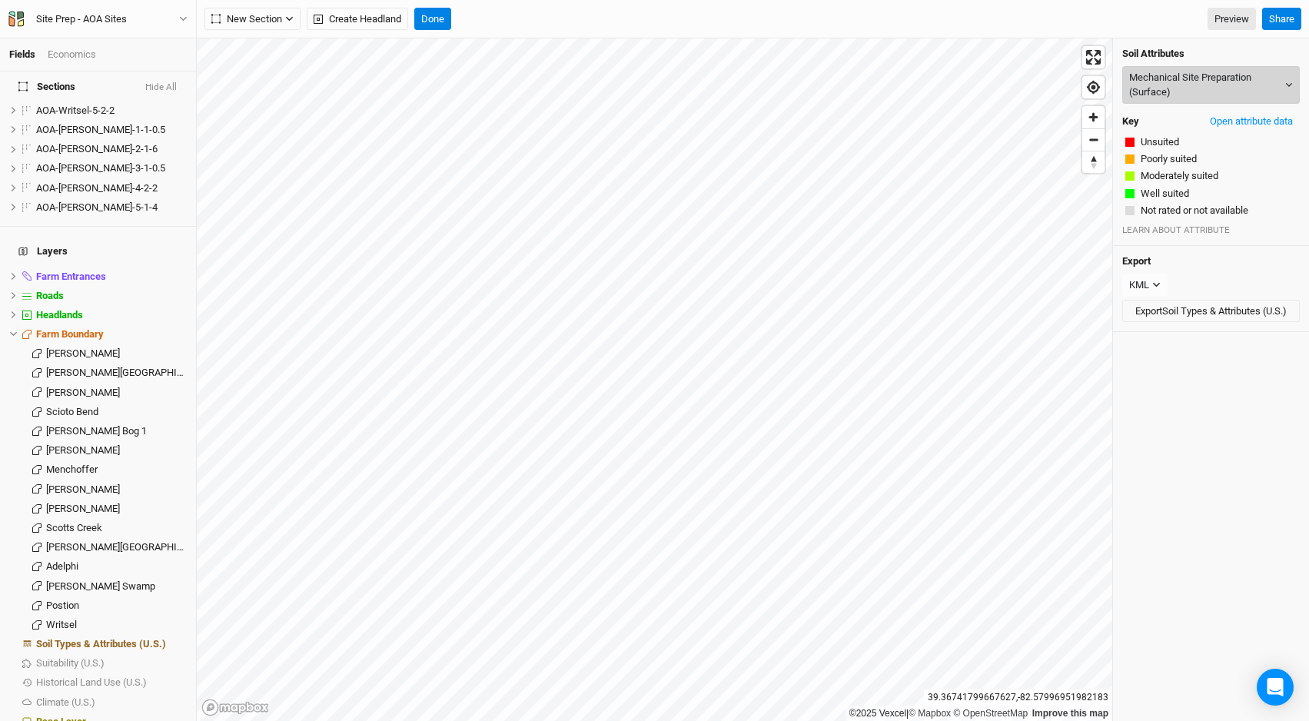
click at [1212, 78] on button "Mechanical Site Preparation (Surface)" at bounding box center [1211, 85] width 178 height 38
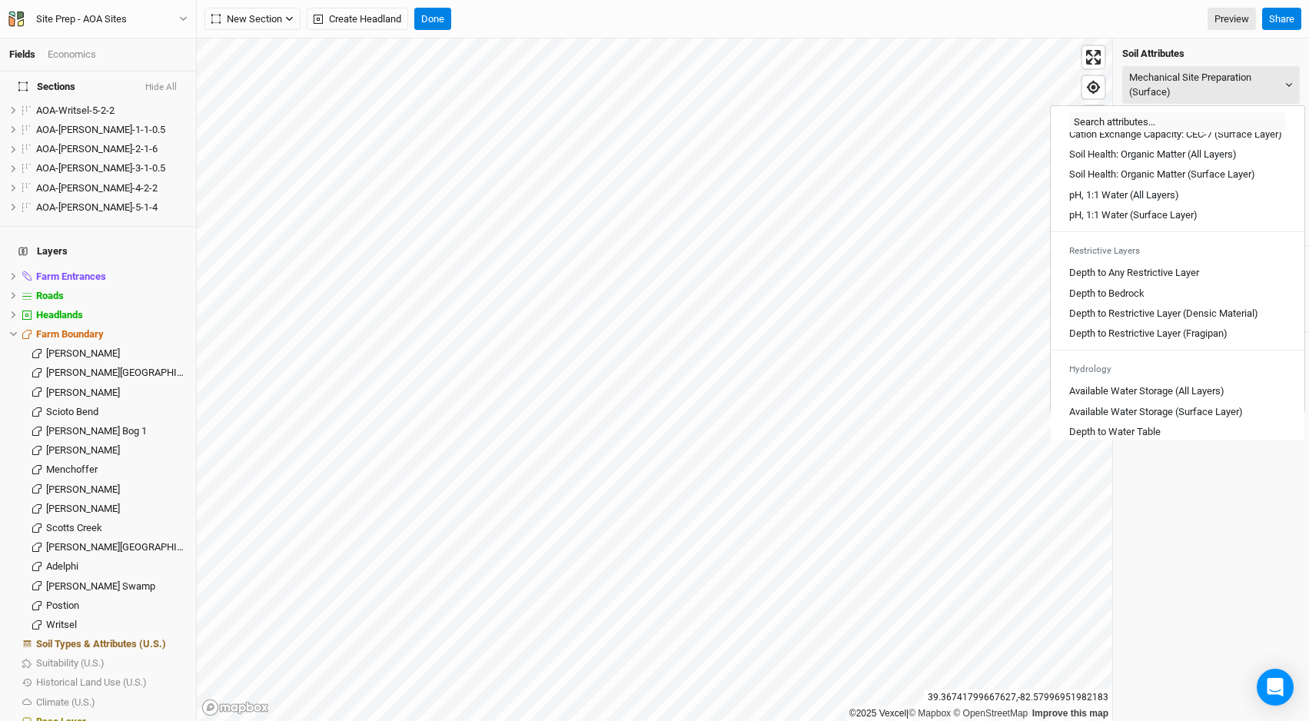
scroll to position [850, 0]
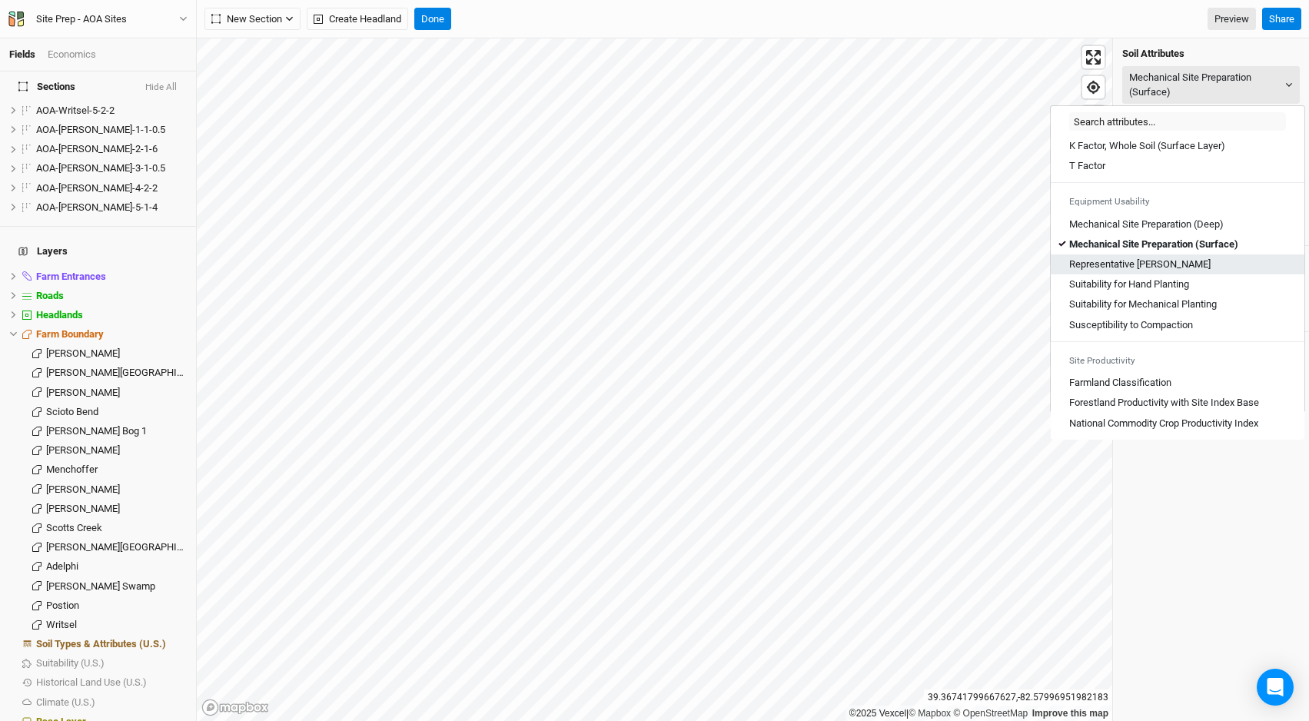
click at [1152, 256] on link "Representative Slope" at bounding box center [1178, 264] width 254 height 20
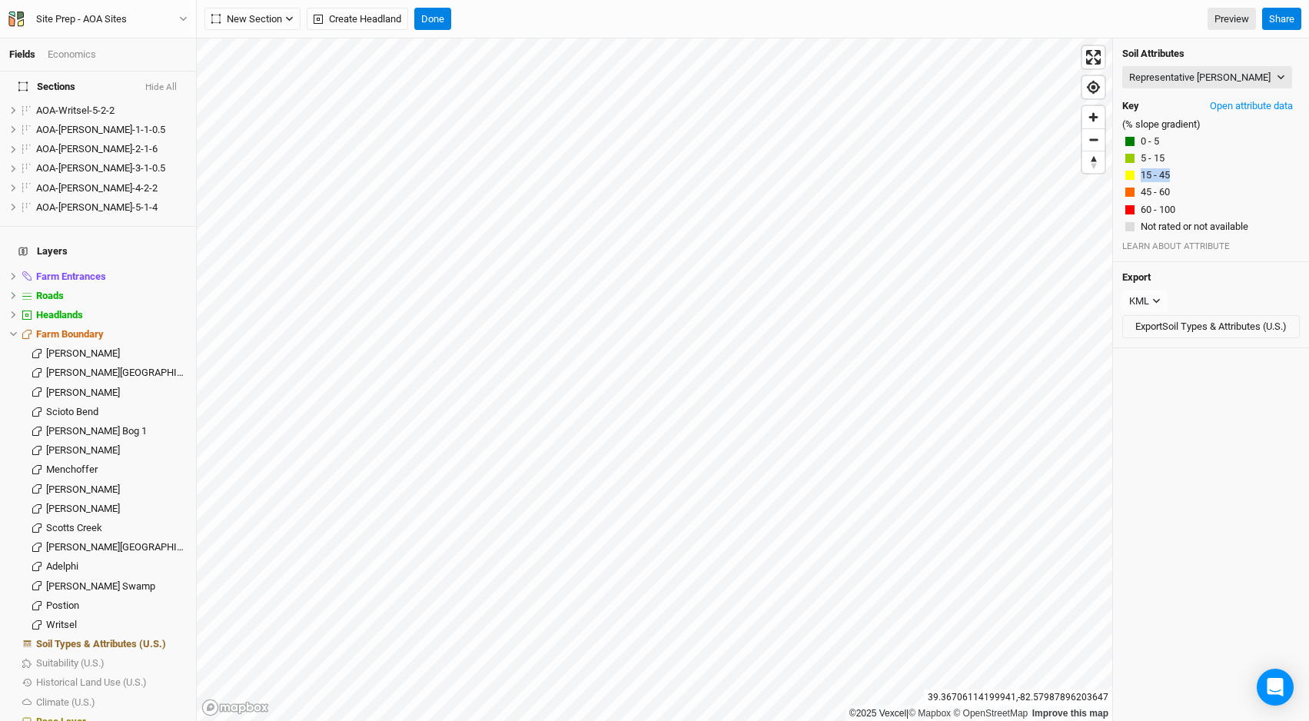
drag, startPoint x: 1185, startPoint y: 173, endPoint x: 1127, endPoint y: 175, distance: 58.4
click at [1127, 175] on div "15 - 45" at bounding box center [1210, 175] width 171 height 14
click at [1225, 98] on button "Open attribute data" at bounding box center [1251, 106] width 97 height 23
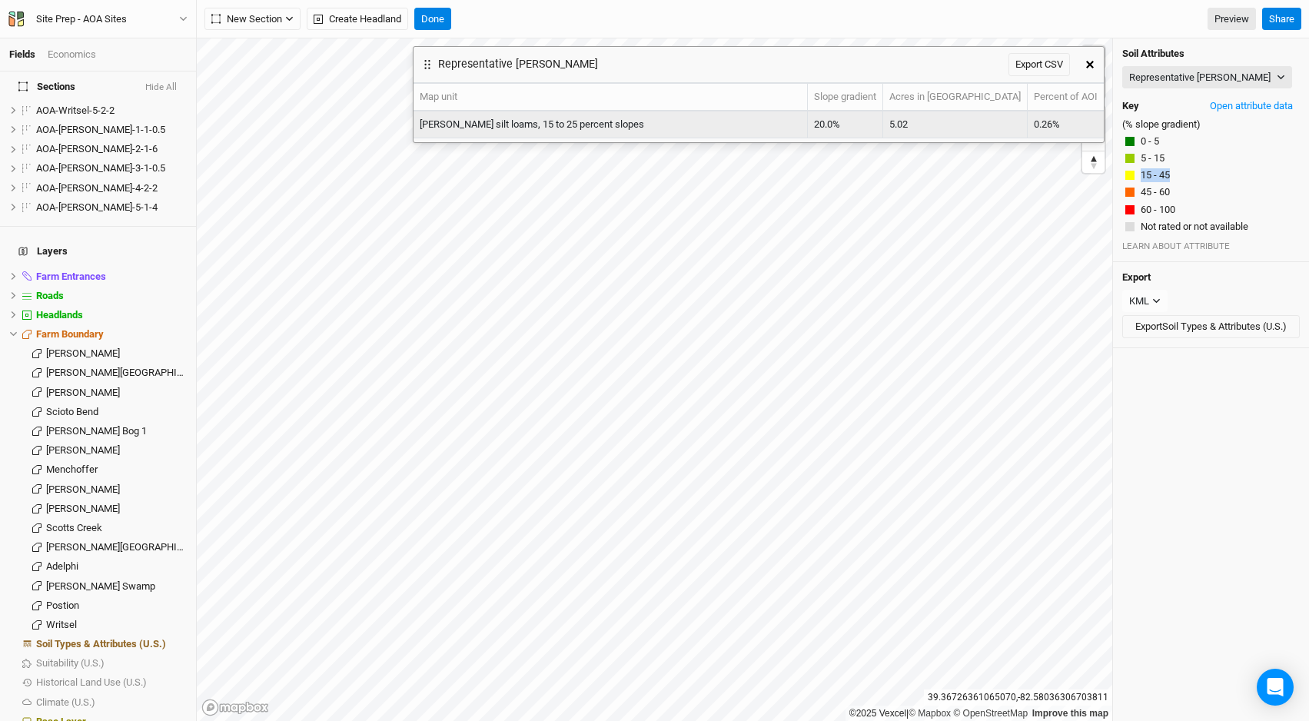
drag, startPoint x: 923, startPoint y: 121, endPoint x: 827, endPoint y: 125, distance: 95.4
click at [827, 125] on tr "Wharton-Latham silt loams, 15 to 25 percent slopes 20.0% 5.02 0.26%" at bounding box center [759, 124] width 690 height 27
click at [883, 127] on td "20.0%" at bounding box center [845, 124] width 75 height 27
click at [883, 124] on td "20.0%" at bounding box center [845, 124] width 75 height 27
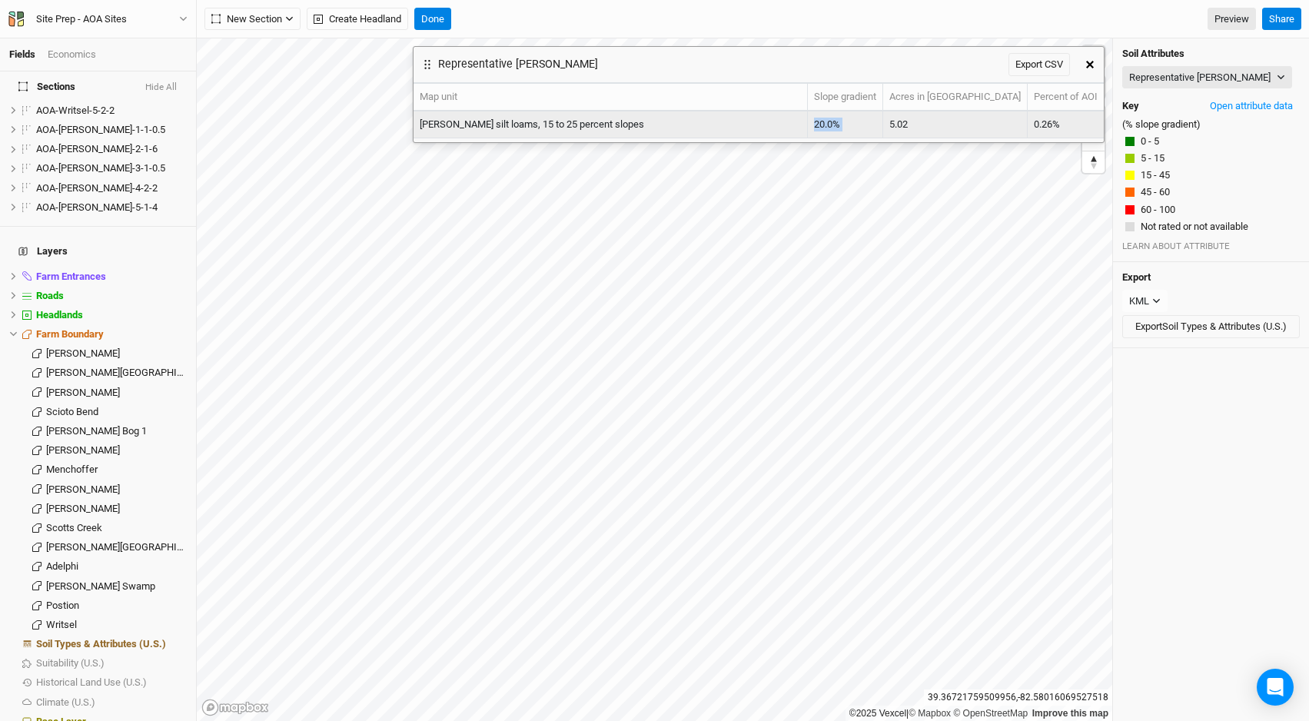
click at [883, 124] on td "20.0%" at bounding box center [845, 124] width 75 height 27
click at [883, 122] on td "20.0%" at bounding box center [845, 124] width 75 height 27
click at [883, 127] on td "20.0%" at bounding box center [845, 124] width 75 height 27
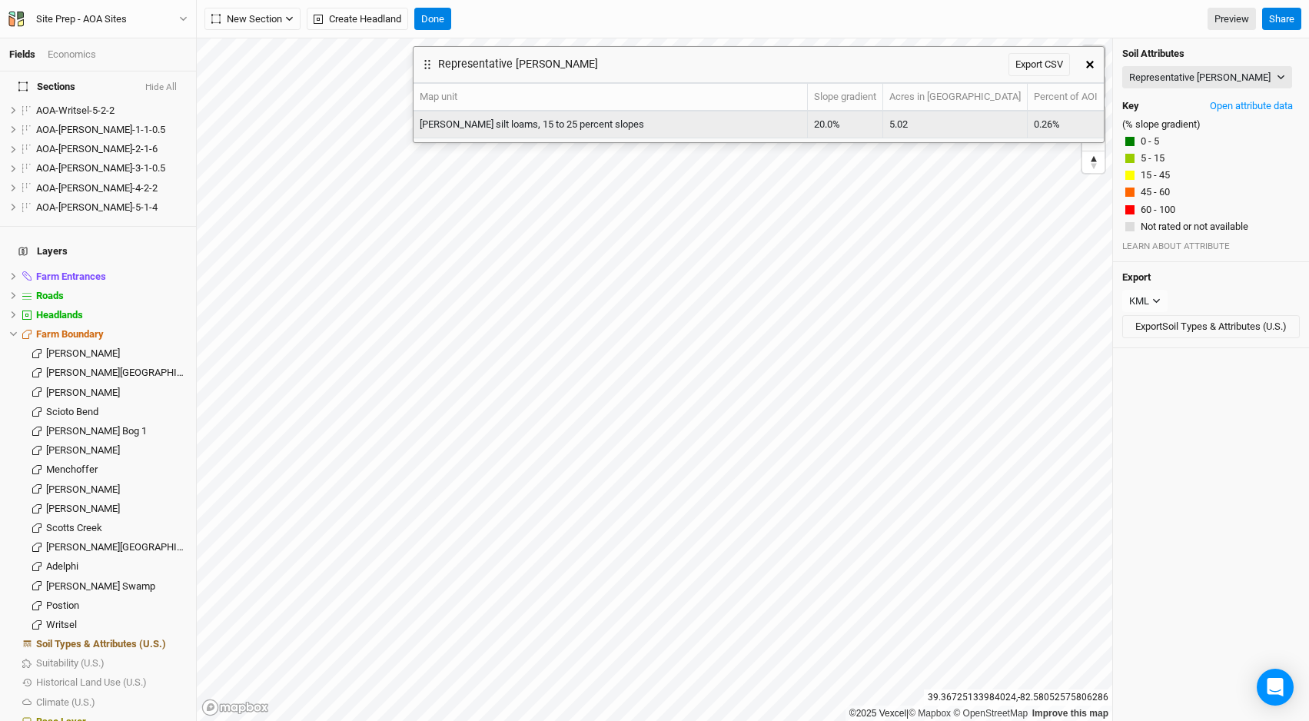
click at [883, 118] on td "20.0%" at bounding box center [845, 124] width 75 height 27
drag, startPoint x: 926, startPoint y: 118, endPoint x: 887, endPoint y: 118, distance: 38.4
click at [883, 118] on td "20.0%" at bounding box center [845, 124] width 75 height 27
click at [883, 125] on td "20.0%" at bounding box center [845, 124] width 75 height 27
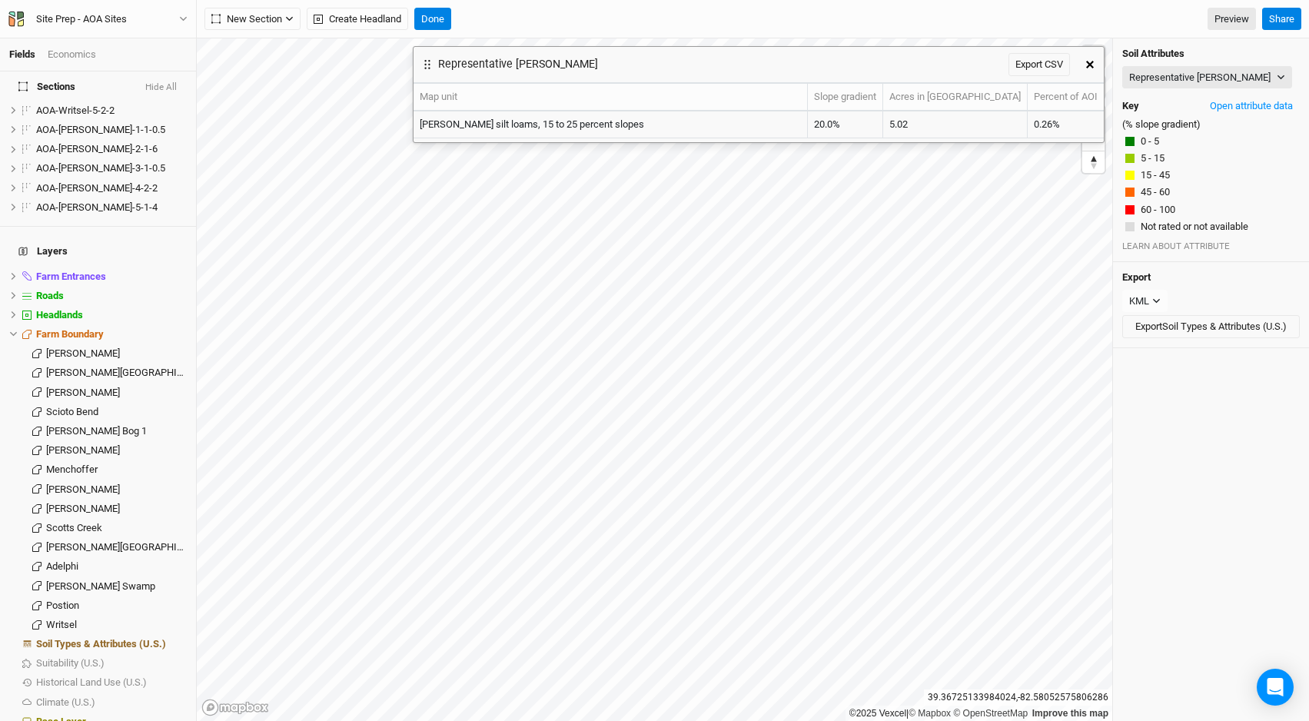
click at [1100, 59] on button "button" at bounding box center [1090, 65] width 28 height 28
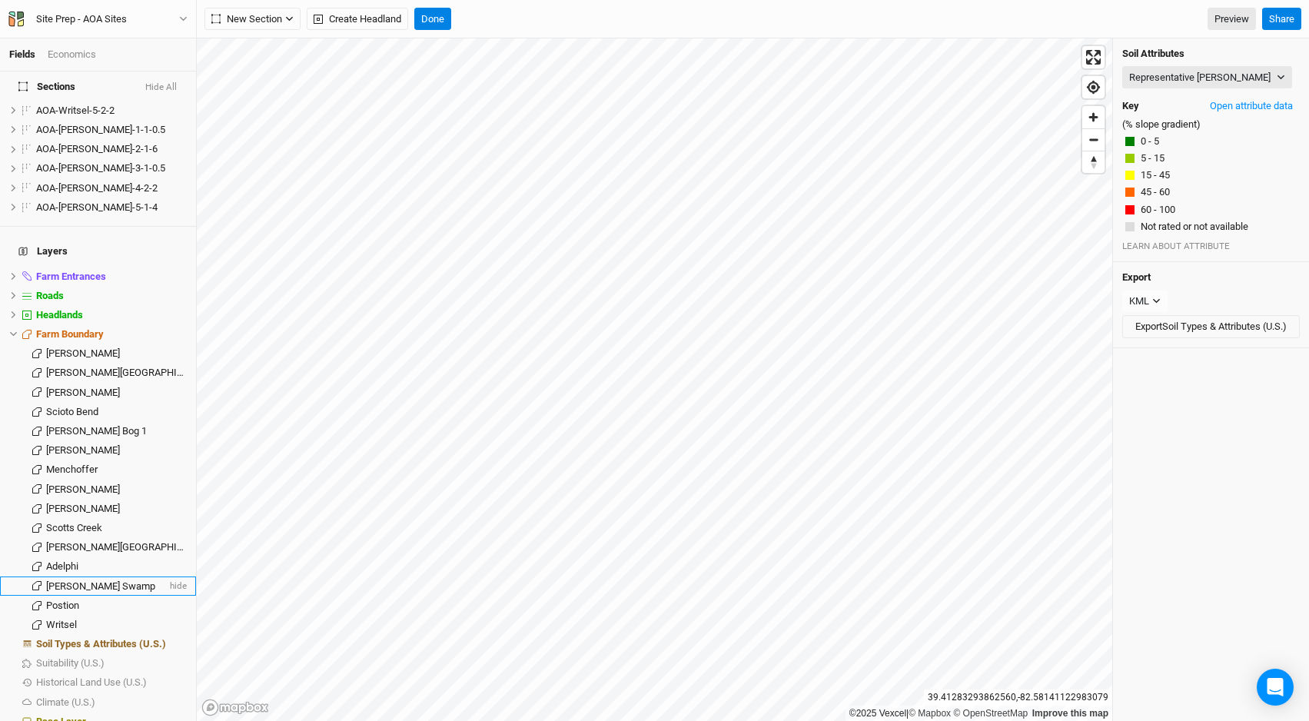
scroll to position [963, 0]
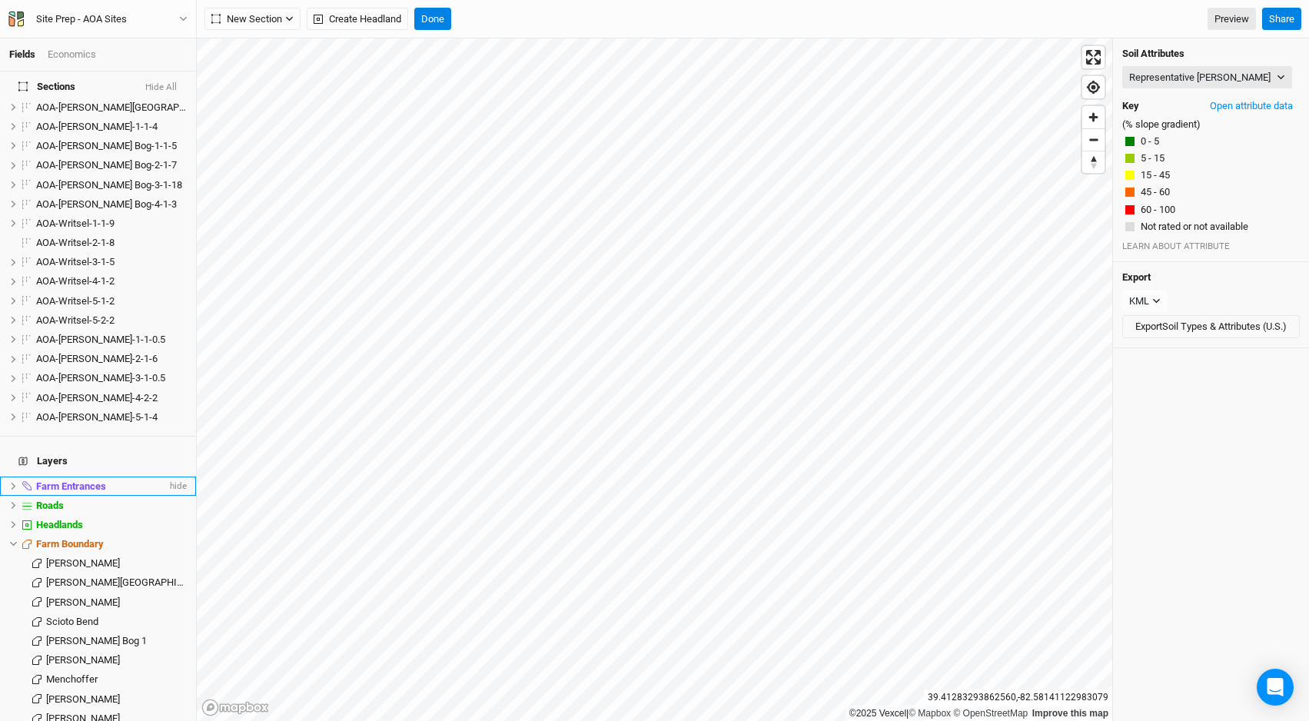
click at [78, 477] on li "Farm Entrances hide" at bounding box center [98, 486] width 196 height 19
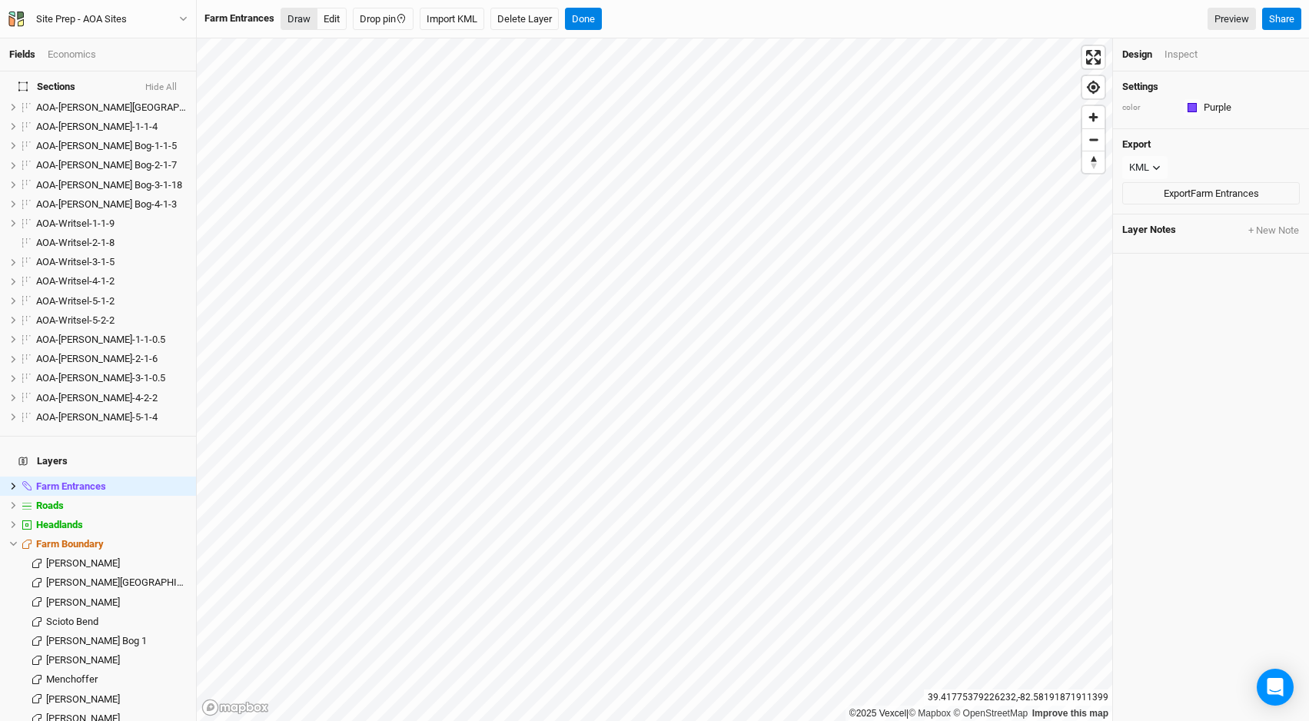
click at [302, 25] on button "Draw" at bounding box center [299, 19] width 37 height 23
click at [367, 17] on icon "button" at bounding box center [366, 19] width 12 height 12
click at [667, 25] on button "Done" at bounding box center [666, 19] width 37 height 23
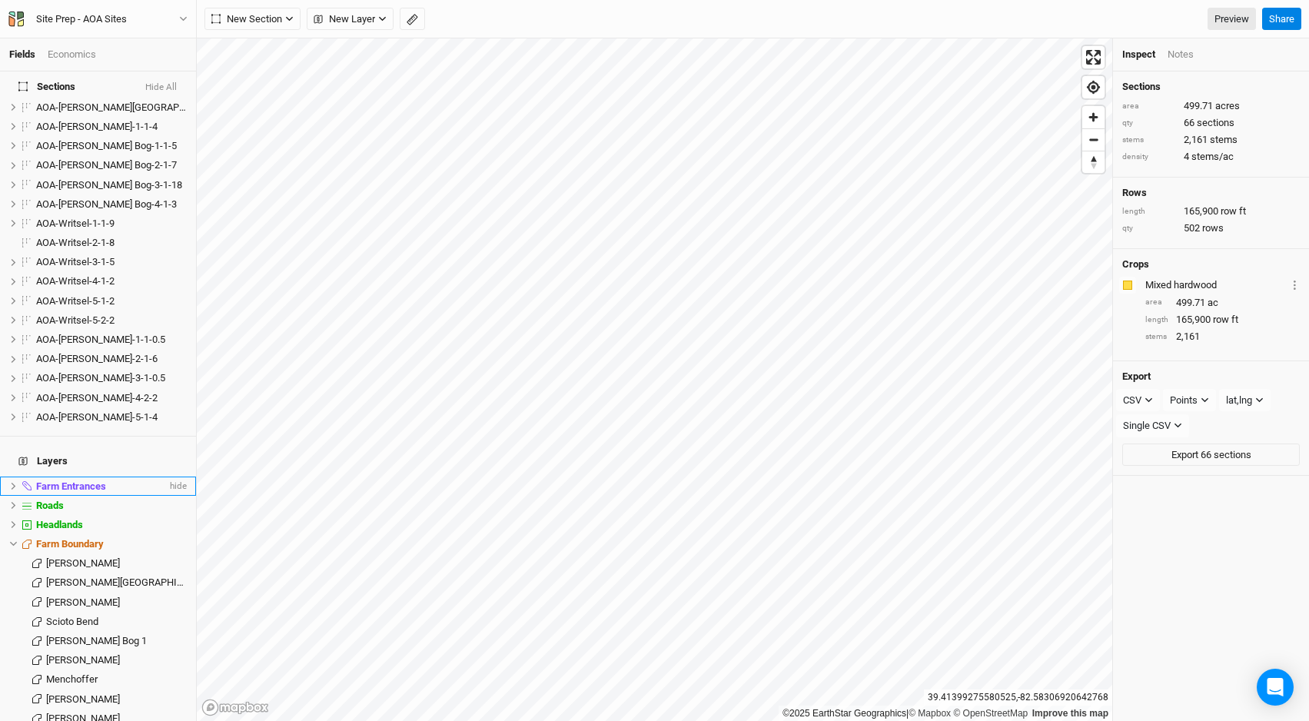
click at [99, 480] on span "Farm Entrances" at bounding box center [71, 486] width 70 height 12
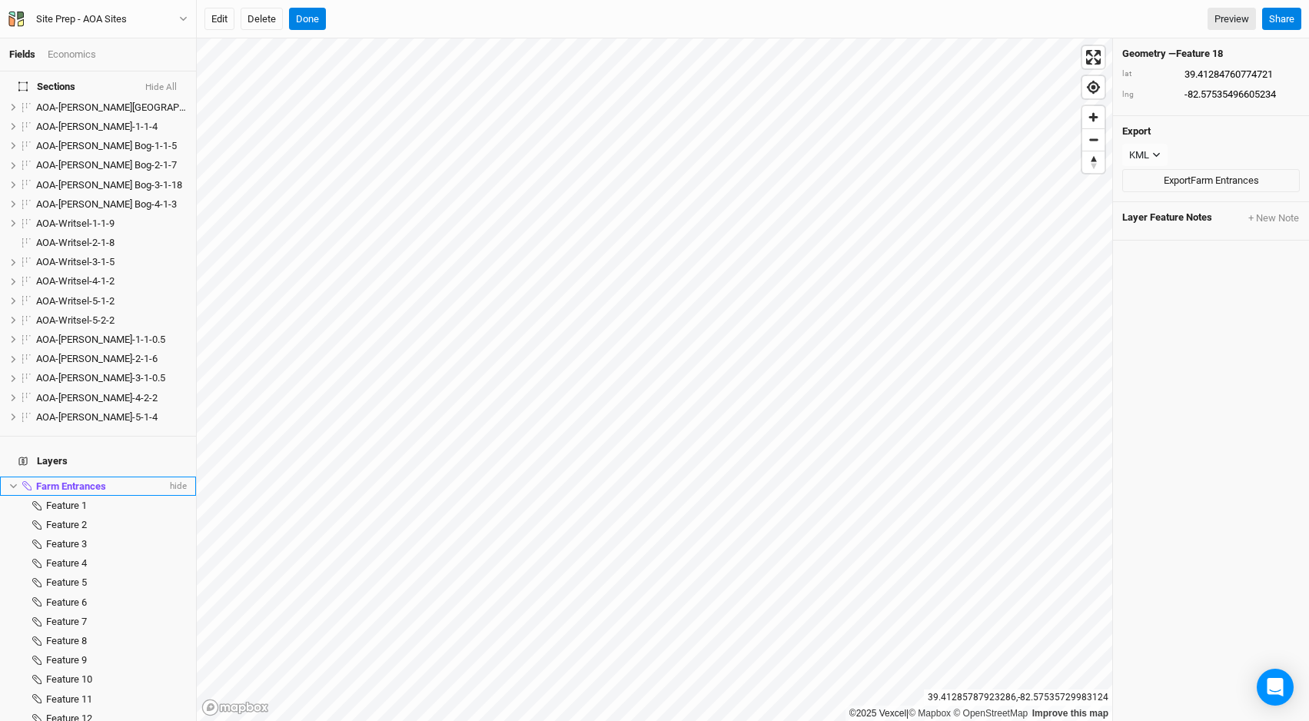
type input "39.41284760774721"
type input "-82.57535496605234"
click at [318, 26] on button "Done" at bounding box center [307, 19] width 37 height 23
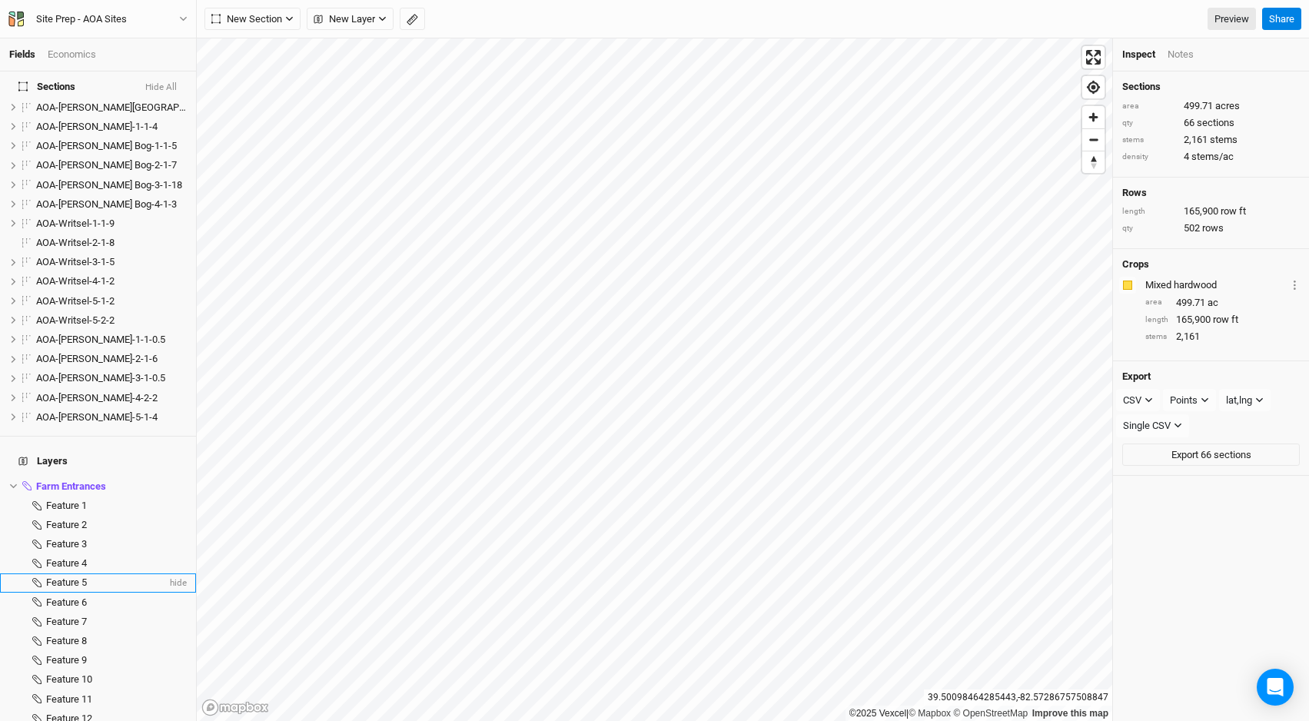
scroll to position [1541, 0]
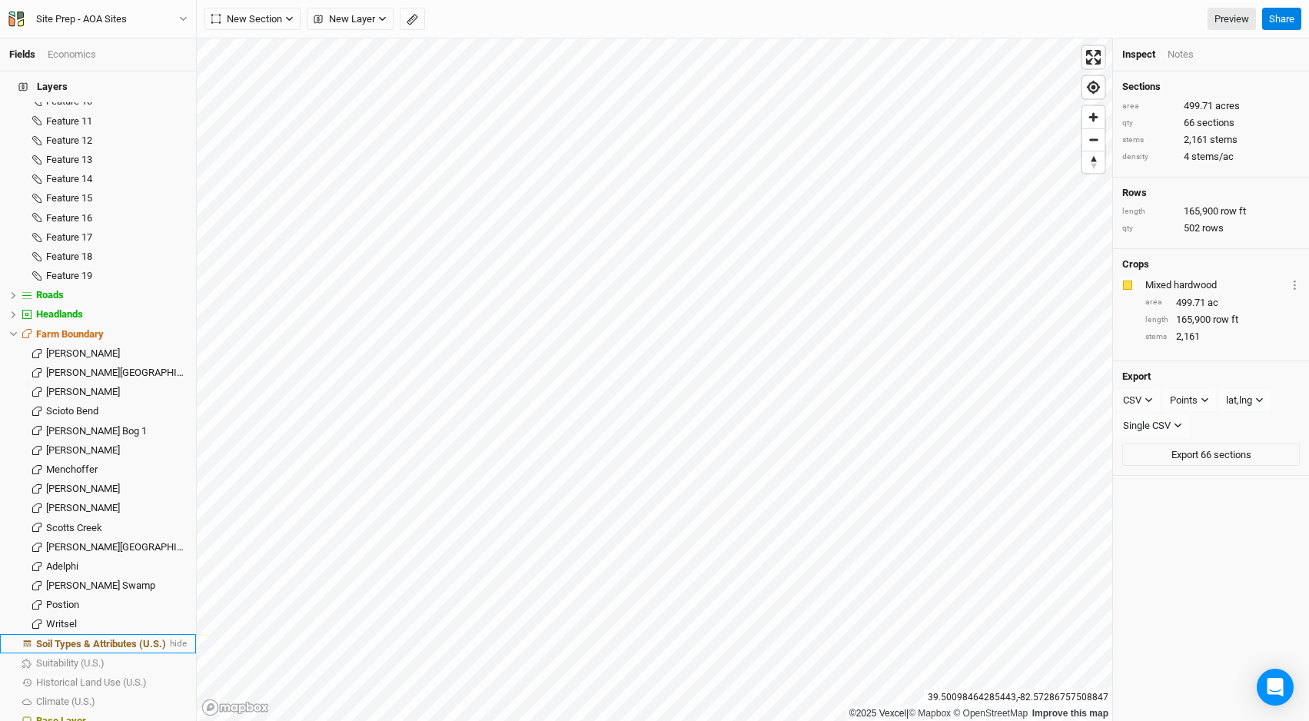
click at [101, 634] on li "Soil Types & Attributes (U.S.) hide" at bounding box center [98, 643] width 196 height 19
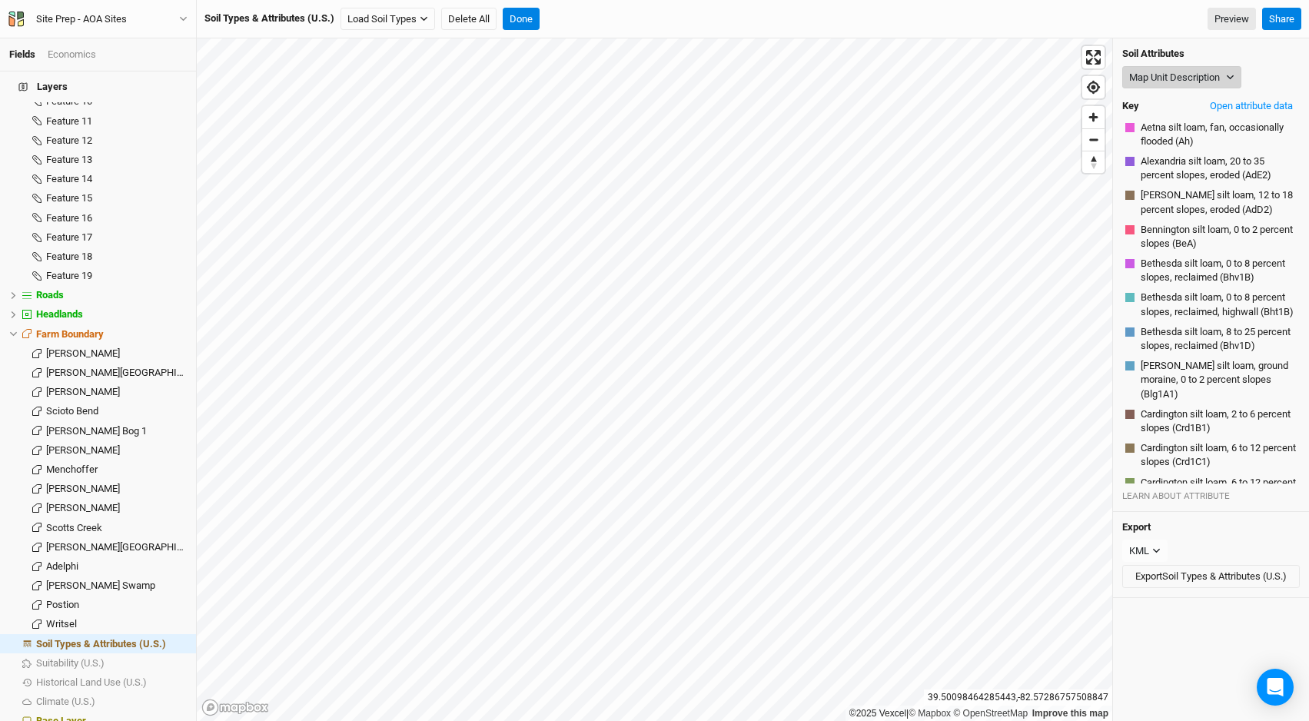
click at [1185, 75] on button "Map Unit Description" at bounding box center [1181, 77] width 119 height 23
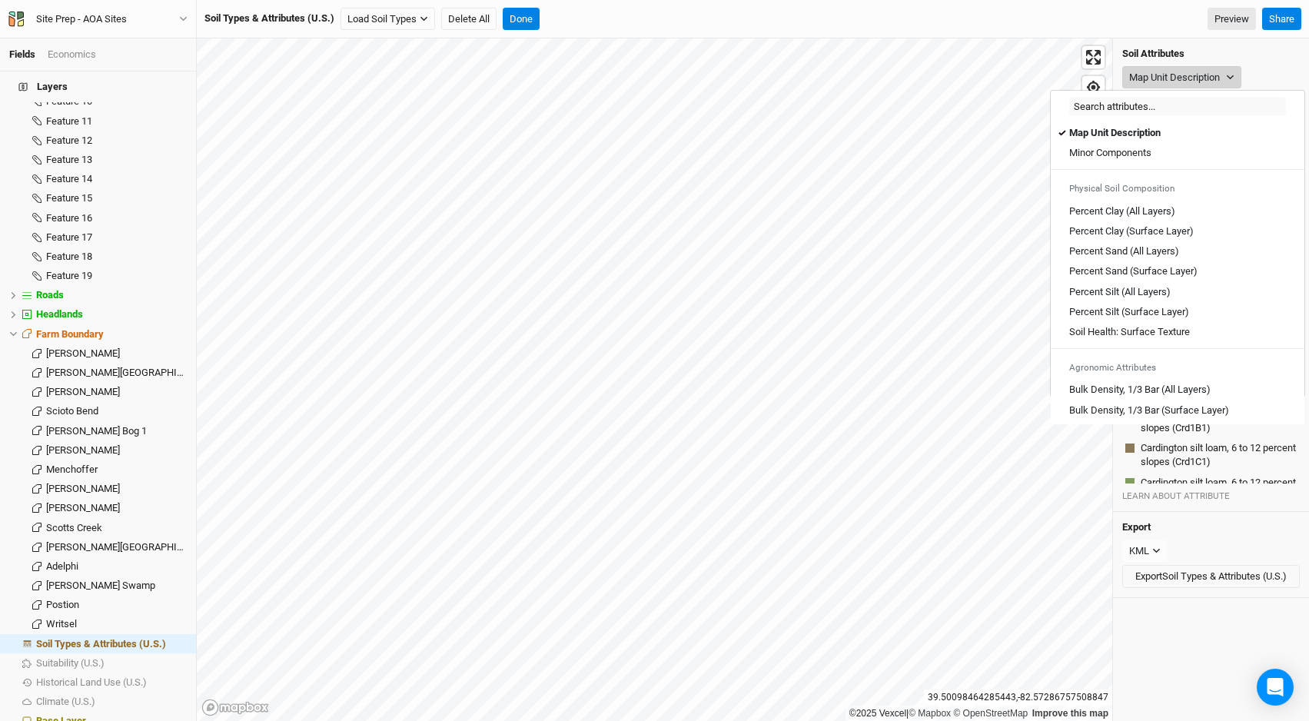
click at [1204, 75] on button "Map Unit Description" at bounding box center [1181, 77] width 119 height 23
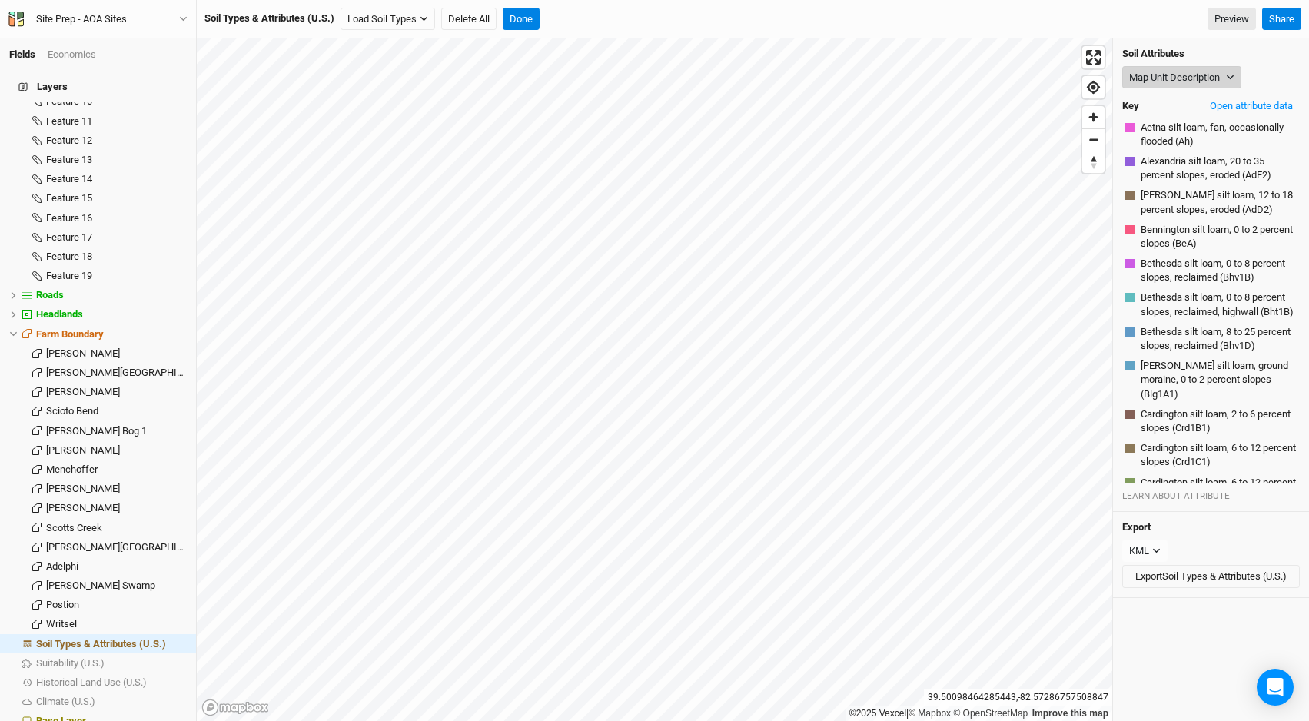
click at [1204, 75] on button "Map Unit Description" at bounding box center [1181, 77] width 119 height 23
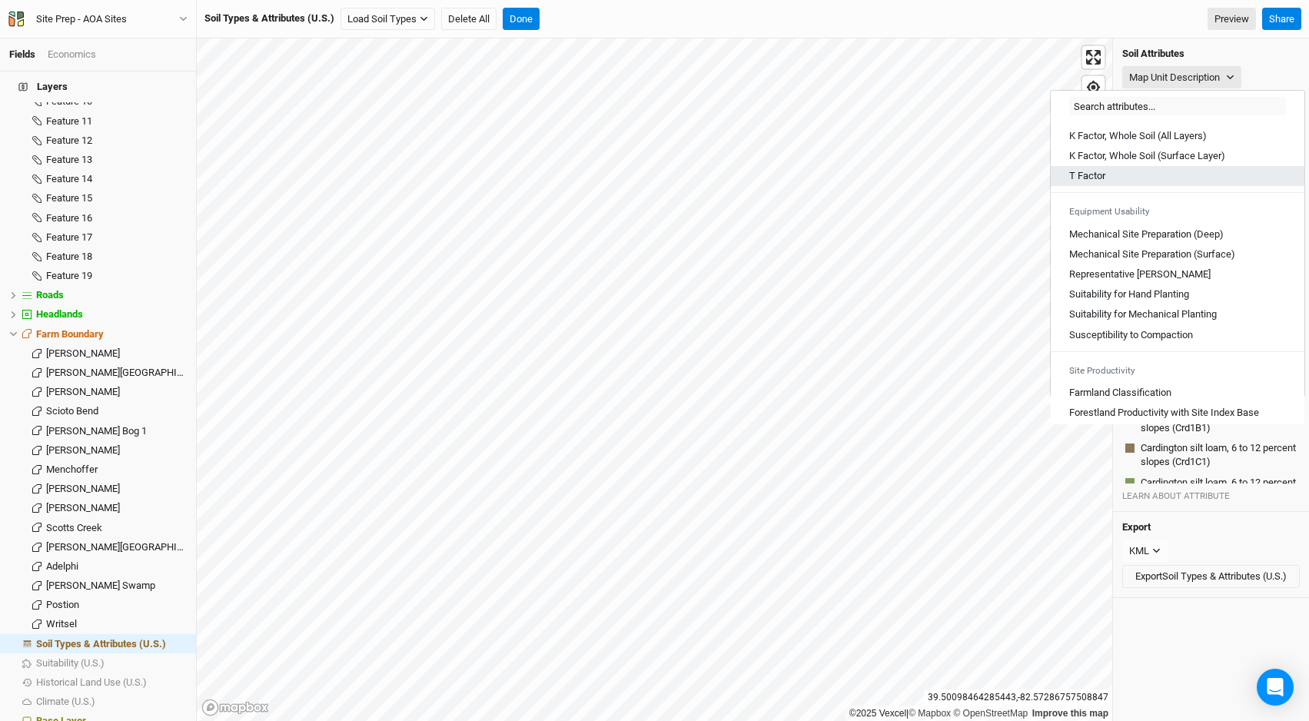
scroll to position [836, 0]
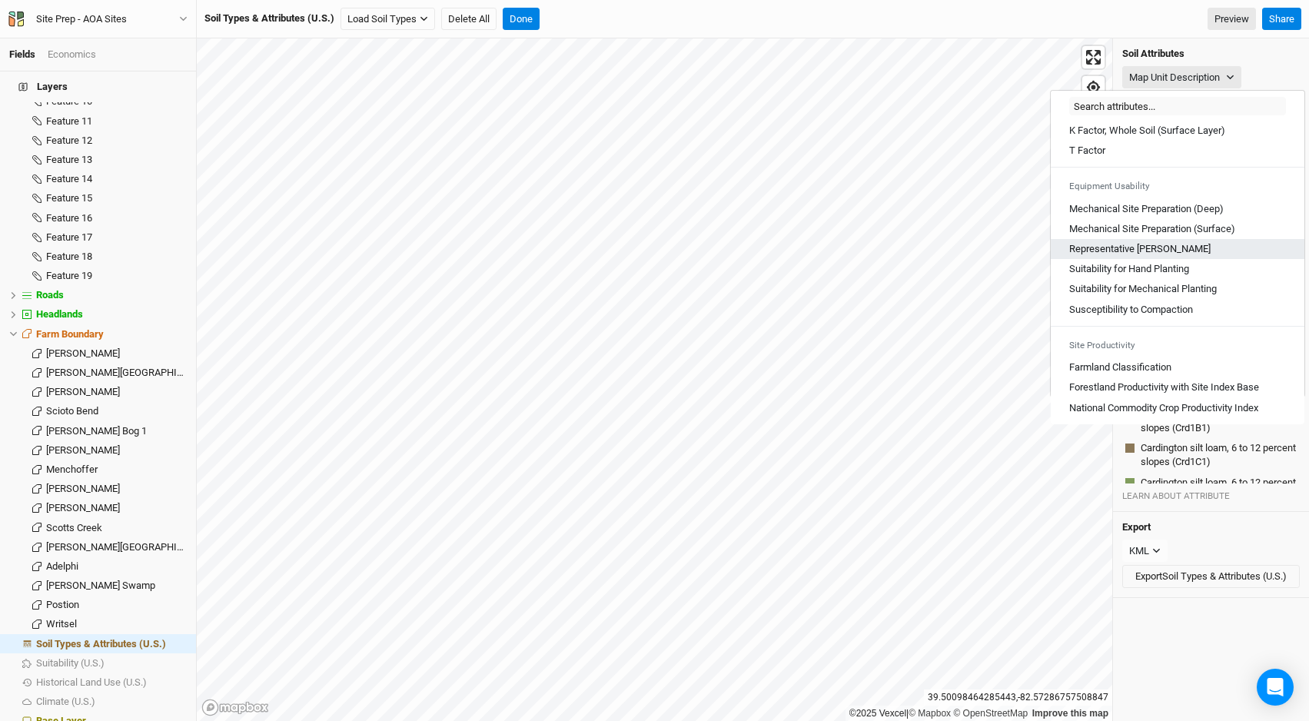
click at [1152, 256] on Slope "Representative Slope" at bounding box center [1139, 249] width 141 height 14
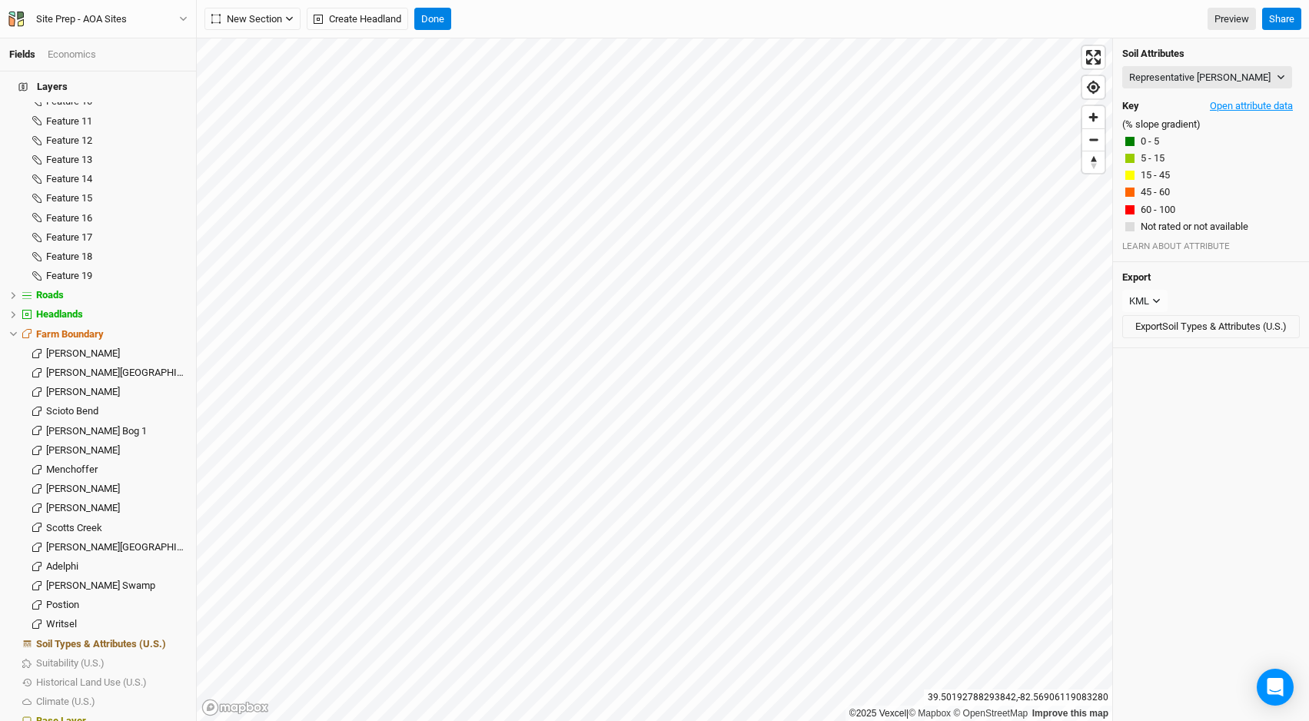
click at [1265, 105] on button "Open attribute data" at bounding box center [1251, 106] width 97 height 23
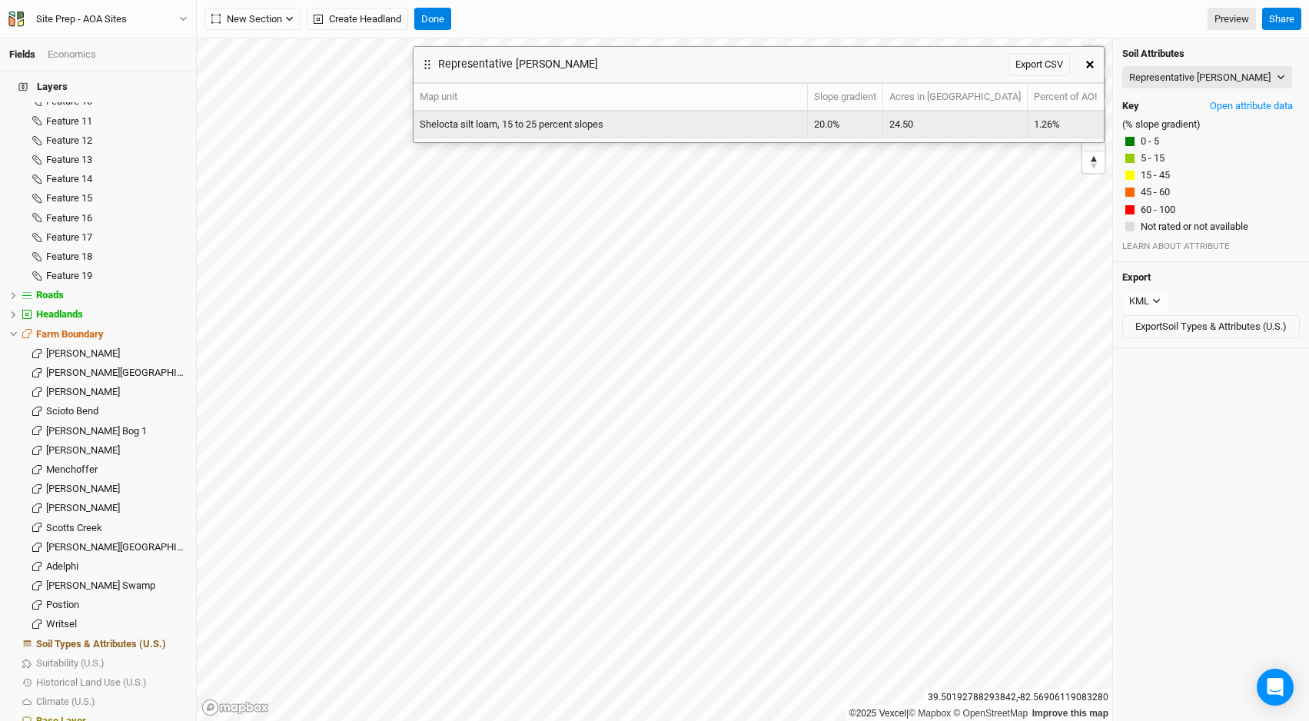
click at [883, 122] on td "20.0%" at bounding box center [845, 124] width 75 height 27
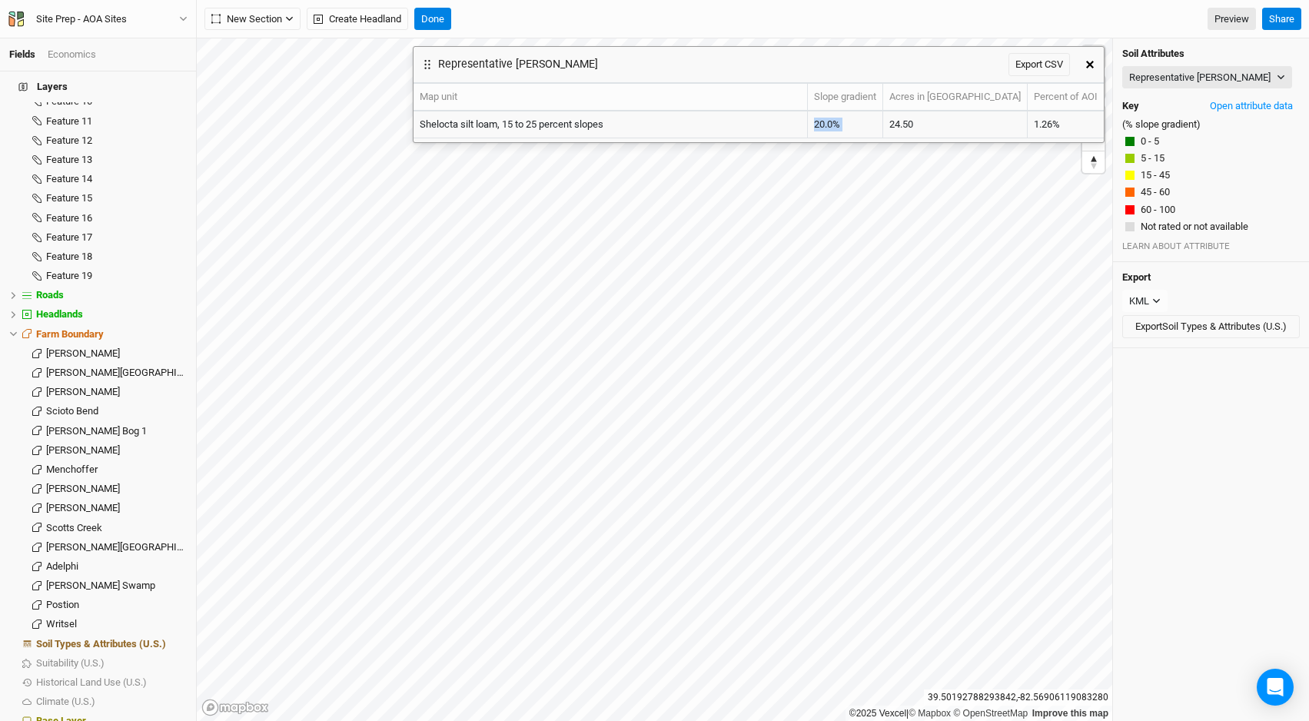
click at [1089, 64] on icon "button" at bounding box center [1090, 65] width 8 height 8
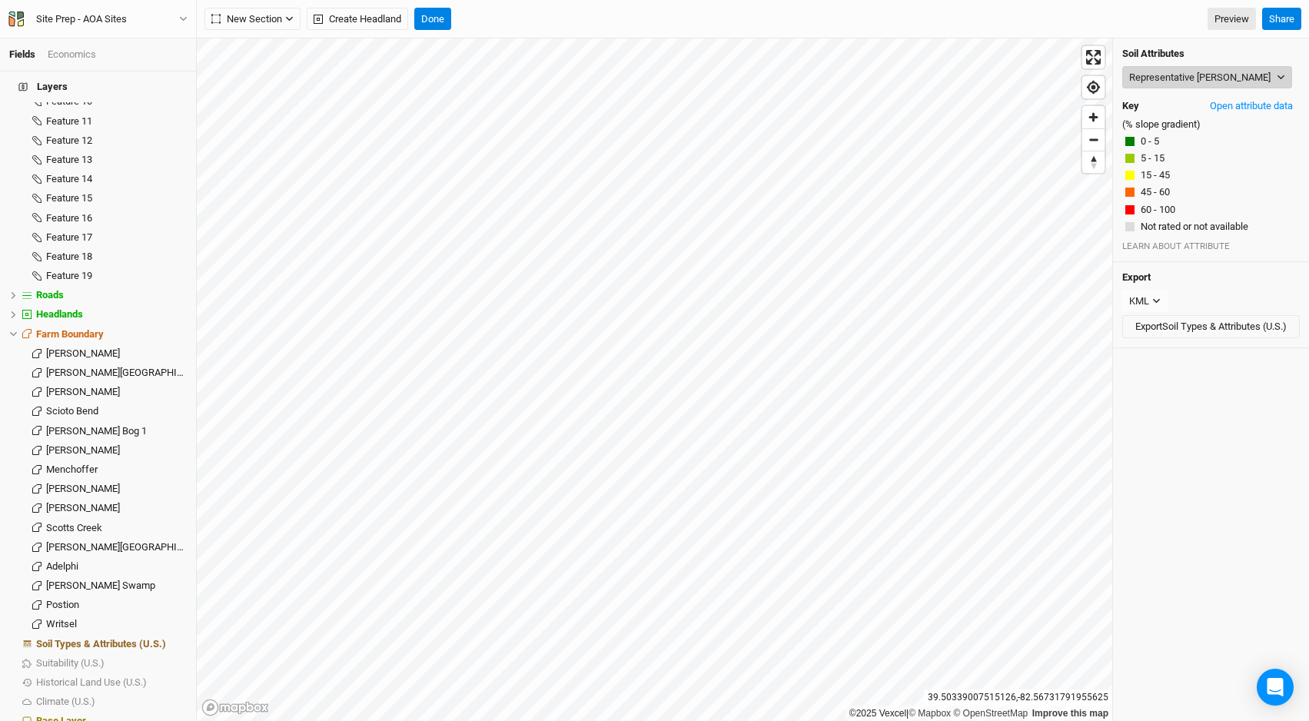
click at [1163, 75] on button "Representative Slope" at bounding box center [1207, 77] width 170 height 23
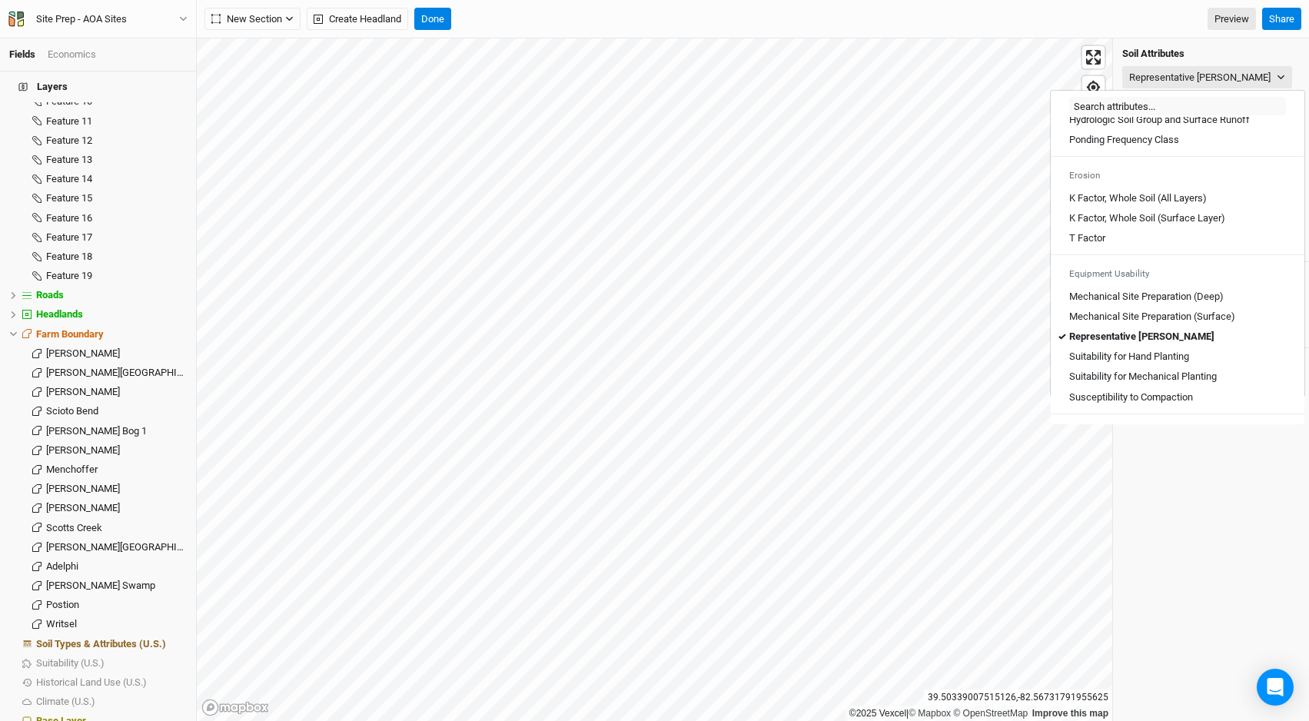
scroll to position [743, 0]
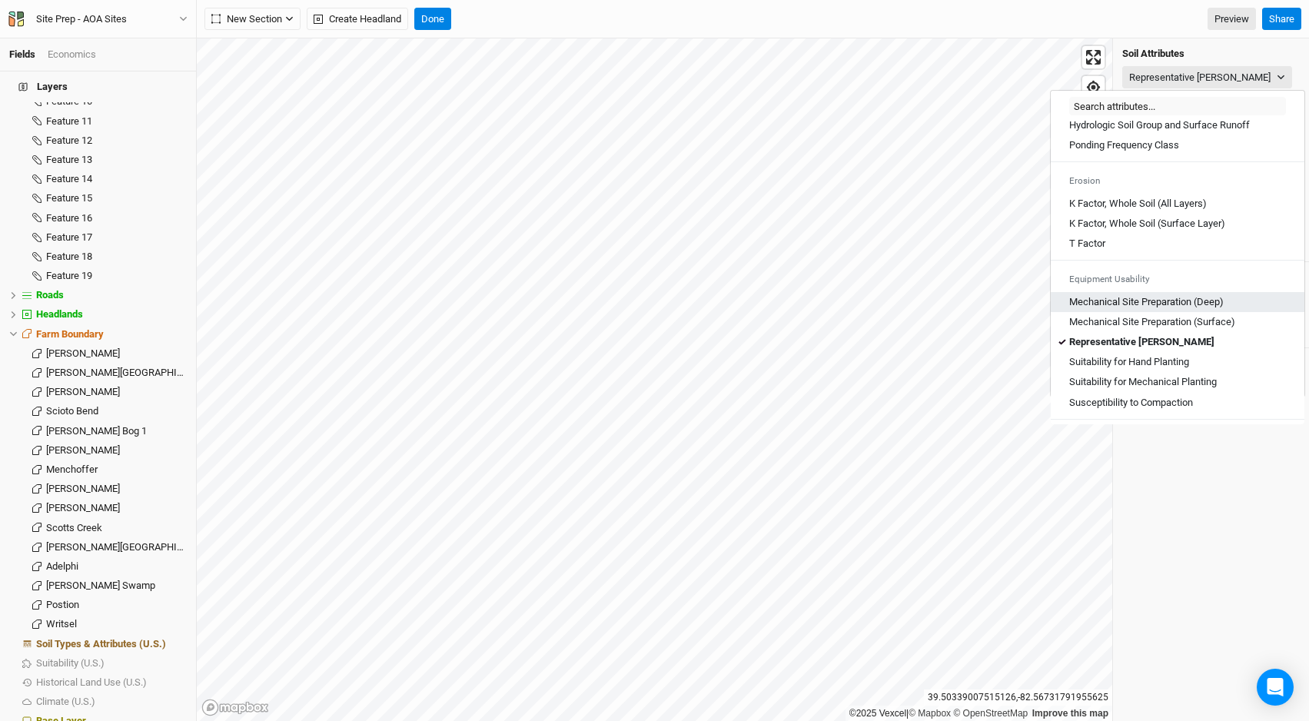
click at [1200, 309] on \(Deep\) "Mechanical Site Preparation (Deep)" at bounding box center [1146, 302] width 155 height 14
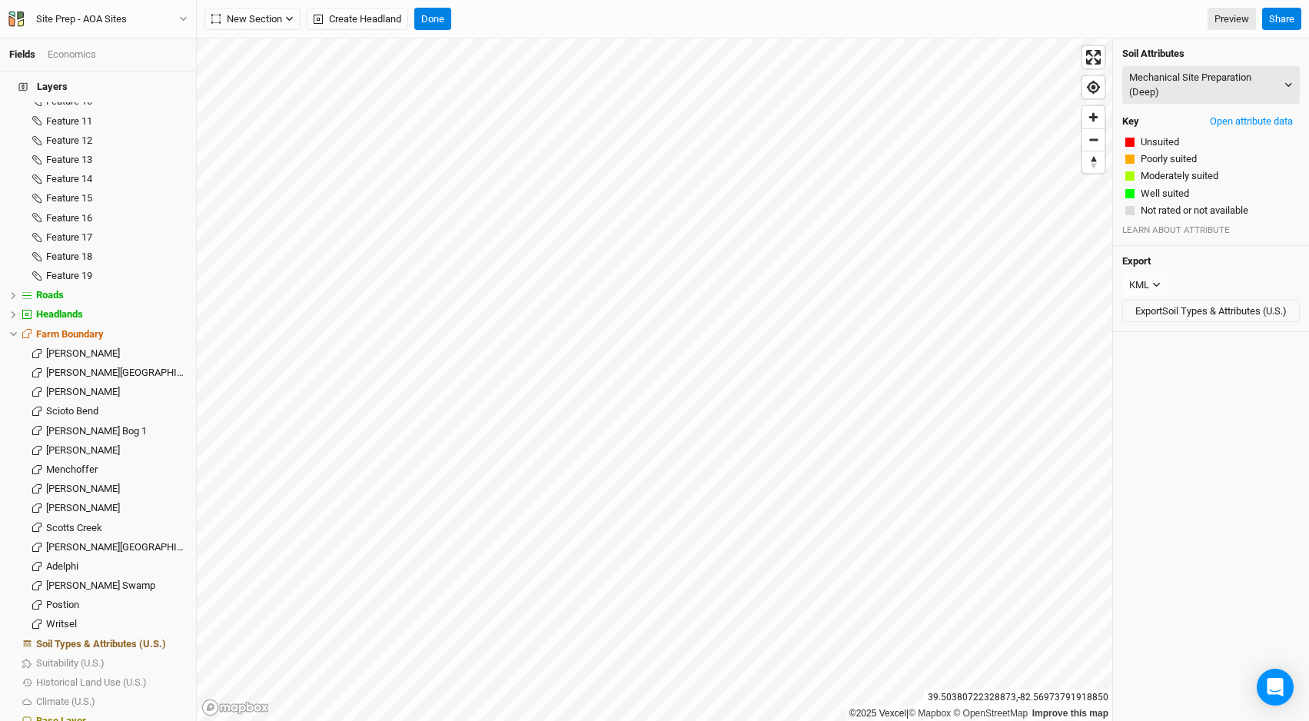
click at [441, 30] on div "New Section Grid Keyline Beta Create Headland Done Preview Share" at bounding box center [753, 19] width 1112 height 38
click at [434, 15] on button "Done" at bounding box center [432, 19] width 37 height 23
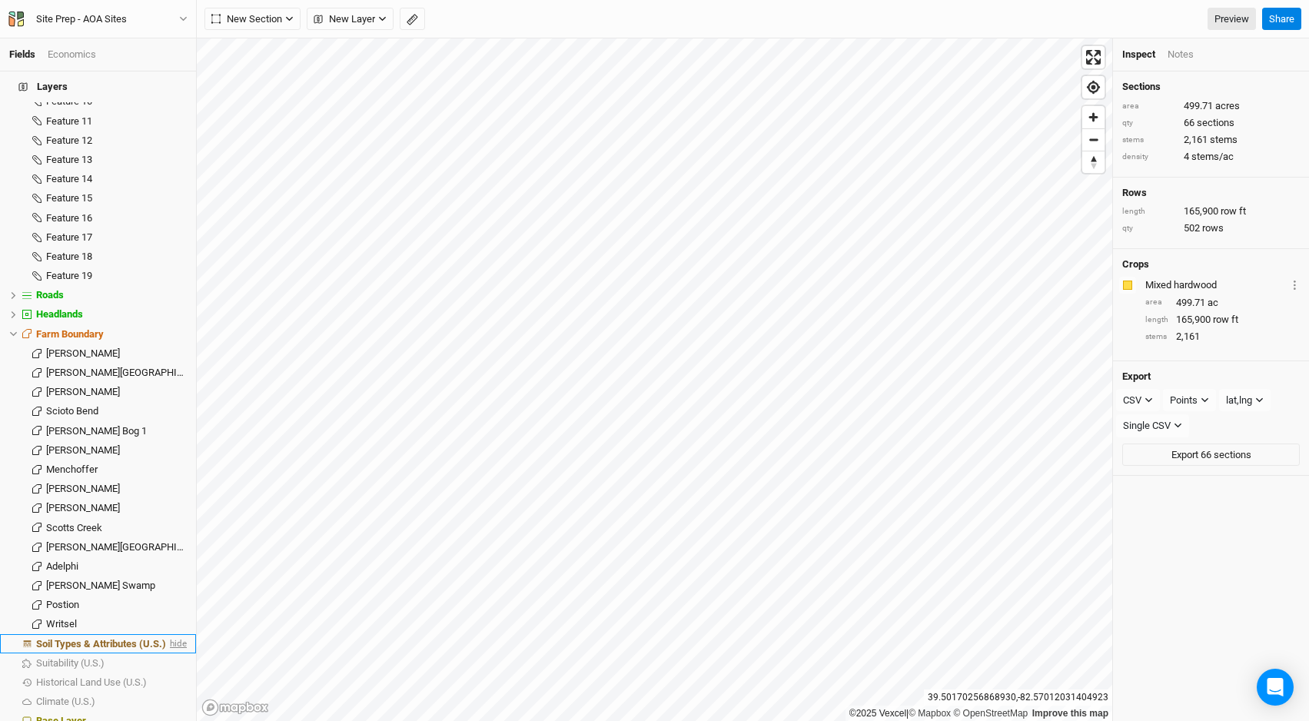
click at [181, 634] on span "hide" at bounding box center [177, 643] width 20 height 19
click at [1278, 16] on button "Share" at bounding box center [1281, 19] width 39 height 23
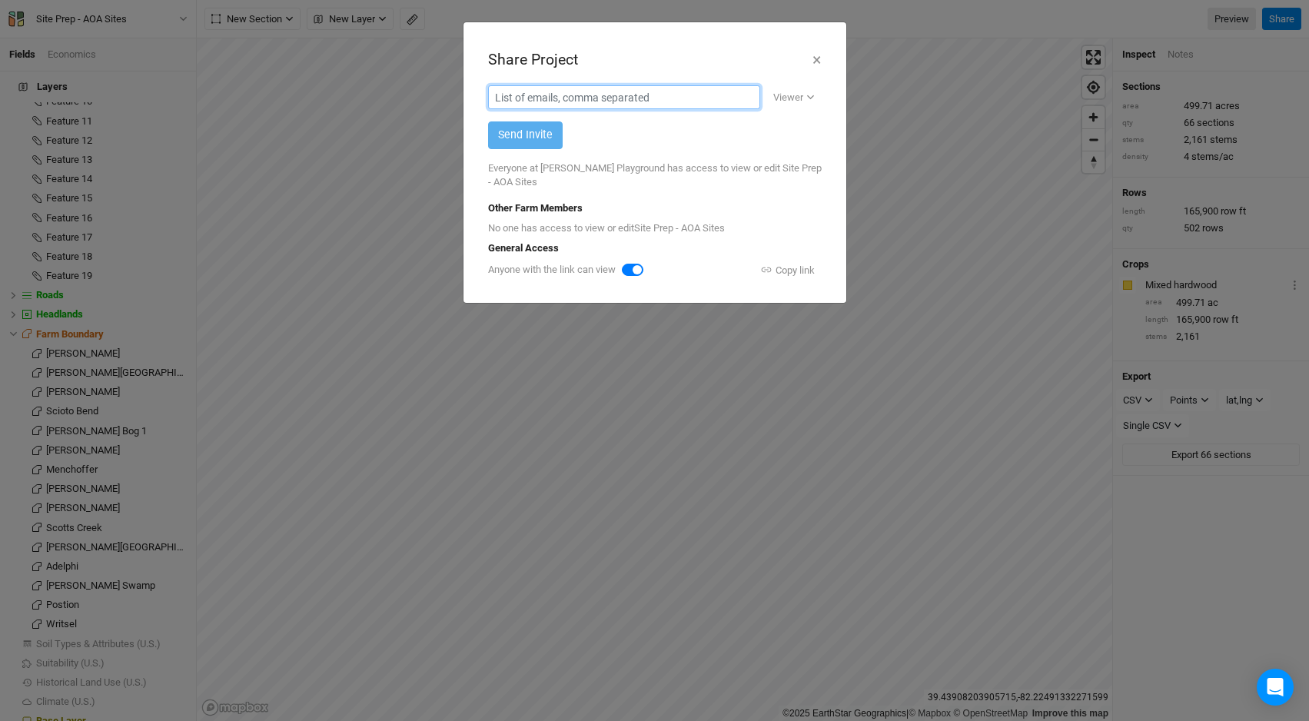
click at [551, 94] on input "text" at bounding box center [624, 97] width 272 height 24
type input "h"
type input "khillfarms@yahoo.com"
click at [780, 100] on div "Viewer" at bounding box center [788, 97] width 30 height 15
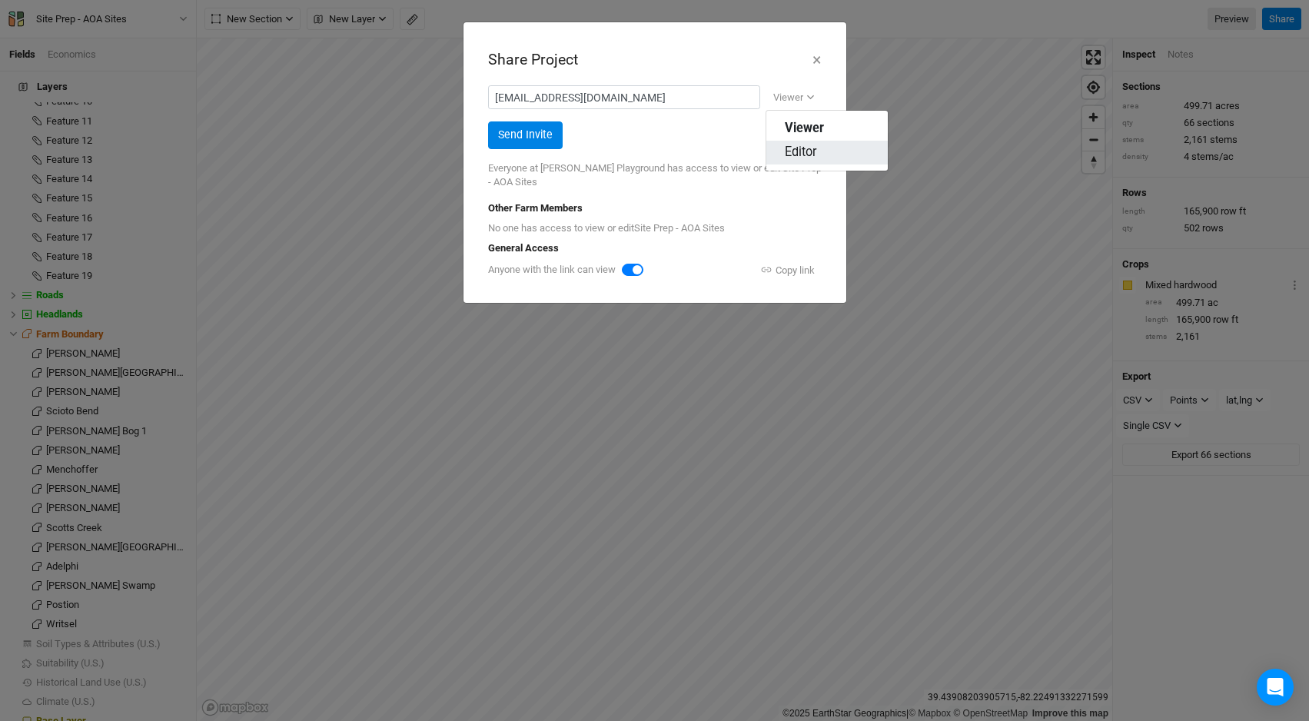
click at [799, 154] on span "Editor" at bounding box center [801, 153] width 32 height 18
click at [533, 143] on button "Send Invite" at bounding box center [525, 134] width 75 height 27
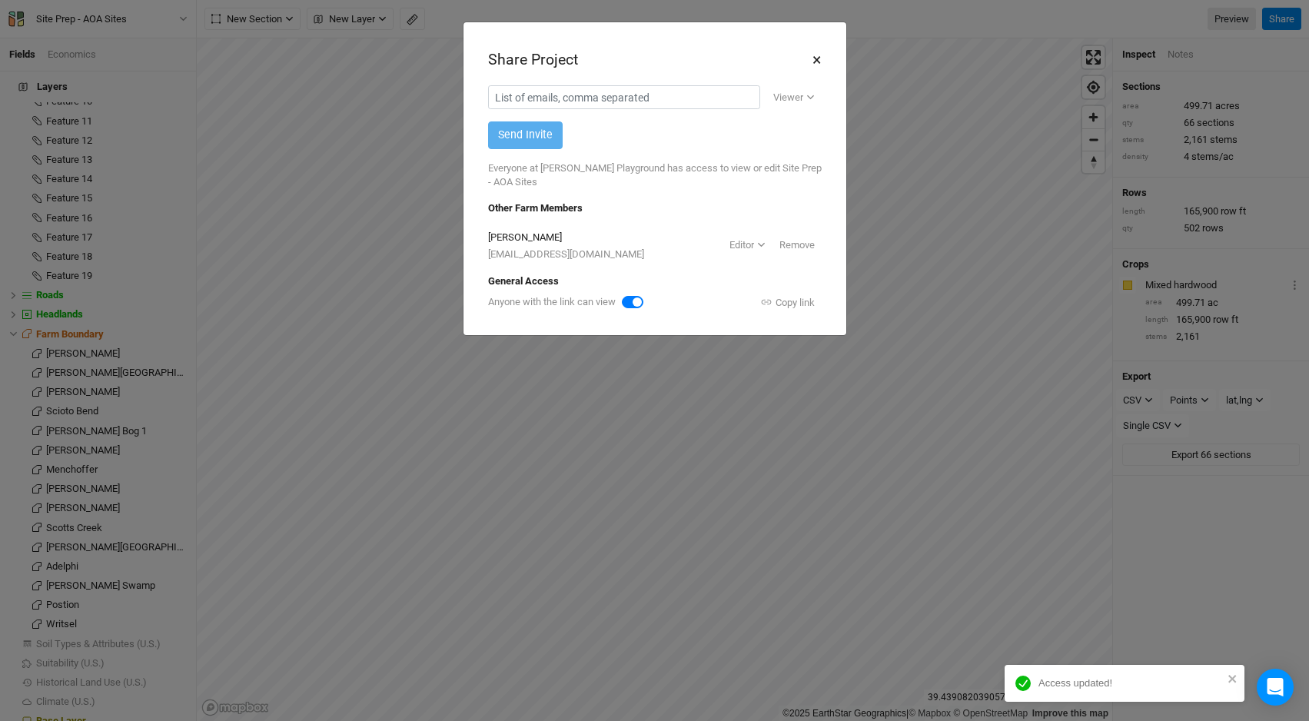
click at [820, 58] on button "×" at bounding box center [817, 60] width 10 height 26
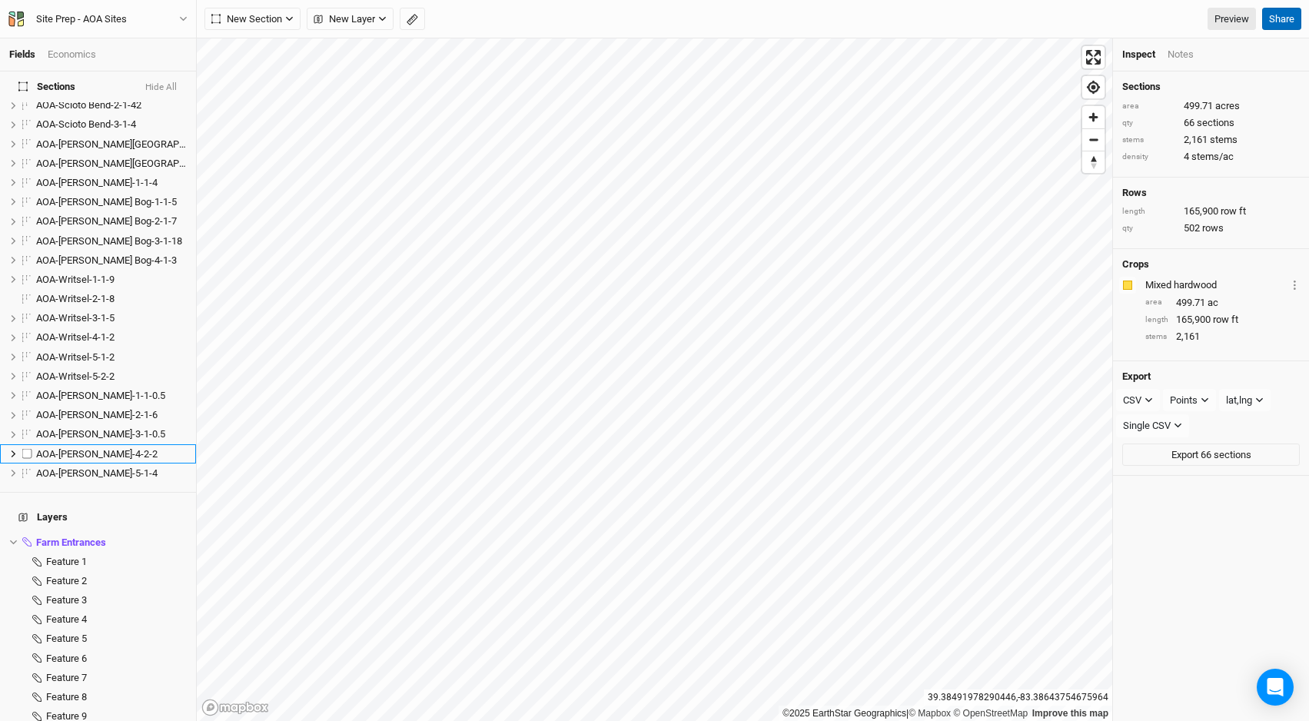
scroll to position [1112, 0]
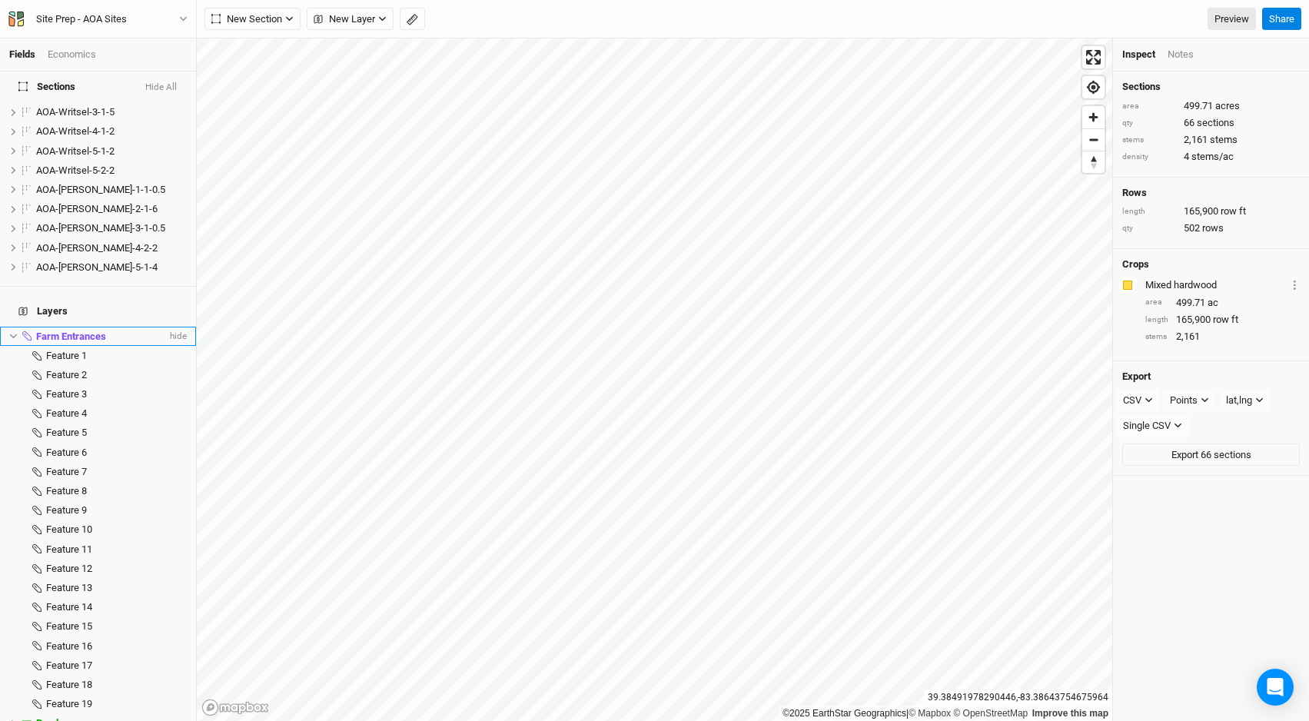
click at [9, 332] on icon at bounding box center [13, 336] width 8 height 8
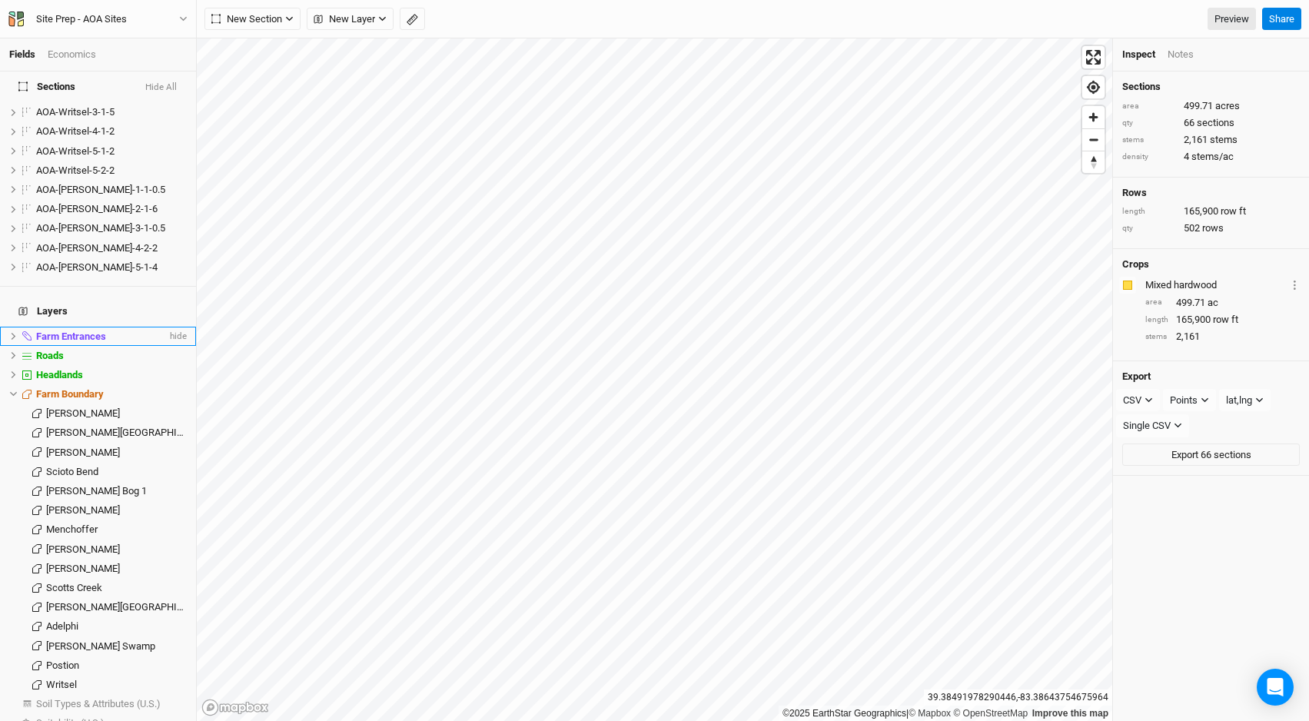
click at [12, 333] on icon at bounding box center [14, 336] width 5 height 7
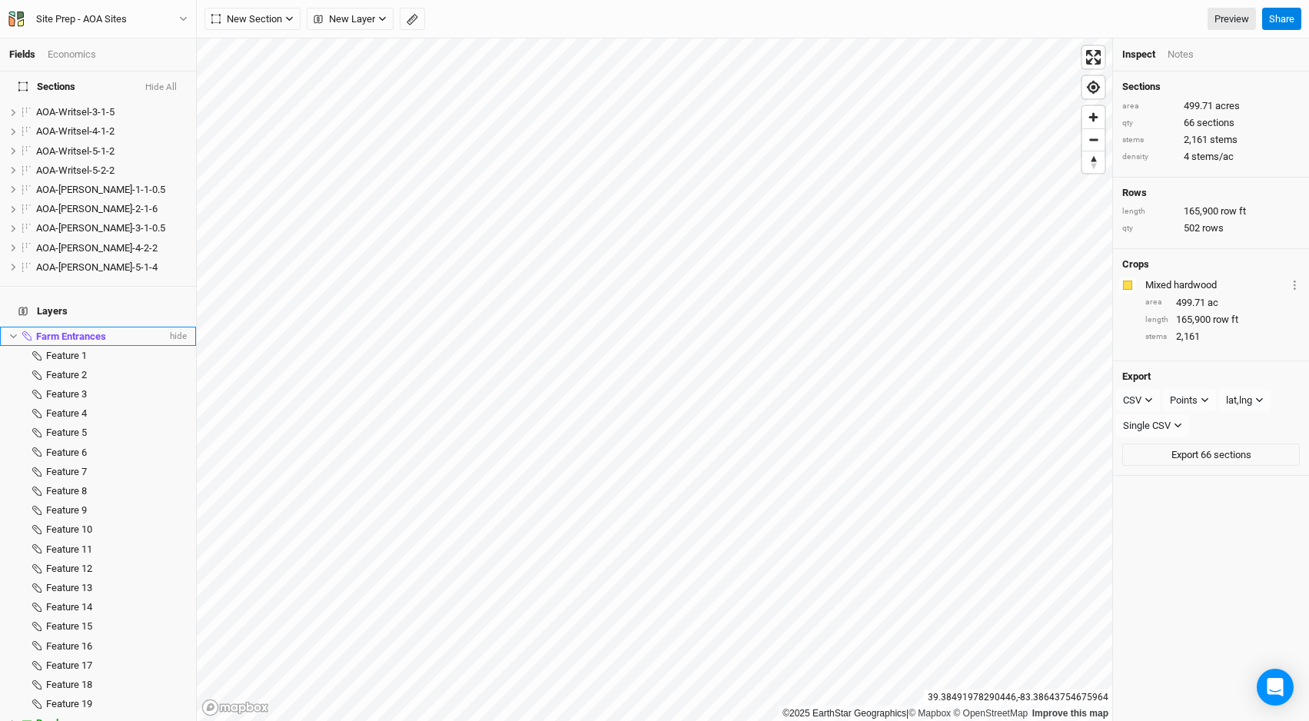
click at [12, 332] on icon at bounding box center [13, 336] width 8 height 8
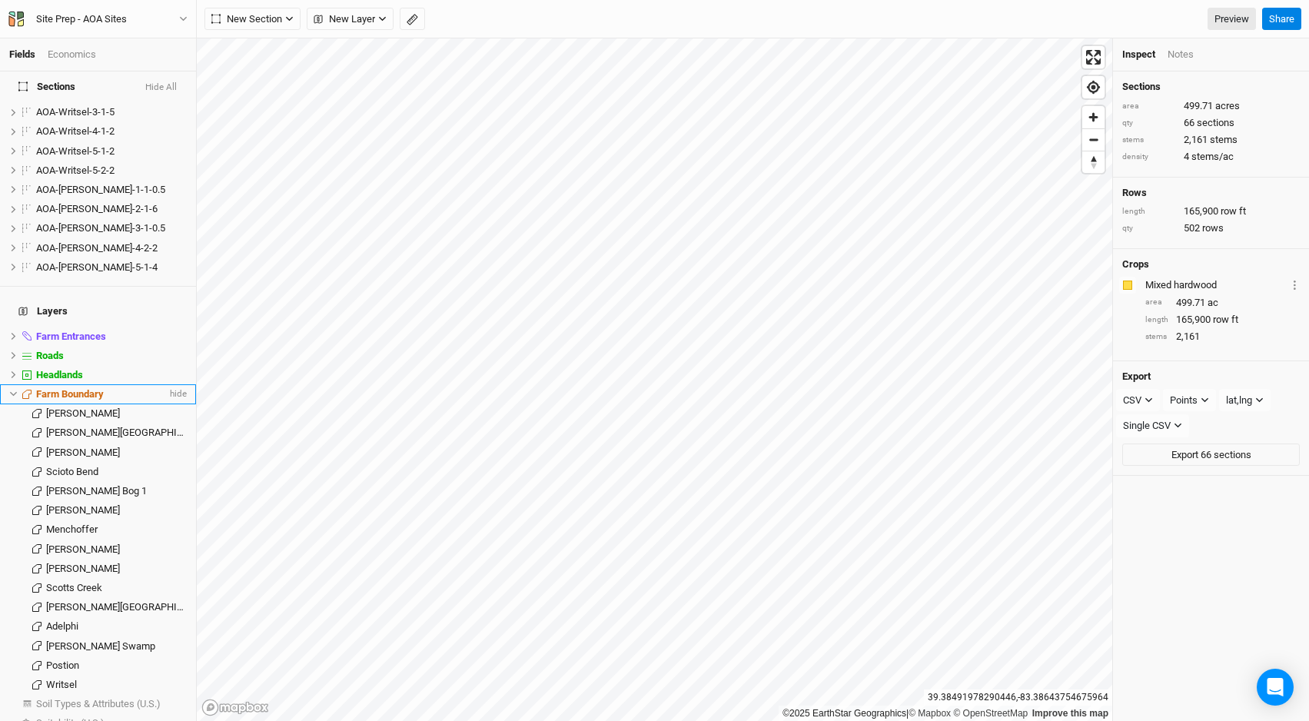
click at [12, 390] on icon at bounding box center [13, 394] width 8 height 8
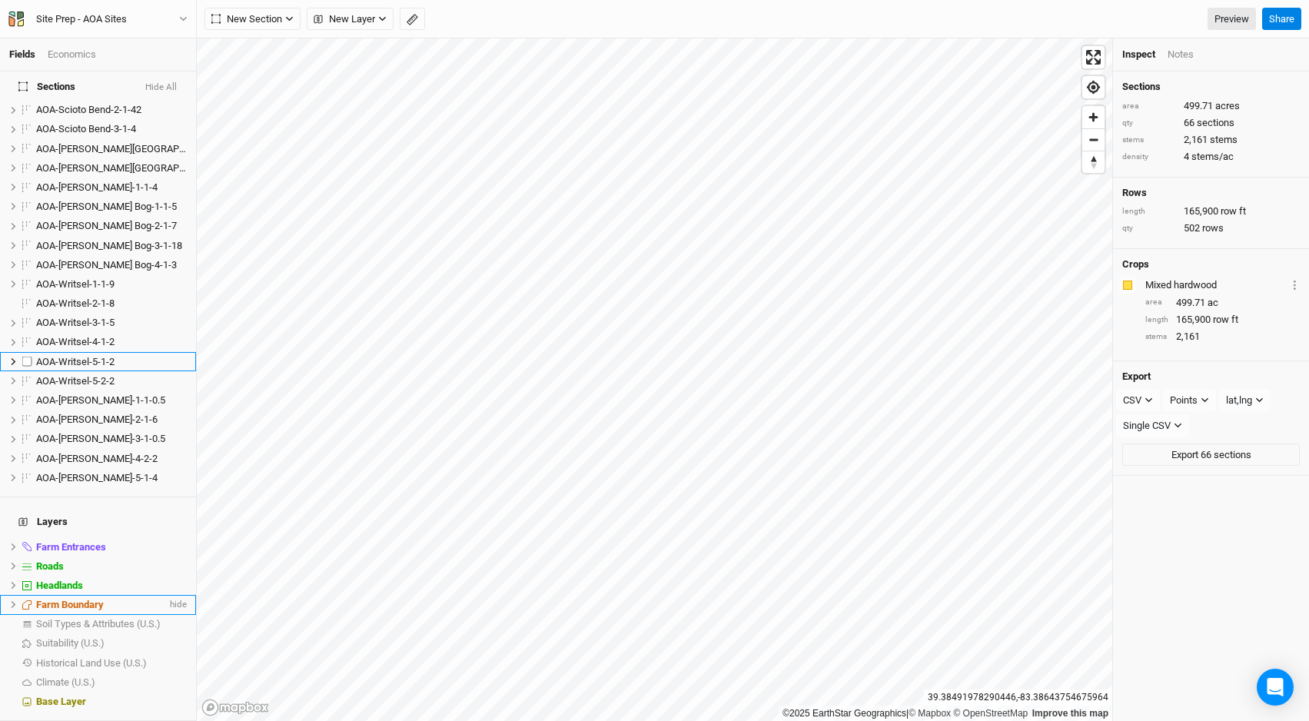
scroll to position [883, 0]
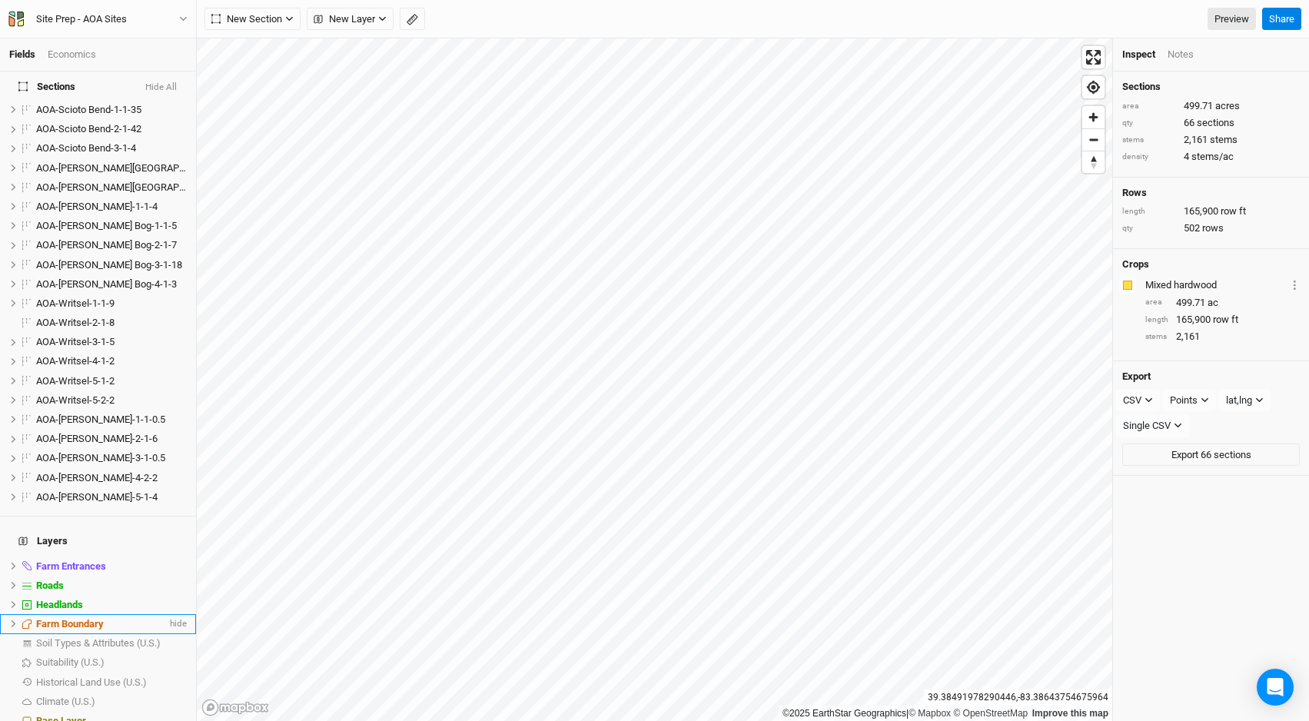
click at [12, 620] on icon at bounding box center [13, 624] width 8 height 8
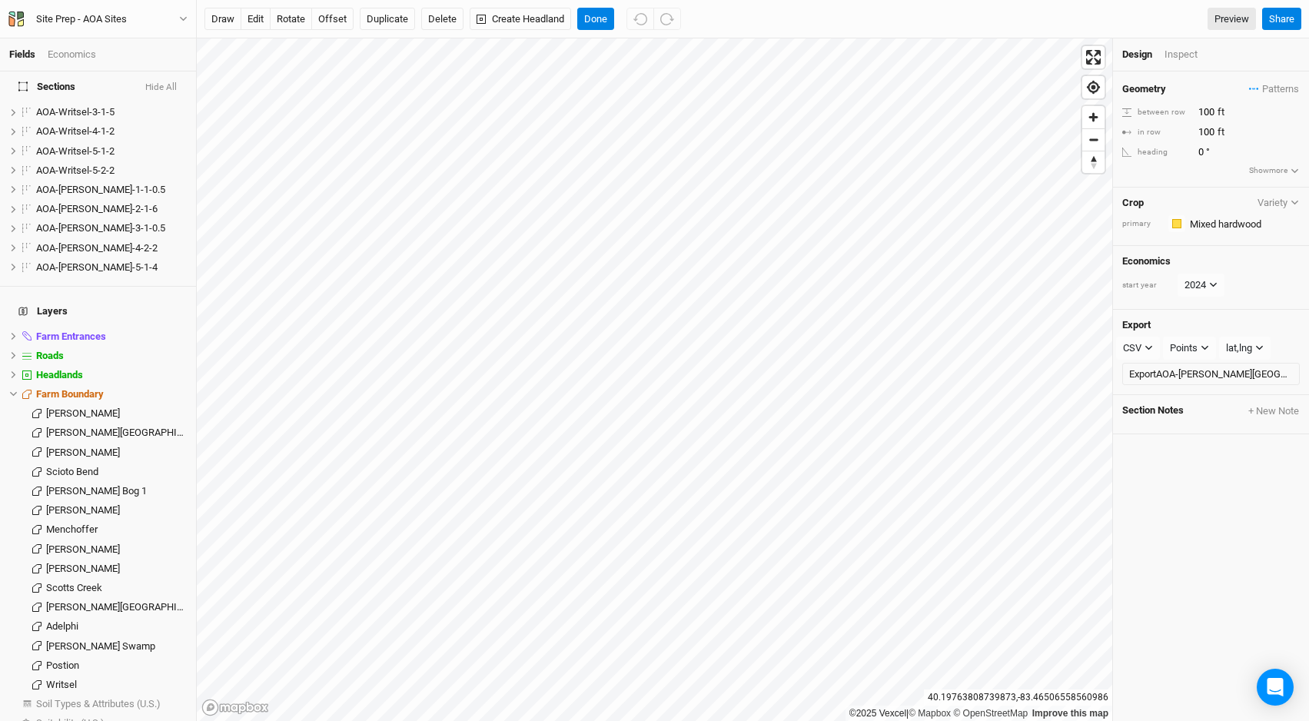
scroll to position [0, 0]
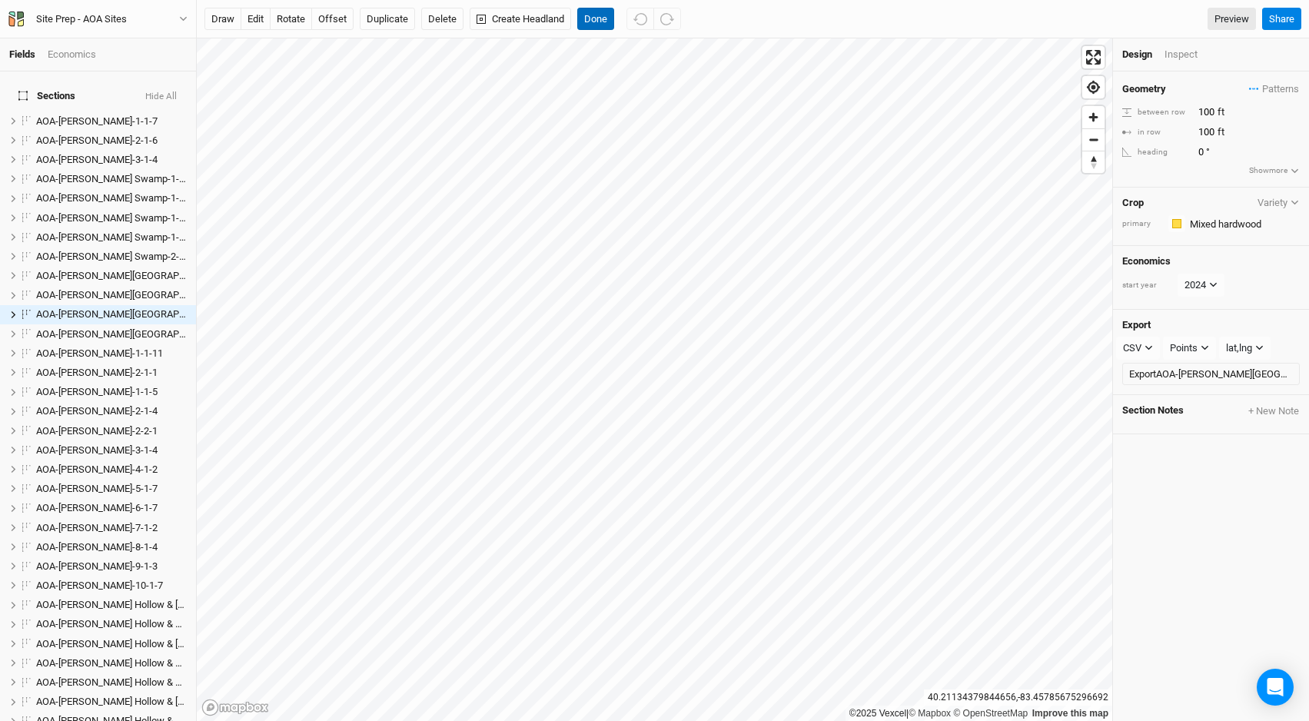
click at [600, 16] on button "Done" at bounding box center [595, 19] width 37 height 23
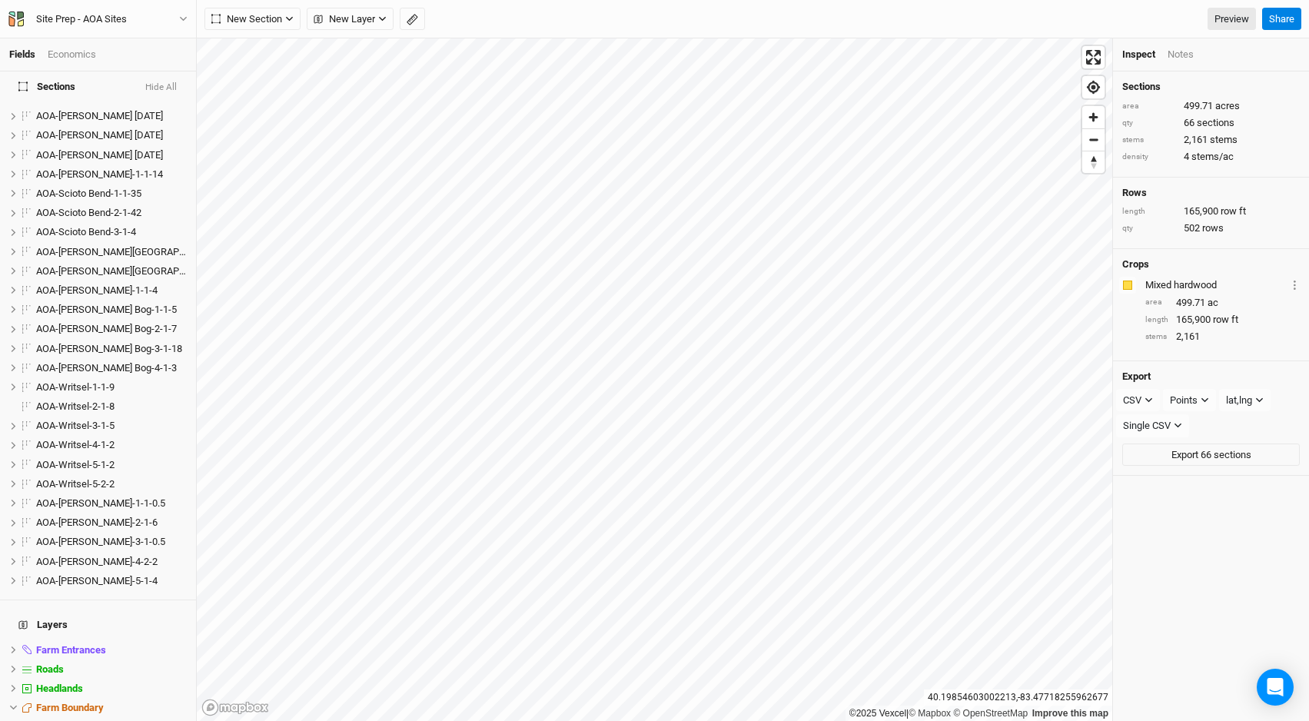
scroll to position [1172, 0]
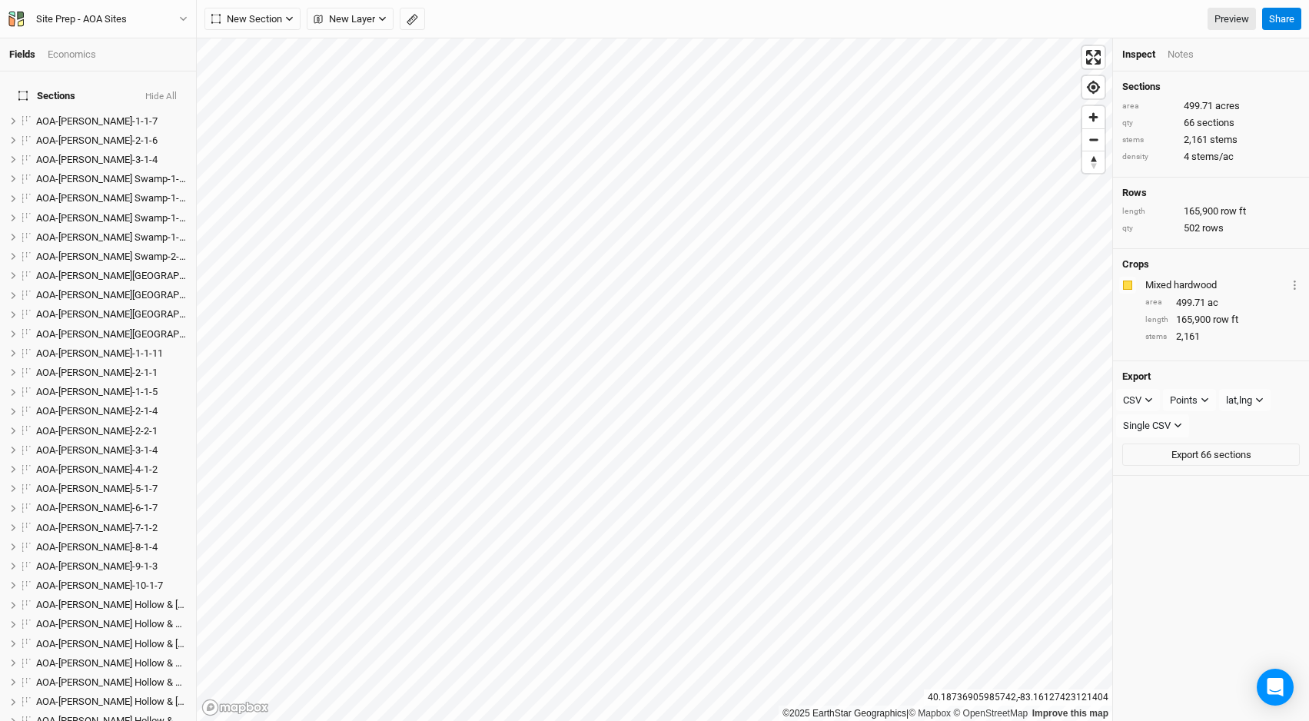
scroll to position [1172, 0]
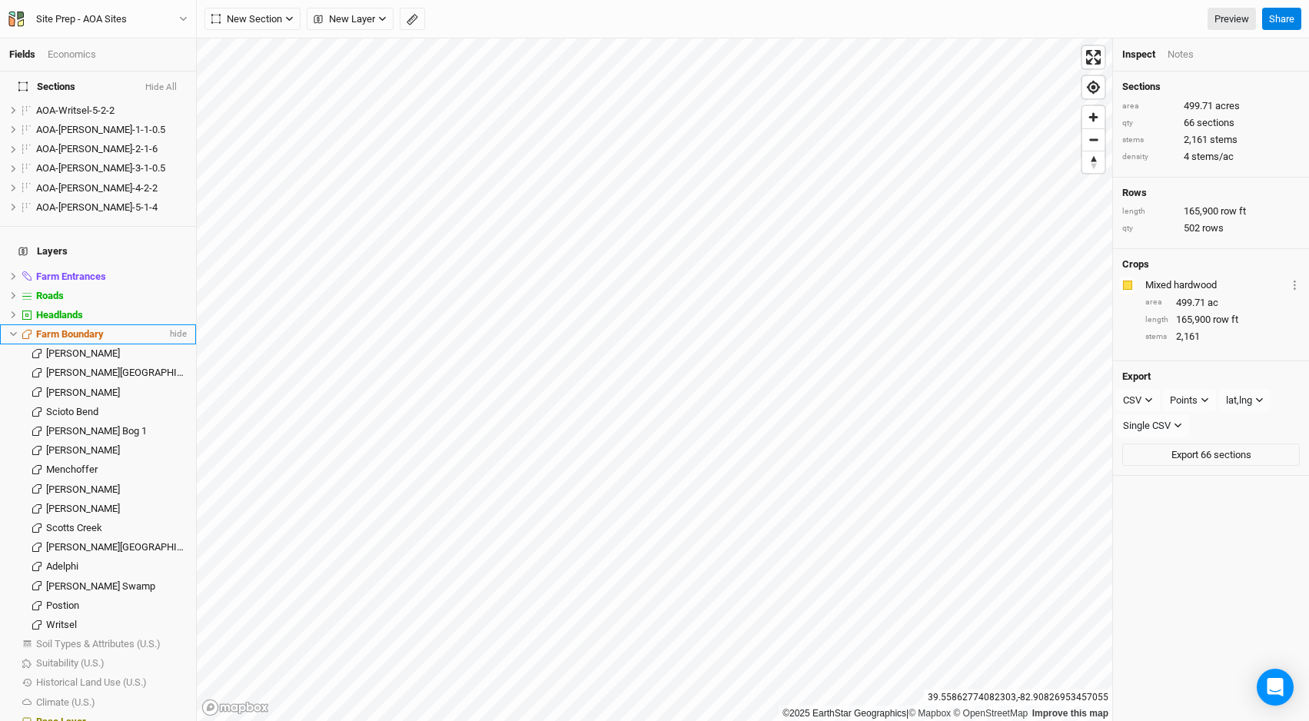
click at [13, 332] on icon at bounding box center [13, 334] width 7 height 5
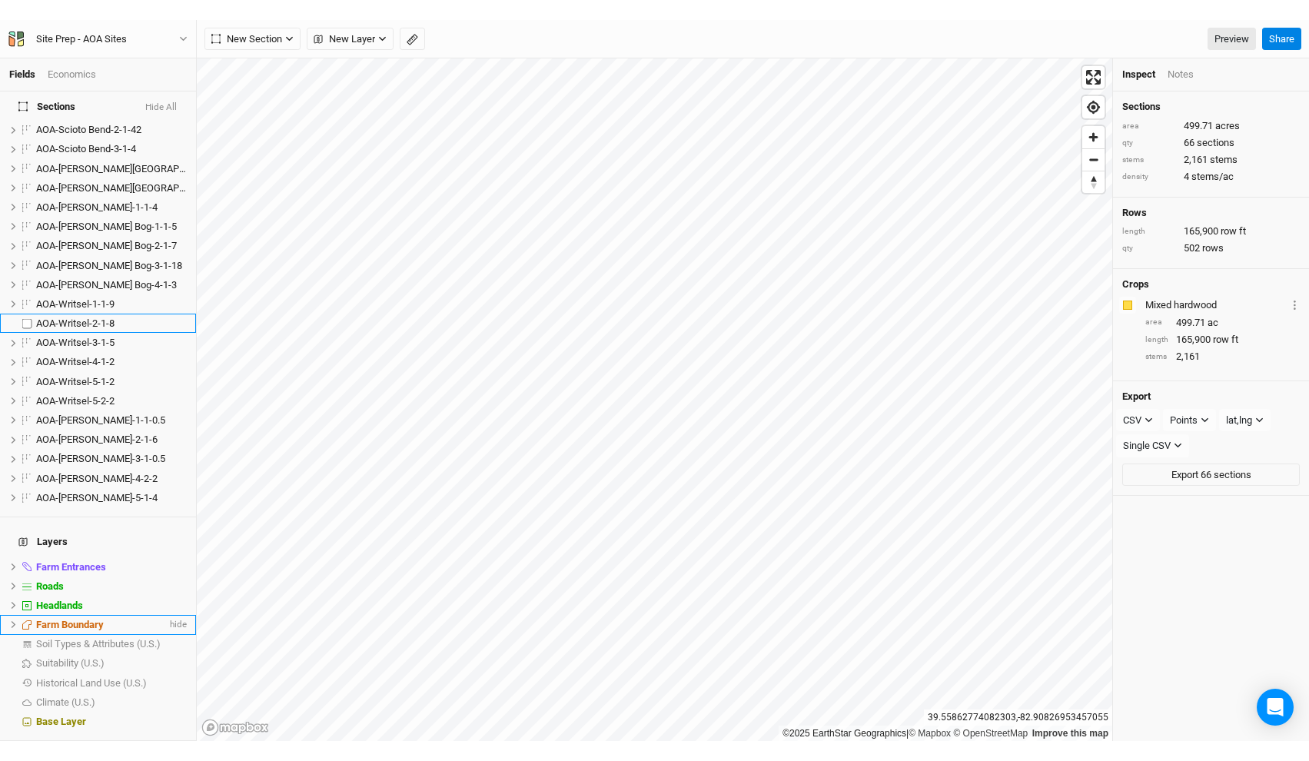
scroll to position [883, 0]
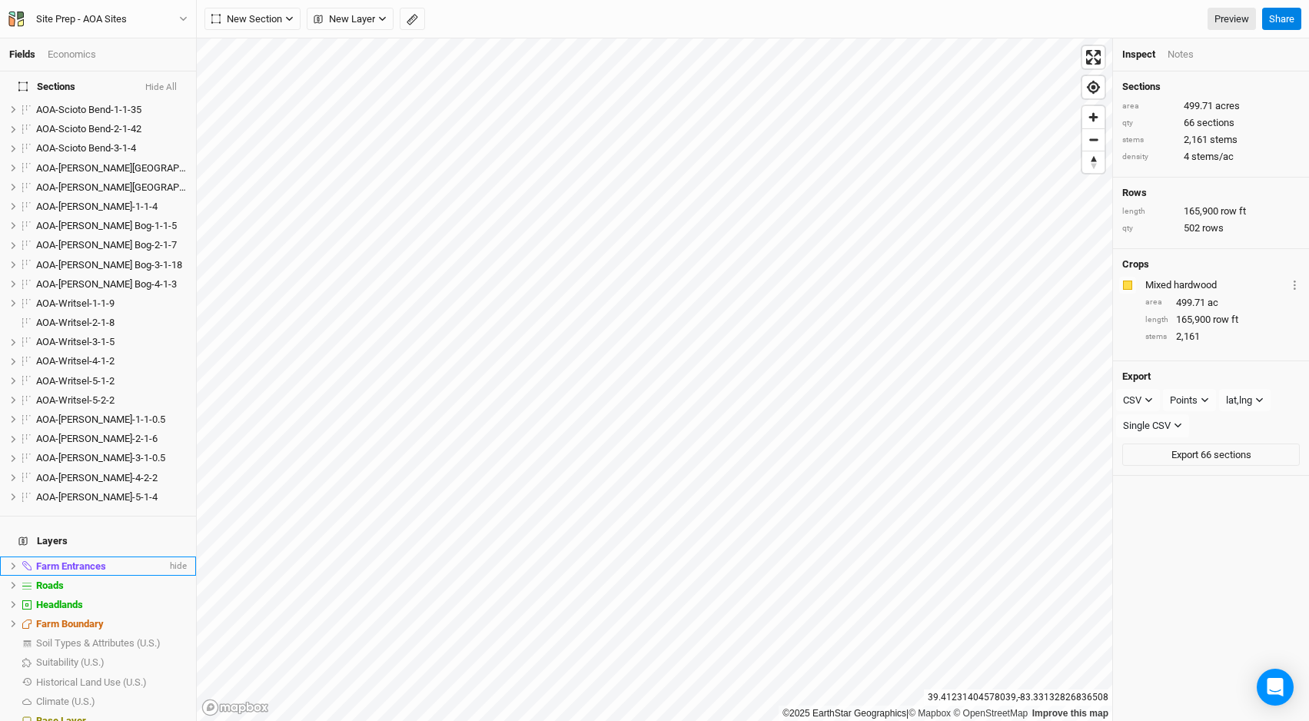
click at [11, 562] on icon at bounding box center [13, 566] width 8 height 8
click at [83, 580] on span "Feature 1" at bounding box center [66, 586] width 41 height 12
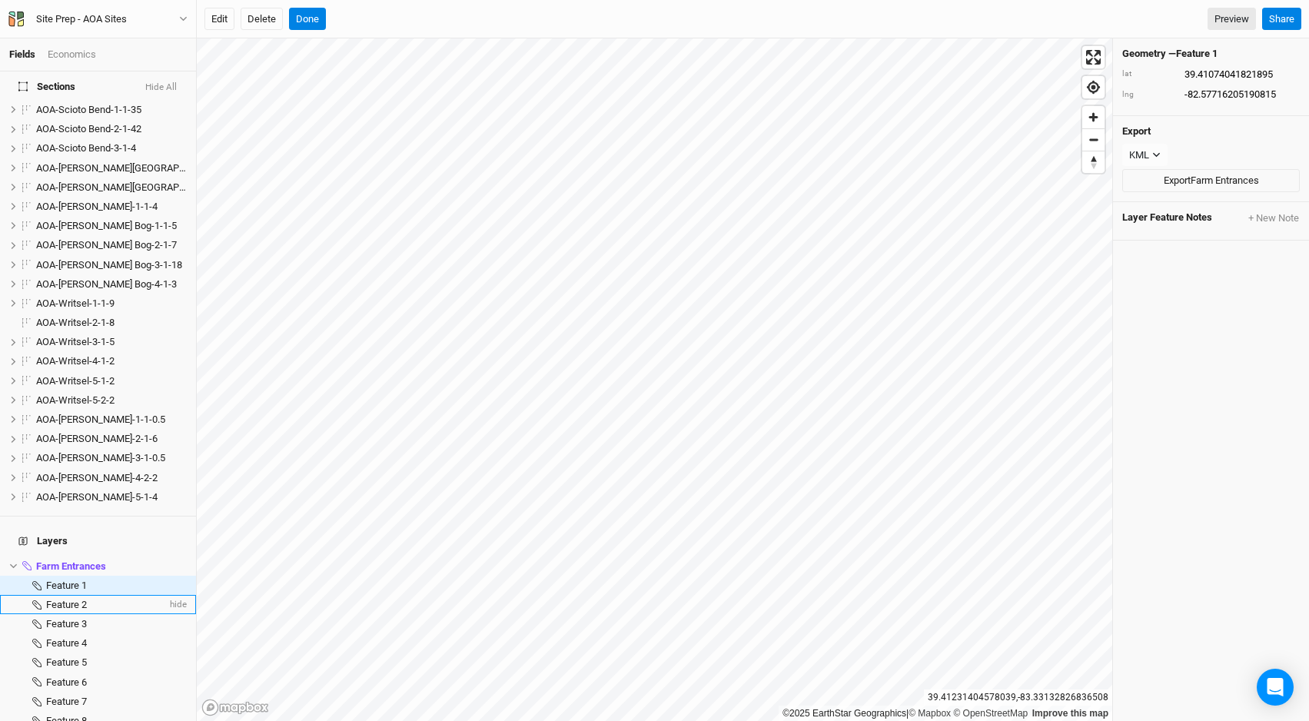
click at [86, 599] on span "Feature 2" at bounding box center [66, 605] width 41 height 12
type input "39.46864419209453"
type input "-82.74512662383198"
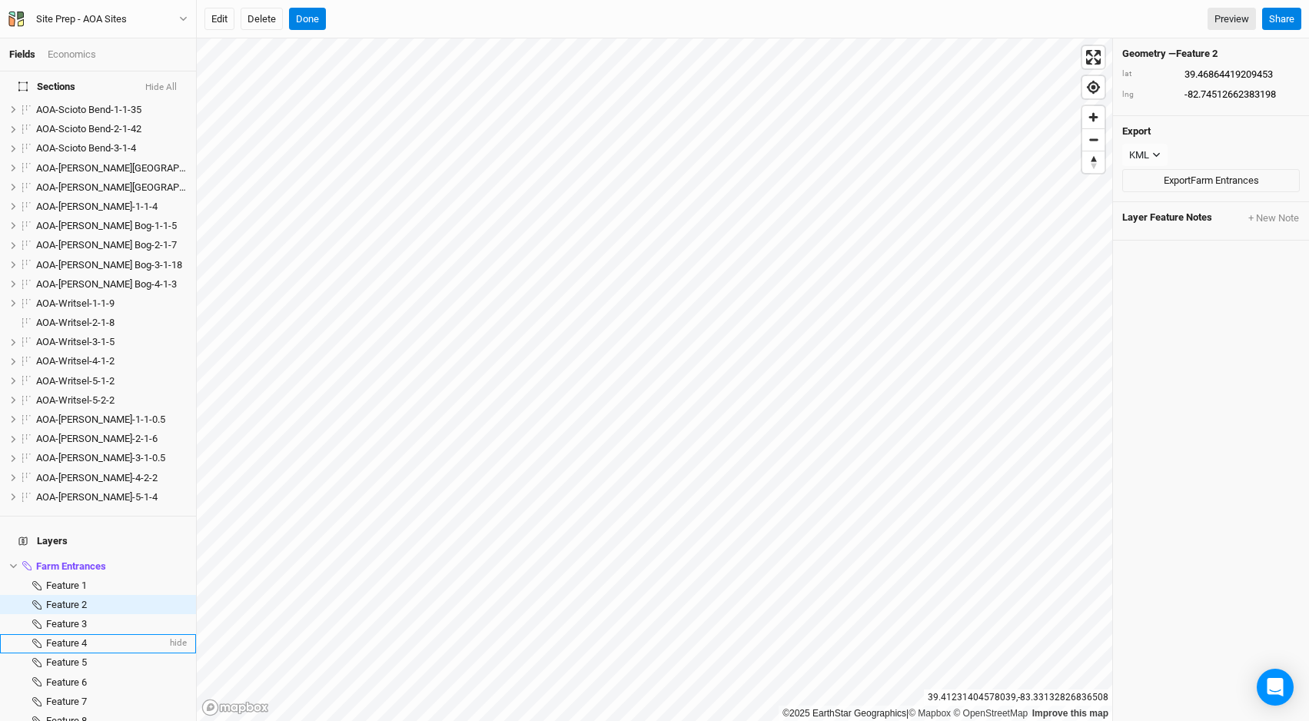
click at [94, 637] on div "Feature 4" at bounding box center [106, 643] width 121 height 12
type input "39.36590522181672"
type input "-82.58233856830581"
click at [12, 564] on icon at bounding box center [13, 566] width 7 height 5
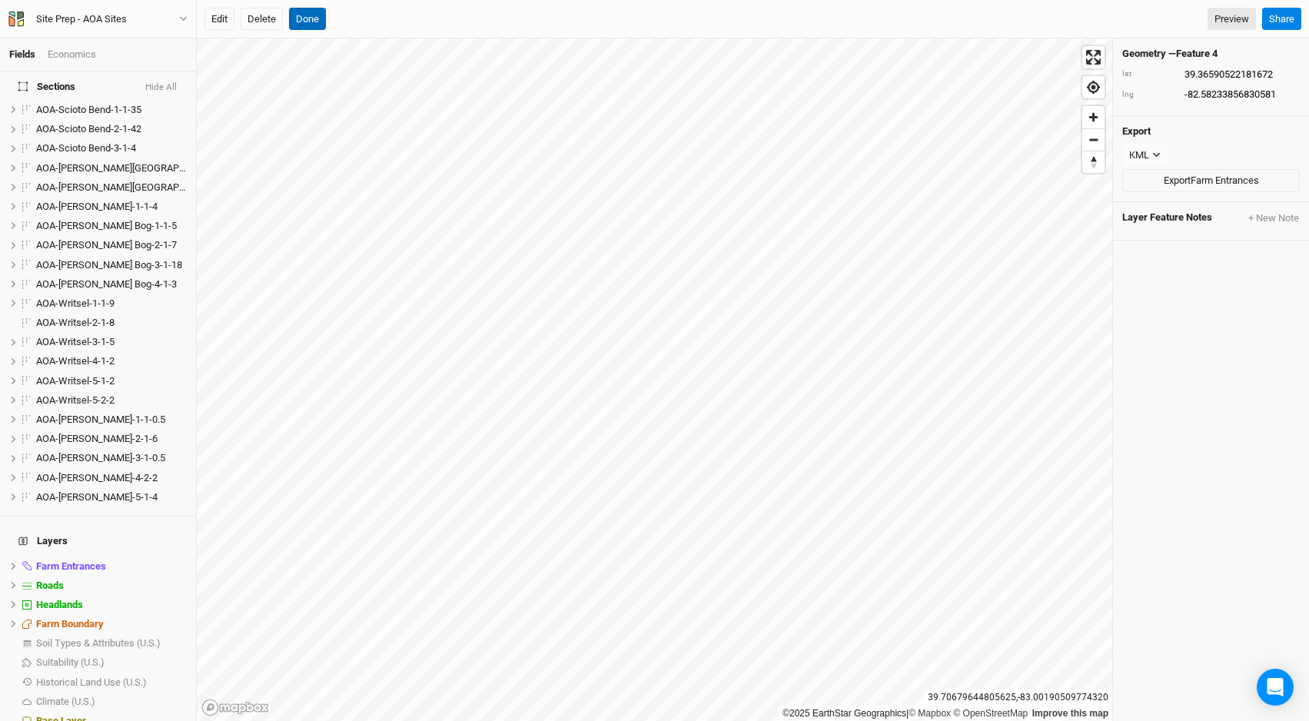
click at [312, 21] on button "Done" at bounding box center [307, 19] width 37 height 23
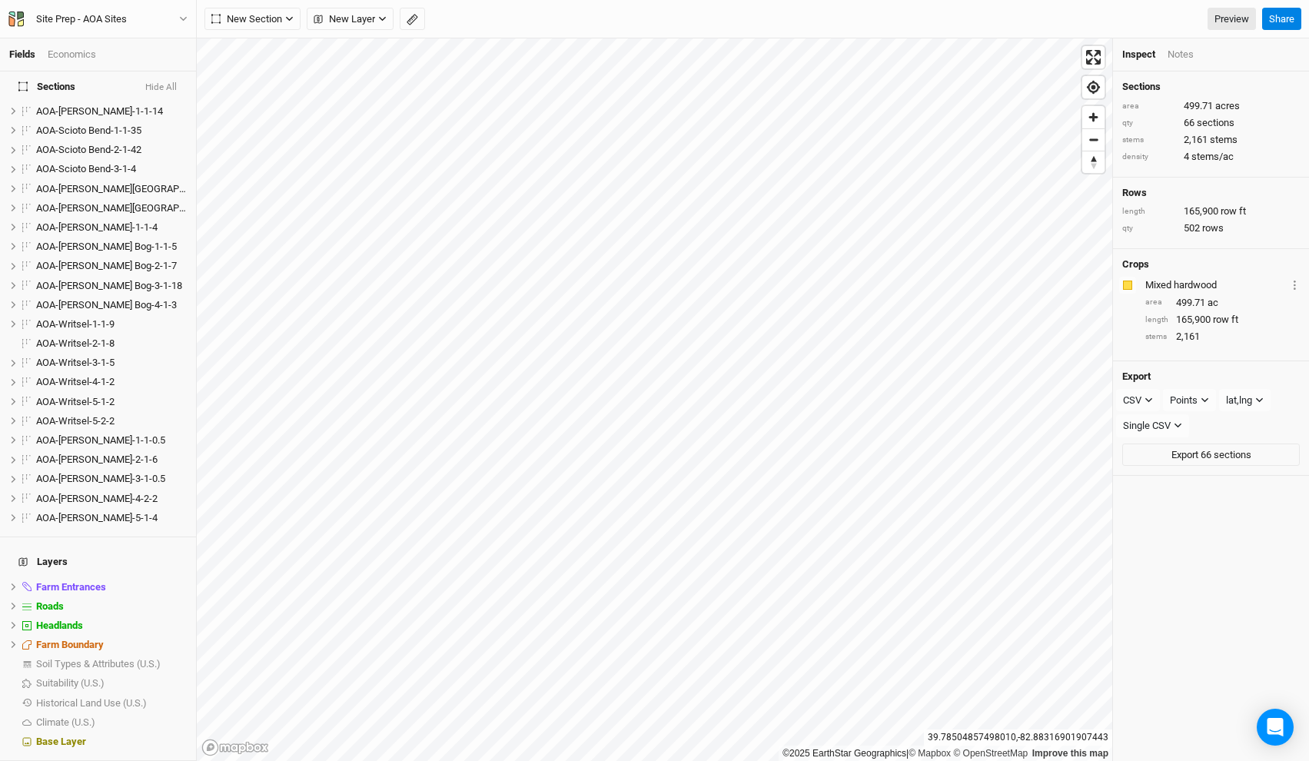
scroll to position [843, 0]
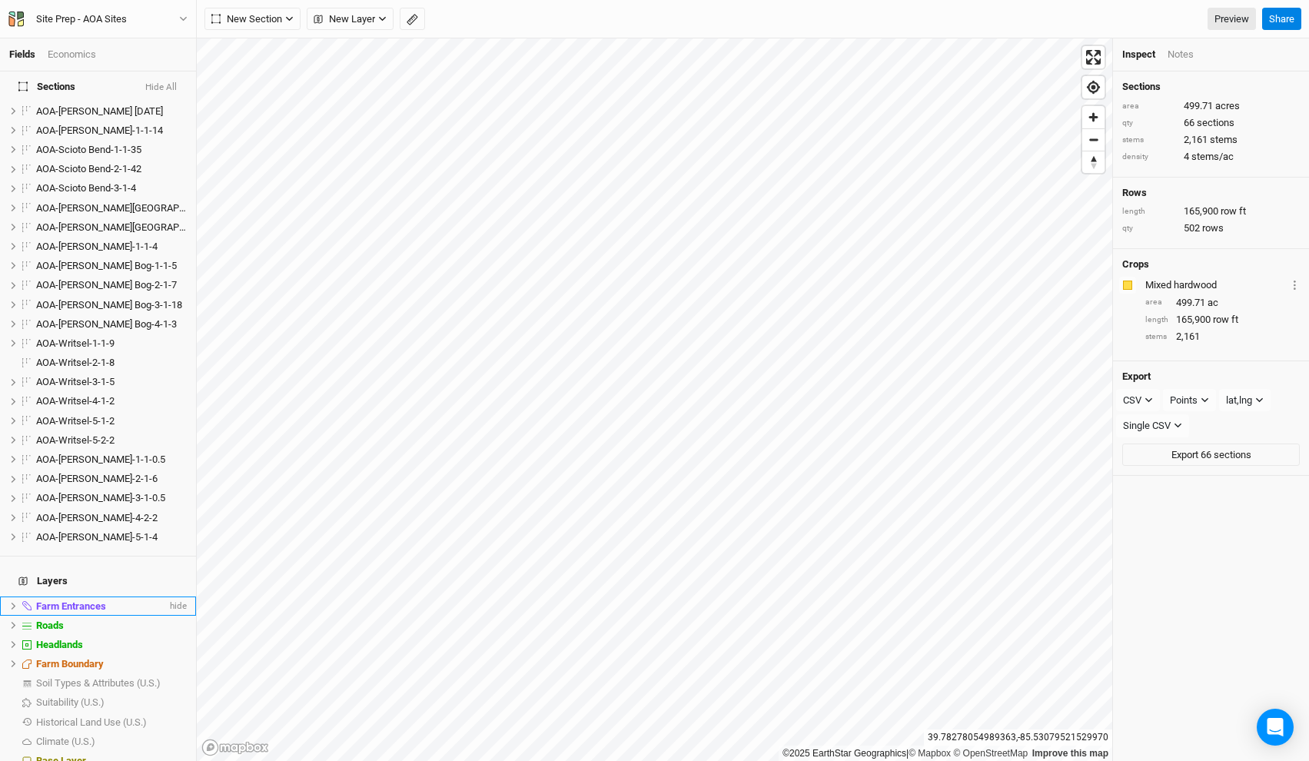
click at [111, 600] on div "Farm Entrances" at bounding box center [101, 606] width 131 height 12
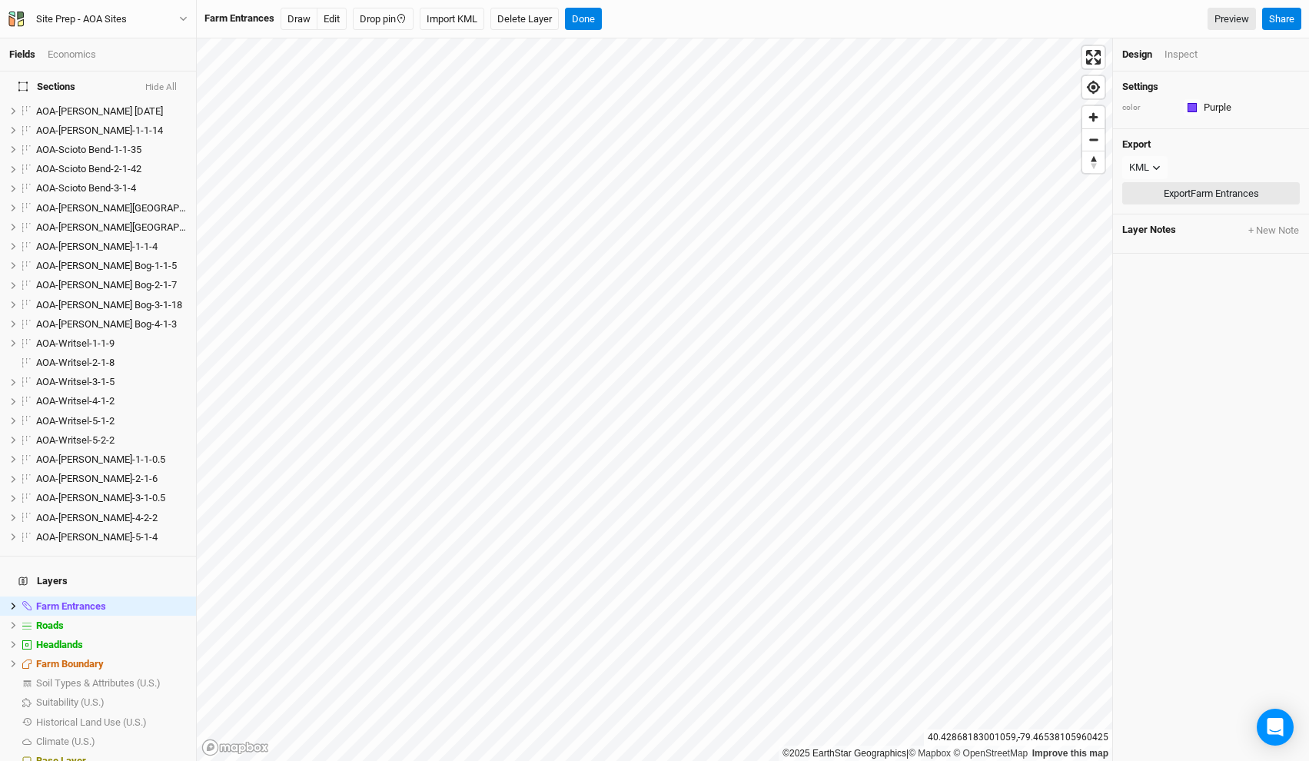
click at [1170, 188] on button "Export Farm Entrances" at bounding box center [1211, 193] width 178 height 23
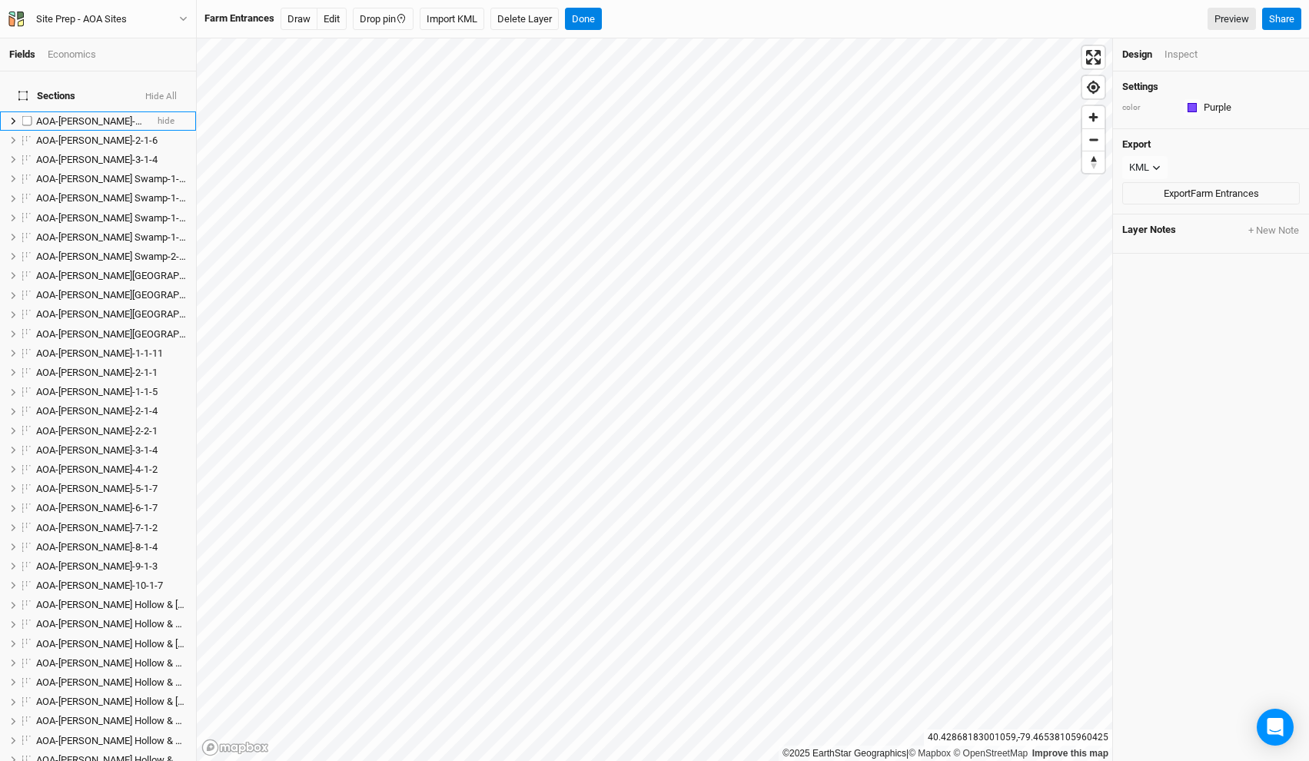
click at [26, 111] on label at bounding box center [27, 120] width 19 height 19
click at [26, 116] on input "checkbox" at bounding box center [27, 121] width 10 height 10
checkbox input "true"
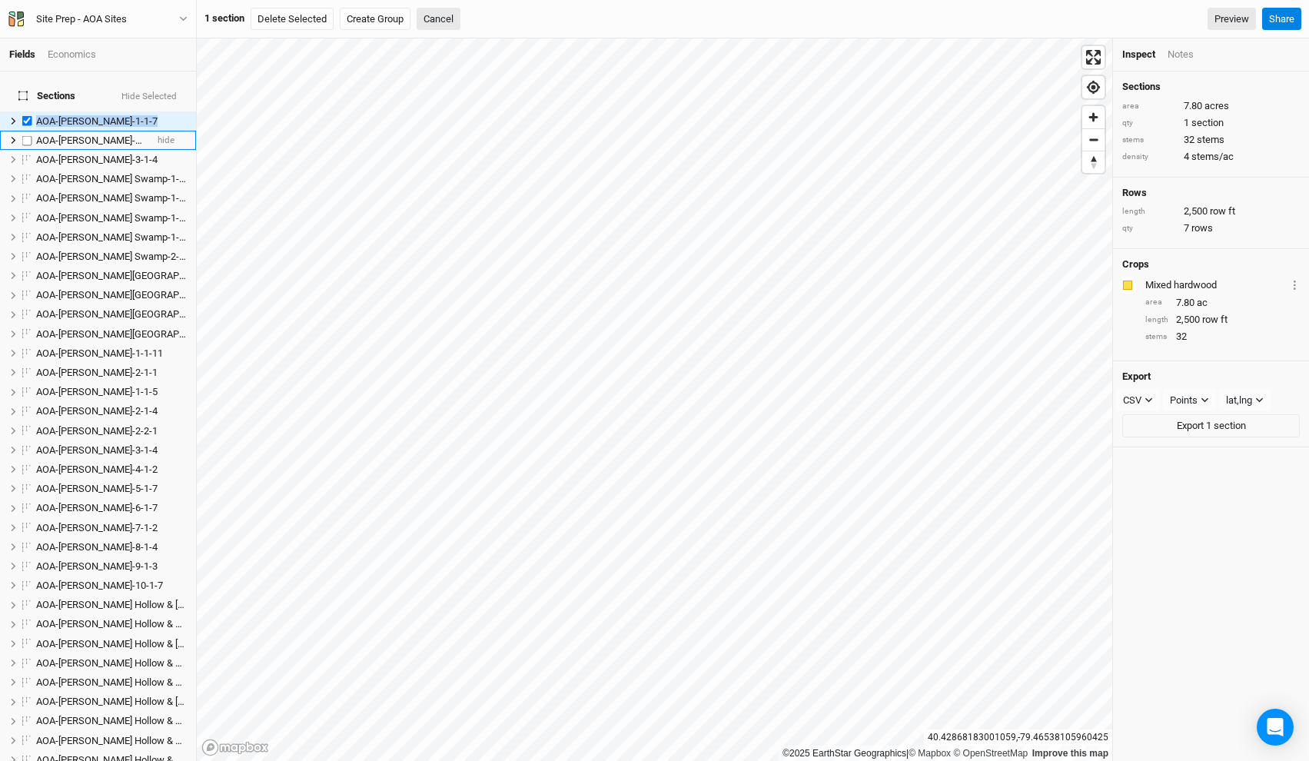
click at [33, 131] on label at bounding box center [27, 140] width 19 height 19
click at [28, 131] on label at bounding box center [27, 140] width 19 height 19
click at [28, 135] on input "checkbox" at bounding box center [27, 140] width 10 height 10
checkbox input "true"
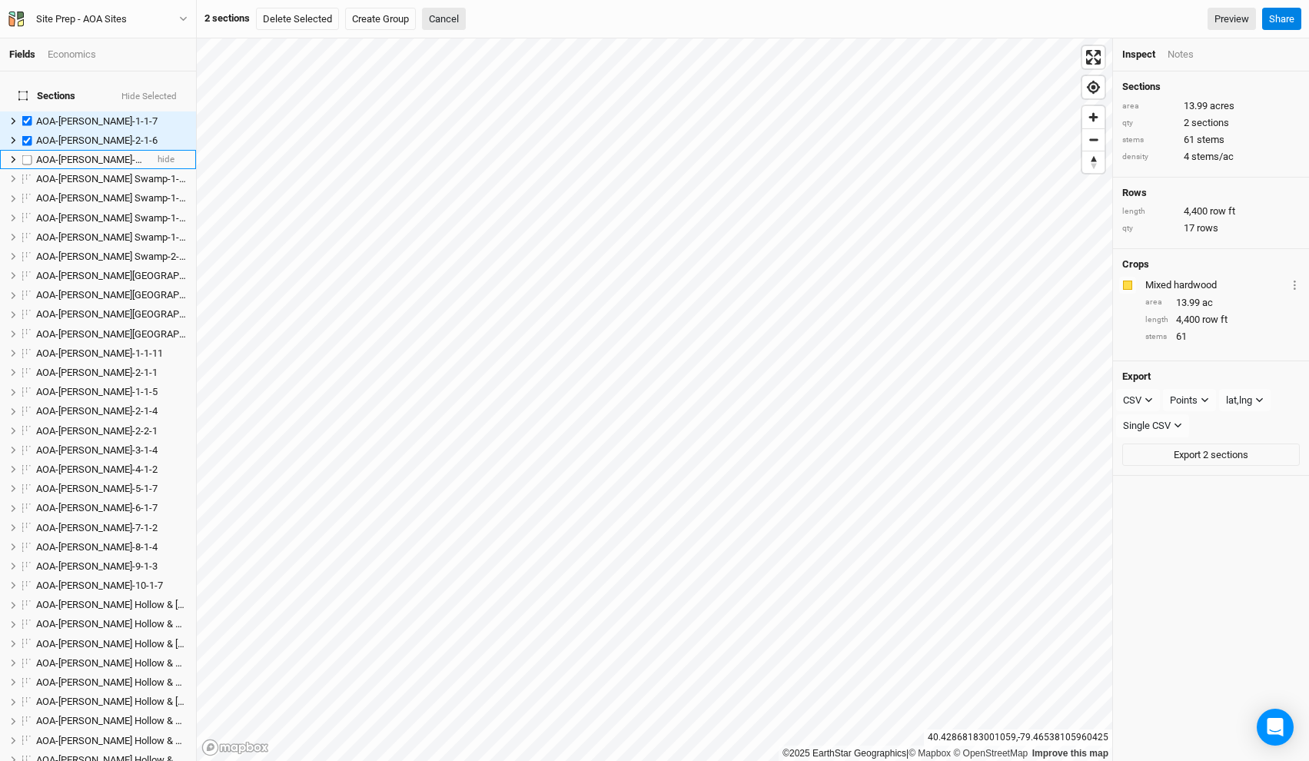
click at [30, 150] on label at bounding box center [27, 159] width 19 height 19
click at [30, 155] on input "checkbox" at bounding box center [27, 160] width 10 height 10
checkbox input "true"
click at [30, 172] on label at bounding box center [27, 178] width 19 height 19
click at [30, 174] on input "checkbox" at bounding box center [27, 179] width 10 height 10
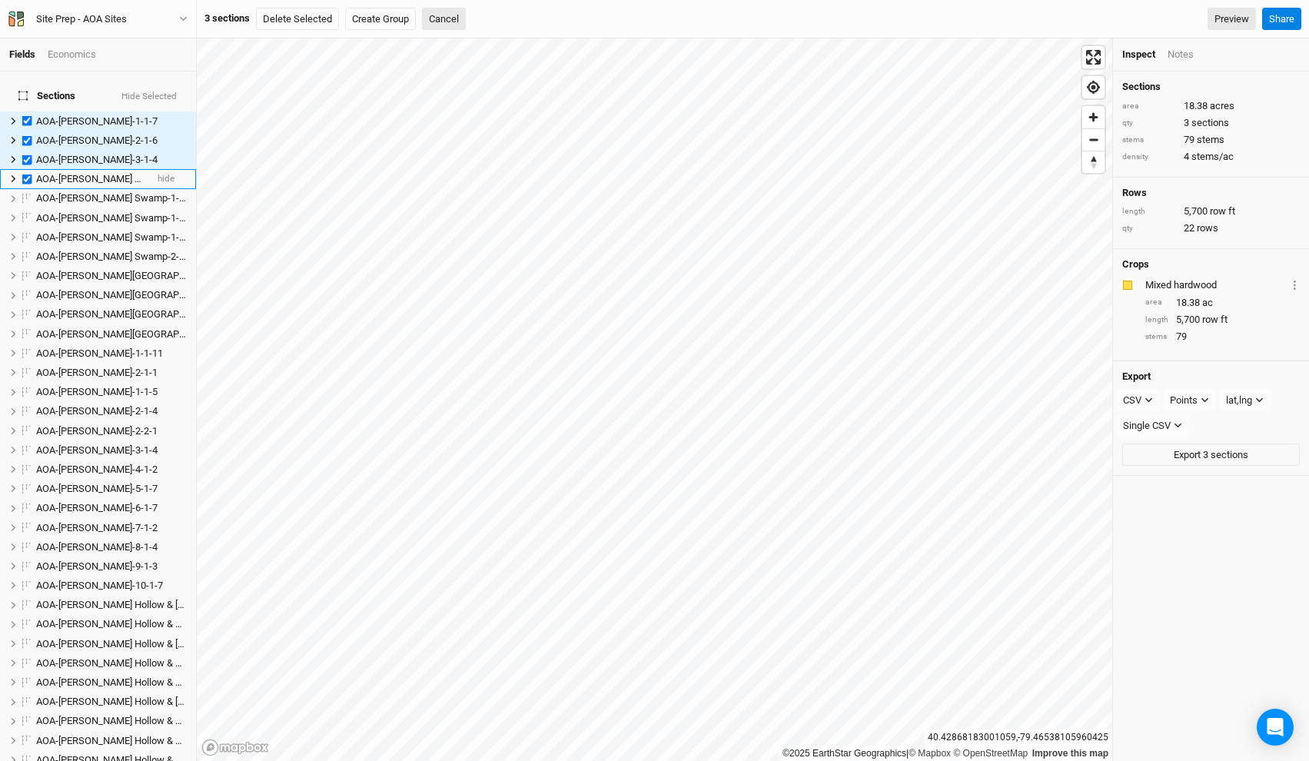
checkbox input "true"
click at [28, 193] on label at bounding box center [27, 198] width 19 height 19
click at [28, 194] on input "checkbox" at bounding box center [27, 199] width 10 height 10
checkbox input "true"
click at [28, 208] on label at bounding box center [27, 217] width 19 height 19
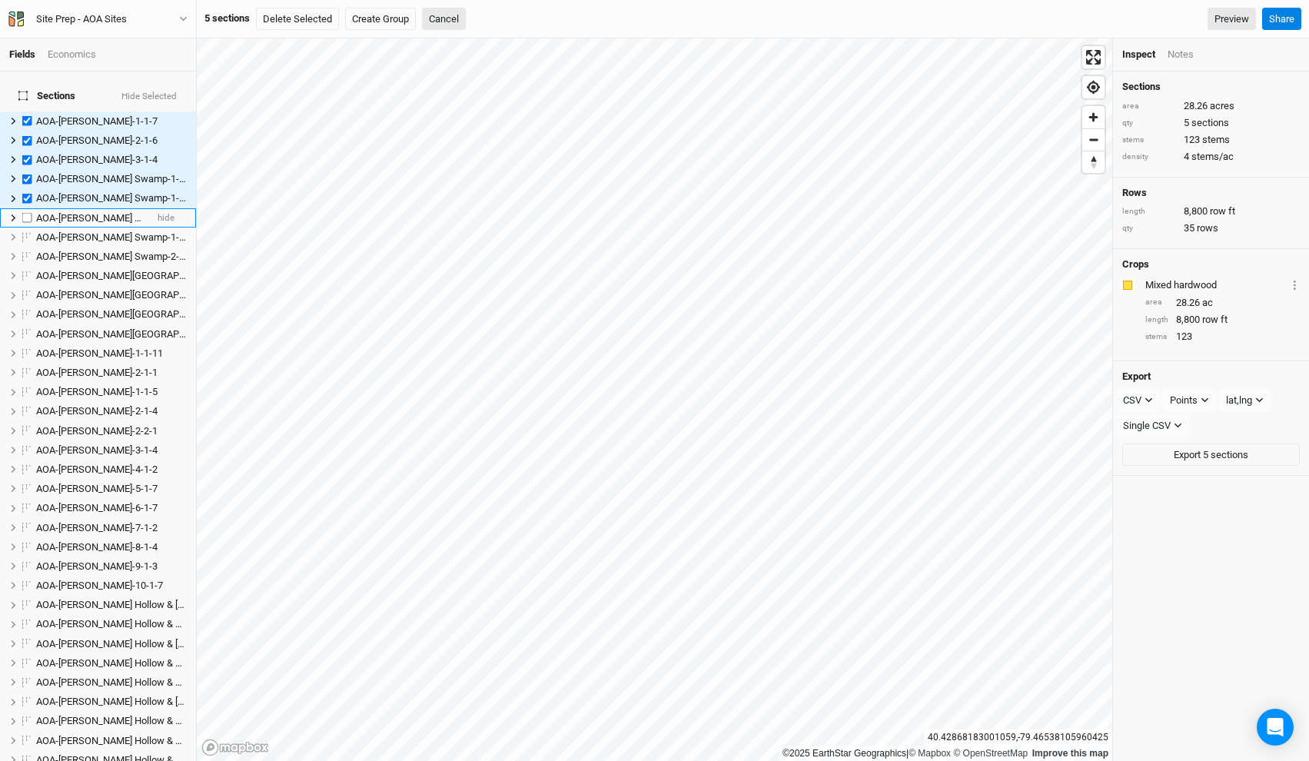
click at [28, 213] on input "checkbox" at bounding box center [27, 218] width 10 height 10
checkbox input "true"
click at [28, 228] on label at bounding box center [27, 237] width 19 height 19
click at [28, 232] on input "checkbox" at bounding box center [27, 237] width 10 height 10
checkbox input "true"
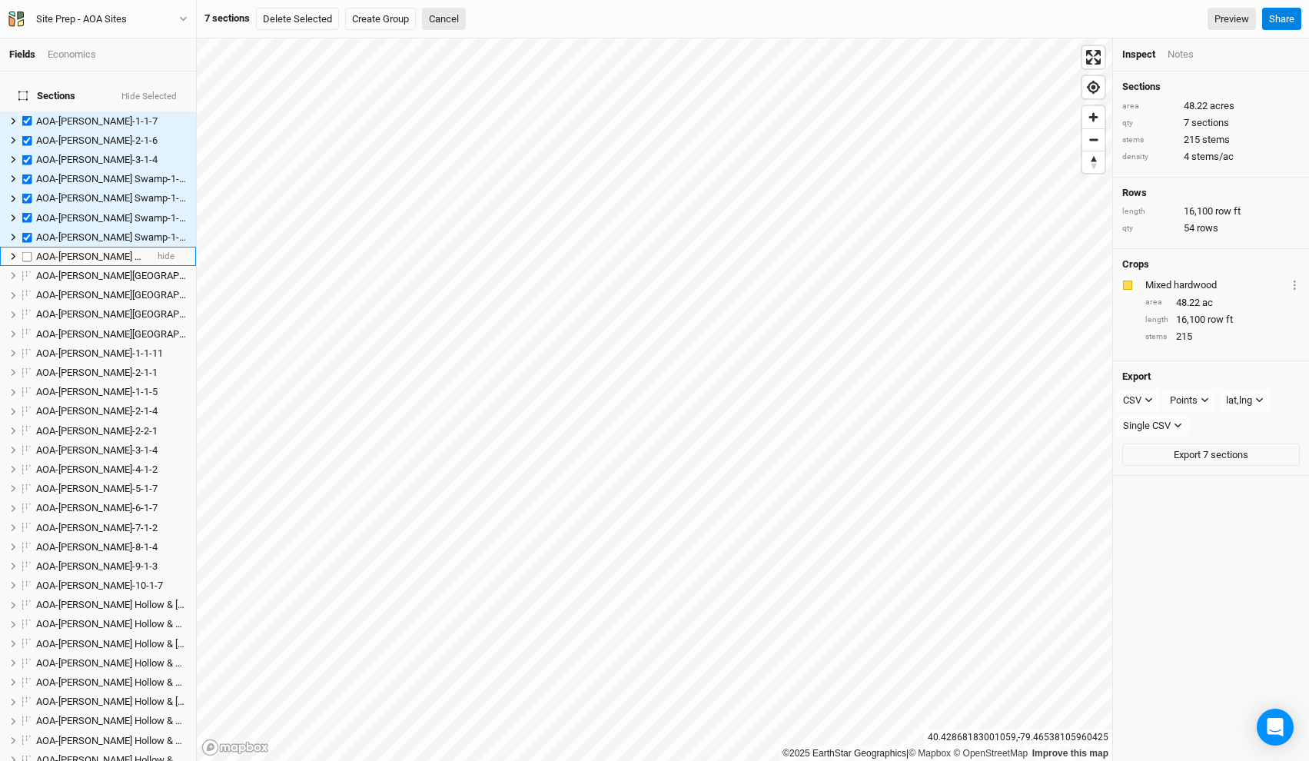
click at [28, 247] on label at bounding box center [27, 256] width 19 height 19
click at [28, 251] on input "checkbox" at bounding box center [27, 256] width 10 height 10
checkbox input "true"
click at [29, 266] on label at bounding box center [27, 275] width 19 height 19
click at [29, 271] on input "checkbox" at bounding box center [27, 276] width 10 height 10
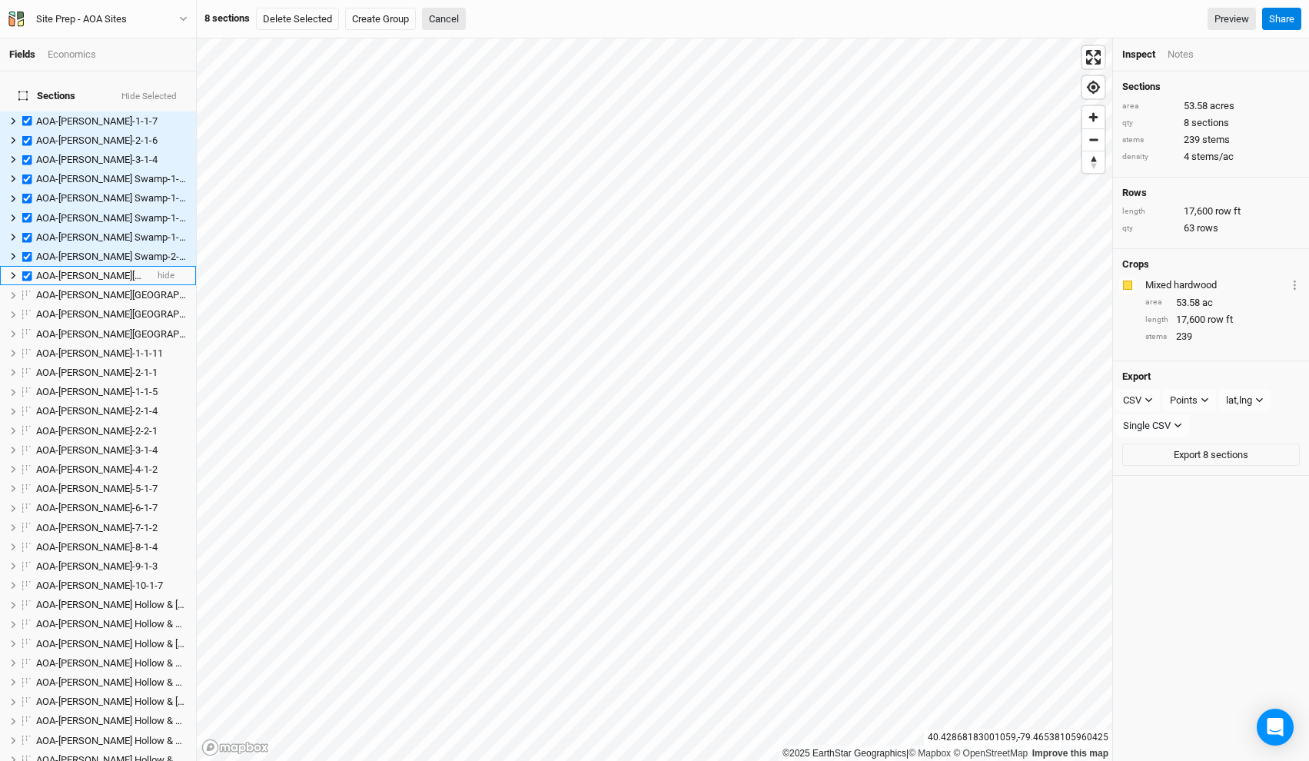
checkbox input "true"
click at [25, 305] on label at bounding box center [27, 314] width 19 height 19
click at [25, 310] on input "checkbox" at bounding box center [27, 315] width 10 height 10
checkbox input "true"
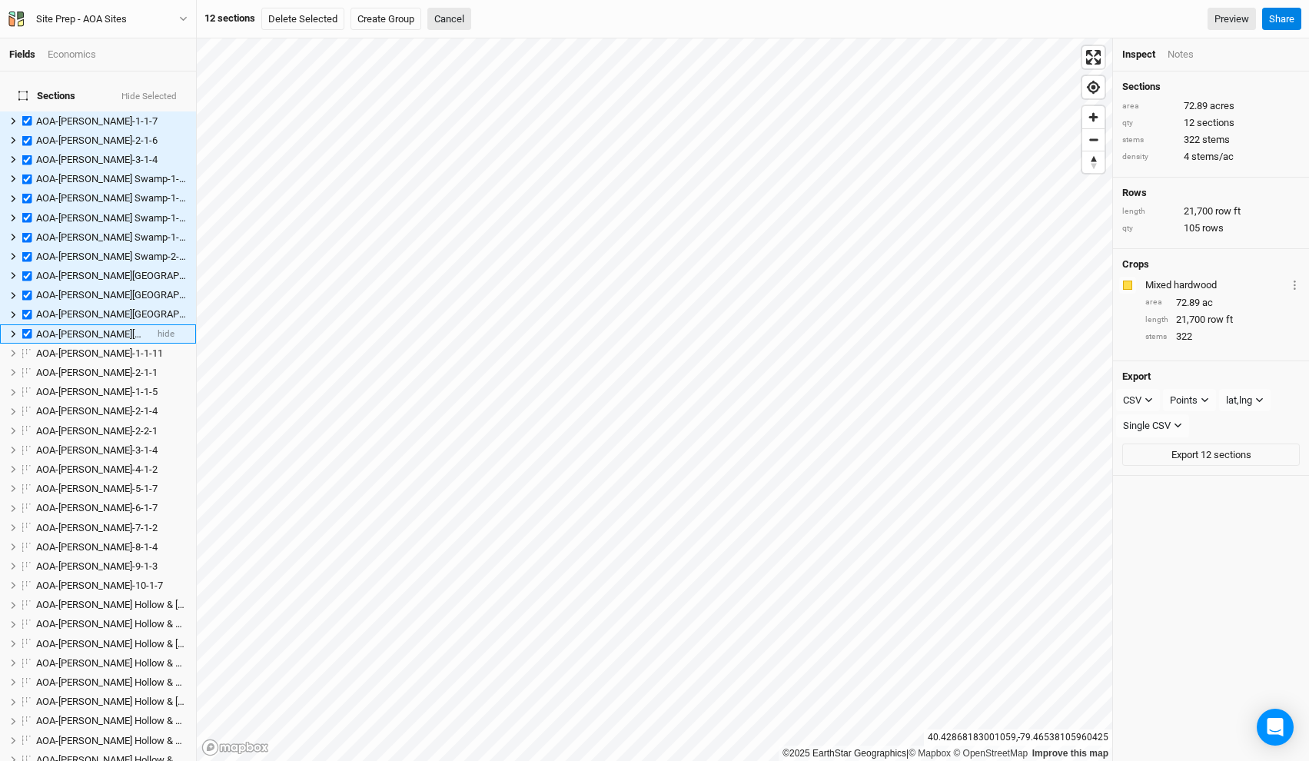
click at [30, 327] on label at bounding box center [27, 333] width 19 height 19
click at [30, 329] on input "checkbox" at bounding box center [27, 334] width 10 height 10
click at [24, 324] on label at bounding box center [27, 333] width 19 height 19
click at [24, 329] on input "checkbox" at bounding box center [27, 334] width 10 height 10
click at [28, 324] on label at bounding box center [27, 333] width 19 height 19
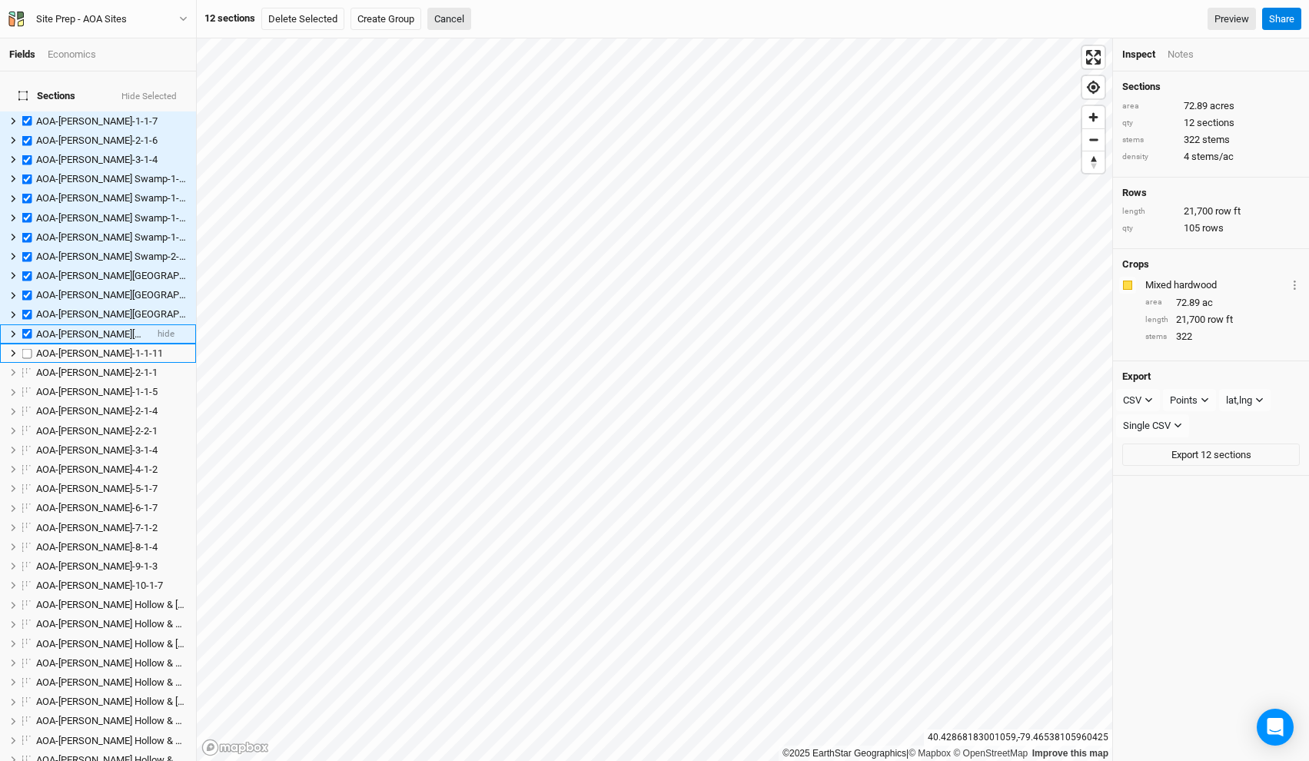
click at [28, 329] on input "checkbox" at bounding box center [27, 334] width 10 height 10
checkbox input "false"
click at [26, 305] on label at bounding box center [27, 314] width 19 height 19
click at [26, 310] on input "checkbox" at bounding box center [27, 315] width 10 height 10
checkbox input "false"
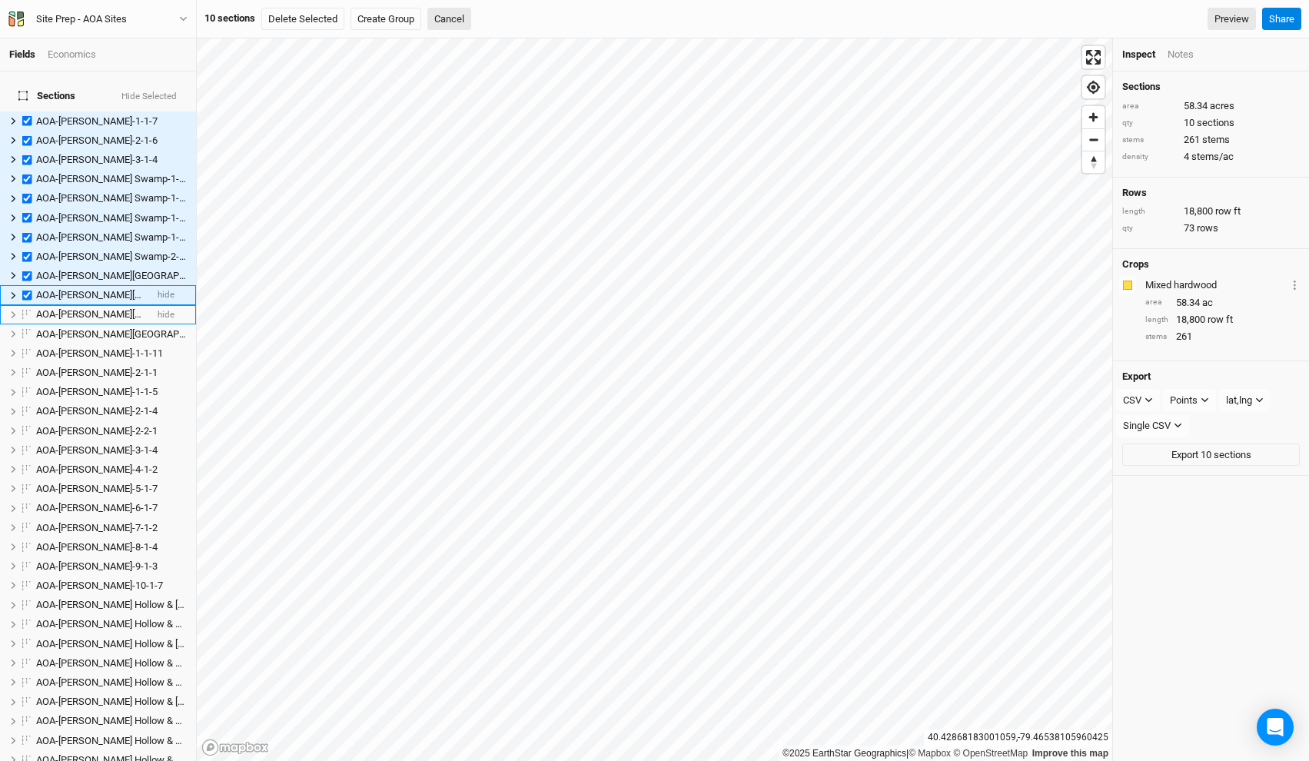
click at [27, 286] on label at bounding box center [27, 295] width 19 height 19
click at [27, 291] on input "checkbox" at bounding box center [27, 296] width 10 height 10
checkbox input "false"
click at [27, 266] on label at bounding box center [27, 275] width 19 height 19
click at [27, 271] on input "checkbox" at bounding box center [27, 276] width 10 height 10
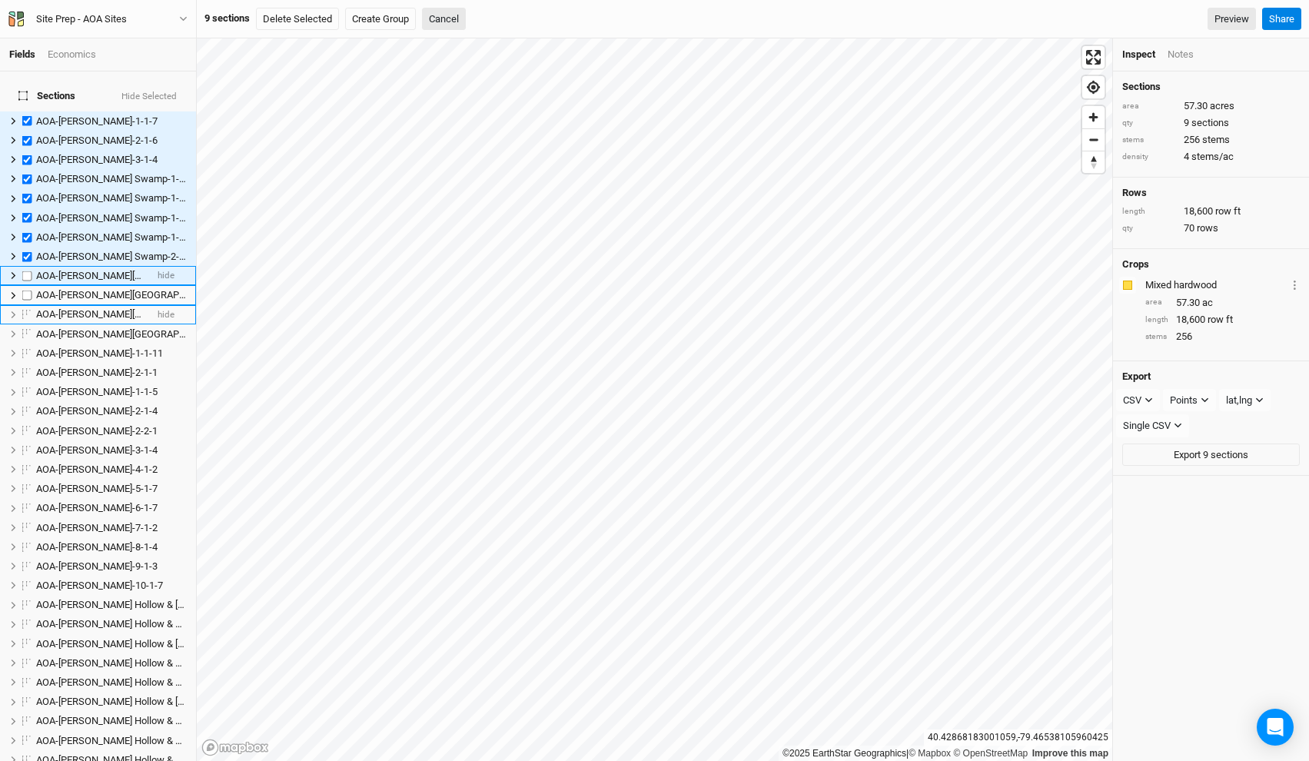
checkbox input "false"
click at [27, 247] on label at bounding box center [27, 256] width 19 height 19
click at [27, 251] on input "checkbox" at bounding box center [27, 256] width 10 height 10
checkbox input "false"
click at [27, 228] on label at bounding box center [27, 237] width 19 height 19
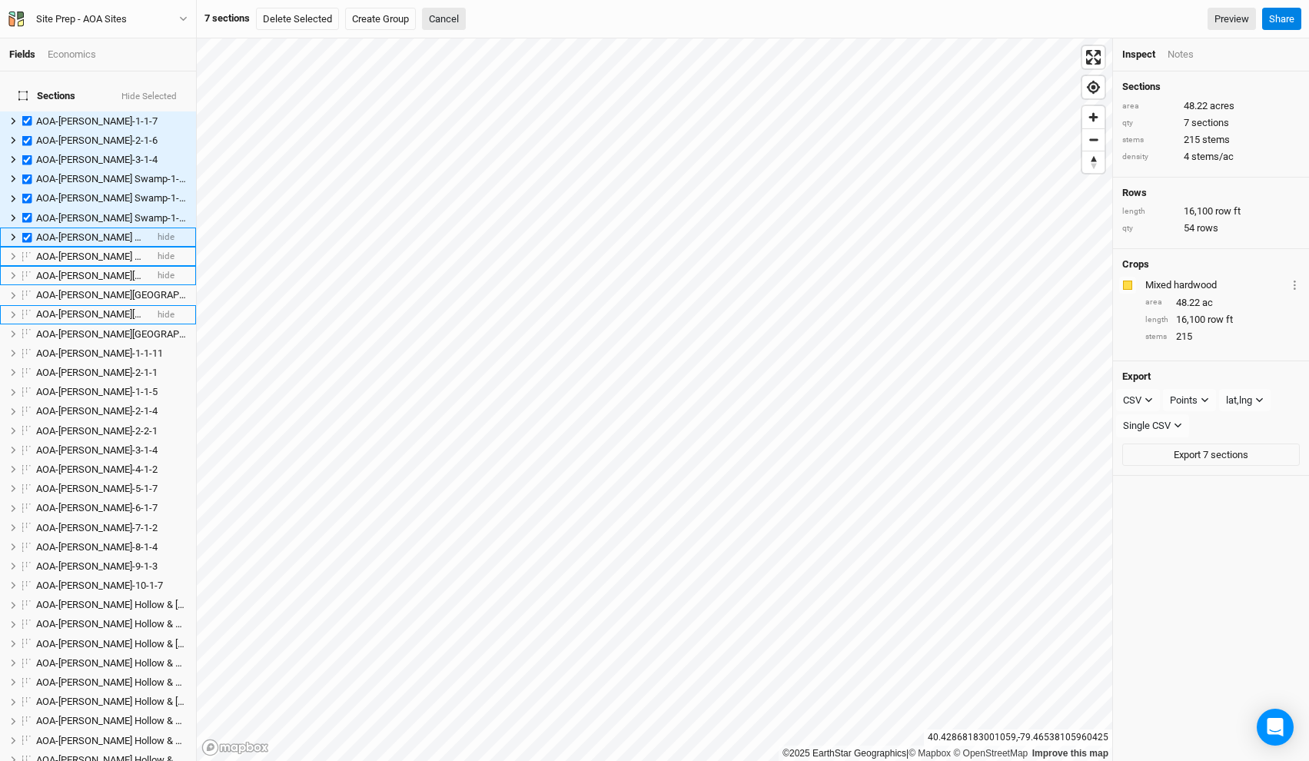
click at [27, 232] on input "checkbox" at bounding box center [27, 237] width 10 height 10
checkbox input "false"
click at [27, 208] on label at bounding box center [27, 217] width 19 height 19
click at [27, 213] on input "checkbox" at bounding box center [27, 218] width 10 height 10
checkbox input "false"
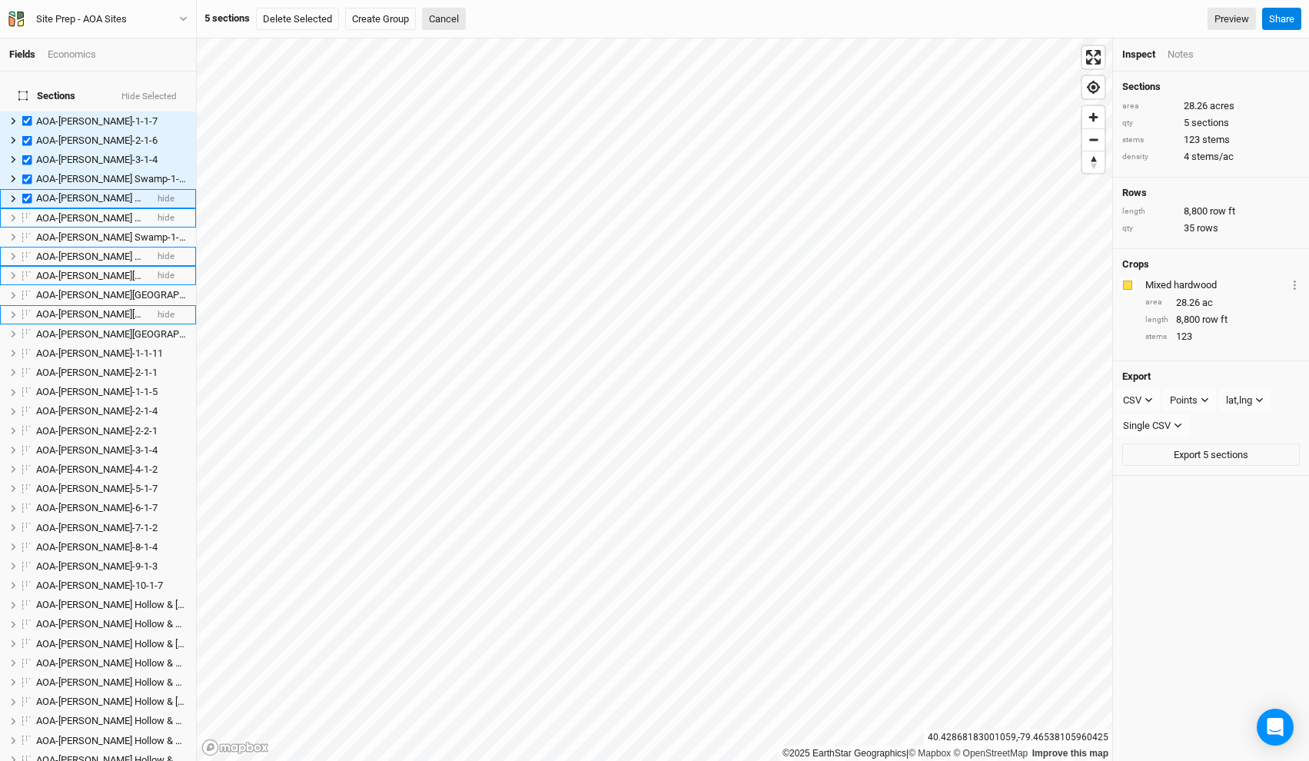
click at [27, 190] on label at bounding box center [27, 198] width 19 height 19
click at [27, 194] on input "checkbox" at bounding box center [27, 199] width 10 height 10
checkbox input "false"
click at [27, 169] on label at bounding box center [27, 178] width 19 height 19
click at [27, 174] on input "checkbox" at bounding box center [27, 179] width 10 height 10
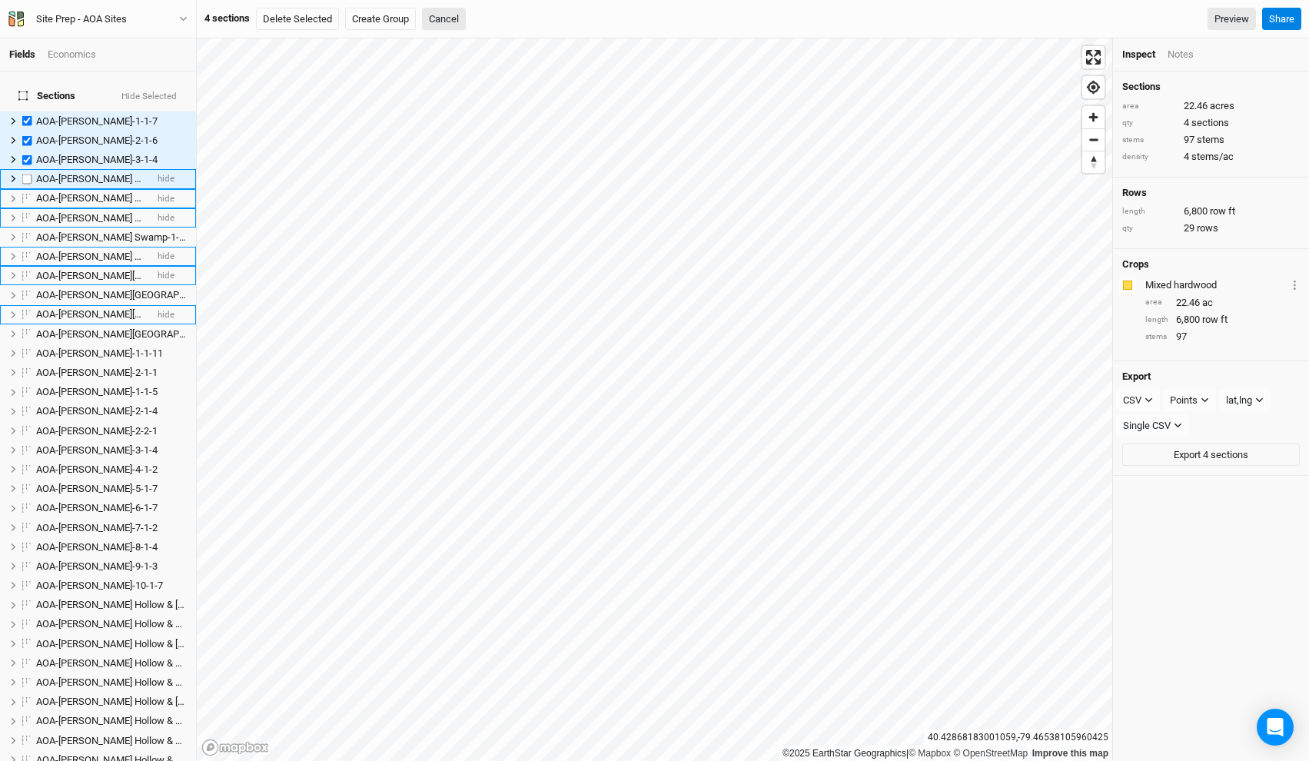
checkbox input "false"
click at [28, 153] on label at bounding box center [27, 159] width 19 height 19
click at [28, 155] on input "checkbox" at bounding box center [27, 160] width 10 height 10
checkbox input "false"
click at [28, 134] on label at bounding box center [27, 140] width 19 height 19
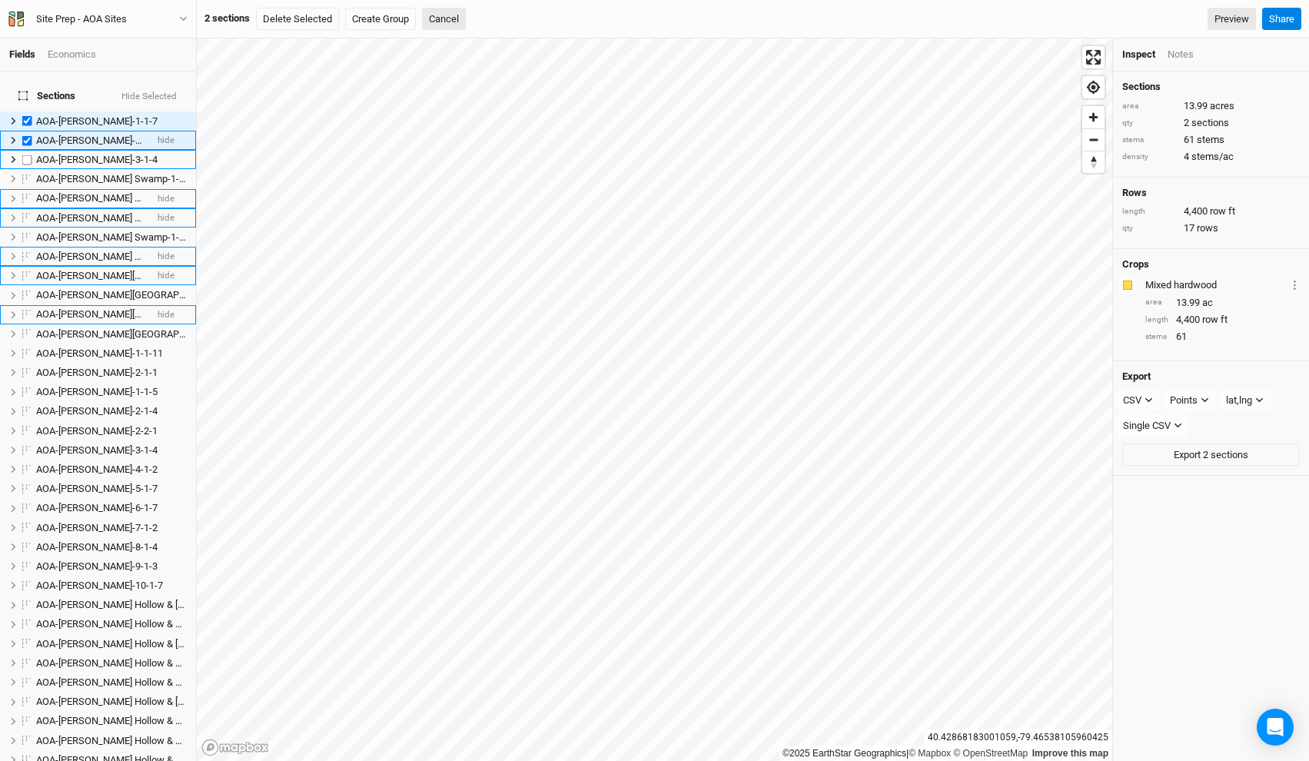
click at [28, 135] on input "checkbox" at bounding box center [27, 140] width 10 height 10
checkbox input "false"
click at [28, 115] on label at bounding box center [27, 120] width 19 height 19
click at [28, 116] on input "checkbox" at bounding box center [27, 121] width 10 height 10
checkbox input "false"
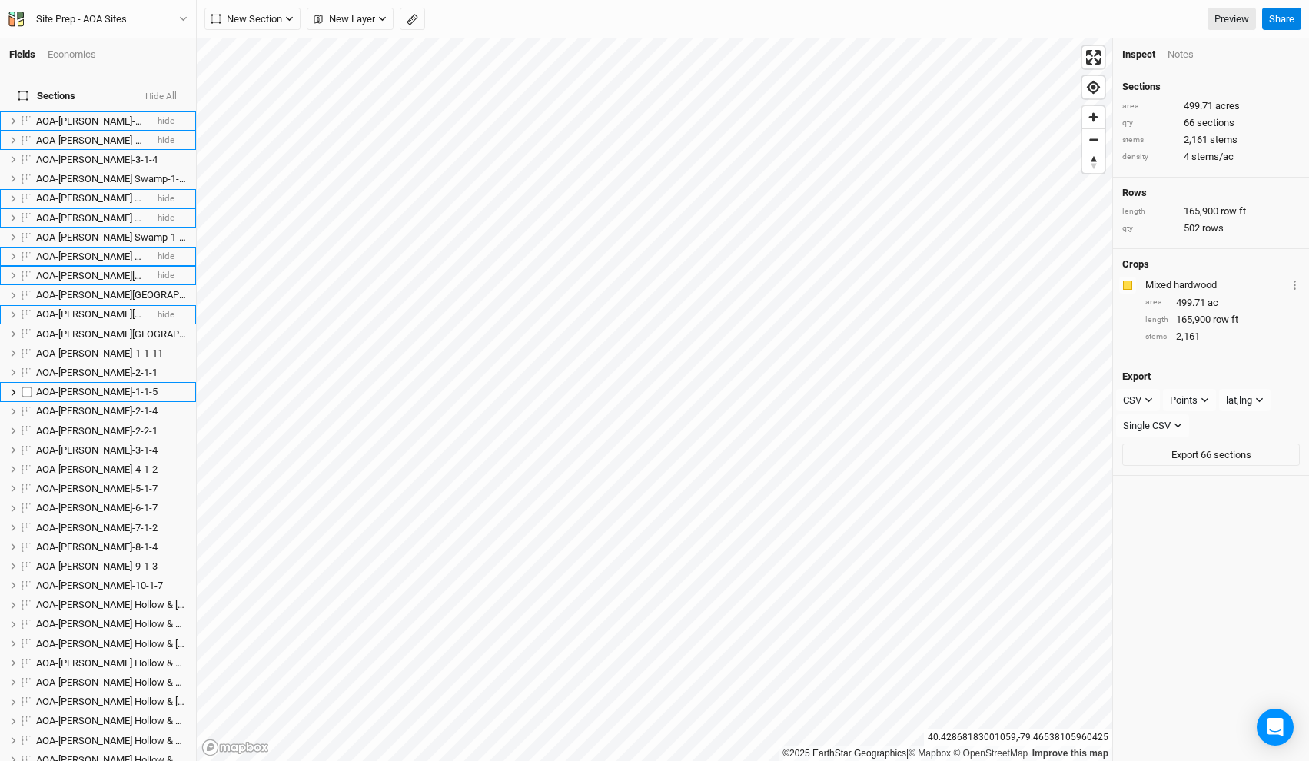
scroll to position [843, 0]
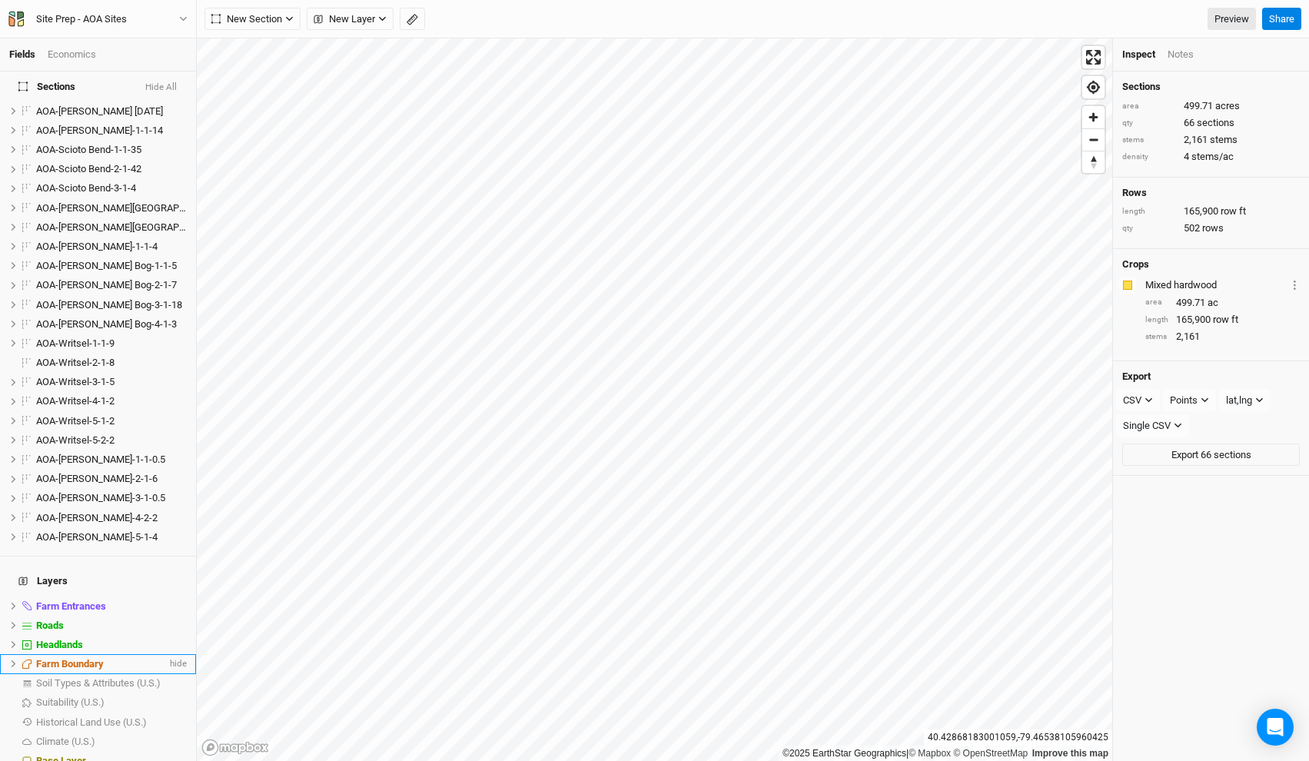
click at [109, 658] on div "Farm Boundary" at bounding box center [101, 664] width 131 height 12
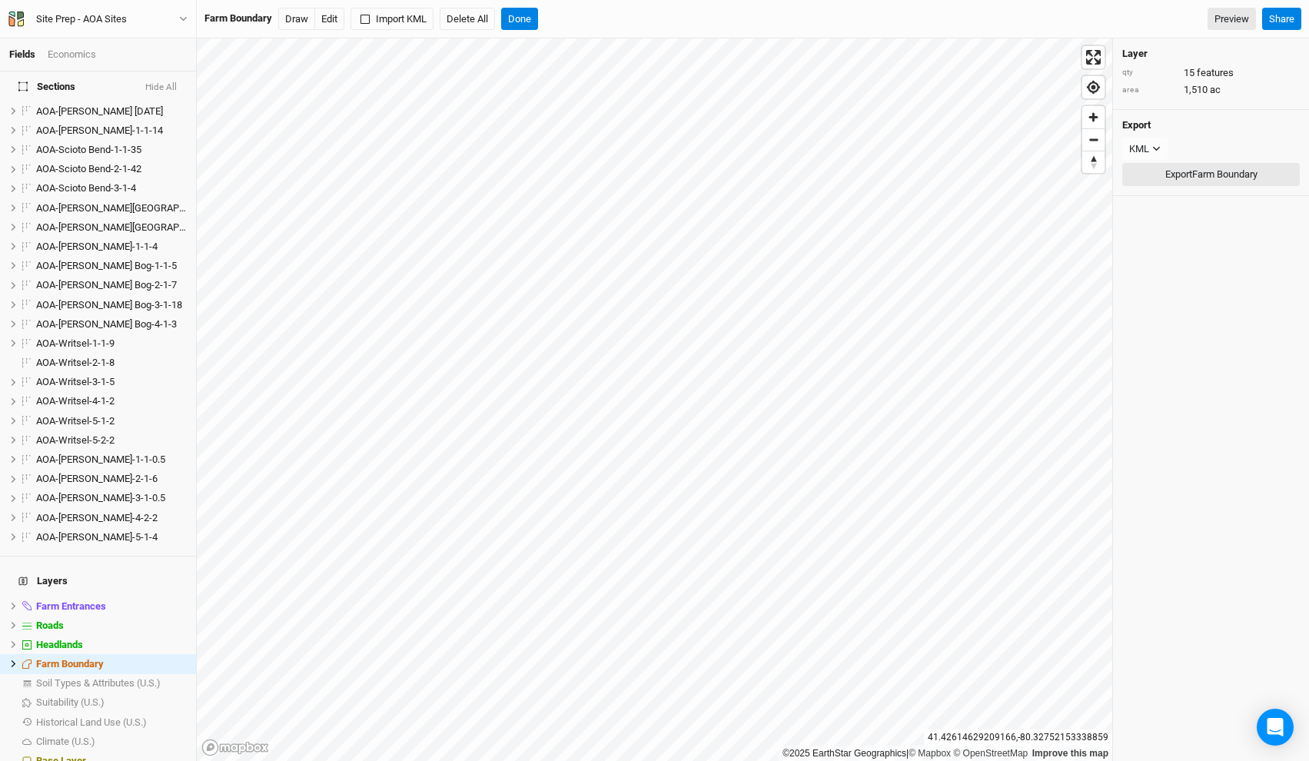
click at [1167, 174] on button "Export Farm Boundary" at bounding box center [1211, 174] width 178 height 23
click at [111, 600] on div "Farm Entrances" at bounding box center [101, 606] width 131 height 12
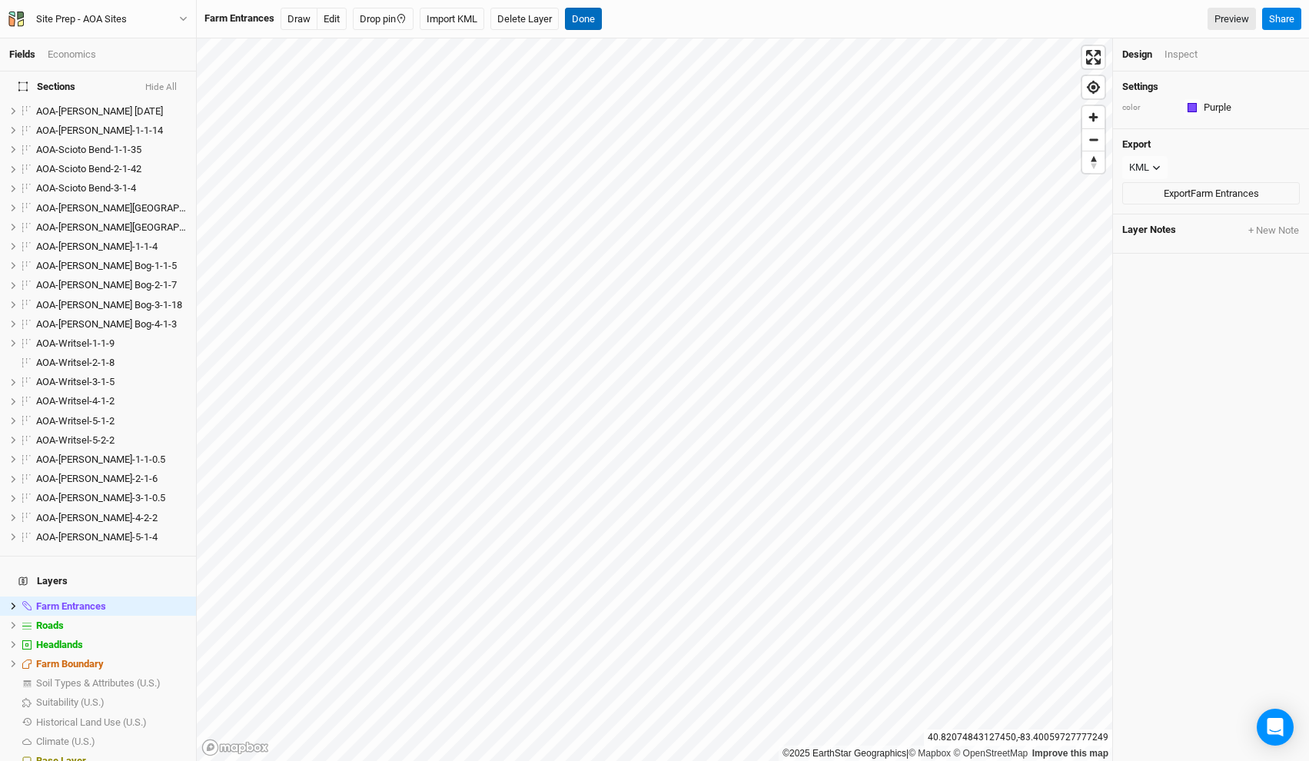
click at [590, 23] on button "Done" at bounding box center [583, 19] width 37 height 23
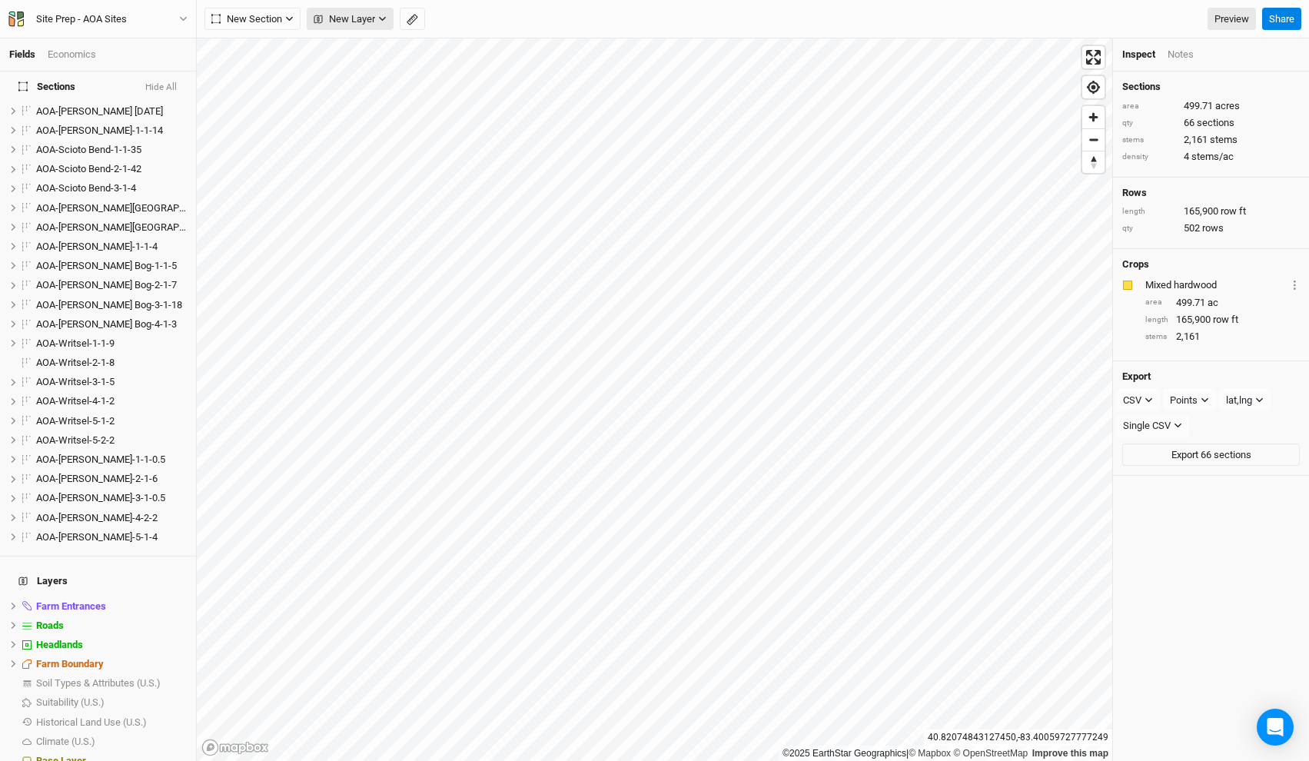
click at [355, 21] on span "New Layer" at bounding box center [345, 19] width 62 height 15
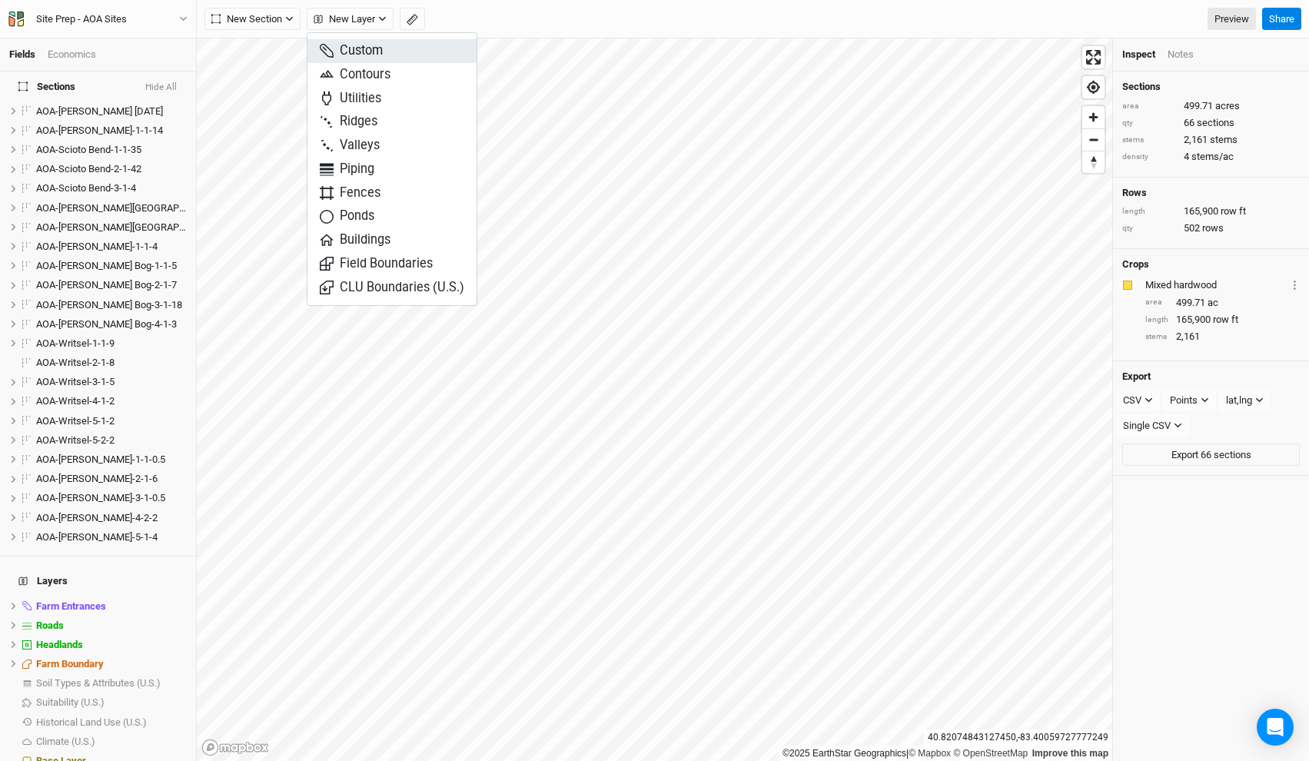
click at [352, 45] on span "Custom" at bounding box center [351, 51] width 63 height 18
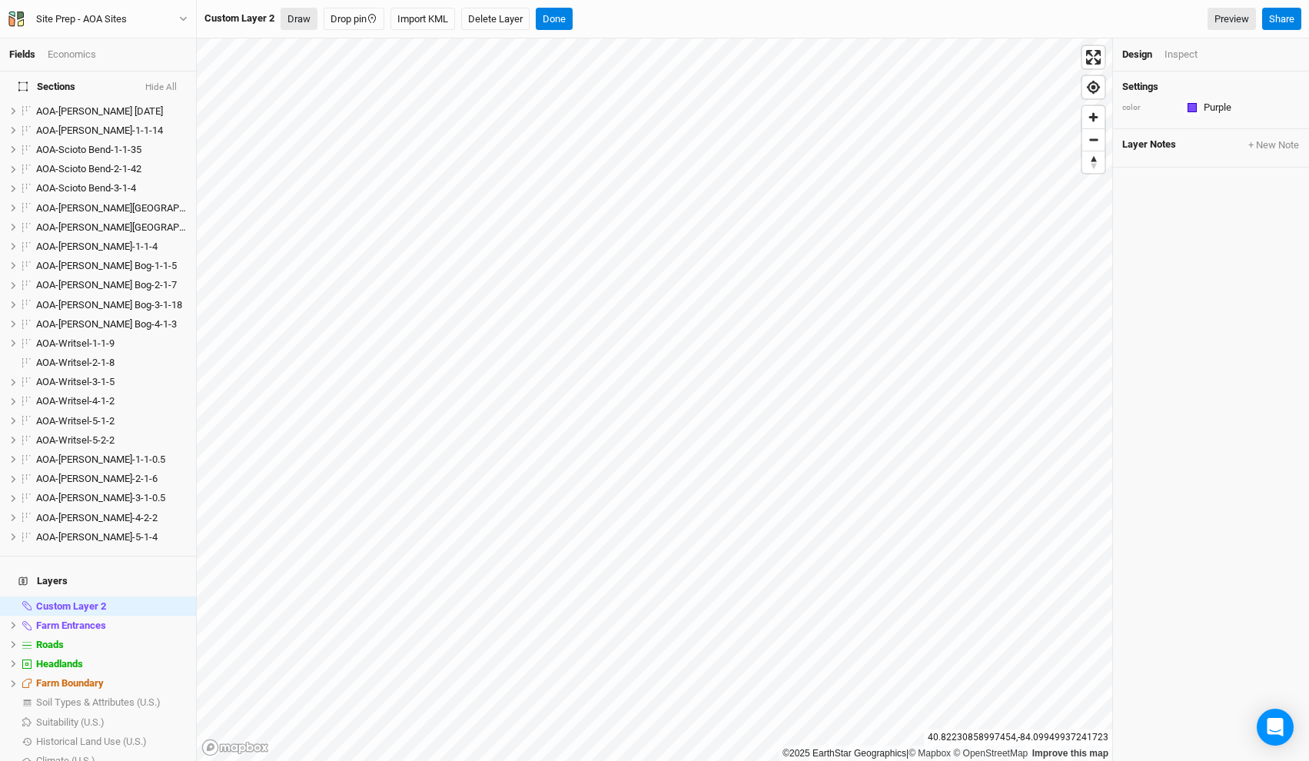
click at [301, 29] on button "Draw" at bounding box center [299, 19] width 37 height 23
click at [325, 27] on button "button" at bounding box center [337, 19] width 26 height 23
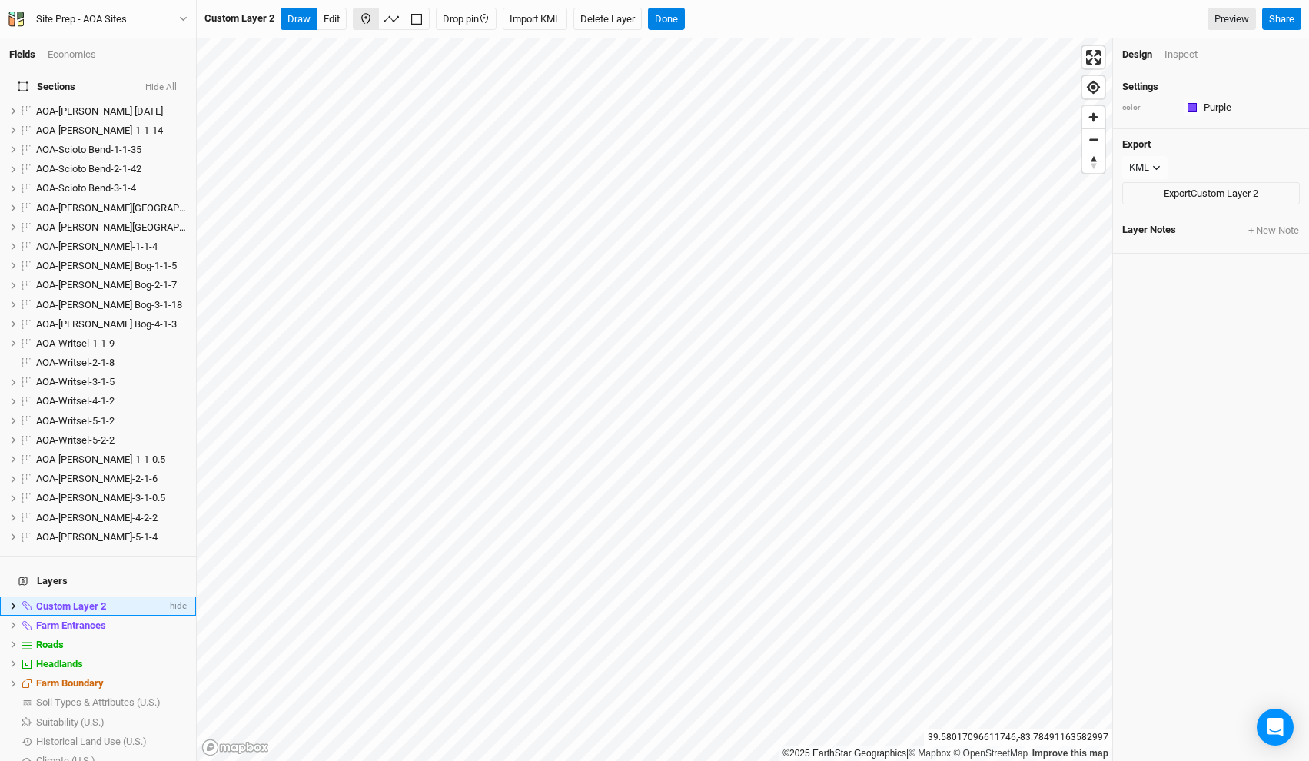
click at [79, 600] on span "Custom Layer 2" at bounding box center [71, 606] width 70 height 12
click at [1149, 166] on div "KML" at bounding box center [1139, 167] width 20 height 15
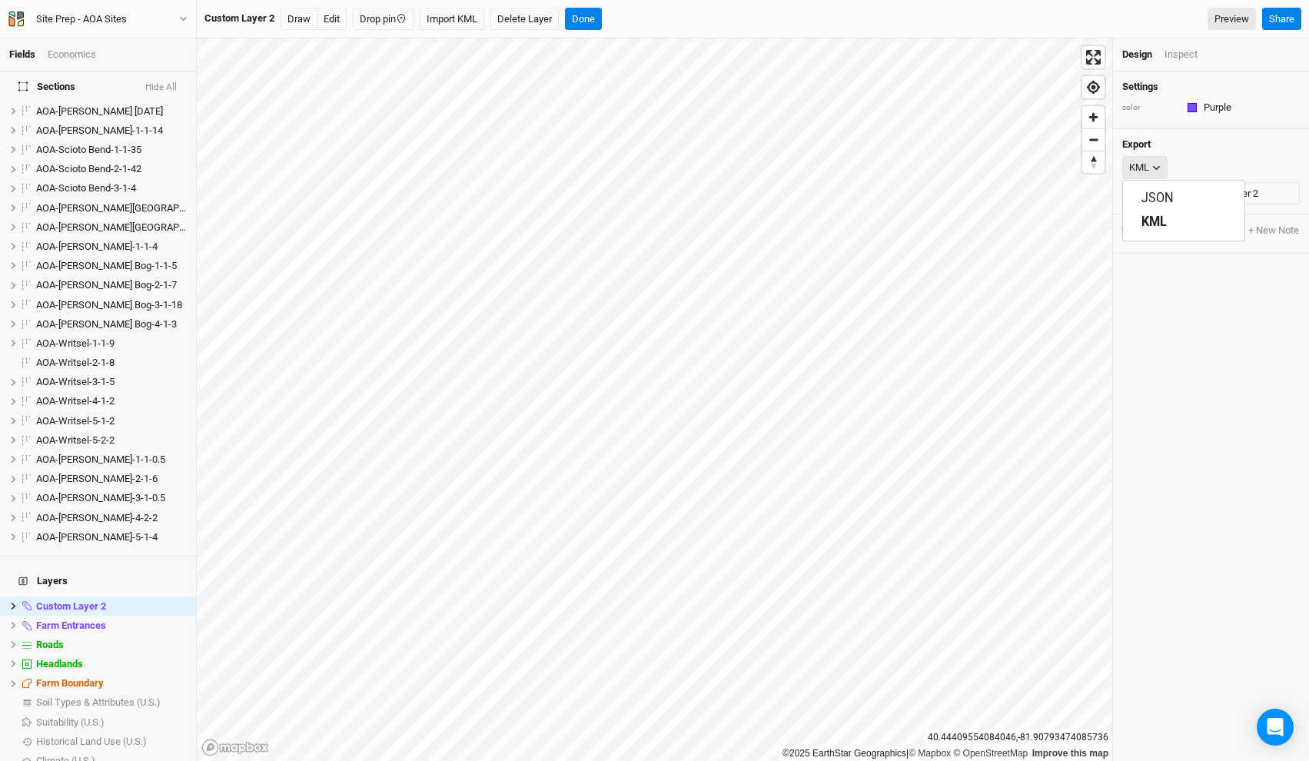
click at [1149, 166] on div "KML" at bounding box center [1139, 167] width 20 height 15
click at [1181, 191] on button "Export Custom Layer 2" at bounding box center [1211, 193] width 178 height 23
click at [8, 597] on li "Custom Layer 2 hide" at bounding box center [98, 606] width 196 height 19
click at [14, 603] on icon at bounding box center [14, 606] width 5 height 7
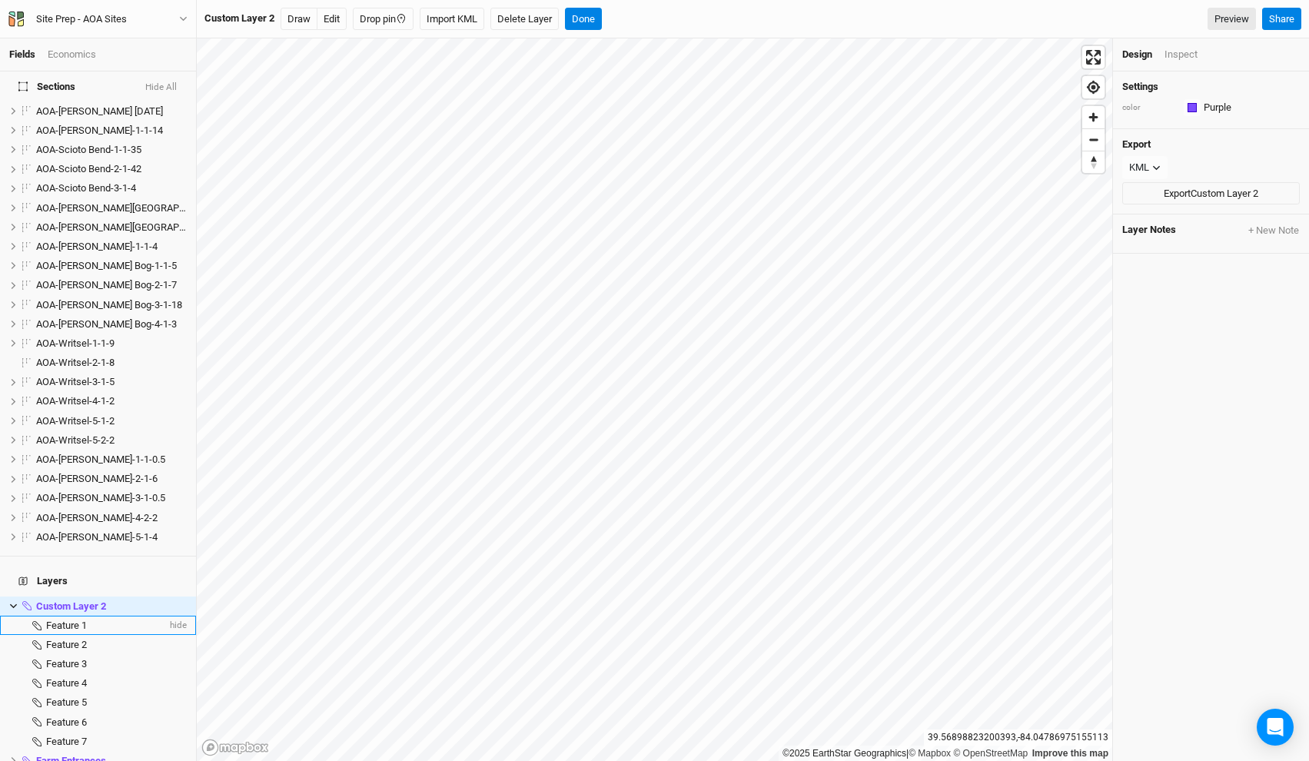
click at [99, 620] on div "Feature 1" at bounding box center [106, 626] width 121 height 12
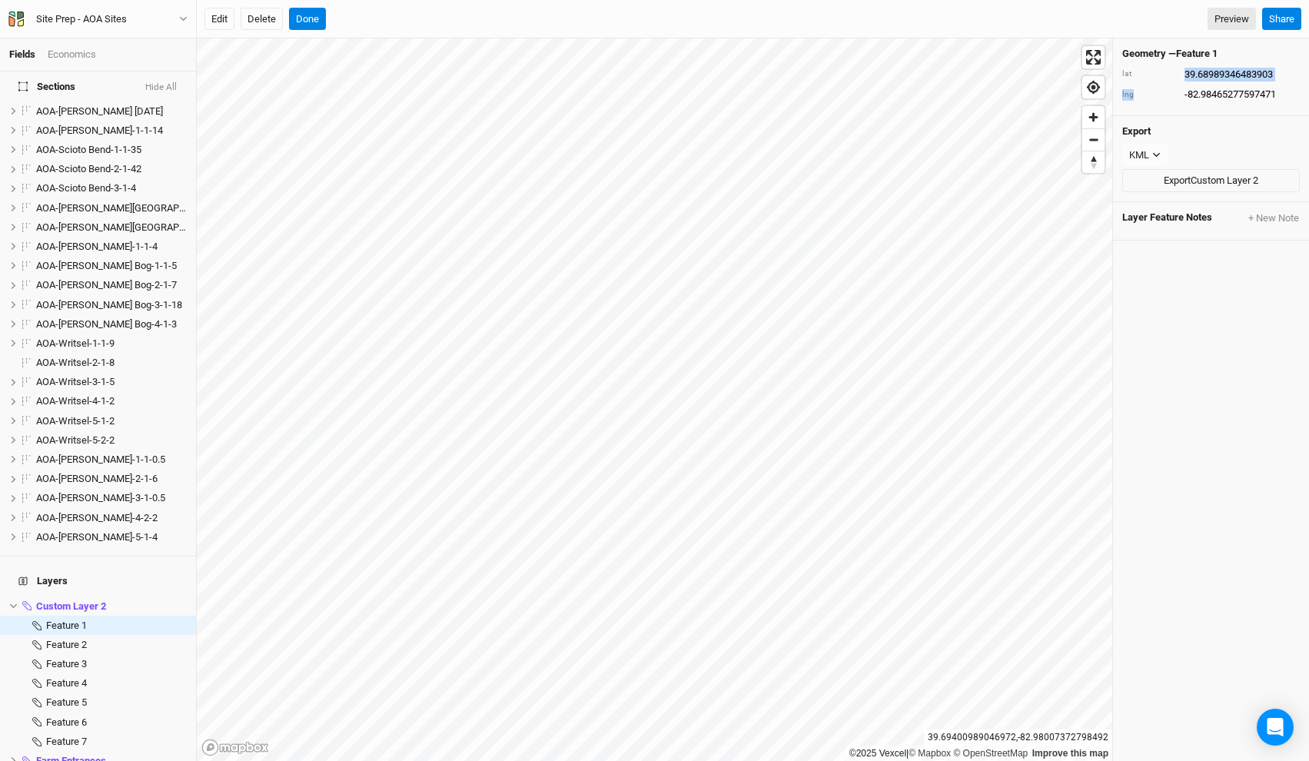
scroll to position [0, 0]
drag, startPoint x: 1302, startPoint y: 96, endPoint x: 1183, endPoint y: 74, distance: 121.2
click at [1183, 74] on div "Geometry — Feature 1 lat 39.68989346483903 lng -82.98465277597471" at bounding box center [1211, 77] width 196 height 78
click at [1136, 82] on div "lat 39.68989346483903" at bounding box center [1211, 74] width 178 height 17
click at [88, 635] on li "Feature 2 hide" at bounding box center [98, 644] width 196 height 19
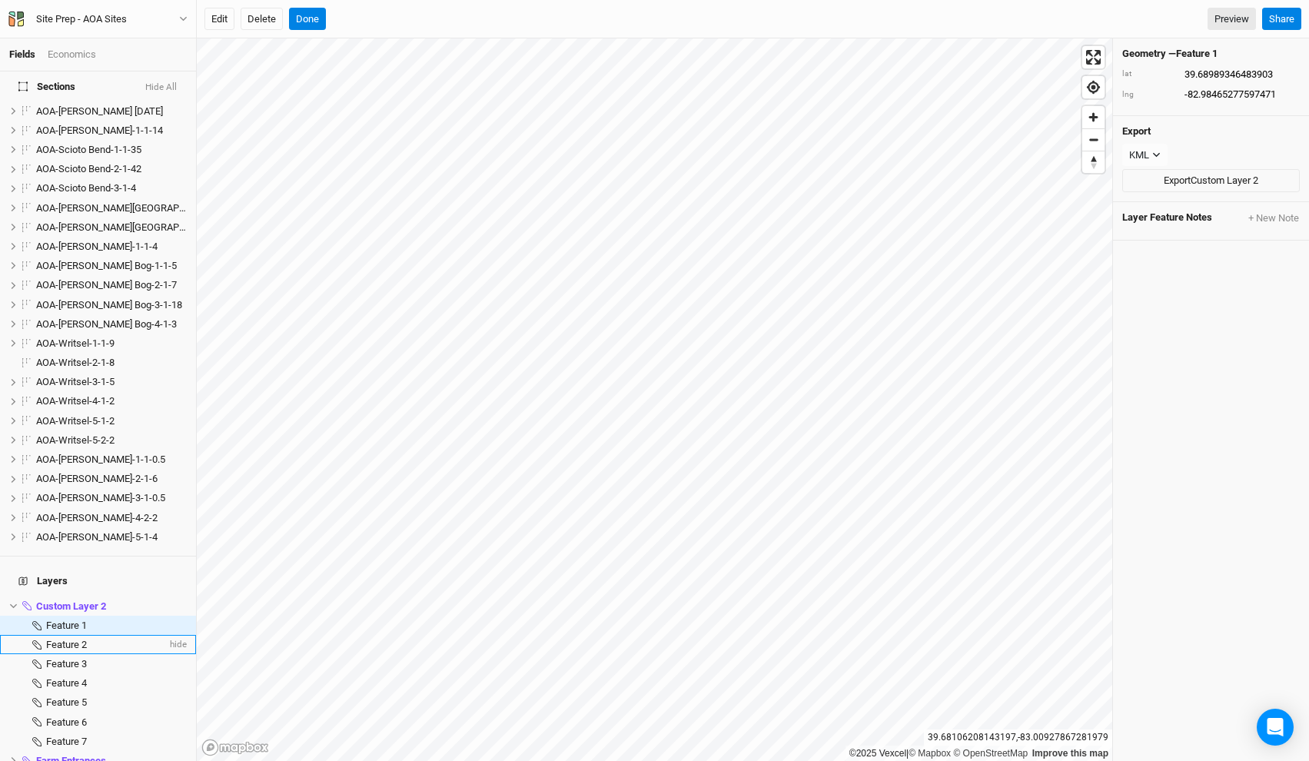
type input "39.73515109635045"
type input "-83.12678942122194"
click at [85, 658] on span "Feature 3" at bounding box center [66, 664] width 41 height 12
type input "39.72709969357089"
type input "-83.12451281440146"
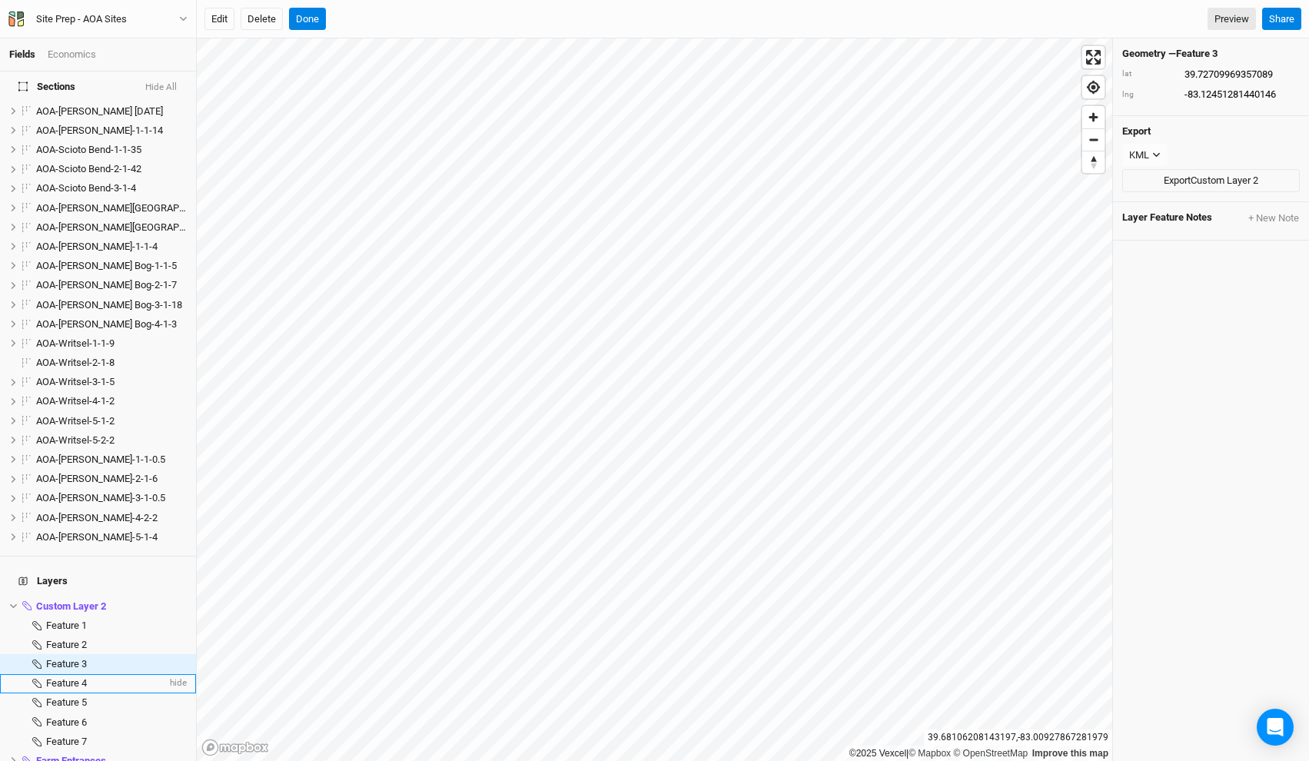
click at [85, 674] on li "Feature 4 hide" at bounding box center [98, 683] width 196 height 19
type input "39.83532152392934"
type input "-83.02696456857979"
click at [76, 620] on span "Feature 1" at bounding box center [66, 626] width 41 height 12
type input "39.68989346483903"
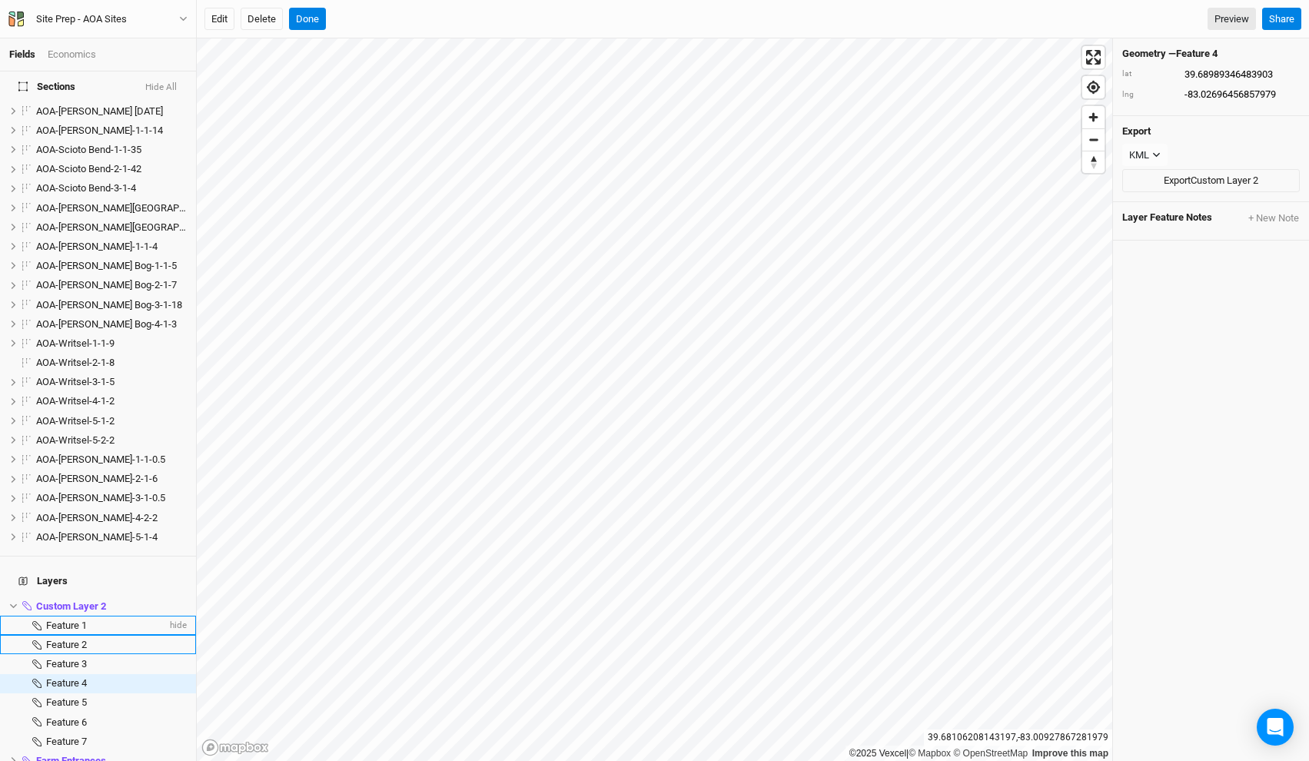
type input "-82.98465277597471"
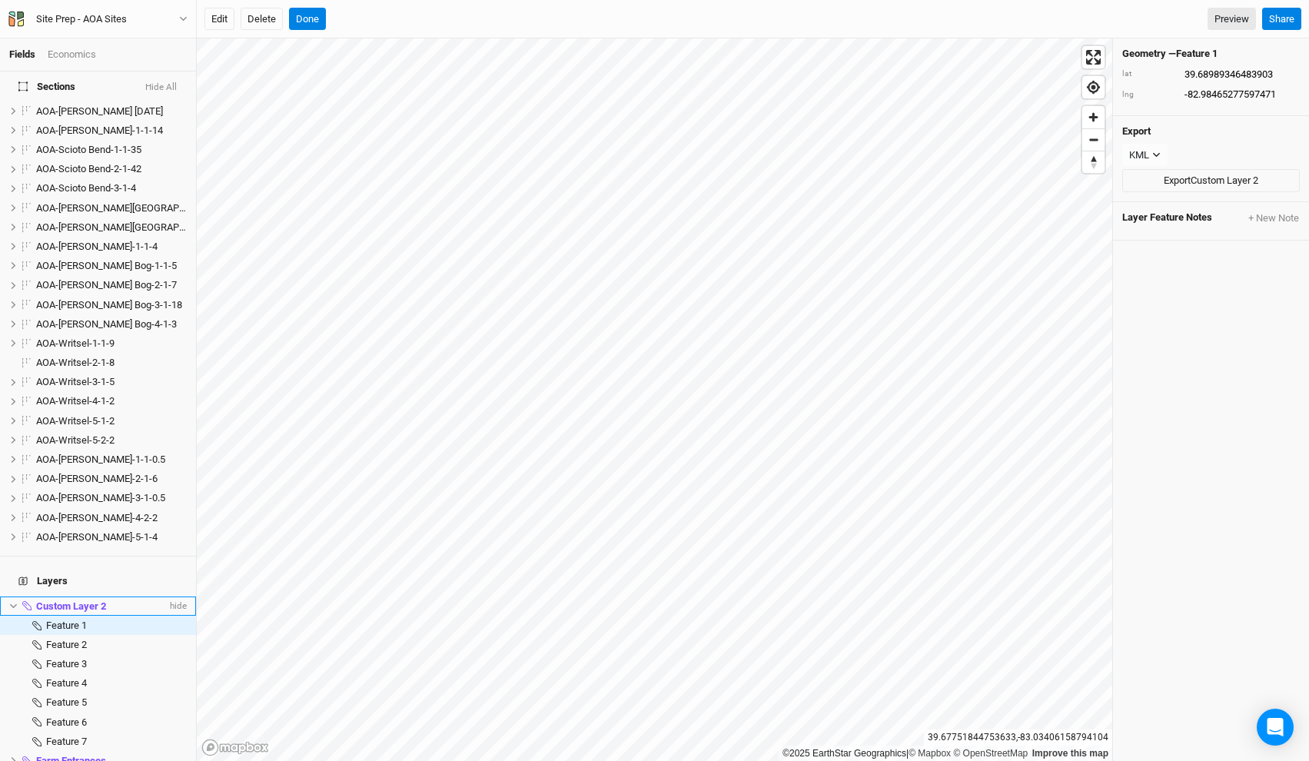
click at [49, 600] on span "Custom Layer 2" at bounding box center [71, 606] width 70 height 12
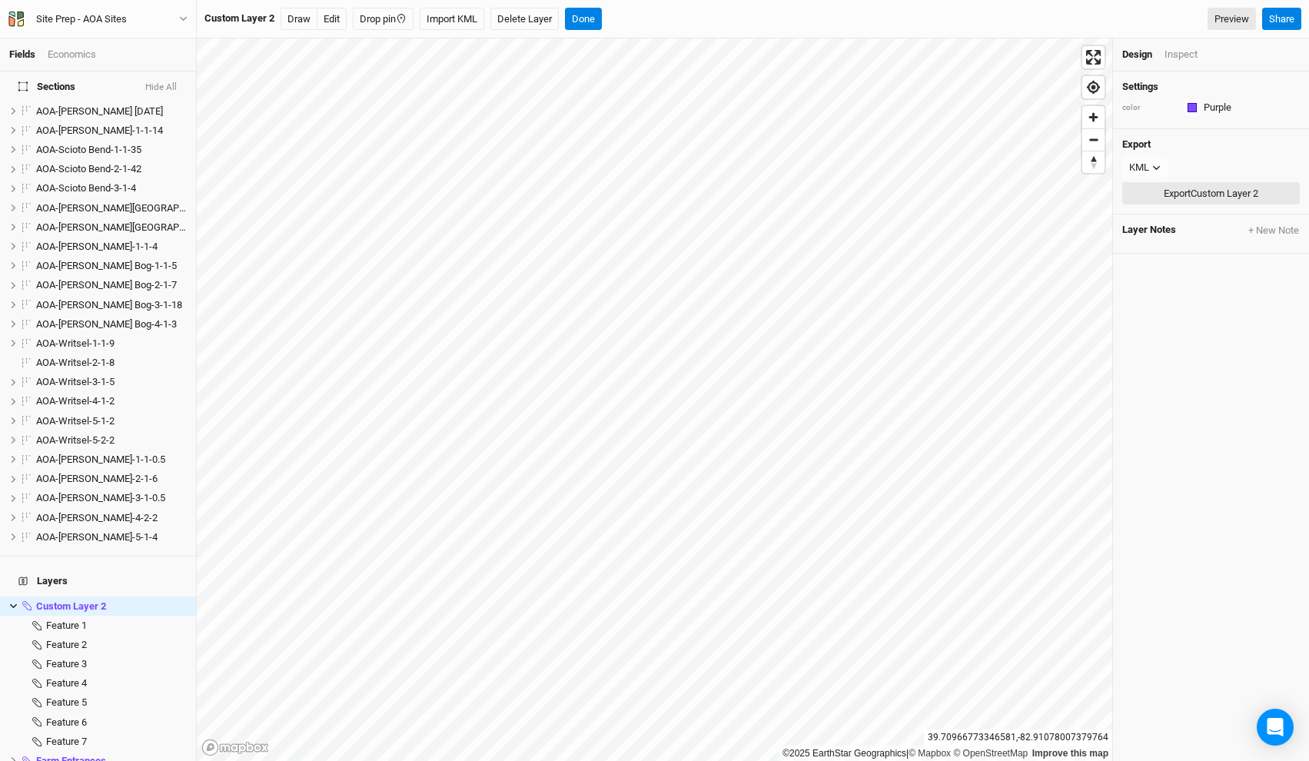
click at [1192, 185] on button "Export Custom Layer 2" at bounding box center [1211, 193] width 178 height 23
click at [141, 15] on button "Site Prep - AOA Sites" at bounding box center [98, 19] width 181 height 17
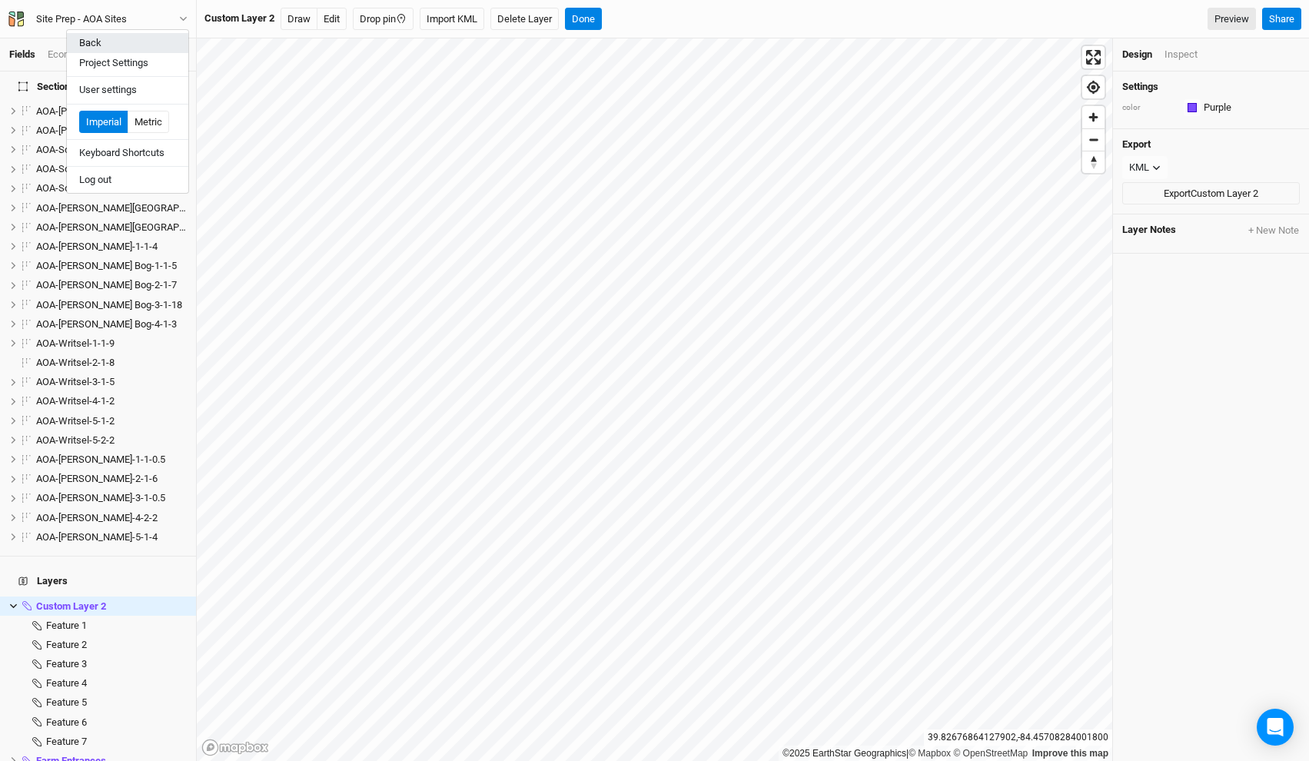
click at [122, 38] on button "Back" at bounding box center [127, 43] width 121 height 20
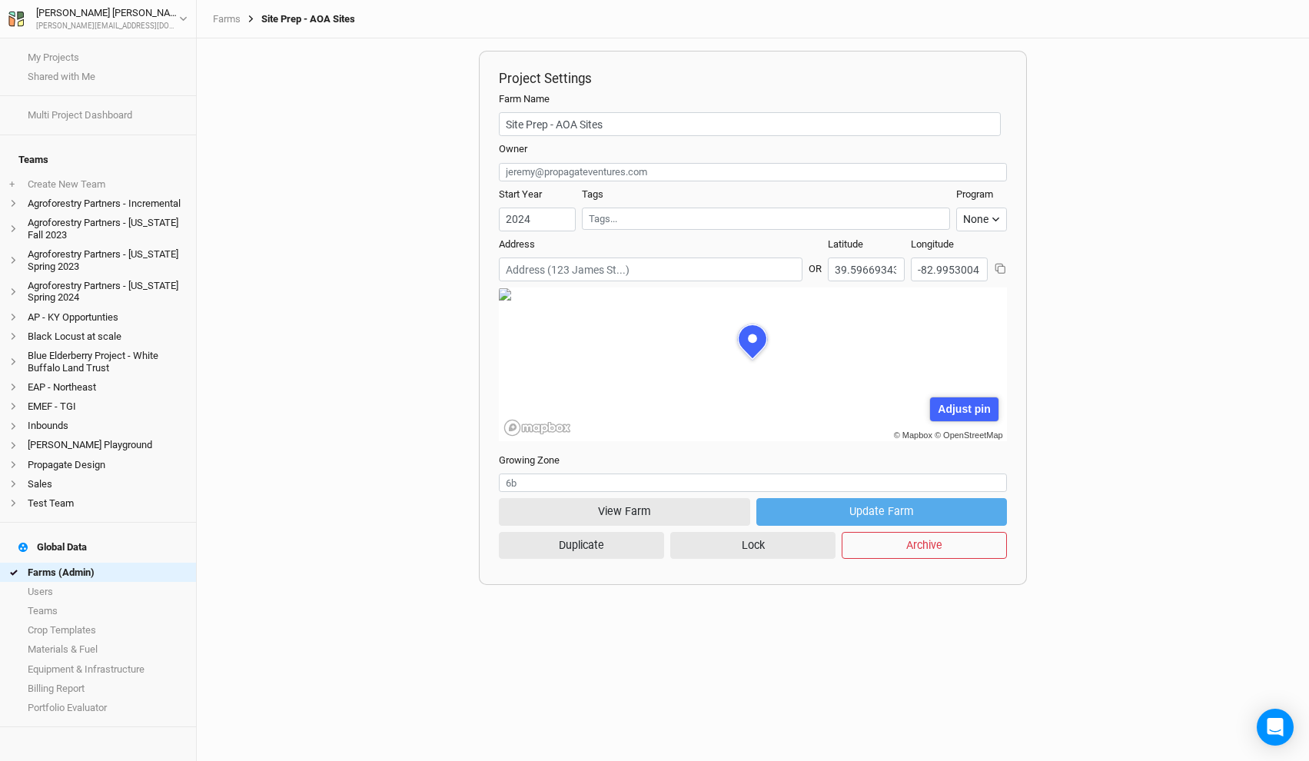
scroll to position [77, 238]
click at [69, 58] on link "My Projects" at bounding box center [98, 57] width 196 height 19
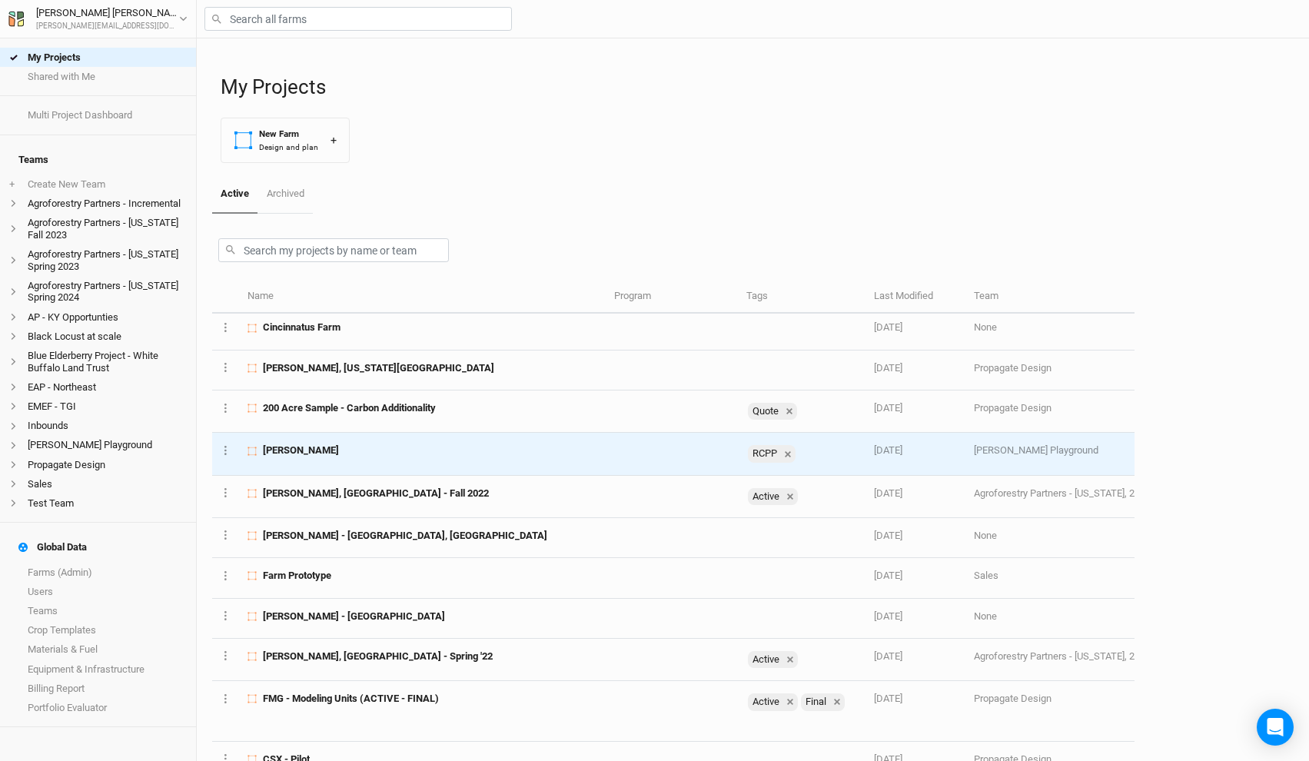
scroll to position [832, 0]
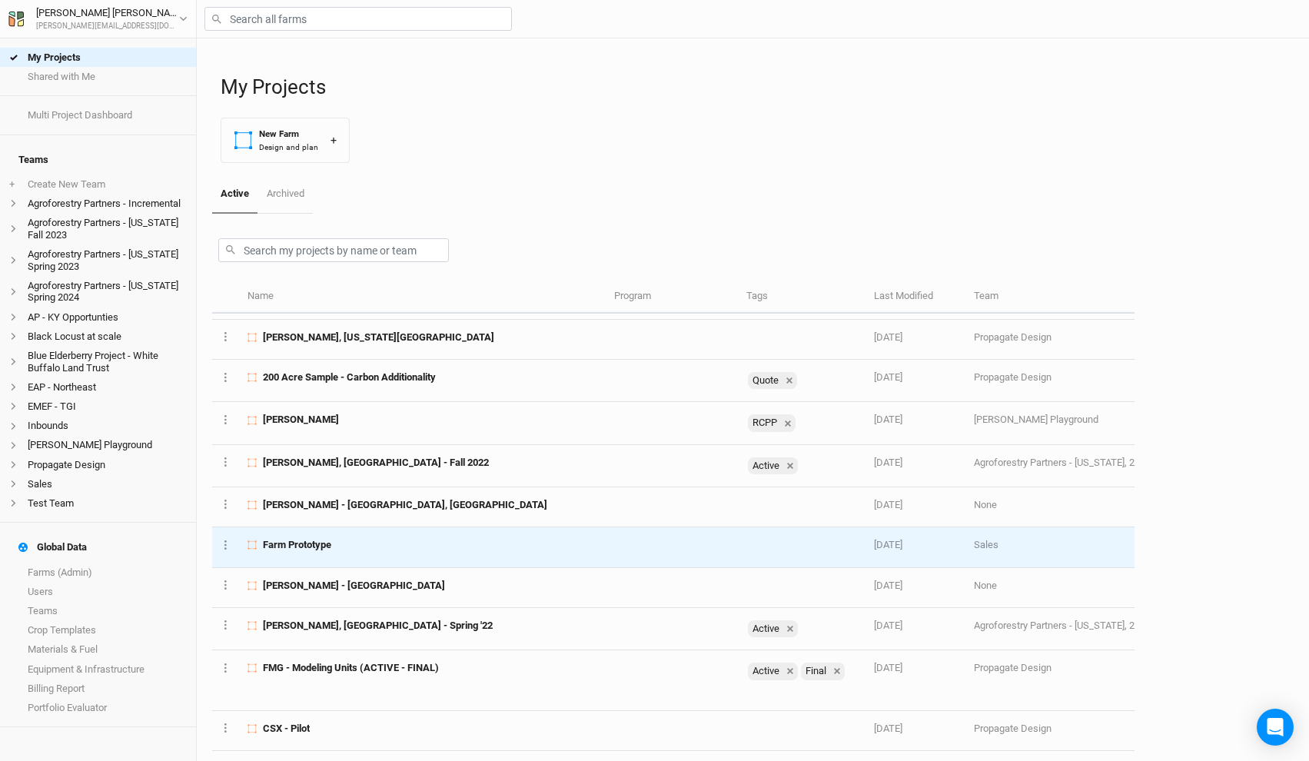
click at [411, 551] on div "Farm Prototype" at bounding box center [422, 545] width 349 height 14
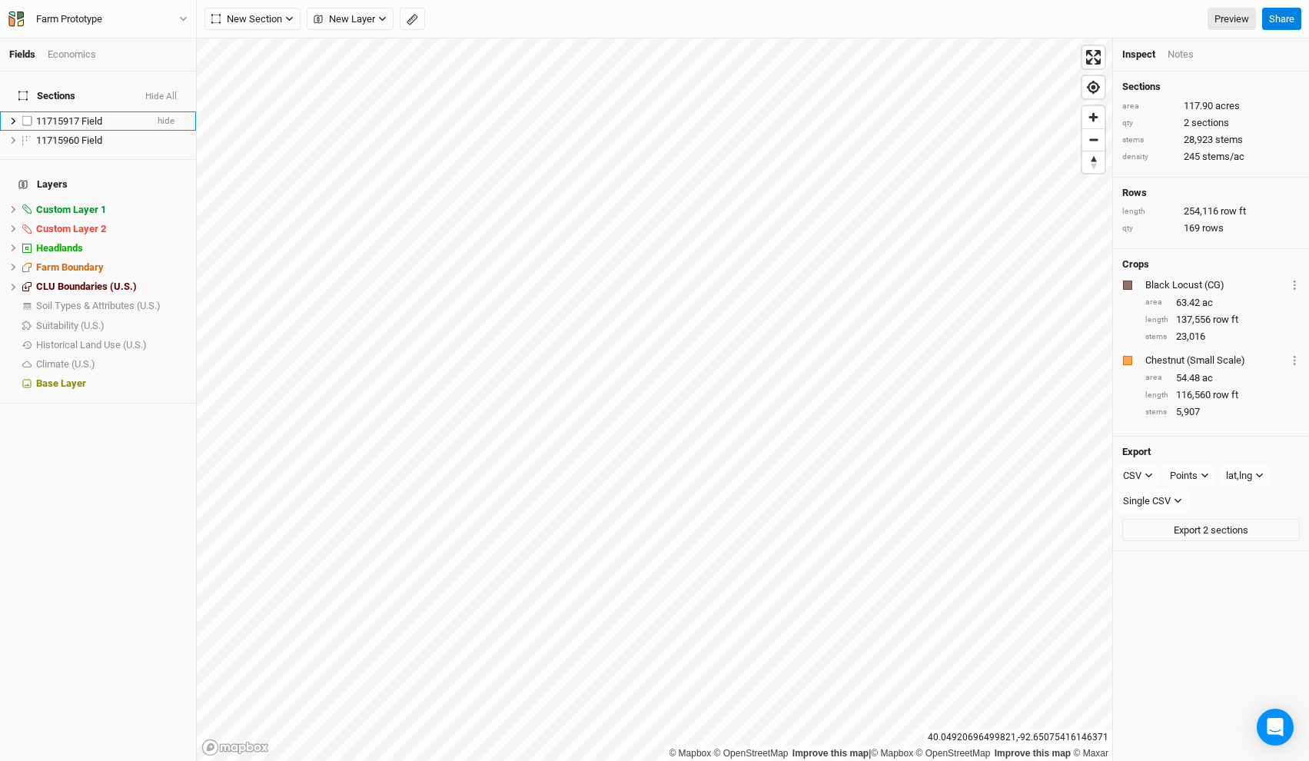
click at [83, 115] on span "11715917 Field" at bounding box center [69, 121] width 66 height 12
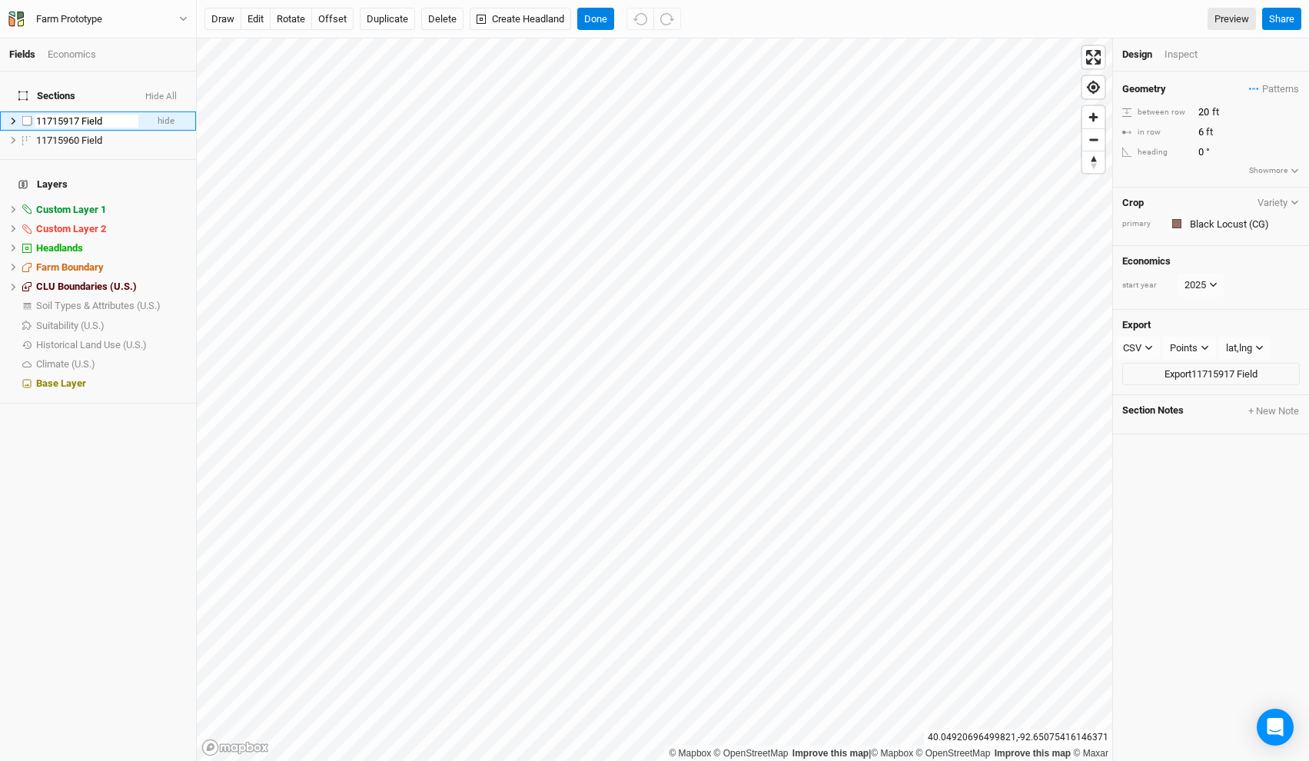
click at [83, 115] on input "11715917 Field" at bounding box center [87, 122] width 104 height 14
type input "F"
type input "Fi"
click at [590, 17] on button "Done" at bounding box center [595, 19] width 37 height 23
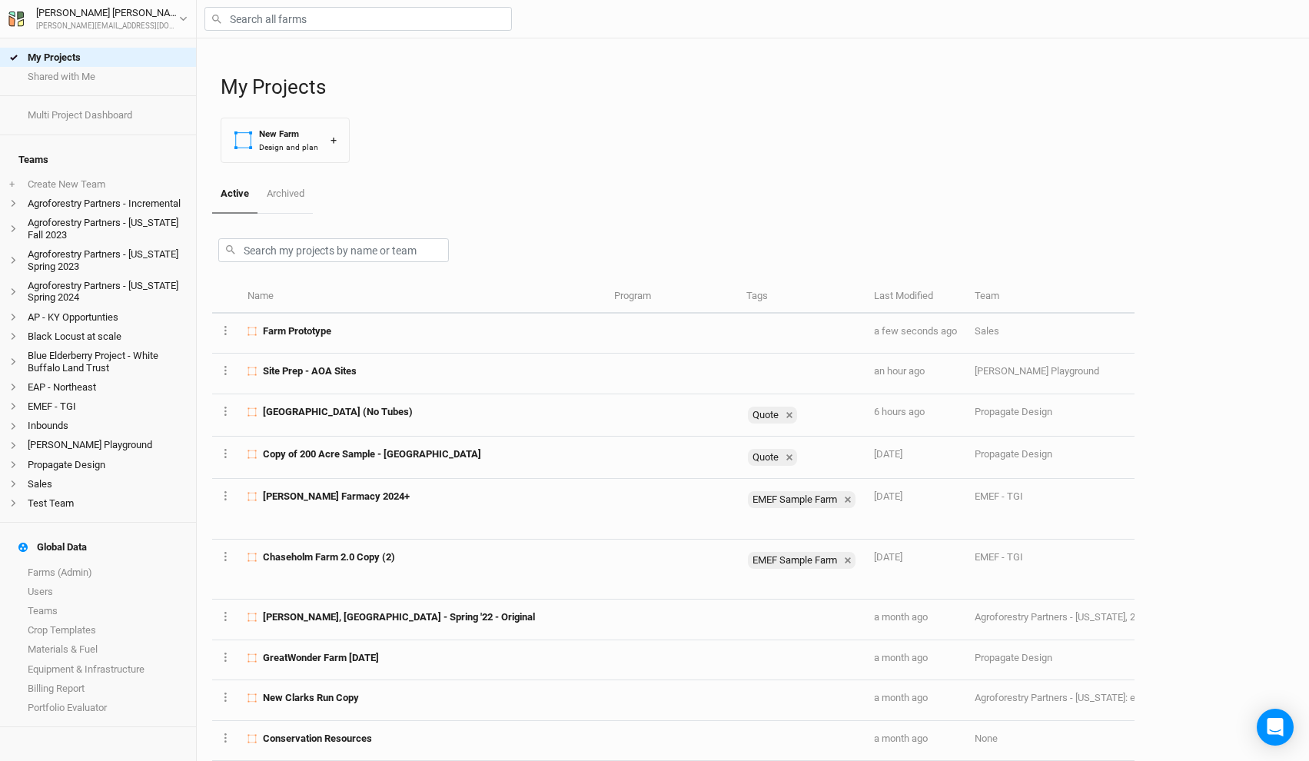
click at [278, 32] on div at bounding box center [753, 19] width 1112 height 38
click at [277, 21] on input "text" at bounding box center [358, 19] width 308 height 24
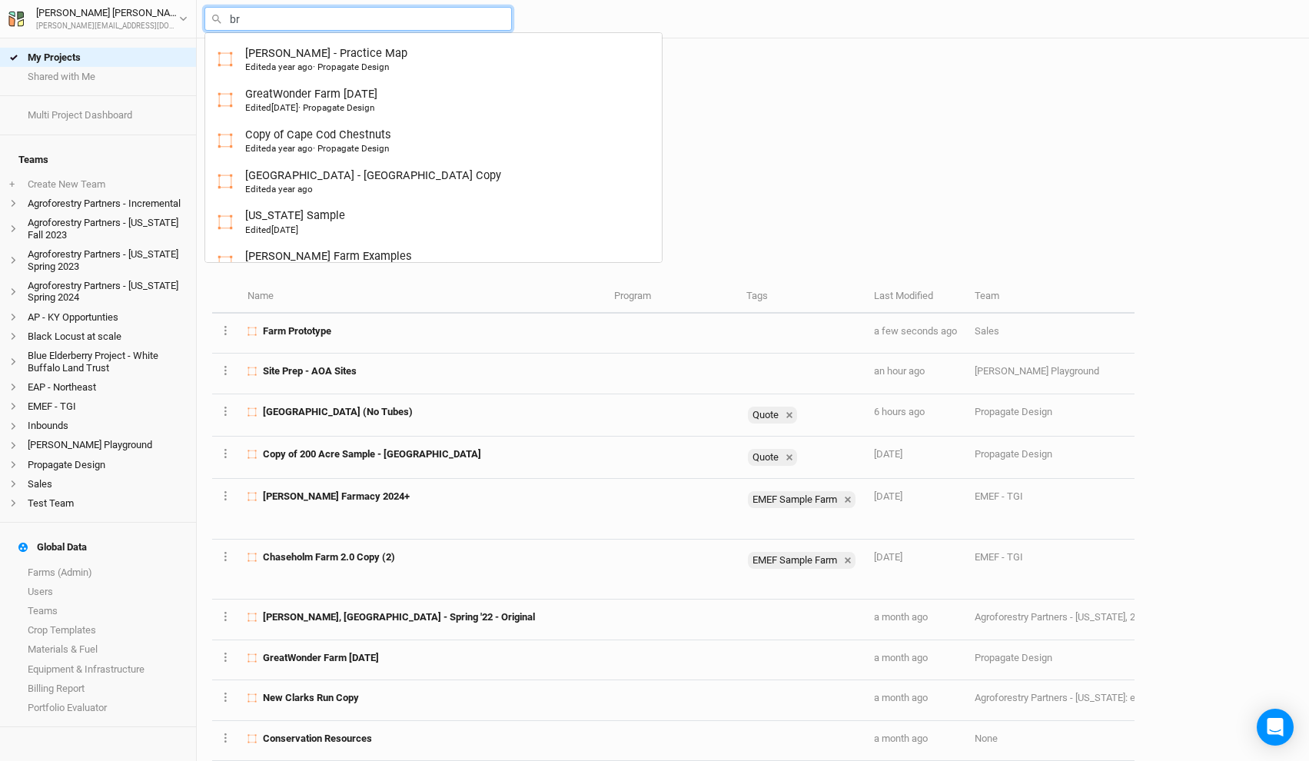
type input "bro"
type input "broadacre Farm 1.0"
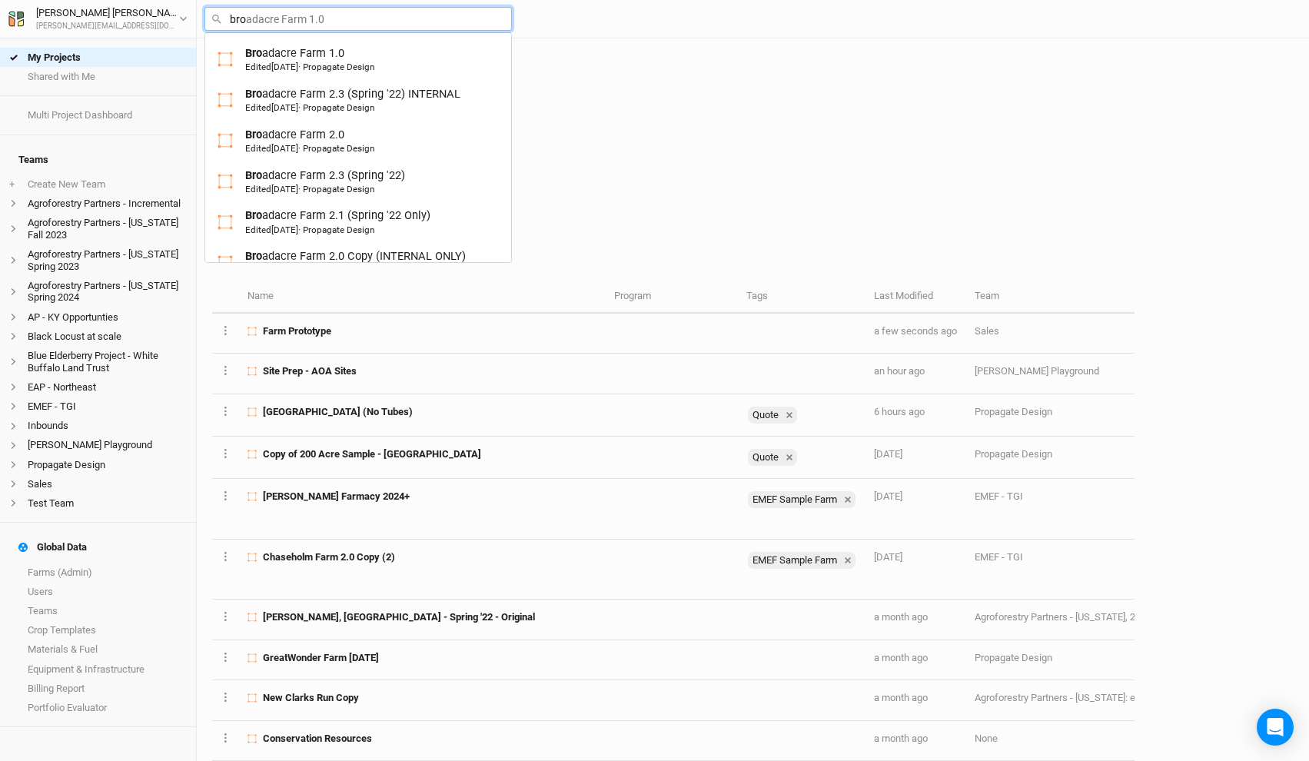
type input "bron"
type input "[PERSON_NAME]"
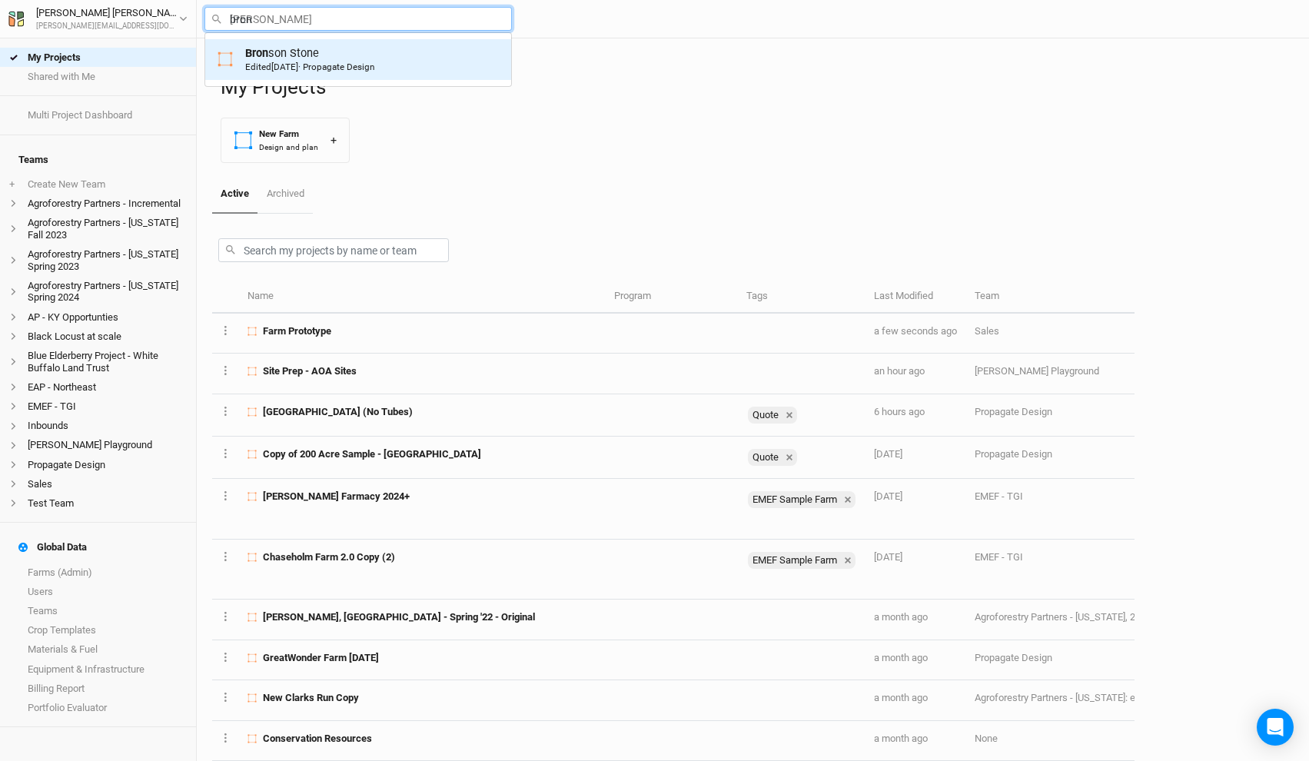
click at [298, 65] on span "[DATE]" at bounding box center [284, 67] width 27 height 11
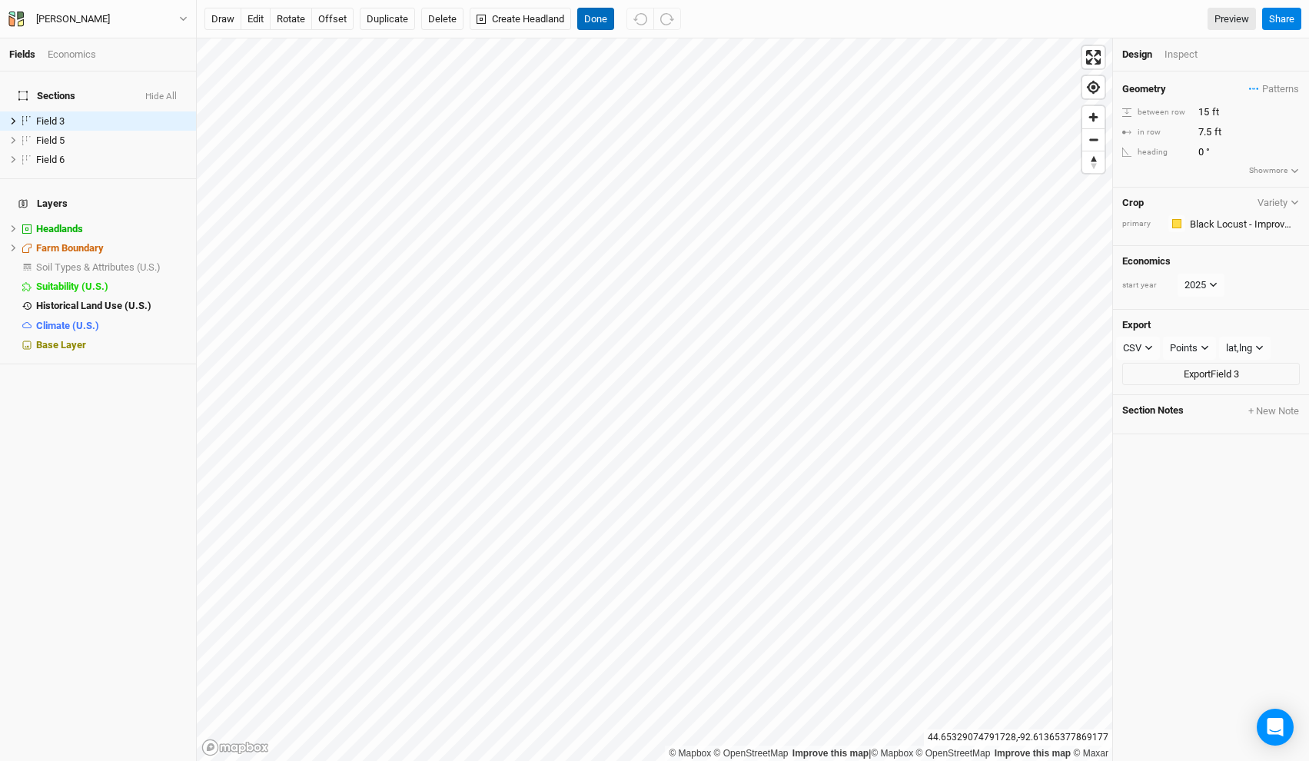
click at [593, 22] on button "Done" at bounding box center [595, 19] width 37 height 23
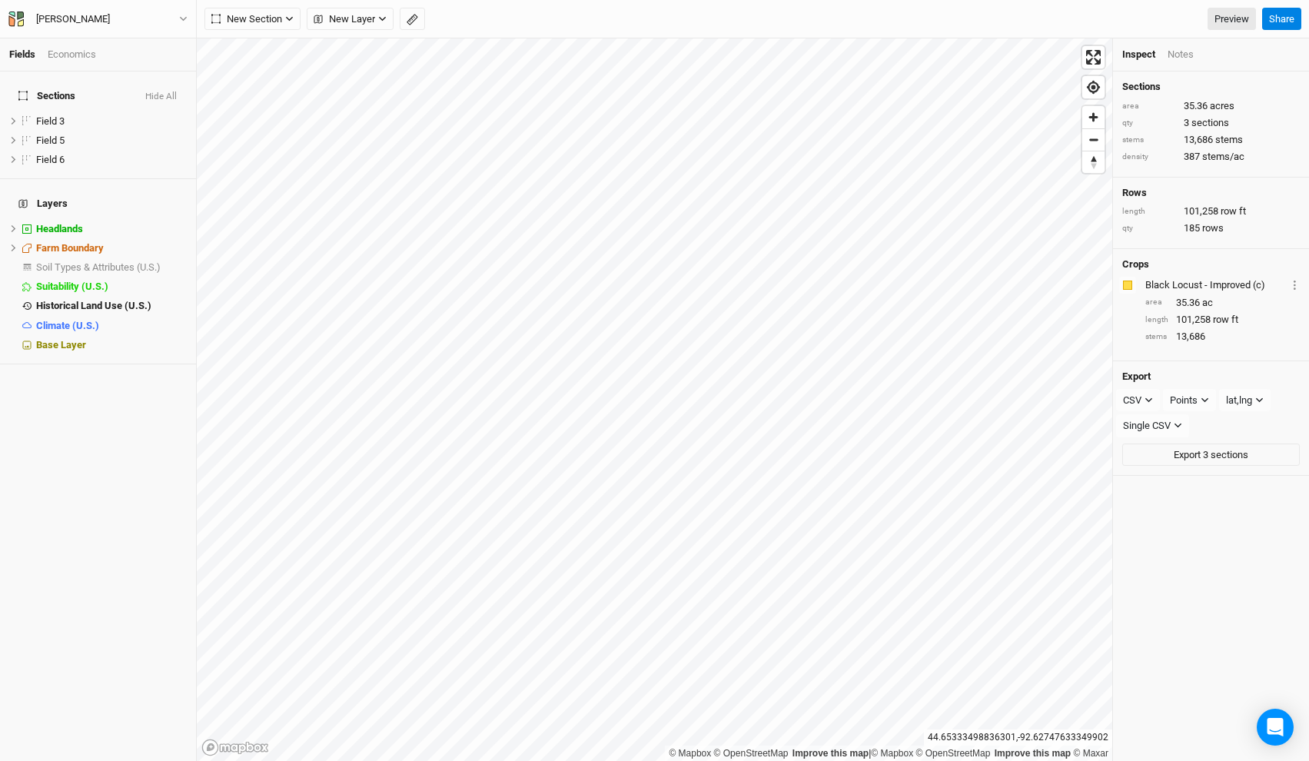
click at [78, 63] on div "Fields Economics" at bounding box center [98, 54] width 196 height 33
click at [25, 66] on div "Fields Economics" at bounding box center [98, 54] width 196 height 33
click at [65, 56] on div "Economics" at bounding box center [72, 55] width 48 height 14
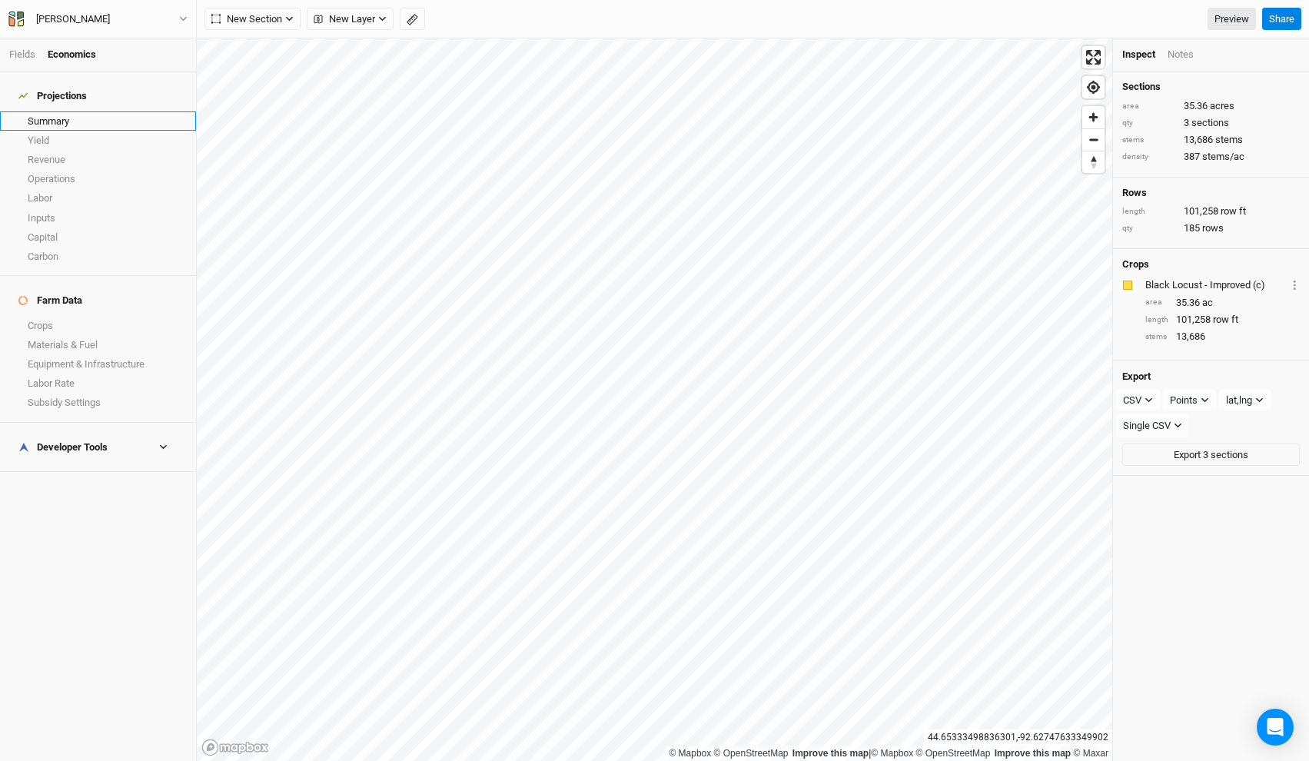
click at [58, 115] on link "Summary" at bounding box center [98, 120] width 196 height 19
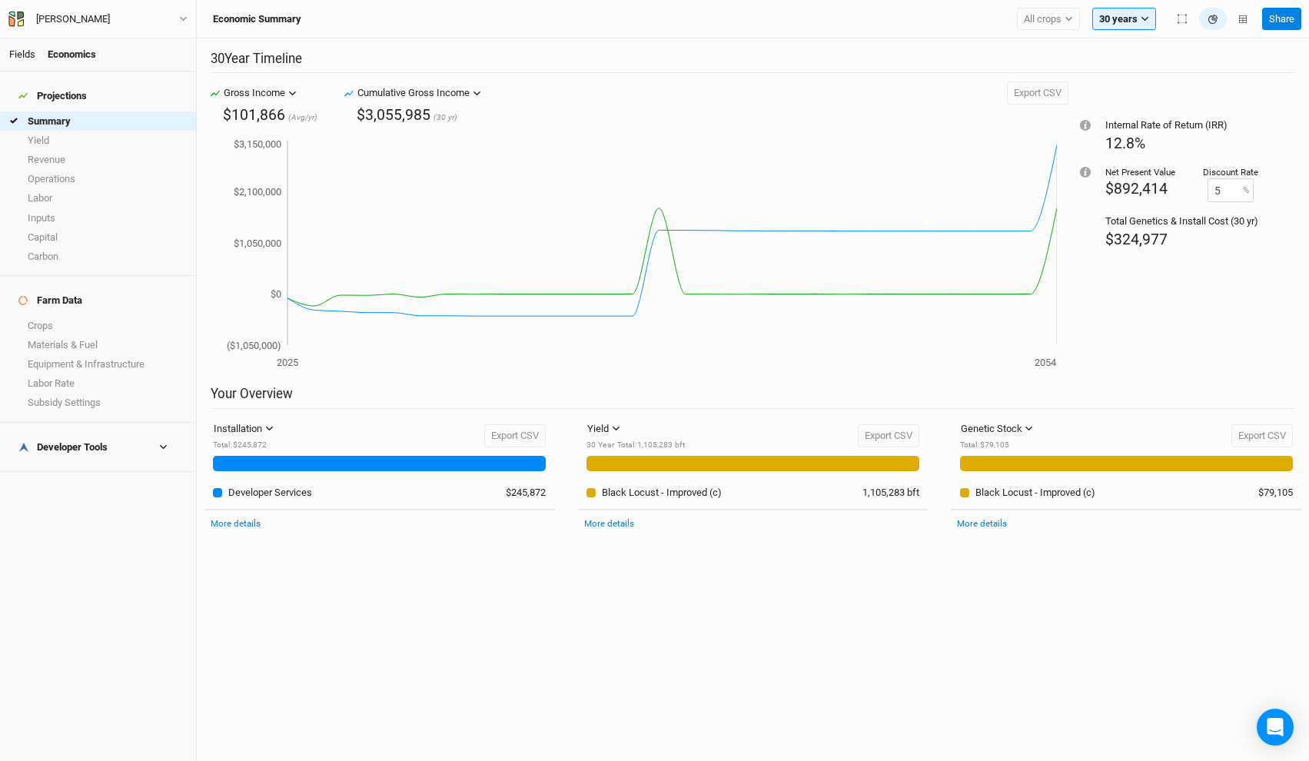
click at [19, 55] on link "Fields" at bounding box center [22, 54] width 26 height 12
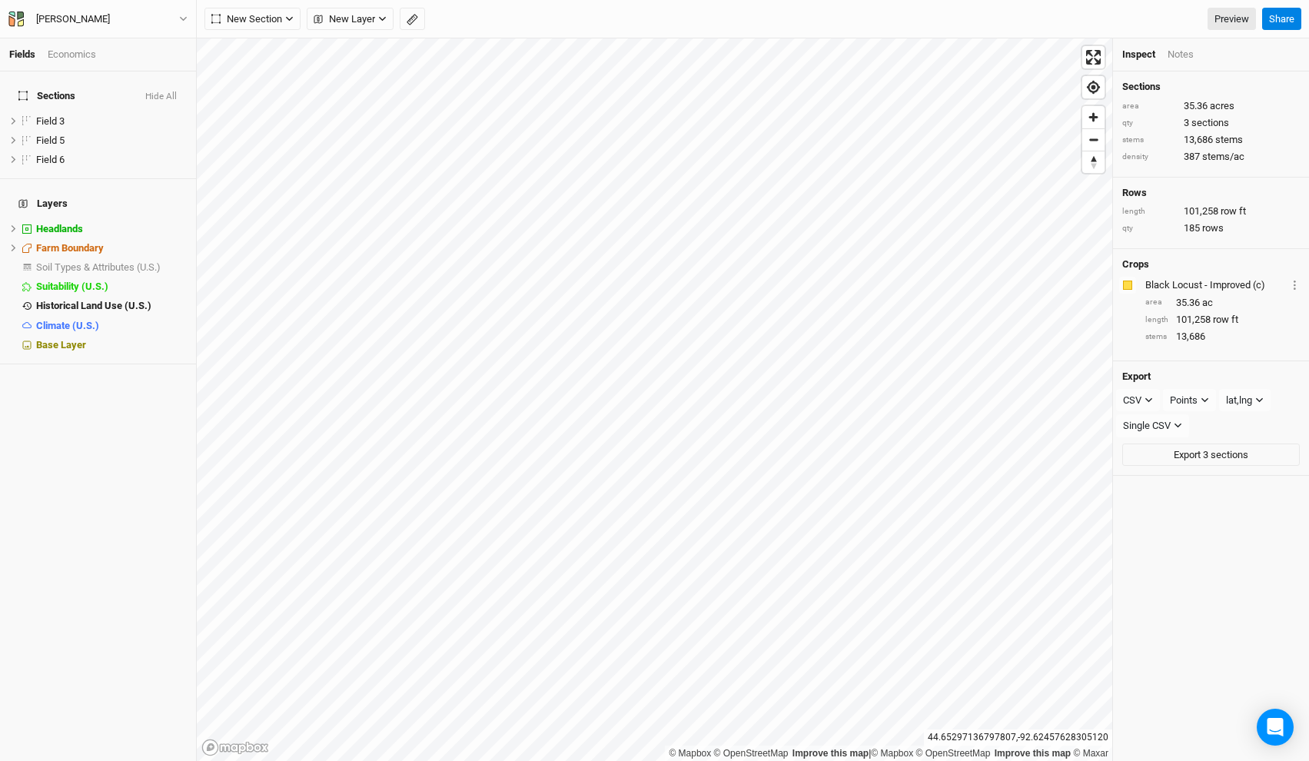
click at [69, 52] on div "Economics" at bounding box center [72, 55] width 48 height 14
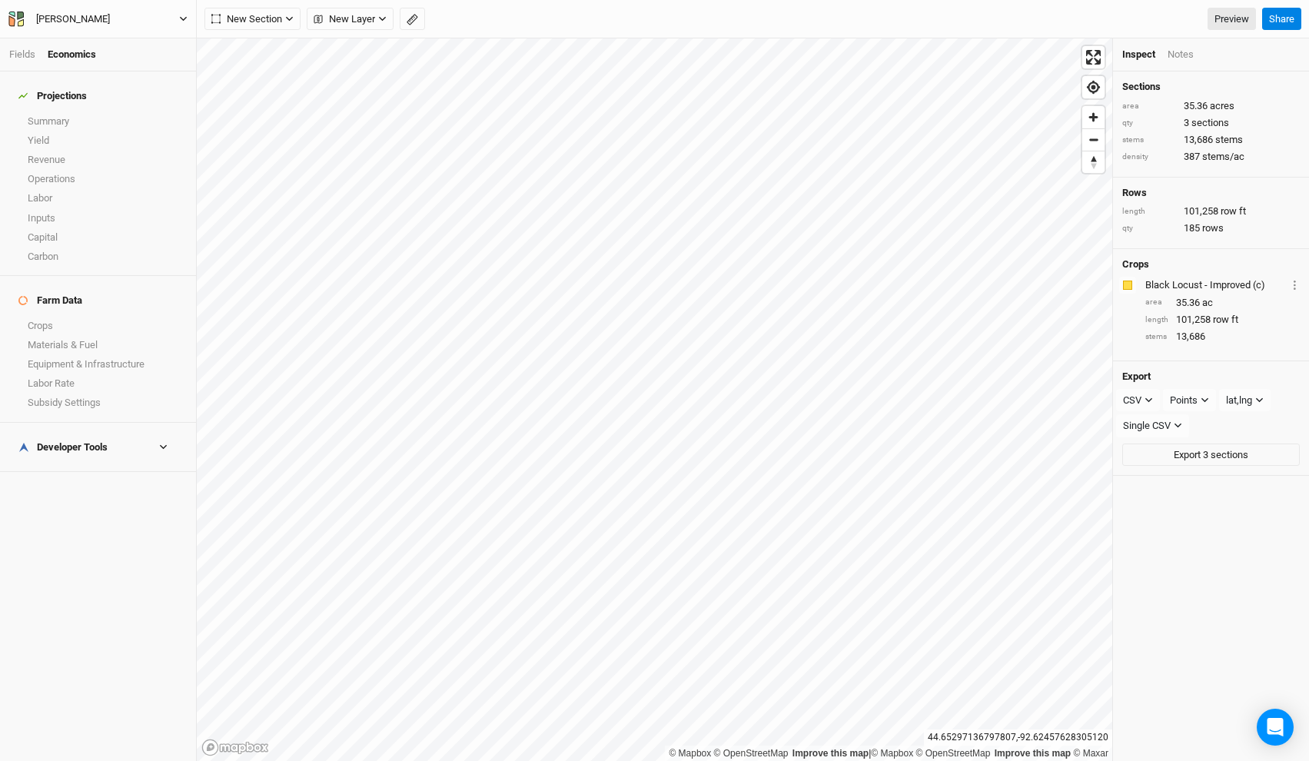
click at [82, 12] on div "[PERSON_NAME]" at bounding box center [73, 19] width 74 height 15
click at [165, 14] on button "[PERSON_NAME]" at bounding box center [98, 19] width 181 height 17
